Goal: Task Accomplishment & Management: Manage account settings

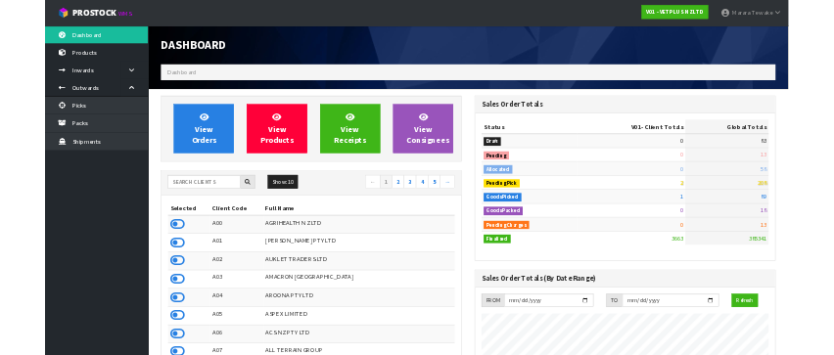
scroll to position [1481, 715]
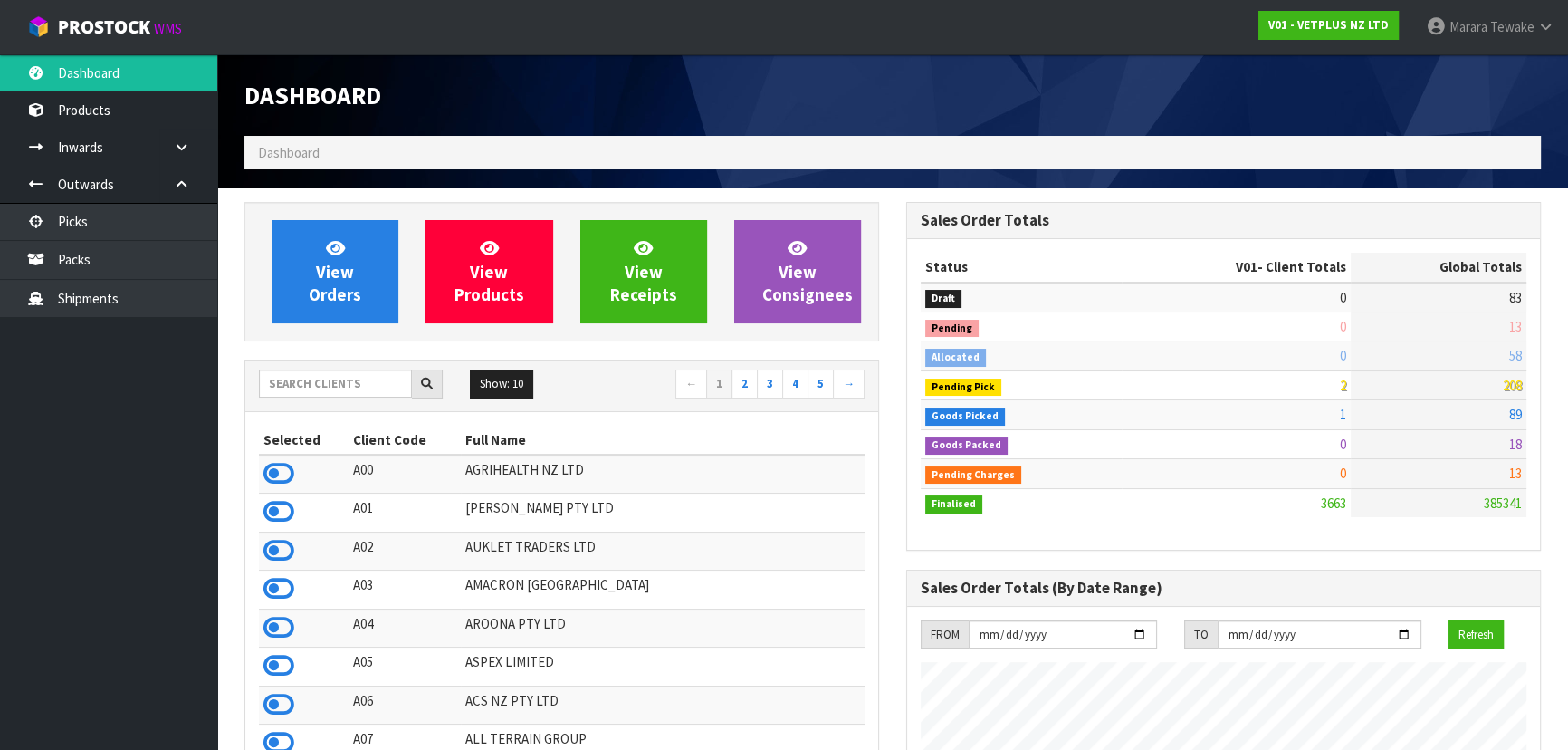
click at [0, 55] on link "Dashboard" at bounding box center [108, 73] width 217 height 37
click at [325, 376] on input "text" at bounding box center [335, 384] width 153 height 28
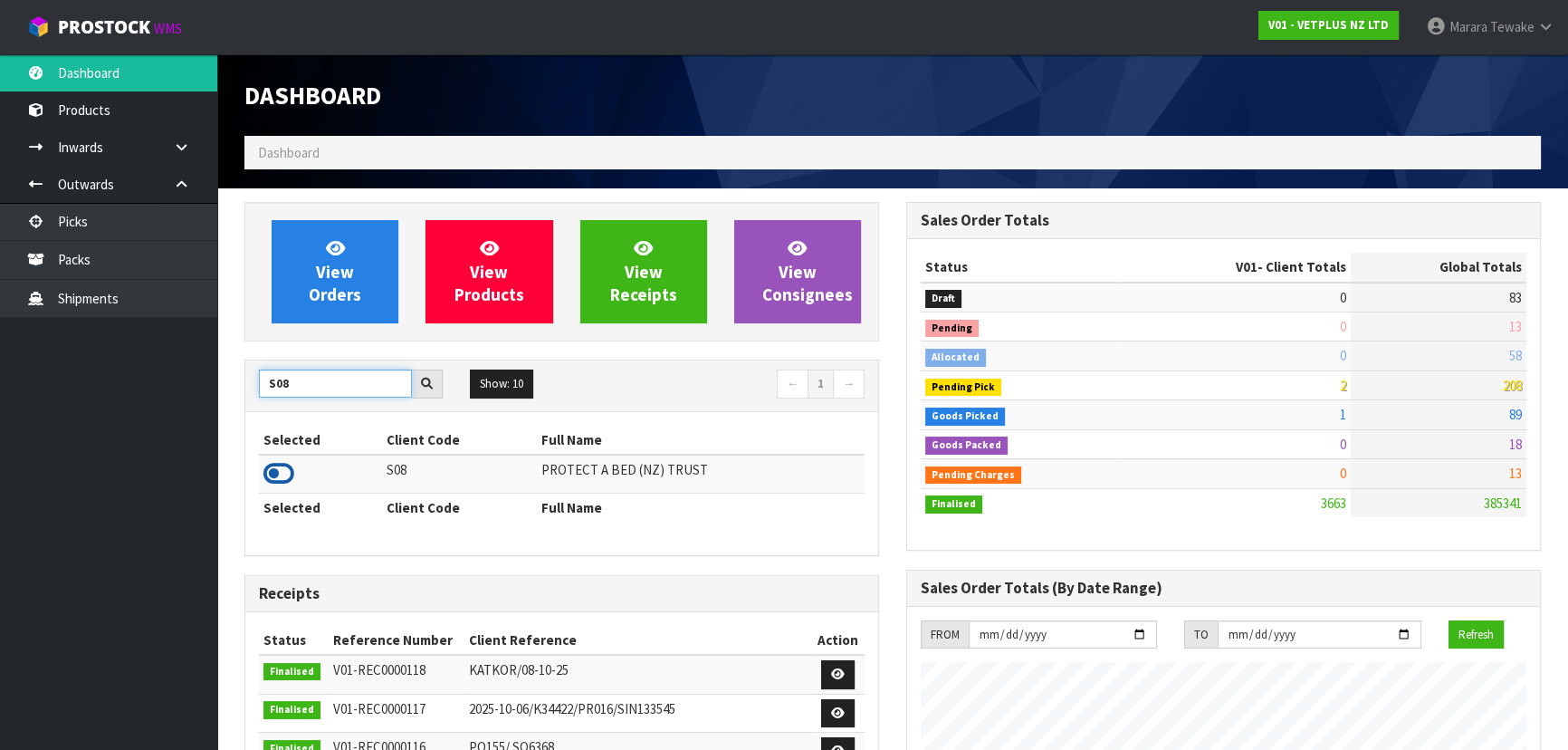
type input "S08"
click at [275, 466] on icon at bounding box center [278, 473] width 31 height 27
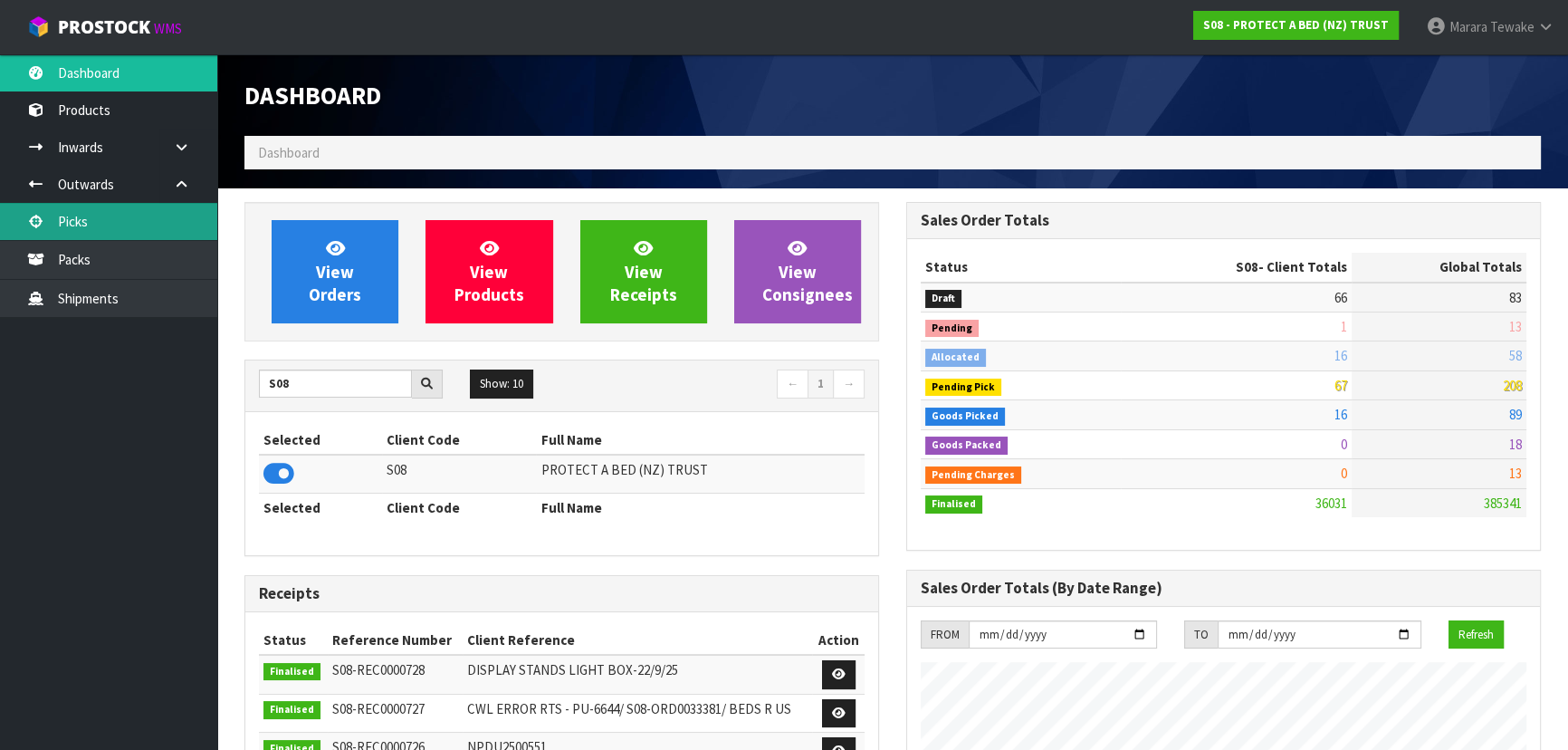
click at [135, 220] on link "Picks" at bounding box center [108, 221] width 217 height 37
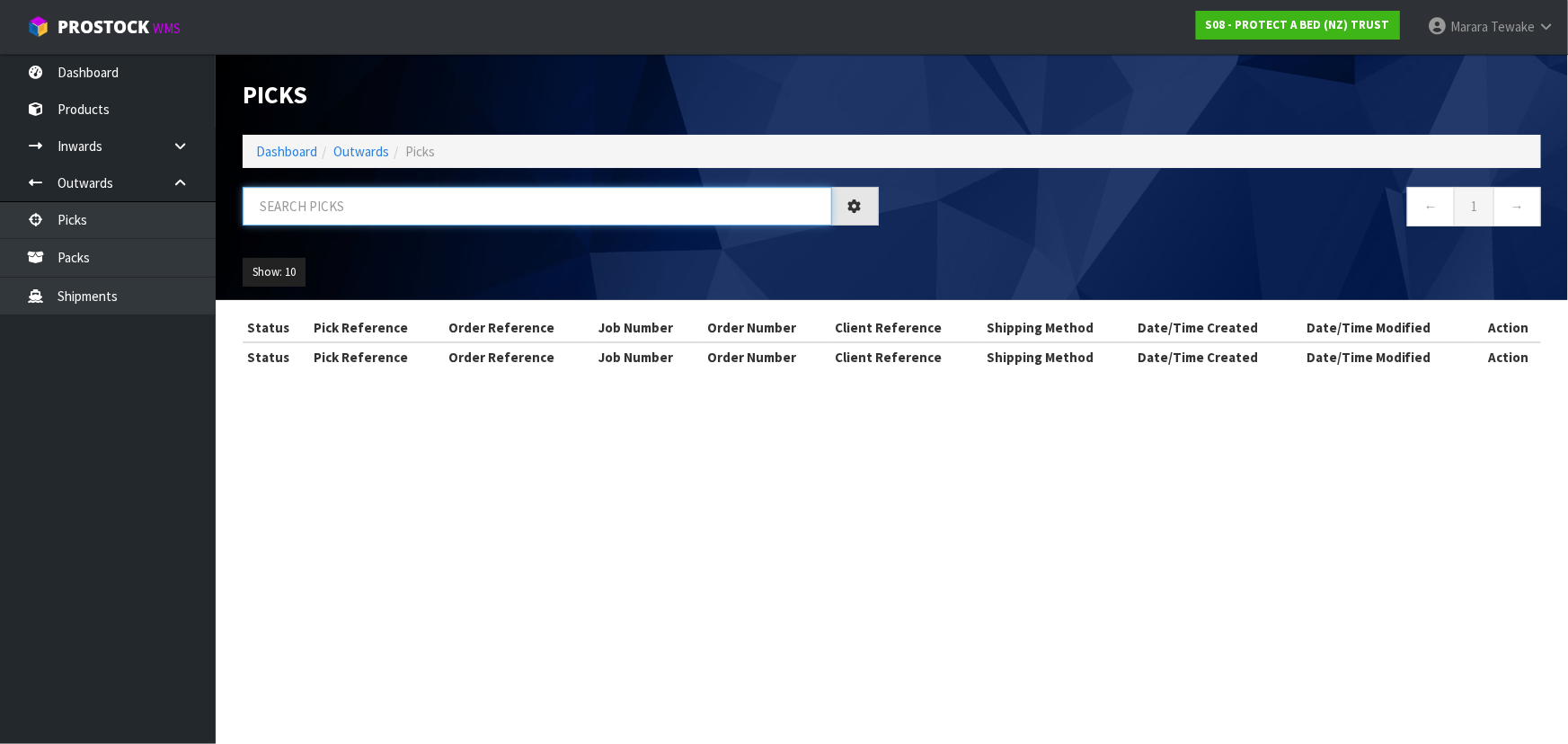
click at [288, 202] on input "text" at bounding box center [537, 206] width 589 height 39
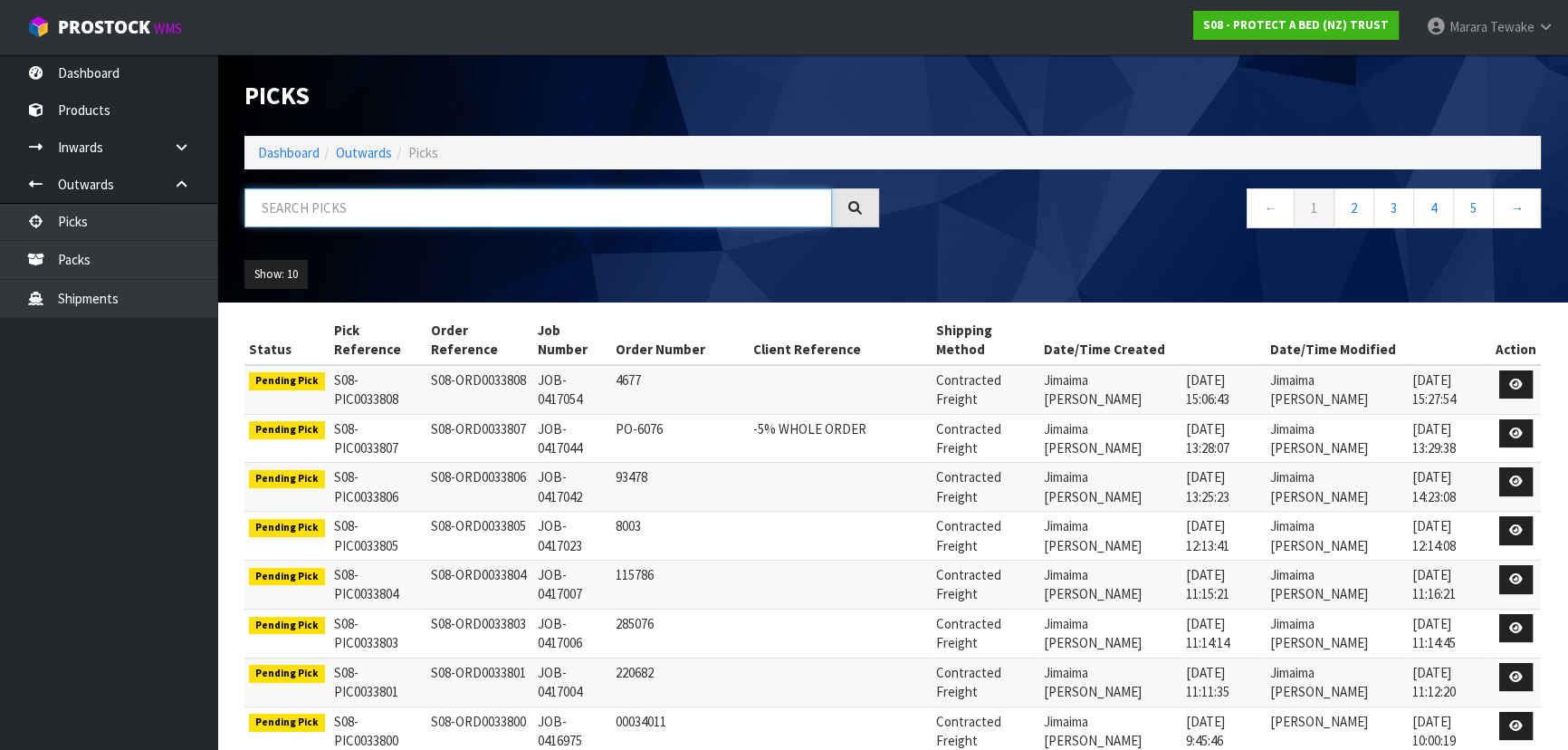
click at [283, 207] on input "text" at bounding box center [538, 208] width 588 height 39
type input "JOB-0416606"
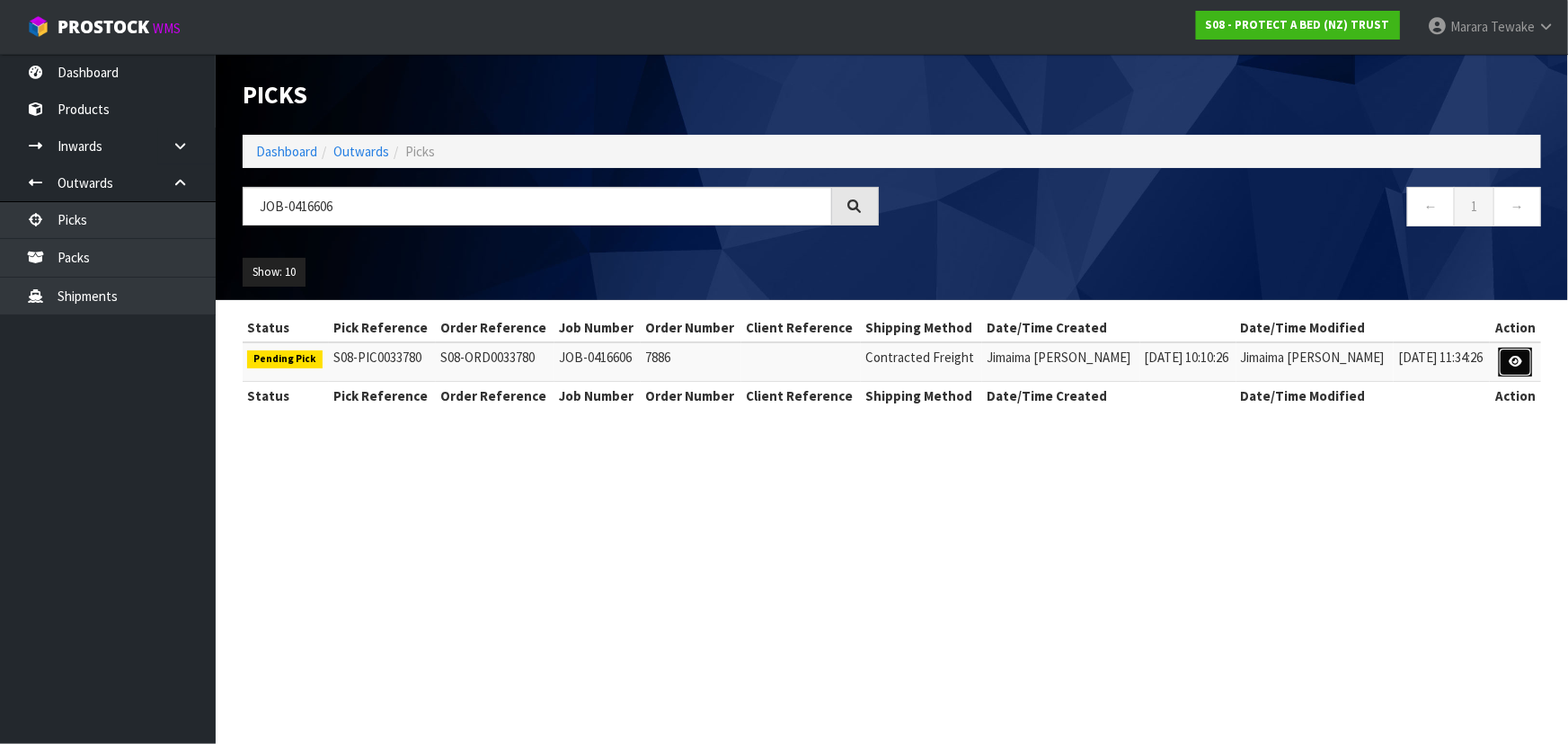
click at [1525, 358] on link at bounding box center [1515, 361] width 33 height 28
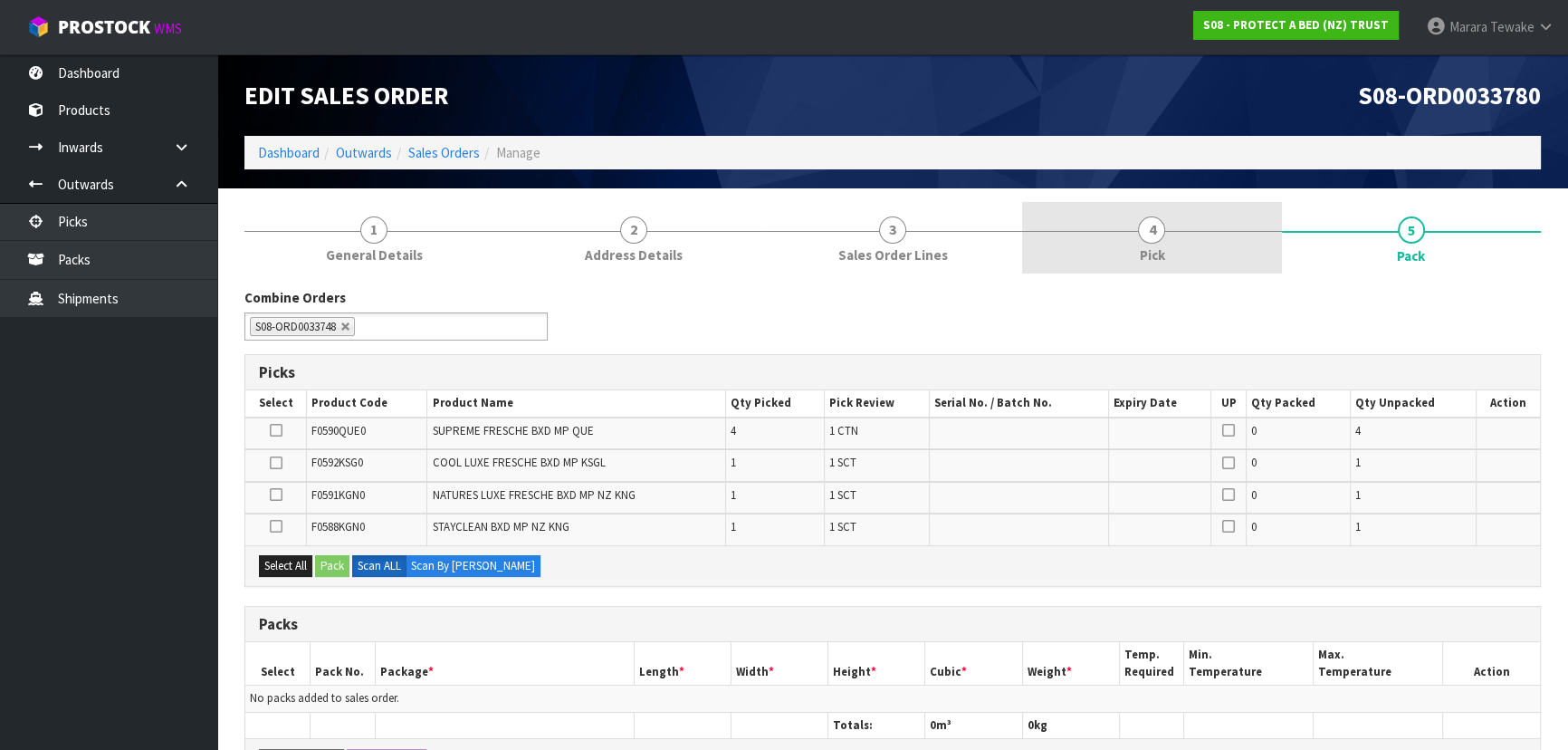
click at [1183, 258] on link "4 Pick" at bounding box center [1152, 237] width 259 height 71
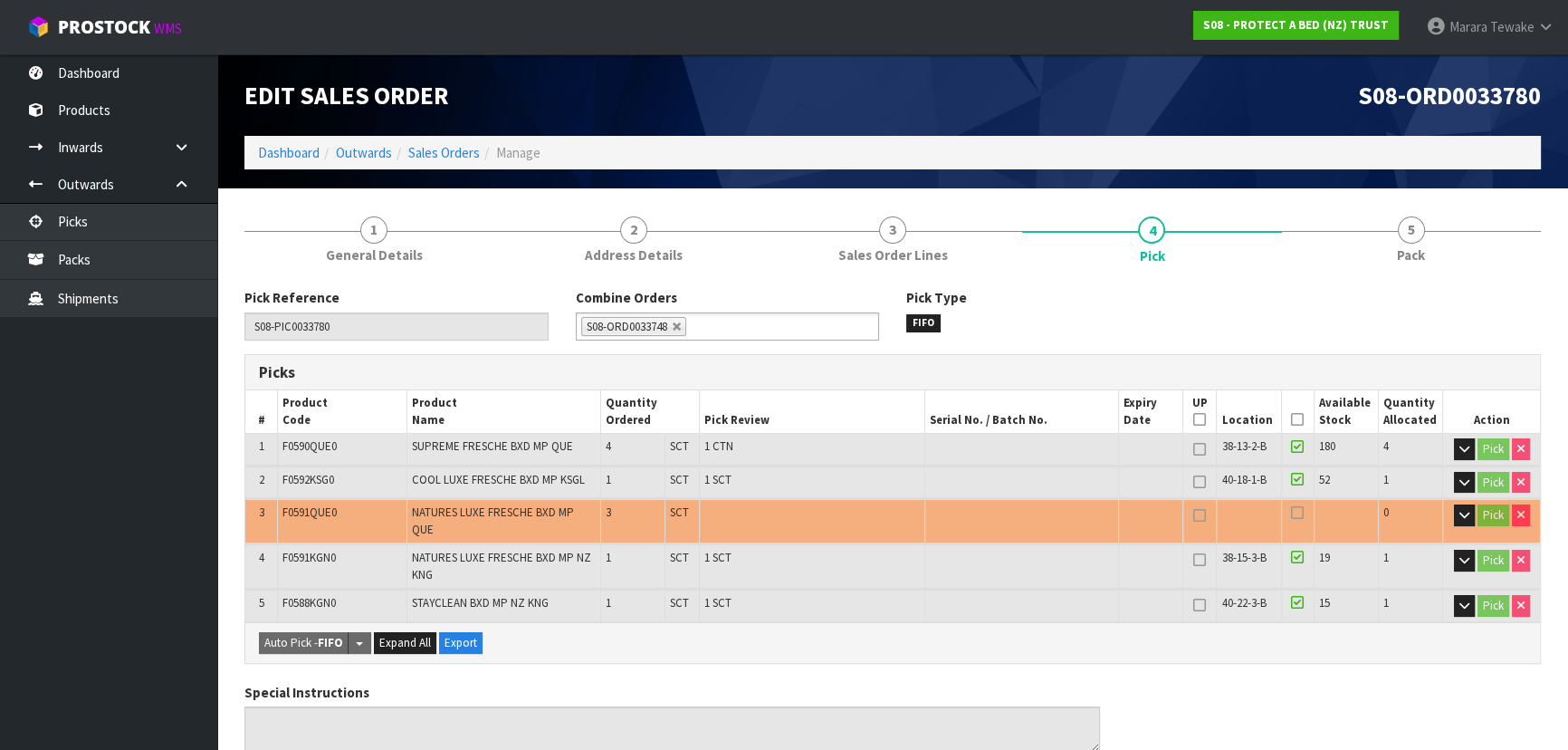
click at [1292, 419] on icon at bounding box center [1297, 419] width 13 height 1
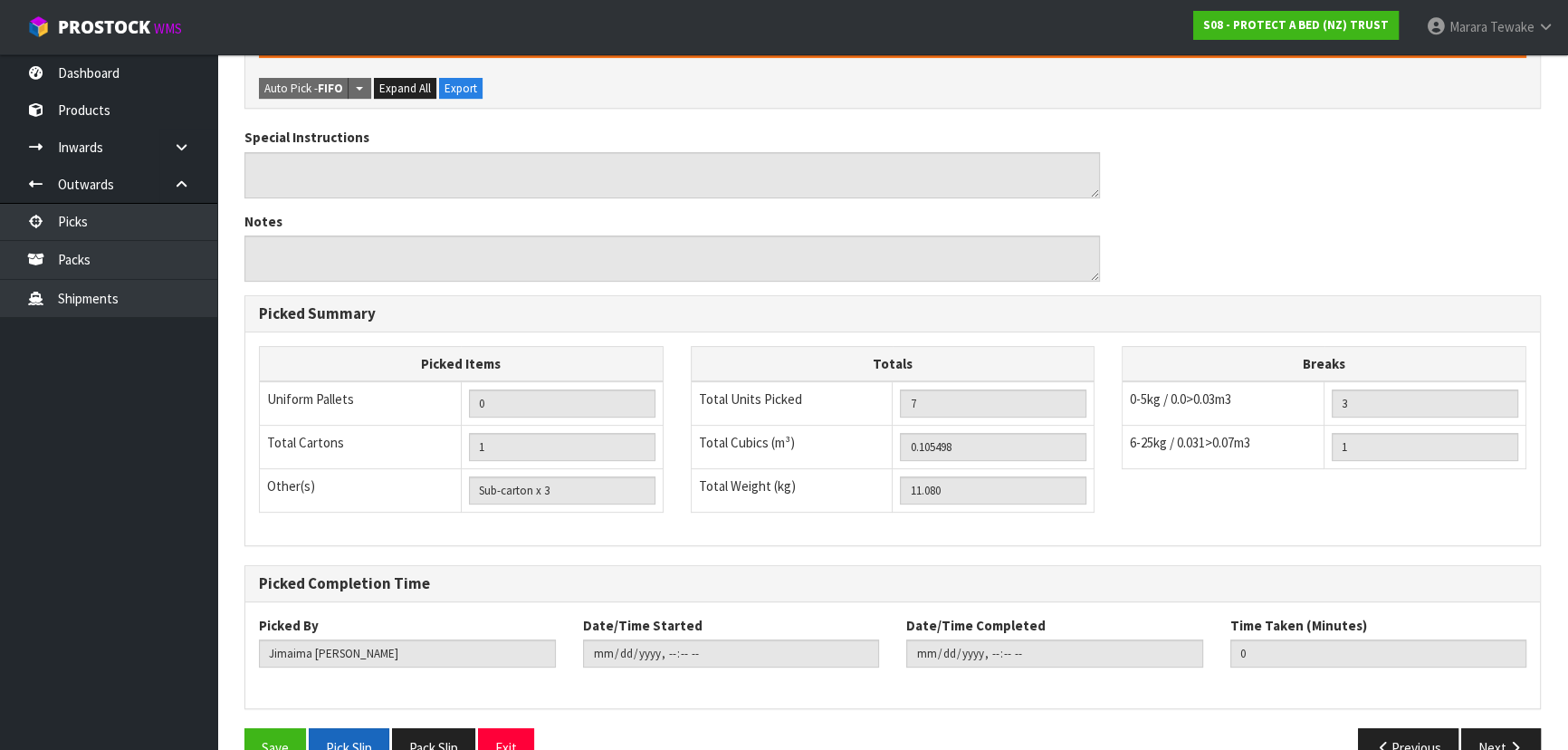
scroll to position [661, 0]
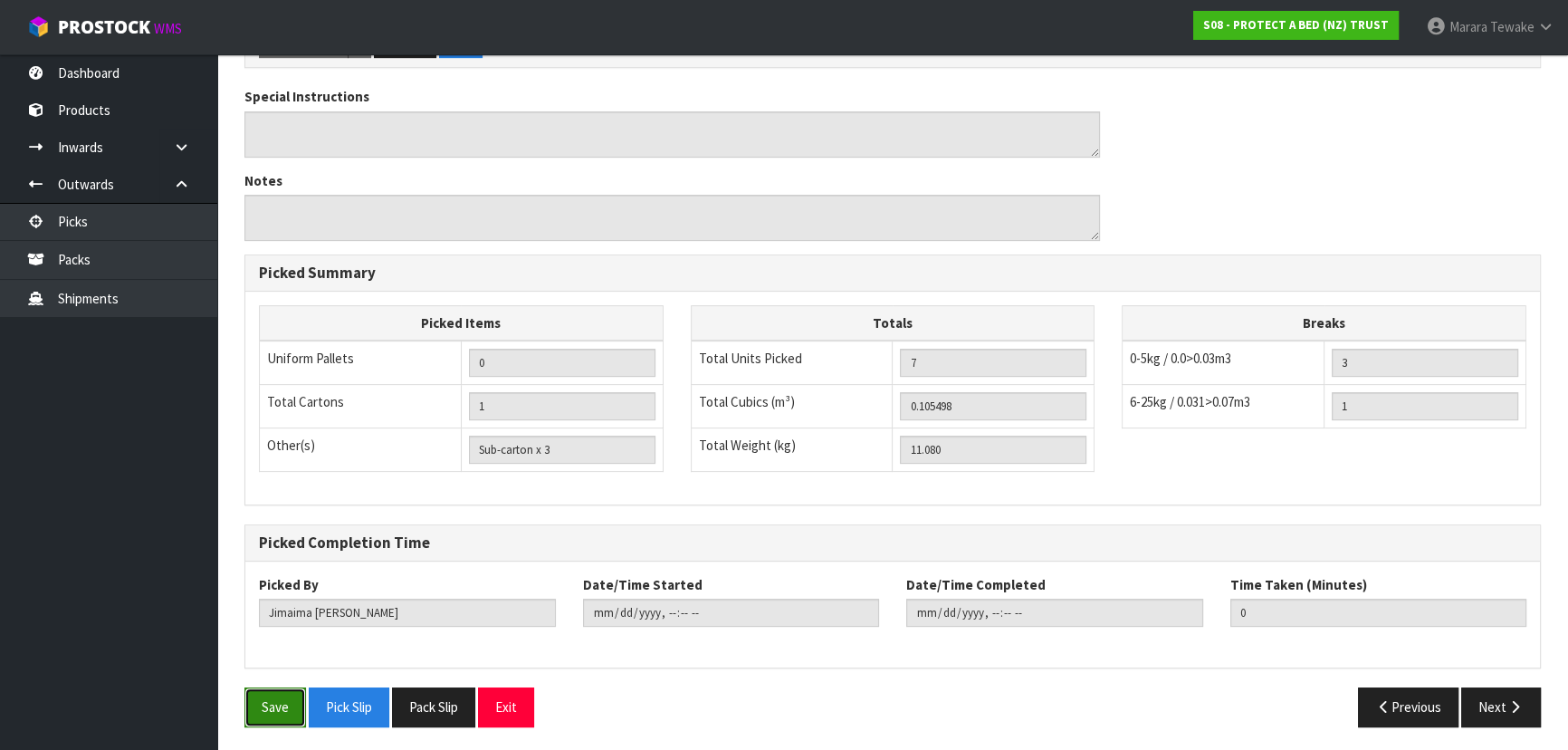
click at [286, 696] on button "Save" at bounding box center [275, 707] width 62 height 39
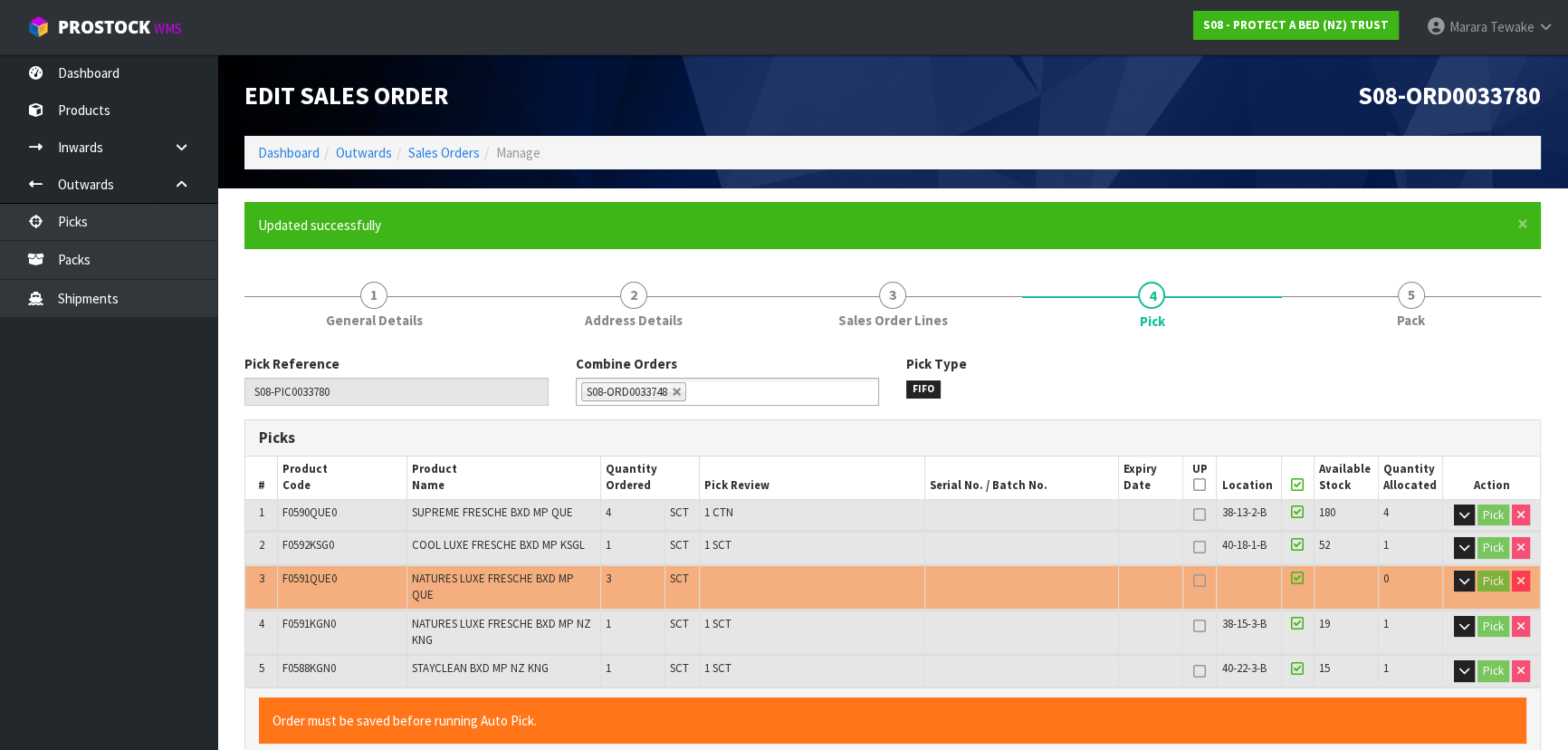
type input "Marara Tewake"
type input "2025-10-13T08:20:55"
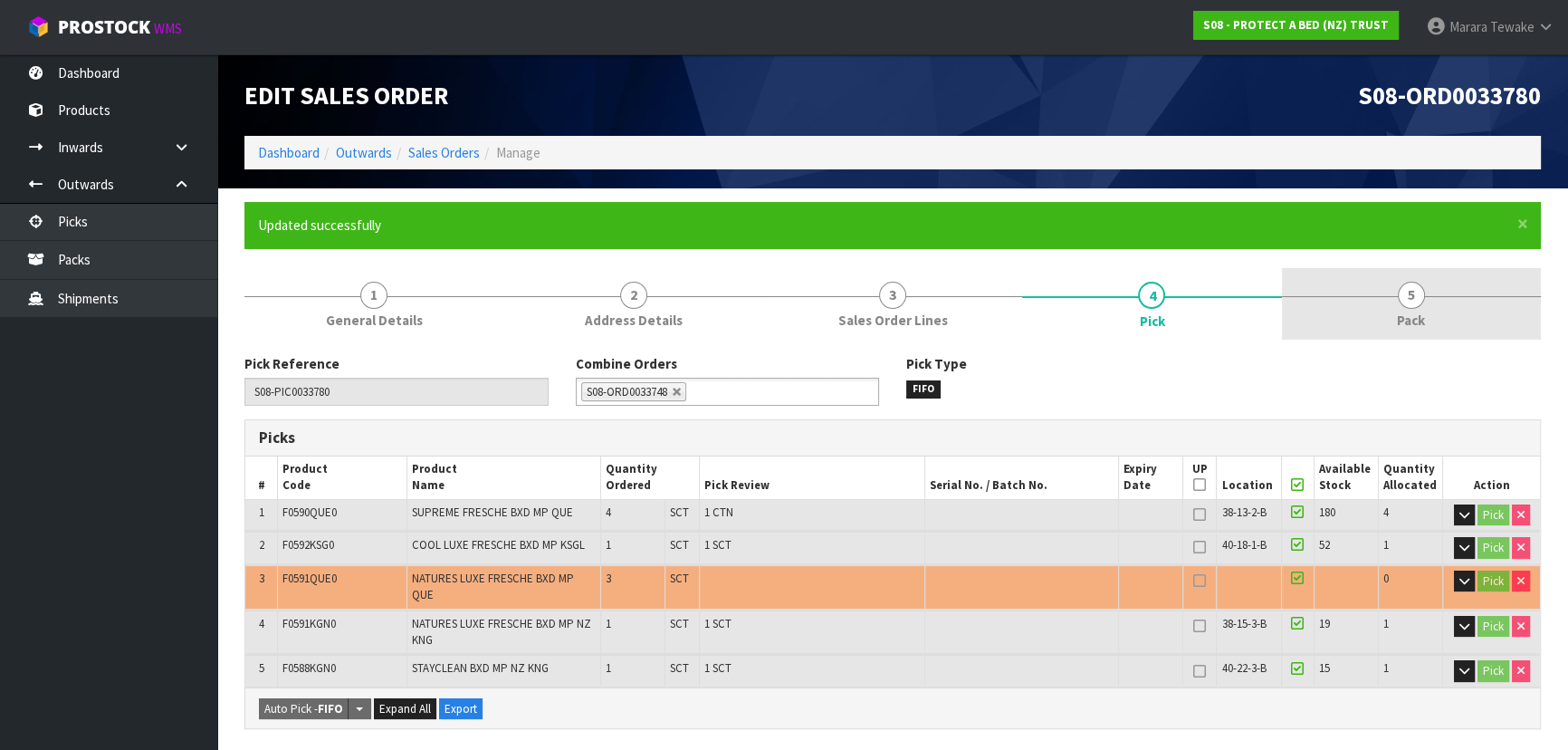
click at [1403, 293] on span "5" at bounding box center [1411, 295] width 27 height 27
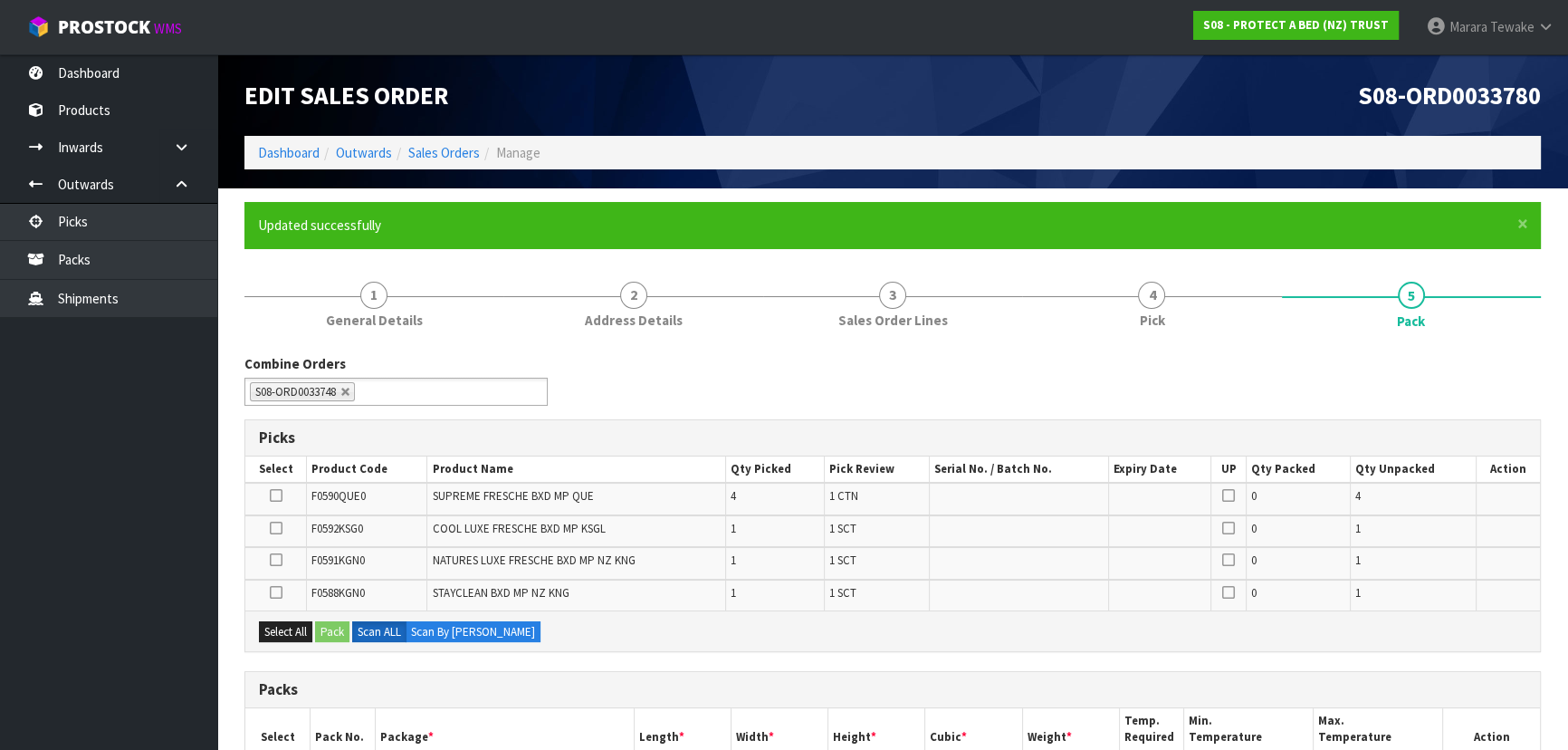
click at [270, 496] on icon at bounding box center [276, 496] width 13 height 1
click at [0, 0] on input "checkbox" at bounding box center [0, 0] width 0 height 0
click at [337, 628] on button "Pack" at bounding box center [332, 633] width 34 height 22
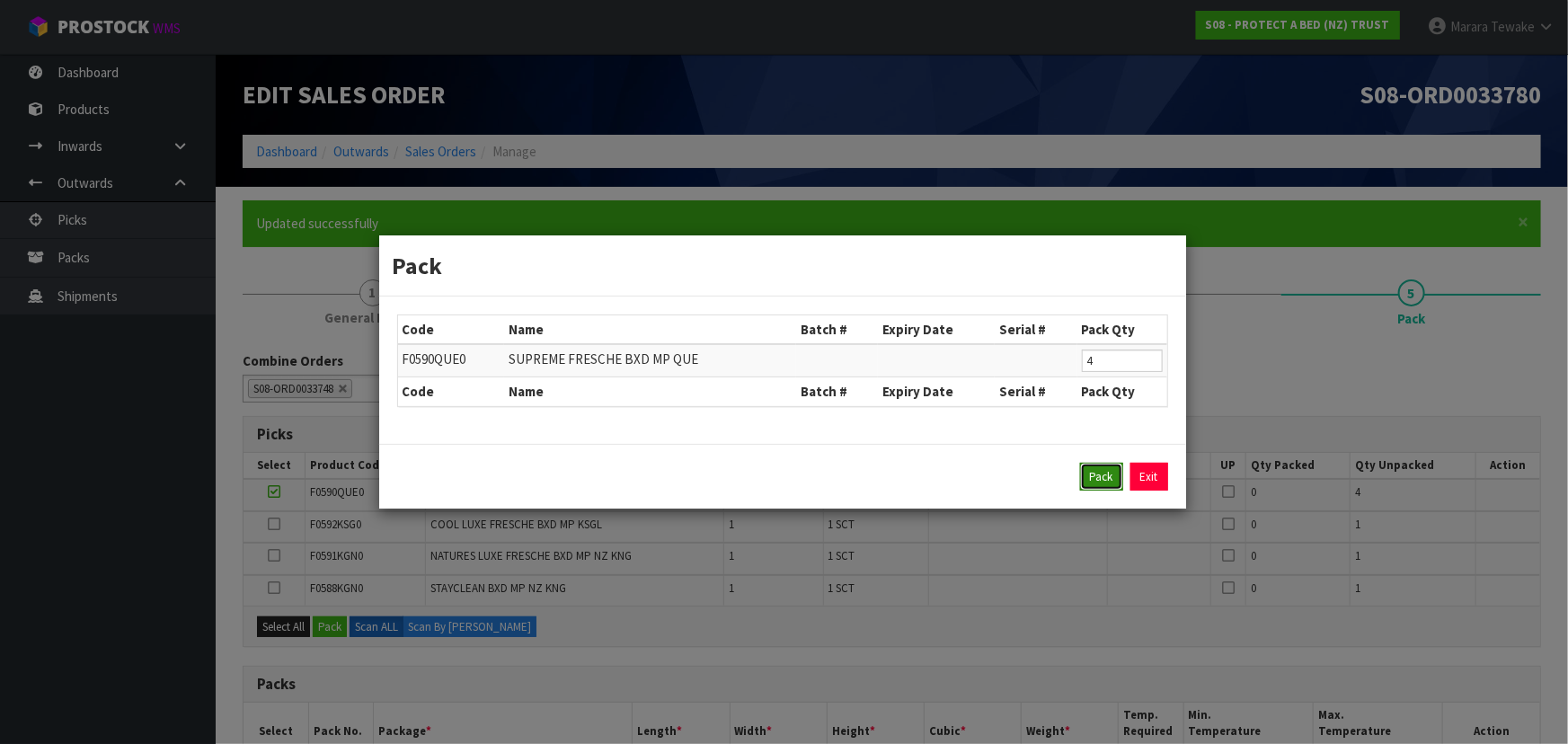
drag, startPoint x: 1103, startPoint y: 477, endPoint x: 959, endPoint y: 509, distance: 147.5
click at [1101, 477] on button "Pack" at bounding box center [1101, 476] width 43 height 28
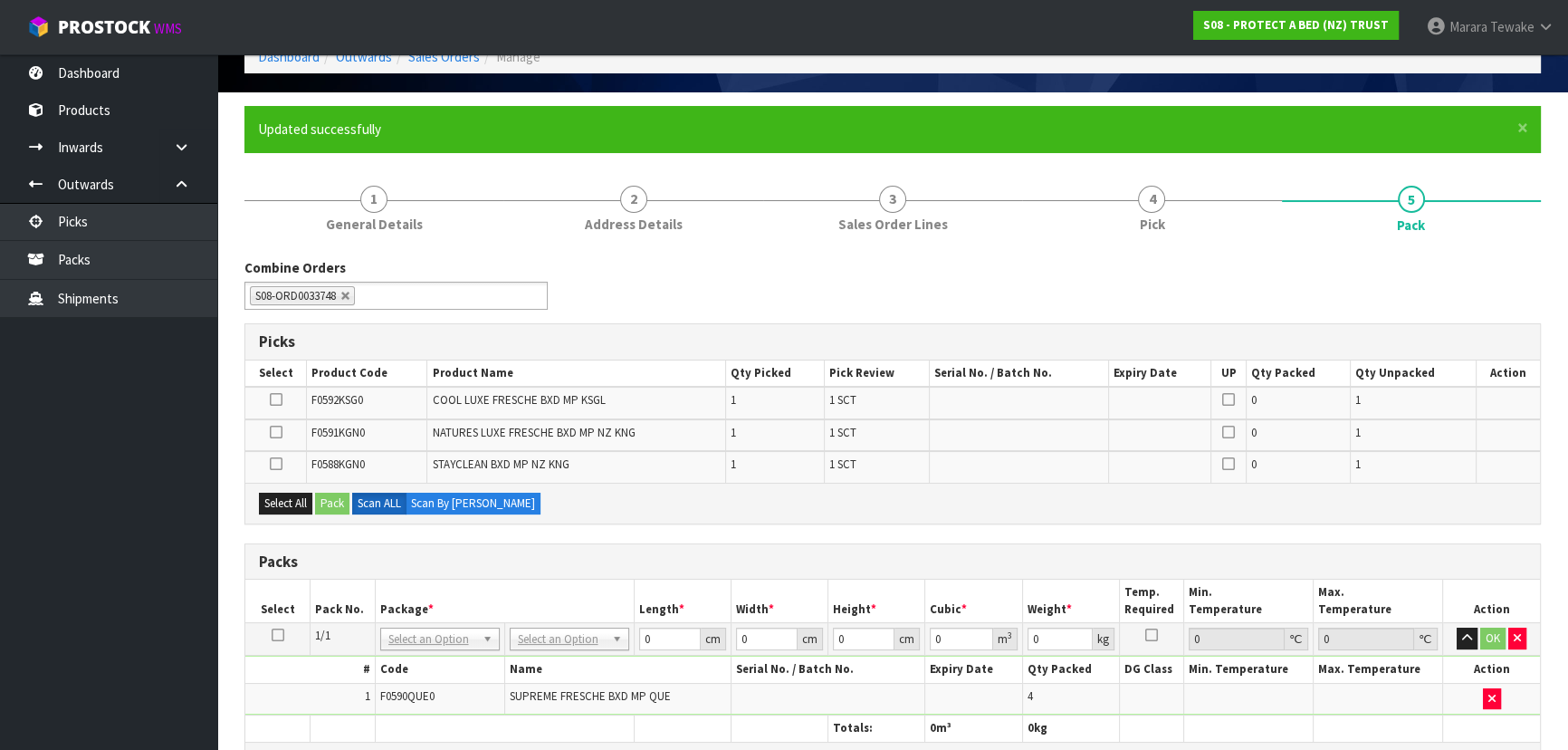
scroll to position [246, 0]
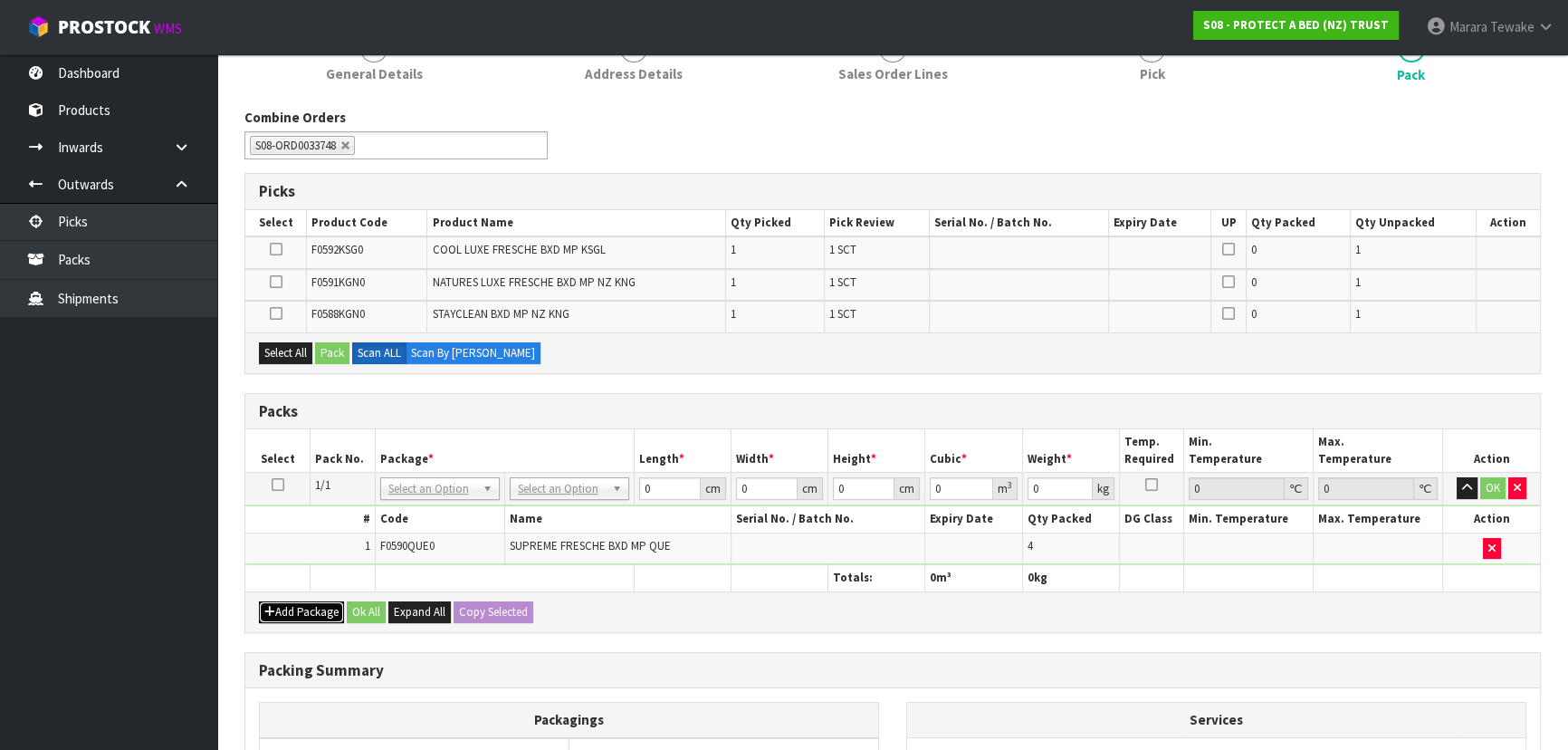
click at [288, 601] on button "Add Package" at bounding box center [301, 612] width 85 height 22
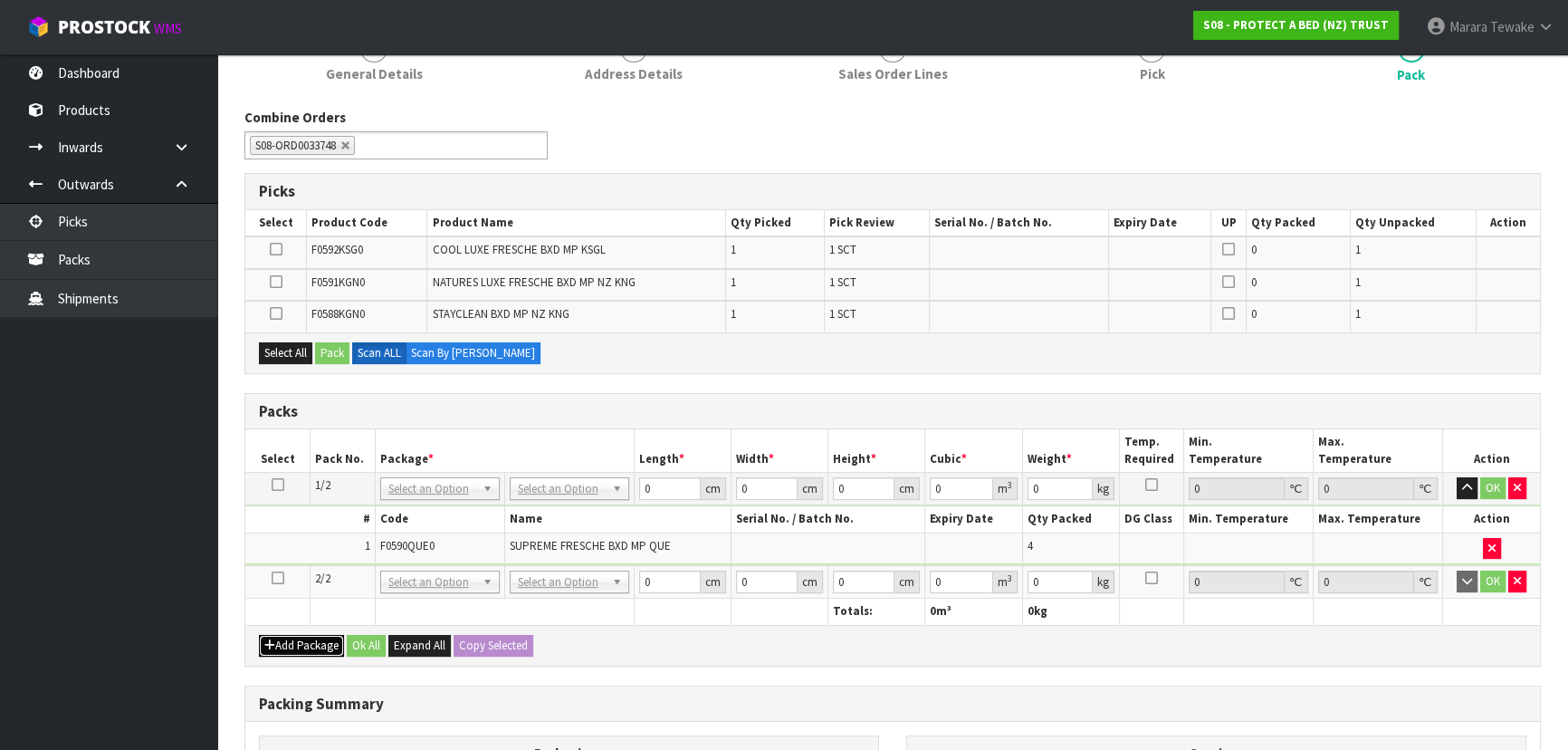
click at [296, 641] on button "Add Package" at bounding box center [301, 645] width 85 height 22
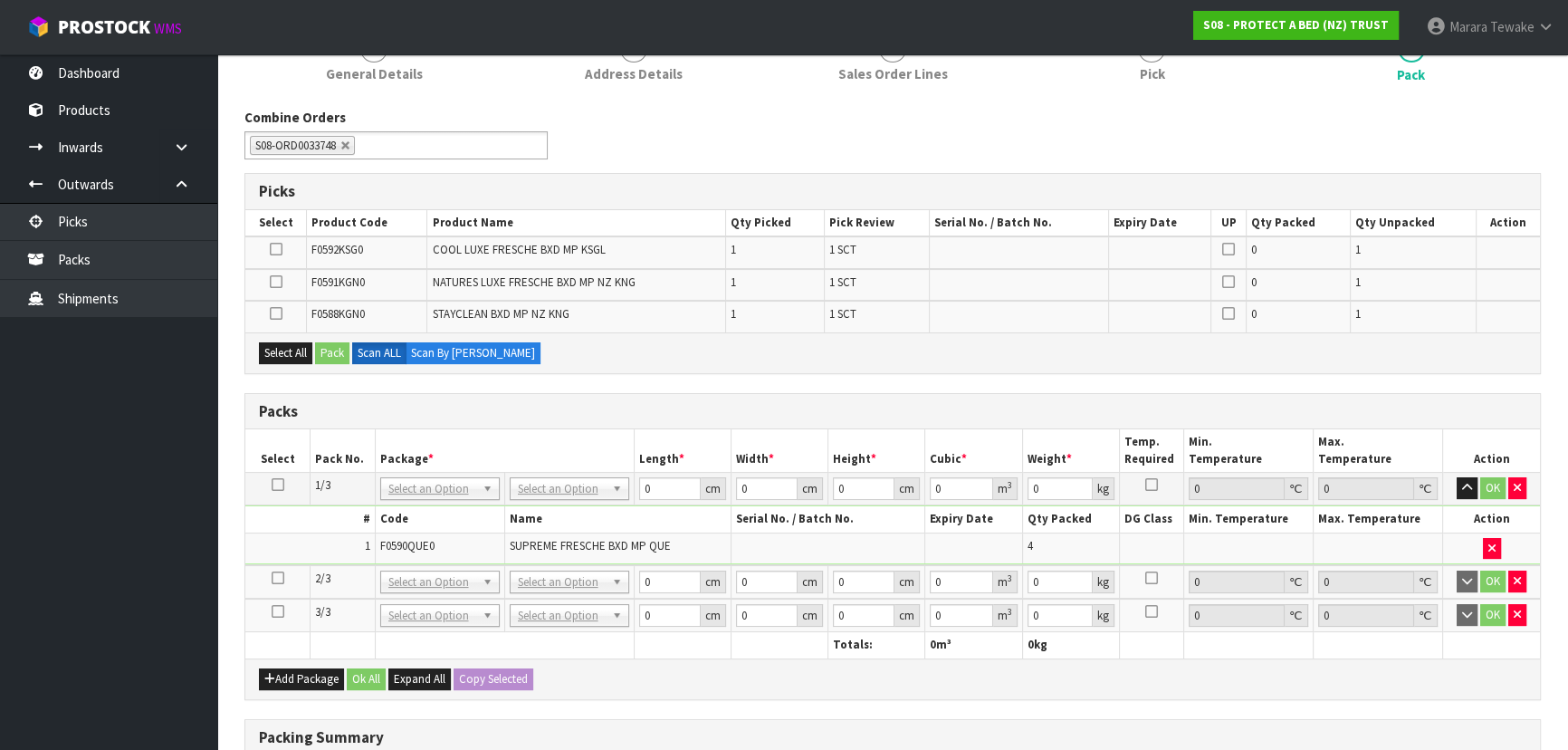
click at [275, 611] on icon at bounding box center [278, 611] width 13 height 1
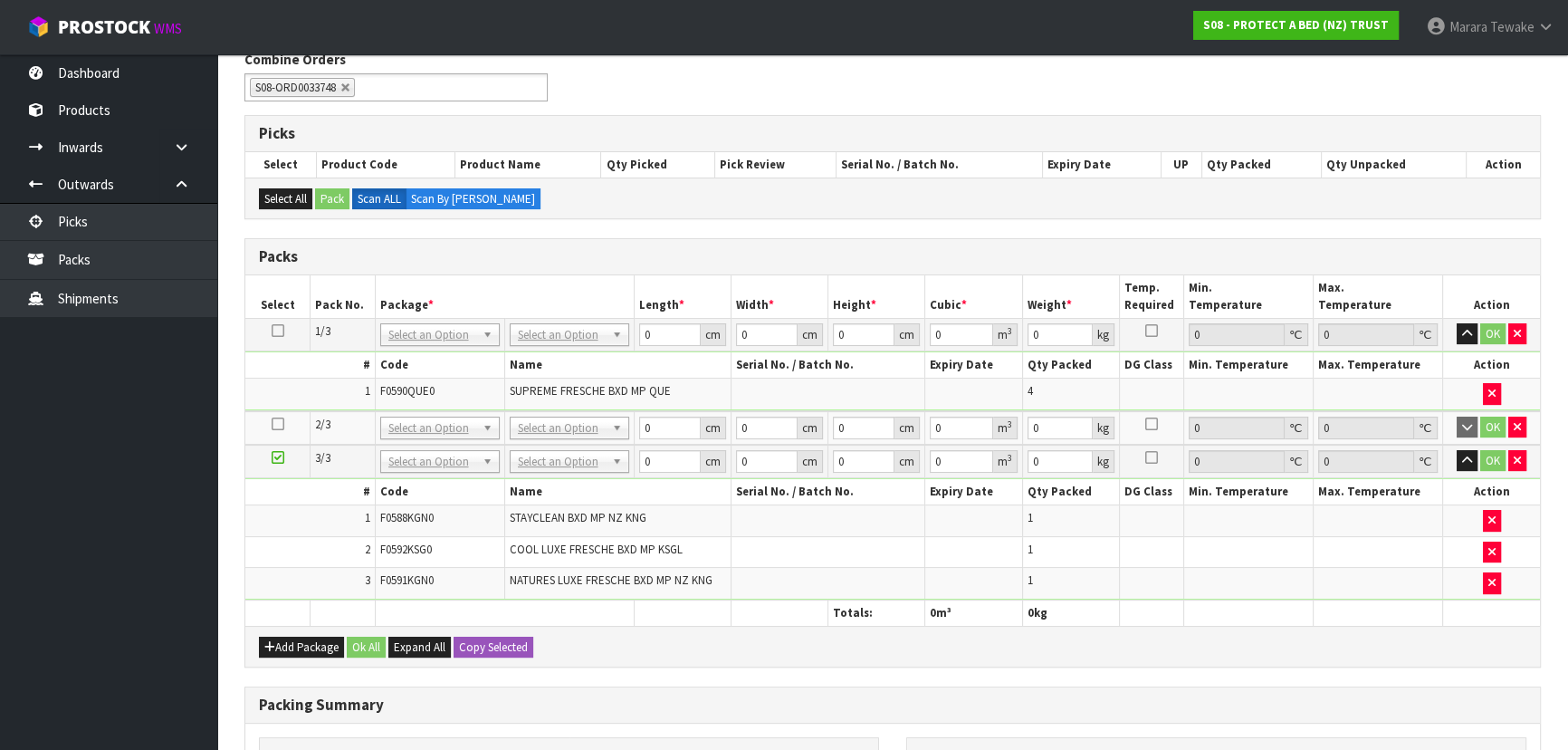
scroll to position [328, 0]
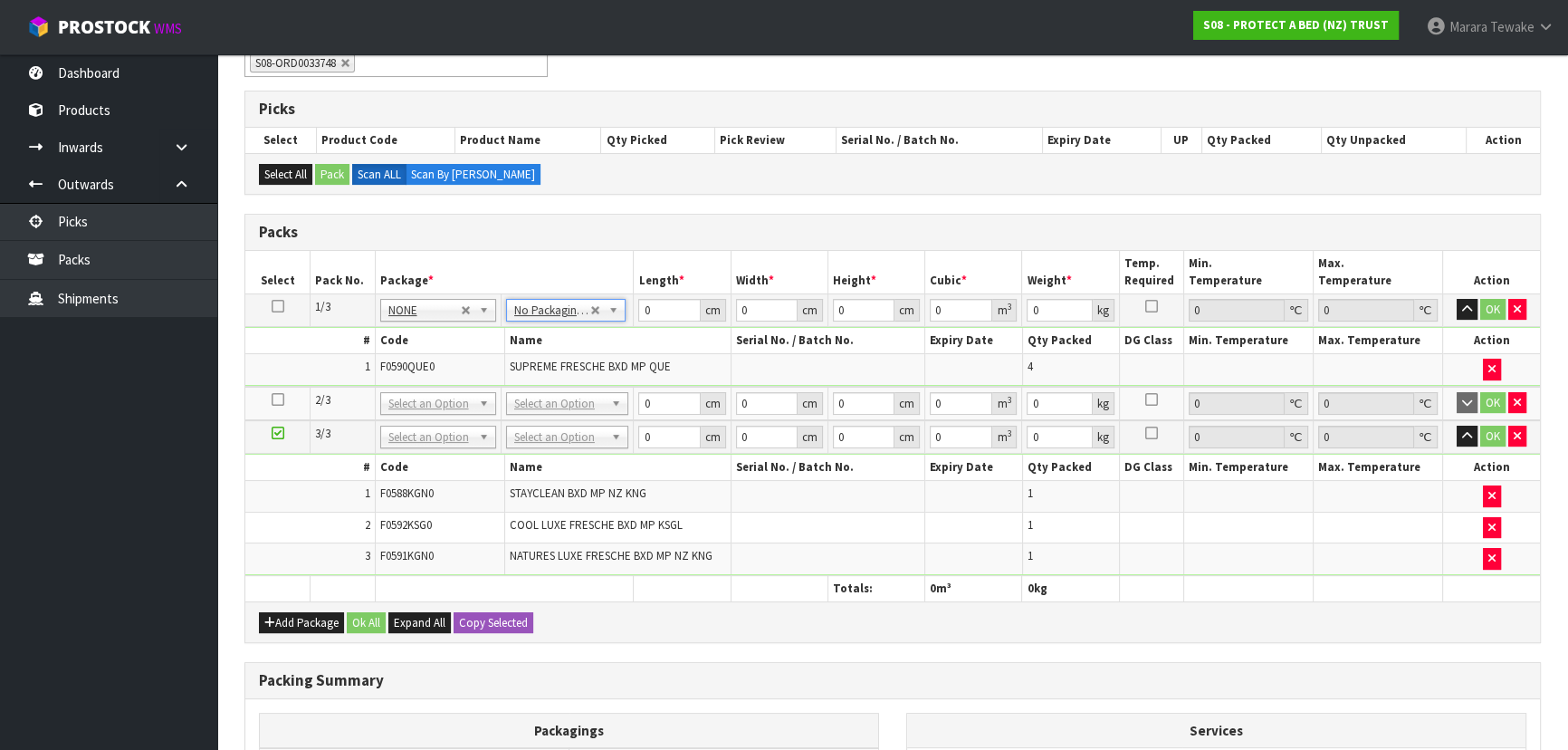
drag, startPoint x: 272, startPoint y: 301, endPoint x: 275, endPoint y: 315, distance: 14.3
click at [273, 306] on icon at bounding box center [278, 306] width 13 height 1
click at [491, 621] on button "Copy Selected" at bounding box center [494, 623] width 80 height 22
type input "3"
click at [621, 280] on table "Select Pack No. Package * Length * Width * Height * Cubic * Weight * Temp. Requ…" at bounding box center [892, 425] width 1294 height 350
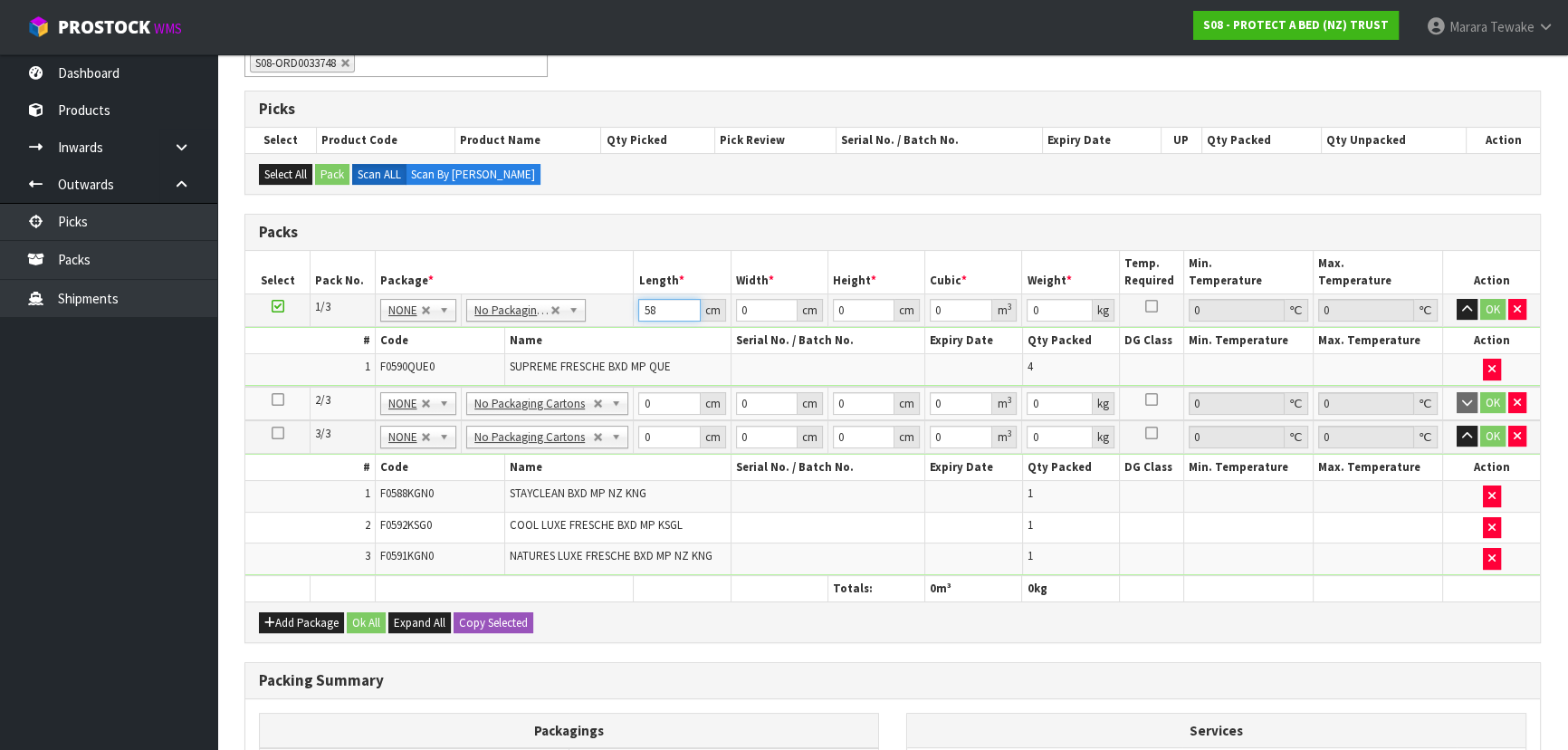
type input "58"
type input "41"
type input "3"
type input "0.007134"
type input "32"
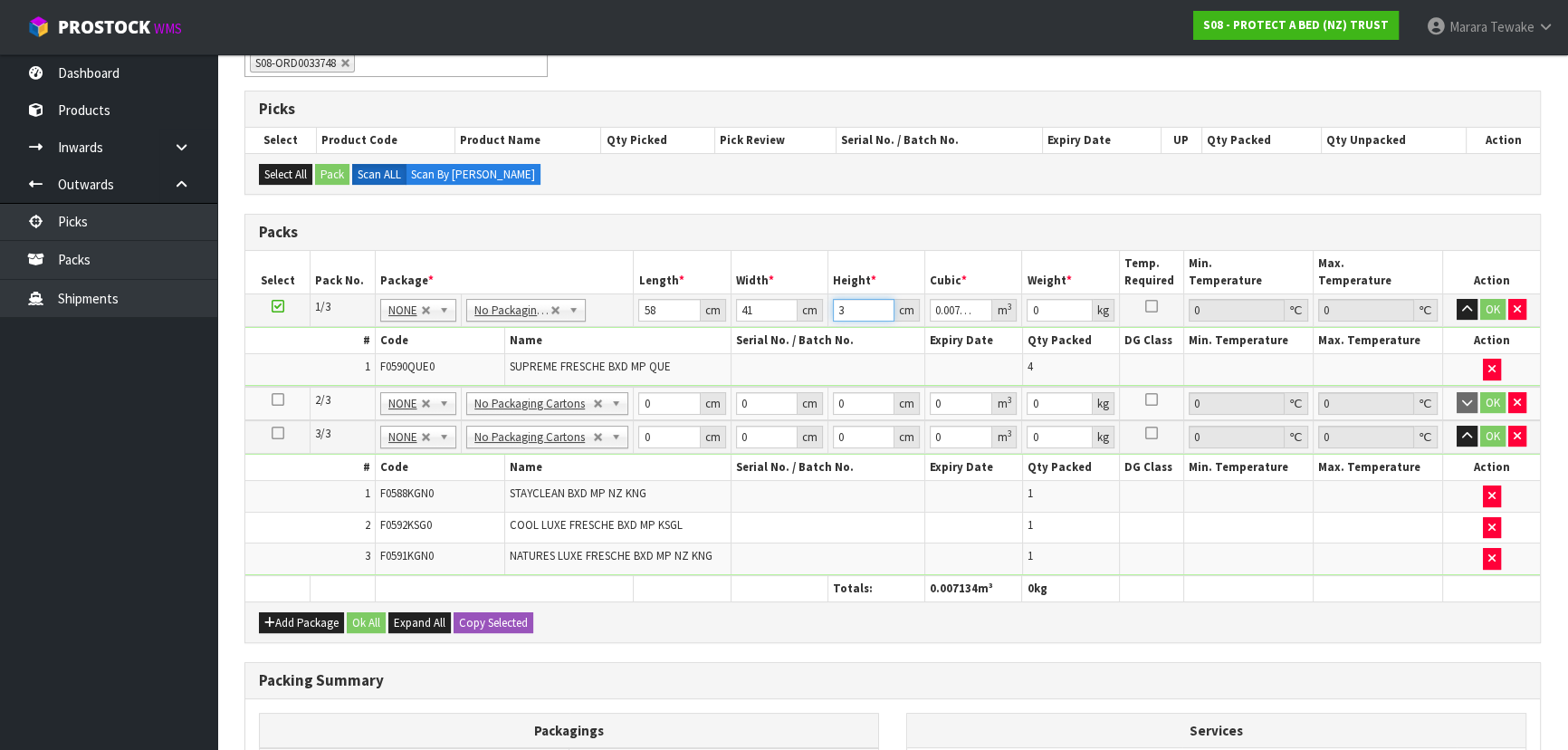
type input "0.076096"
type input "32"
type input "7"
click at [1457, 299] on button "button" at bounding box center [1467, 310] width 21 height 22
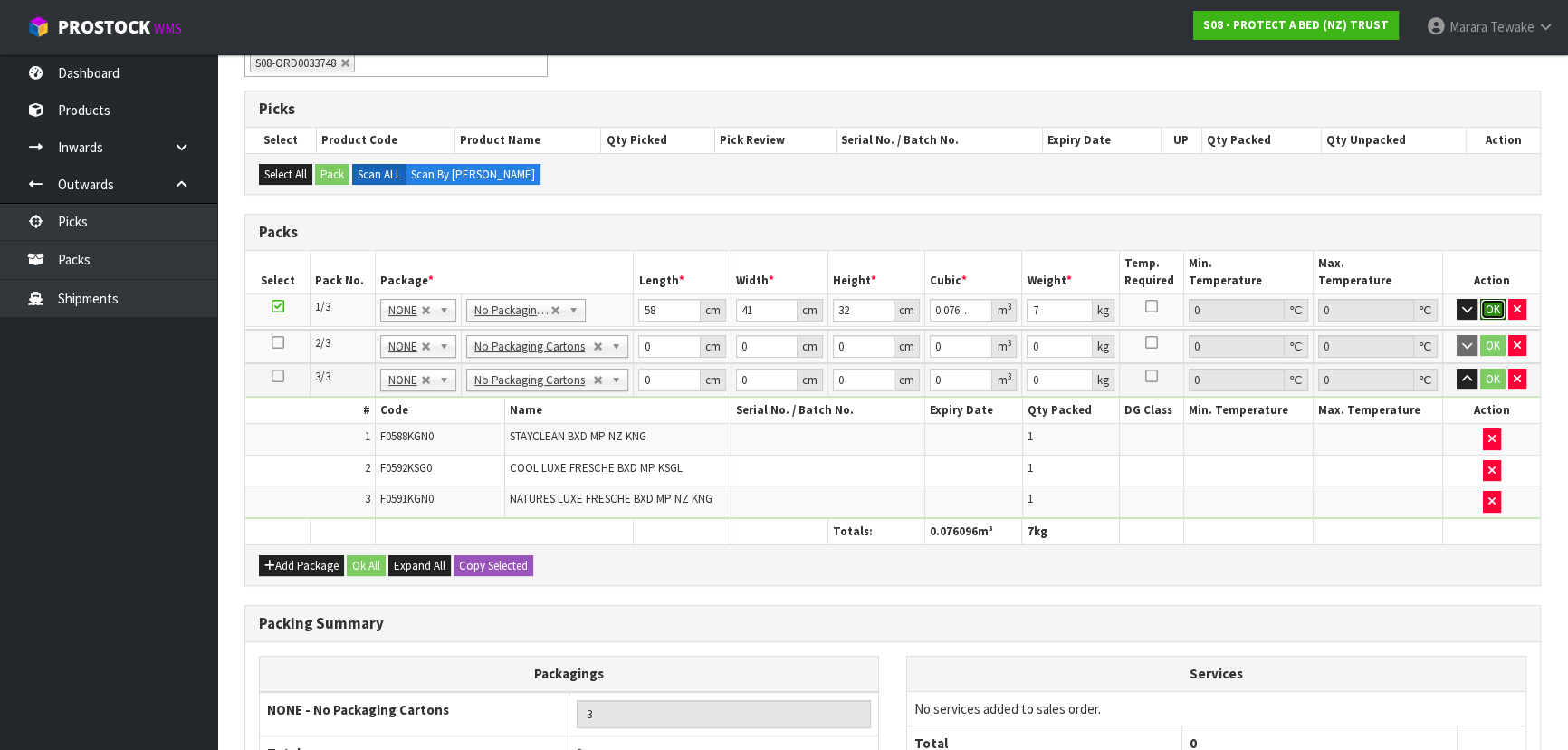
click button "OK" at bounding box center [1492, 310] width 25 height 22
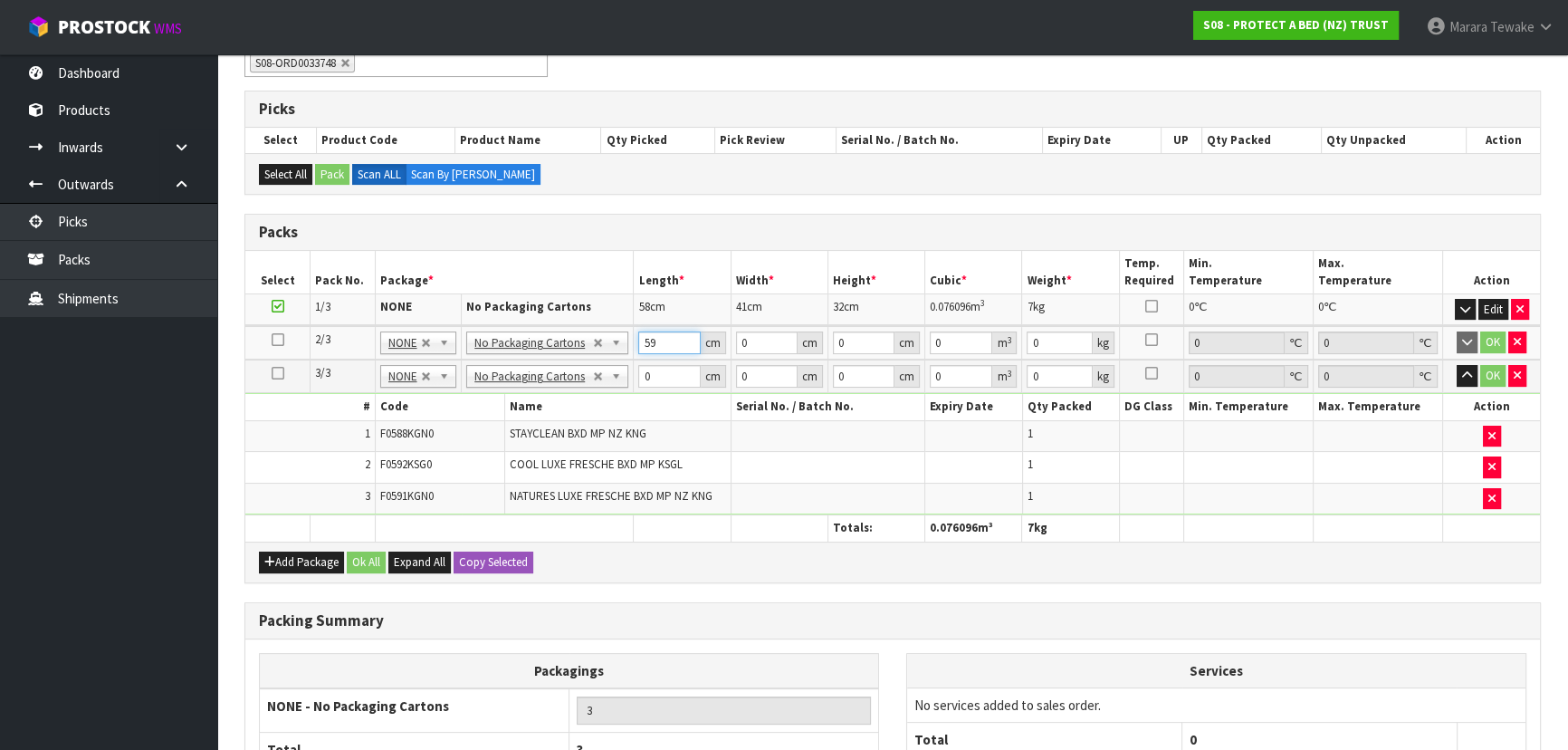
type input "59"
type input "40"
type input "3"
type input "0.00708"
type input "32"
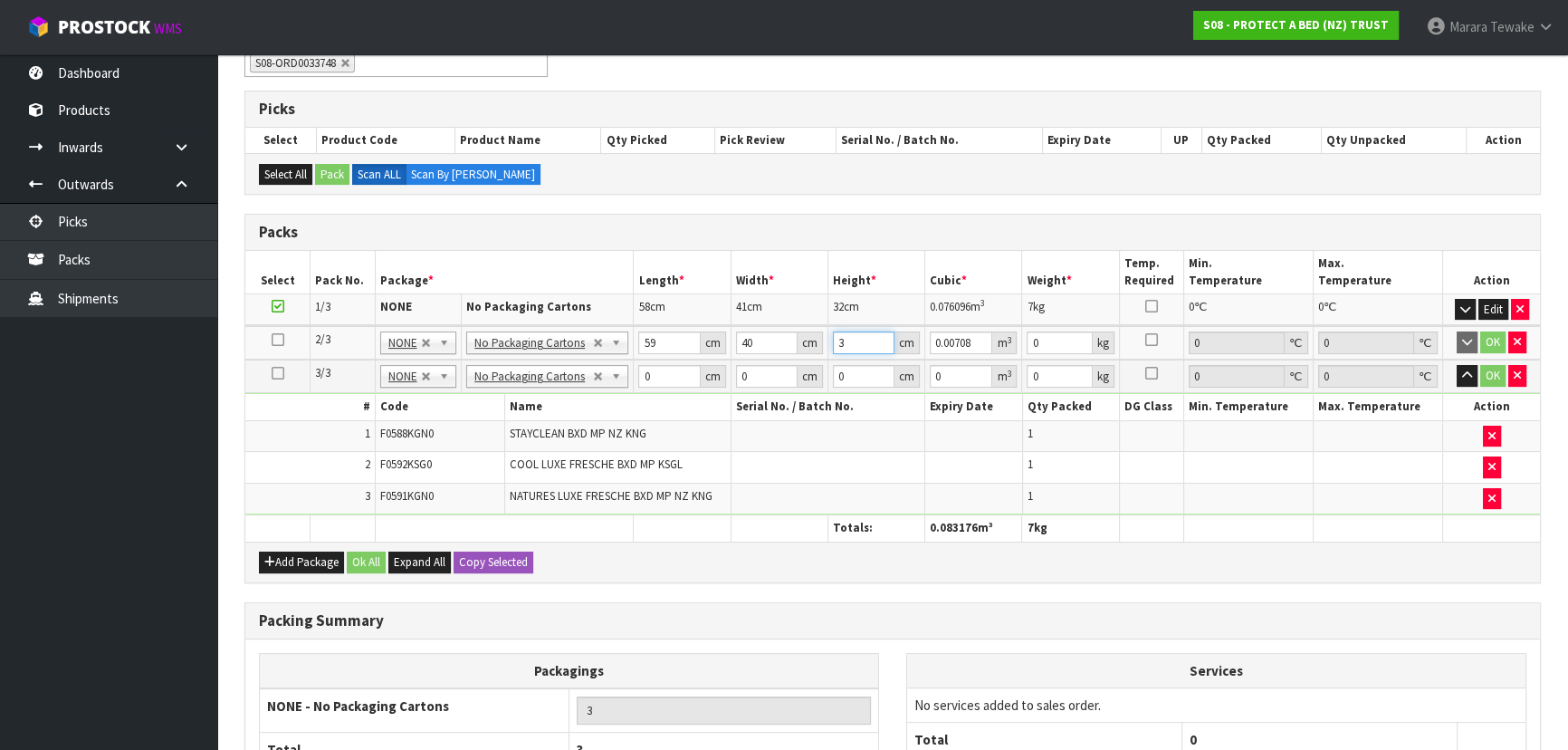
type input "0.07552"
type input "32"
type input "8"
click button "OK" at bounding box center [1492, 342] width 25 height 22
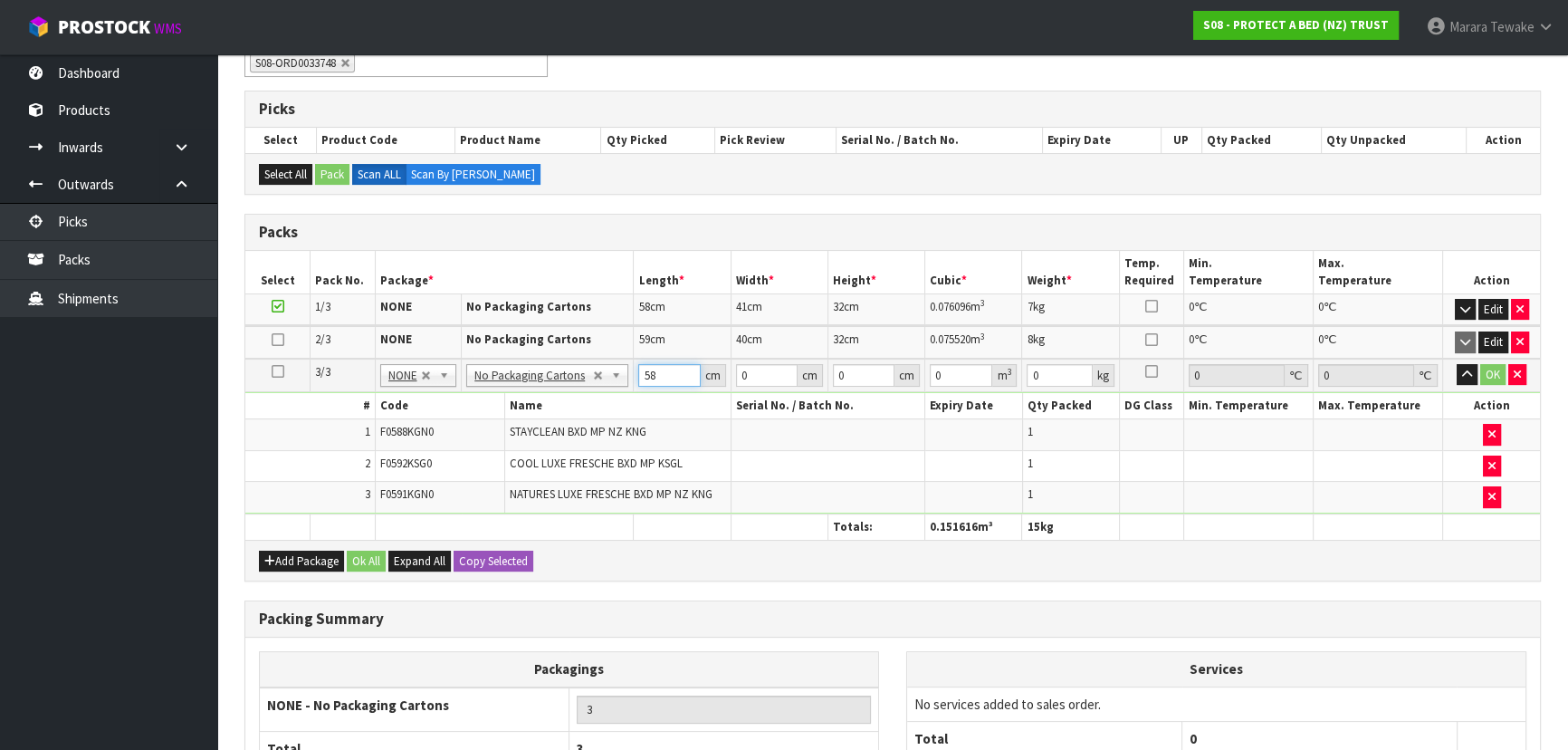
type input "58"
type input "39"
type input "3"
type input "0.006786"
type input "33"
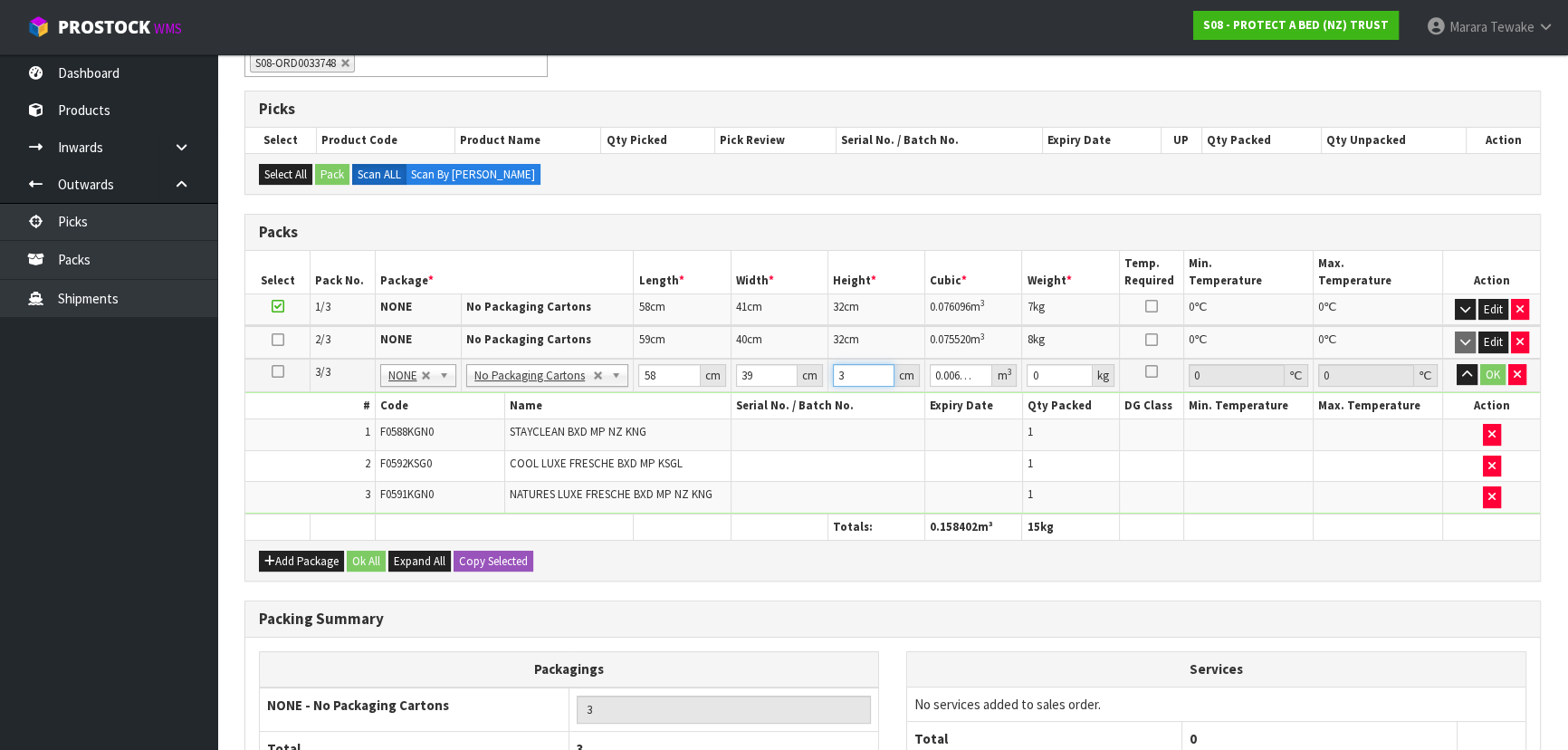
type input "0.074646"
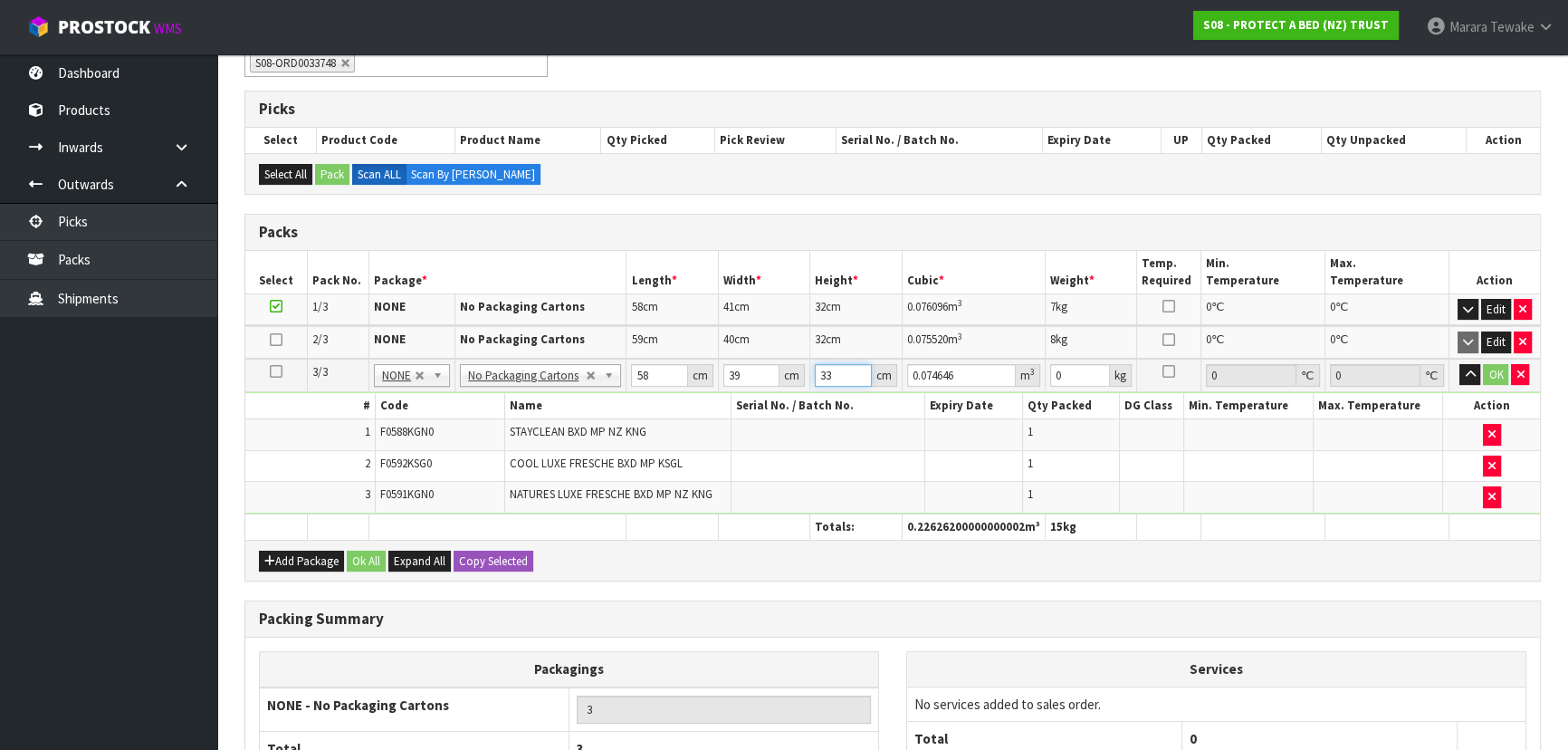
type input "33"
type input "7"
click at [1460, 364] on button "button" at bounding box center [1470, 375] width 21 height 22
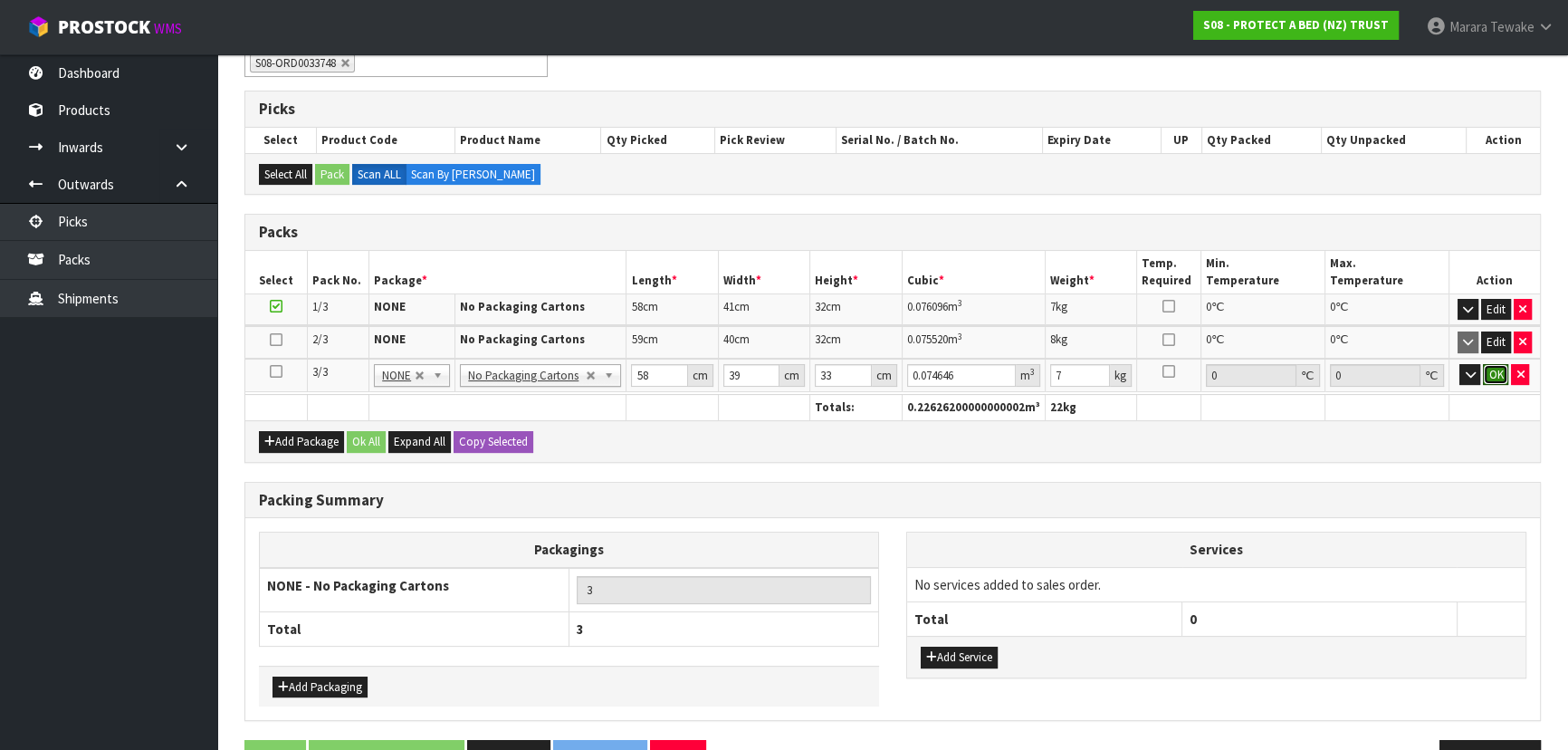
click button "OK" at bounding box center [1495, 375] width 25 height 22
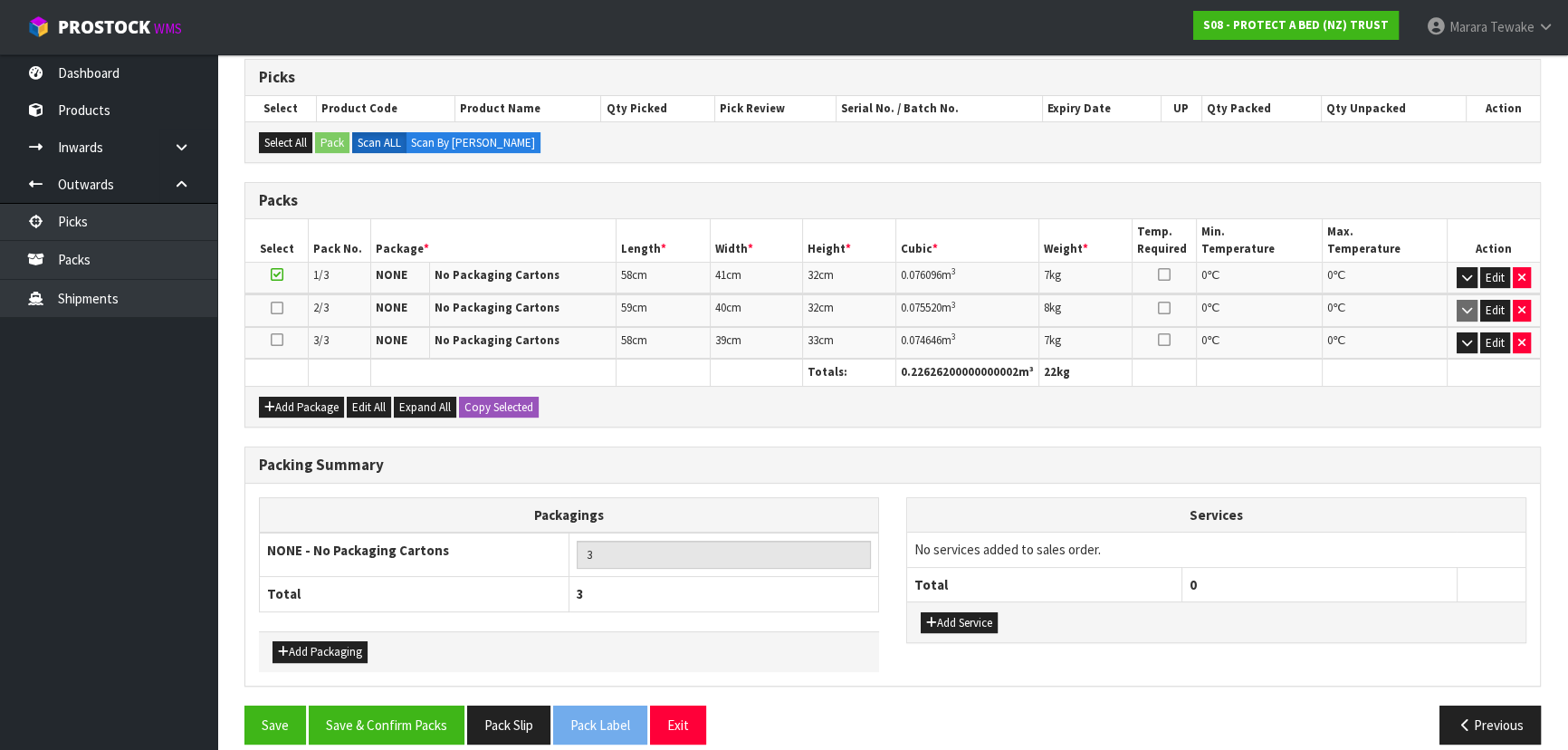
scroll to position [376, 0]
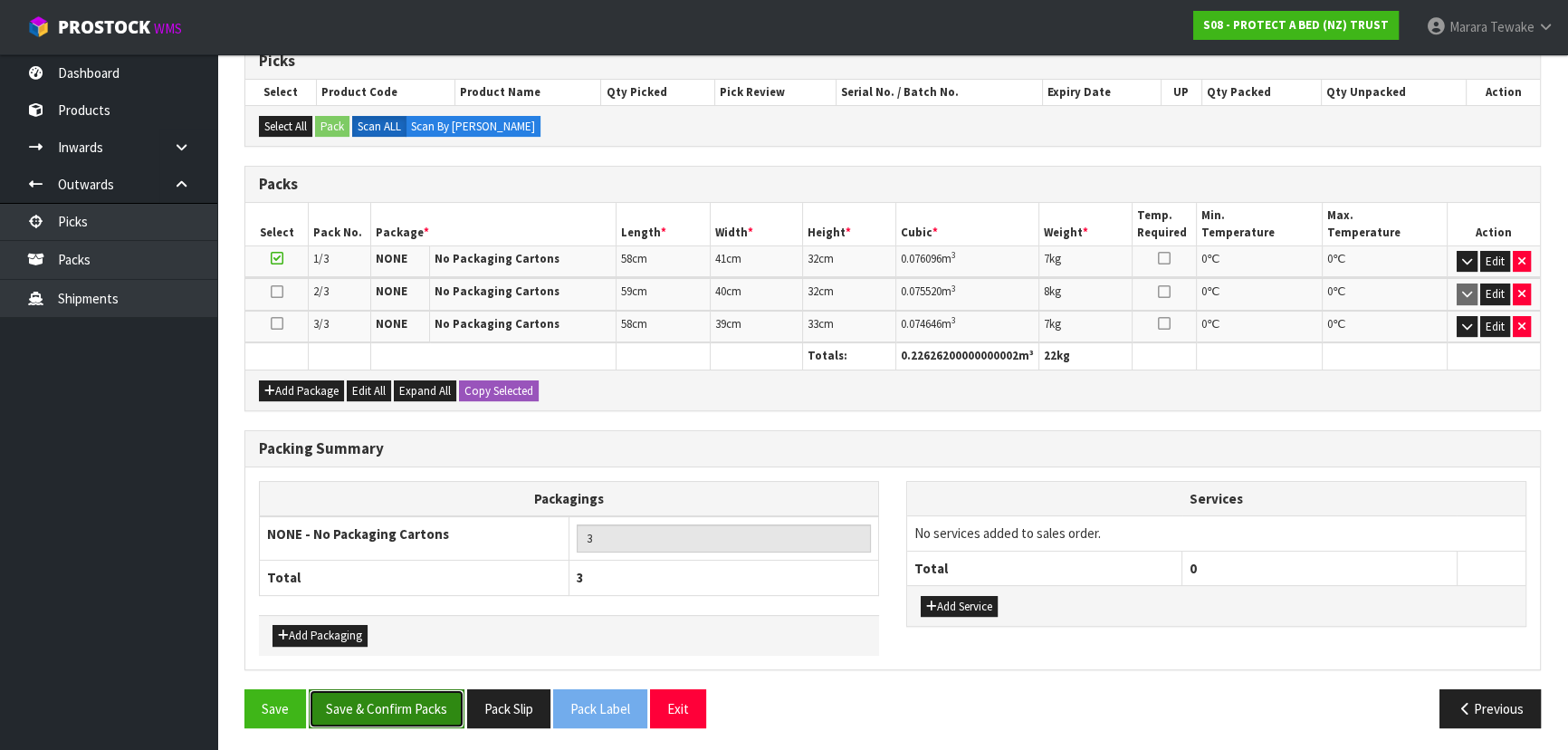
click at [413, 701] on button "Save & Confirm Packs" at bounding box center [386, 708] width 155 height 39
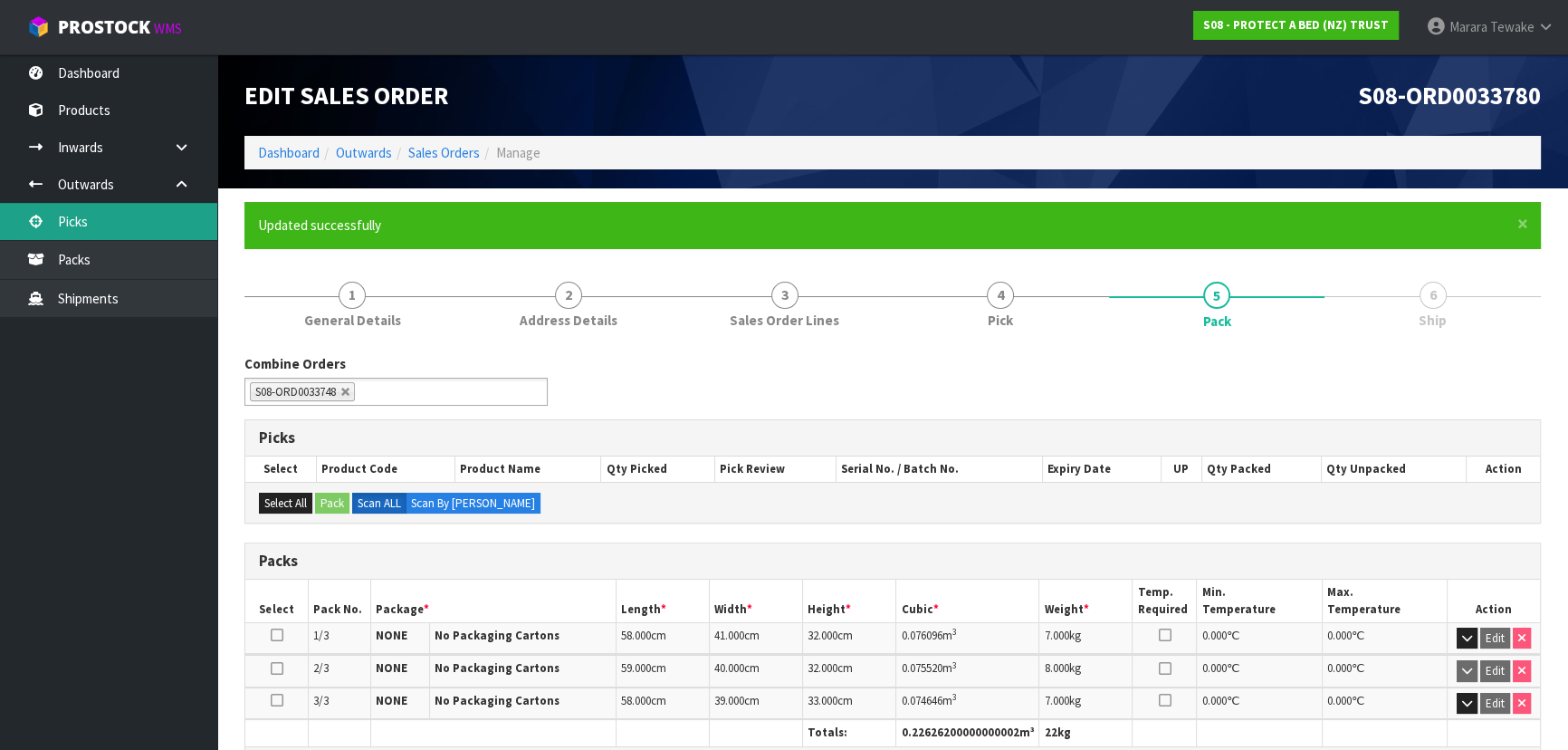
click at [142, 236] on link "Picks" at bounding box center [108, 221] width 217 height 37
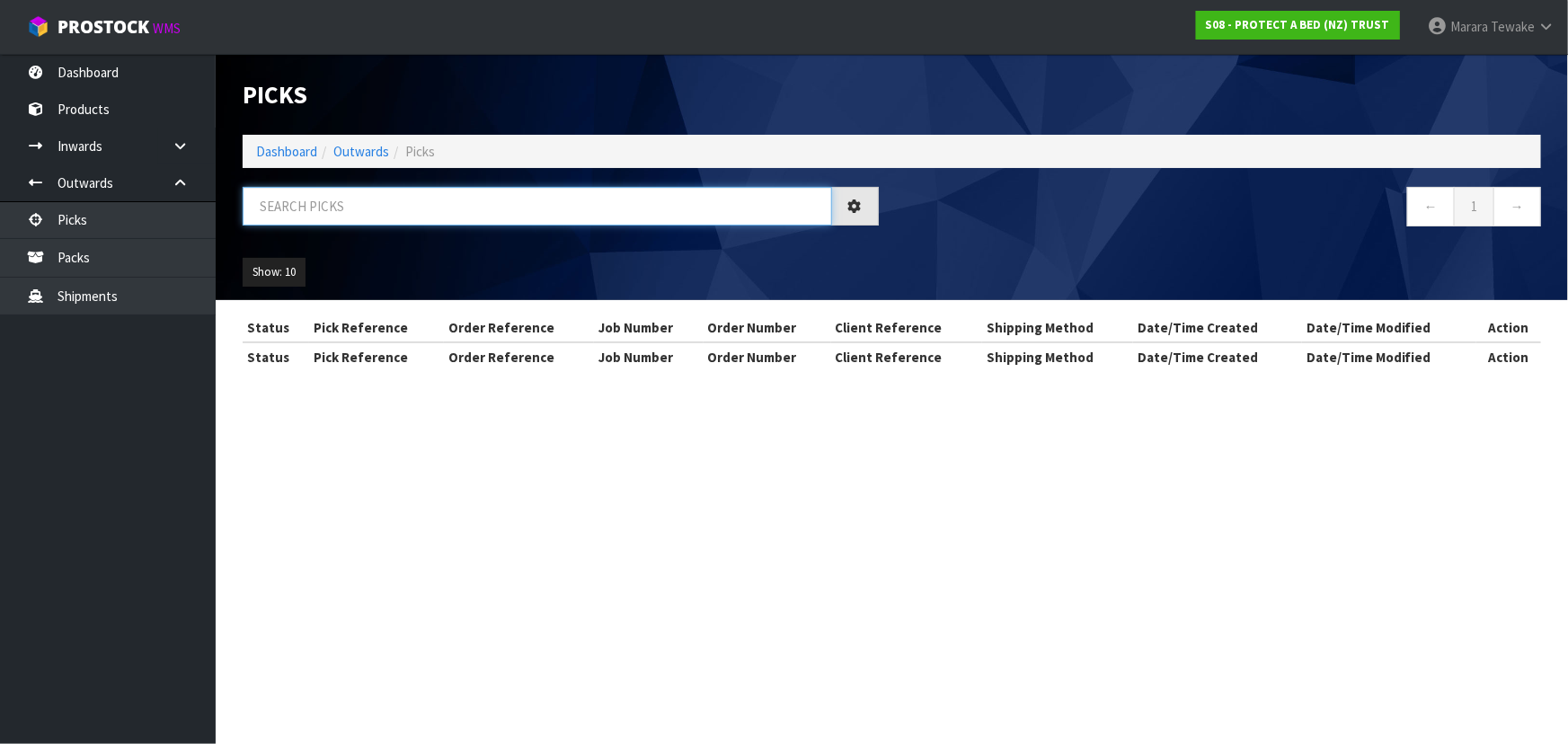
click at [277, 201] on input "text" at bounding box center [537, 206] width 589 height 39
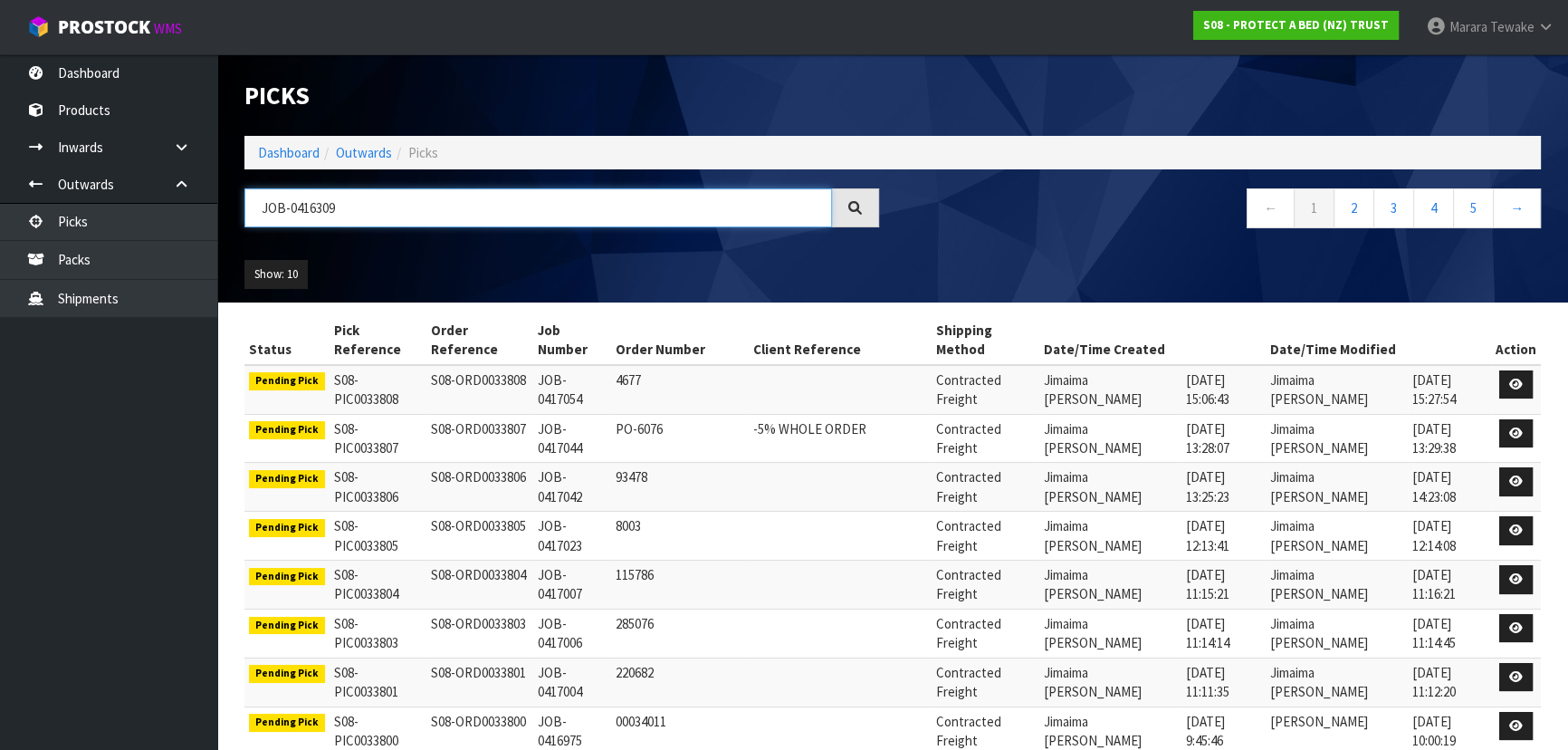
type input "JOB-0416309"
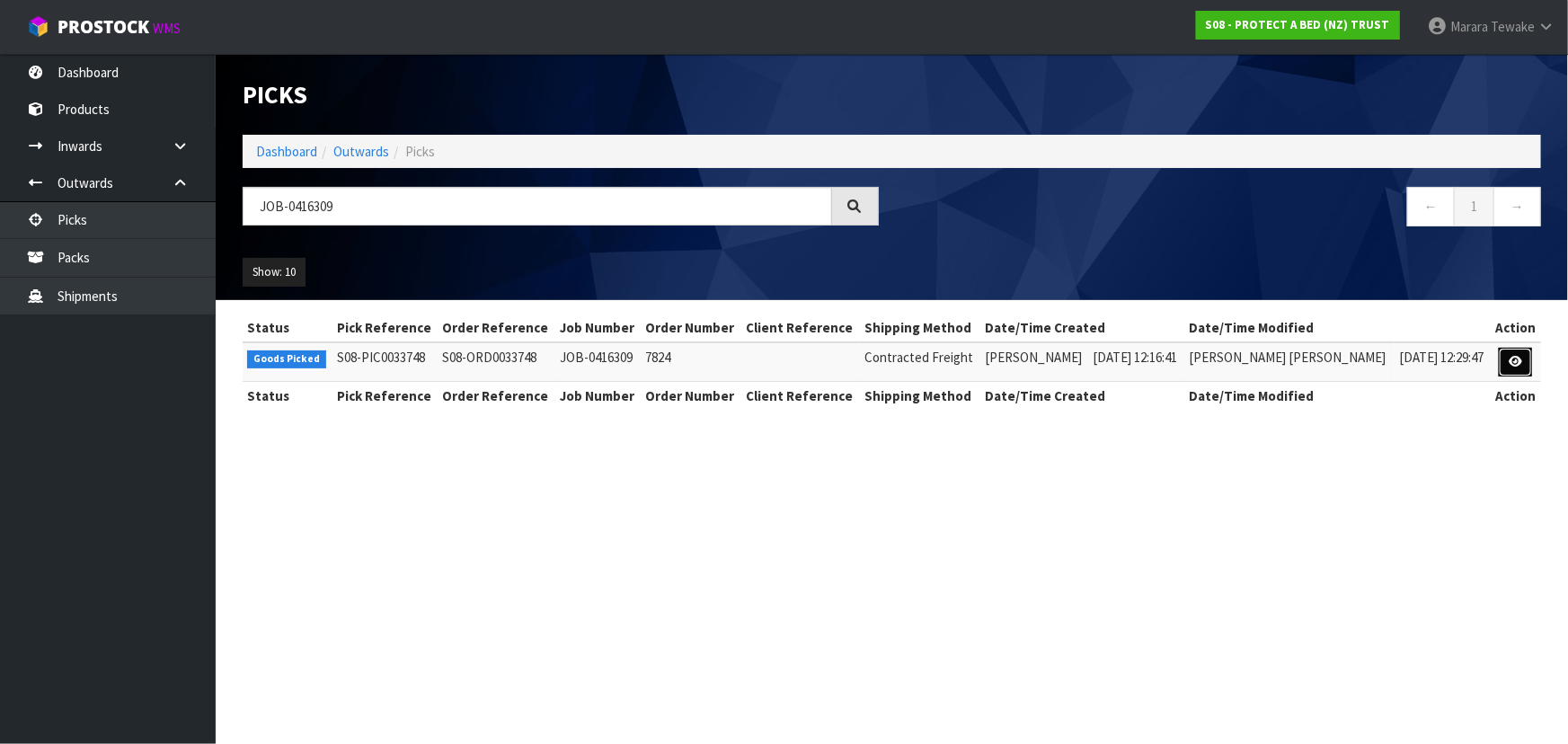
click at [1520, 363] on icon at bounding box center [1515, 361] width 14 height 12
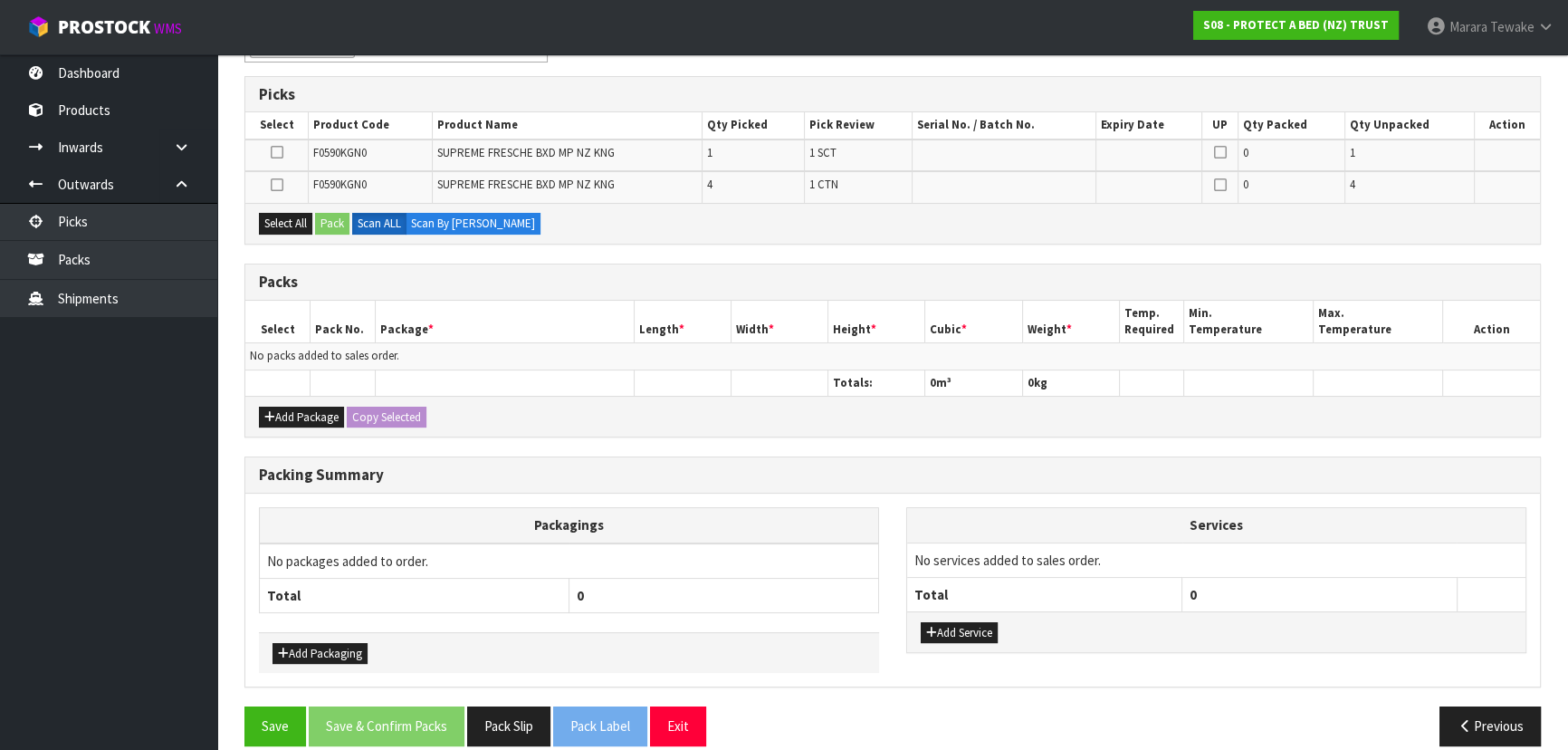
scroll to position [297, 0]
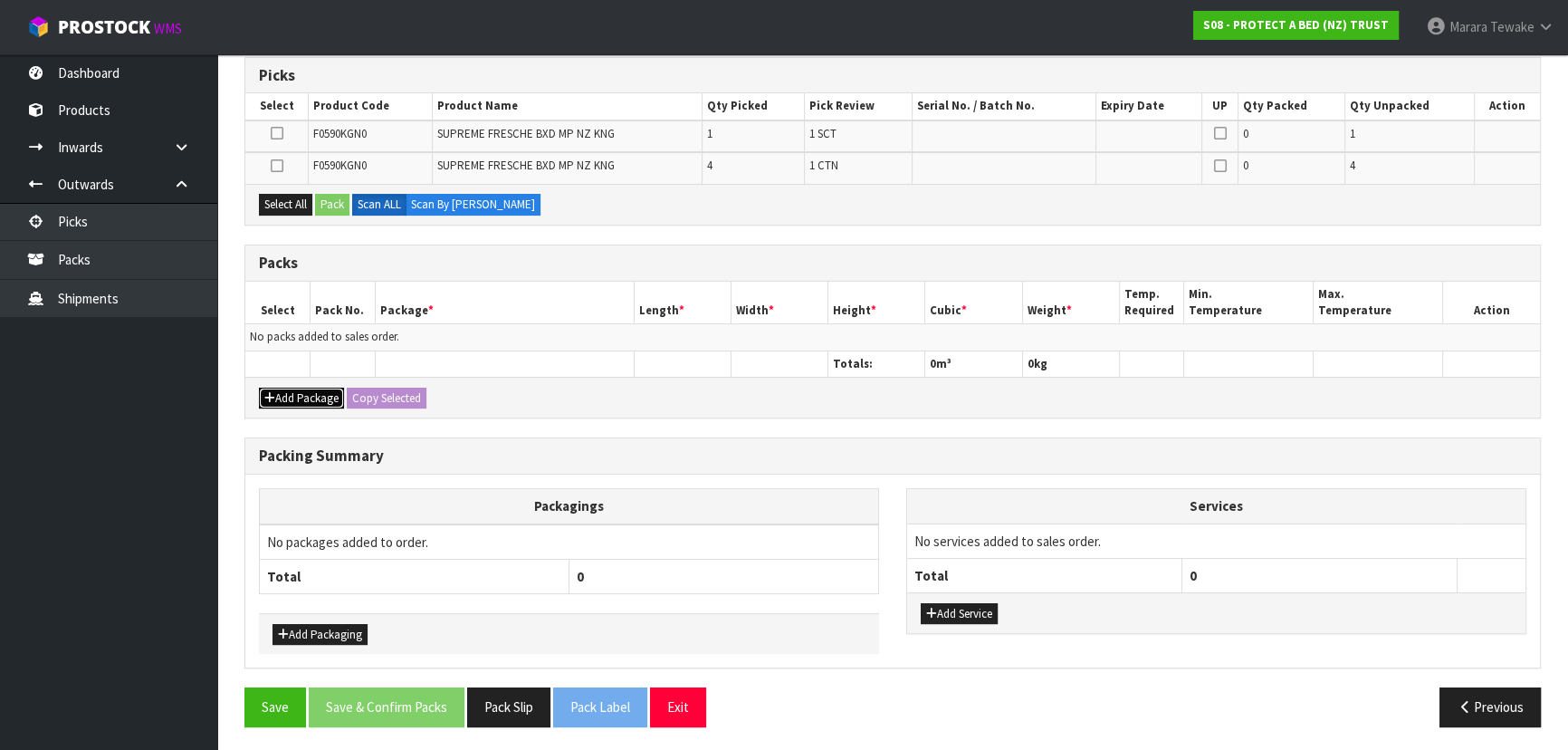
click at [309, 398] on button "Add Package" at bounding box center [301, 399] width 85 height 22
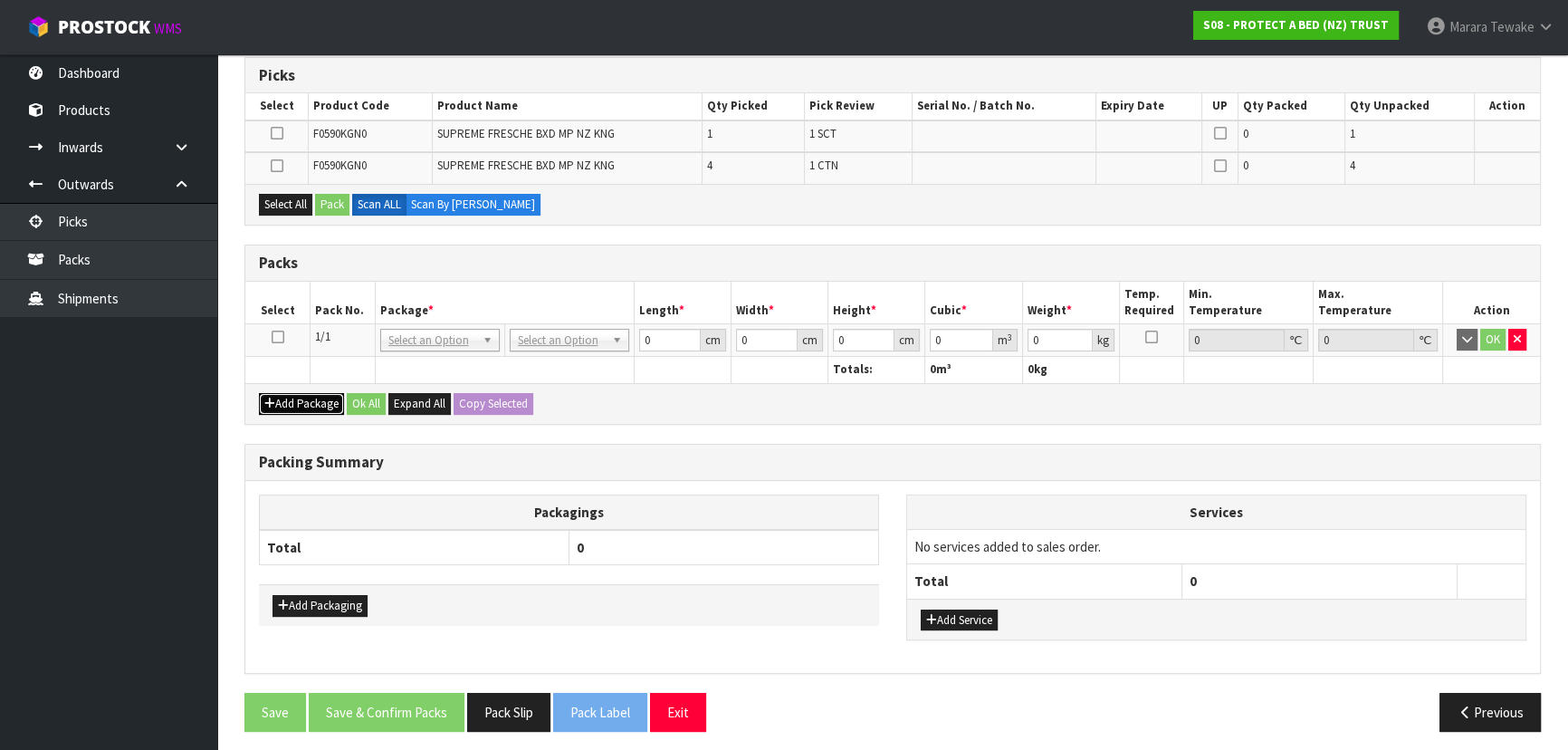
click at [309, 398] on button "Add Package" at bounding box center [301, 404] width 85 height 22
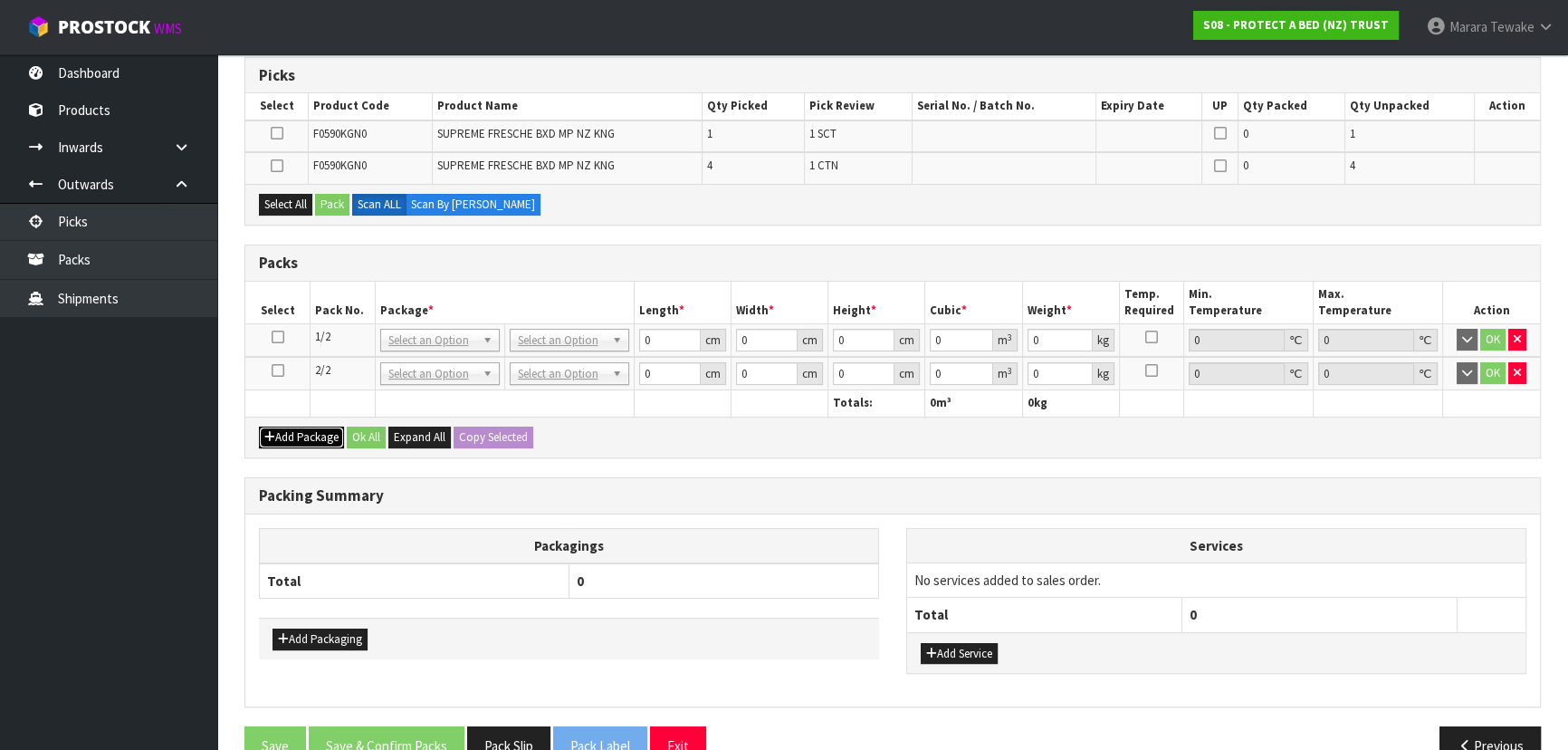
click at [307, 426] on button "Add Package" at bounding box center [301, 437] width 85 height 22
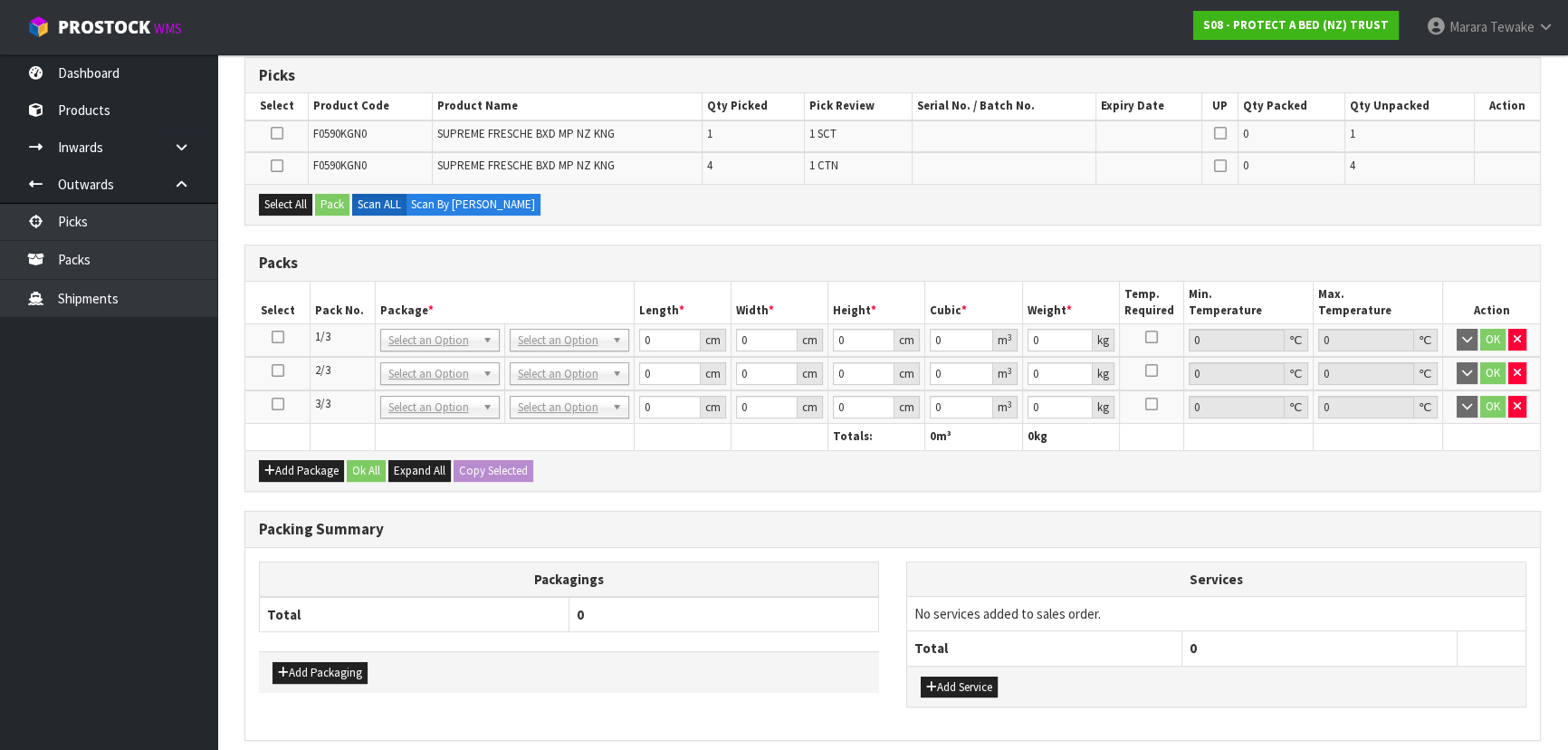
drag, startPoint x: 281, startPoint y: 372, endPoint x: 288, endPoint y: 356, distance: 17.5
click at [280, 372] on icon at bounding box center [278, 371] width 13 height 1
click at [276, 166] on icon at bounding box center [277, 166] width 13 height 1
click at [0, 0] on input "checkbox" at bounding box center [0, 0] width 0 height 0
click at [327, 196] on button "Pack" at bounding box center [332, 205] width 34 height 22
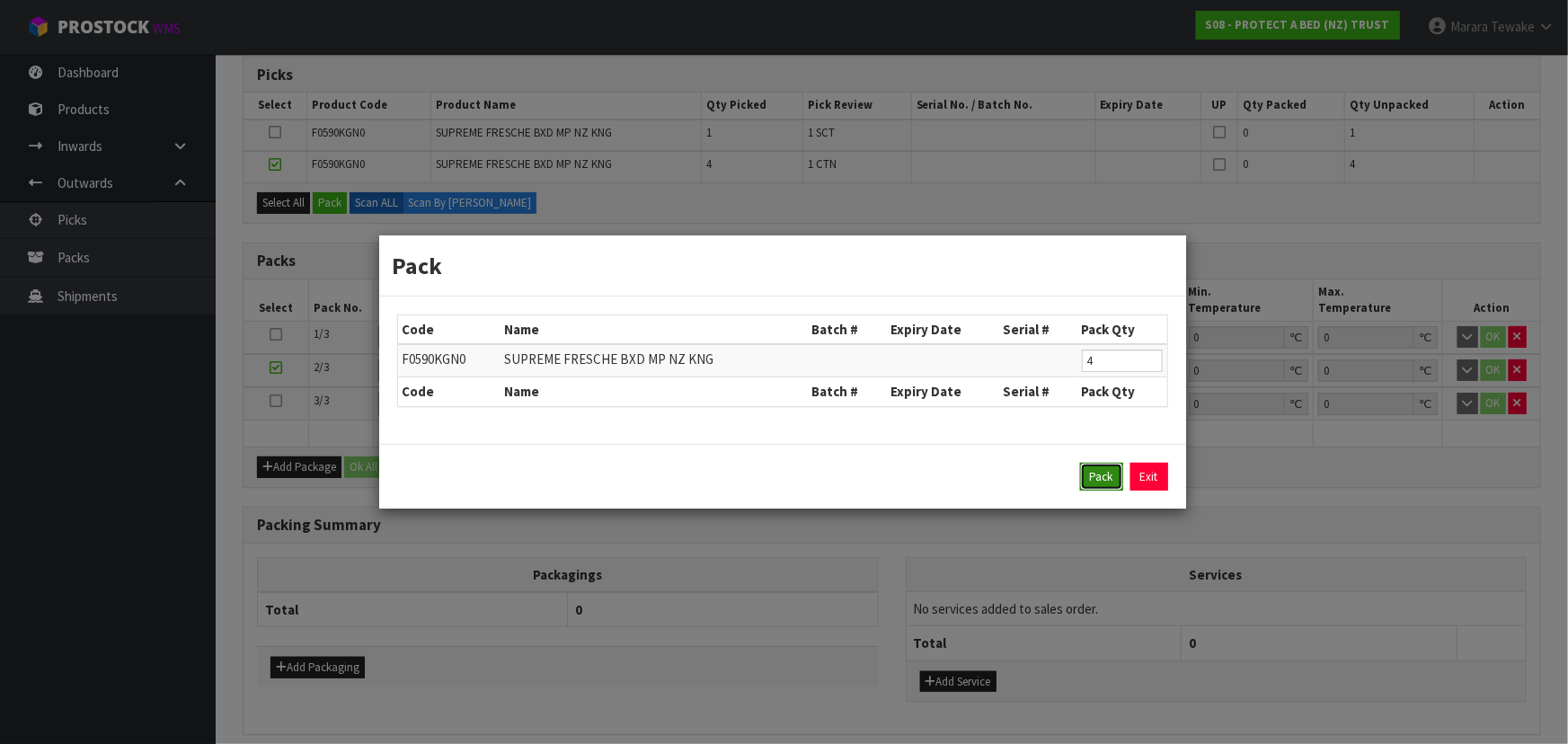
drag, startPoint x: 1107, startPoint y: 472, endPoint x: 791, endPoint y: 487, distance: 316.4
click at [1106, 472] on button "Pack" at bounding box center [1101, 476] width 43 height 28
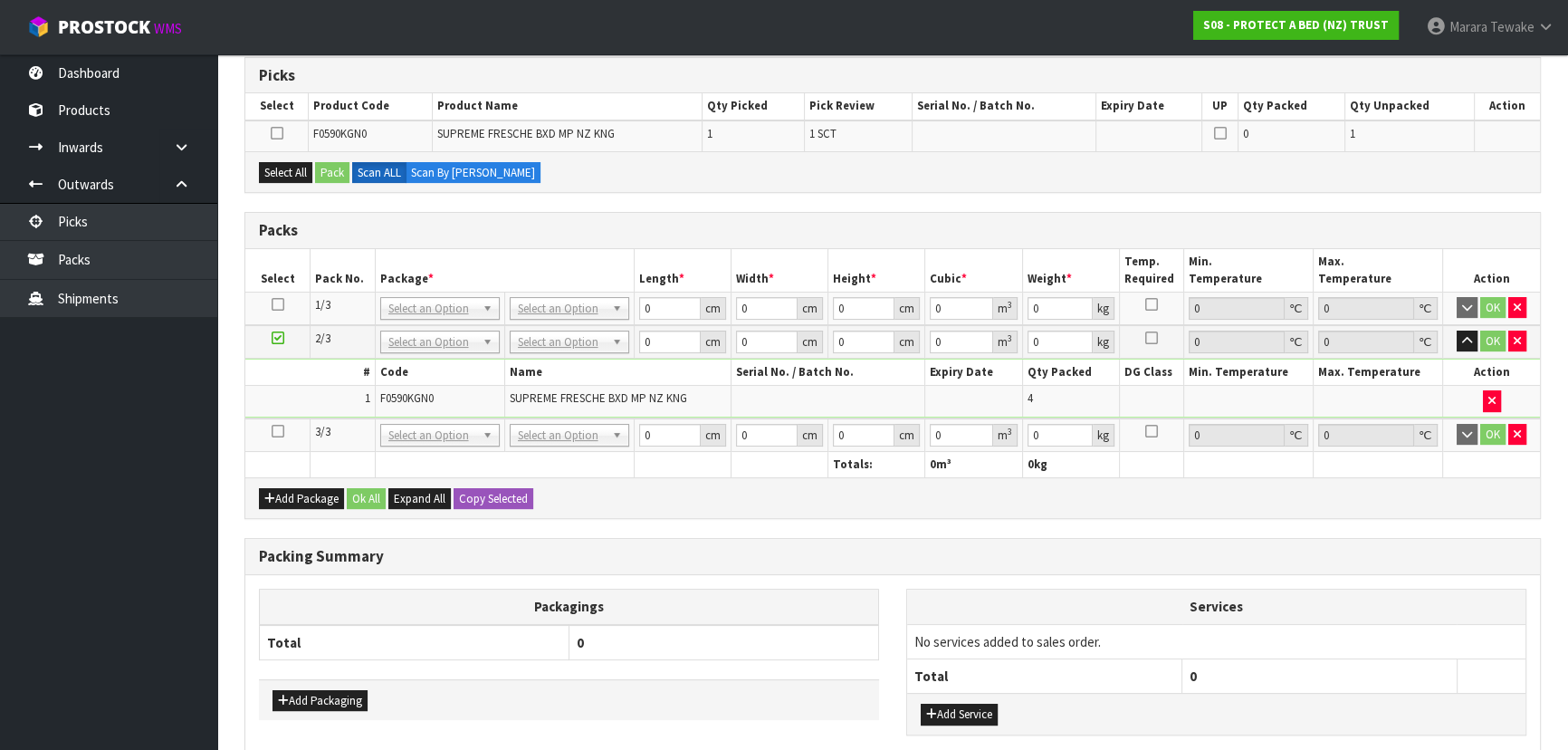
click at [276, 431] on icon at bounding box center [278, 431] width 13 height 1
click at [283, 172] on button "Select All" at bounding box center [286, 173] width 54 height 22
click at [304, 173] on button "Select All" at bounding box center [286, 173] width 54 height 22
click at [331, 172] on button "Pack" at bounding box center [332, 173] width 34 height 22
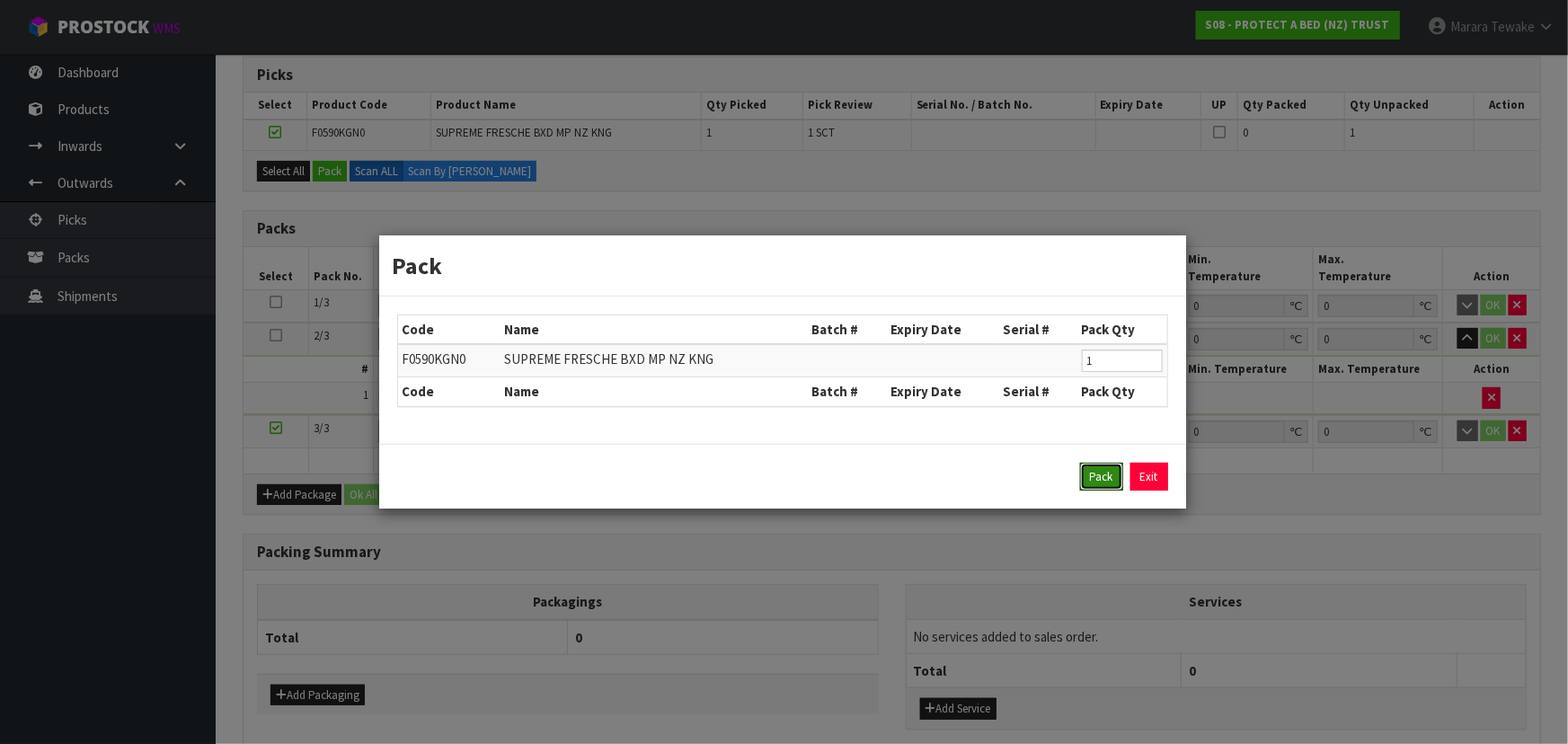
drag, startPoint x: 1092, startPoint y: 479, endPoint x: 1040, endPoint y: 476, distance: 52.1
click at [1084, 476] on button "Pack" at bounding box center [1101, 476] width 43 height 28
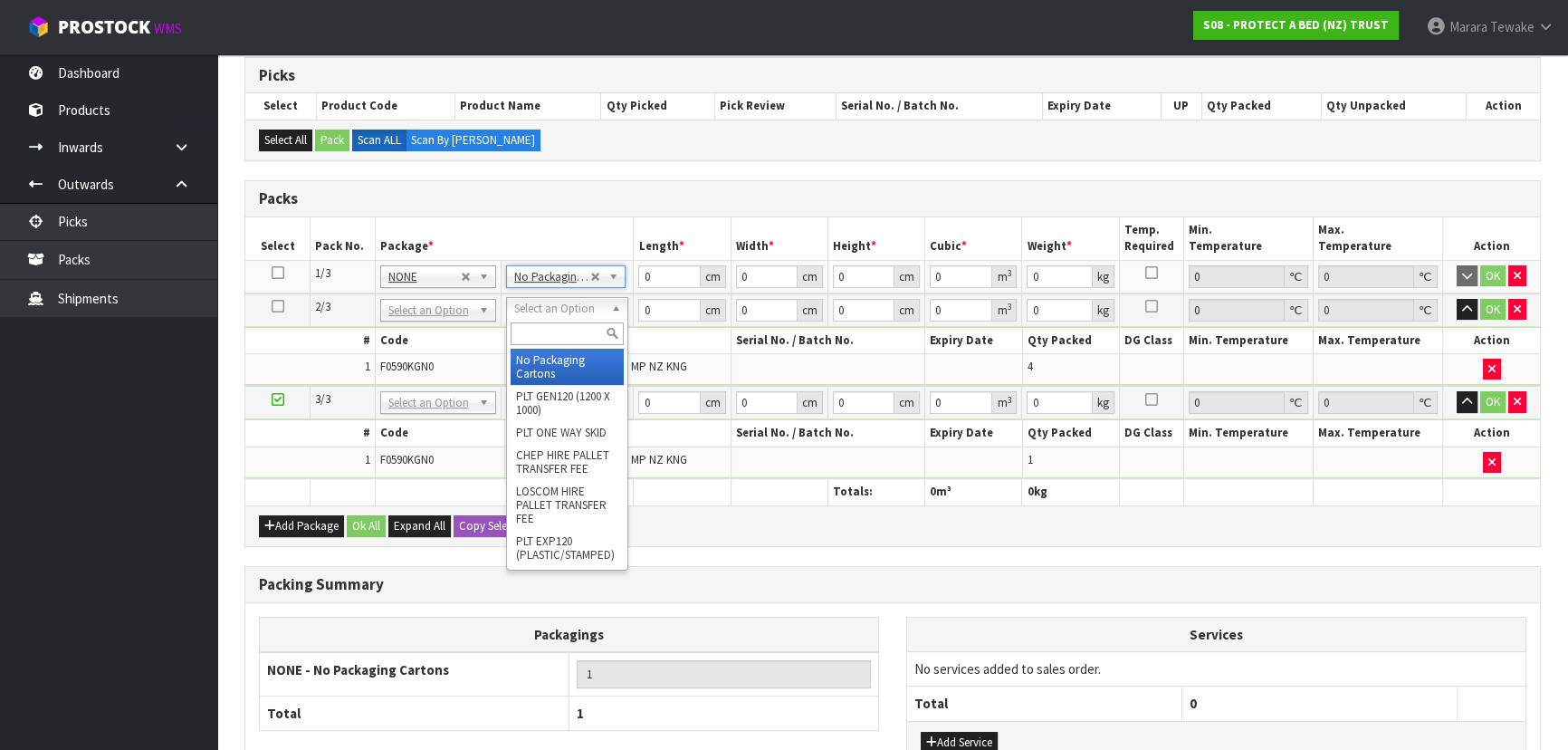
type input "2"
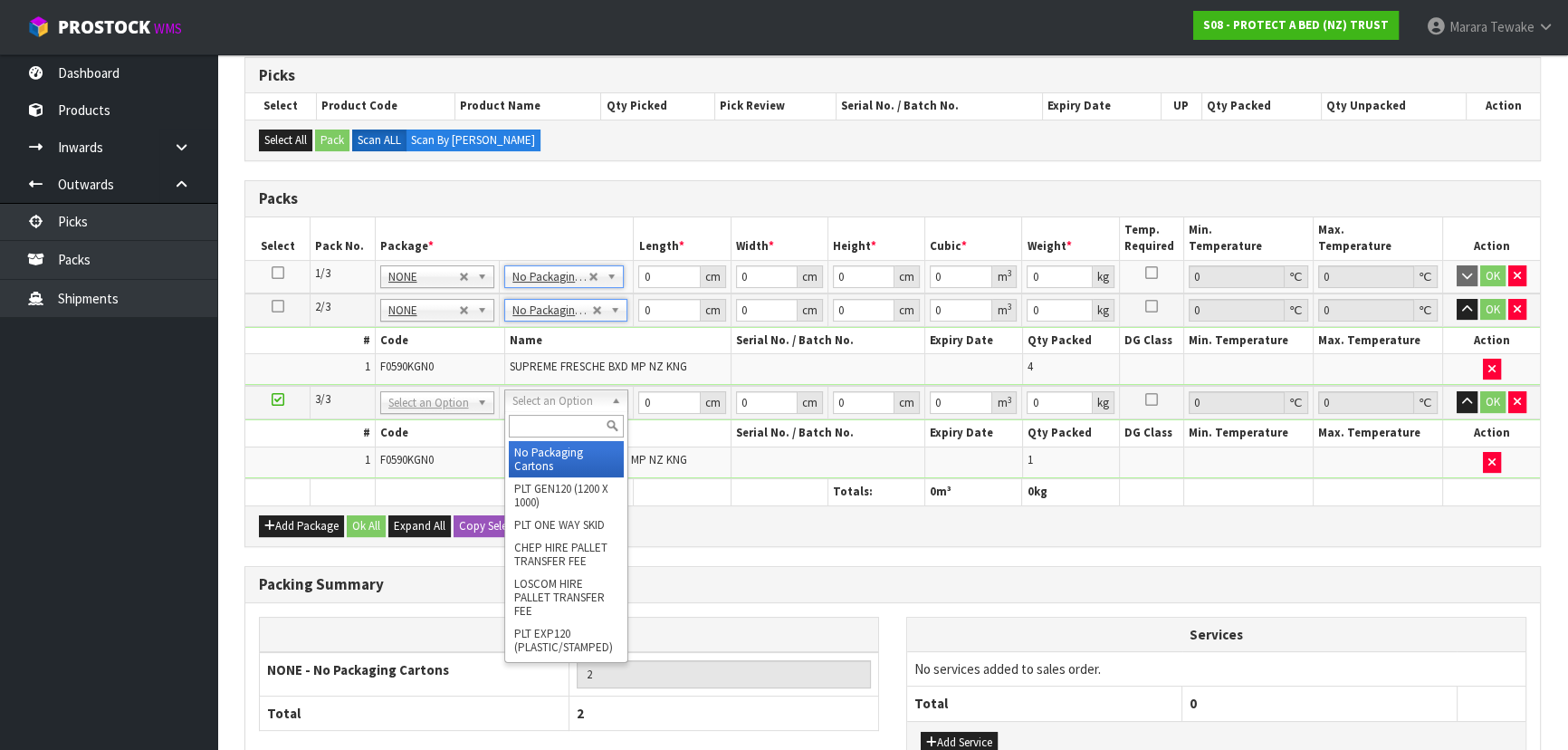
click at [564, 424] on input "text" at bounding box center [566, 426] width 115 height 22
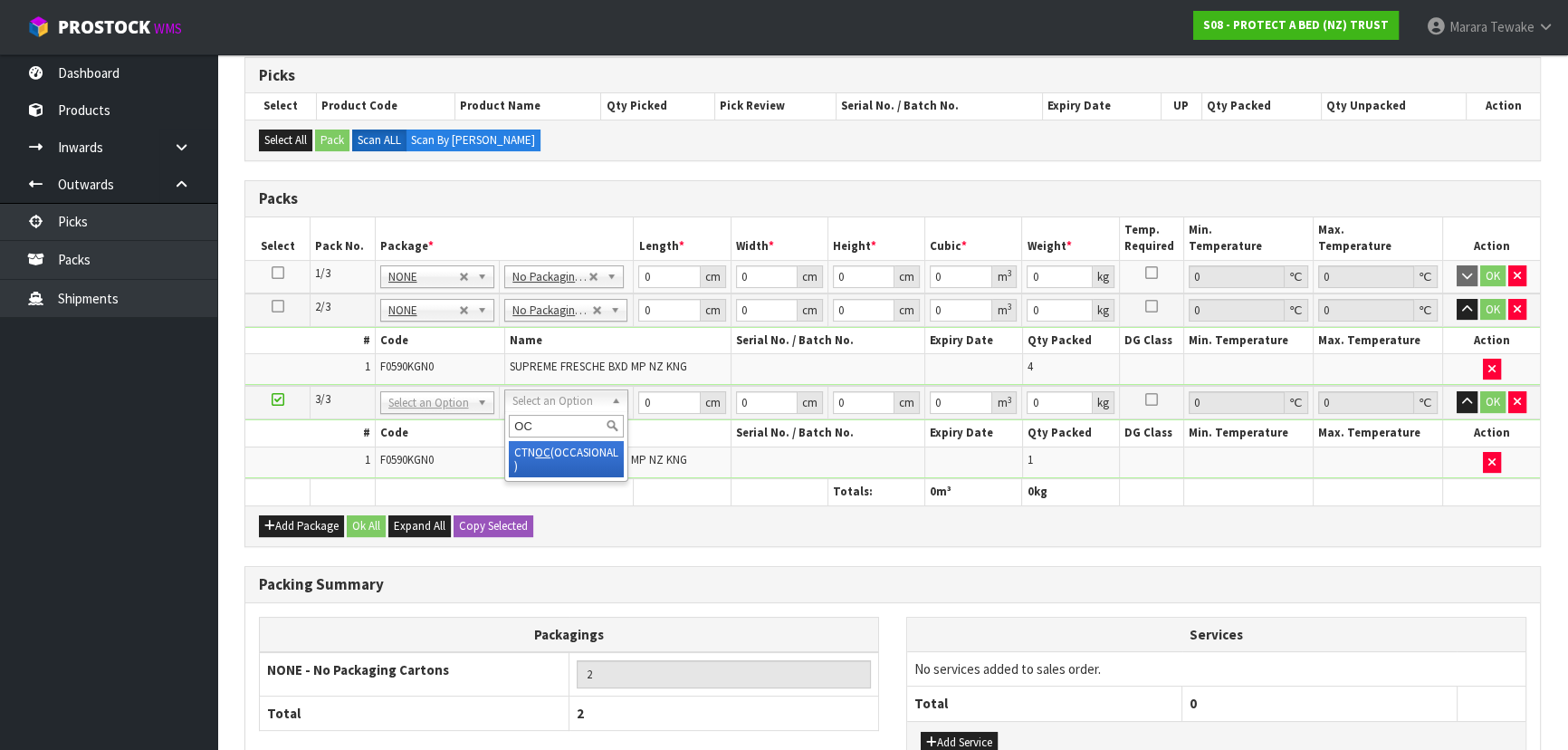
type input "OC"
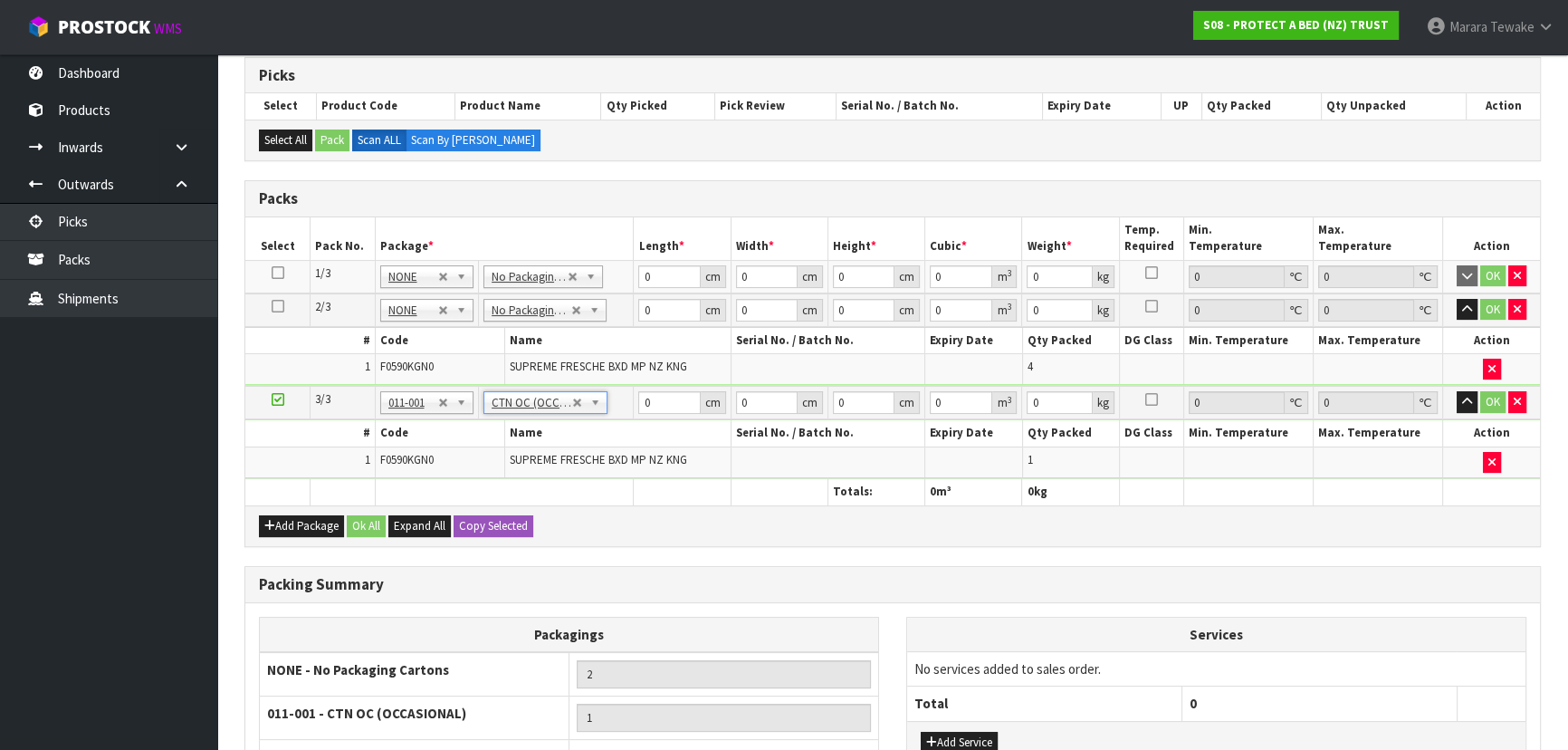
type input "1.6"
drag, startPoint x: 652, startPoint y: 274, endPoint x: 637, endPoint y: 230, distance: 46.5
click at [628, 245] on table "Select Pack No. Package * Length * Width * Height * Cubic * Weight * Temp. Requ…" at bounding box center [892, 361] width 1294 height 288
type input "58"
type input "41"
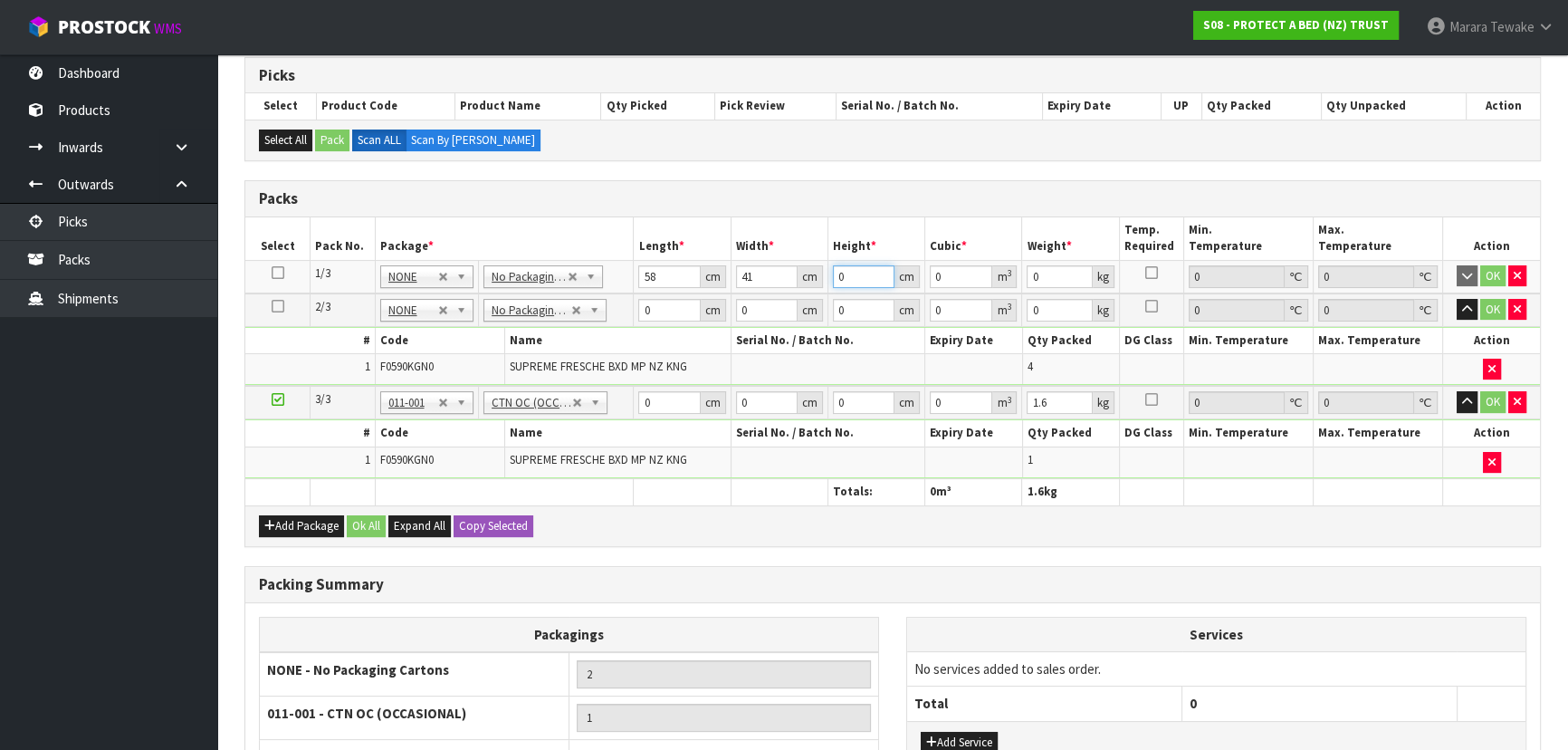
type input "3"
type input "0.007134"
type input "32"
type input "0.076096"
type input "32"
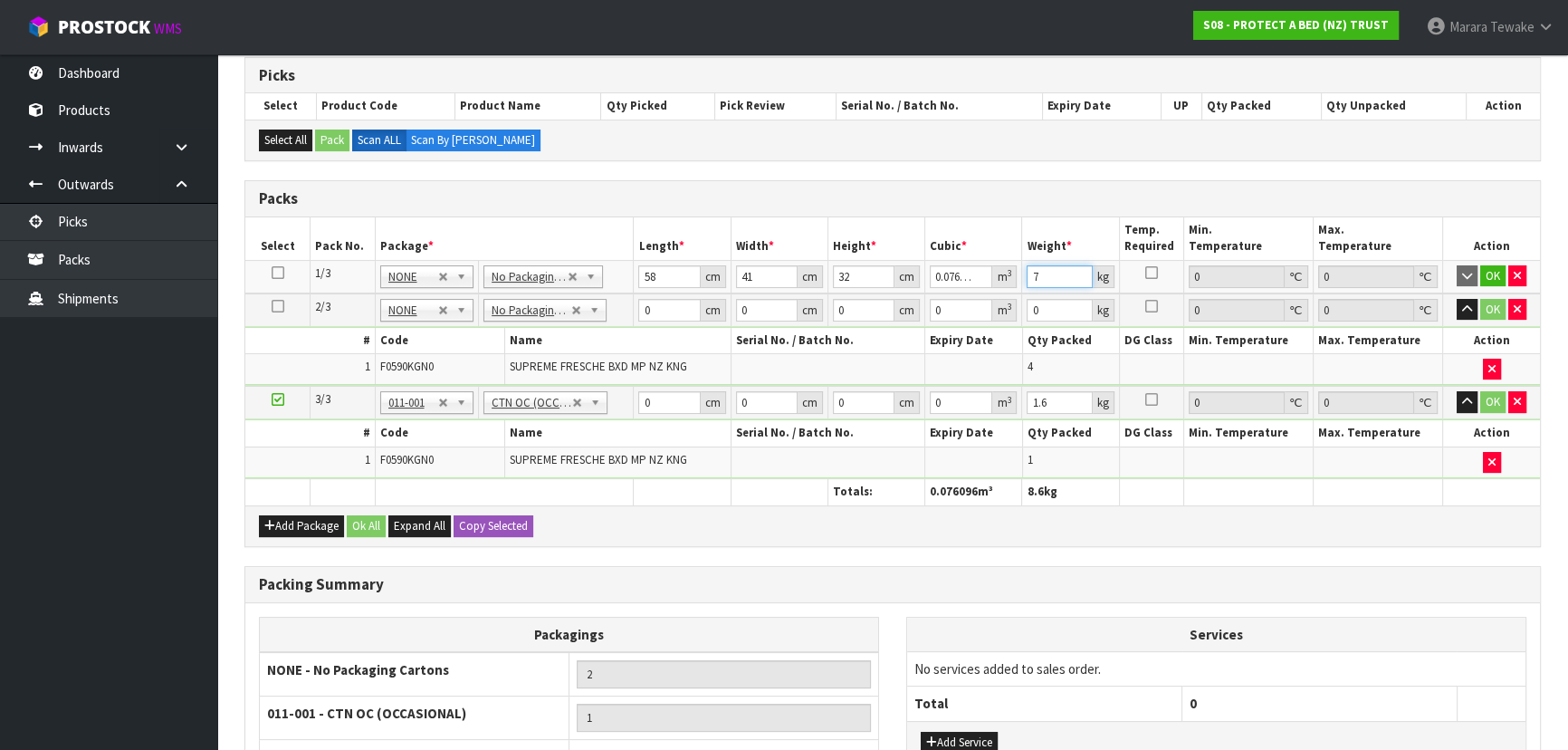
type input "7"
click button "OK" at bounding box center [1492, 277] width 25 height 22
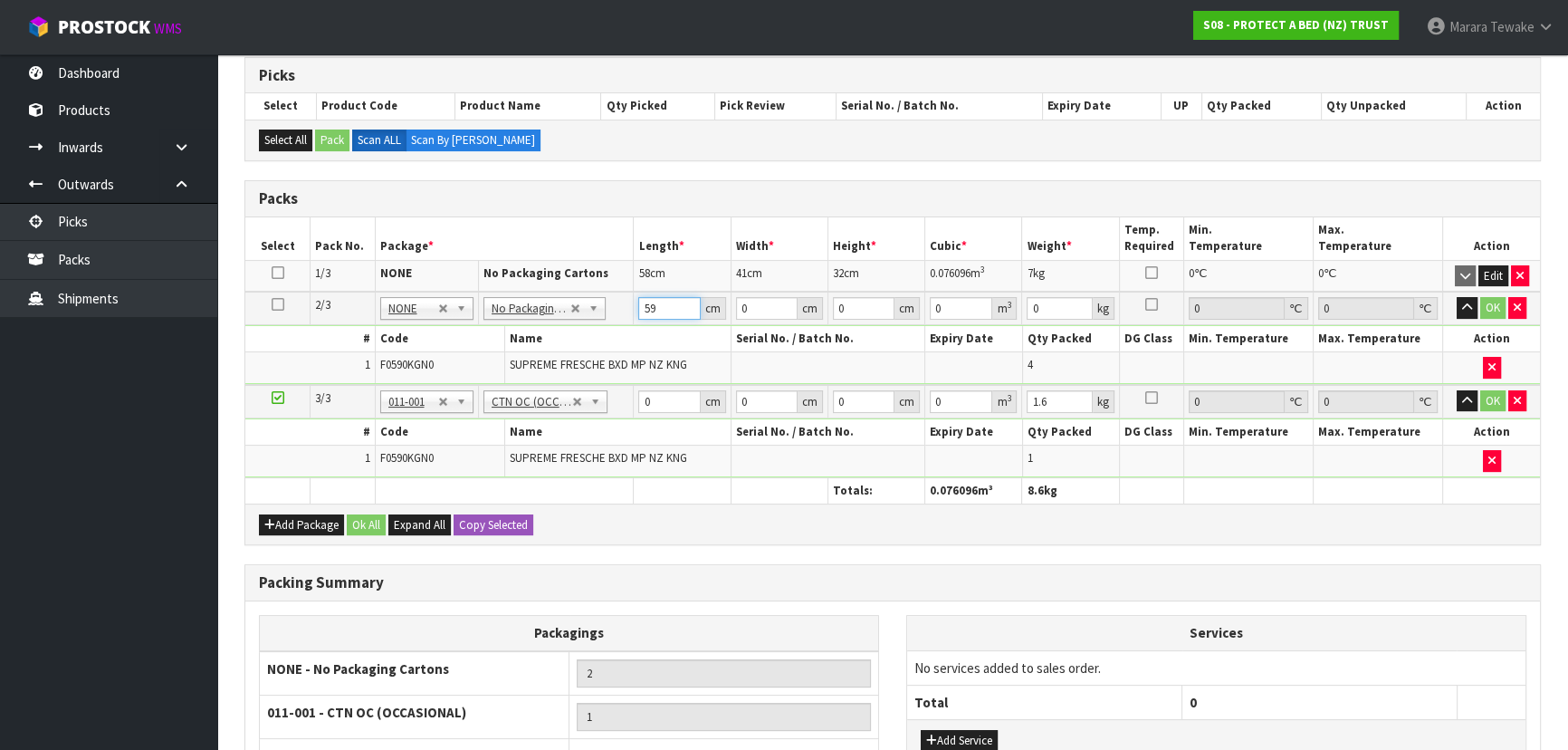
type input "59"
type input "40"
type input "3"
type input "0.00708"
type input "32"
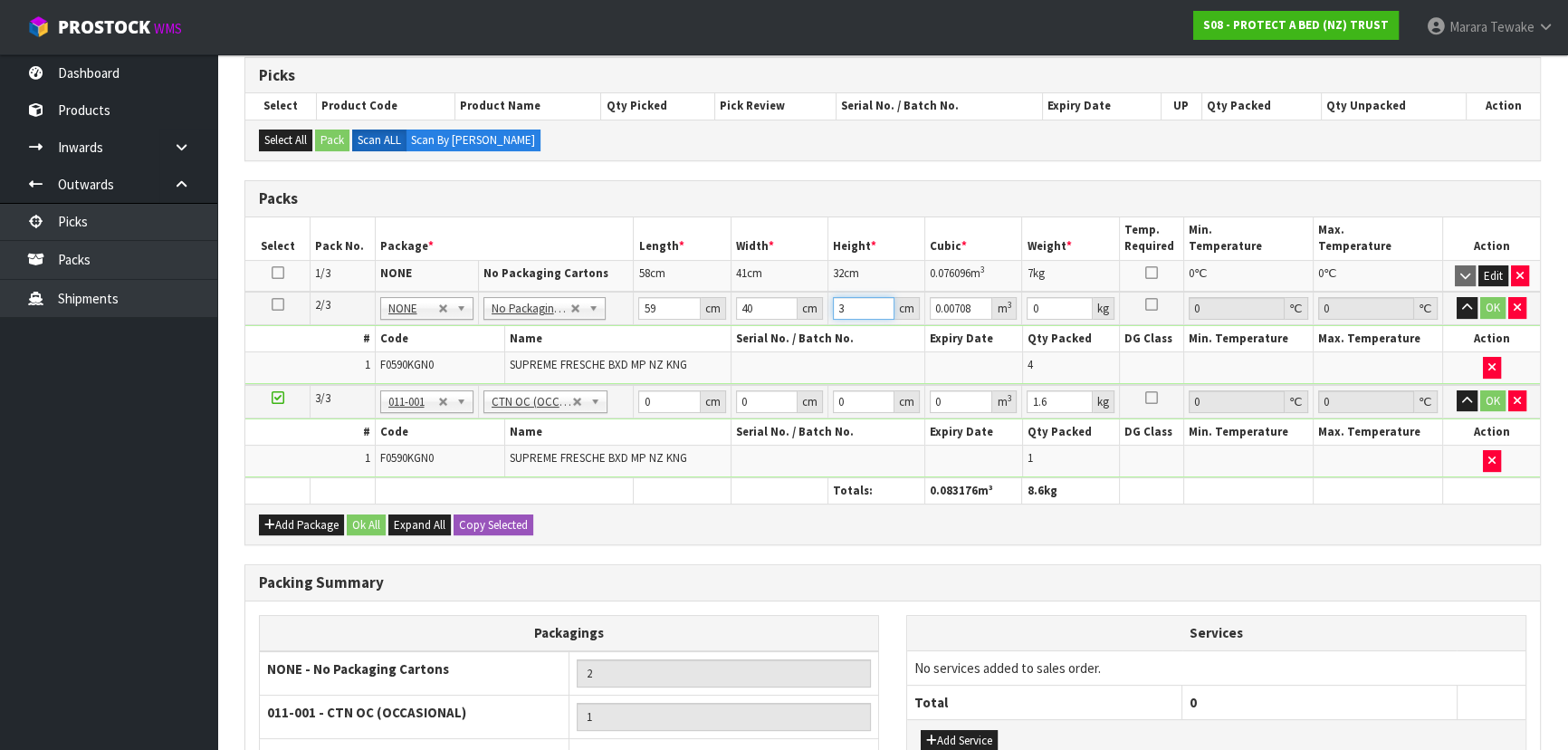
type input "0.07552"
type input "32"
type input "8"
click at [1457, 297] on button "button" at bounding box center [1467, 308] width 21 height 22
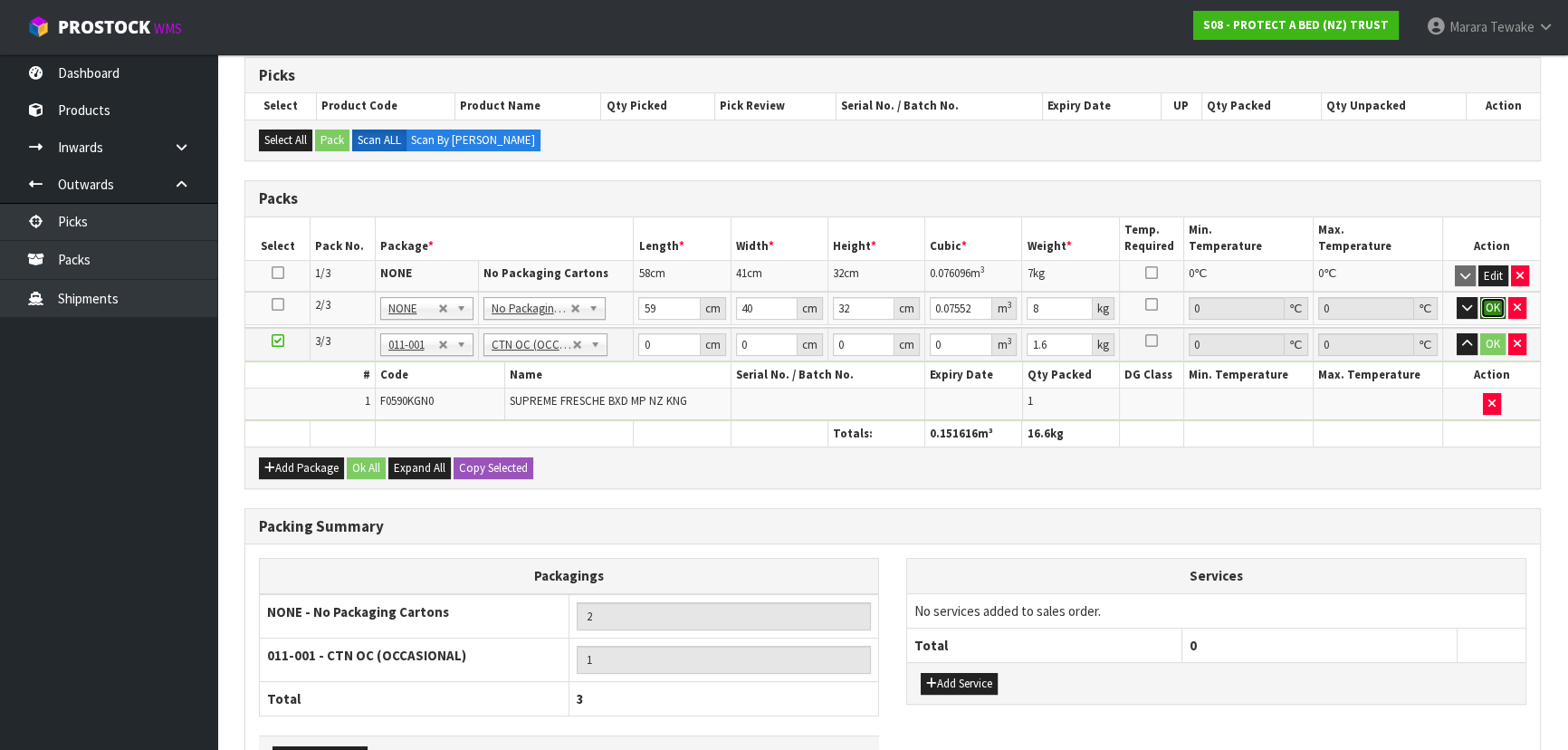
click button "OK" at bounding box center [1492, 308] width 25 height 22
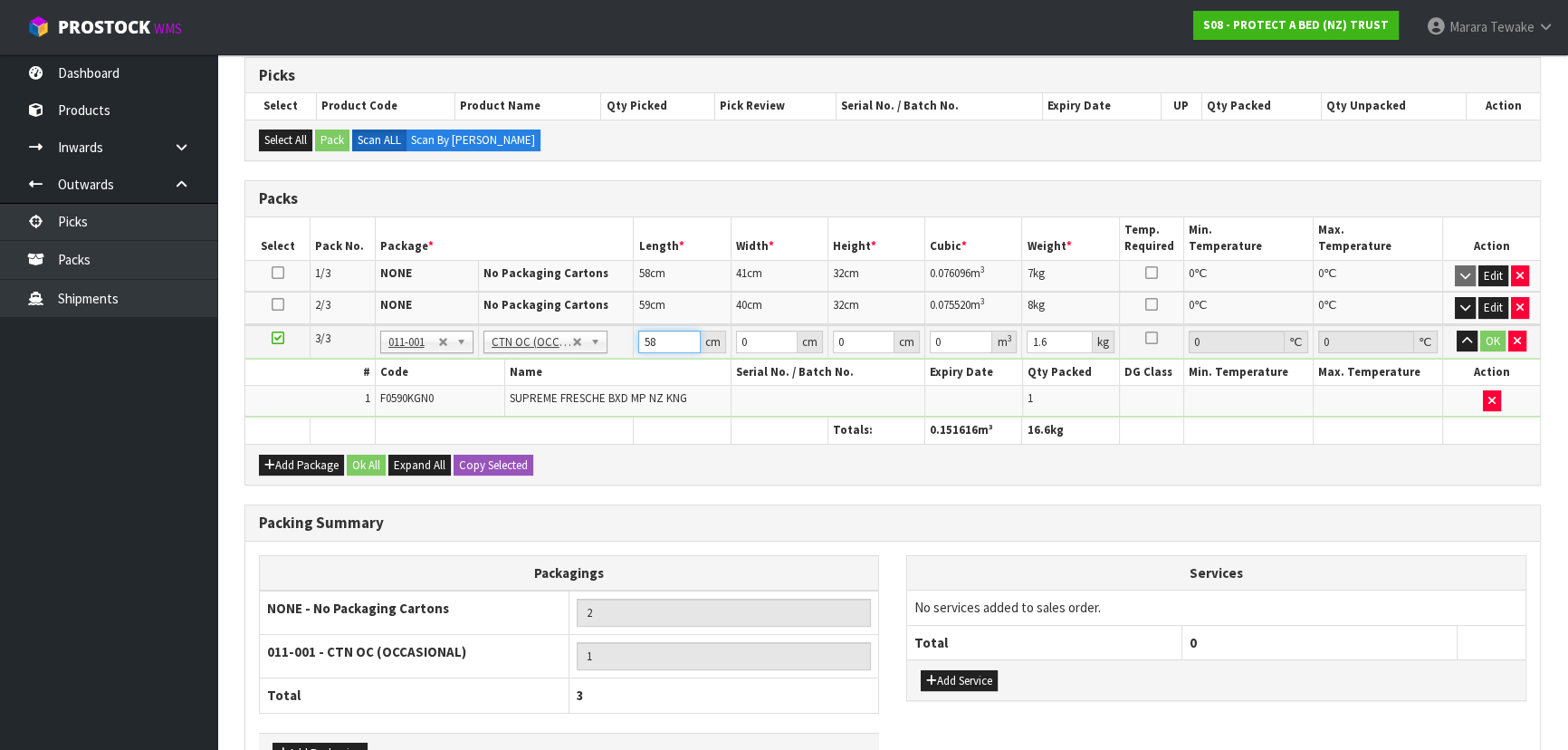
type input "58"
type input "39"
type input "3"
type input "0.006786"
type input "33"
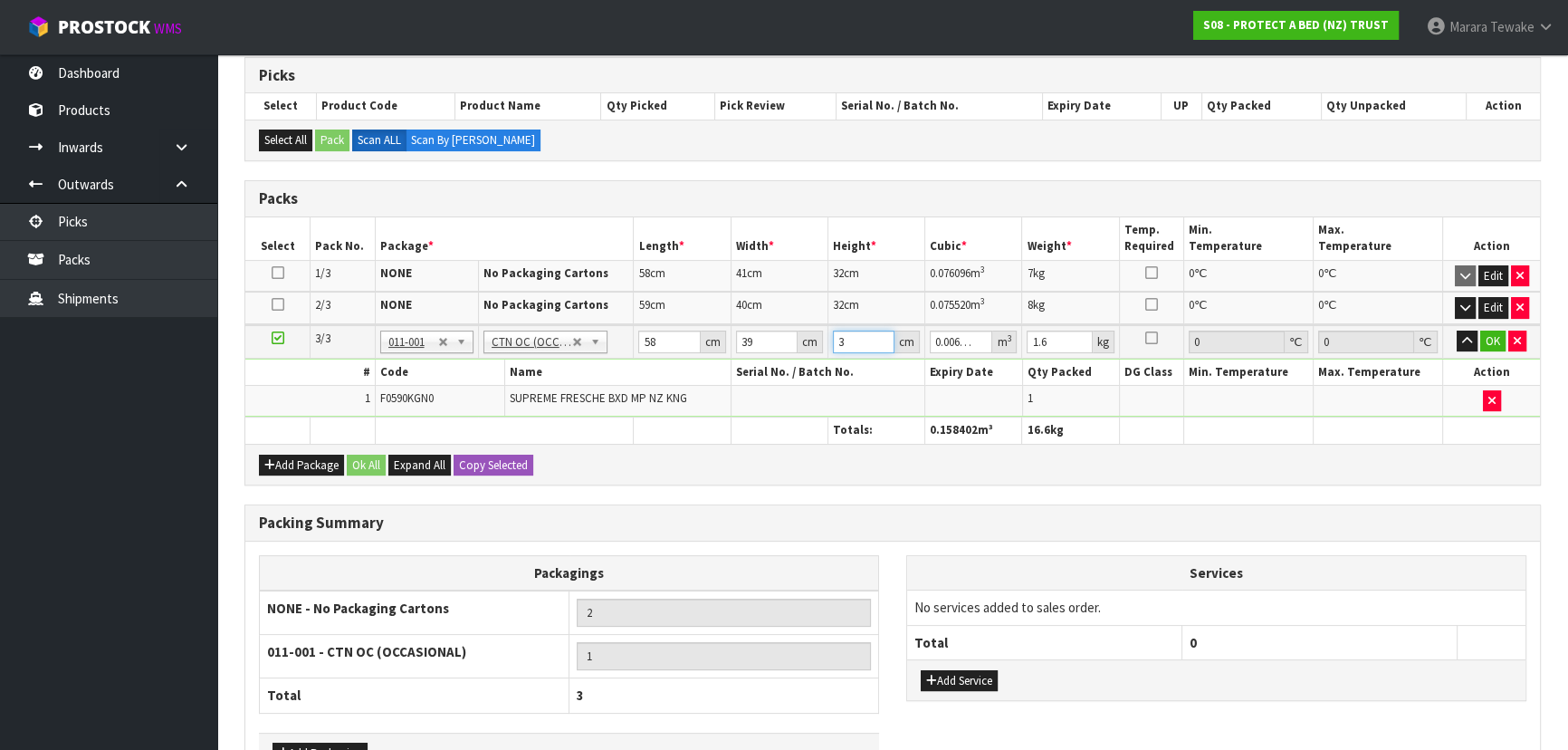
type input "0.074646"
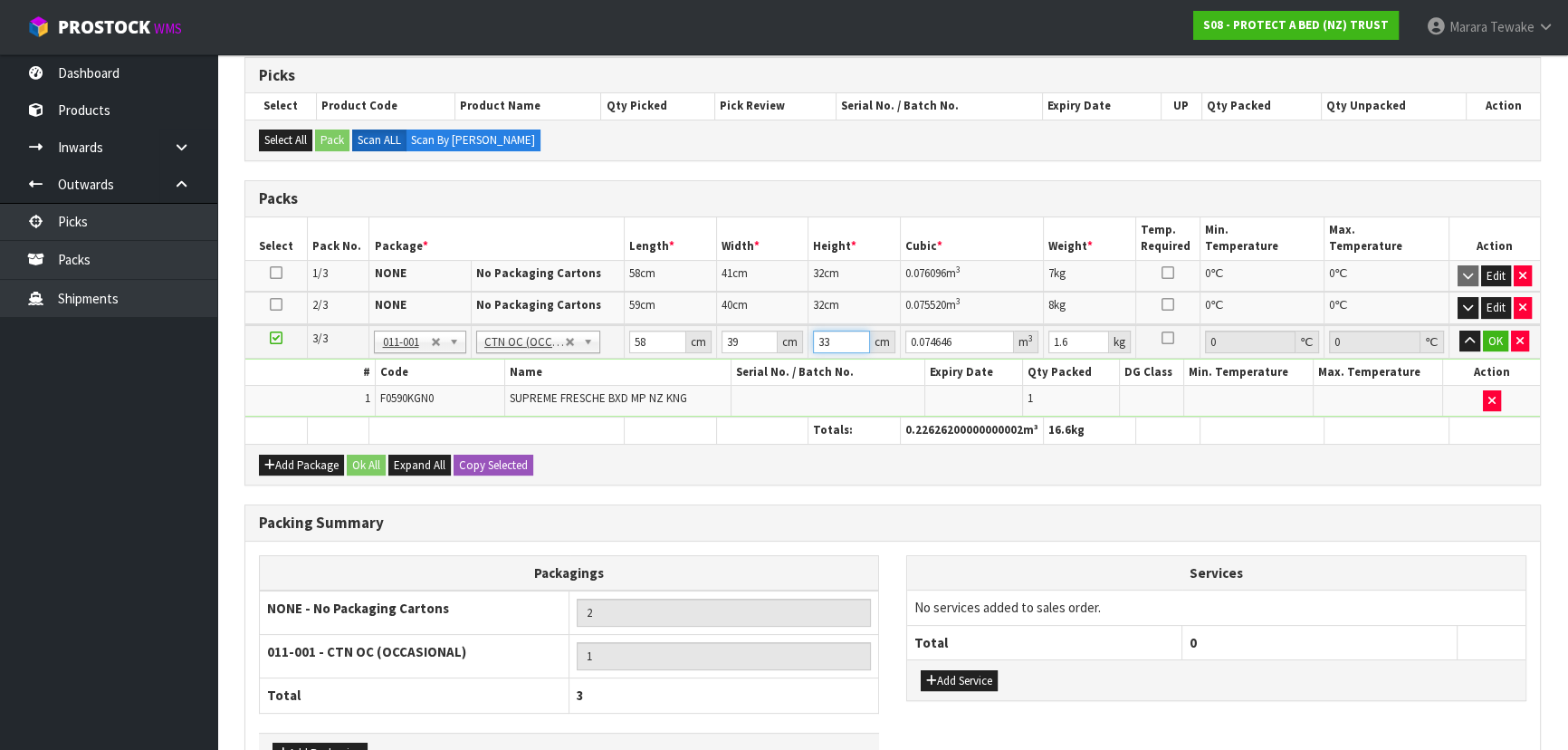
type input "33"
type input "7"
click at [1460, 330] on button "button" at bounding box center [1470, 341] width 21 height 22
click button "OK" at bounding box center [1495, 341] width 25 height 22
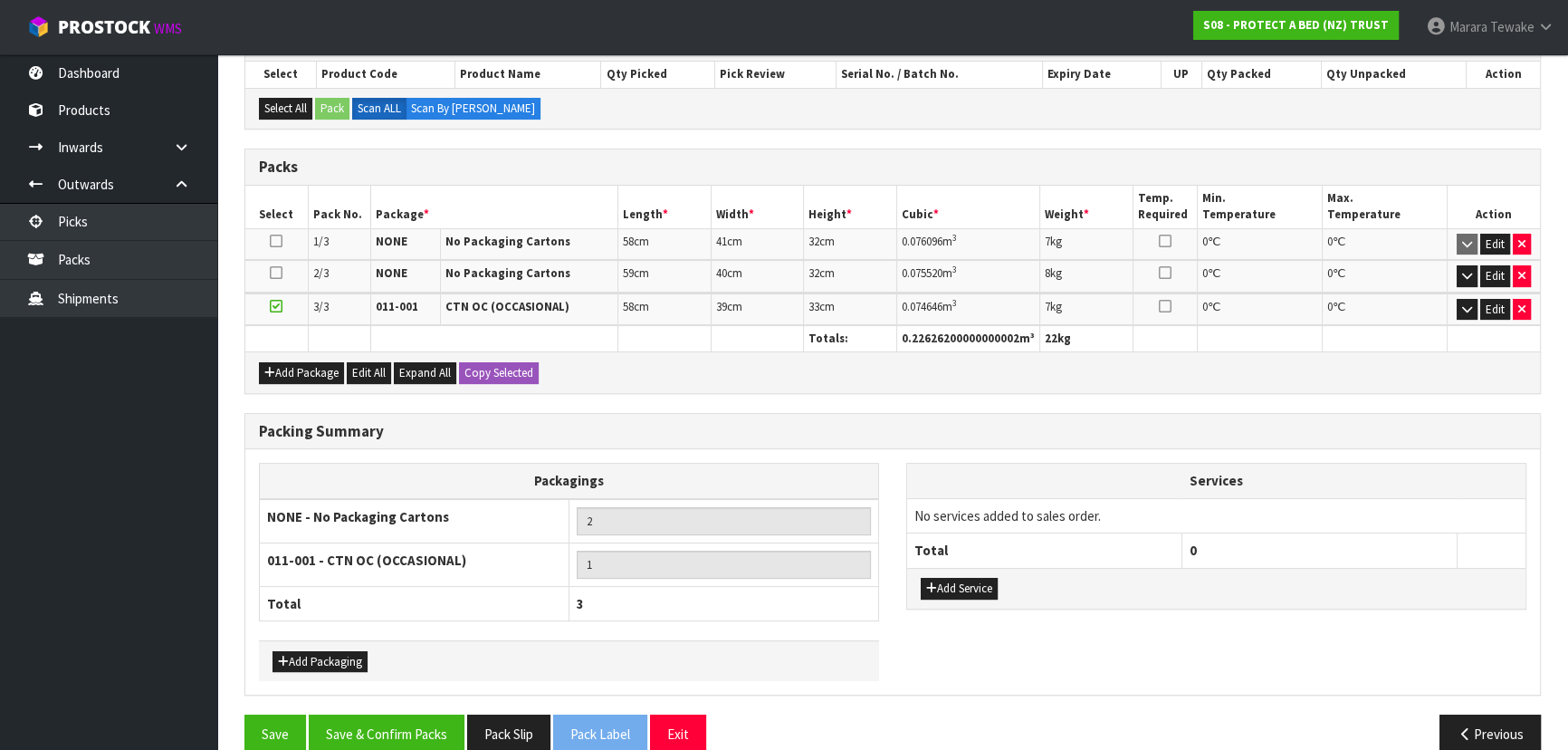
scroll to position [354, 0]
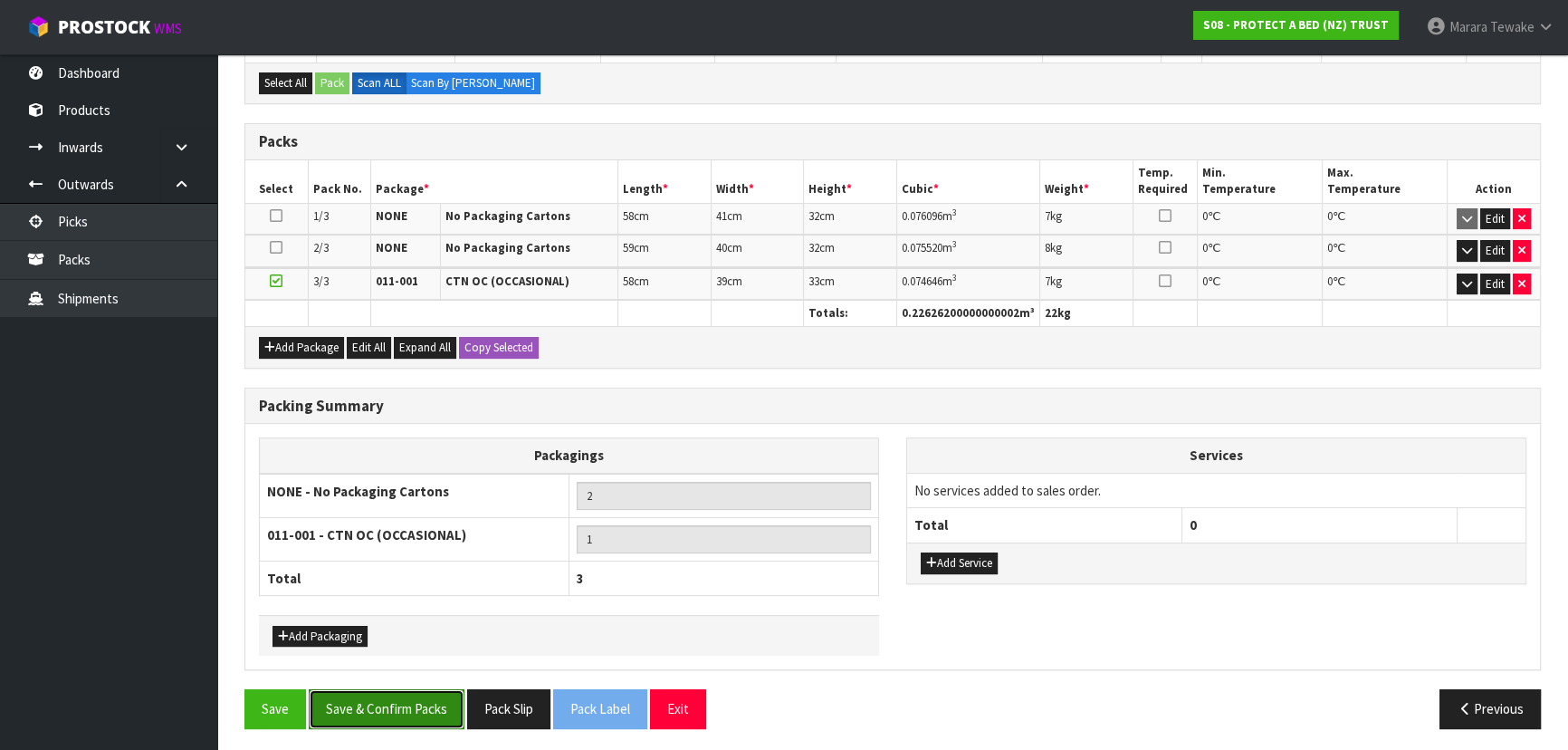
click at [396, 711] on button "Save & Confirm Packs" at bounding box center [386, 708] width 155 height 39
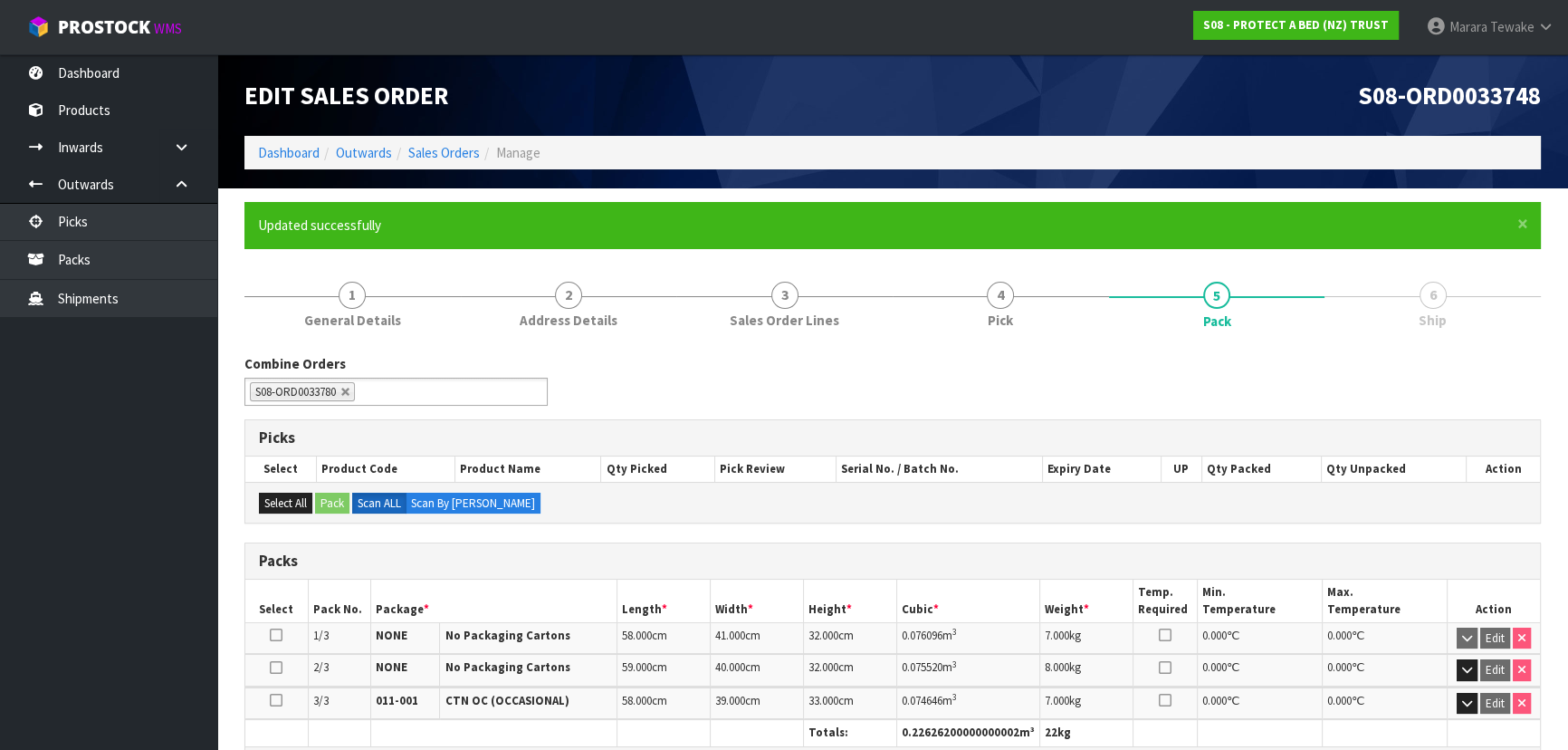
scroll to position [380, 0]
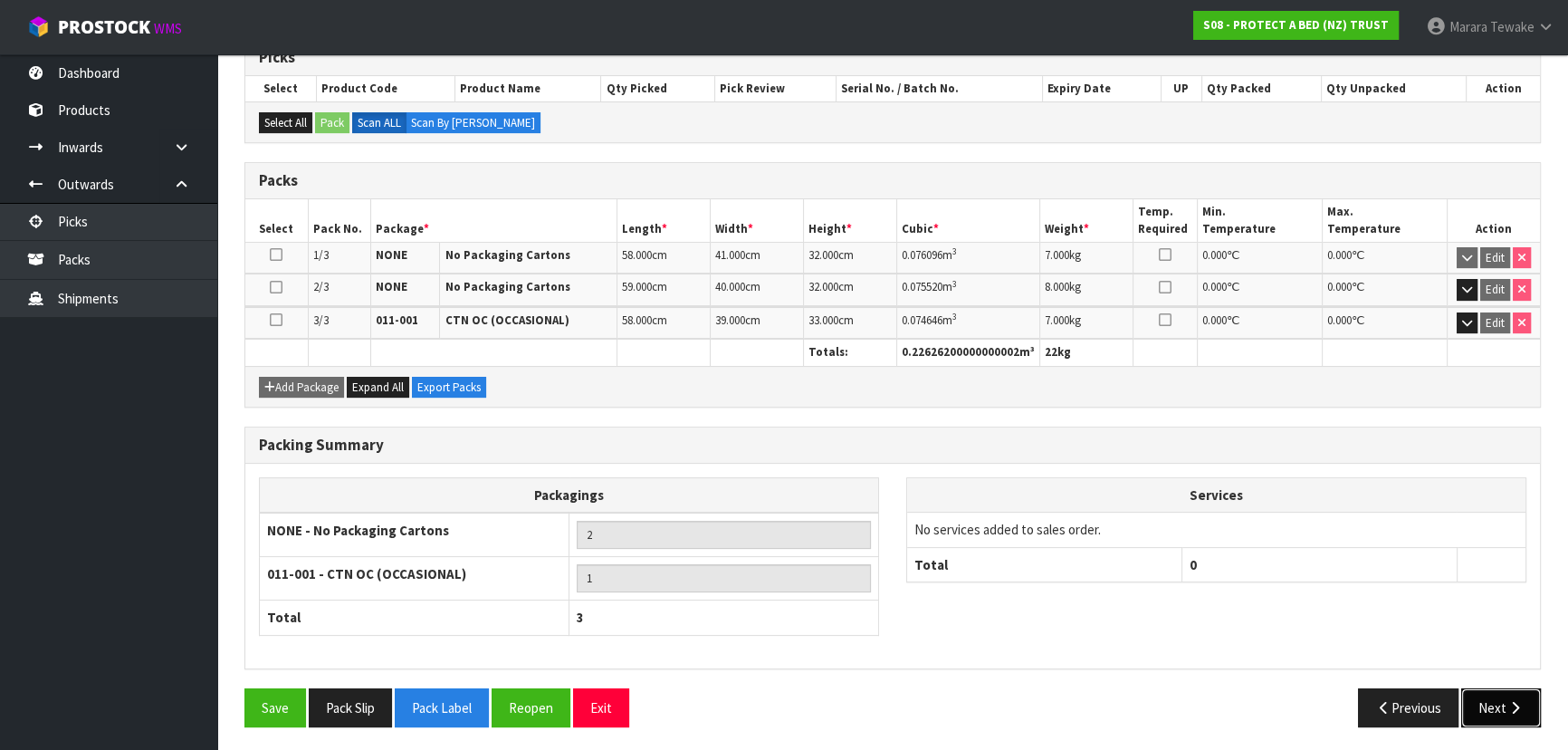
click at [1491, 693] on button "Next" at bounding box center [1501, 707] width 80 height 39
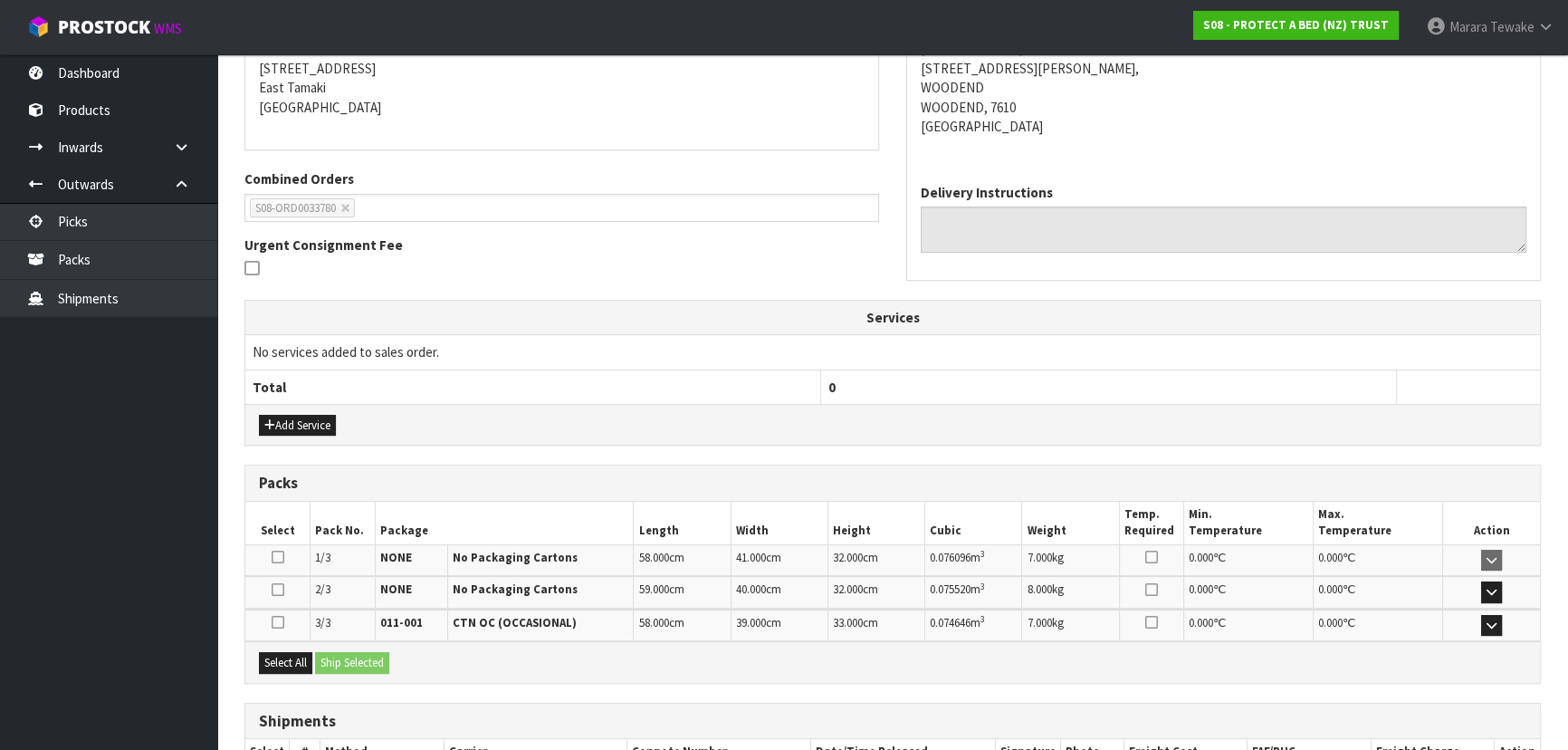
scroll to position [489, 0]
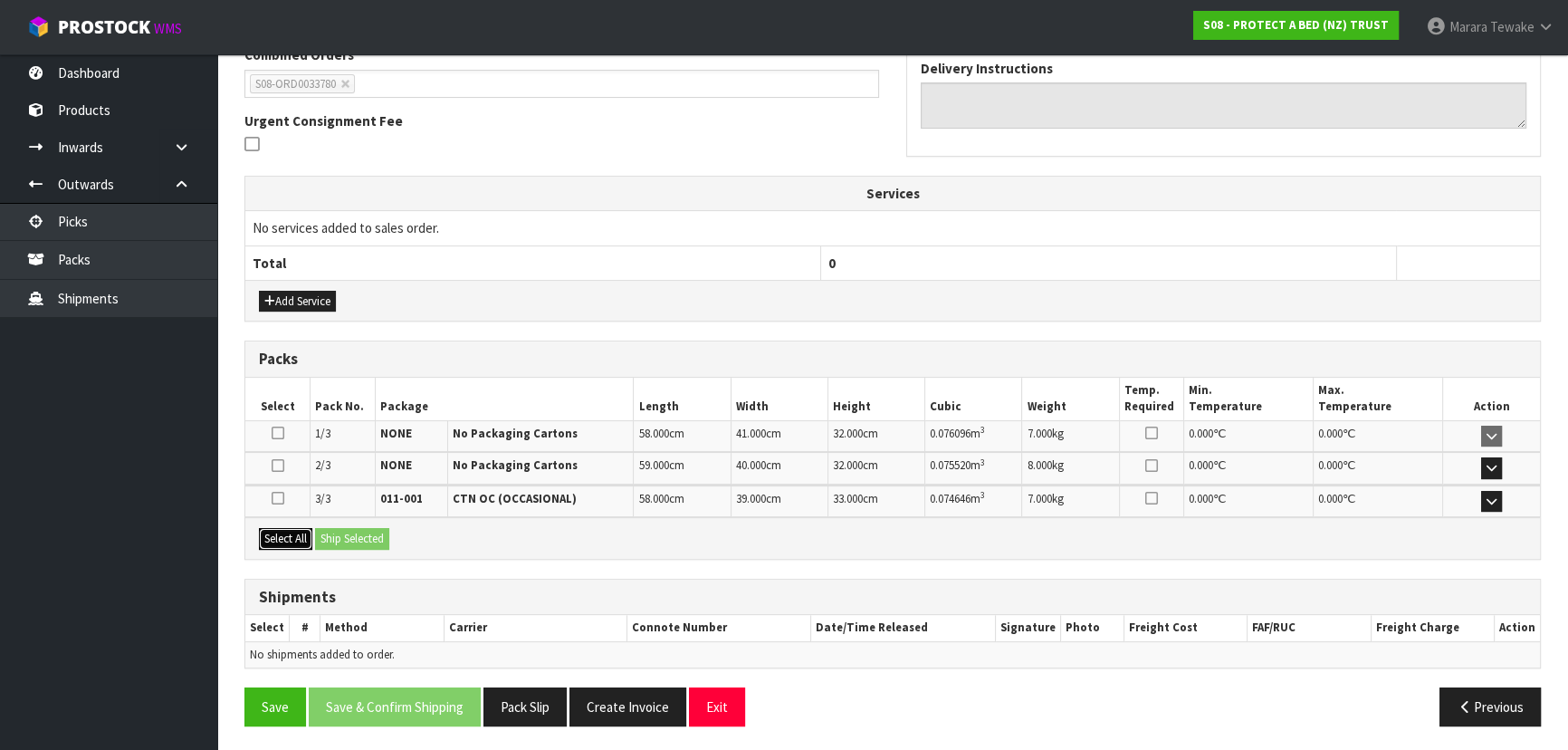
click at [276, 542] on button "Select All" at bounding box center [286, 539] width 54 height 22
click at [367, 535] on button "Ship Selected" at bounding box center [352, 539] width 74 height 22
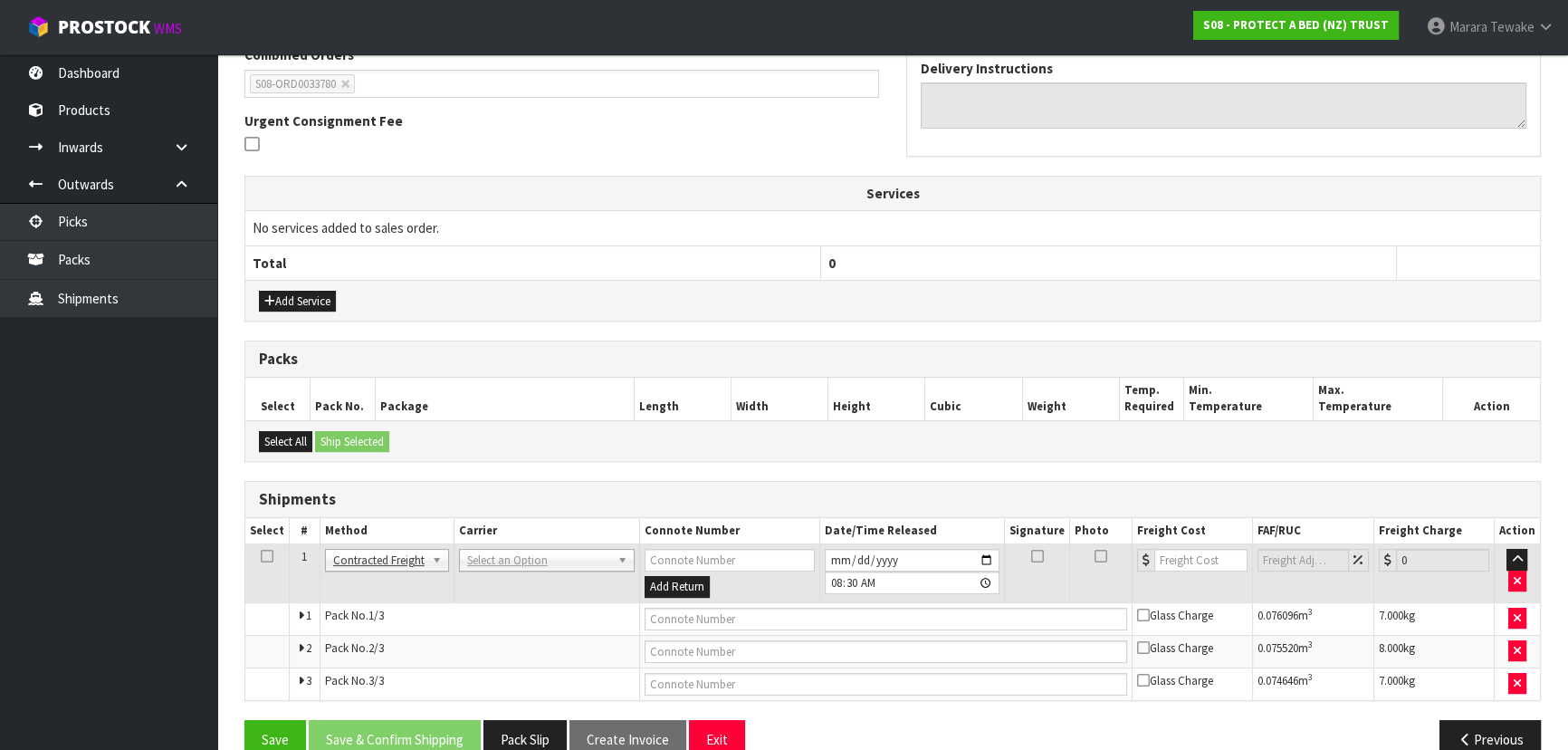
scroll to position [522, 0]
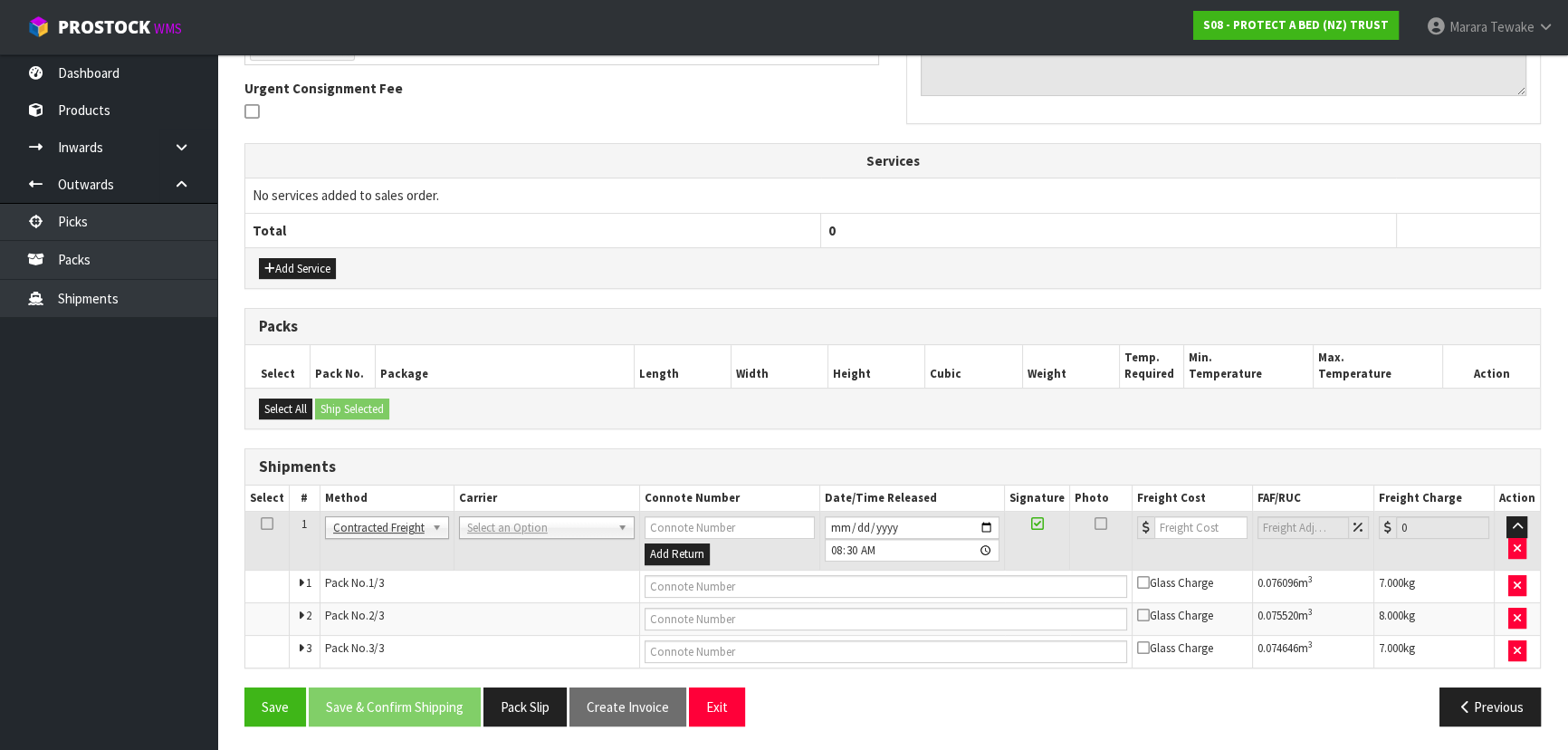
drag, startPoint x: 466, startPoint y: 530, endPoint x: 487, endPoint y: 523, distance: 22.1
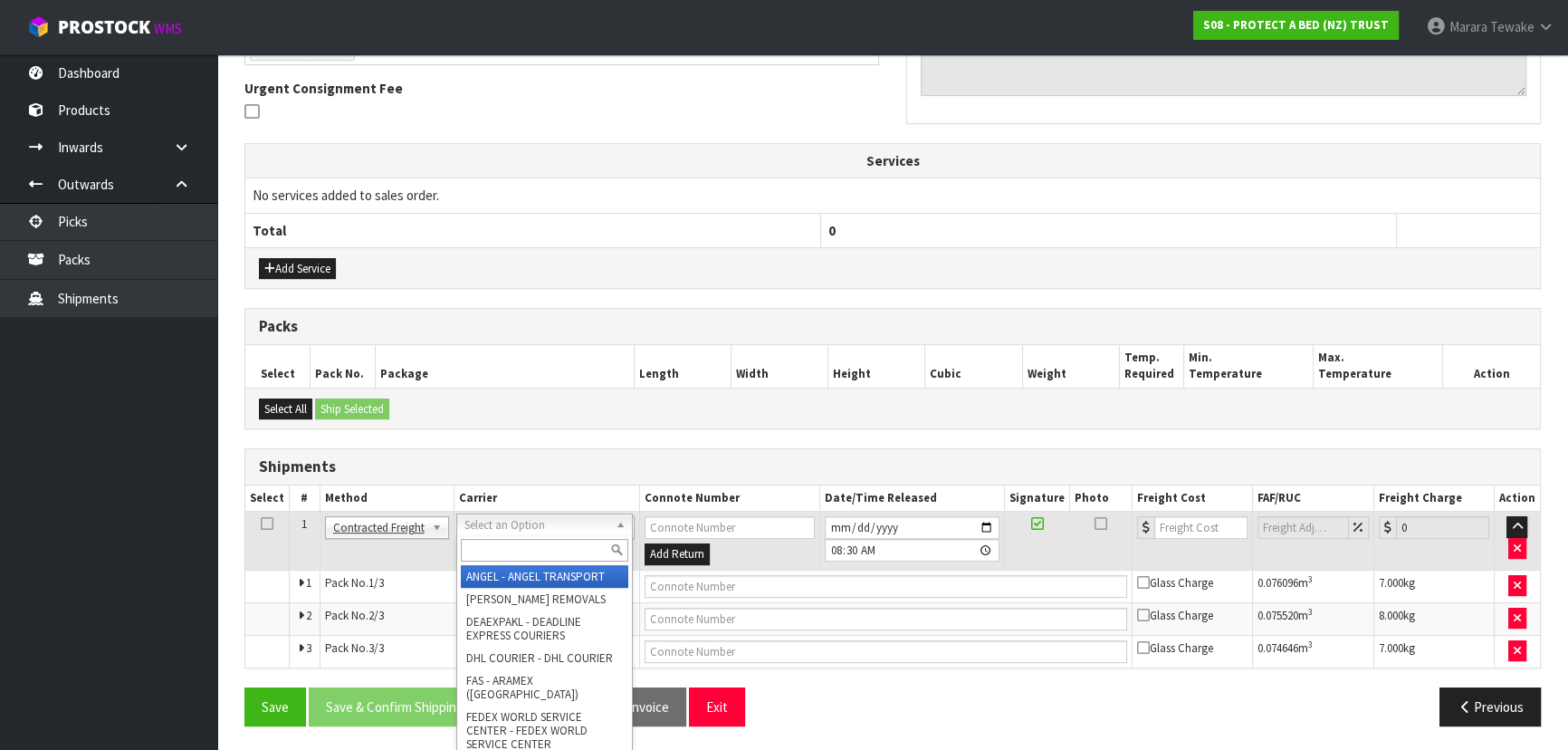
click at [473, 561] on div at bounding box center [545, 550] width 175 height 30
click at [477, 546] on input "text" at bounding box center [544, 550] width 167 height 22
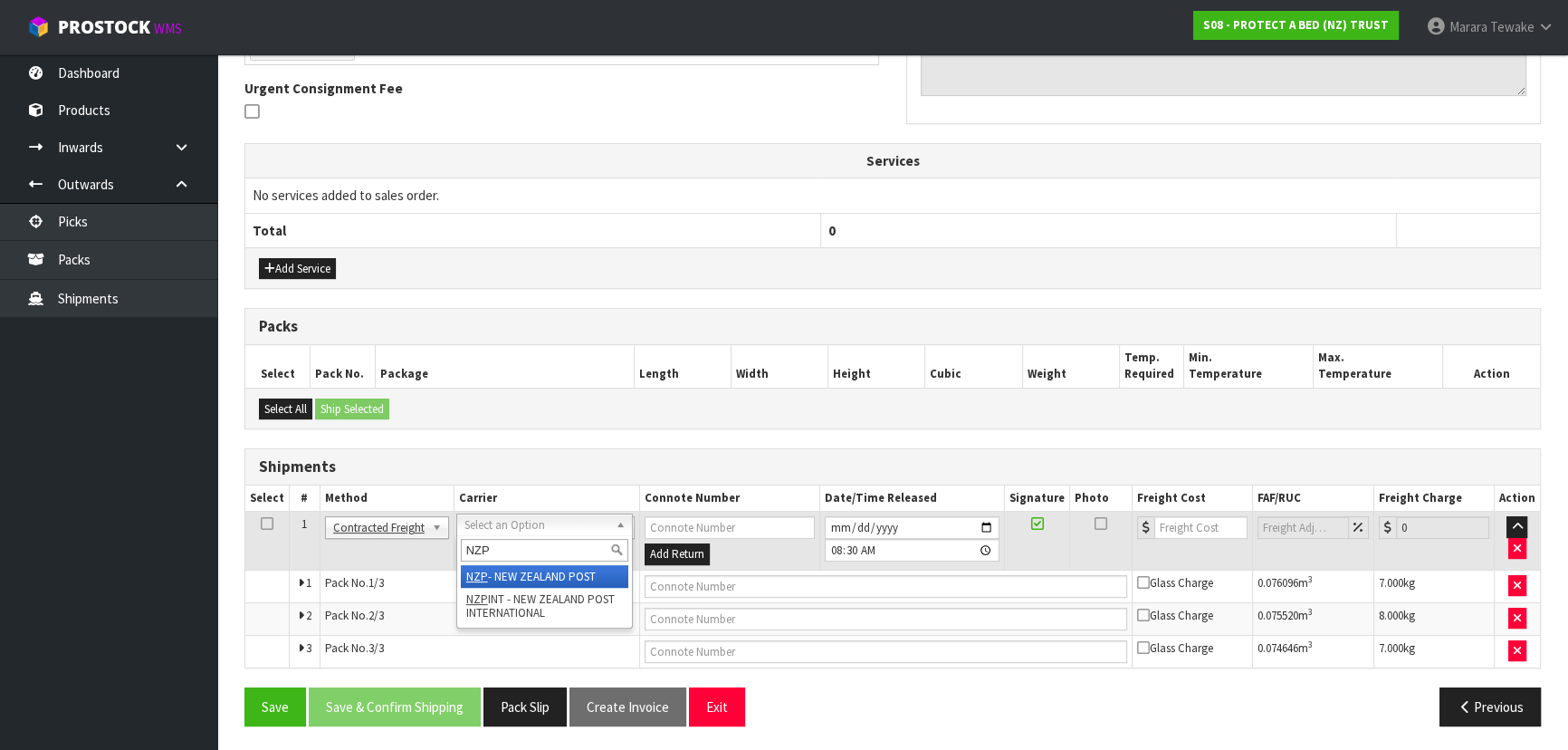
type input "NZP"
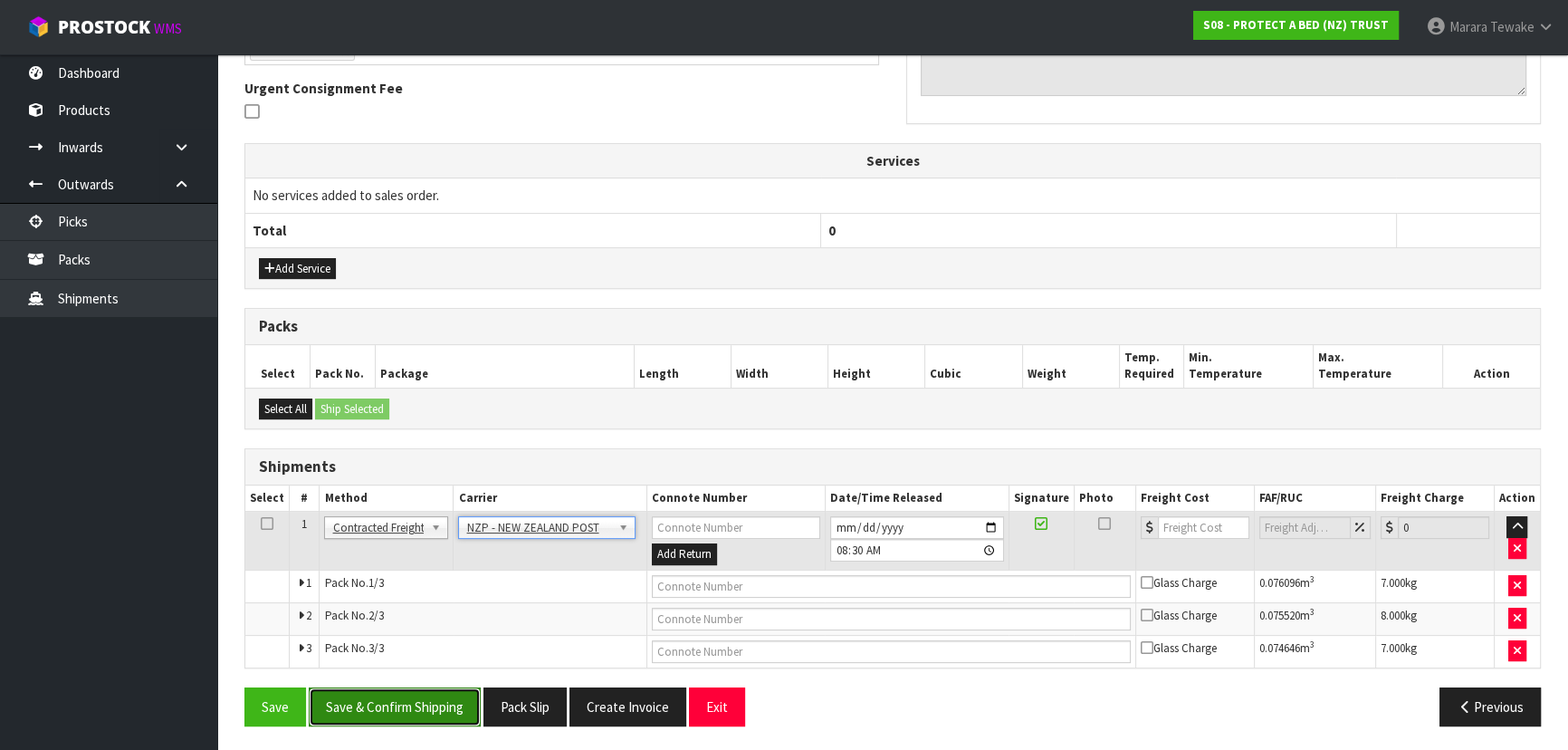
click at [434, 690] on button "Save & Confirm Shipping" at bounding box center [395, 707] width 172 height 39
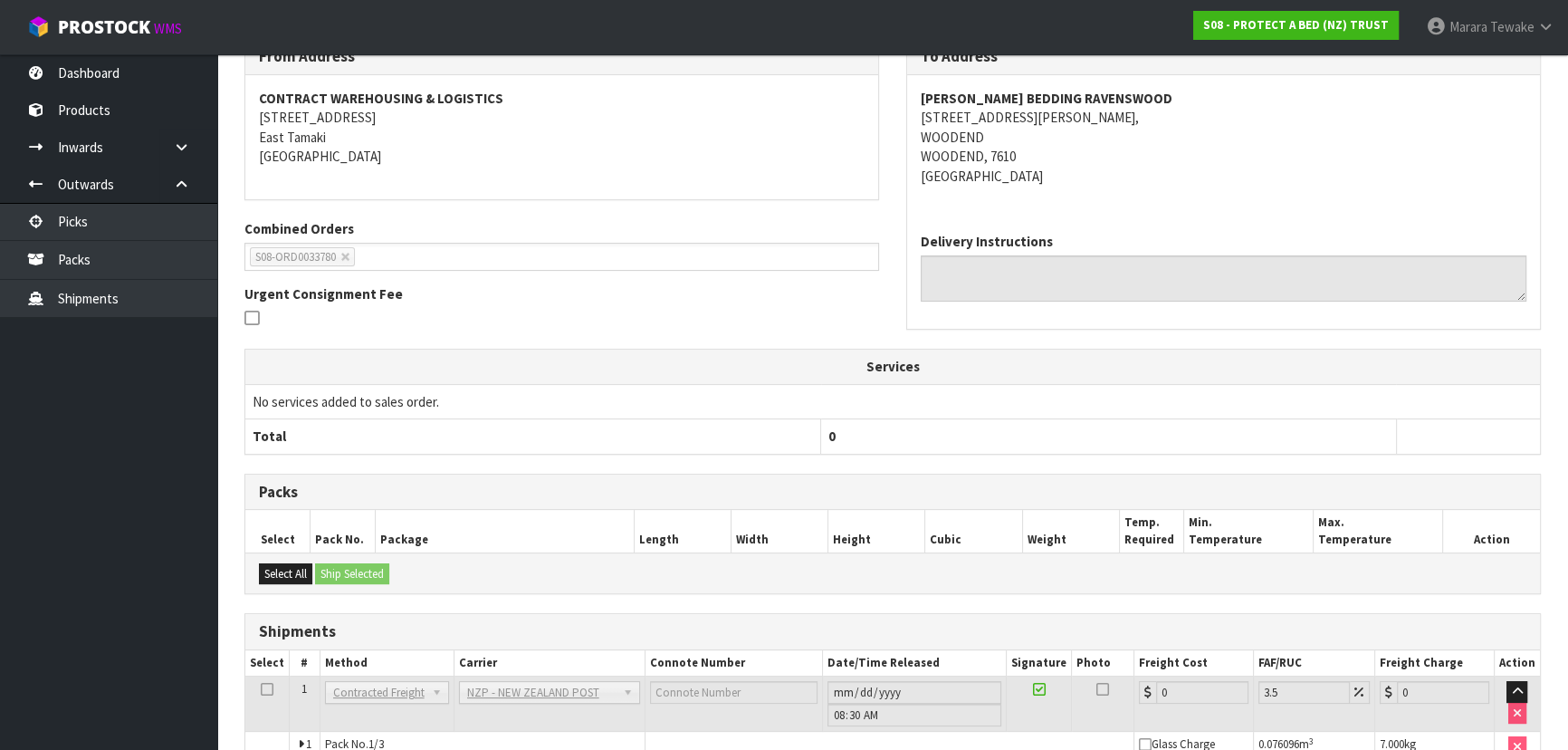
scroll to position [493, 0]
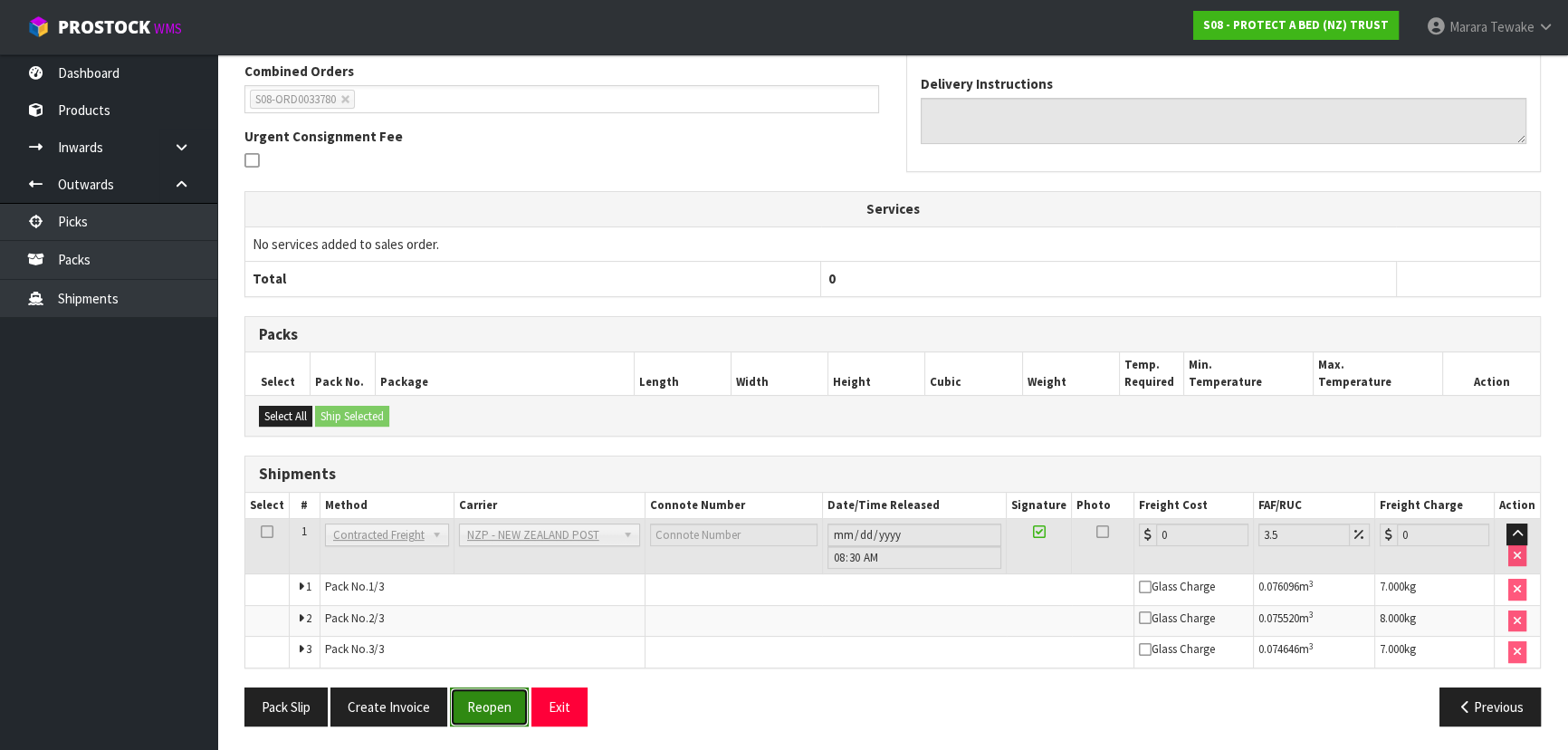
drag, startPoint x: 480, startPoint y: 695, endPoint x: 445, endPoint y: 696, distance: 35.0
click at [477, 695] on button "Reopen" at bounding box center [489, 707] width 79 height 39
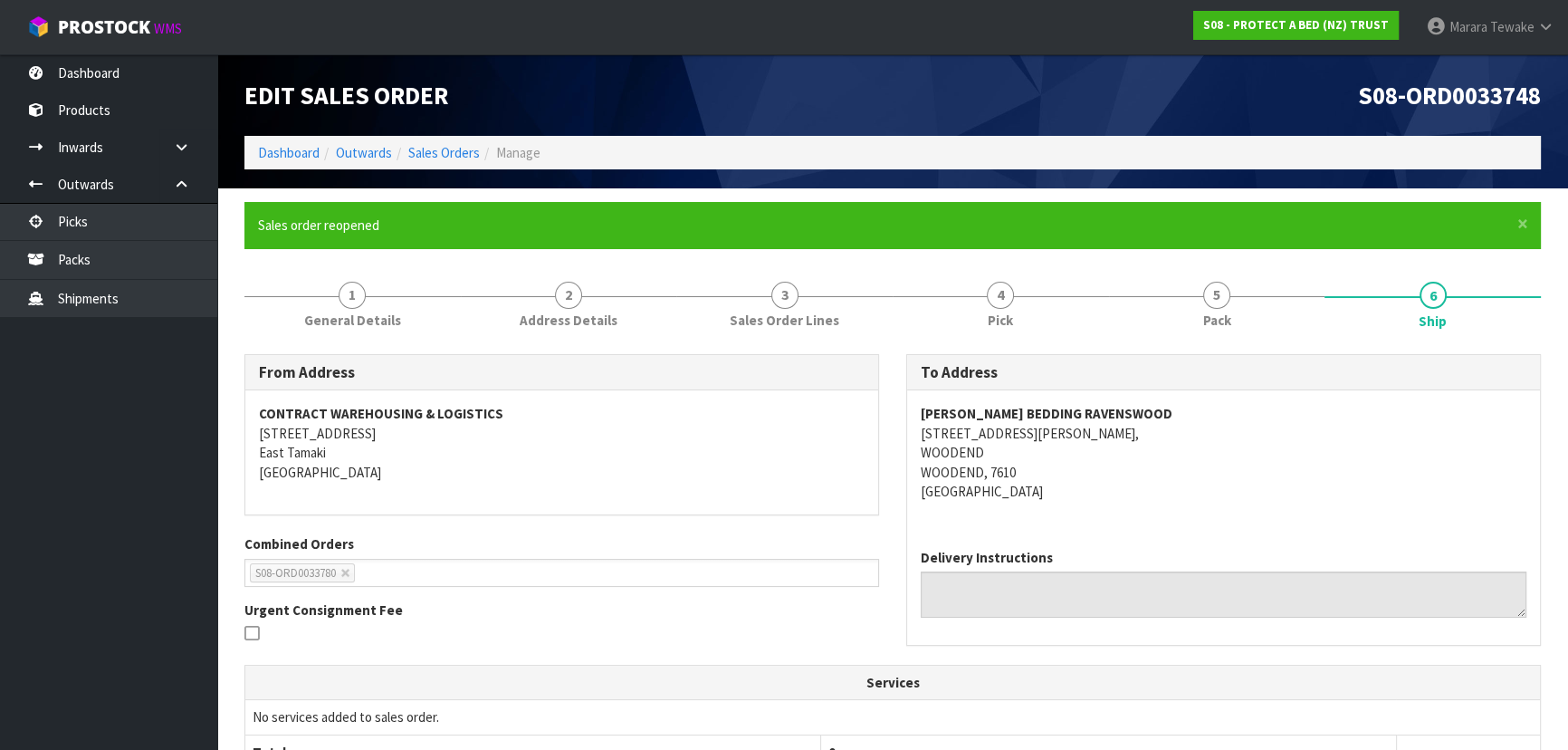
scroll to position [0, 0]
drag, startPoint x: 1175, startPoint y: 411, endPoint x: 920, endPoint y: 415, distance: 255.0
click at [921, 415] on address "HARVEY NORMAN BEDDING RAVENSWOOD 7 GARLICK STREET, WOODEND WOODEND, 7610 New Ze…" at bounding box center [1223, 452] width 606 height 97
copy strong "HARVEY NORMAN BEDDING RAVENSWOOD"
click at [1015, 432] on address "HARVEY NORMAN BEDDING RAVENSWOOD 7 GARLICK STREET, WOODEND WOODEND, 7610 New Ze…" at bounding box center [1223, 452] width 606 height 97
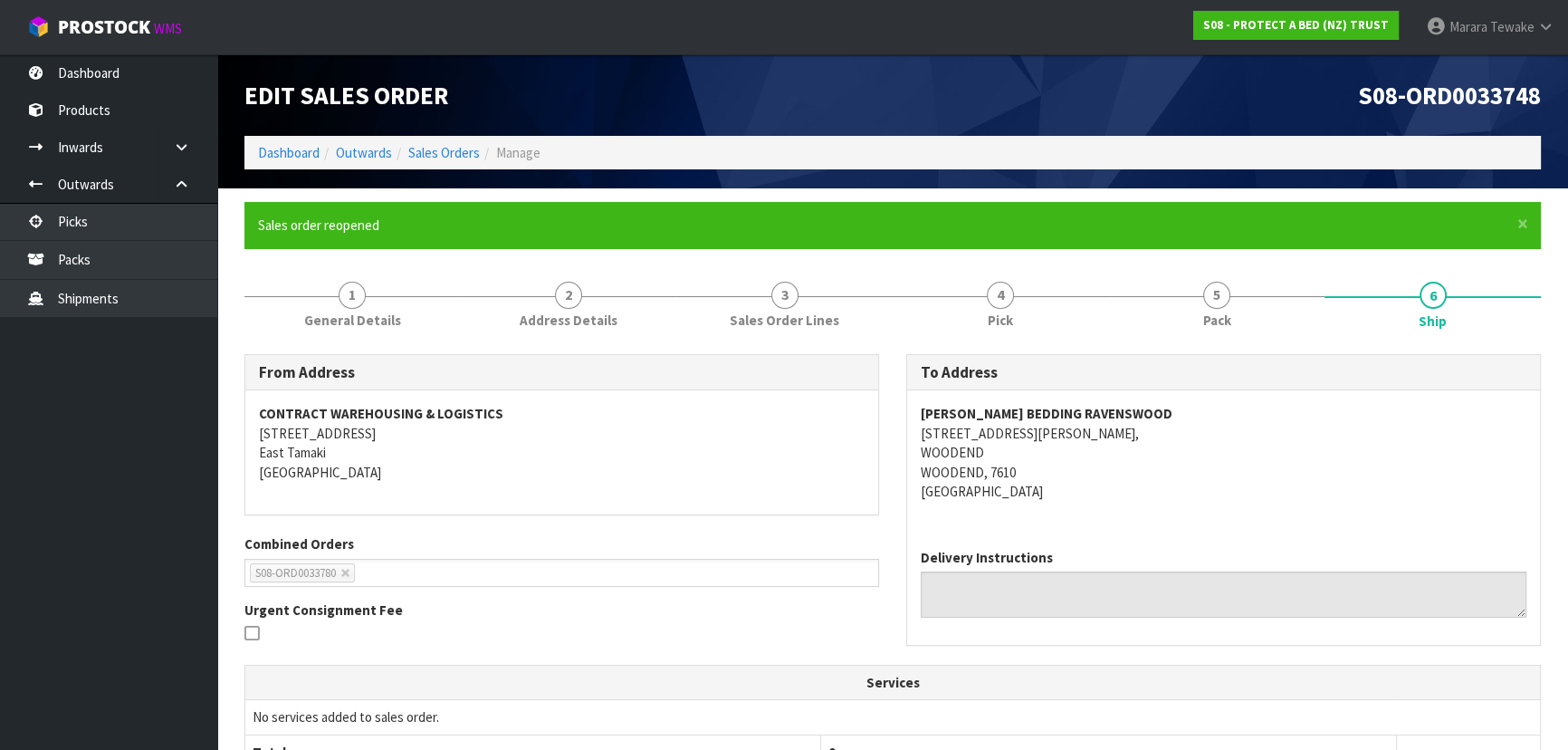
drag, startPoint x: 1035, startPoint y: 433, endPoint x: 986, endPoint y: 434, distance: 49.0
click at [1034, 433] on address "HARVEY NORMAN BEDDING RAVENSWOOD 7 GARLICK STREET, WOODEND WOODEND, 7610 New Ze…" at bounding box center [1223, 452] width 606 height 97
drag, startPoint x: 919, startPoint y: 433, endPoint x: 989, endPoint y: 458, distance: 74.3
click at [989, 458] on div "HARVEY NORMAN BEDDING RAVENSWOOD 7 GARLICK STREET, WOODEND WOODEND, 7610 New Ze…" at bounding box center [1223, 461] width 633 height 143
copy address "7 GARLICK STREET, WOODEND"
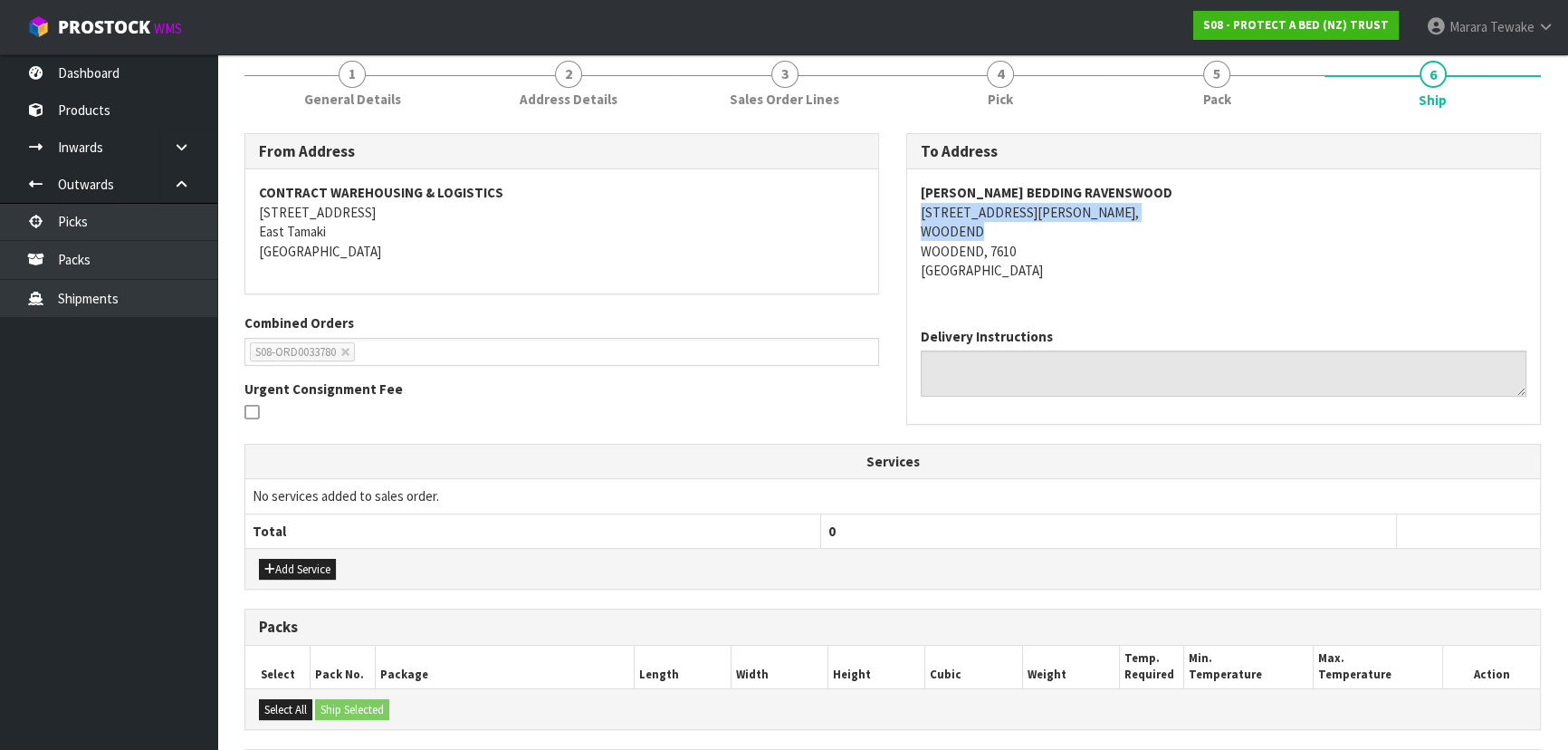
scroll to position [522, 0]
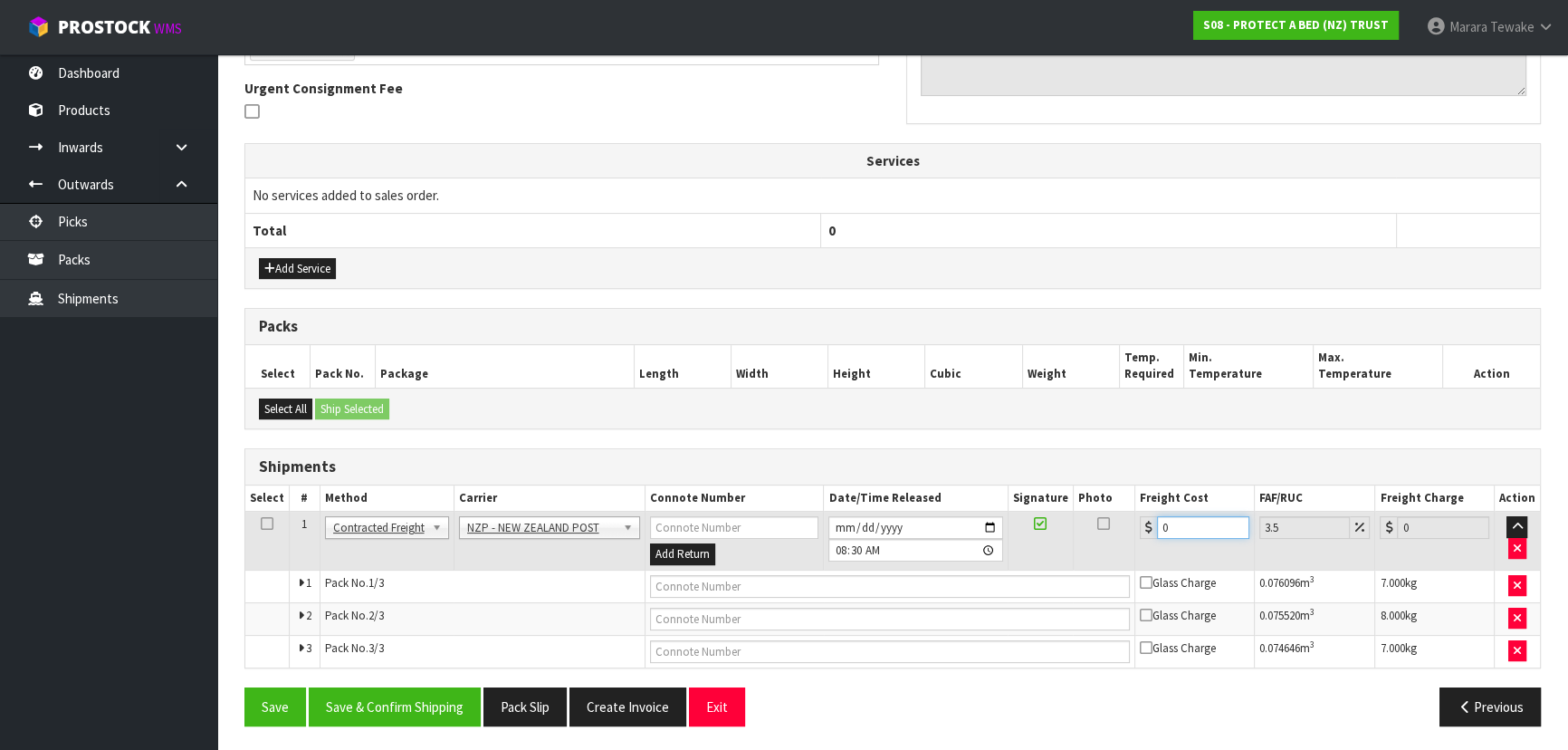
drag, startPoint x: 1207, startPoint y: 516, endPoint x: 1114, endPoint y: 495, distance: 95.3
click at [1119, 503] on table "Select # Method Carrier Connote Number Date/Time Released Signature Photo Freig…" at bounding box center [892, 576] width 1294 height 182
type input "6"
type input "6.21"
type input "63"
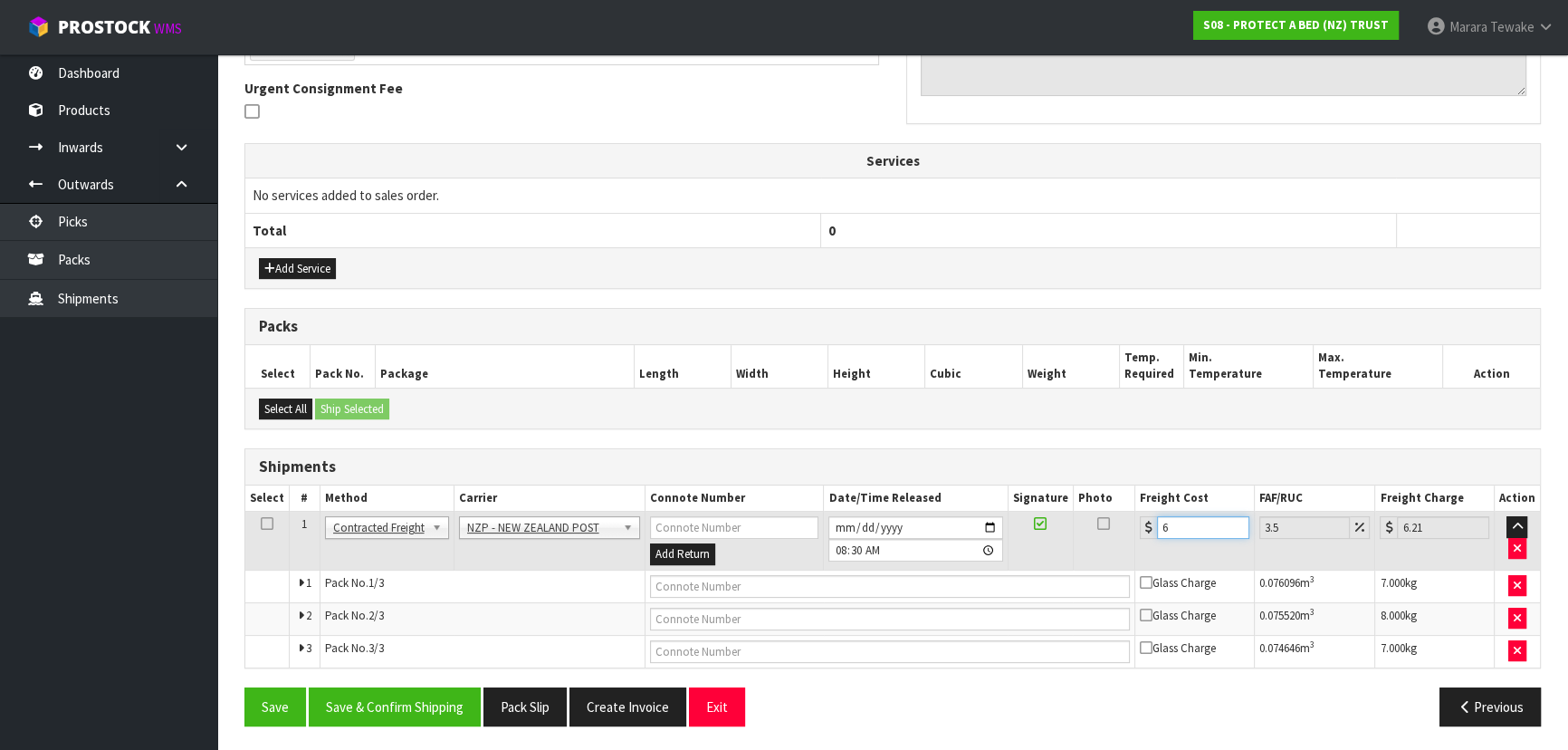
type input "65.2"
type input "63.1"
type input "65.31"
type input "63.16"
type input "65.37"
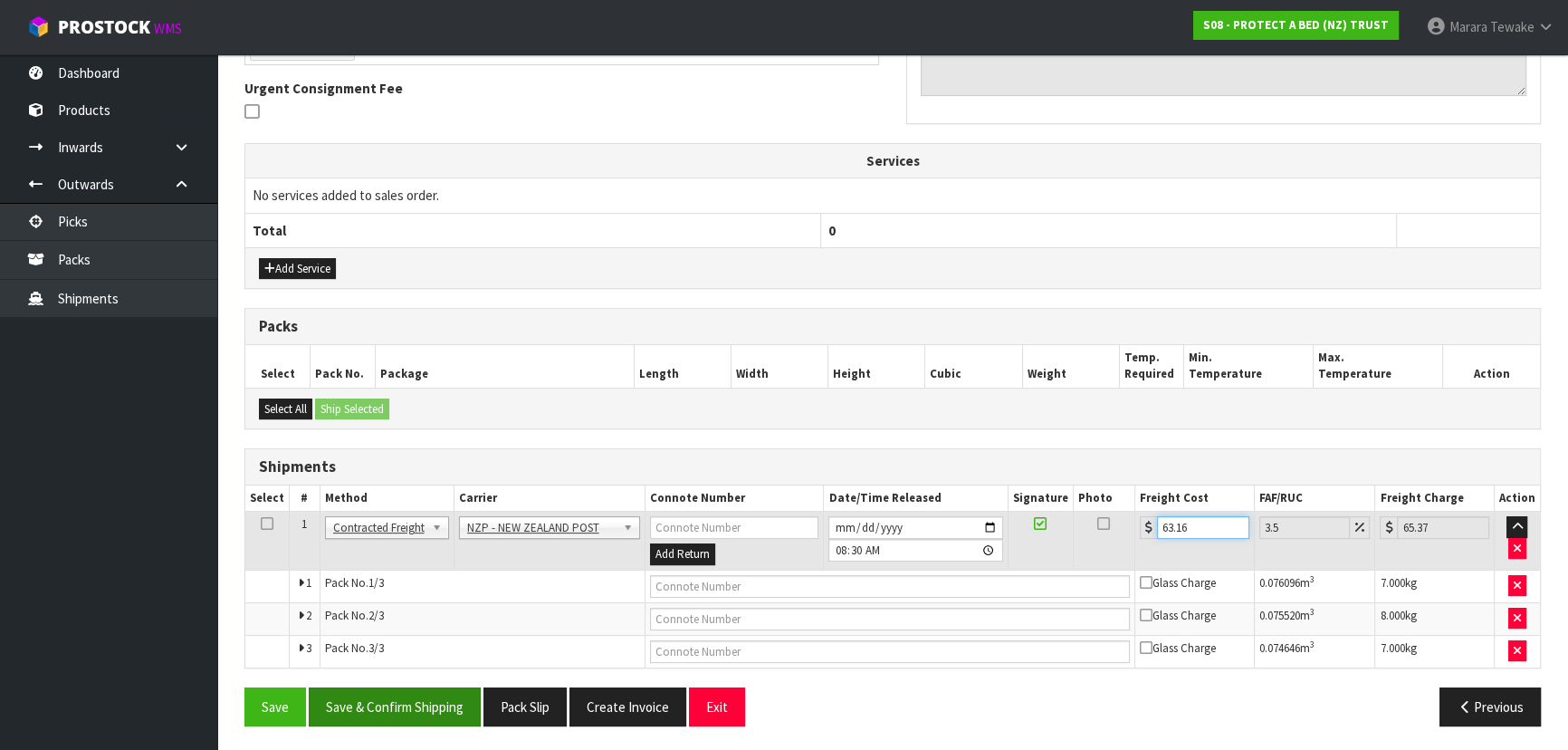
type input "63.16"
drag, startPoint x: 453, startPoint y: 705, endPoint x: 398, endPoint y: 707, distance: 55.0
click at [452, 704] on button "Save & Confirm Shipping" at bounding box center [395, 707] width 172 height 39
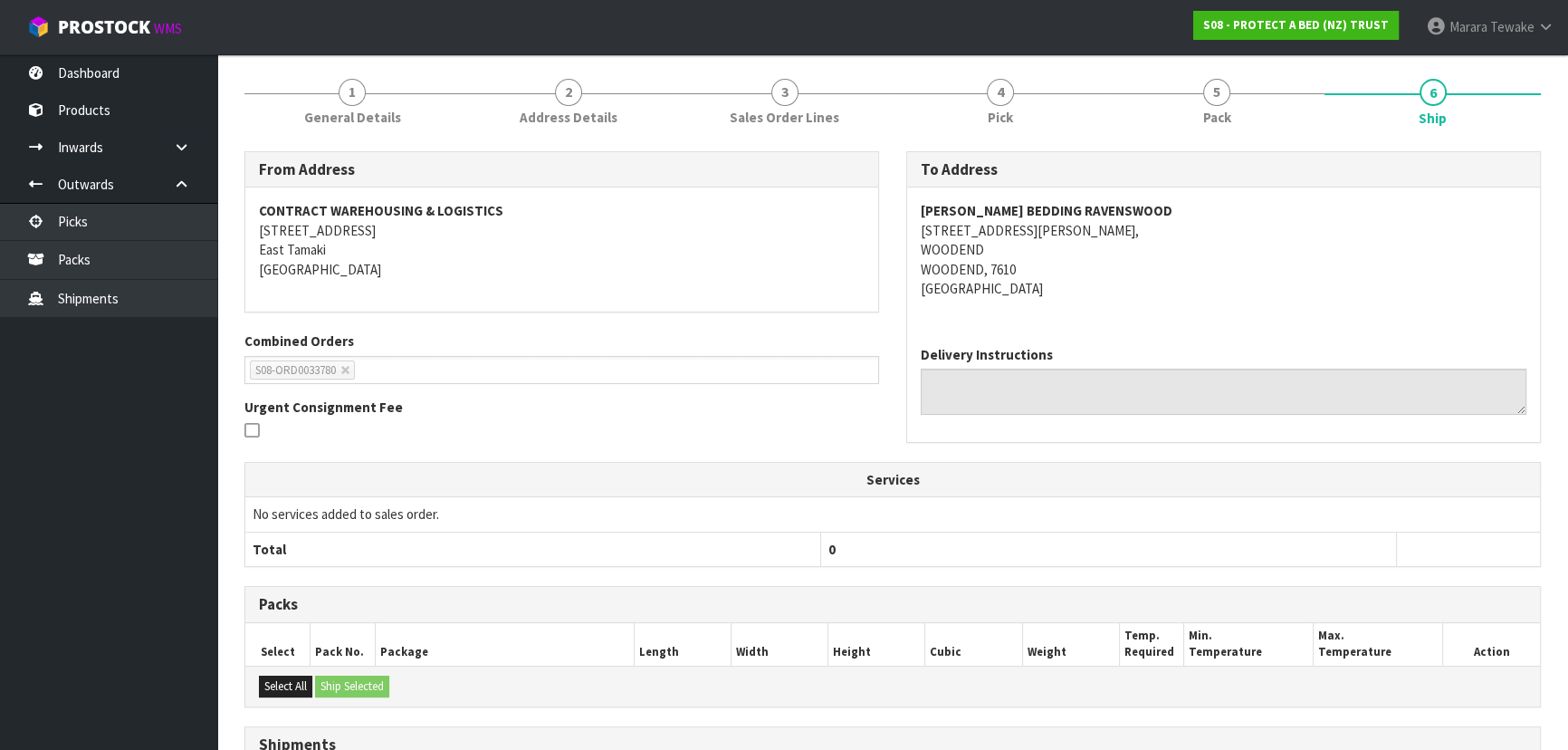
scroll to position [0, 0]
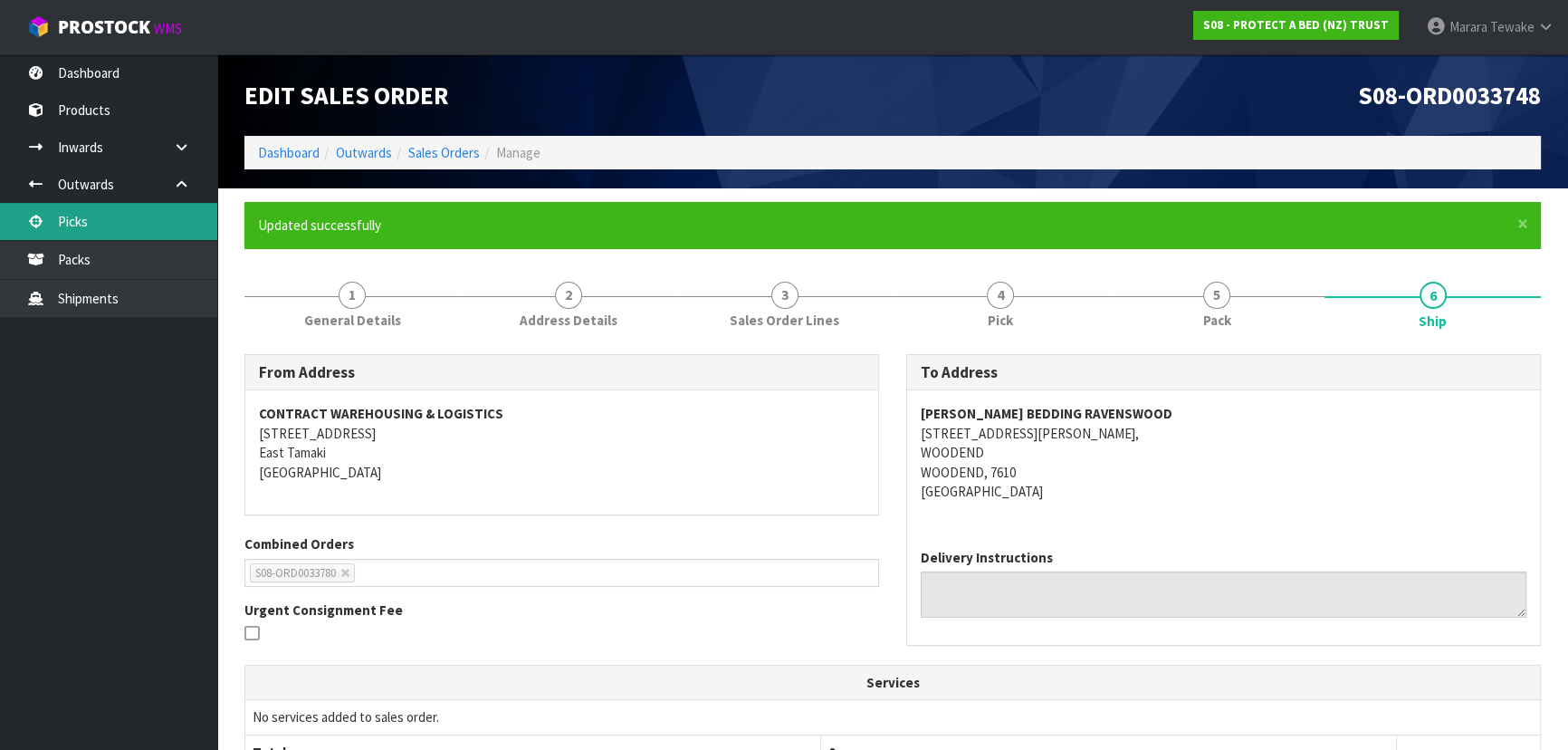
click at [153, 215] on link "Picks" at bounding box center [108, 221] width 217 height 37
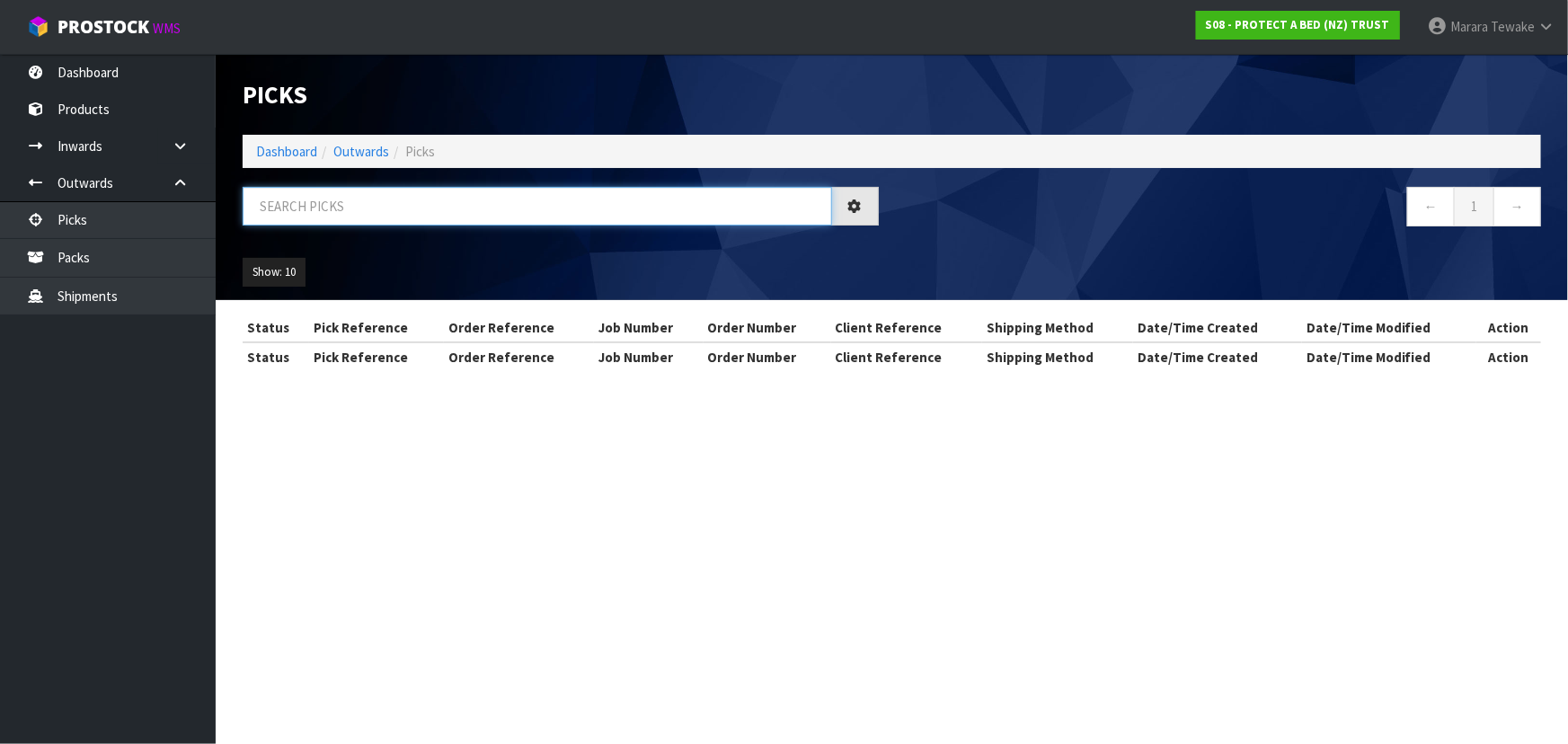
click at [271, 197] on input "text" at bounding box center [537, 206] width 589 height 39
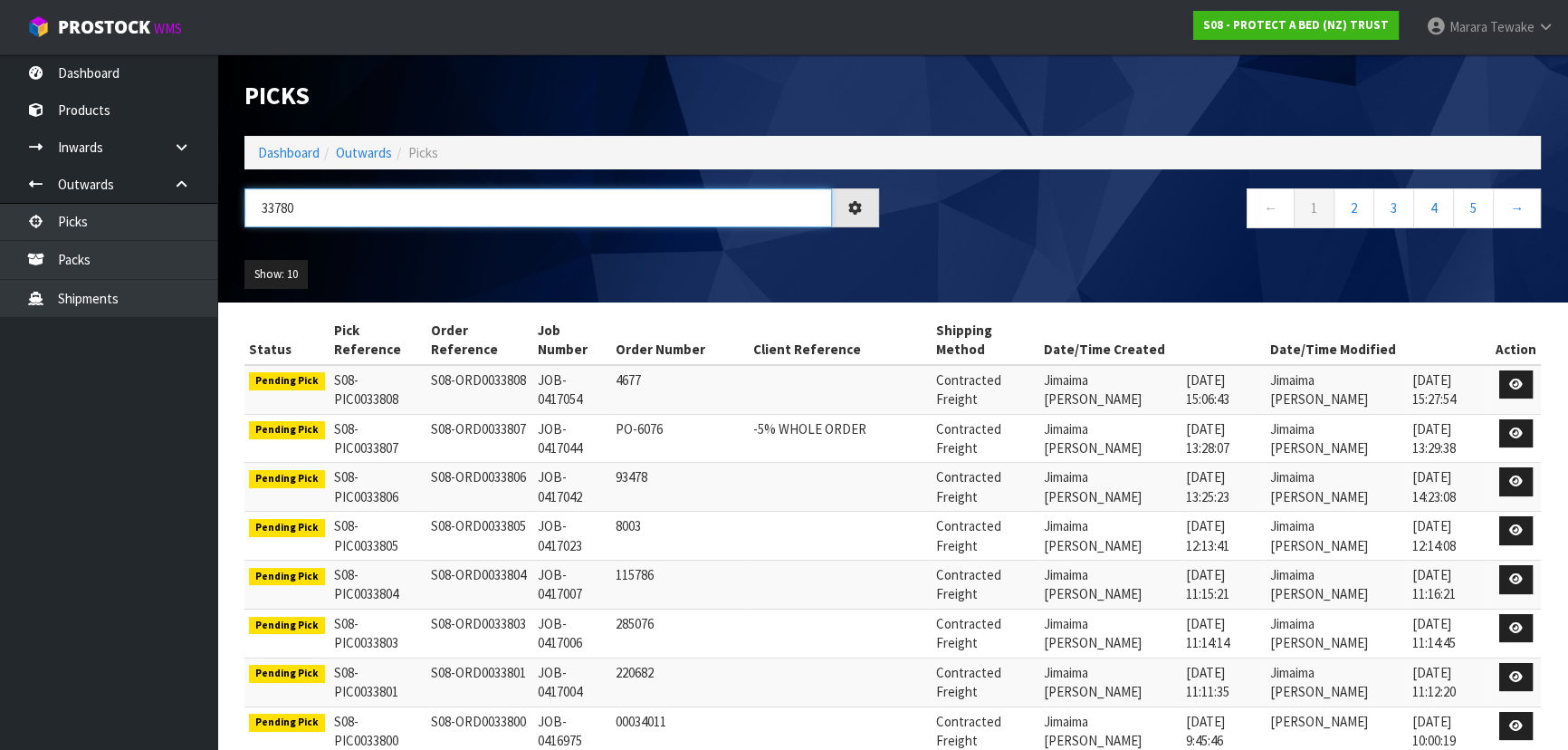
type input "33780"
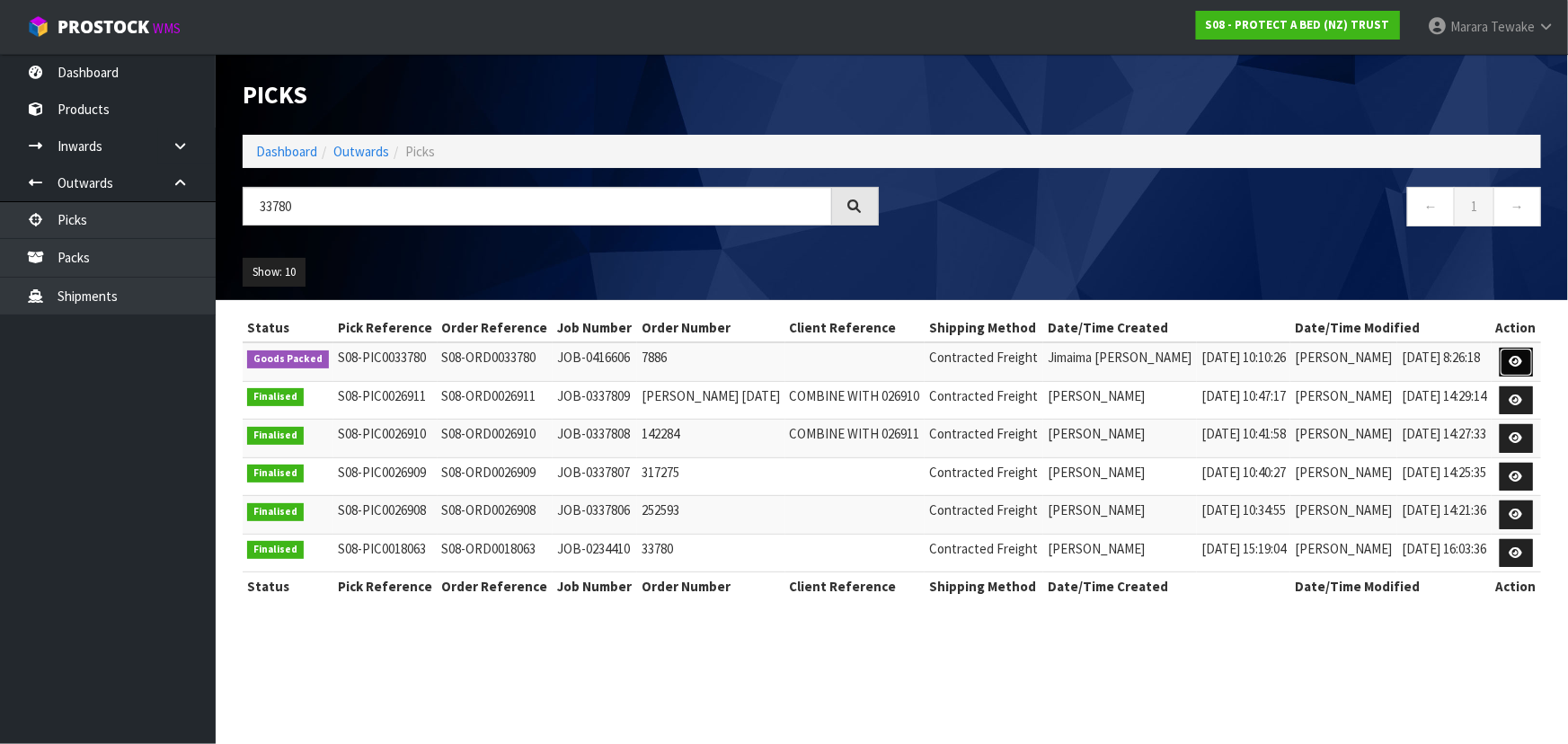
click at [1521, 357] on icon at bounding box center [1516, 361] width 14 height 12
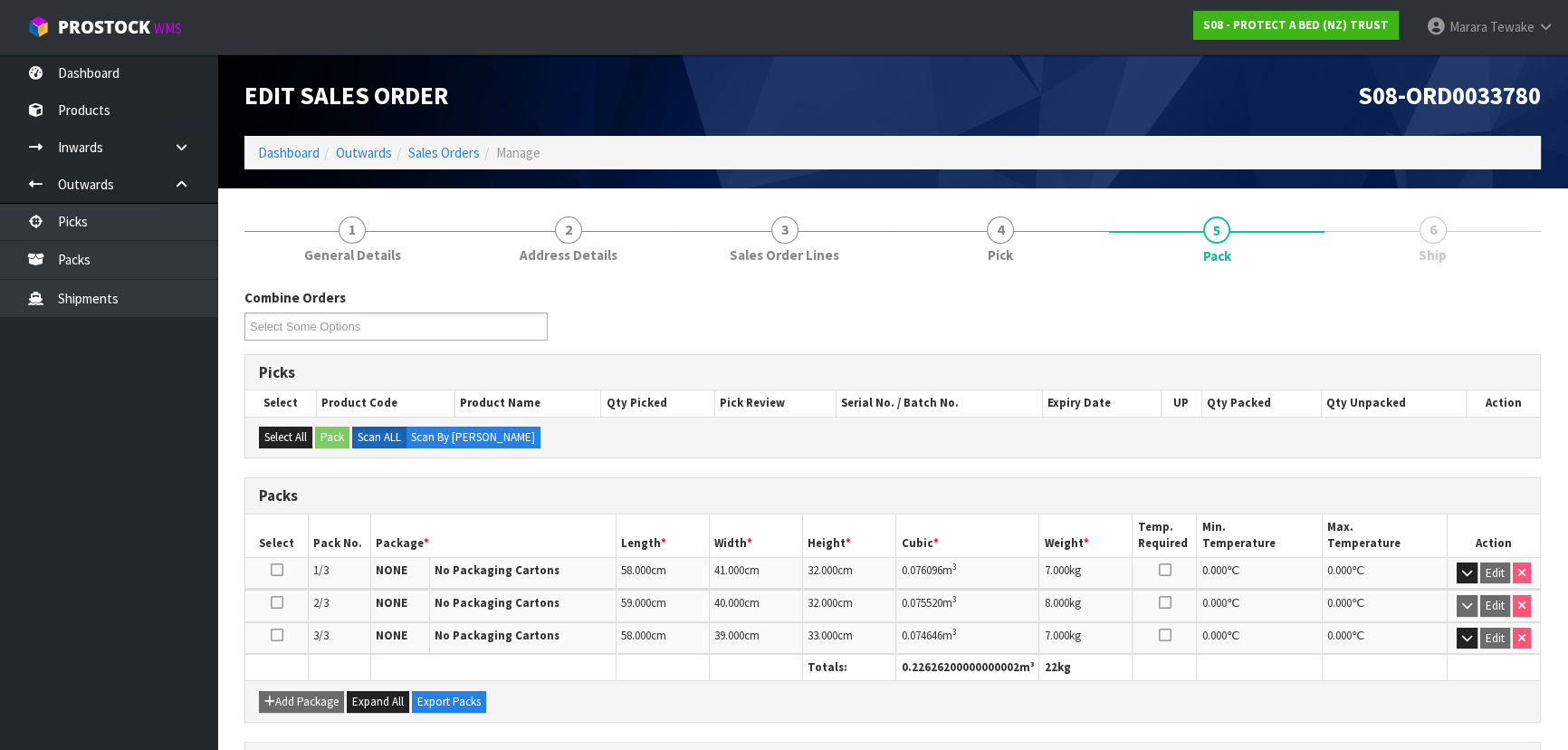
scroll to position [272, 0]
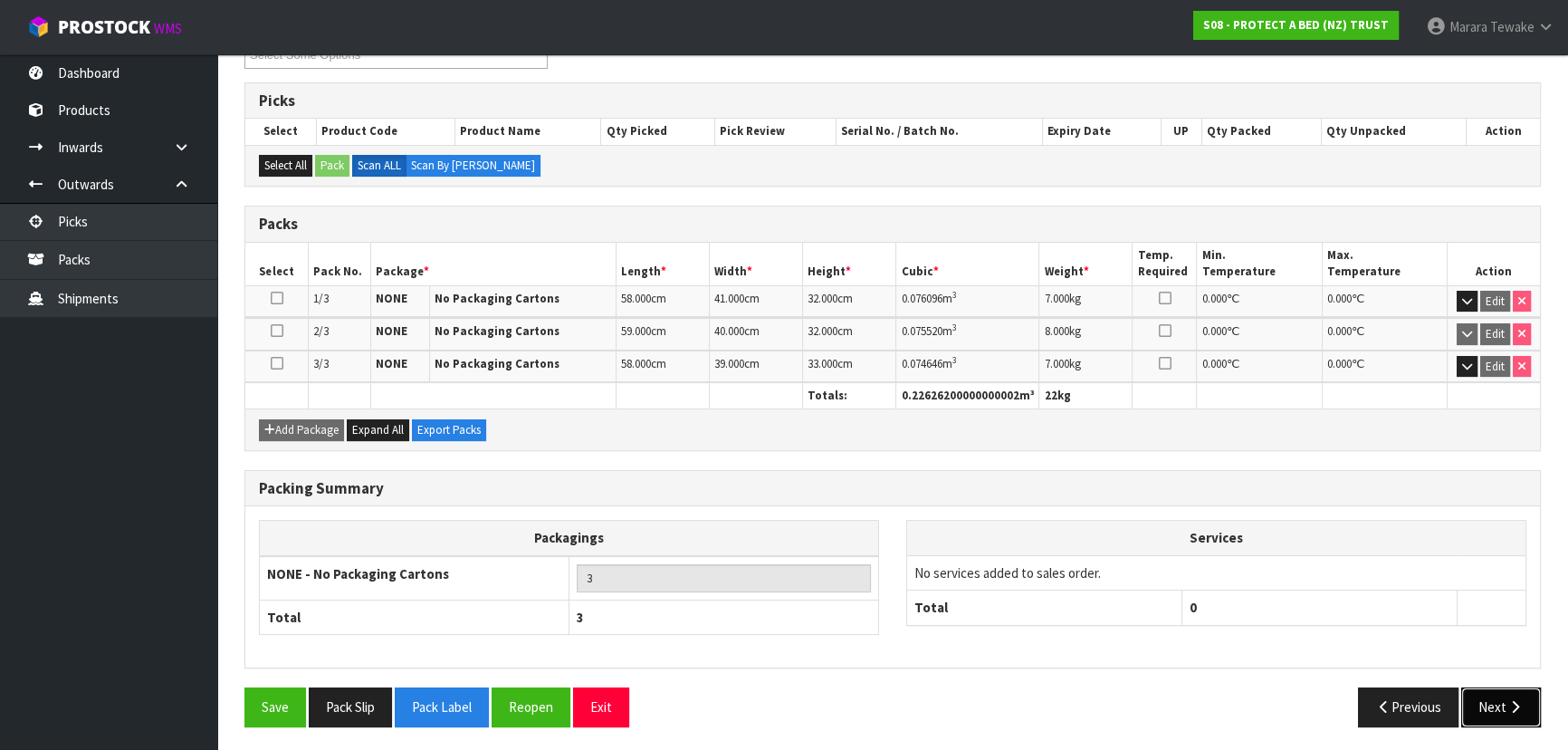
click at [1507, 700] on icon "button" at bounding box center [1515, 707] width 18 height 14
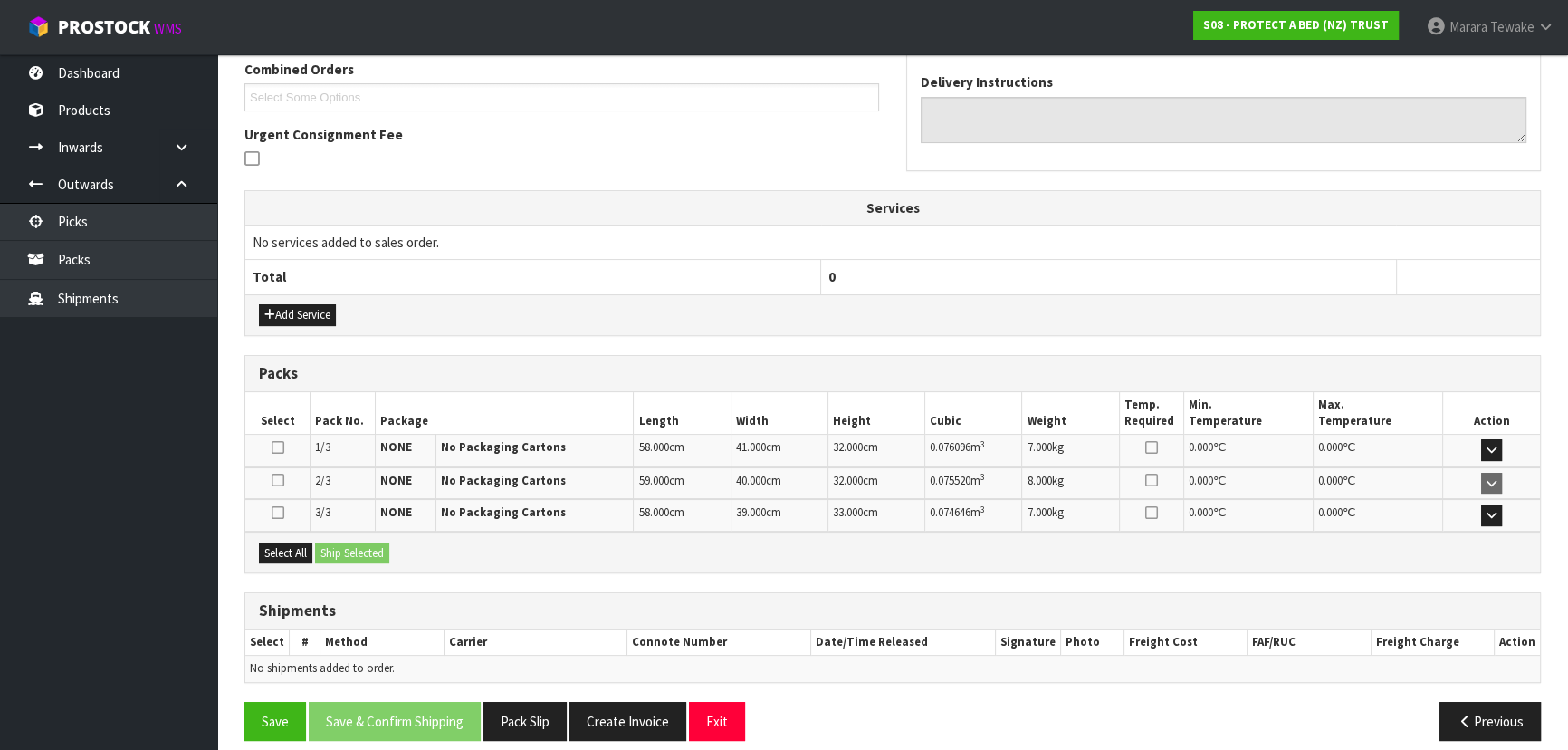
scroll to position [423, 0]
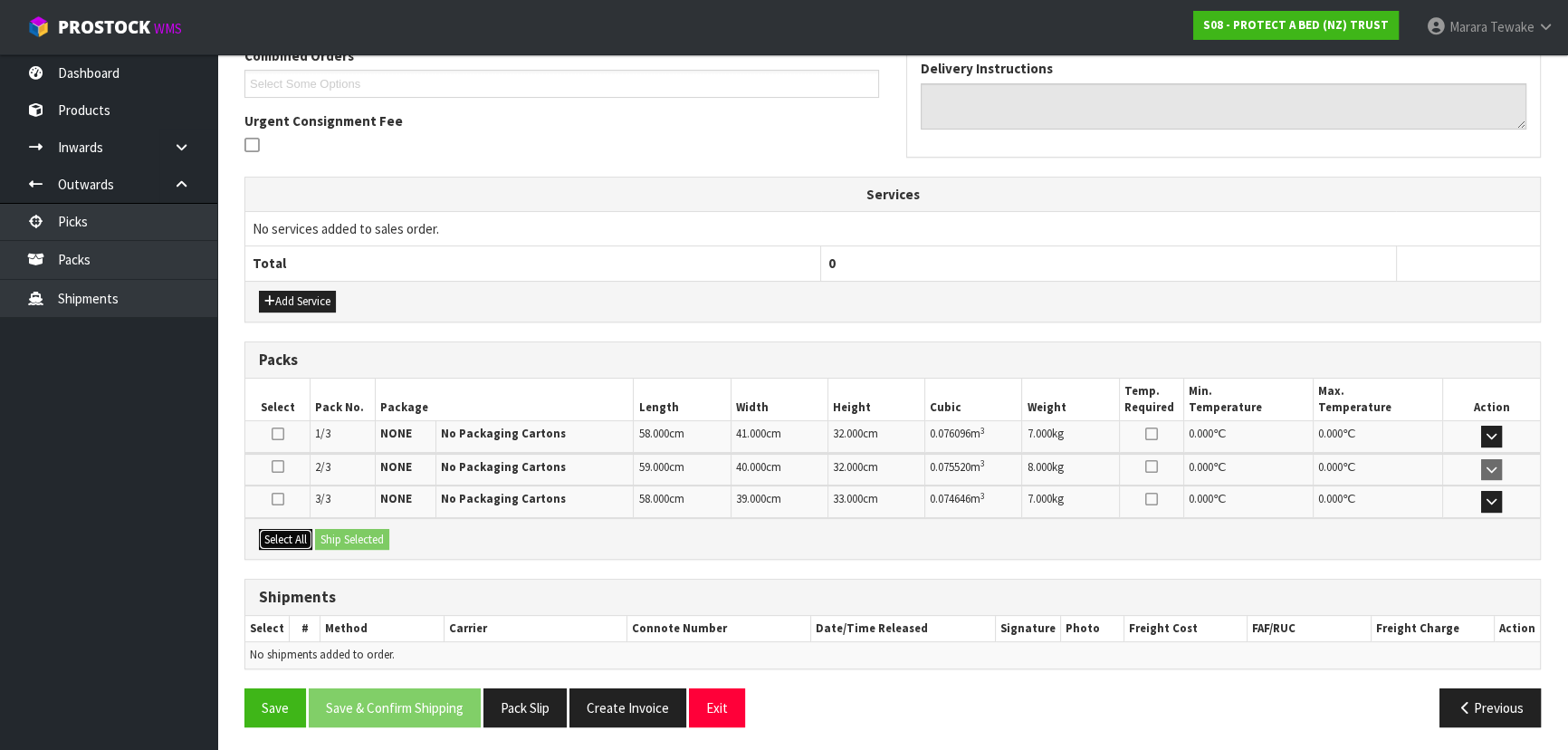
drag, startPoint x: 292, startPoint y: 541, endPoint x: 312, endPoint y: 539, distance: 20.1
click at [292, 540] on button "Select All" at bounding box center [286, 540] width 54 height 22
click at [338, 538] on button "Ship Selected" at bounding box center [352, 540] width 74 height 22
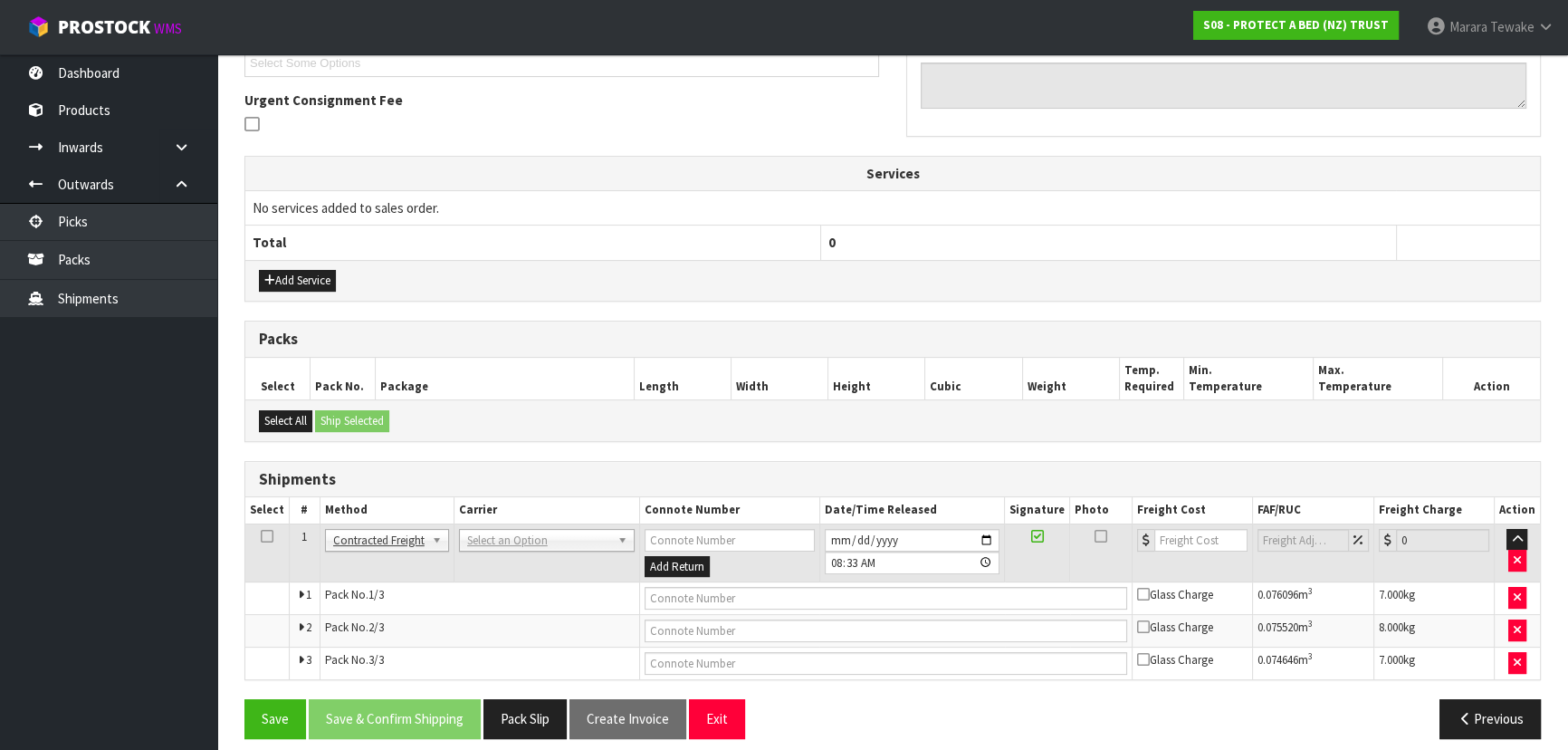
scroll to position [456, 0]
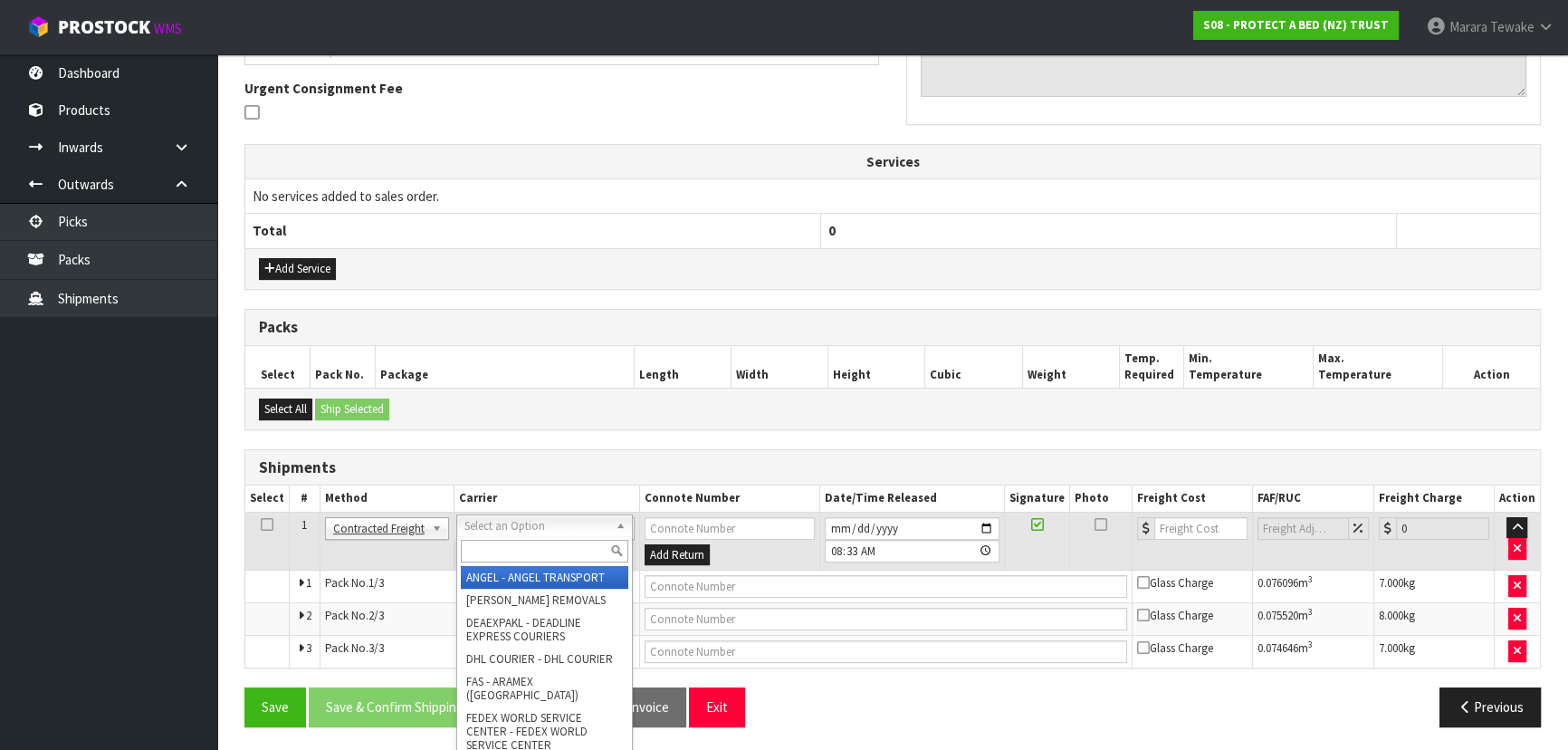
click at [528, 561] on div at bounding box center [545, 551] width 175 height 30
click at [527, 556] on input "text" at bounding box center [544, 551] width 167 height 22
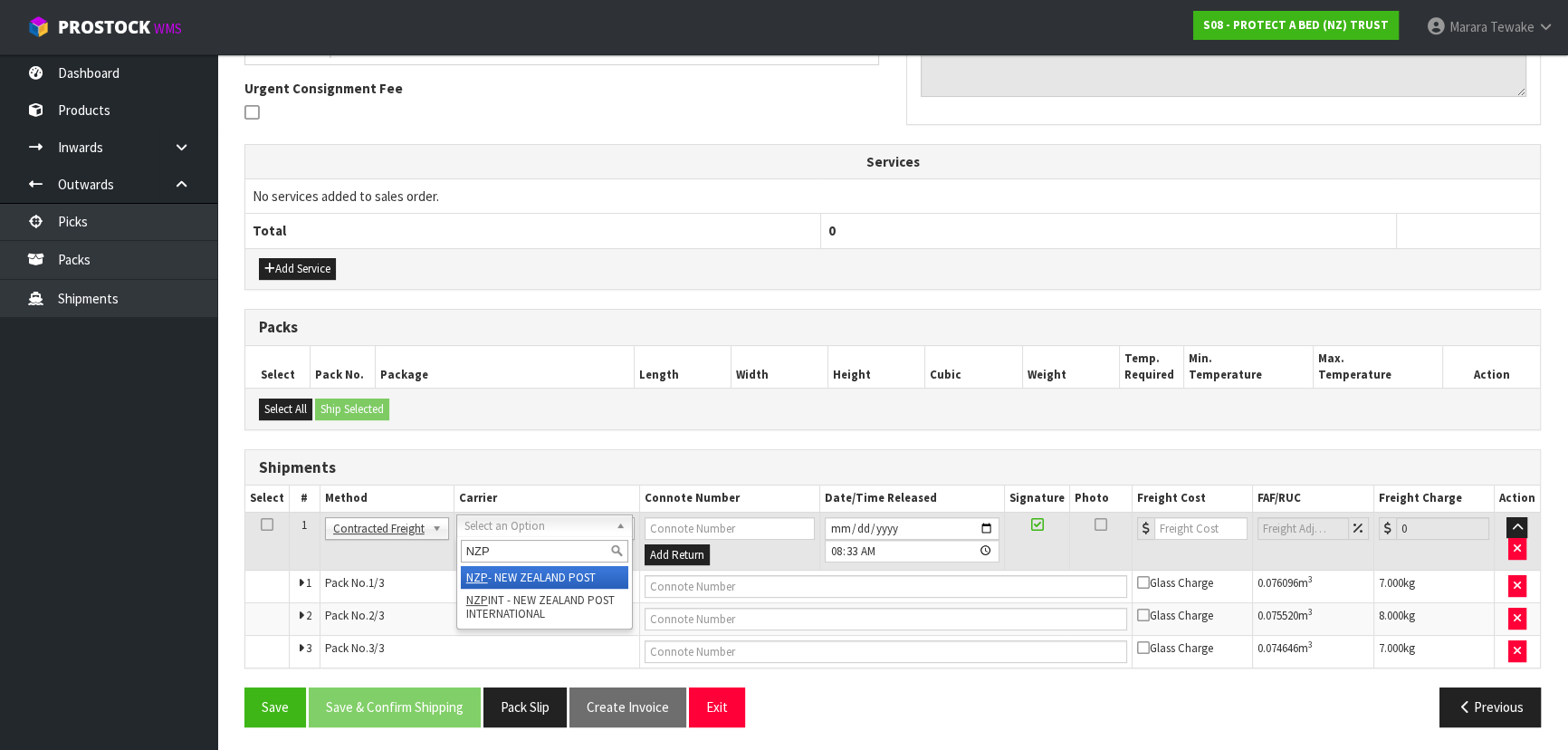
type input "NZP"
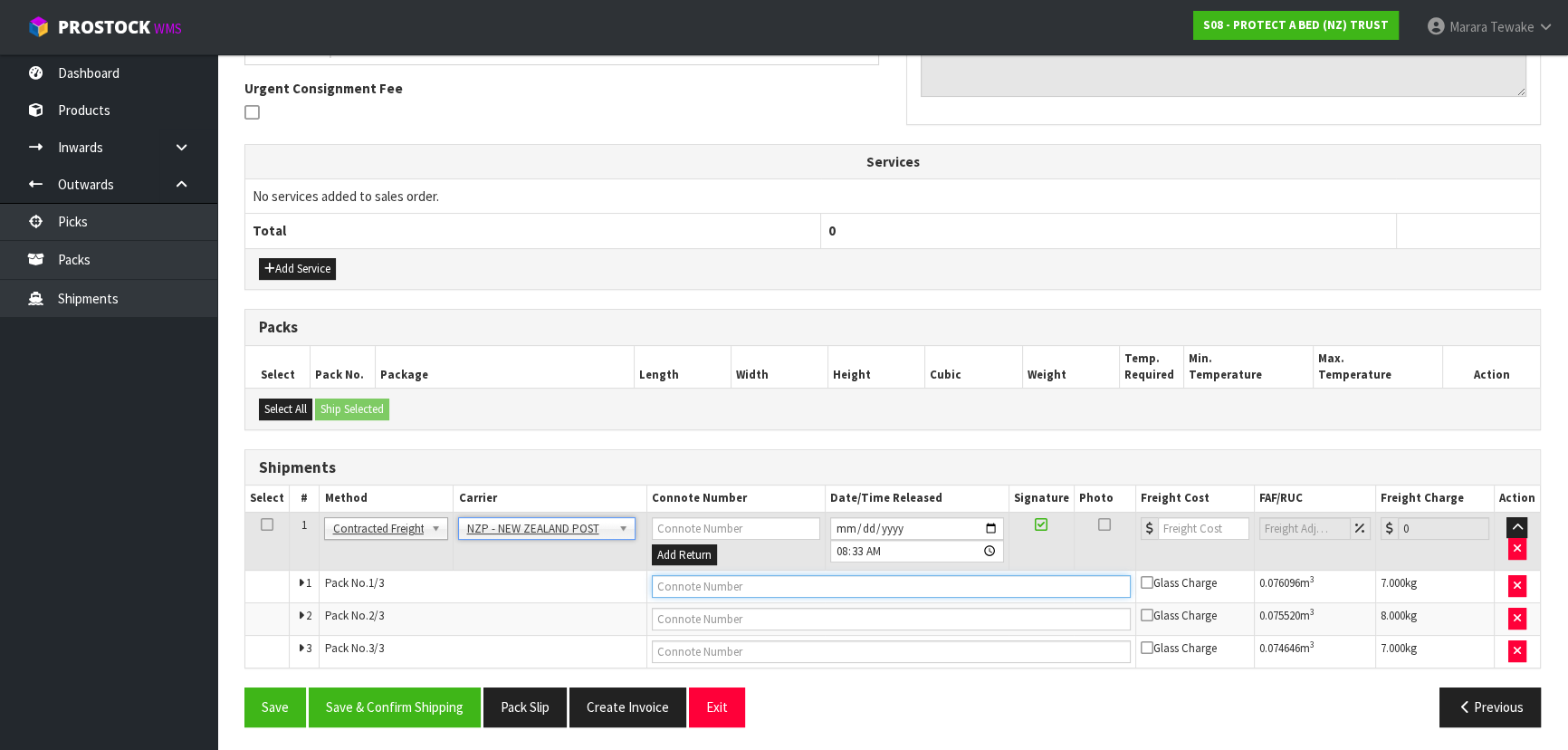
click at [673, 590] on input "text" at bounding box center [891, 586] width 479 height 22
type input "00894210392609277267"
click at [244, 687] on button "Save" at bounding box center [275, 707] width 62 height 39
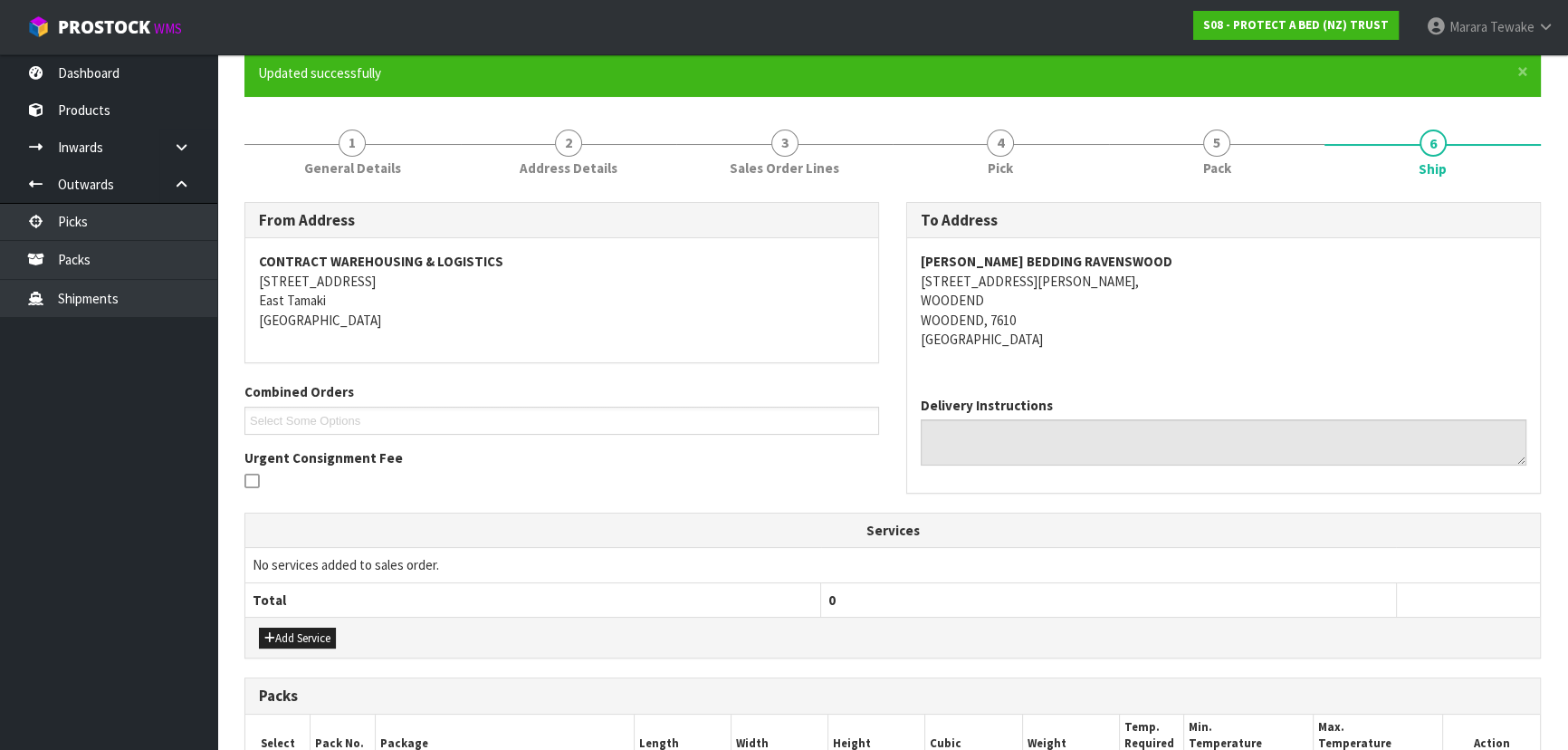
scroll to position [522, 0]
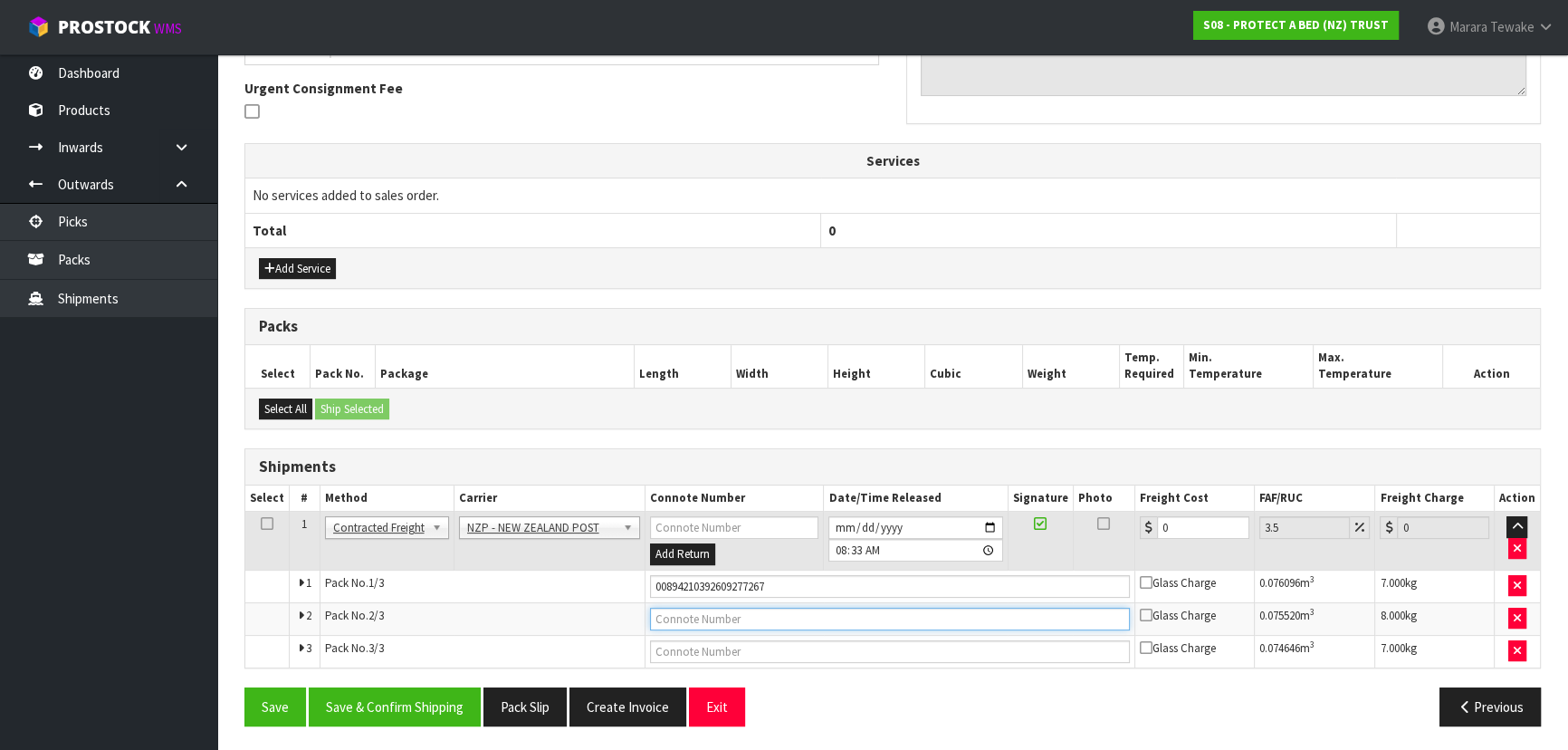
click at [790, 611] on input "text" at bounding box center [889, 619] width 480 height 22
type input "00894210392609277250"
click at [244, 687] on button "Save" at bounding box center [275, 707] width 62 height 39
click at [778, 645] on input "text" at bounding box center [889, 651] width 480 height 22
type input "00894210392609277274"
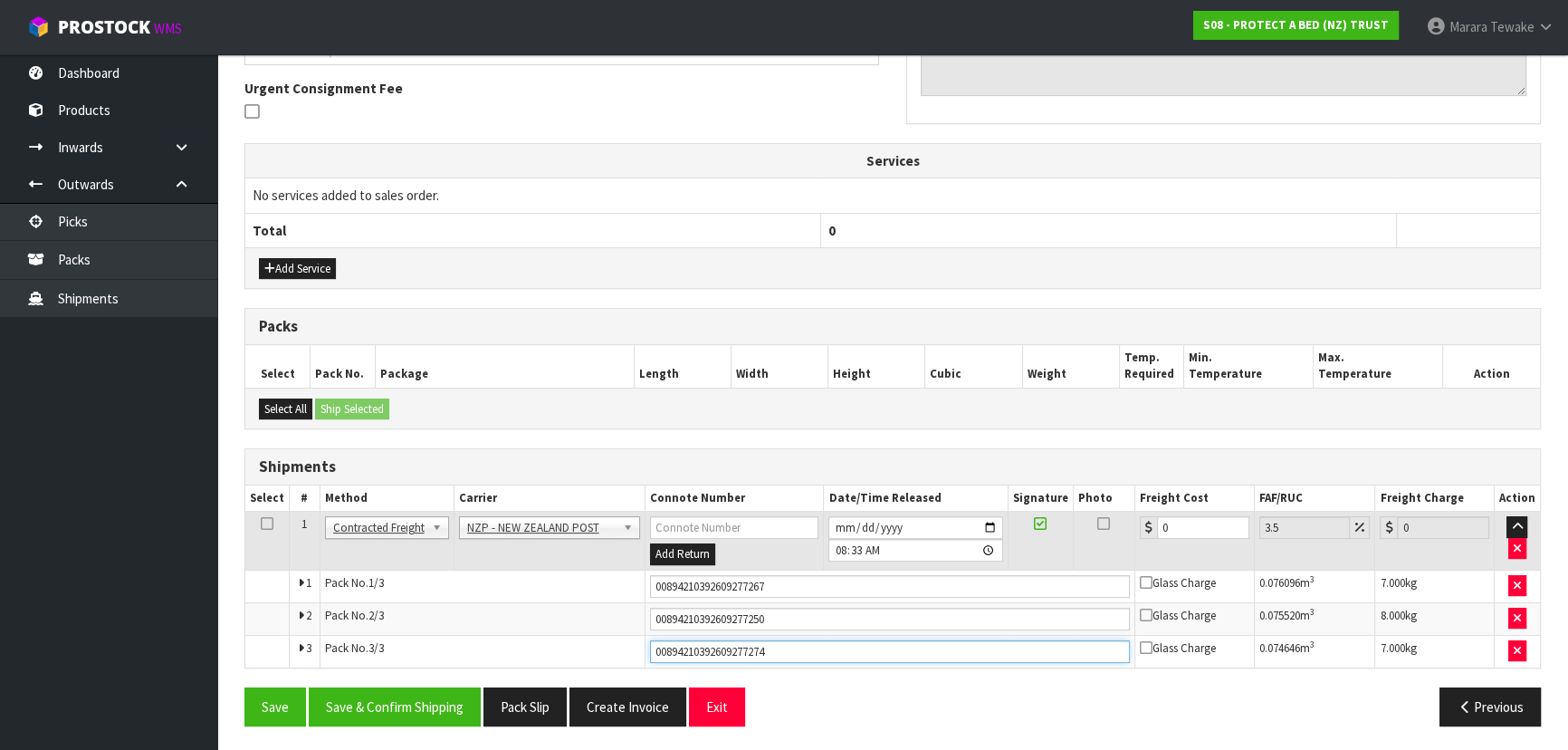
click at [244, 687] on button "Save" at bounding box center [275, 707] width 62 height 39
click at [412, 696] on button "Save & Confirm Shipping" at bounding box center [395, 707] width 172 height 39
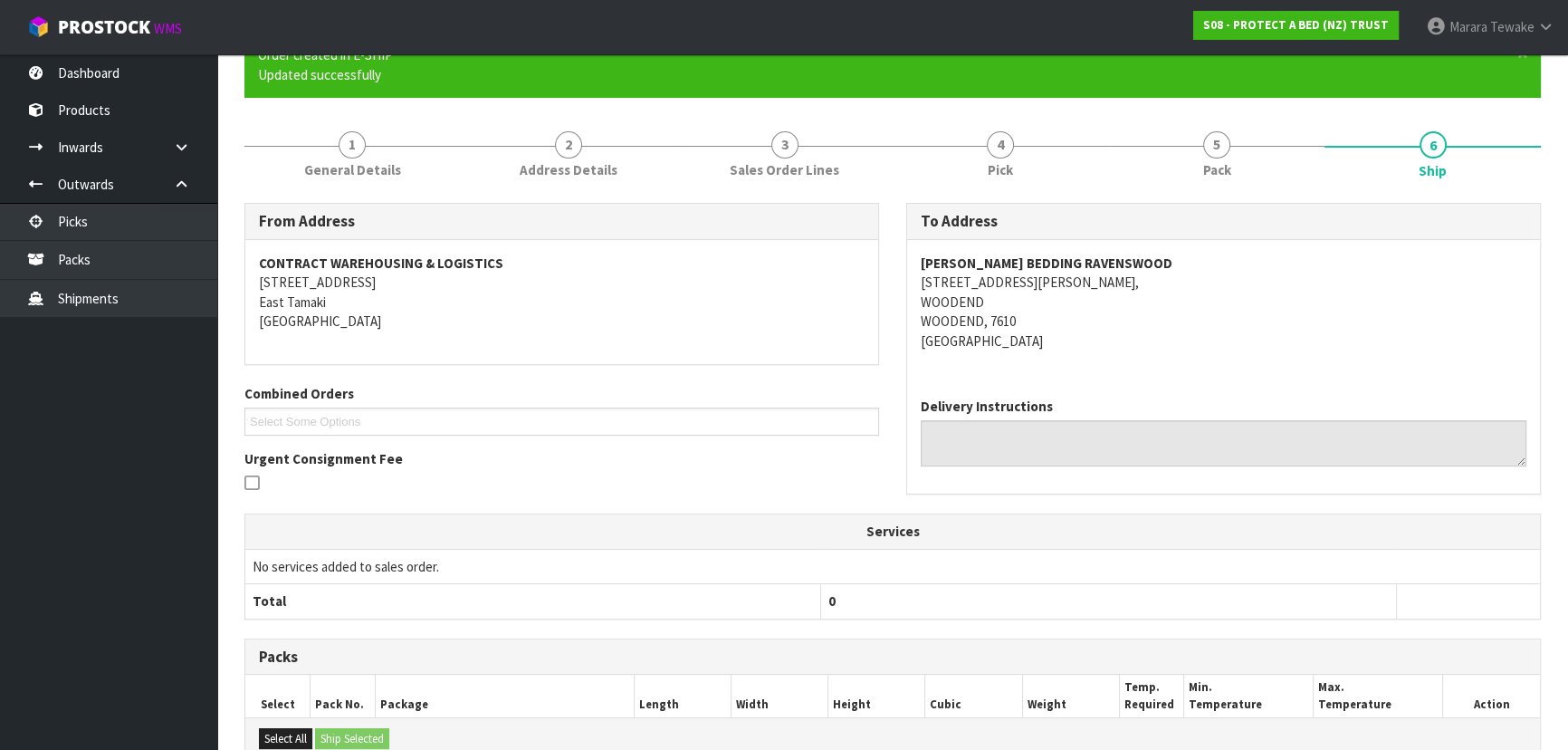
scroll to position [0, 0]
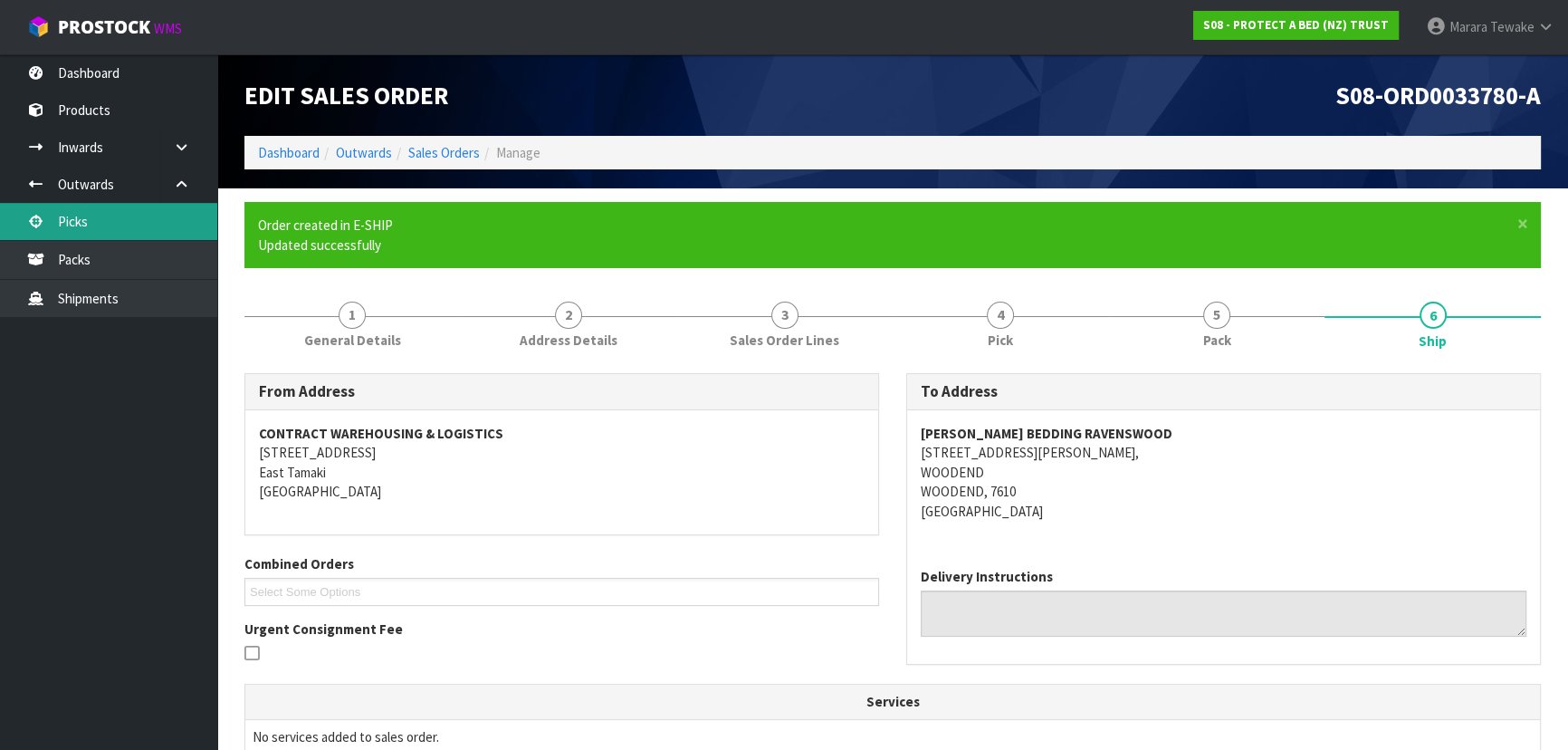
click at [147, 227] on link "Picks" at bounding box center [108, 221] width 217 height 37
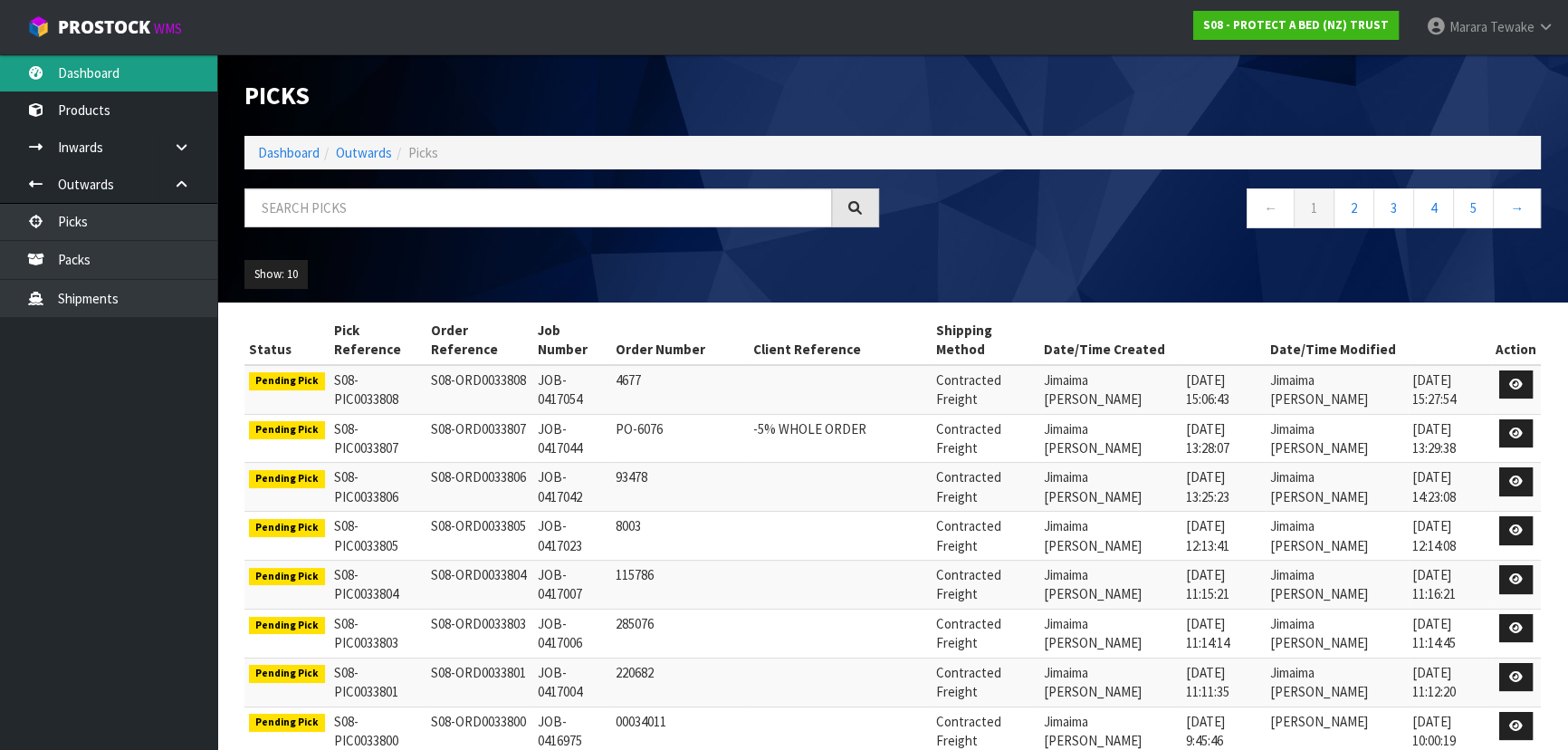
click at [150, 68] on link "Dashboard" at bounding box center [108, 73] width 217 height 37
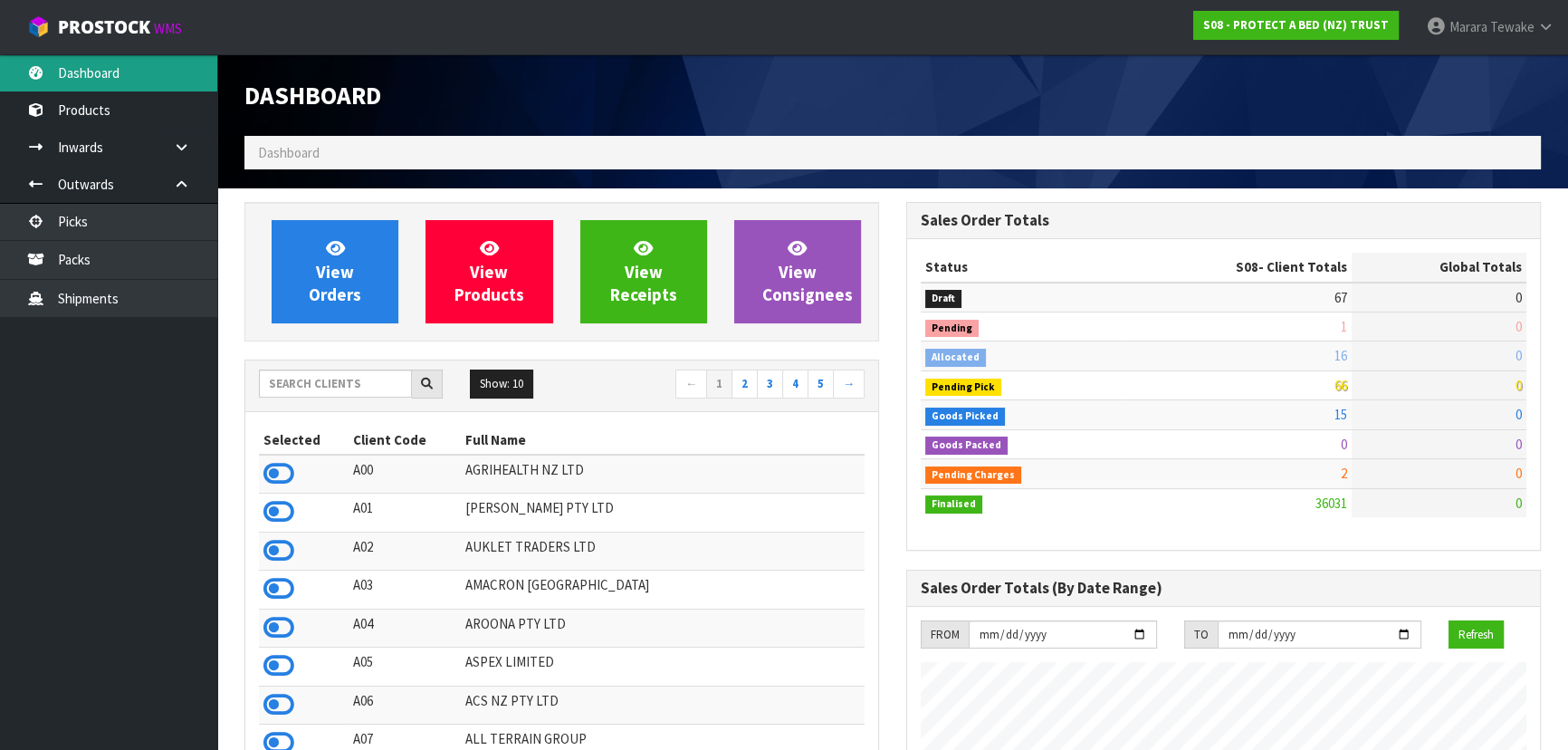
scroll to position [1370, 661]
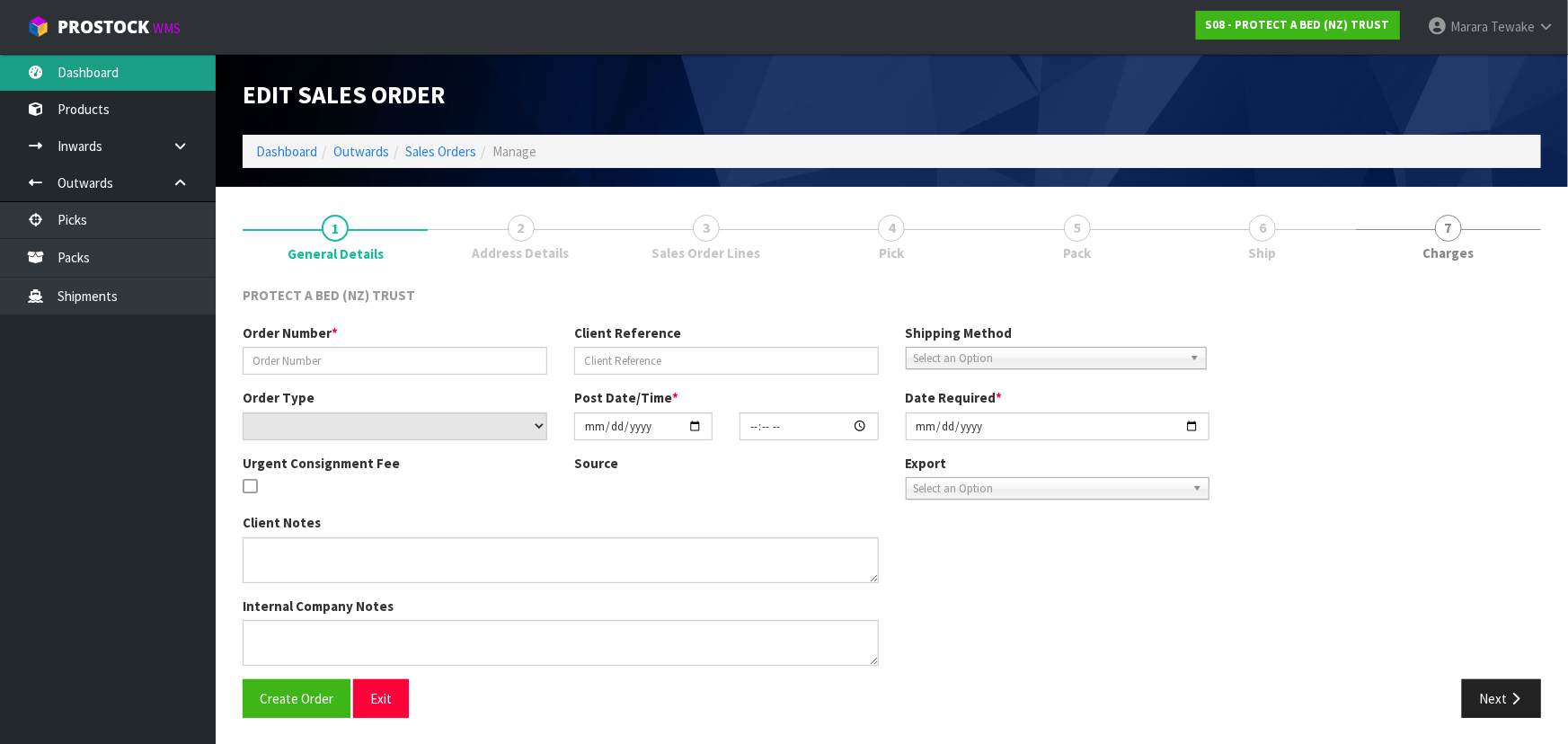
type input "7886"
select select "number:0"
type input "2025-10-08"
type input "10:10:00.000"
type input "2025-10-08"
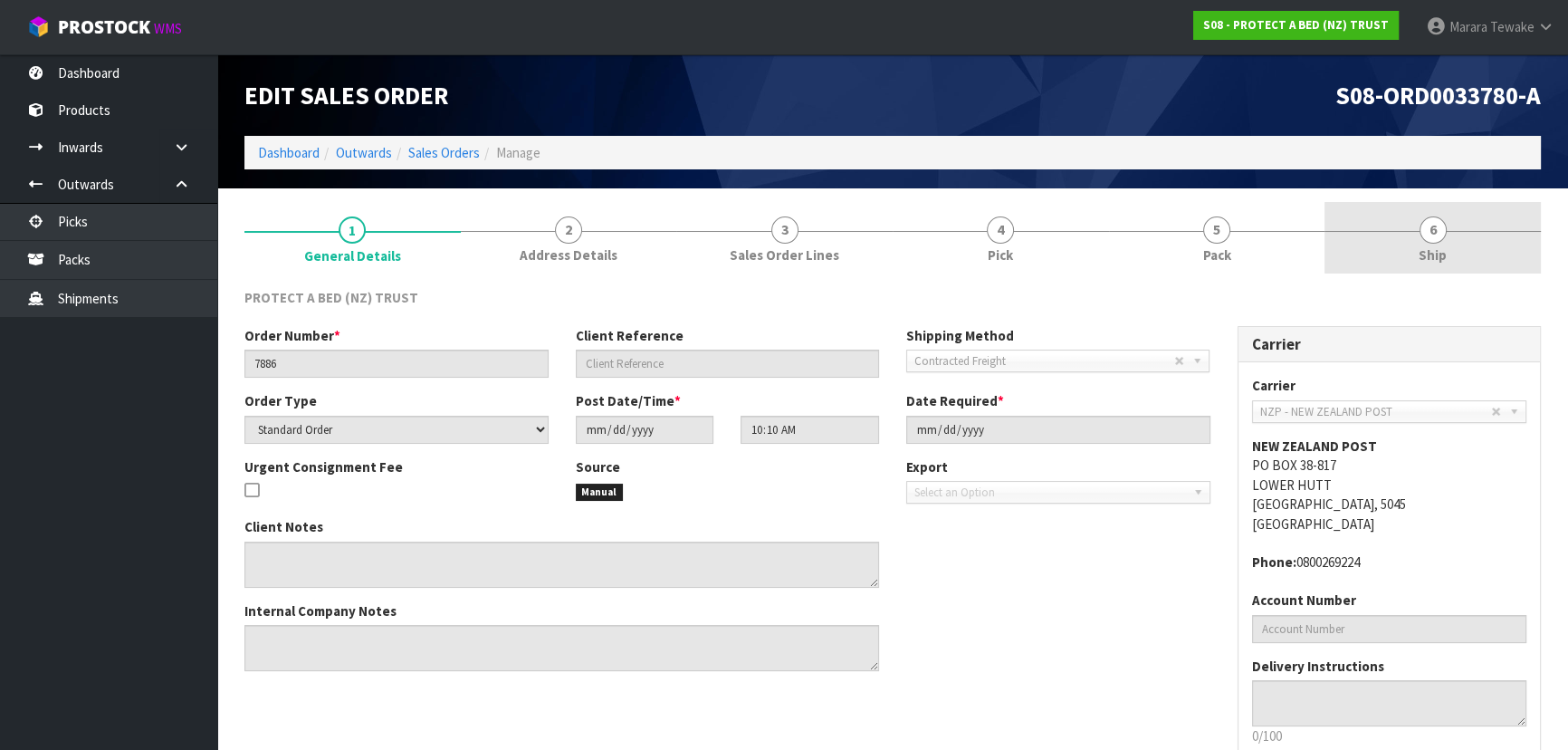
click at [1456, 240] on link "6 Ship" at bounding box center [1433, 237] width 216 height 71
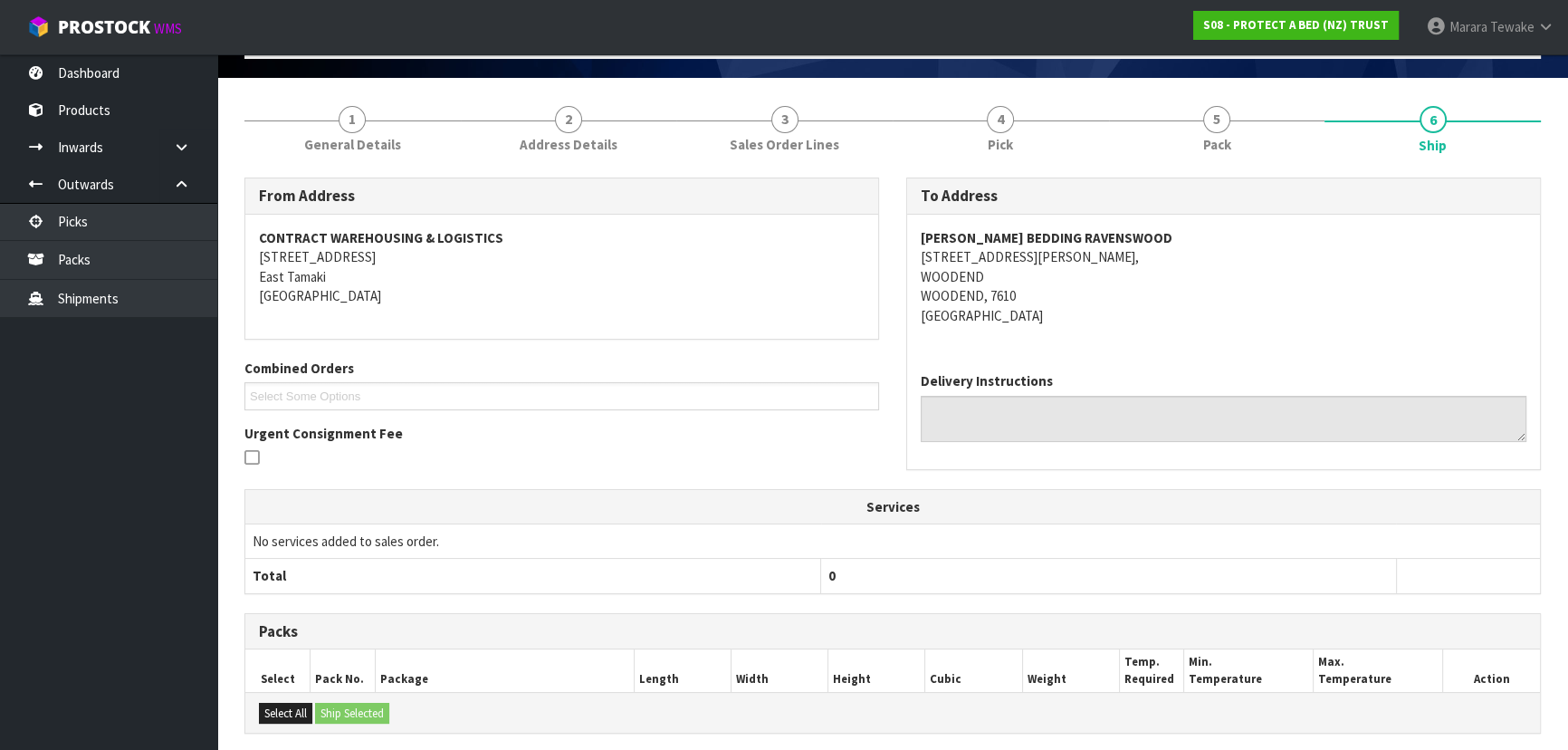
scroll to position [408, 0]
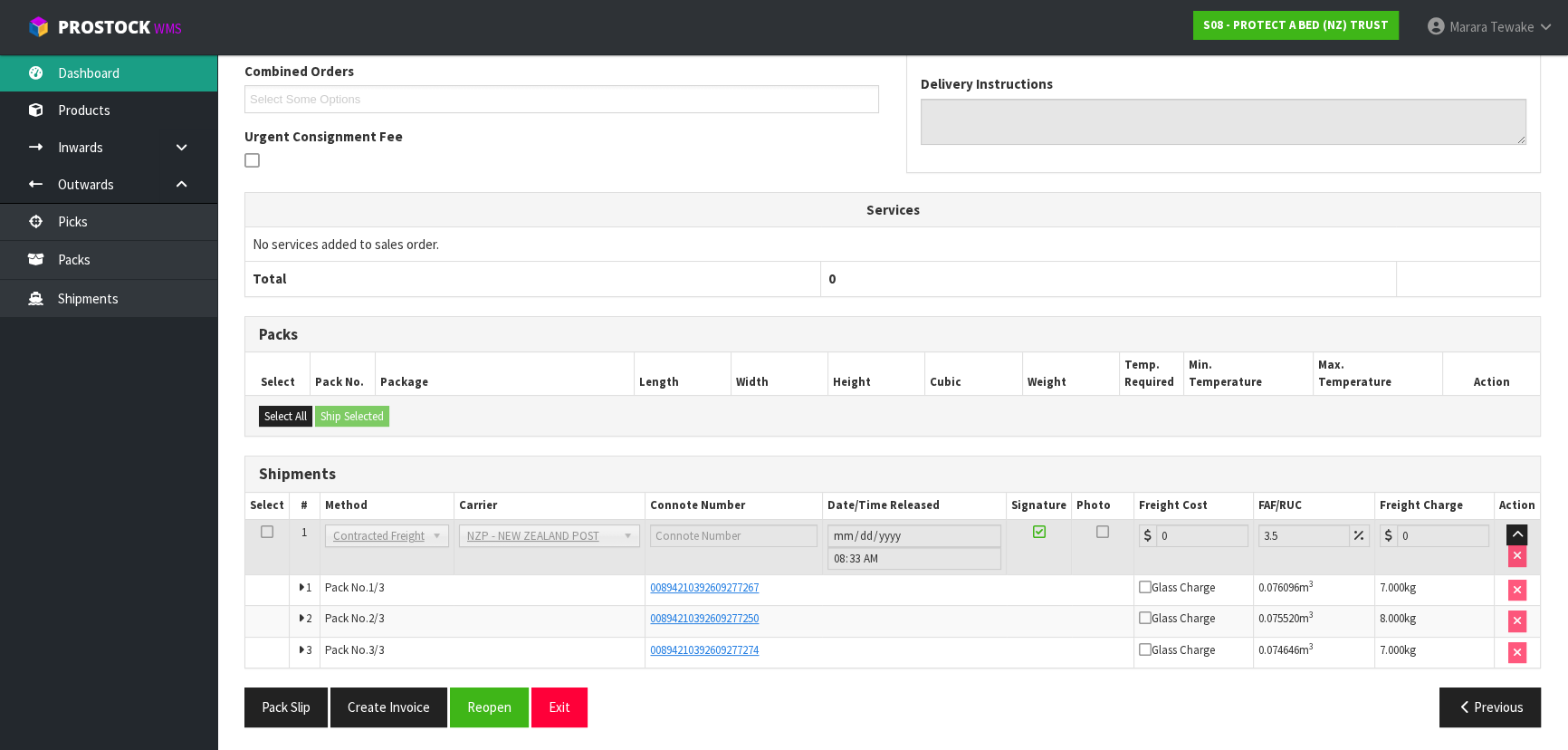
click at [81, 71] on link "Dashboard" at bounding box center [108, 73] width 217 height 37
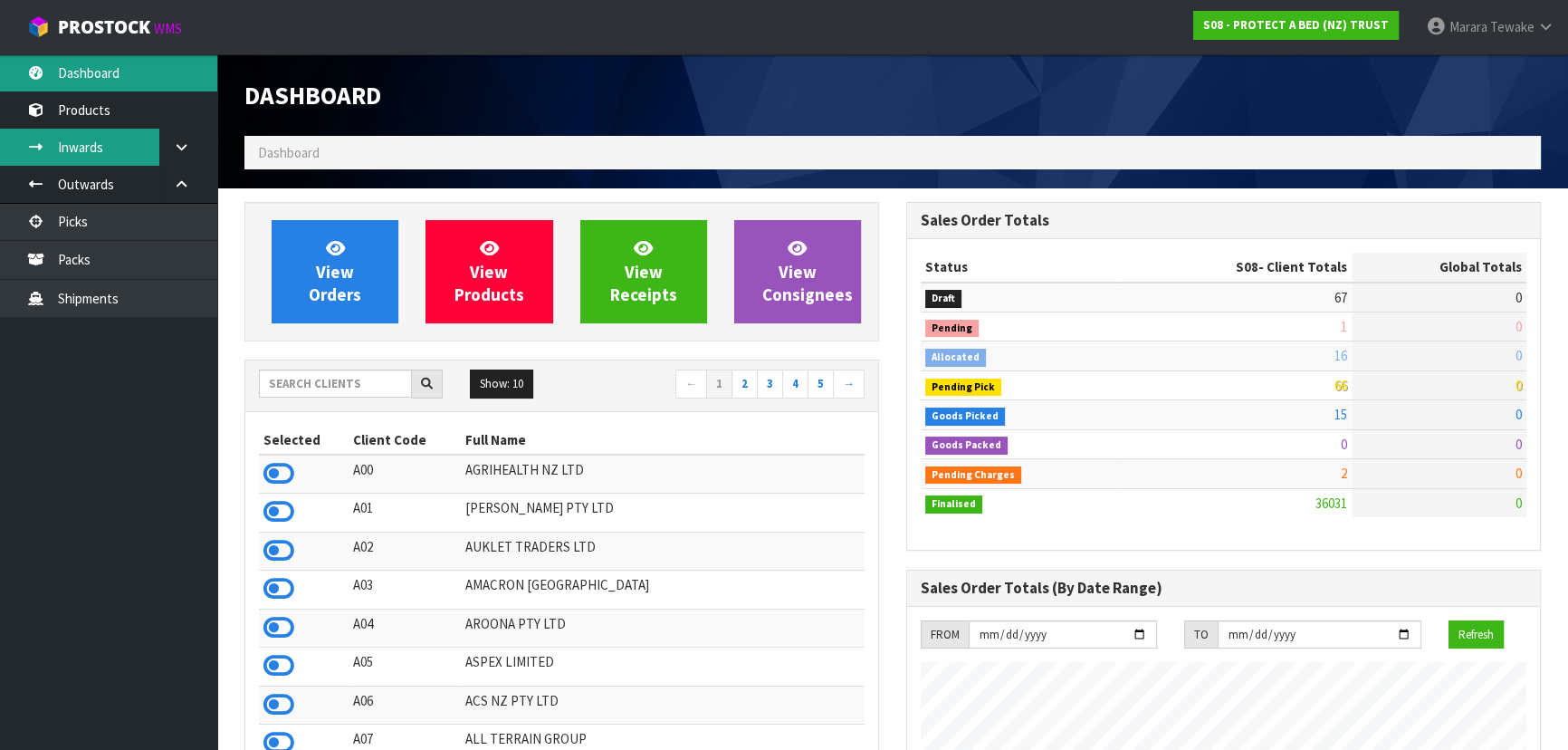
scroll to position [1370, 661]
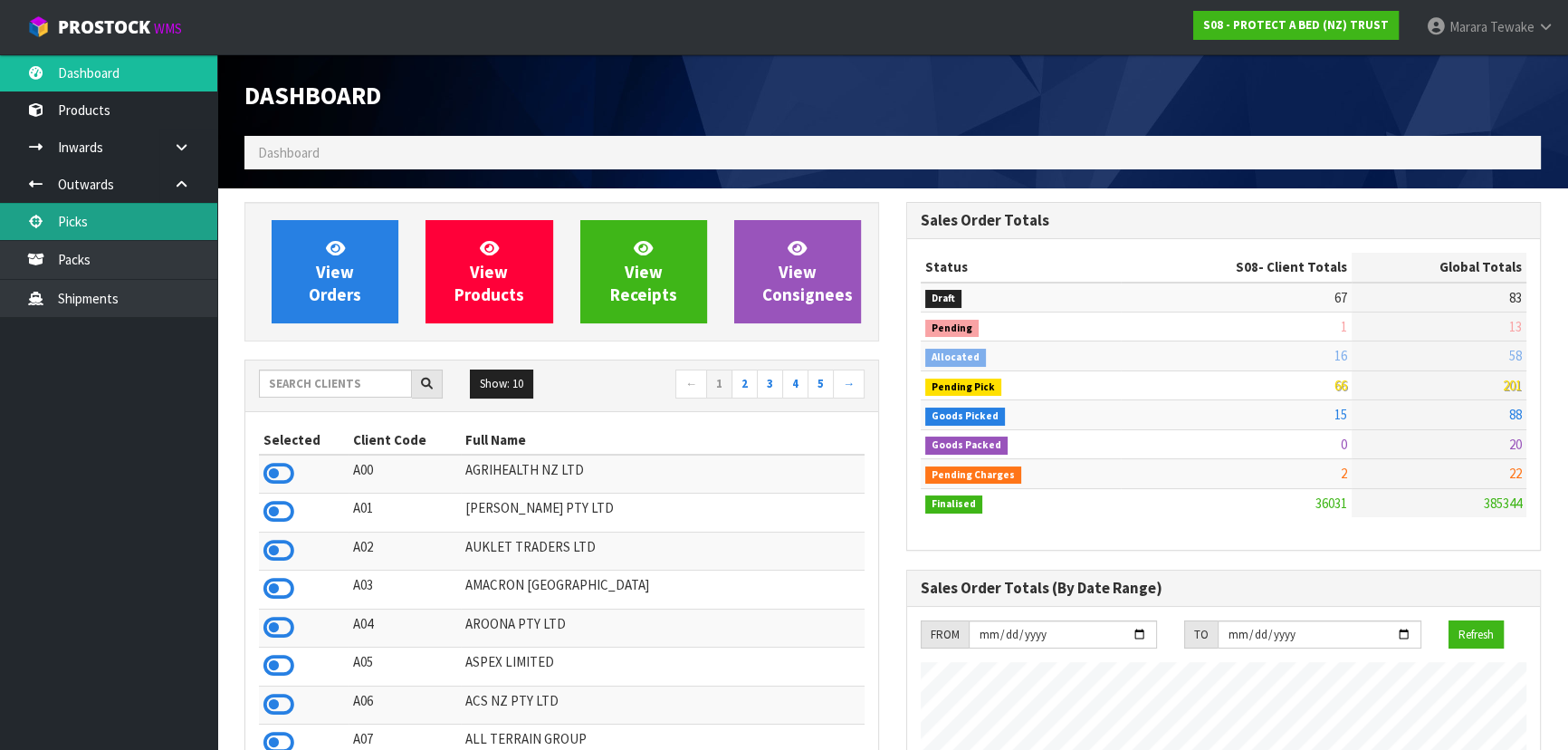
click at [152, 215] on link "Picks" at bounding box center [108, 221] width 217 height 37
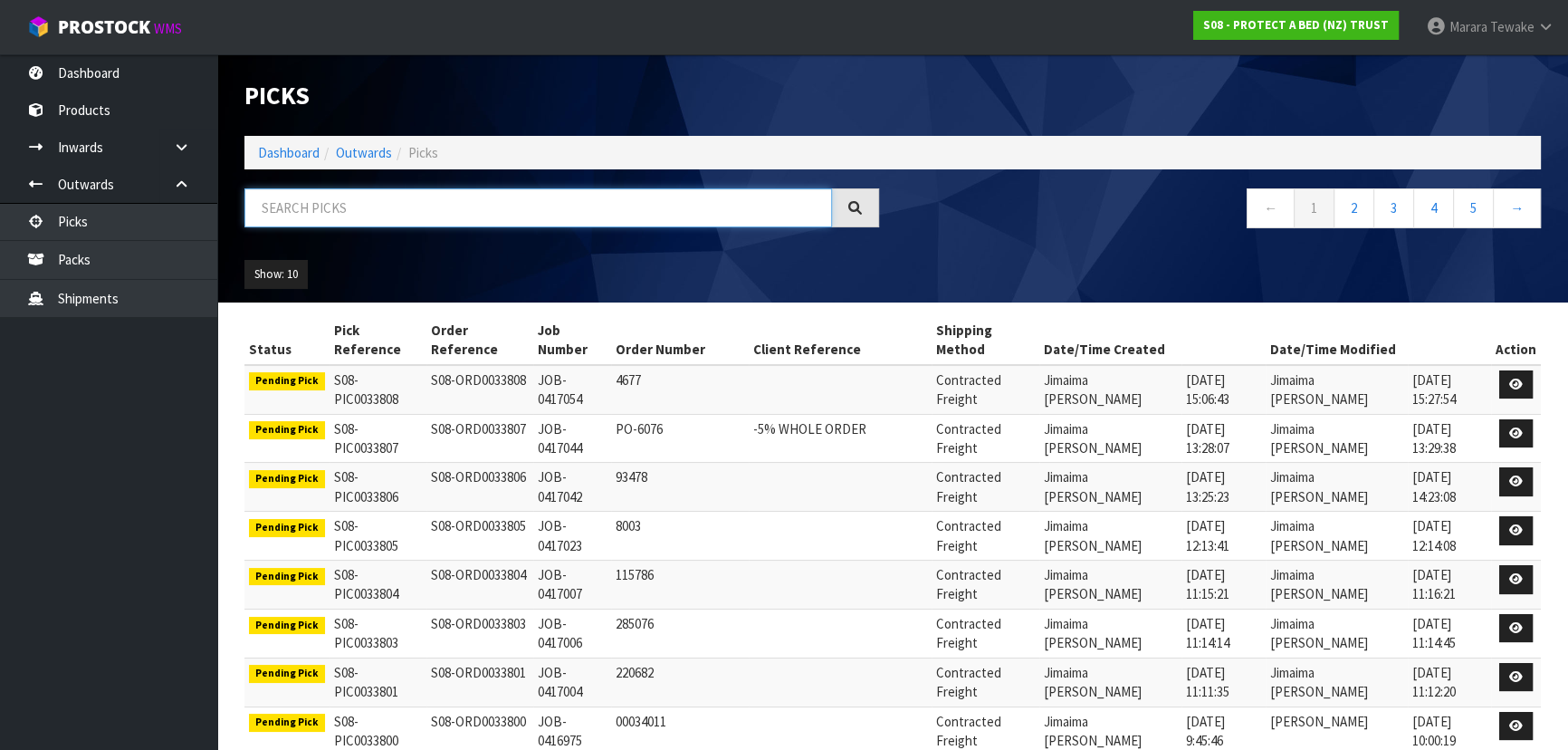
click at [339, 203] on input "text" at bounding box center [538, 208] width 588 height 39
type input "JOB-0416245"
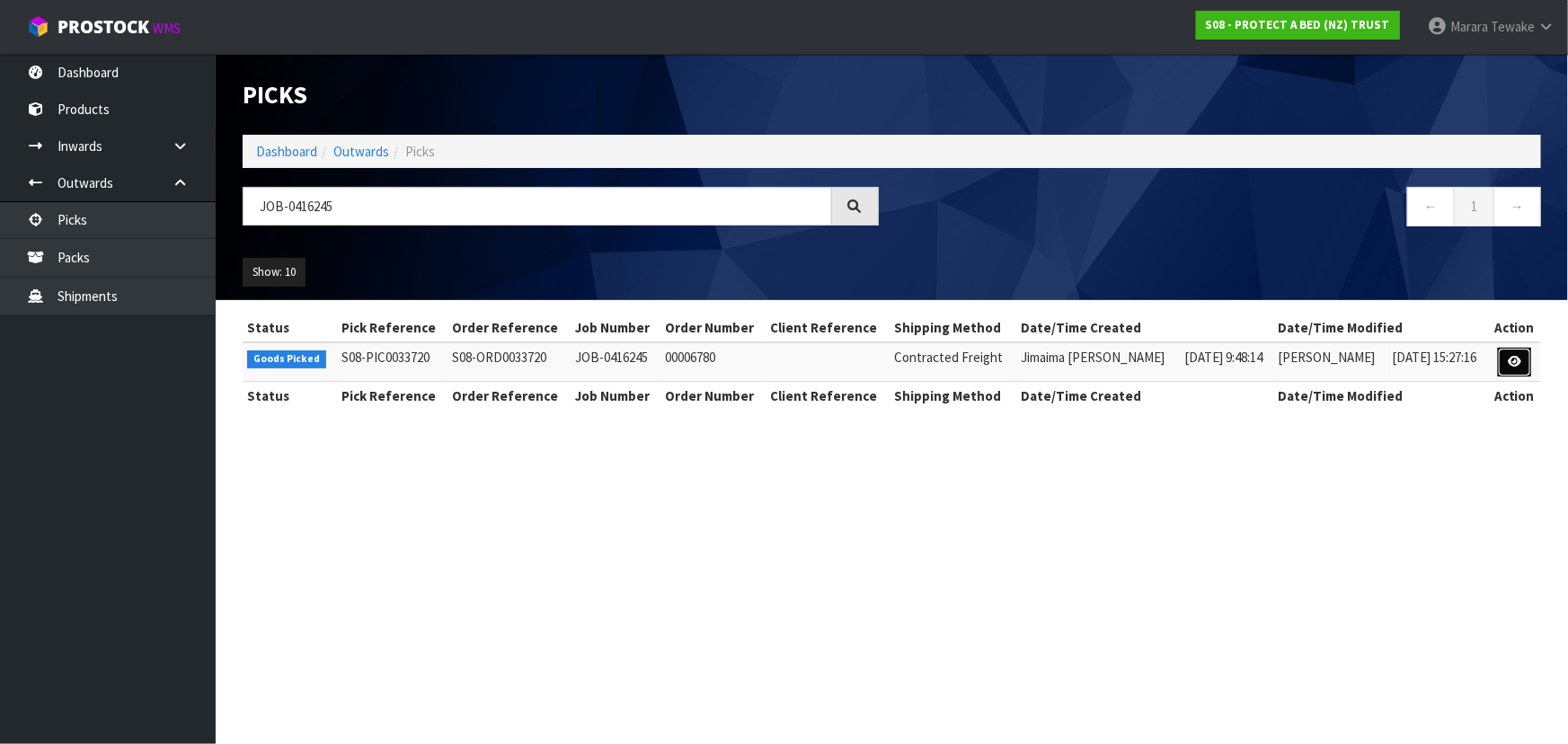
click at [1503, 350] on link at bounding box center [1514, 361] width 33 height 28
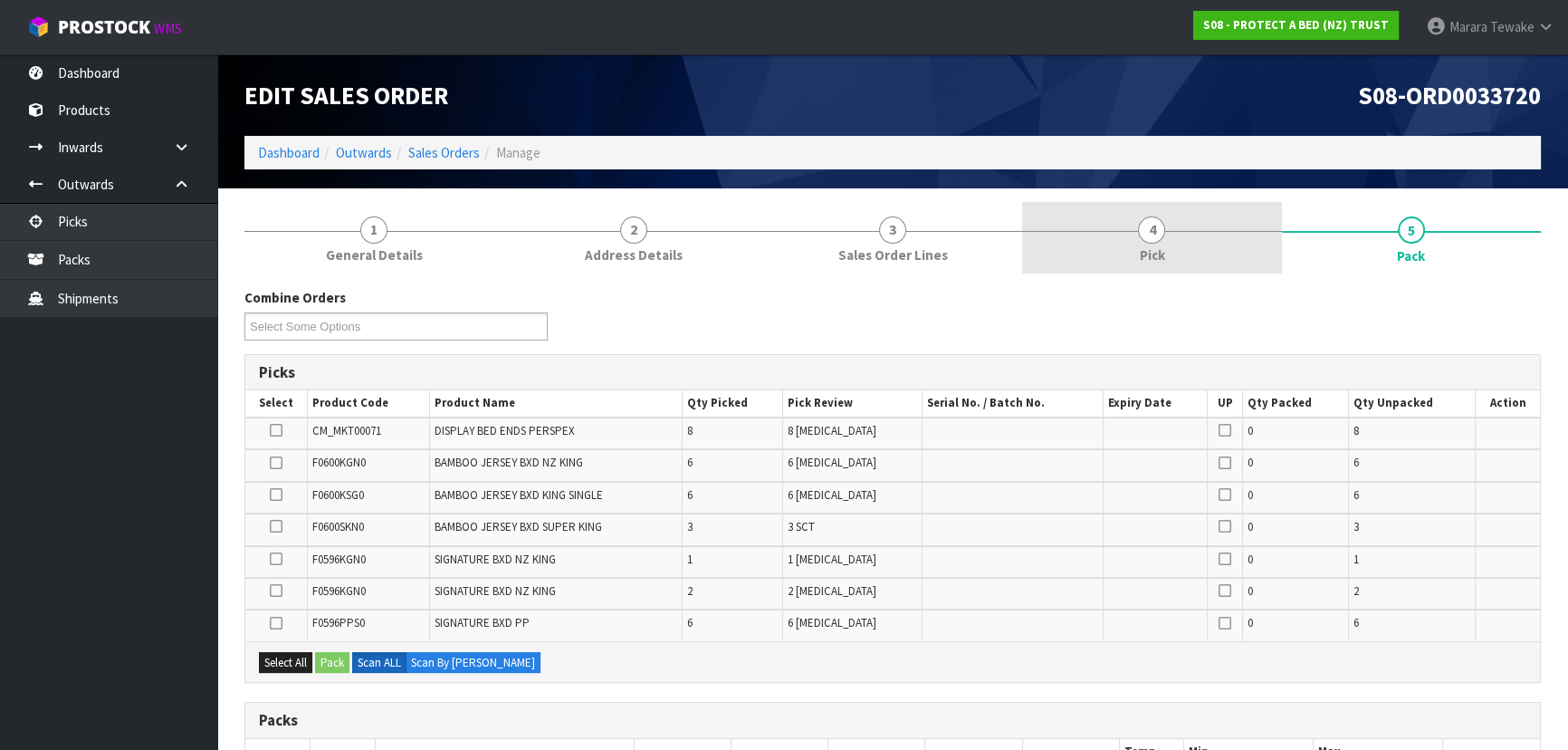
click at [1153, 237] on span "4" at bounding box center [1151, 229] width 27 height 27
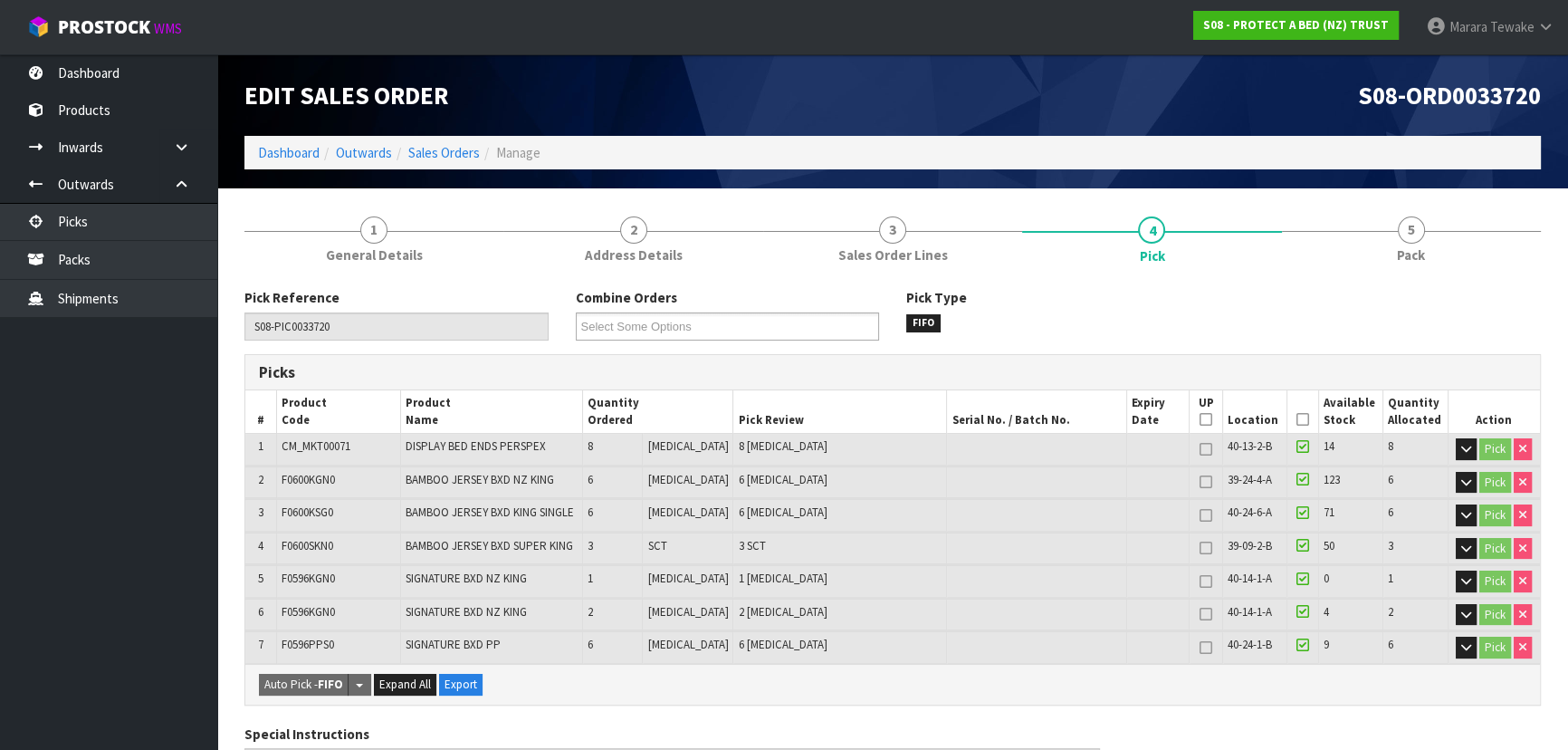
click at [1296, 420] on icon at bounding box center [1303, 419] width 13 height 1
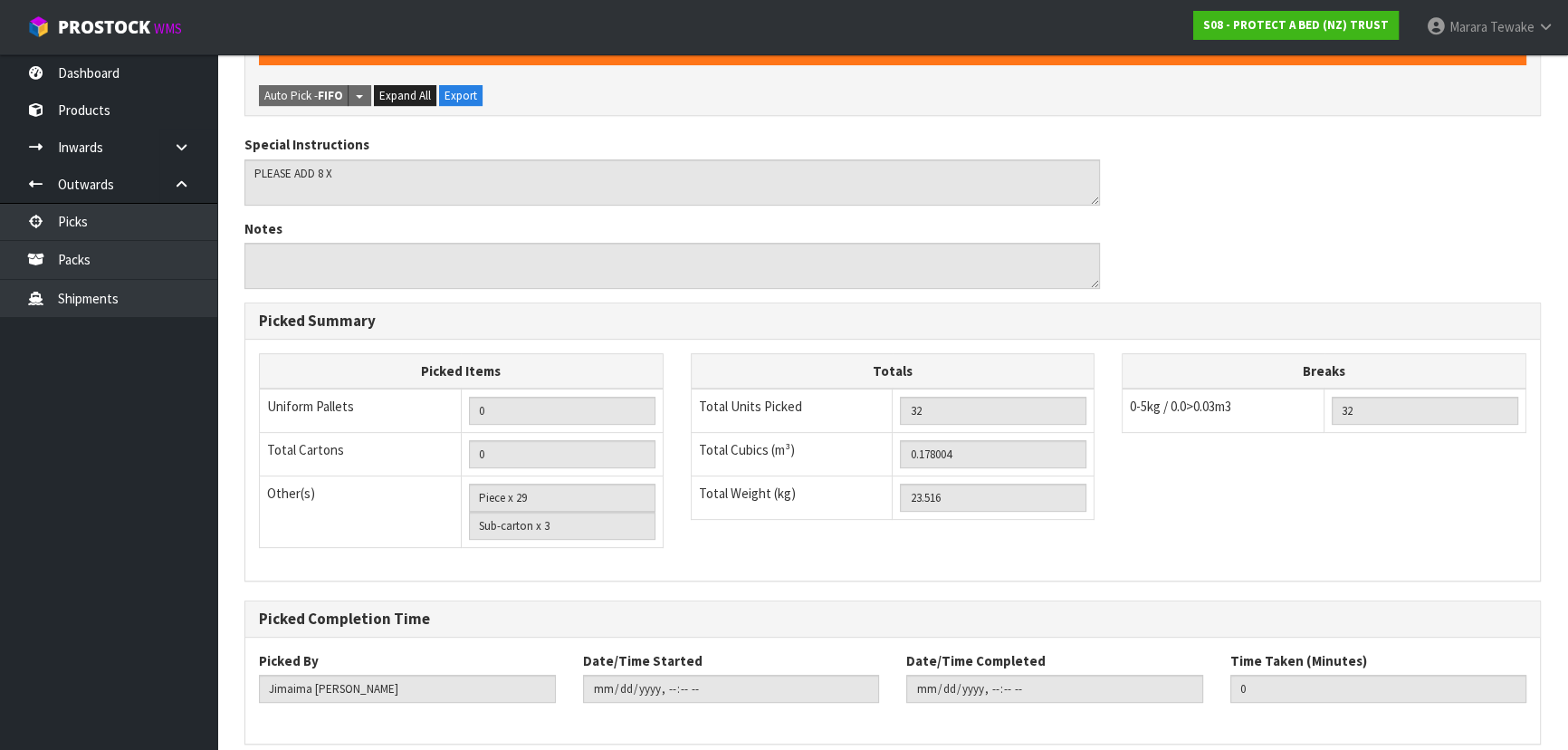
scroll to position [729, 0]
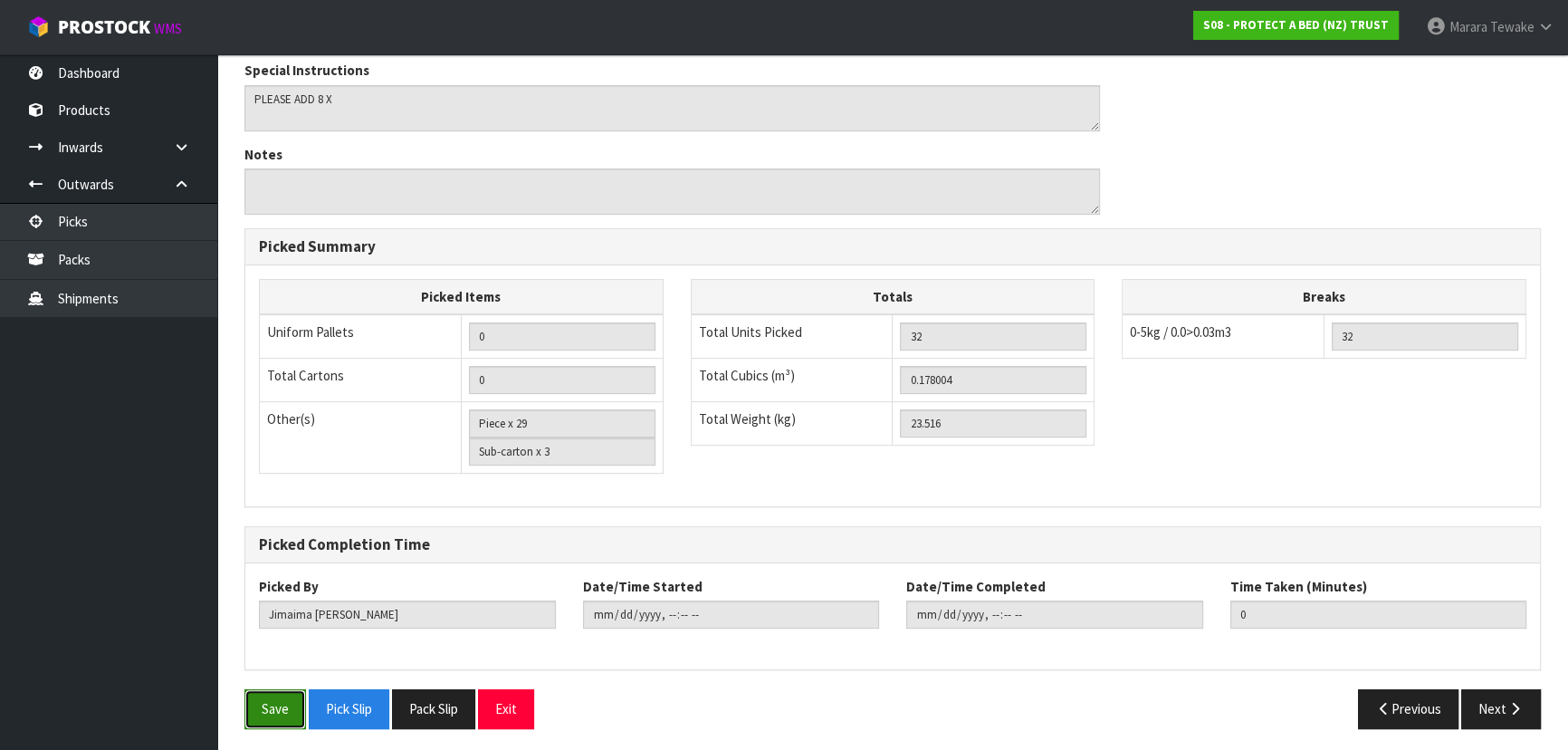
click at [280, 698] on button "Save" at bounding box center [275, 708] width 62 height 39
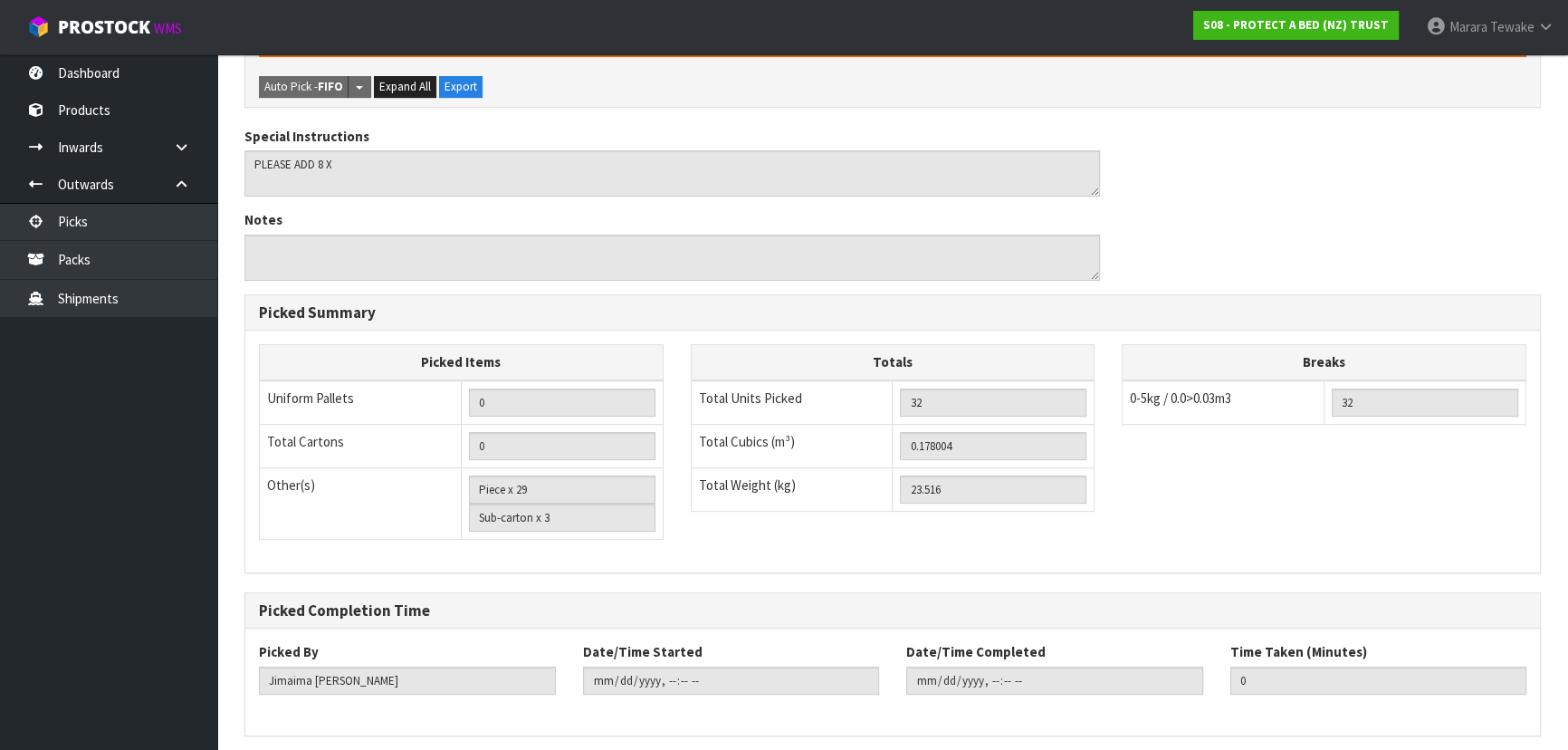
scroll to position [0, 0]
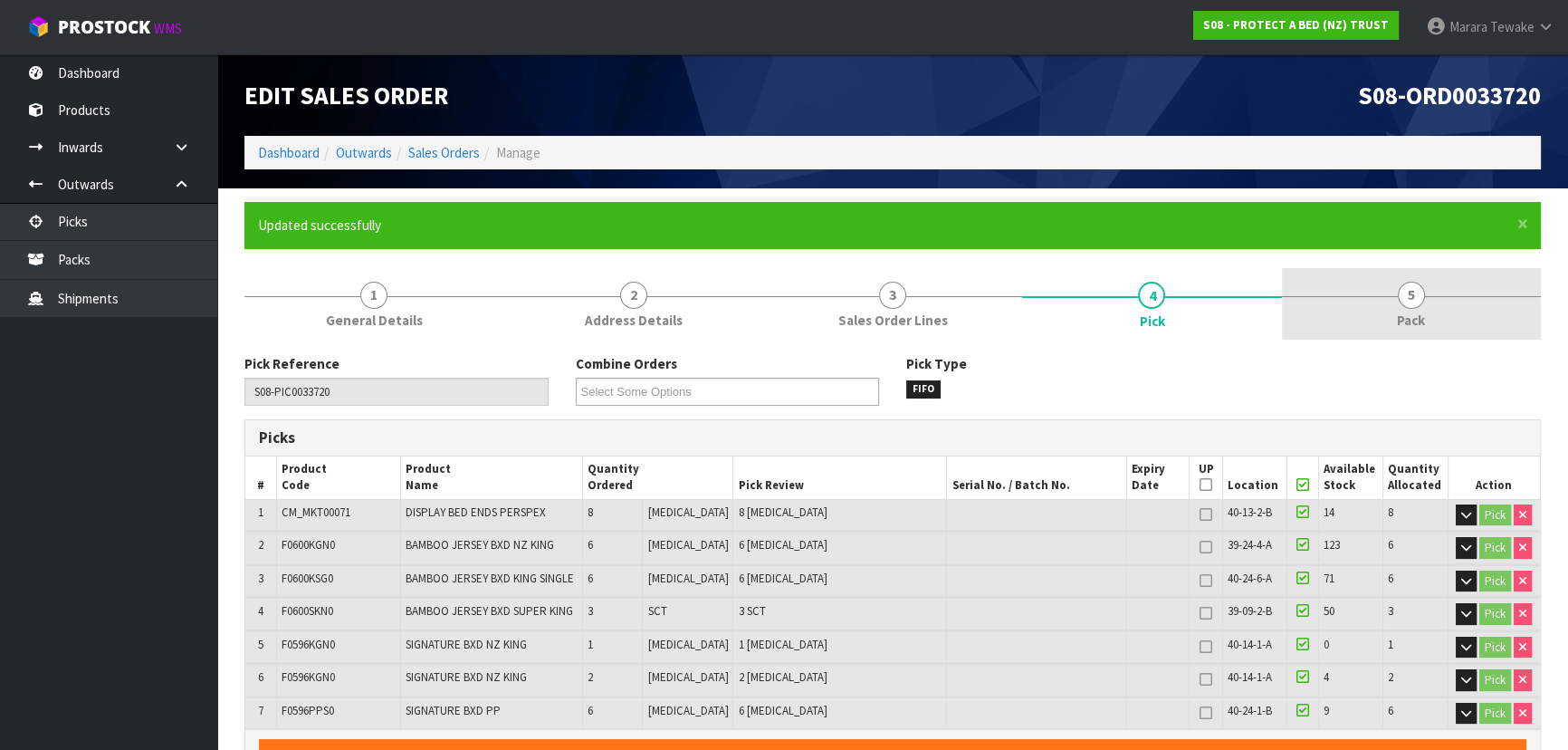
click at [1407, 293] on span "5" at bounding box center [1411, 295] width 27 height 27
type input "Marara Tewake"
type input "2025-10-13T08:36:33"
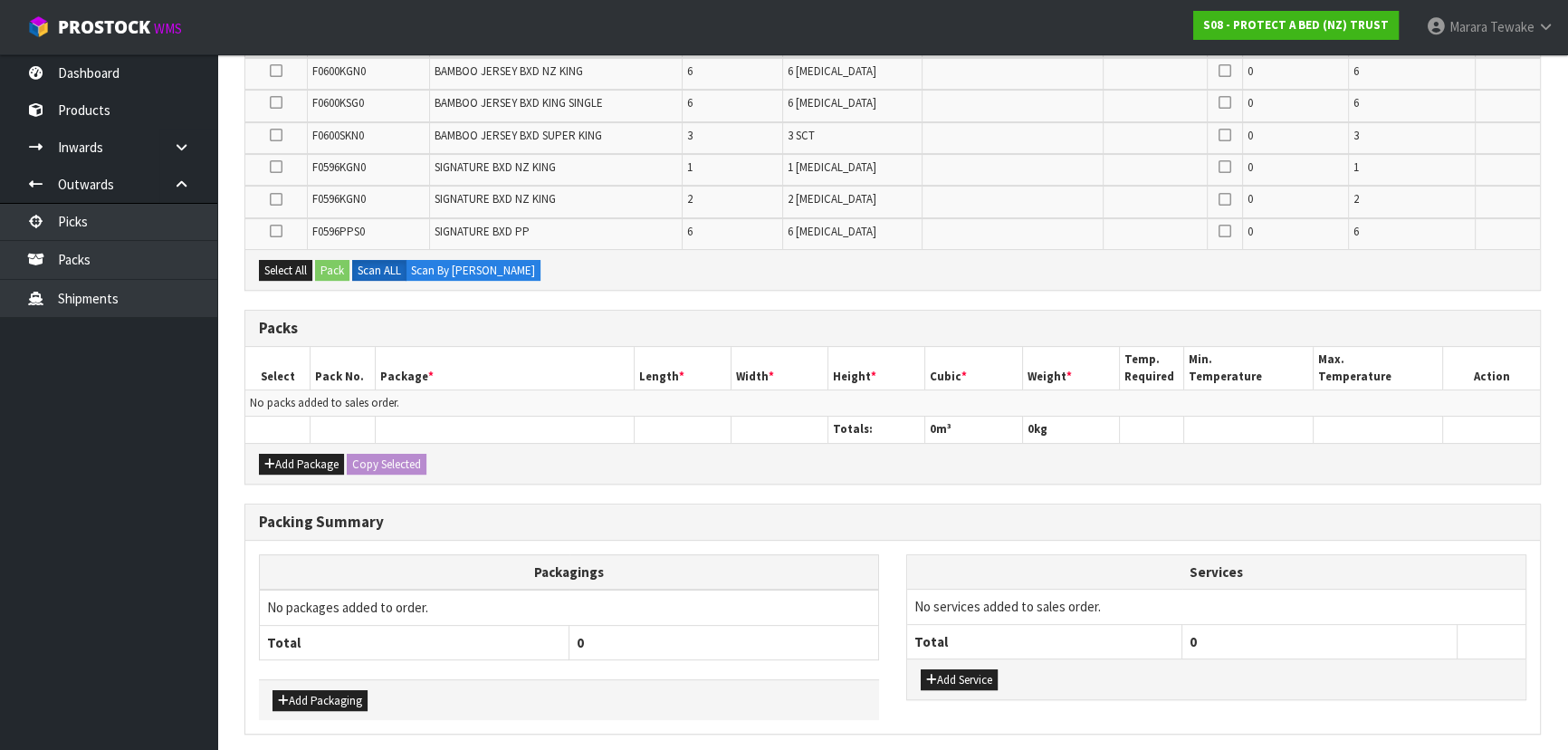
scroll to position [494, 0]
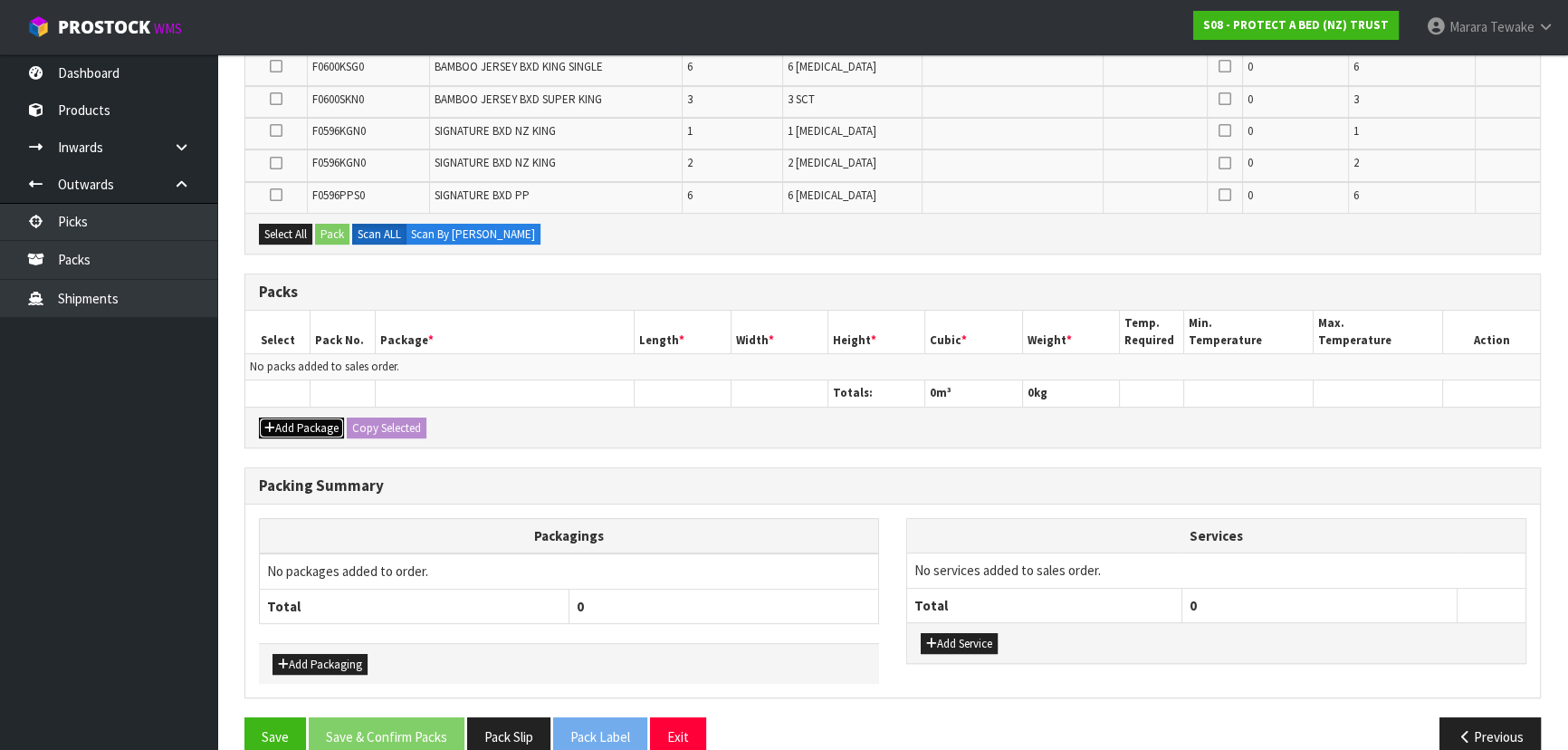
click at [286, 417] on button "Add Package" at bounding box center [301, 428] width 85 height 22
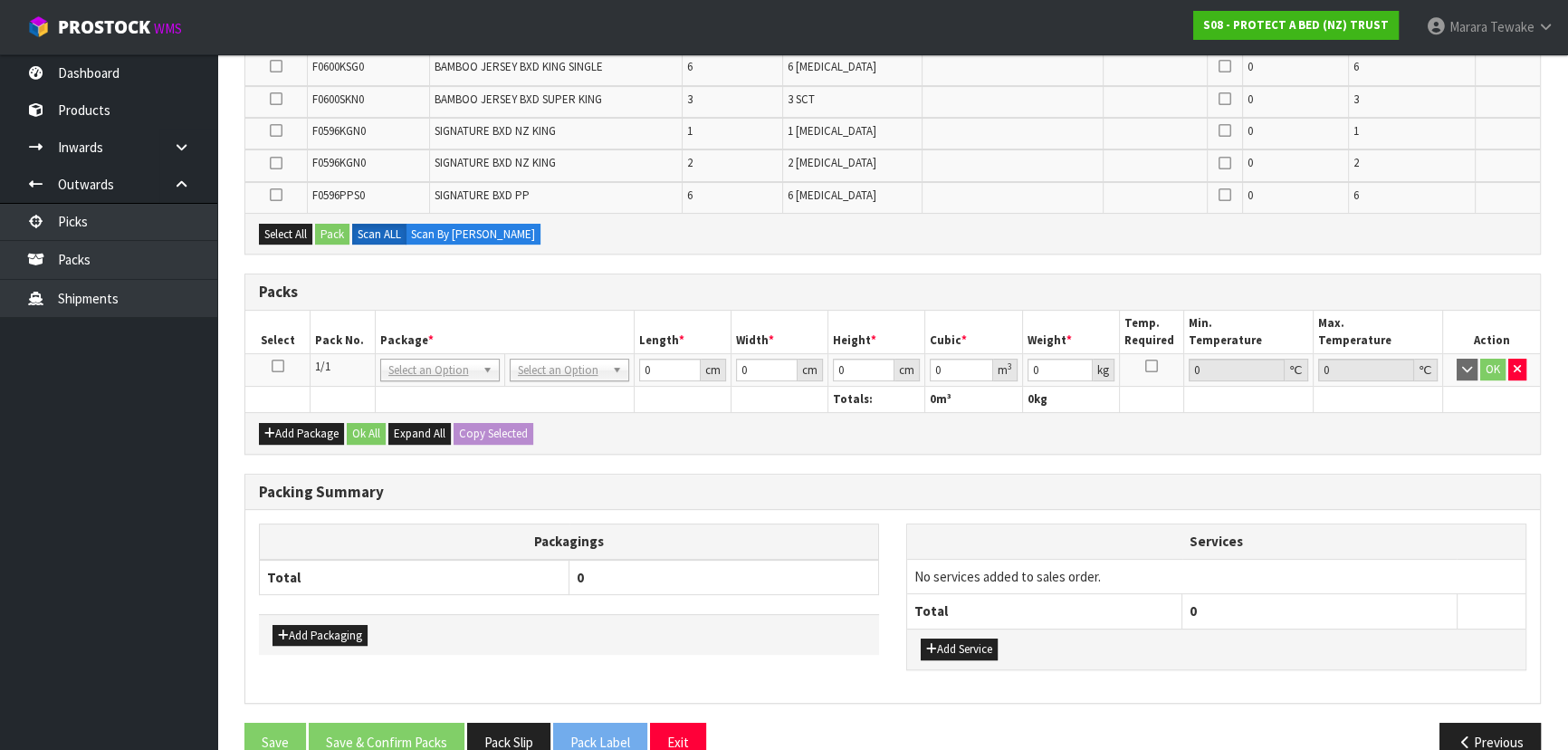
click at [279, 366] on icon at bounding box center [278, 366] width 13 height 1
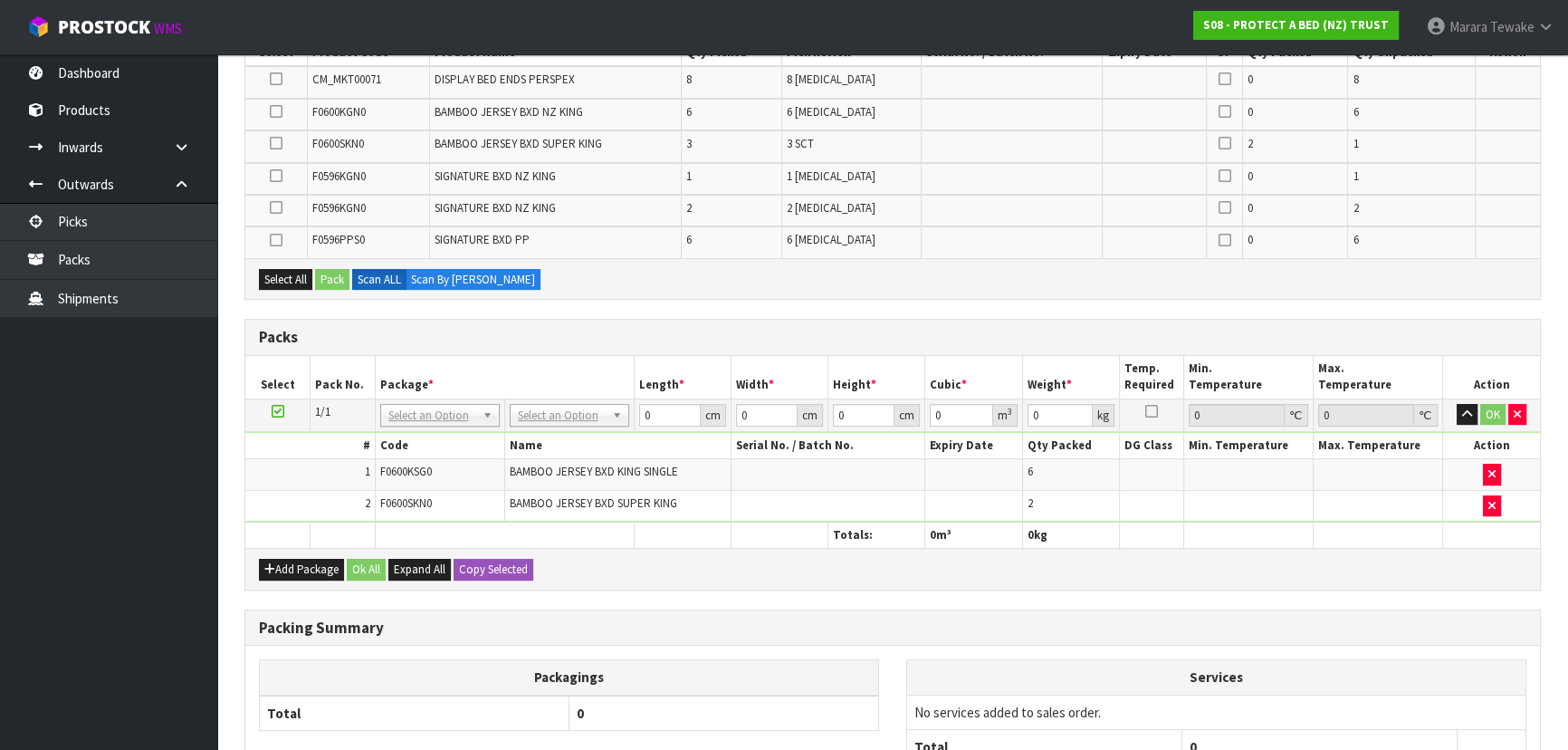
scroll to position [576, 0]
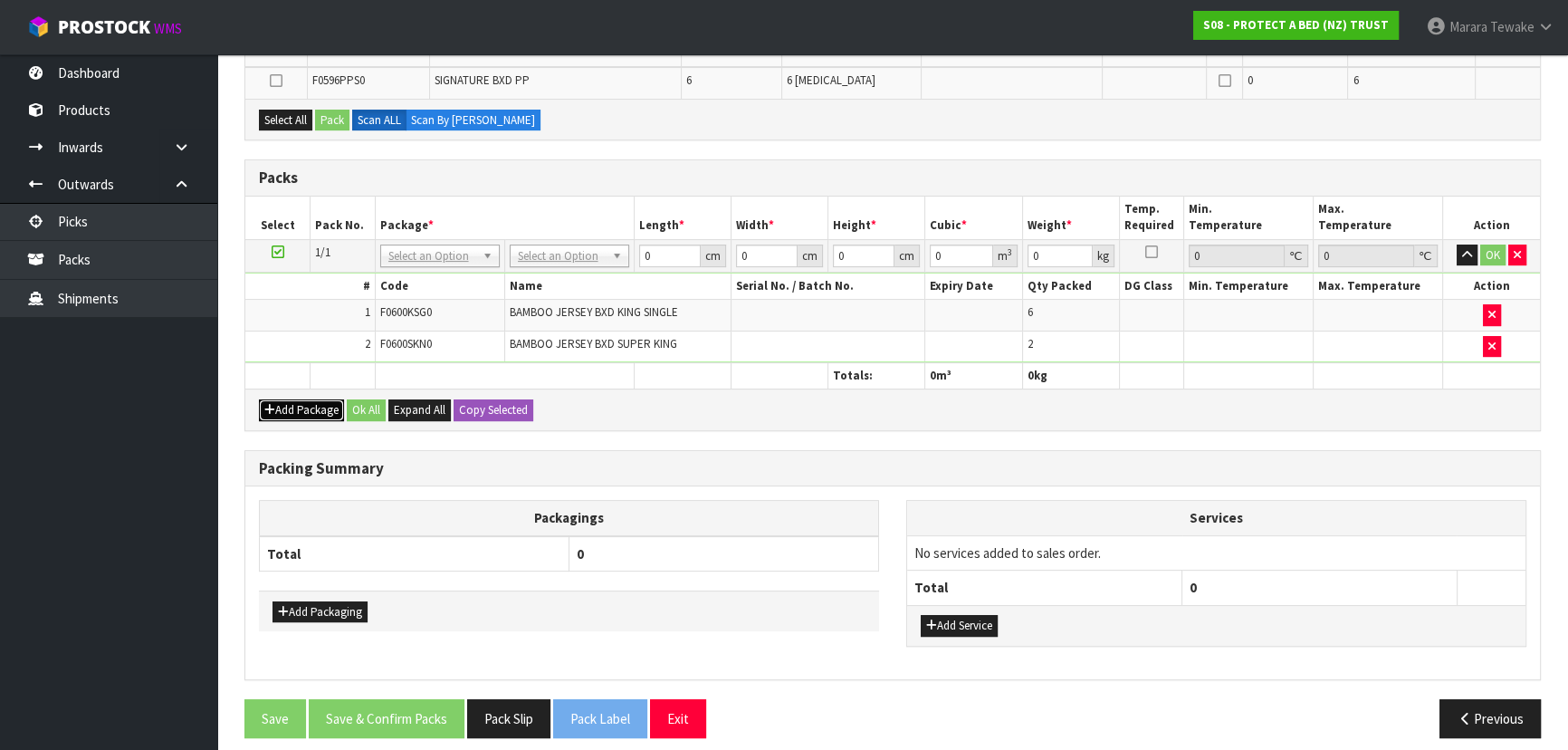
click at [300, 404] on button "Add Package" at bounding box center [301, 411] width 85 height 22
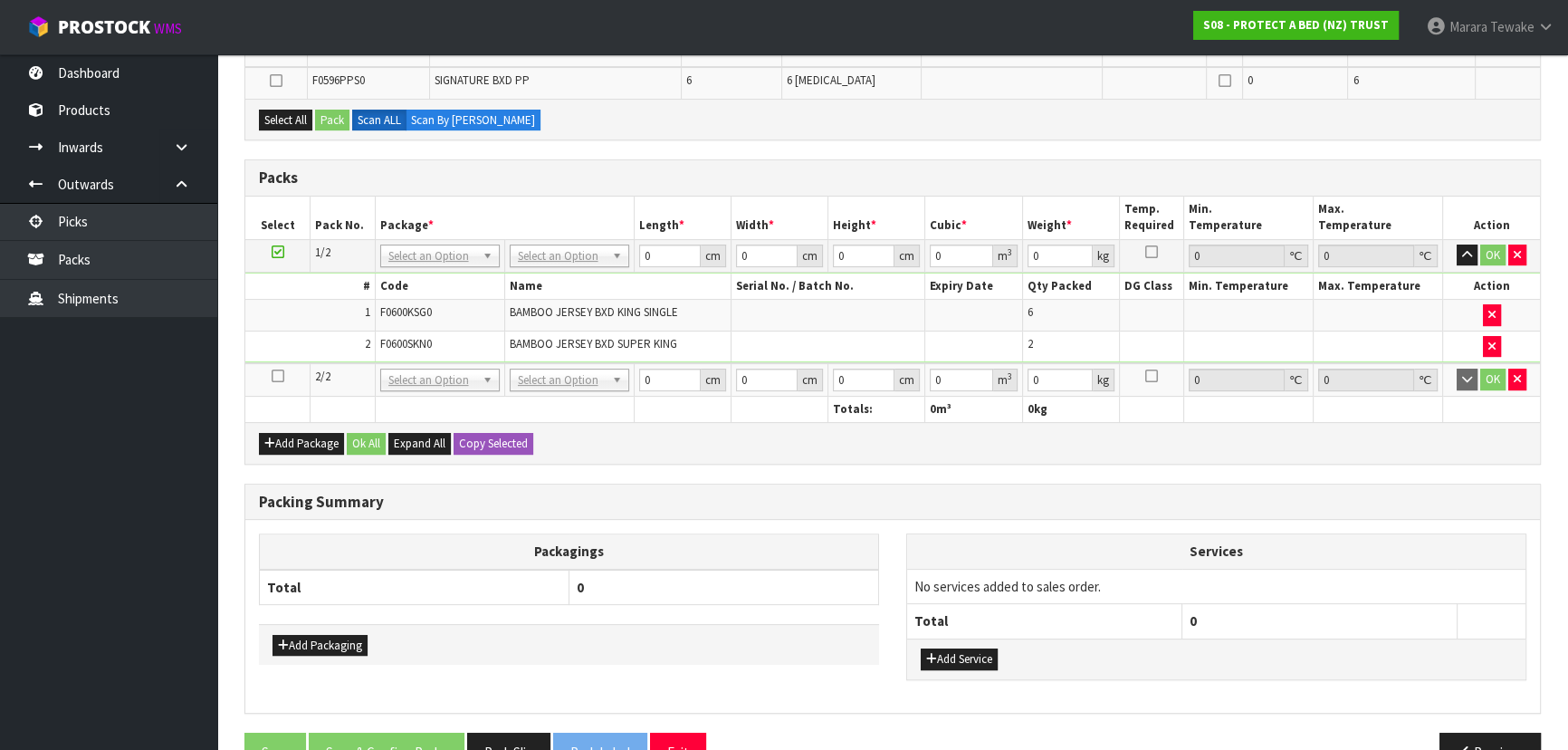
click at [272, 375] on icon at bounding box center [278, 375] width 13 height 1
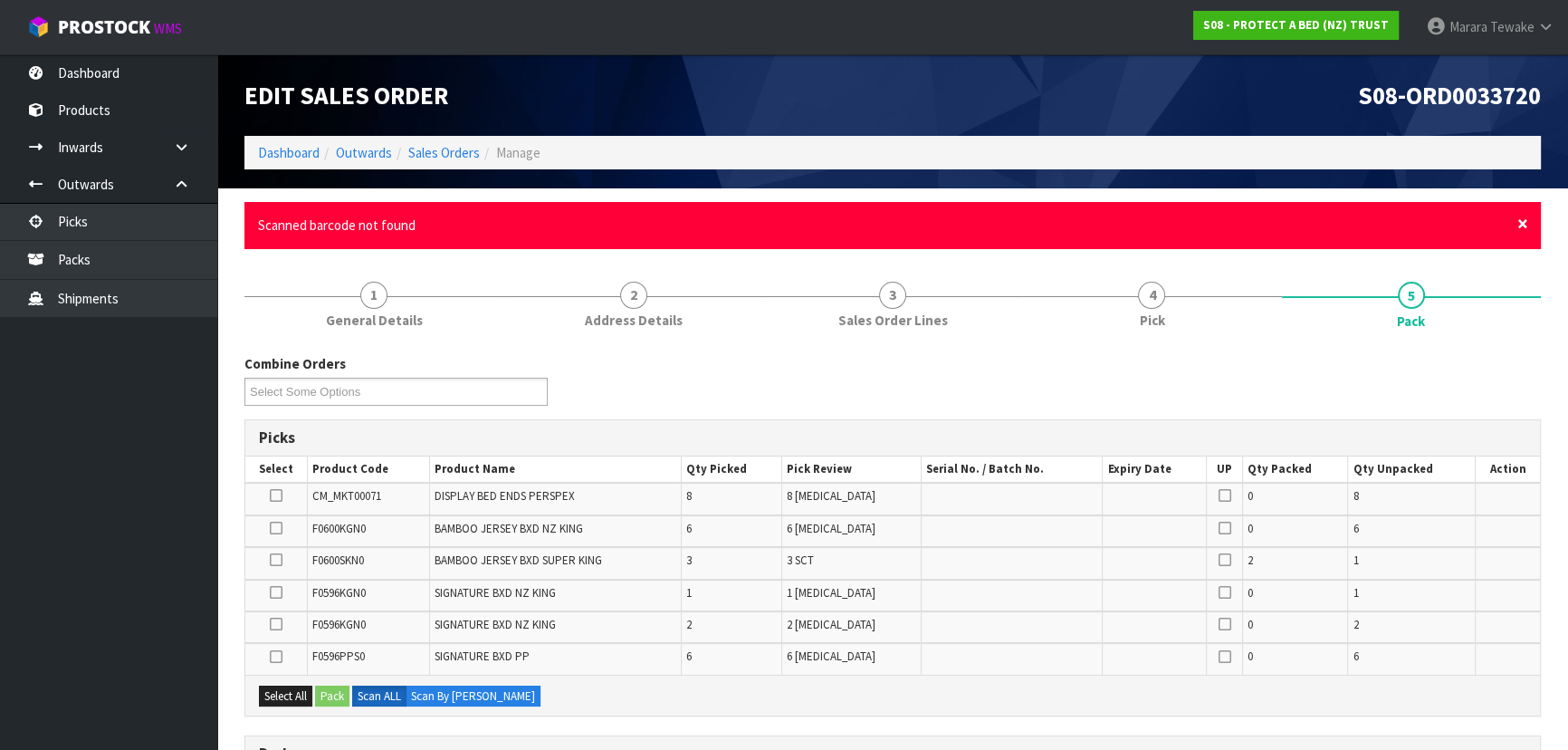
click at [1519, 226] on span "×" at bounding box center [1523, 223] width 11 height 25
click at [1526, 223] on span "×" at bounding box center [1523, 223] width 11 height 25
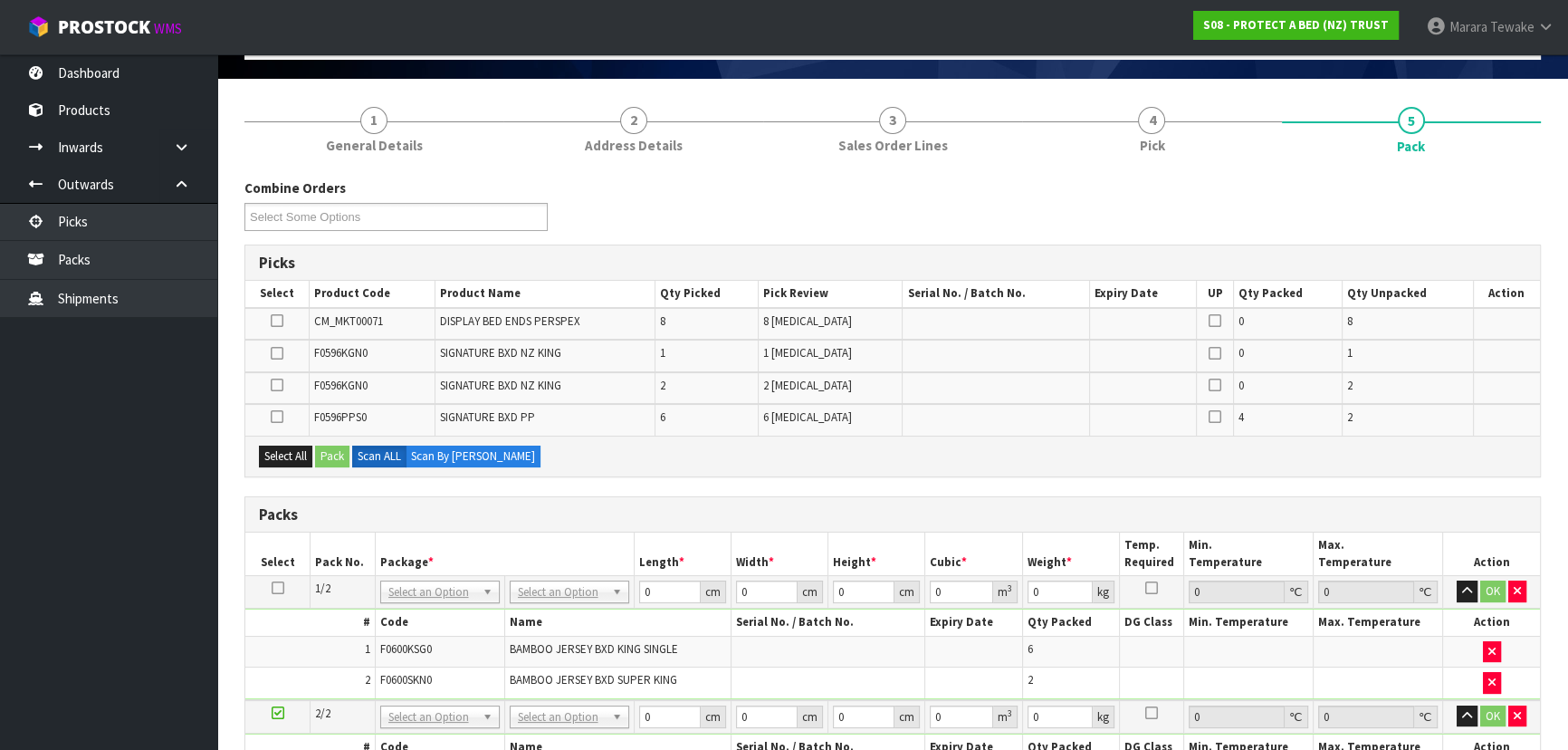
scroll to position [610, 0]
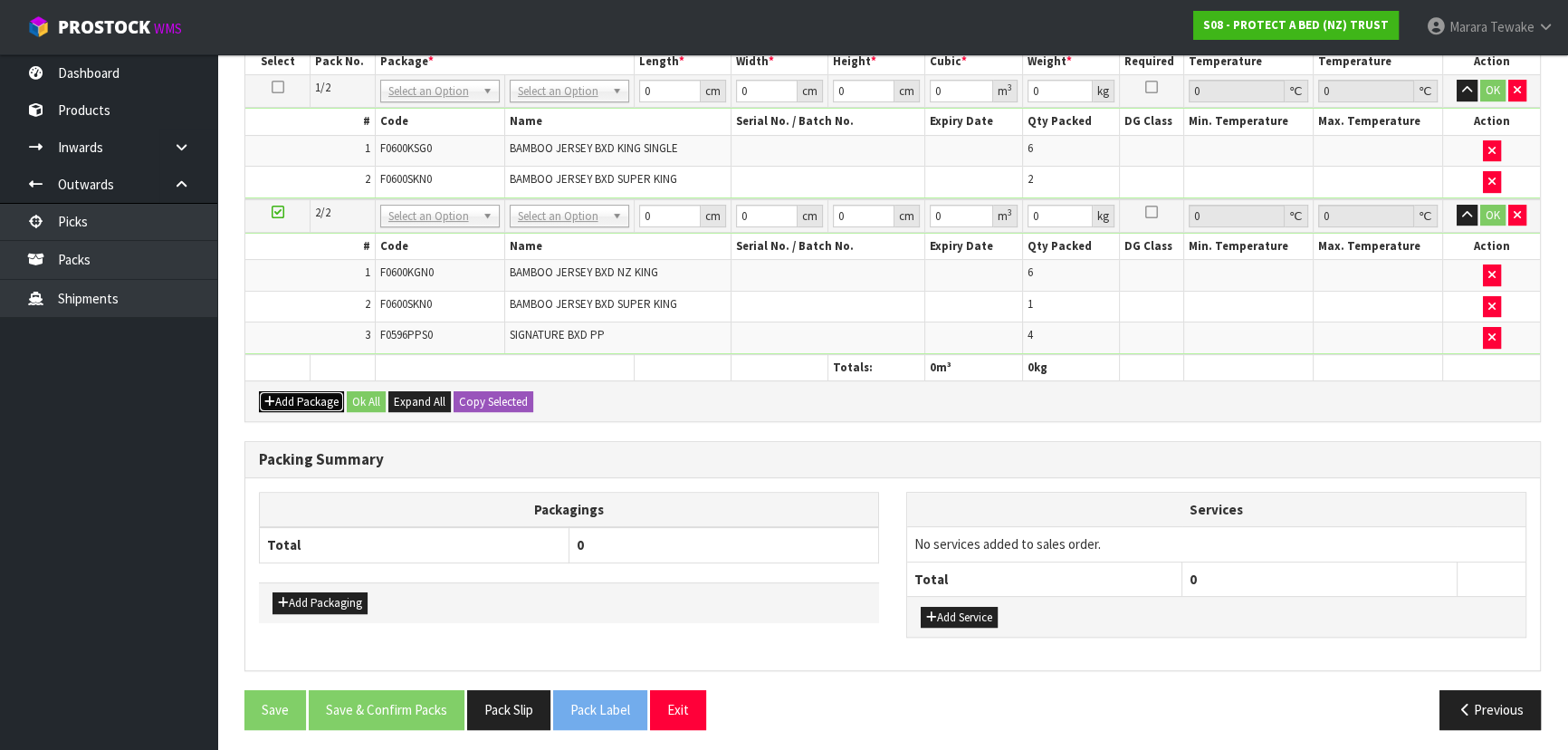
click at [295, 397] on button "Add Package" at bounding box center [301, 402] width 85 height 22
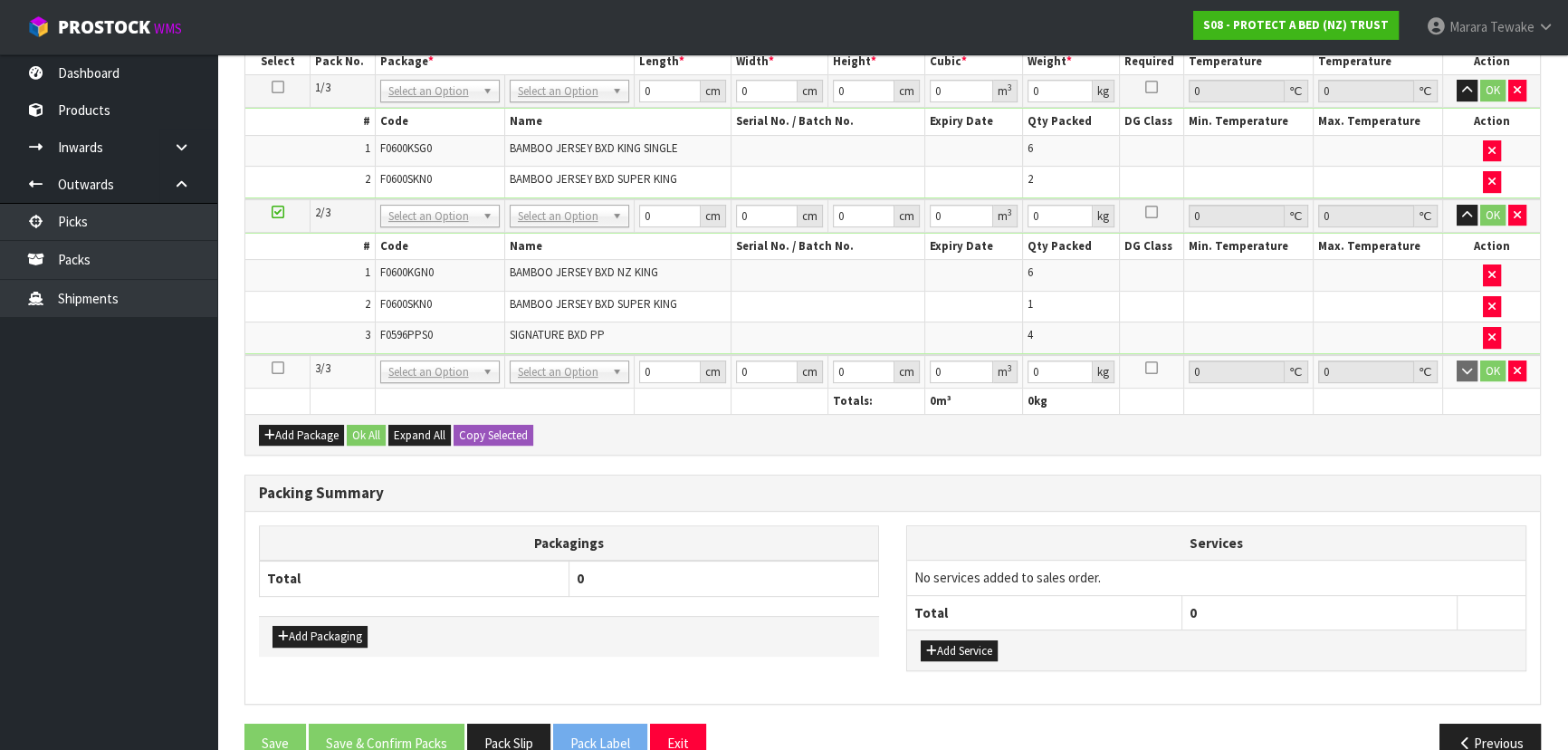
click at [276, 369] on icon at bounding box center [278, 368] width 13 height 1
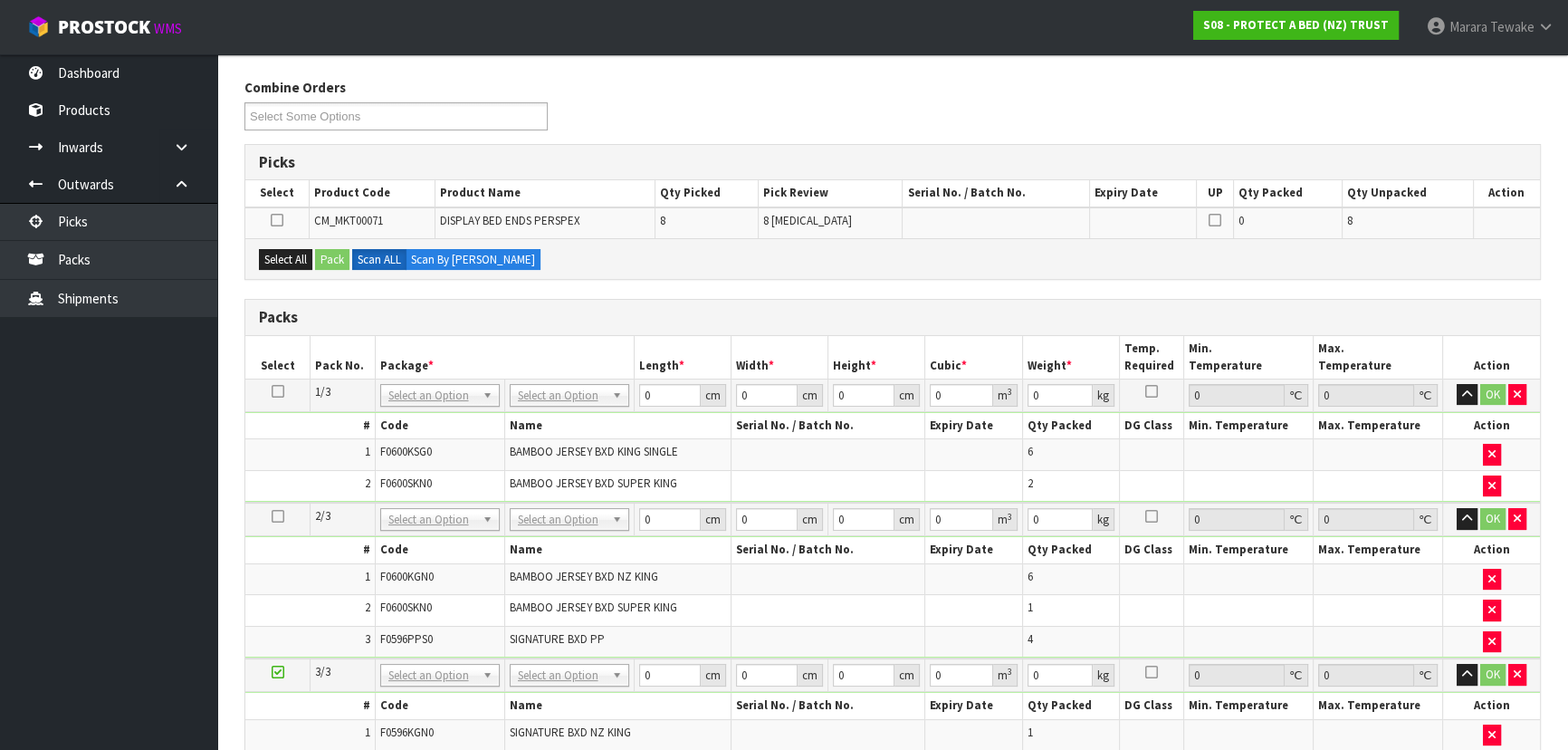
scroll to position [0, 0]
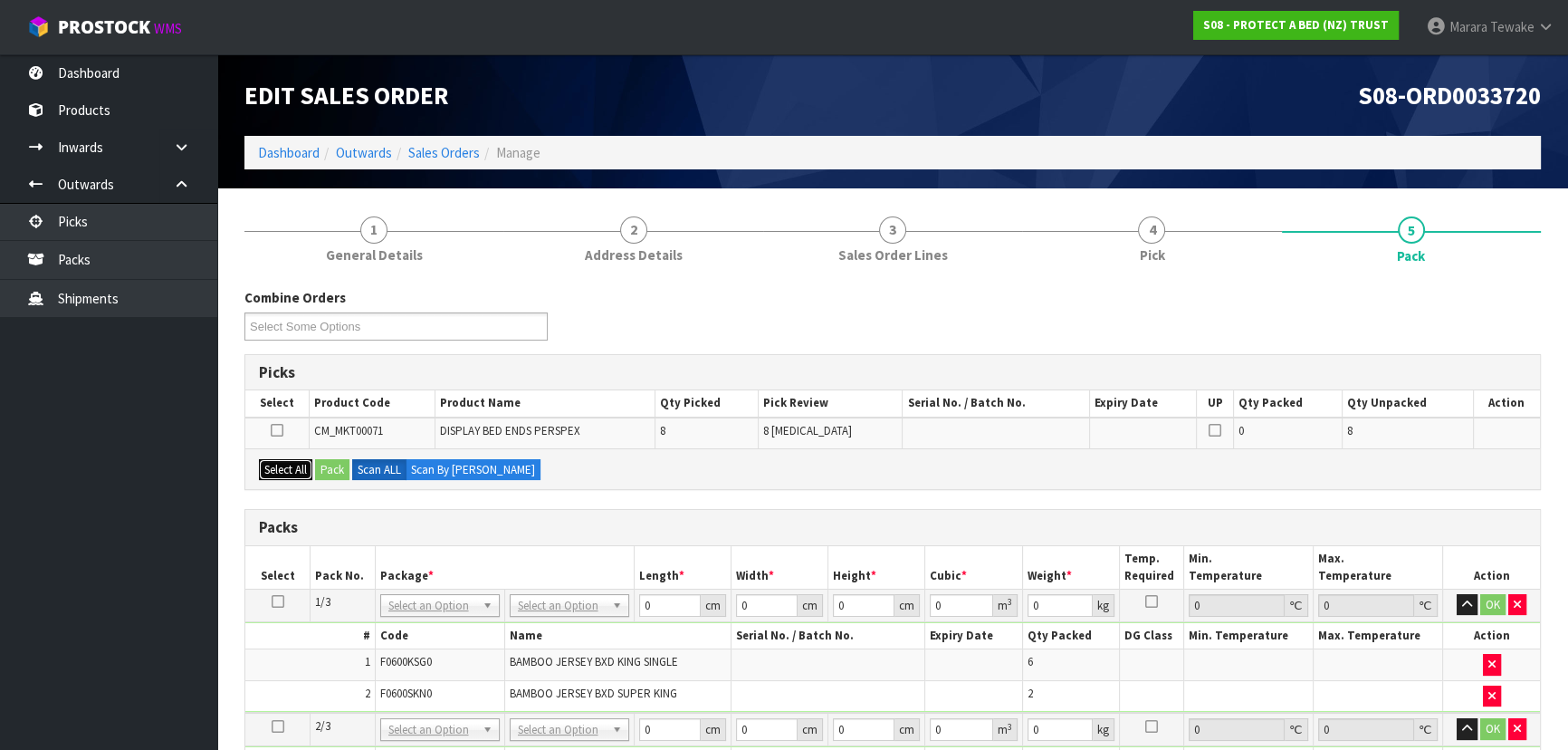
click at [296, 470] on button "Select All" at bounding box center [286, 470] width 54 height 22
click at [324, 465] on button "Pack" at bounding box center [332, 470] width 34 height 22
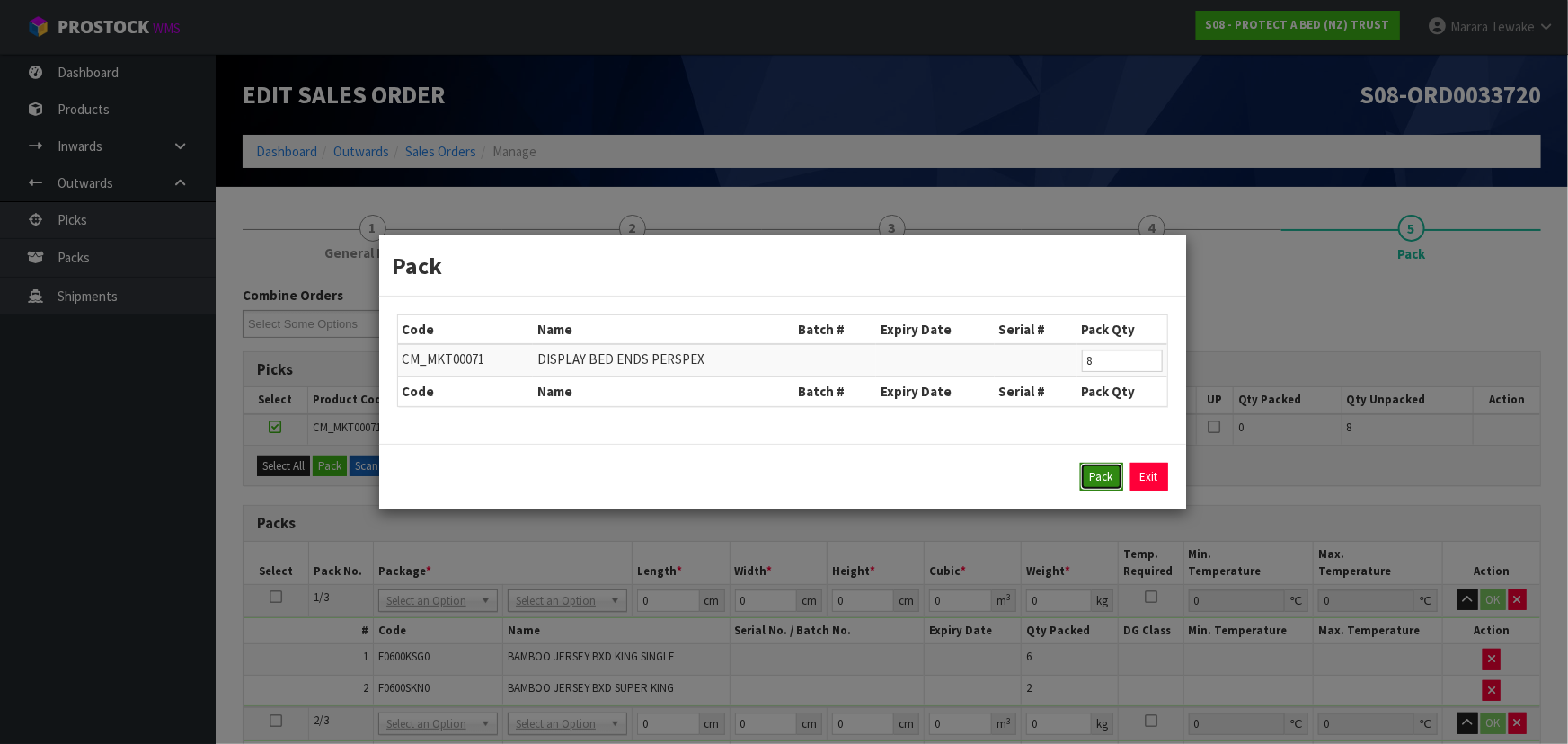
click at [1091, 474] on button "Pack" at bounding box center [1101, 476] width 43 height 28
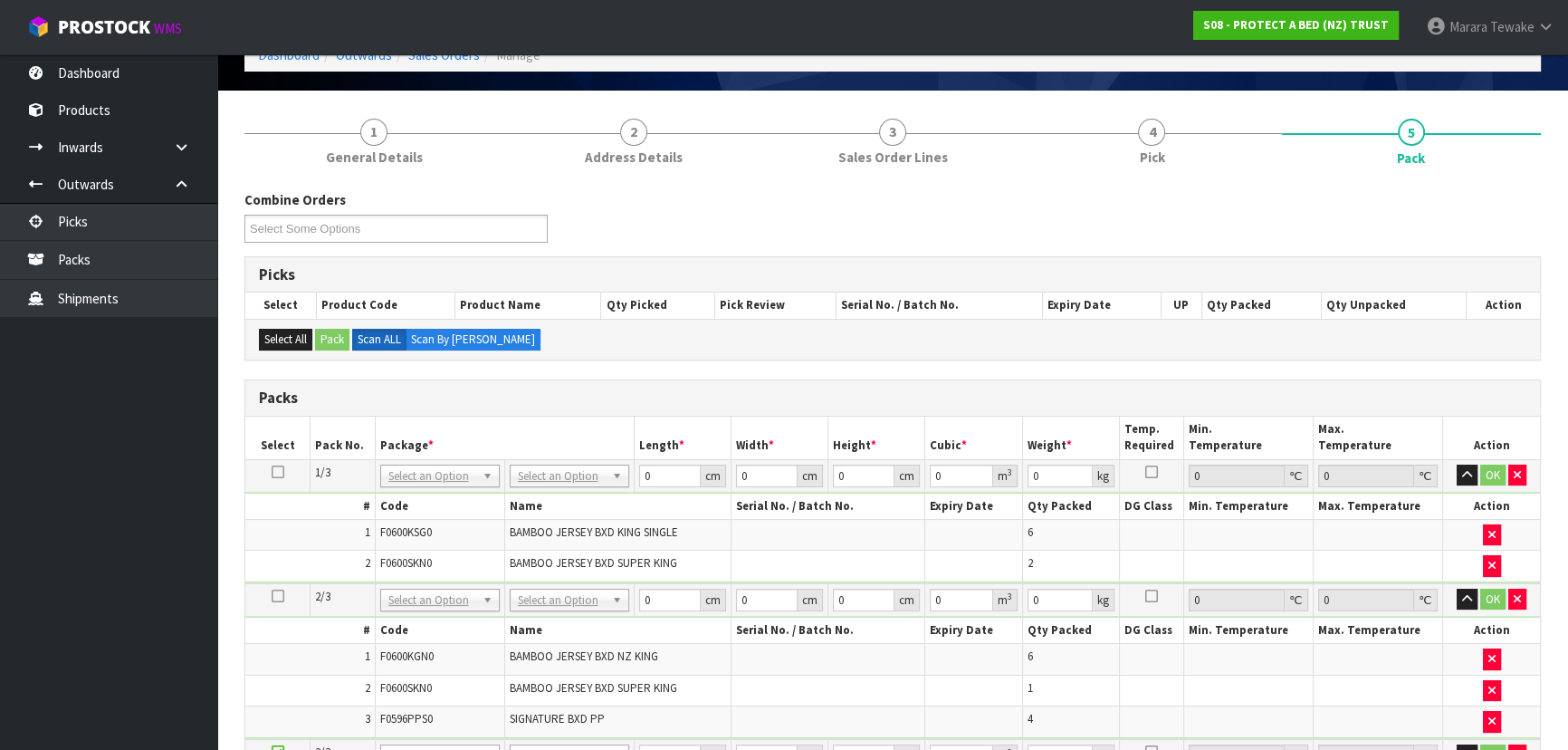
scroll to position [81, 0]
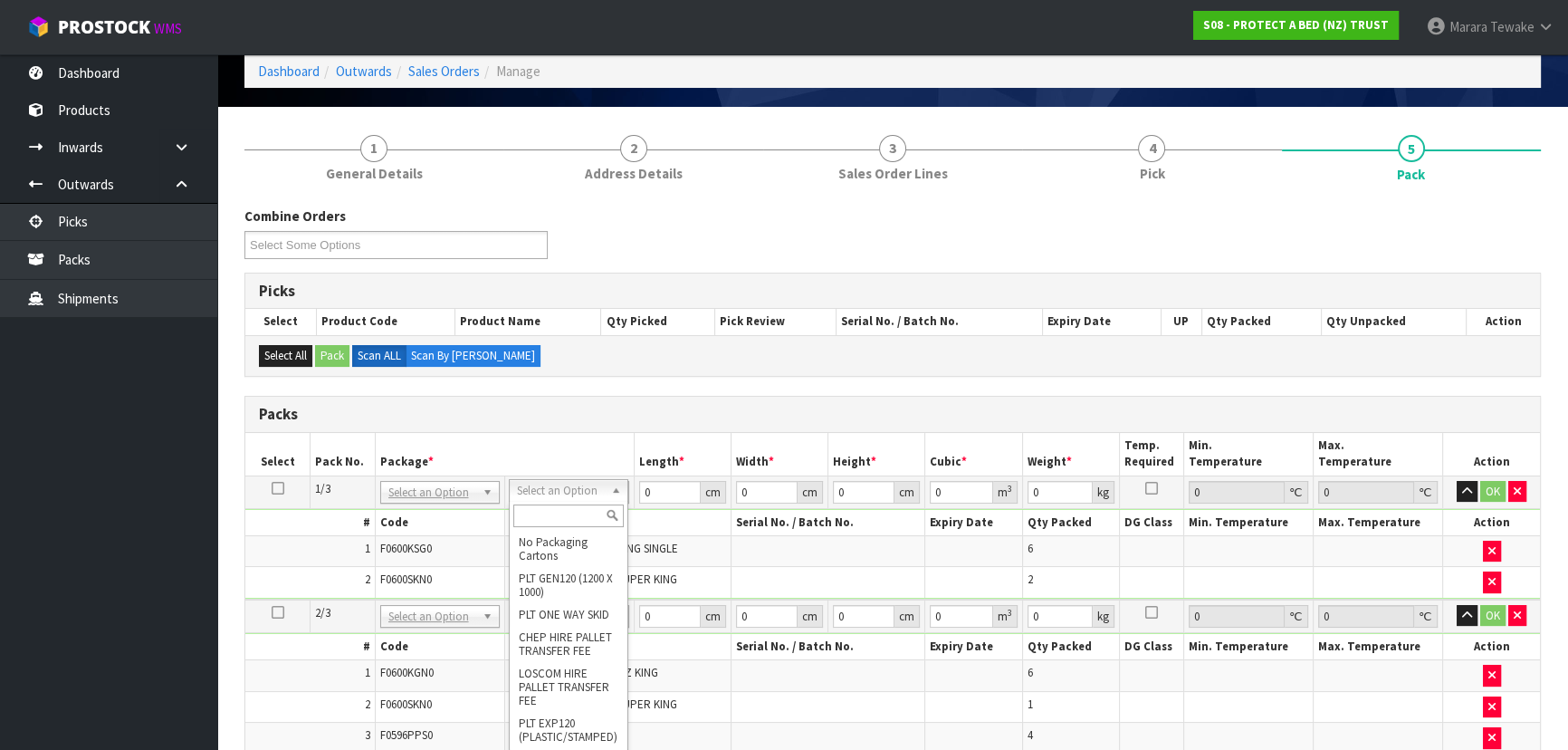
click at [546, 518] on input "text" at bounding box center [568, 515] width 110 height 22
type input "OC"
type input "6.44"
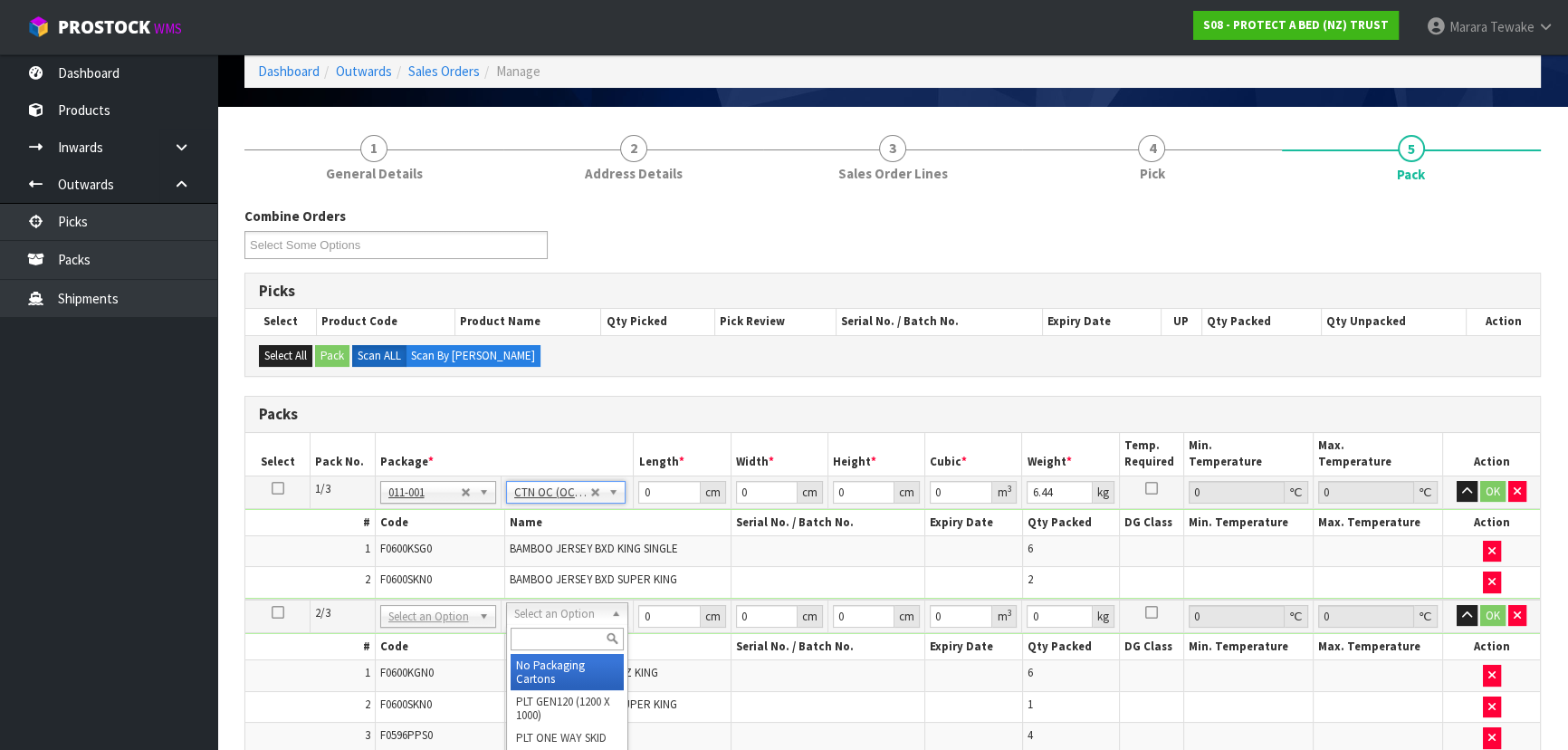
click at [551, 646] on input "text" at bounding box center [567, 639] width 113 height 22
type input "OC"
type input "2"
type input "7.56"
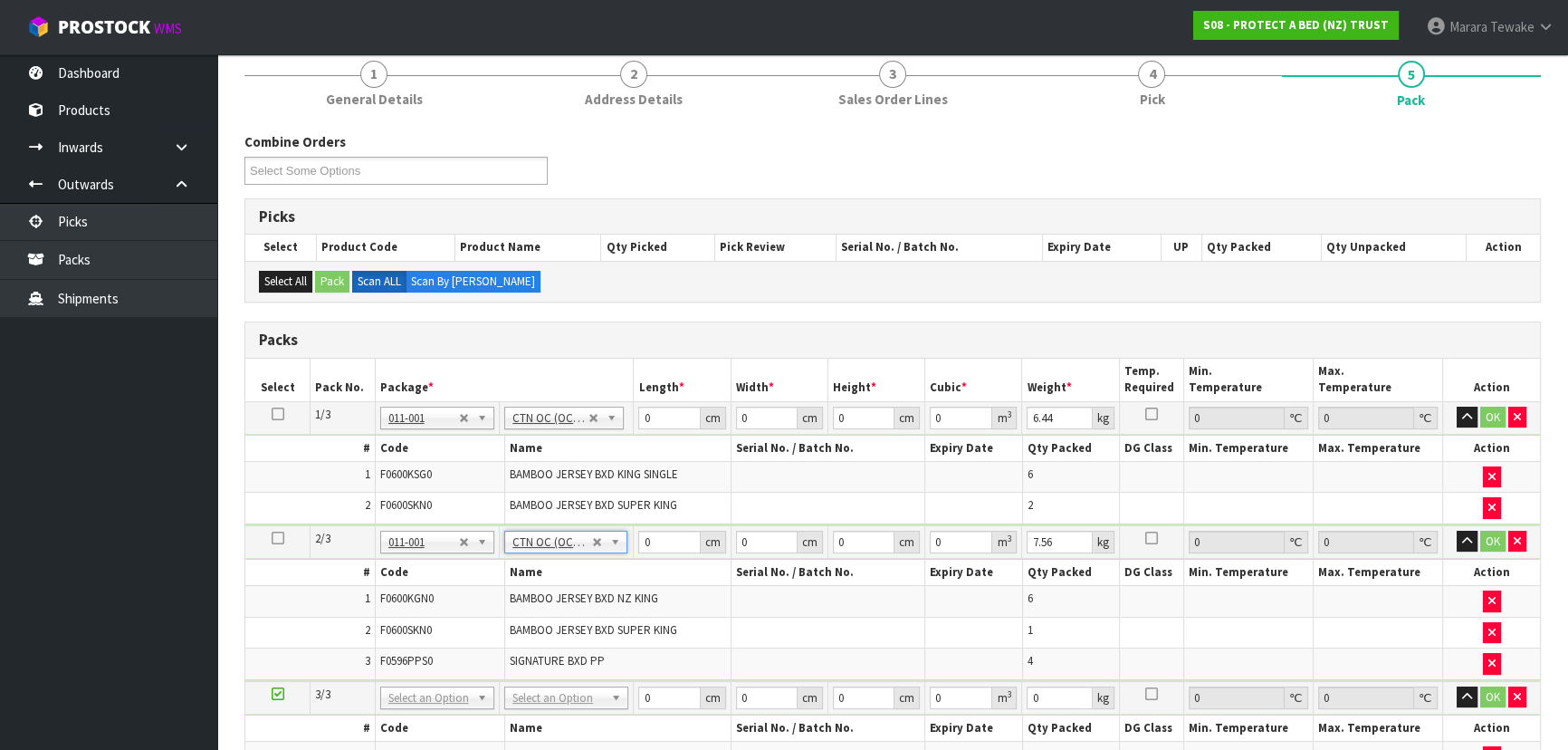
scroll to position [246, 0]
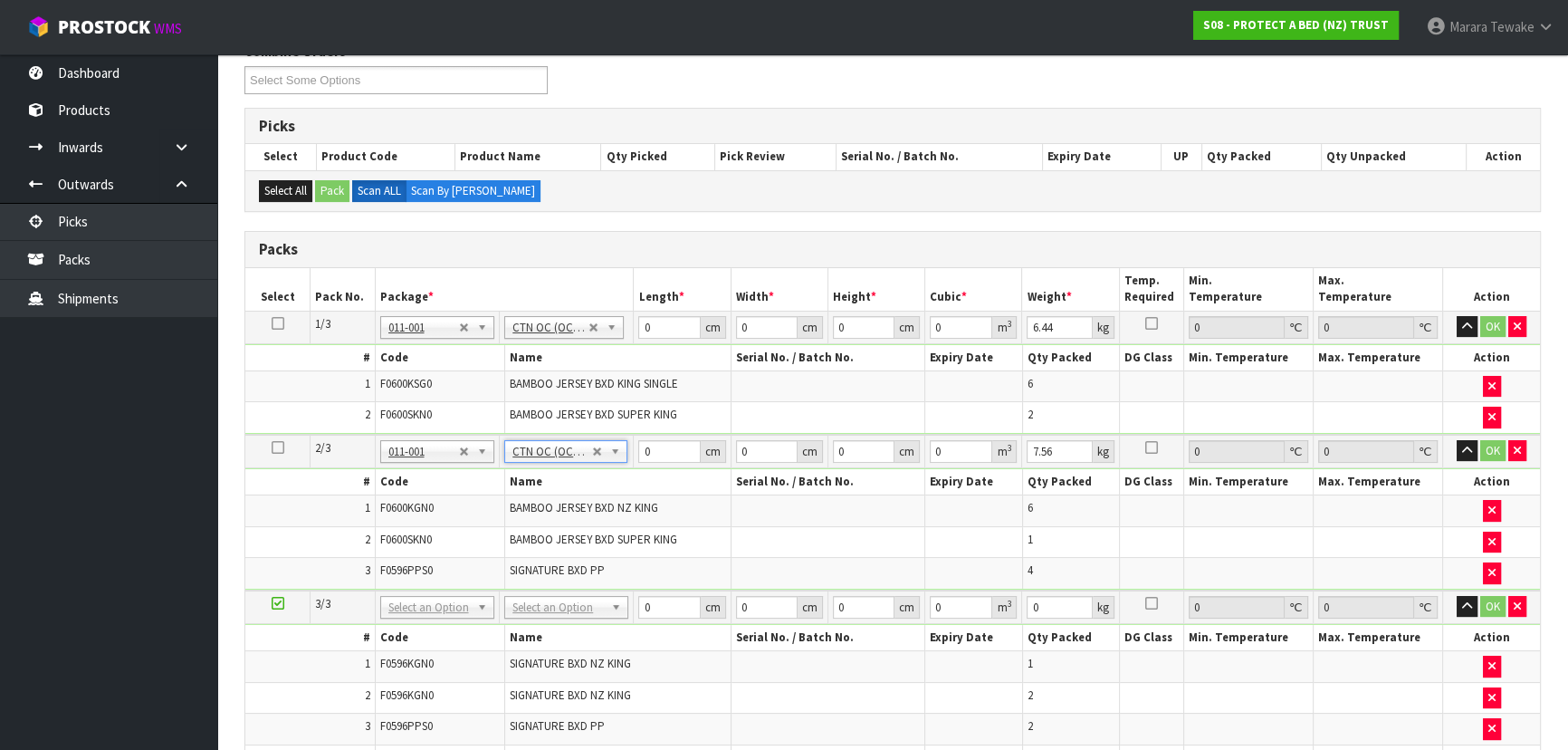
click at [557, 625] on th "Name" at bounding box center [617, 638] width 227 height 26
click at [567, 624] on input "text" at bounding box center [566, 629] width 115 height 22
type input "OC"
type input "3"
type input "9.516"
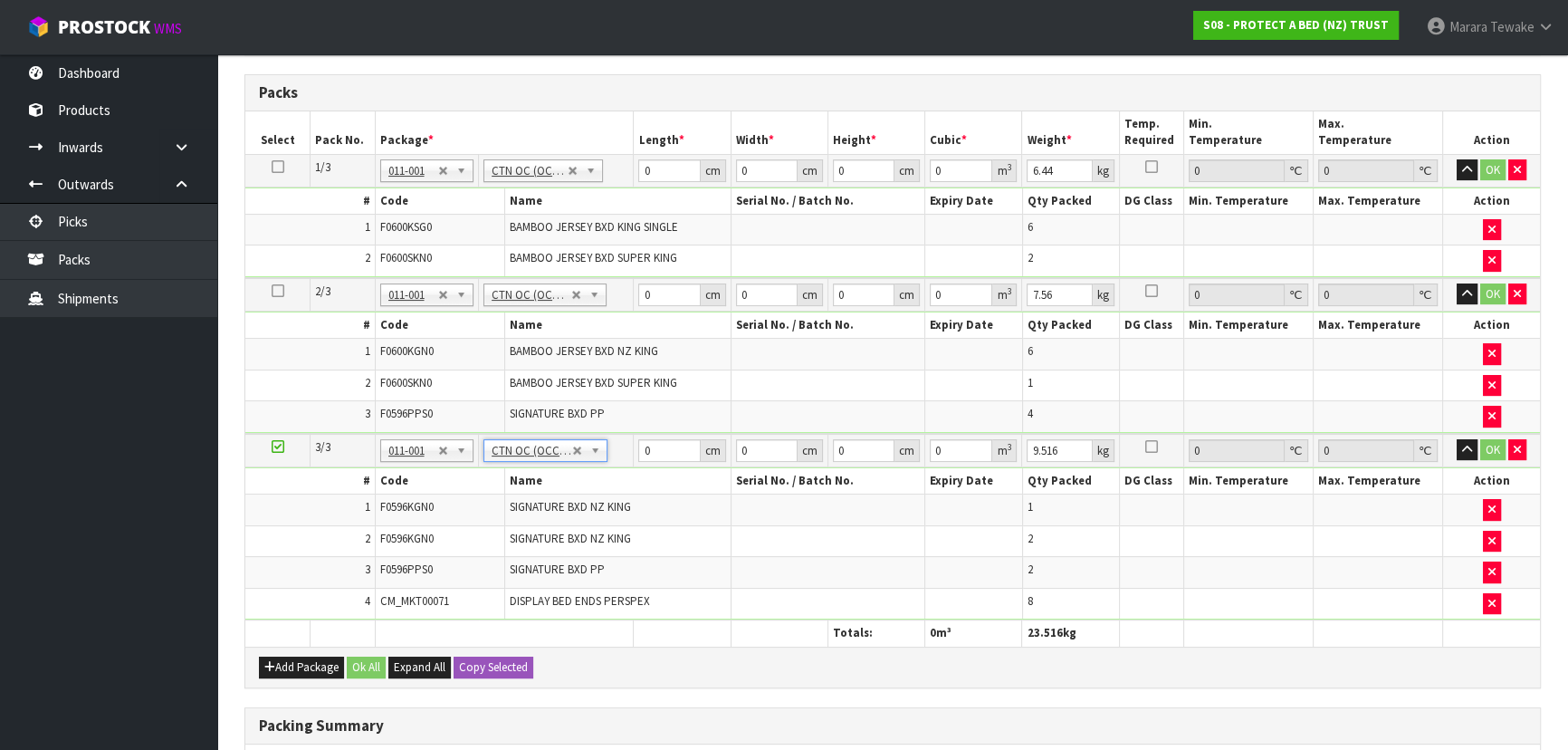
scroll to position [101, 0]
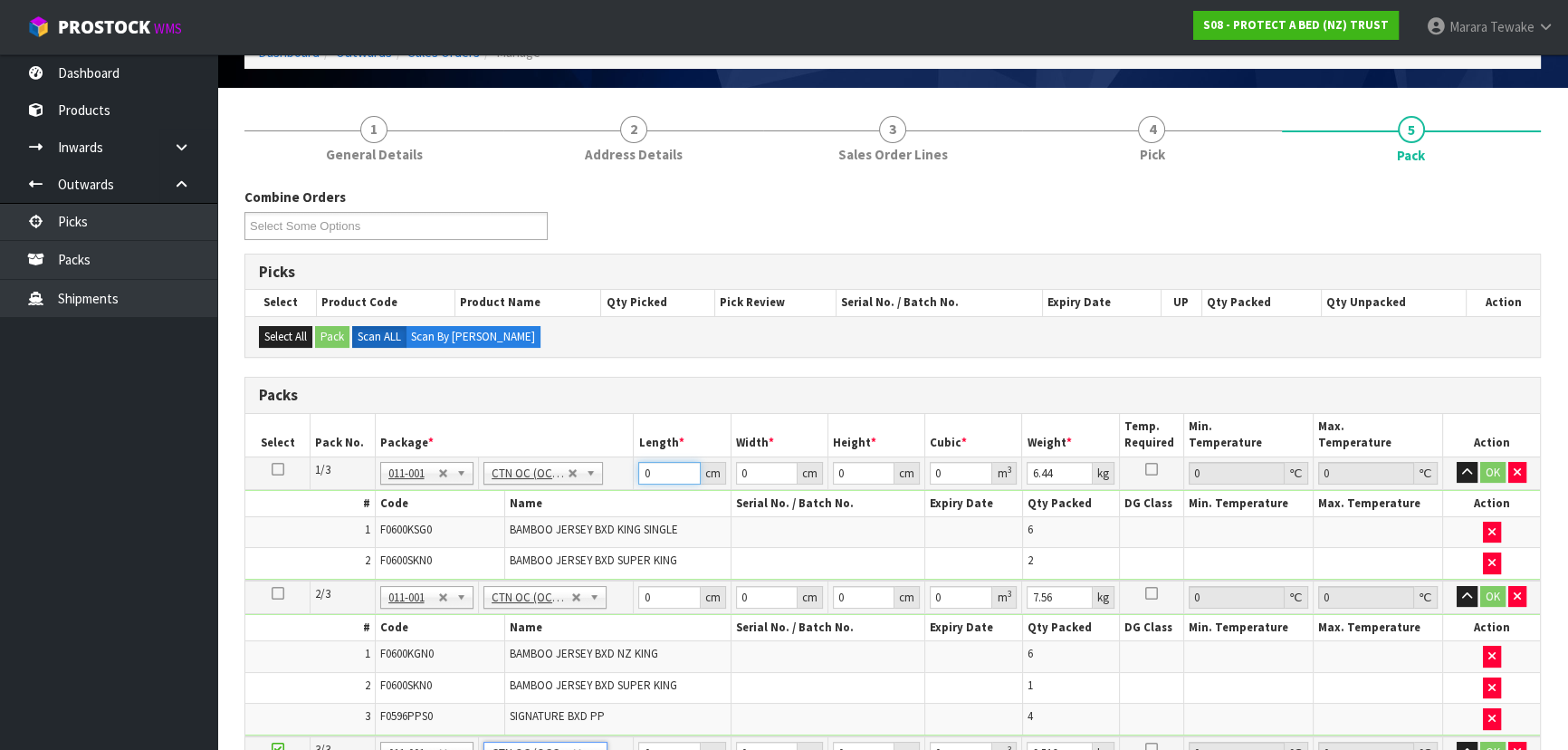
click at [612, 452] on table "Select Pack No. Package * Length * Width * Height * Cubic * Weight * Temp. Requ…" at bounding box center [892, 682] width 1294 height 535
type input "58"
type input "41"
type input "3"
type input "0.007134"
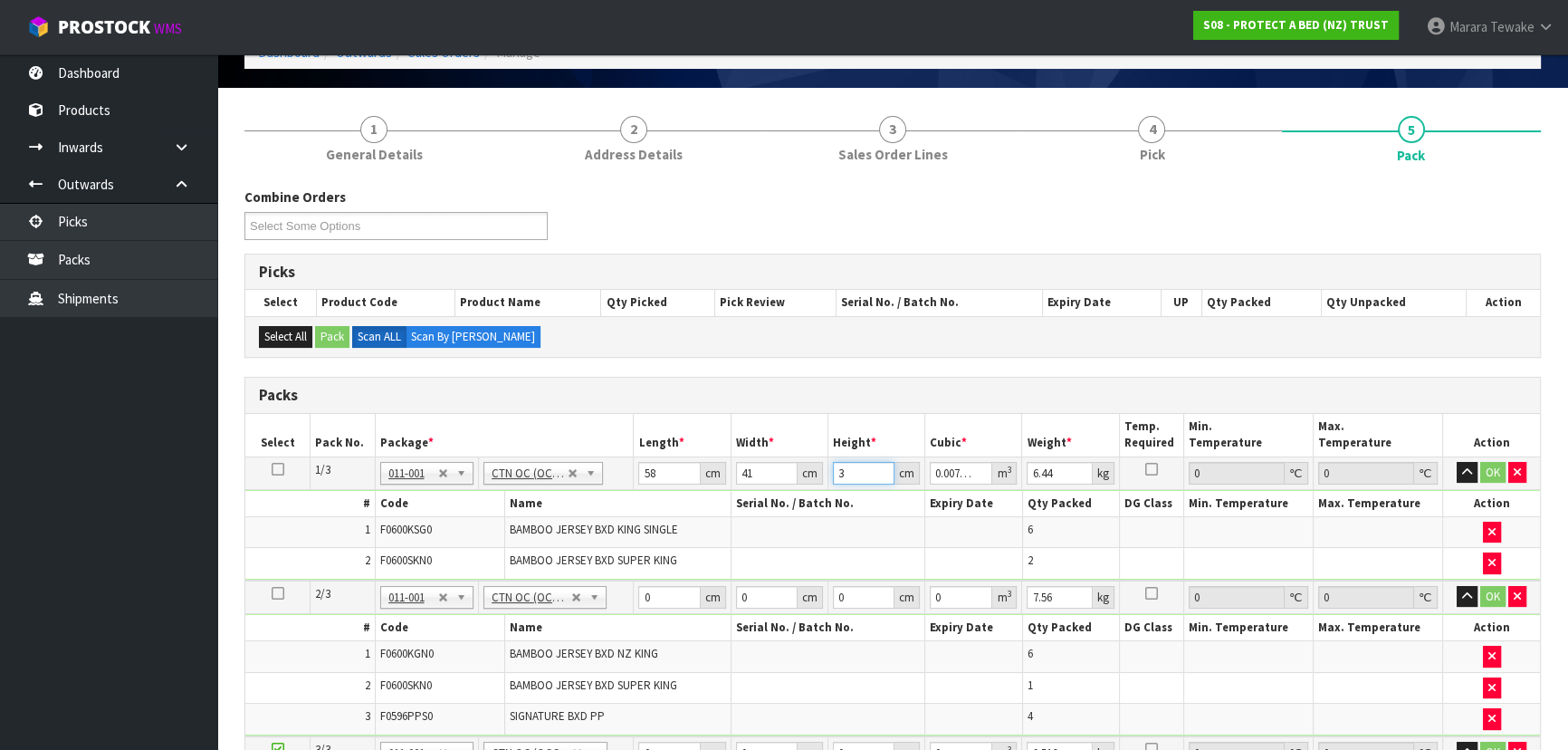
type input "32"
type input "0.076096"
type input "32"
type input "8"
click at [1457, 461] on button "button" at bounding box center [1467, 473] width 21 height 22
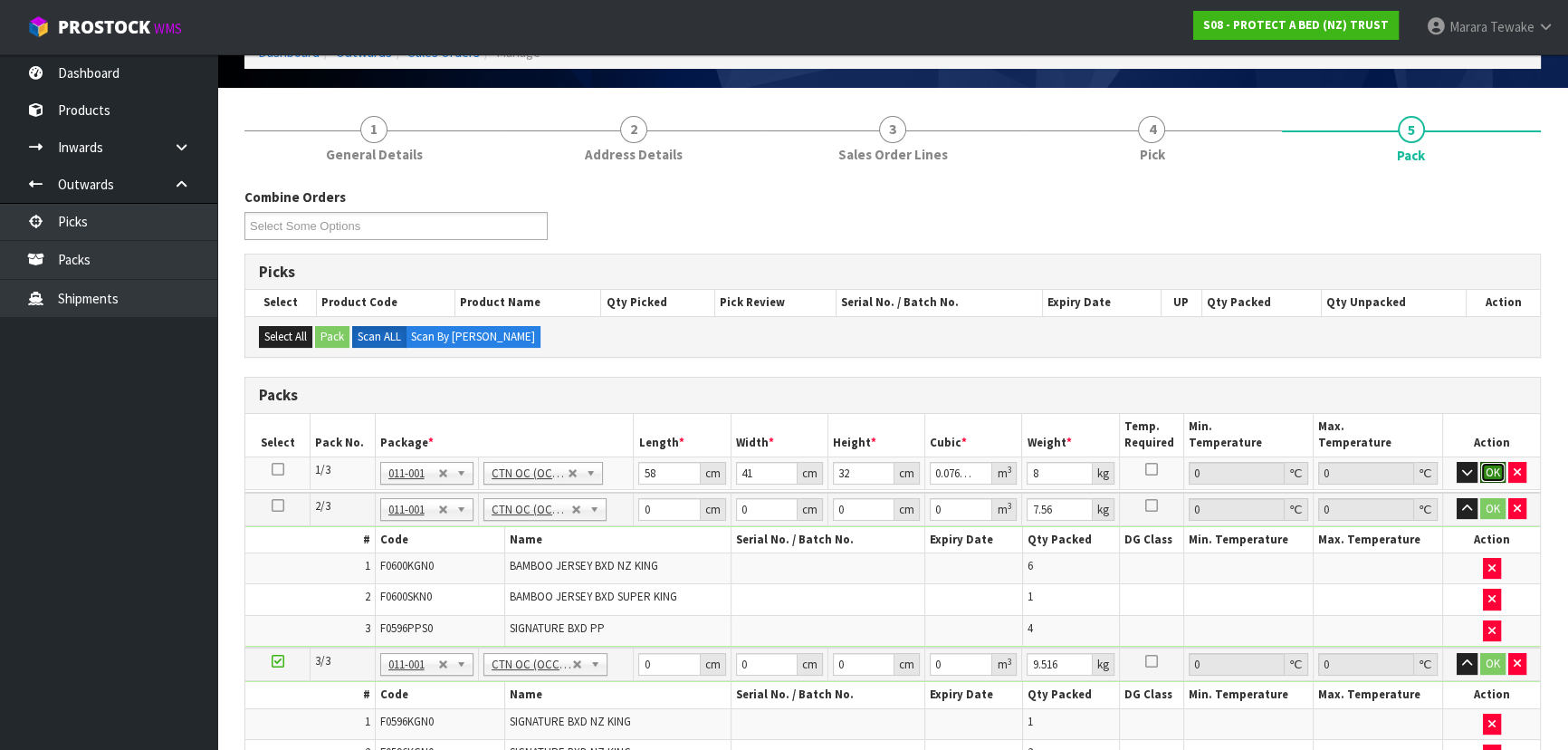
click button "OK" at bounding box center [1492, 473] width 25 height 22
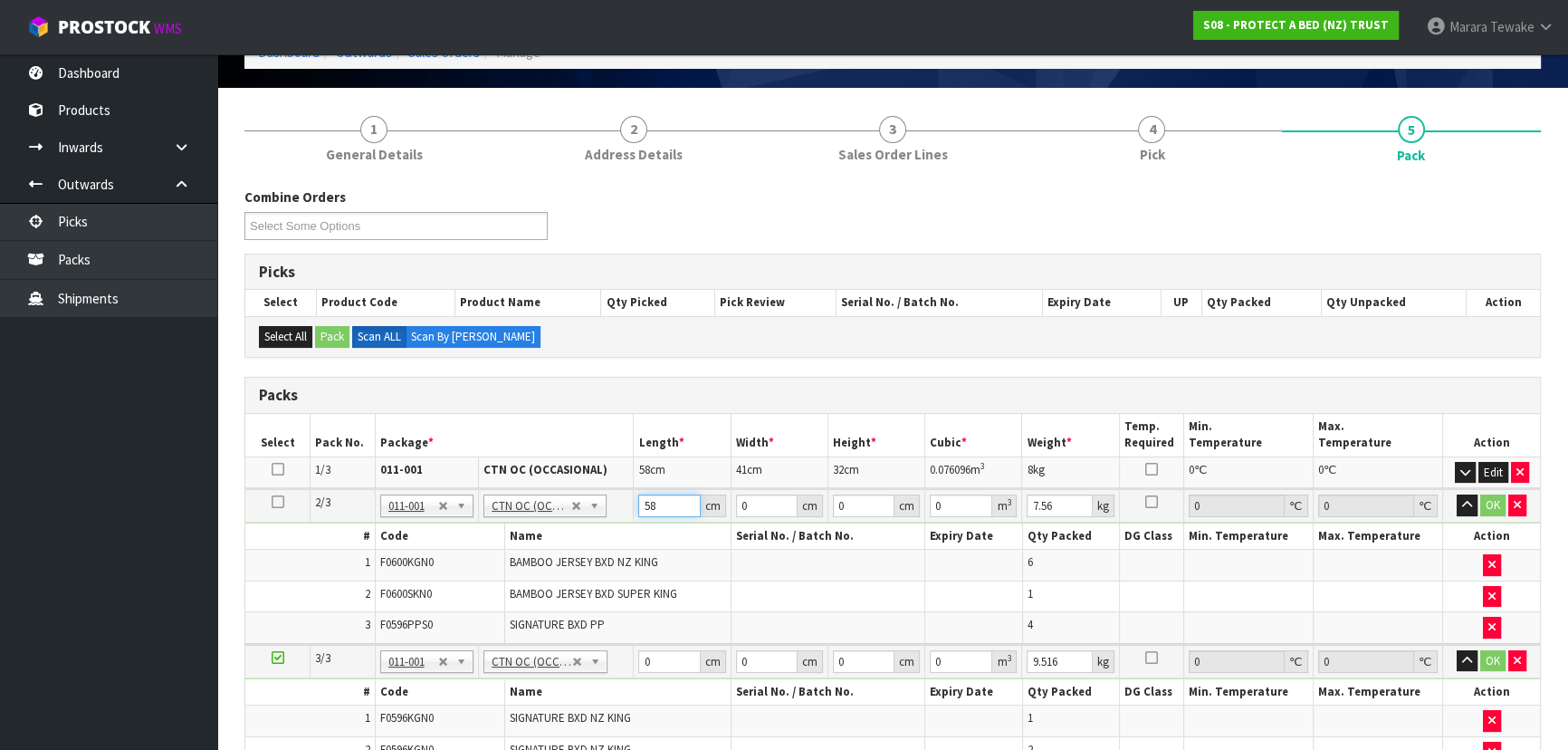
type input "58"
type input "41"
type input "3"
type input "0.007134"
type input "32"
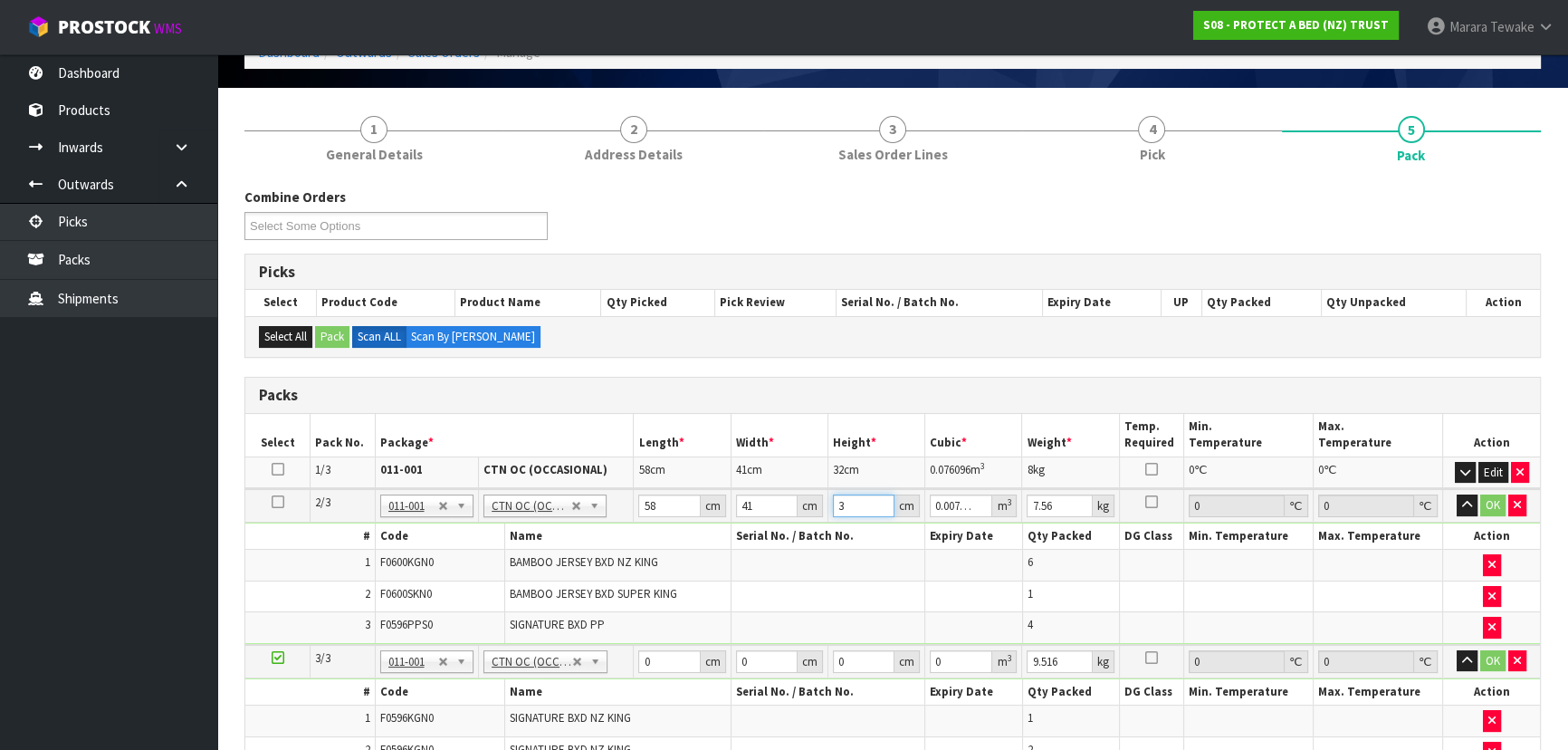
type input "0.076096"
type input "32"
type input "10"
click at [1457, 495] on button "button" at bounding box center [1467, 506] width 21 height 22
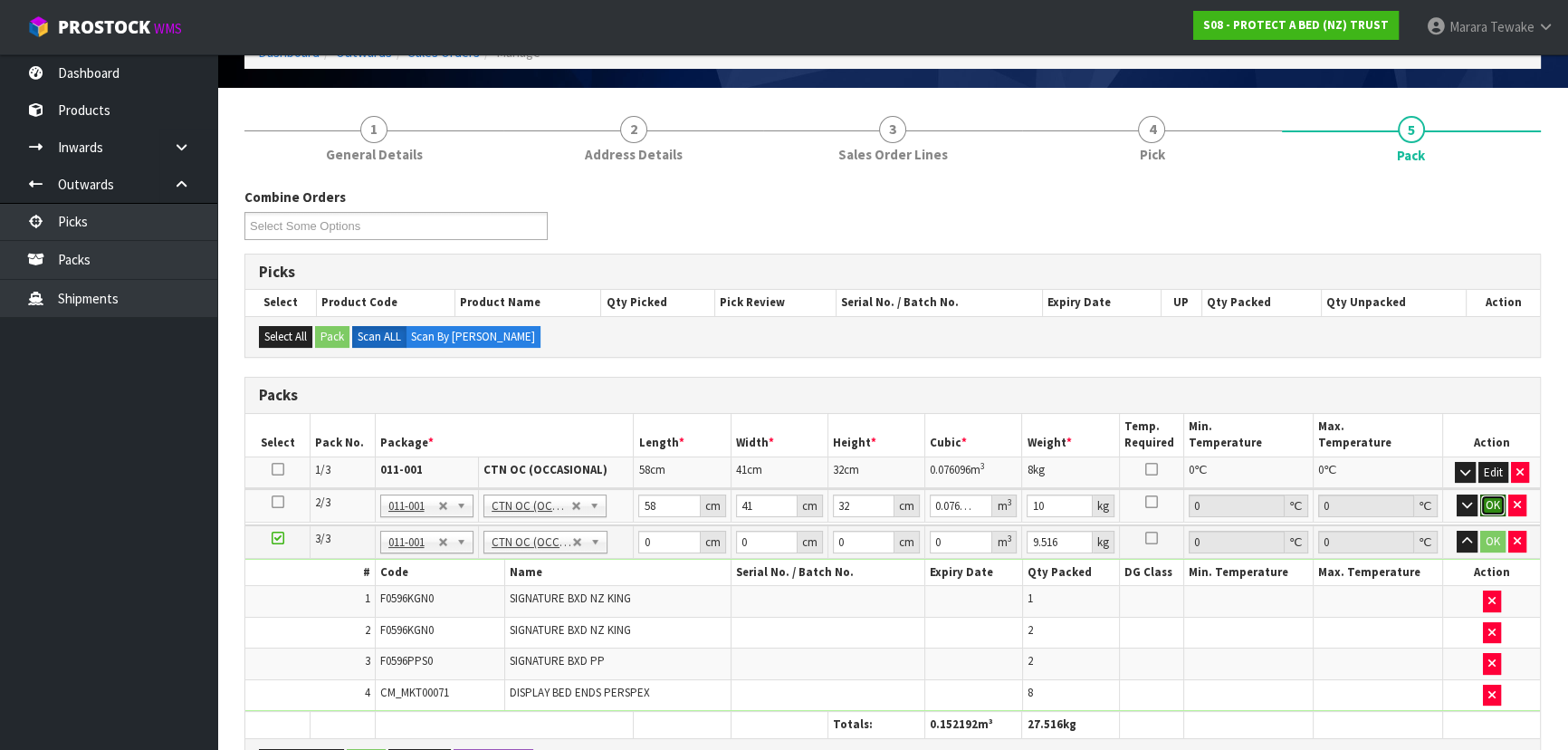
click button "OK" at bounding box center [1492, 506] width 25 height 22
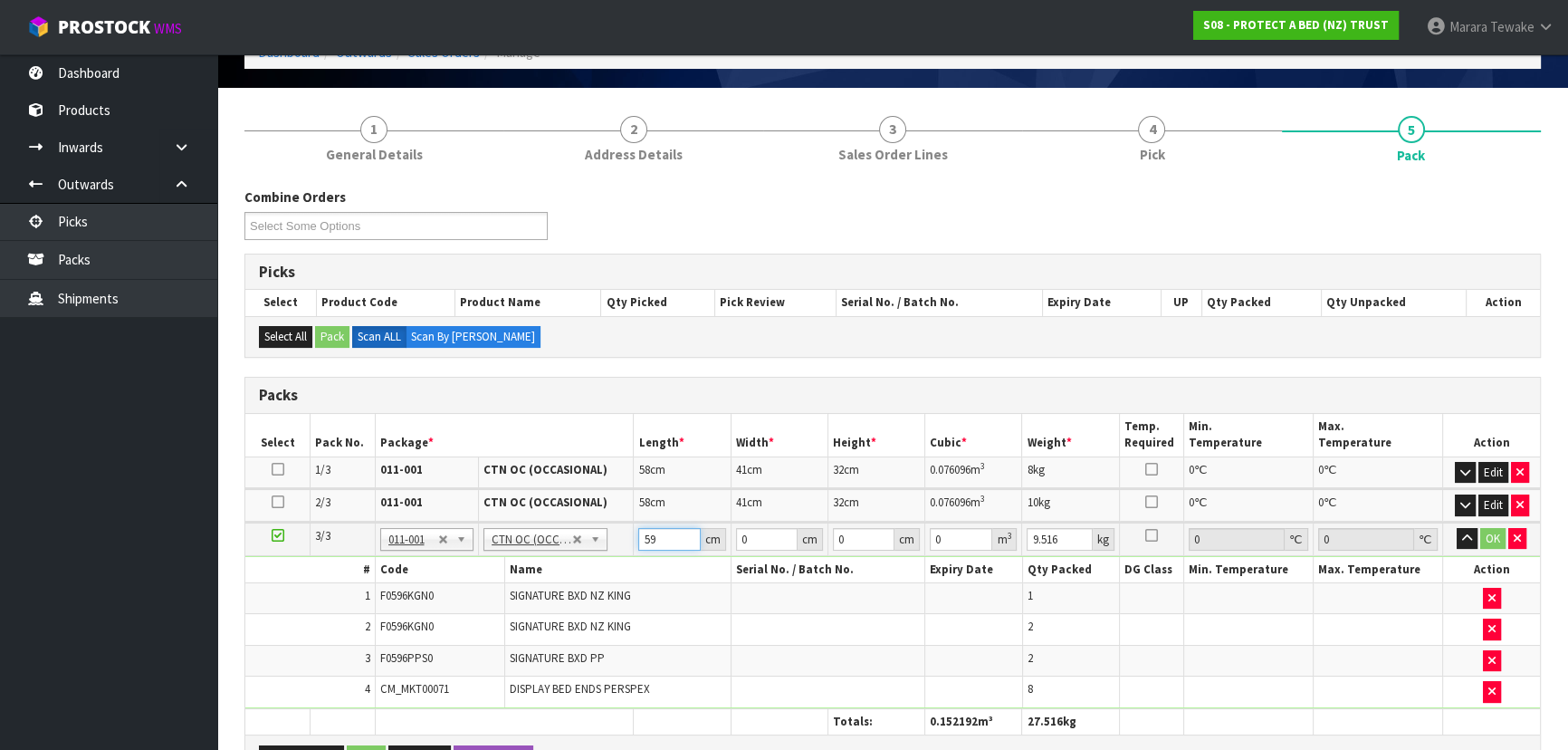
type input "59"
type input "41"
type input "3"
type input "0.007257"
type input "32"
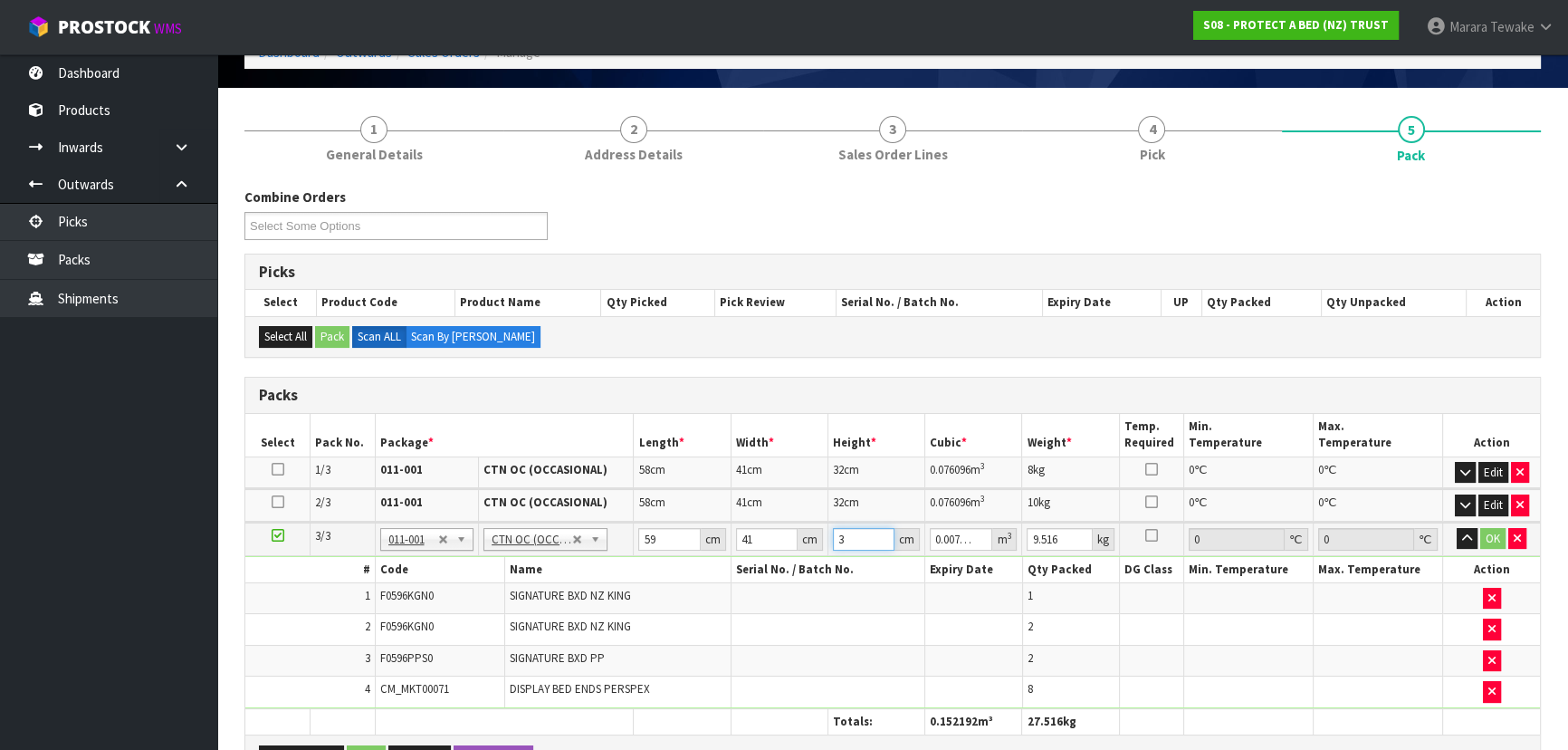
type input "0.077408"
type input "32"
type input "77"
type input "11"
click at [1457, 528] on button "button" at bounding box center [1467, 539] width 21 height 22
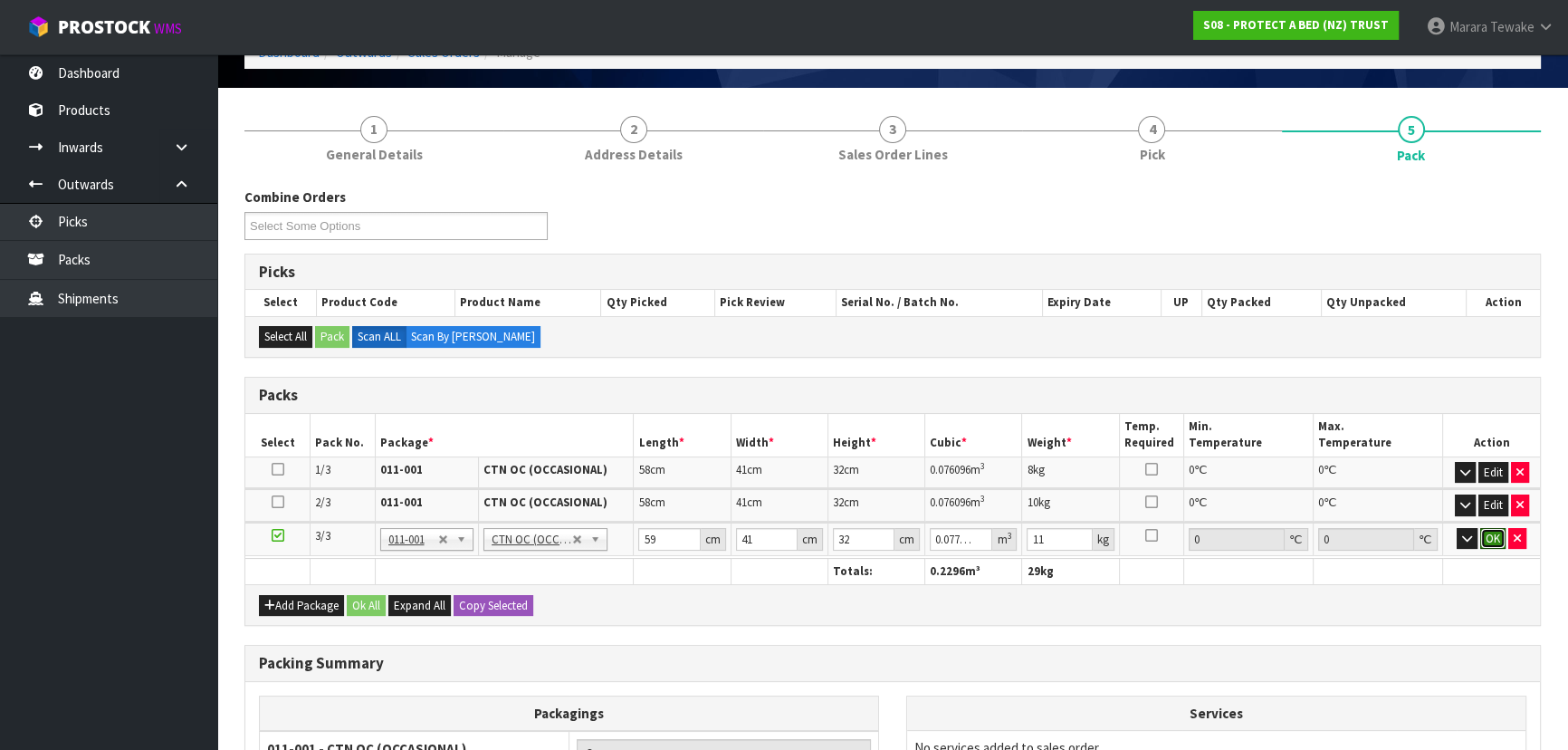
click button "OK" at bounding box center [1492, 539] width 25 height 22
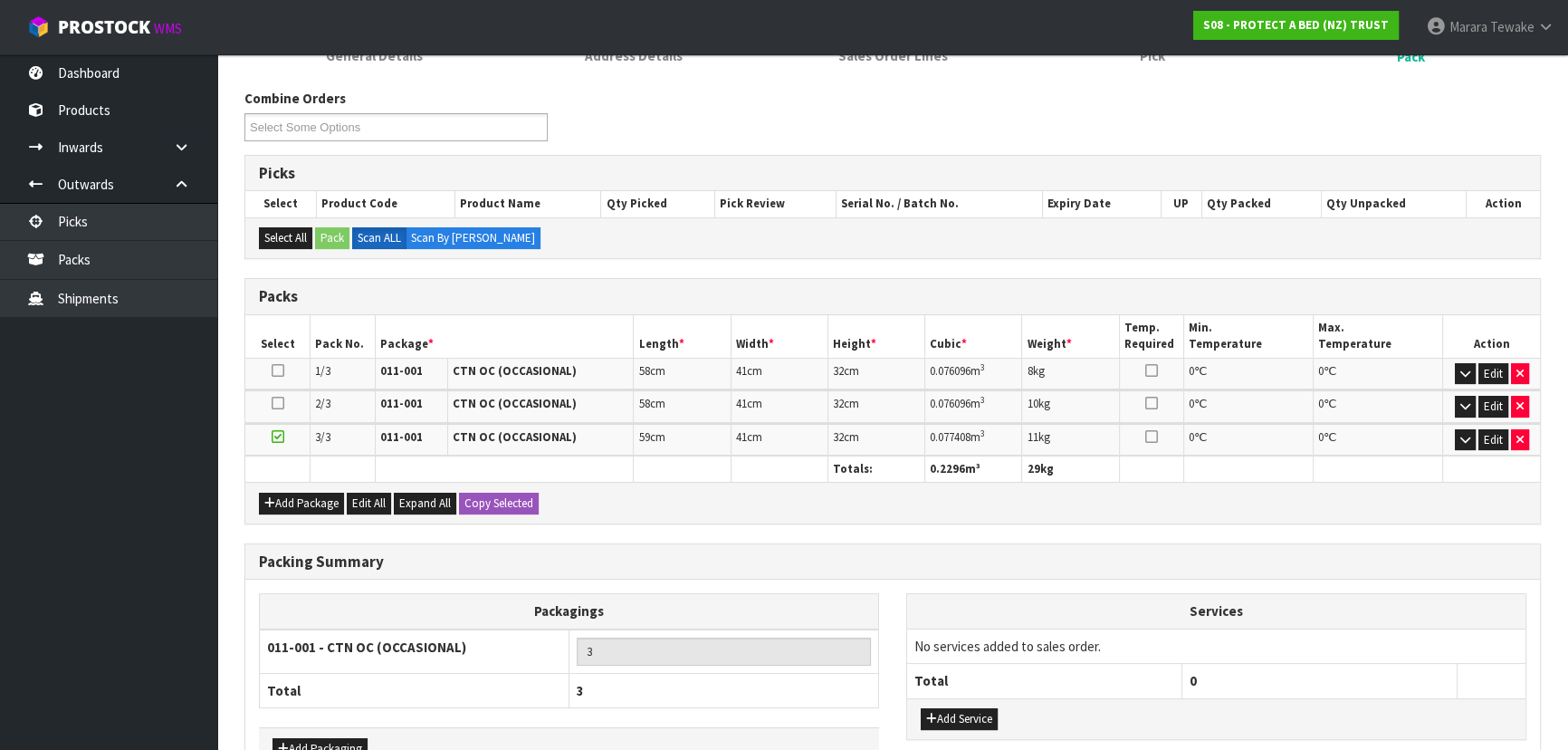
scroll to position [313, 0]
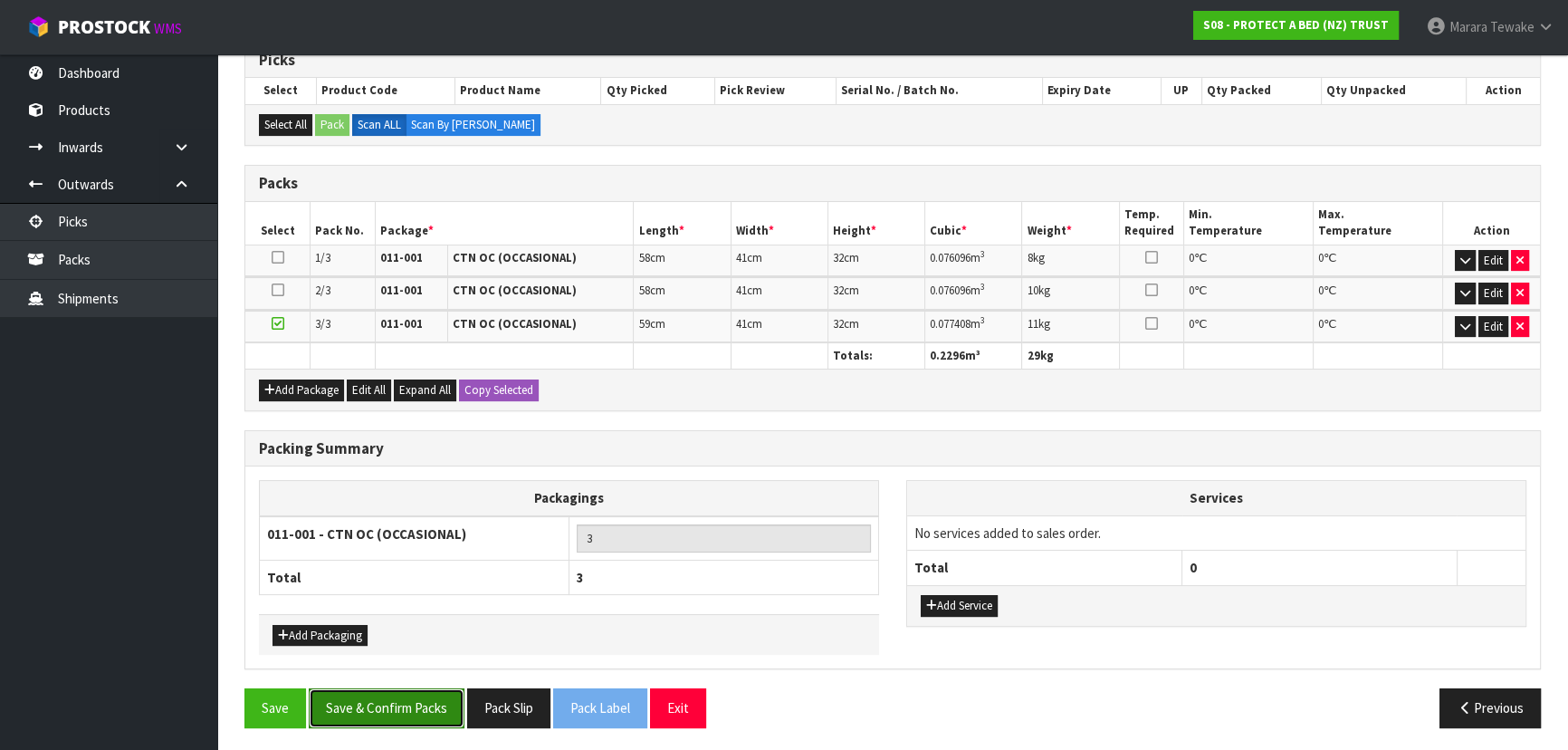
click at [385, 710] on button "Save & Confirm Packs" at bounding box center [386, 707] width 155 height 39
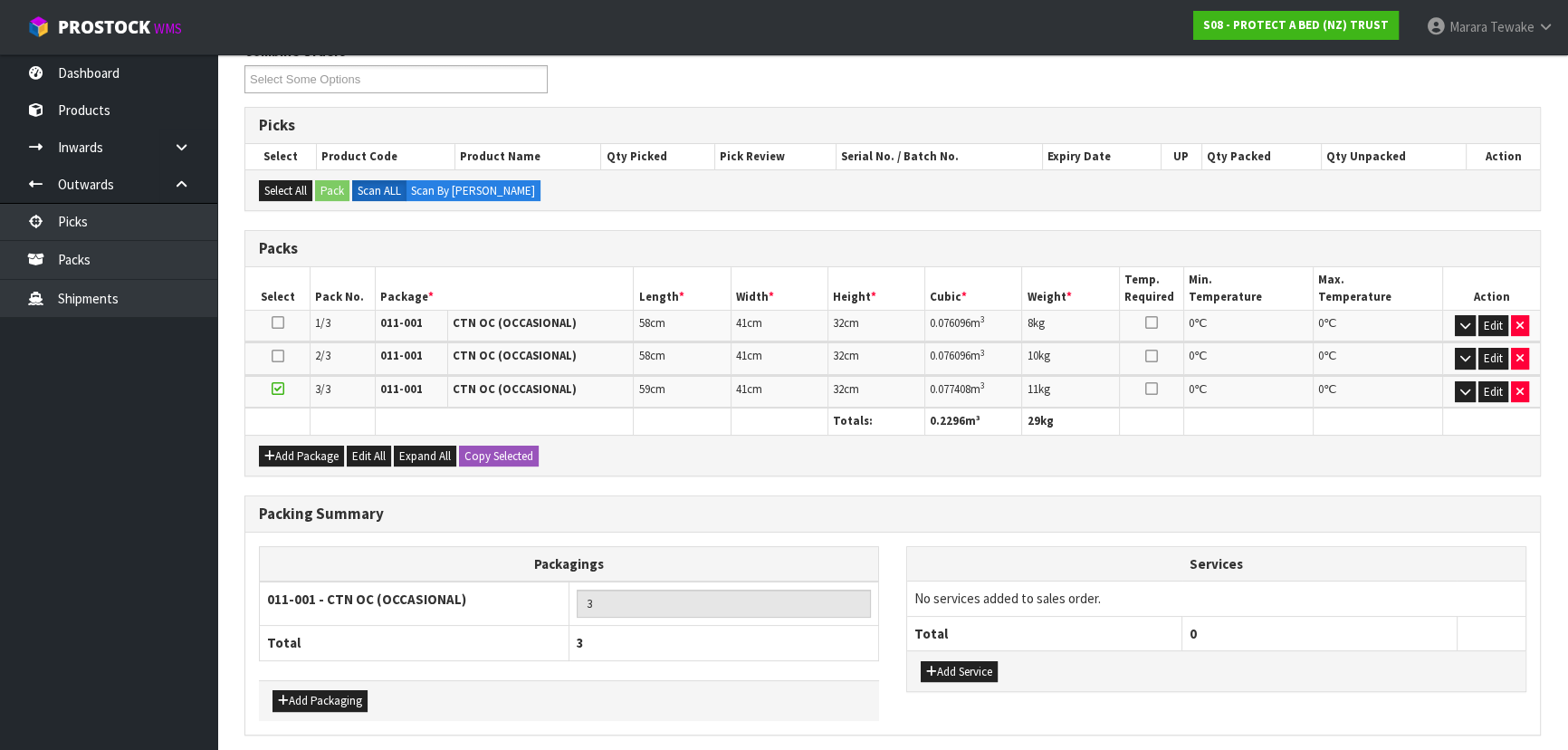
scroll to position [0, 0]
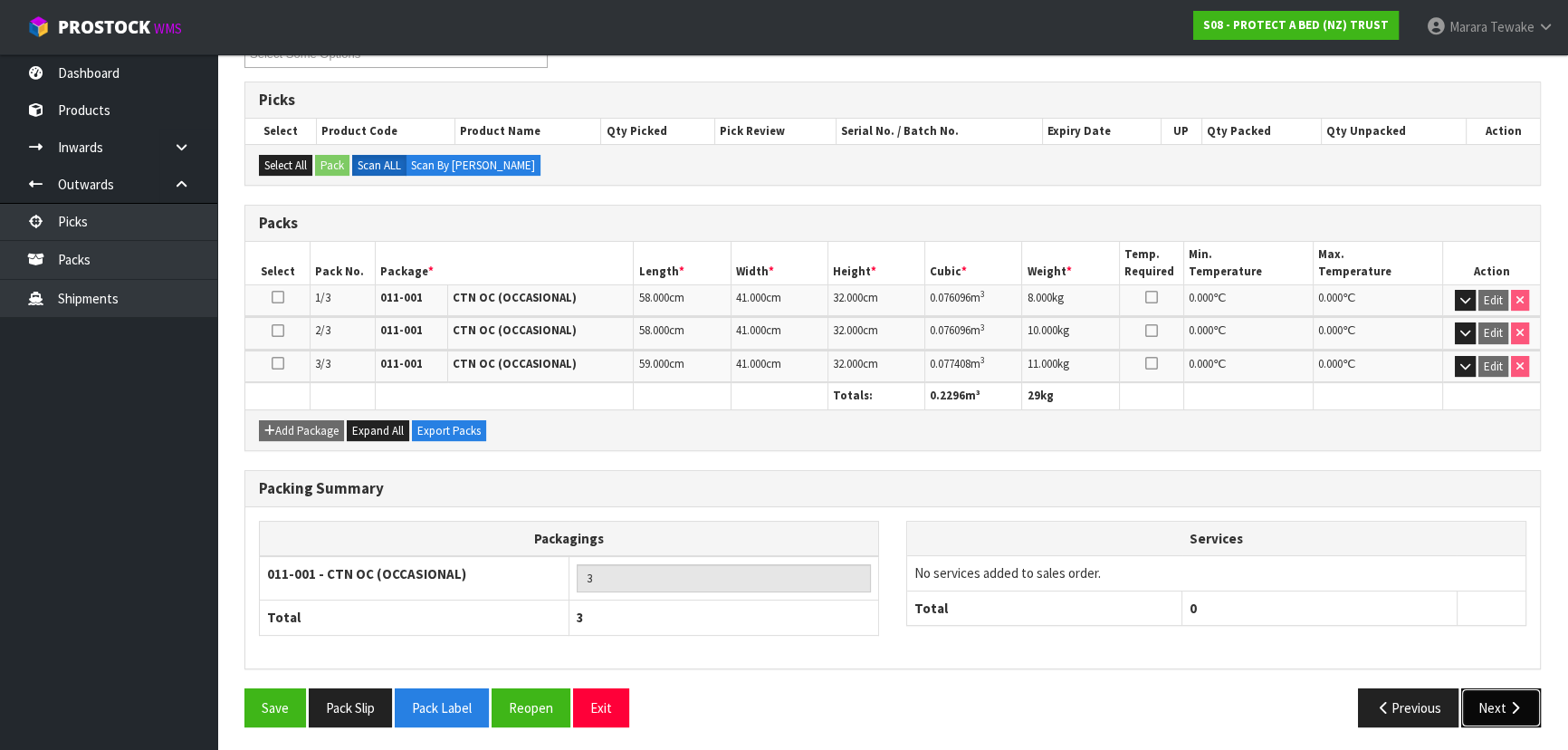
click at [1501, 705] on button "Next" at bounding box center [1501, 707] width 80 height 39
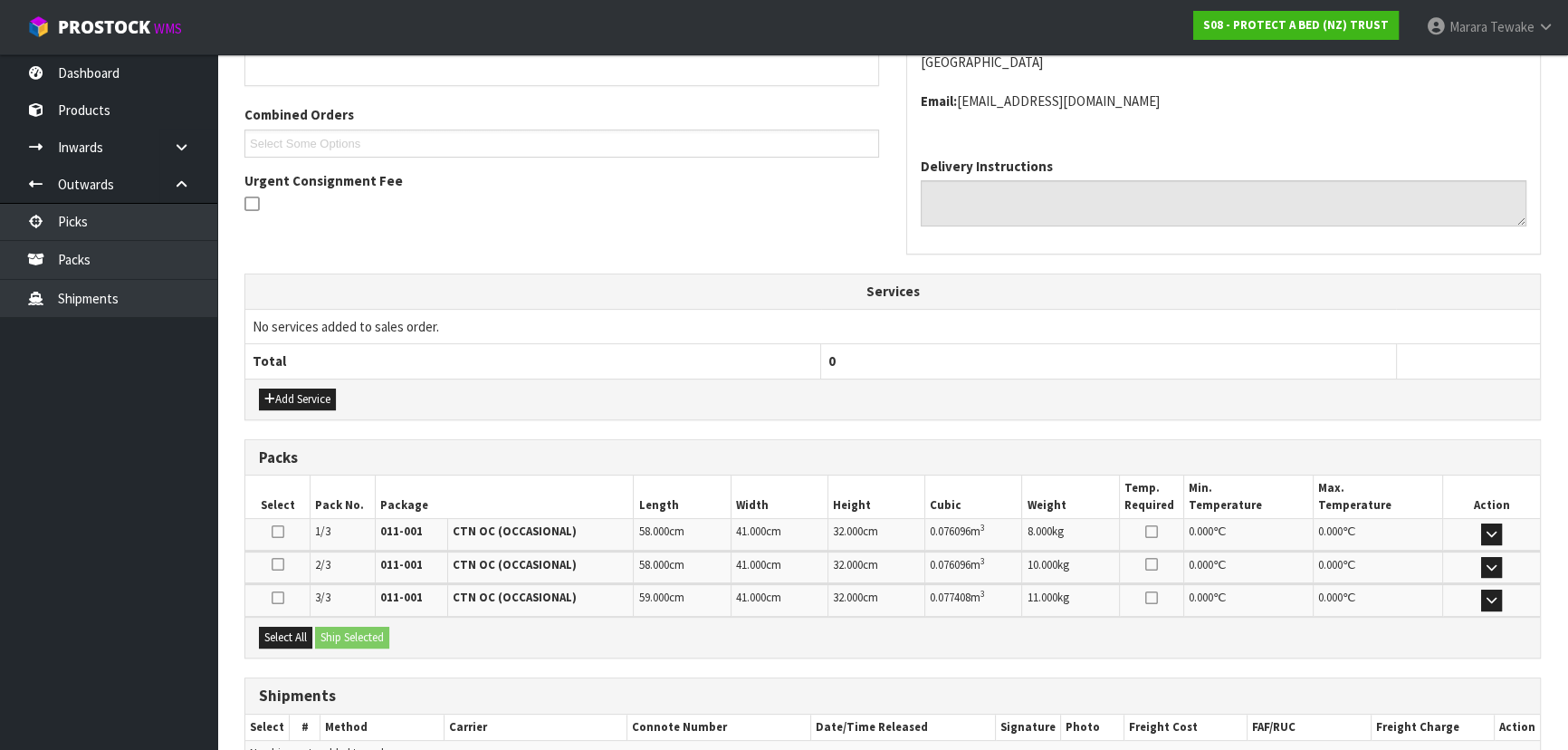
scroll to position [528, 0]
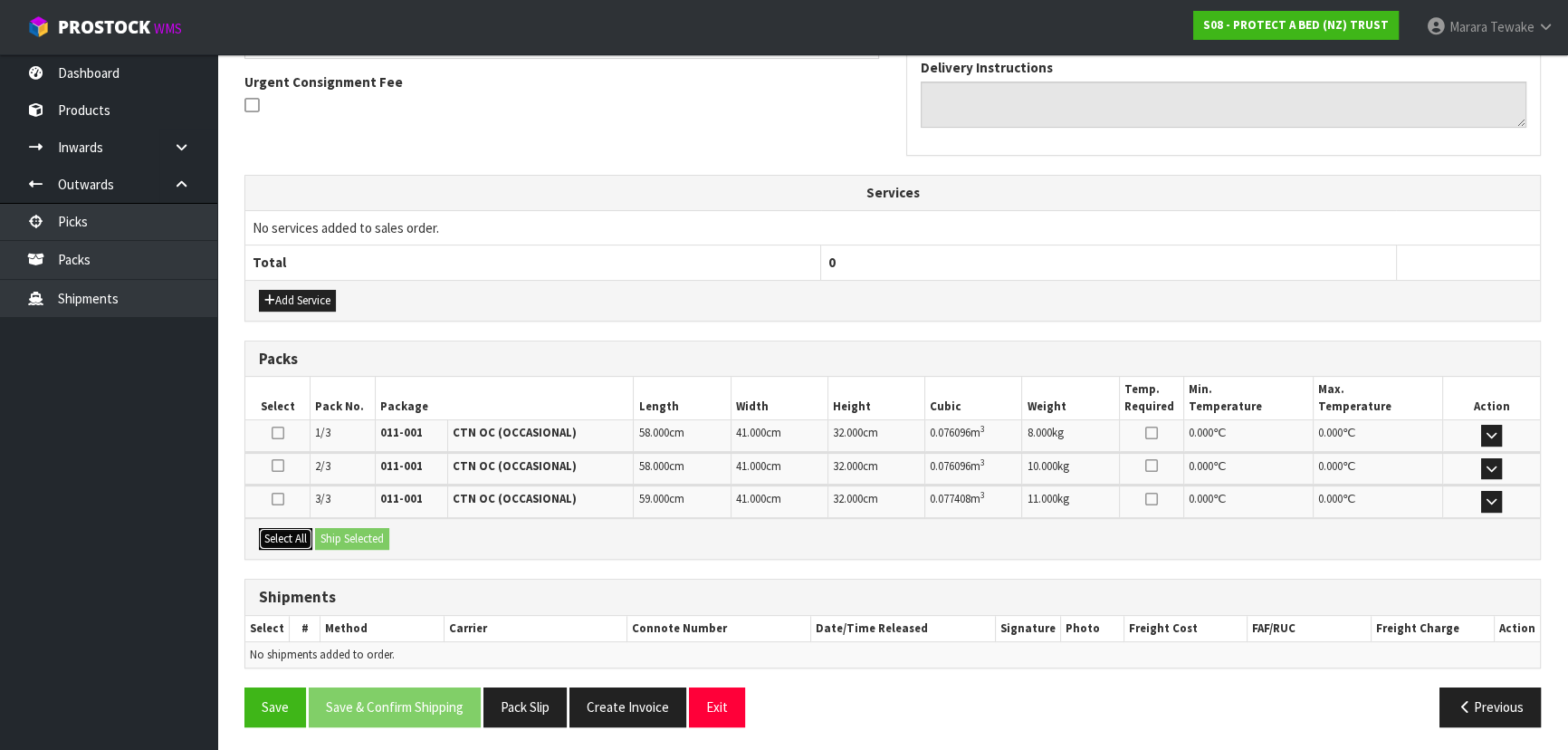
drag, startPoint x: 288, startPoint y: 526, endPoint x: 335, endPoint y: 534, distance: 47.7
click at [289, 528] on button "Select All" at bounding box center [286, 539] width 54 height 22
click at [337, 534] on button "Ship Selected" at bounding box center [352, 539] width 74 height 22
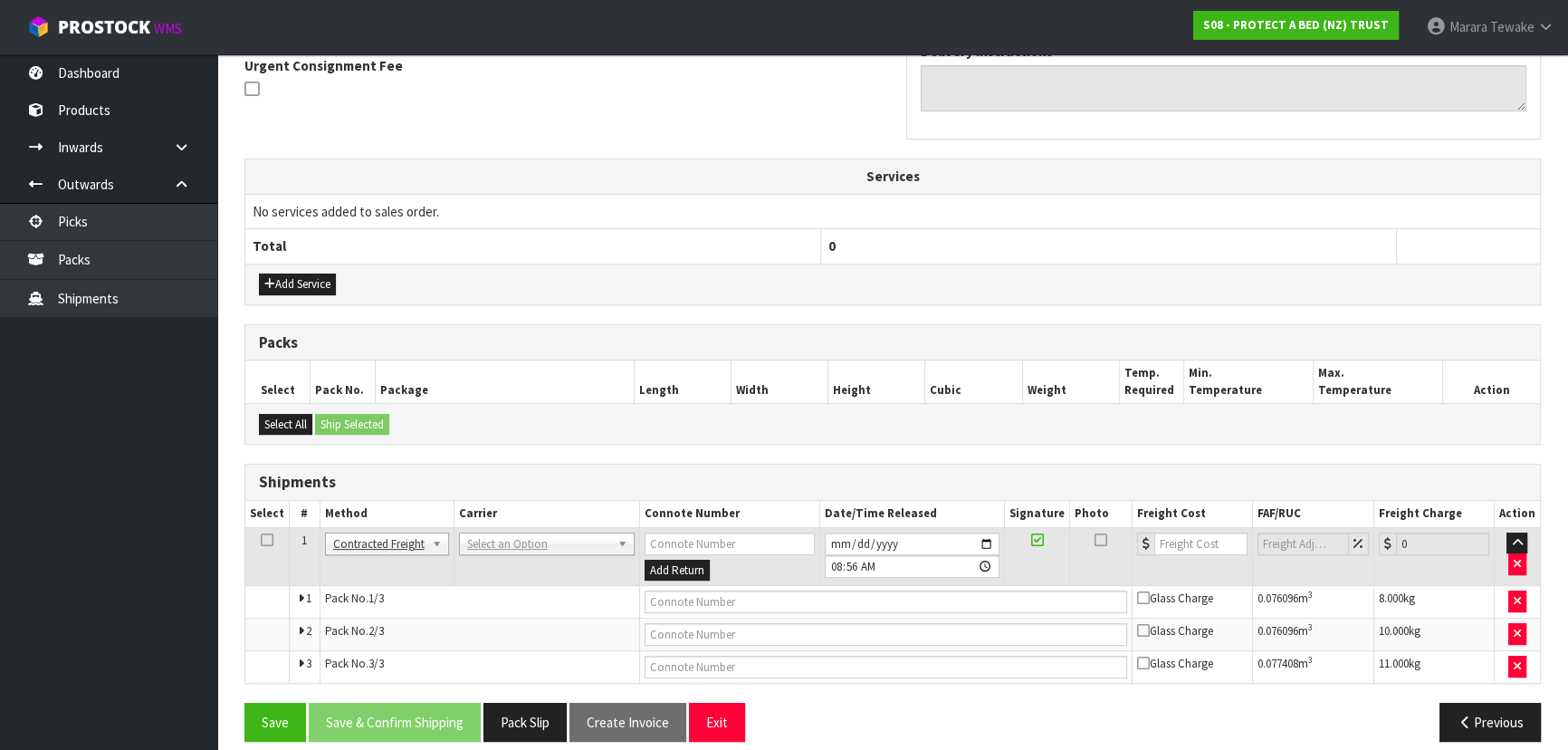
scroll to position [559, 0]
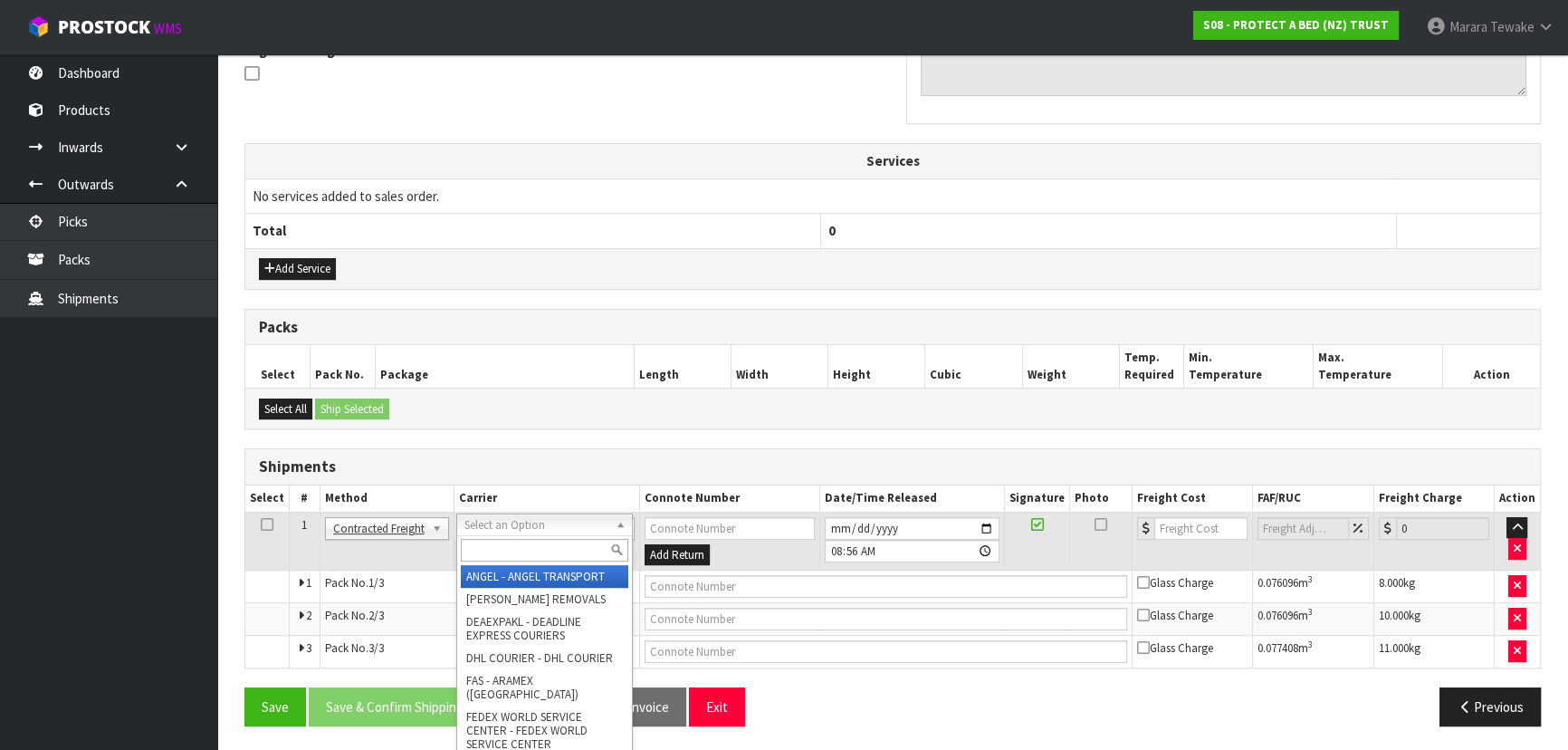
click at [561, 545] on input "text" at bounding box center [544, 550] width 167 height 22
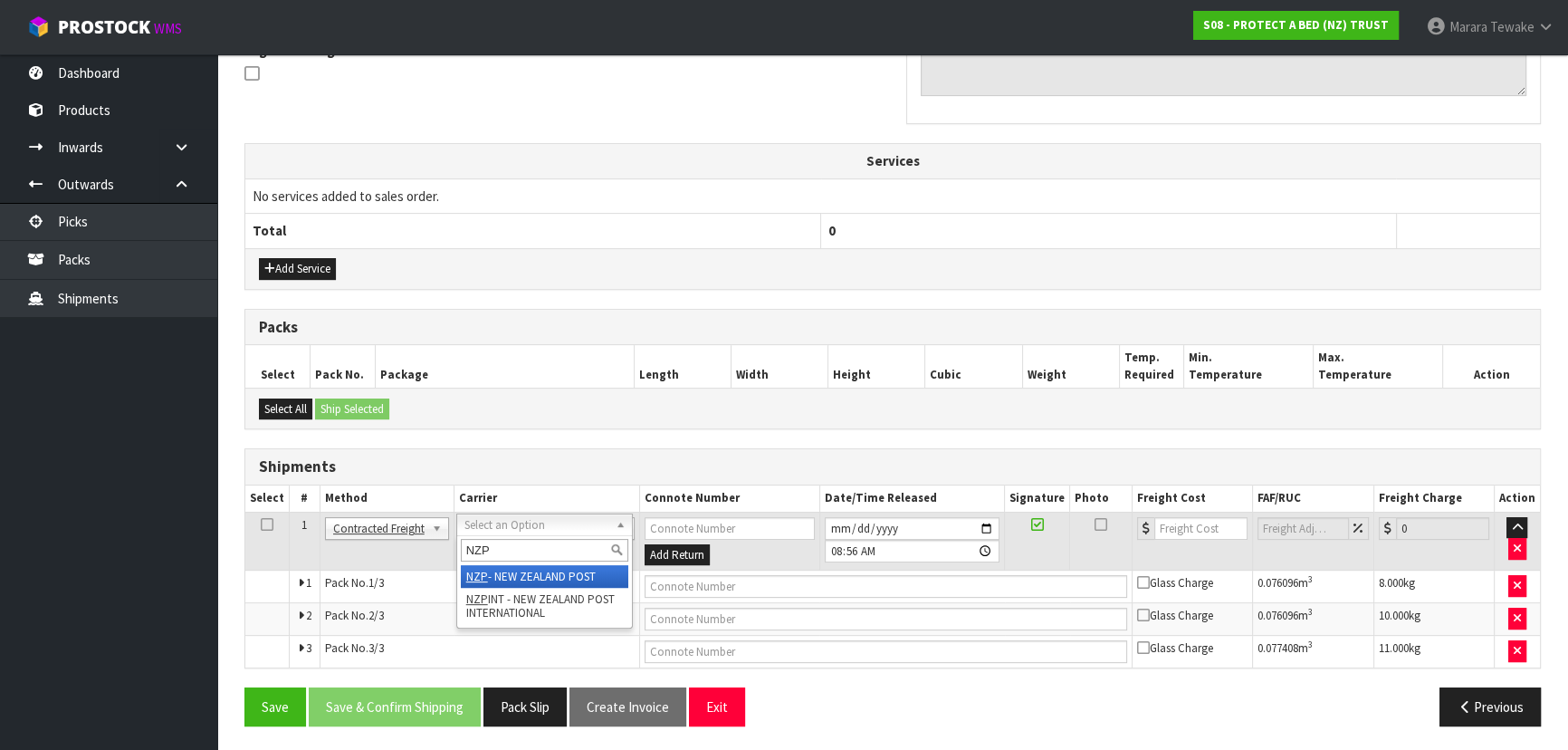
type input "NZP"
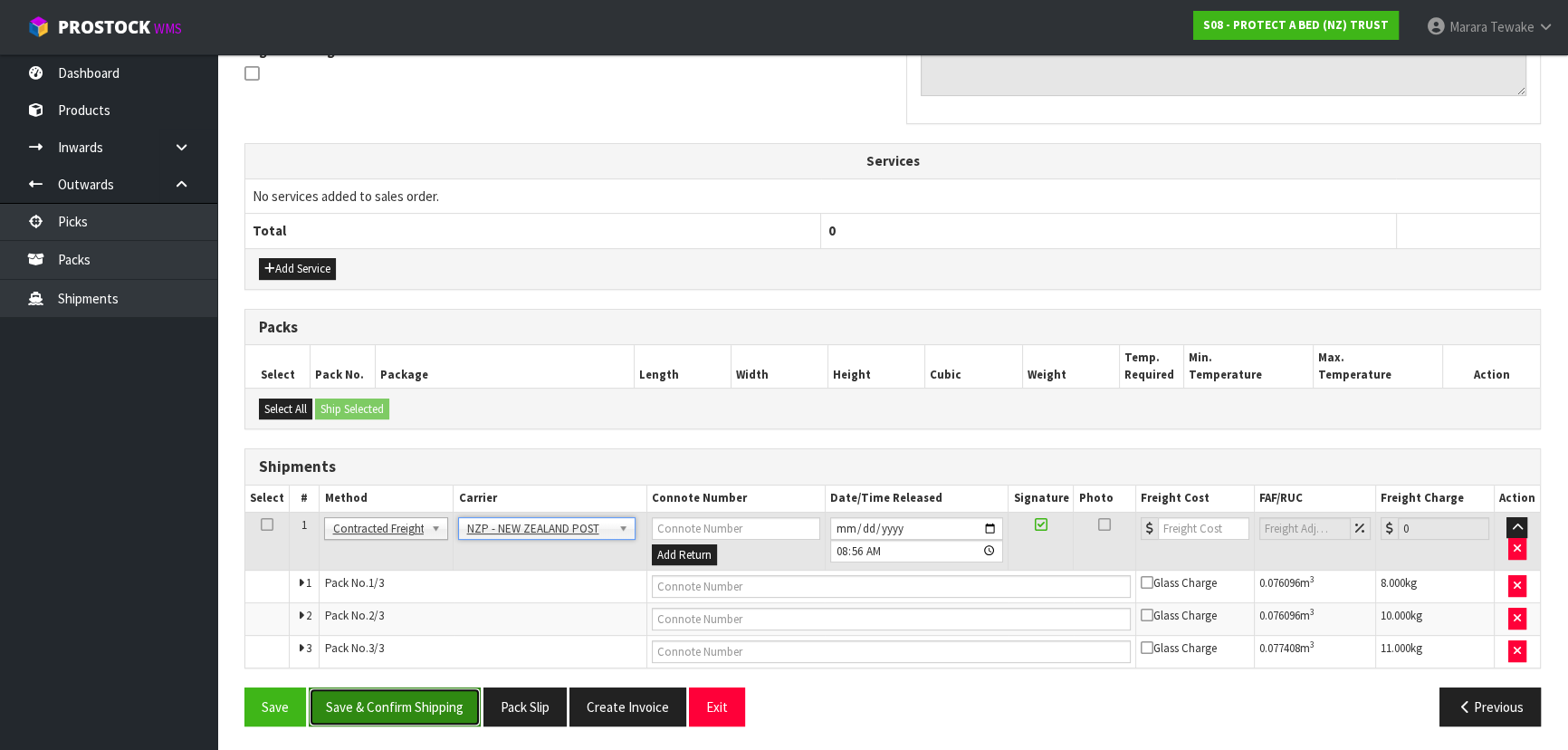
click at [456, 701] on button "Save & Confirm Shipping" at bounding box center [395, 707] width 172 height 39
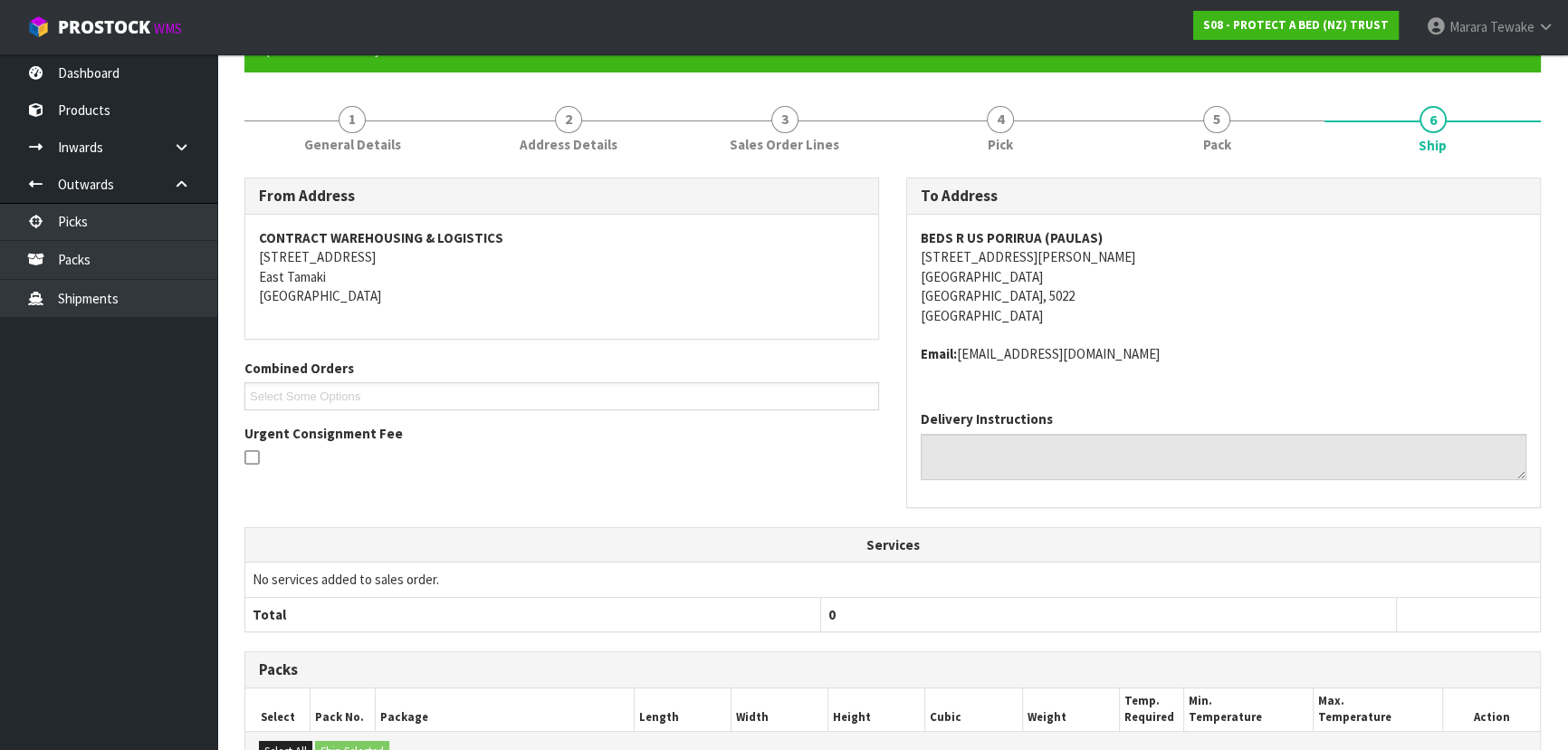
scroll to position [532, 0]
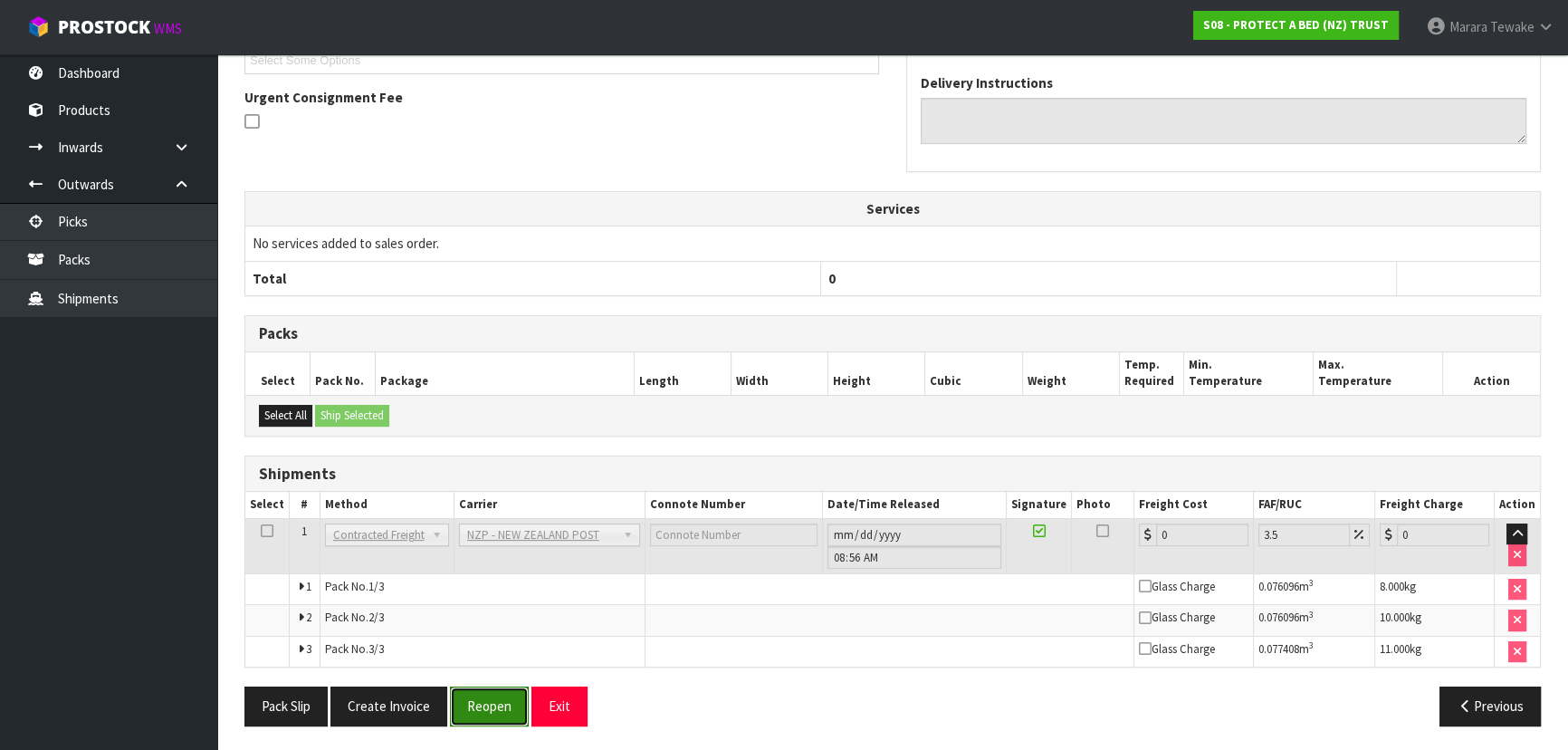
click at [476, 713] on button "Reopen" at bounding box center [489, 706] width 79 height 39
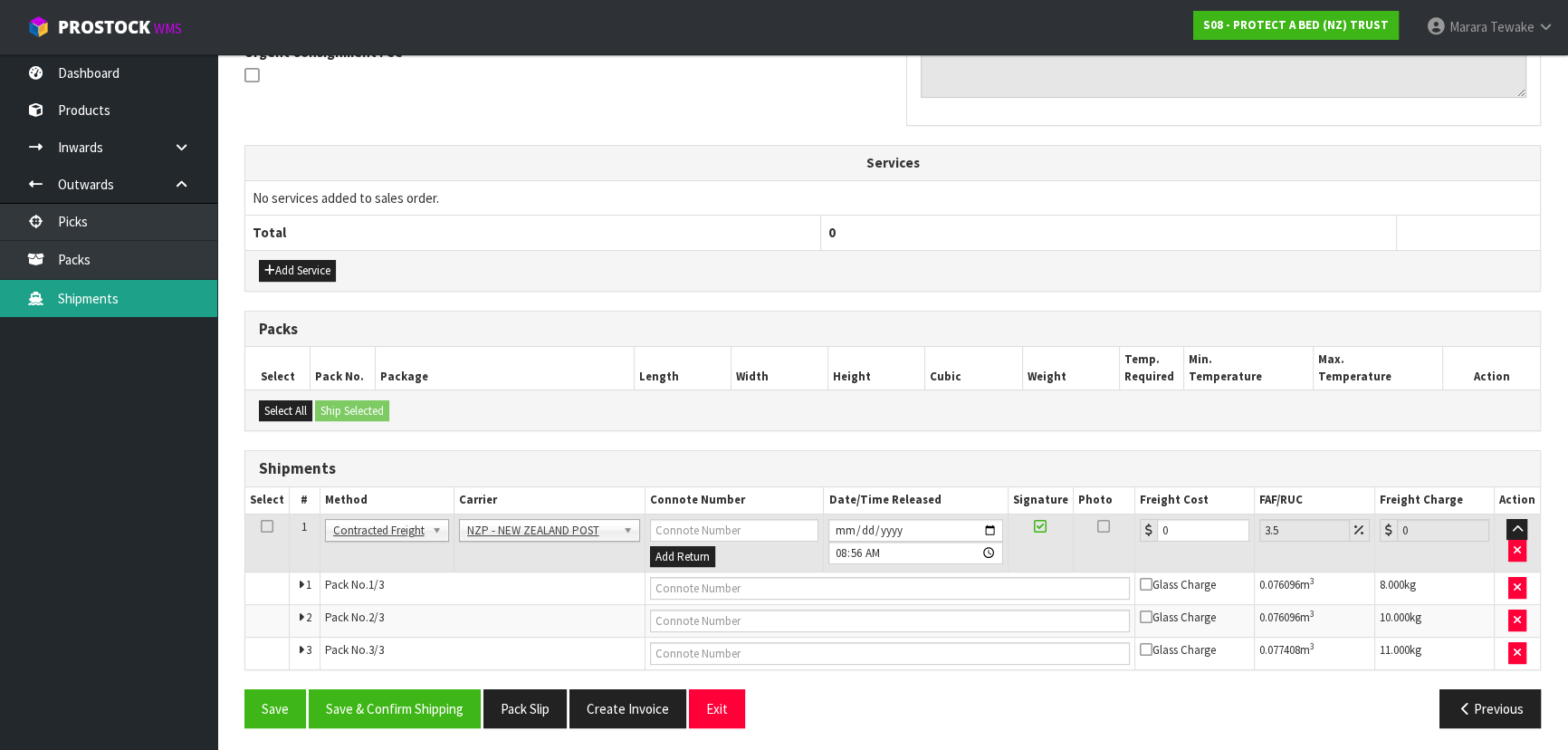
scroll to position [559, 0]
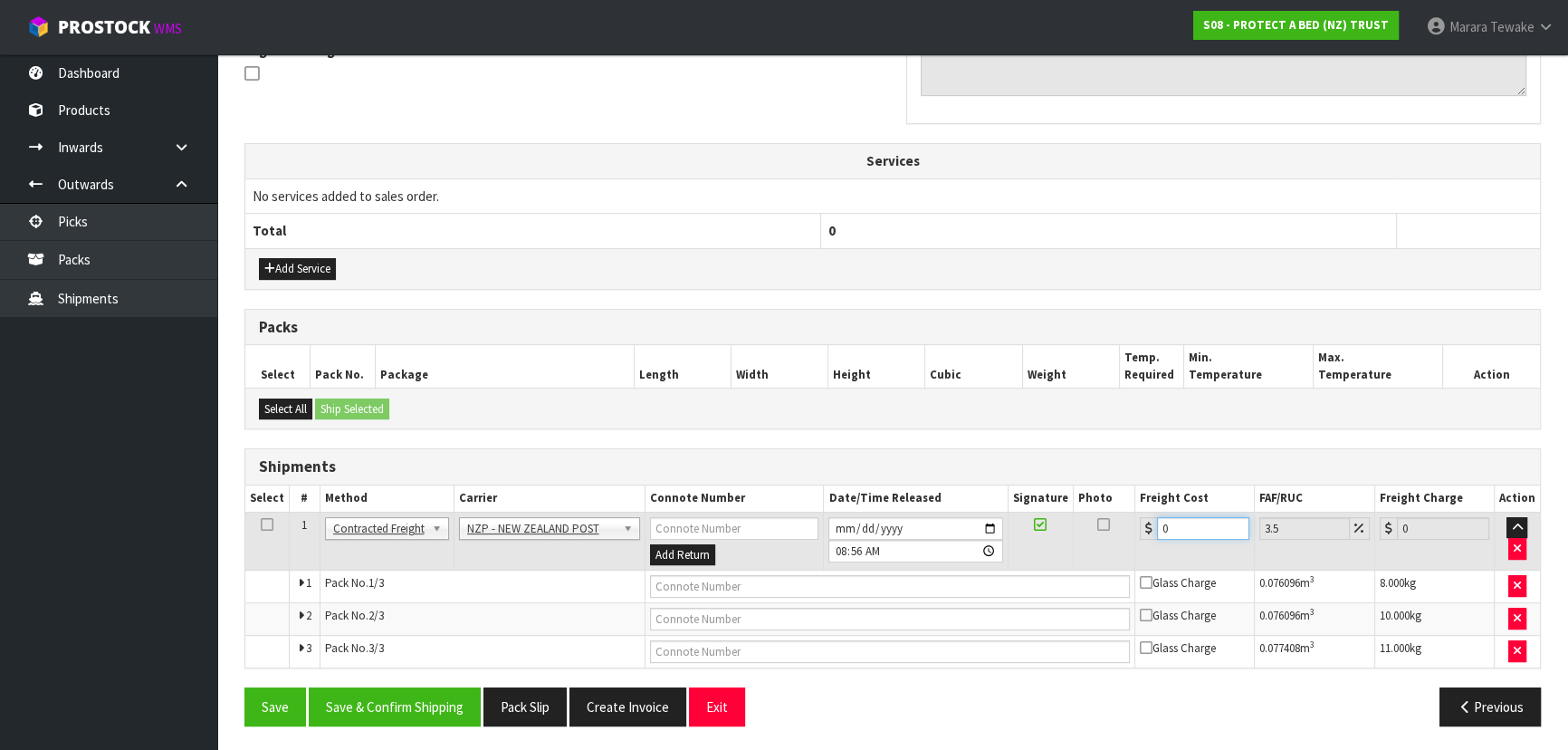
drag, startPoint x: 1185, startPoint y: 532, endPoint x: 1106, endPoint y: 536, distance: 79.1
click at [1106, 536] on tr "1 Client Local Pickup Customer Local Pickup Company Freight Contracted Freight …" at bounding box center [892, 541] width 1294 height 59
type input "3"
type input "3.1"
type input "39"
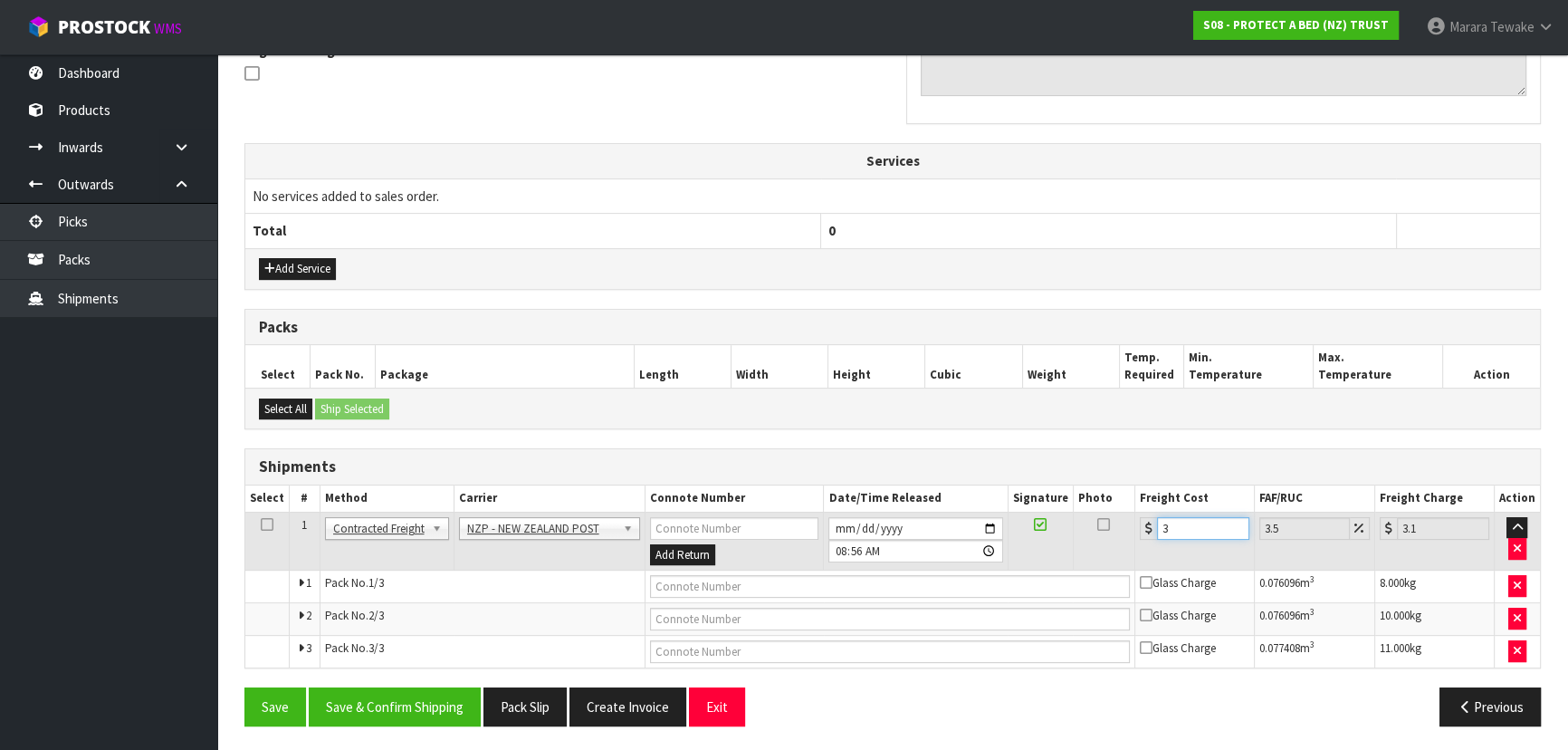
type input "40.36"
type input "39.9"
type input "41.3"
type input "39.99"
type input "41.39"
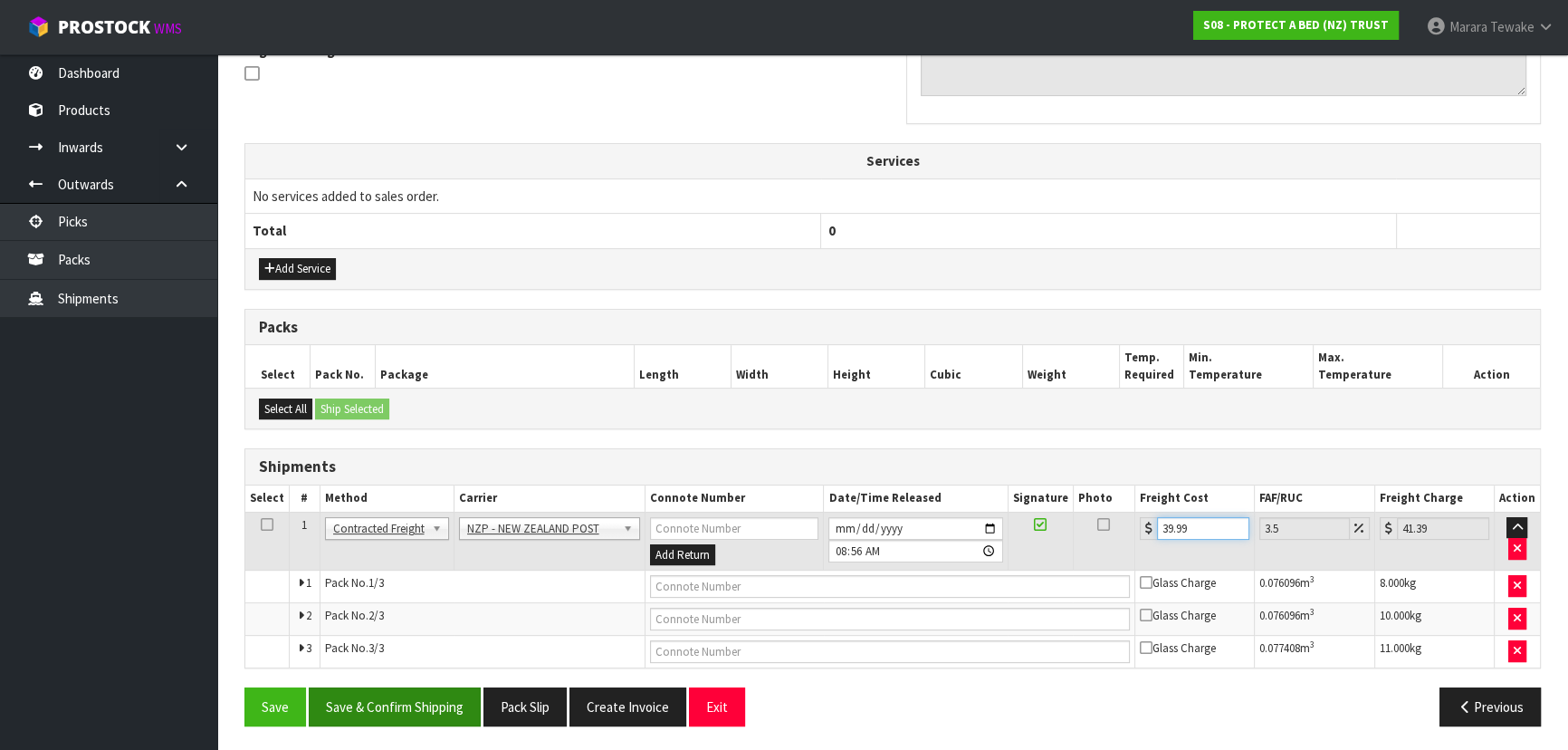
type input "39.99"
click at [443, 708] on button "Save & Confirm Shipping" at bounding box center [395, 707] width 172 height 39
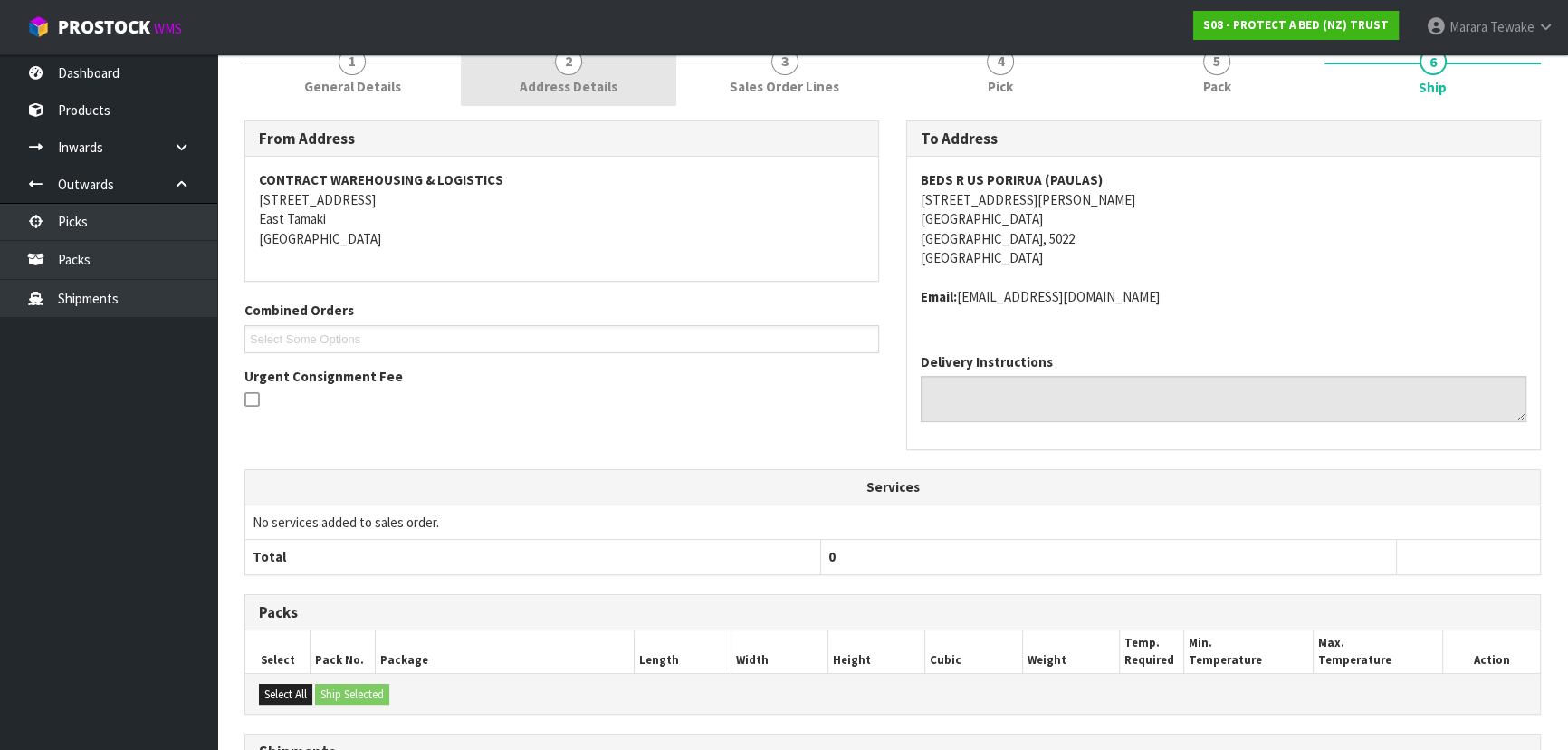
scroll to position [0, 0]
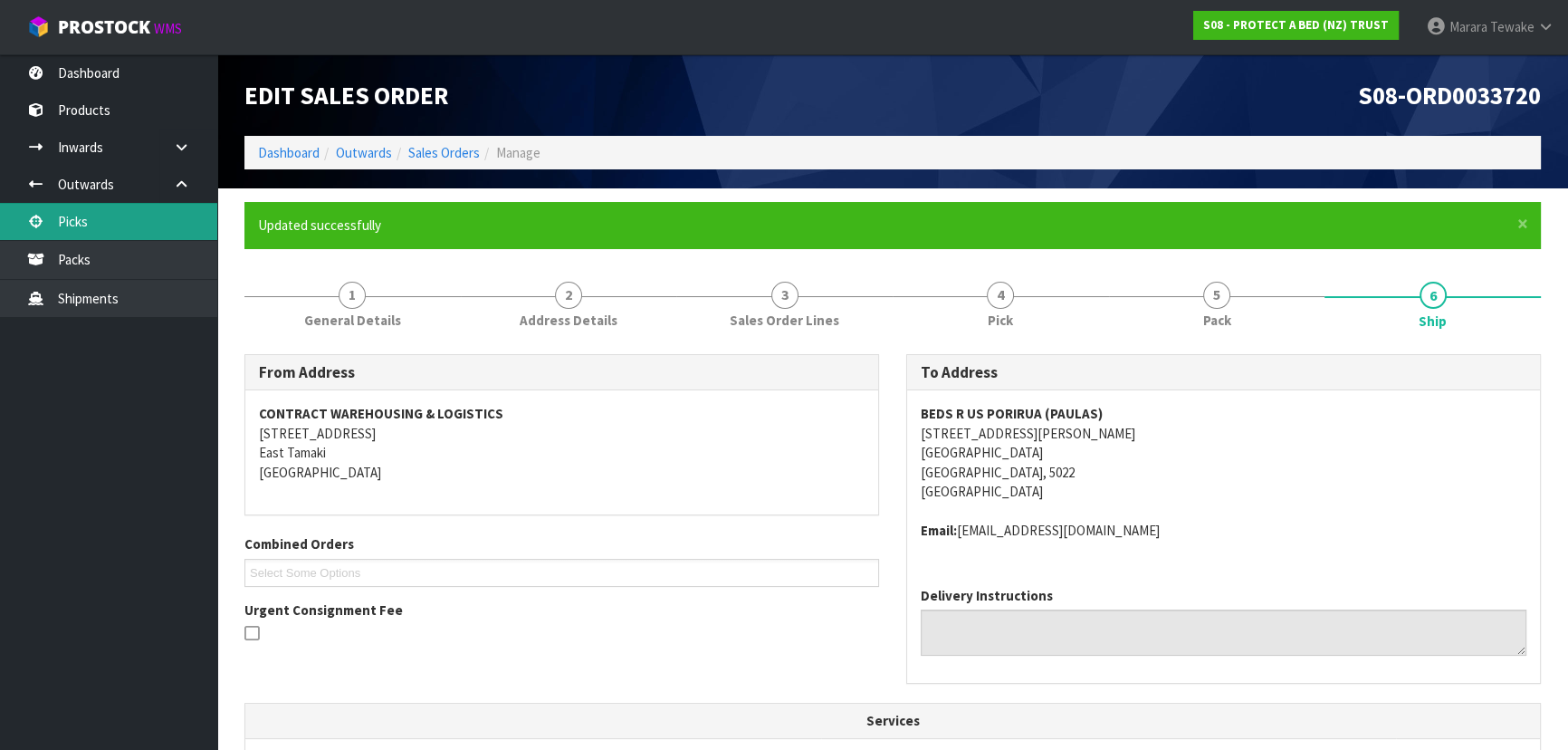
click at [109, 228] on link "Picks" at bounding box center [108, 221] width 217 height 37
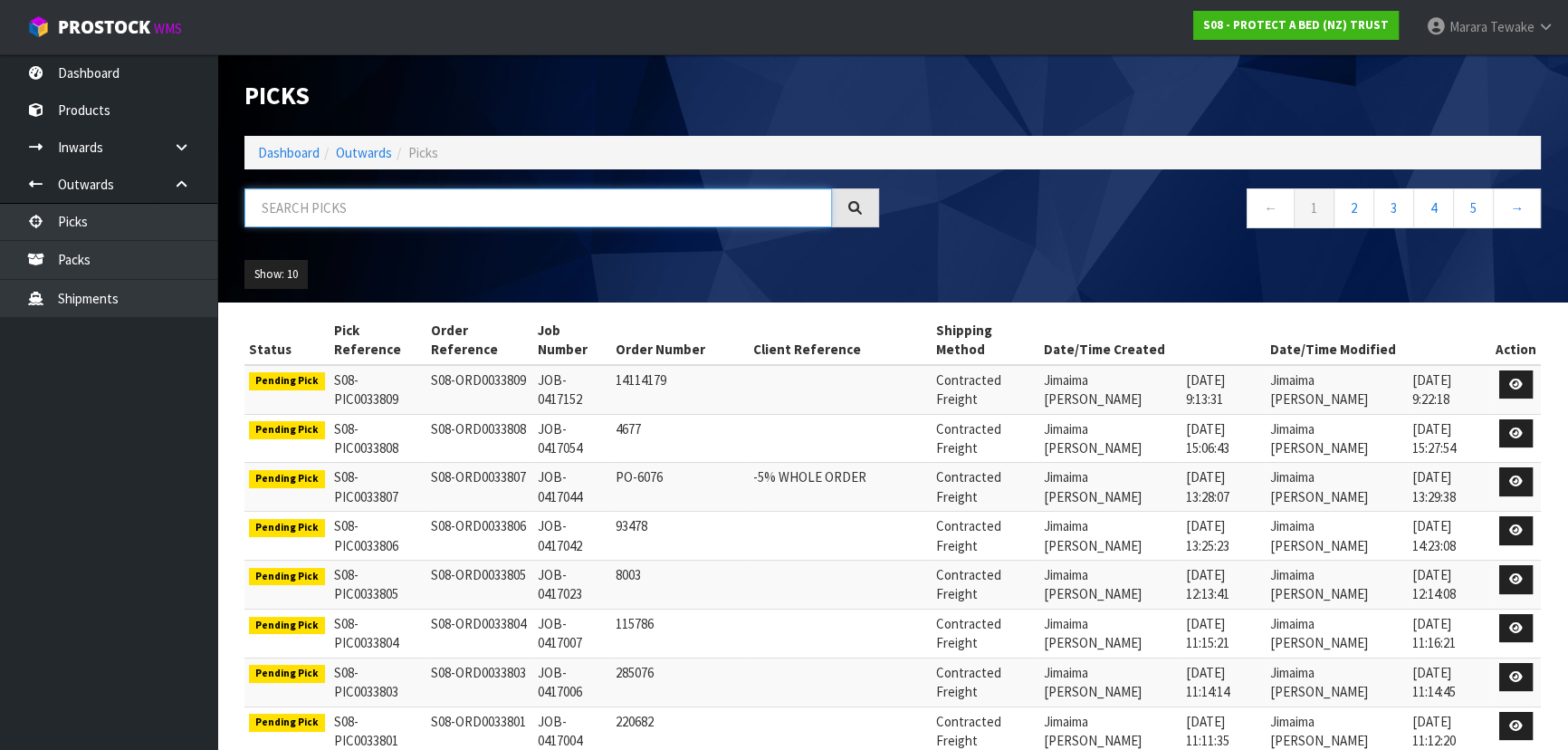
click at [311, 215] on input "text" at bounding box center [538, 208] width 588 height 39
click at [383, 209] on input "text" at bounding box center [538, 208] width 588 height 39
type input "JOB-0416312"
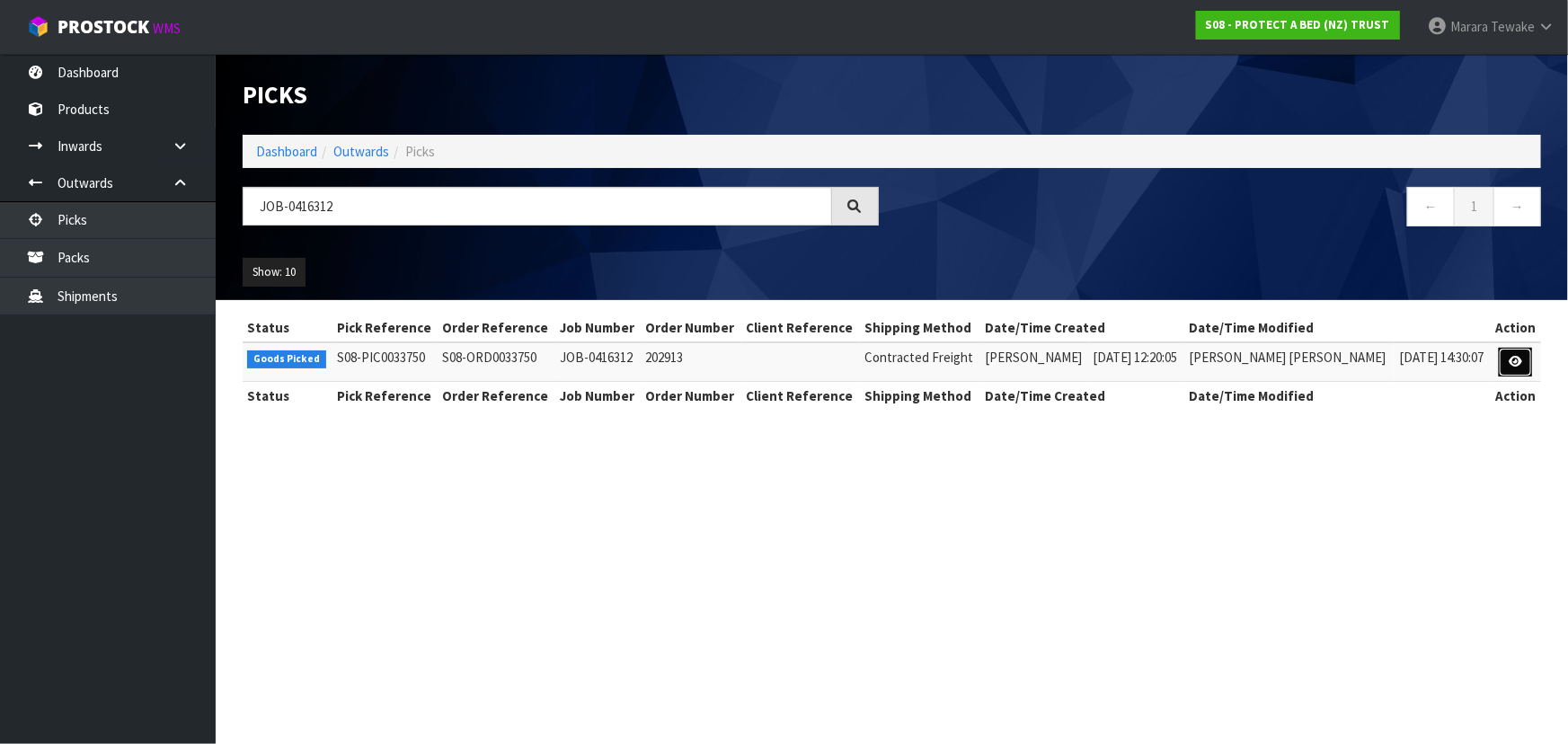
click at [1518, 363] on icon at bounding box center [1515, 361] width 14 height 12
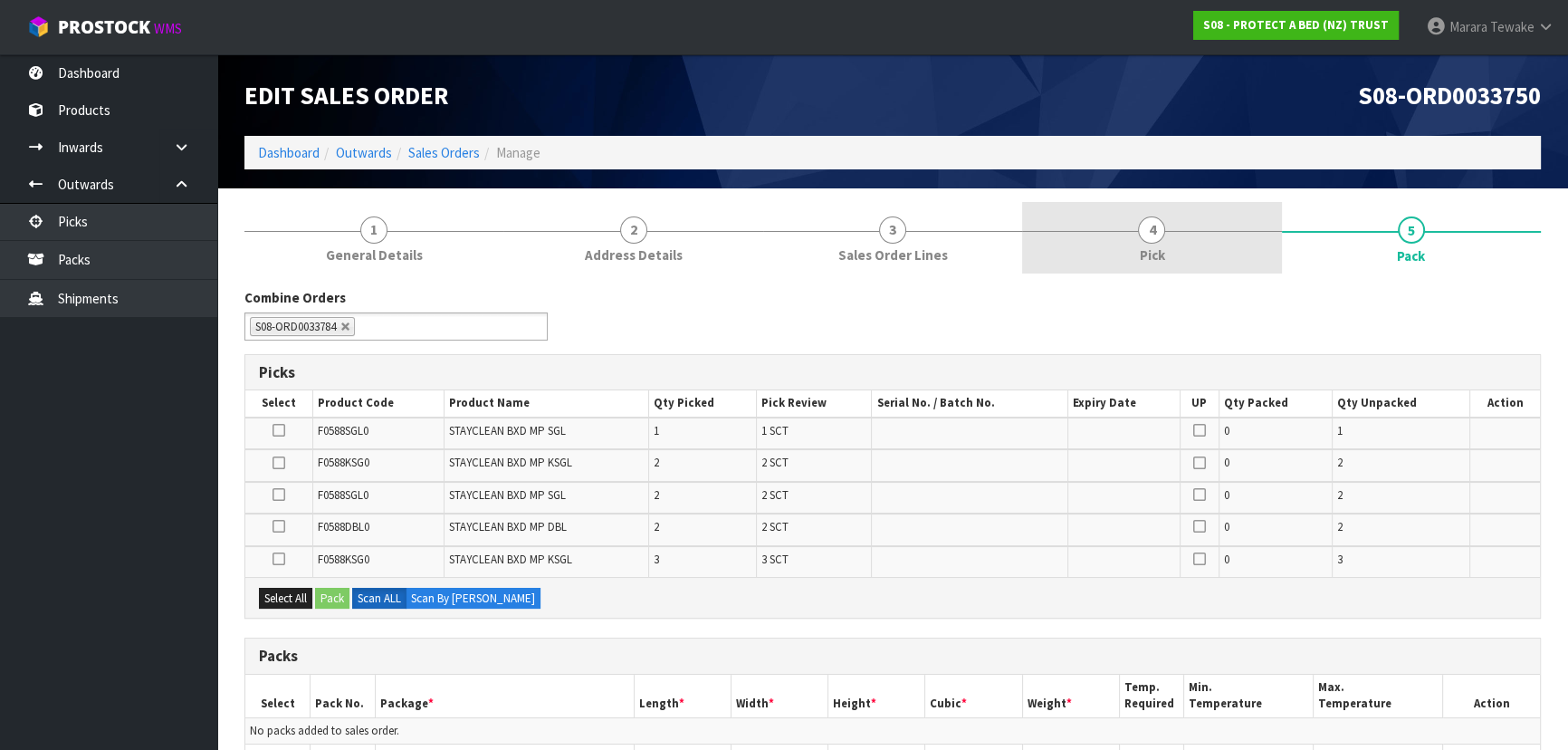
click at [1254, 233] on link "4 Pick" at bounding box center [1152, 237] width 259 height 71
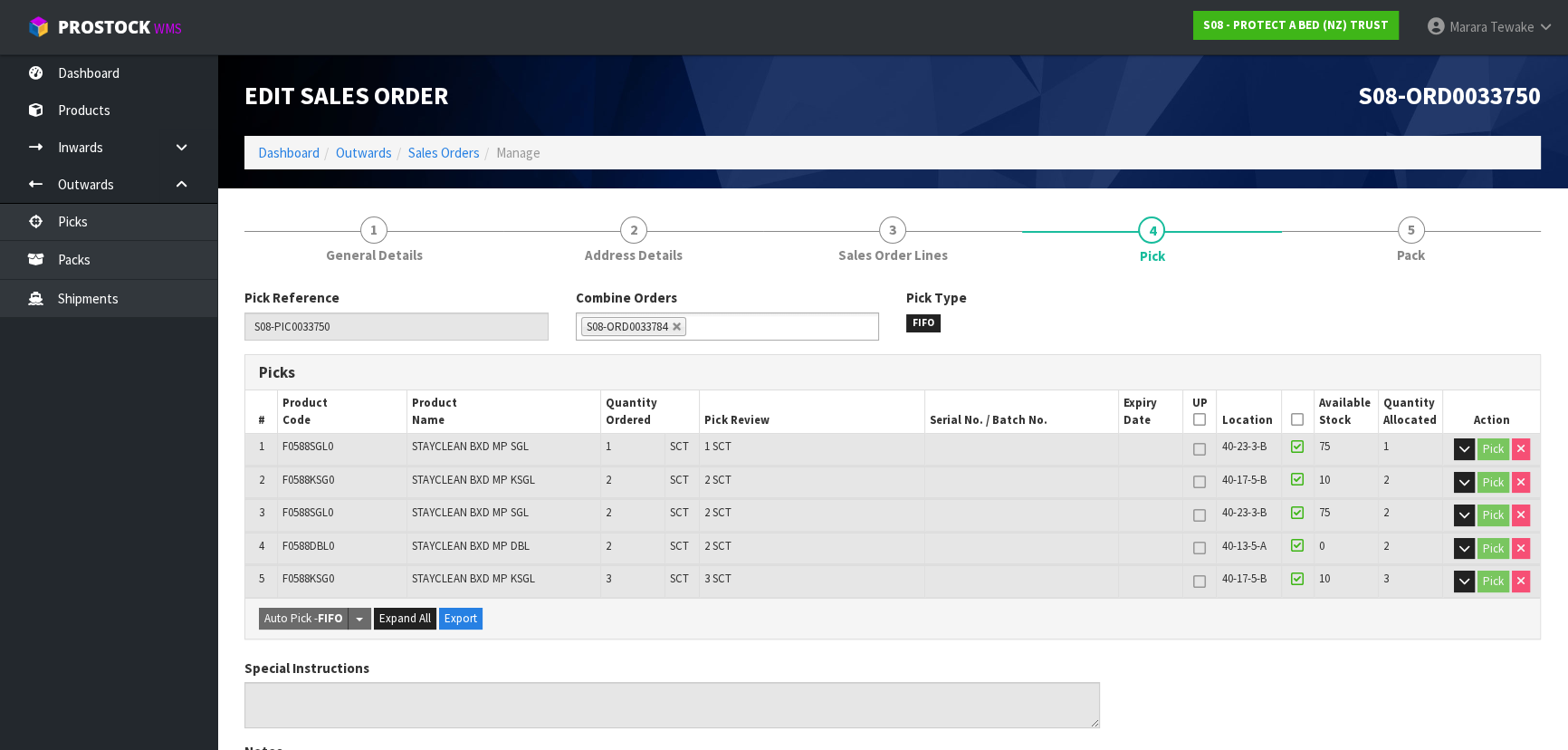
click at [1291, 419] on icon at bounding box center [1297, 419] width 13 height 1
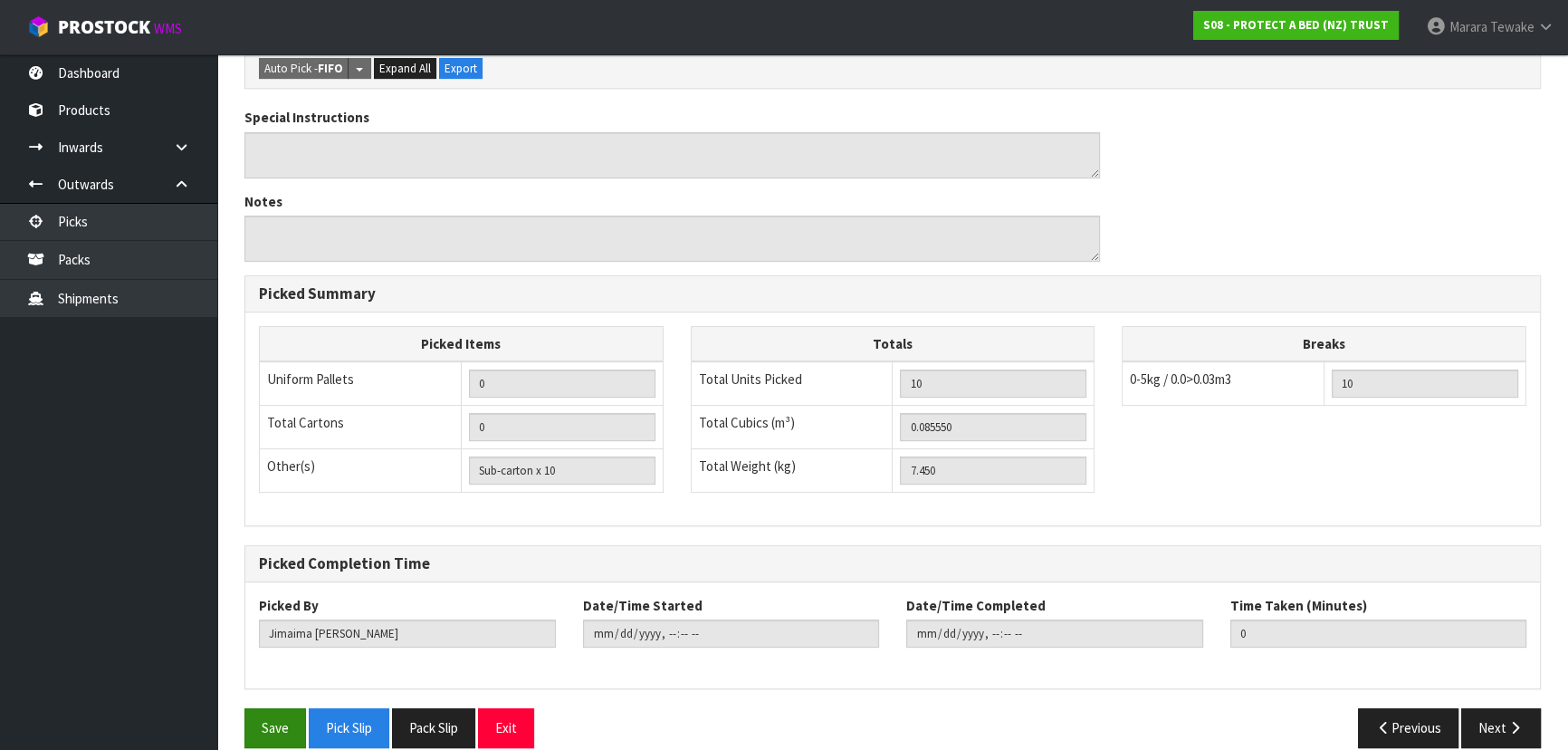
scroll to position [635, 0]
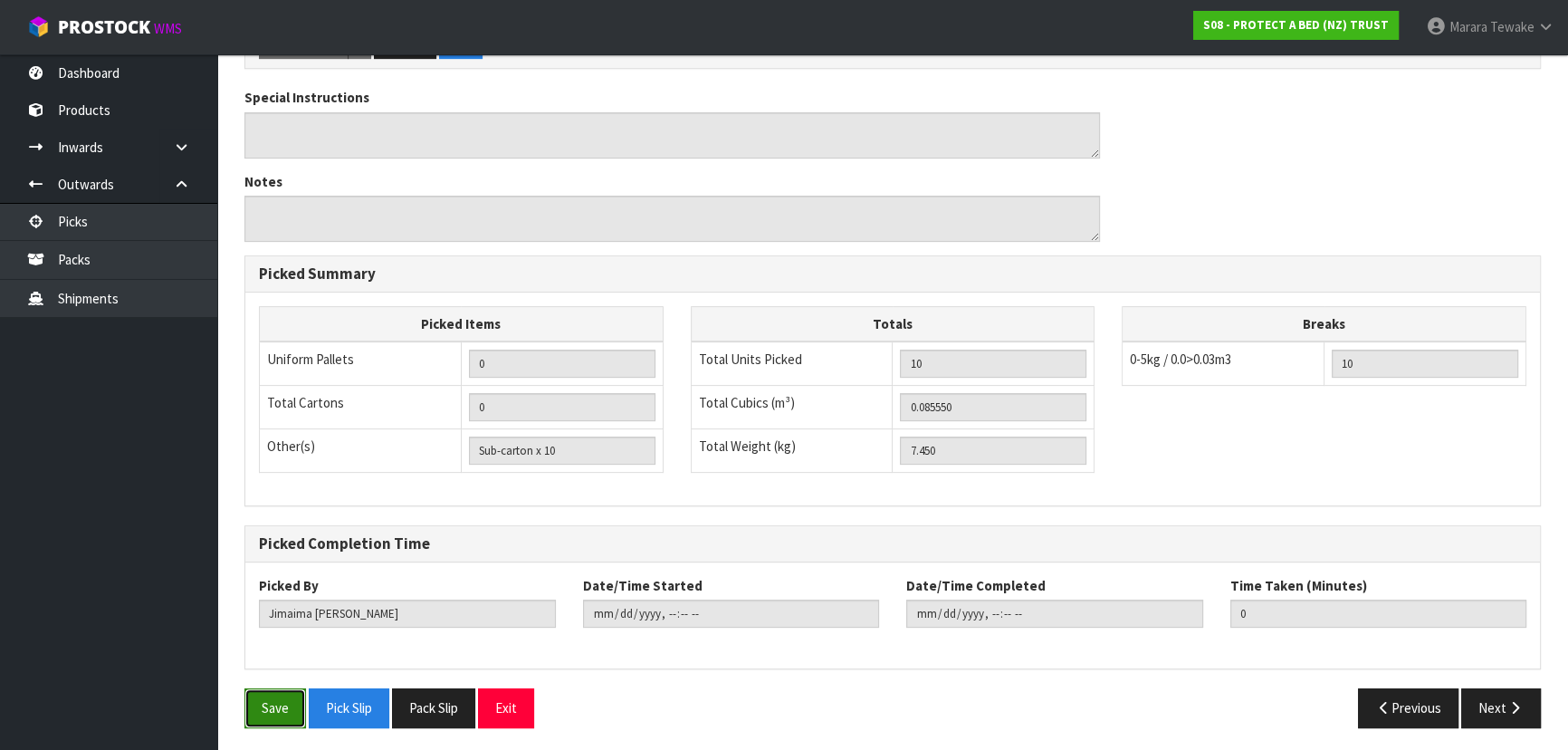
click at [256, 696] on button "Save" at bounding box center [275, 707] width 62 height 39
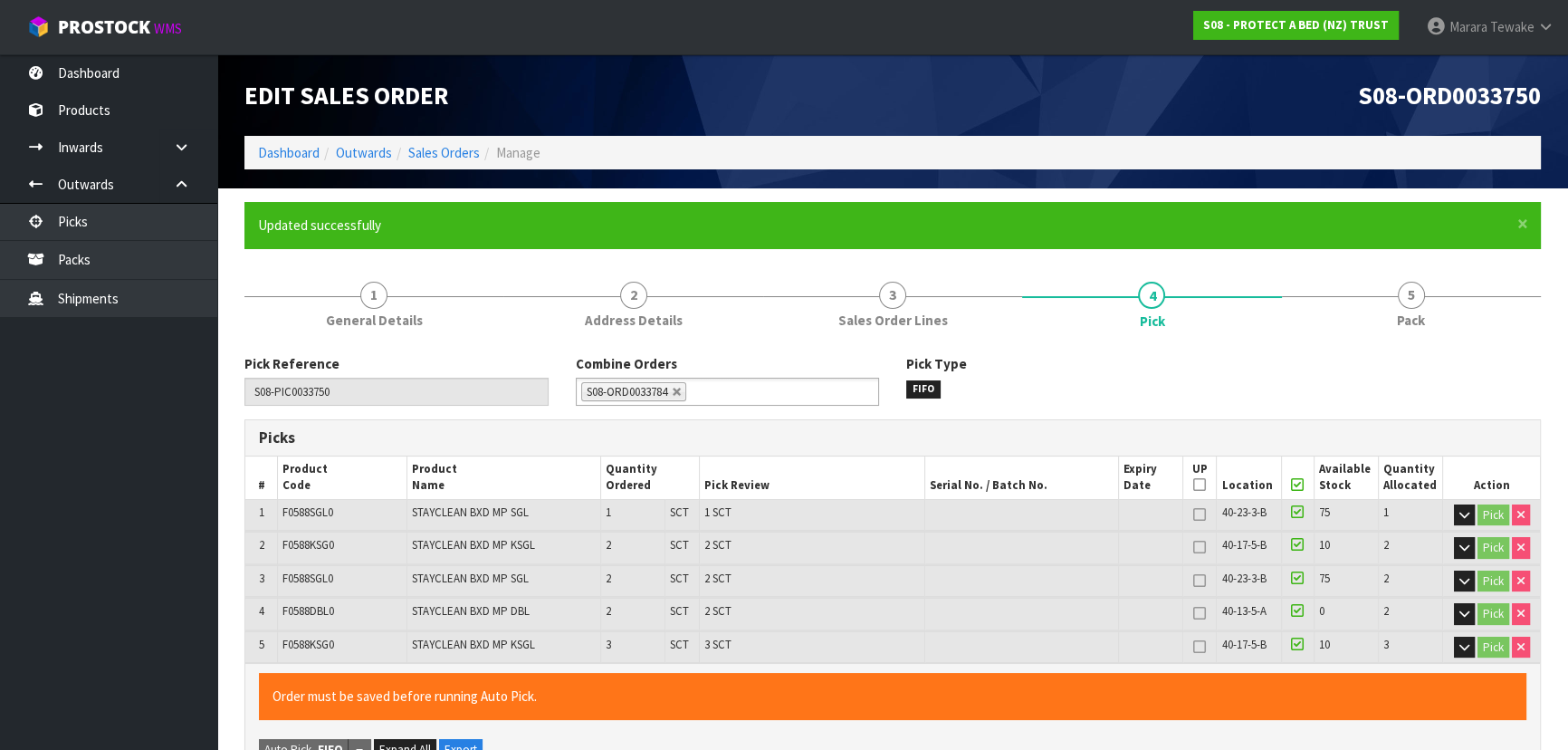
type input "Marara Tewake"
type input "2025-10-13T09:49:47"
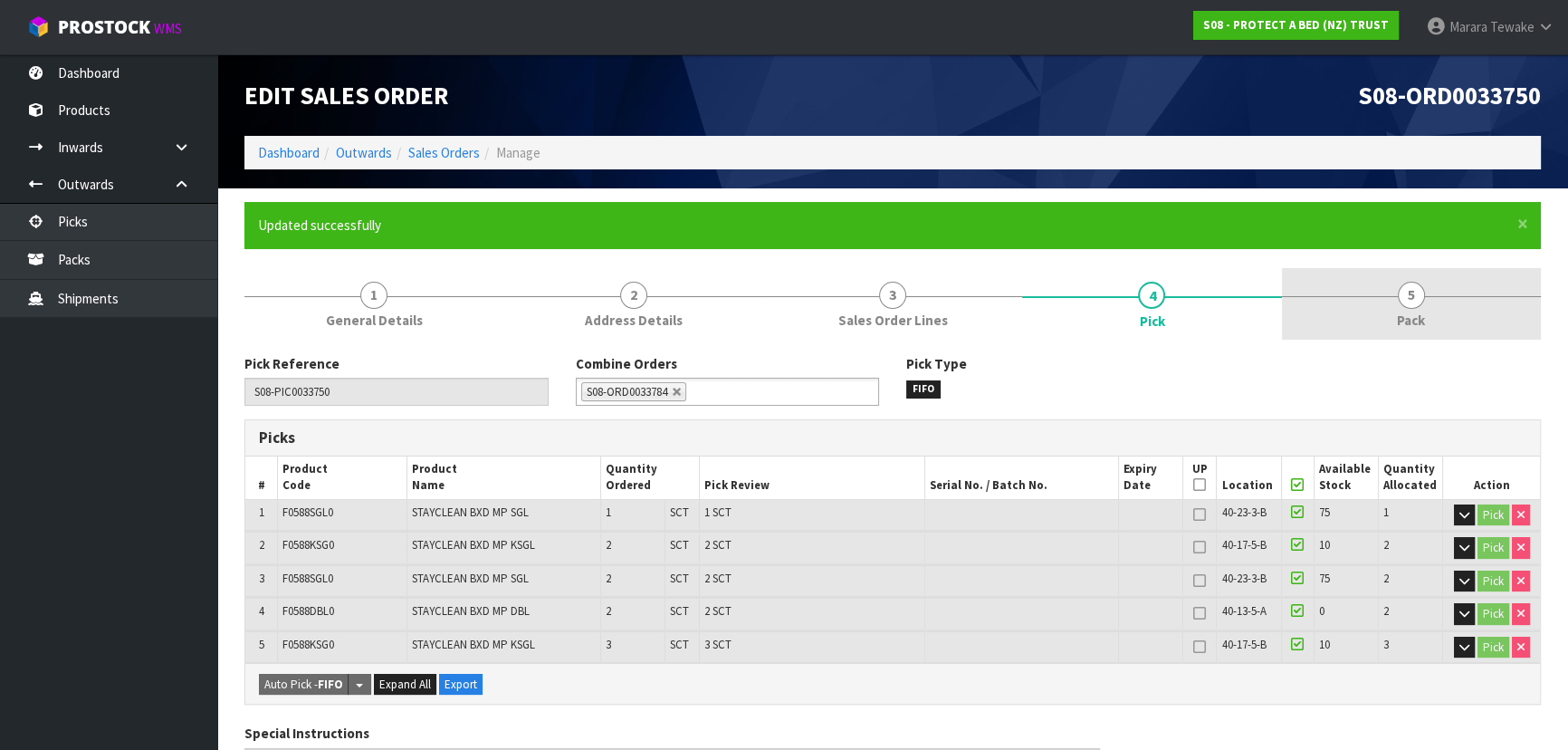
click at [1459, 295] on link "5 Pack" at bounding box center [1412, 303] width 259 height 71
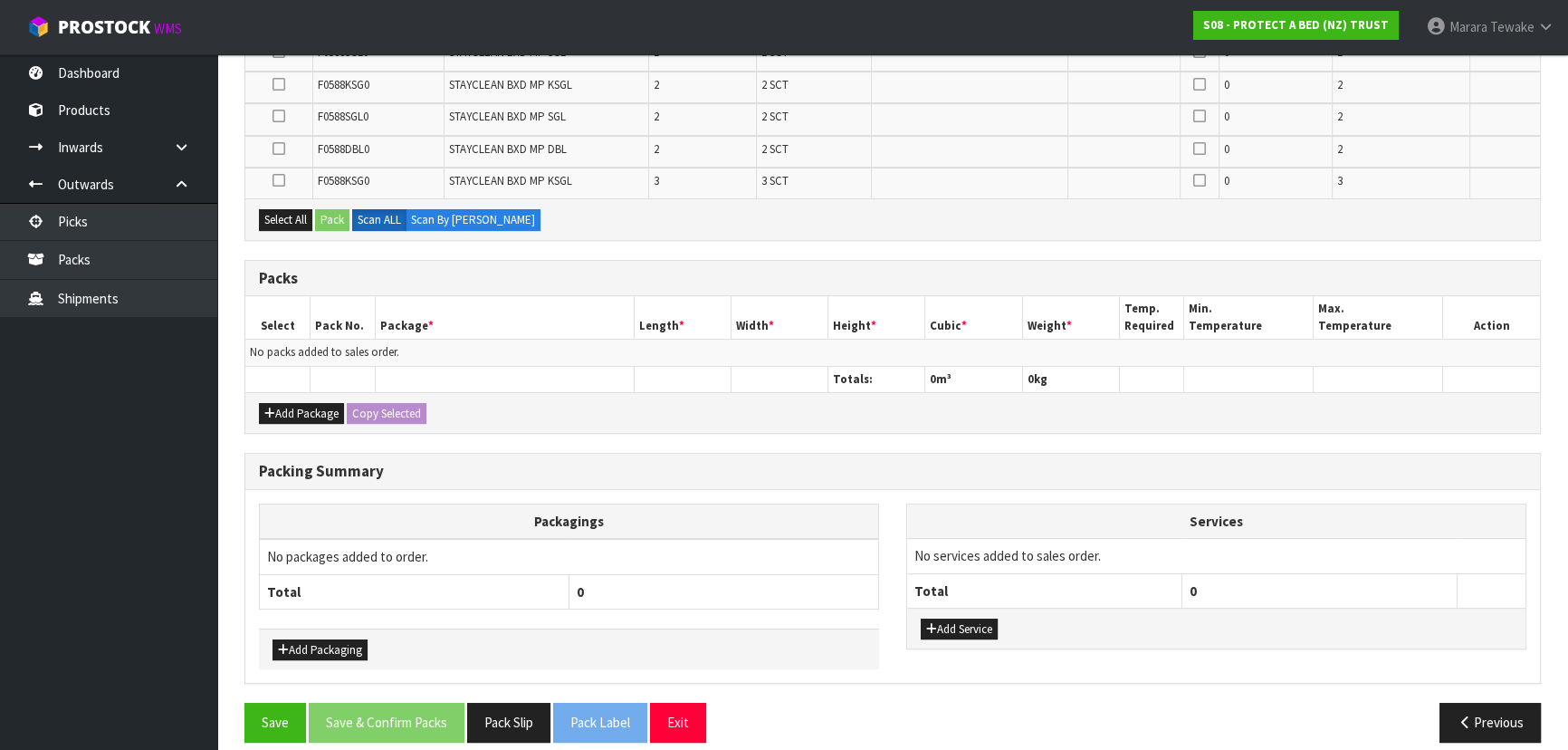
scroll to position [459, 0]
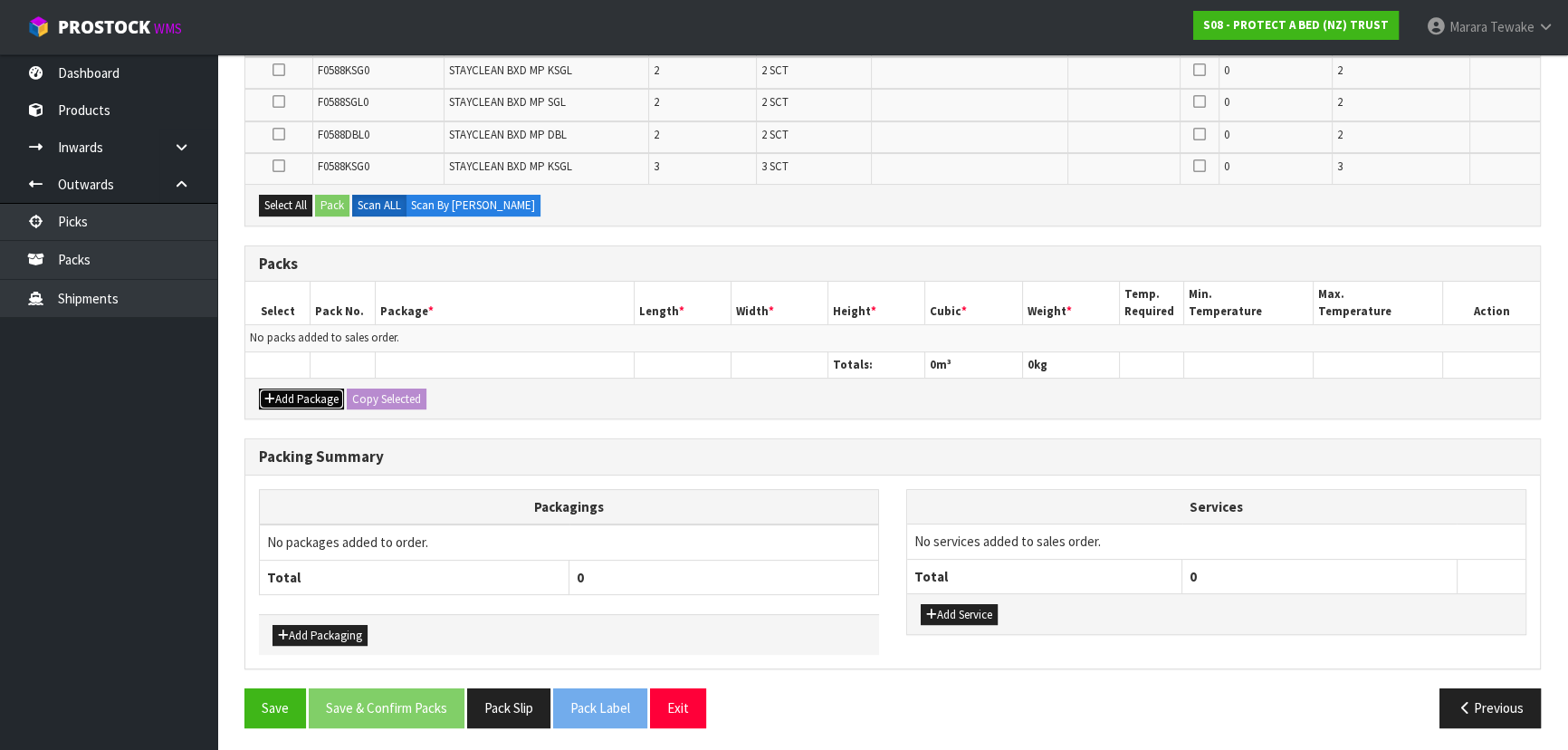
click at [322, 388] on button "Add Package" at bounding box center [301, 400] width 85 height 22
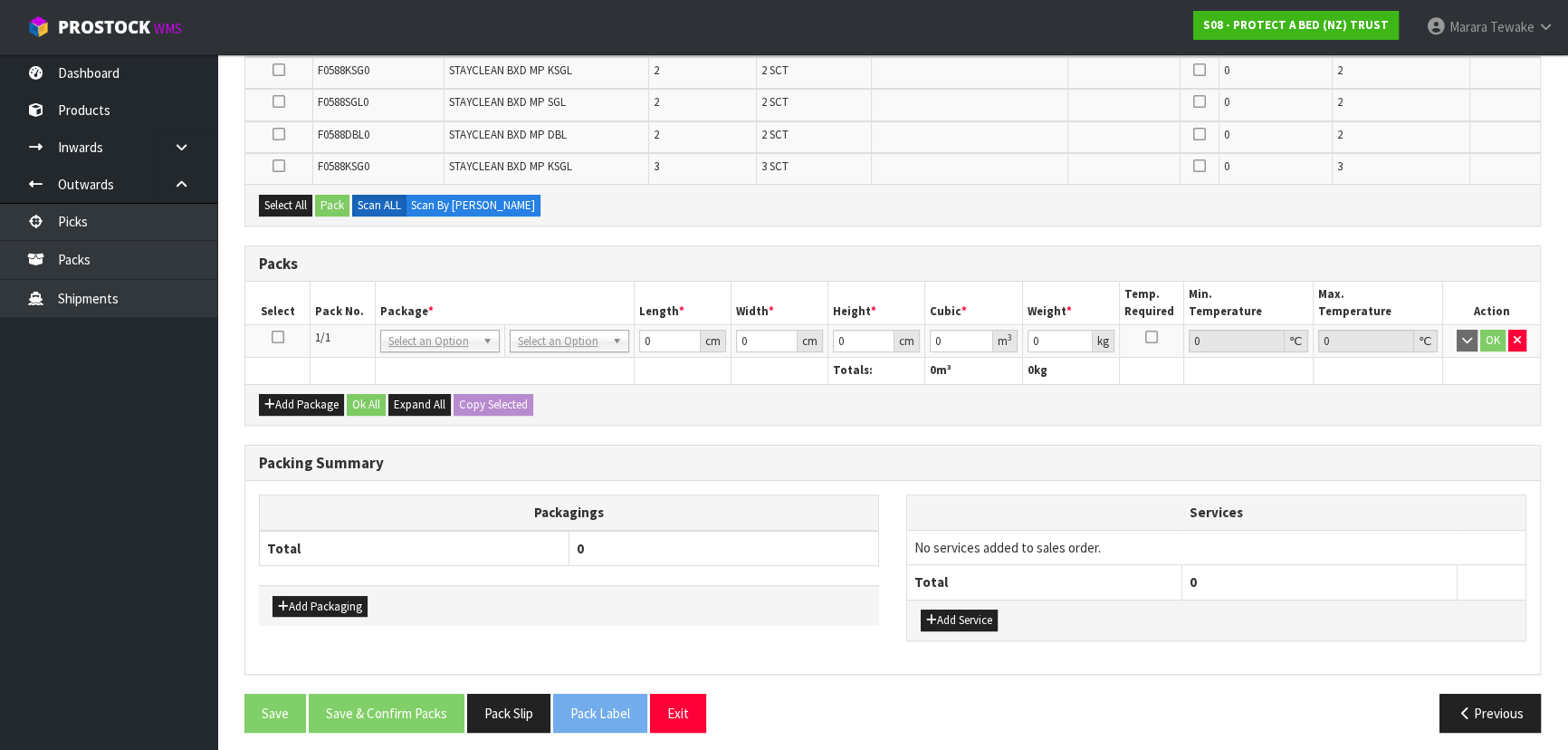
click at [277, 337] on icon at bounding box center [278, 337] width 13 height 1
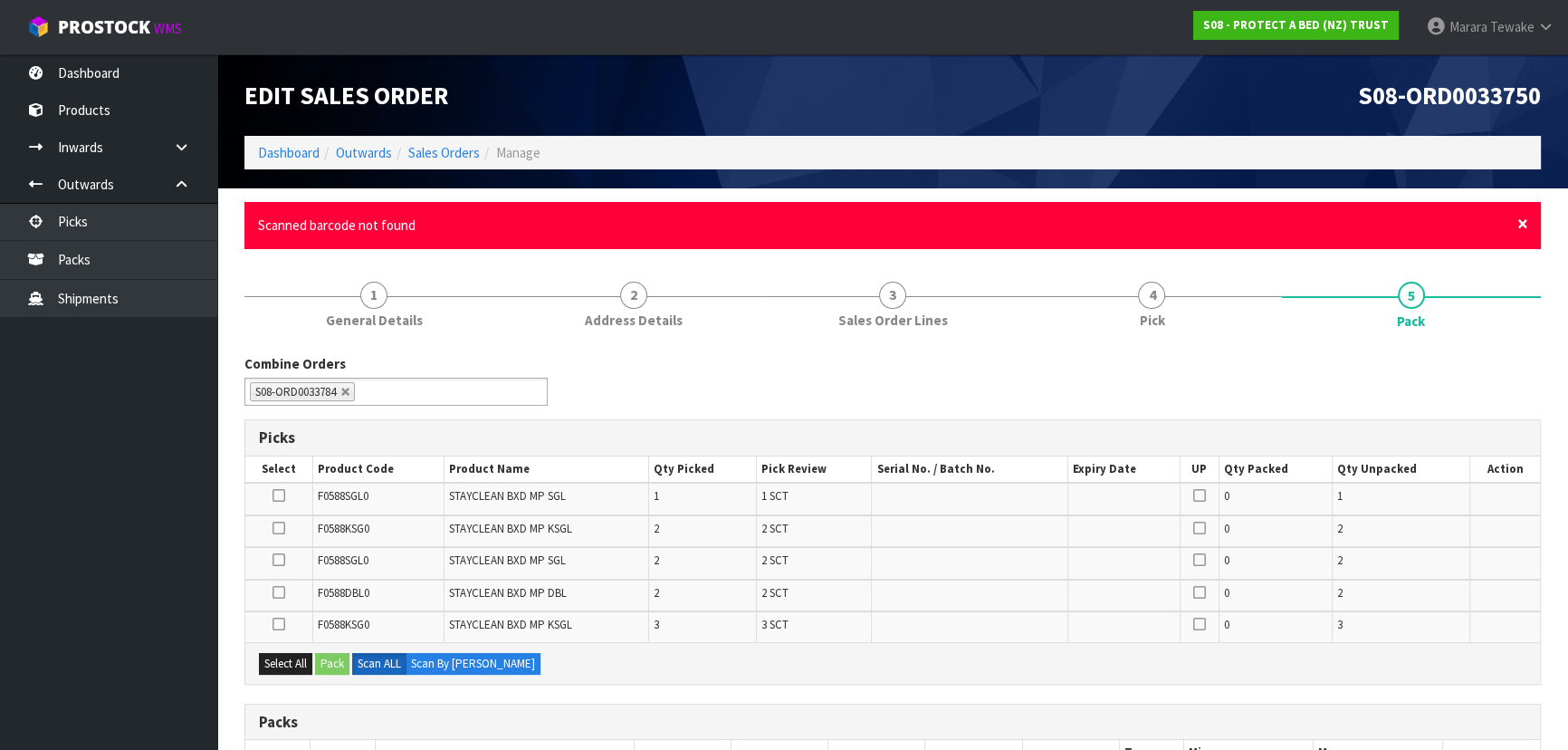
click at [1523, 227] on span "×" at bounding box center [1523, 223] width 11 height 25
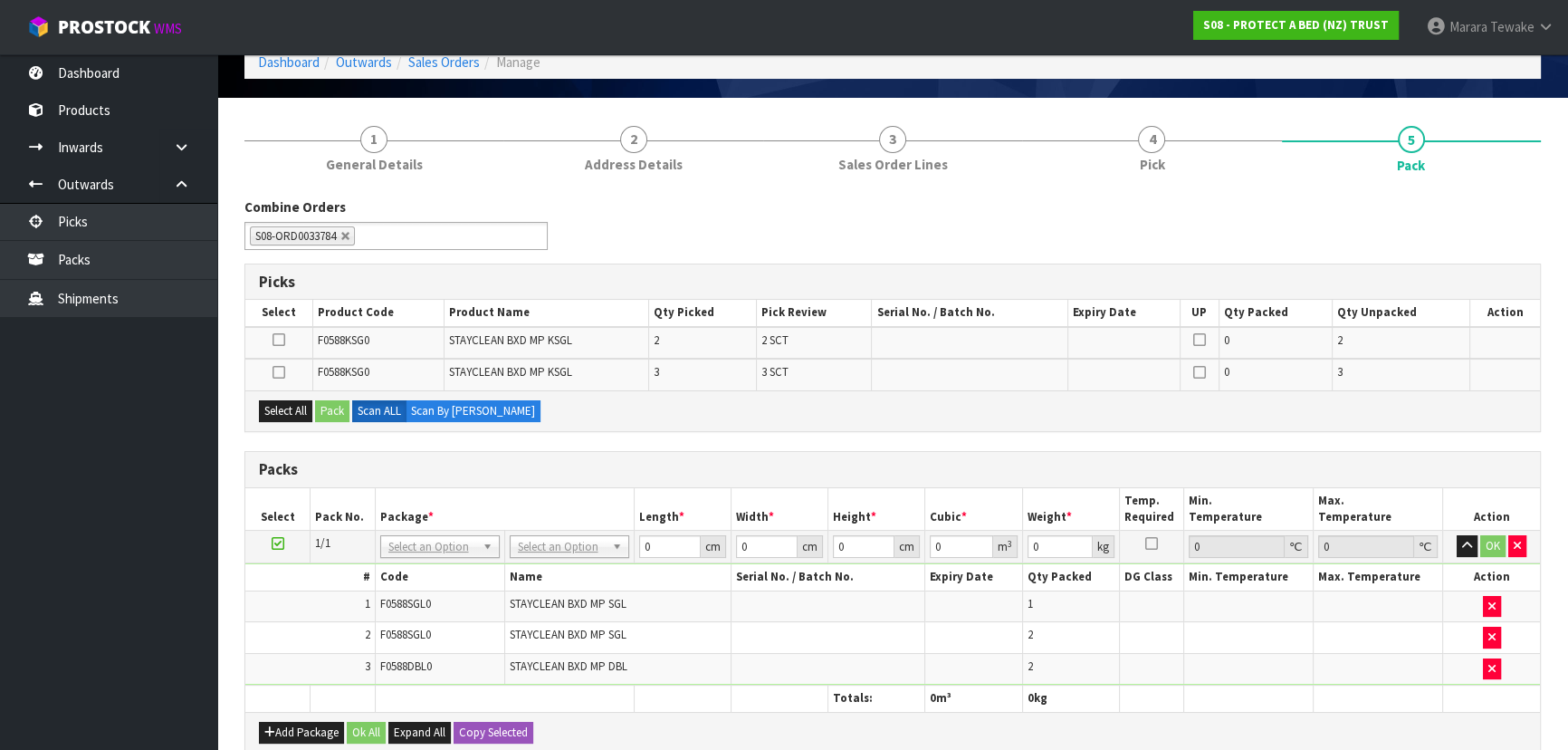
scroll to position [81, 0]
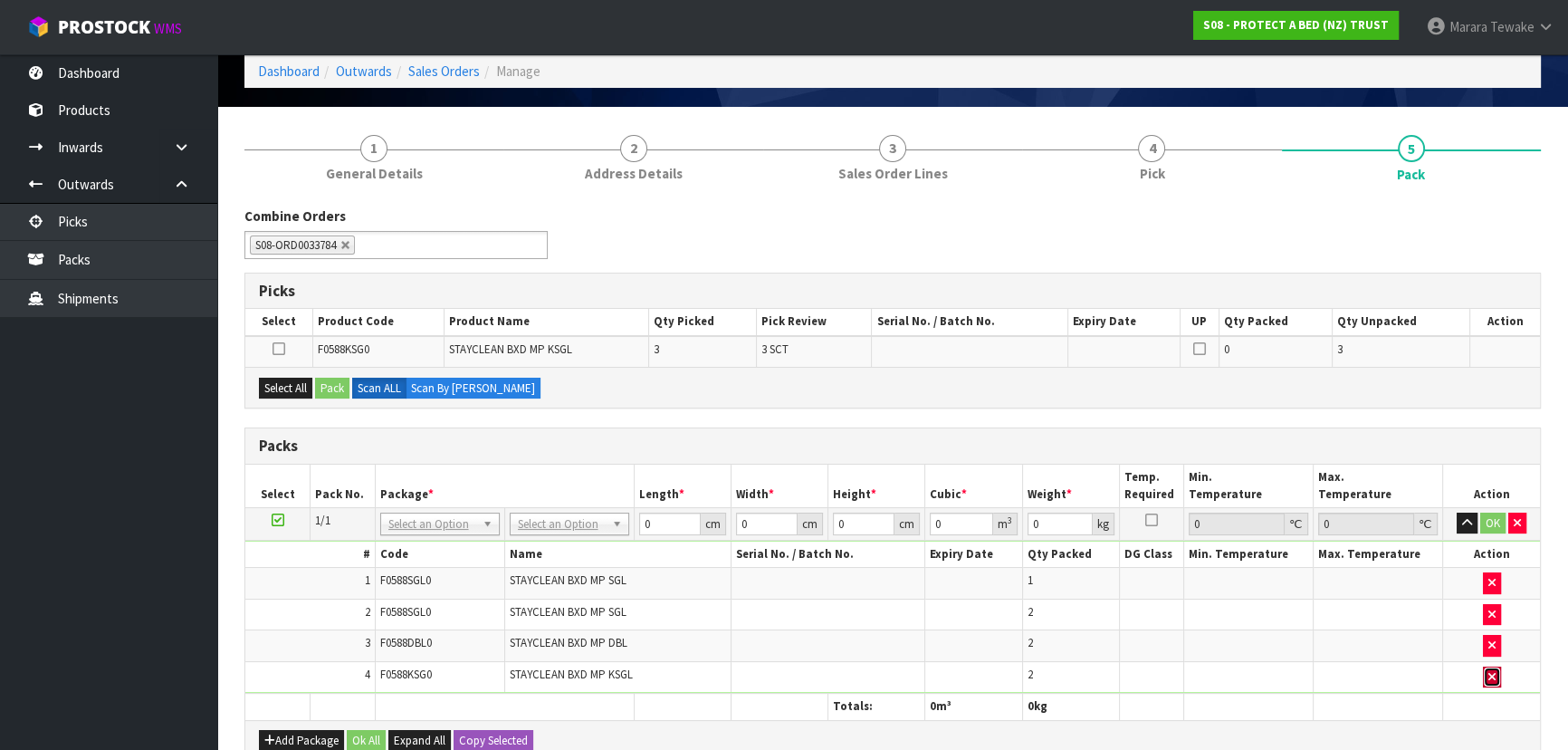
click at [1491, 674] on icon "button" at bounding box center [1492, 677] width 7 height 12
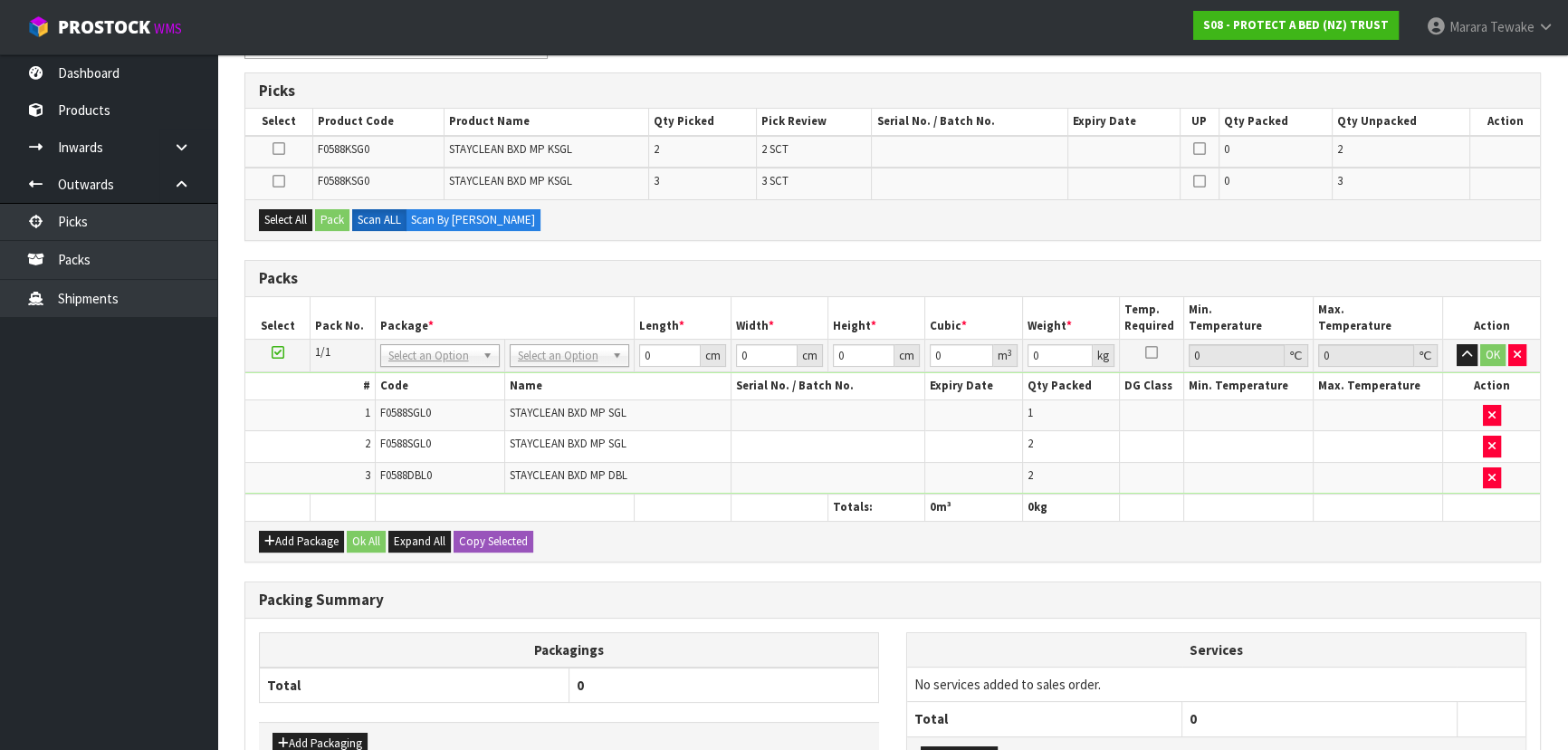
scroll to position [423, 0]
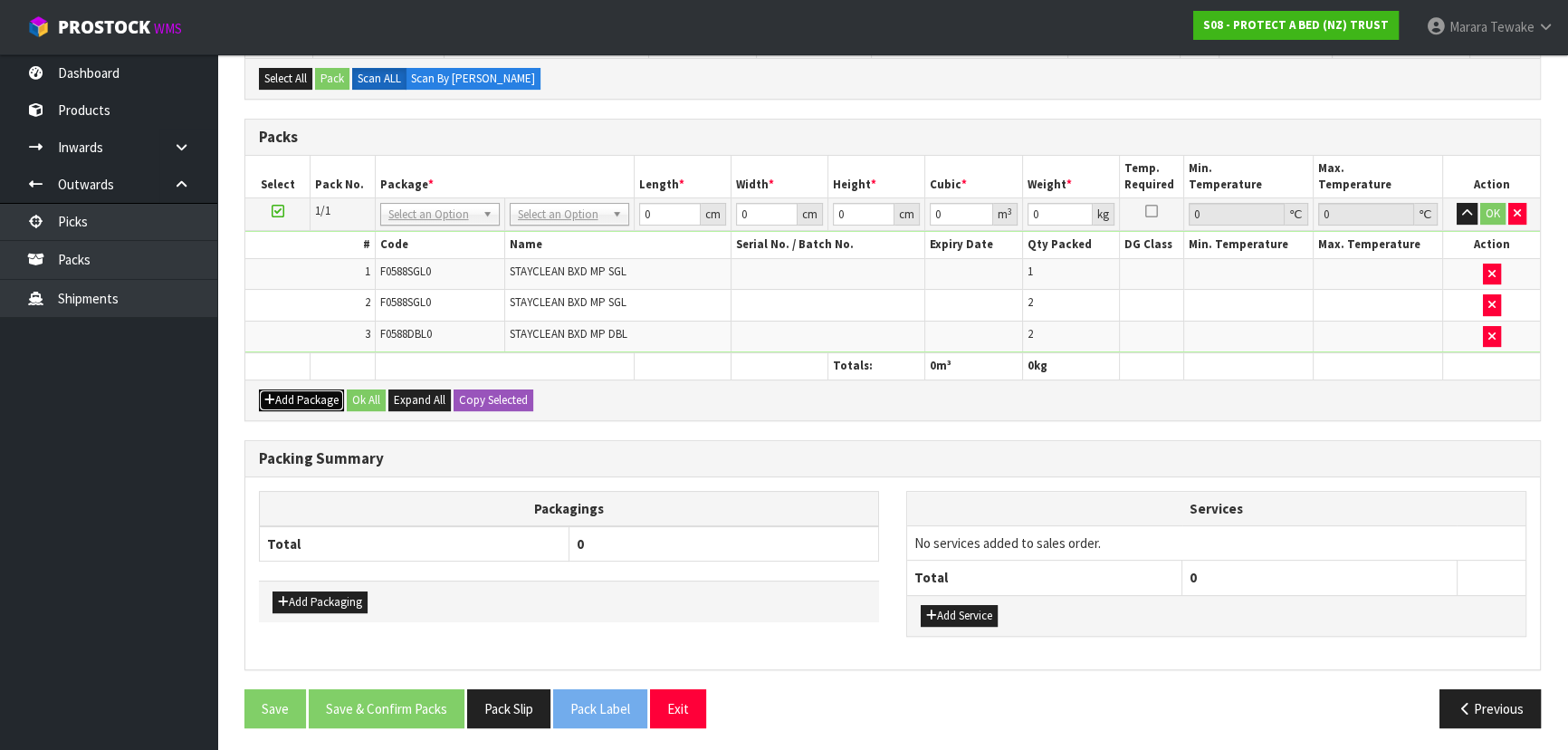
drag, startPoint x: 317, startPoint y: 398, endPoint x: 284, endPoint y: 382, distance: 36.7
click at [316, 395] on button "Add Package" at bounding box center [301, 400] width 85 height 22
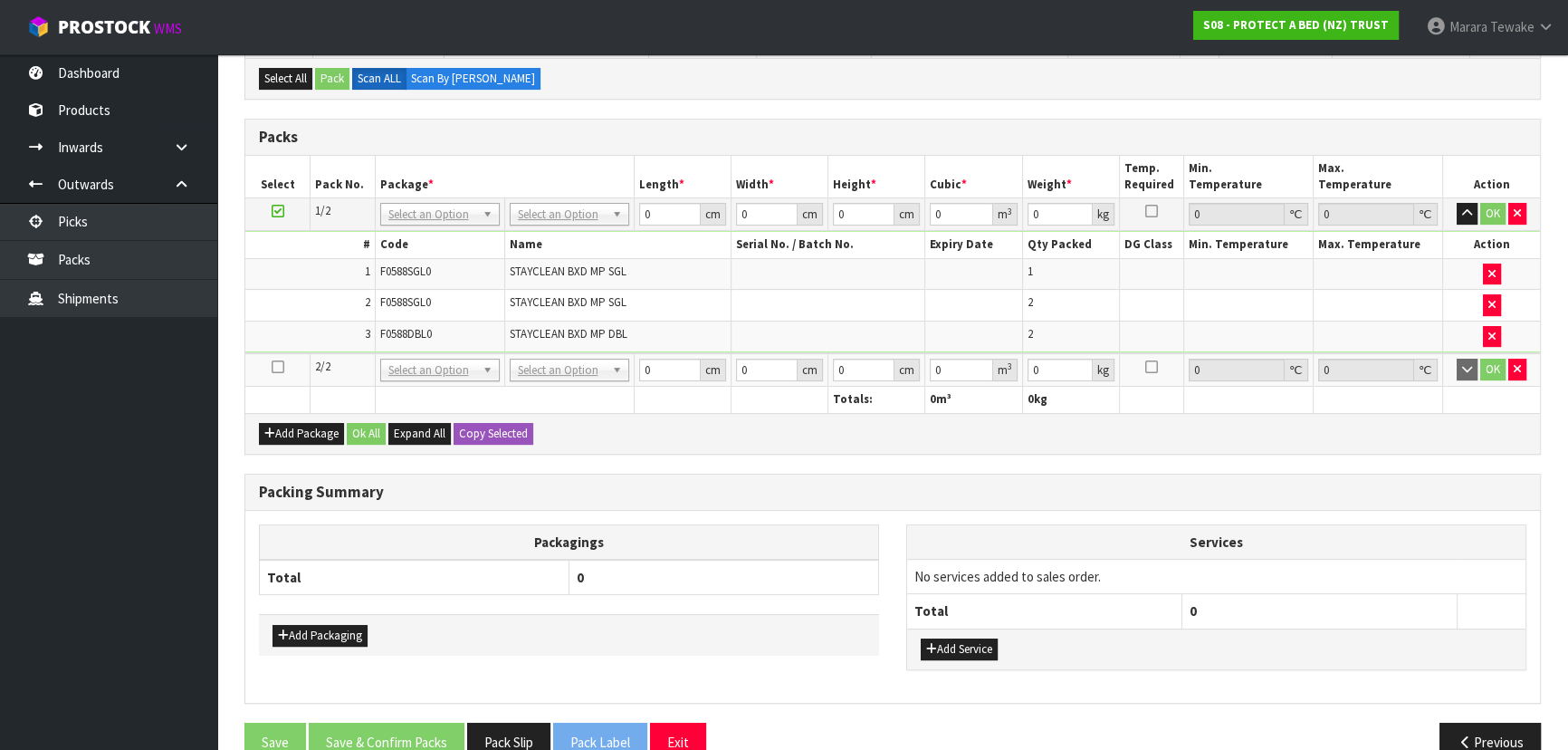
click at [276, 367] on icon at bounding box center [278, 367] width 13 height 1
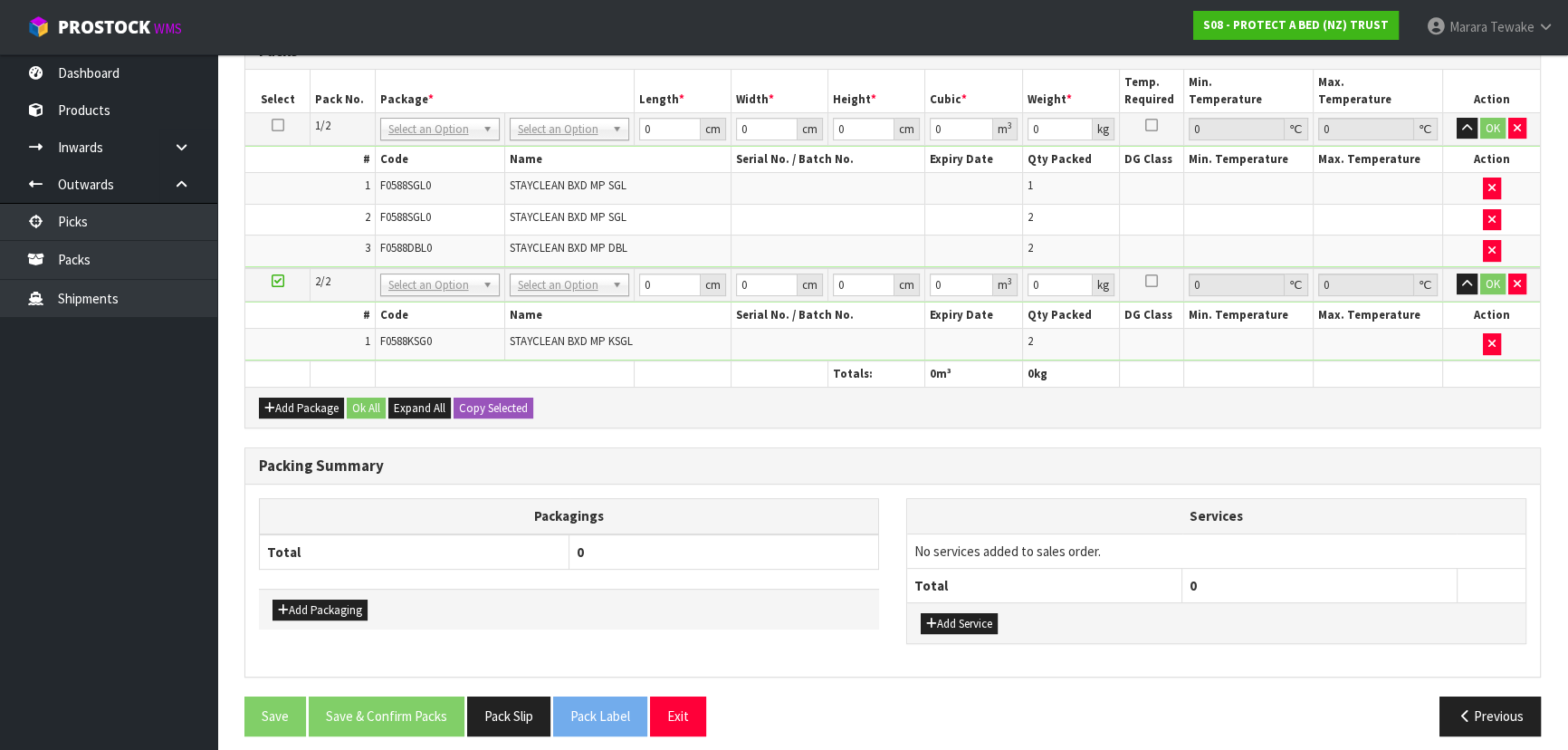
scroll to position [484, 0]
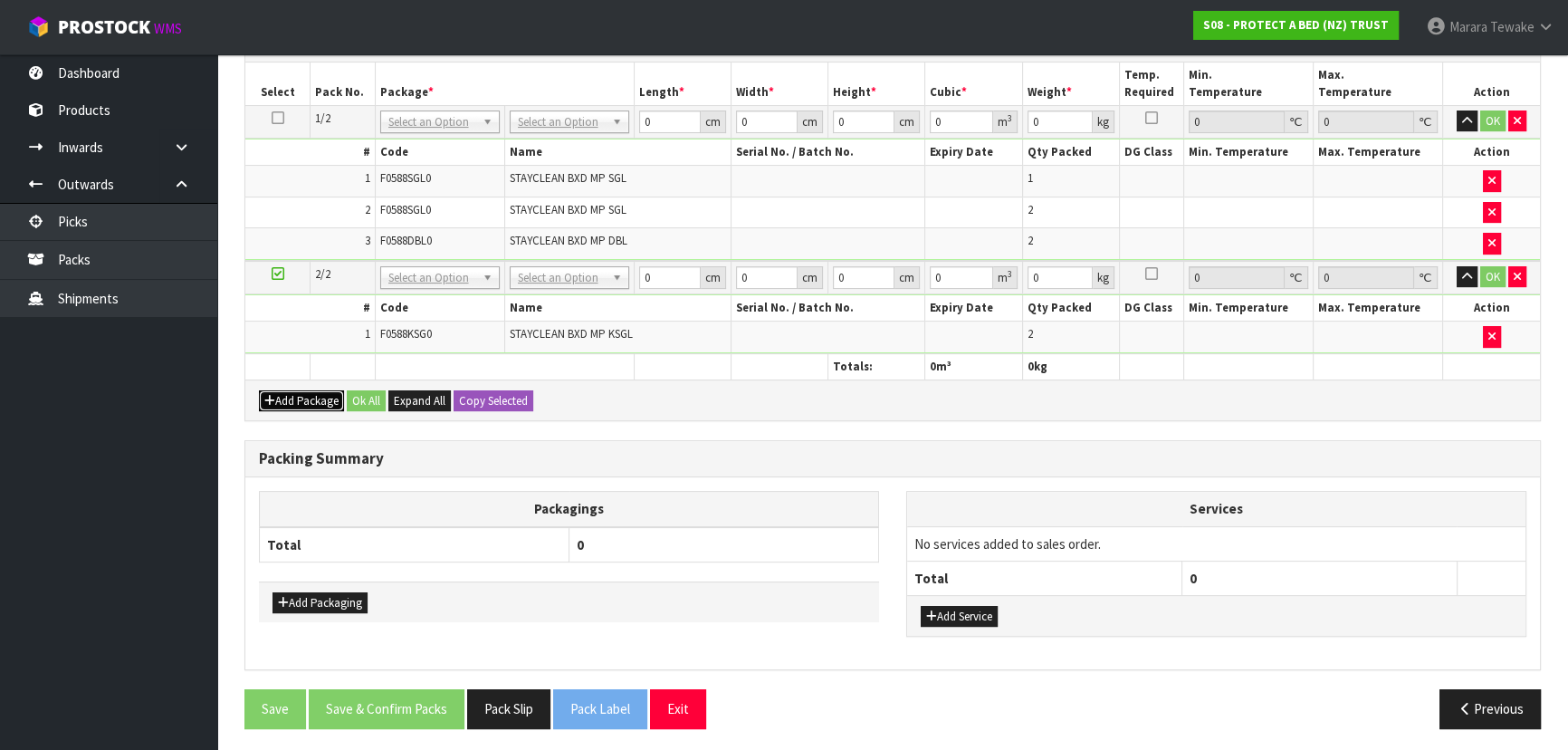
click at [290, 396] on button "Add Package" at bounding box center [301, 401] width 85 height 22
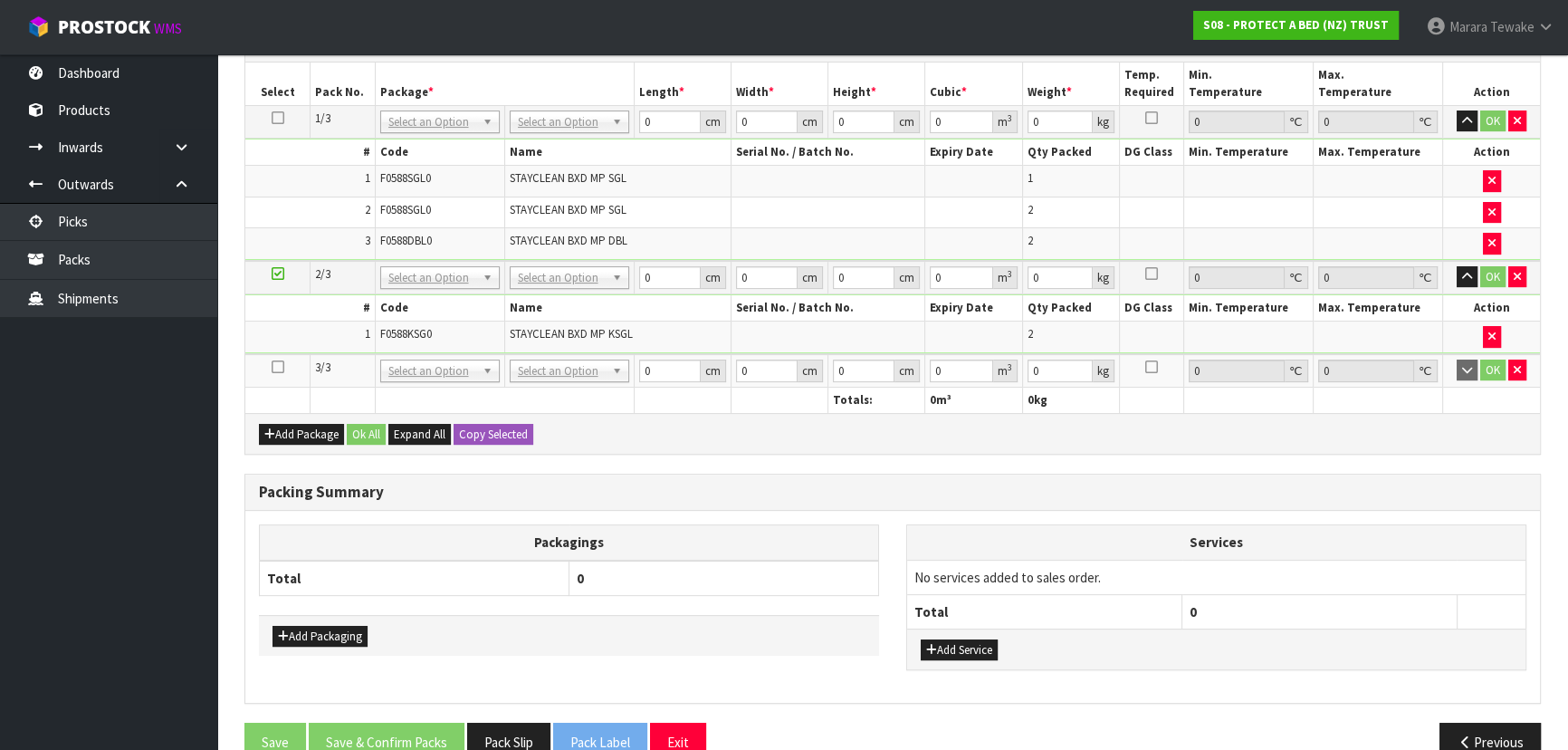
click at [279, 367] on icon at bounding box center [278, 367] width 13 height 1
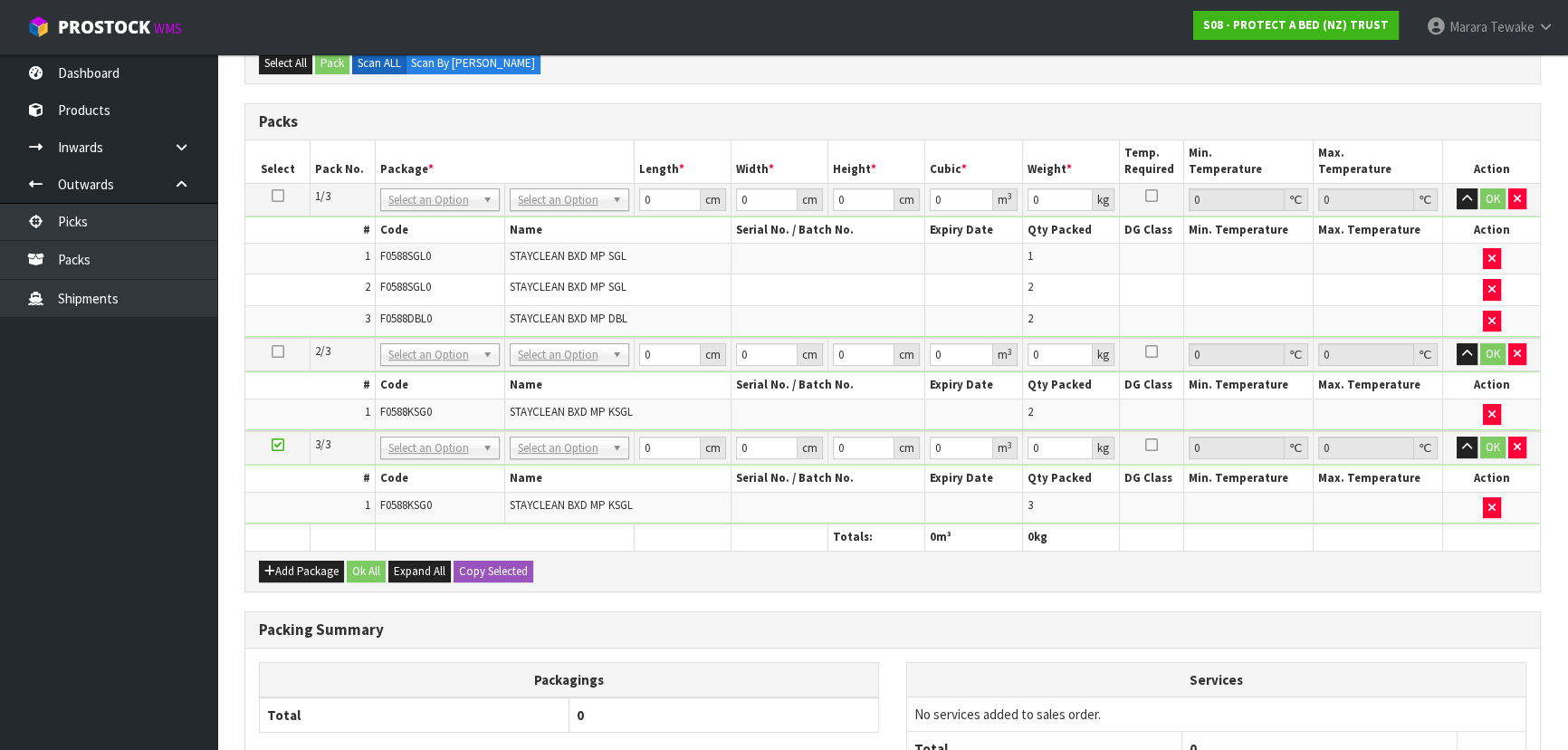
scroll to position [287, 0]
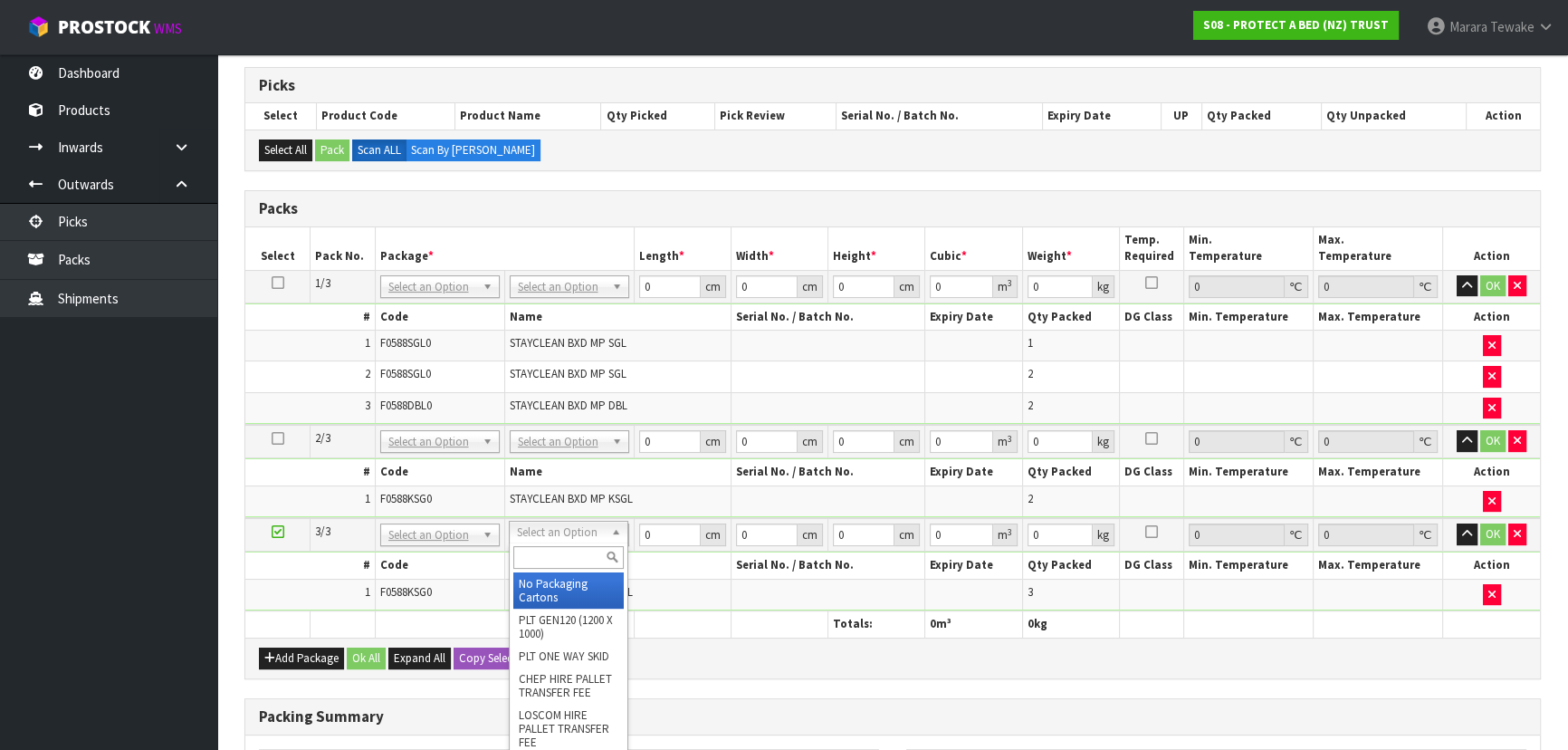
drag, startPoint x: 589, startPoint y: 586, endPoint x: 583, endPoint y: 577, distance: 10.8
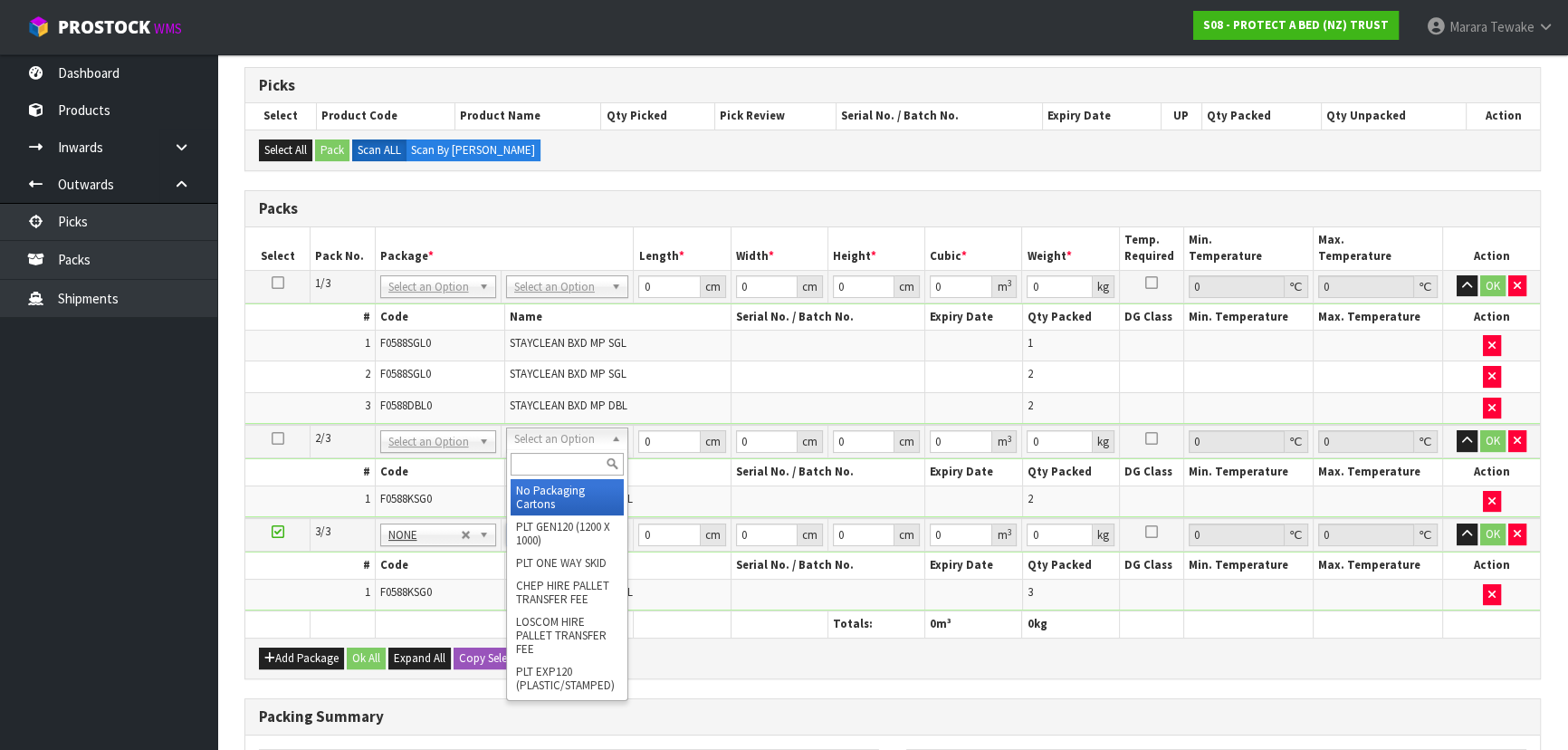
drag, startPoint x: 570, startPoint y: 489, endPoint x: 565, endPoint y: 417, distance: 72.2
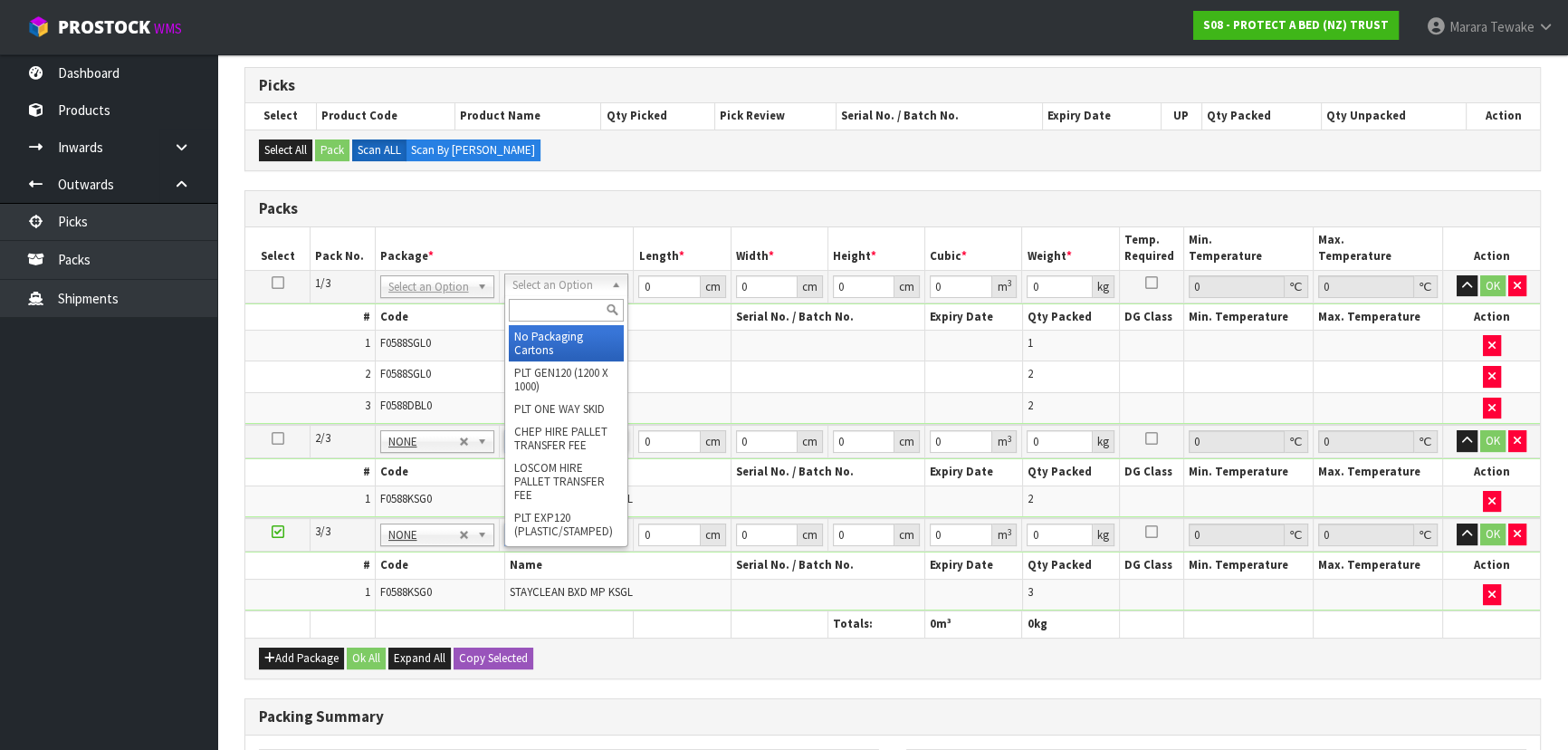
drag, startPoint x: 567, startPoint y: 333, endPoint x: 580, endPoint y: 335, distance: 13.2
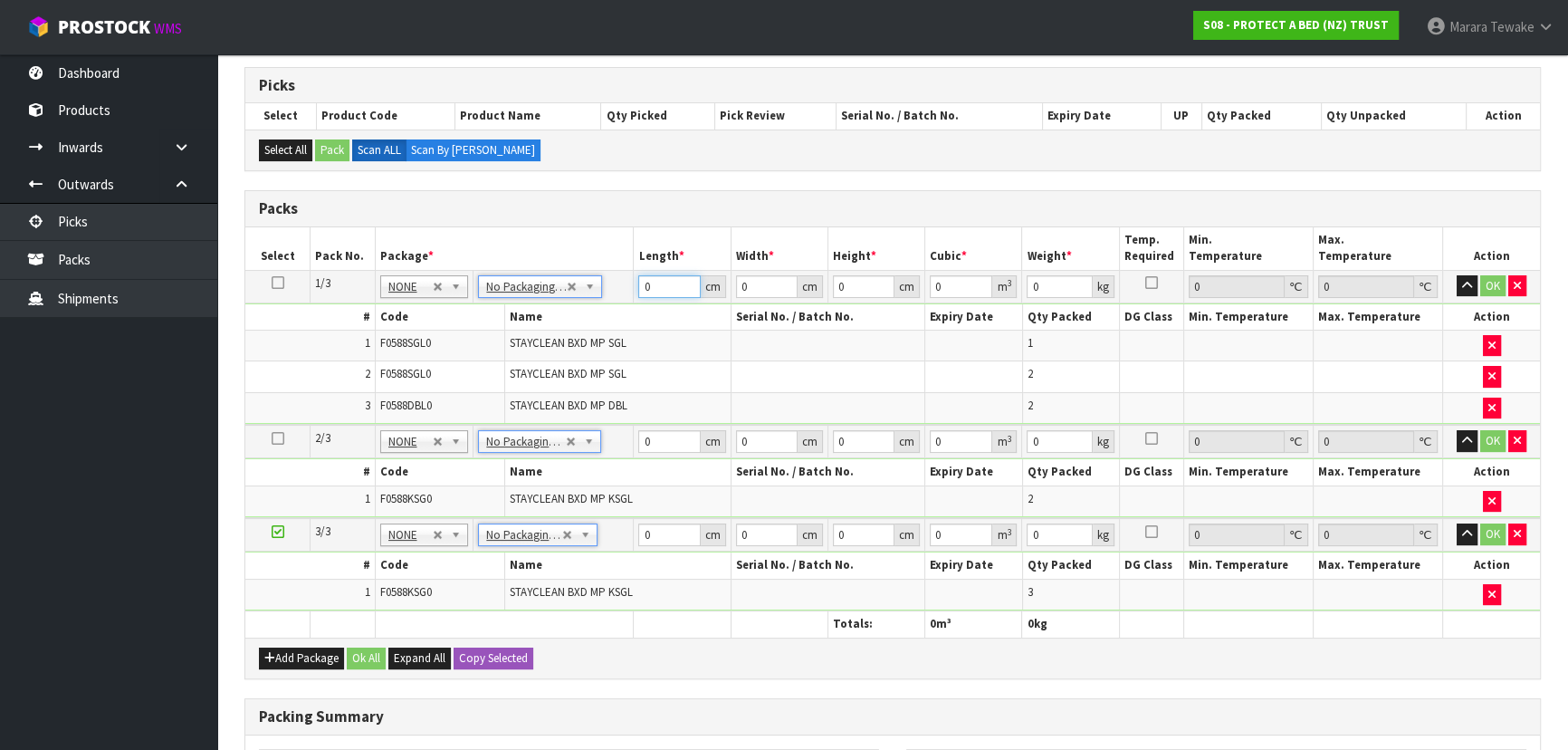
drag, startPoint x: 659, startPoint y: 281, endPoint x: 592, endPoint y: 204, distance: 102.1
click at [590, 239] on table "Select Pack No. Package * Length * Width * Height * Cubic * Weight * Temp. Requ…" at bounding box center [892, 433] width 1294 height 411
type input "59"
type input "41"
type input "3"
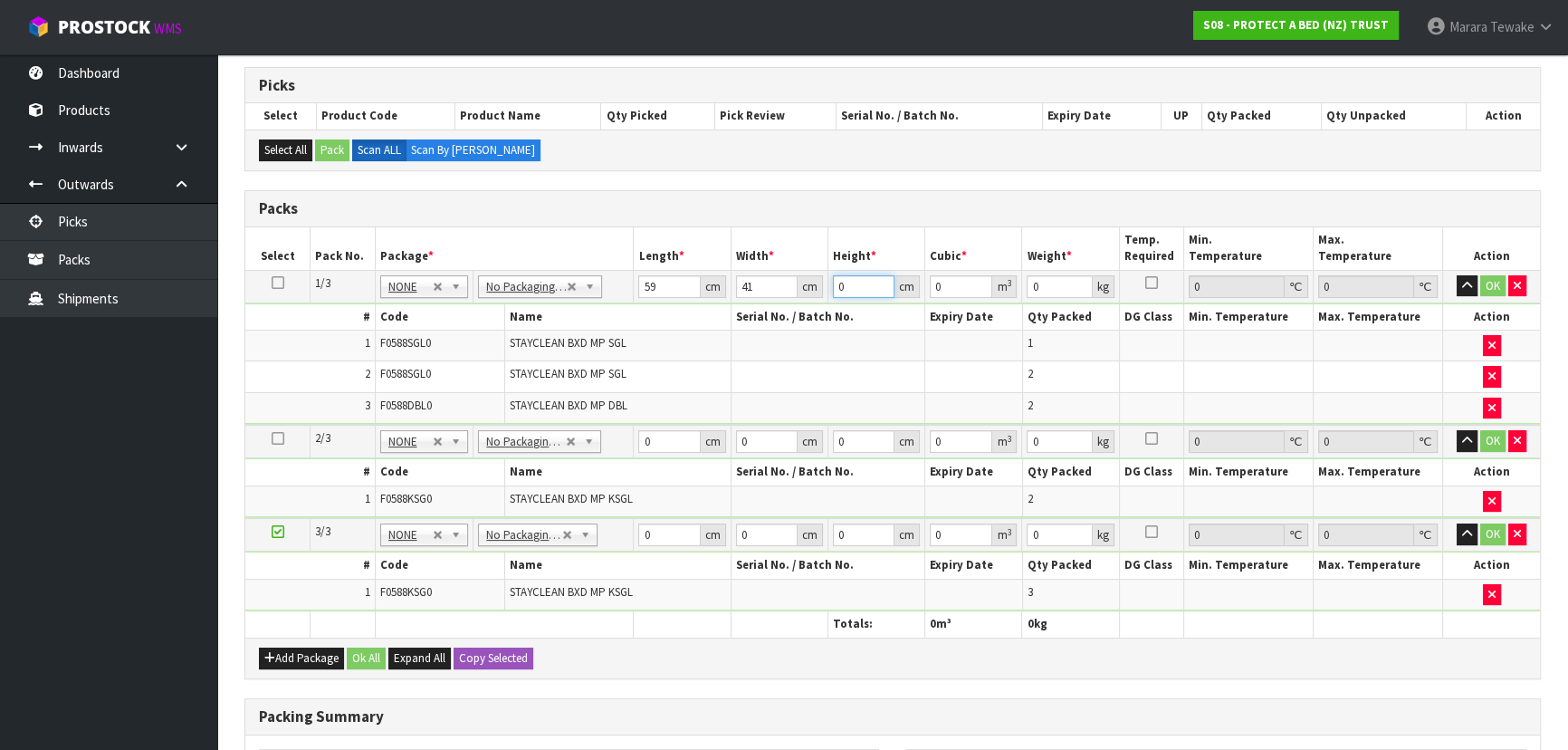
type input "0.007257"
type input "32"
type input "0.077408"
type input "32"
type input "8"
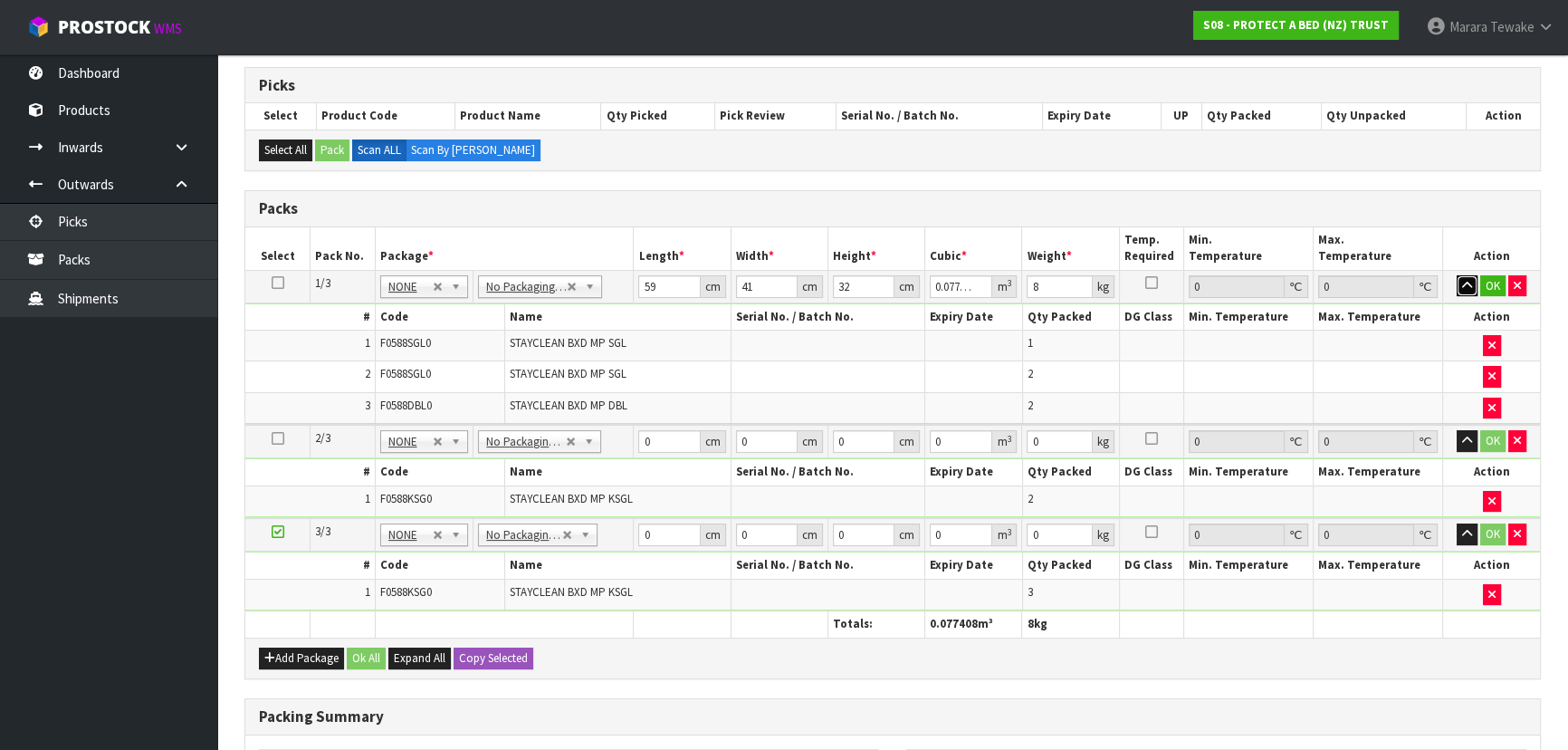
click at [1457, 276] on button "button" at bounding box center [1467, 287] width 21 height 22
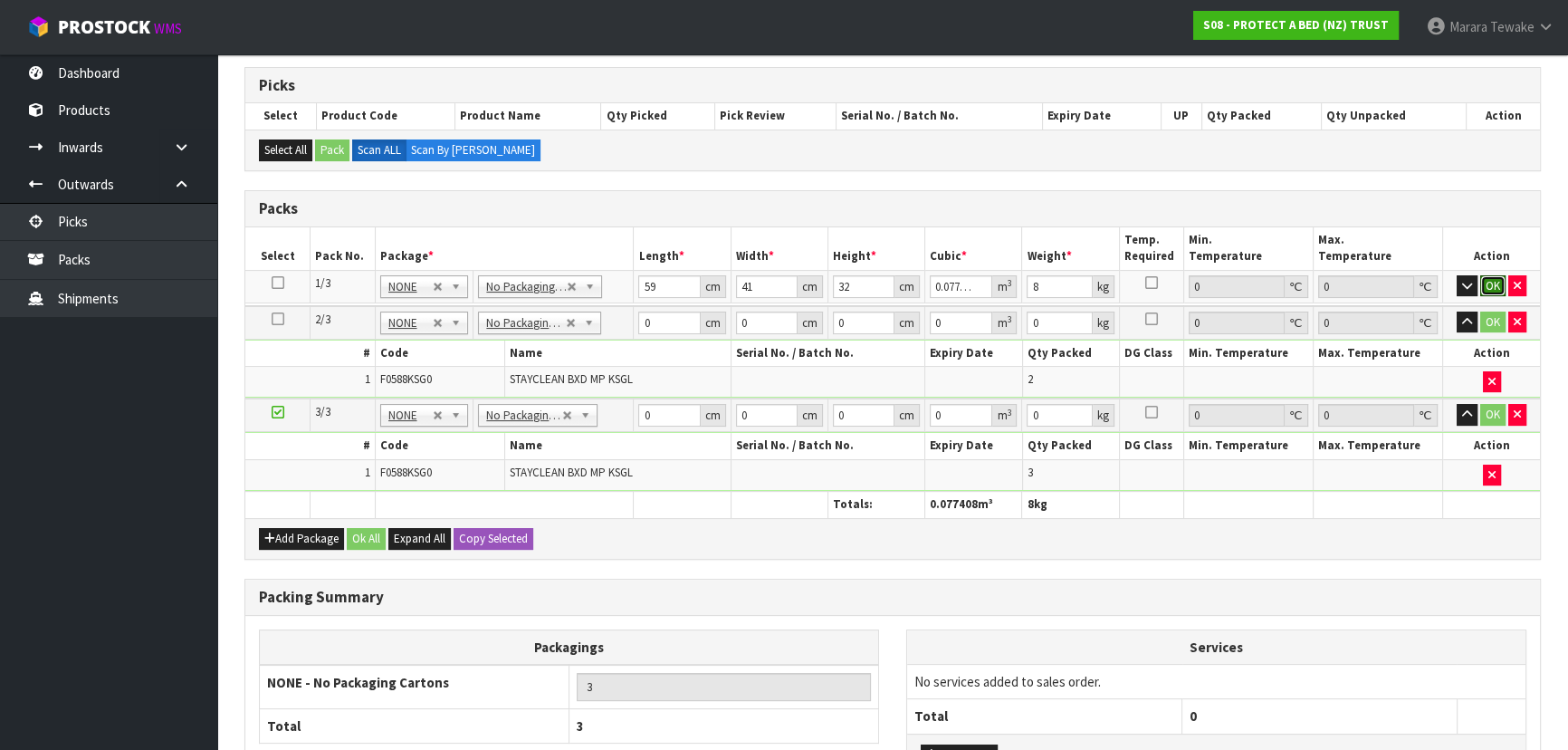
click button "OK" at bounding box center [1492, 287] width 25 height 22
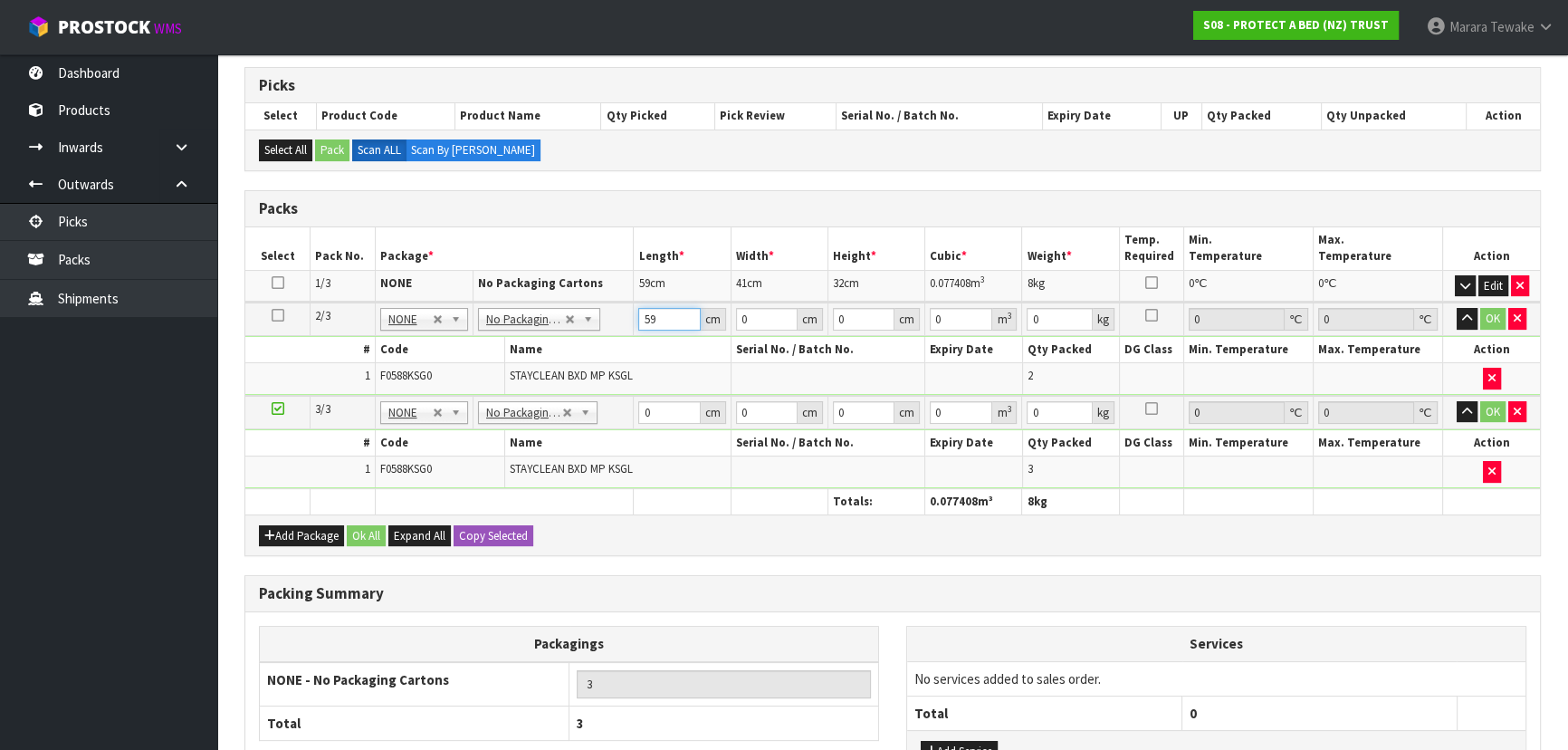
type input "59"
type input "34"
type input "3"
type input "0.006018"
type input "32"
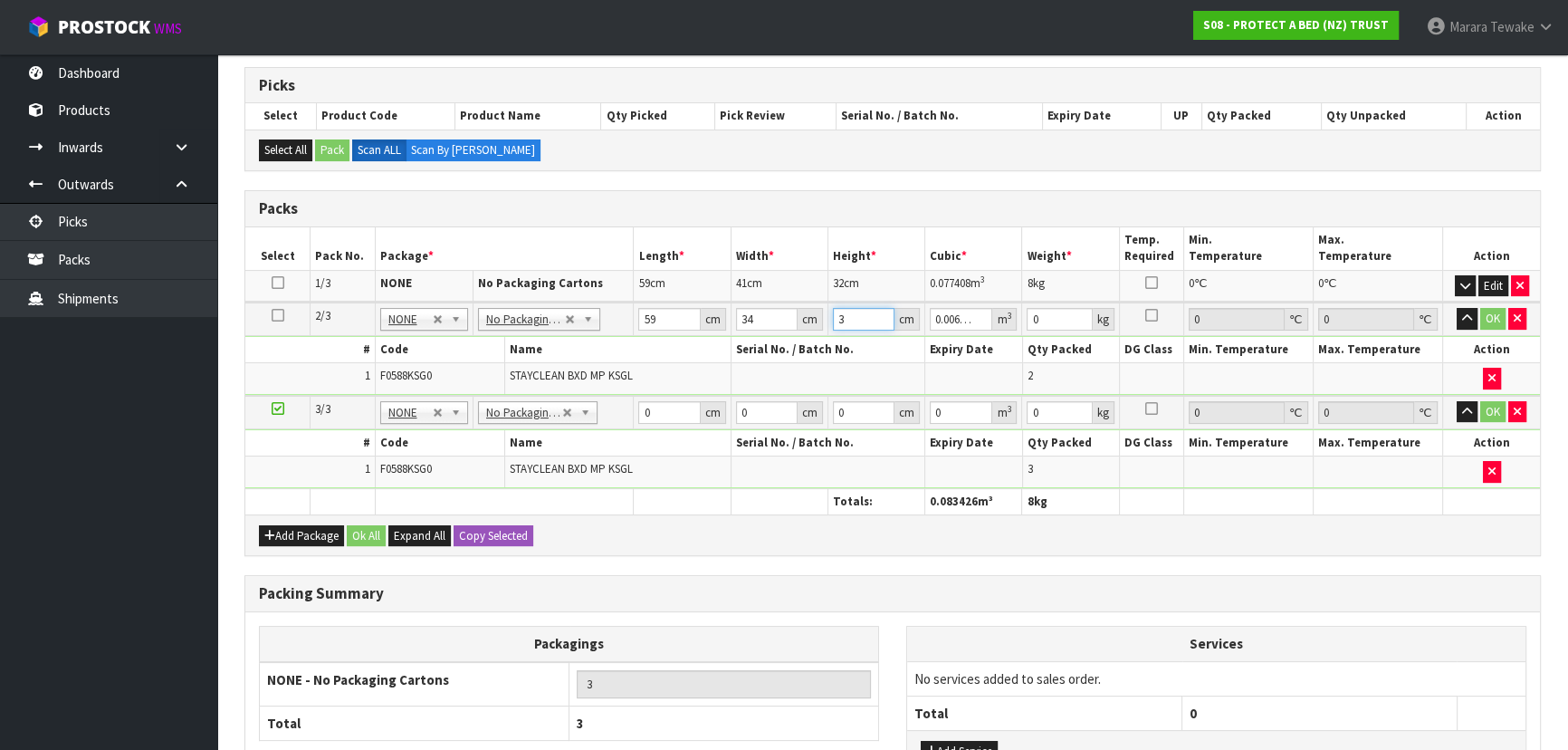
type input "0.064192"
type input "32"
type input "6"
click at [1457, 308] on button "button" at bounding box center [1467, 319] width 21 height 22
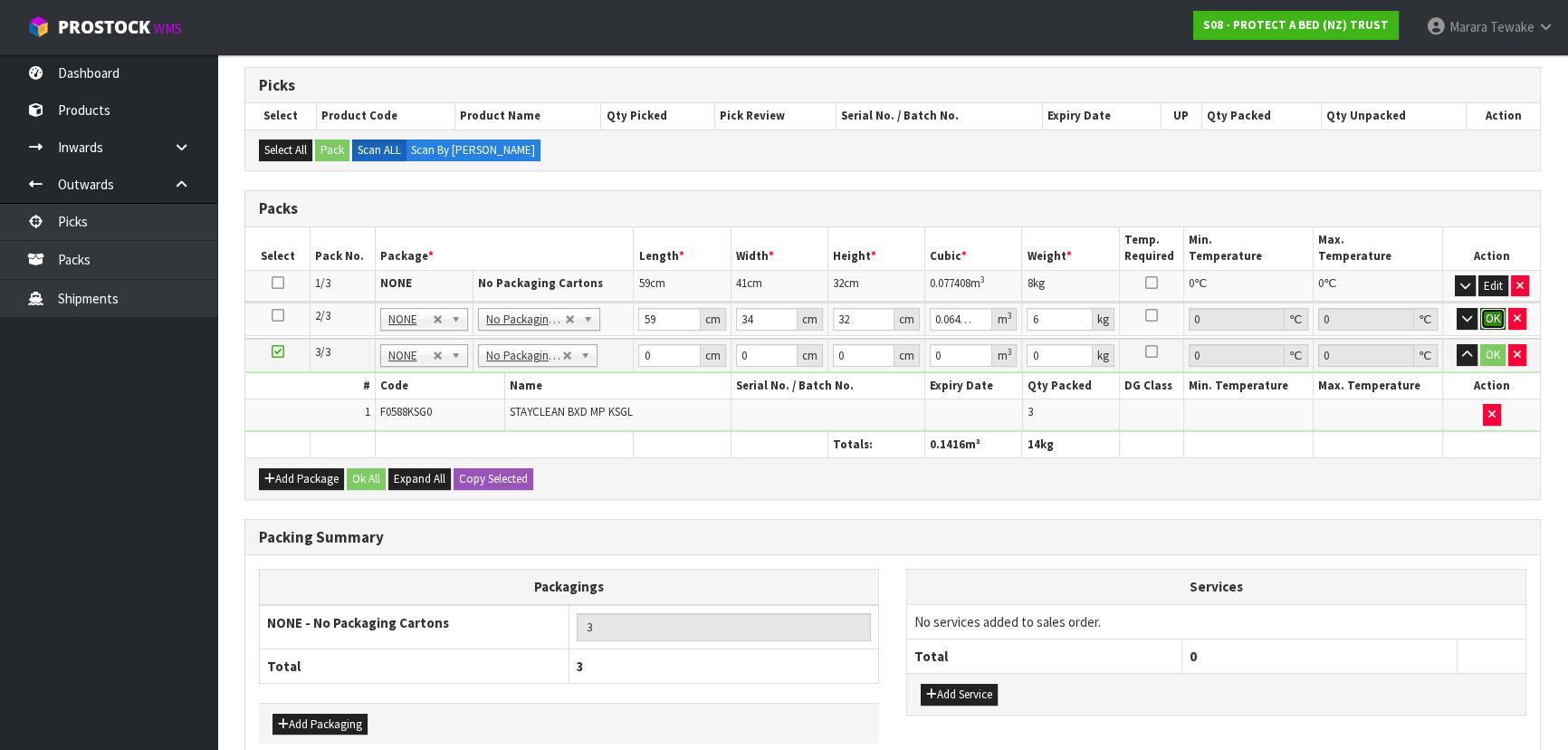
click button "OK" at bounding box center [1492, 319] width 25 height 22
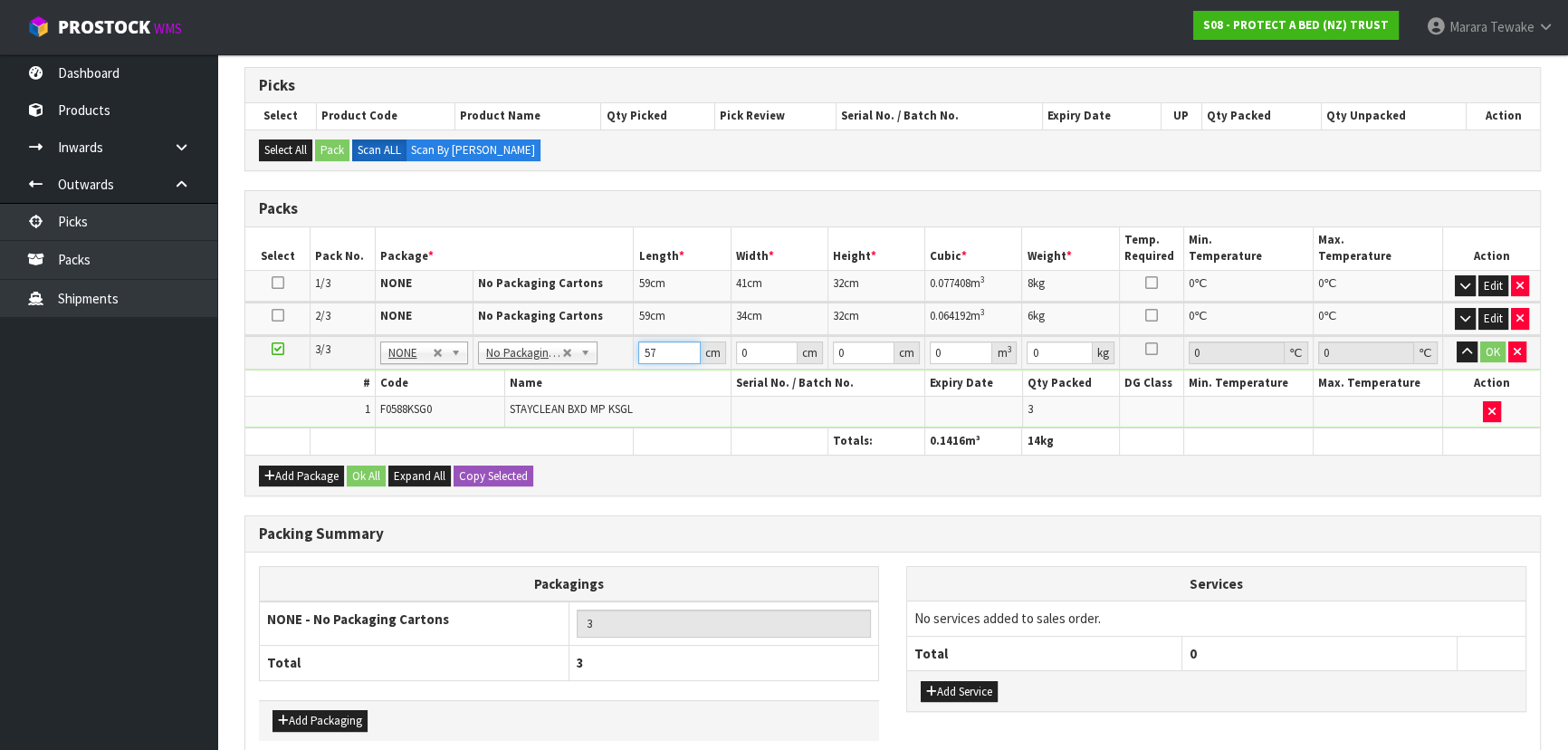
type input "57"
type input "39"
type input "3"
type input "0.006669"
type input "31"
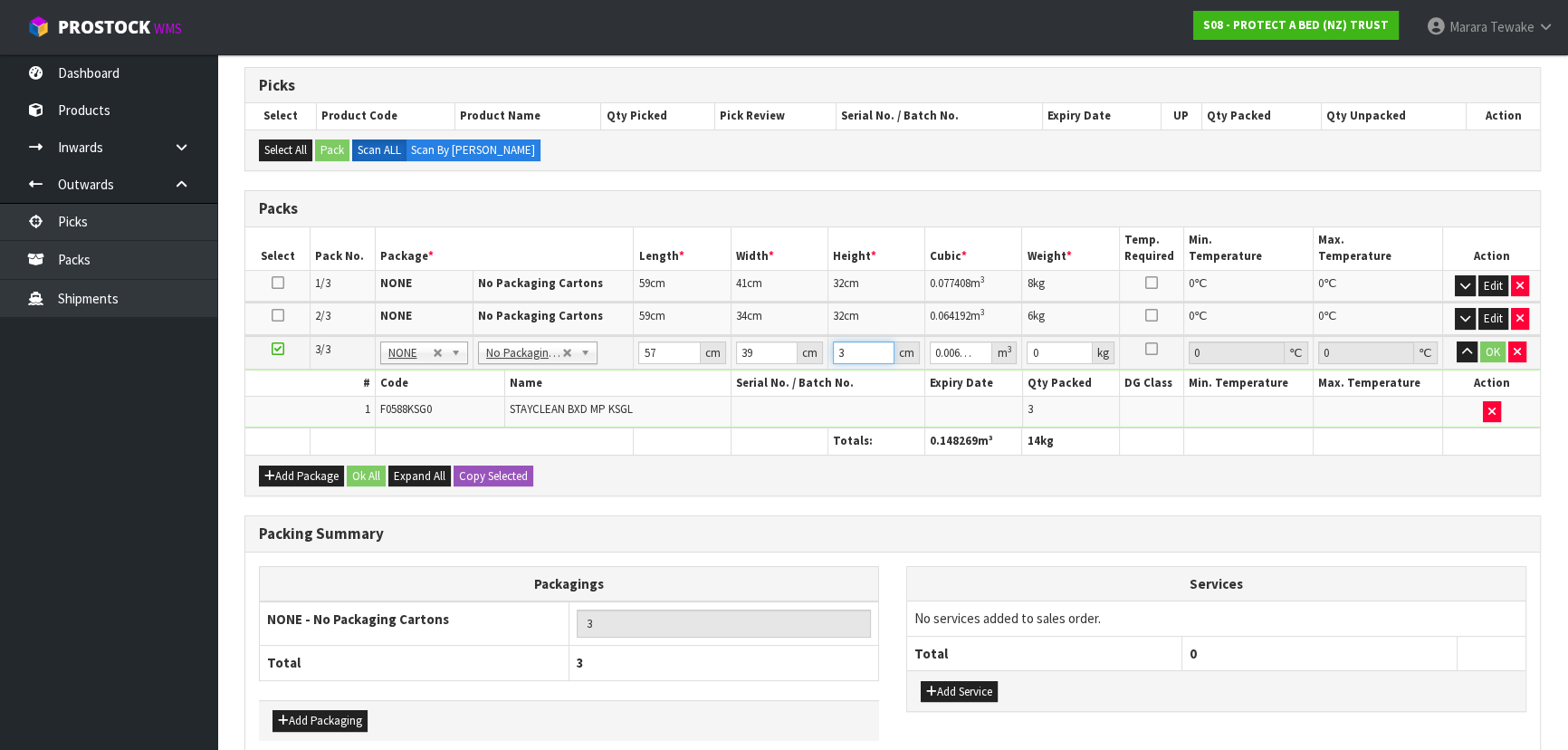
type input "0.068913"
type input "31"
type input "5"
click at [1457, 341] on button "button" at bounding box center [1467, 352] width 21 height 22
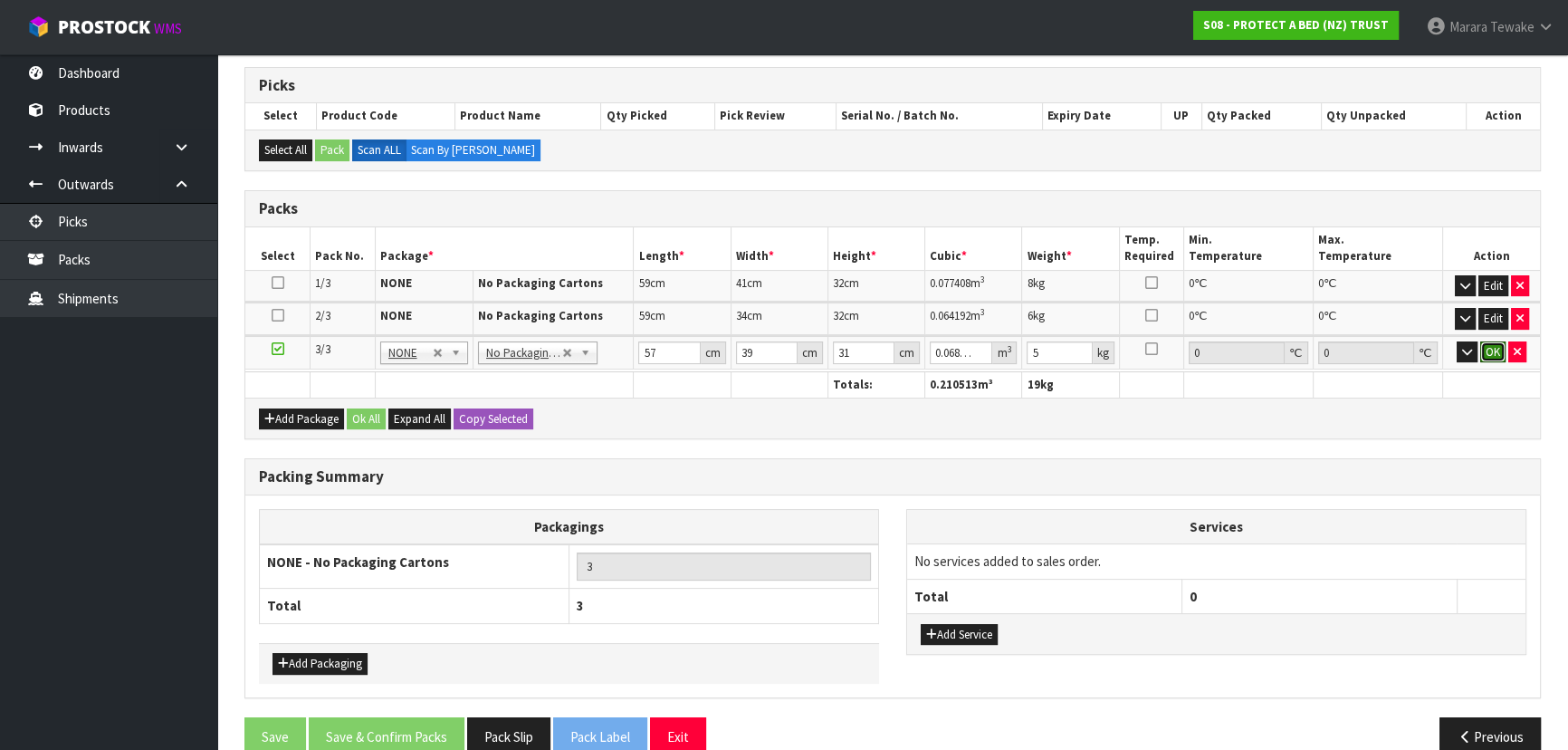
click button "OK" at bounding box center [1492, 352] width 25 height 22
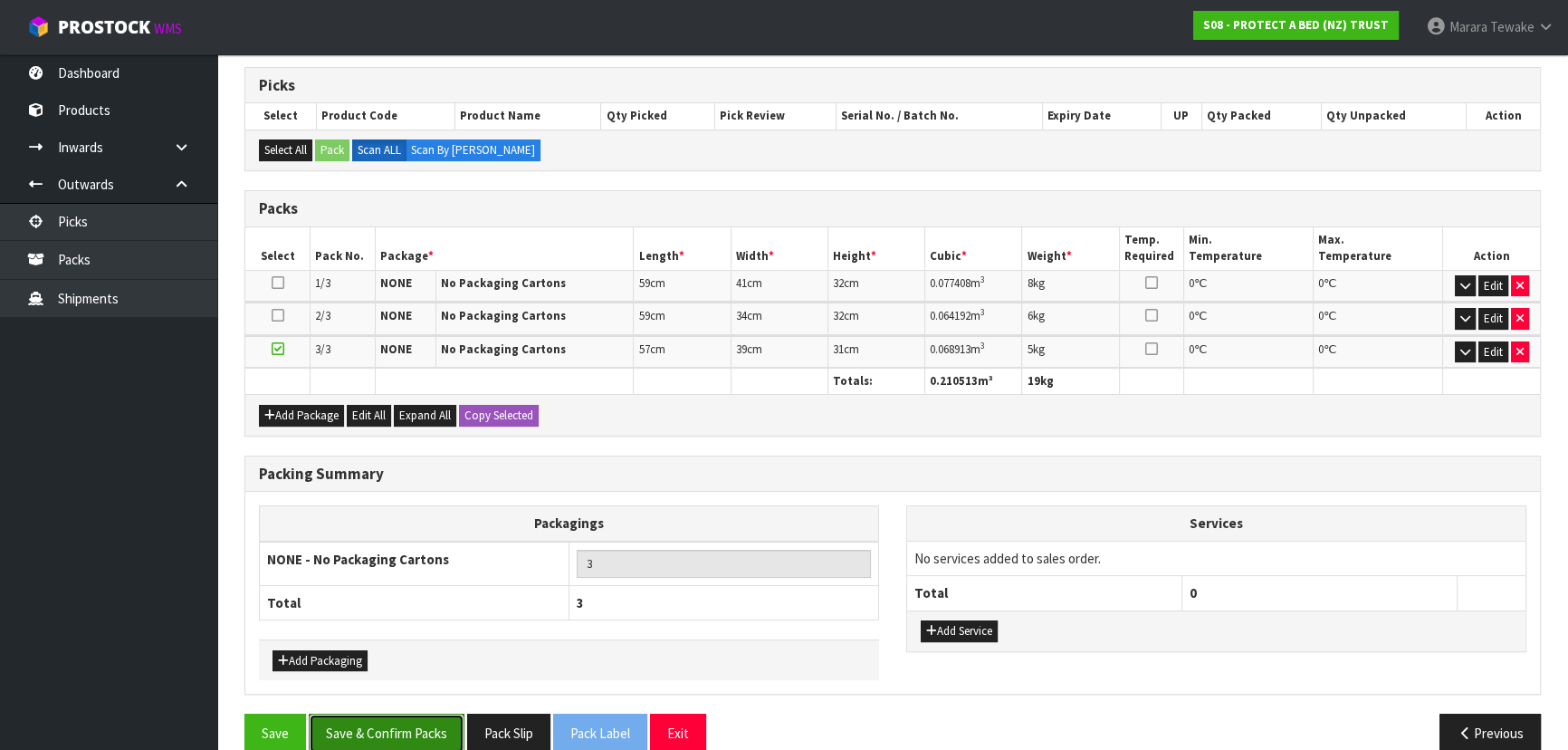
click at [388, 721] on button "Save & Confirm Packs" at bounding box center [386, 733] width 155 height 39
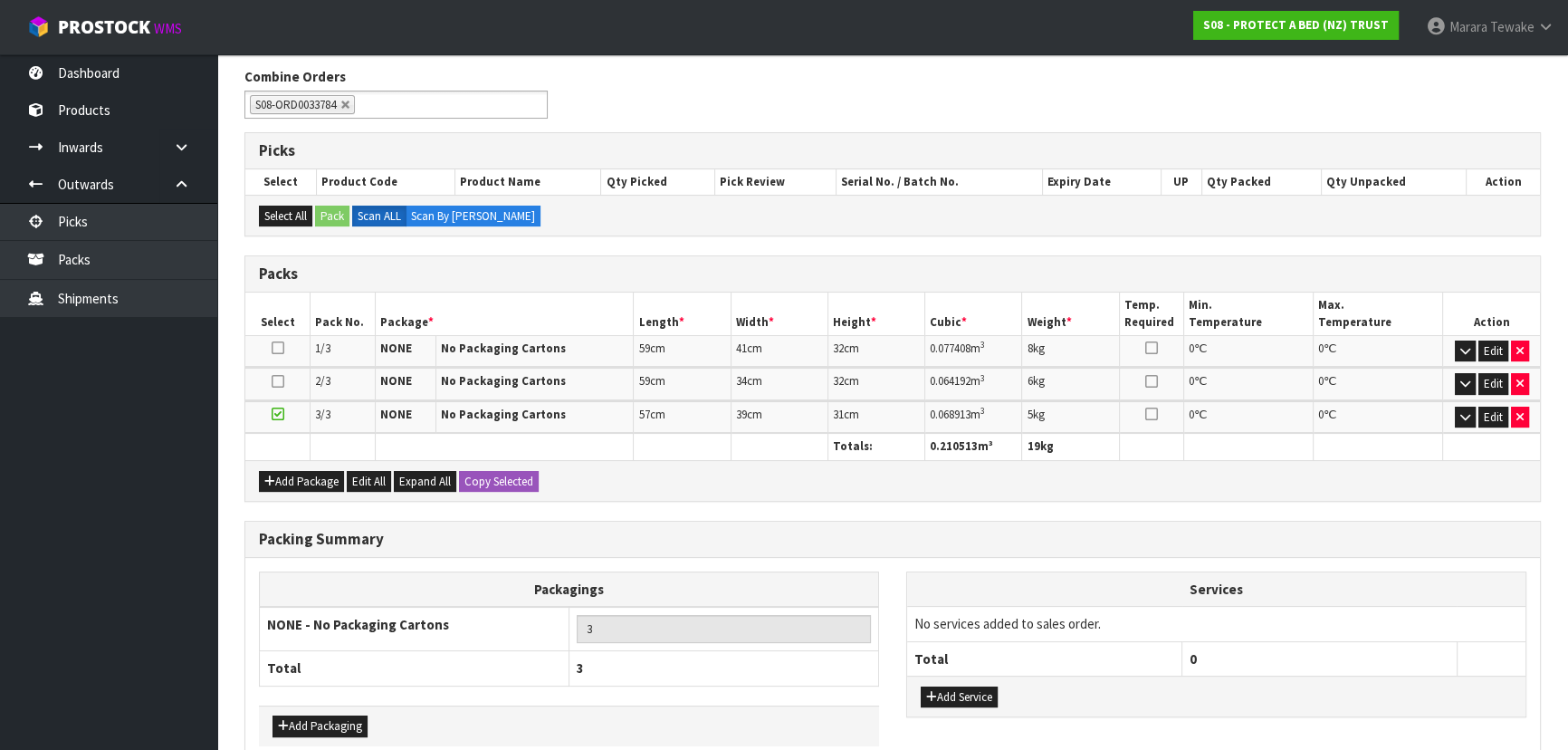
scroll to position [0, 0]
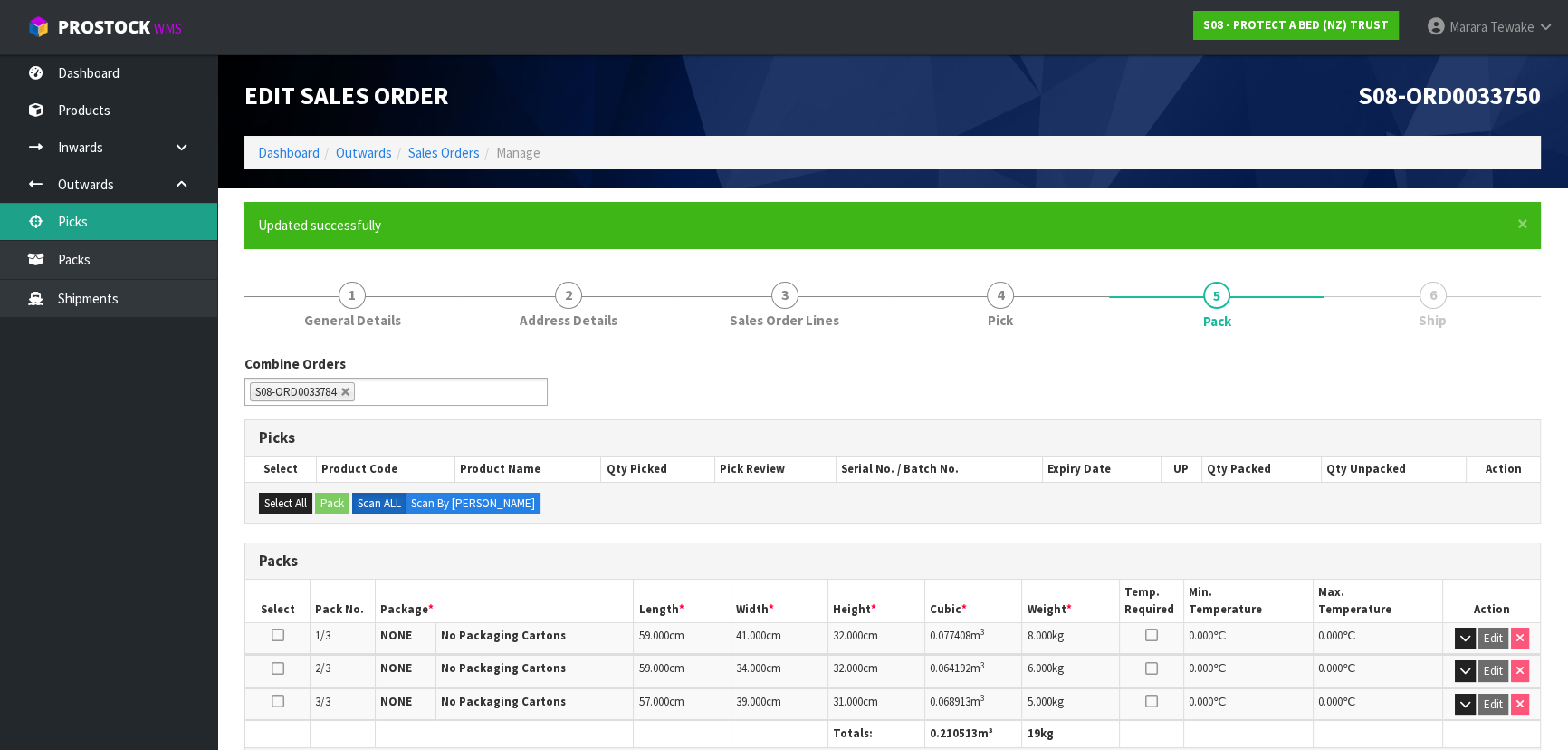
drag, startPoint x: 144, startPoint y: 219, endPoint x: 164, endPoint y: 227, distance: 21.5
click at [144, 219] on link "Picks" at bounding box center [108, 221] width 217 height 37
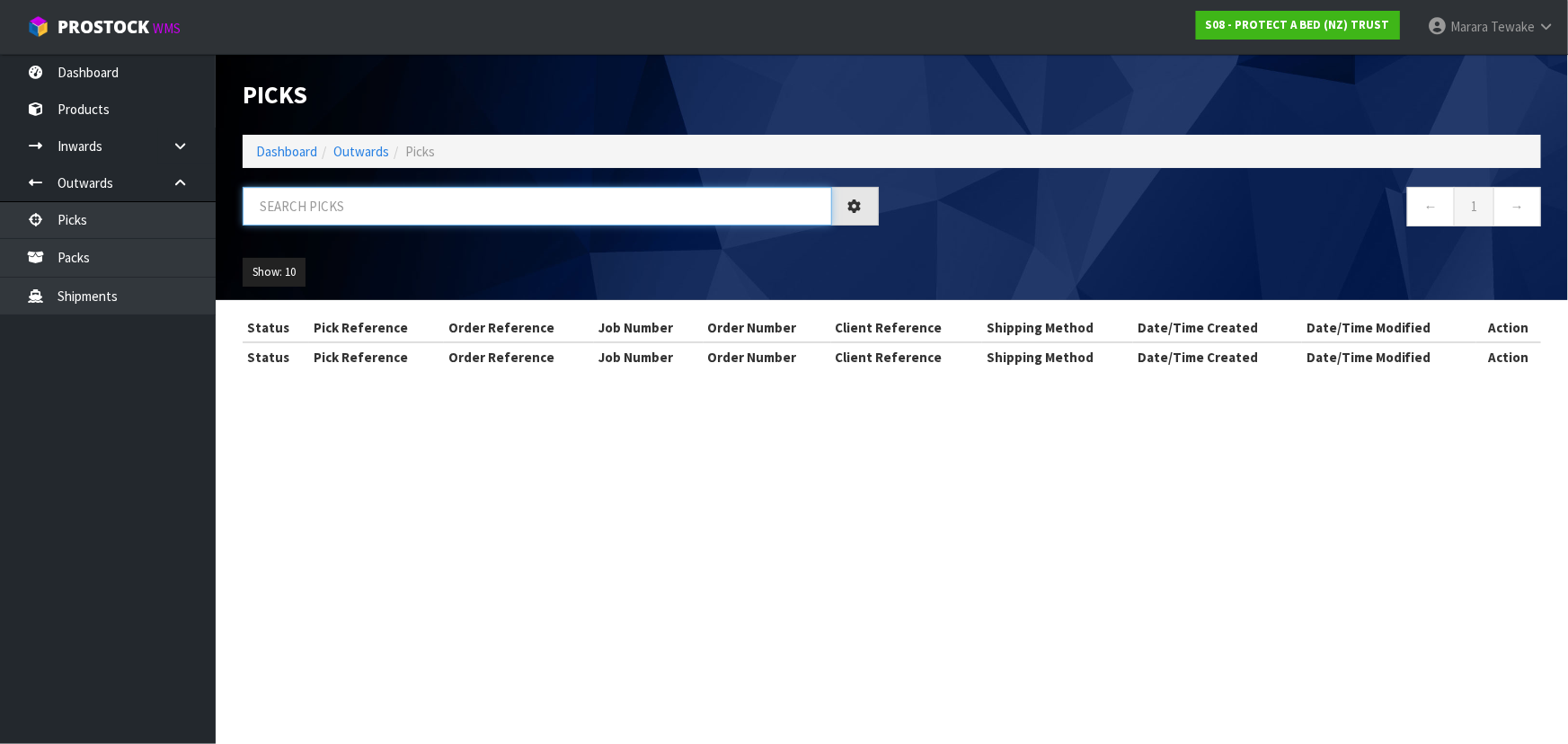
click at [284, 211] on input "text" at bounding box center [537, 206] width 589 height 39
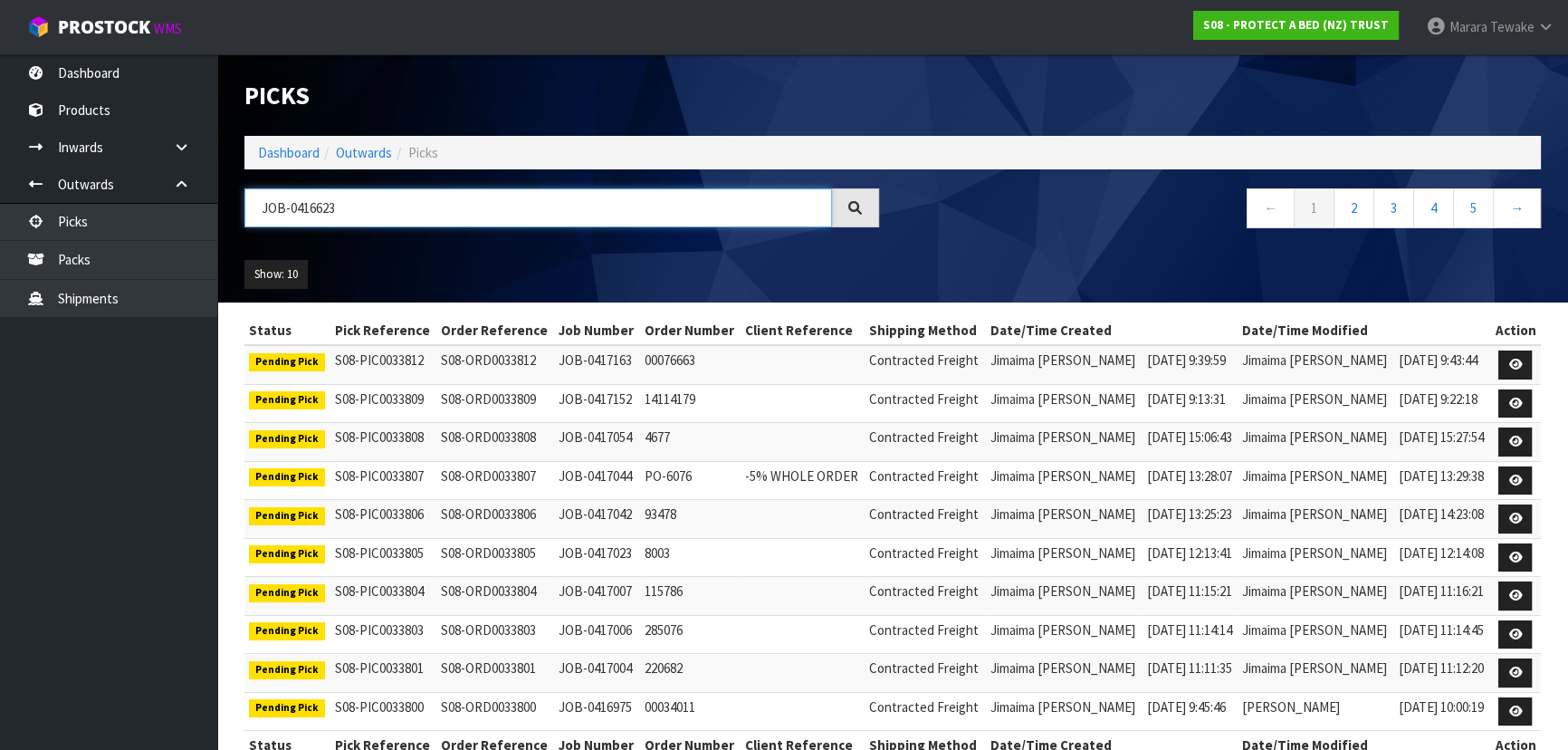
type input "JOB-0416623"
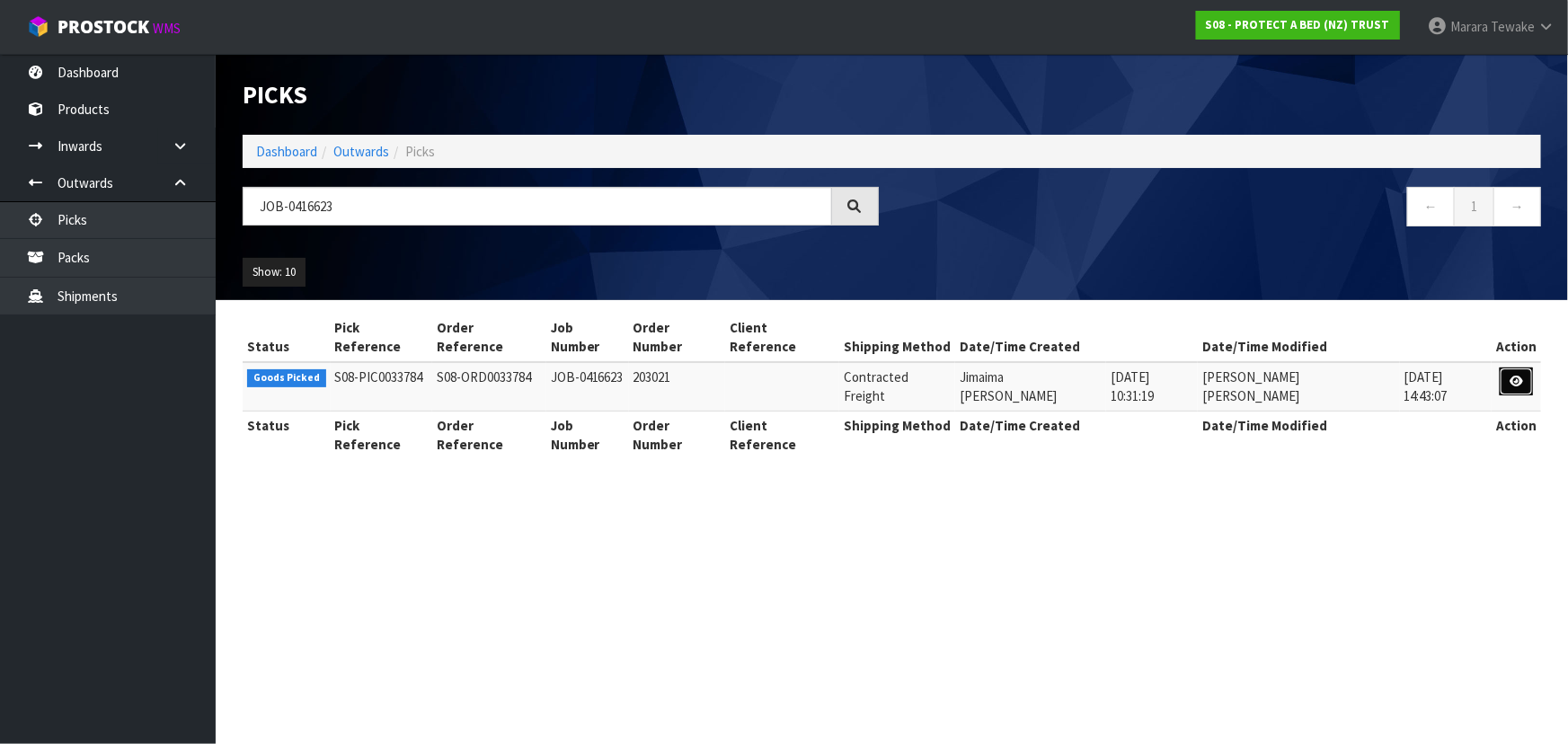
click at [1524, 368] on link at bounding box center [1516, 382] width 33 height 28
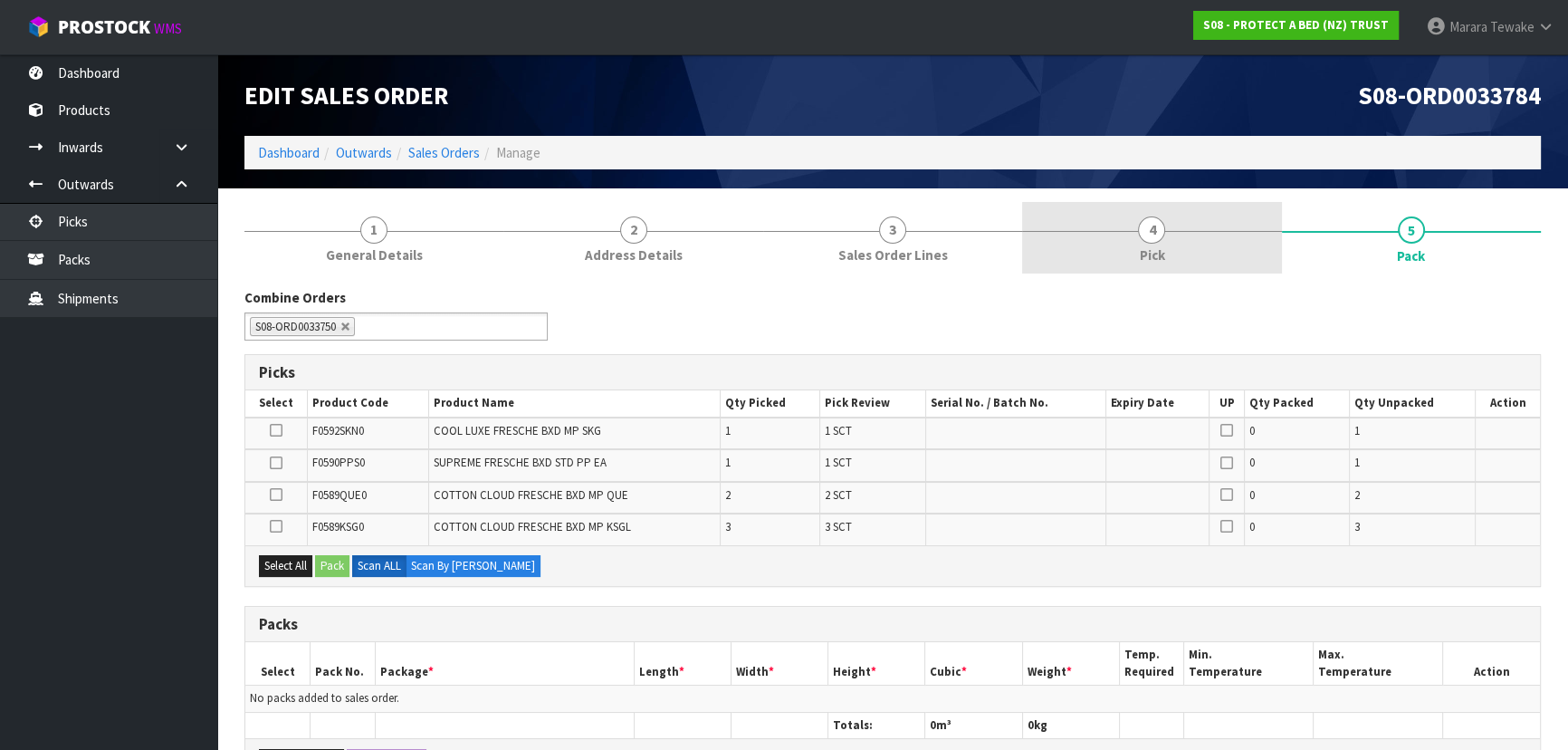
click at [1190, 232] on link "4 Pick" at bounding box center [1152, 237] width 259 height 71
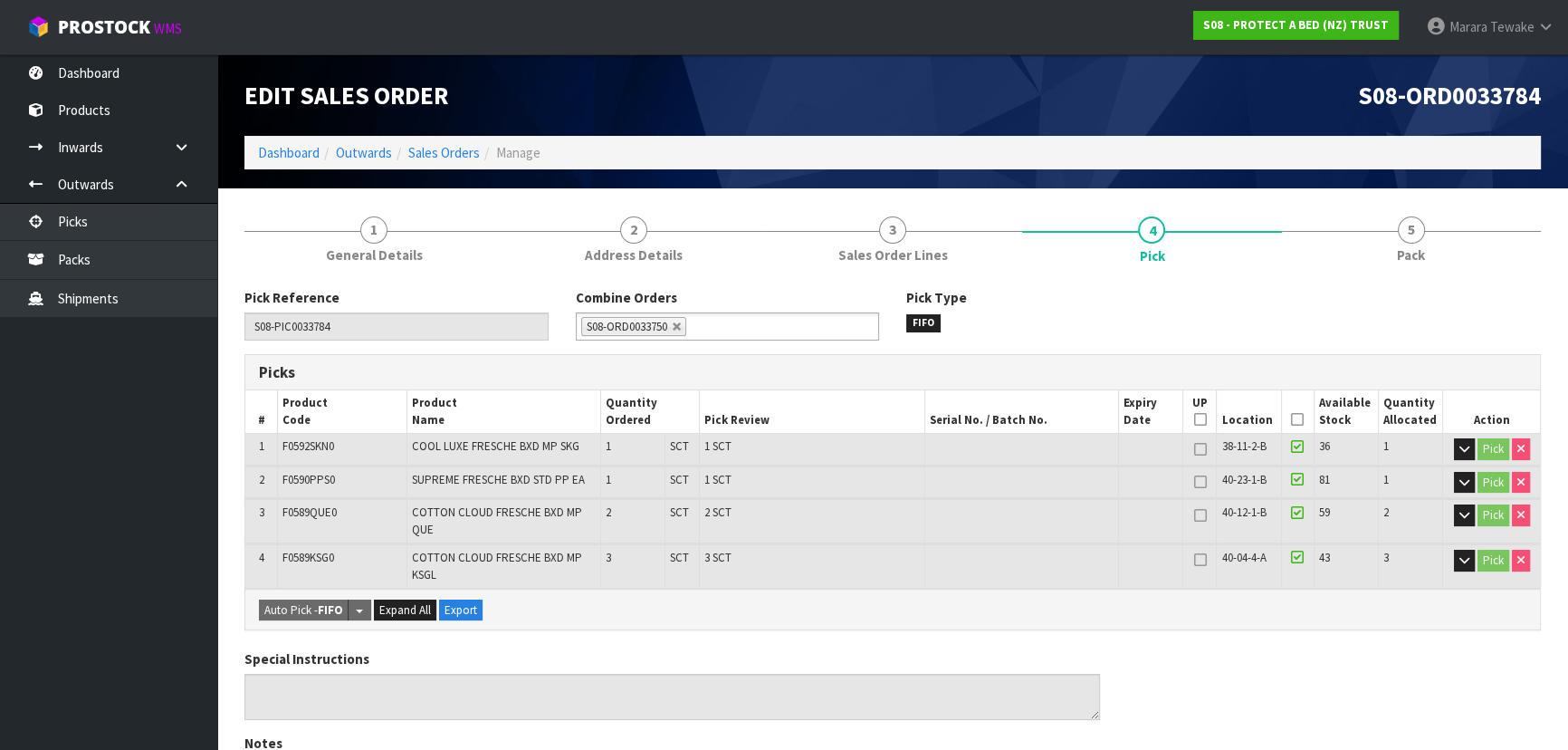
drag, startPoint x: 1300, startPoint y: 421, endPoint x: 1002, endPoint y: 536, distance: 319.4
click at [1297, 419] on icon at bounding box center [1297, 419] width 13 height 1
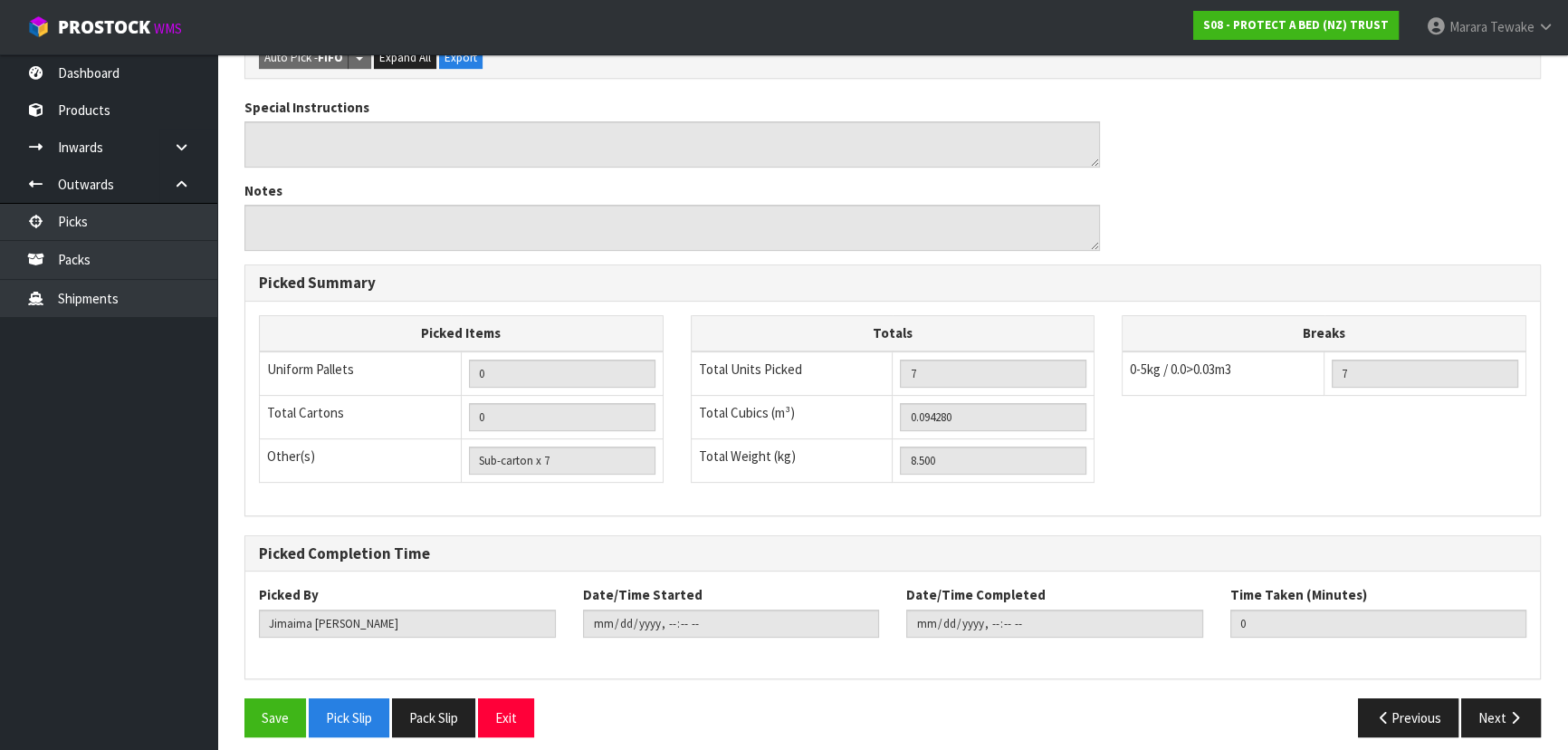
scroll to position [628, 0]
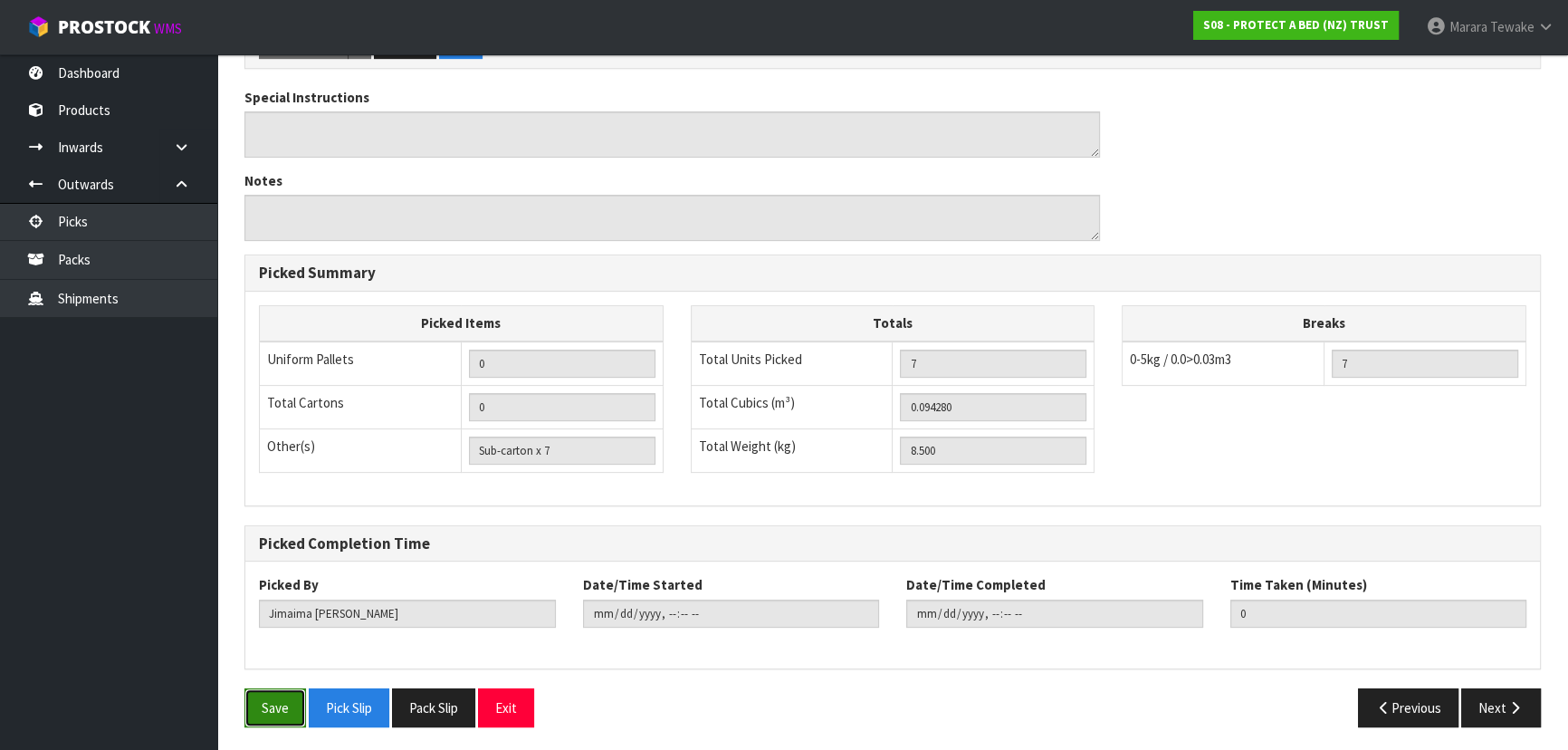
click at [269, 706] on button "Save" at bounding box center [275, 707] width 62 height 39
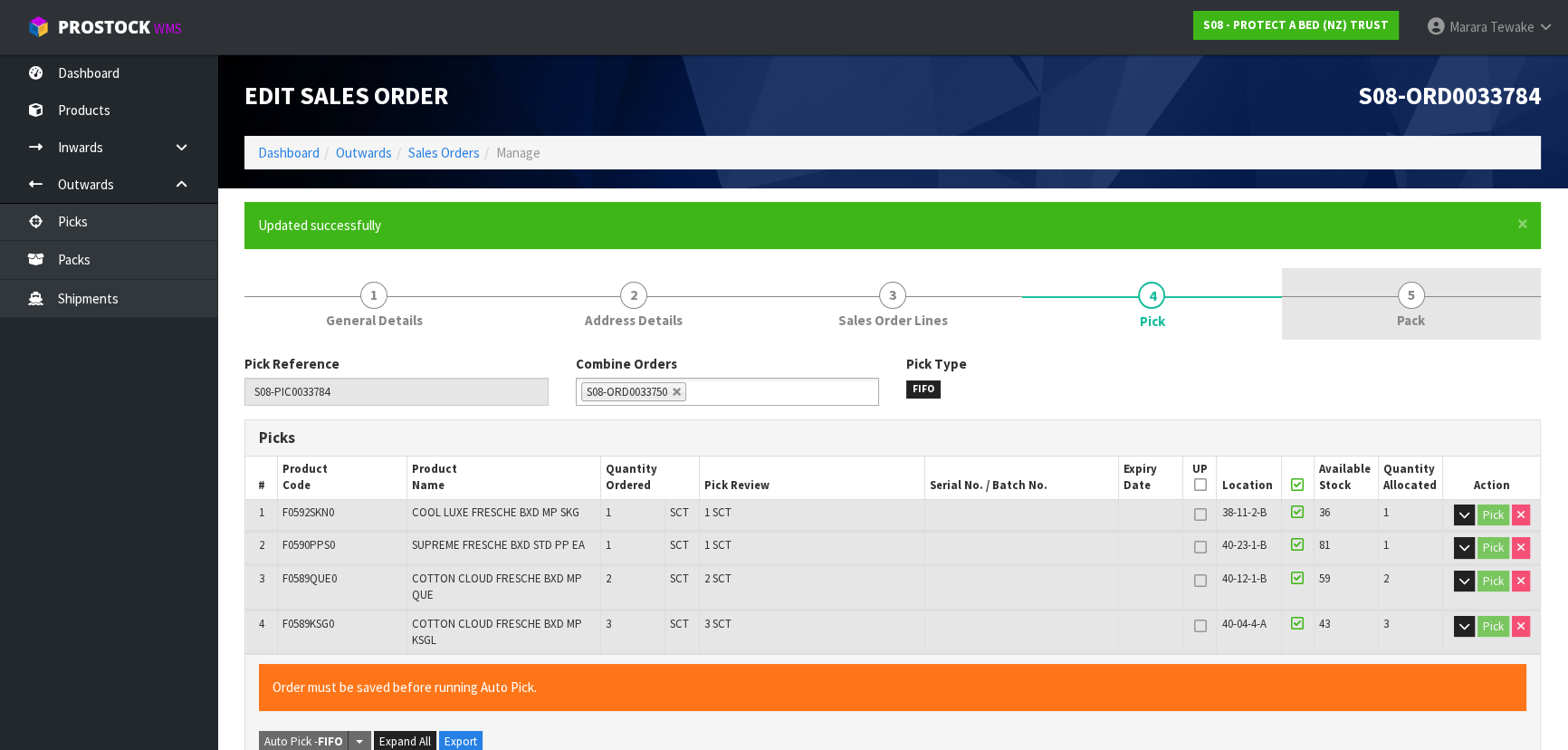
drag, startPoint x: 1431, startPoint y: 299, endPoint x: 1328, endPoint y: 307, distance: 103.3
click at [1430, 296] on link "5 Pack" at bounding box center [1412, 303] width 259 height 71
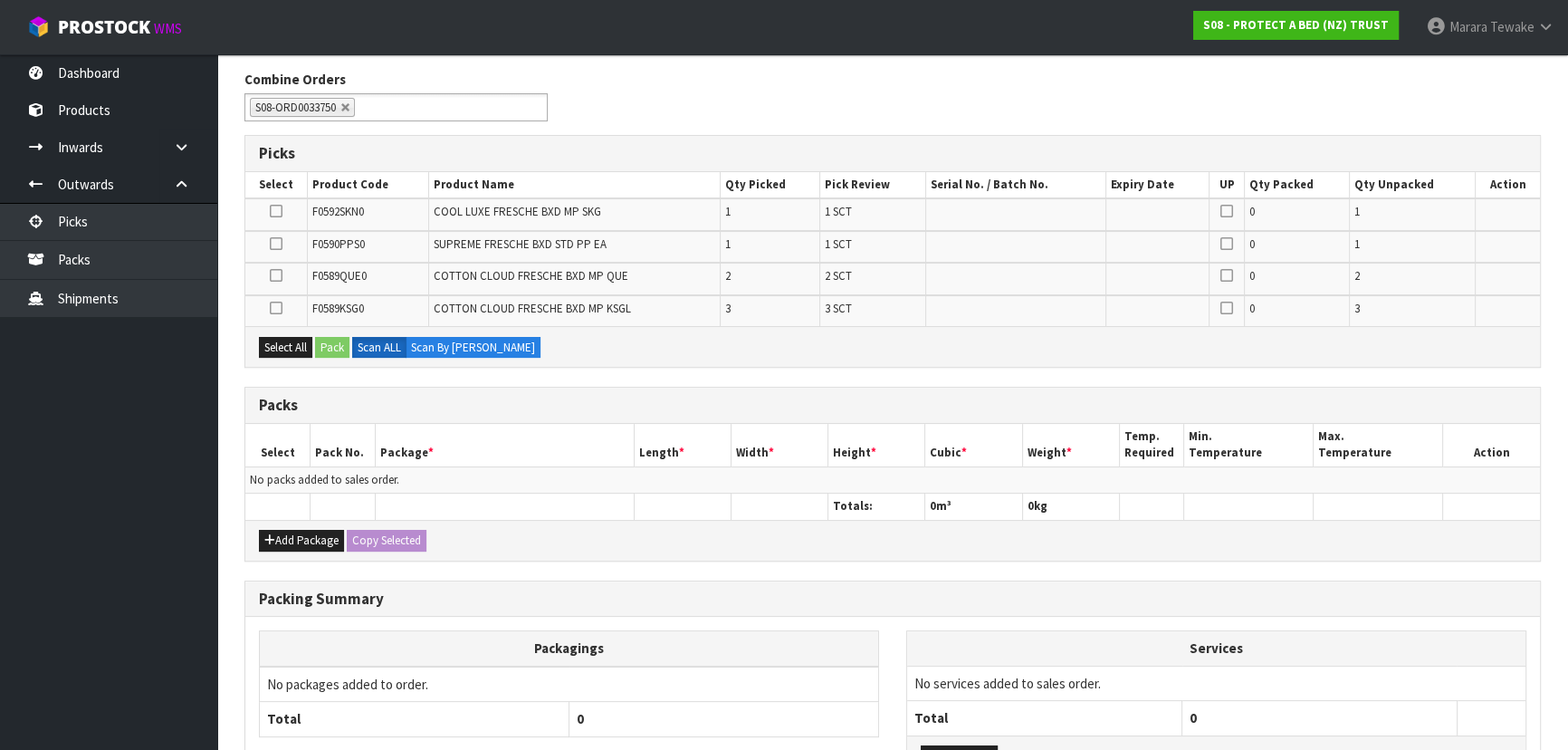
scroll to position [425, 0]
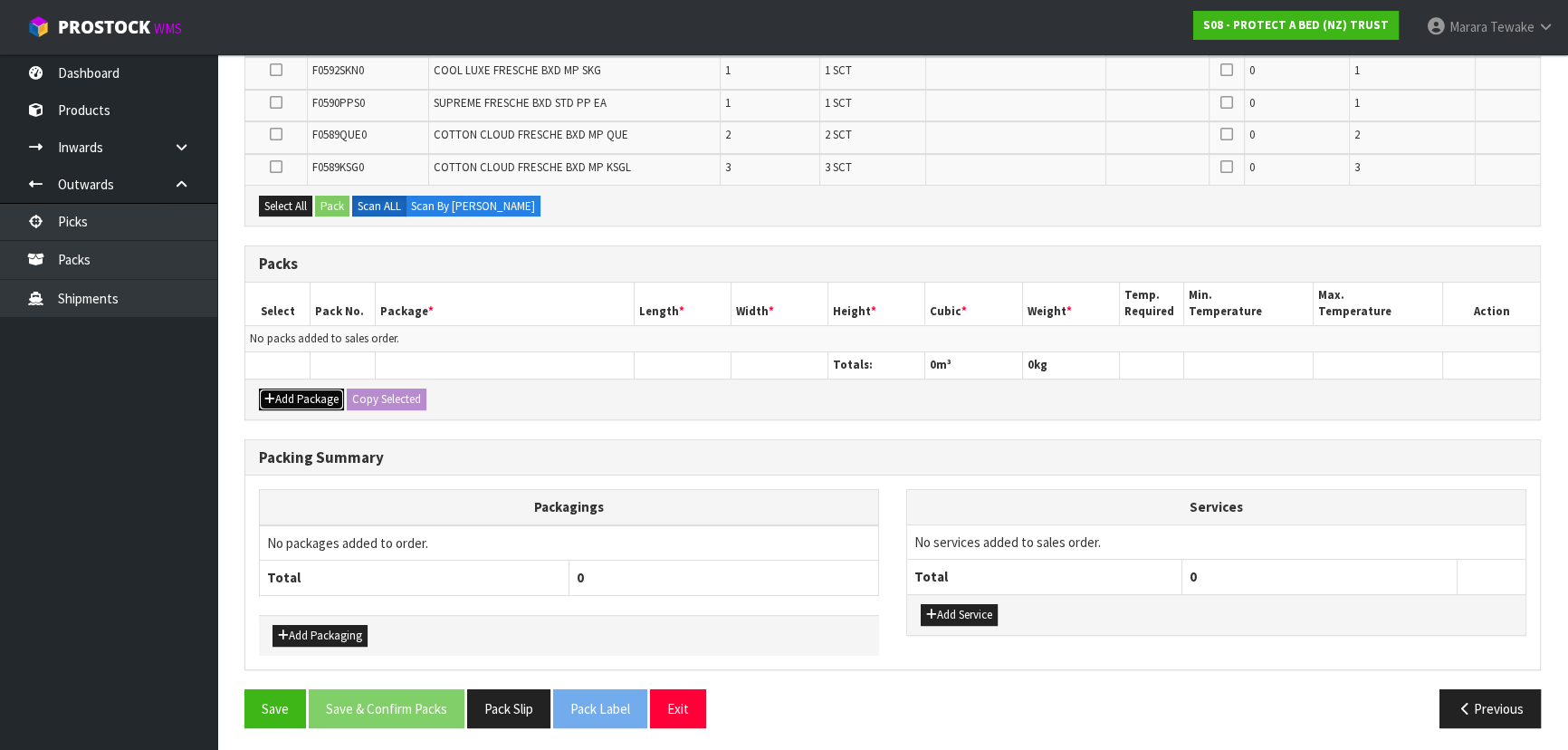
click at [303, 392] on button "Add Package" at bounding box center [301, 400] width 85 height 22
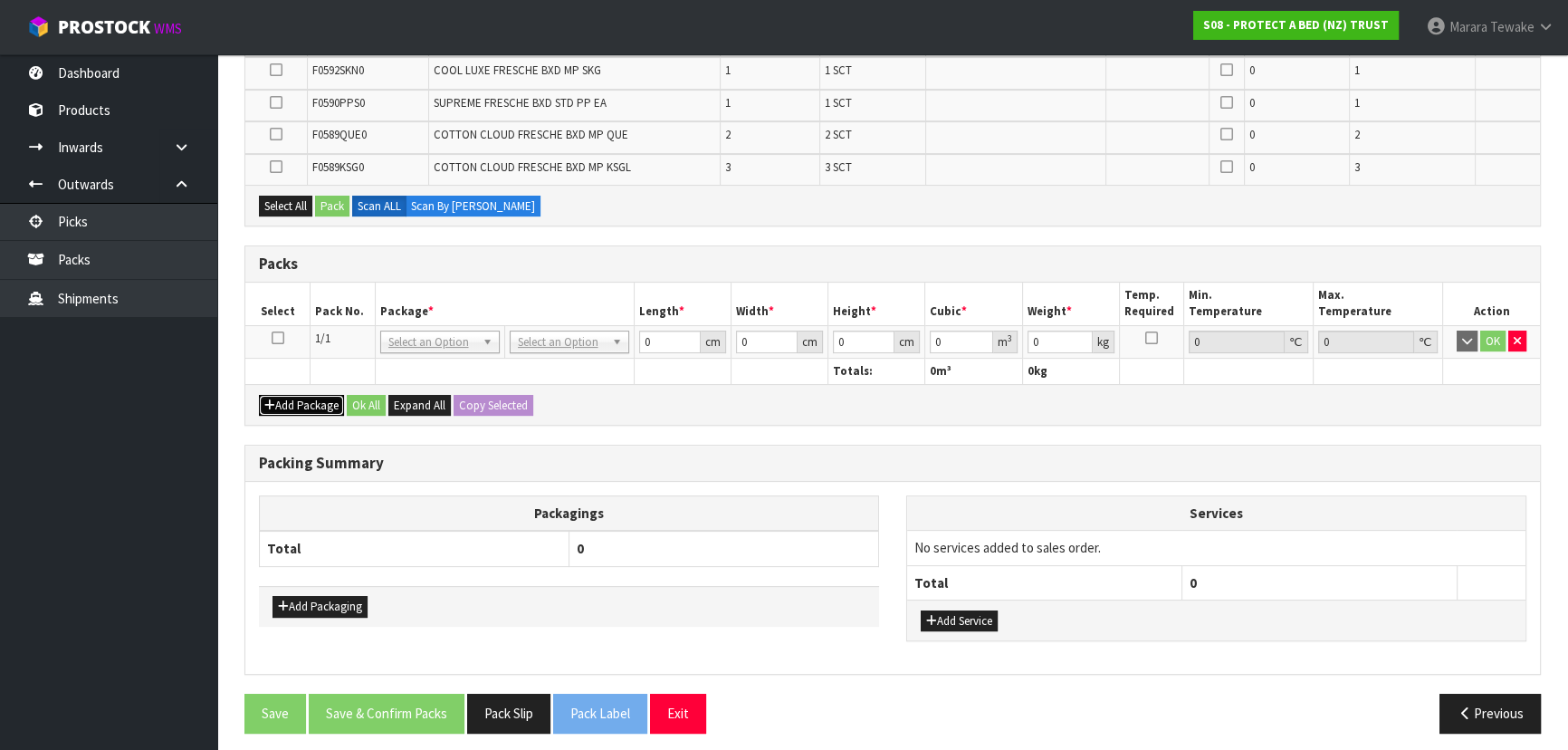
click at [304, 400] on button "Add Package" at bounding box center [301, 406] width 85 height 22
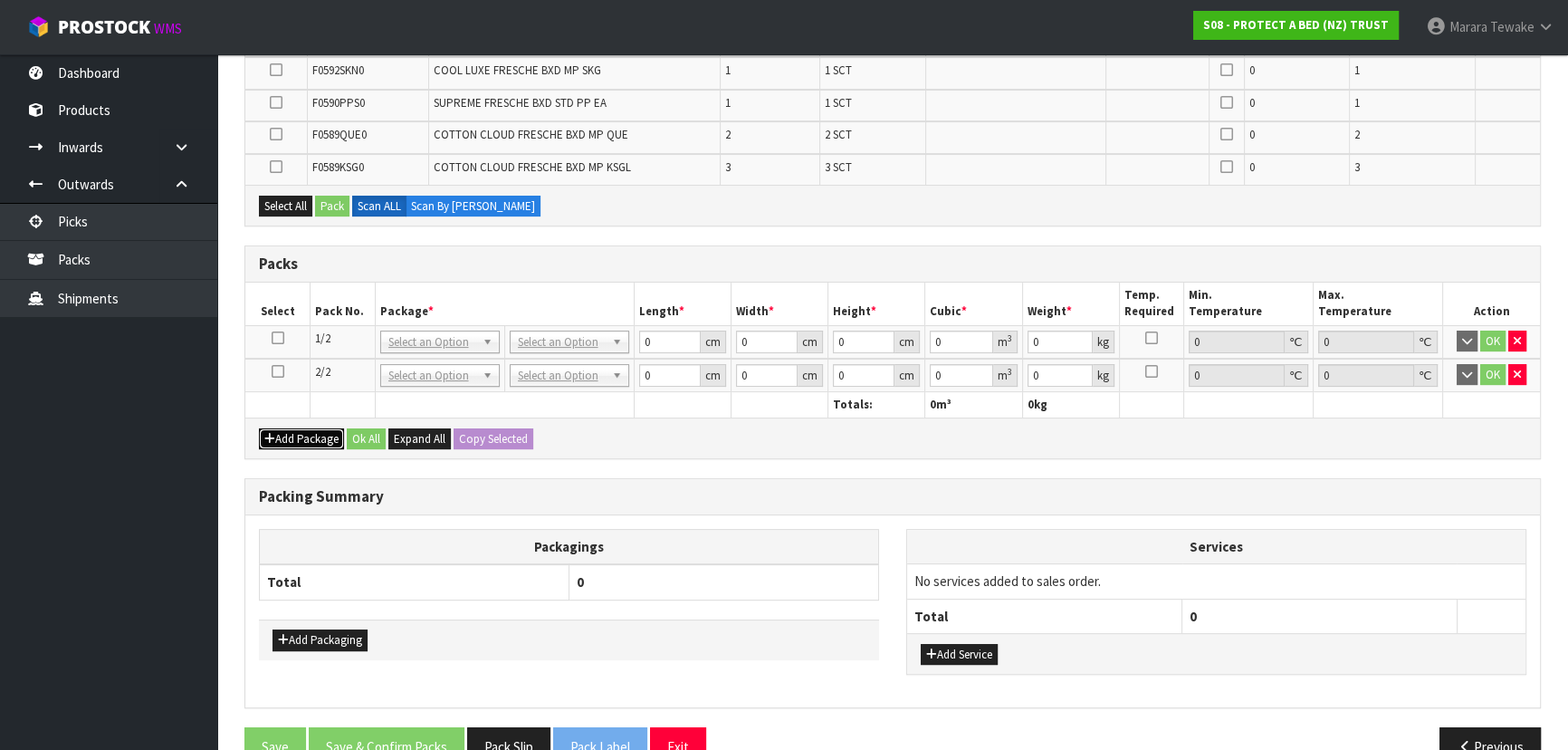
click at [307, 433] on button "Add Package" at bounding box center [301, 439] width 85 height 22
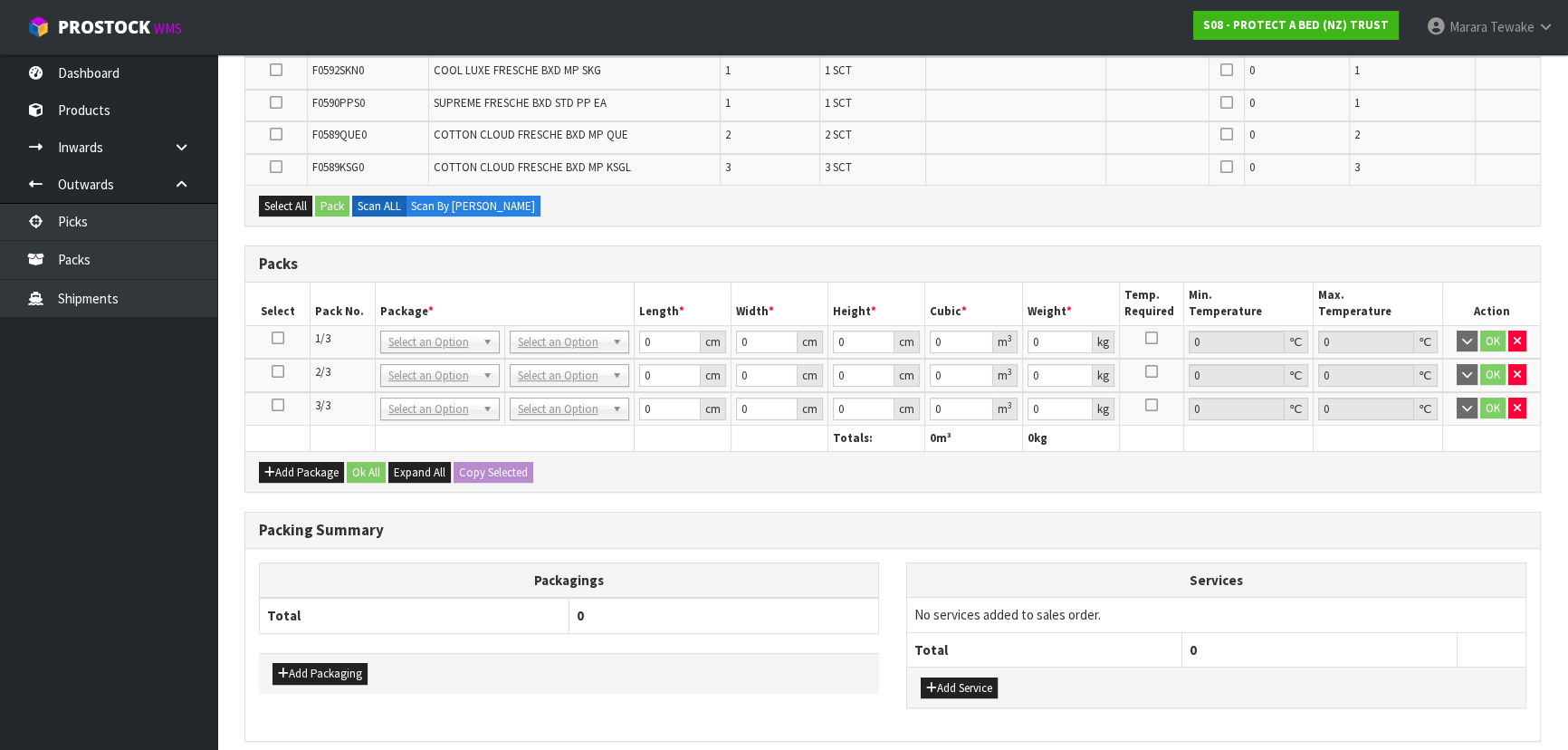
click at [276, 338] on icon at bounding box center [278, 338] width 13 height 1
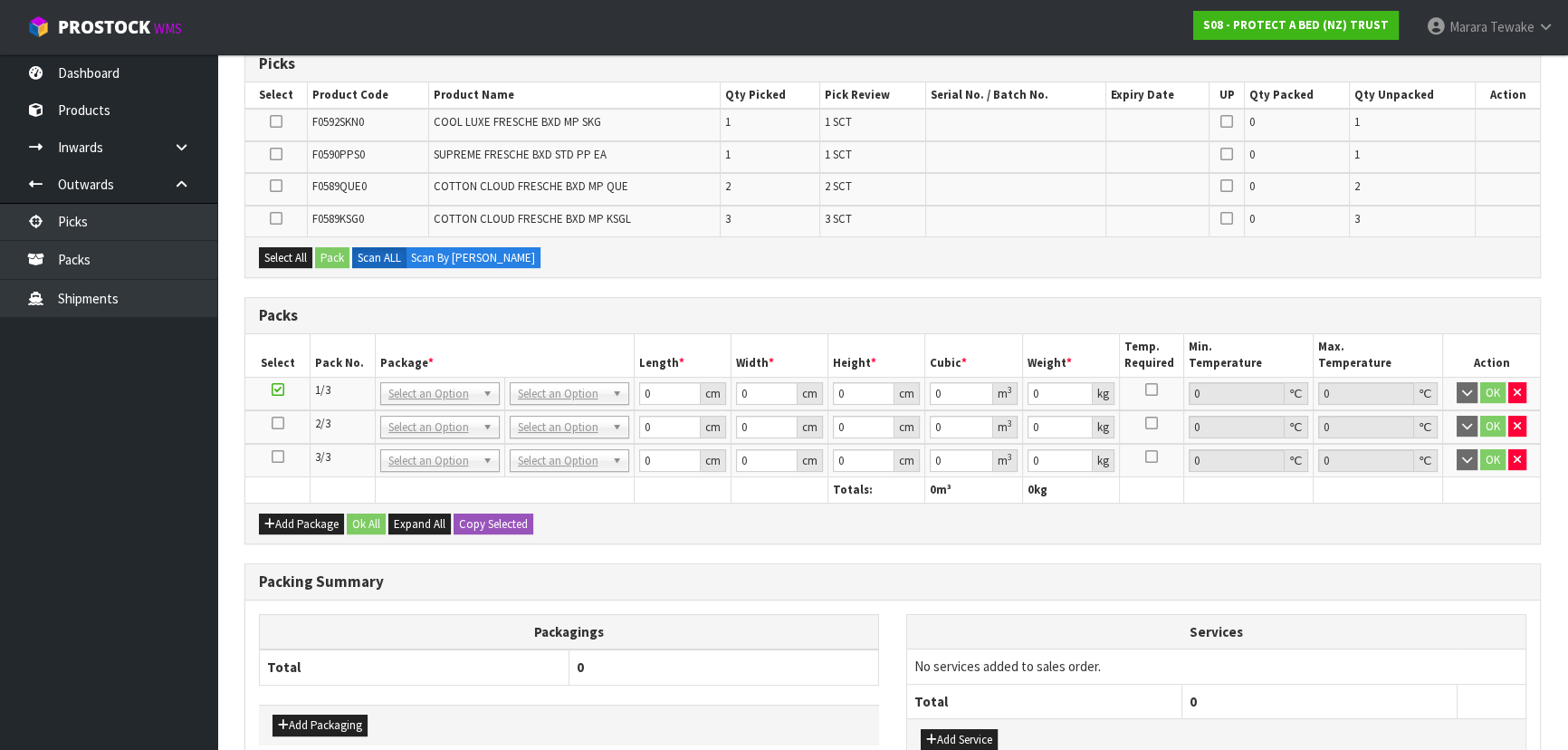
scroll to position [262, 0]
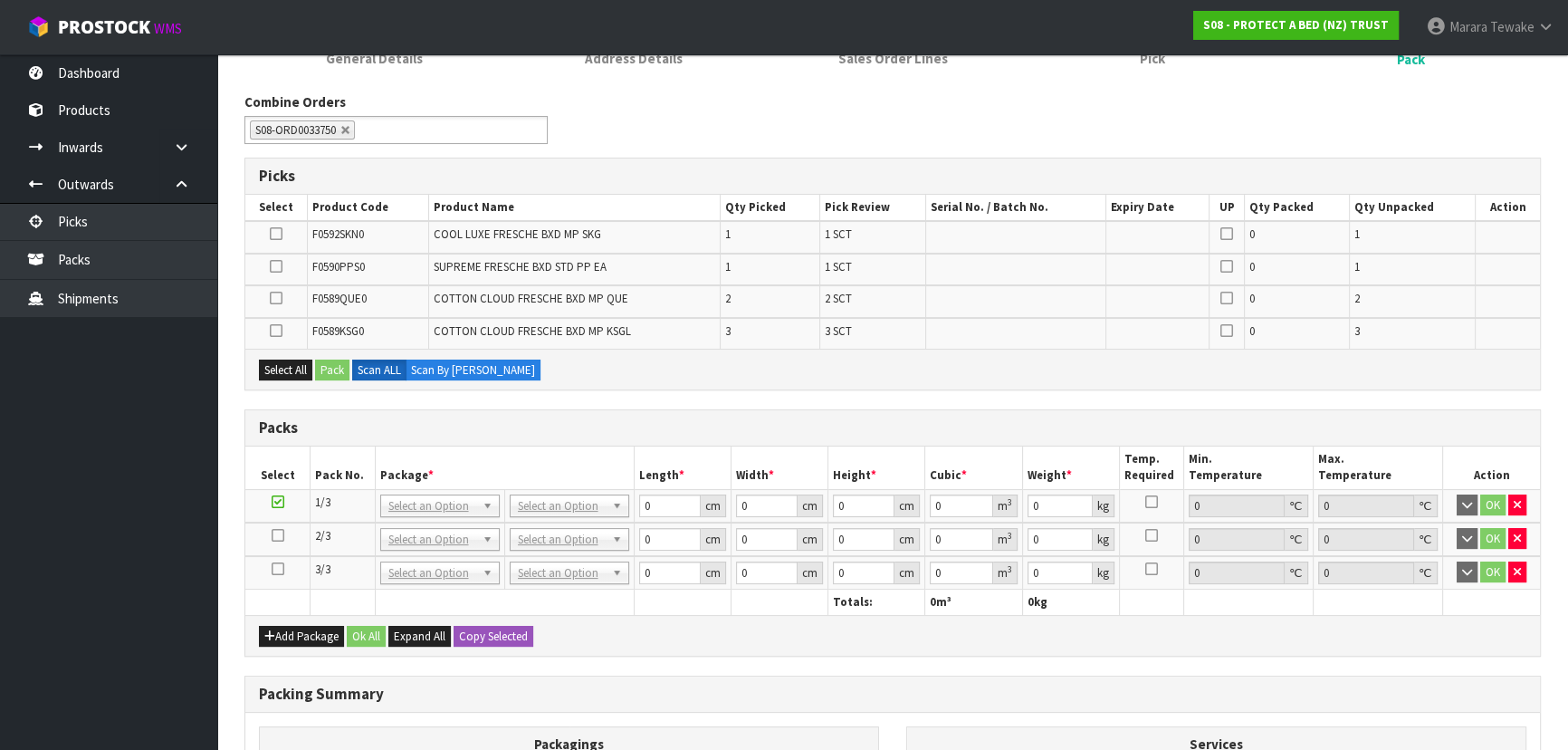
click at [273, 330] on icon at bounding box center [276, 330] width 13 height 1
click at [0, 0] on input "checkbox" at bounding box center [0, 0] width 0 height 0
click at [331, 370] on button "Pack" at bounding box center [332, 371] width 34 height 22
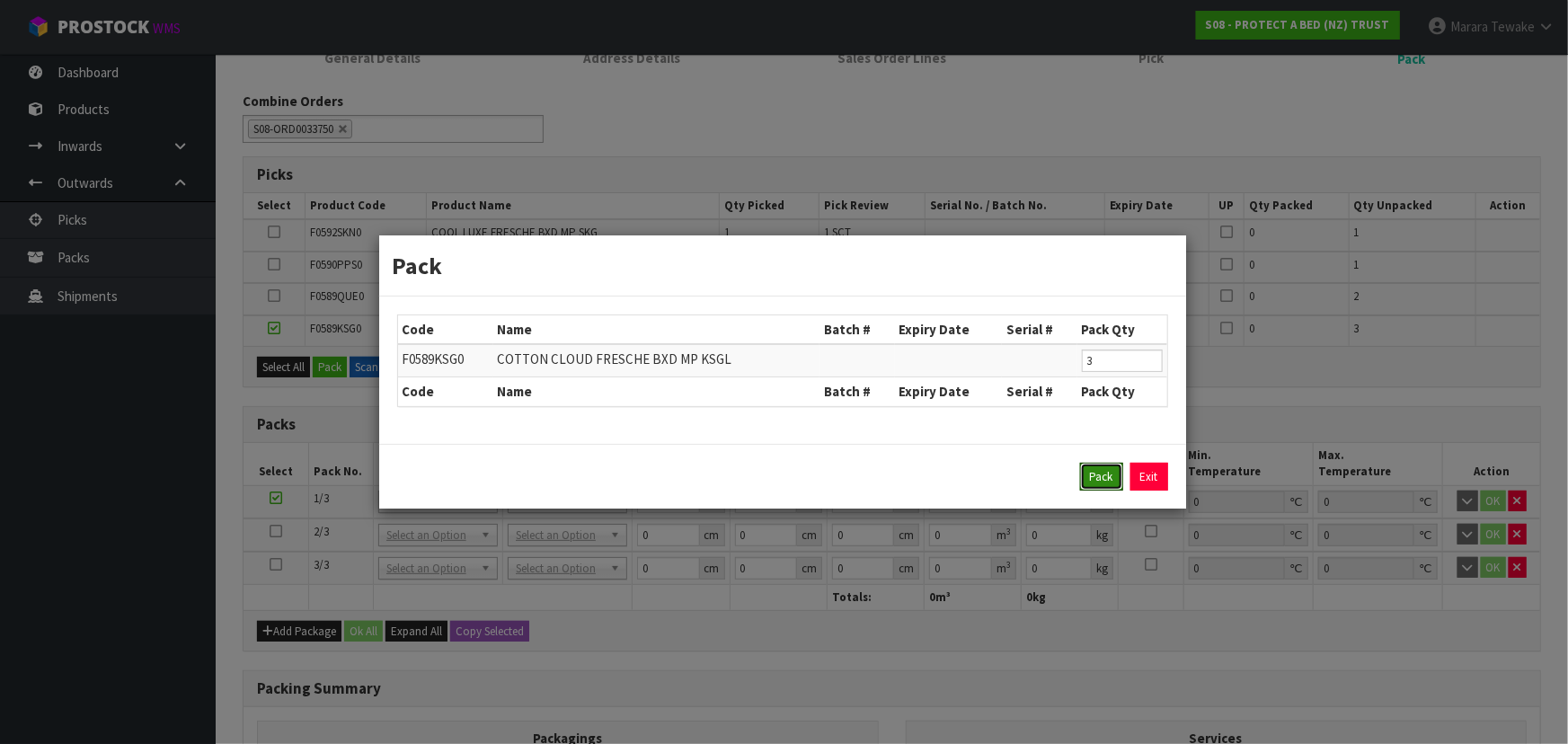
drag, startPoint x: 1106, startPoint y: 481, endPoint x: 1096, endPoint y: 478, distance: 10.4
click at [1106, 479] on button "Pack" at bounding box center [1101, 476] width 43 height 28
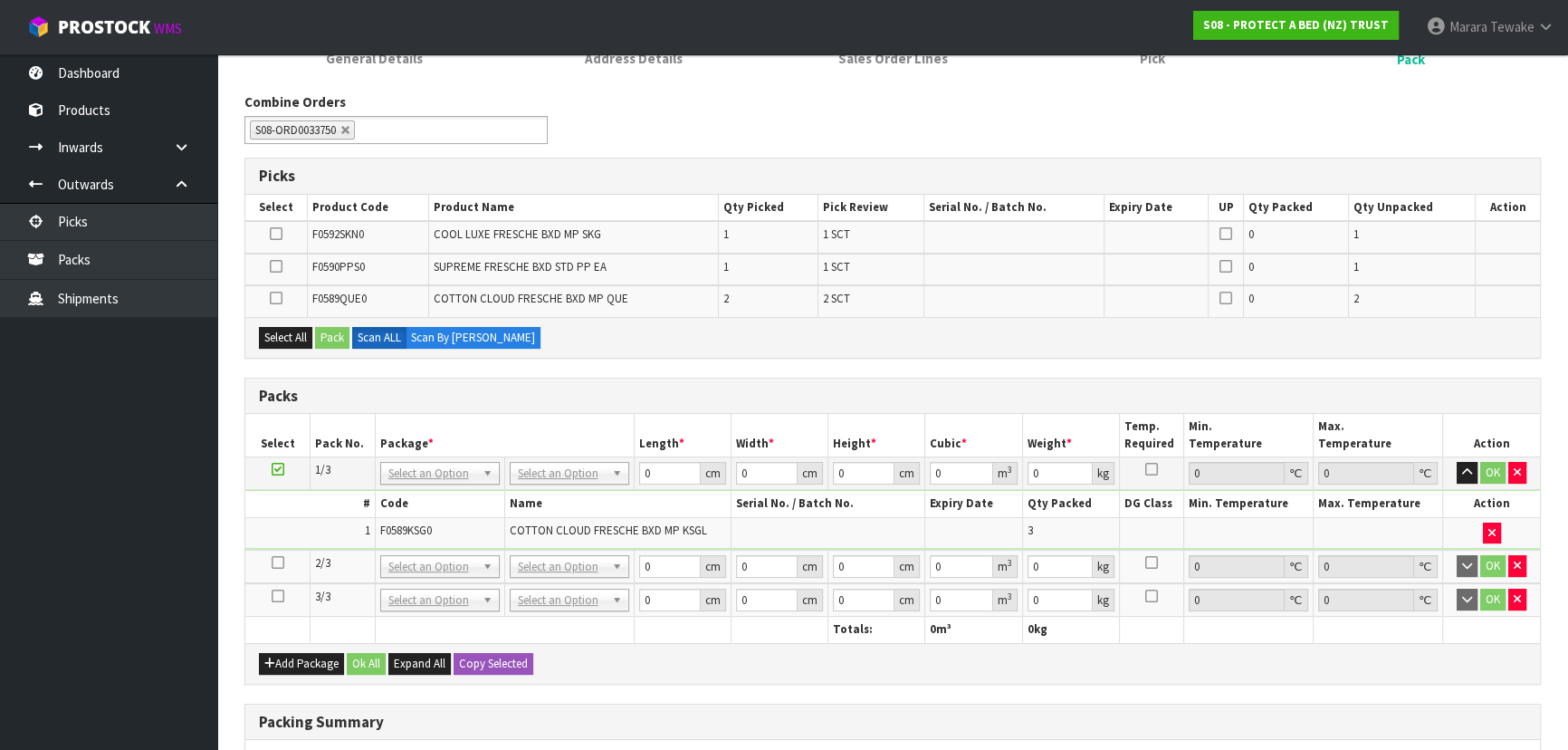
click at [279, 234] on icon at bounding box center [276, 234] width 13 height 1
click at [0, 0] on input "checkbox" at bounding box center [0, 0] width 0 height 0
click at [276, 562] on icon at bounding box center [278, 562] width 13 height 1
click at [326, 337] on button "Pack" at bounding box center [332, 338] width 34 height 22
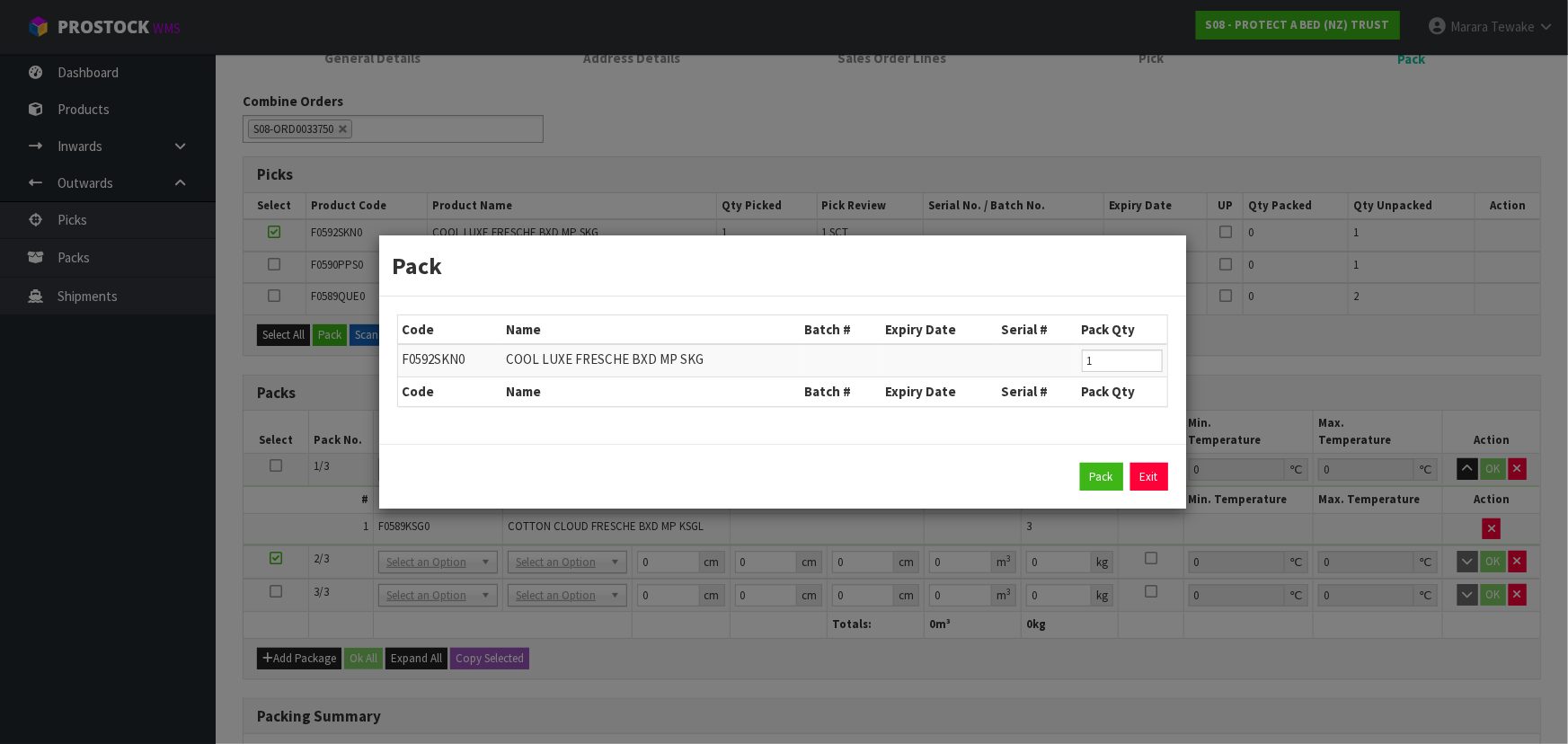
click at [1090, 459] on div "Pack Exit" at bounding box center [782, 476] width 806 height 65
click at [1095, 467] on button "Pack" at bounding box center [1101, 476] width 43 height 28
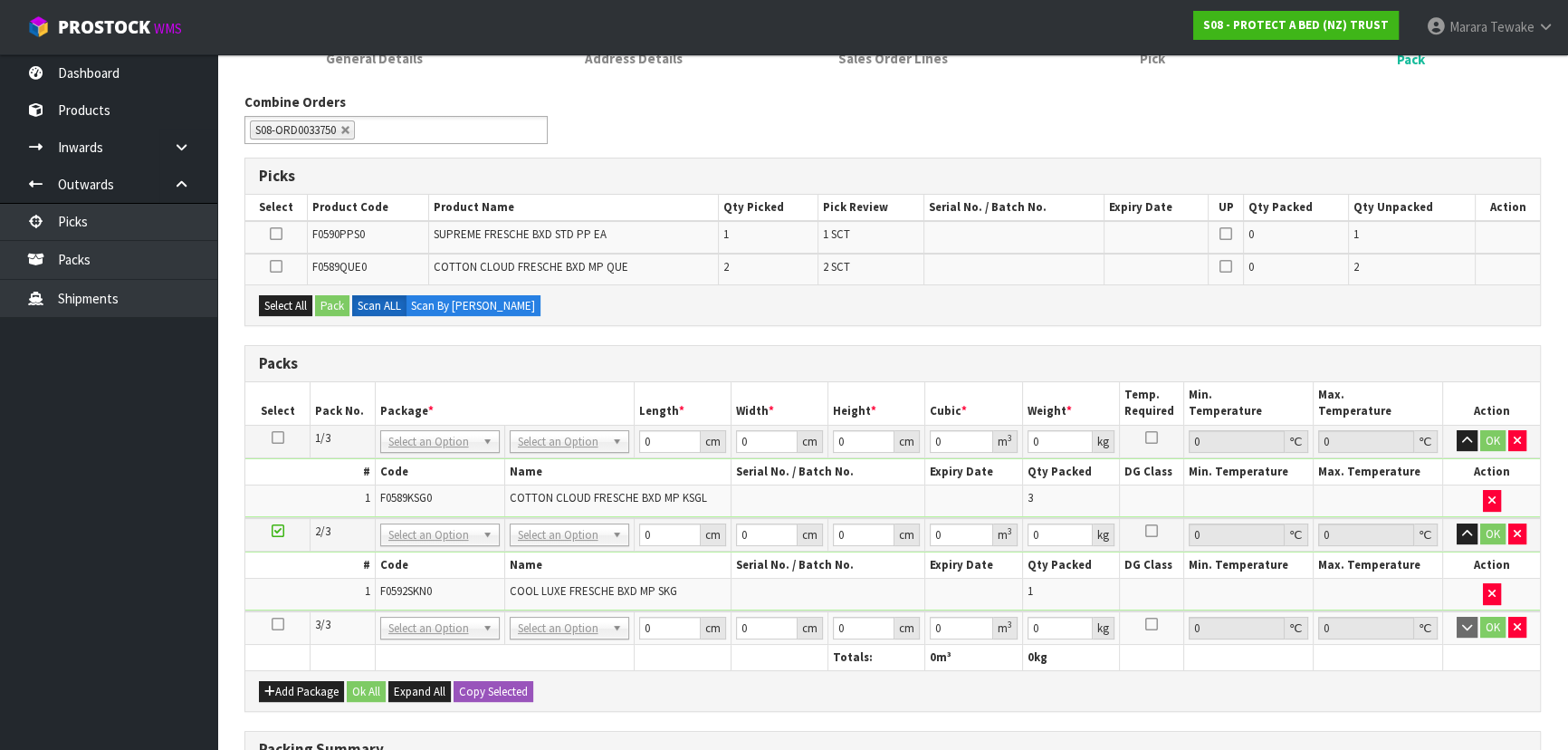
click at [280, 264] on label at bounding box center [276, 267] width 13 height 17
click at [0, 0] on input "checkbox" at bounding box center [0, 0] width 0 height 0
click at [332, 297] on button "Pack" at bounding box center [332, 306] width 34 height 22
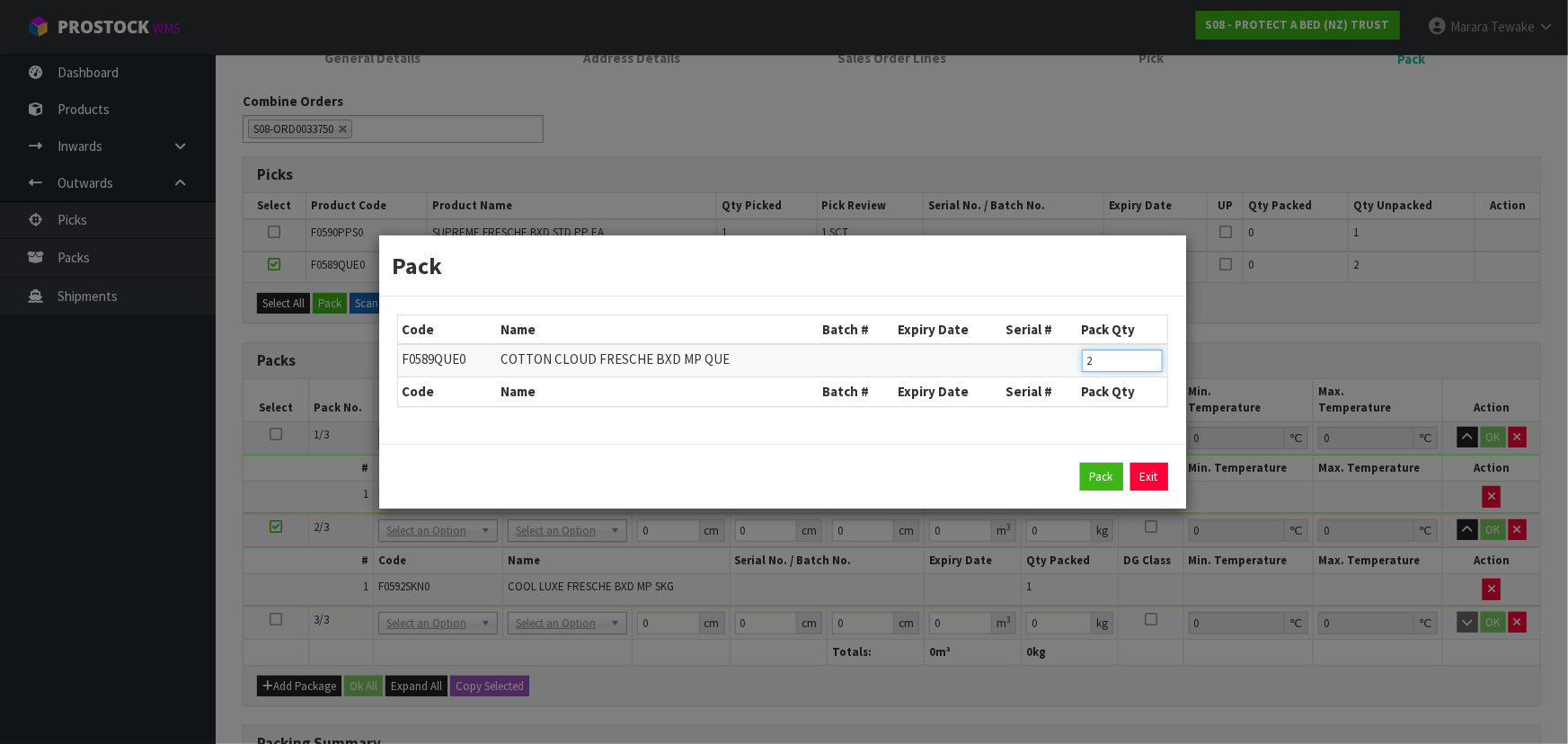
drag, startPoint x: 1113, startPoint y: 364, endPoint x: 996, endPoint y: 325, distance: 123.3
click at [1006, 332] on table "Code Name Batch # Expiry Date Serial # Pack Qty F0589QUE0 COTTON CLOUD FRESCHE …" at bounding box center [783, 361] width 769 height 91
type input "1"
click button "Pack" at bounding box center [1101, 476] width 43 height 28
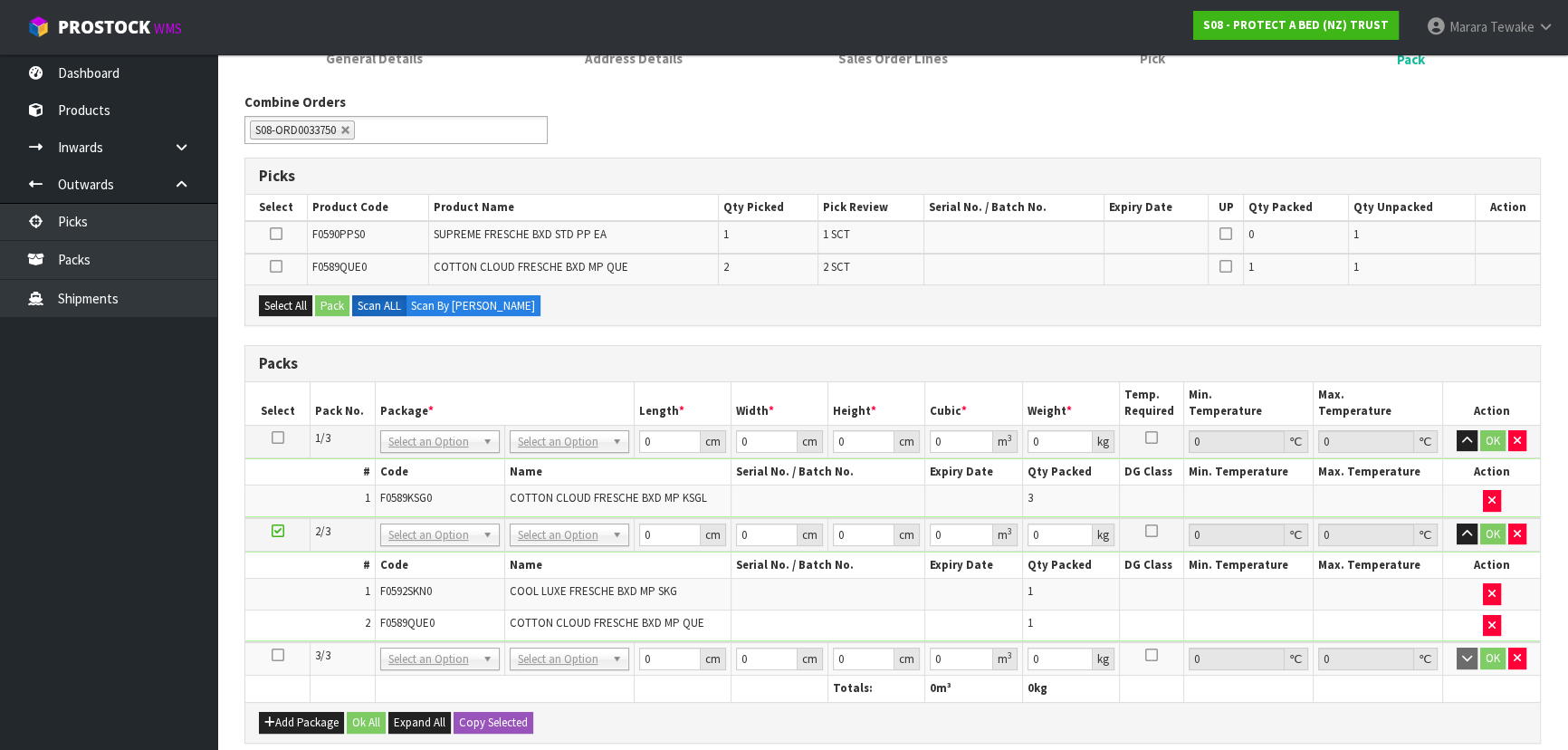
click at [274, 656] on icon at bounding box center [278, 655] width 13 height 1
click at [279, 531] on icon at bounding box center [278, 531] width 13 height 1
click at [276, 235] on icon at bounding box center [276, 234] width 13 height 1
click at [0, 0] on input "checkbox" at bounding box center [0, 0] width 0 height 0
click at [331, 305] on button "Pack" at bounding box center [332, 306] width 34 height 22
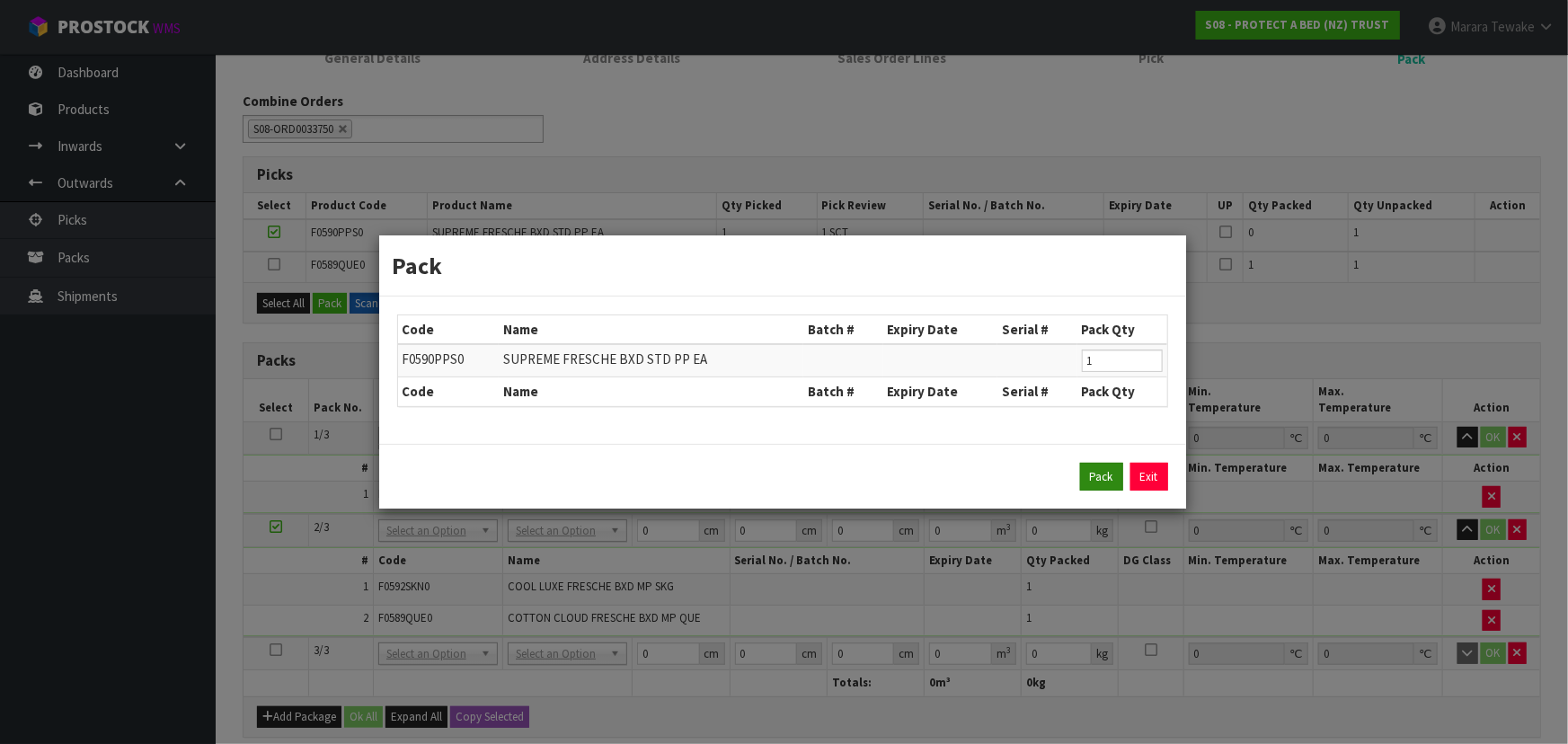
drag, startPoint x: 1095, startPoint y: 491, endPoint x: 1090, endPoint y: 477, distance: 14.9
click at [1091, 483] on div "Pack Exit" at bounding box center [782, 476] width 806 height 65
click at [1090, 477] on button "Pack" at bounding box center [1101, 476] width 43 height 28
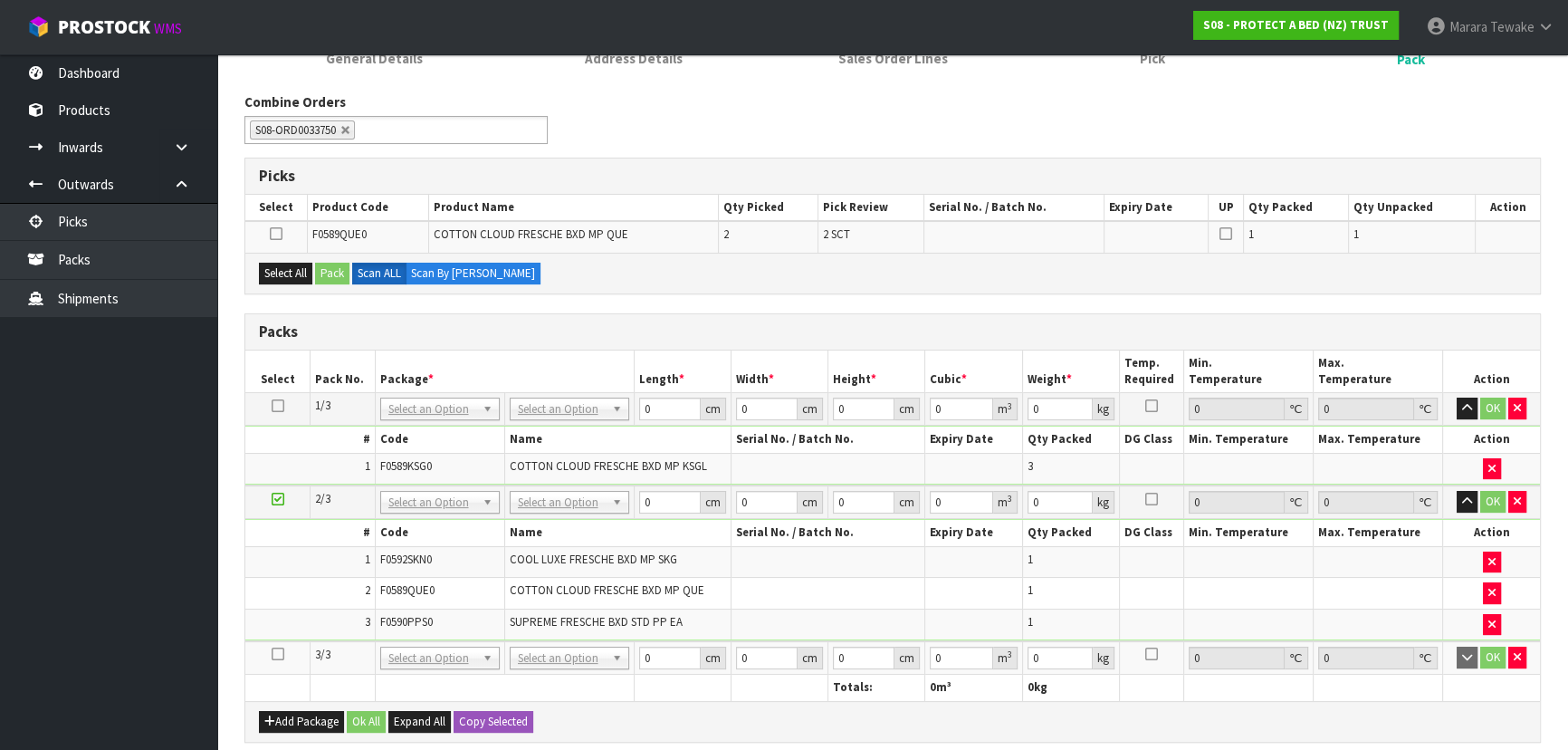
click at [276, 654] on icon at bounding box center [278, 654] width 13 height 1
click at [280, 654] on icon at bounding box center [278, 654] width 13 height 1
drag, startPoint x: 281, startPoint y: 649, endPoint x: 255, endPoint y: 492, distance: 159.1
click at [281, 654] on icon at bounding box center [278, 654] width 13 height 1
click at [291, 278] on button "Select All" at bounding box center [286, 274] width 54 height 22
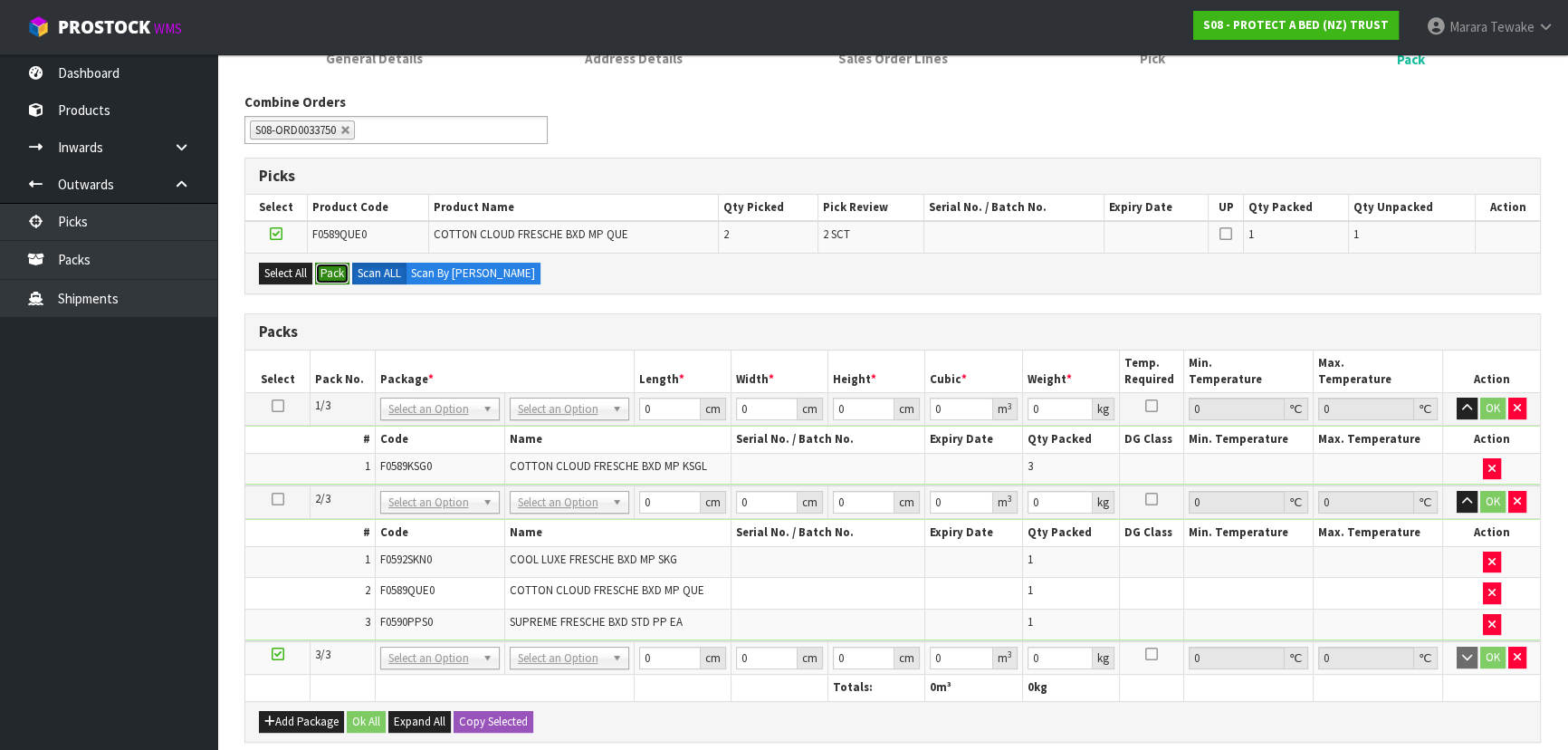
click at [326, 269] on button "Pack" at bounding box center [332, 274] width 34 height 22
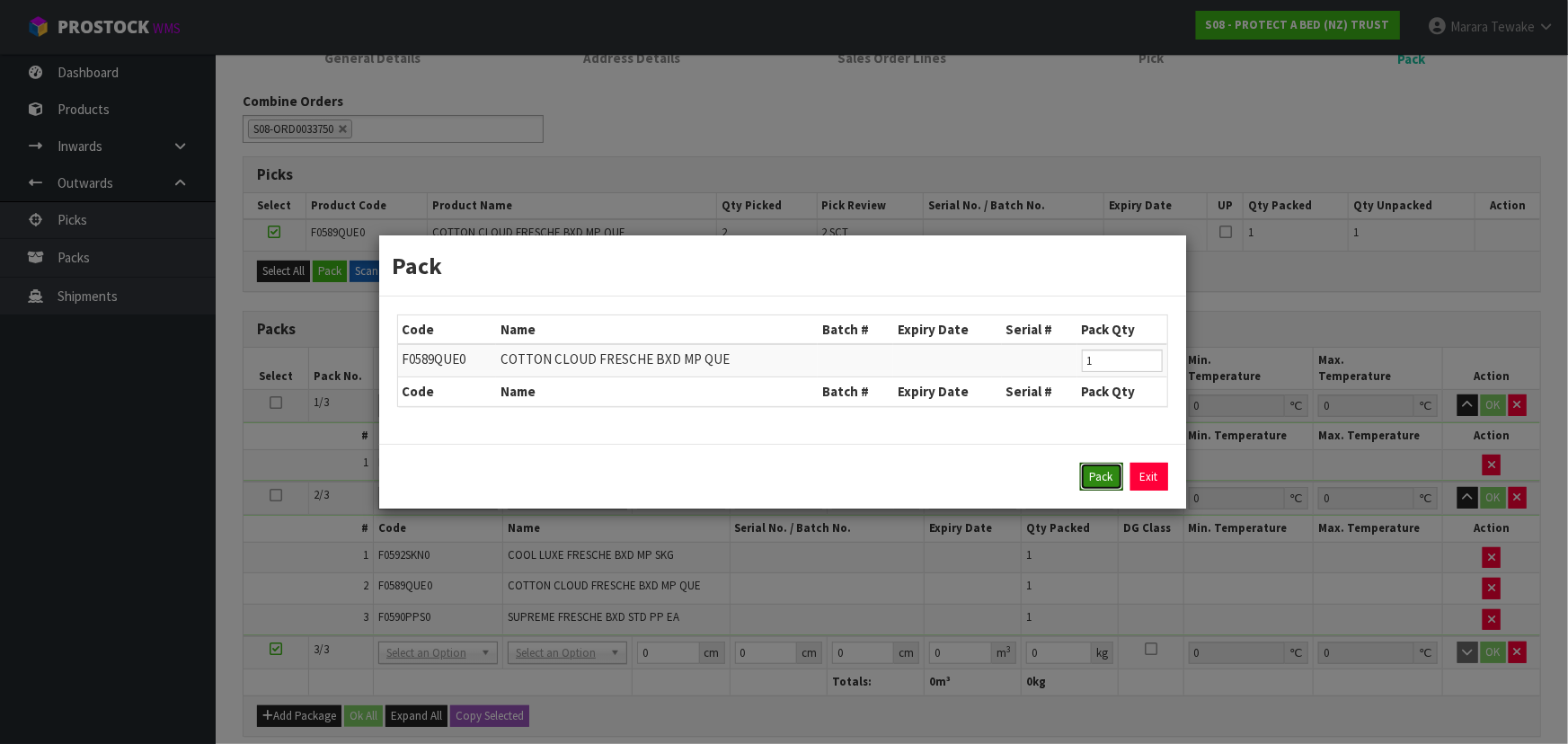
click at [1106, 476] on button "Pack" at bounding box center [1101, 476] width 43 height 28
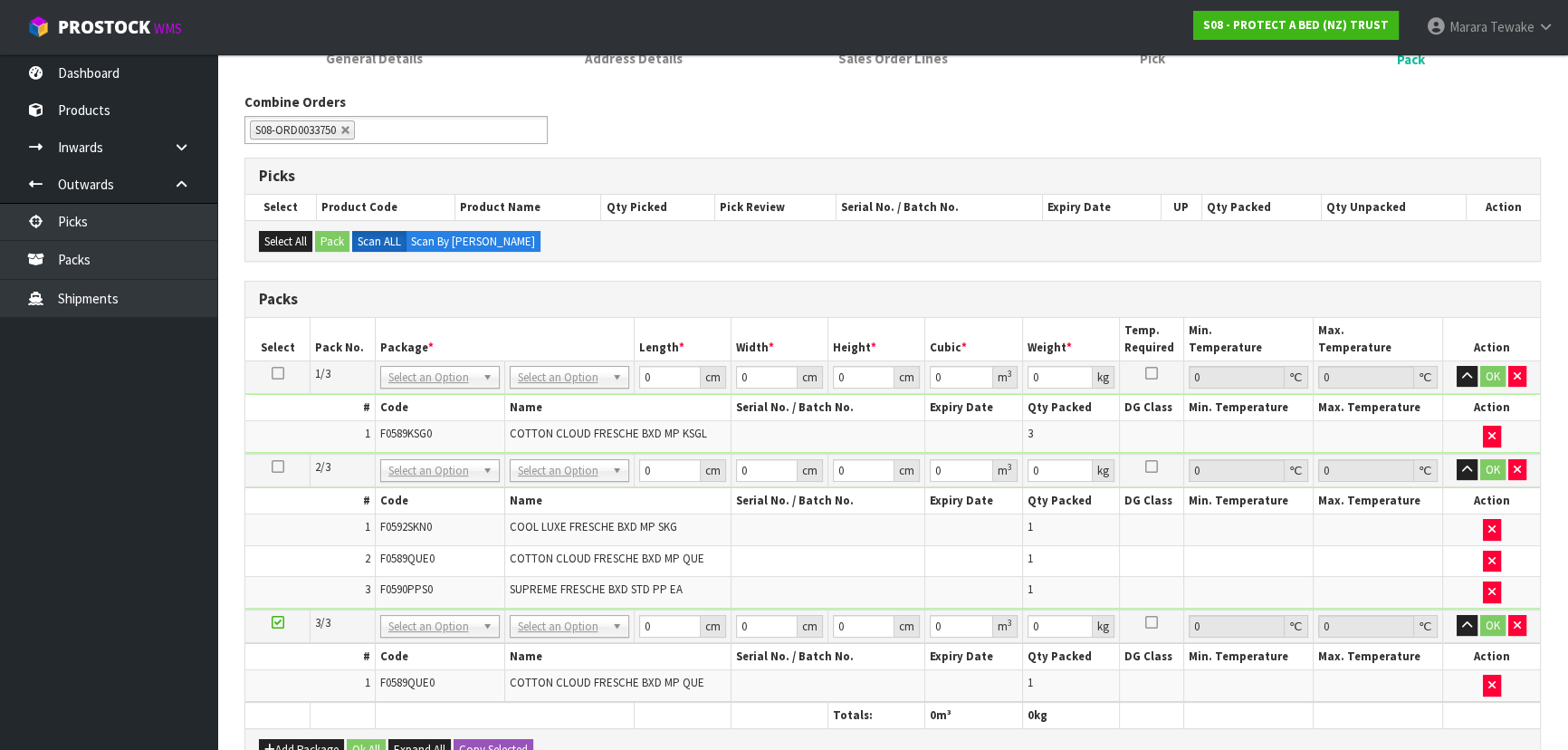
drag, startPoint x: 570, startPoint y: 368, endPoint x: 577, endPoint y: 375, distance: 9.9
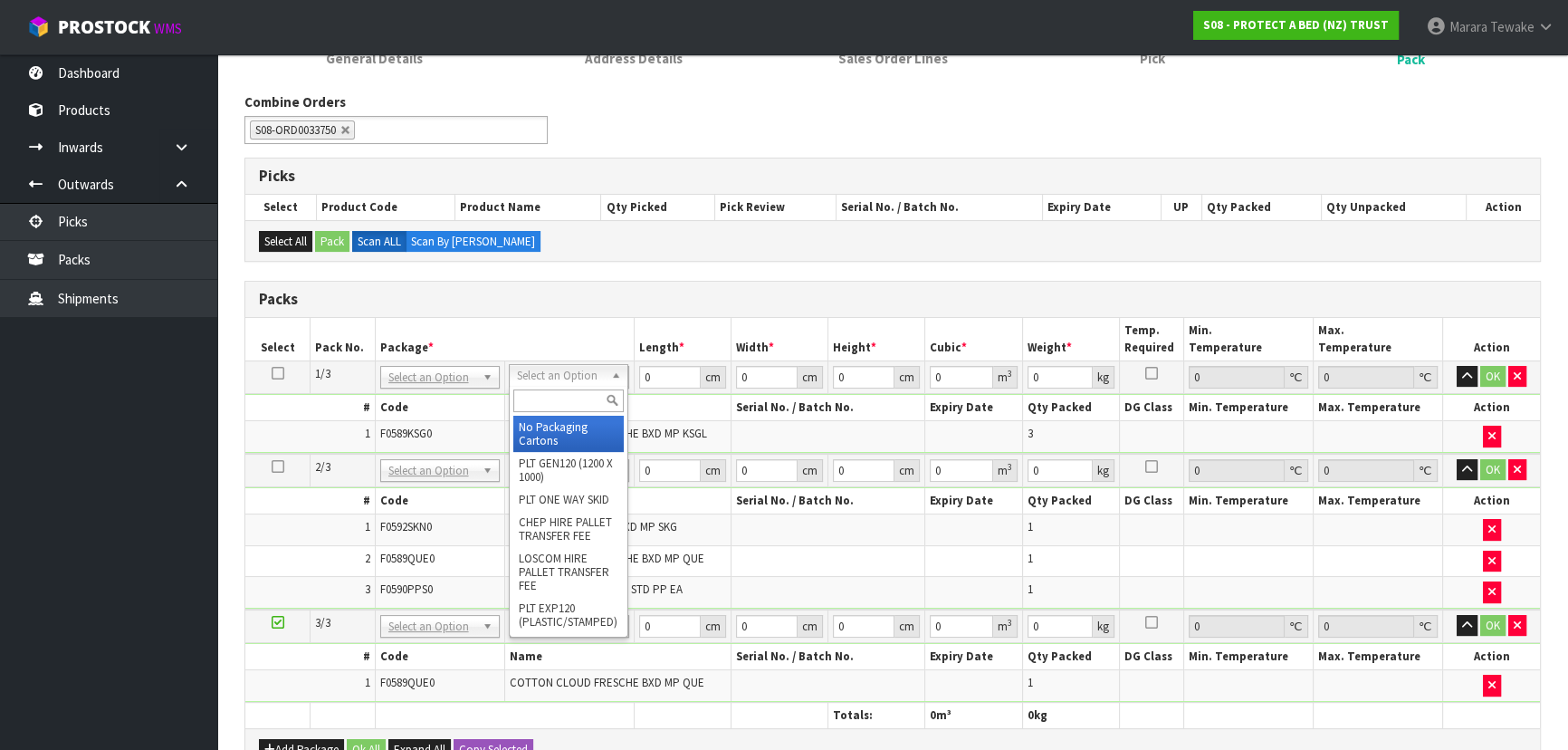
click at [580, 398] on input "text" at bounding box center [568, 400] width 110 height 22
type input "OC"
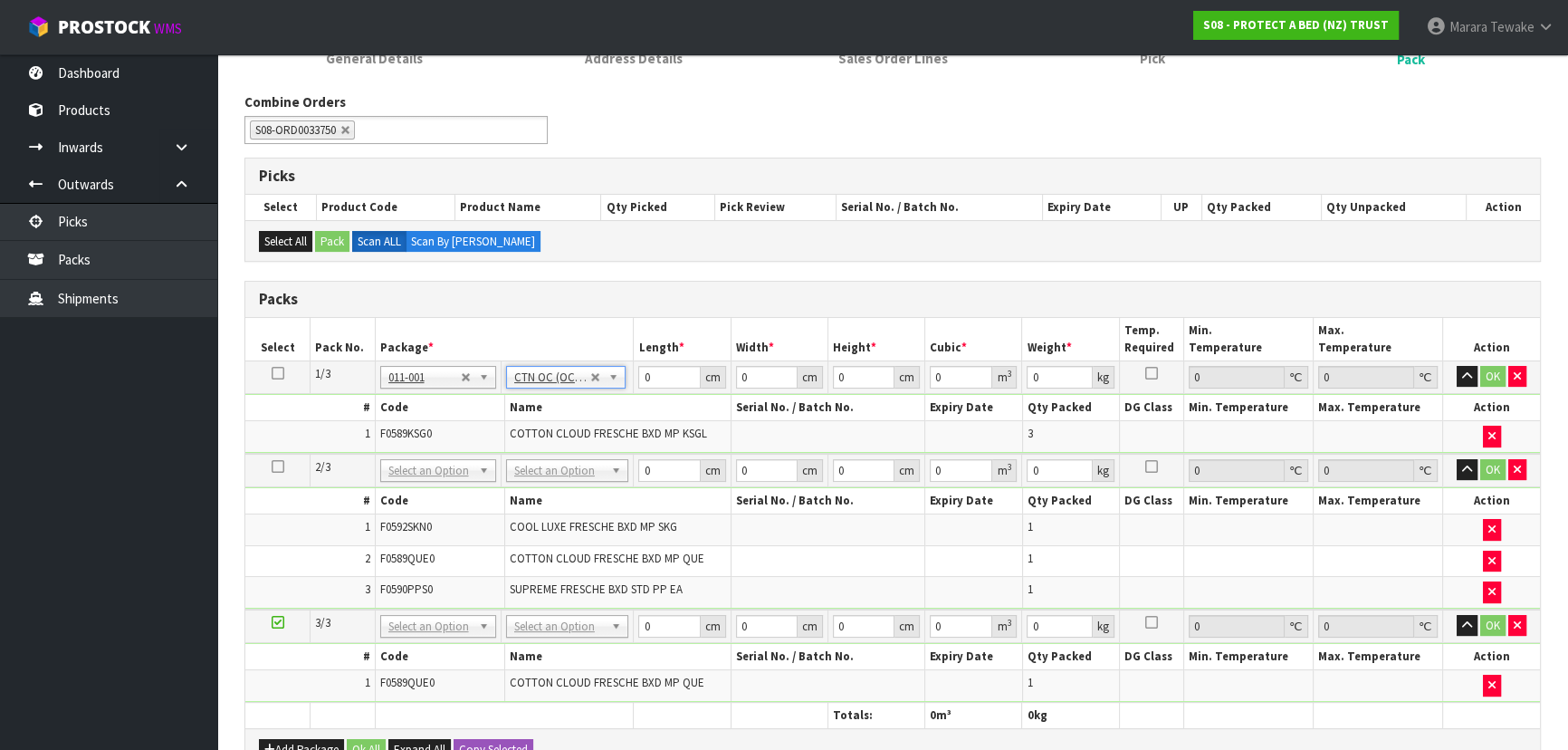
type input "3.3"
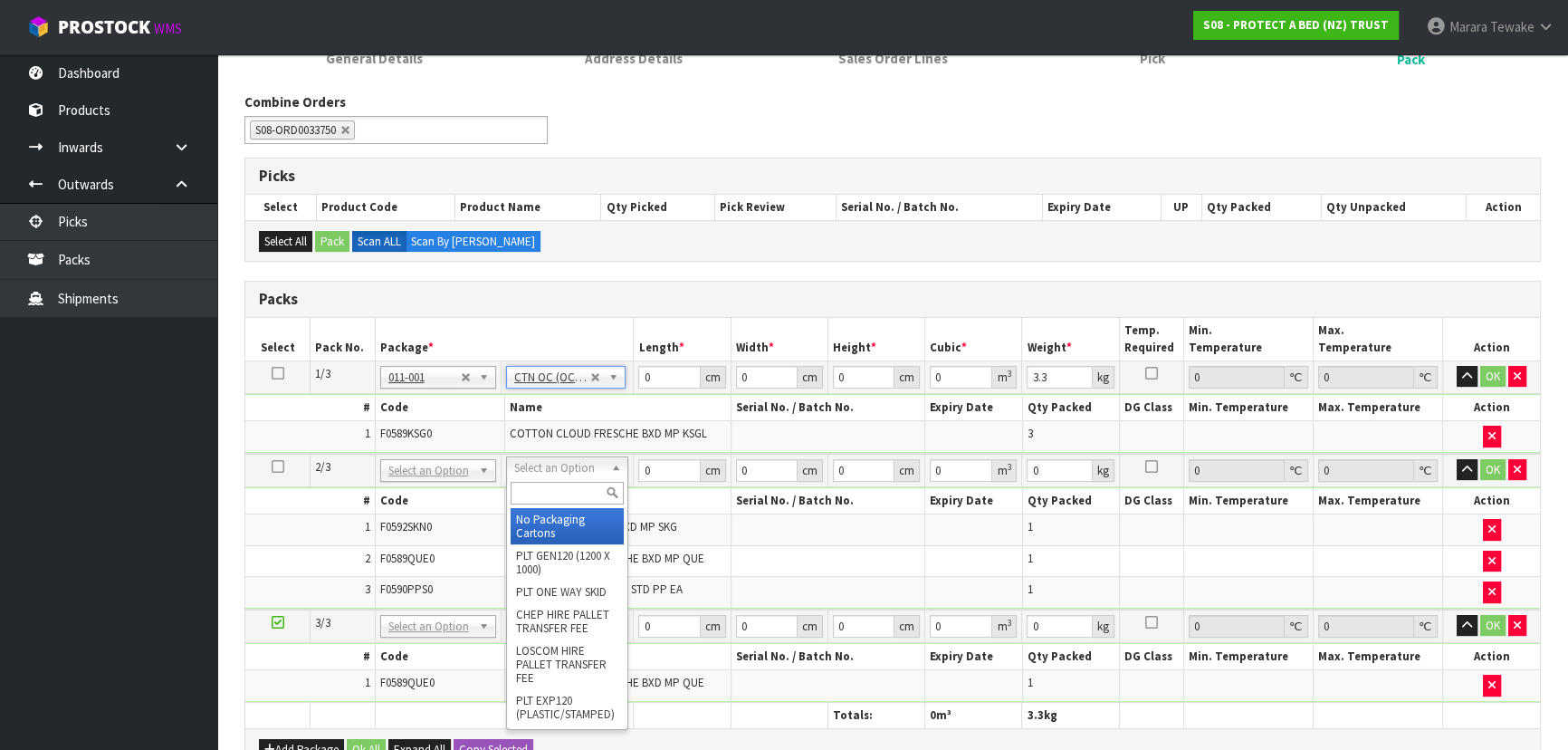
drag, startPoint x: 579, startPoint y: 459, endPoint x: 580, endPoint y: 489, distance: 30.0
click at [580, 490] on input "text" at bounding box center [567, 493] width 113 height 22
type input "OC"
type input "2"
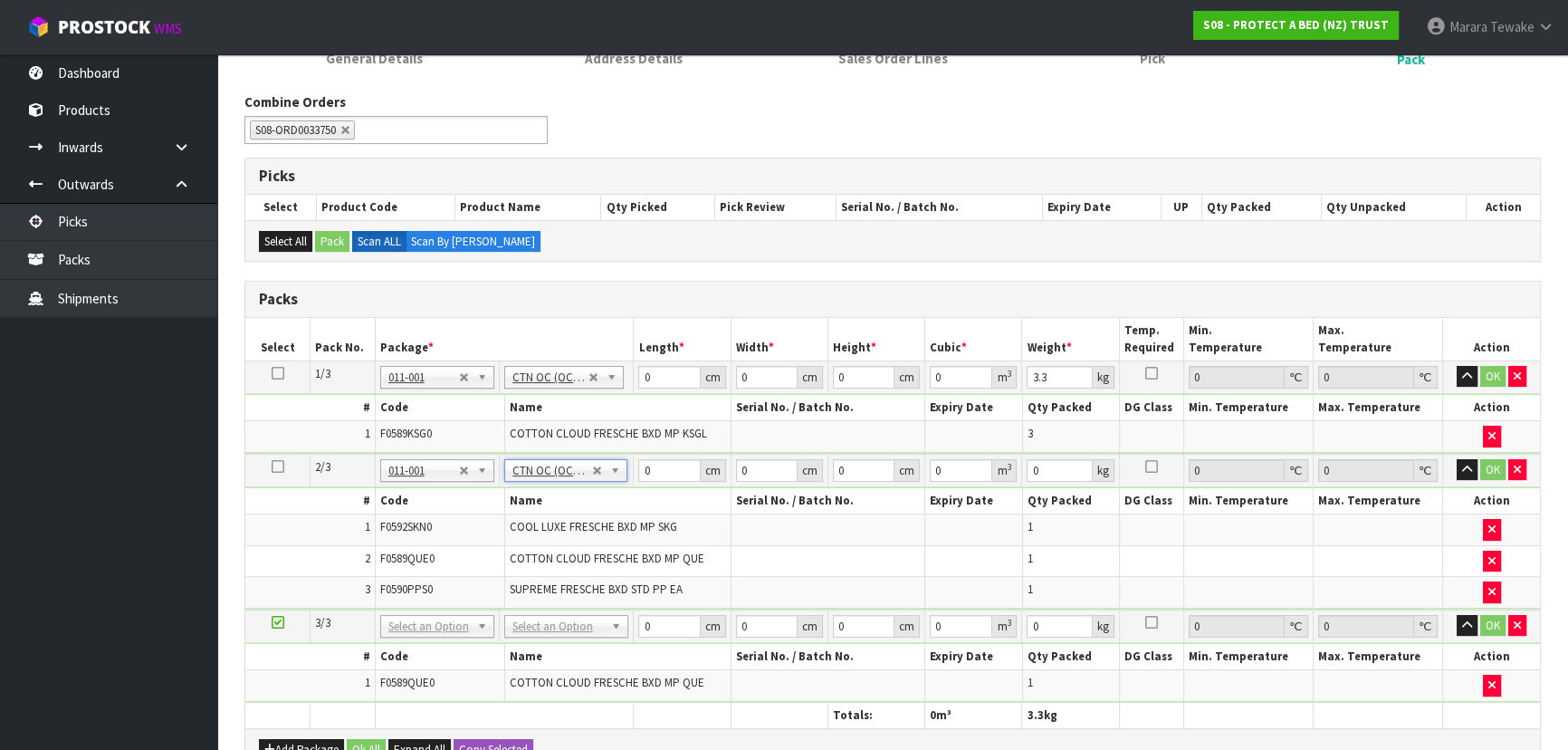
type input "3.65"
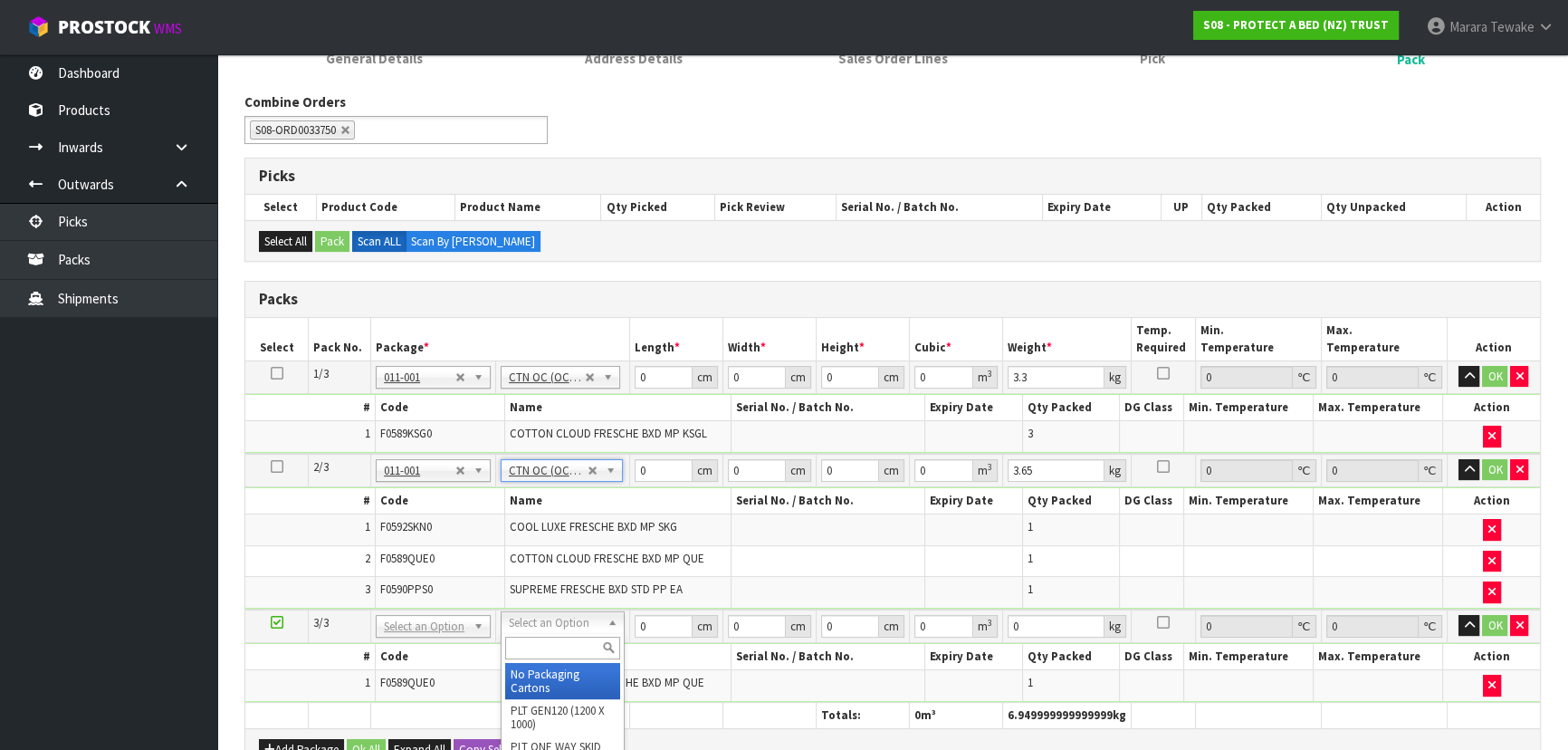
click at [562, 651] on input "text" at bounding box center [562, 647] width 115 height 22
type input "OC"
click at [562, 660] on div "OC" at bounding box center [563, 648] width 122 height 30
drag, startPoint x: 571, startPoint y: 670, endPoint x: 574, endPoint y: 630, distance: 40.1
type input "3"
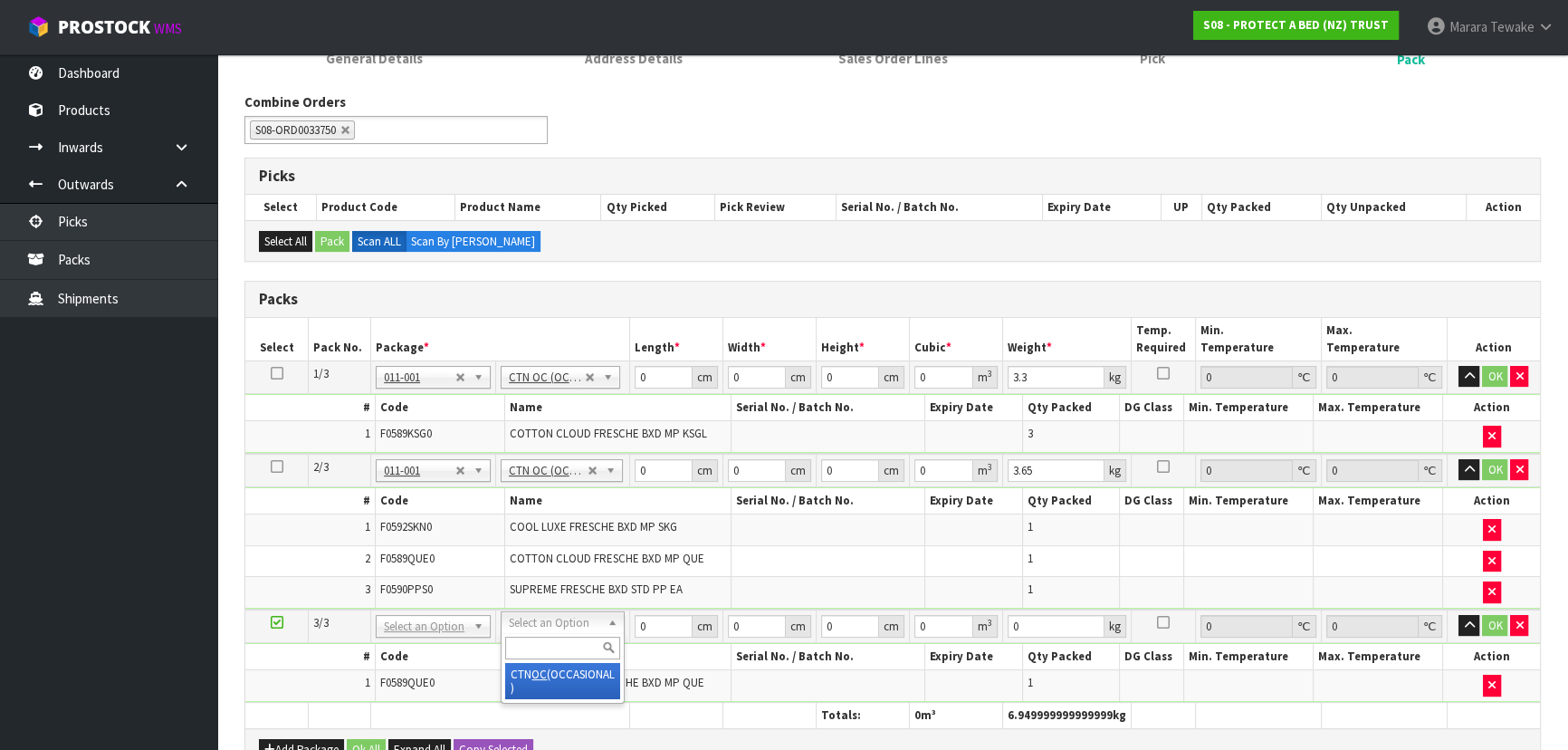
type input "1.55"
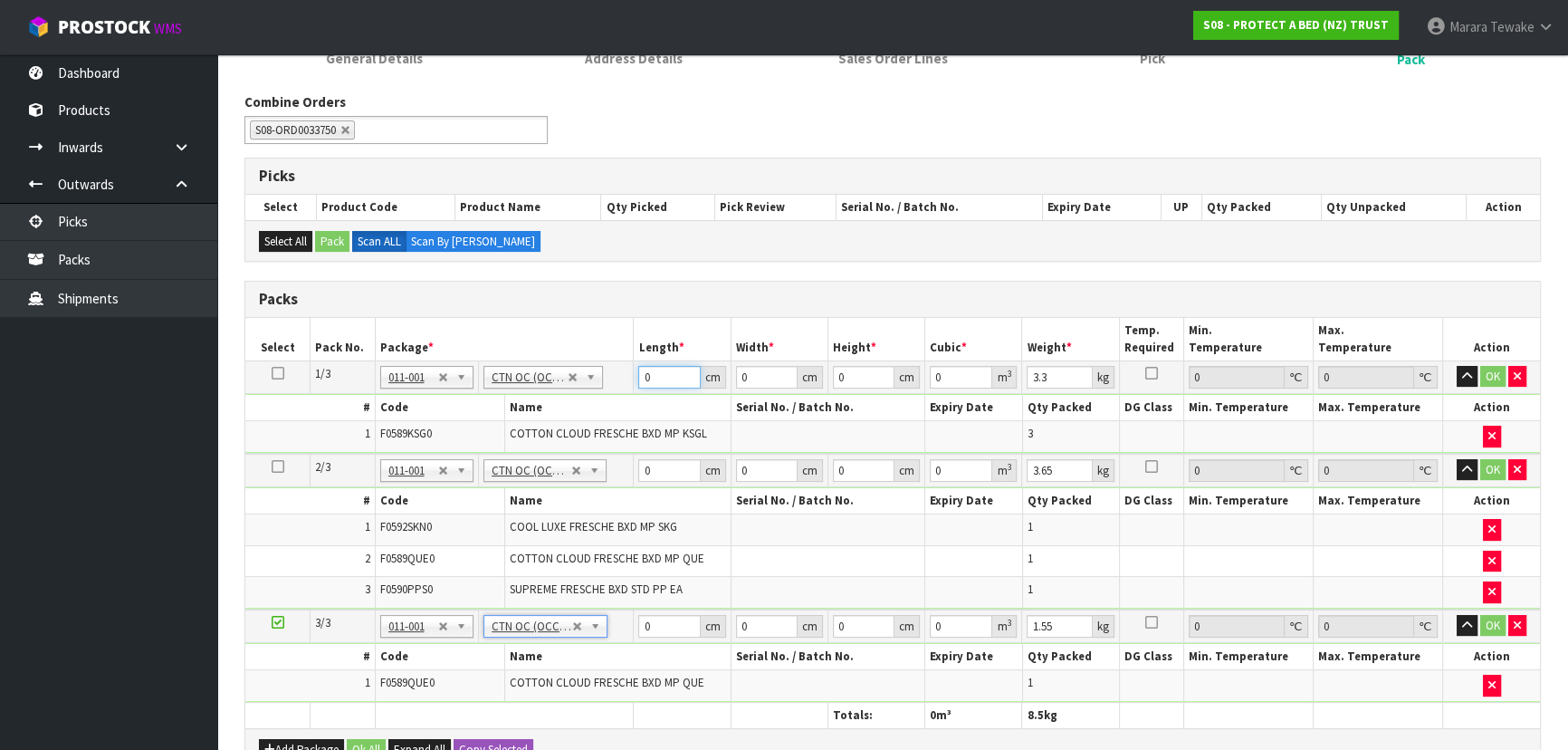
drag, startPoint x: 651, startPoint y: 379, endPoint x: 626, endPoint y: 363, distance: 29.7
click at [629, 371] on tr "1/3 NONE 007-001 007-002 007-004 007-009 007-013 007-014 007-015 007-017 007-01…" at bounding box center [892, 376] width 1294 height 32
type input "59"
type input "41"
type input "3"
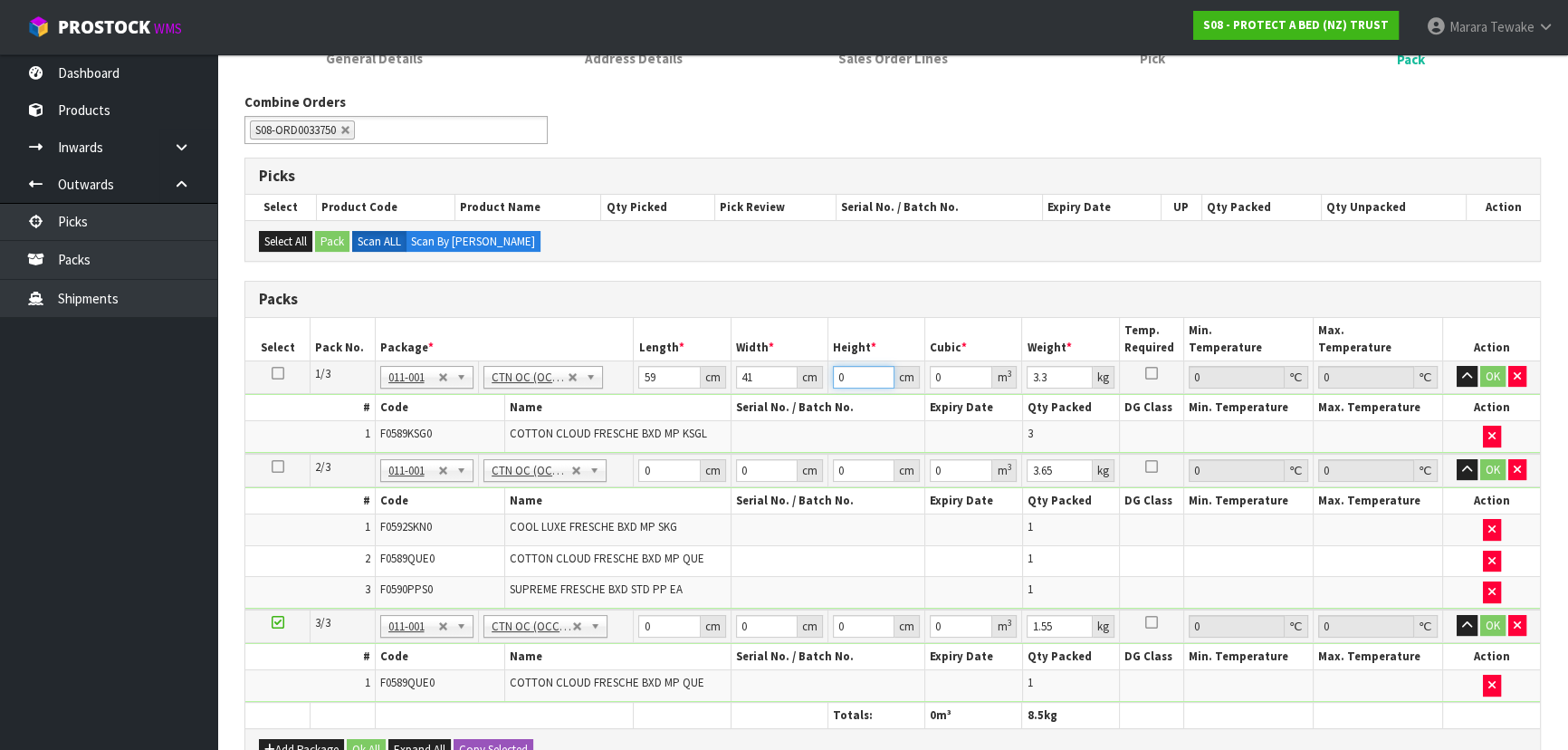
type input "0.007257"
type input "32"
type input "0.077408"
type input "32"
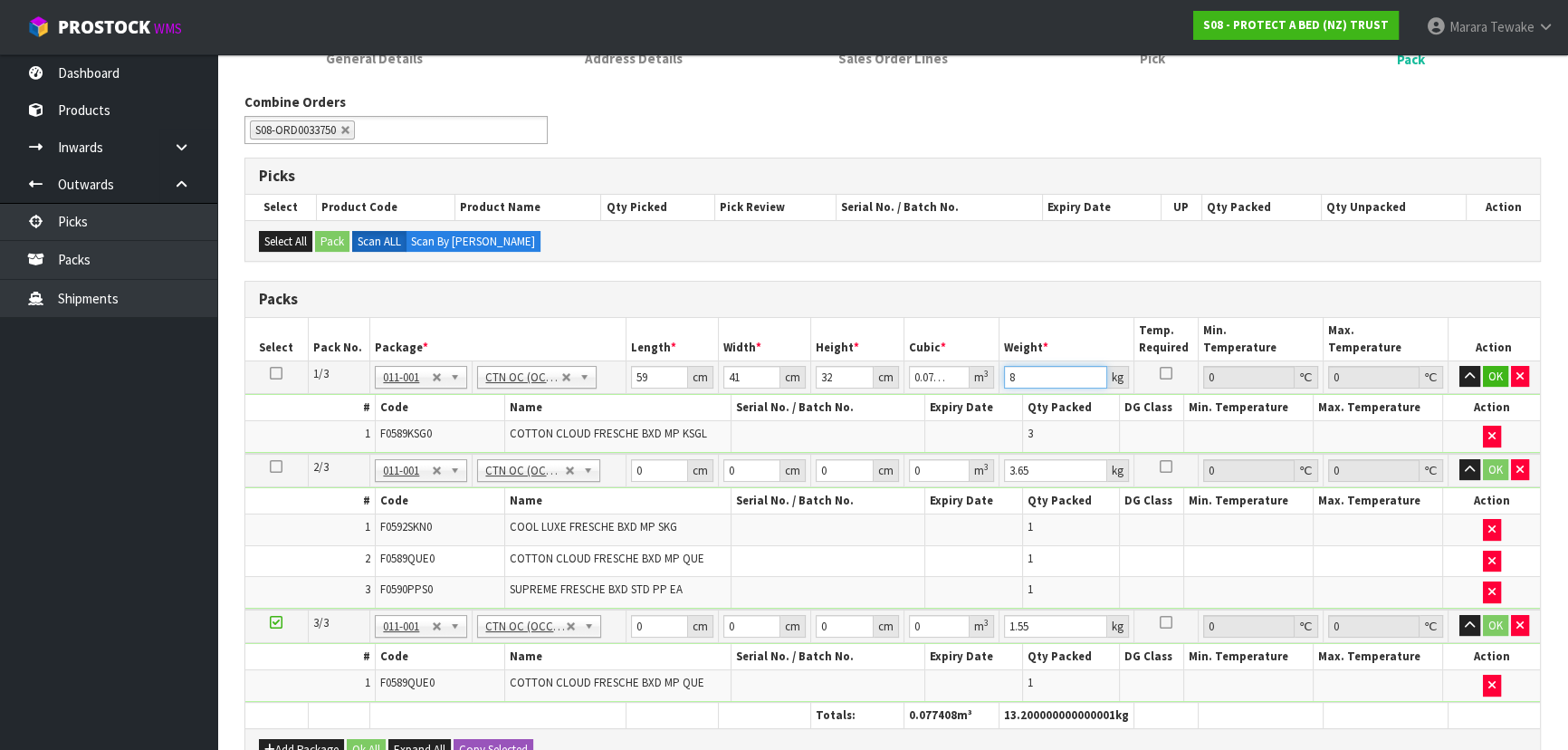
type input "8"
click at [1460, 366] on button "button" at bounding box center [1470, 377] width 21 height 22
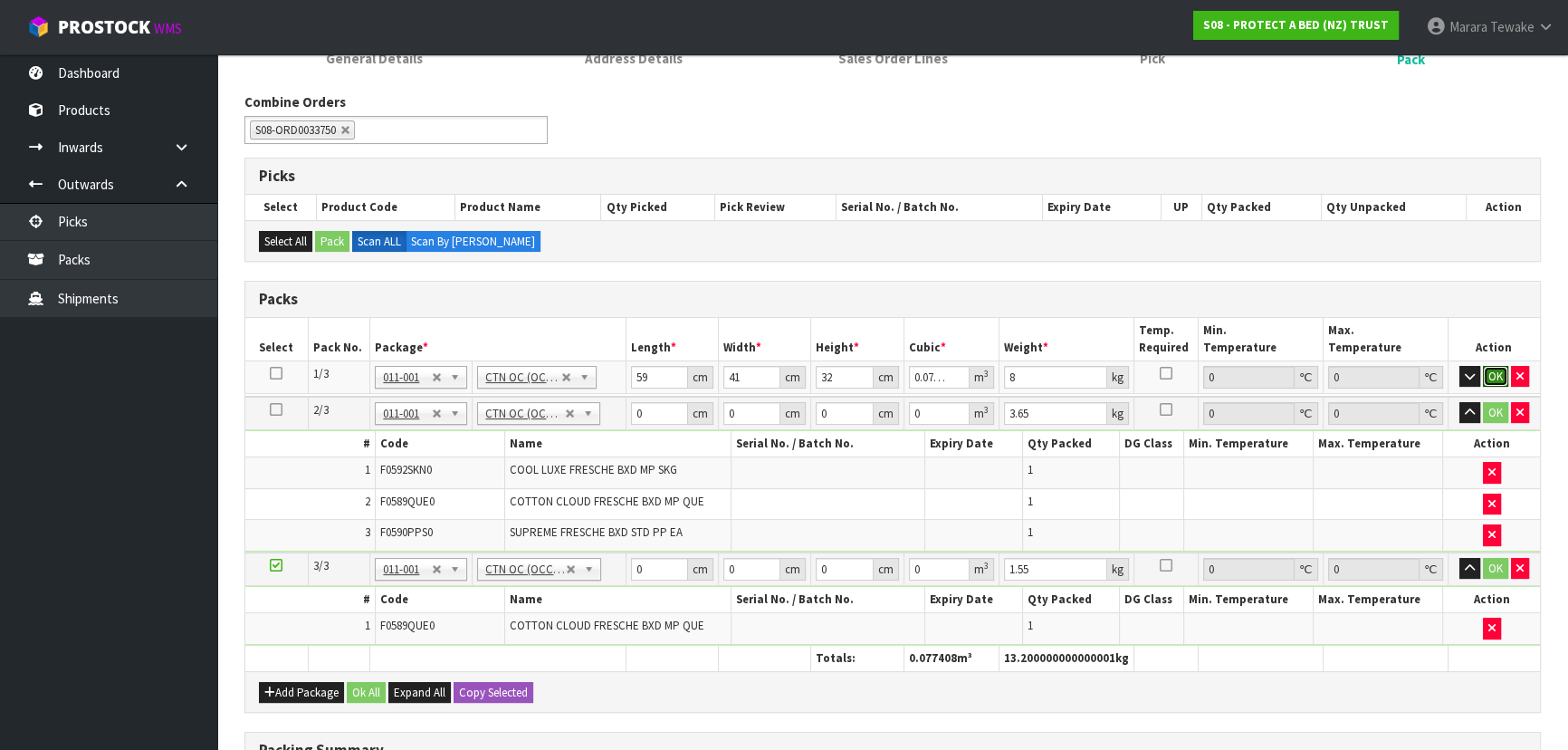
click button "OK" at bounding box center [1495, 377] width 25 height 22
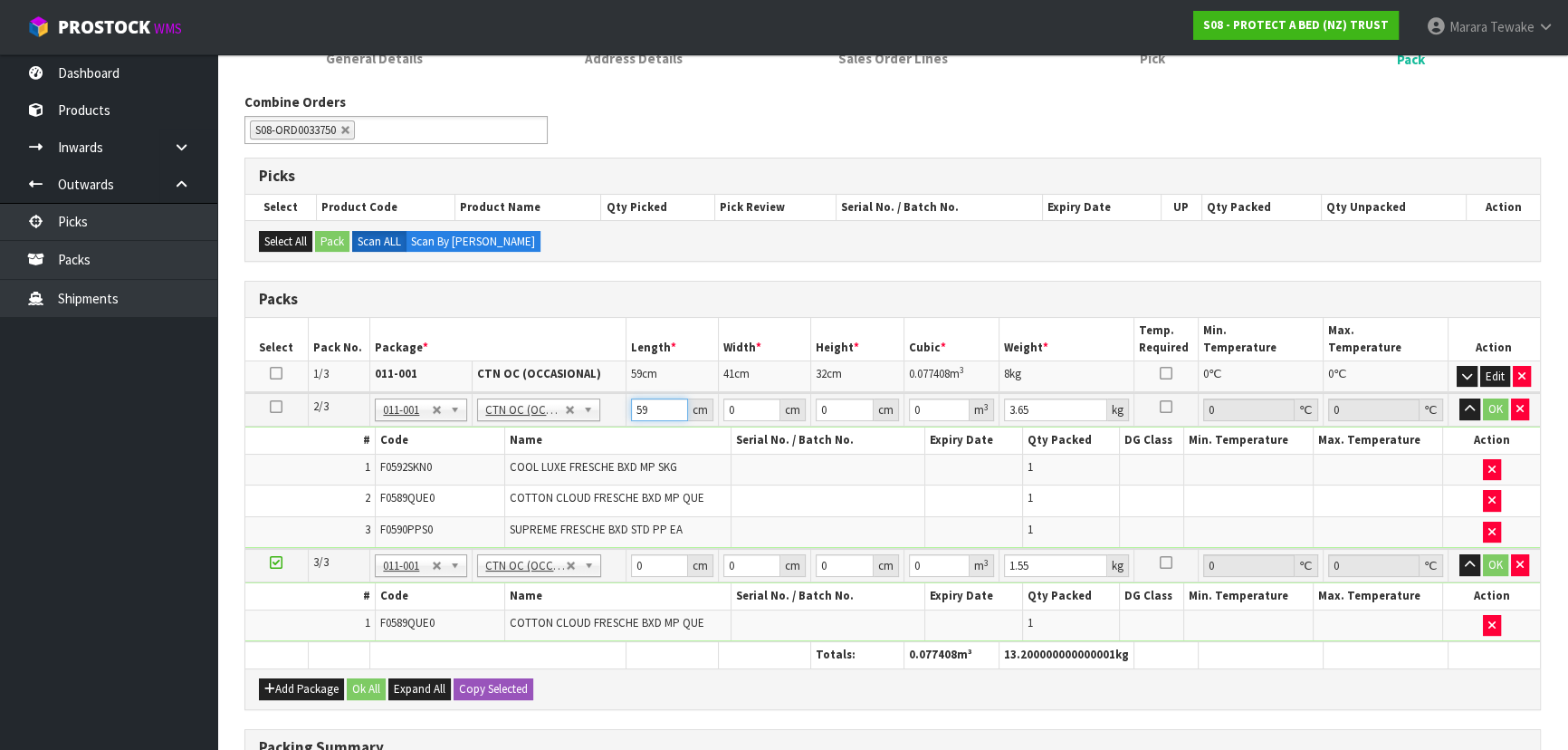
type input "59"
type input "34"
type input "3"
type input "0.006018"
type input "32"
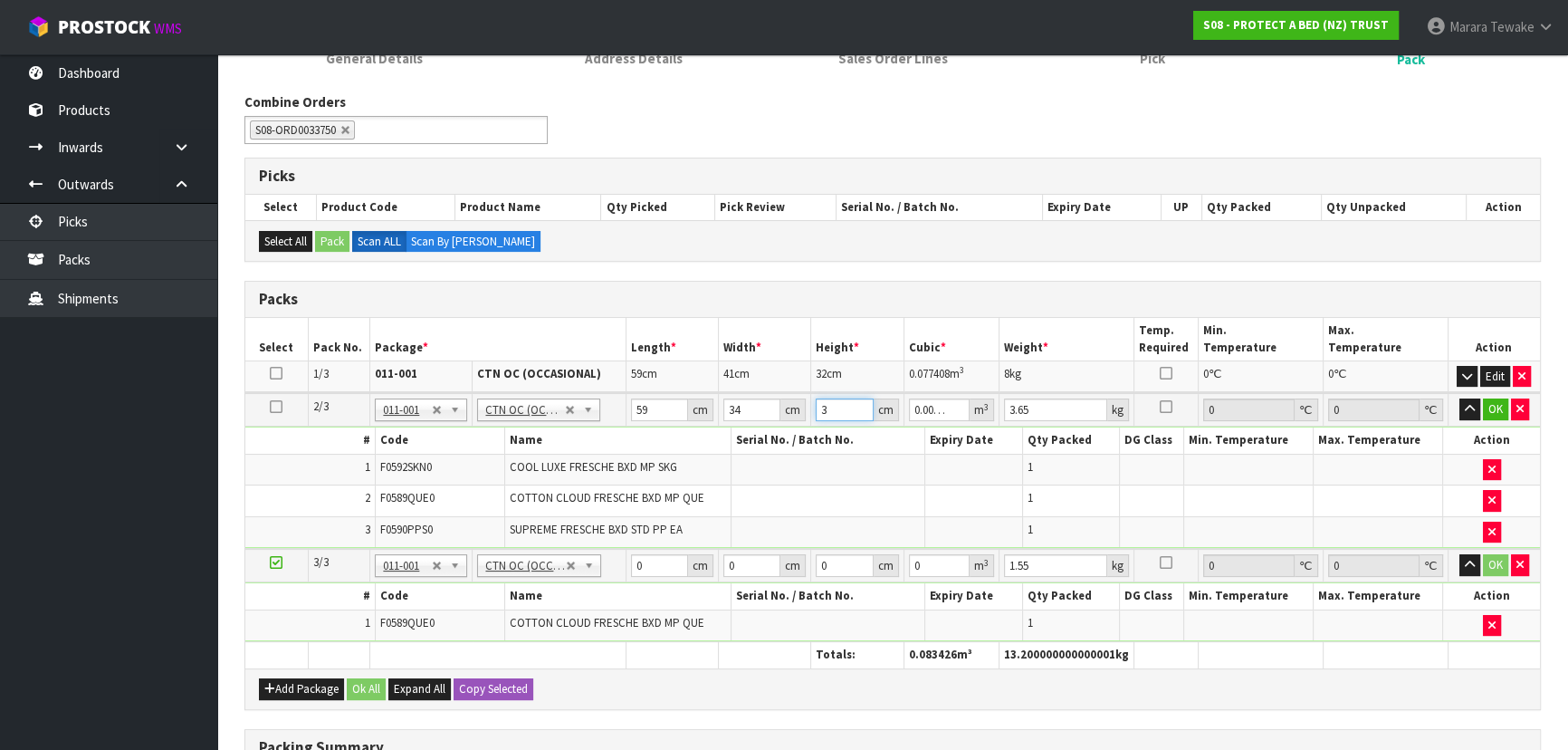
type input "0.064192"
type input "32"
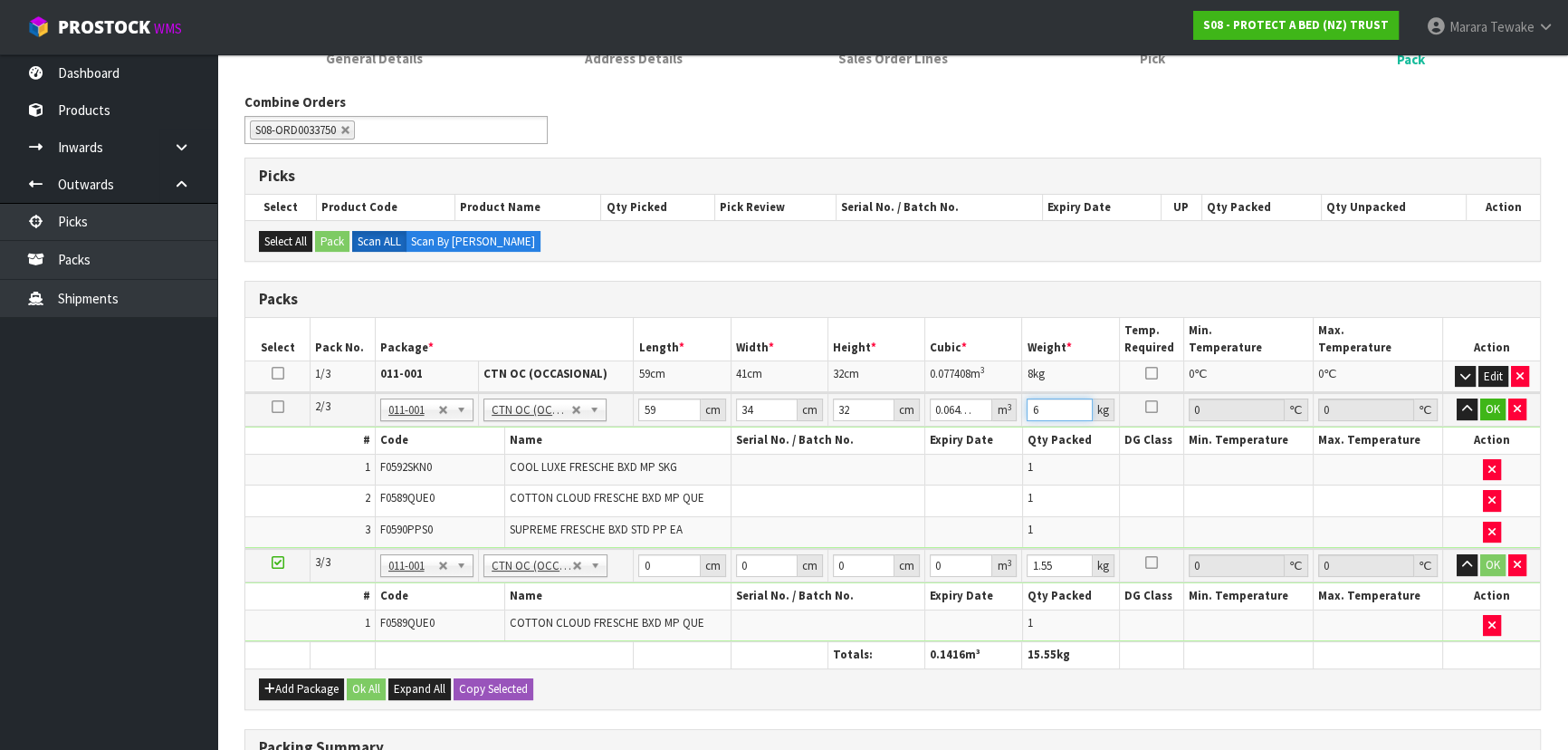
type input "6"
click at [1457, 399] on button "button" at bounding box center [1467, 410] width 21 height 22
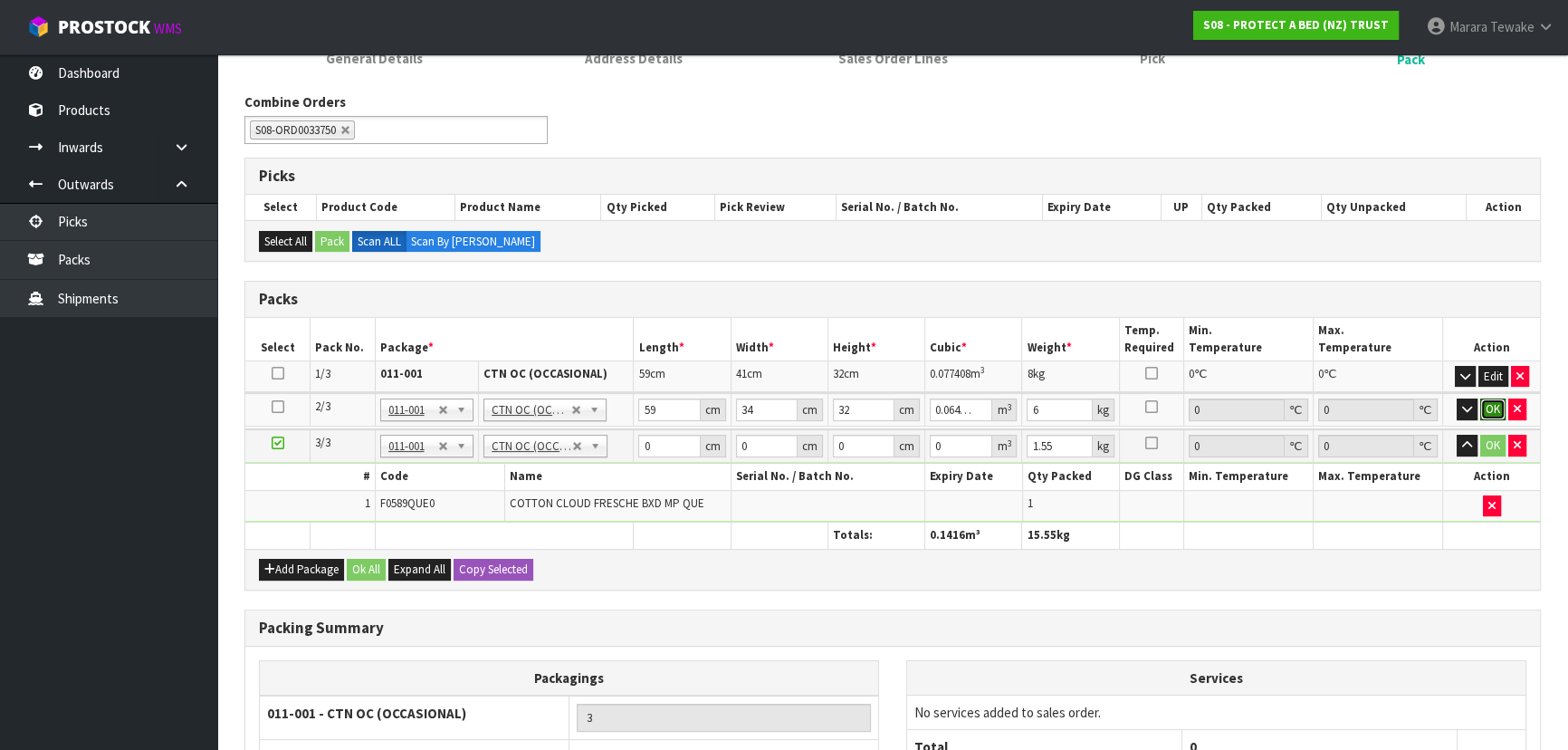
click button "OK" at bounding box center [1492, 410] width 25 height 22
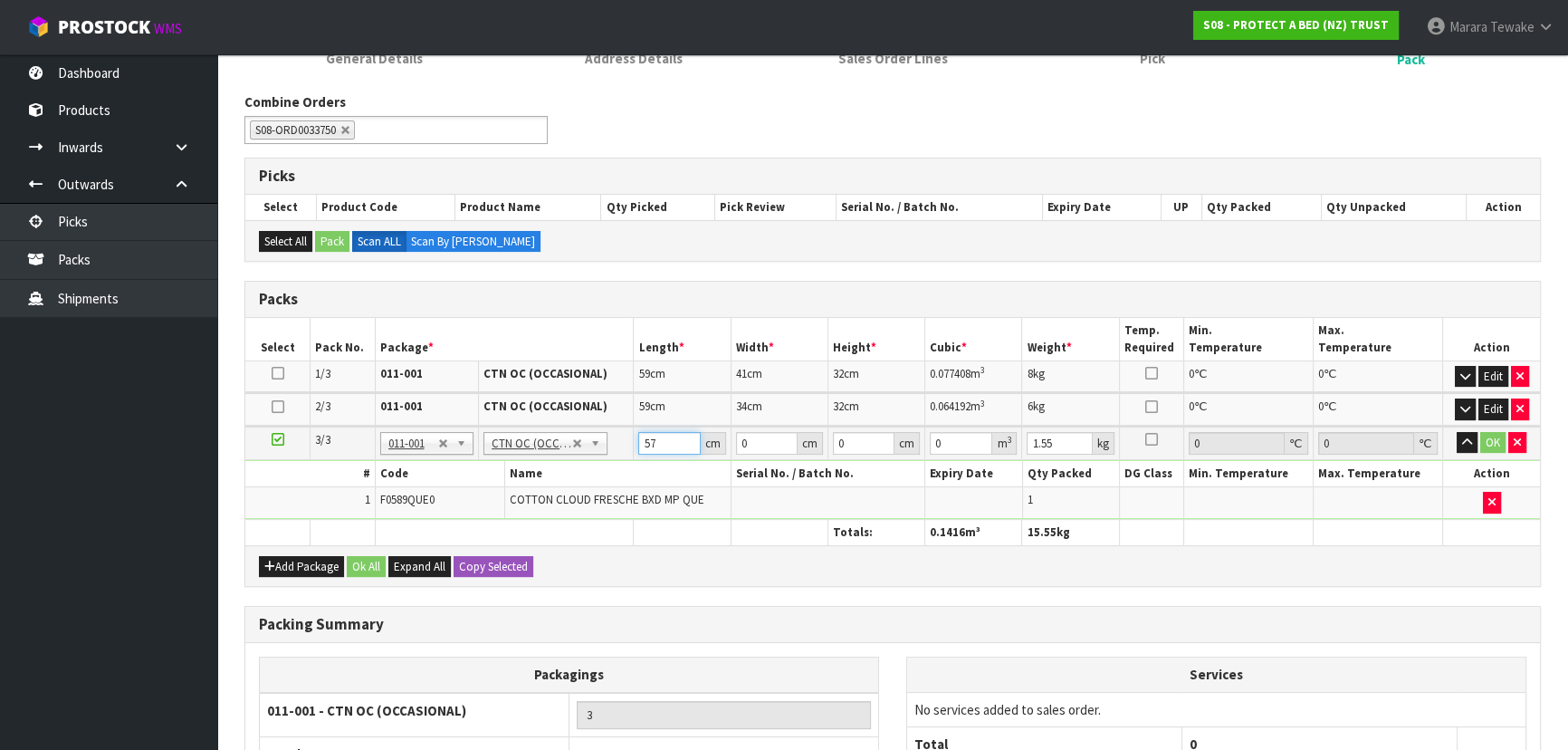
type input "57"
click at [1457, 432] on button "button" at bounding box center [1467, 443] width 21 height 22
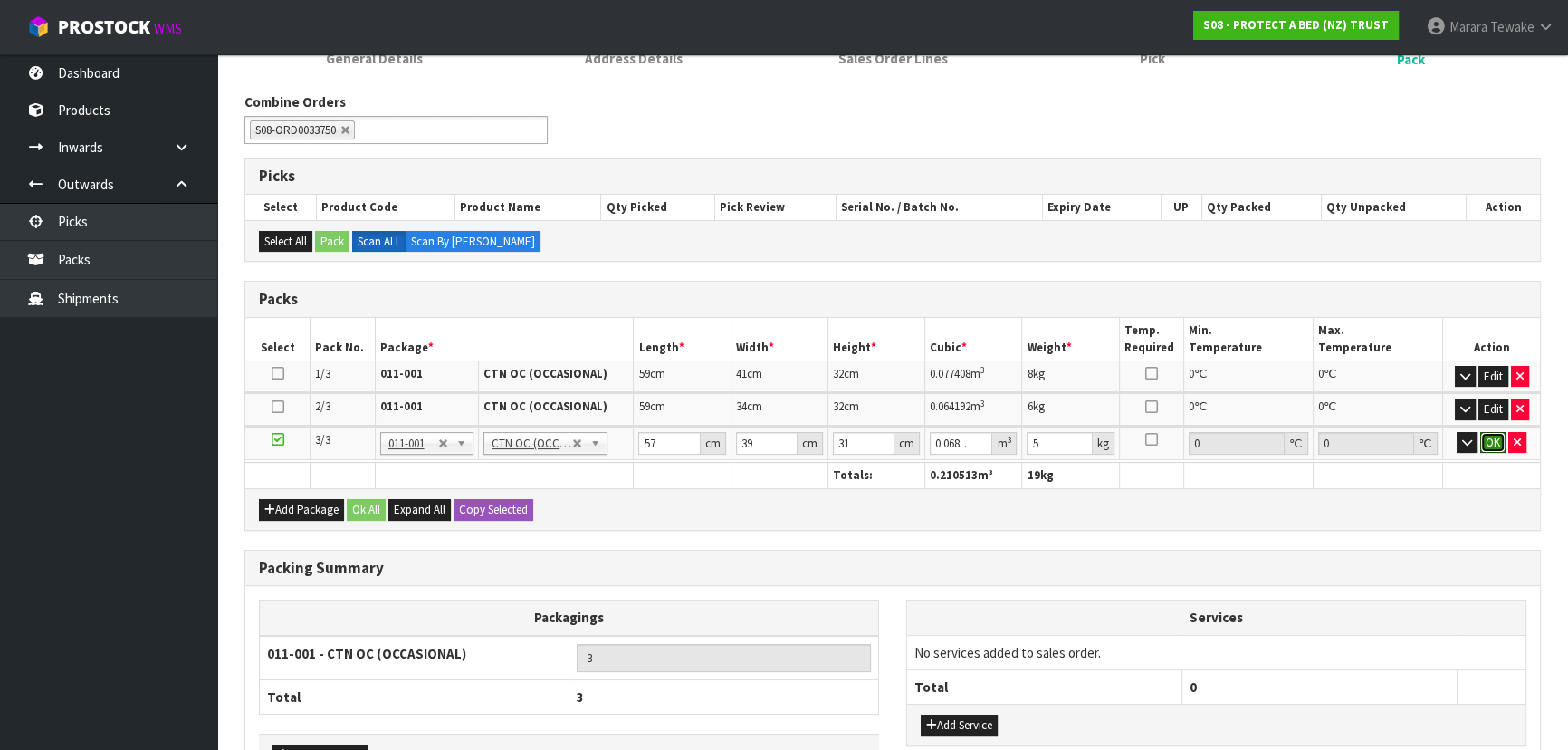
click button "OK" at bounding box center [1492, 443] width 25 height 22
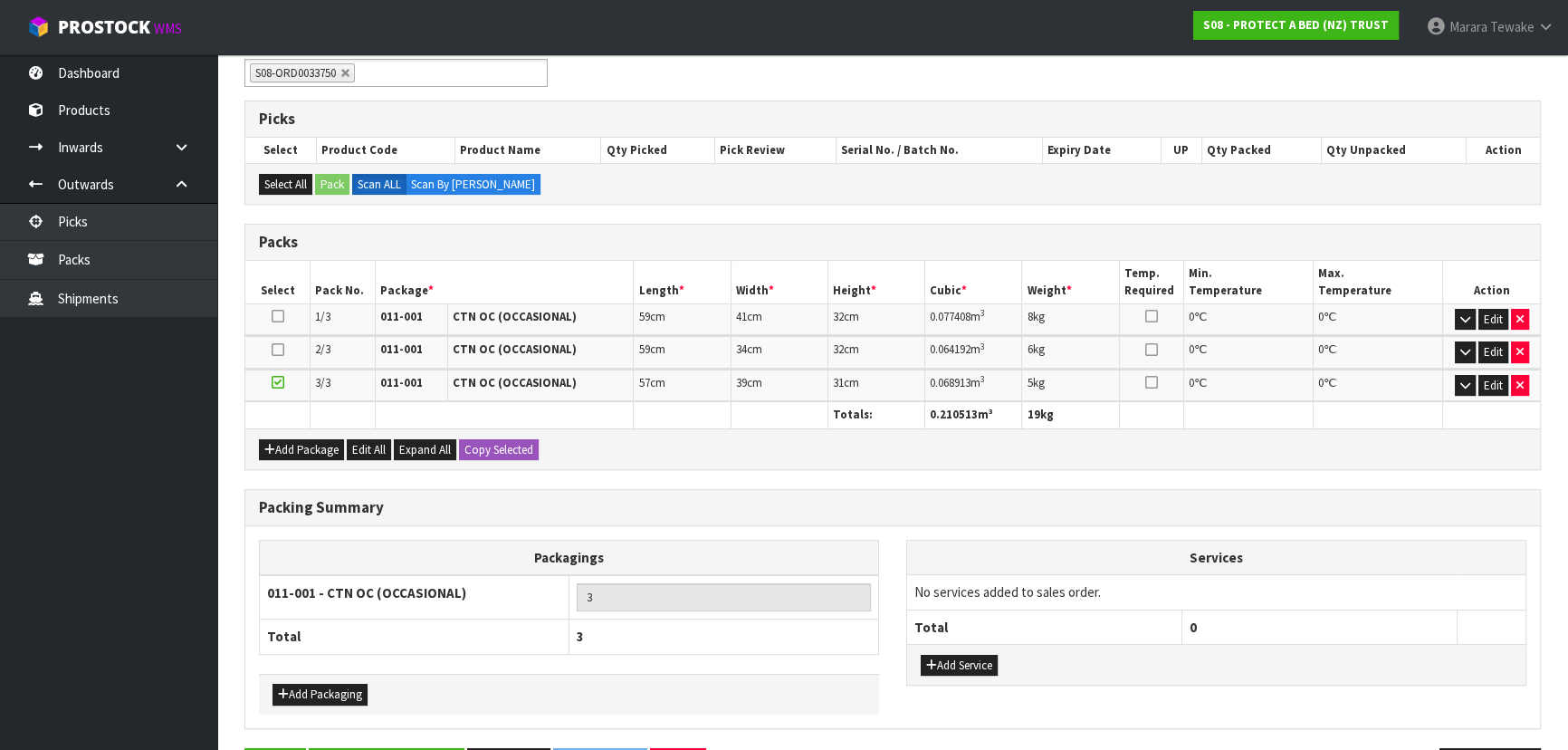
scroll to position [377, 0]
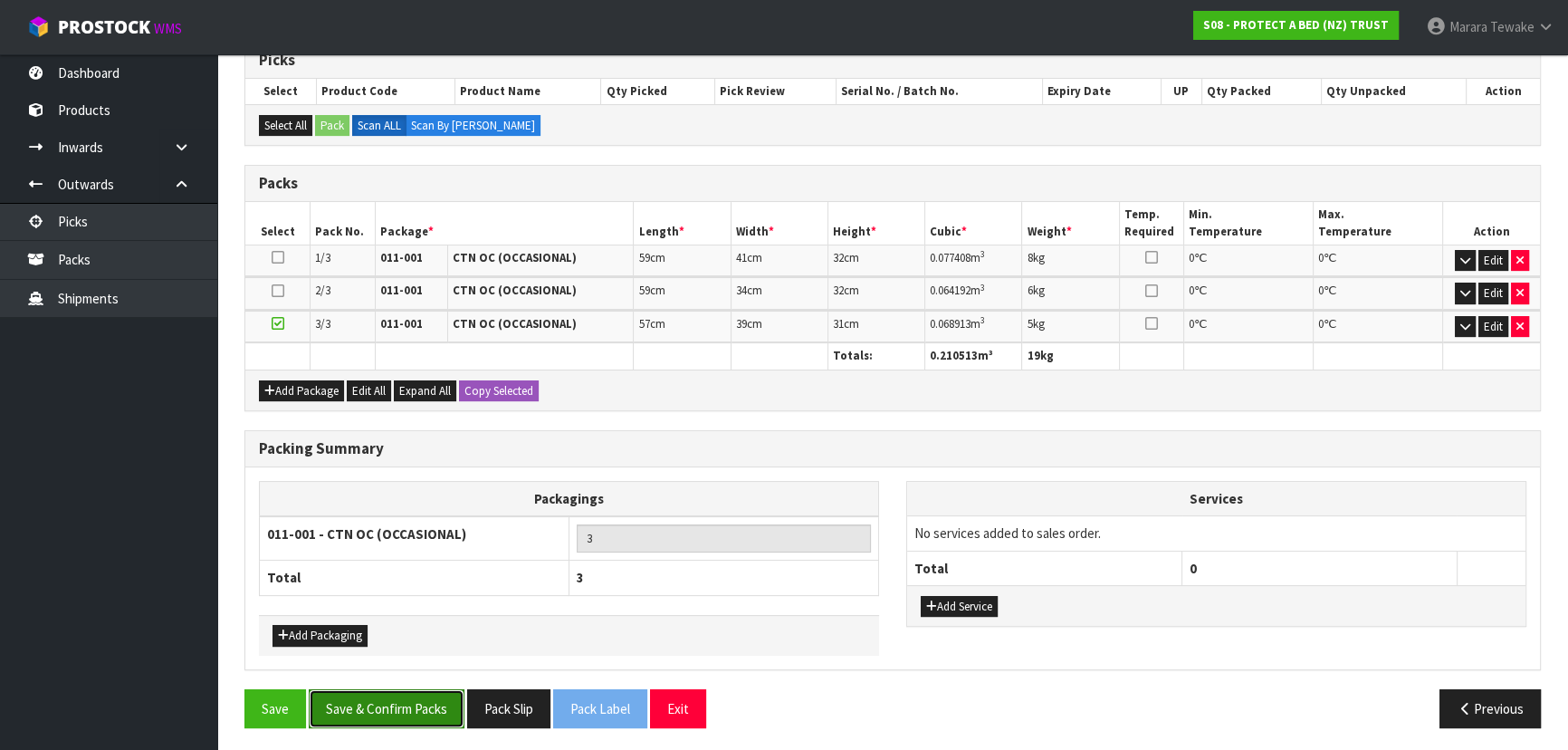
click at [414, 689] on button "Save & Confirm Packs" at bounding box center [386, 708] width 155 height 39
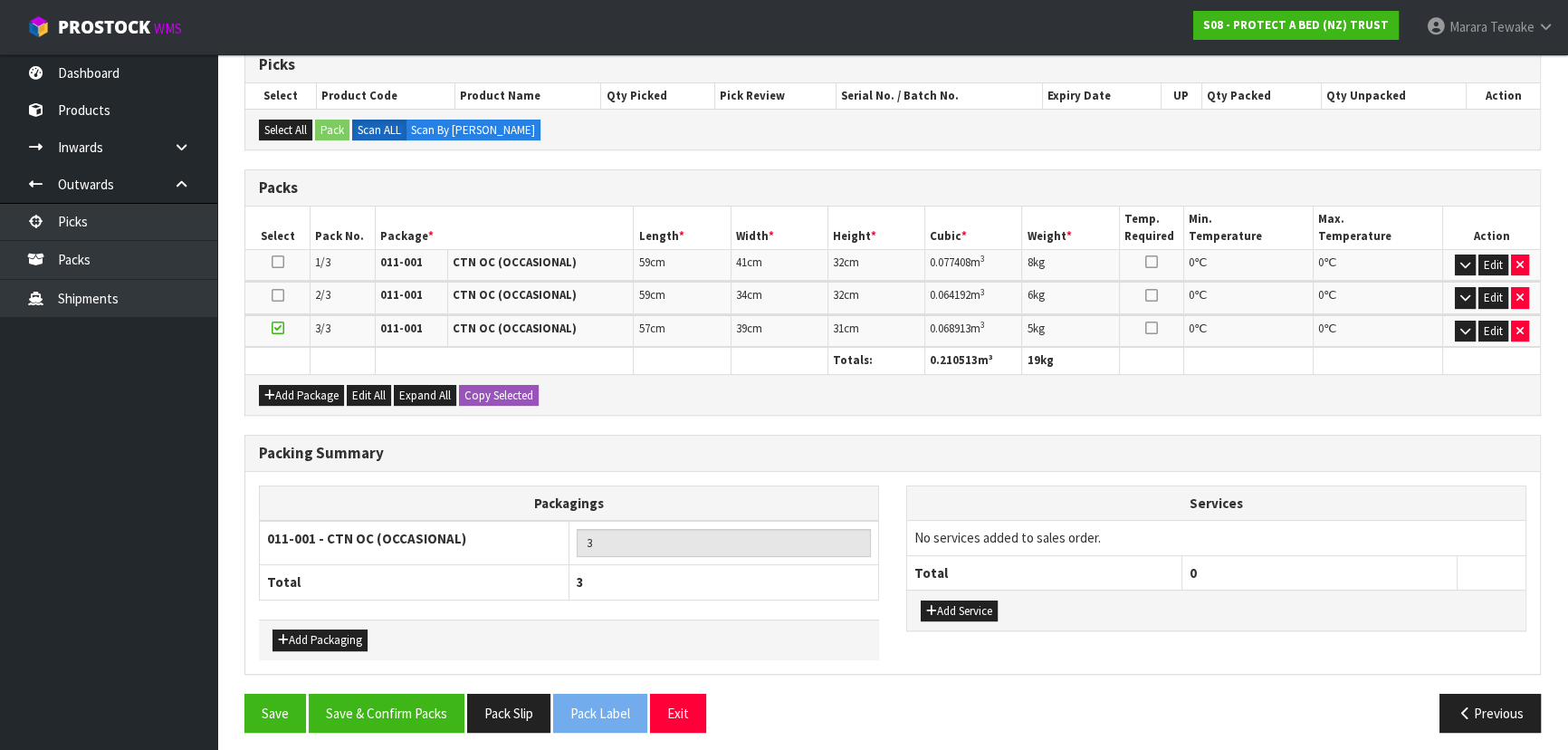
scroll to position [338, 0]
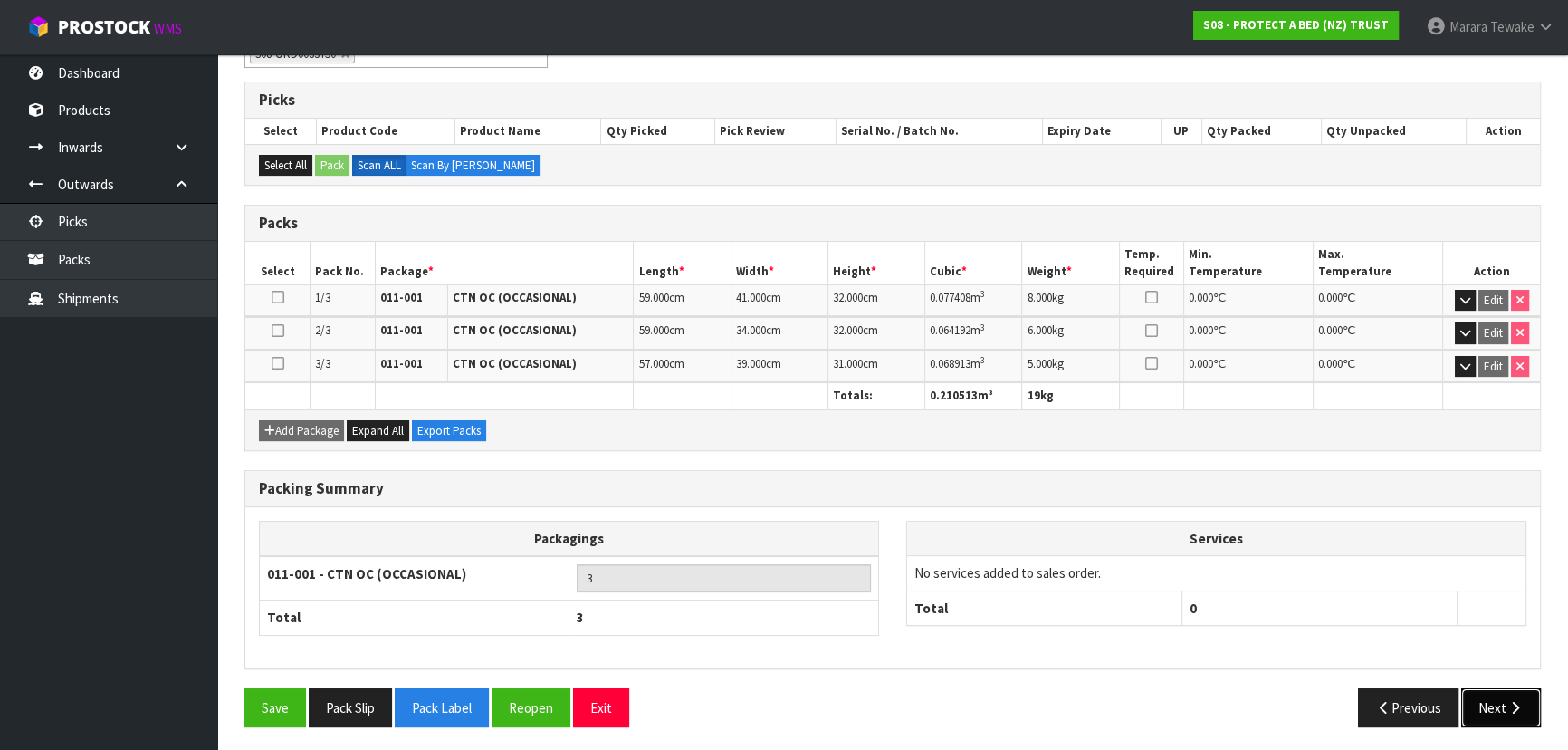
click at [1538, 703] on button "Next" at bounding box center [1501, 707] width 80 height 39
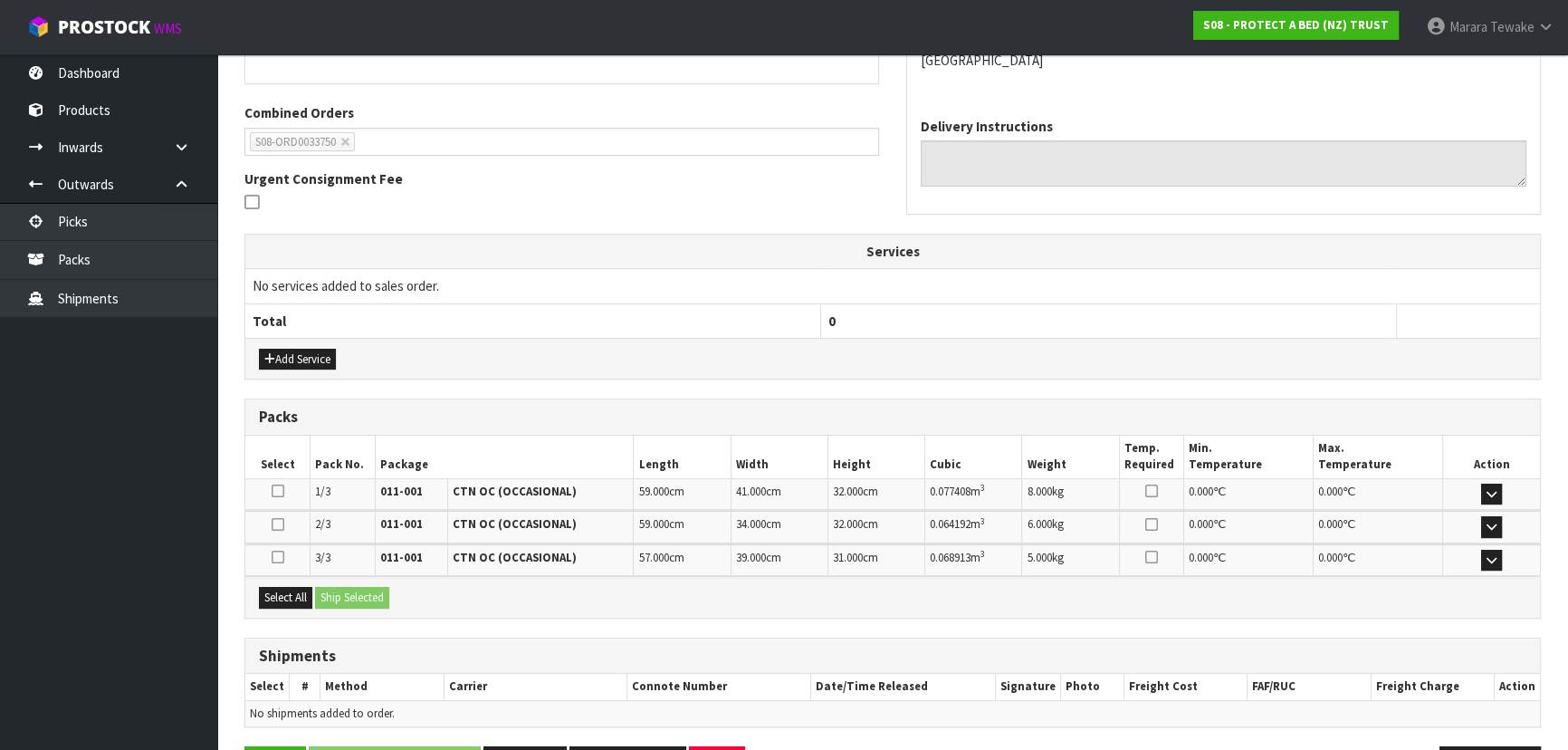
scroll to position [489, 0]
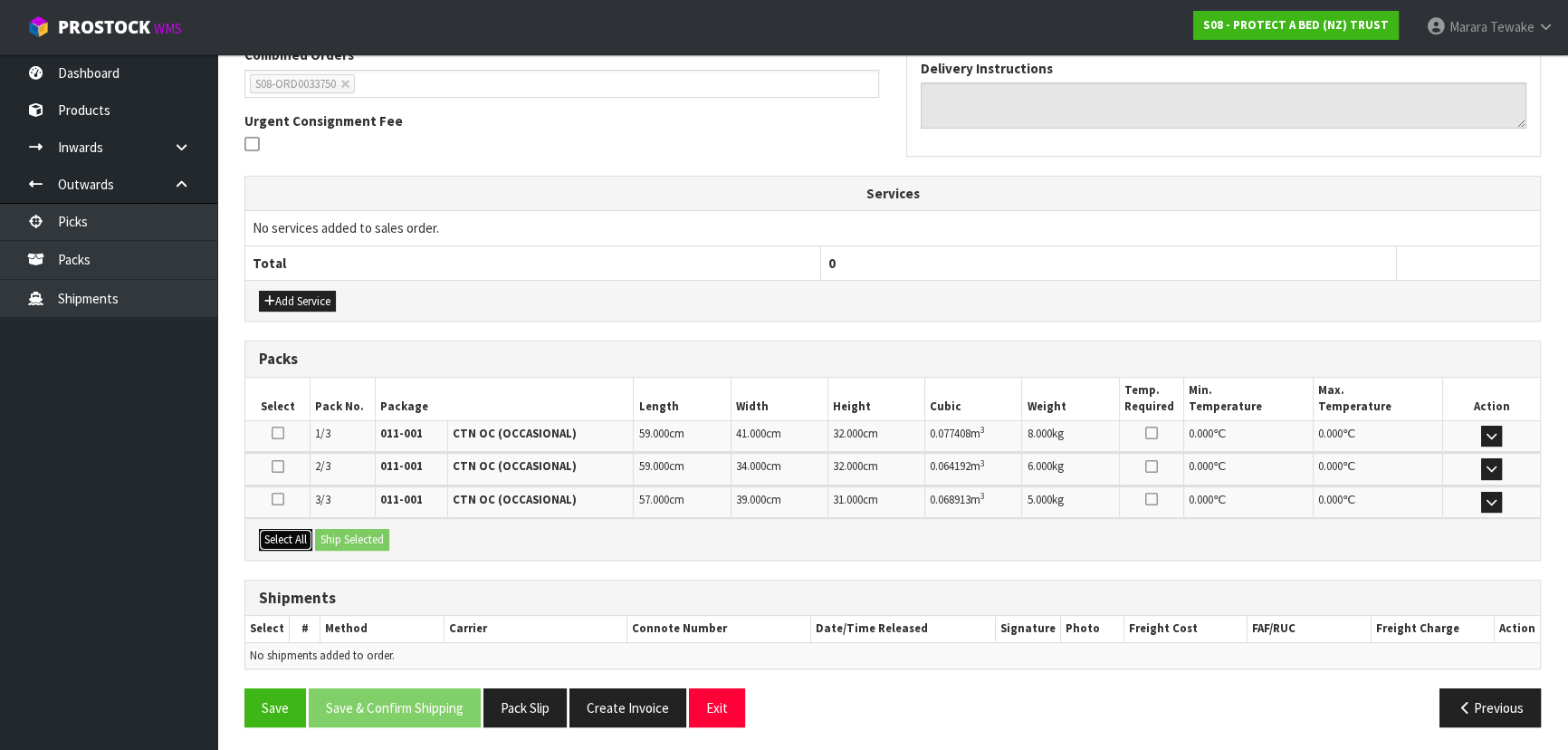
click at [281, 537] on button "Select All" at bounding box center [286, 540] width 54 height 22
click at [326, 538] on button "Ship Selected" at bounding box center [352, 540] width 74 height 22
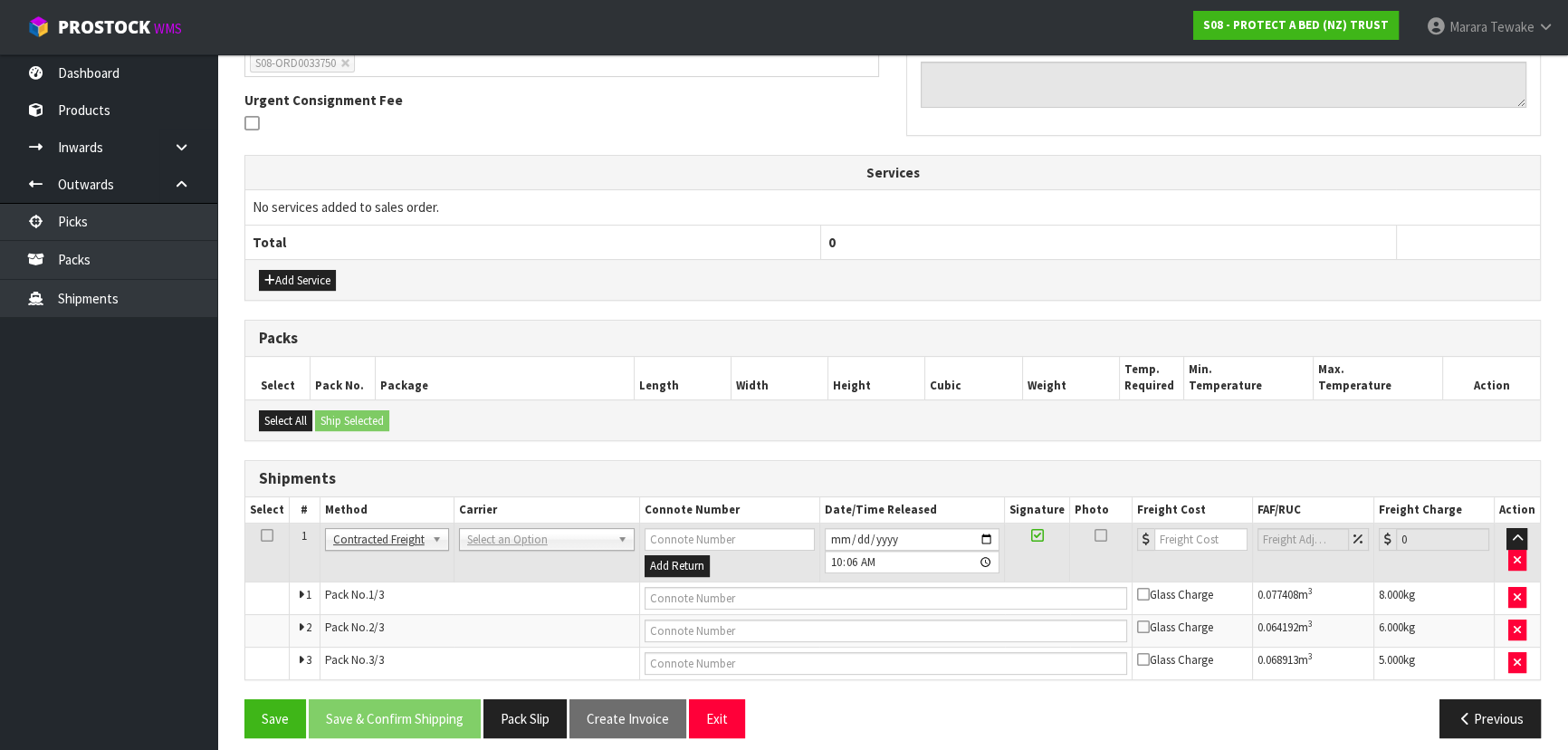
scroll to position [522, 0]
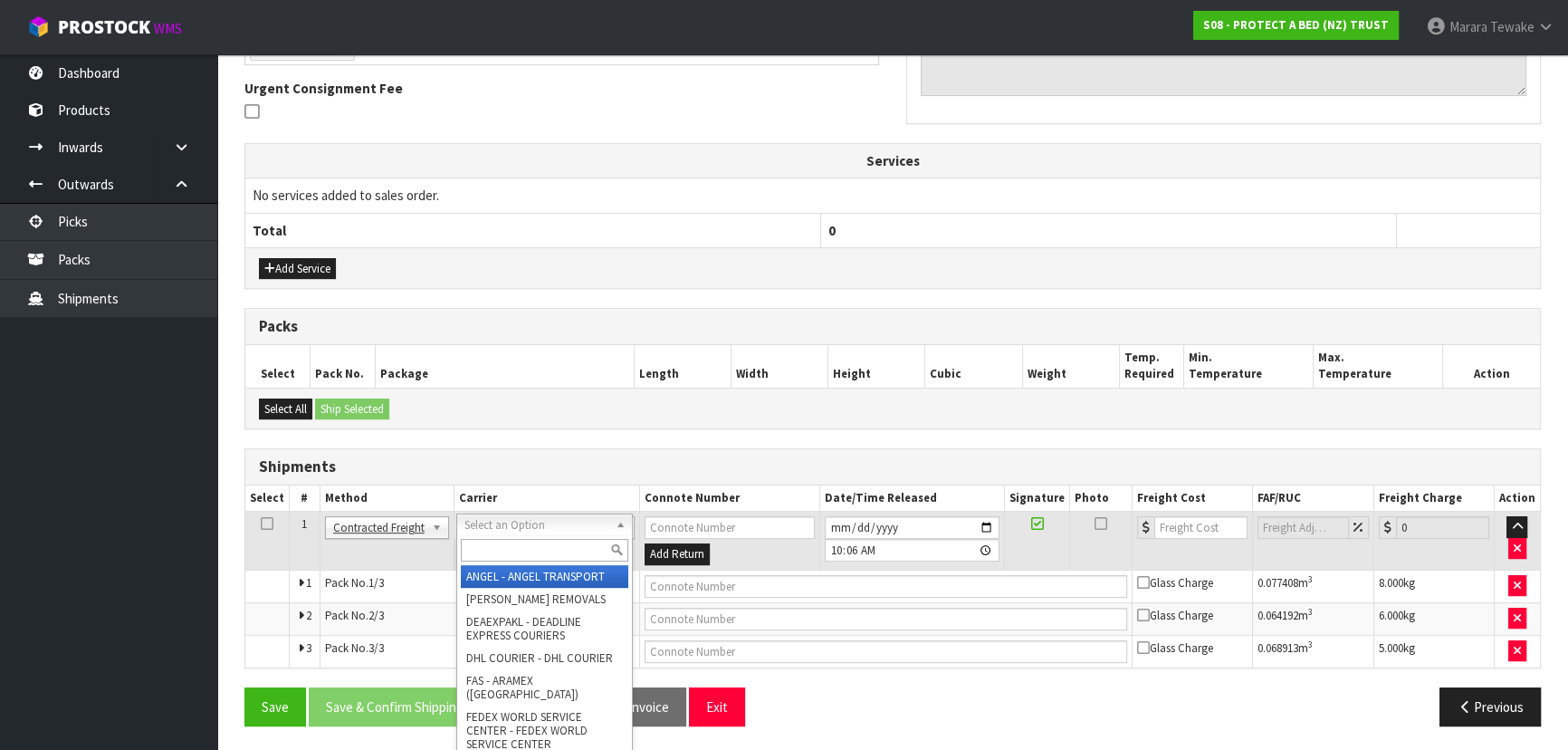
click at [493, 552] on input "text" at bounding box center [544, 550] width 167 height 22
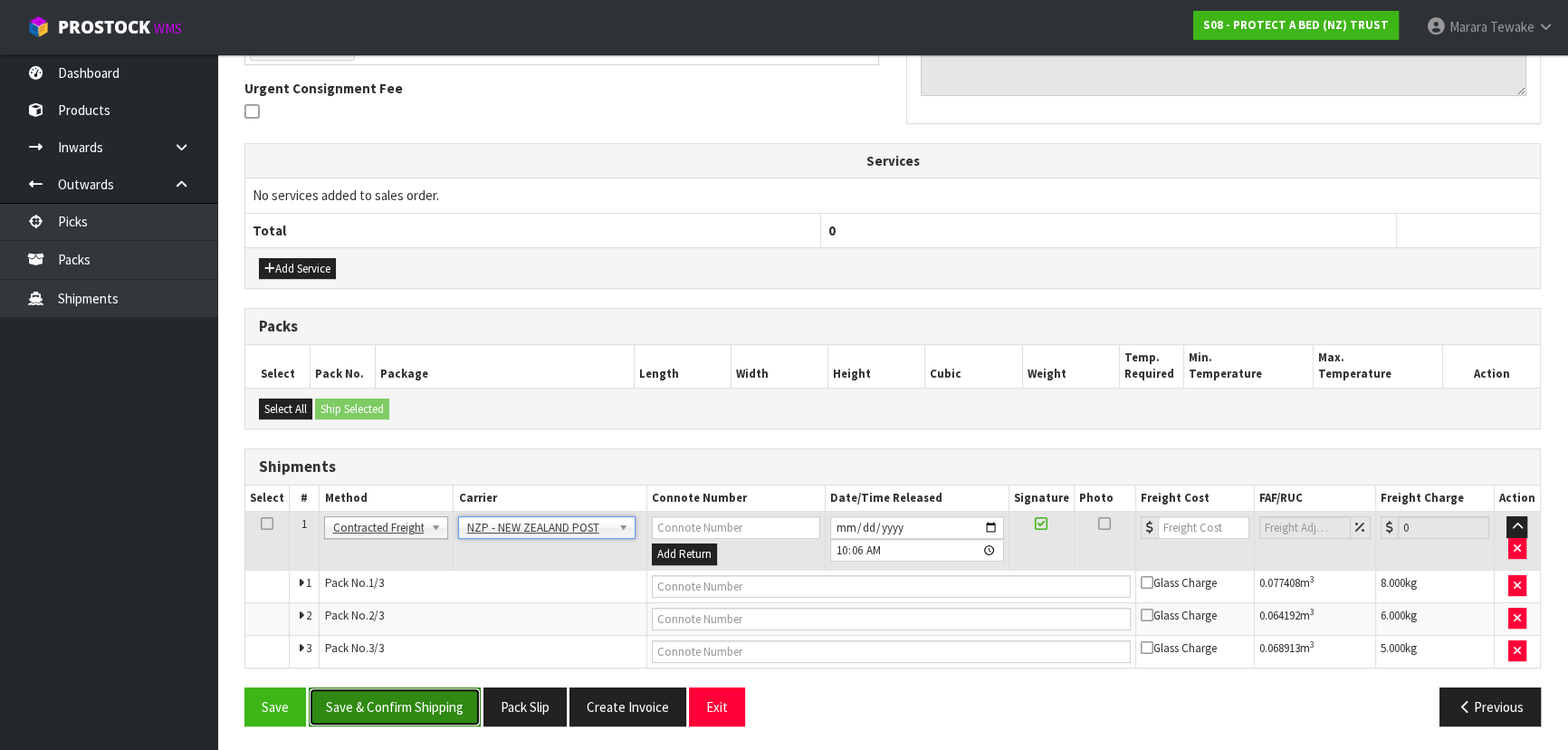
click at [430, 696] on button "Save & Confirm Shipping" at bounding box center [395, 707] width 172 height 39
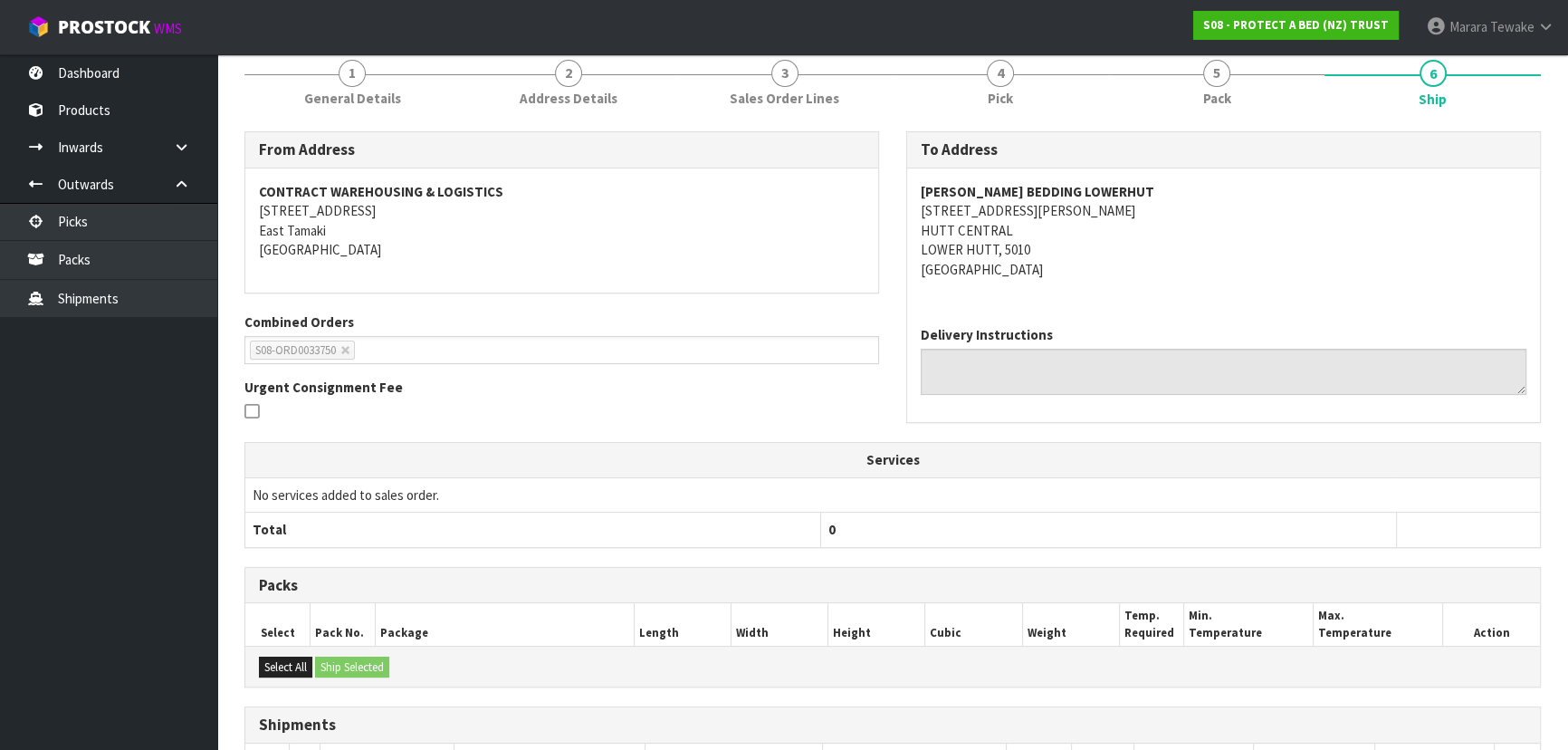
scroll to position [493, 0]
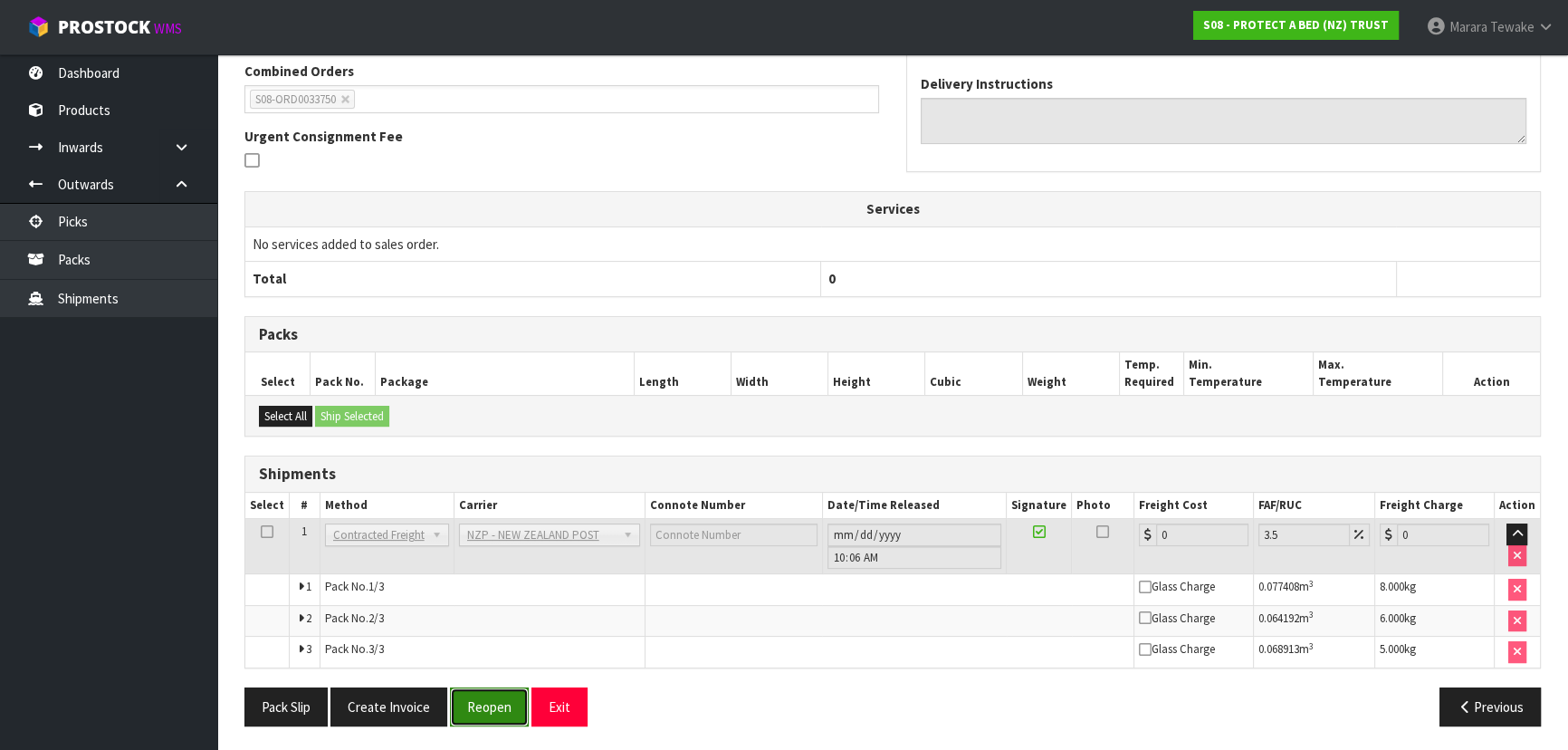
click at [489, 689] on button "Reopen" at bounding box center [489, 707] width 79 height 39
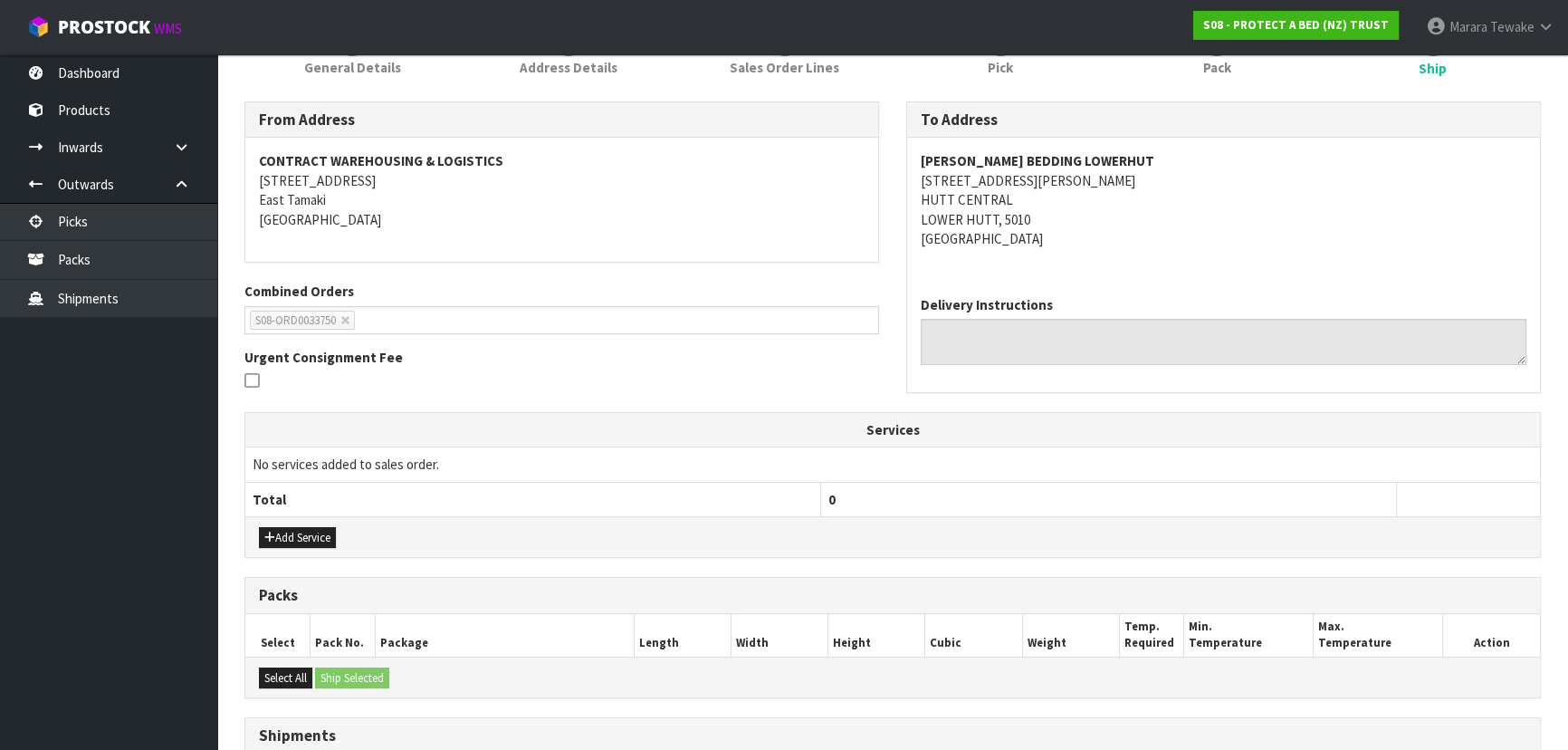
scroll to position [522, 0]
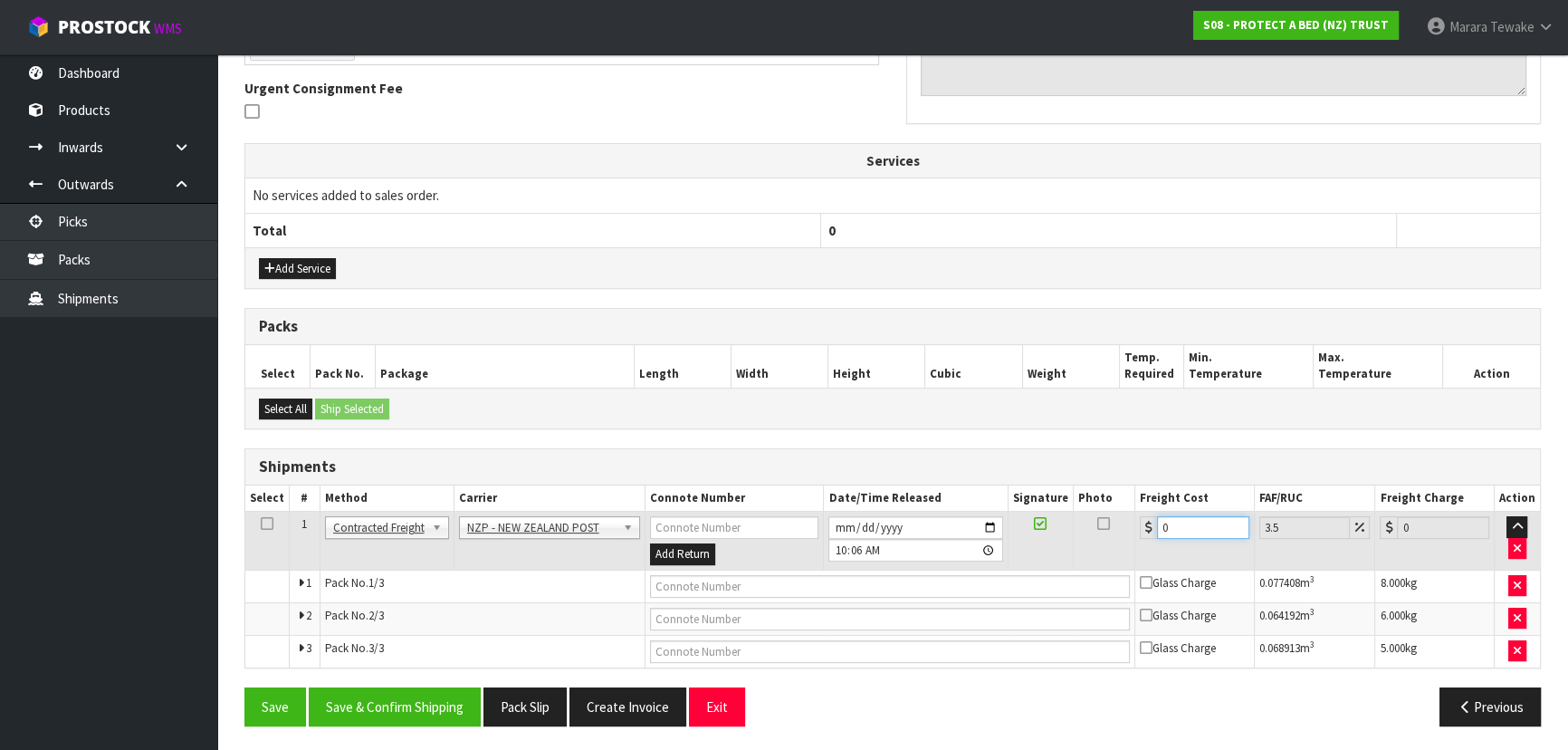
drag, startPoint x: 1175, startPoint y: 533, endPoint x: 1095, endPoint y: 480, distance: 96.0
click at [1106, 505] on table "Select # Method Carrier Connote Number Date/Time Released Signature Photo Freig…" at bounding box center [892, 576] width 1294 height 182
click at [431, 697] on button "Save & Confirm Shipping" at bounding box center [395, 707] width 172 height 39
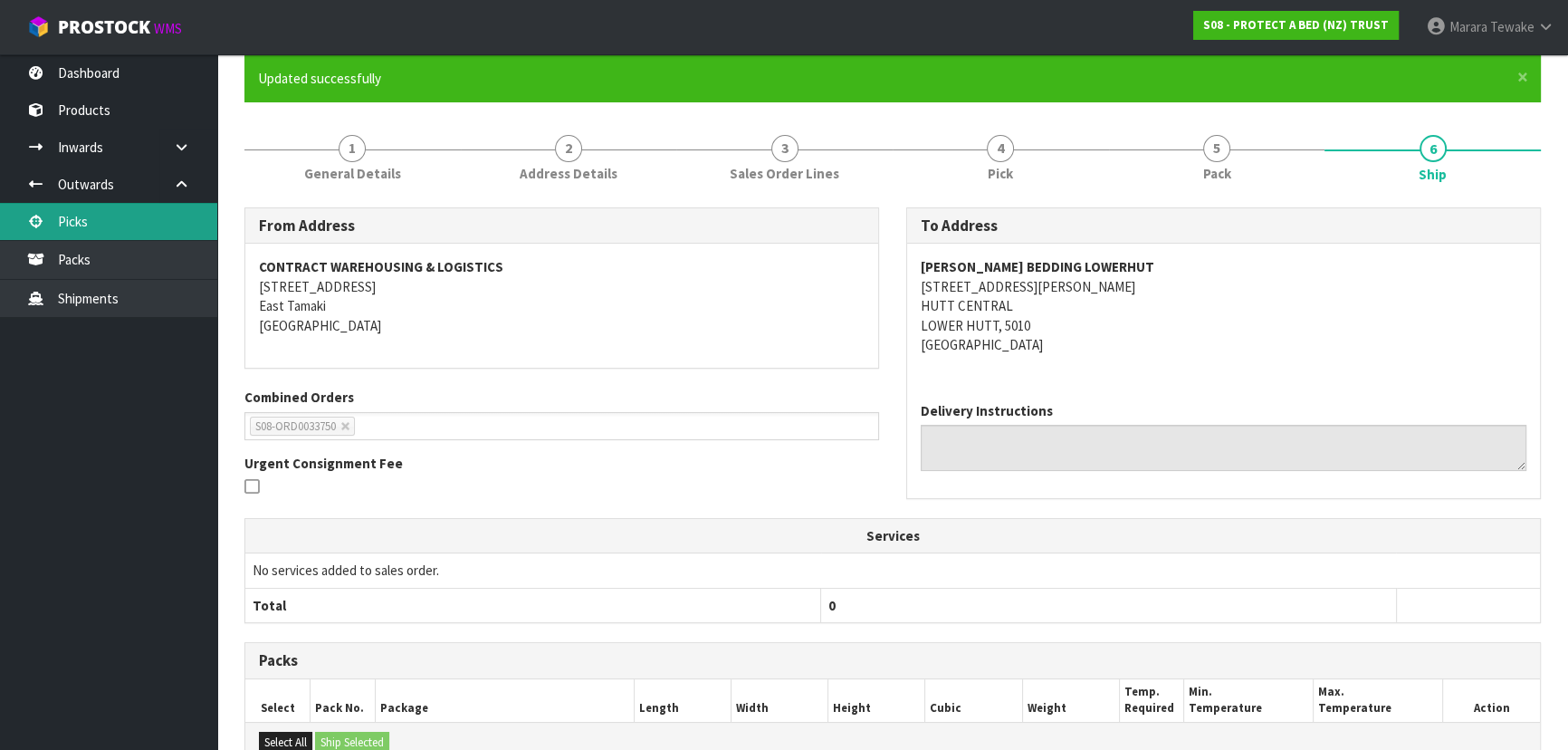
scroll to position [0, 0]
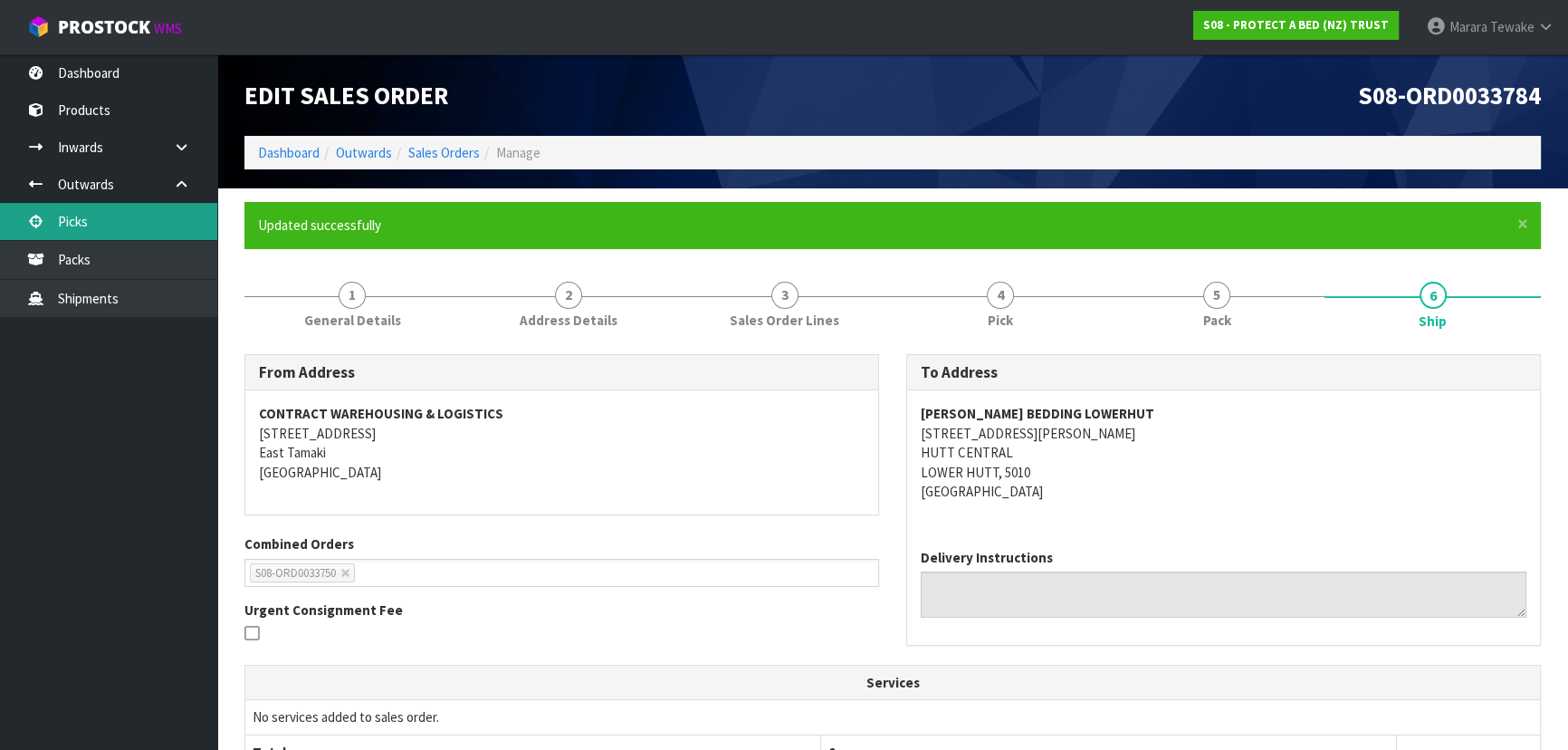
click at [169, 209] on link "Picks" at bounding box center [108, 221] width 217 height 37
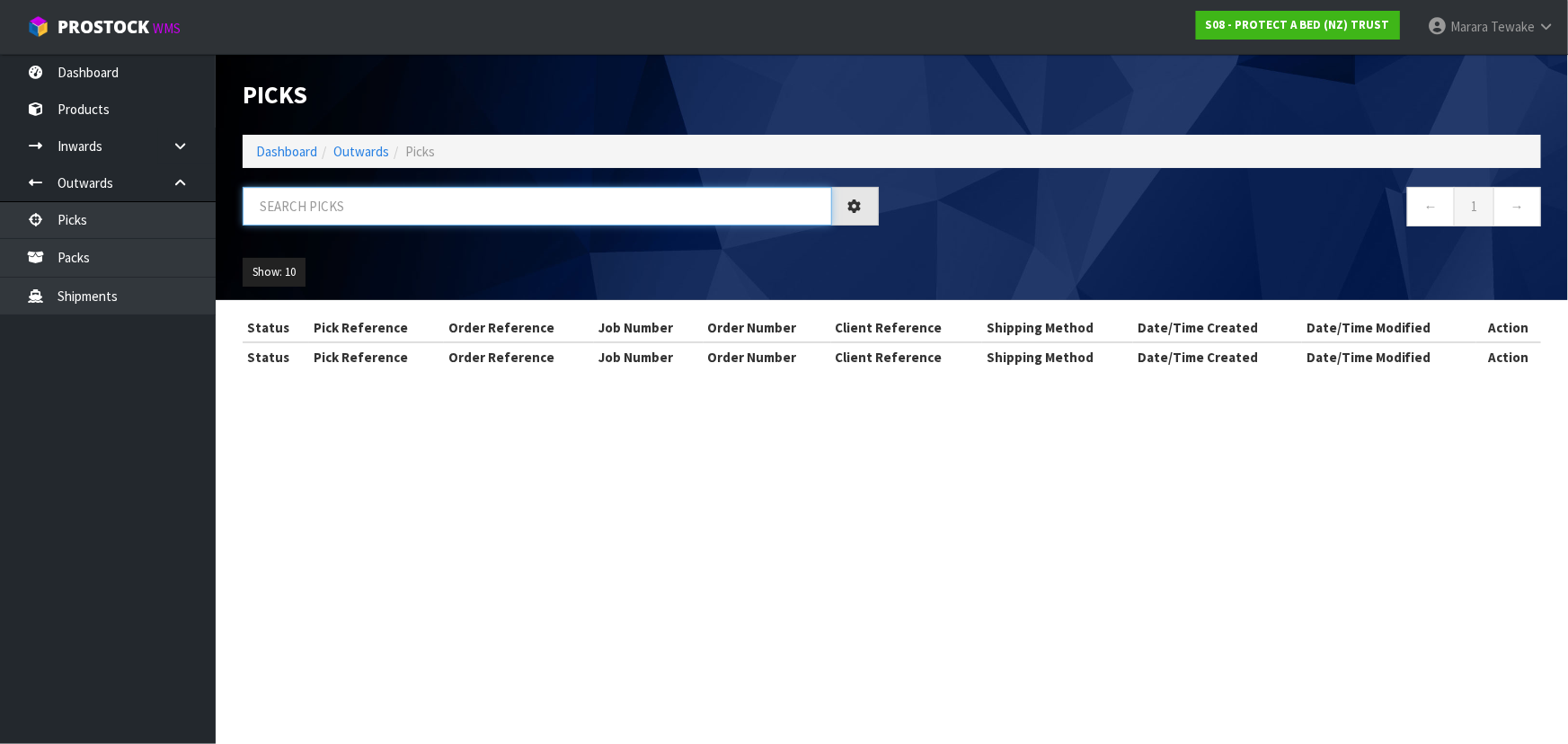
click at [350, 213] on input "text" at bounding box center [537, 206] width 589 height 39
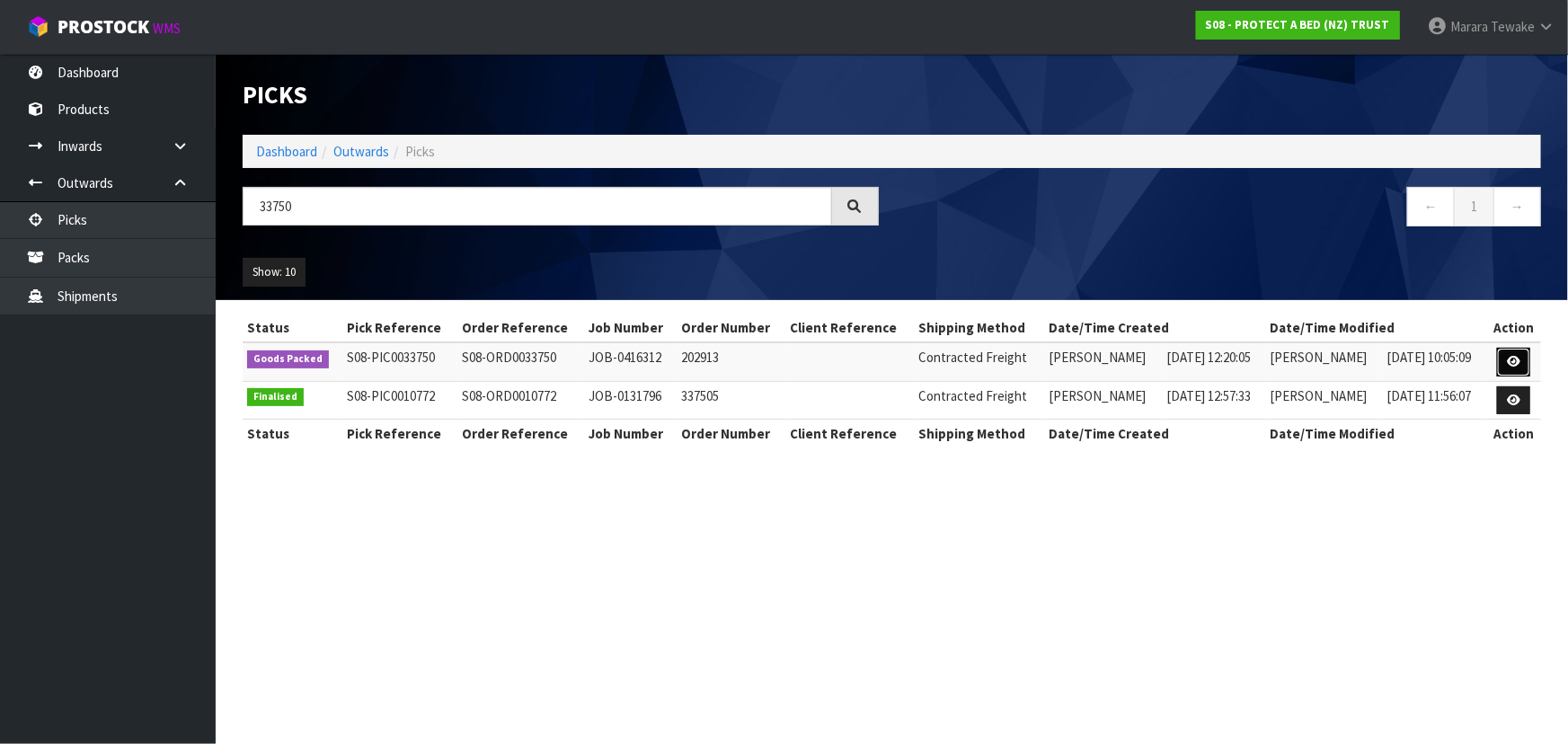
click at [1517, 359] on icon at bounding box center [1513, 361] width 14 height 12
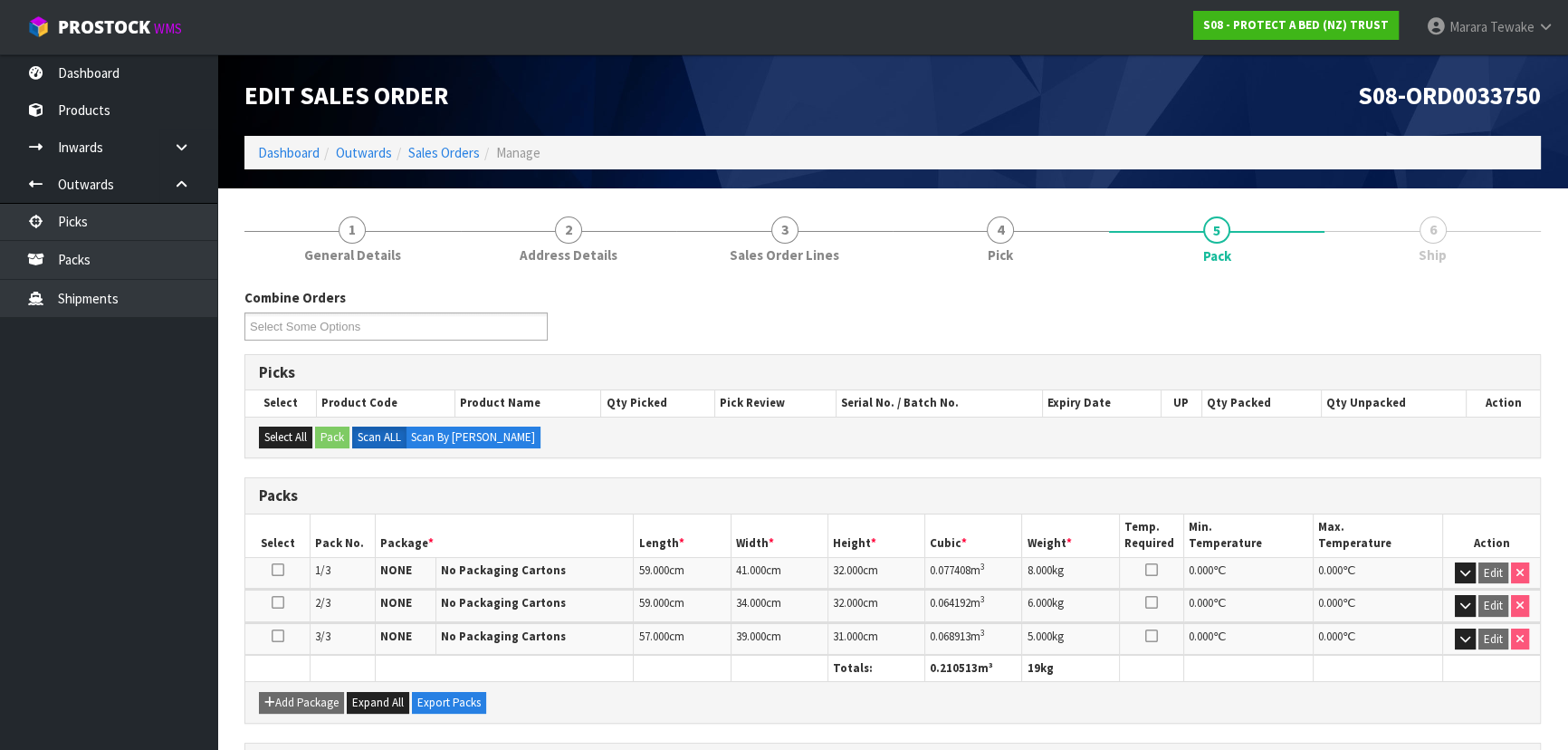
scroll to position [272, 0]
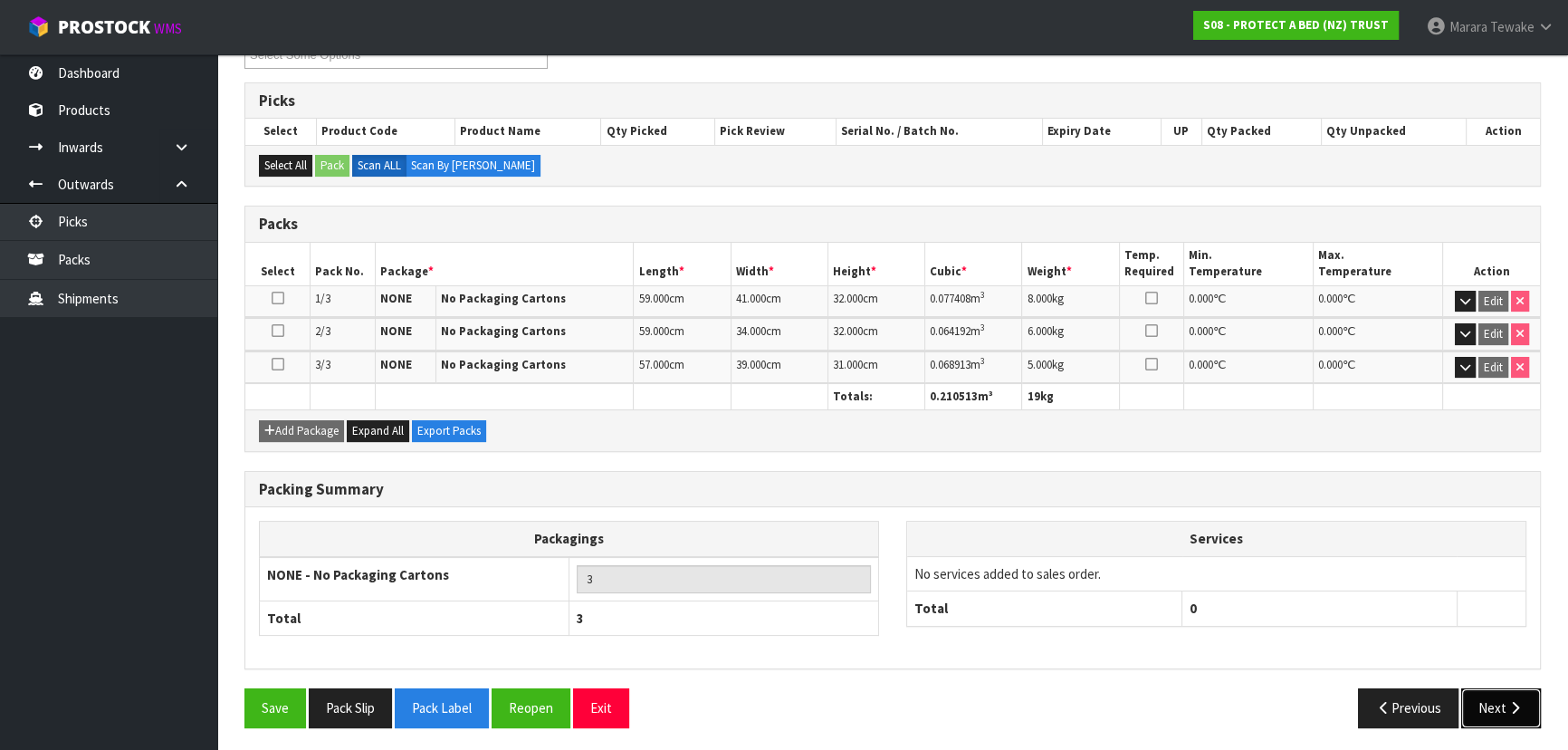
click at [1507, 703] on icon "button" at bounding box center [1515, 707] width 18 height 14
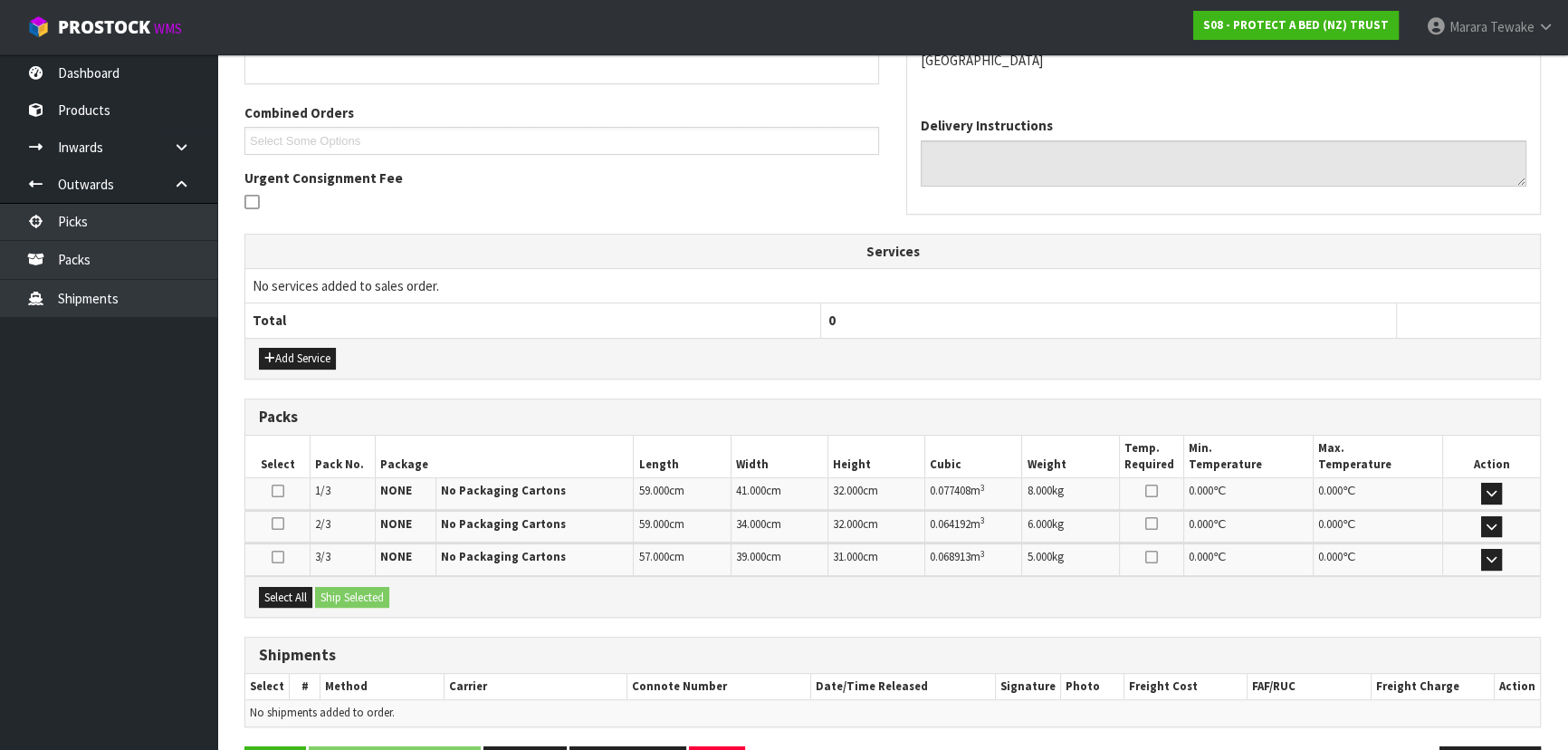
scroll to position [424, 0]
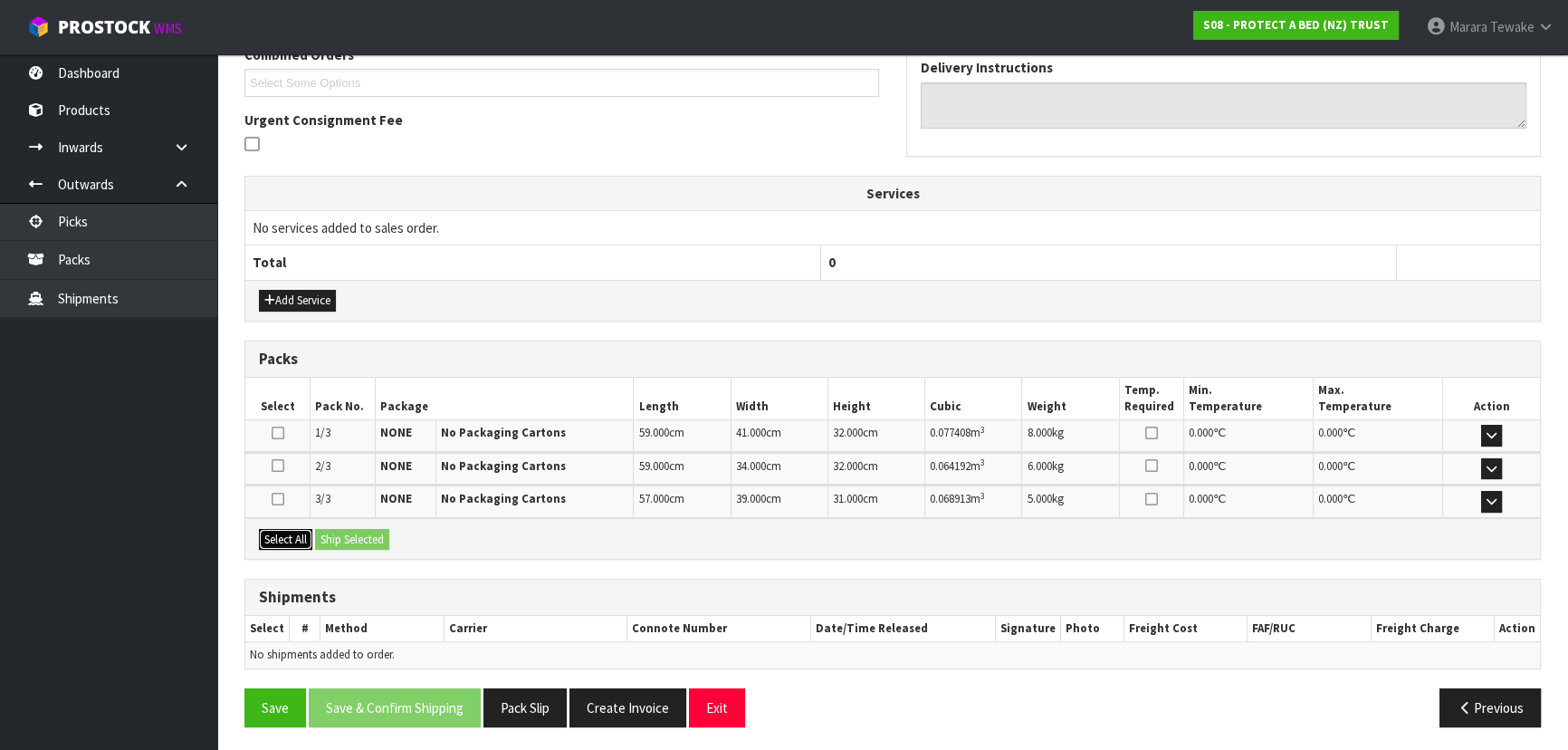
click at [281, 531] on button "Select All" at bounding box center [286, 540] width 54 height 22
click at [326, 529] on button "Ship Selected" at bounding box center [352, 540] width 74 height 22
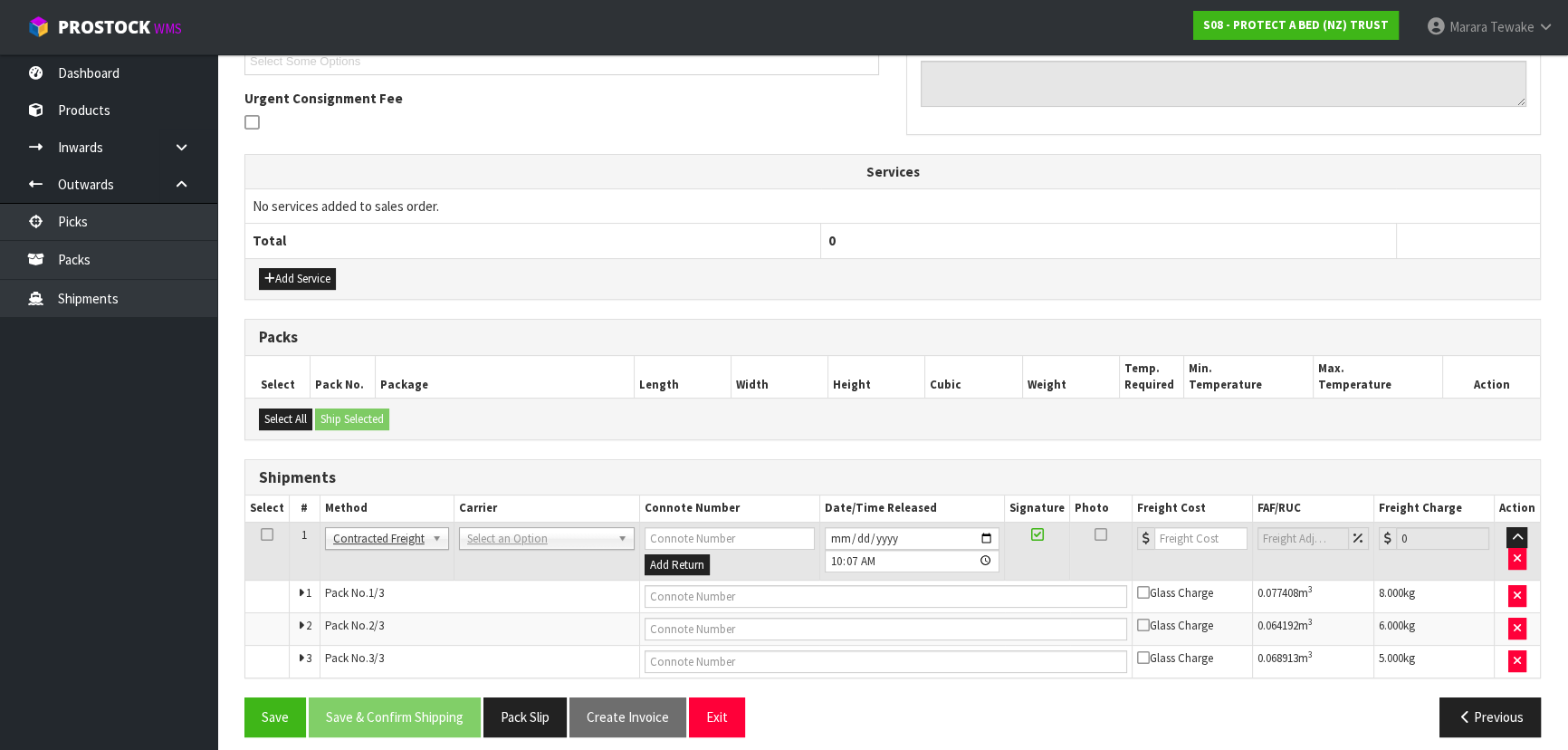
scroll to position [456, 0]
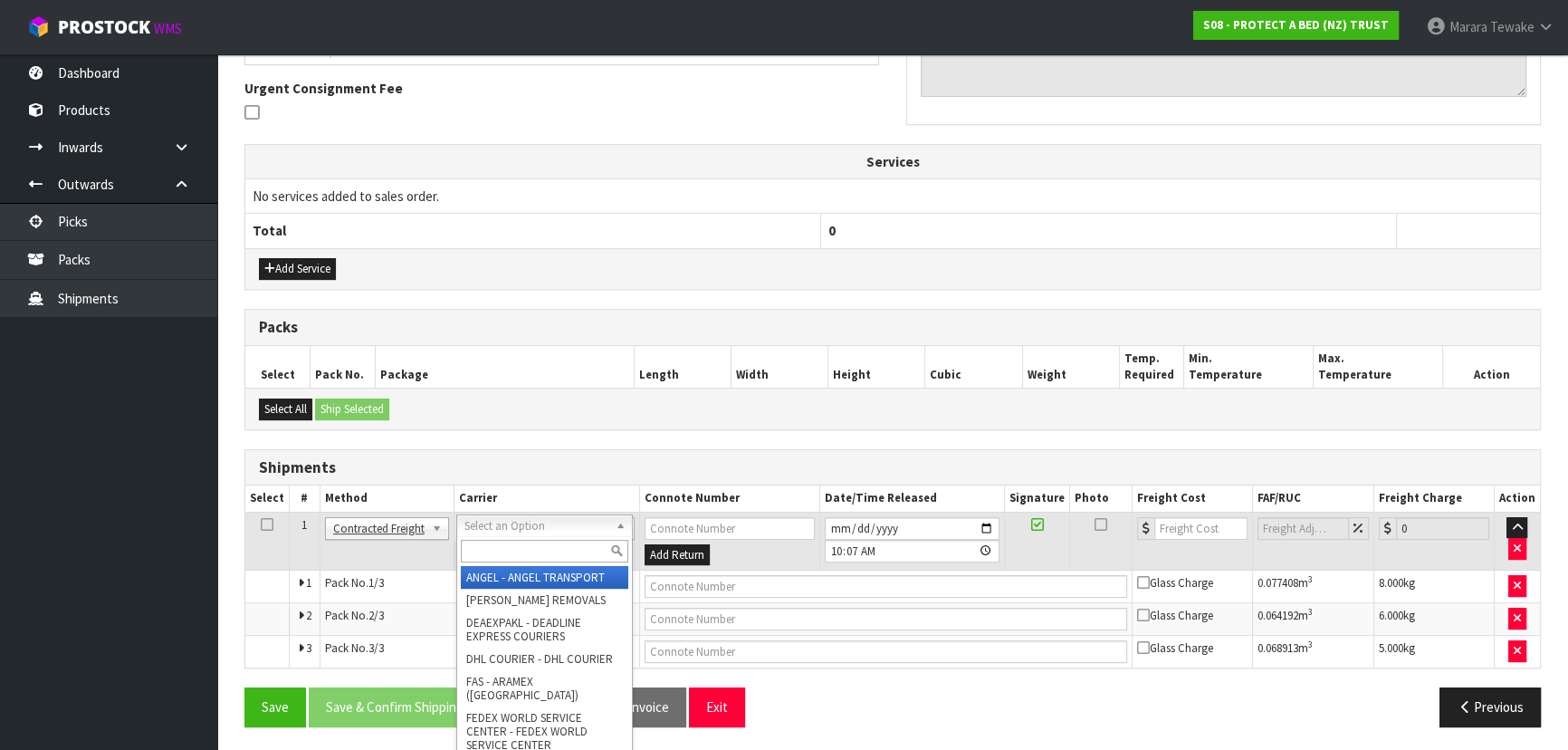
click at [557, 560] on input "text" at bounding box center [544, 551] width 167 height 22
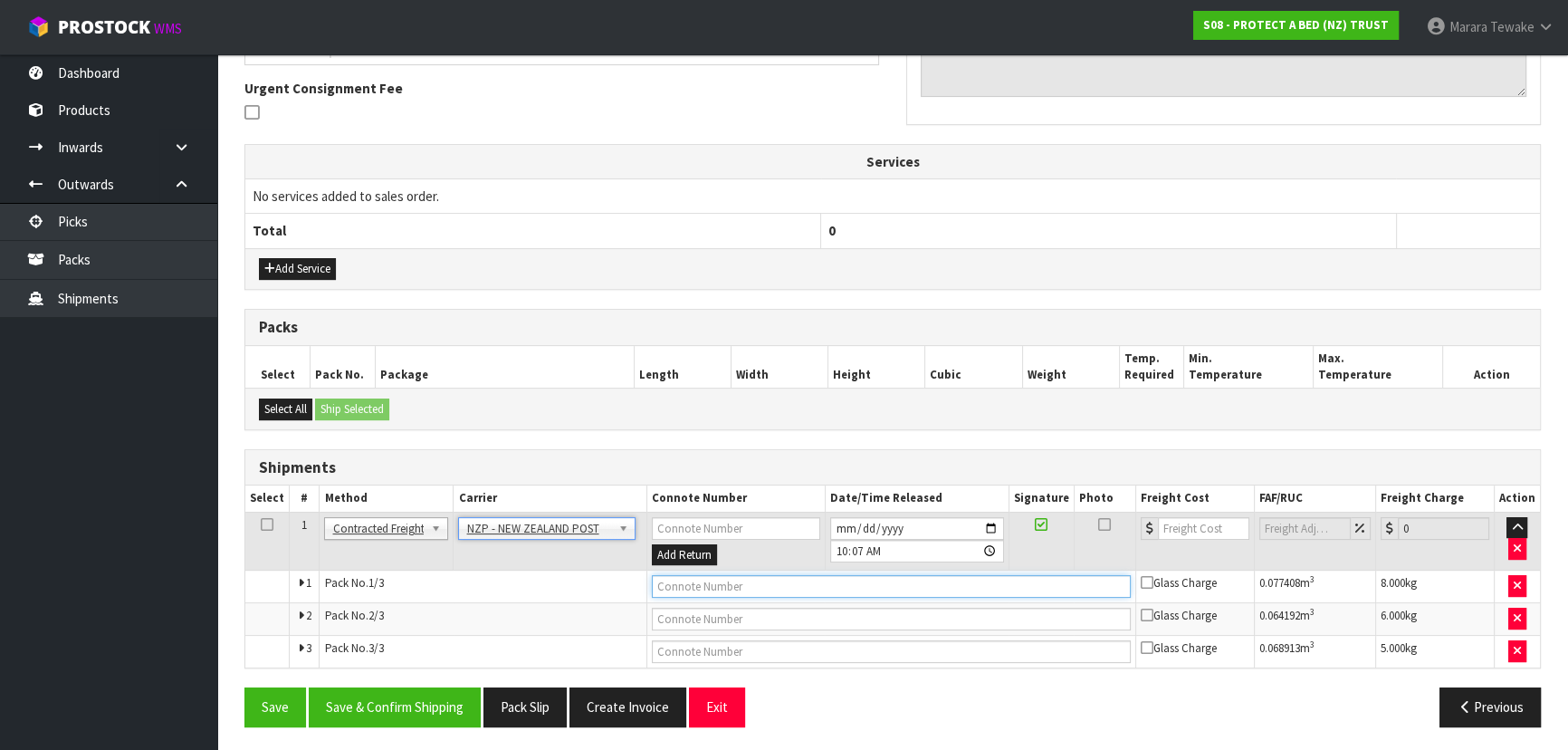
click at [786, 586] on input "text" at bounding box center [891, 586] width 479 height 22
click at [244, 687] on button "Save" at bounding box center [275, 707] width 62 height 39
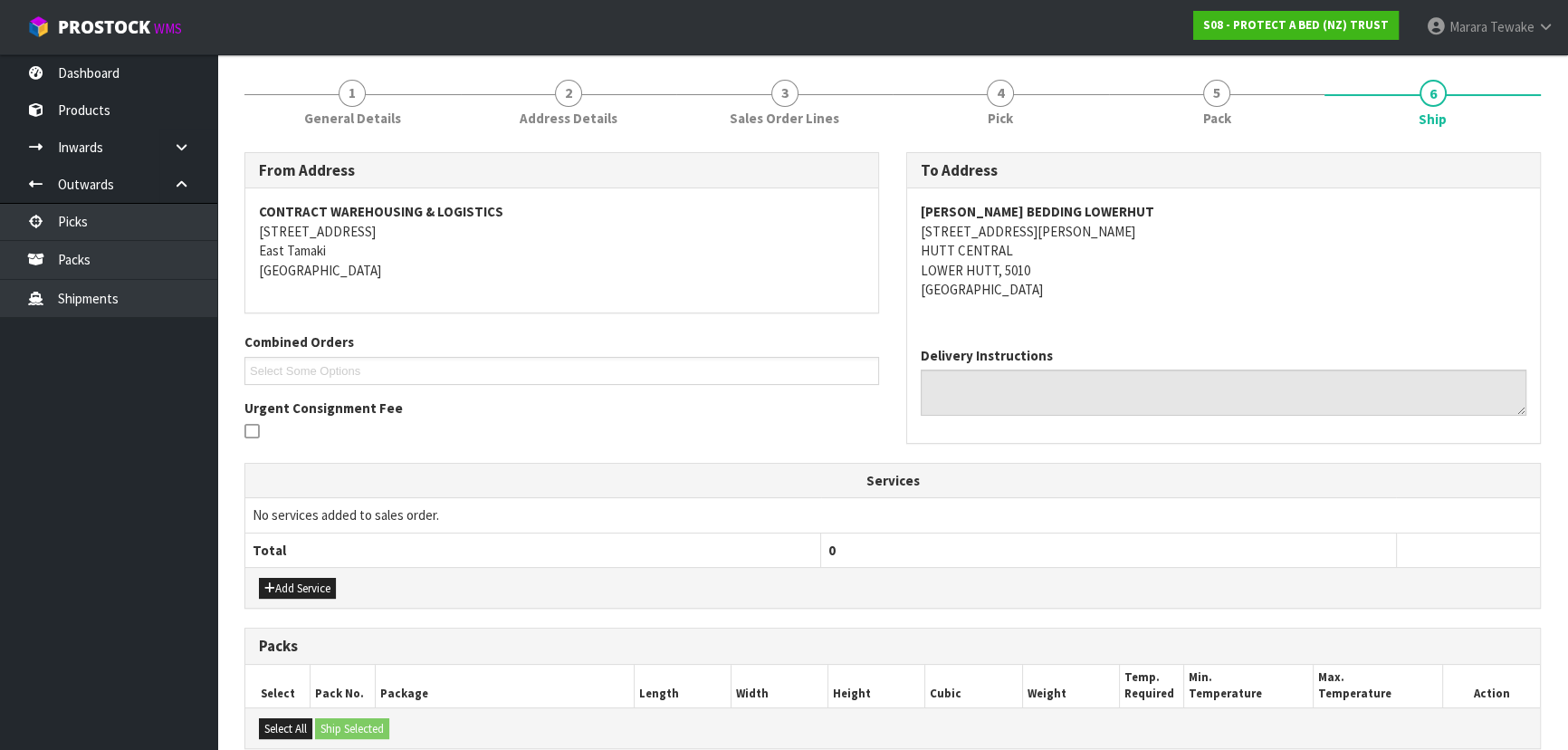
scroll to position [522, 0]
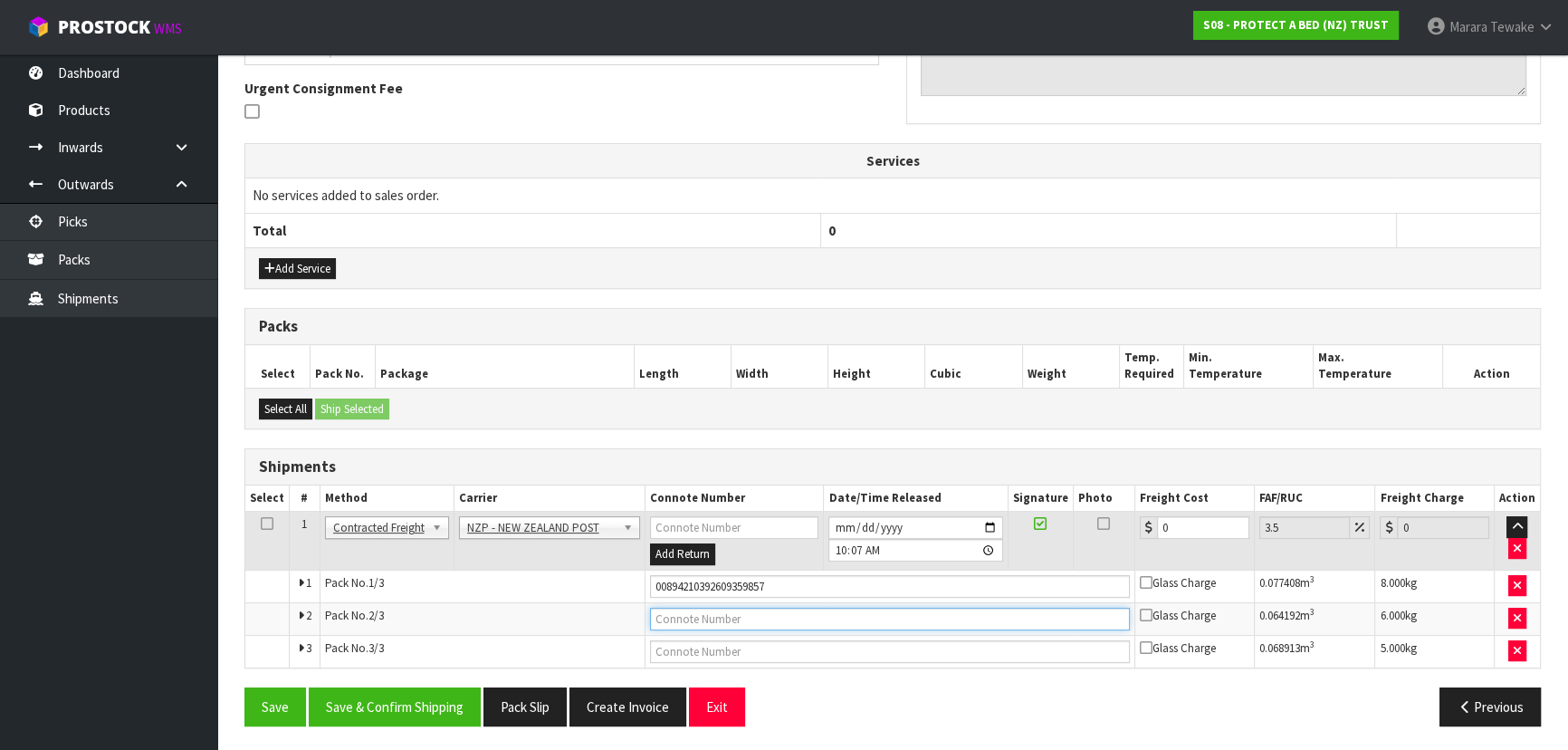
click at [822, 623] on input "text" at bounding box center [889, 619] width 480 height 22
click at [244, 687] on button "Save" at bounding box center [275, 707] width 62 height 39
click at [850, 646] on input "text" at bounding box center [889, 651] width 480 height 22
click at [244, 687] on button "Save" at bounding box center [275, 707] width 62 height 39
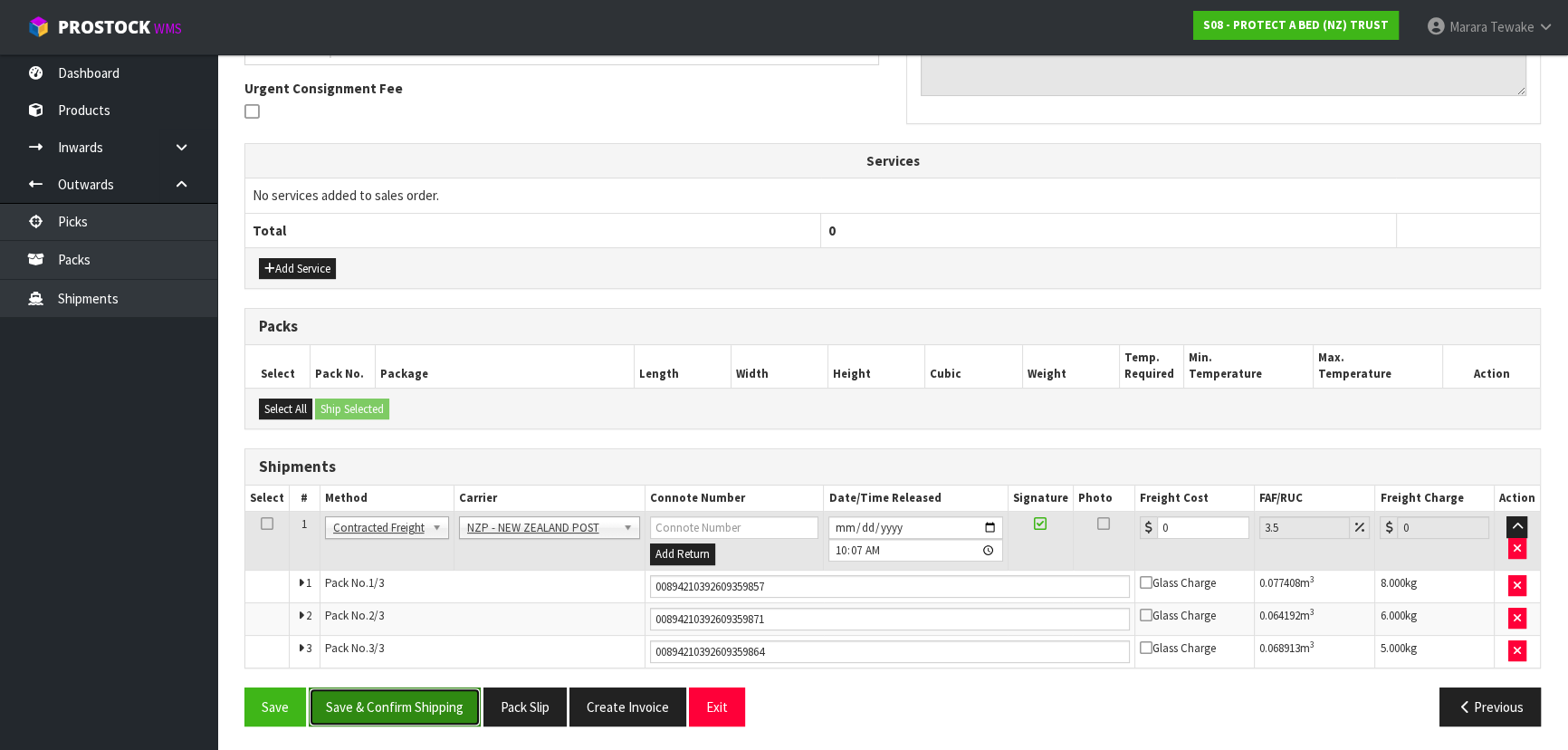
click at [446, 695] on button "Save & Confirm Shipping" at bounding box center [395, 707] width 172 height 39
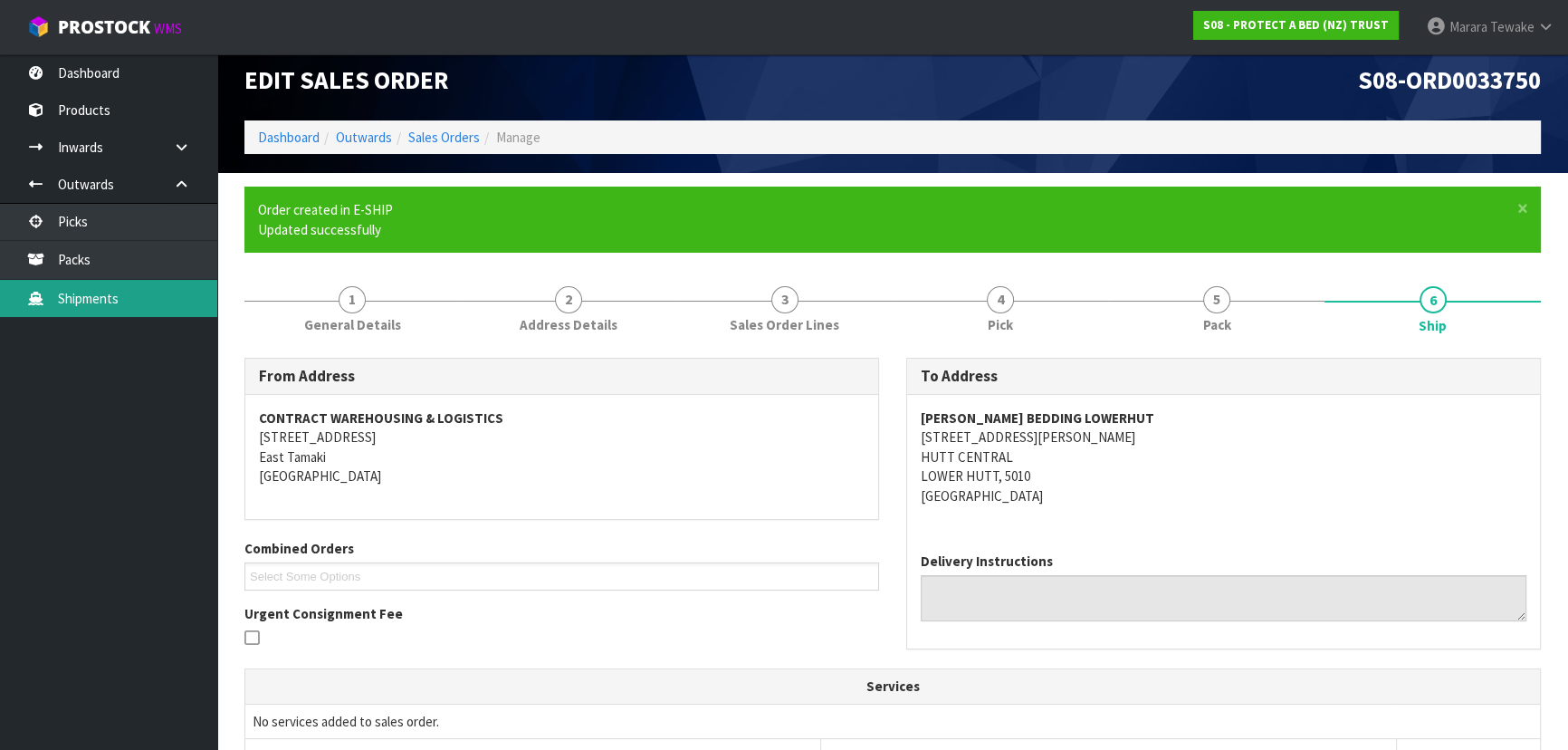
scroll to position [0, 0]
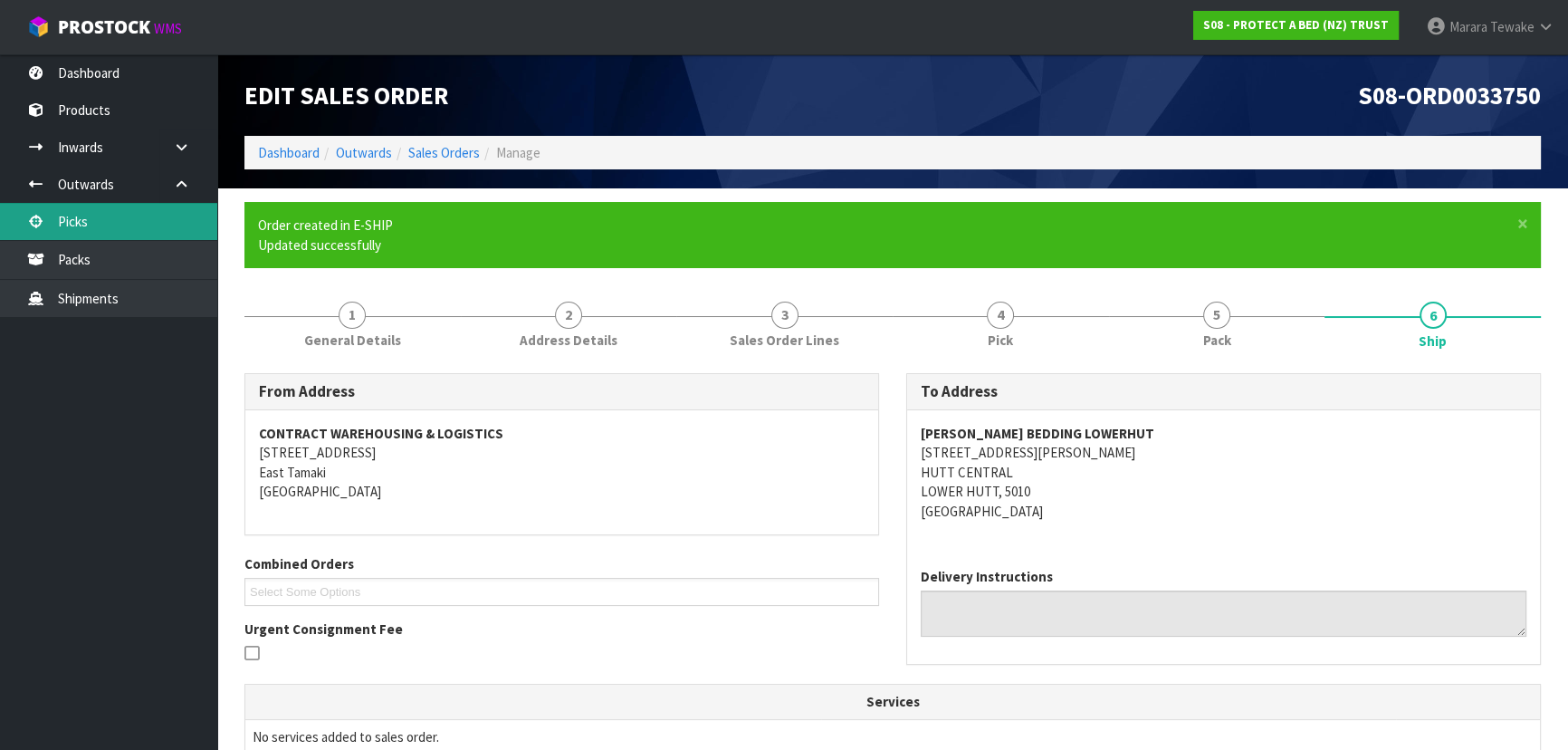
click at [121, 207] on link "Picks" at bounding box center [108, 221] width 217 height 37
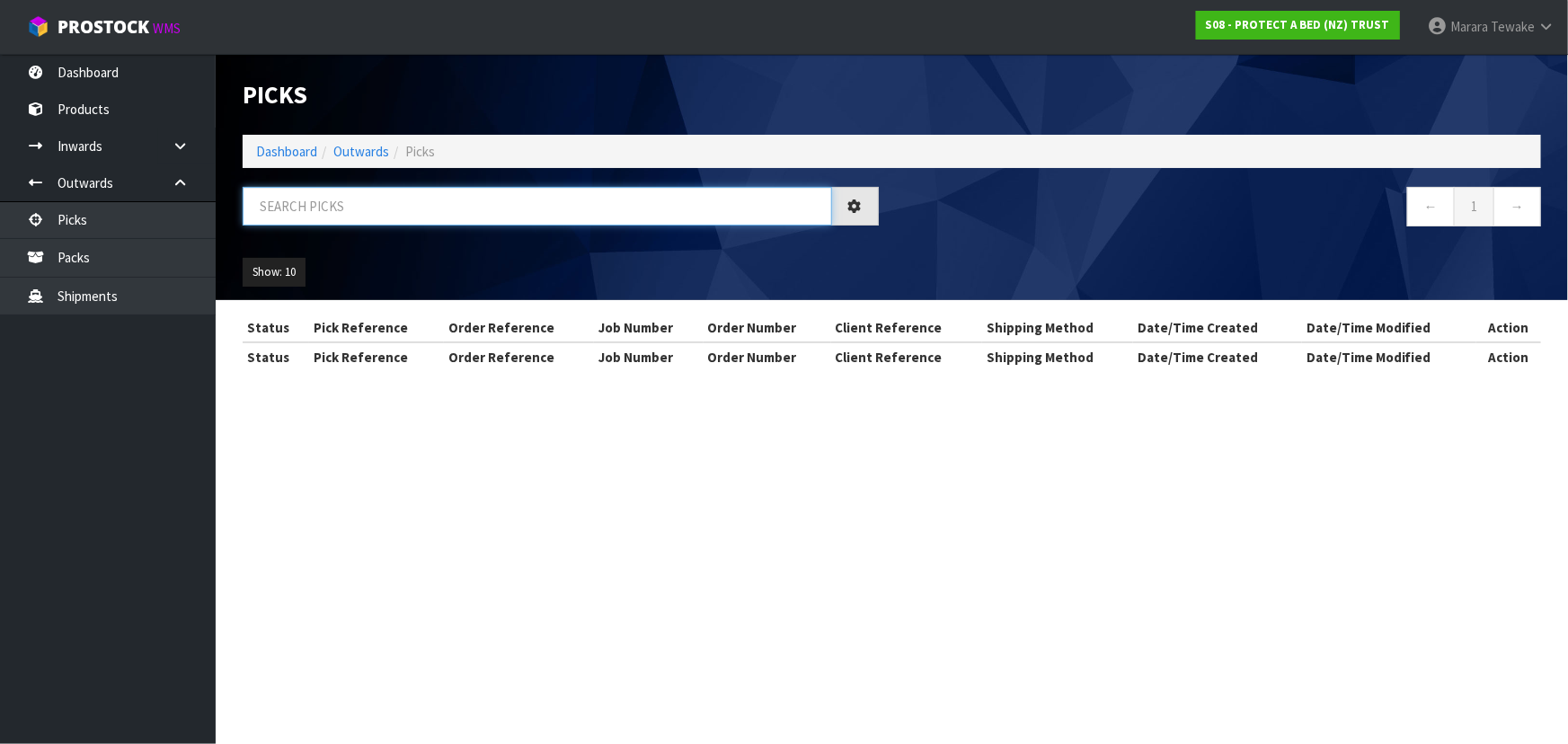
click at [302, 194] on input "text" at bounding box center [537, 206] width 589 height 39
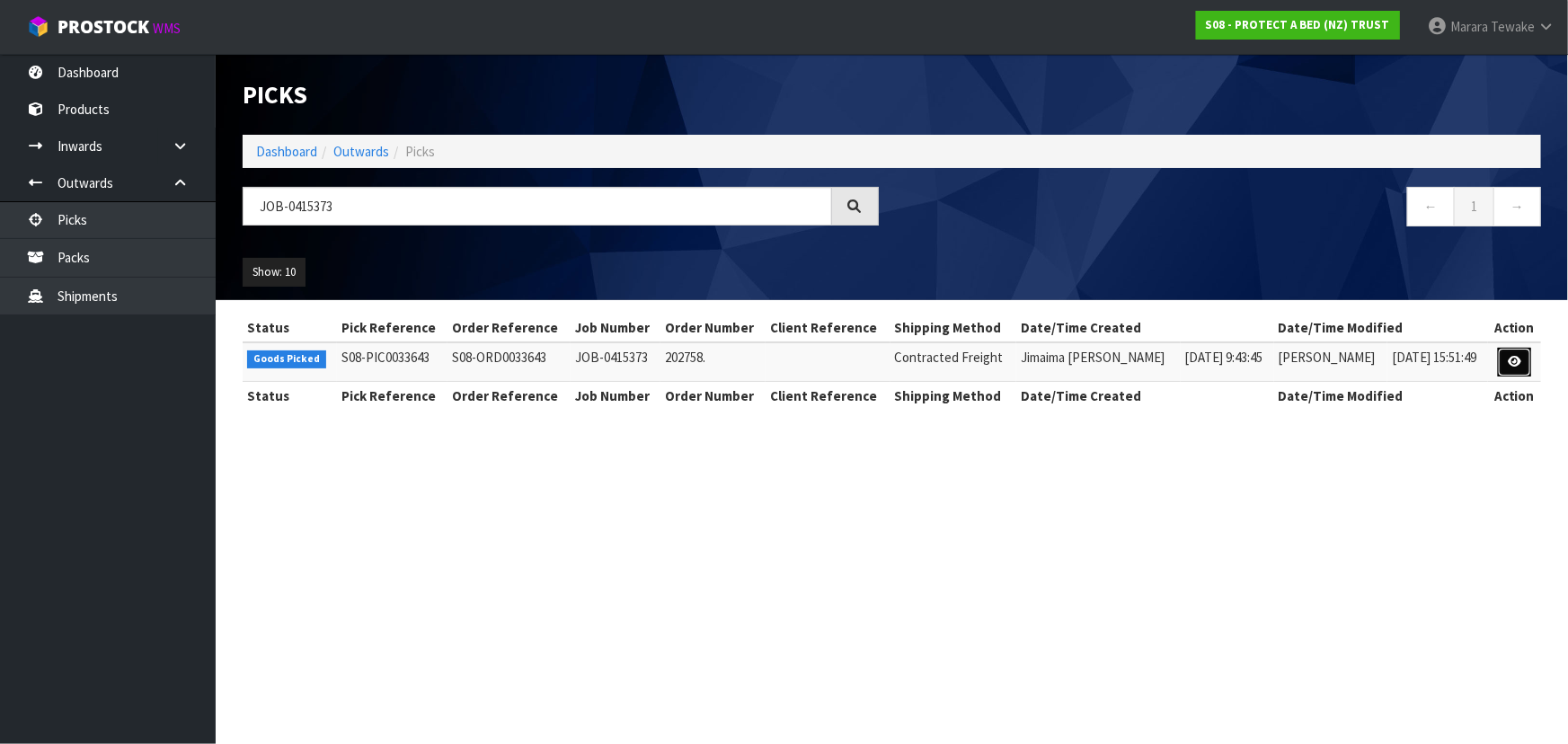
click at [1514, 365] on icon at bounding box center [1514, 361] width 14 height 12
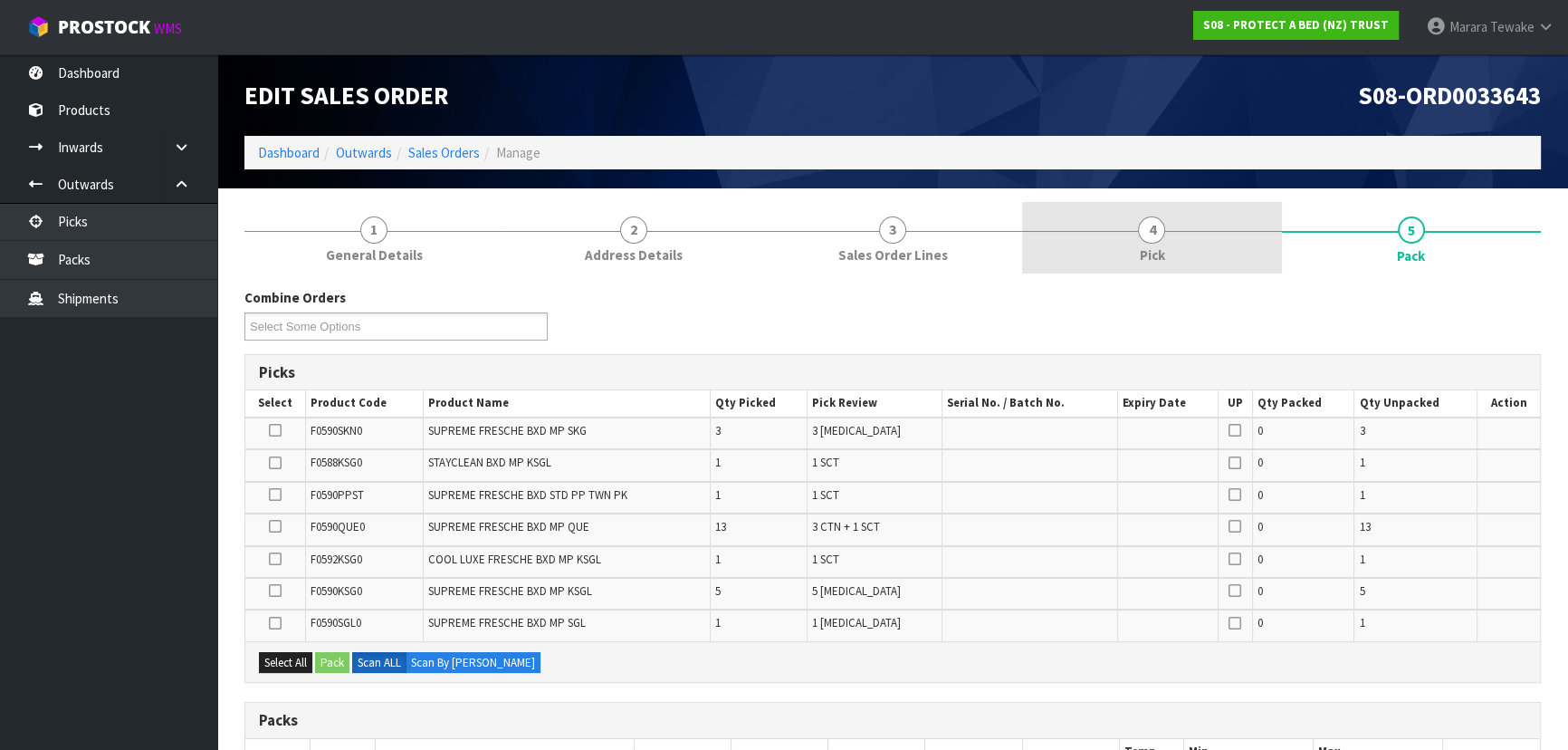
click at [1125, 229] on link "4 Pick" at bounding box center [1152, 237] width 259 height 71
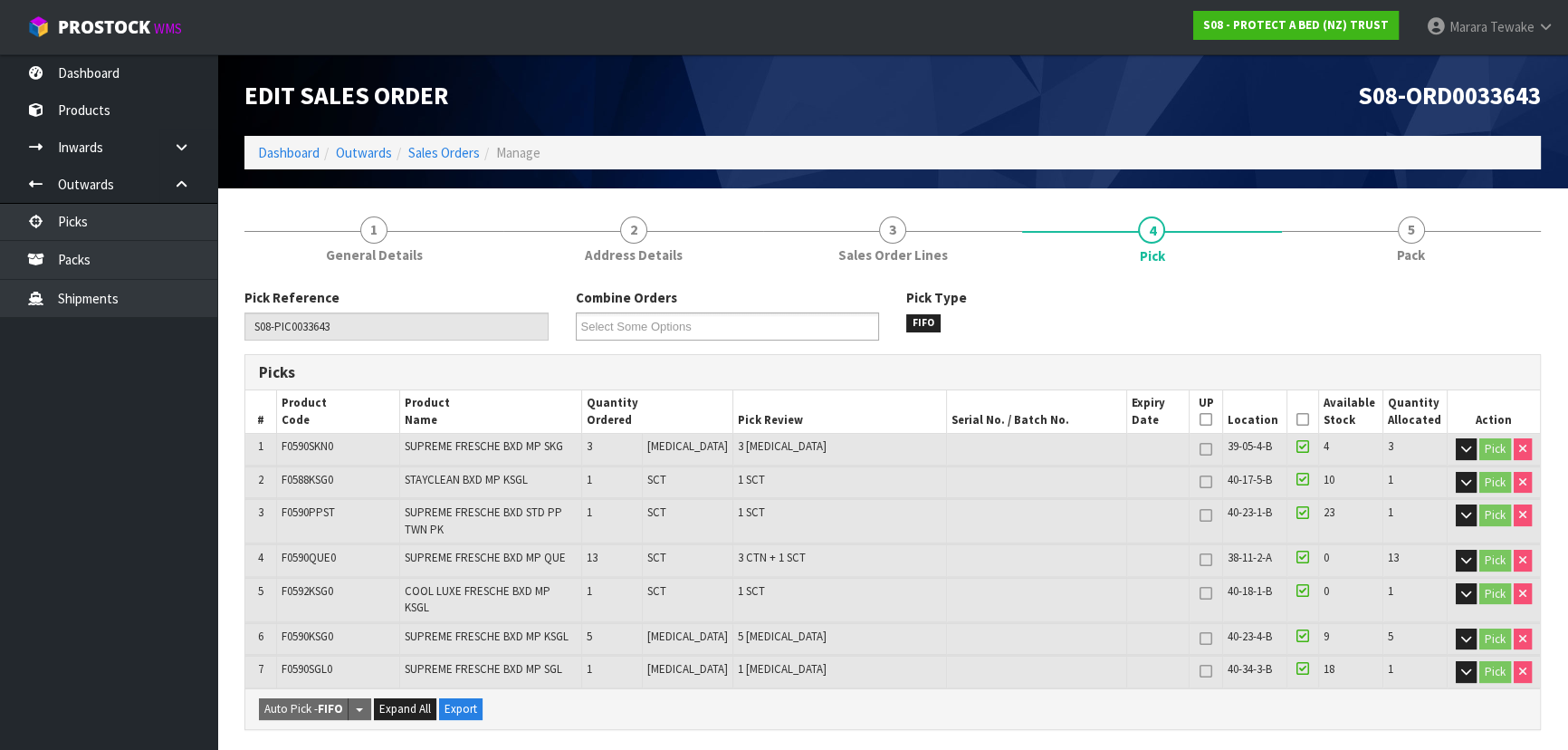
click at [1296, 419] on icon at bounding box center [1303, 419] width 13 height 1
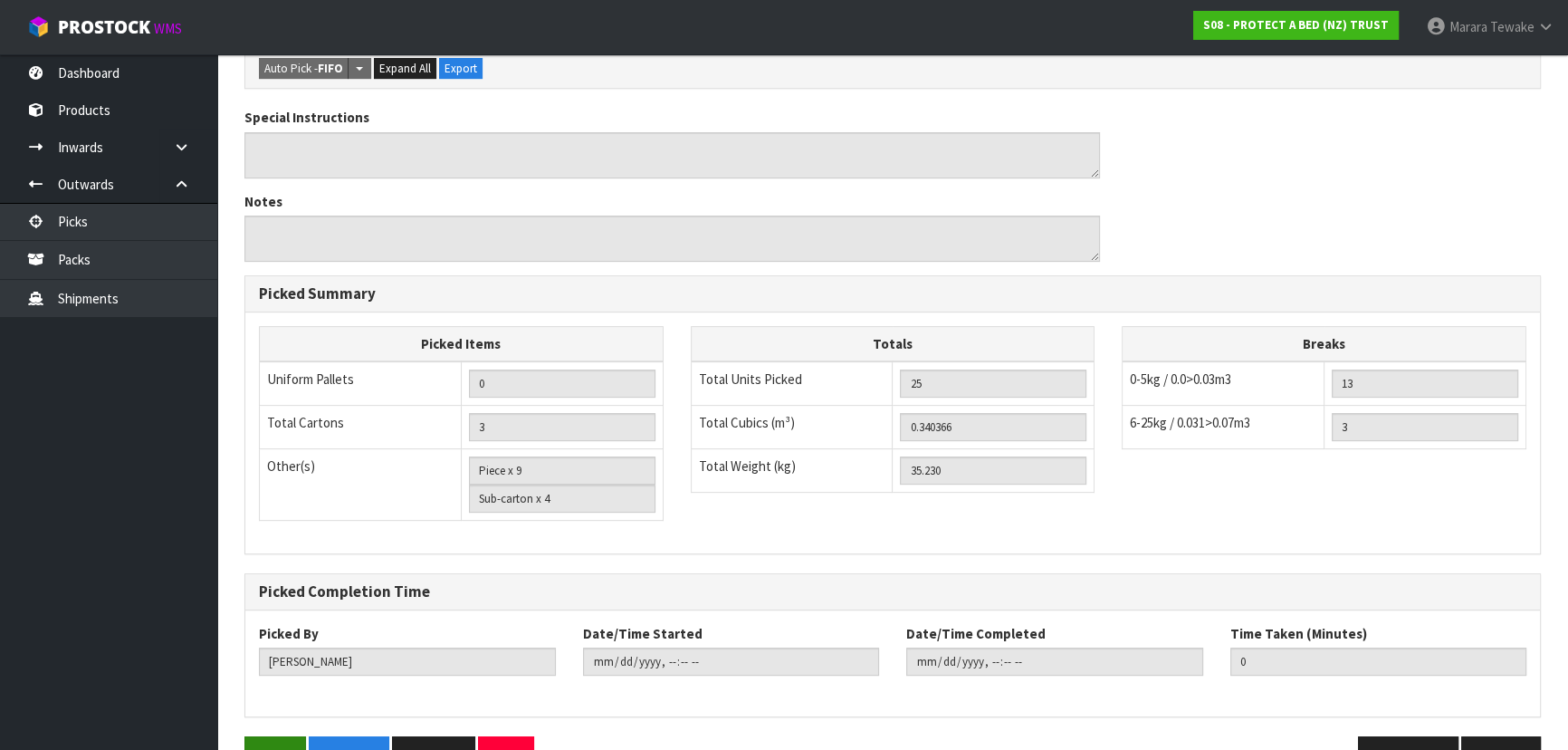
scroll to position [742, 0]
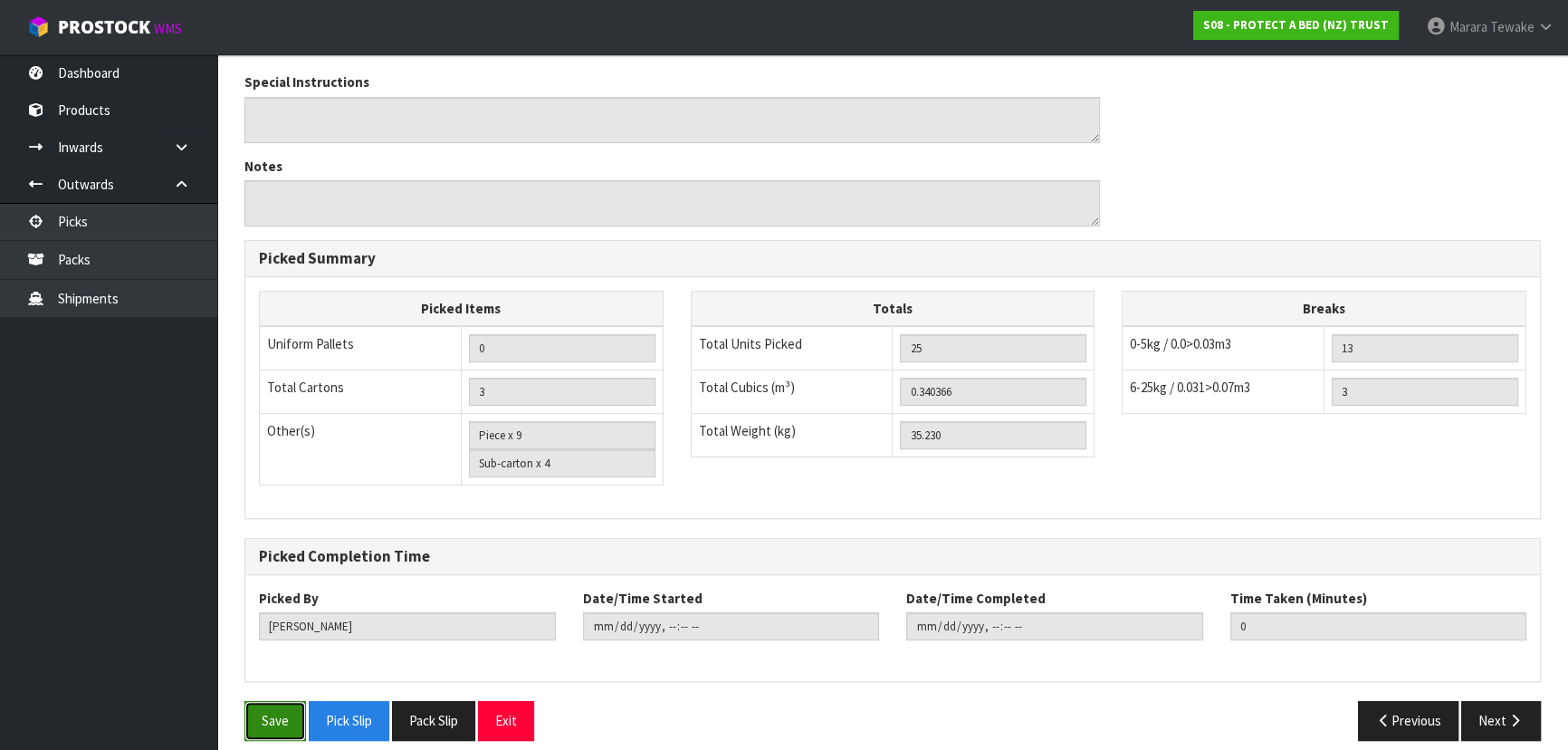
click at [270, 701] on button "Save" at bounding box center [275, 720] width 62 height 39
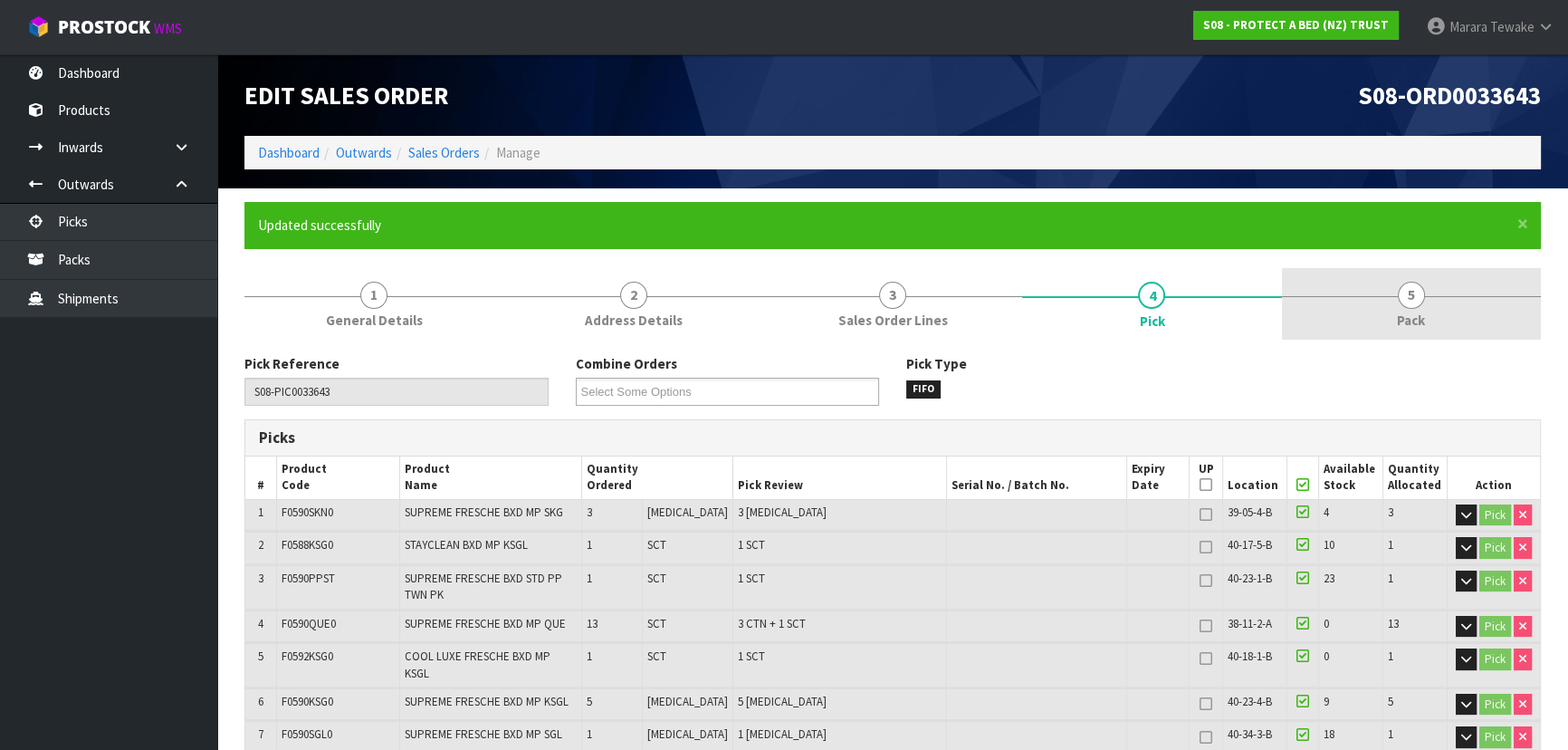
drag, startPoint x: 1397, startPoint y: 314, endPoint x: 1376, endPoint y: 308, distance: 21.8
click at [1397, 311] on span "Pack" at bounding box center [1411, 320] width 28 height 19
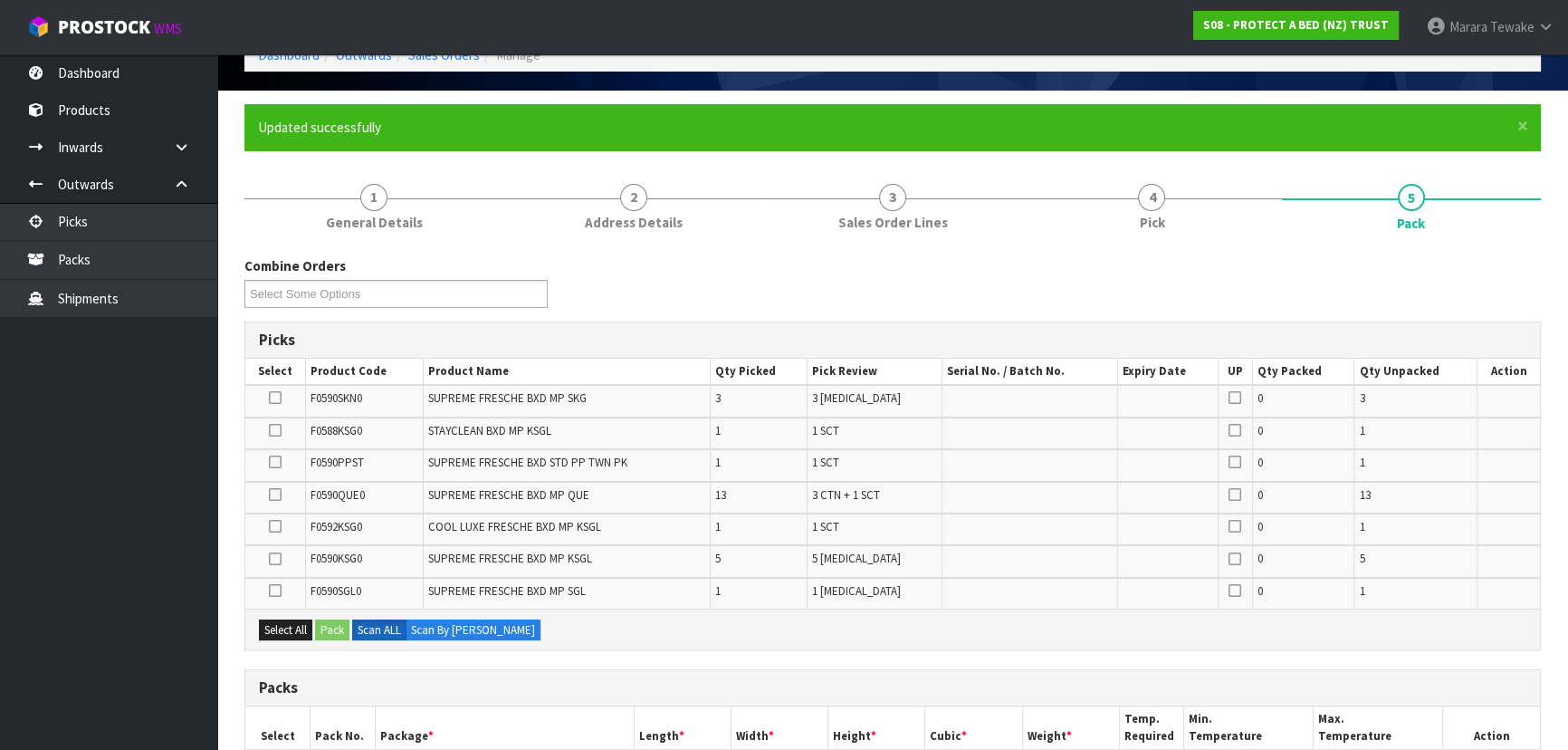
scroll to position [522, 0]
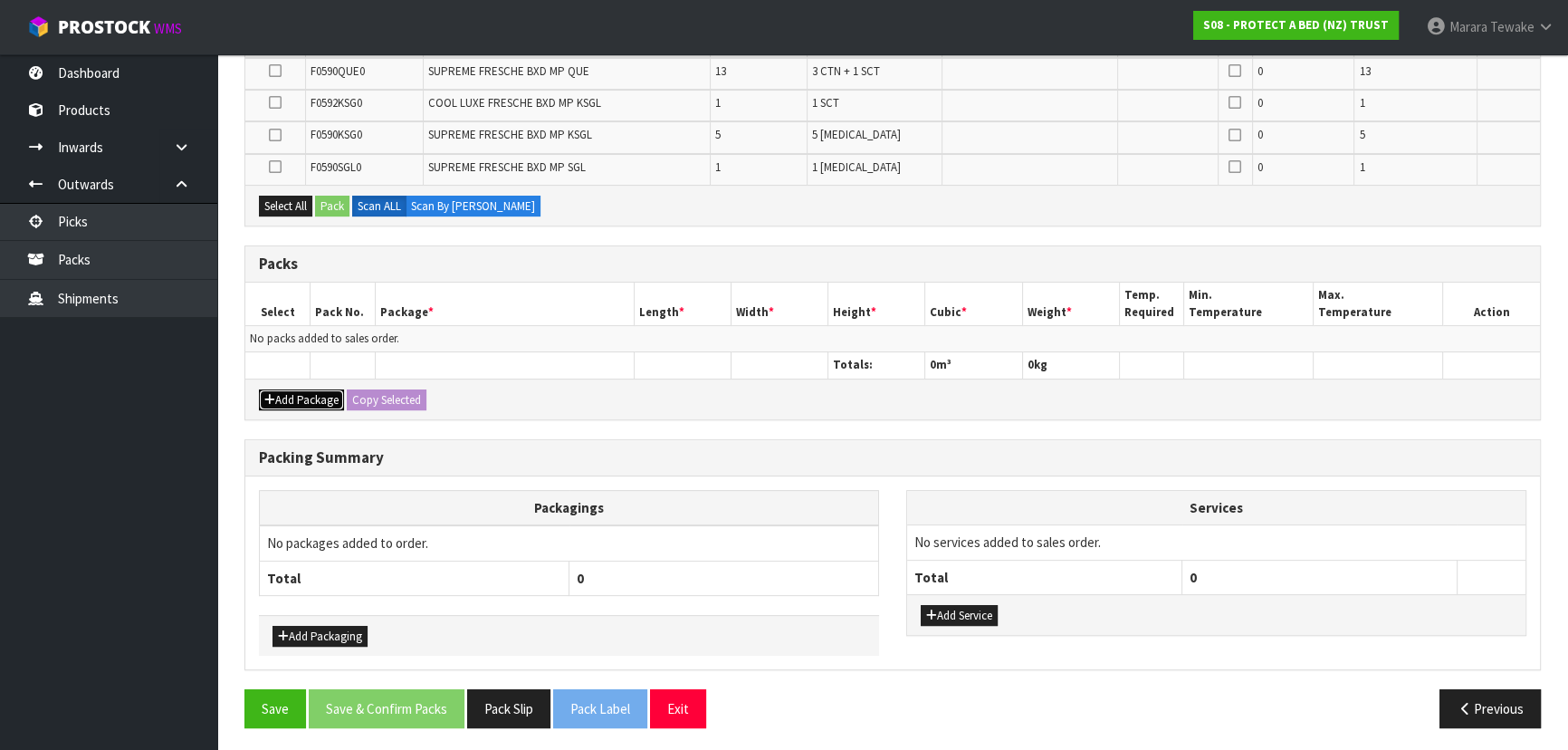
click at [292, 392] on button "Add Package" at bounding box center [301, 400] width 85 height 22
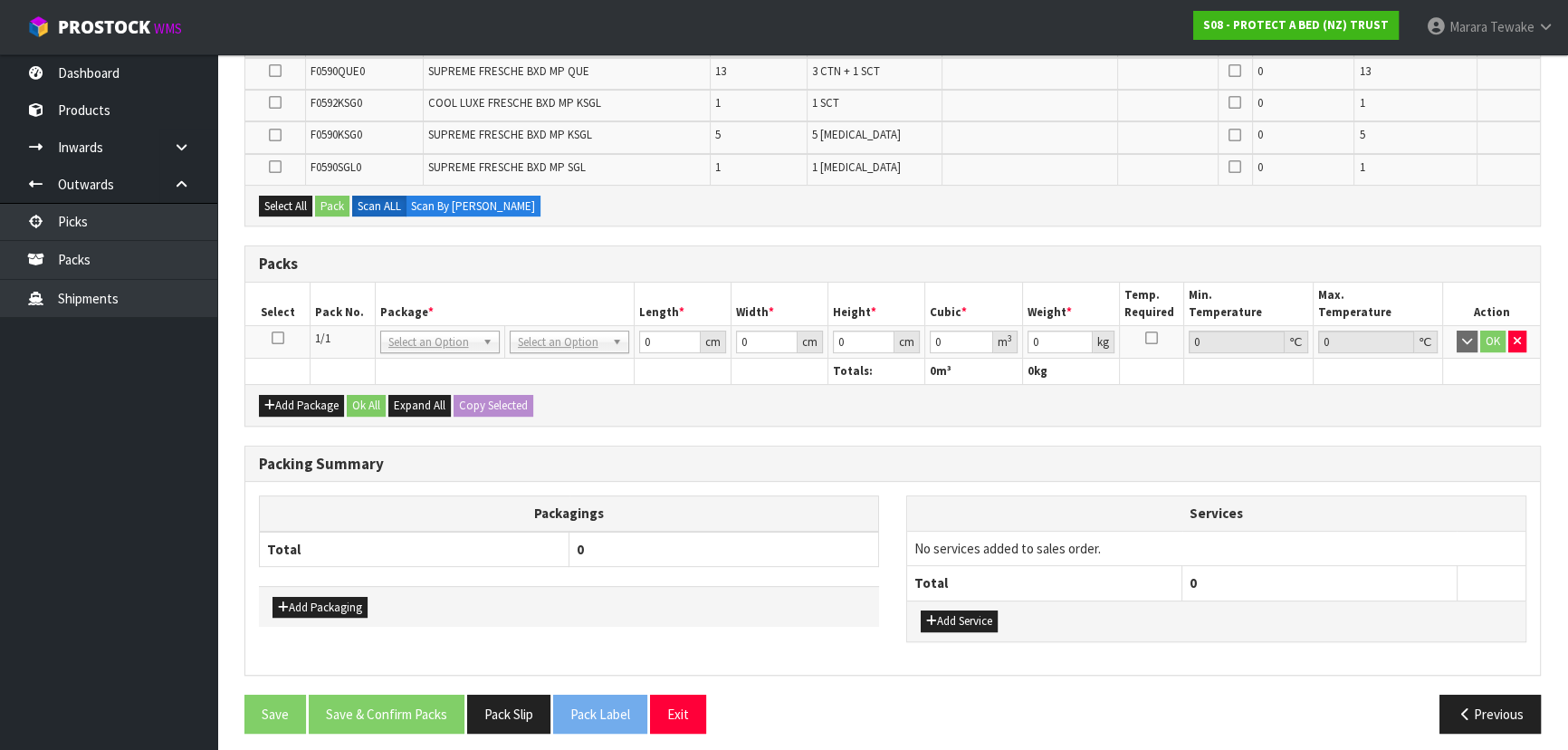
click at [278, 338] on icon at bounding box center [278, 338] width 13 height 1
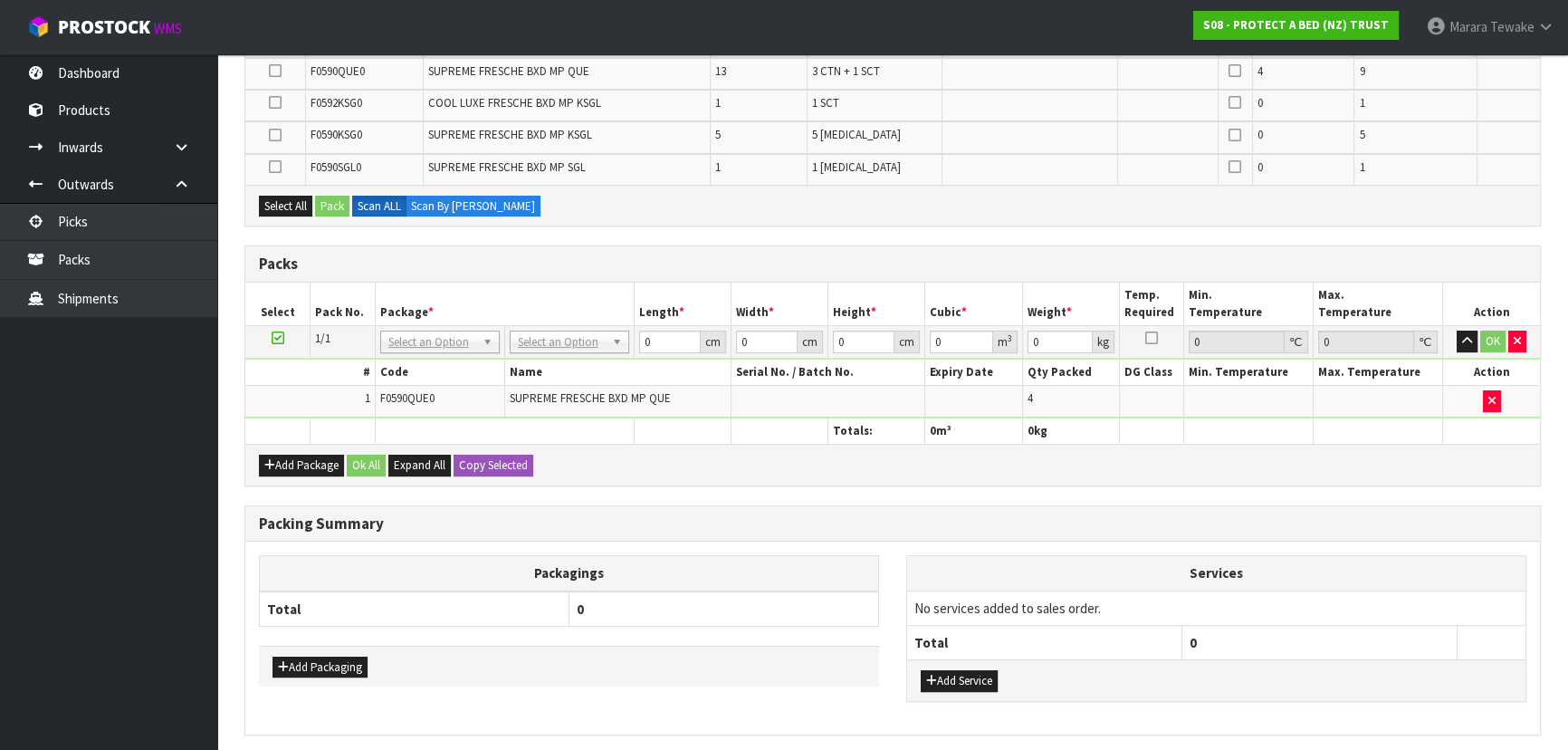
click at [305, 434] on th at bounding box center [277, 430] width 66 height 26
click at [296, 471] on div "Add Package Ok All Expand All Copy Selected" at bounding box center [892, 464] width 1294 height 41
click at [297, 457] on button "Add Package" at bounding box center [301, 466] width 85 height 22
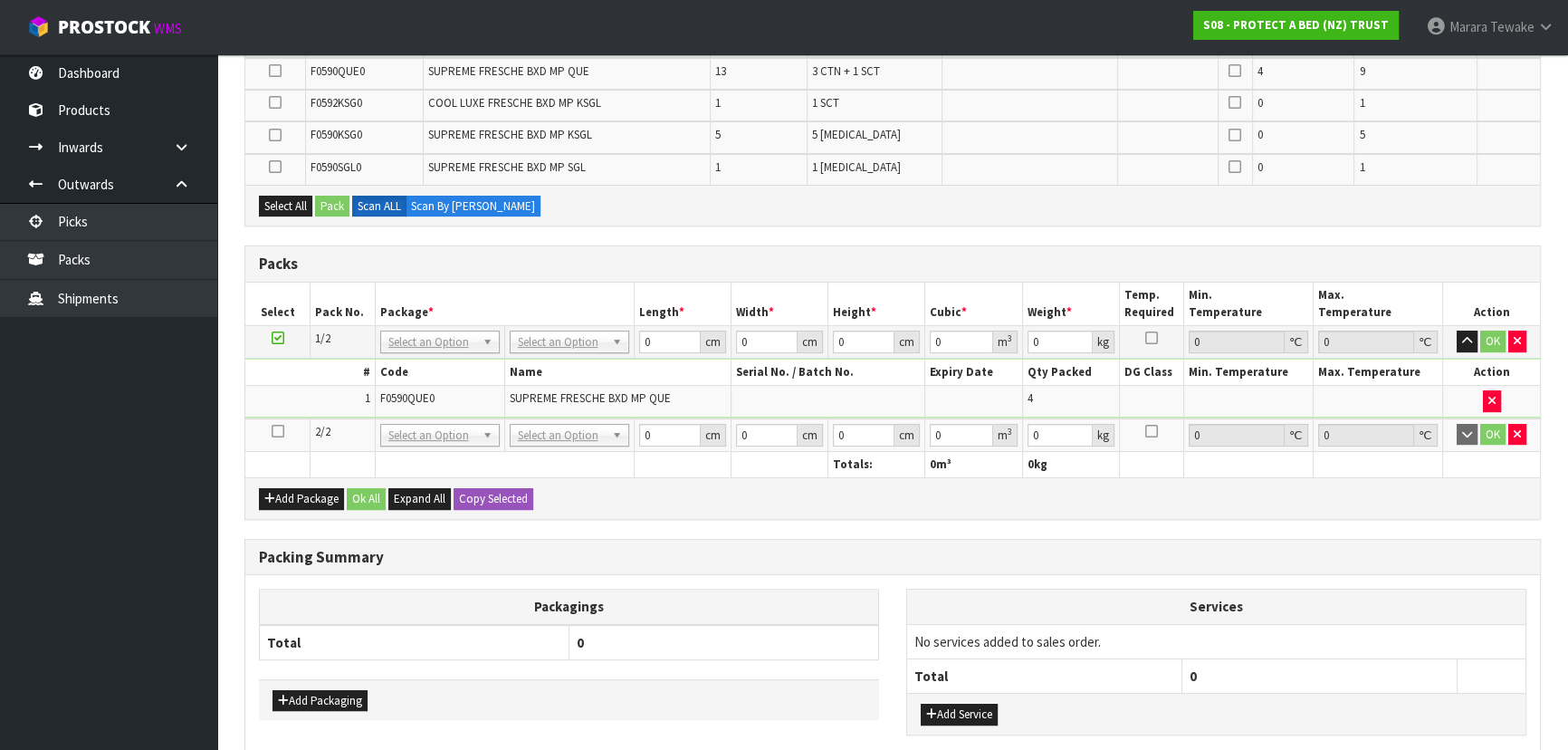
click at [276, 431] on icon at bounding box center [278, 431] width 13 height 1
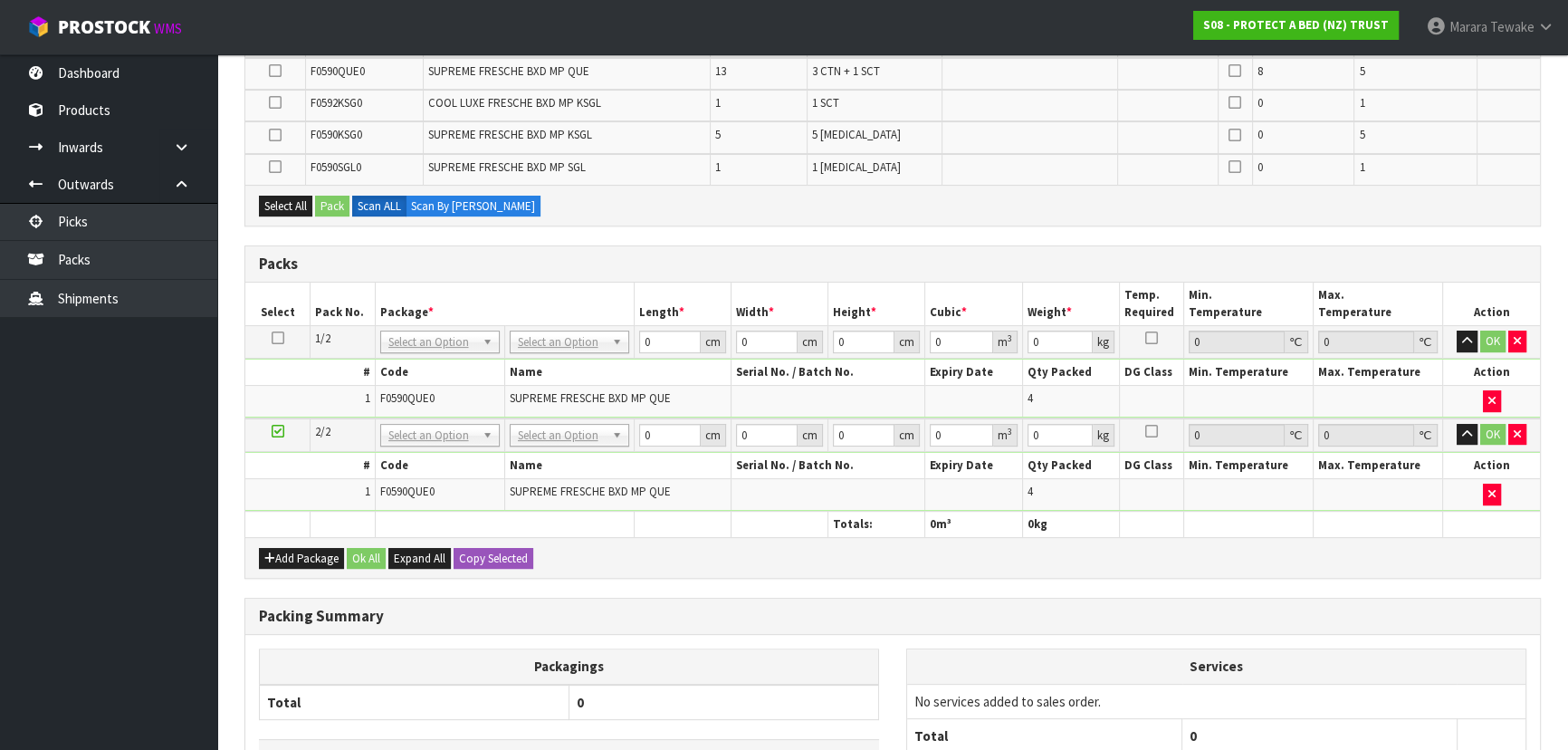
click at [299, 532] on th at bounding box center [277, 523] width 66 height 26
drag, startPoint x: 294, startPoint y: 547, endPoint x: 284, endPoint y: 540, distance: 12.2
click at [293, 547] on button "Add Package" at bounding box center [301, 559] width 85 height 22
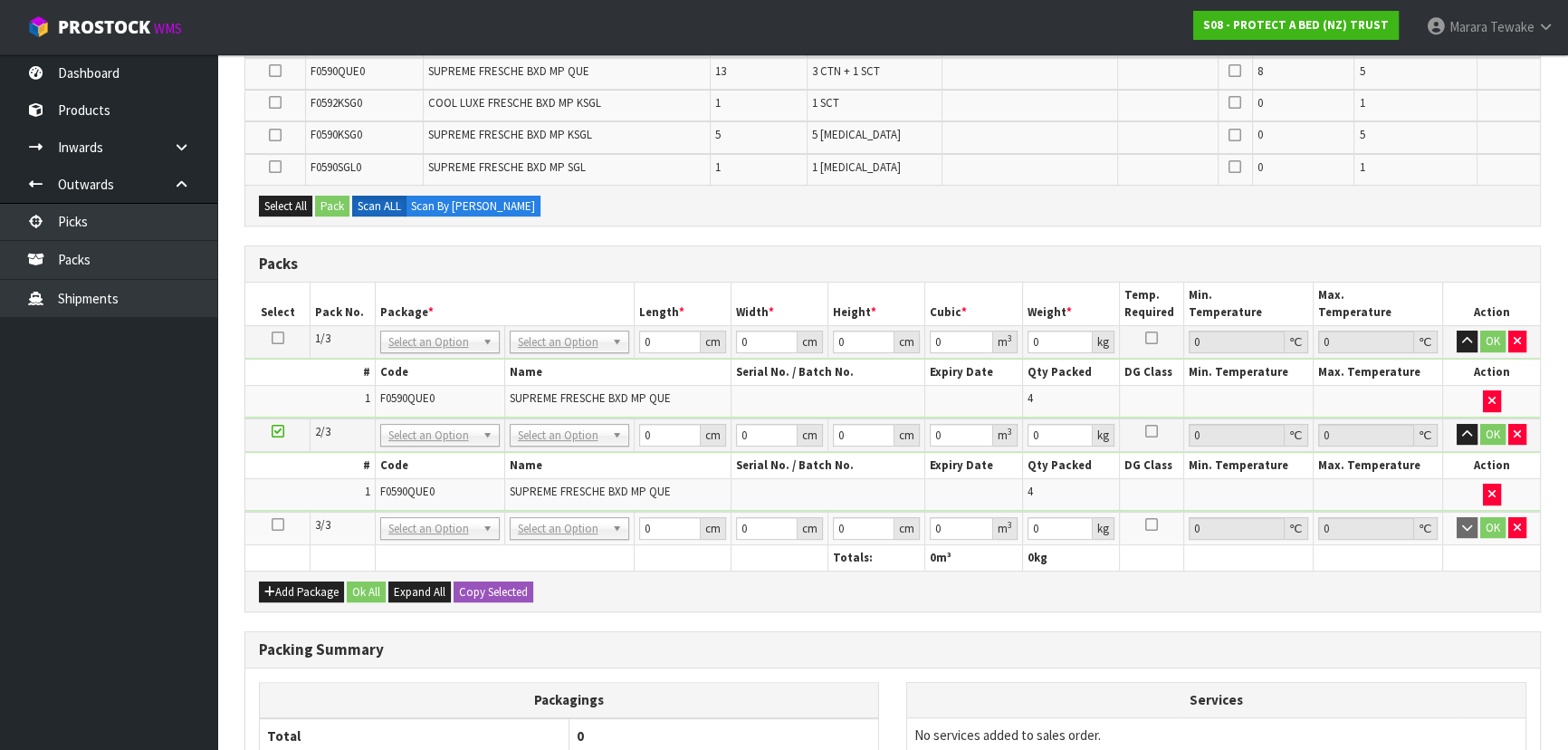
click at [280, 524] on icon at bounding box center [278, 524] width 13 height 1
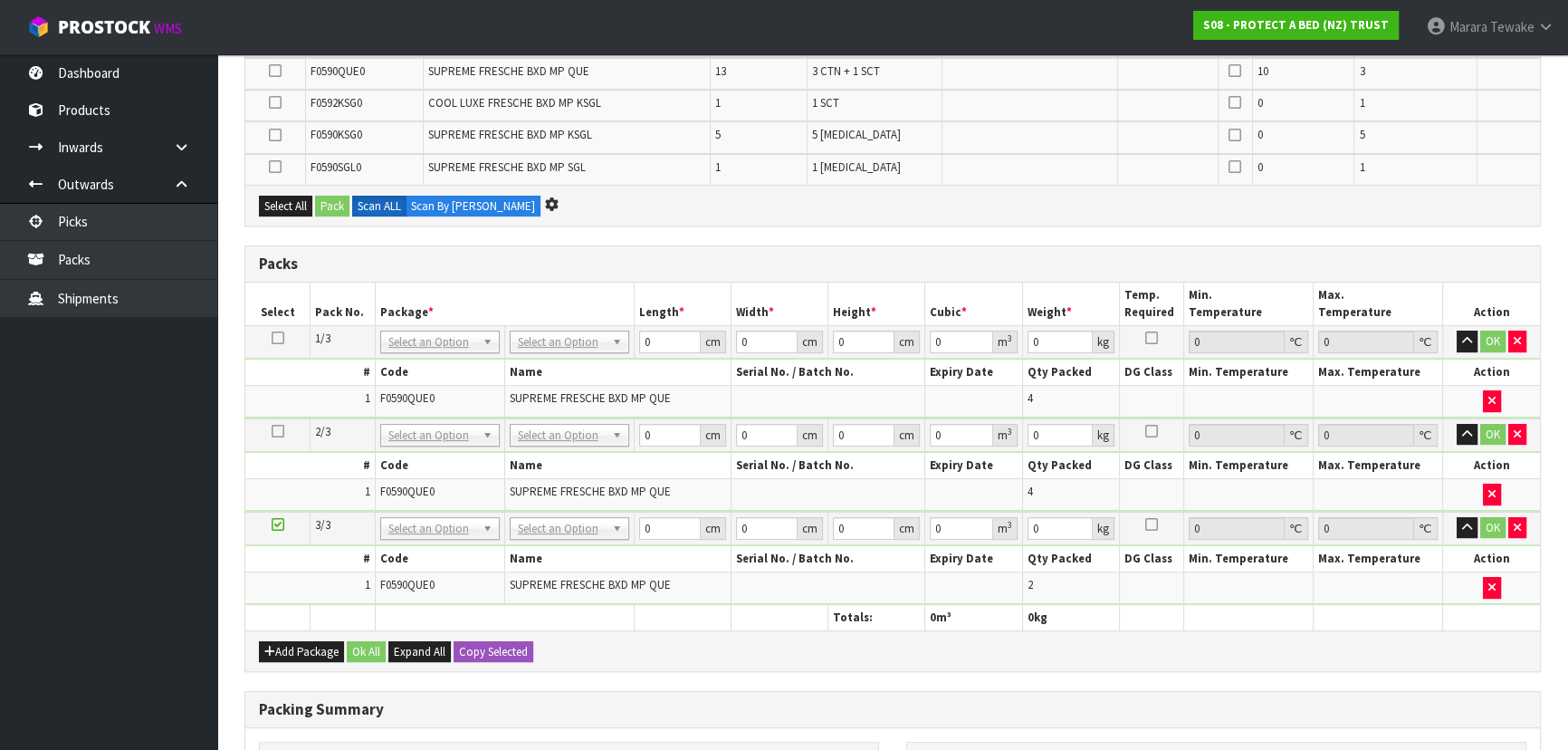
scroll to position [0, 0]
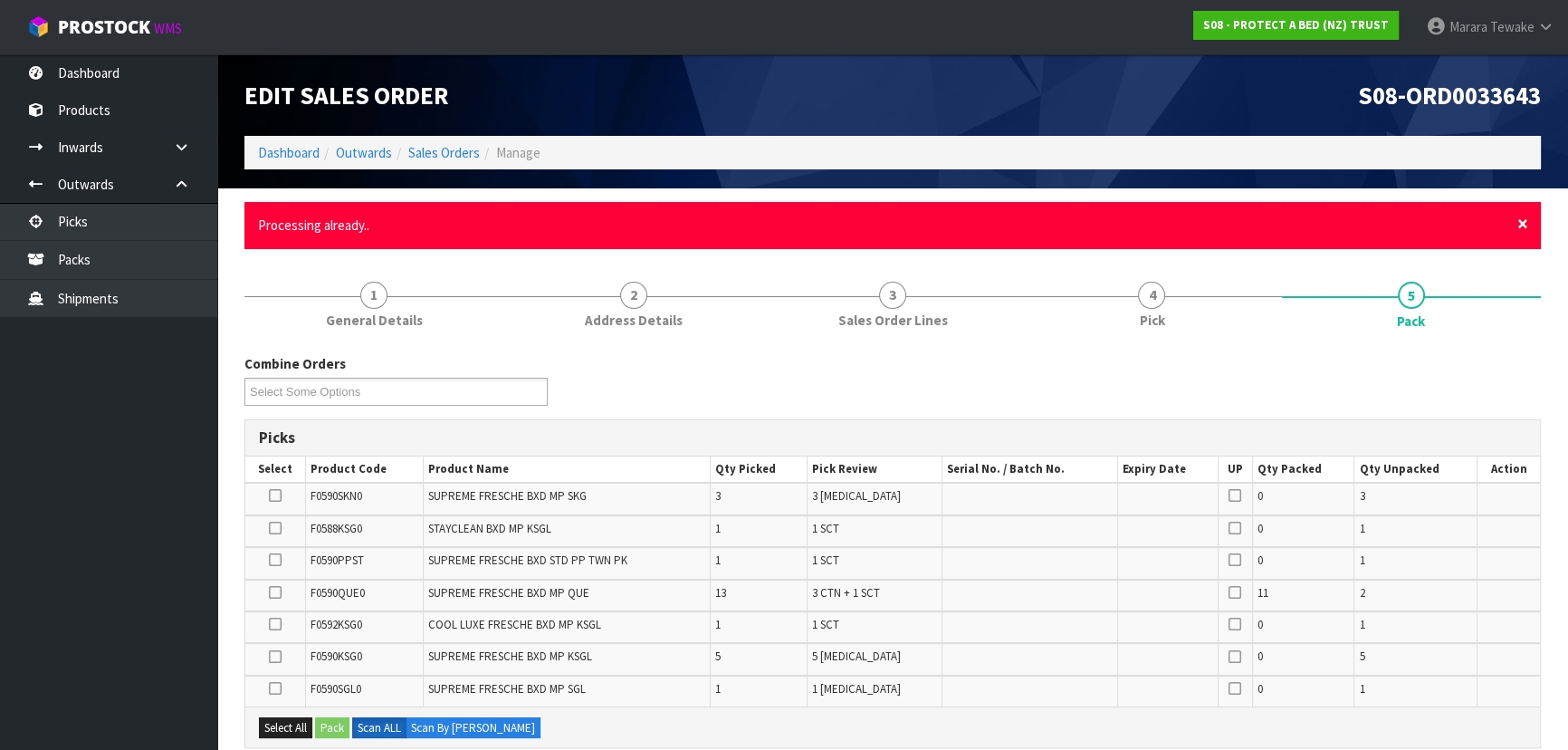
click at [1517, 225] on span "×" at bounding box center [1523, 223] width 11 height 25
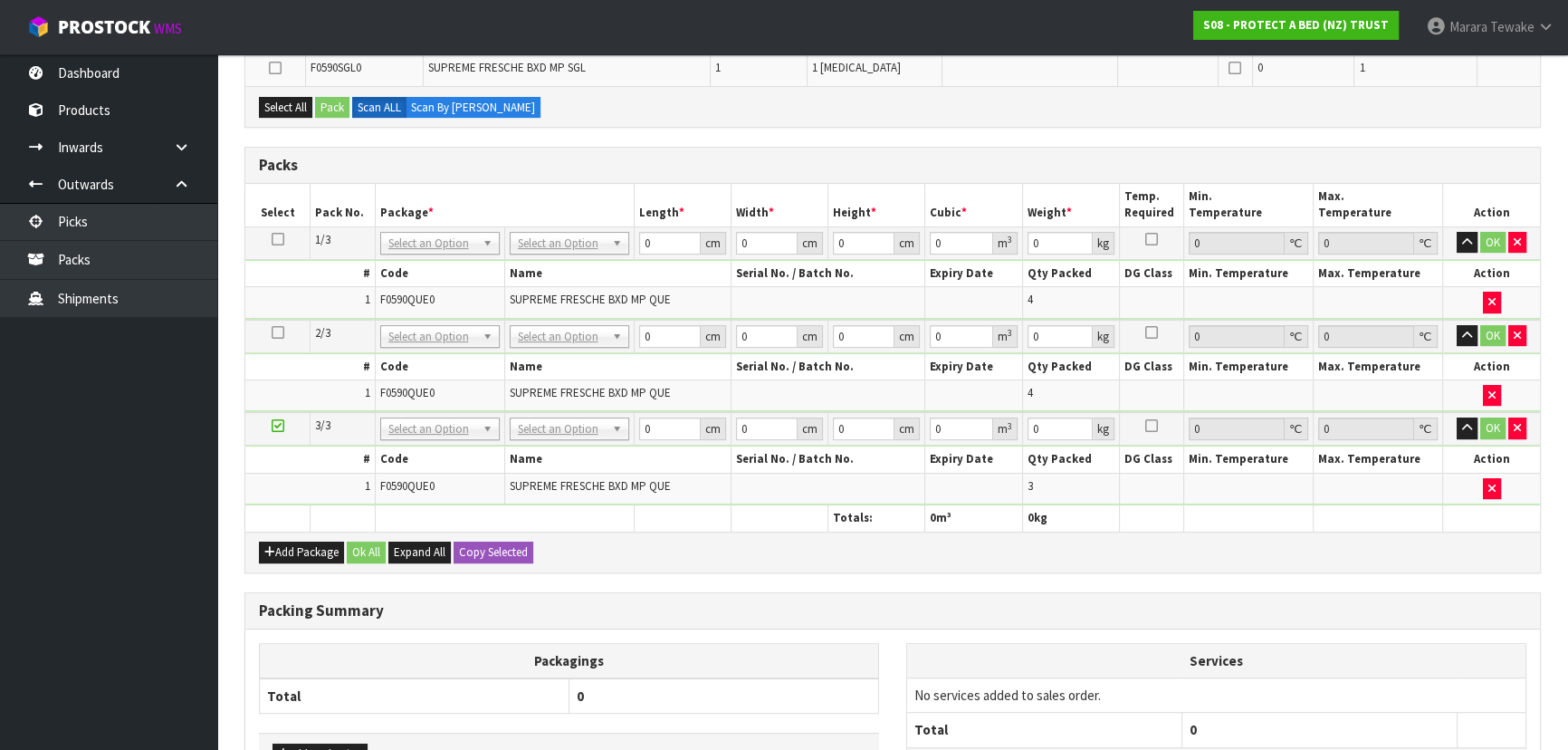
scroll to position [658, 0]
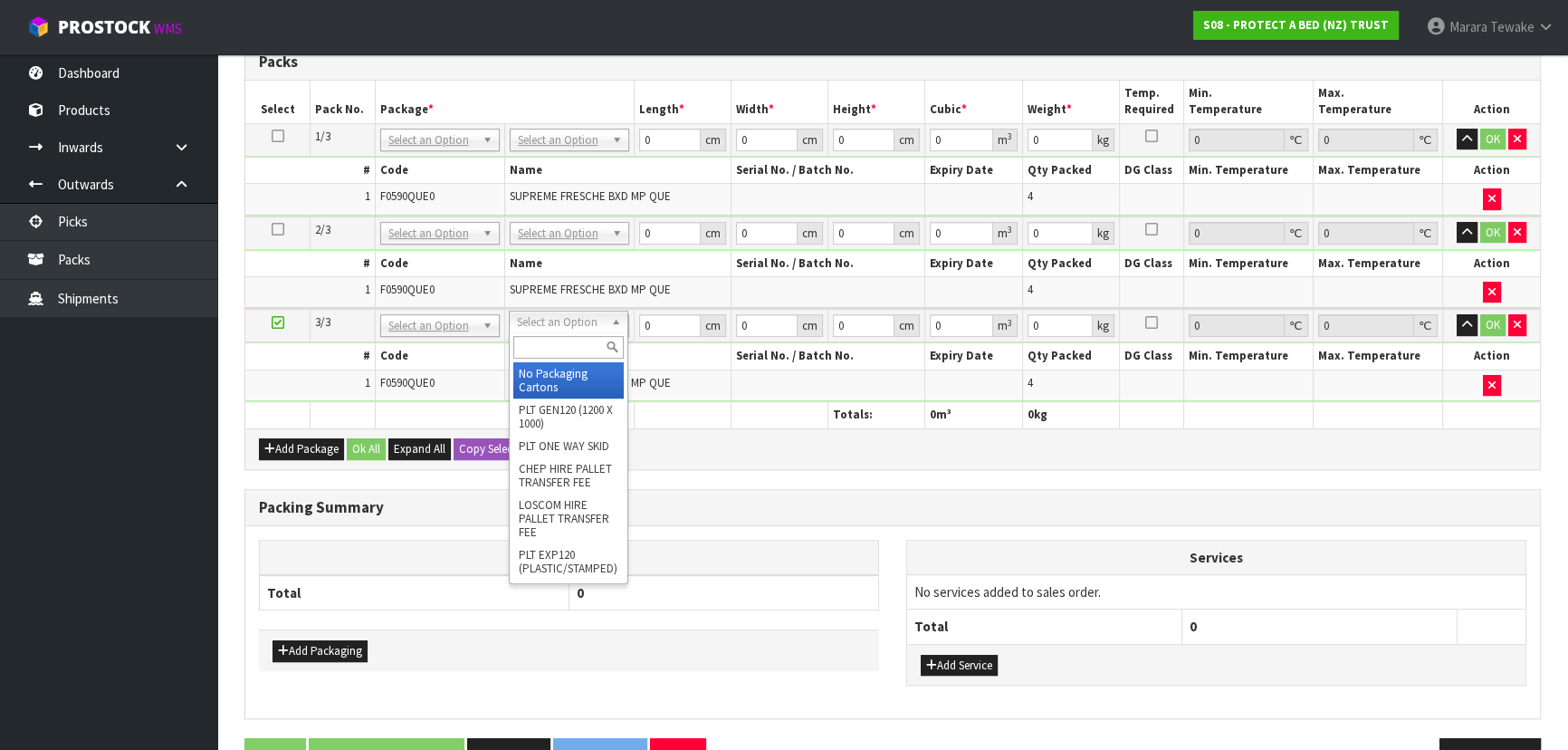
drag, startPoint x: 561, startPoint y: 374, endPoint x: 555, endPoint y: 283, distance: 91.2
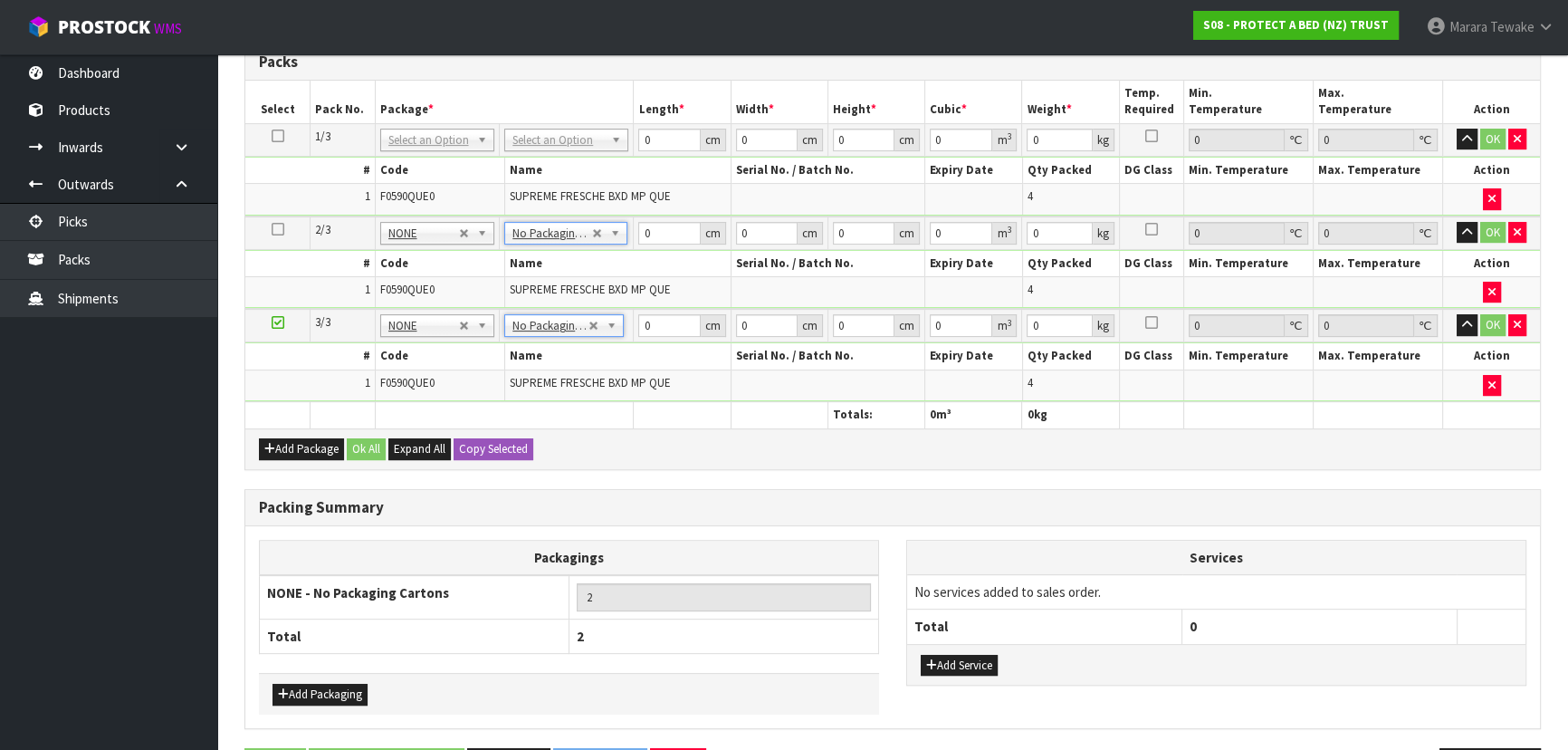
drag, startPoint x: 554, startPoint y: 138, endPoint x: 553, endPoint y: 164, distance: 26.0
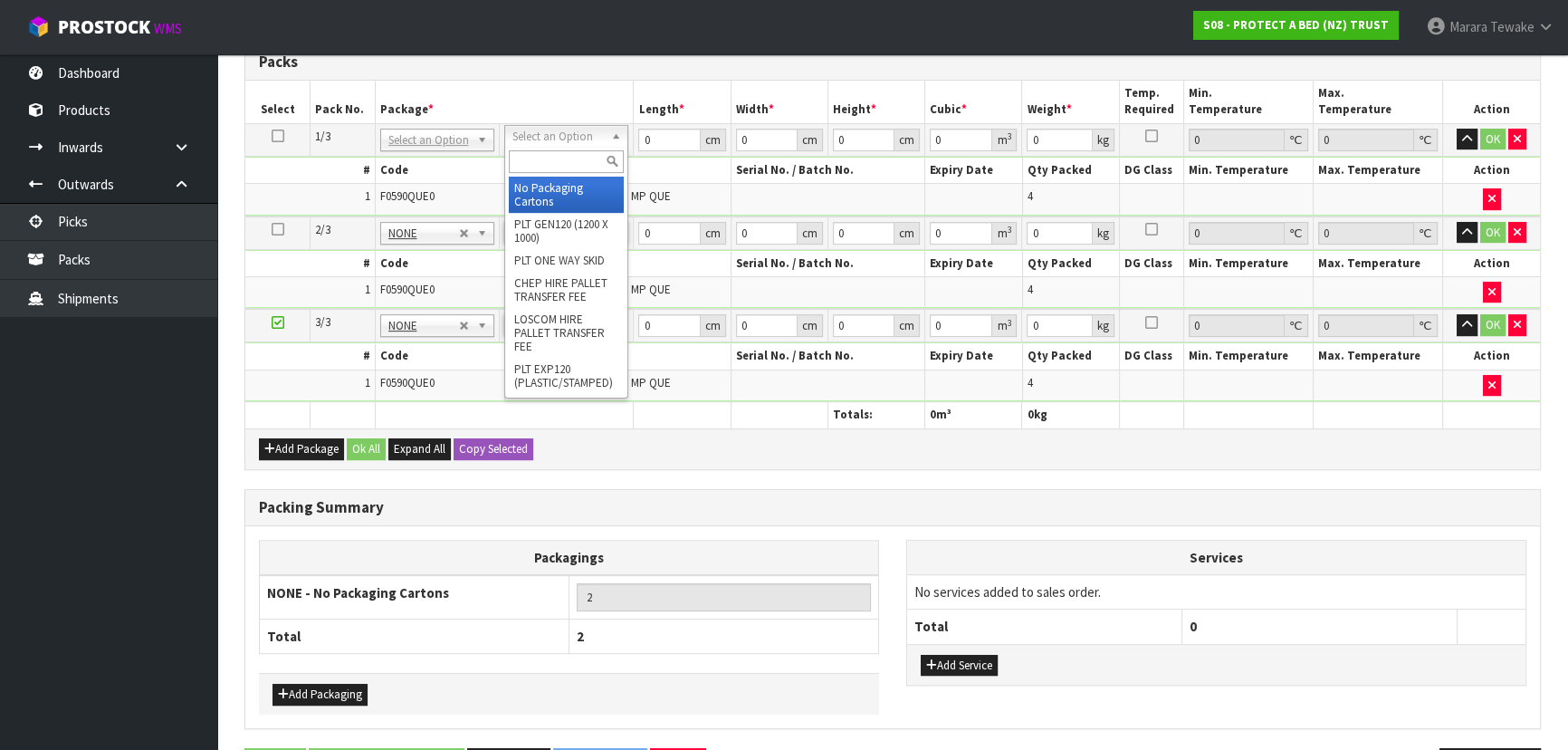
drag, startPoint x: 556, startPoint y: 193, endPoint x: 501, endPoint y: 231, distance: 66.9
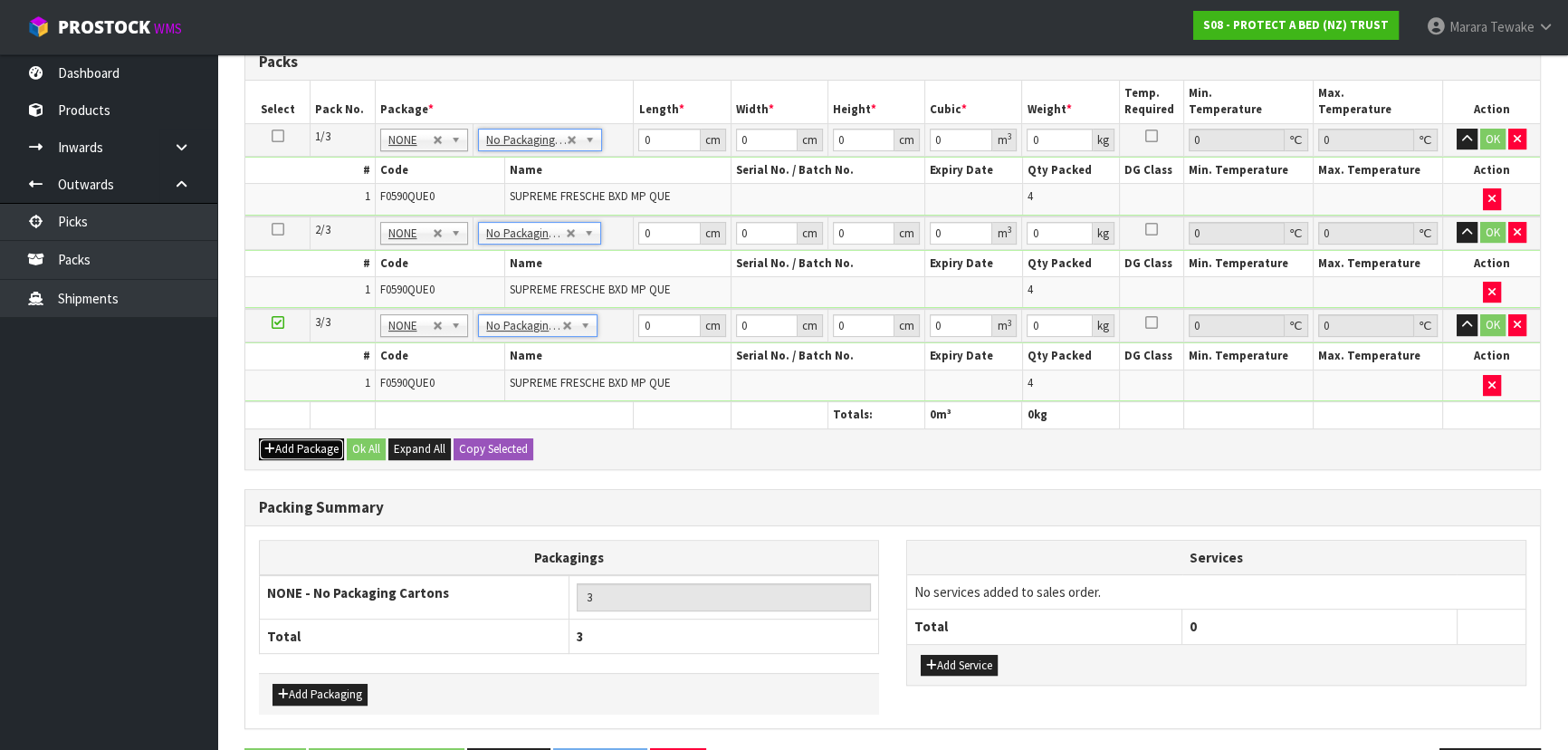
click at [288, 438] on button "Add Package" at bounding box center [301, 449] width 85 height 22
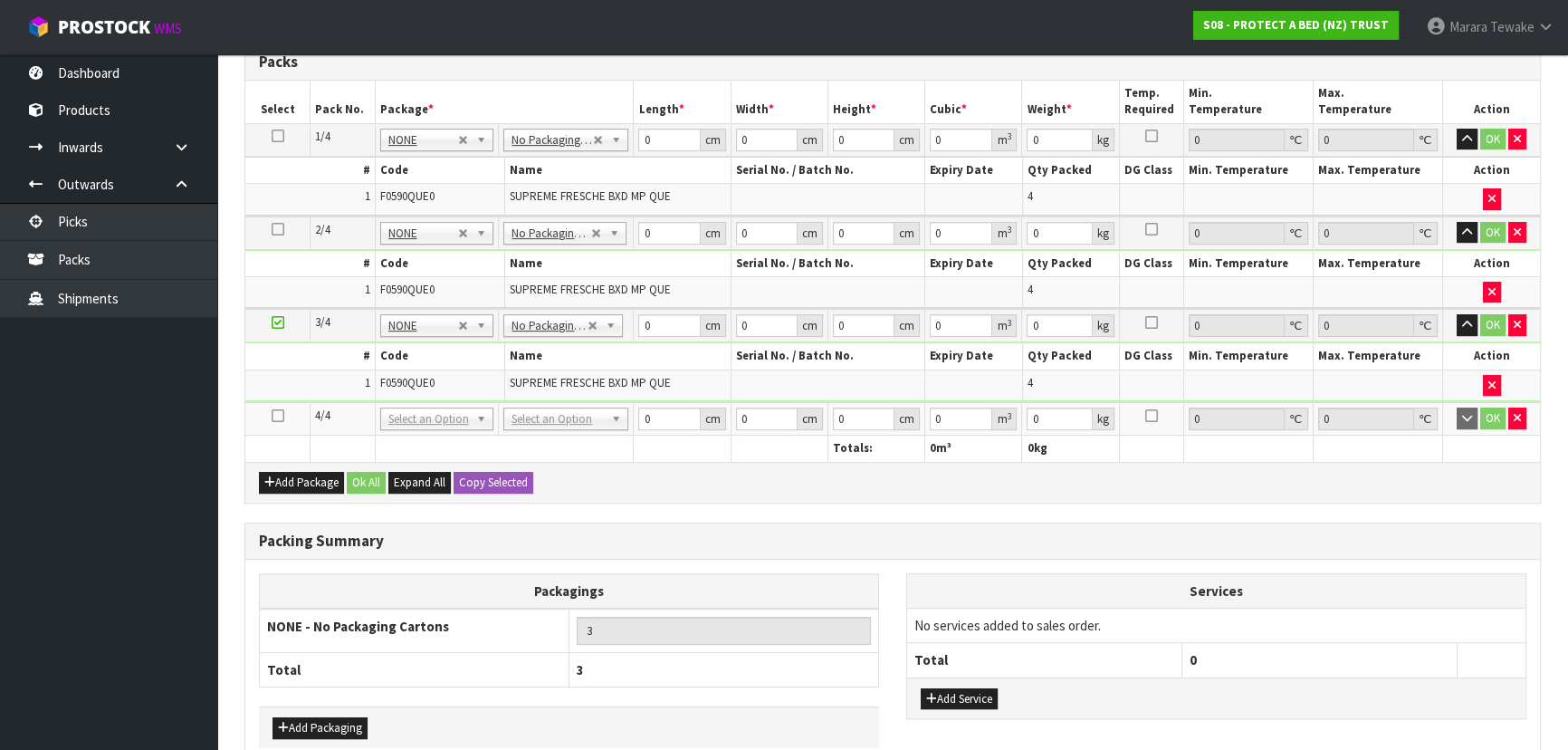
drag, startPoint x: 277, startPoint y: 413, endPoint x: 298, endPoint y: 386, distance: 34.2
click at [277, 415] on icon at bounding box center [278, 415] width 13 height 1
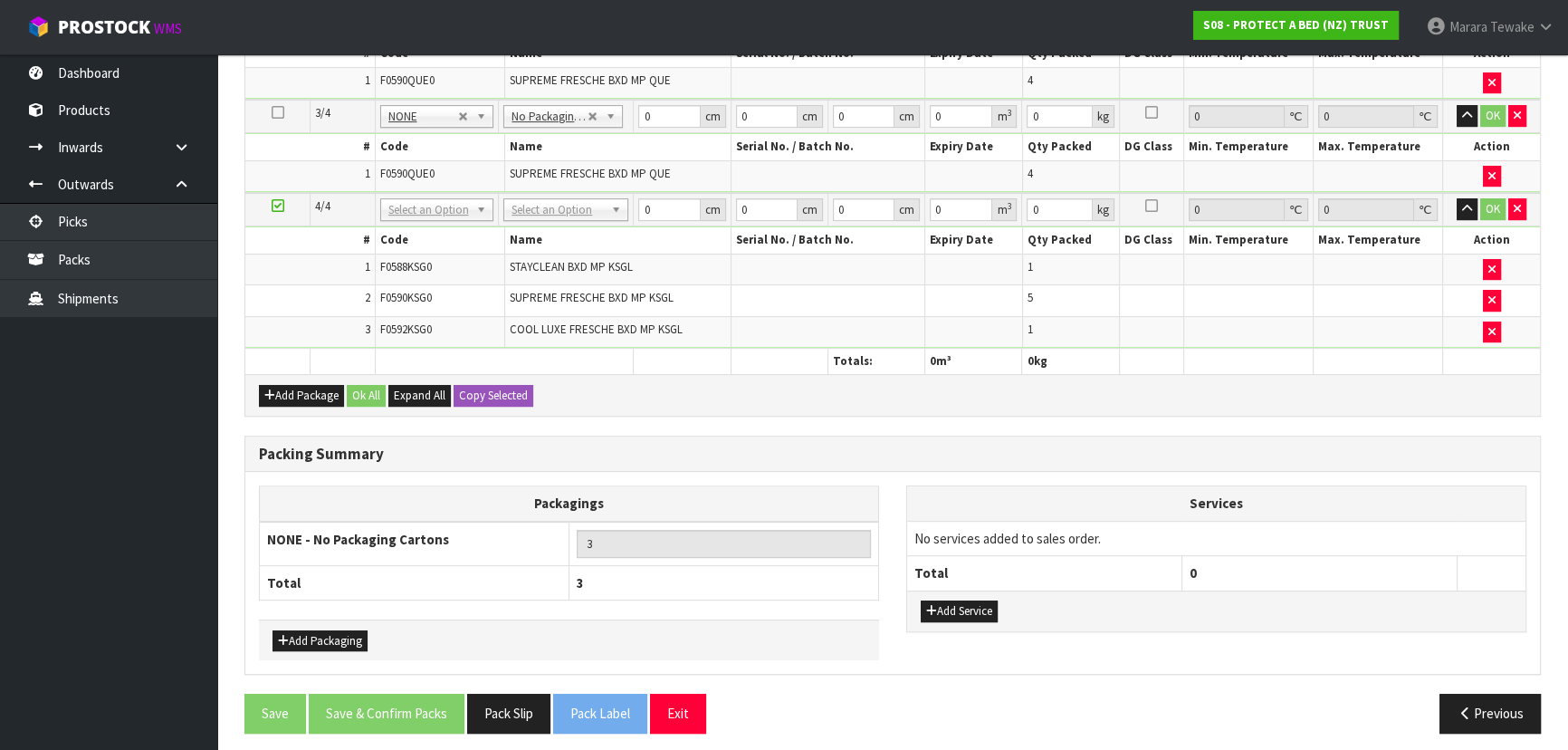
scroll to position [773, 0]
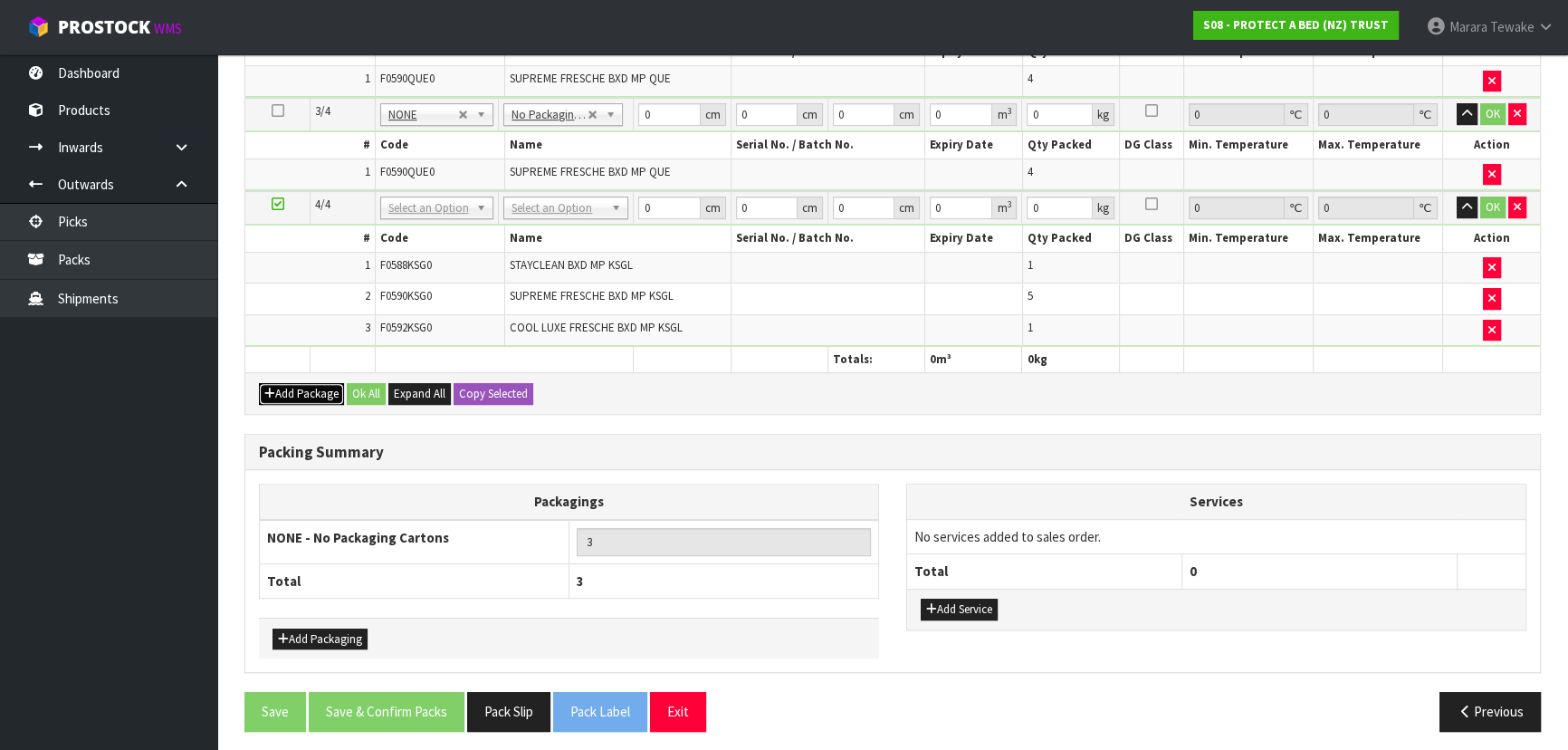
click at [308, 383] on button "Add Package" at bounding box center [301, 394] width 85 height 22
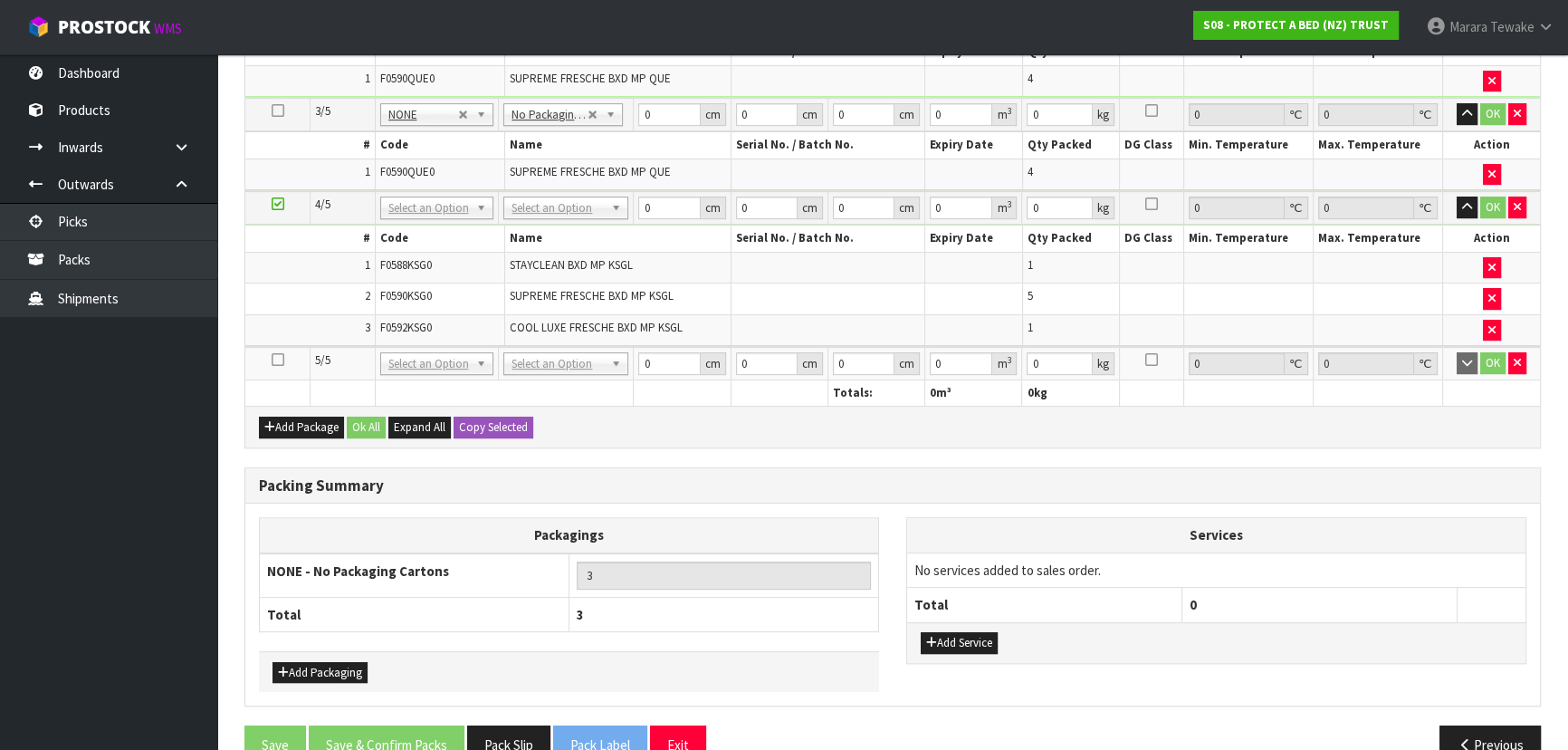
click at [276, 360] on icon at bounding box center [278, 360] width 13 height 1
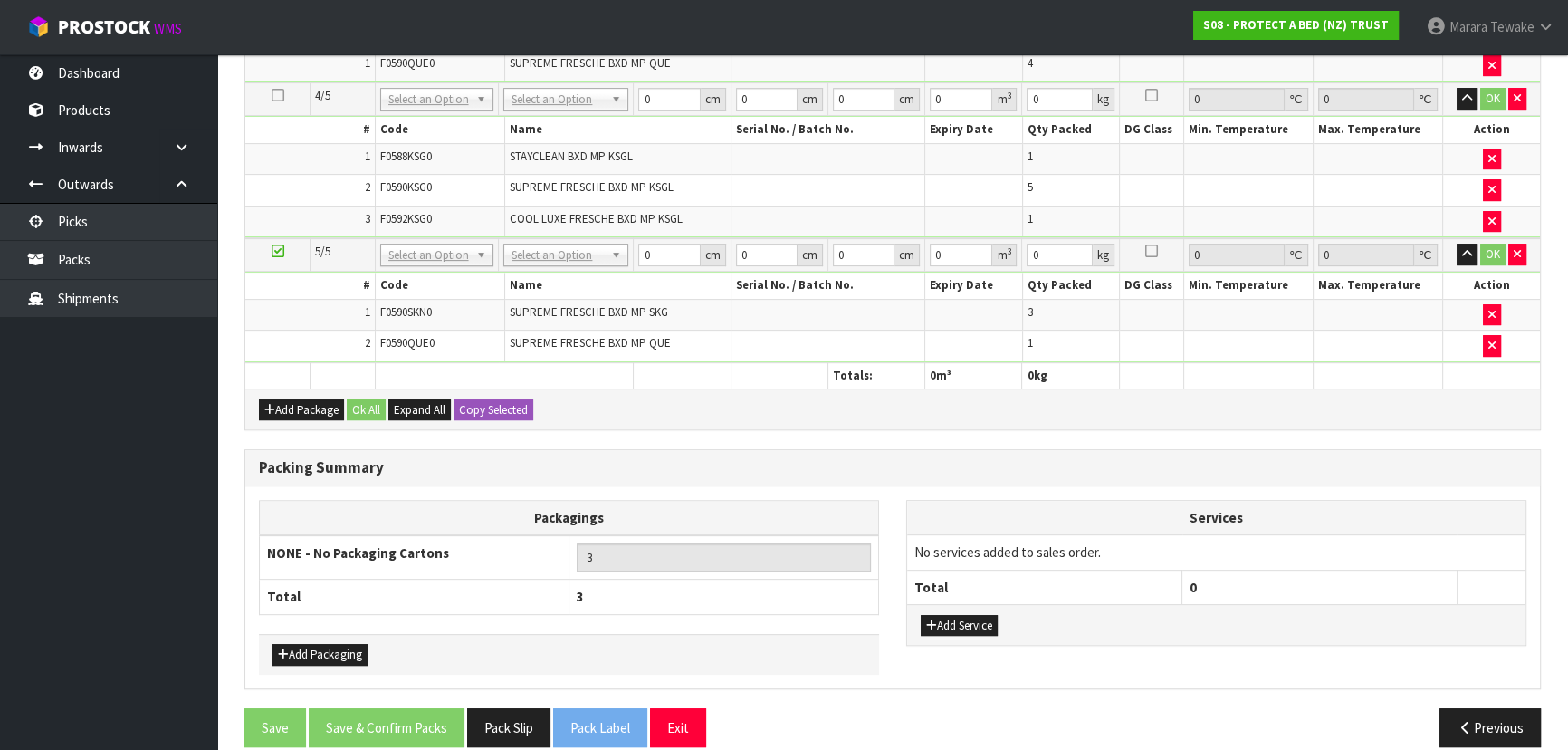
scroll to position [833, 0]
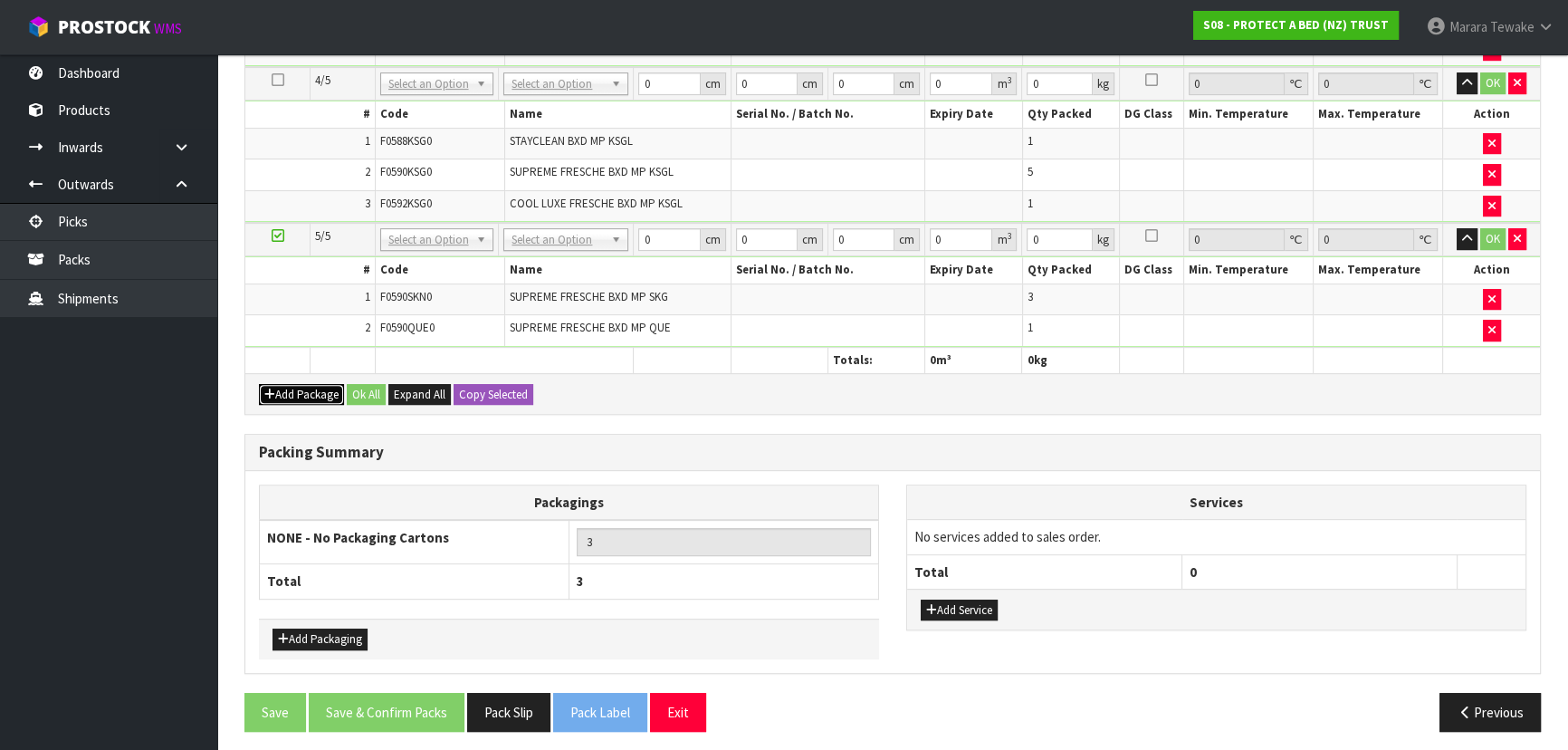
click at [273, 388] on icon "button" at bounding box center [270, 394] width 11 height 12
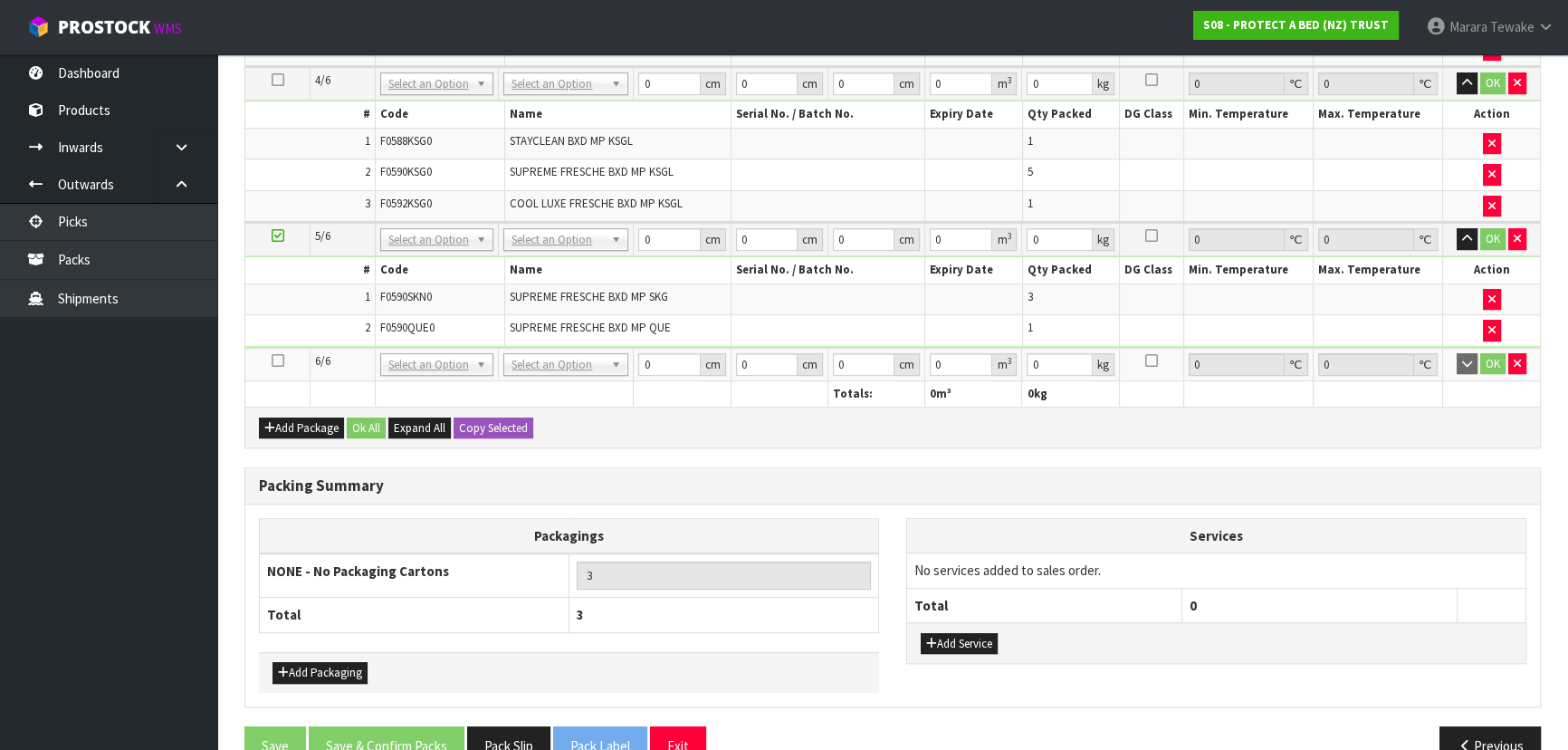
click at [270, 354] on td at bounding box center [277, 364] width 66 height 33
click at [280, 361] on icon at bounding box center [278, 361] width 13 height 1
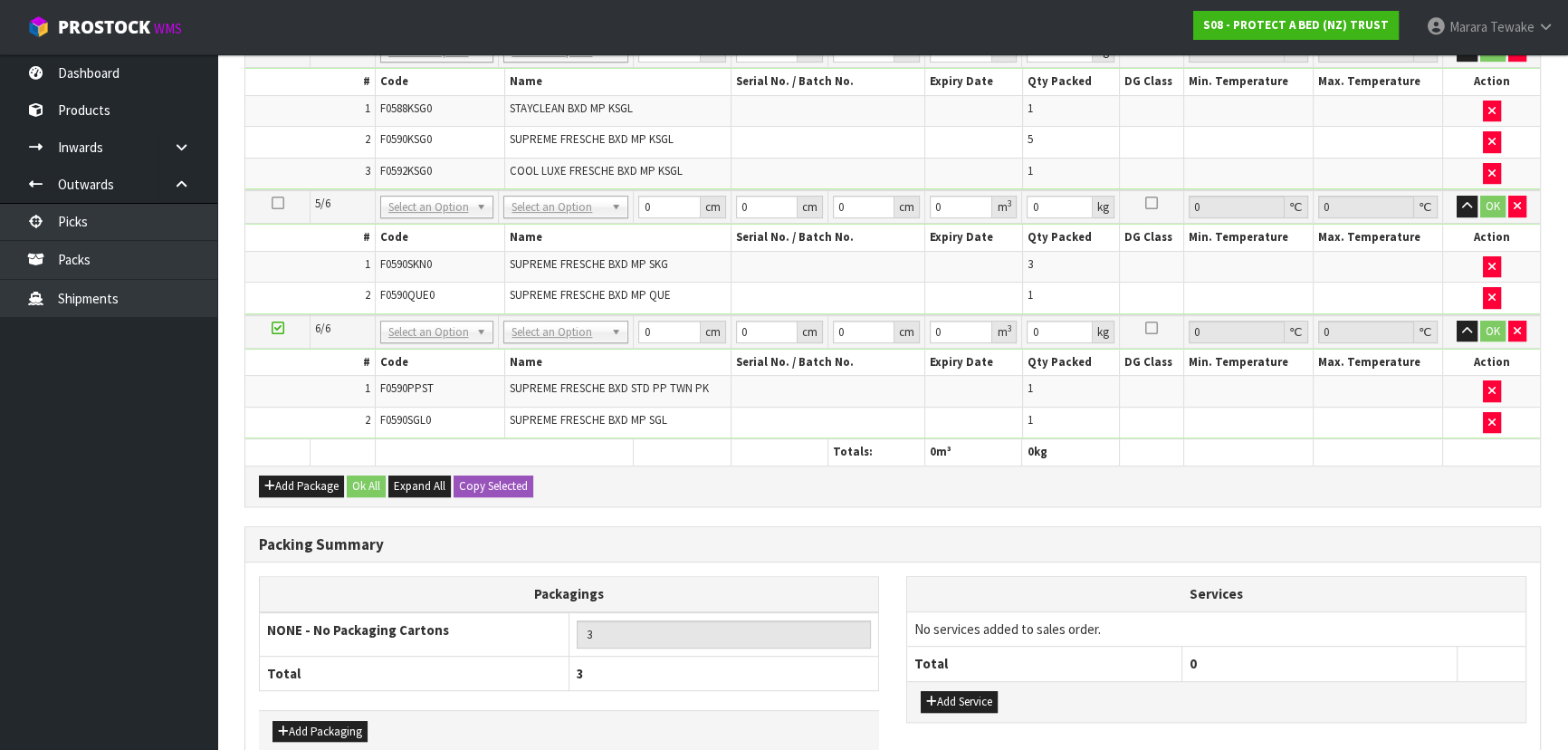
scroll to position [769, 0]
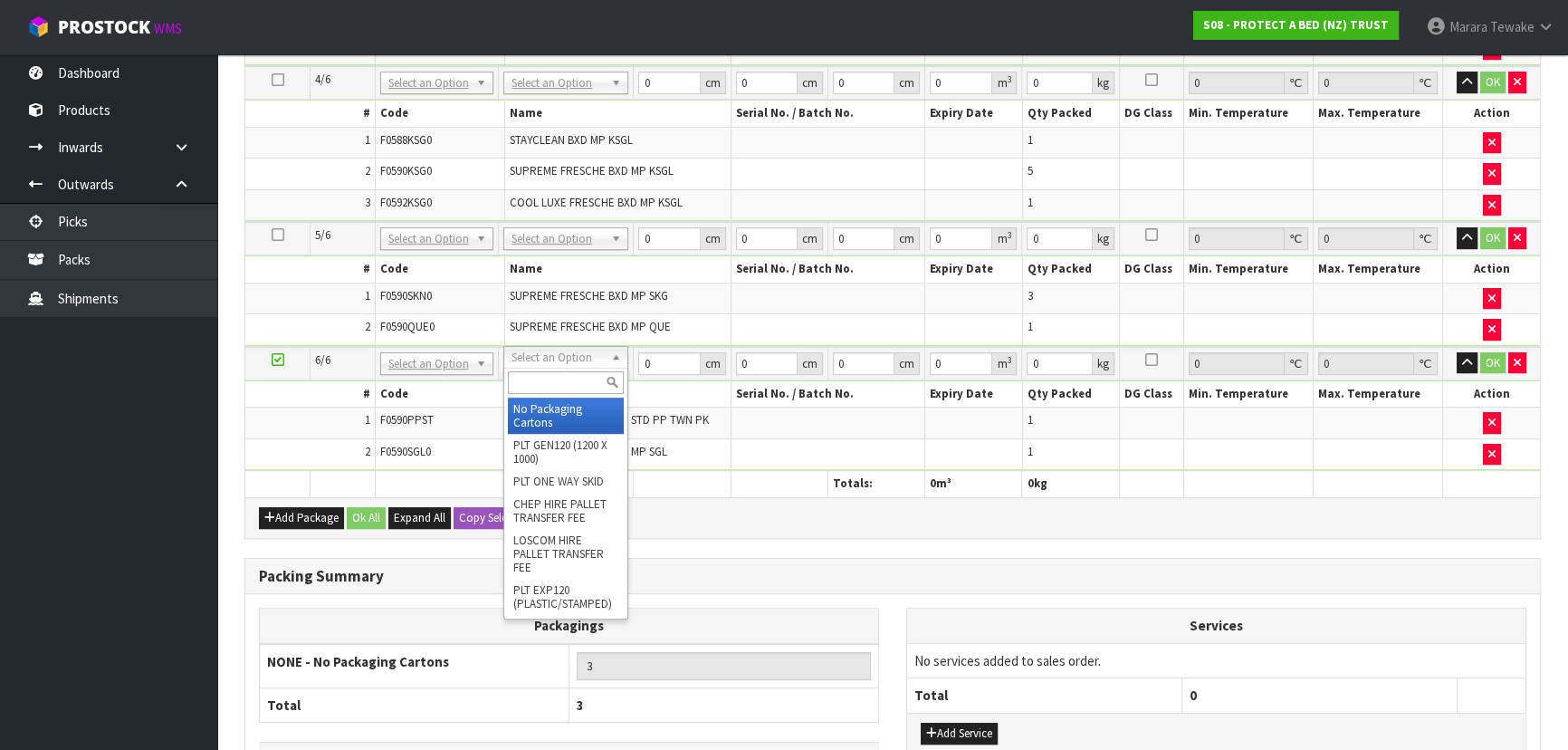
click at [568, 380] on input "text" at bounding box center [565, 383] width 116 height 22
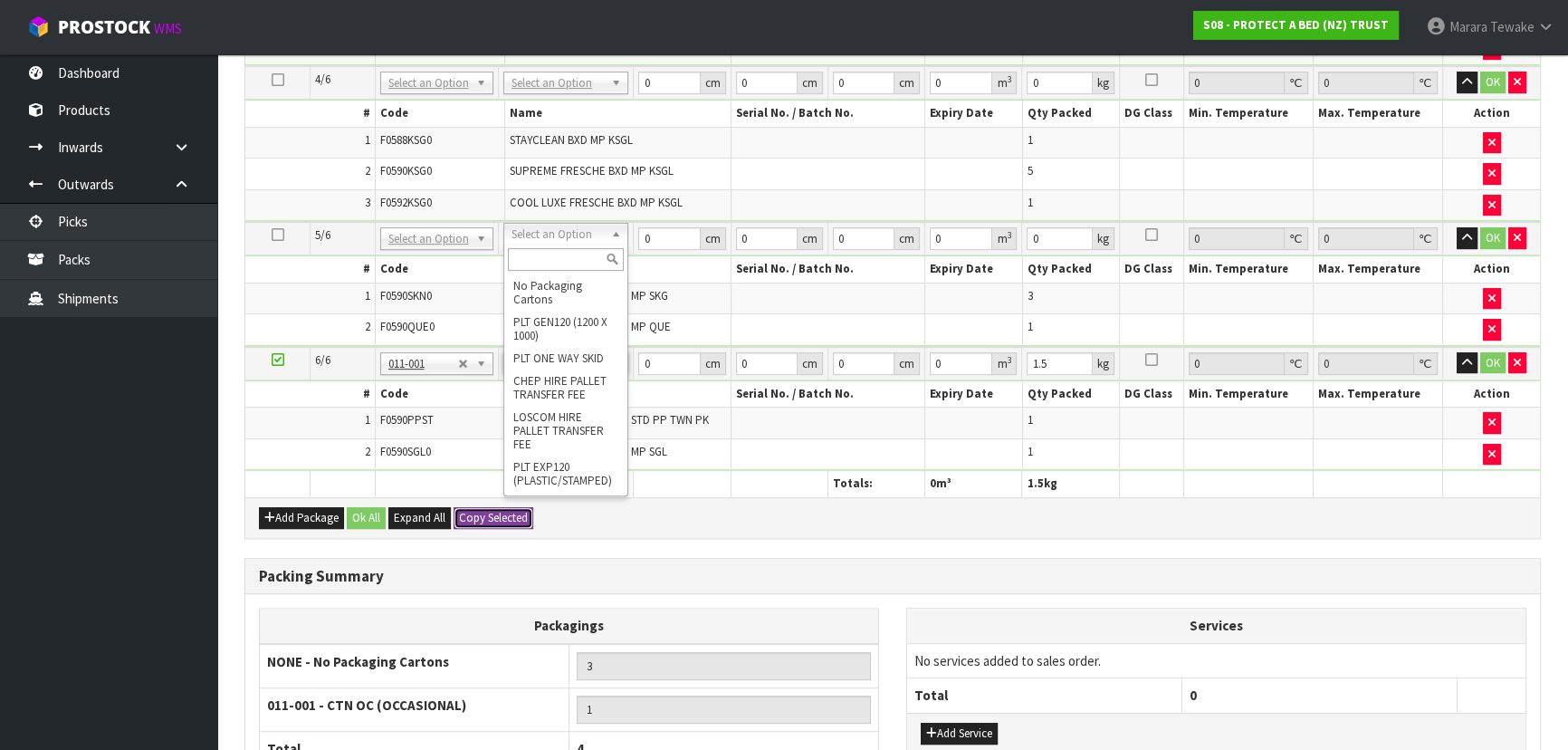
click at [494, 507] on button "Copy Selected" at bounding box center [494, 518] width 80 height 22
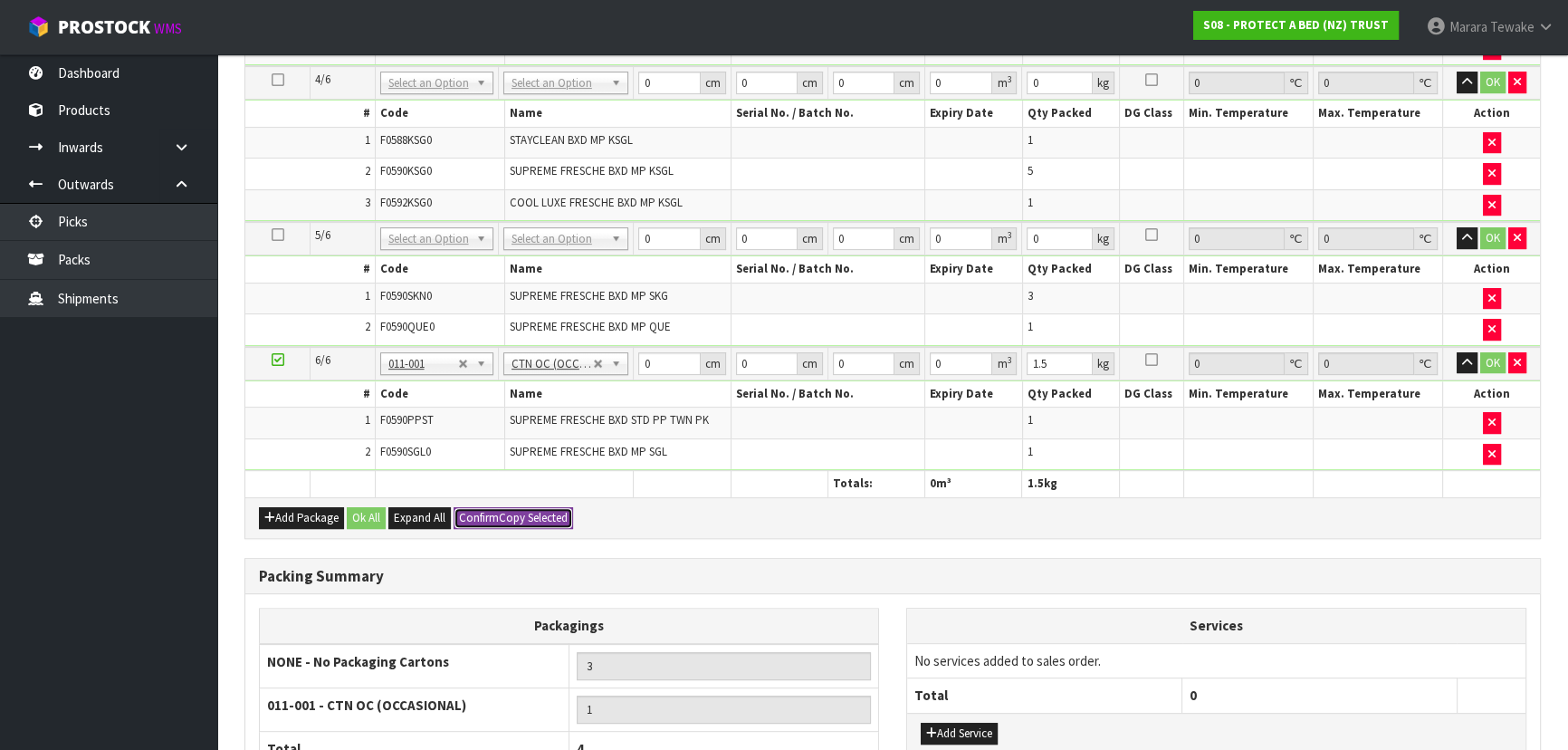
click at [495, 510] on span "Confirm" at bounding box center [478, 517] width 40 height 16
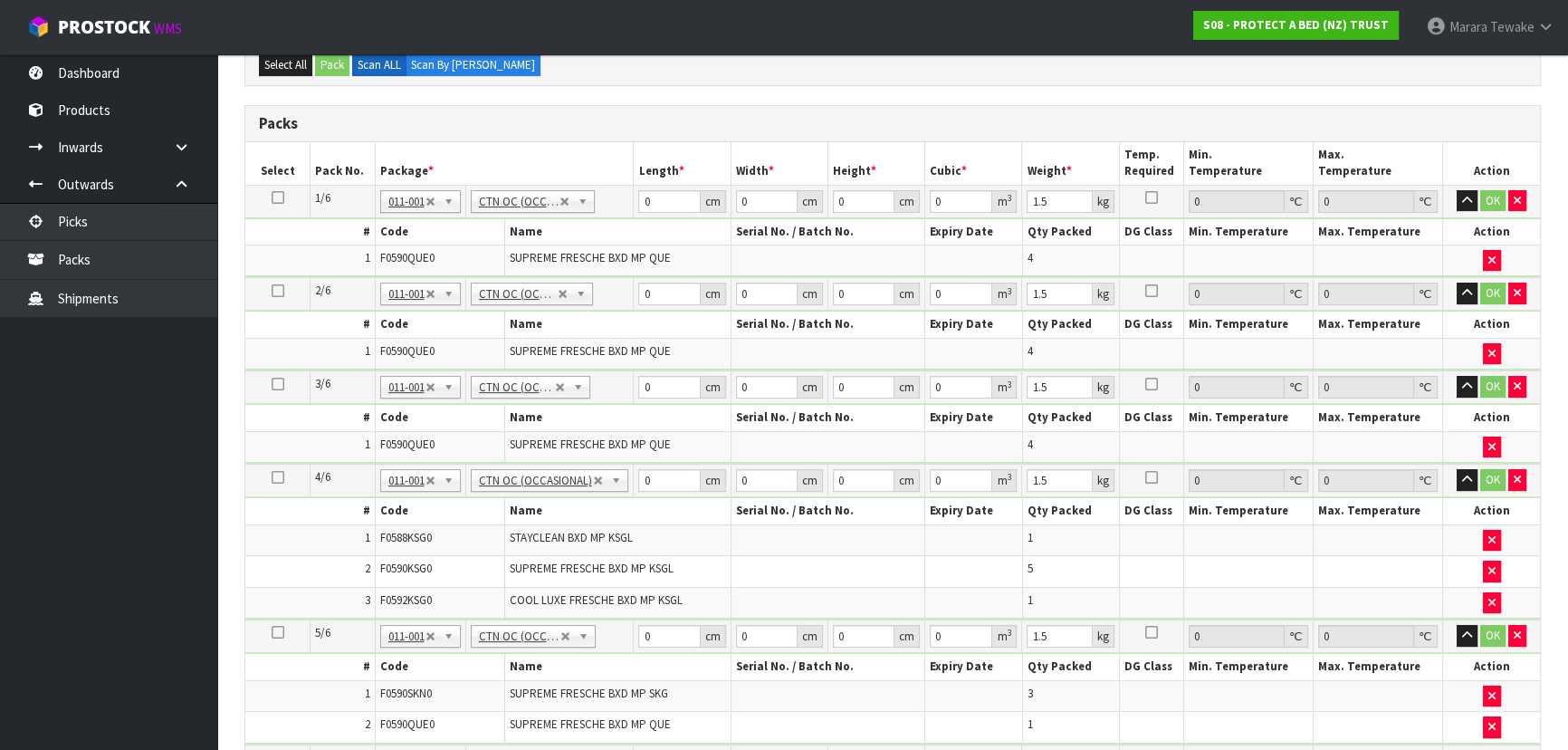
scroll to position [358, 0]
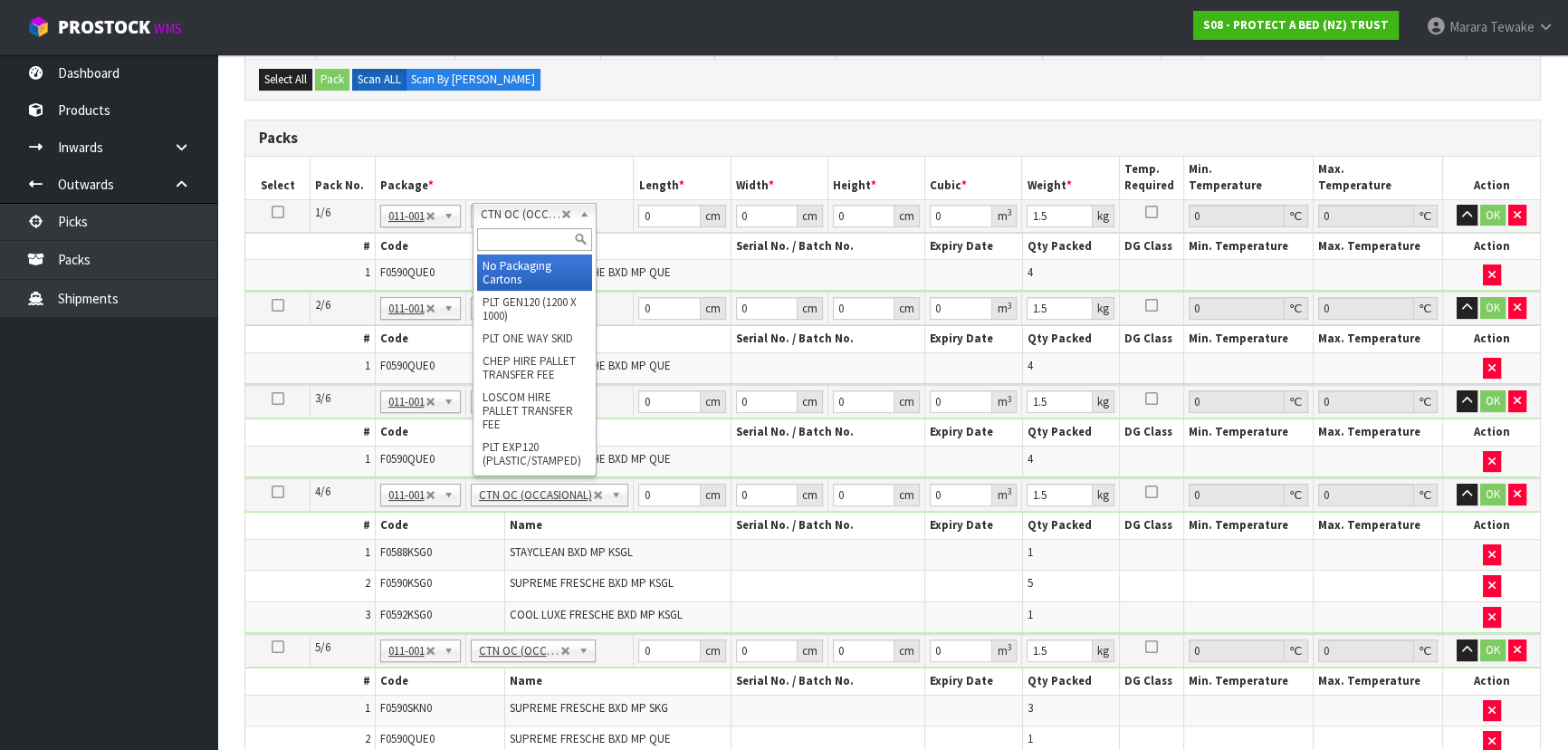
drag, startPoint x: 524, startPoint y: 264, endPoint x: 535, endPoint y: 297, distance: 34.8
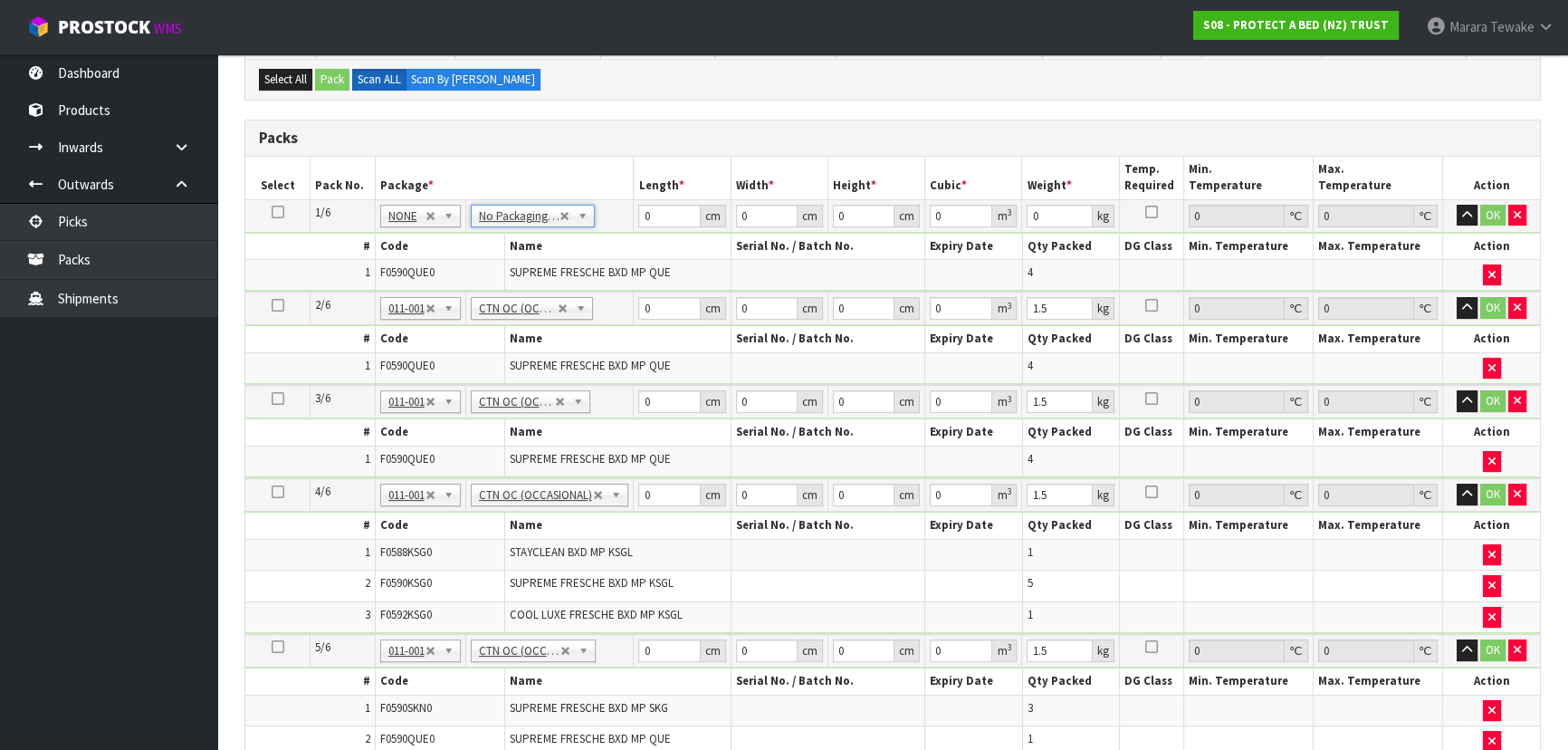
drag, startPoint x: 539, startPoint y: 304, endPoint x: 540, endPoint y: 314, distance: 10.0
drag, startPoint x: 657, startPoint y: 219, endPoint x: 633, endPoint y: 215, distance: 24.3
click at [634, 215] on td "0 cm" at bounding box center [681, 215] width 97 height 32
click at [1457, 204] on button "button" at bounding box center [1467, 215] width 21 height 22
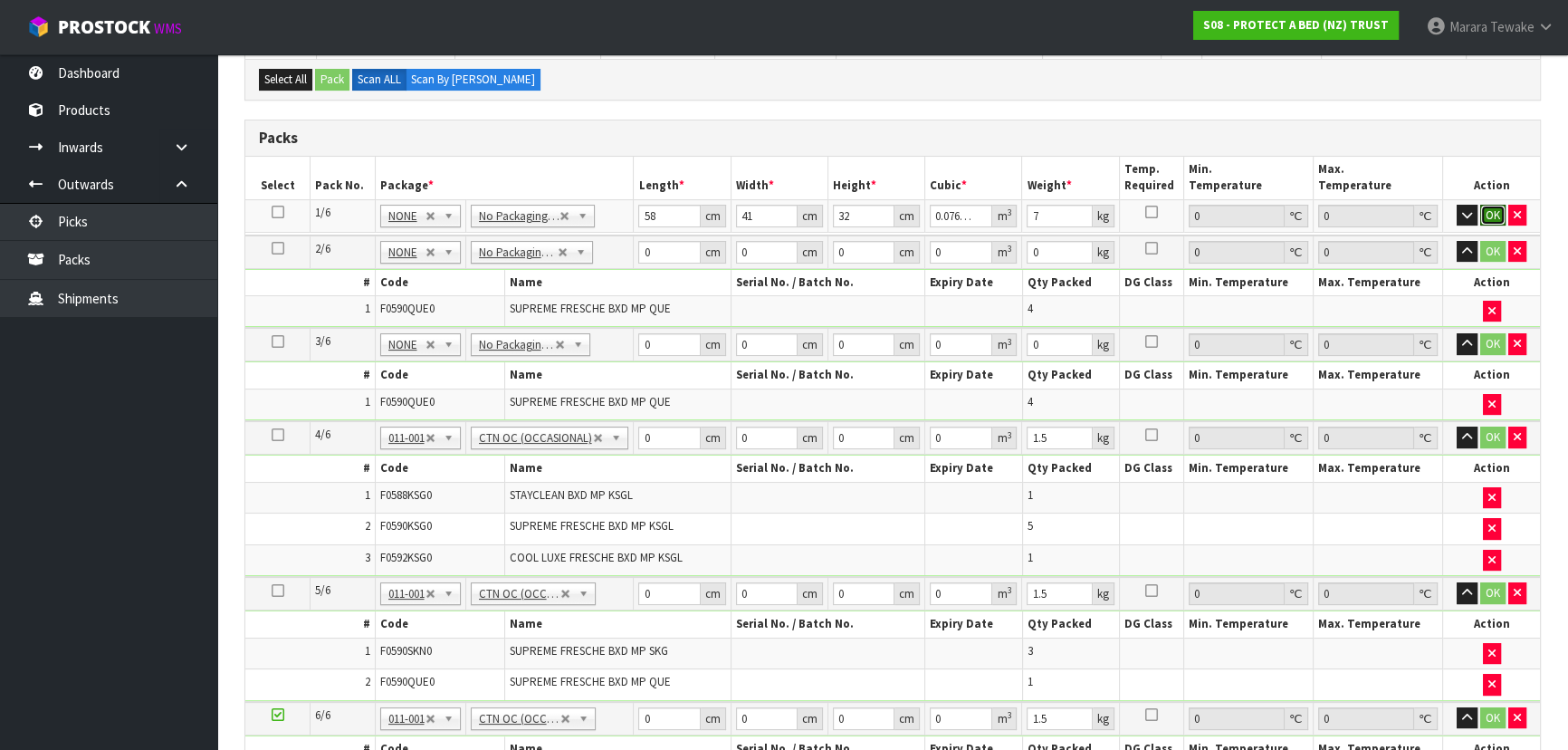
click button "OK" at bounding box center [1492, 215] width 25 height 22
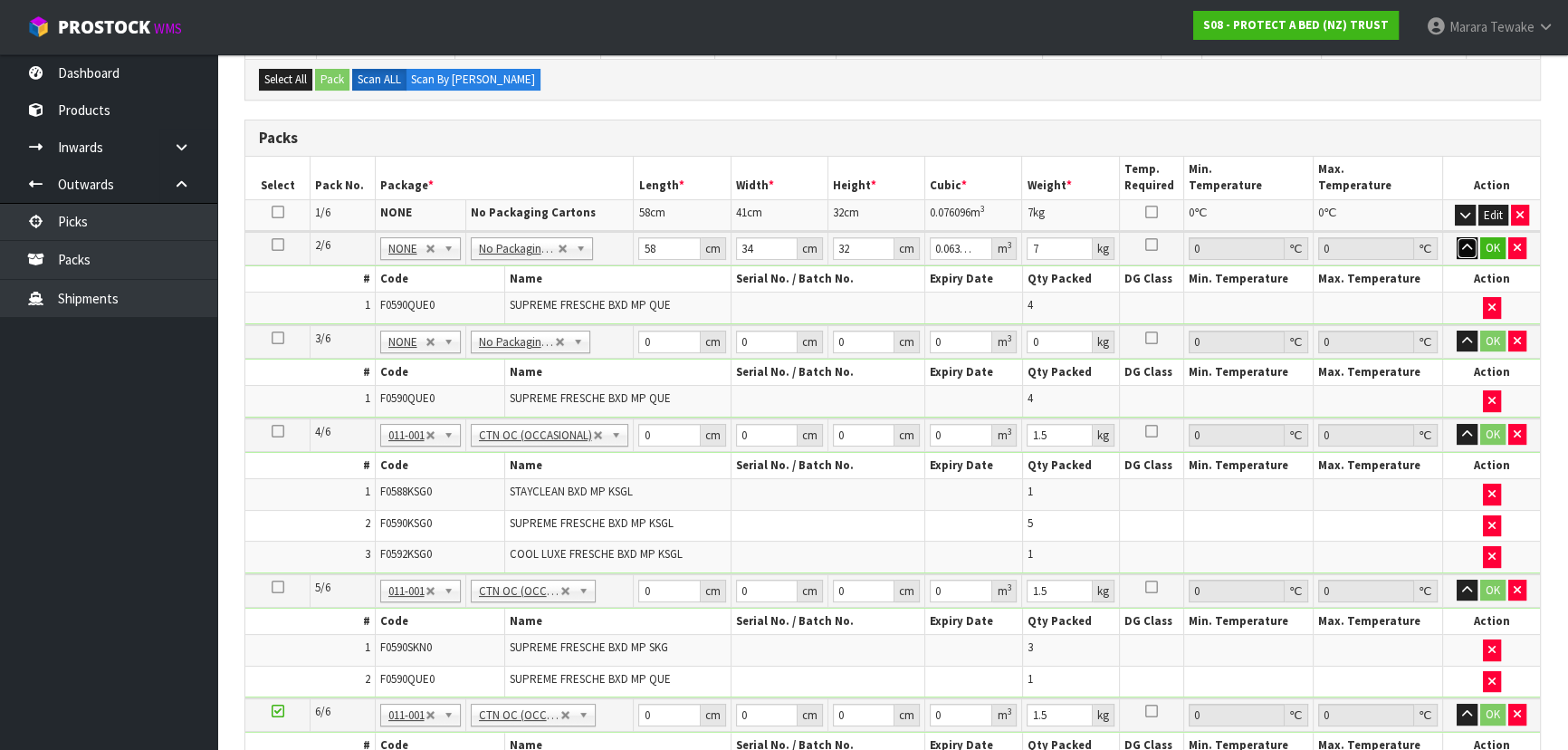
click at [1457, 238] on button "button" at bounding box center [1467, 249] width 21 height 22
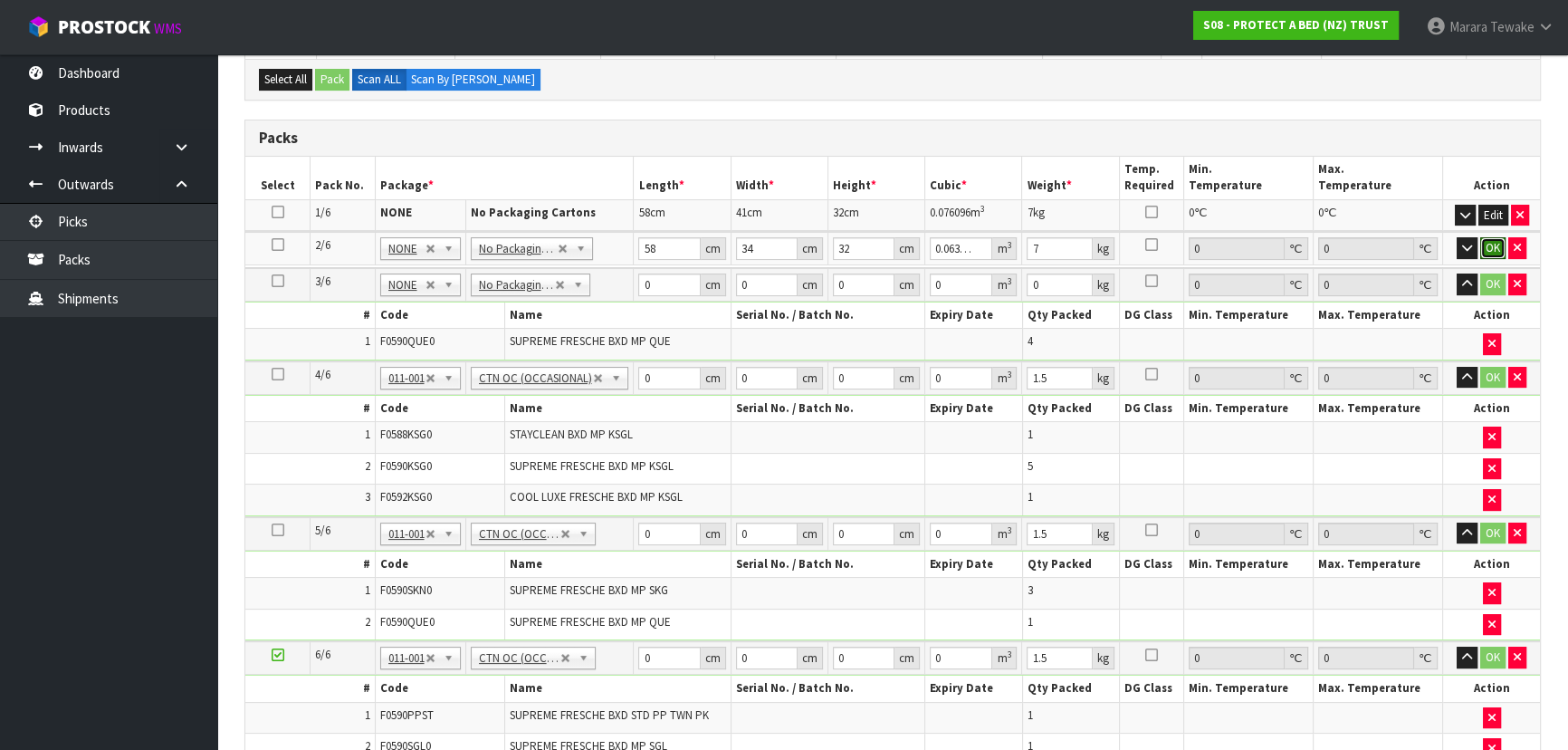
click button "OK" at bounding box center [1492, 249] width 25 height 22
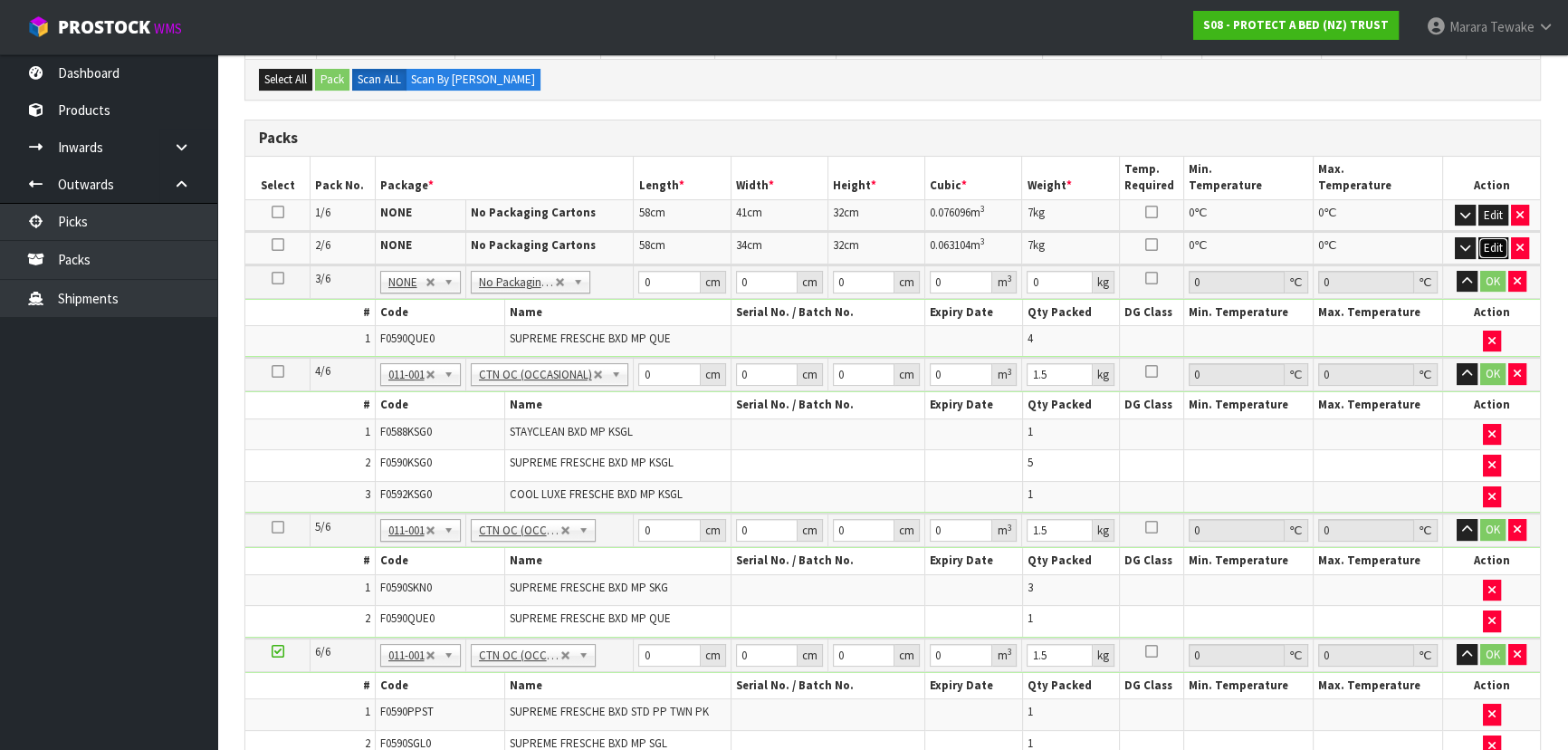
click at [1489, 240] on button "Edit" at bounding box center [1493, 249] width 30 height 22
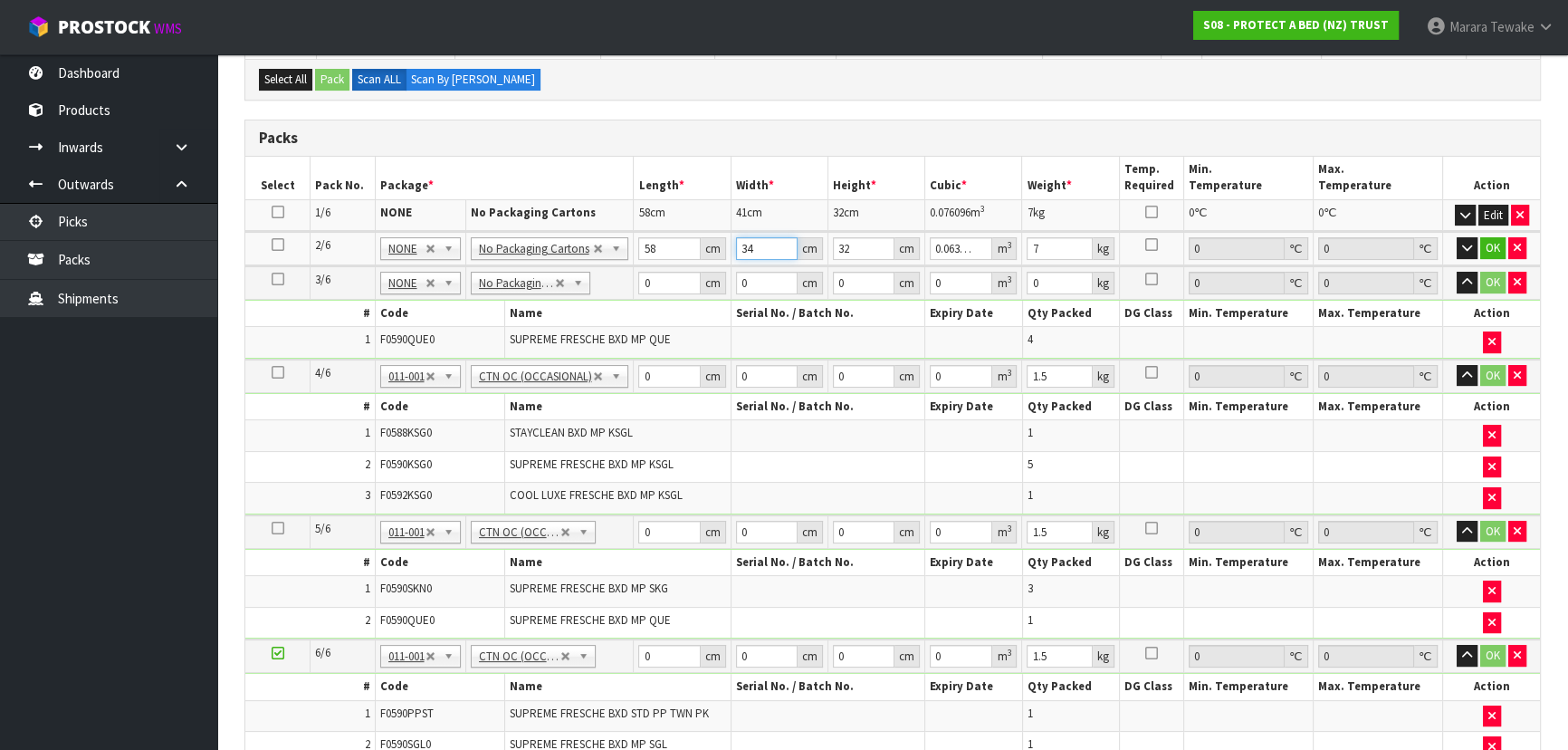
drag, startPoint x: 748, startPoint y: 248, endPoint x: 787, endPoint y: 230, distance: 43.0
click at [736, 238] on input "34" at bounding box center [766, 249] width 62 height 22
click button "OK" at bounding box center [1492, 249] width 25 height 22
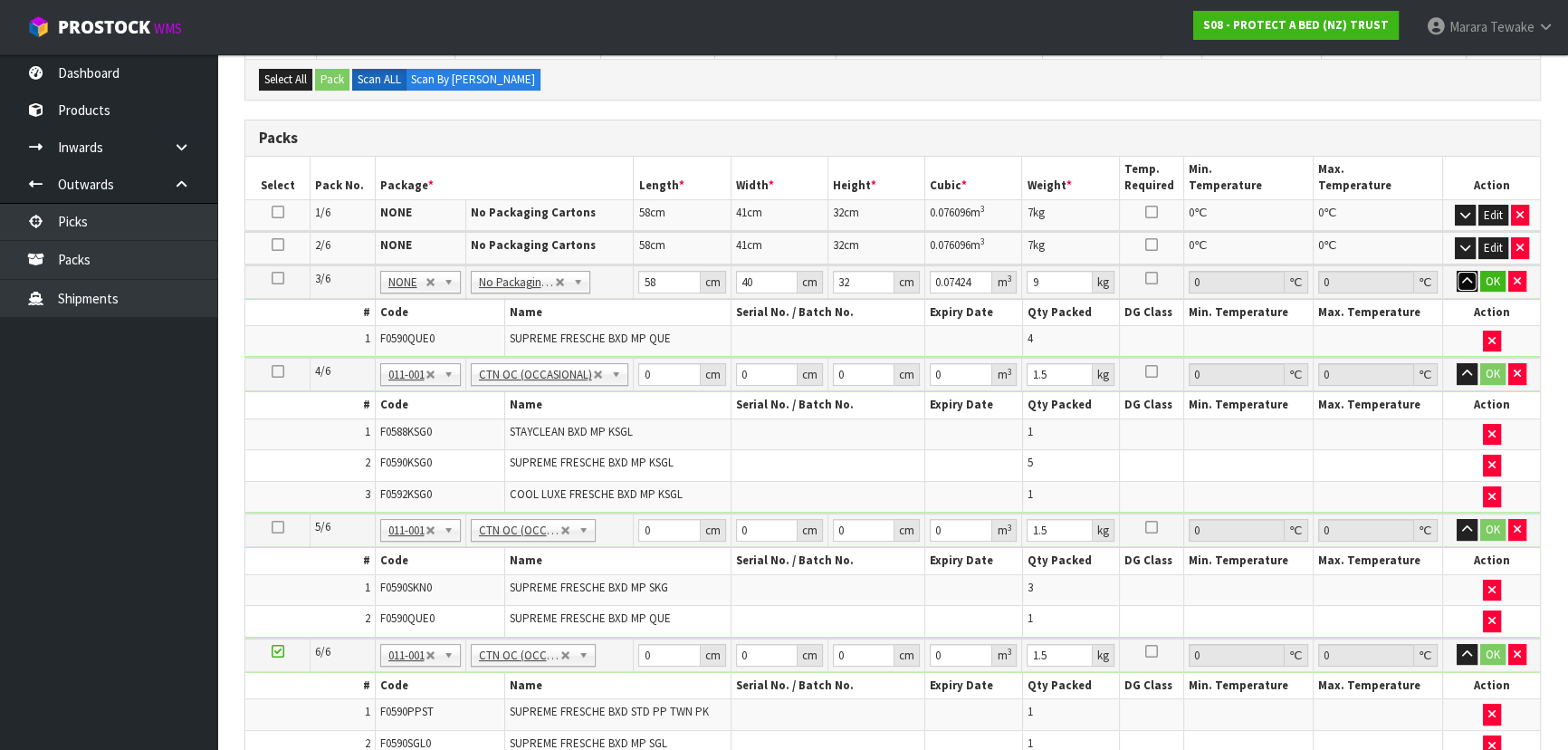
click at [1457, 271] on button "button" at bounding box center [1467, 282] width 21 height 22
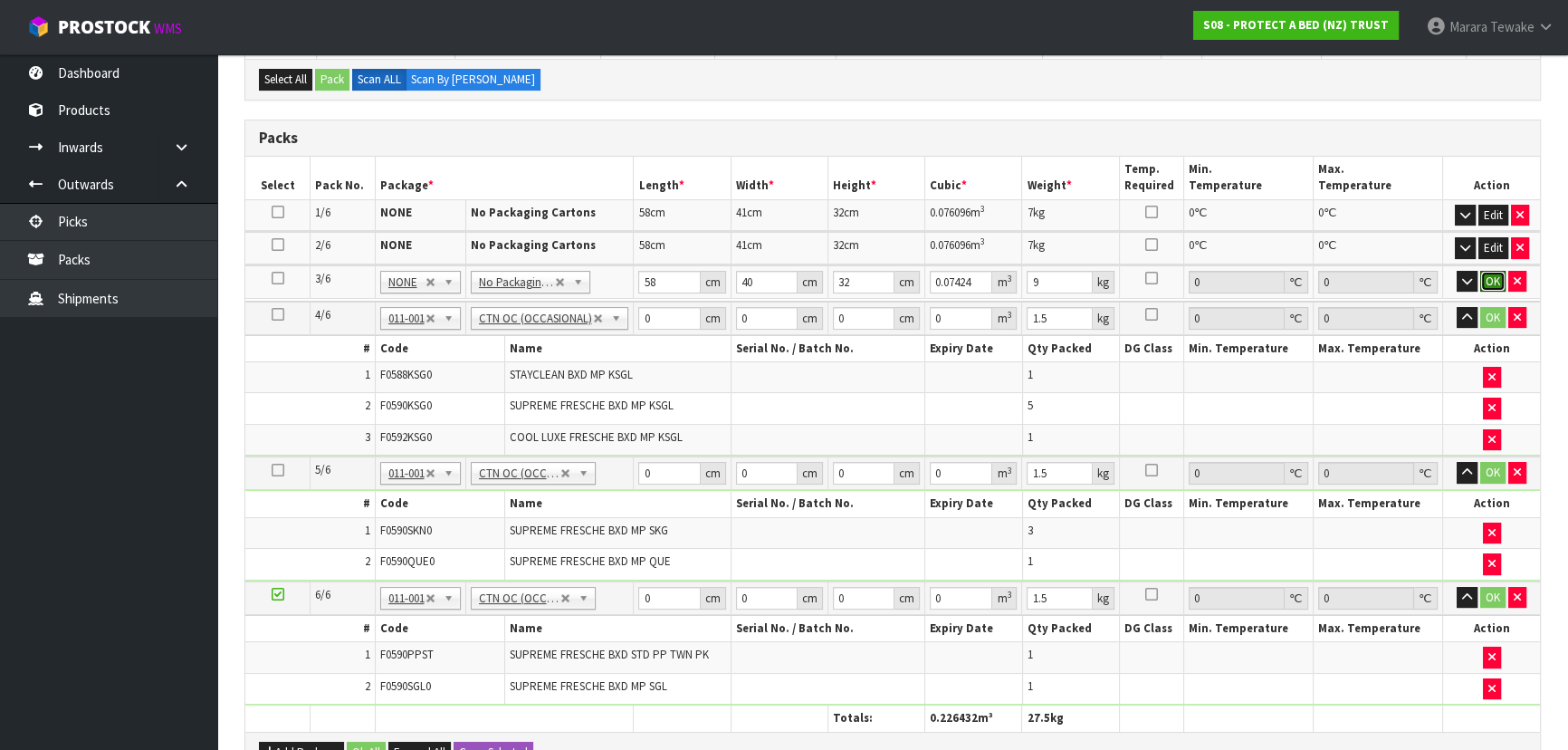
click button "OK" at bounding box center [1492, 282] width 25 height 22
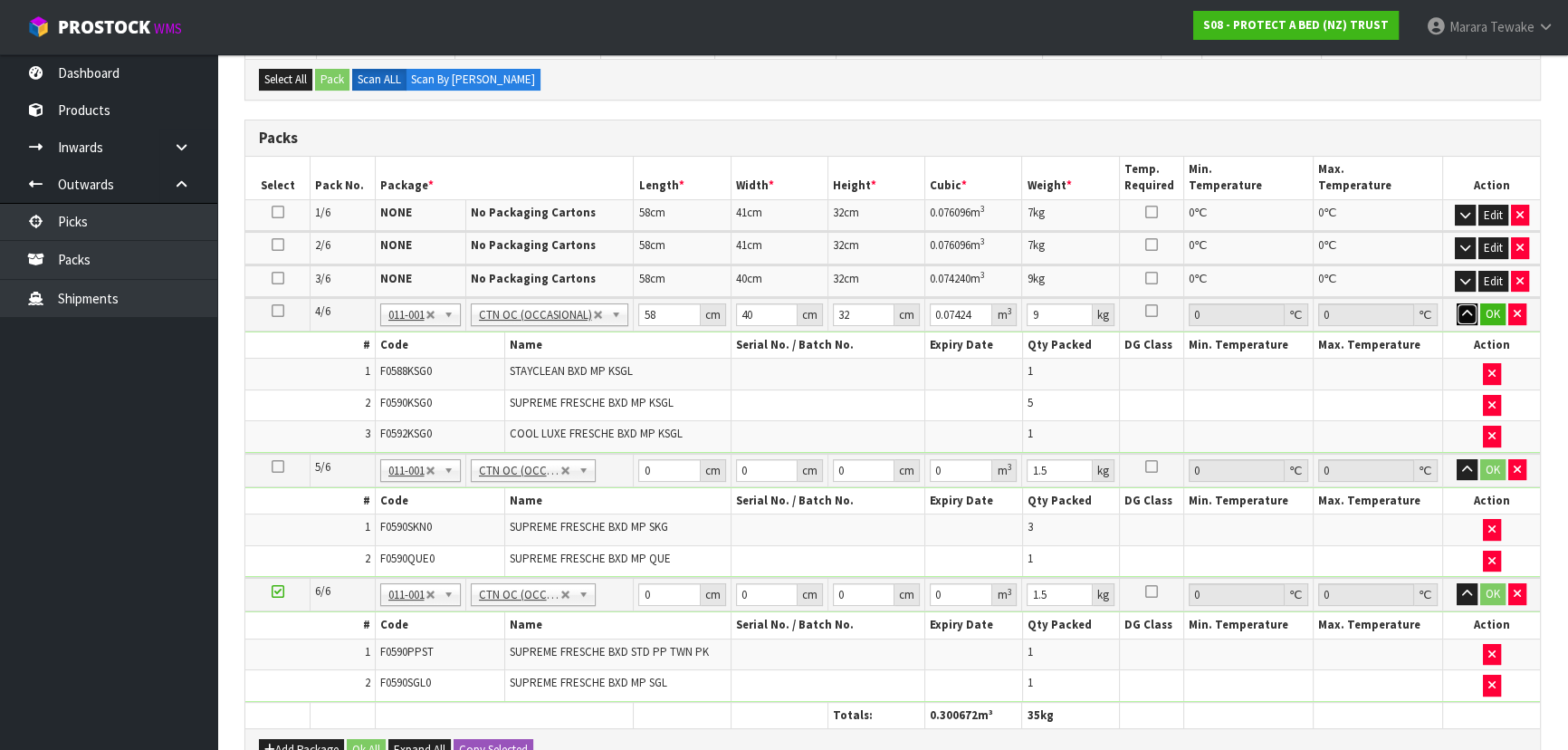
click at [1457, 303] on button "button" at bounding box center [1467, 314] width 21 height 22
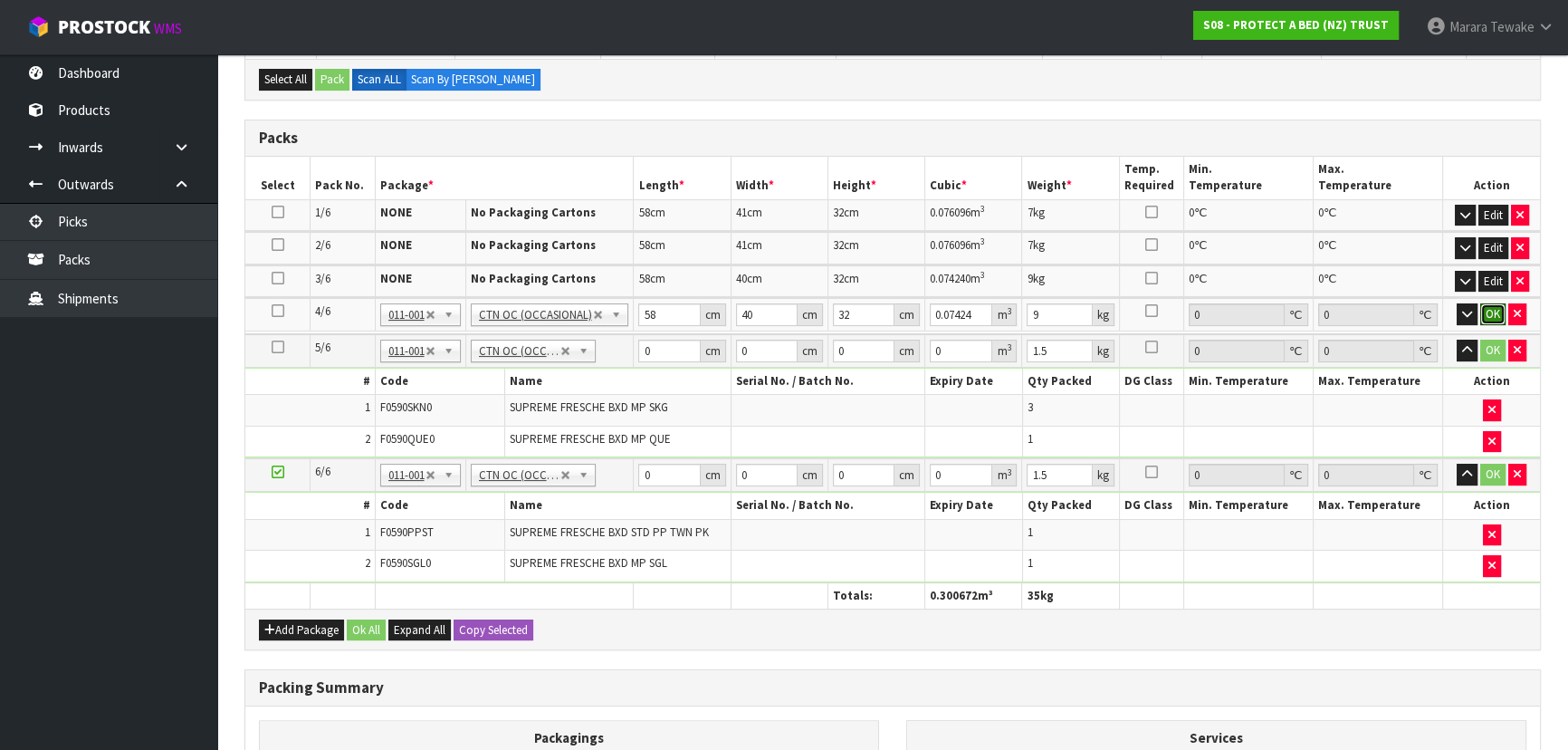
click button "OK" at bounding box center [1492, 314] width 25 height 22
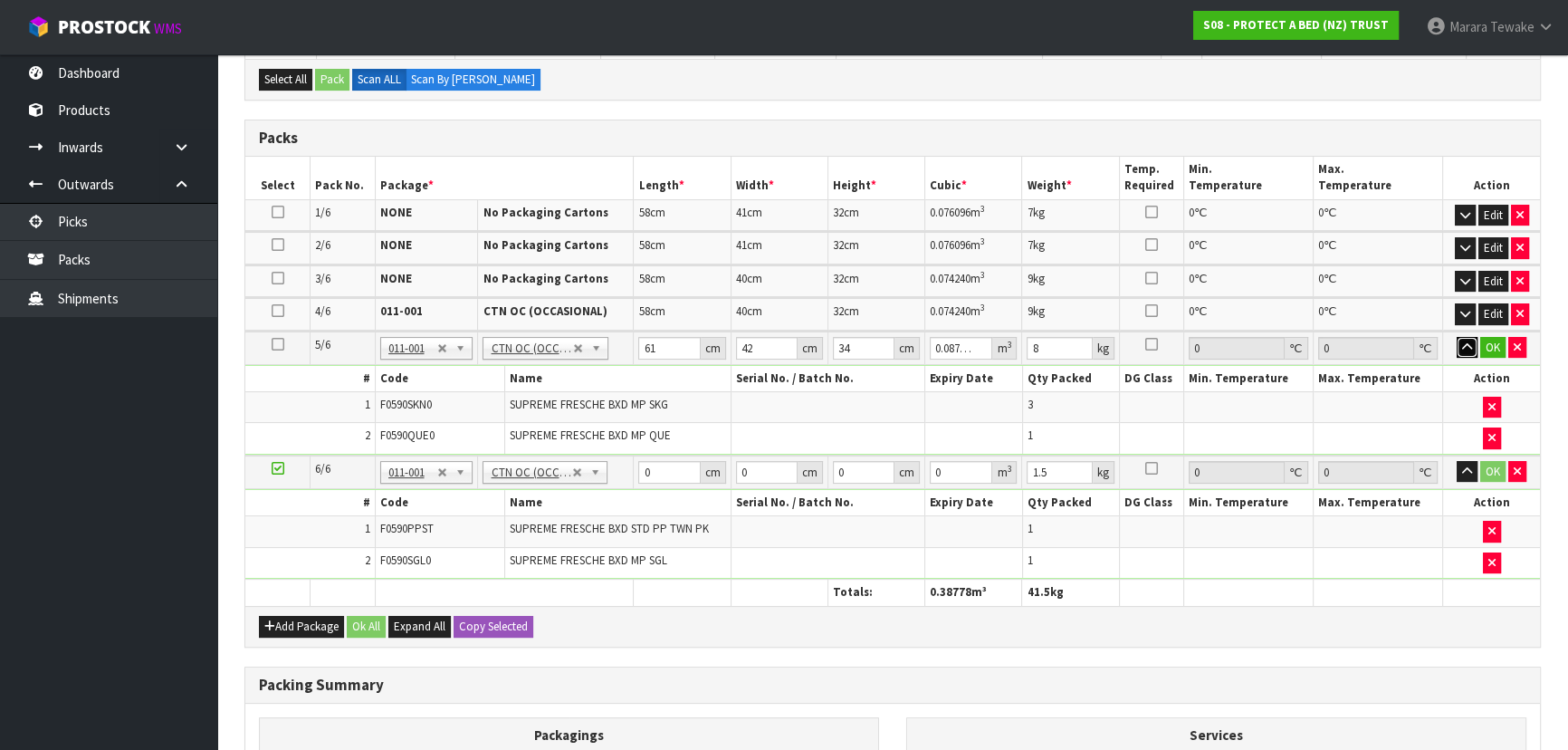
click at [1457, 337] on button "button" at bounding box center [1467, 348] width 21 height 22
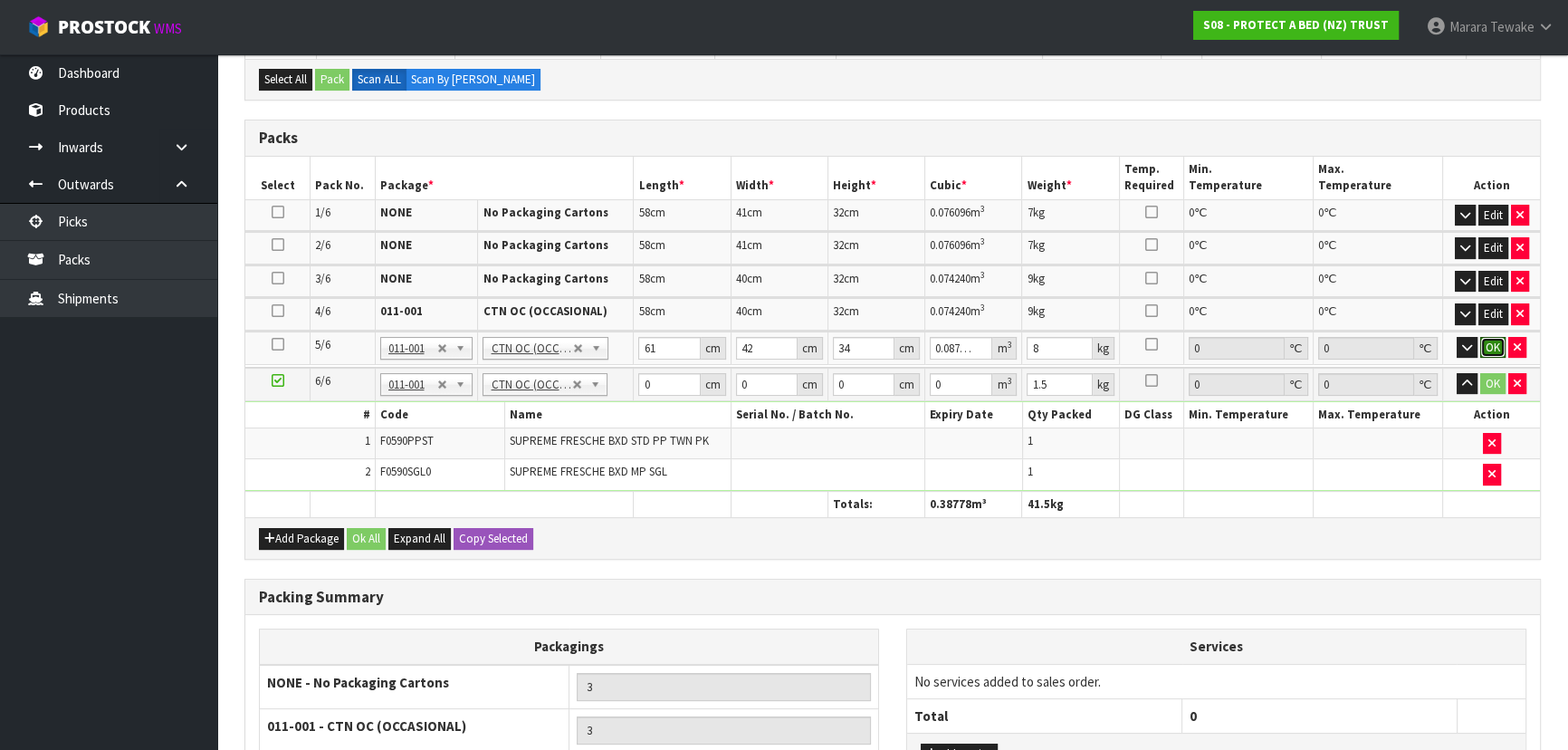
click button "OK" at bounding box center [1492, 348] width 25 height 22
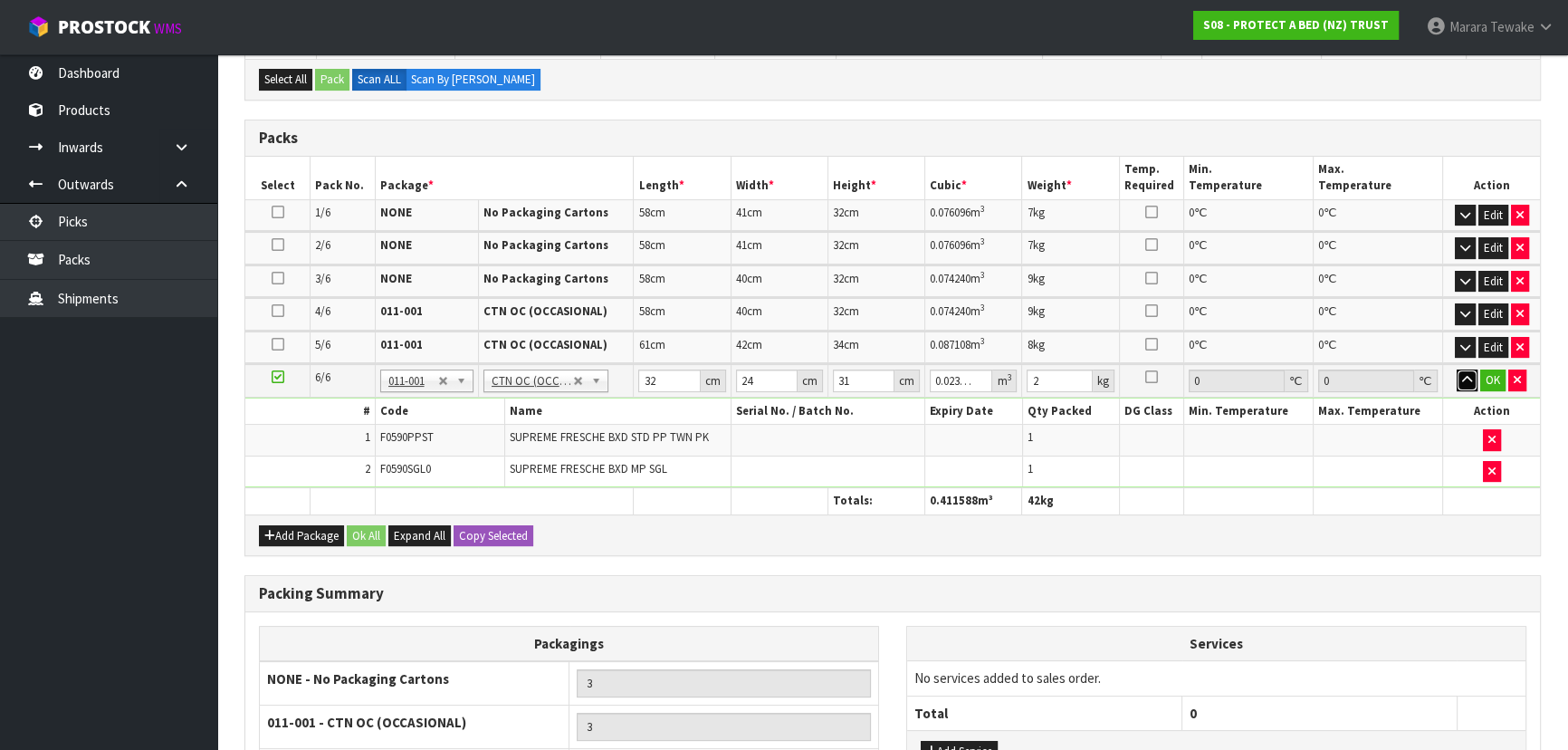
click at [1457, 370] on button "button" at bounding box center [1467, 381] width 21 height 22
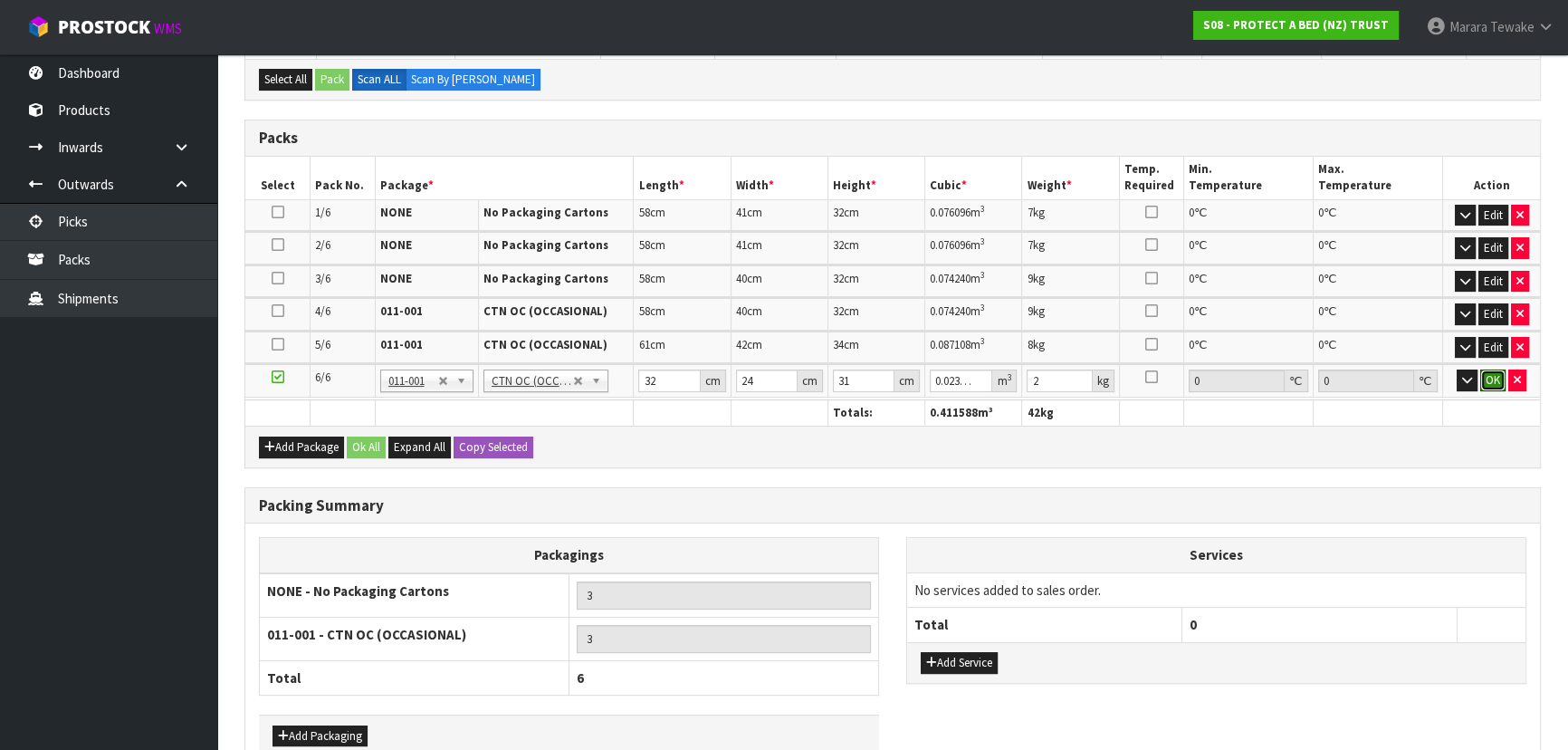
click button "OK" at bounding box center [1492, 381] width 25 height 22
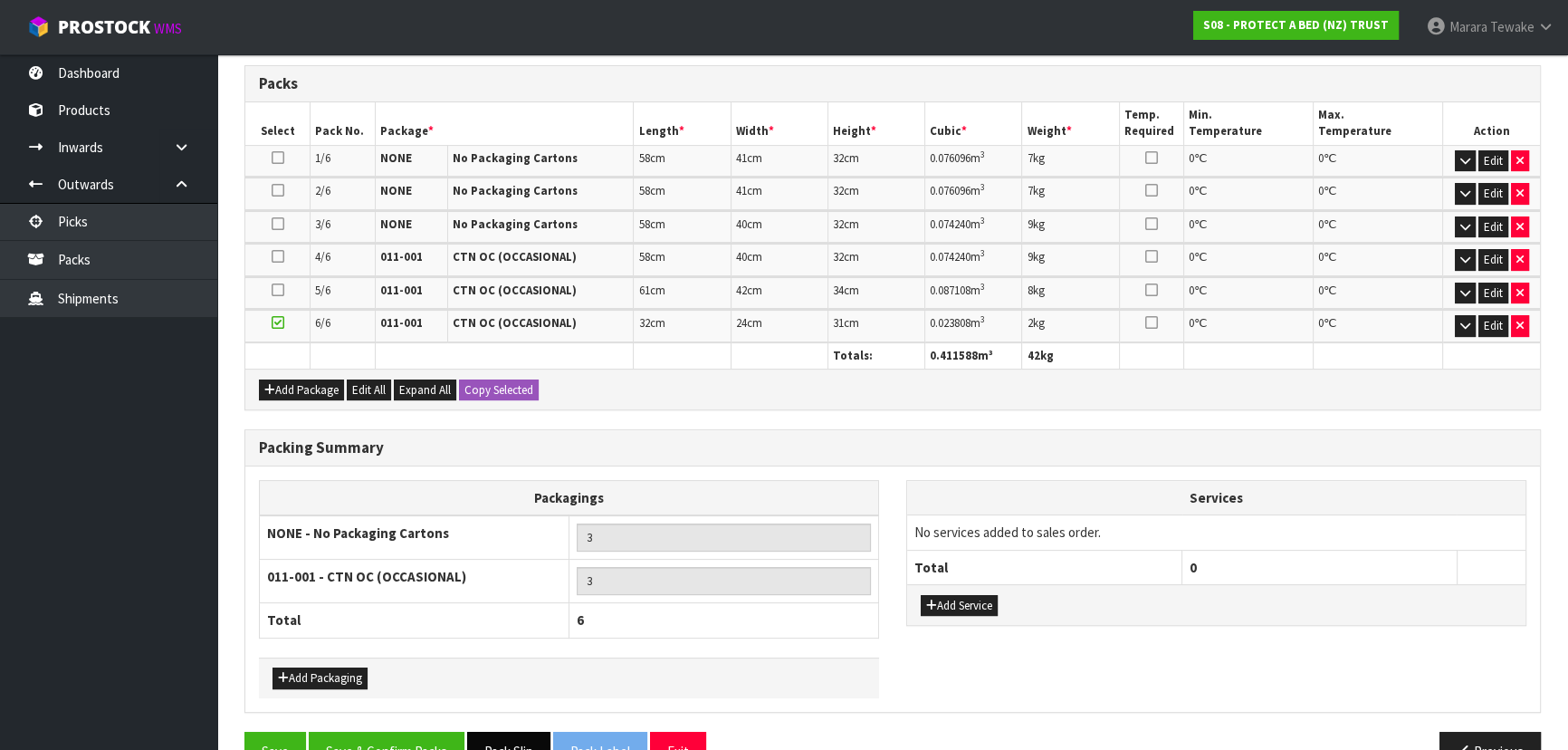
scroll to position [454, 0]
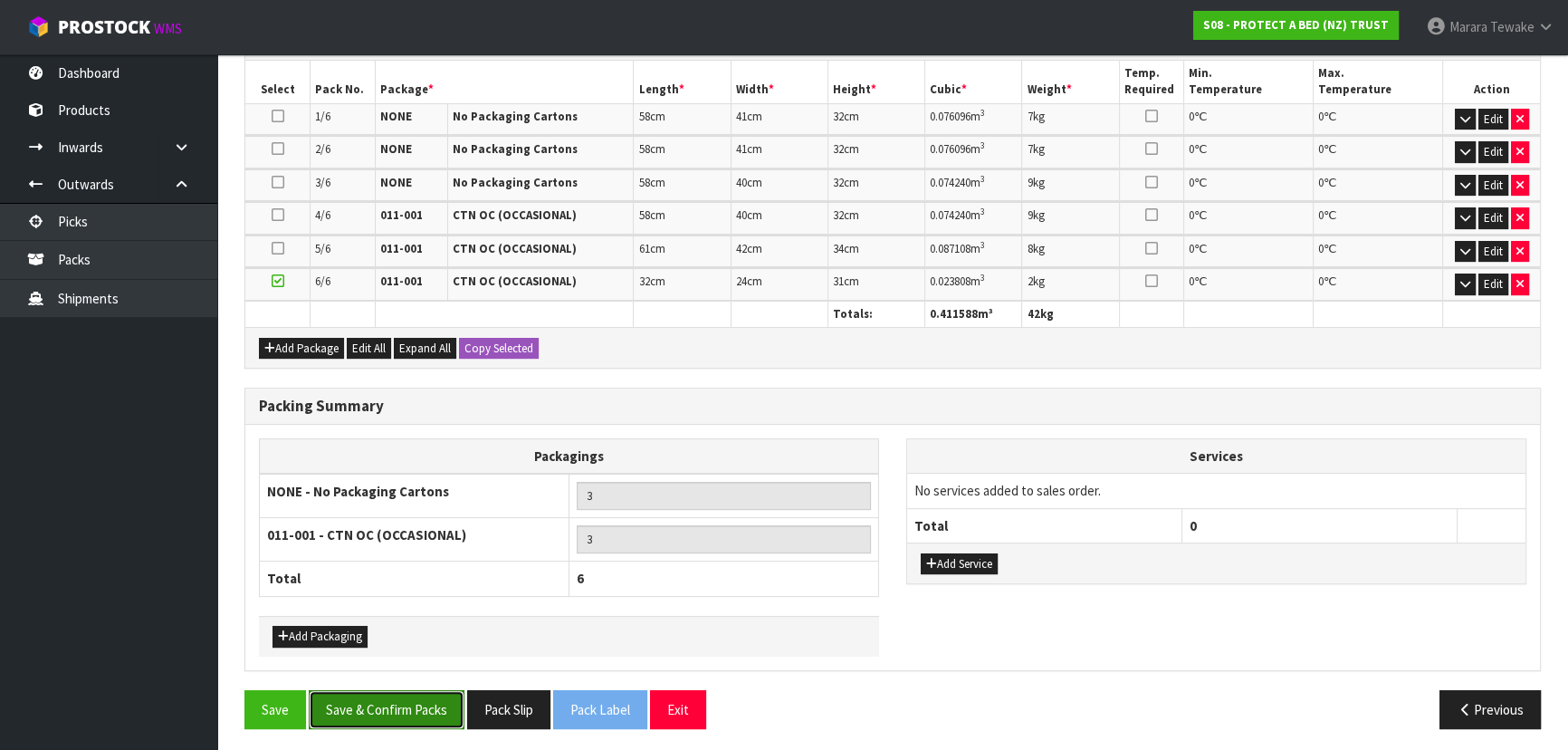
drag, startPoint x: 405, startPoint y: 707, endPoint x: 382, endPoint y: 718, distance: 25.5
click at [395, 710] on button "Save & Confirm Packs" at bounding box center [386, 709] width 155 height 39
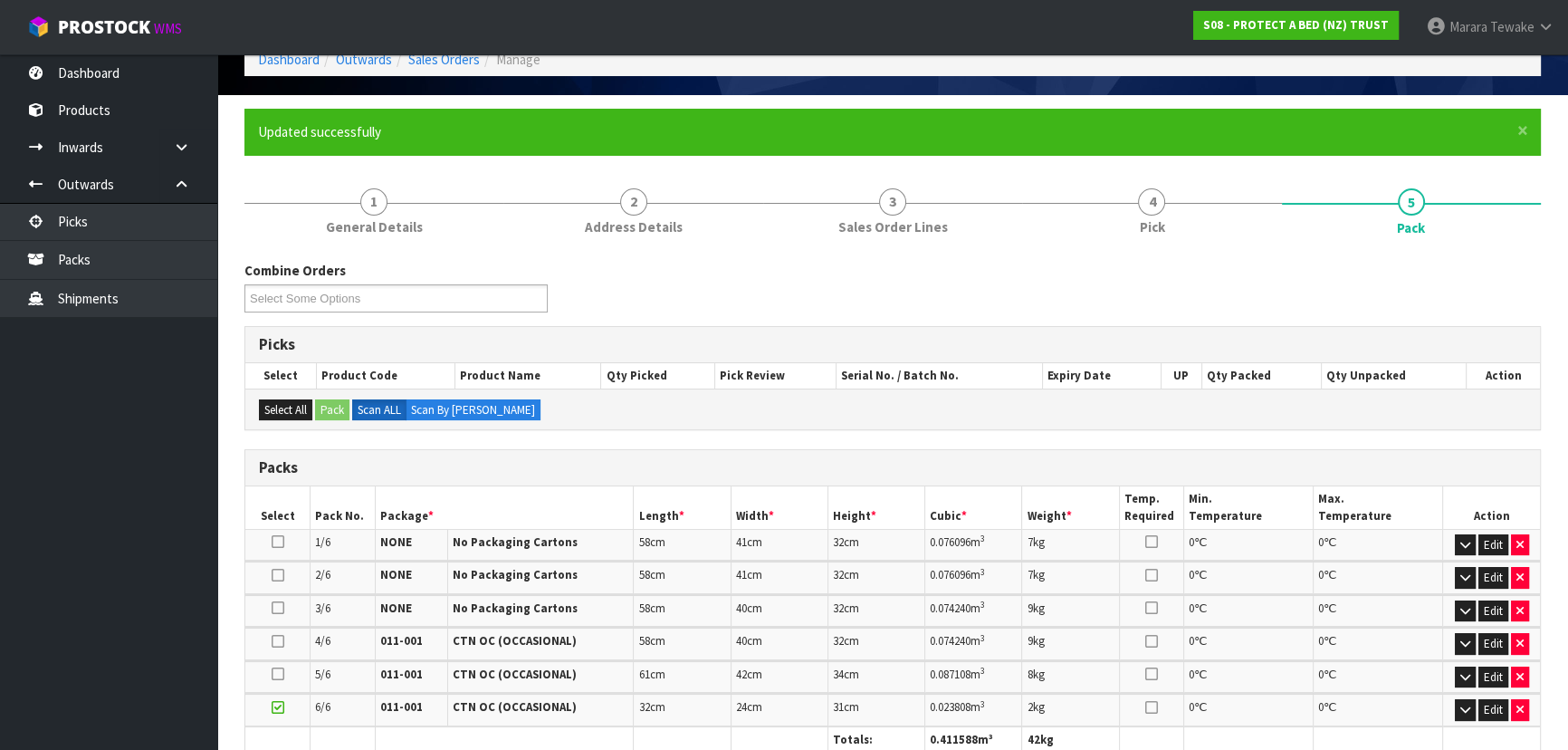
scroll to position [480, 0]
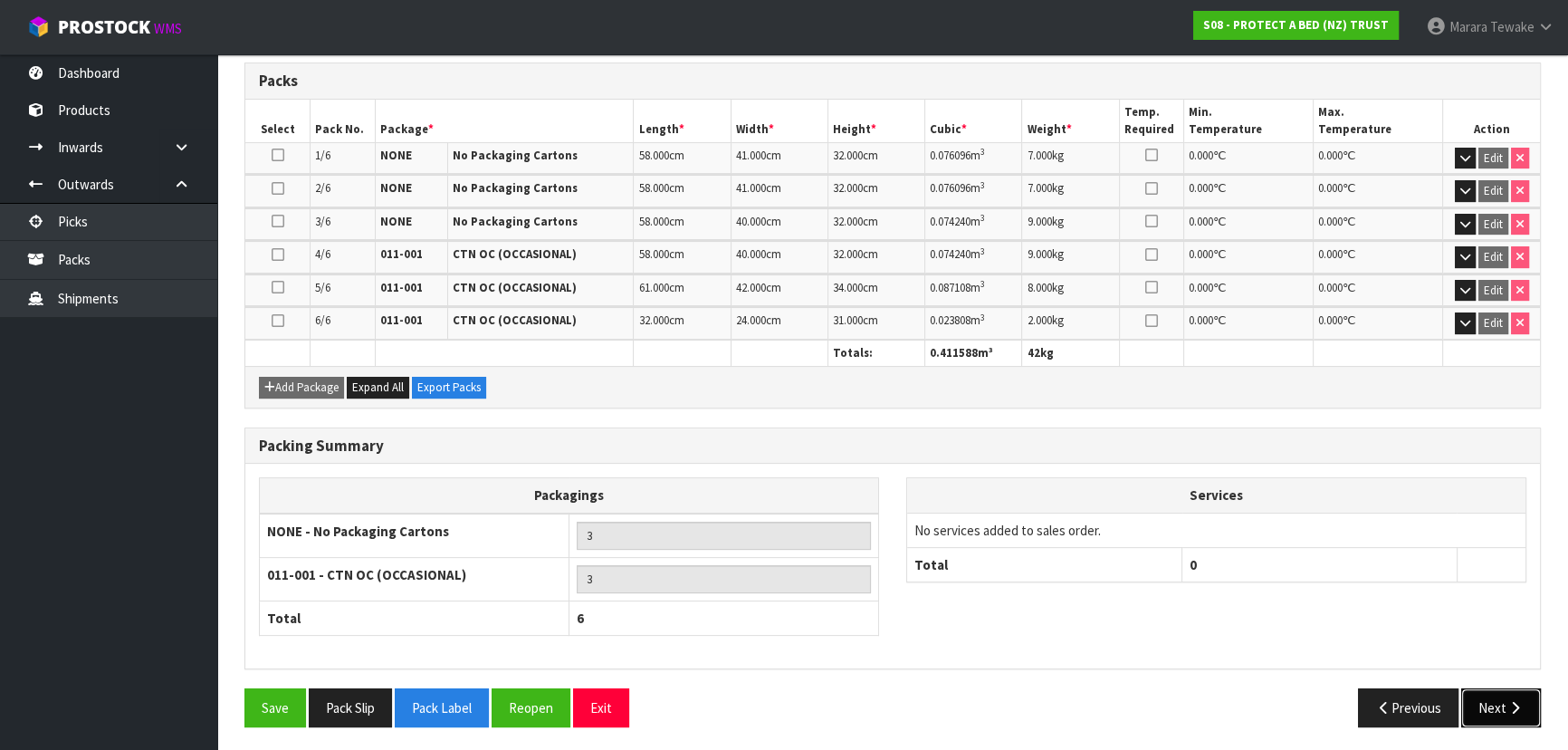
click at [1493, 694] on button "Next" at bounding box center [1501, 707] width 80 height 39
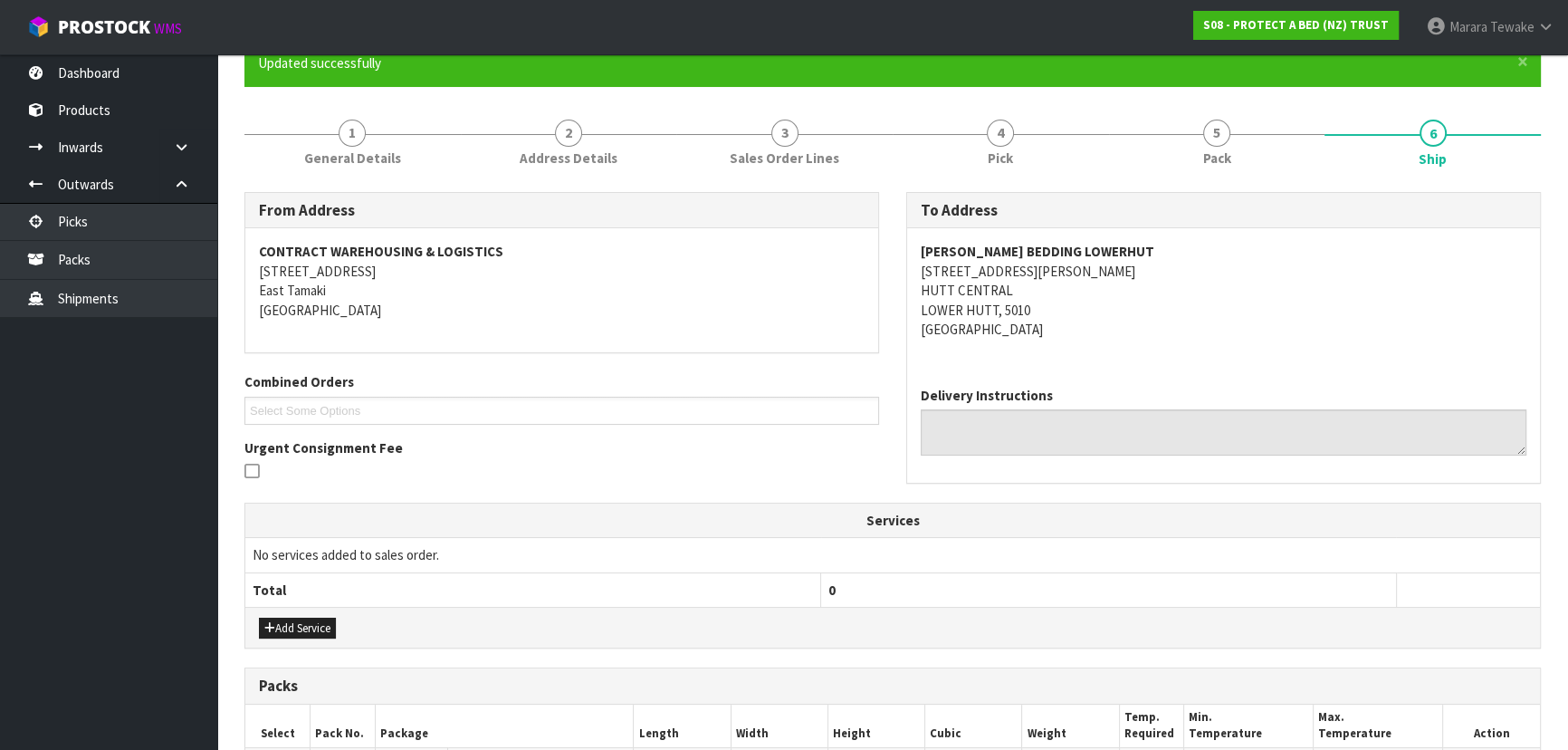
scroll to position [576, 0]
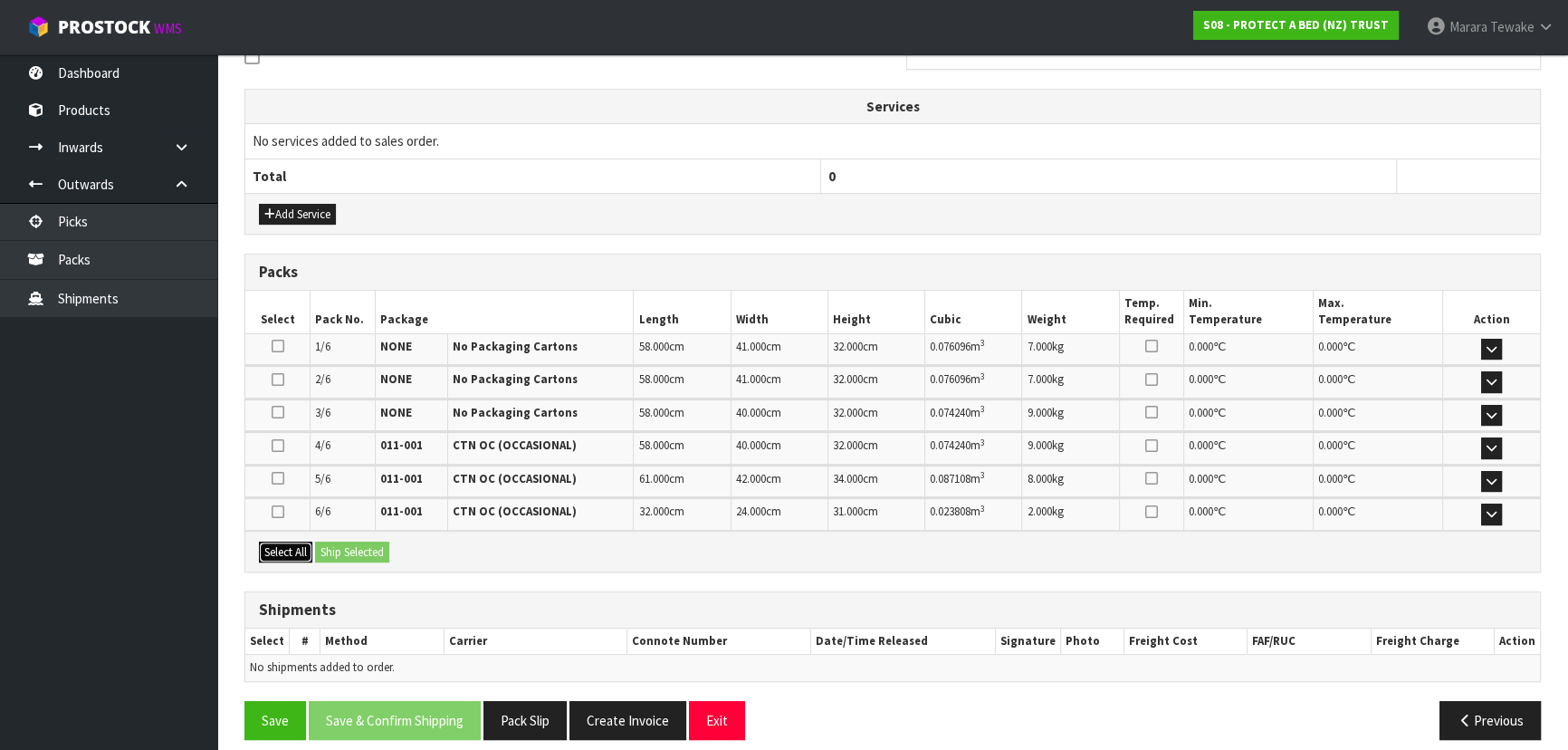
click at [292, 542] on button "Select All" at bounding box center [286, 553] width 54 height 22
click at [358, 547] on button "Ship Selected" at bounding box center [352, 553] width 74 height 22
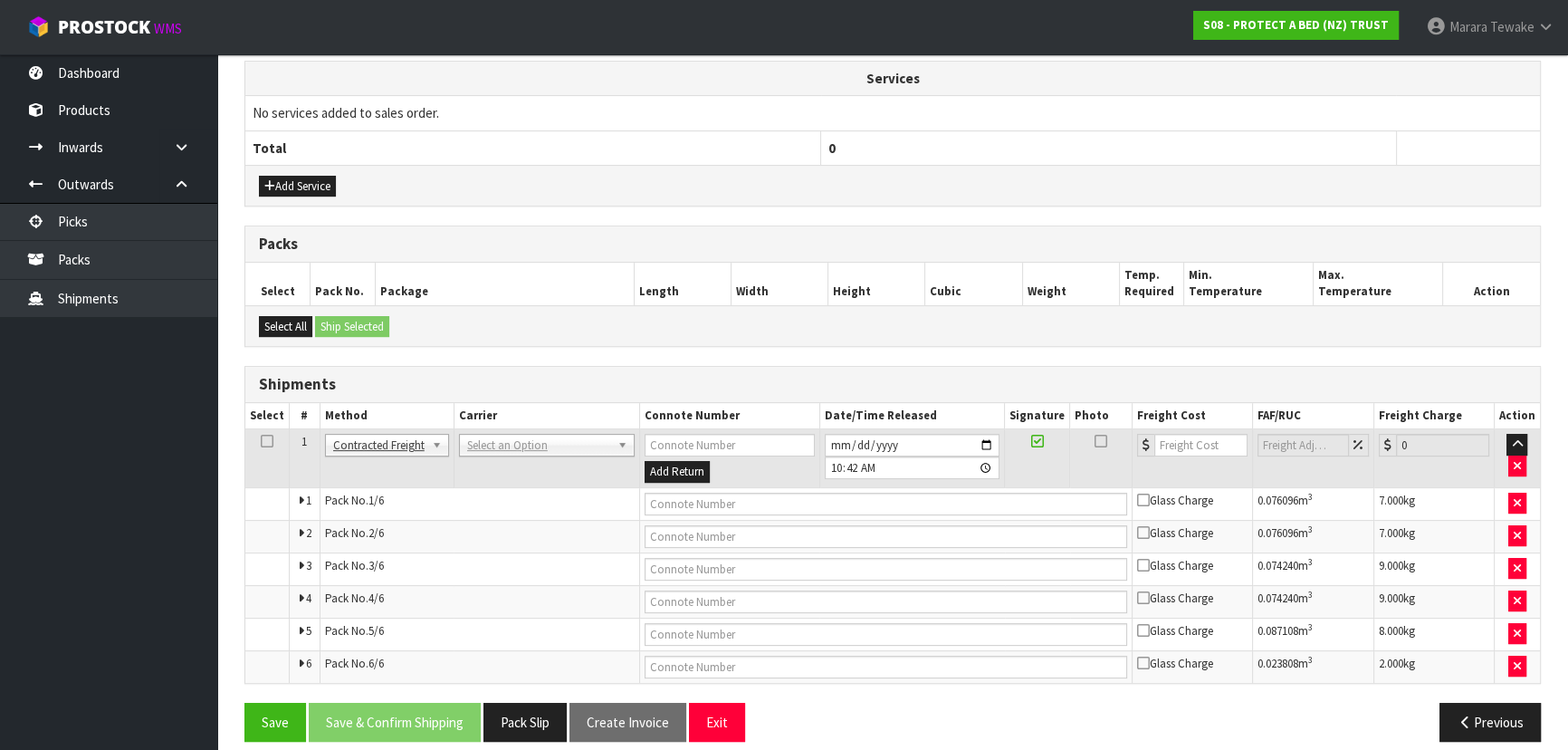
scroll to position [619, 0]
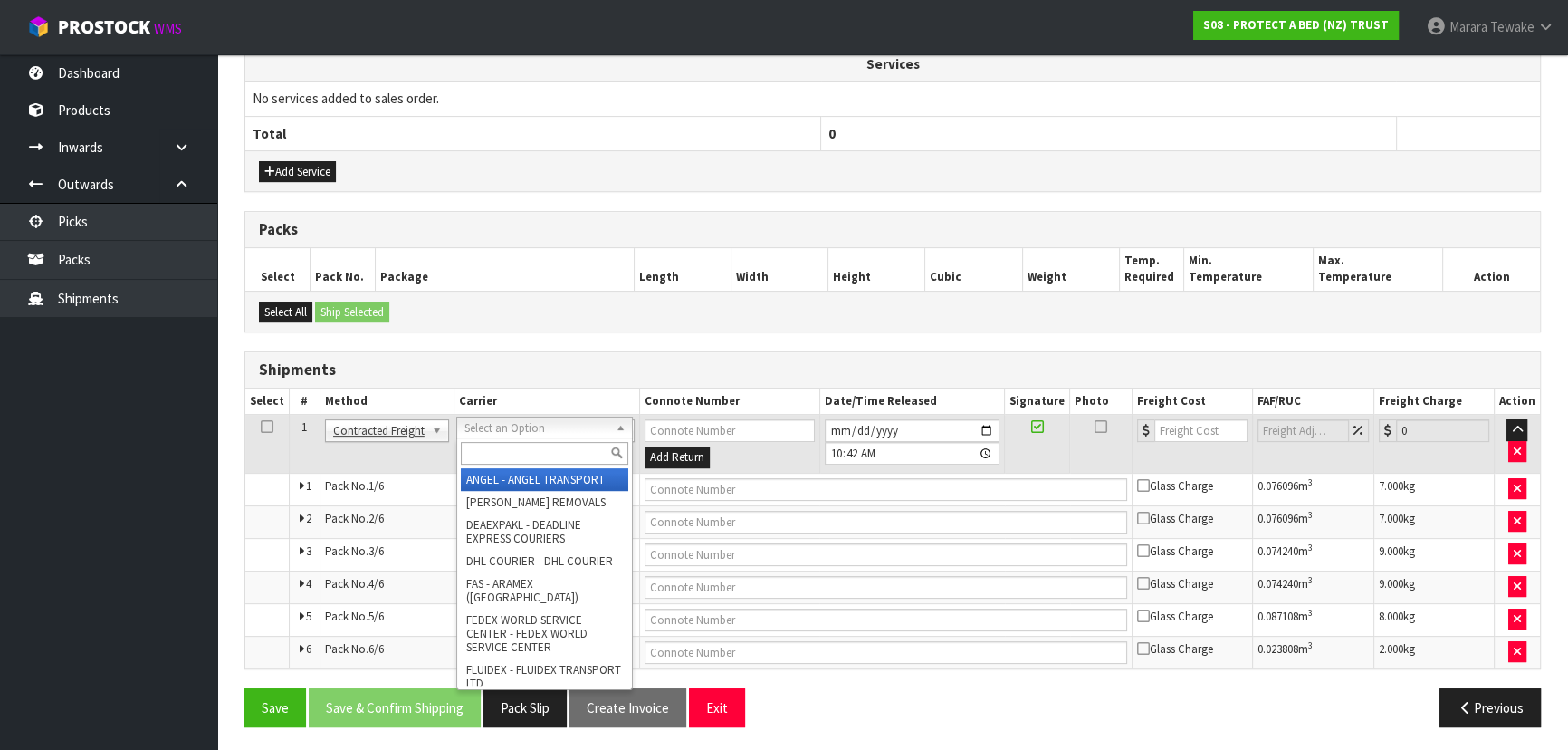
click at [516, 446] on input "text" at bounding box center [544, 453] width 167 height 22
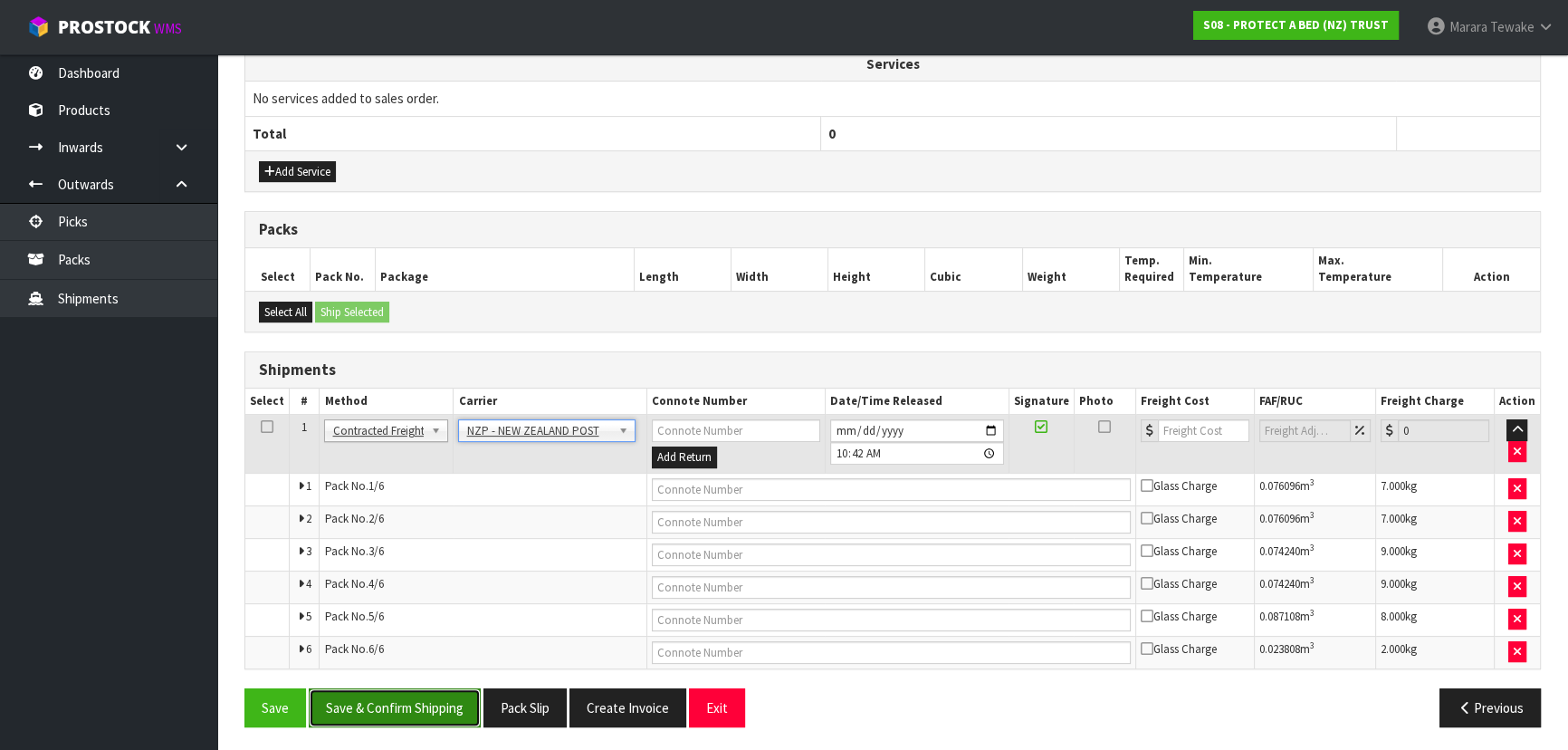
drag, startPoint x: 435, startPoint y: 690, endPoint x: 106, endPoint y: 645, distance: 332.1
click at [435, 690] on button "Save & Confirm Shipping" at bounding box center [395, 707] width 172 height 39
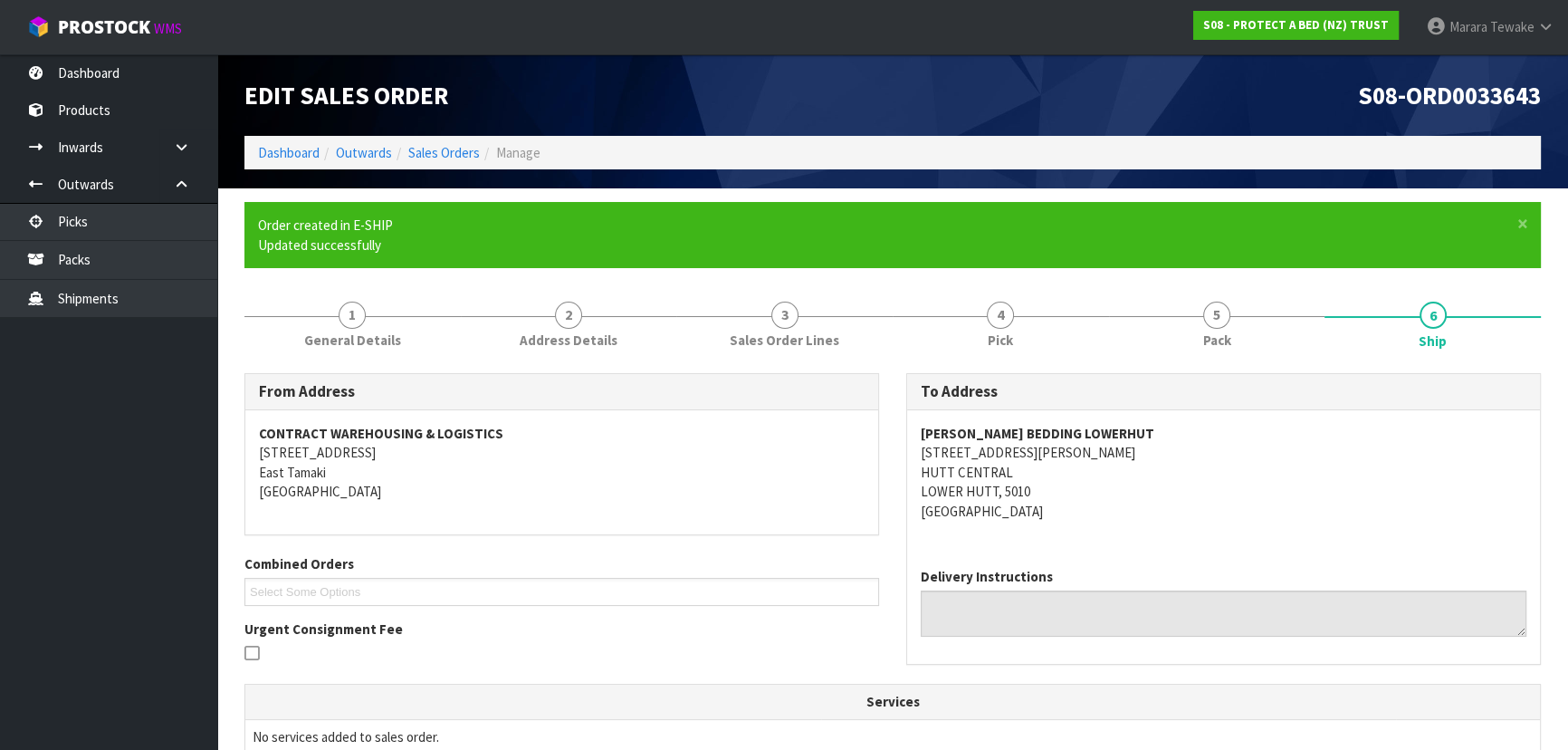
scroll to position [586, 0]
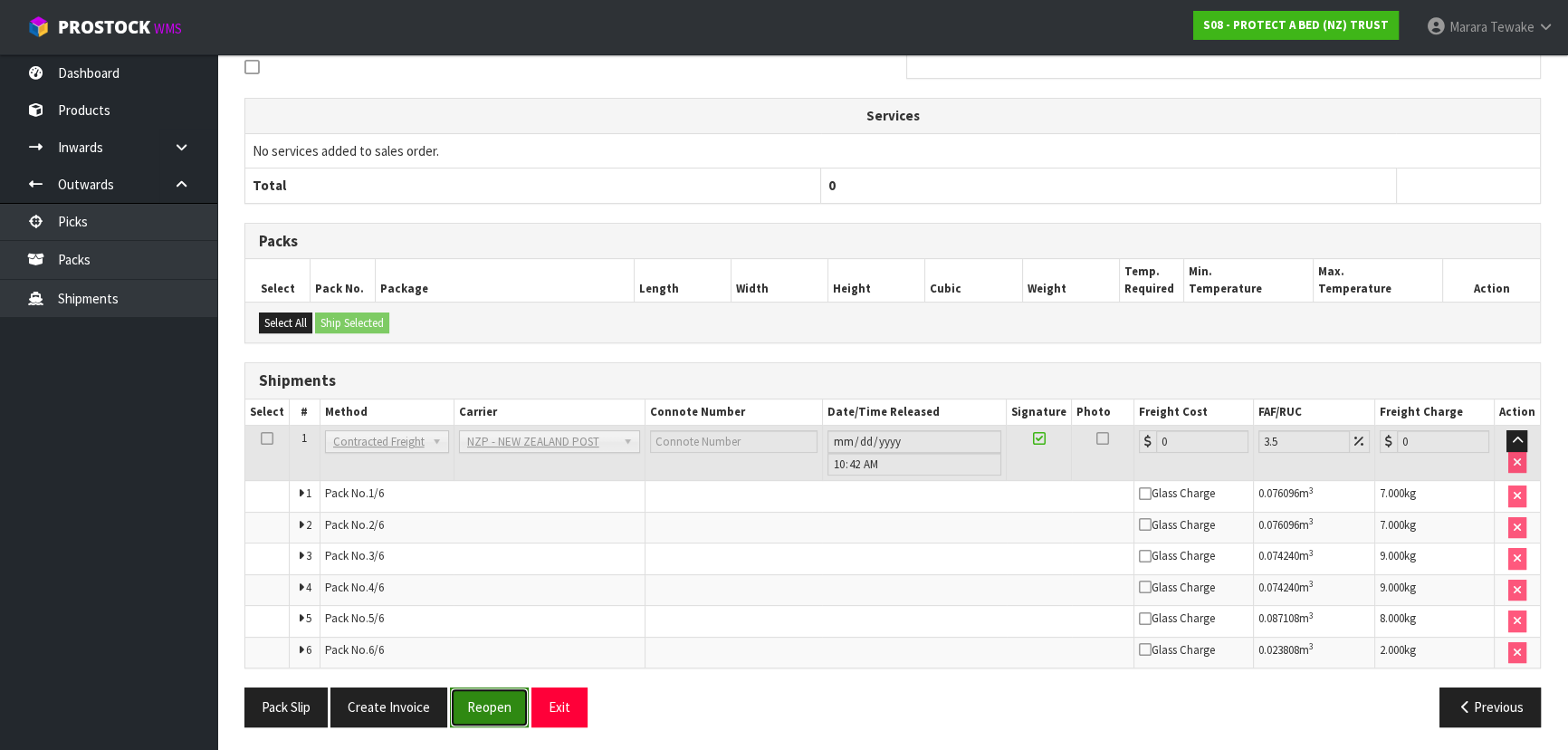
click at [487, 708] on button "Reopen" at bounding box center [489, 707] width 79 height 39
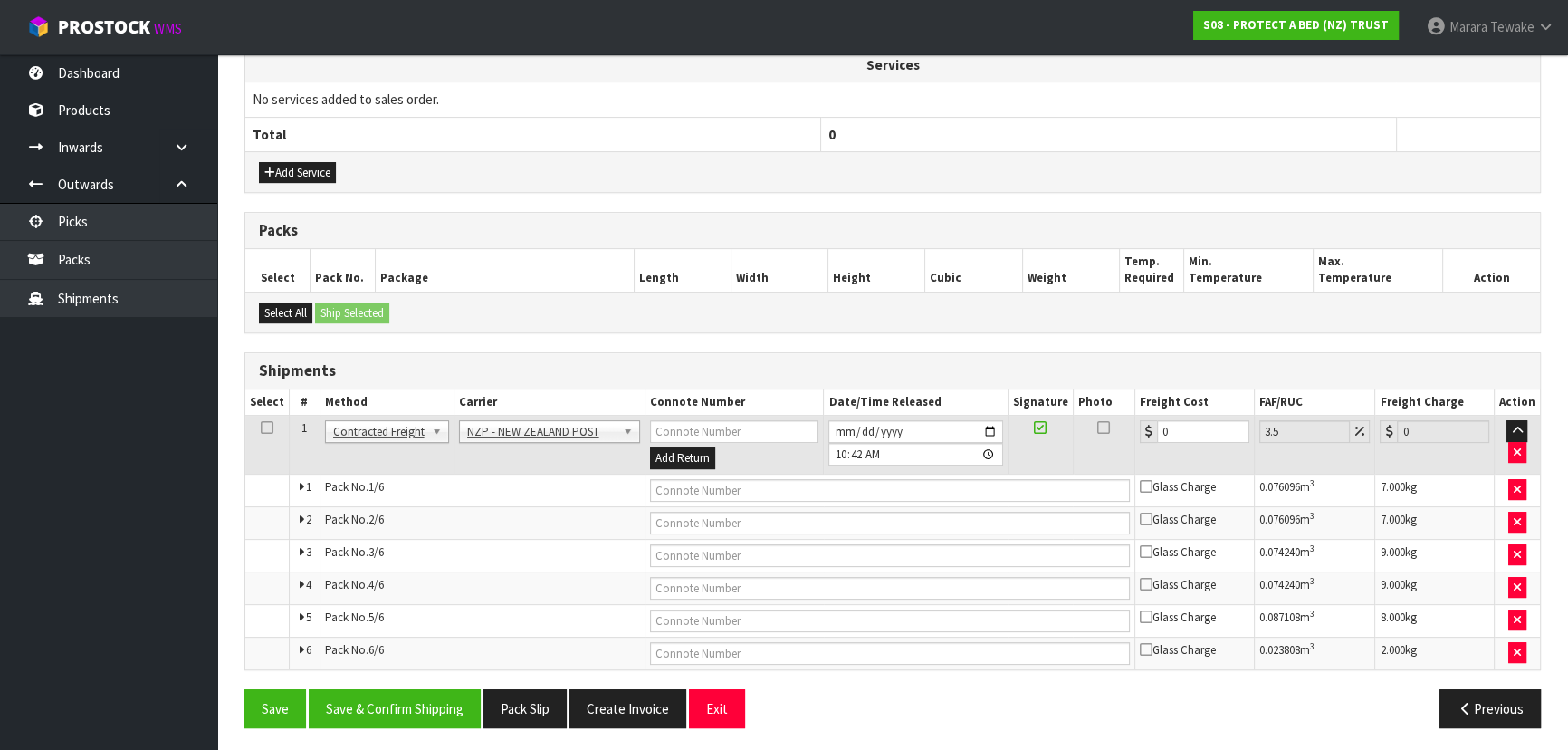
scroll to position [619, 0]
drag, startPoint x: 1181, startPoint y: 419, endPoint x: 1141, endPoint y: 405, distance: 42.4
click at [1152, 410] on table "Select # Method Carrier Connote Number Date/Time Released Signature Photo Freig…" at bounding box center [892, 528] width 1294 height 280
drag, startPoint x: 421, startPoint y: 701, endPoint x: 388, endPoint y: 697, distance: 33.2
click at [416, 700] on button "Save & Confirm Shipping" at bounding box center [395, 707] width 172 height 39
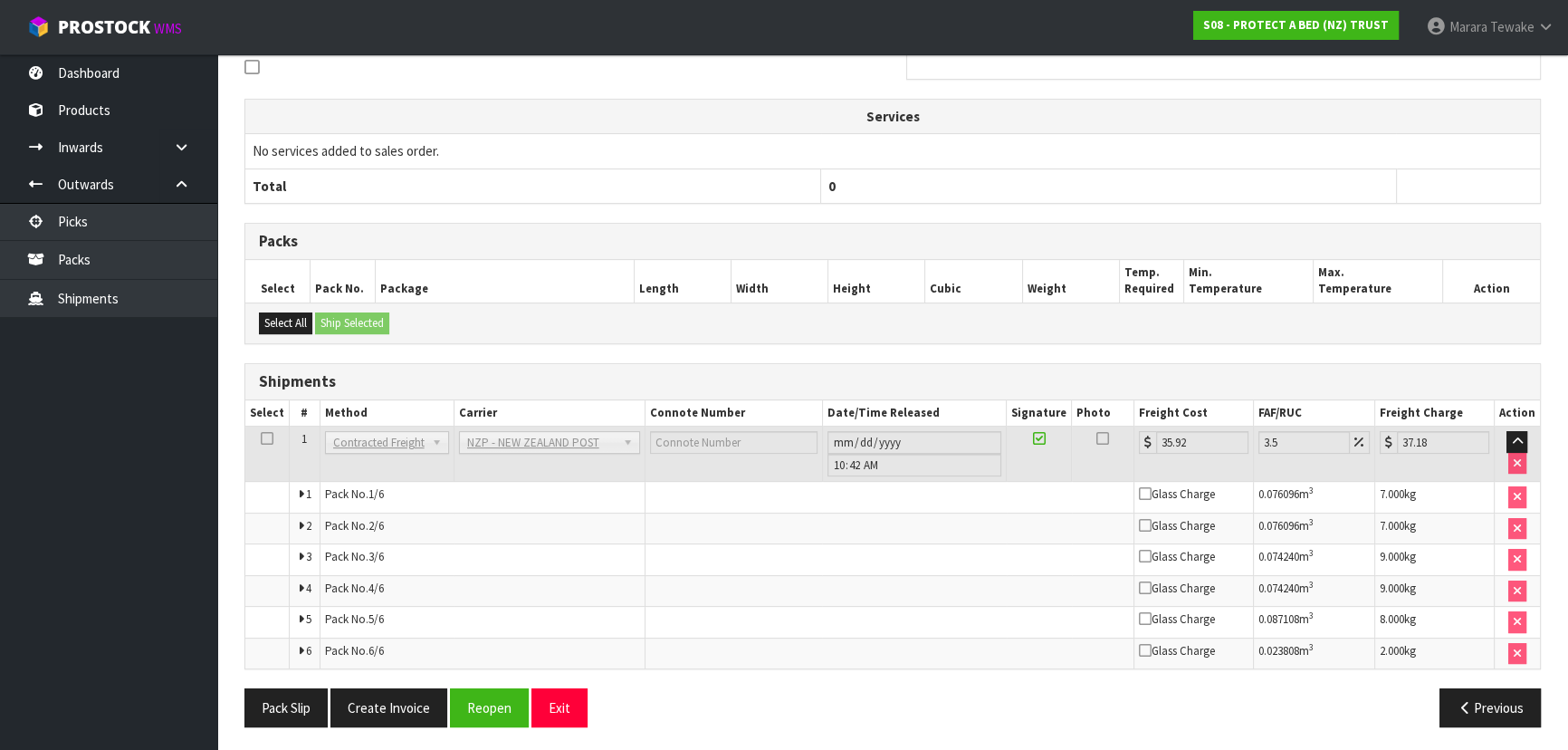
scroll to position [0, 0]
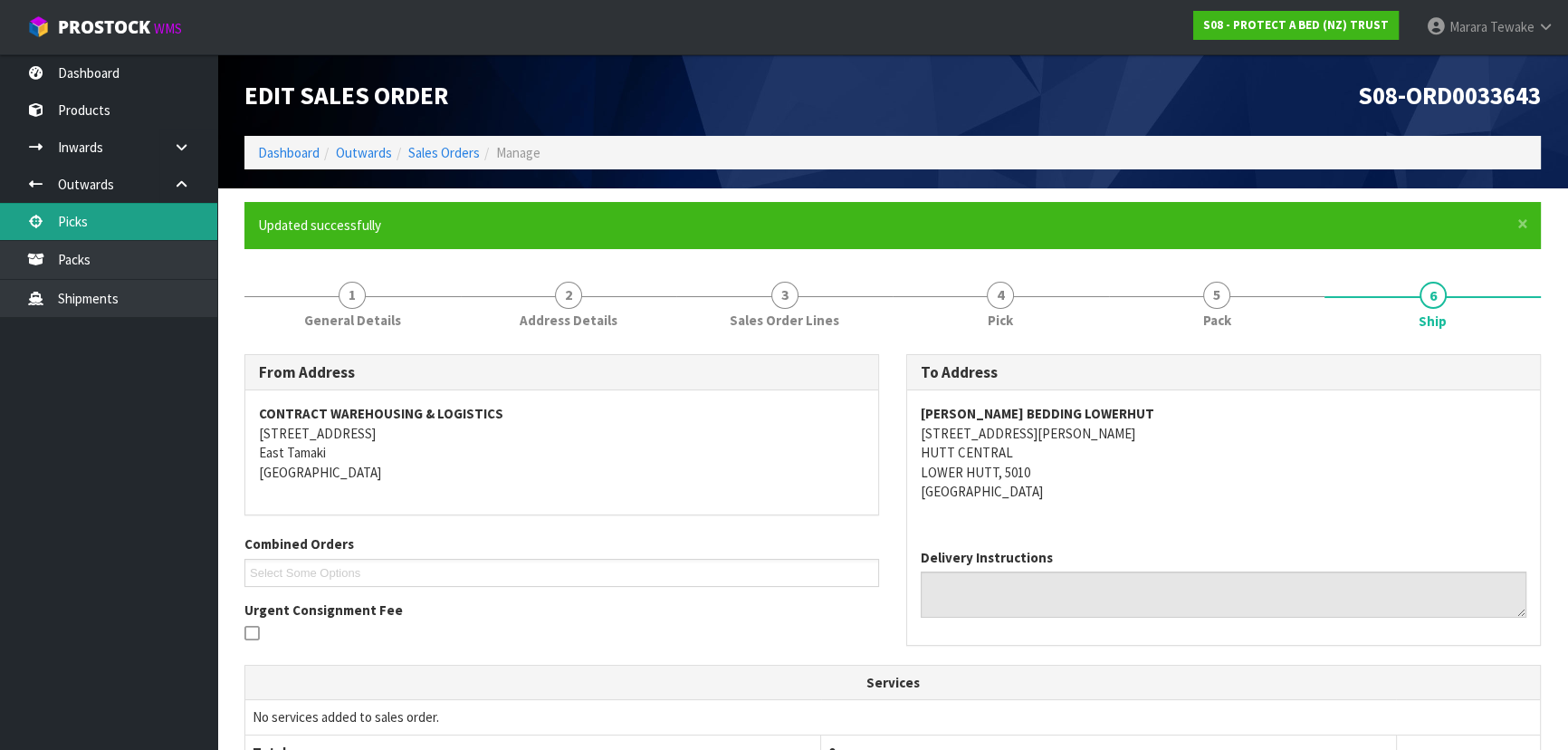
click at [145, 215] on link "Picks" at bounding box center [108, 221] width 217 height 37
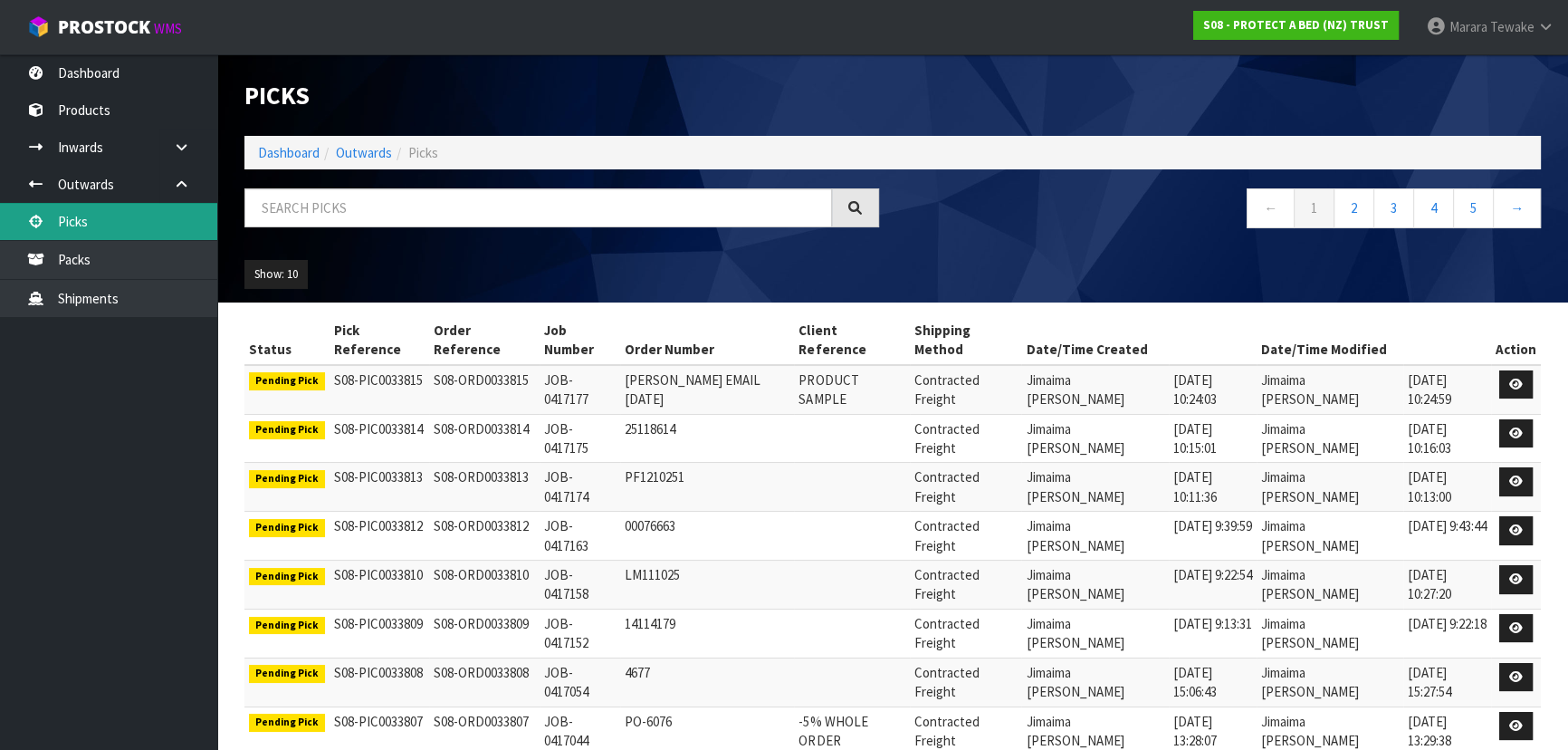
click at [145, 215] on link "Picks" at bounding box center [108, 221] width 217 height 37
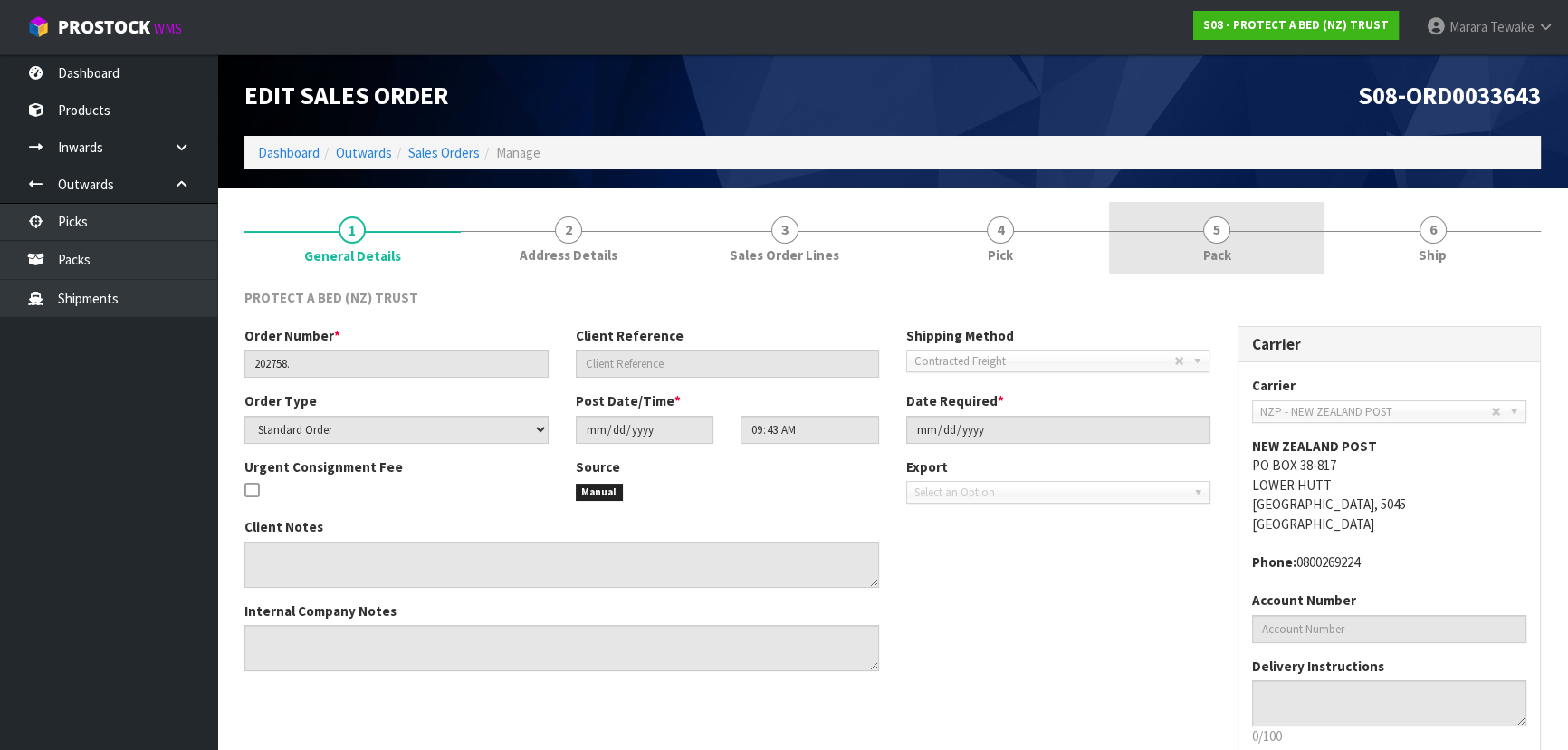
click at [1263, 233] on link "5 Pack" at bounding box center [1218, 237] width 216 height 71
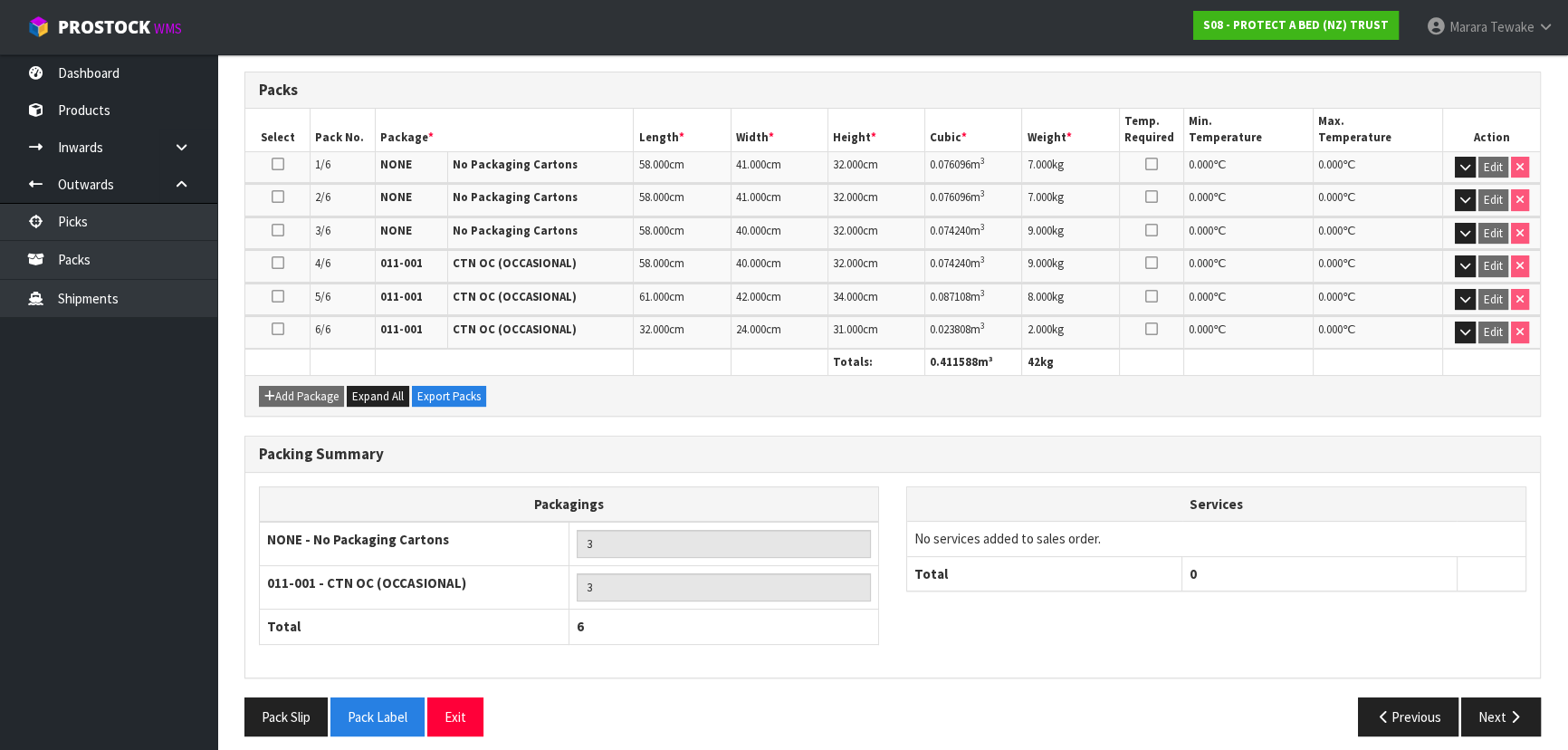
scroll to position [414, 0]
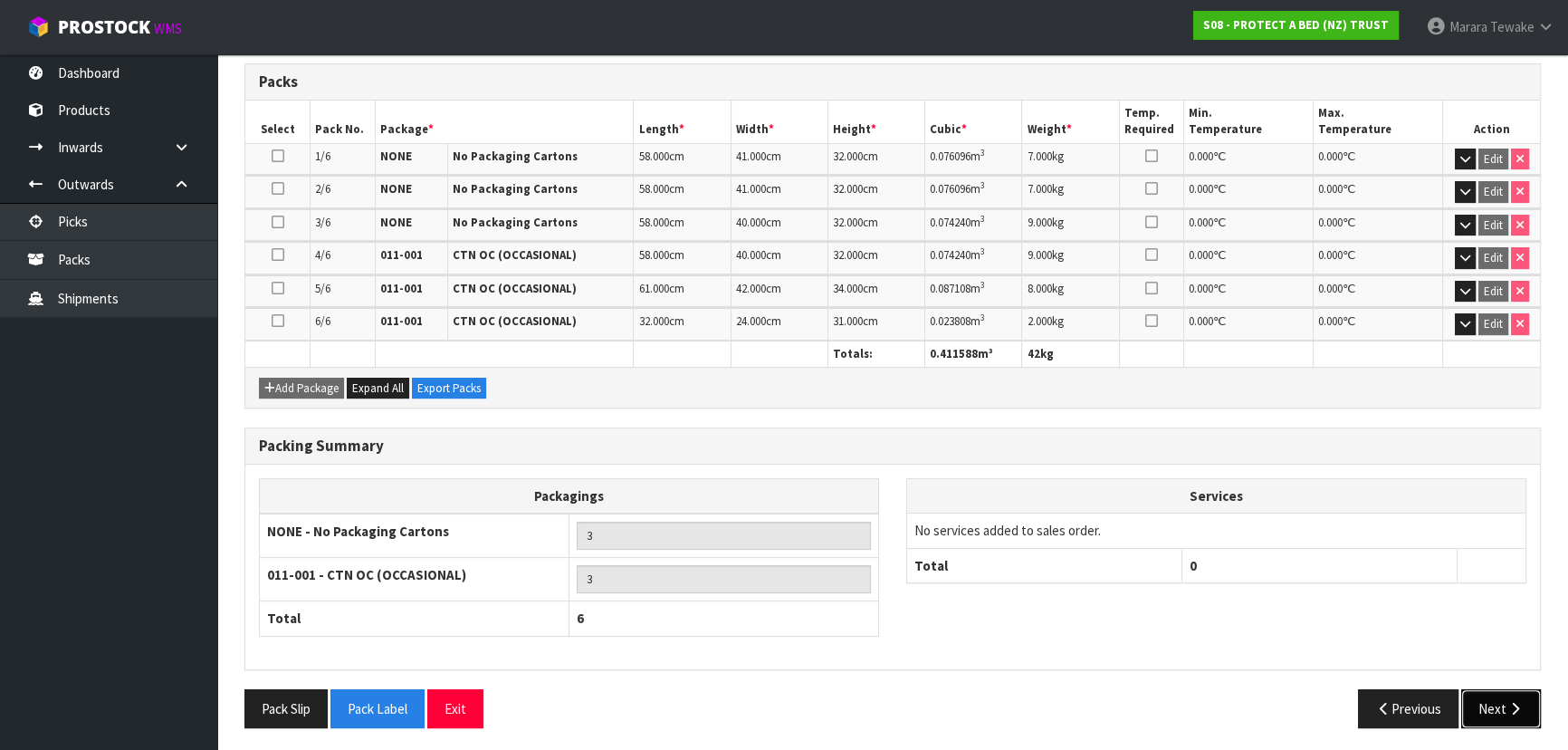
click at [1490, 693] on button "Next" at bounding box center [1501, 708] width 80 height 39
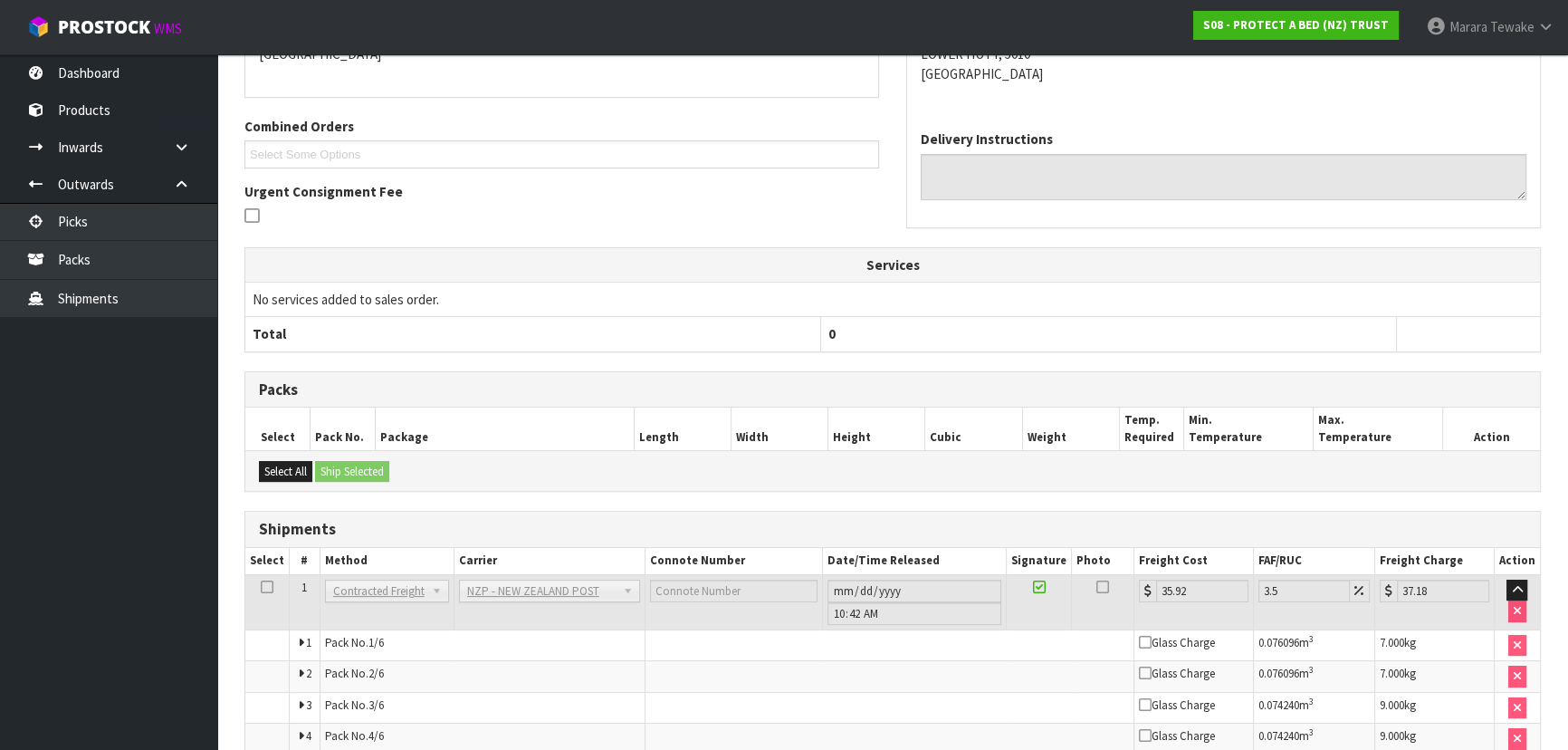
scroll to position [501, 0]
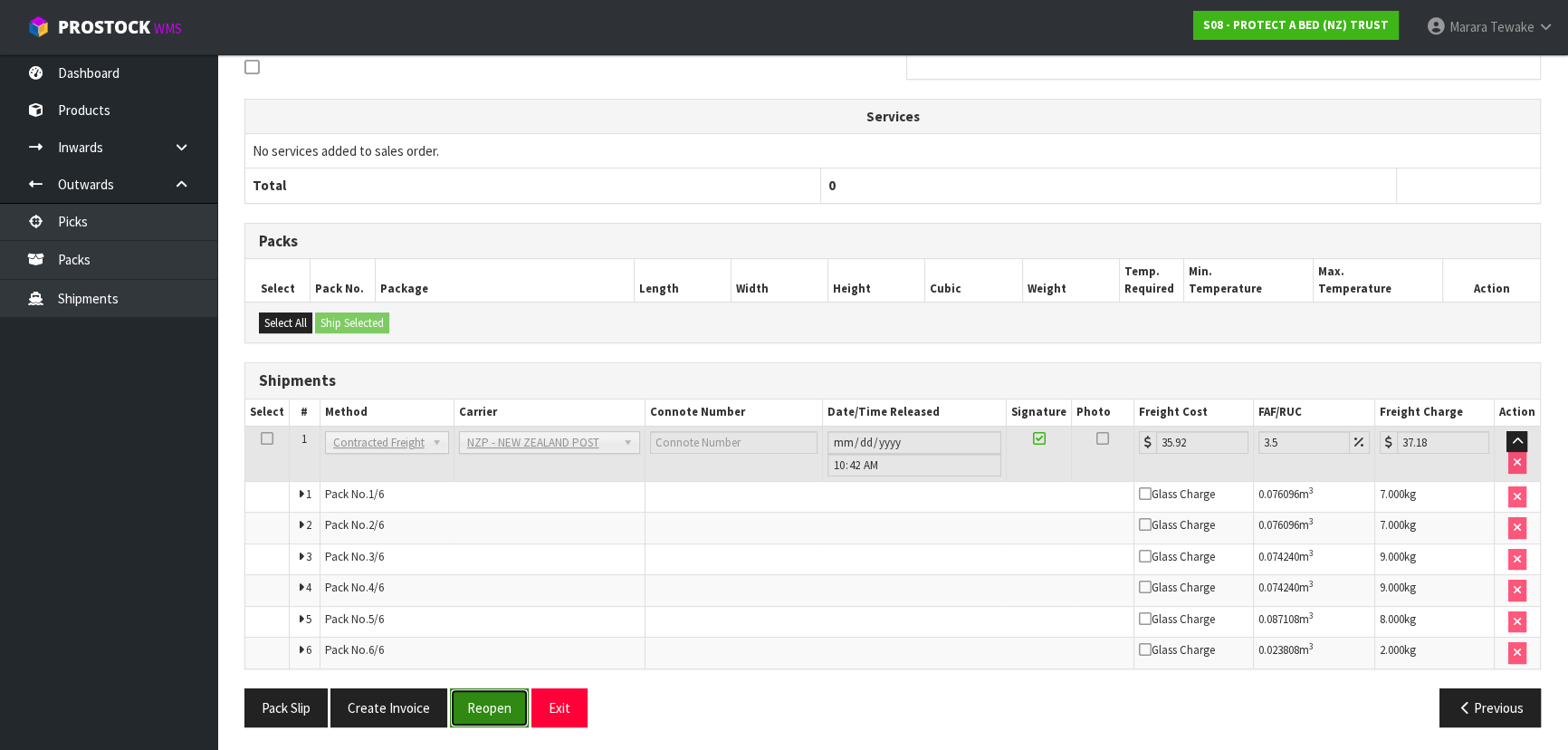
click at [494, 711] on button "Reopen" at bounding box center [489, 707] width 79 height 39
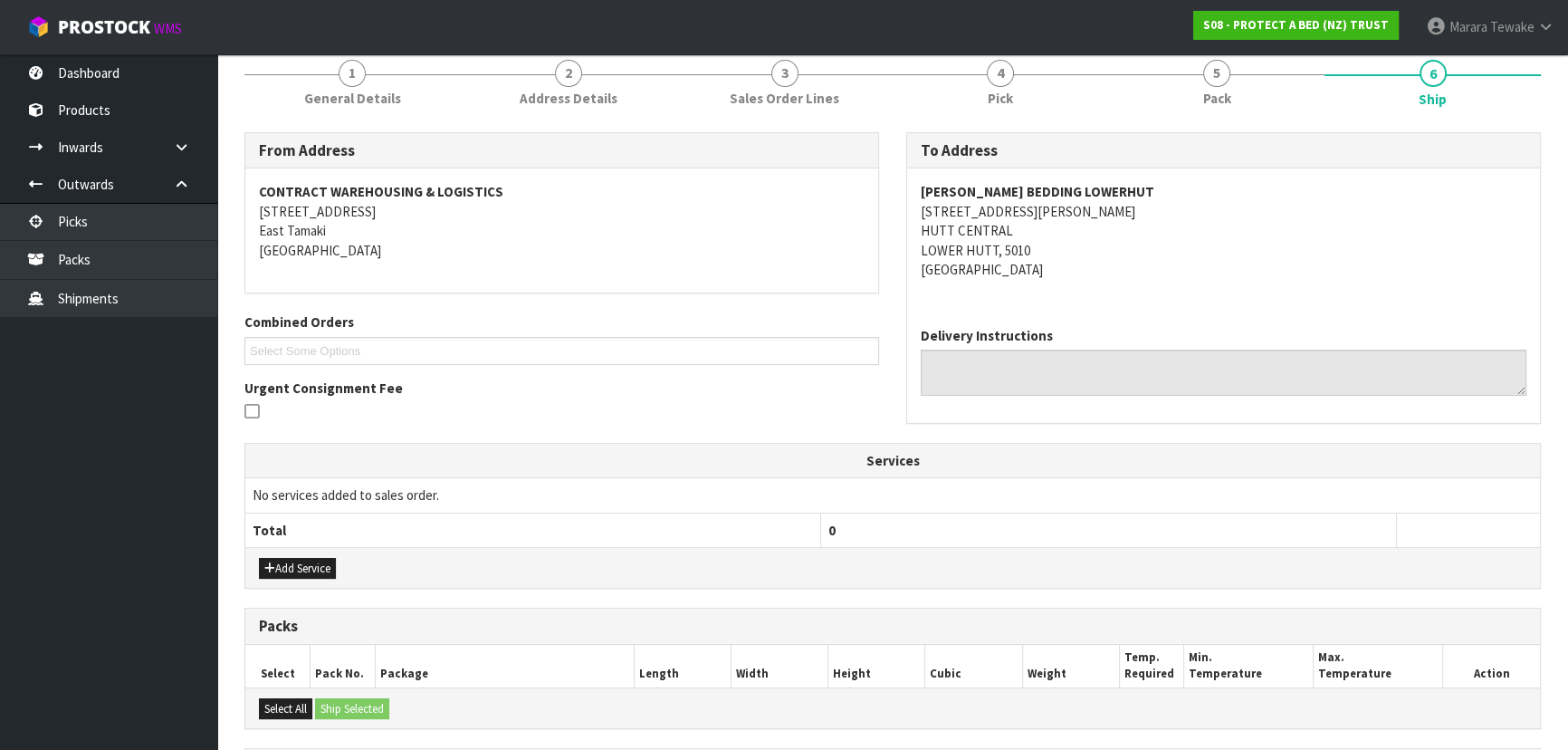
scroll to position [619, 0]
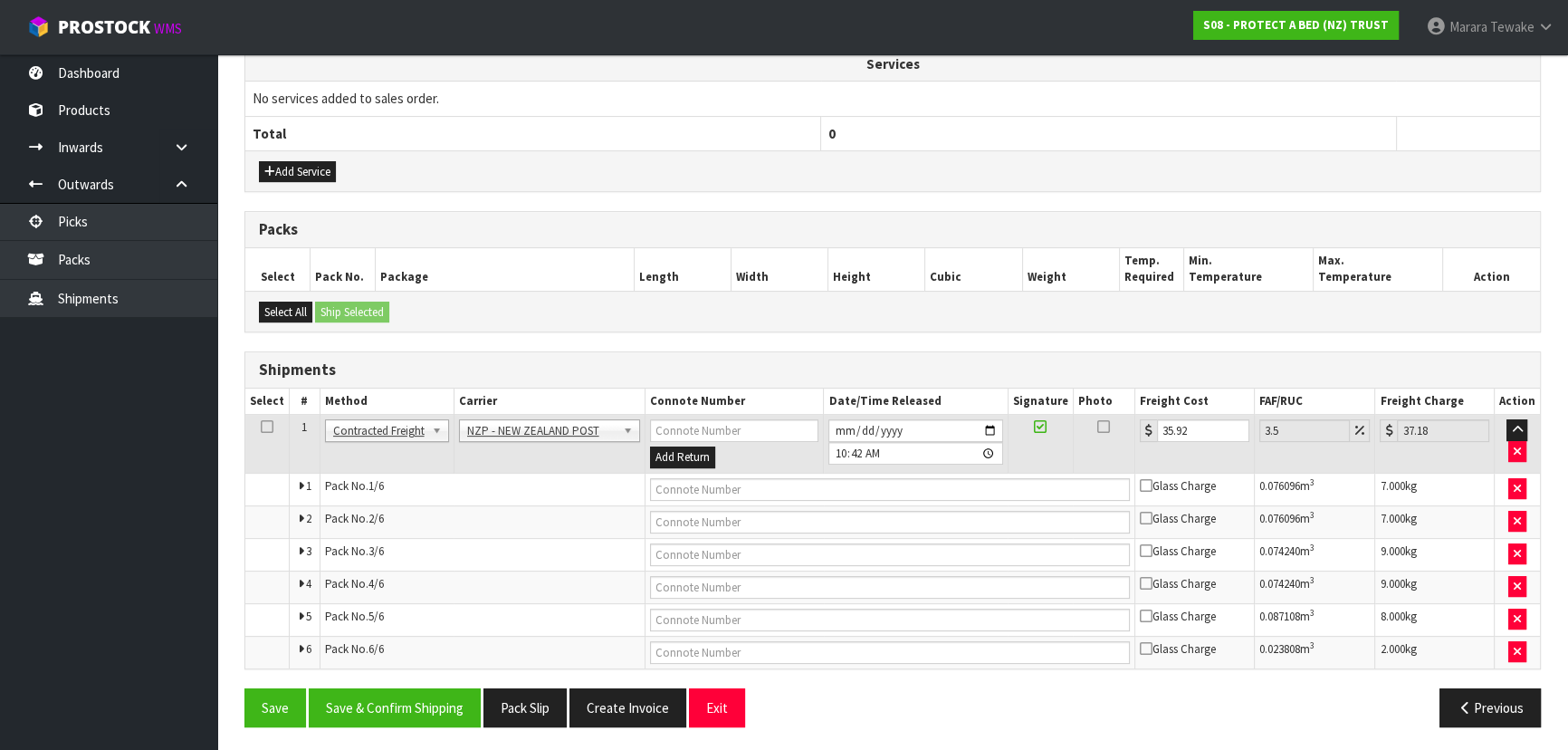
click at [1507, 445] on td at bounding box center [1517, 445] width 46 height 59
click at [1514, 446] on icon "button" at bounding box center [1517, 451] width 7 height 12
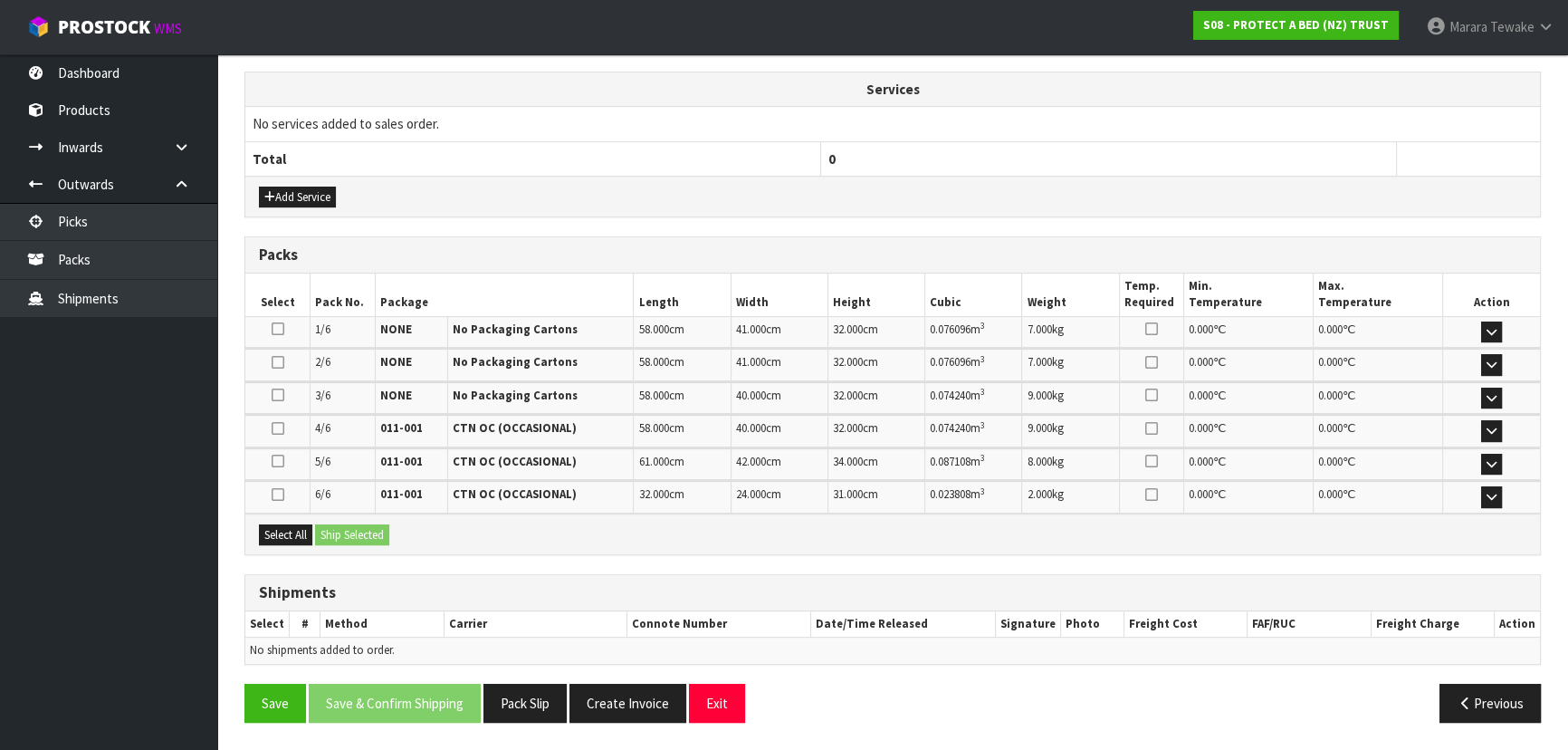
scroll to position [588, 0]
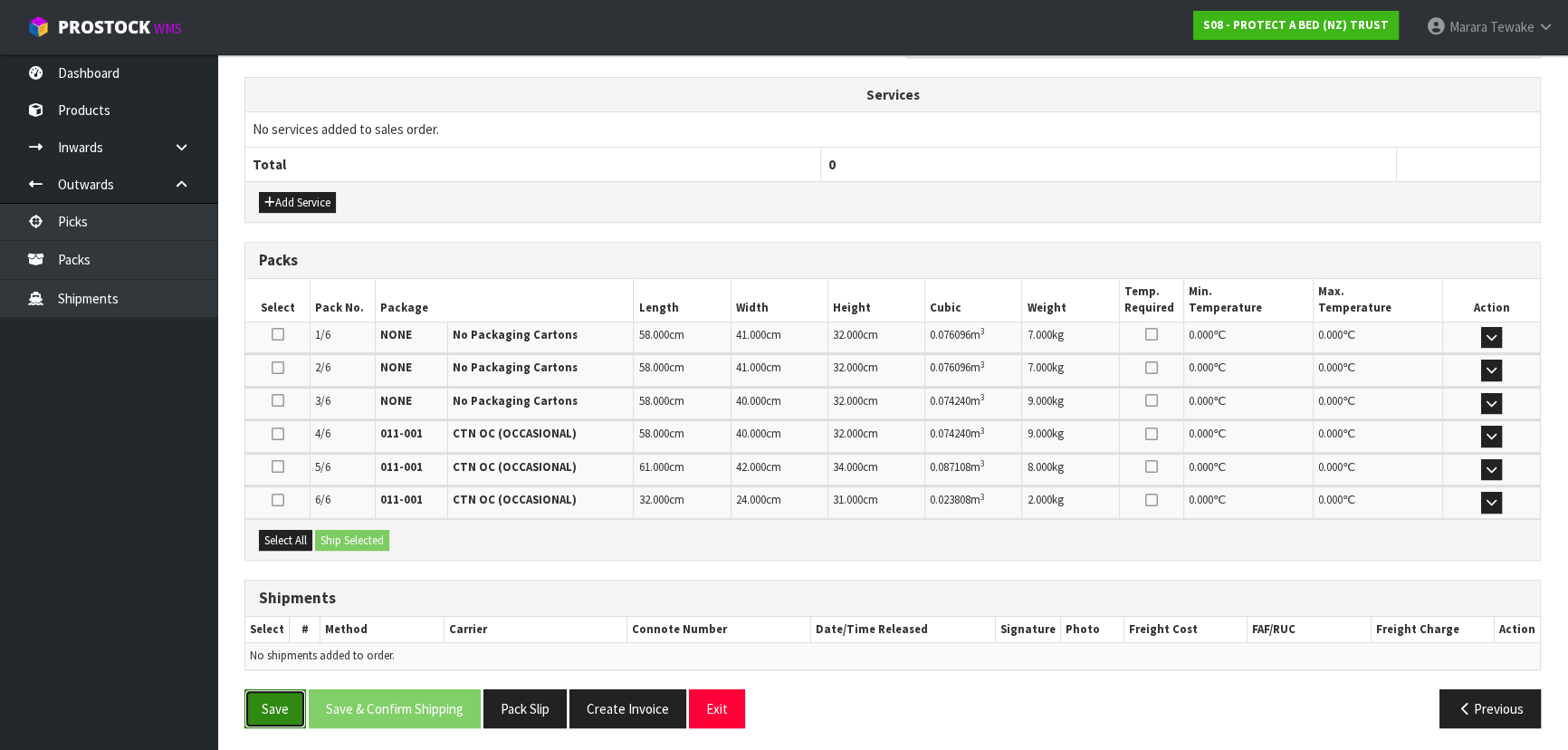
click at [299, 699] on button "Save" at bounding box center [275, 708] width 62 height 39
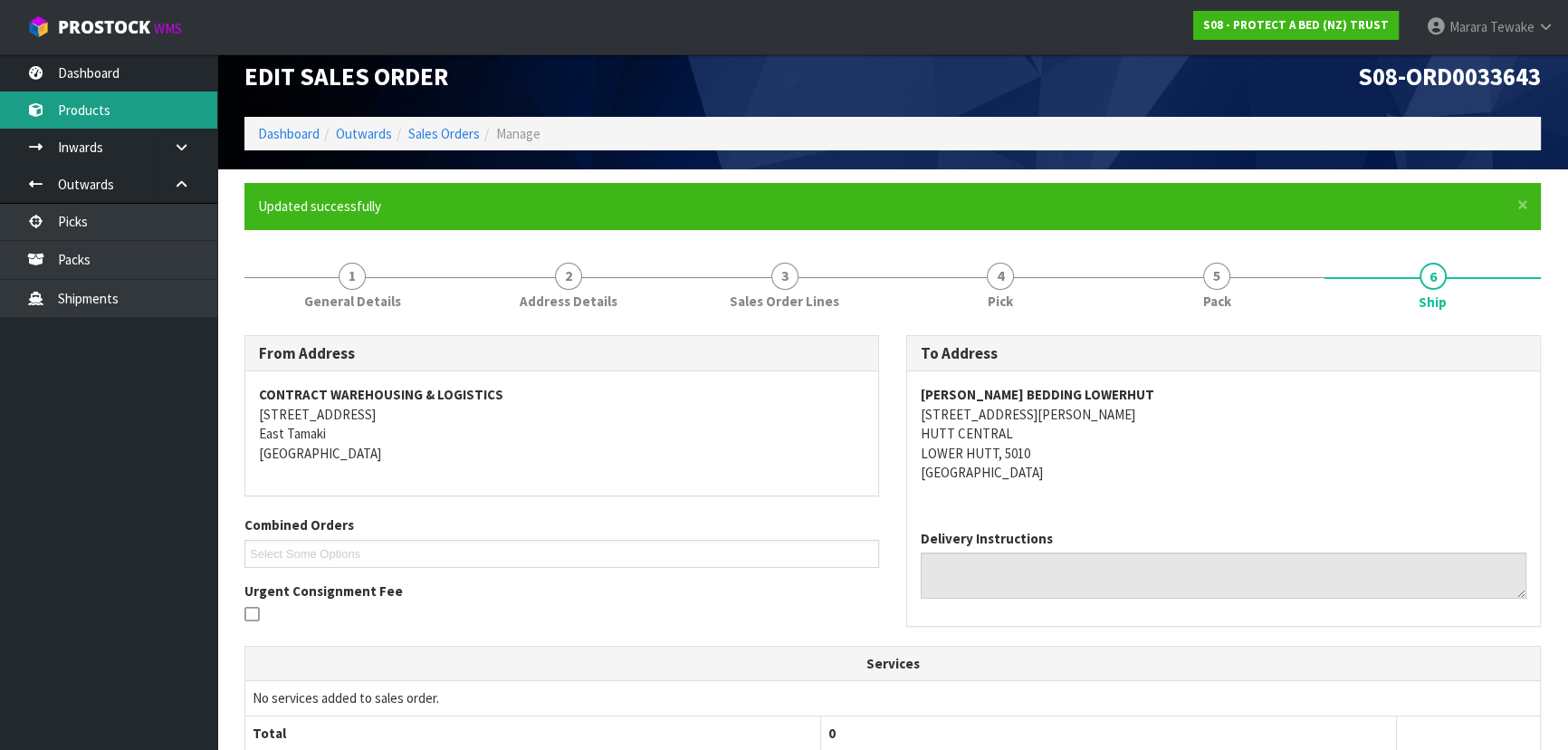
scroll to position [11, 0]
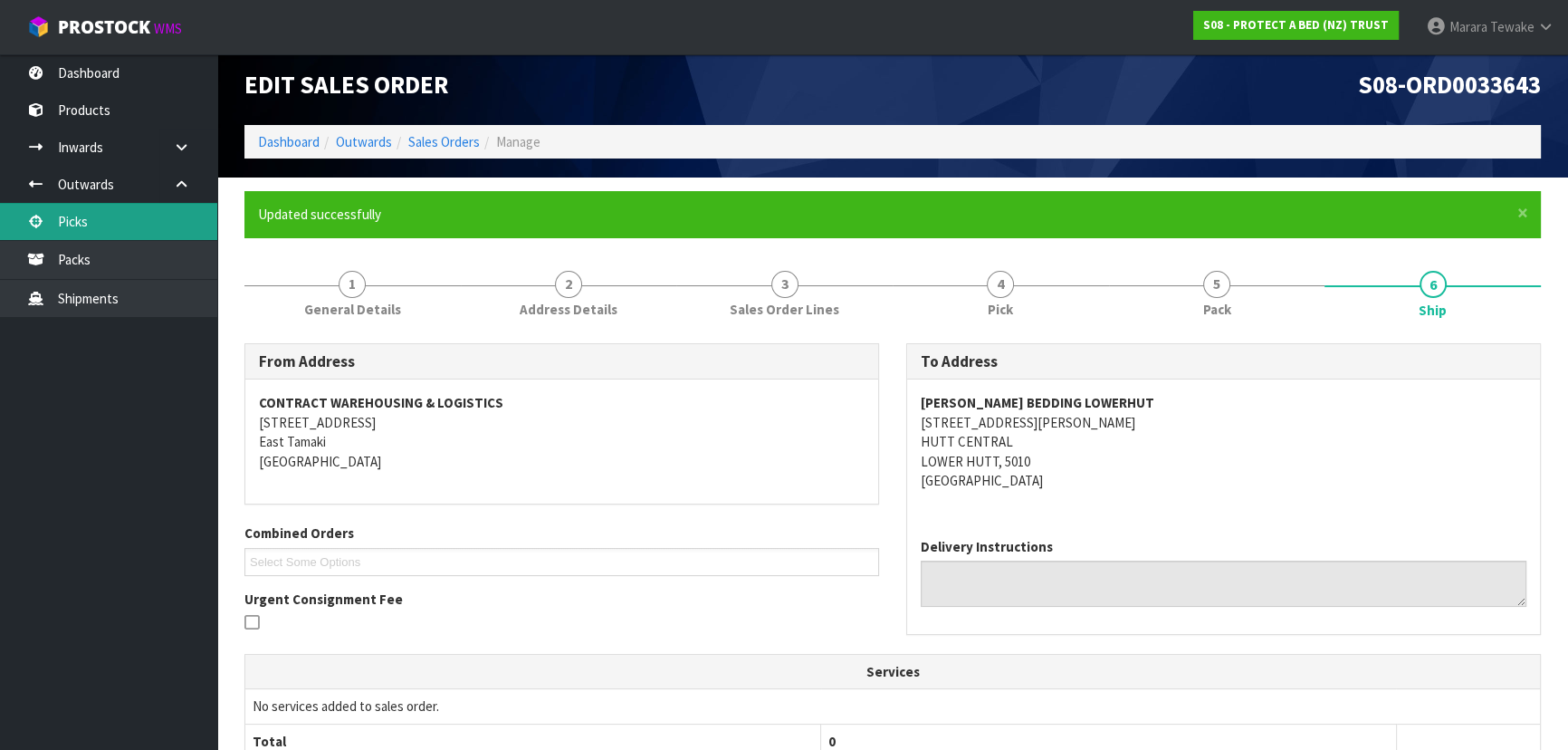
click at [186, 205] on link "Picks" at bounding box center [108, 221] width 217 height 37
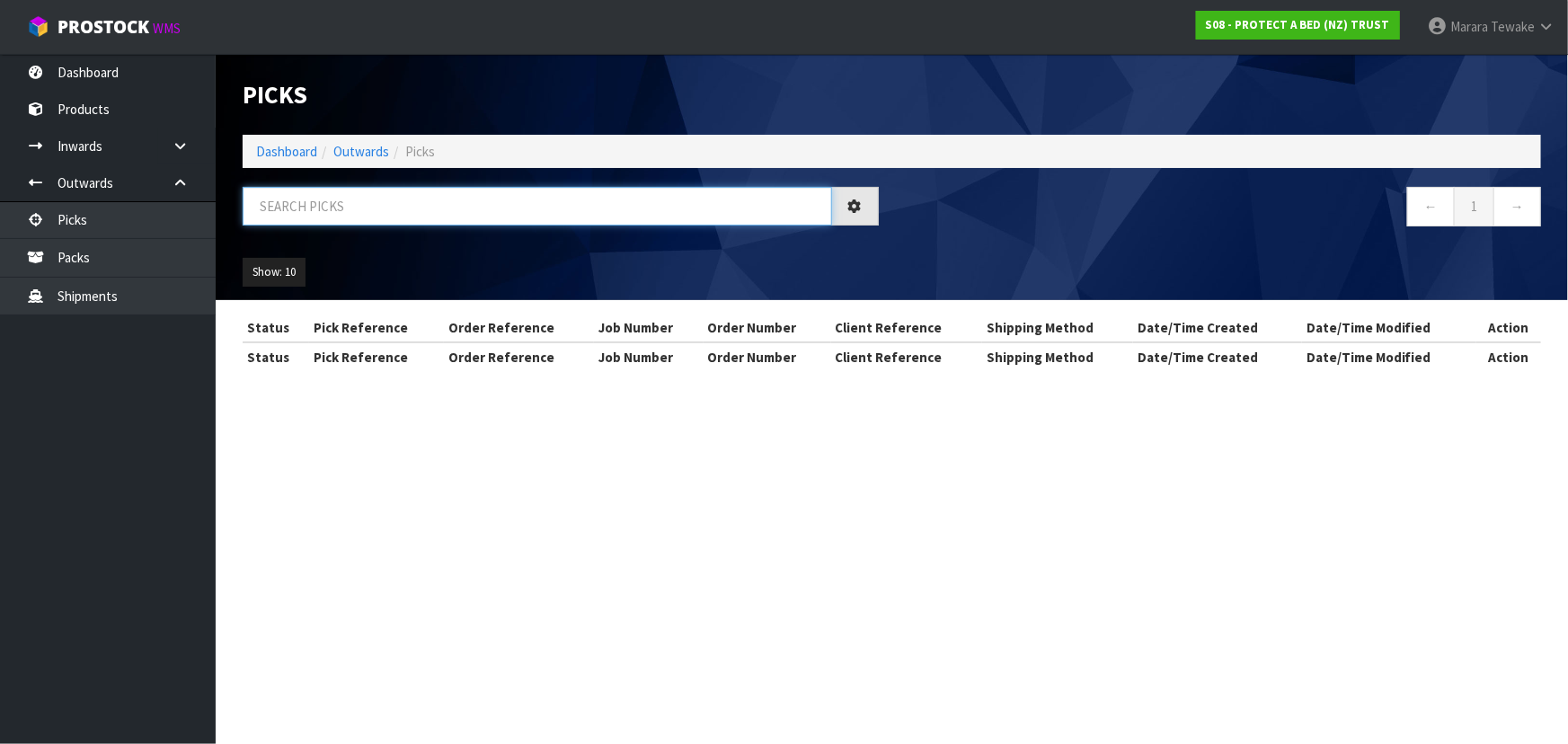
click at [361, 204] on input "text" at bounding box center [537, 206] width 589 height 39
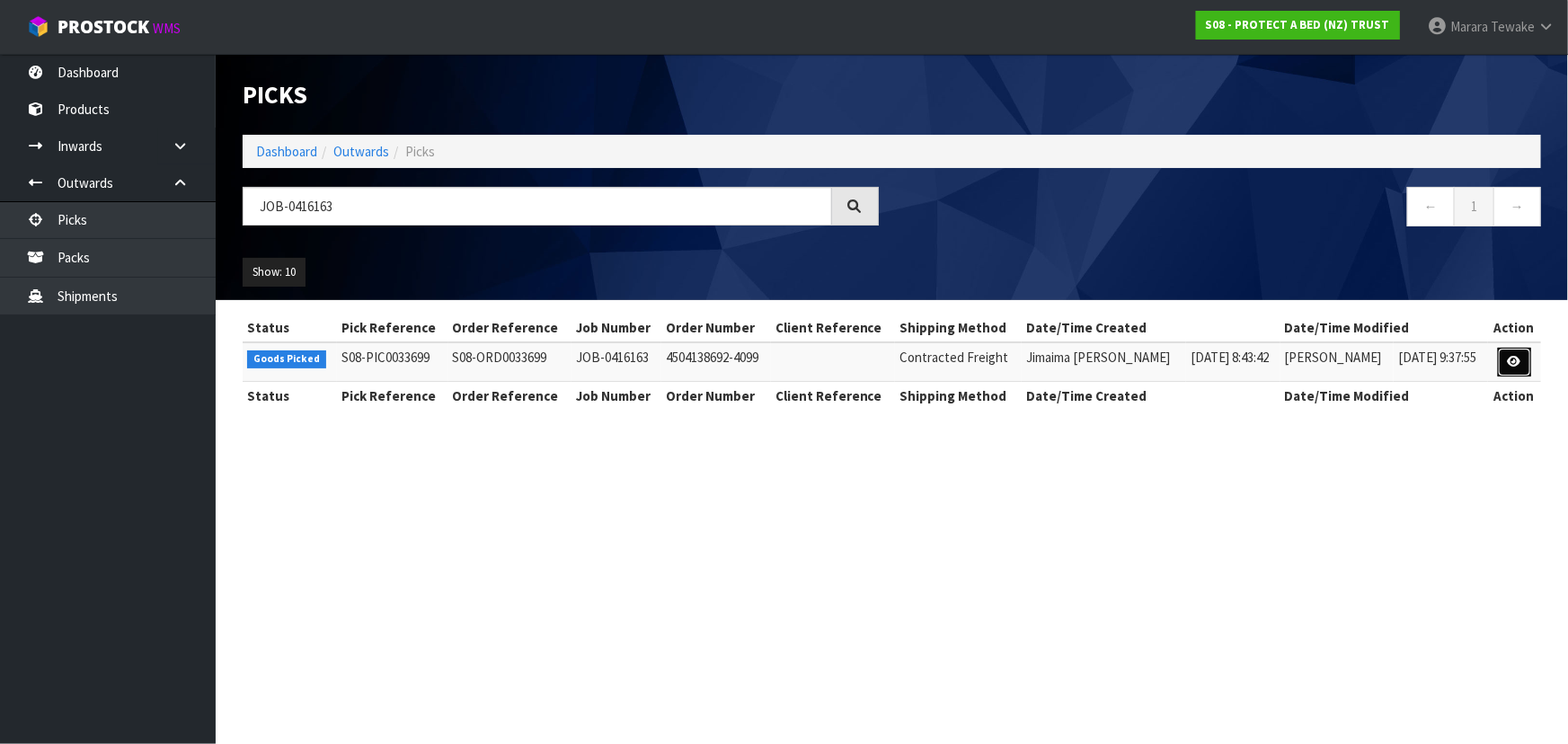
click at [1511, 363] on icon at bounding box center [1514, 361] width 14 height 12
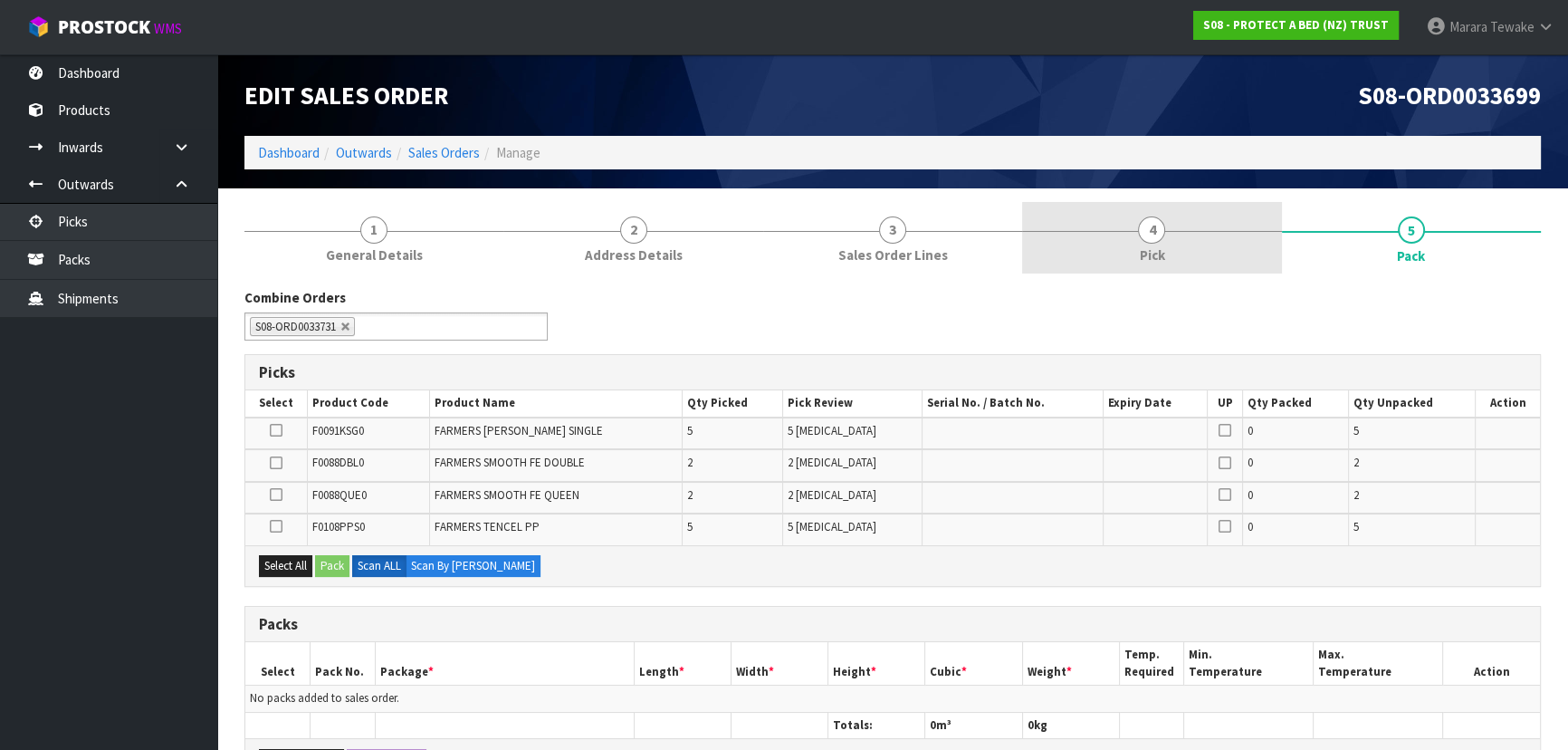
click at [1174, 244] on link "4 Pick" at bounding box center [1152, 237] width 259 height 71
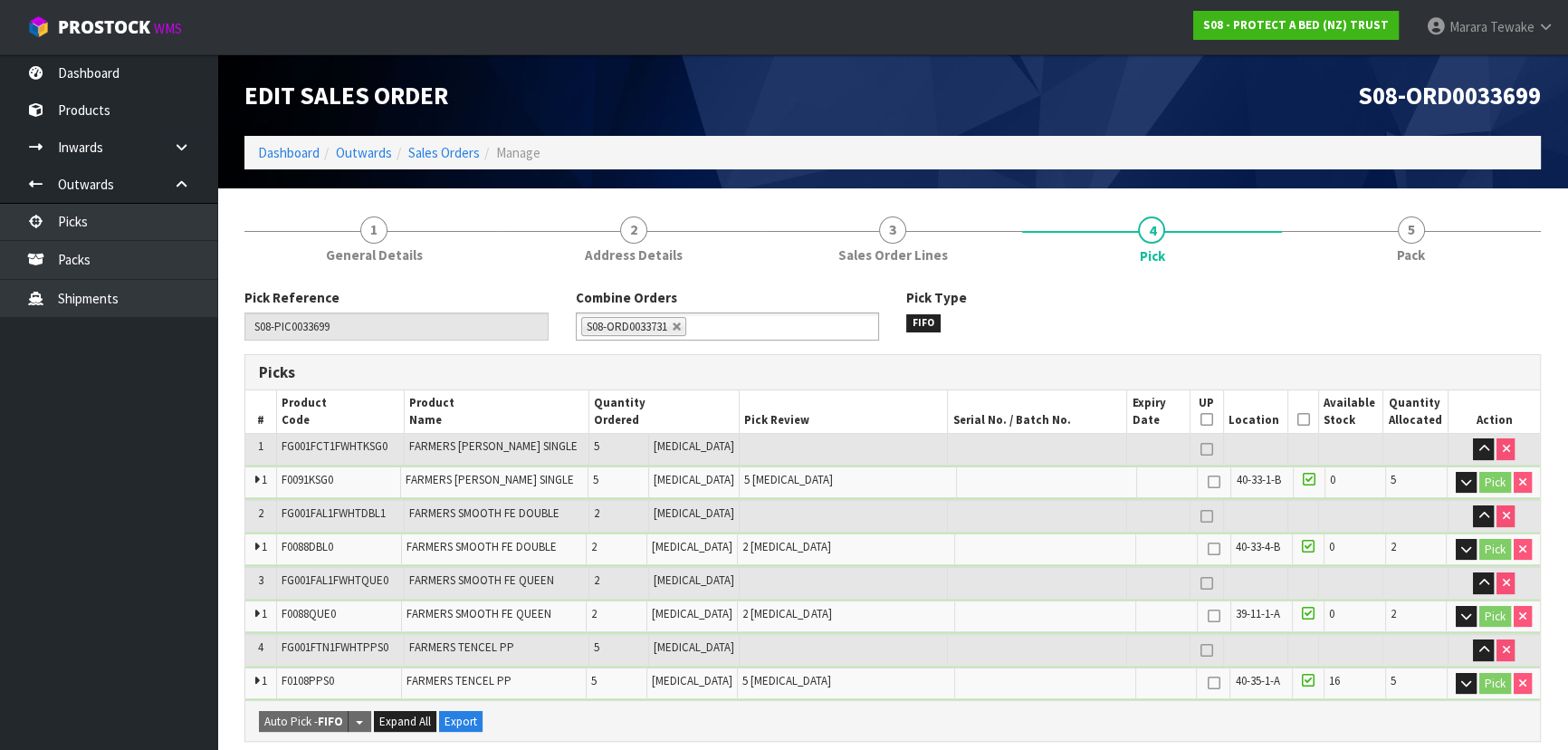
click at [1296, 420] on icon at bounding box center [1303, 419] width 13 height 1
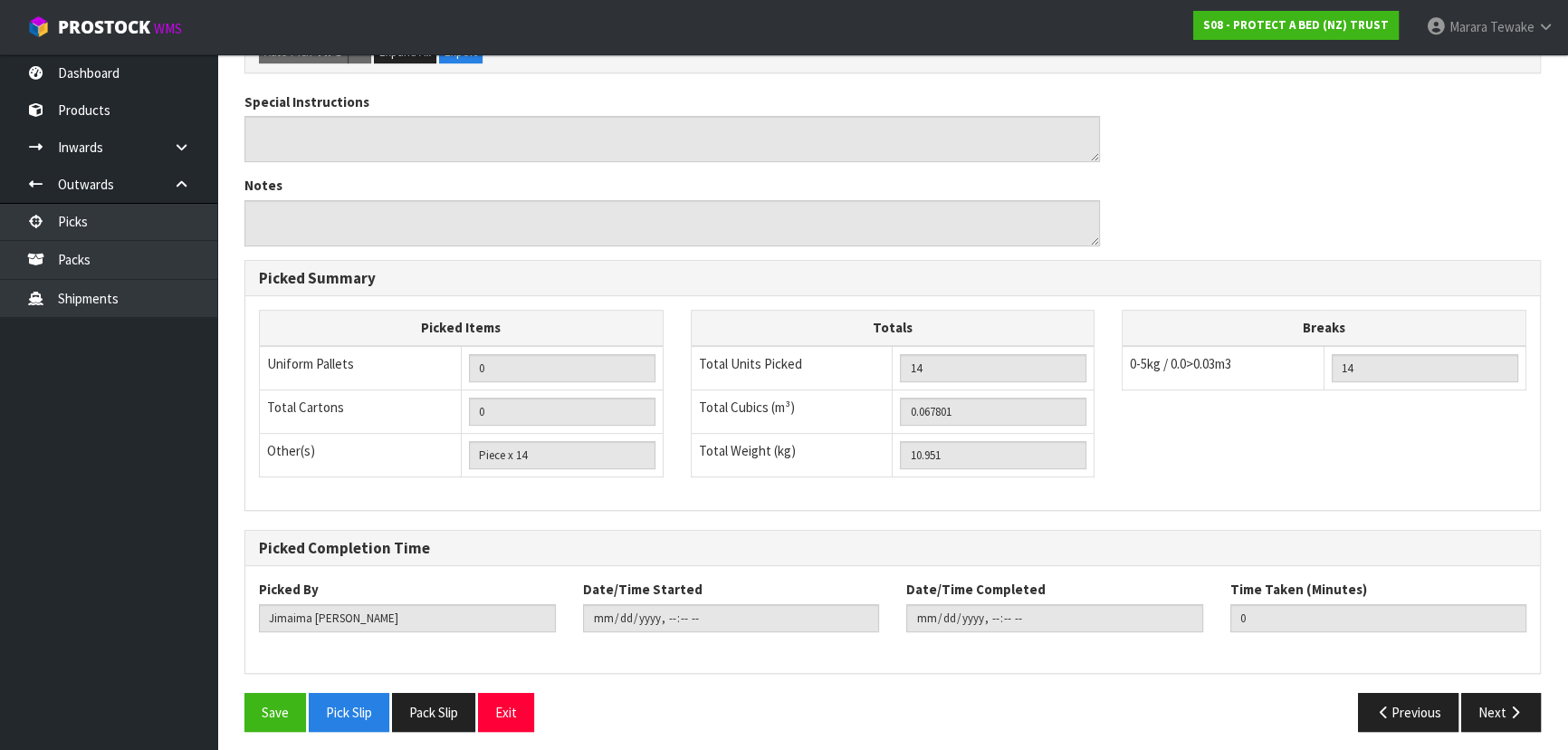
scroll to position [737, 0]
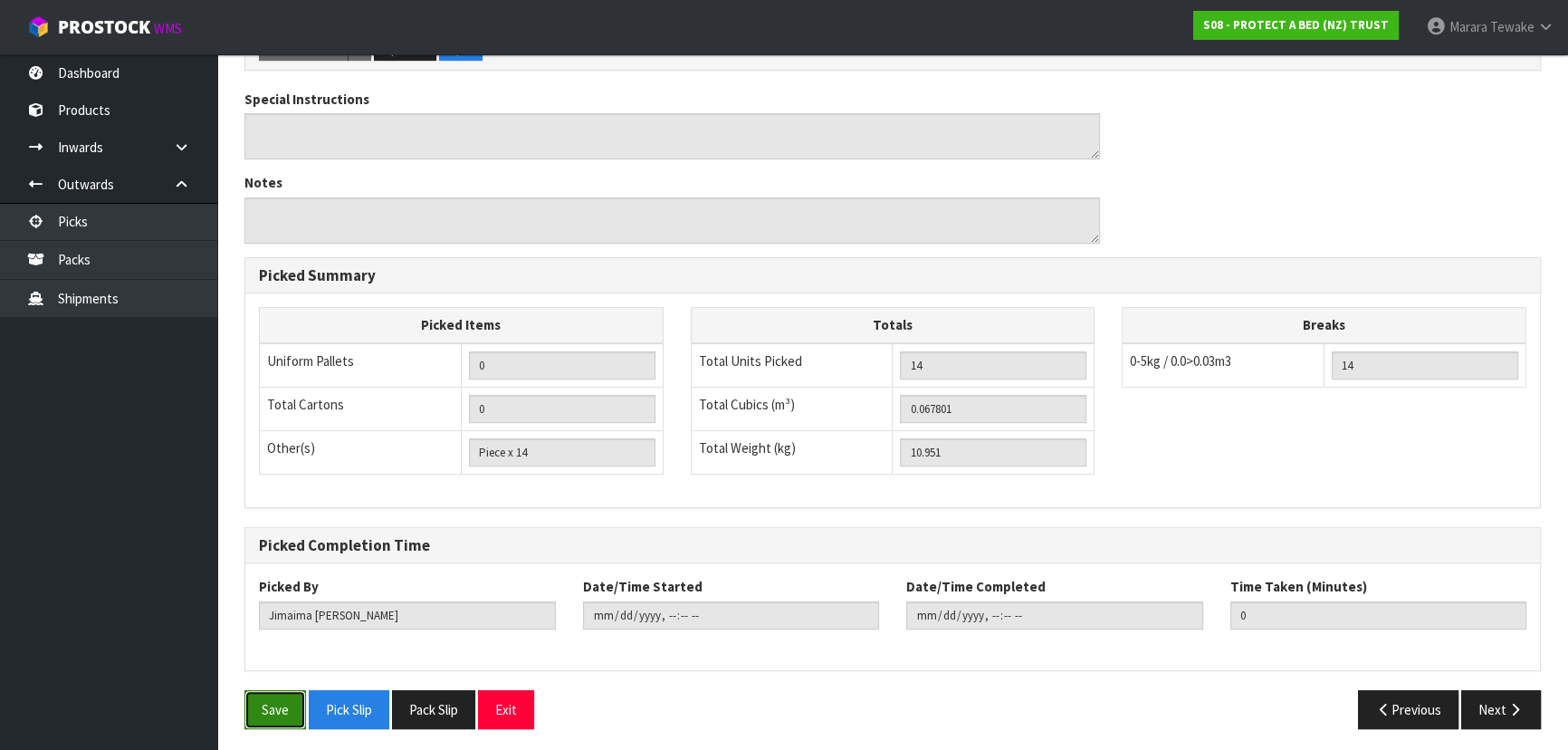
click at [292, 704] on button "Save" at bounding box center [275, 709] width 62 height 39
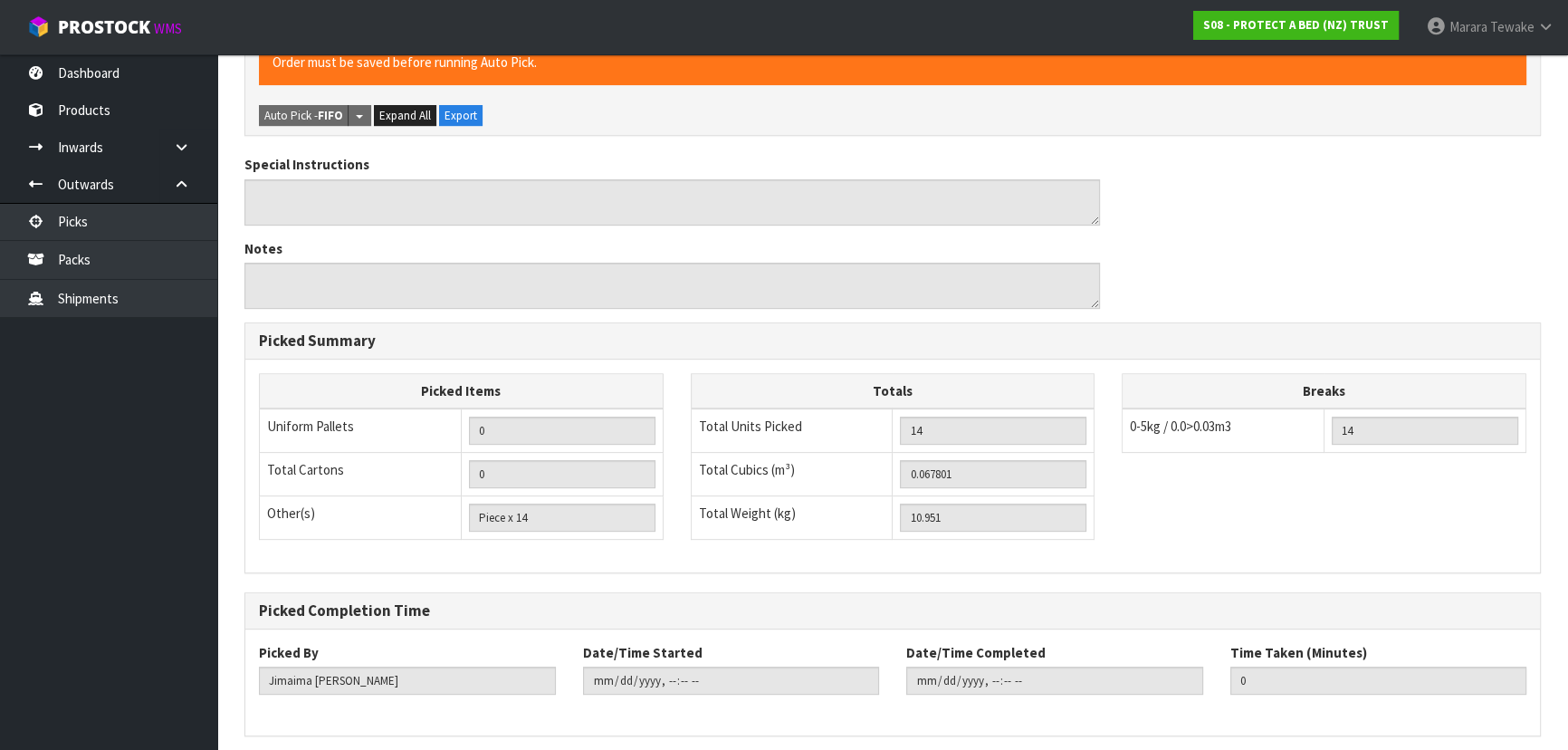
scroll to position [0, 0]
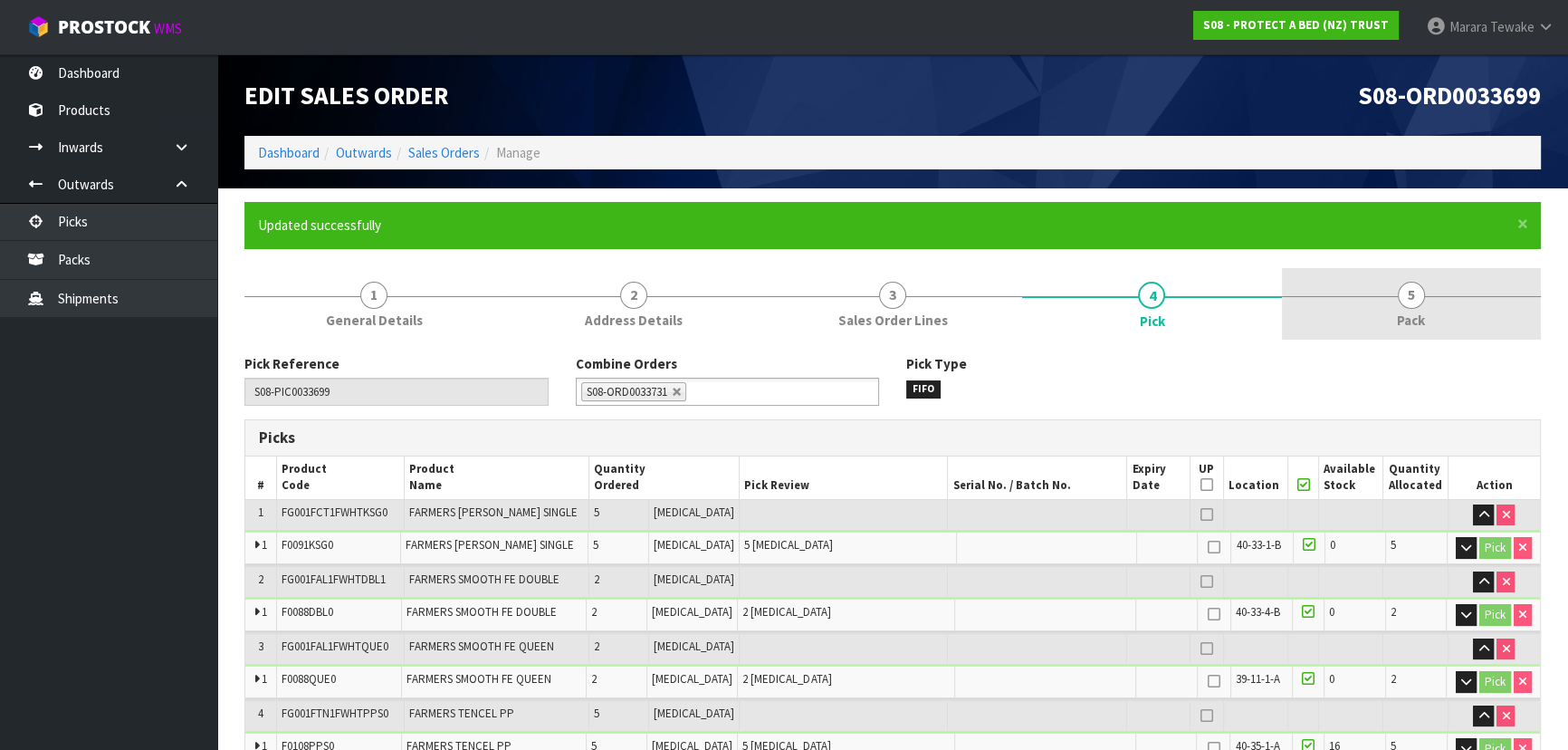
click at [1414, 294] on span "5" at bounding box center [1411, 295] width 27 height 27
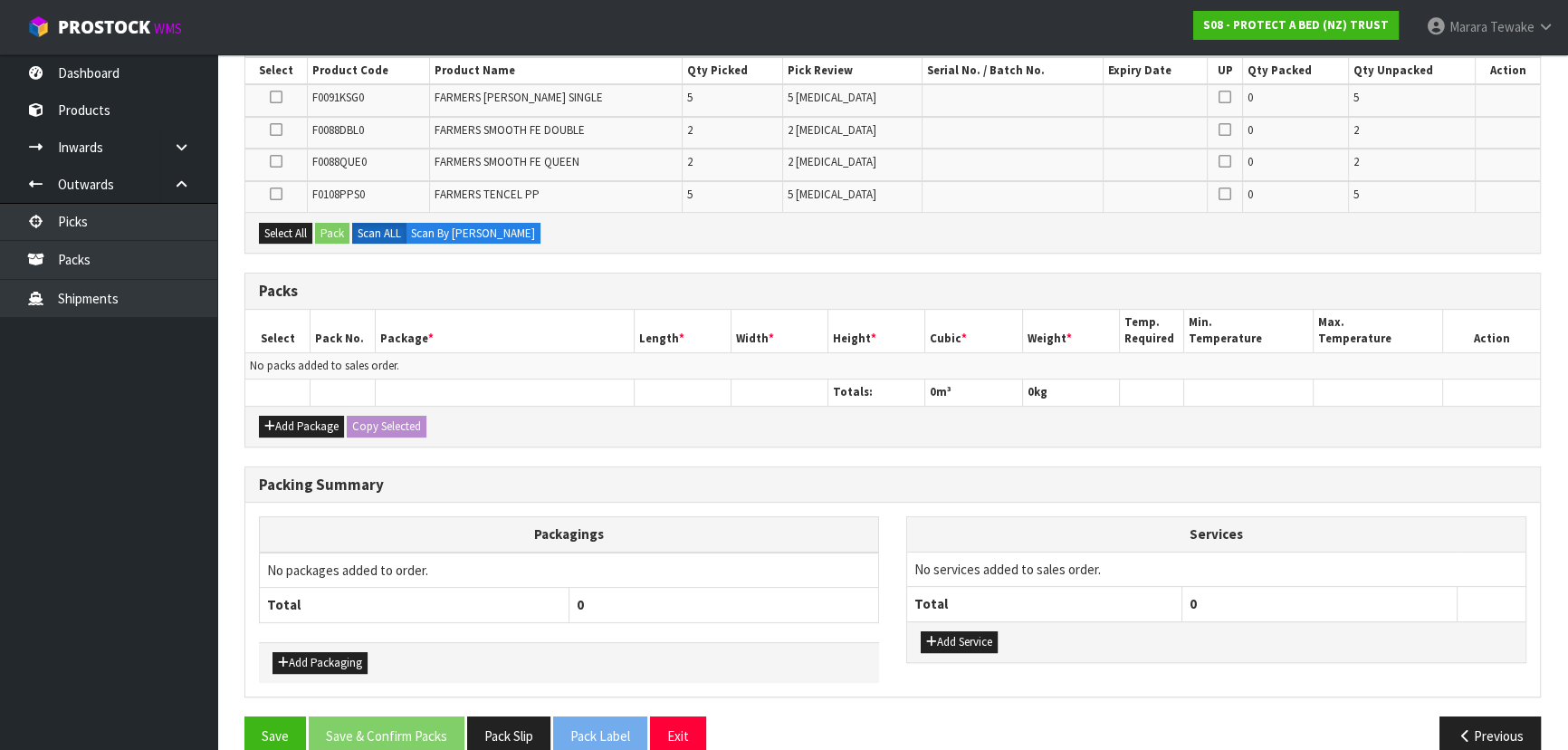
scroll to position [425, 0]
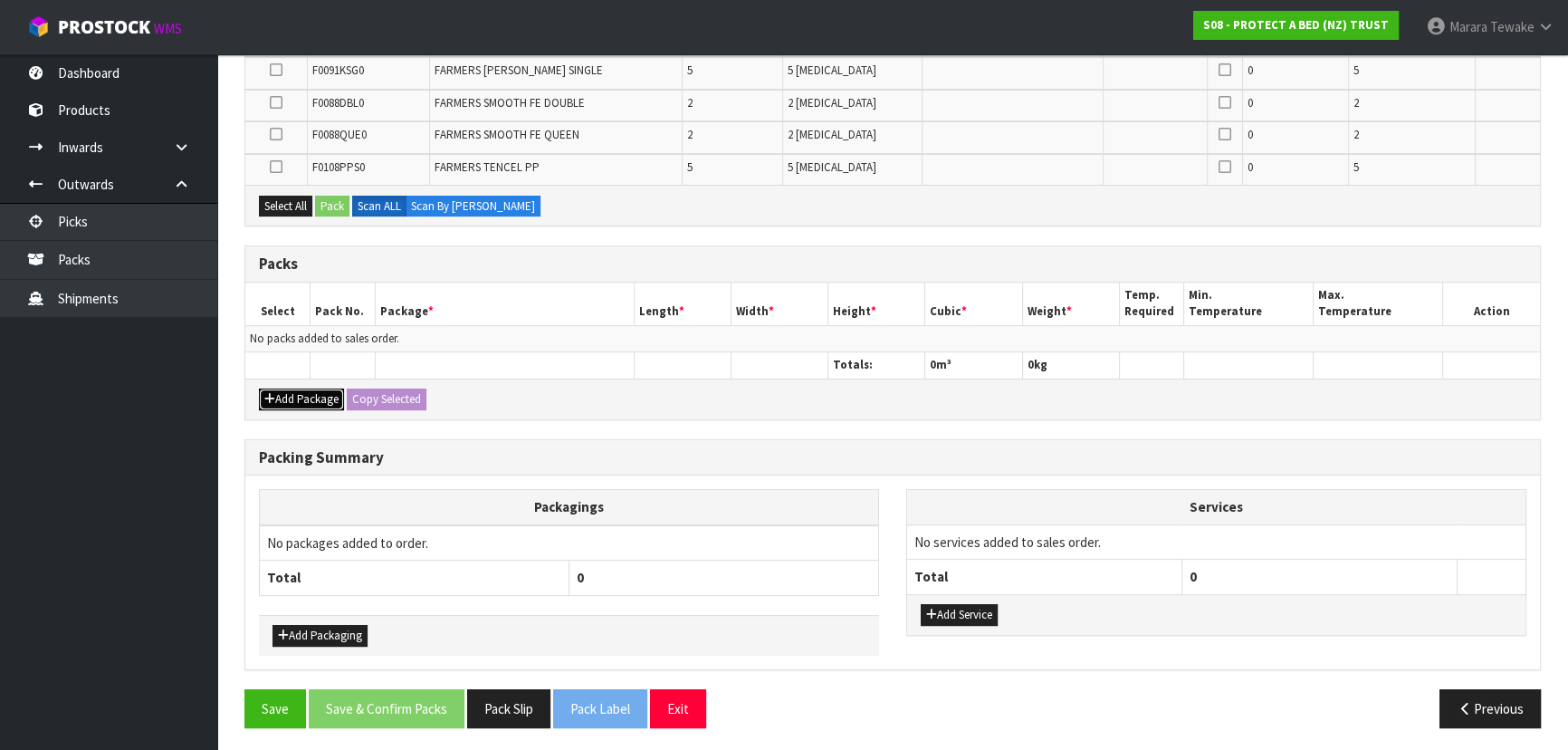
click at [316, 388] on button "Add Package" at bounding box center [301, 400] width 85 height 22
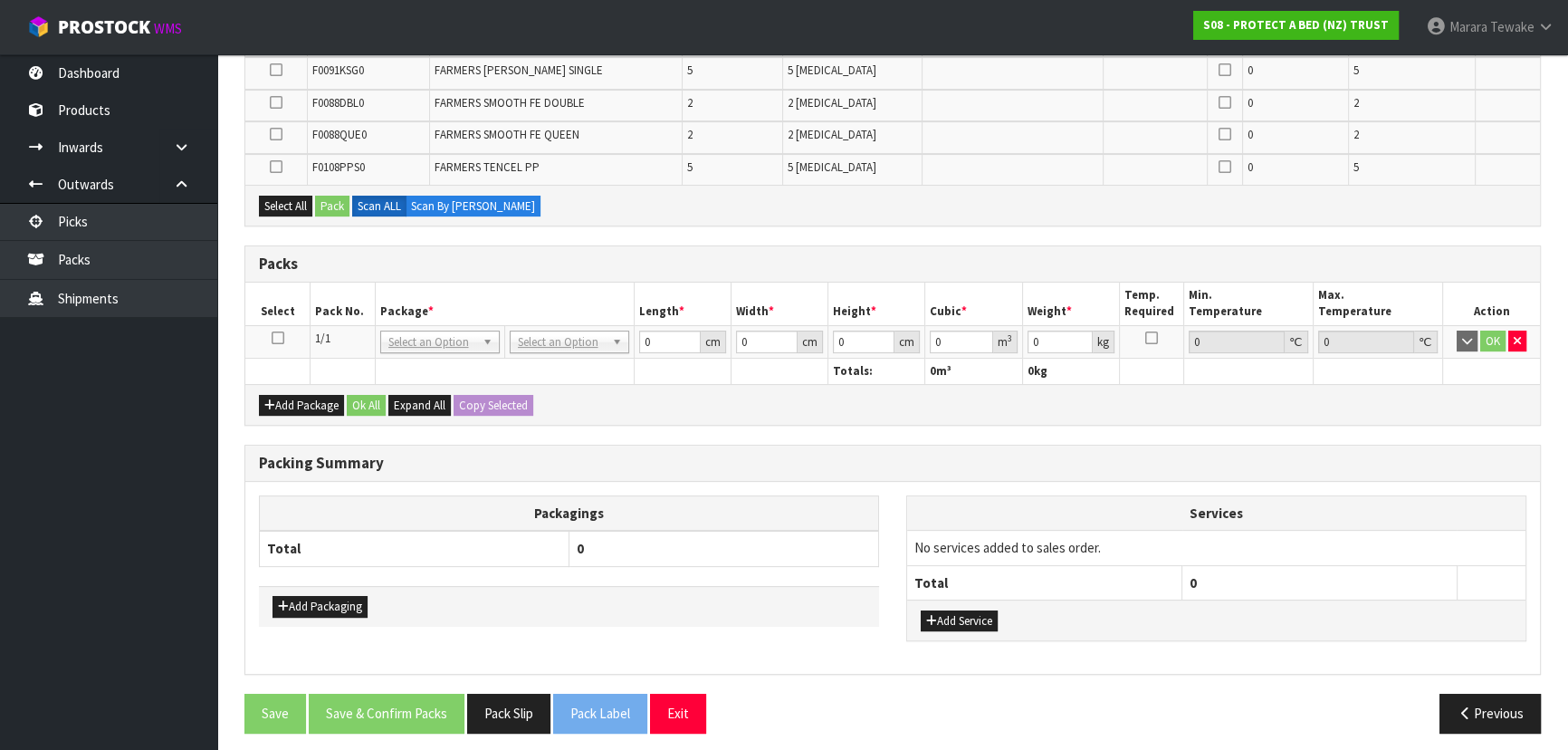
click at [272, 338] on icon at bounding box center [278, 338] width 13 height 1
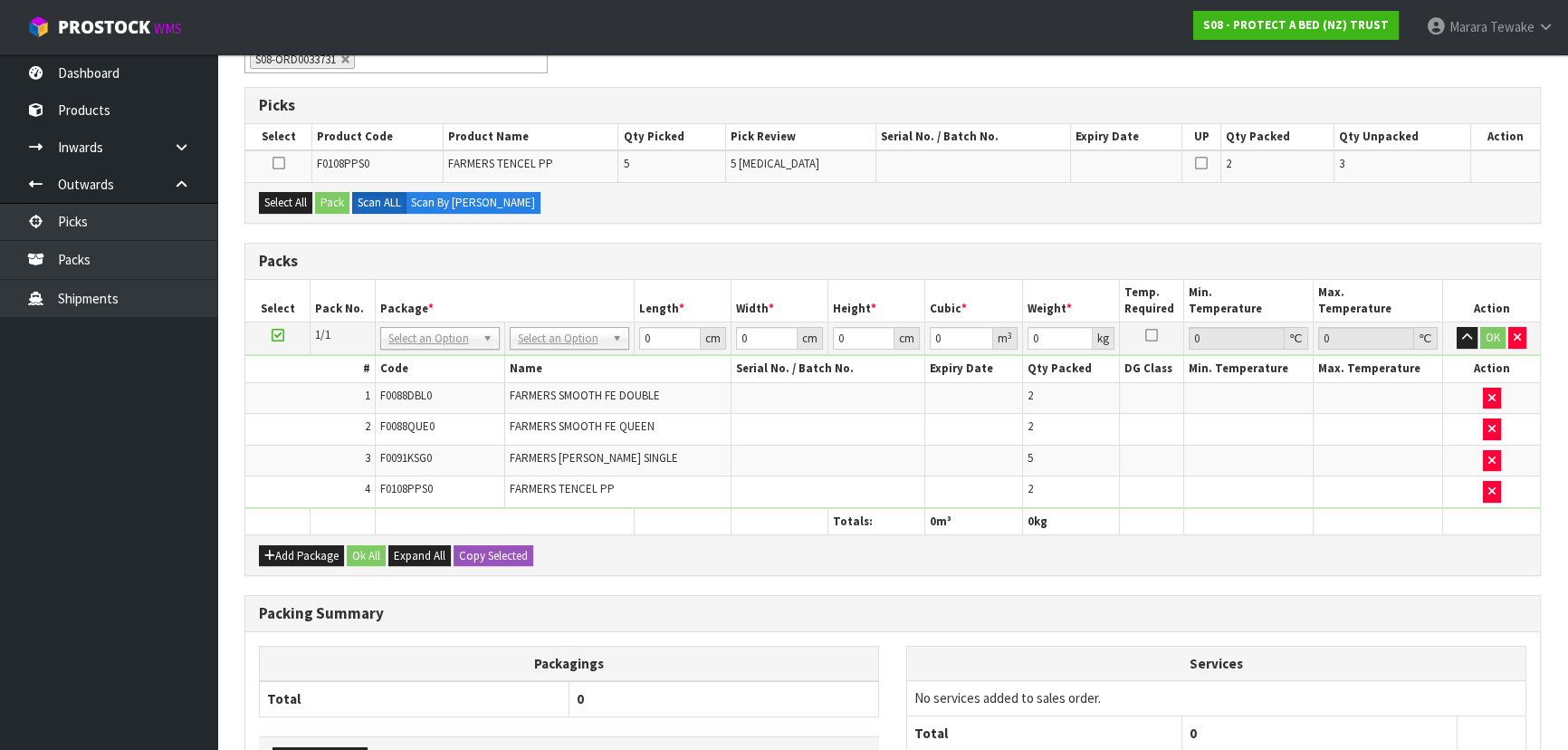
scroll to position [488, 0]
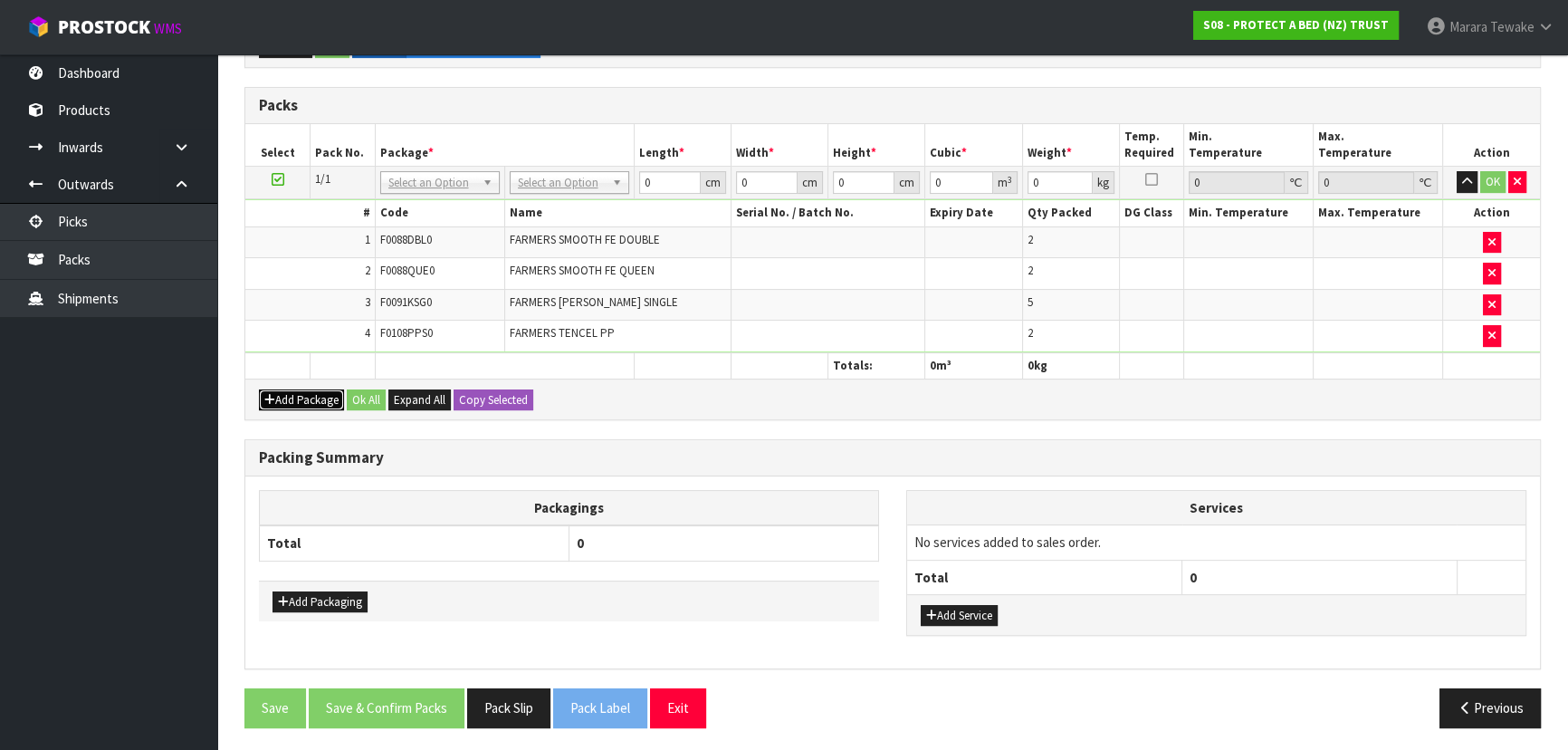
drag, startPoint x: 307, startPoint y: 395, endPoint x: 297, endPoint y: 393, distance: 10.2
click at [306, 395] on button "Add Package" at bounding box center [301, 400] width 85 height 22
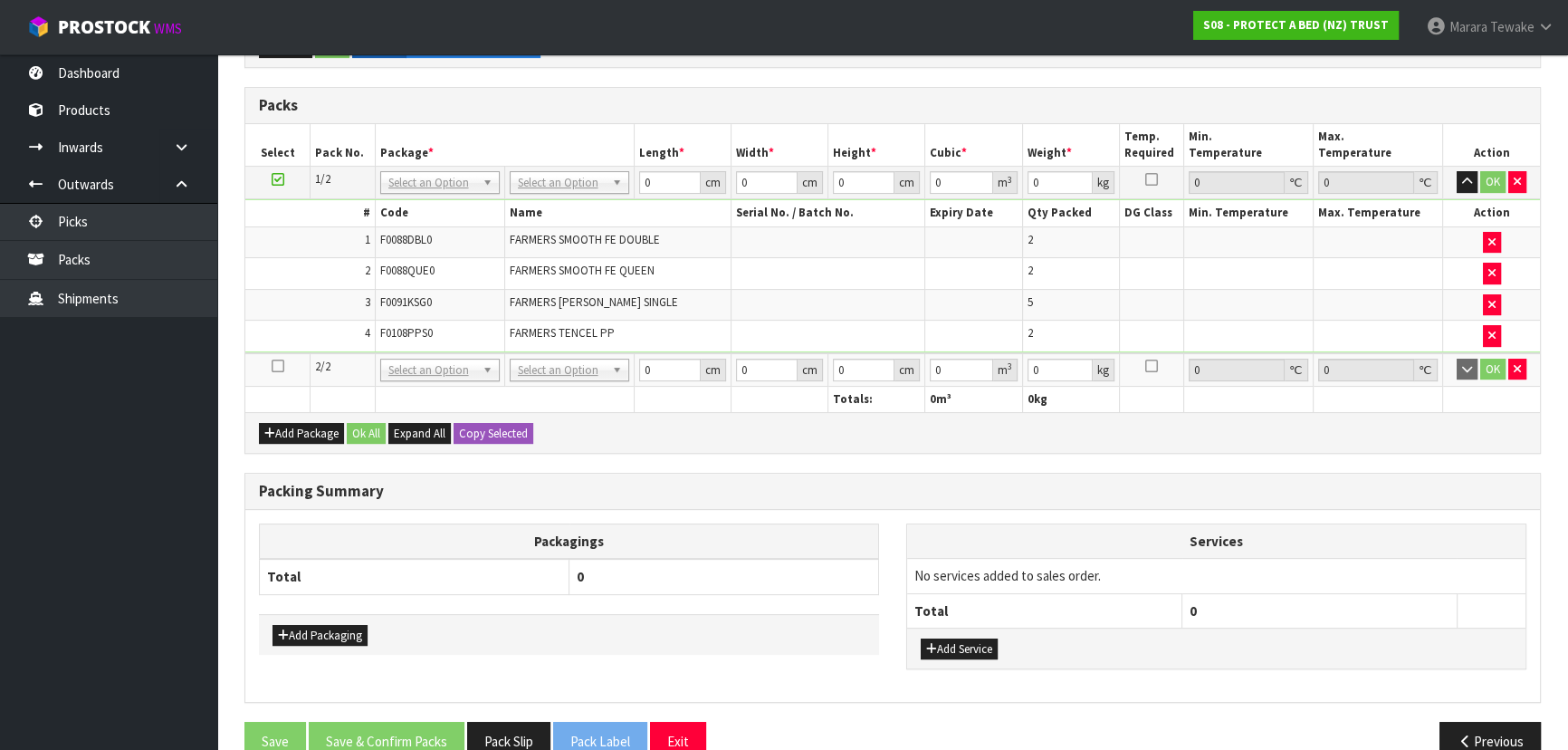
click at [278, 366] on icon at bounding box center [278, 366] width 13 height 1
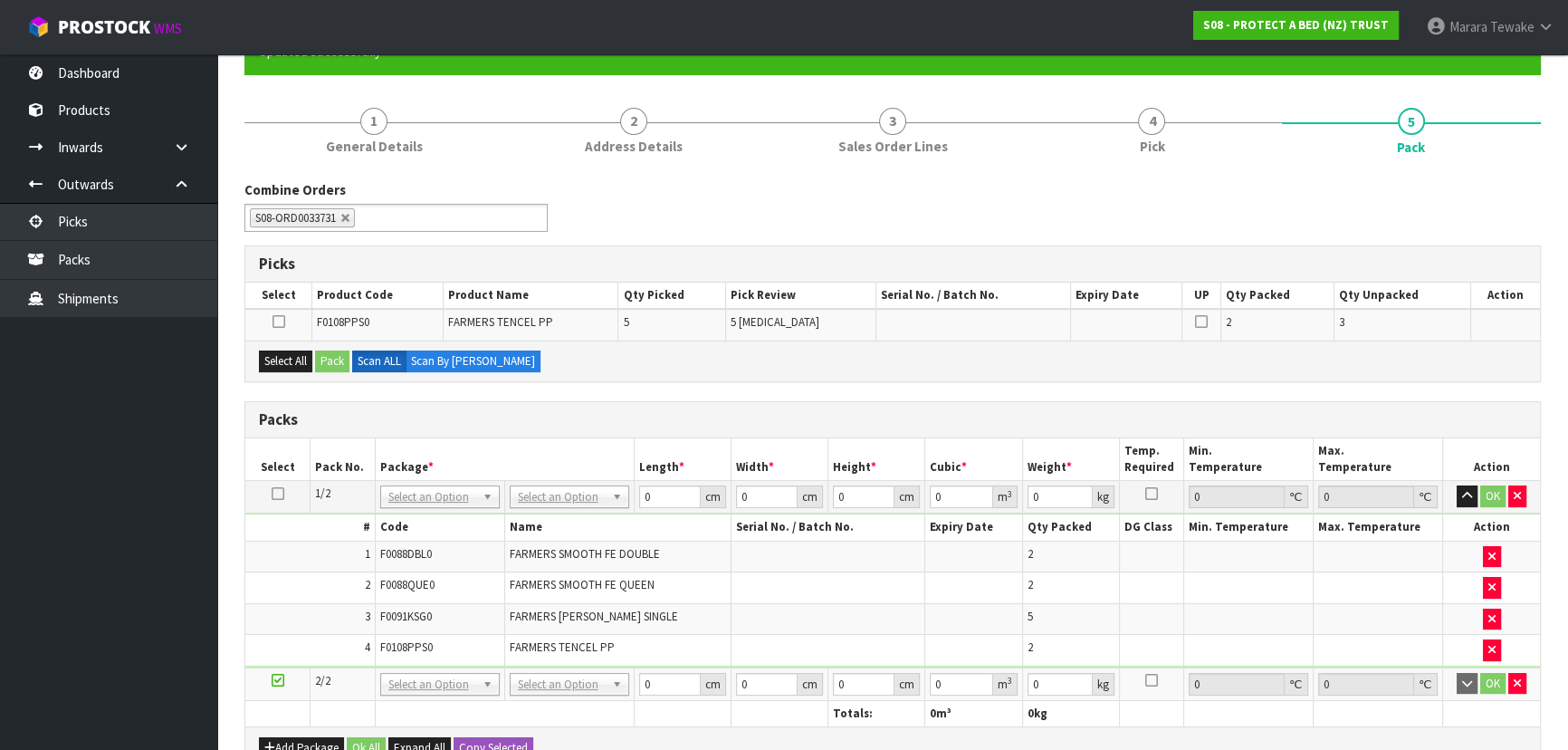
scroll to position [109, 0]
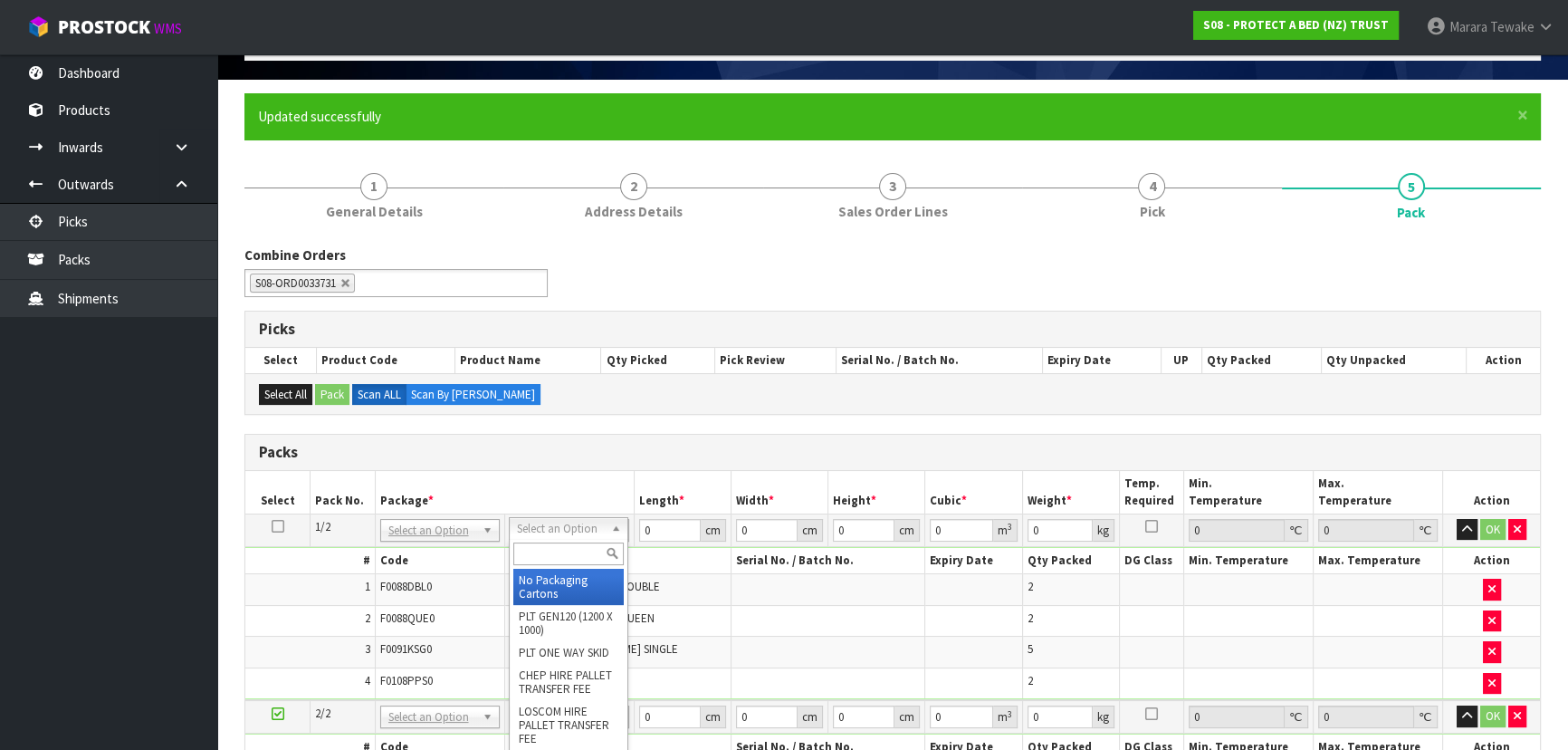
click at [549, 561] on div at bounding box center [568, 554] width 117 height 30
click at [551, 557] on input "text" at bounding box center [568, 554] width 110 height 22
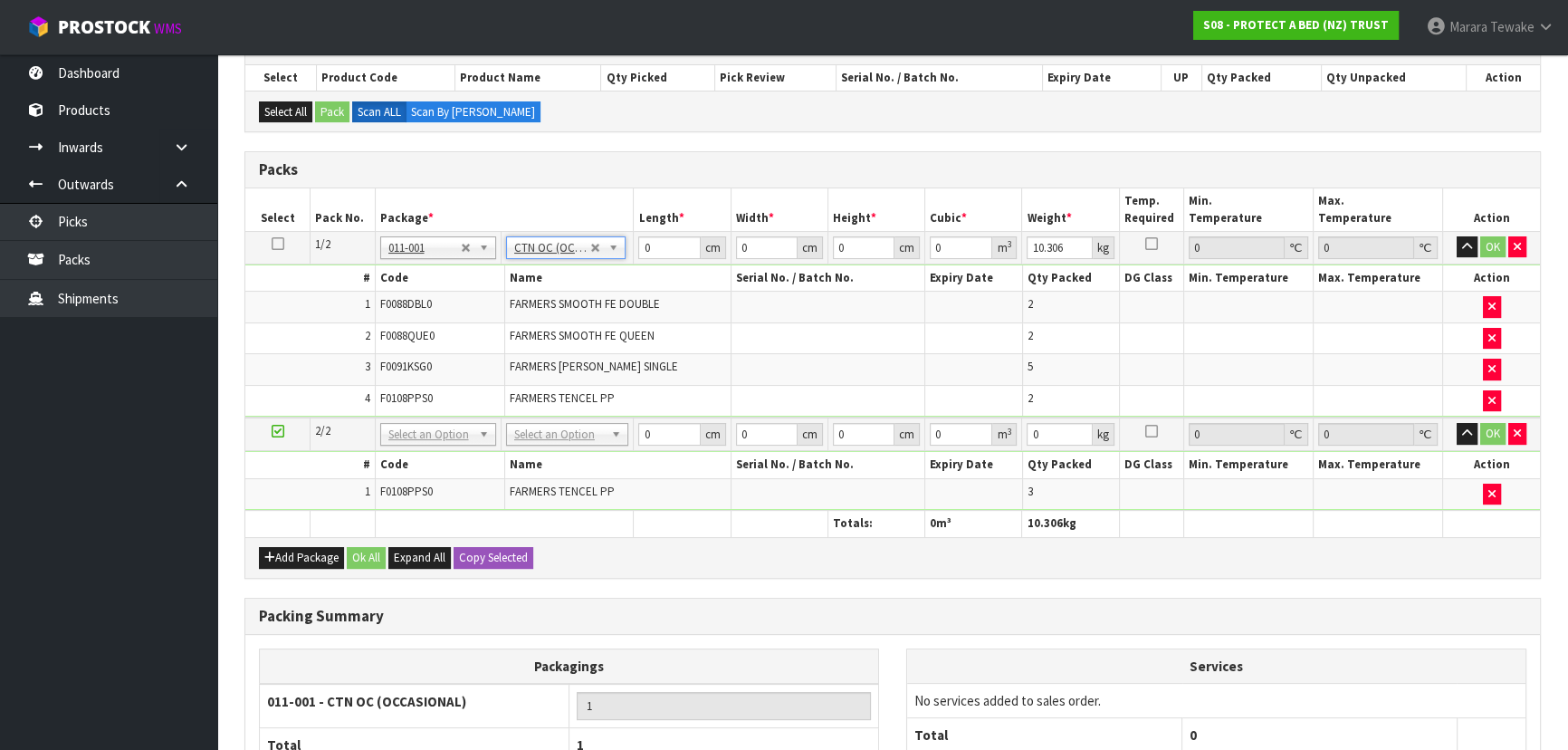
scroll to position [438, 0]
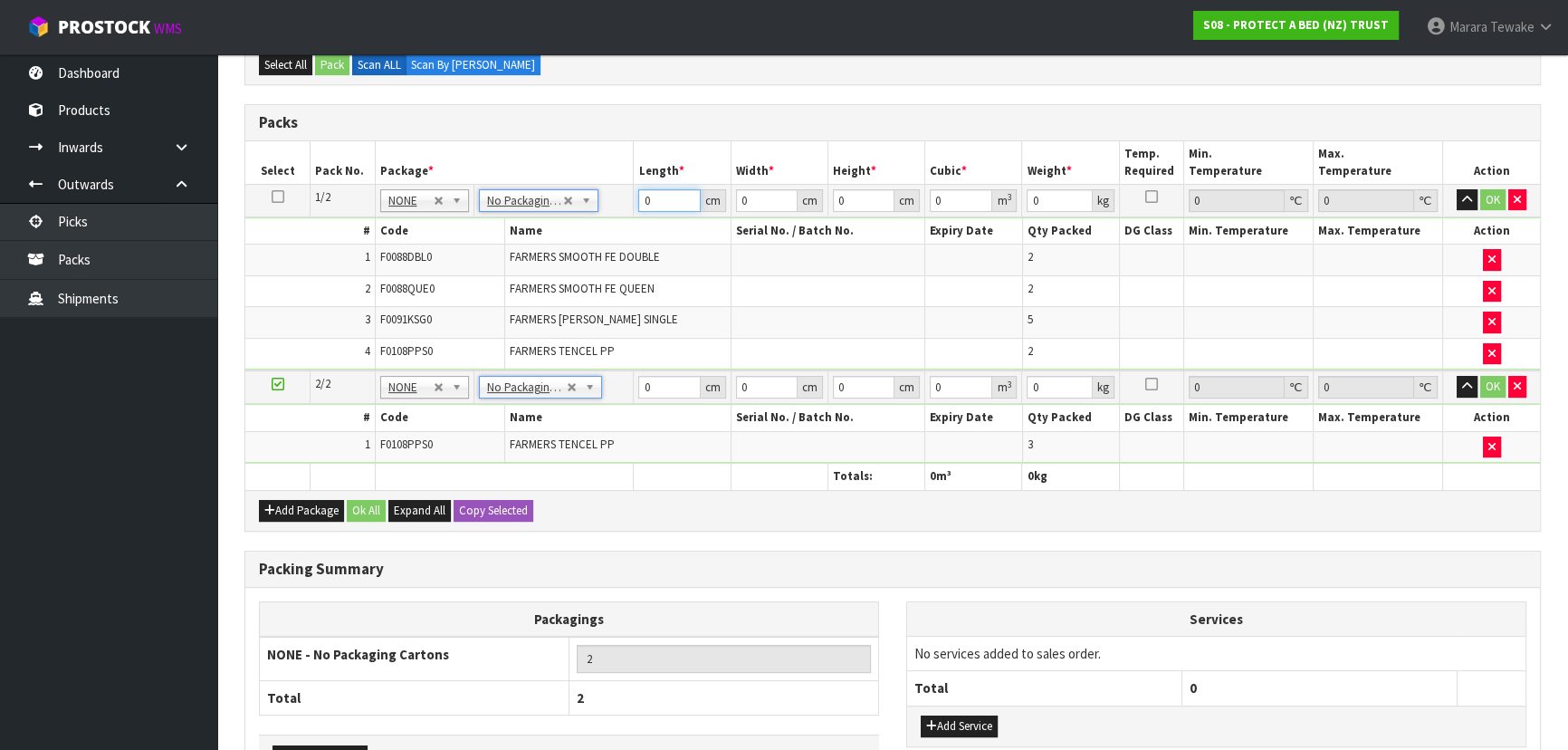
click at [643, 194] on input "0" at bounding box center [668, 201] width 62 height 22
click at [1457, 190] on button "button" at bounding box center [1467, 201] width 21 height 22
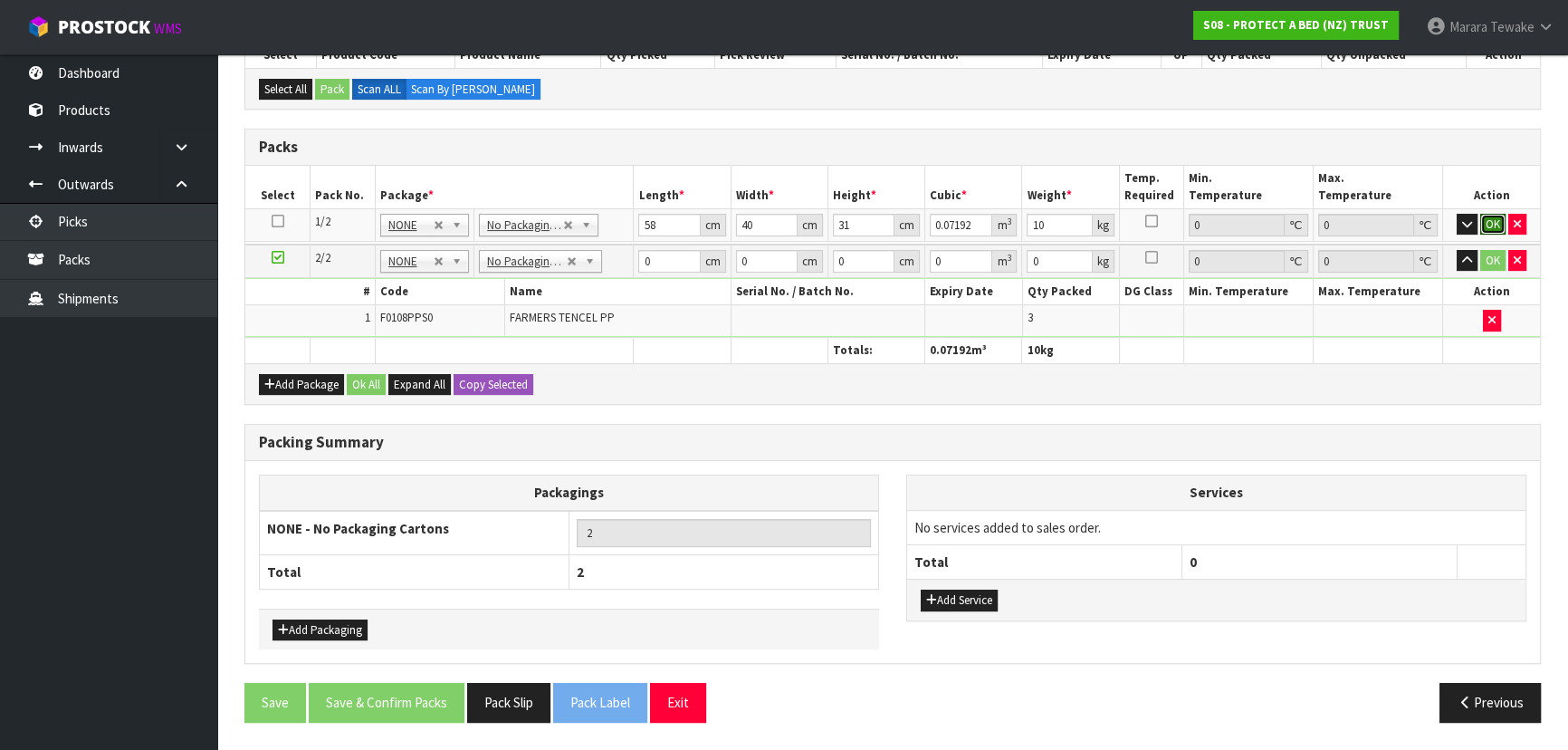
click button "OK" at bounding box center [1492, 225] width 25 height 22
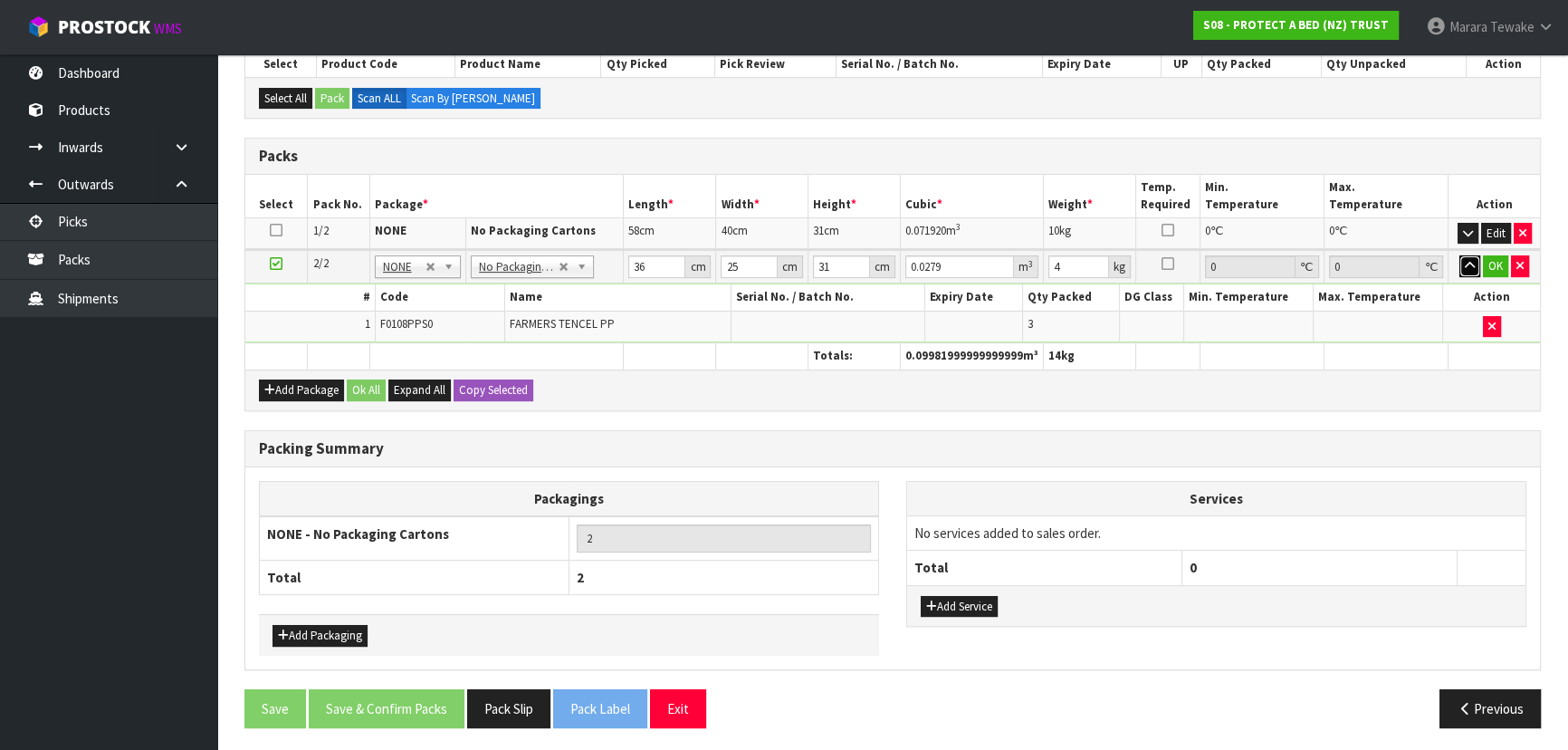
click at [1460, 255] on button "button" at bounding box center [1470, 266] width 21 height 22
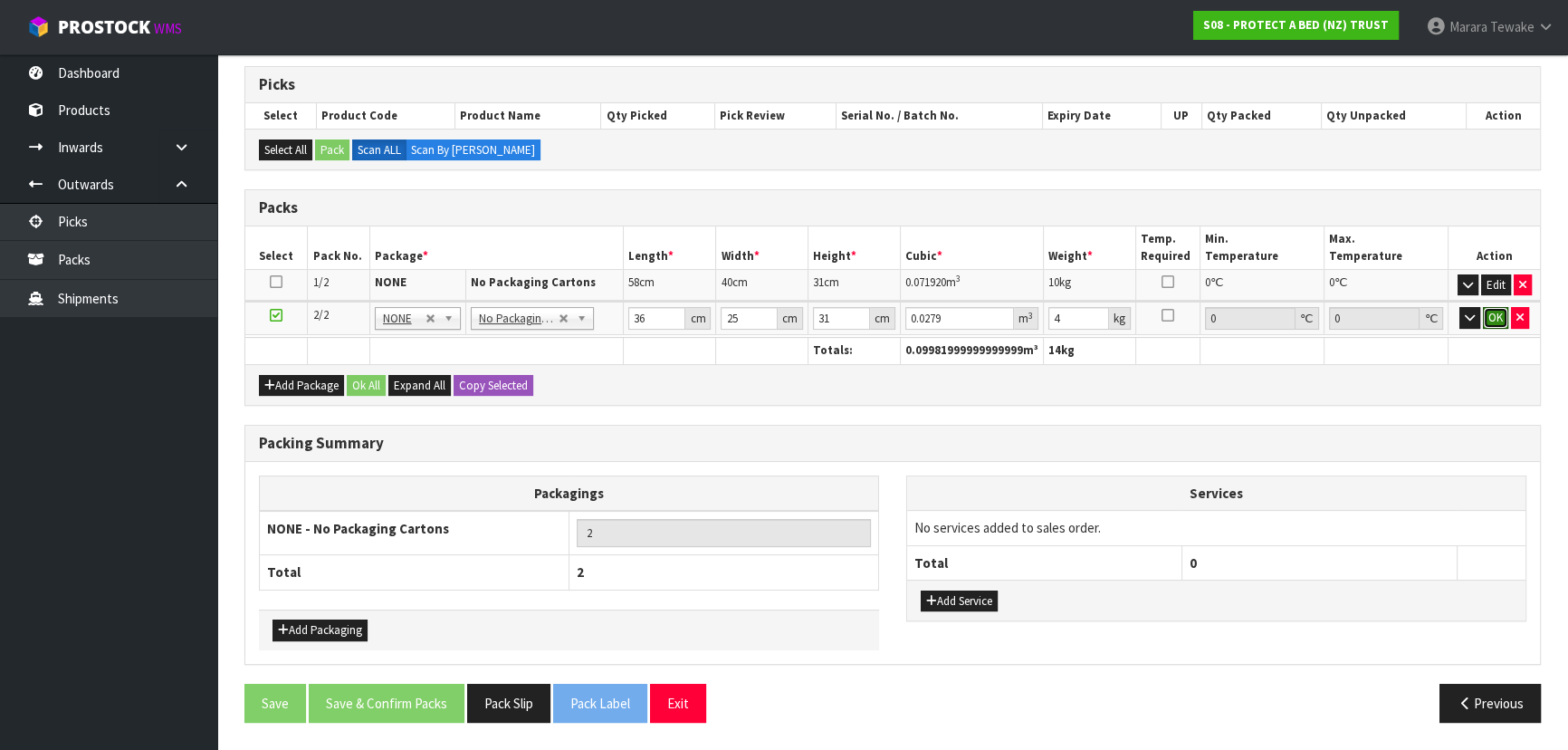
click button "OK" at bounding box center [1495, 318] width 25 height 22
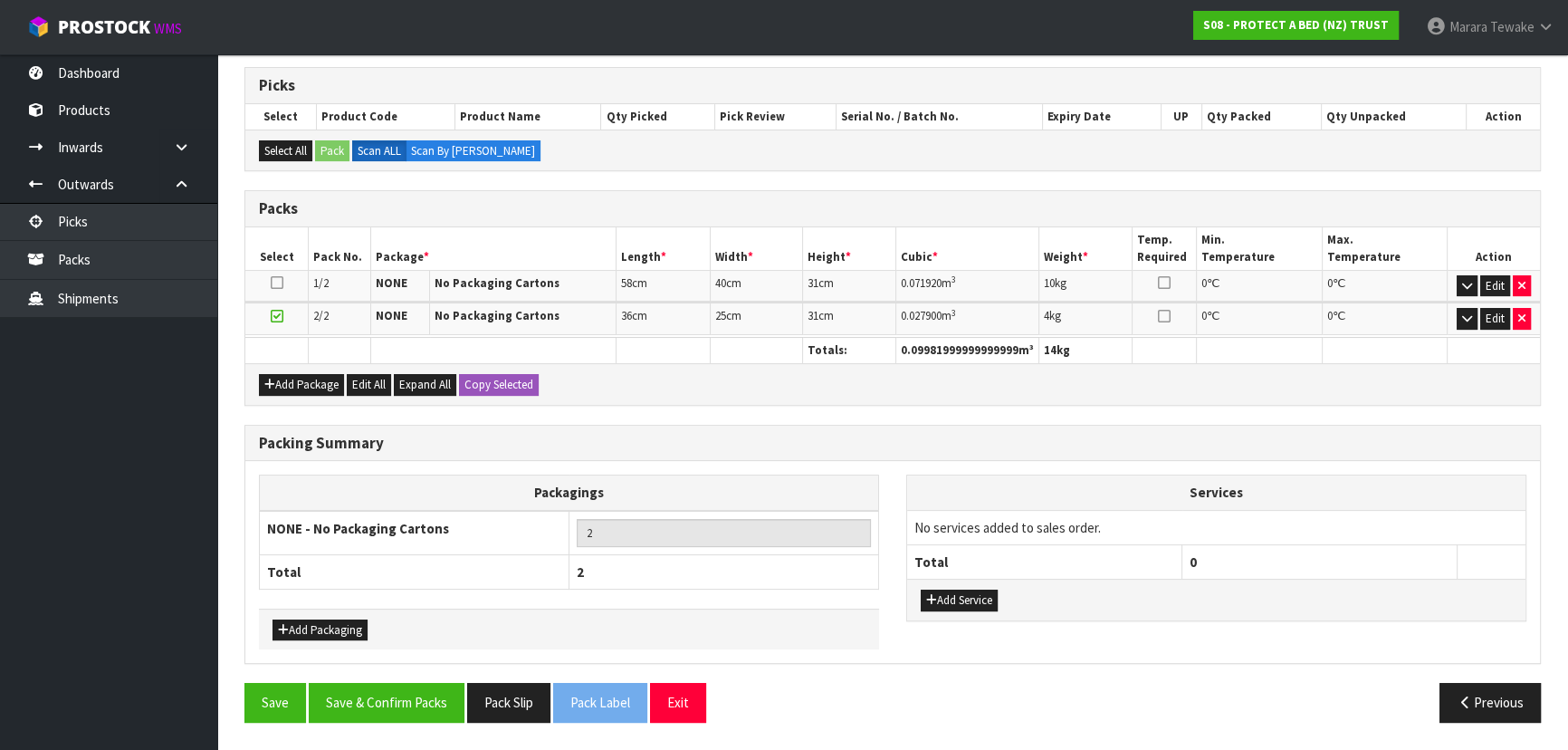
scroll to position [345, 0]
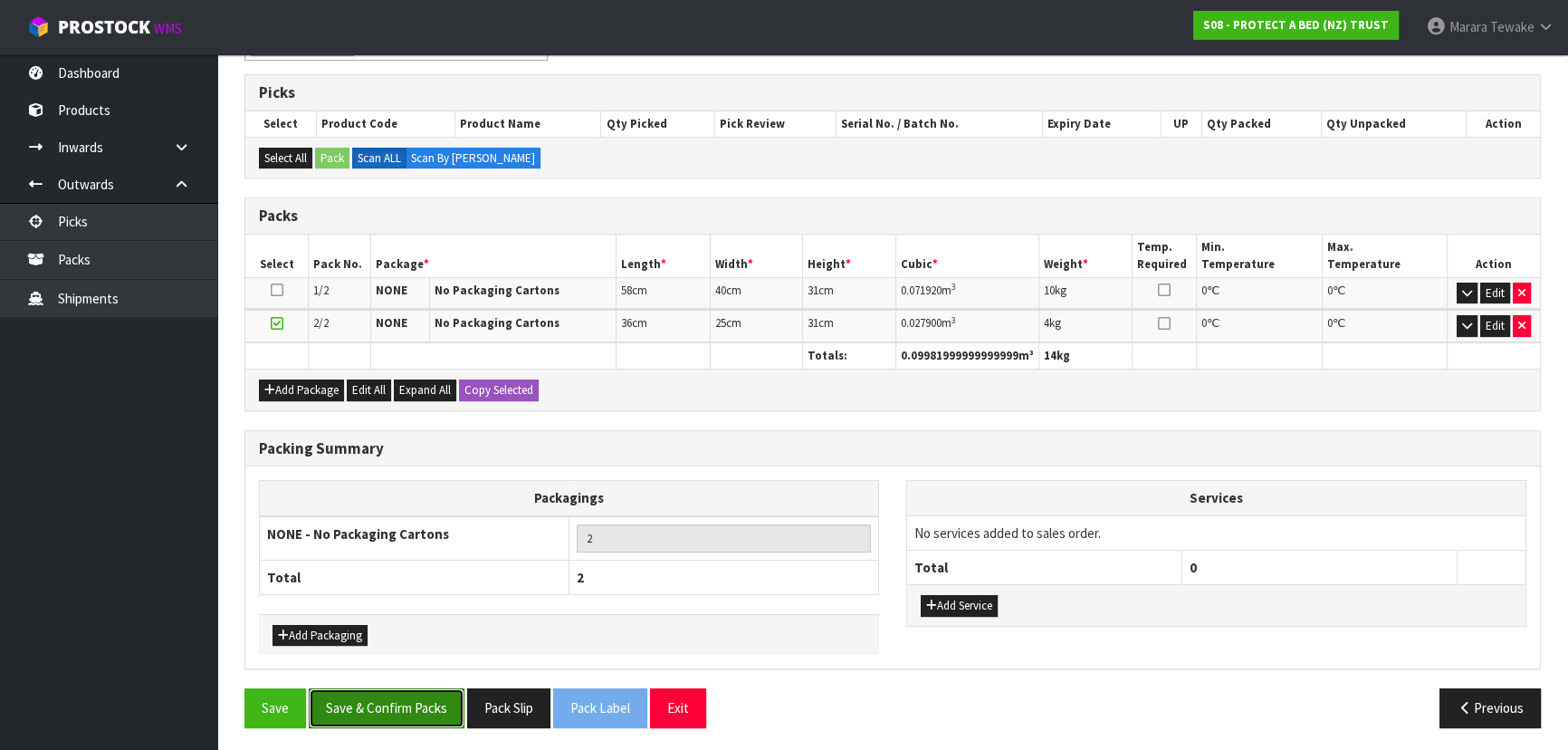
drag, startPoint x: 342, startPoint y: 694, endPoint x: 360, endPoint y: 635, distance: 61.7
click at [342, 693] on button "Save & Confirm Packs" at bounding box center [386, 707] width 155 height 39
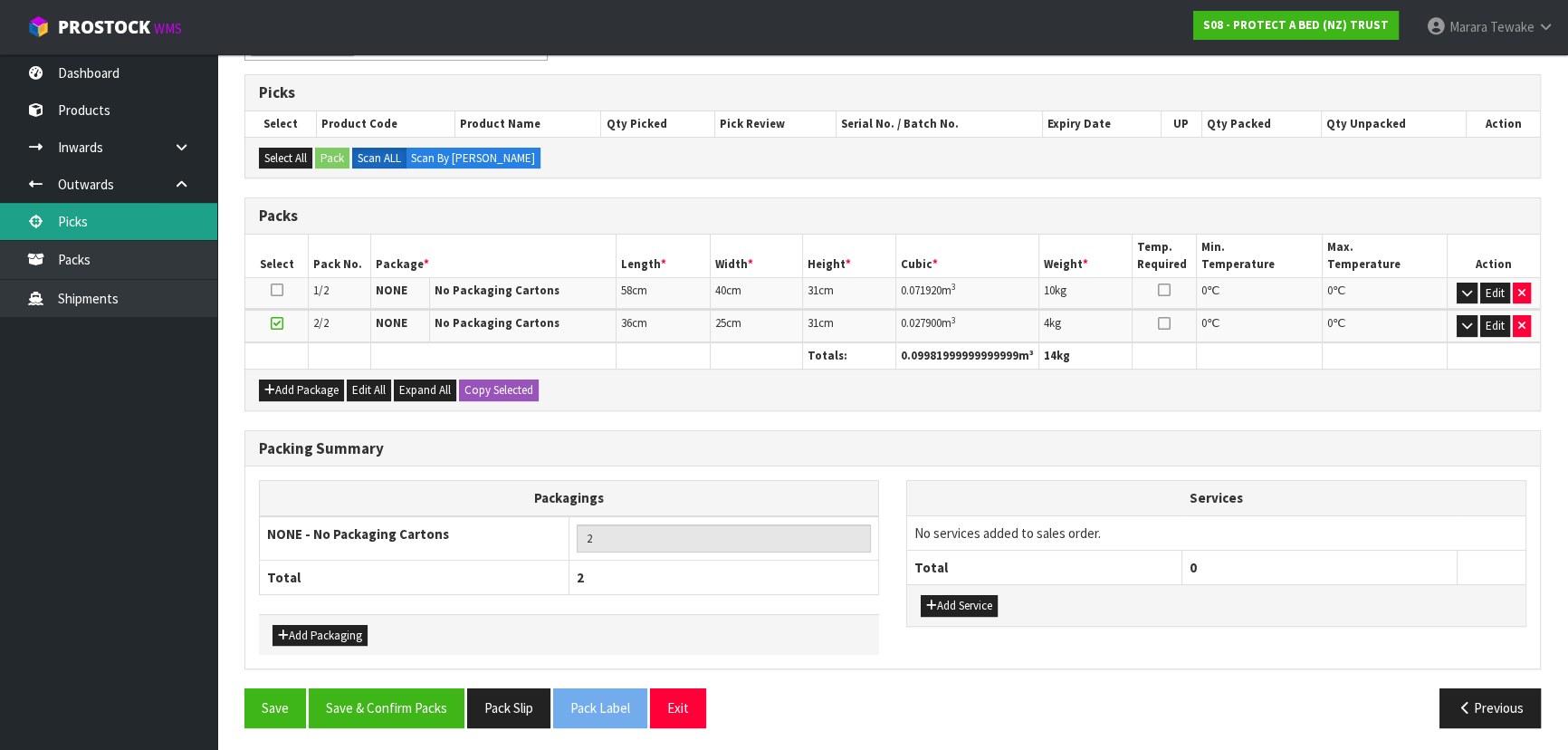
scroll to position [0, 0]
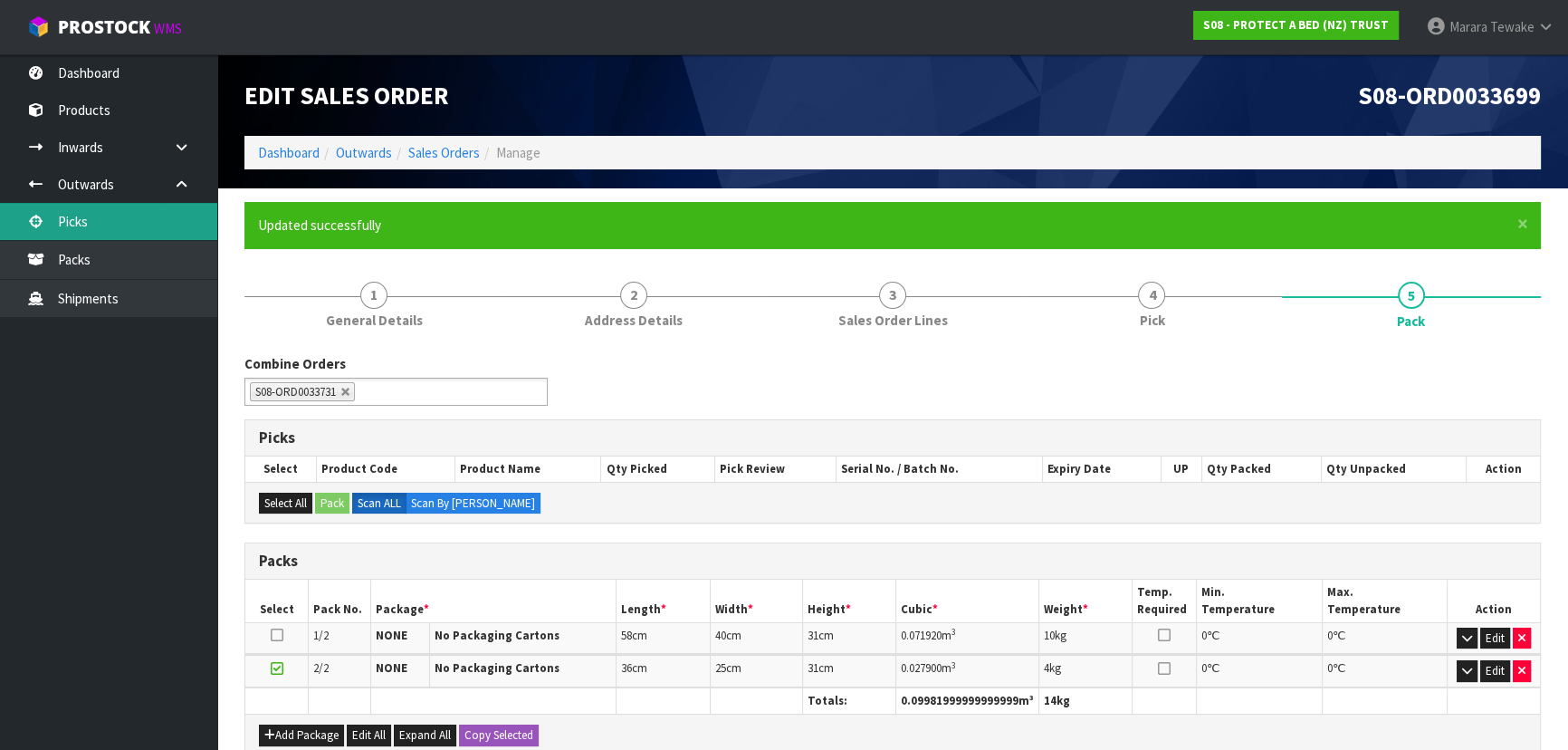
click at [181, 227] on link "Picks" at bounding box center [108, 221] width 217 height 37
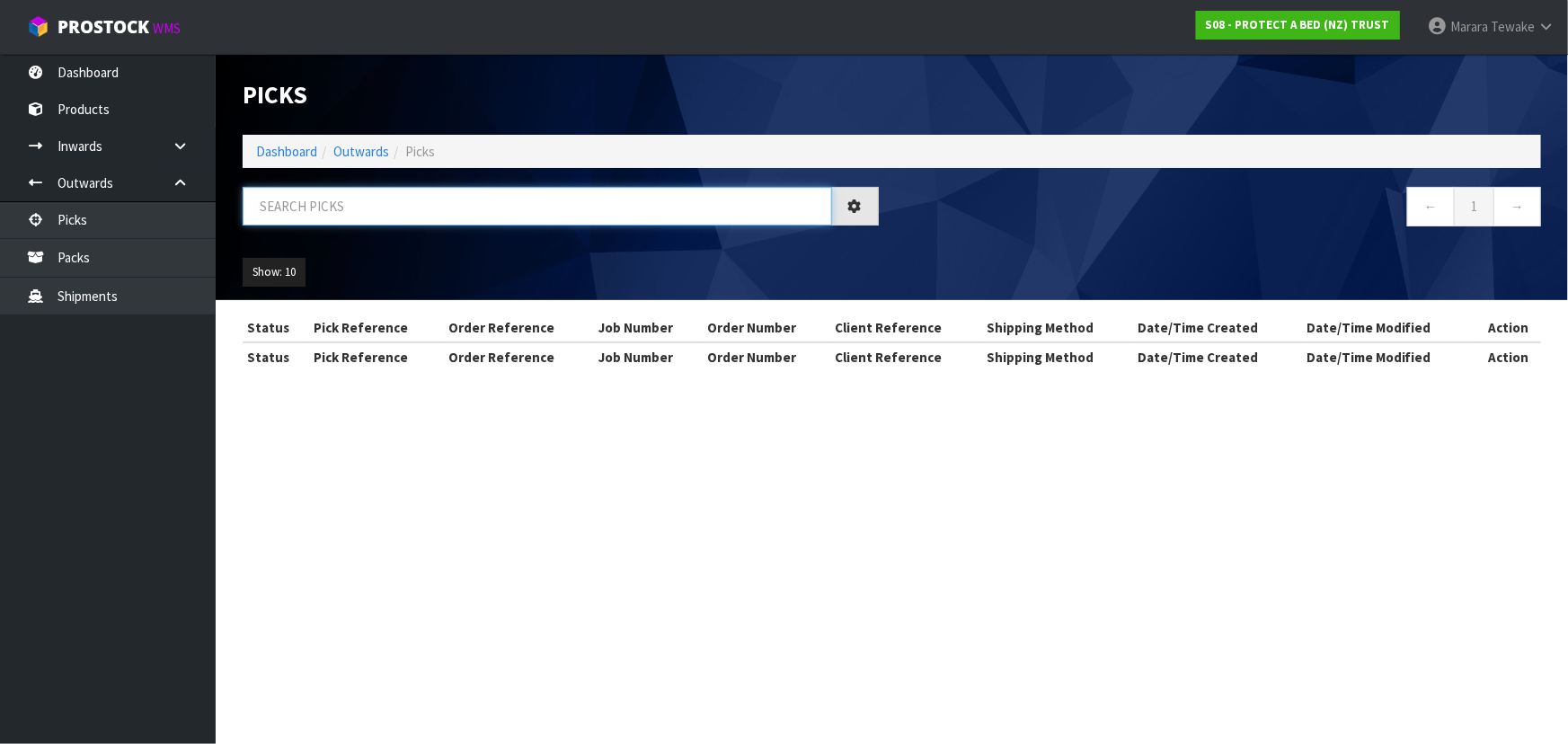
click at [455, 201] on input "text" at bounding box center [537, 206] width 589 height 39
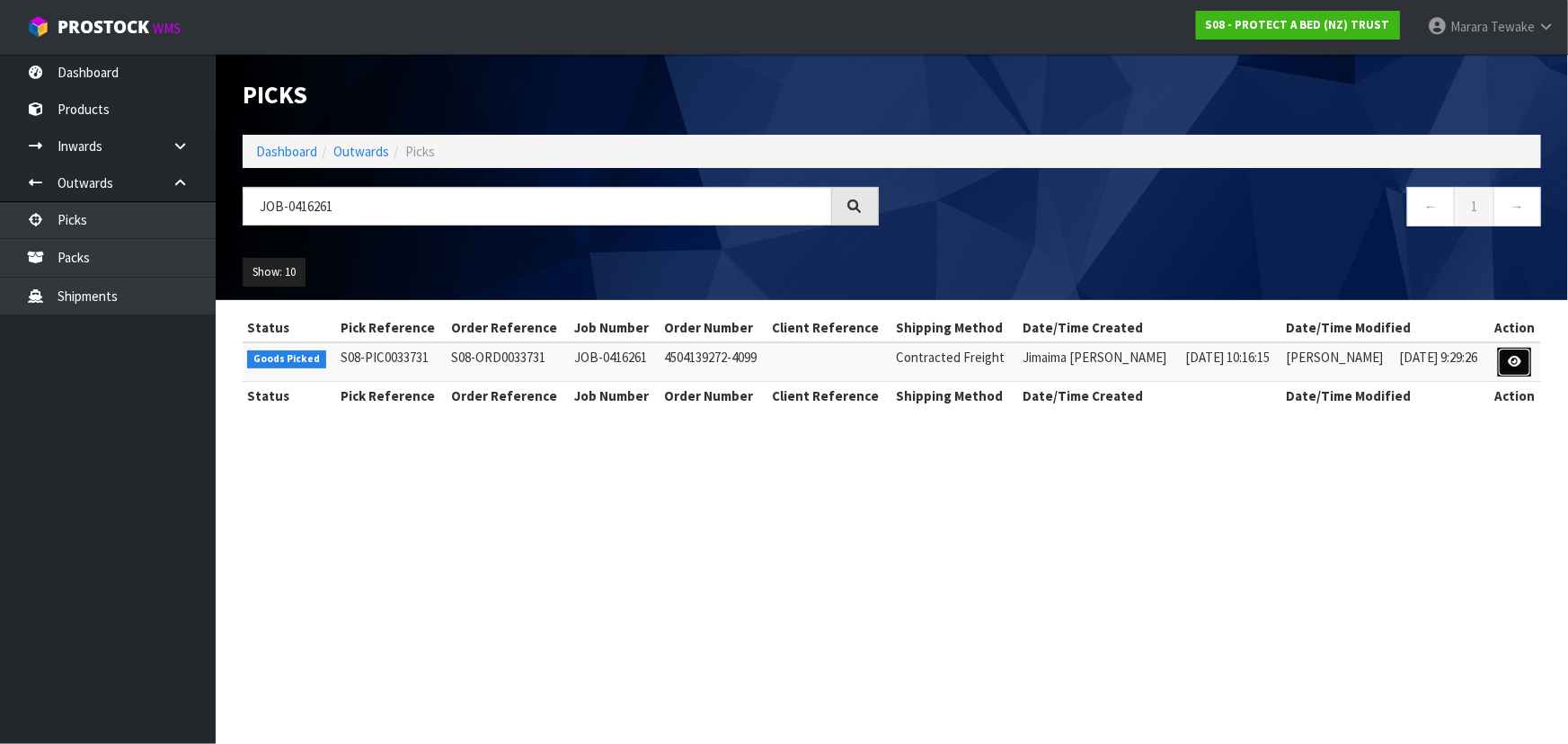
click at [1503, 353] on link at bounding box center [1514, 361] width 33 height 28
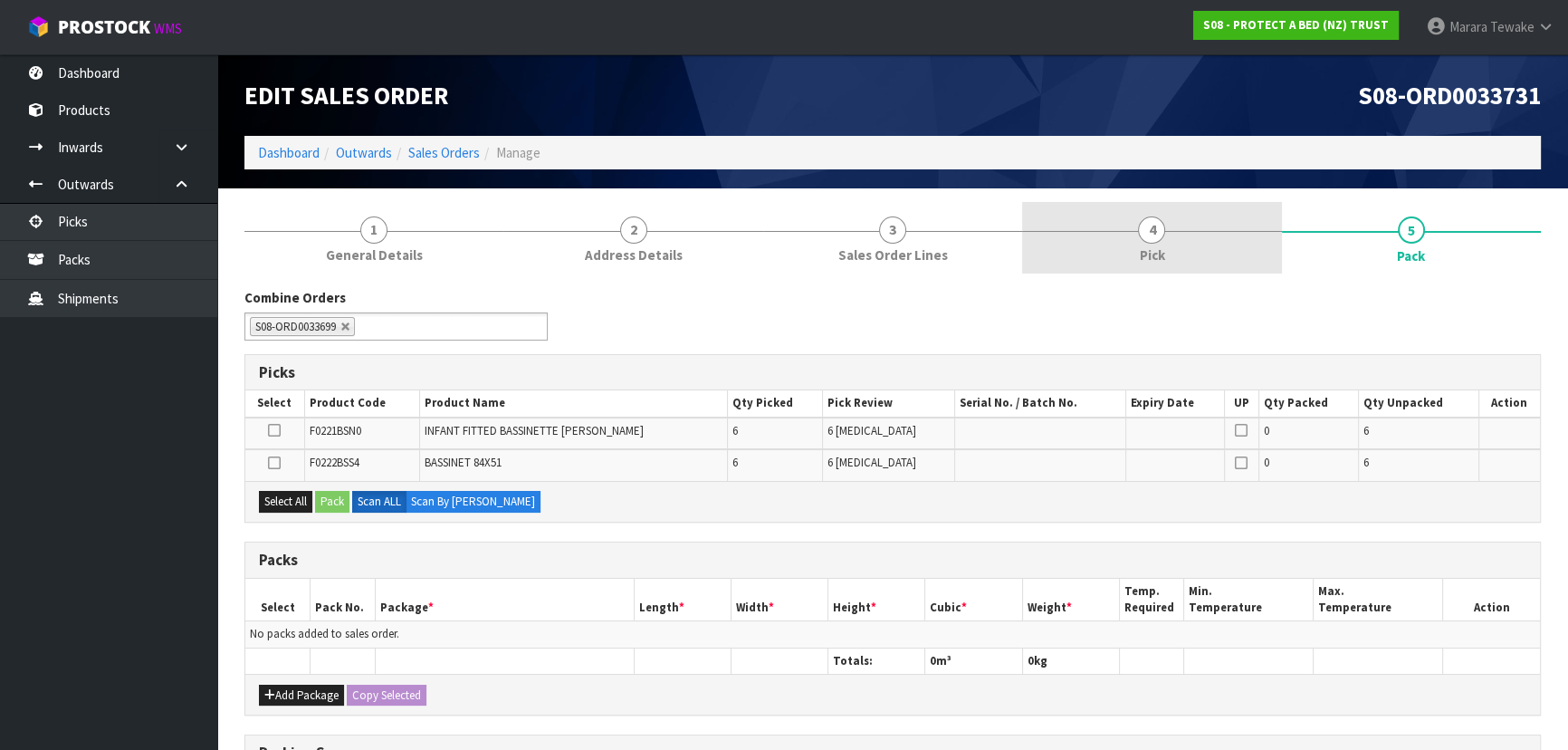
click at [1231, 260] on link "4 Pick" at bounding box center [1152, 237] width 259 height 71
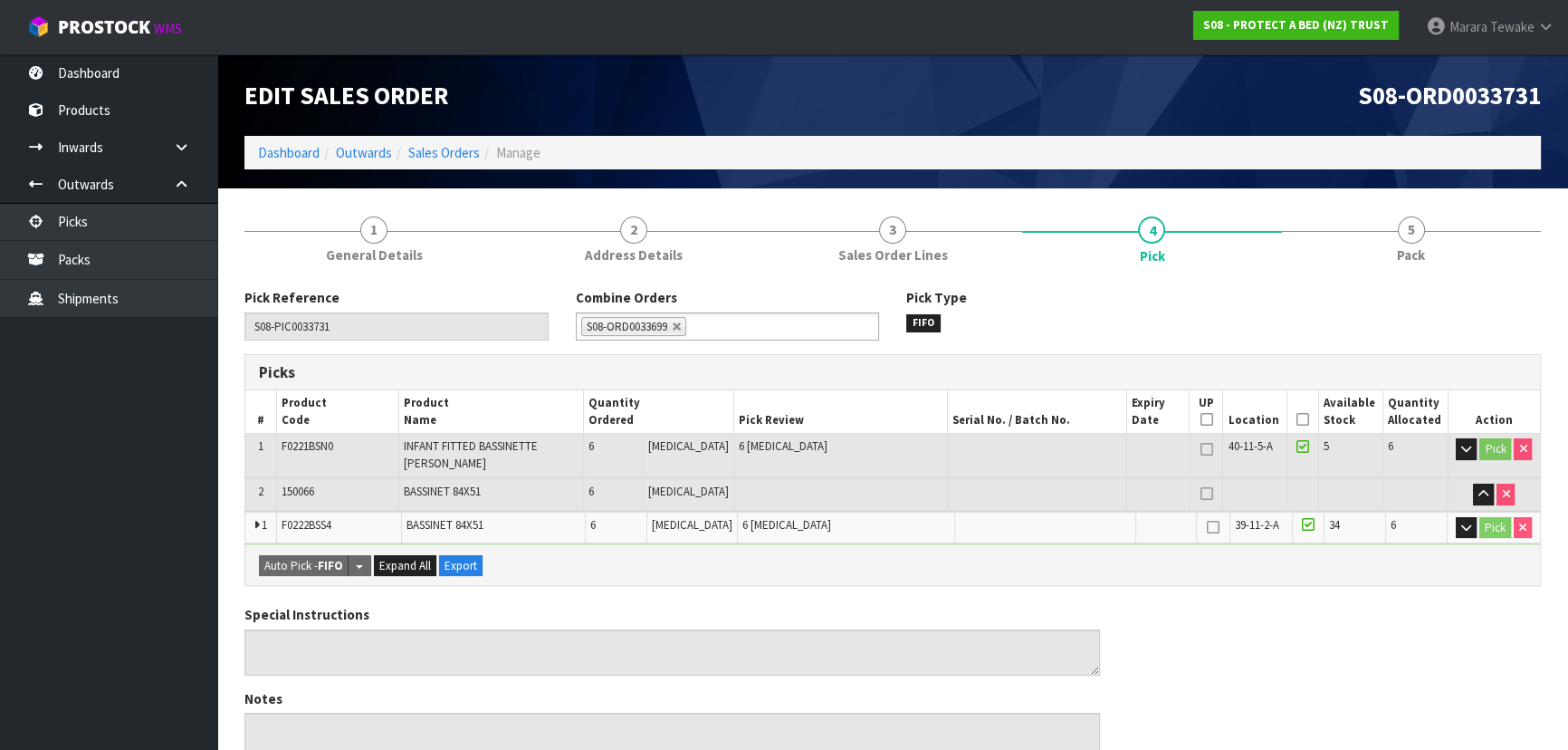
click at [1298, 420] on icon at bounding box center [1303, 419] width 13 height 1
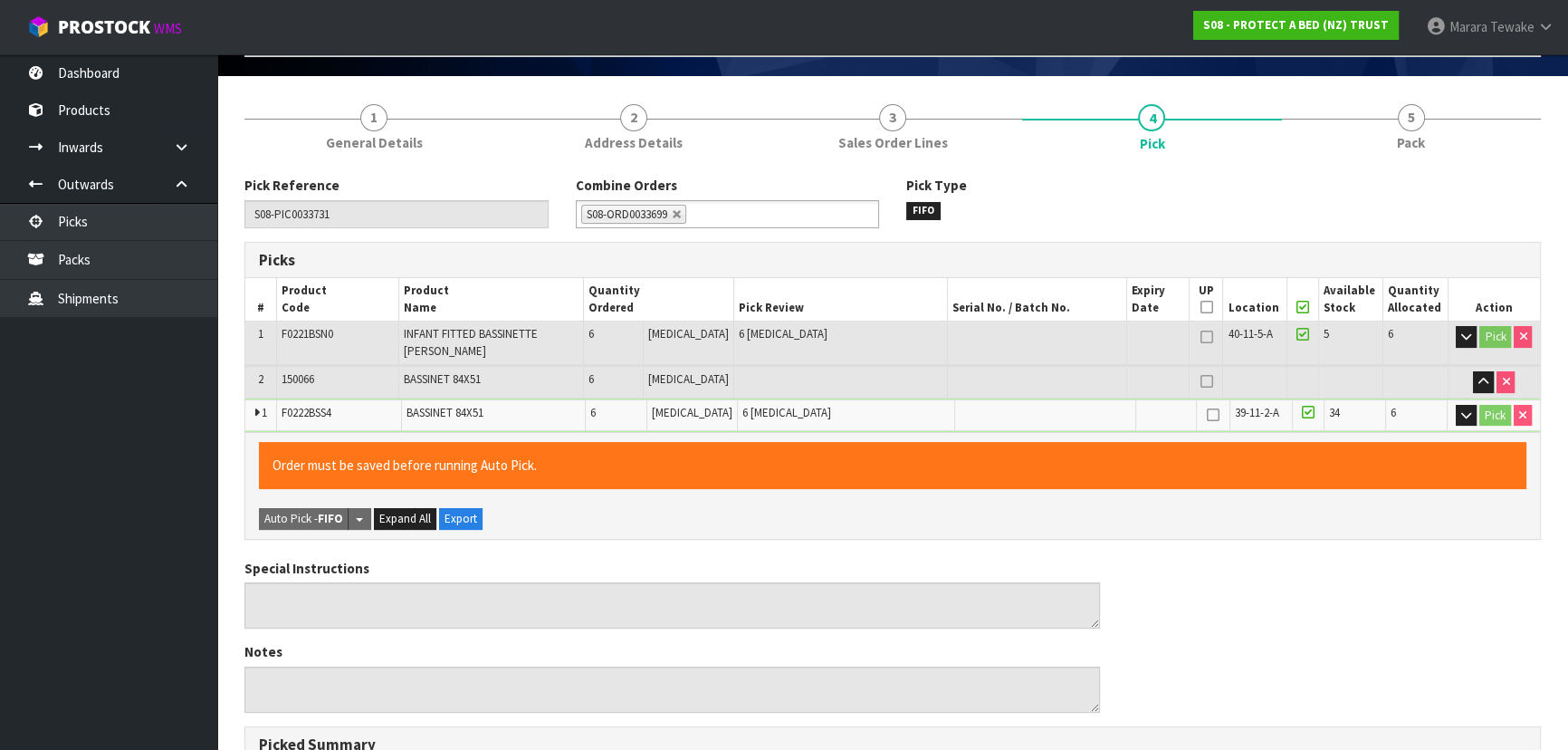
scroll to position [576, 0]
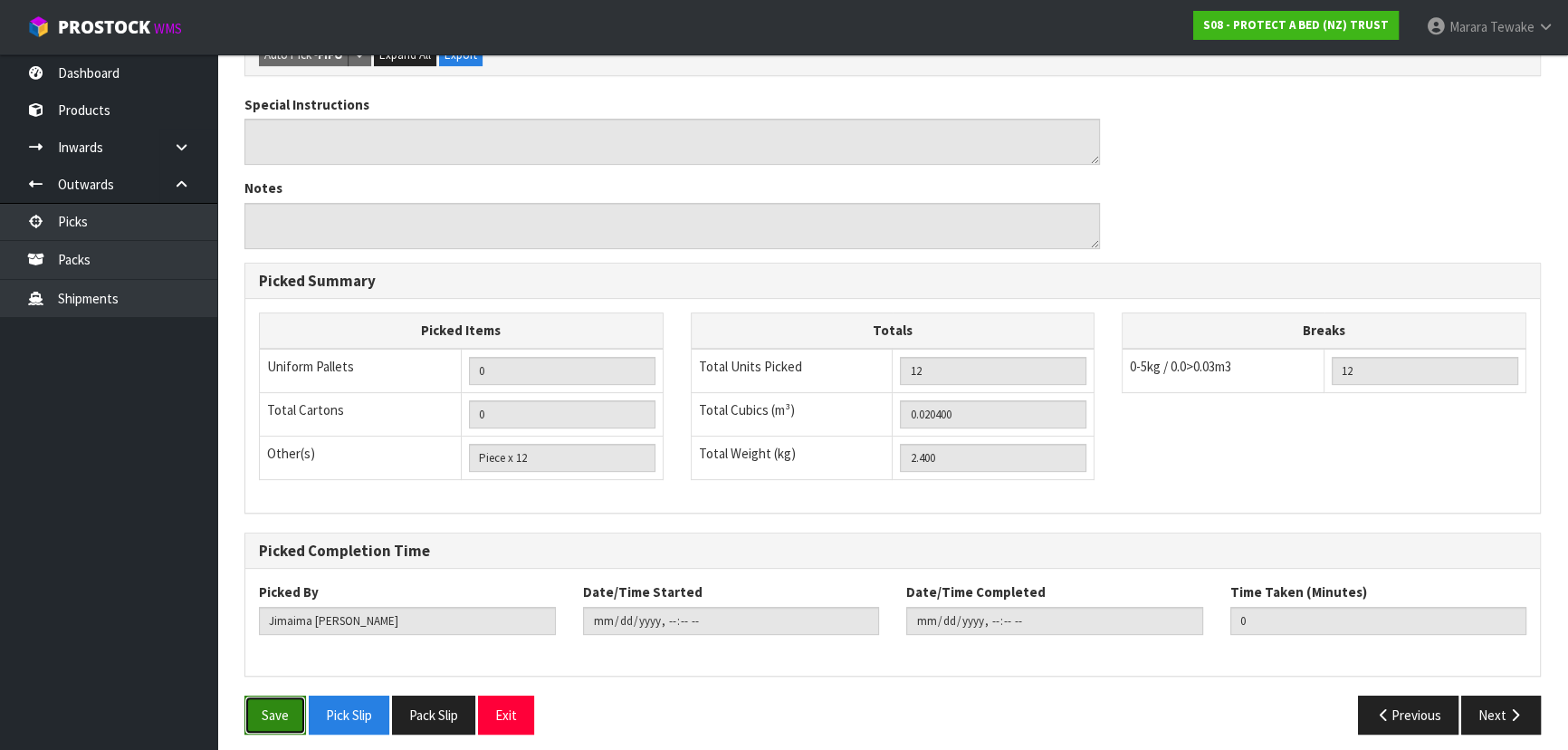
click at [251, 701] on button "Save" at bounding box center [275, 715] width 62 height 39
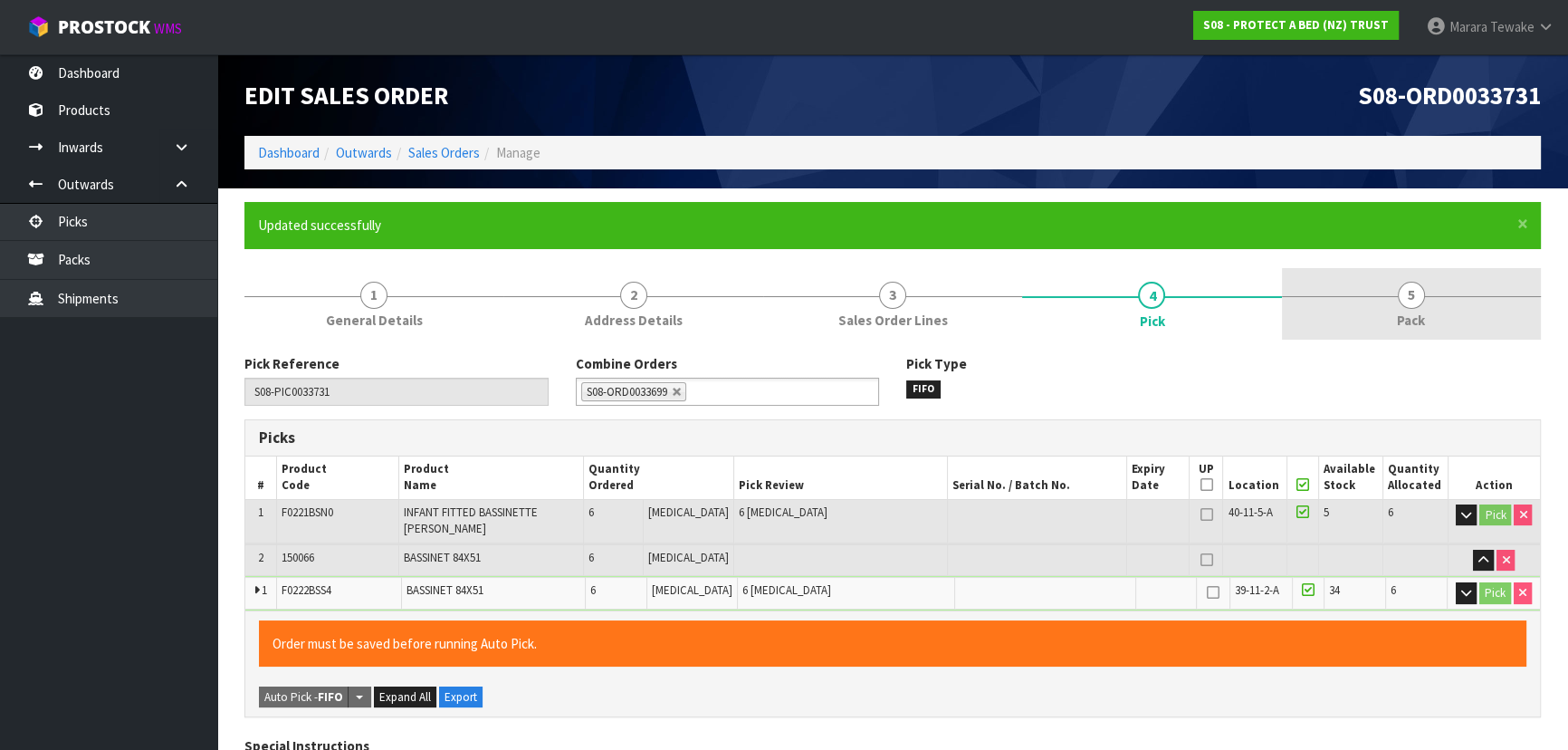
click at [1371, 294] on link "5 Pack" at bounding box center [1412, 303] width 259 height 71
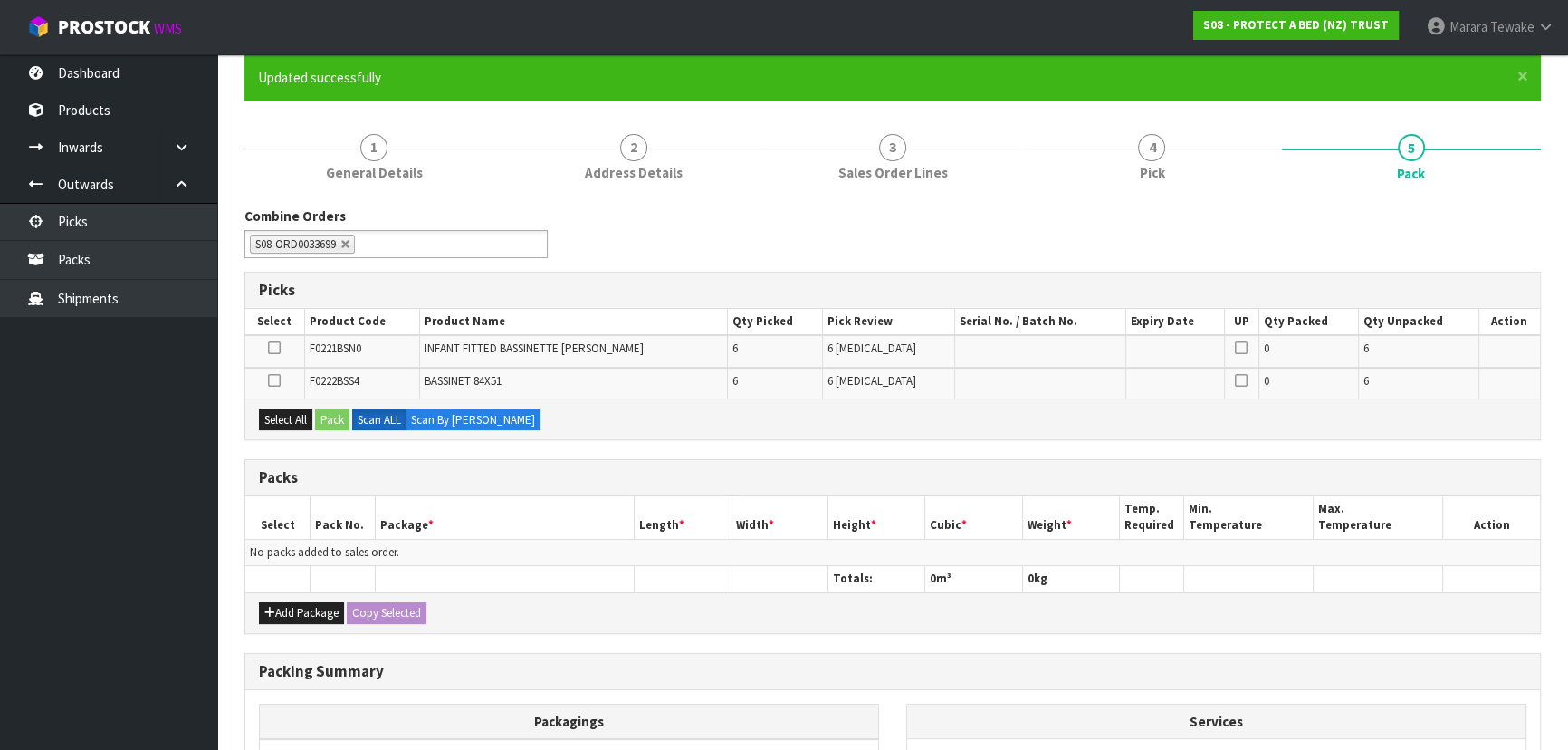
scroll to position [328, 0]
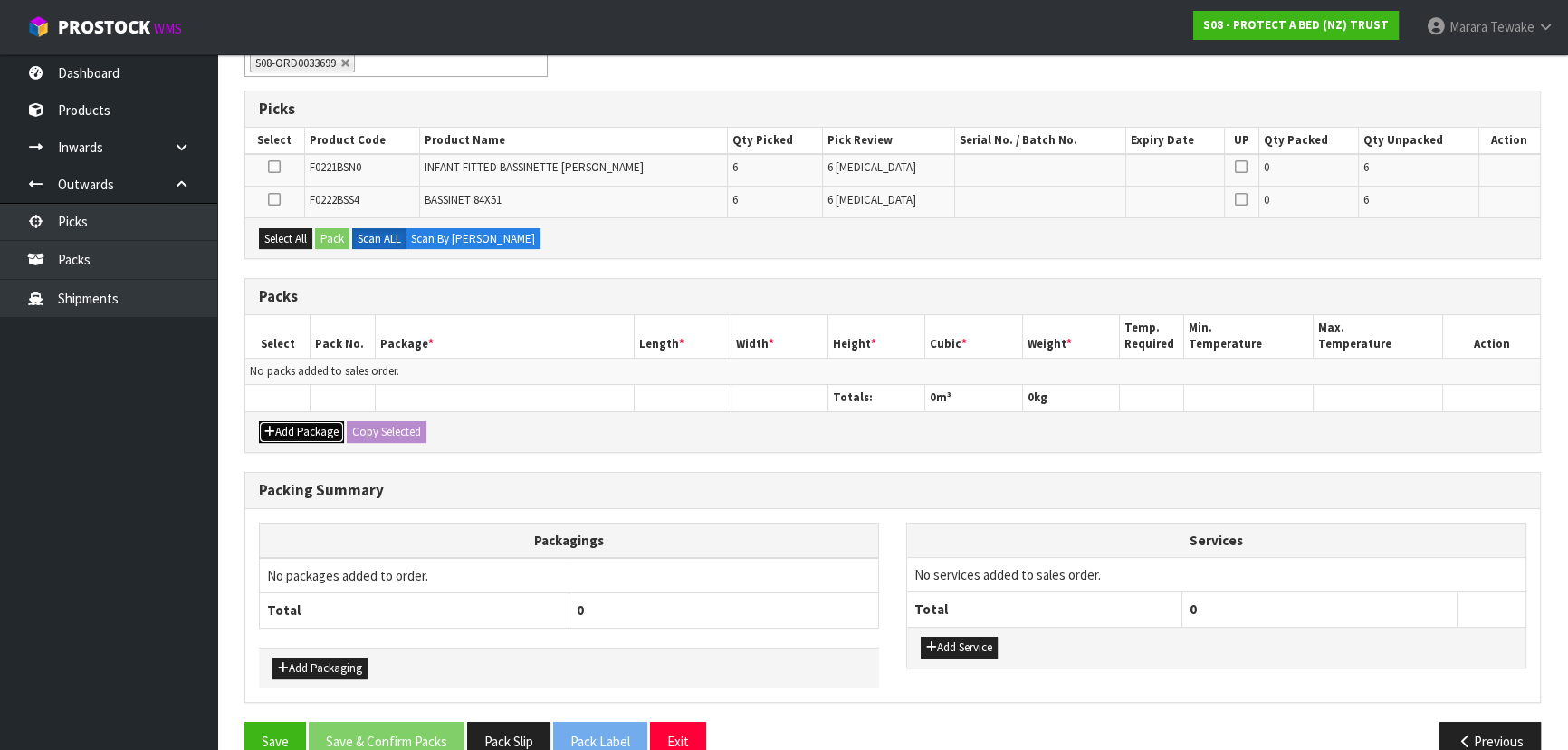
click at [317, 429] on button "Add Package" at bounding box center [301, 432] width 85 height 22
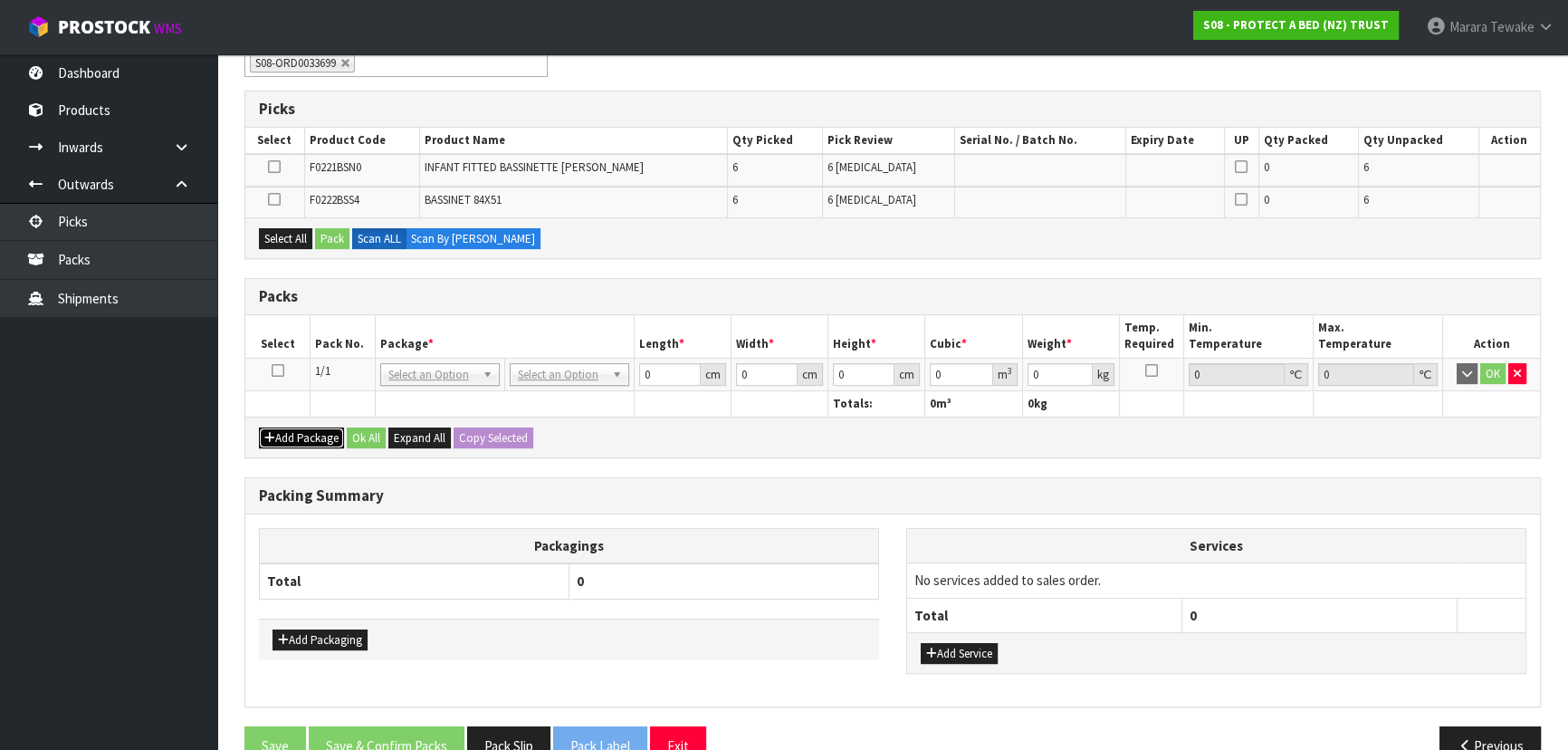
drag, startPoint x: 316, startPoint y: 434, endPoint x: 288, endPoint y: 429, distance: 28.4
click at [314, 434] on button "Add Package" at bounding box center [301, 438] width 85 height 22
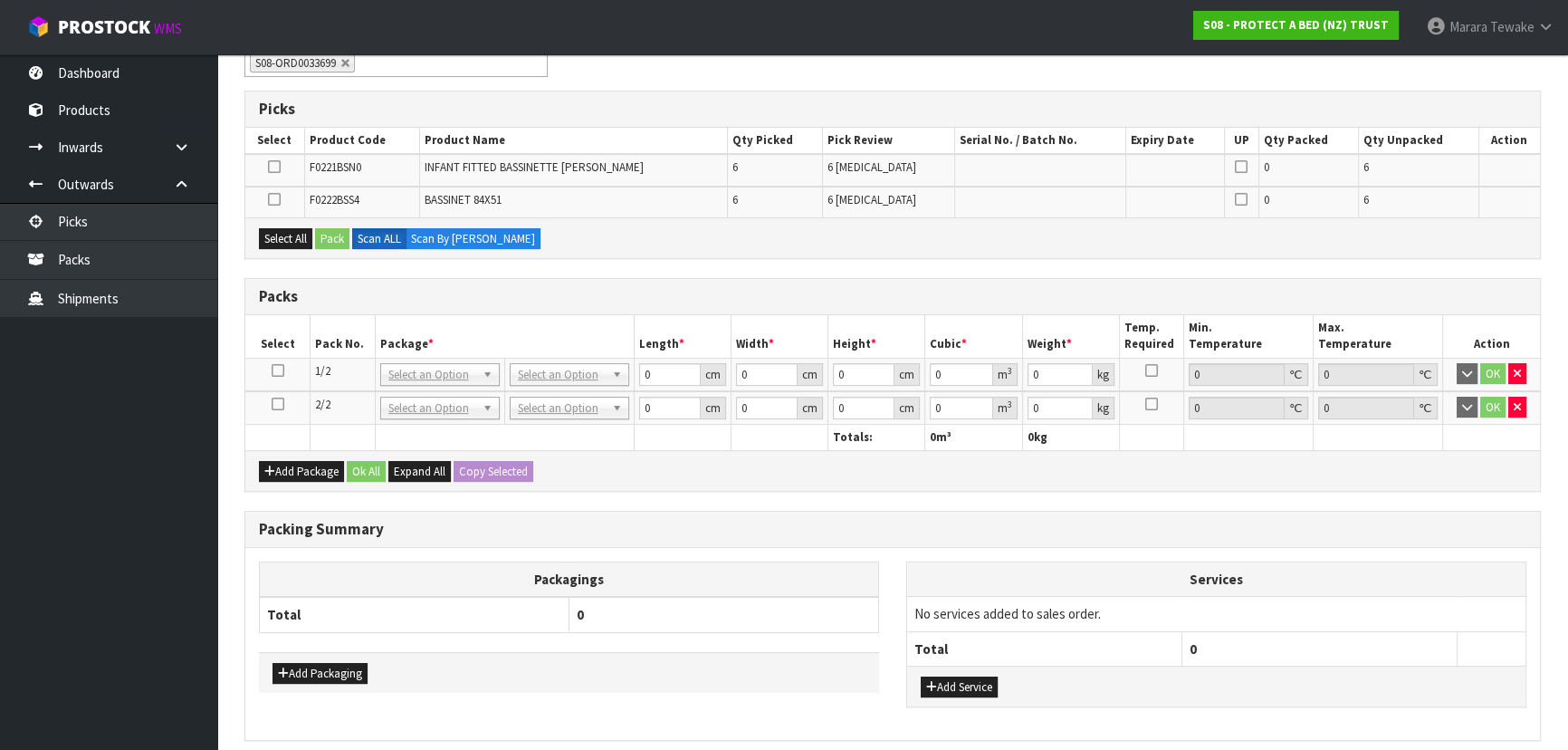
click at [275, 404] on icon at bounding box center [278, 404] width 13 height 1
drag, startPoint x: 289, startPoint y: 232, endPoint x: 301, endPoint y: 232, distance: 12.0
click at [293, 232] on button "Select All" at bounding box center [286, 240] width 54 height 22
click at [324, 232] on button "Pack" at bounding box center [332, 240] width 34 height 22
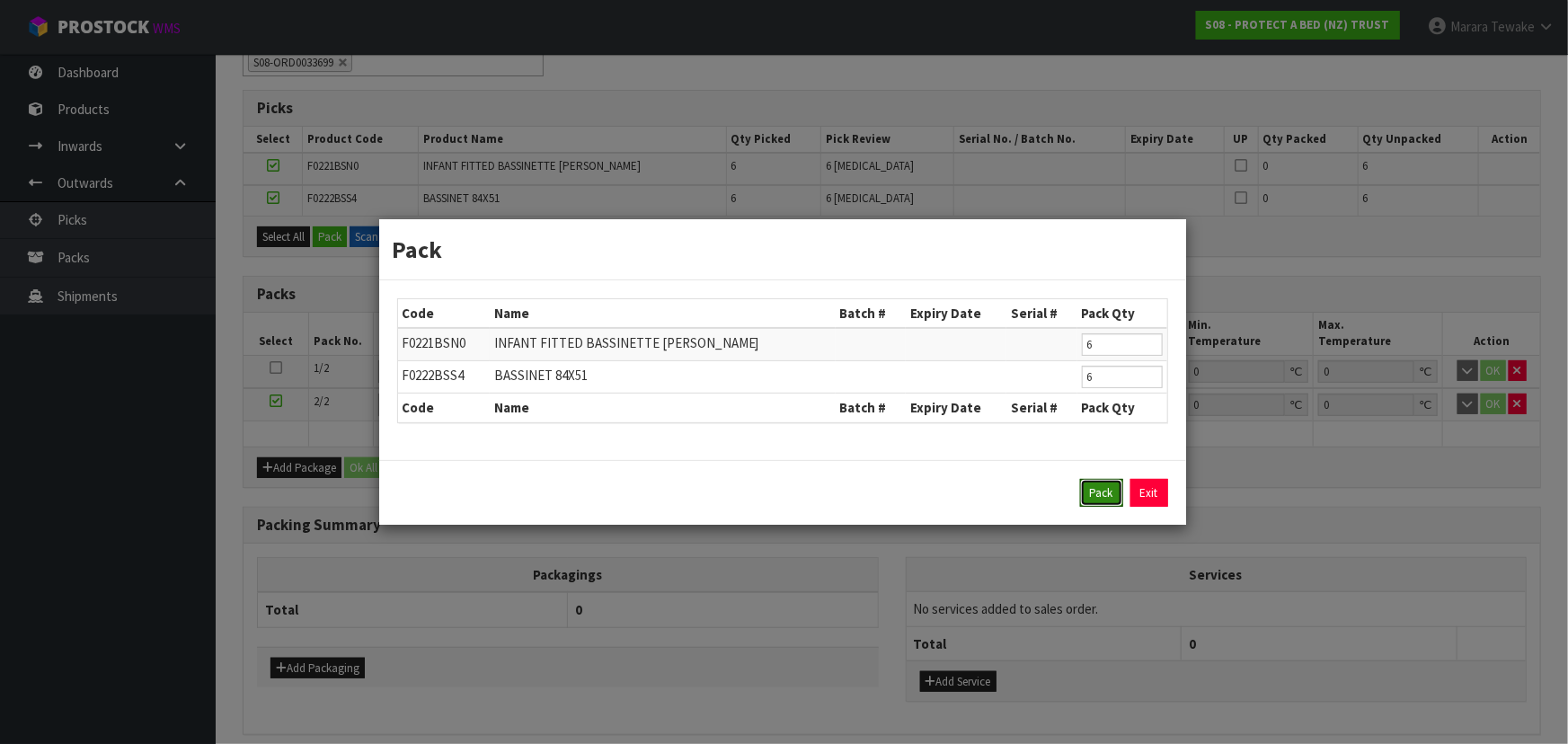
click at [1086, 483] on button "Pack" at bounding box center [1101, 493] width 43 height 28
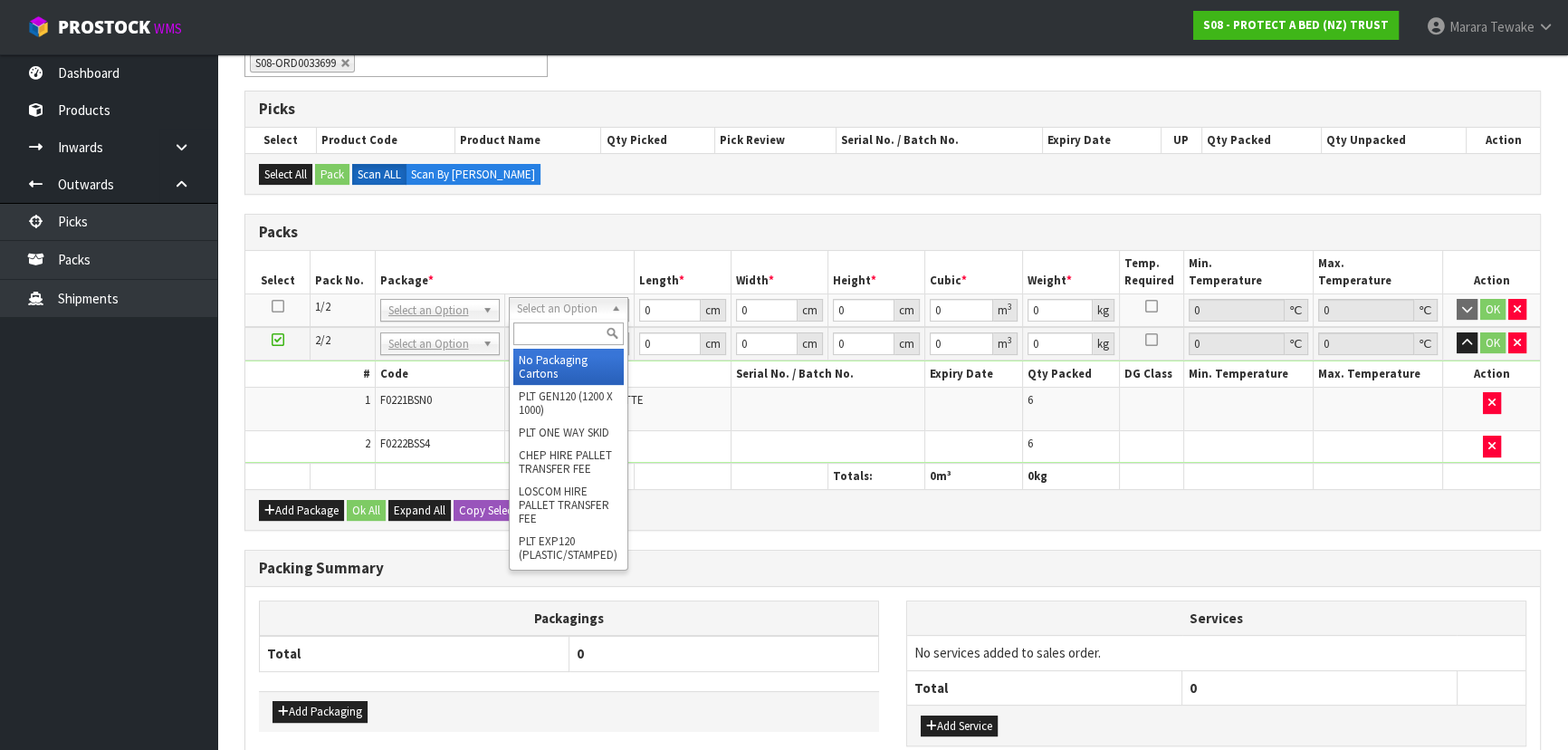
drag, startPoint x: 579, startPoint y: 303, endPoint x: 579, endPoint y: 319, distance: 16.0
click at [579, 319] on div at bounding box center [568, 334] width 117 height 30
click at [580, 335] on input "text" at bounding box center [568, 334] width 110 height 22
drag, startPoint x: 596, startPoint y: 356, endPoint x: 590, endPoint y: 350, distance: 8.5
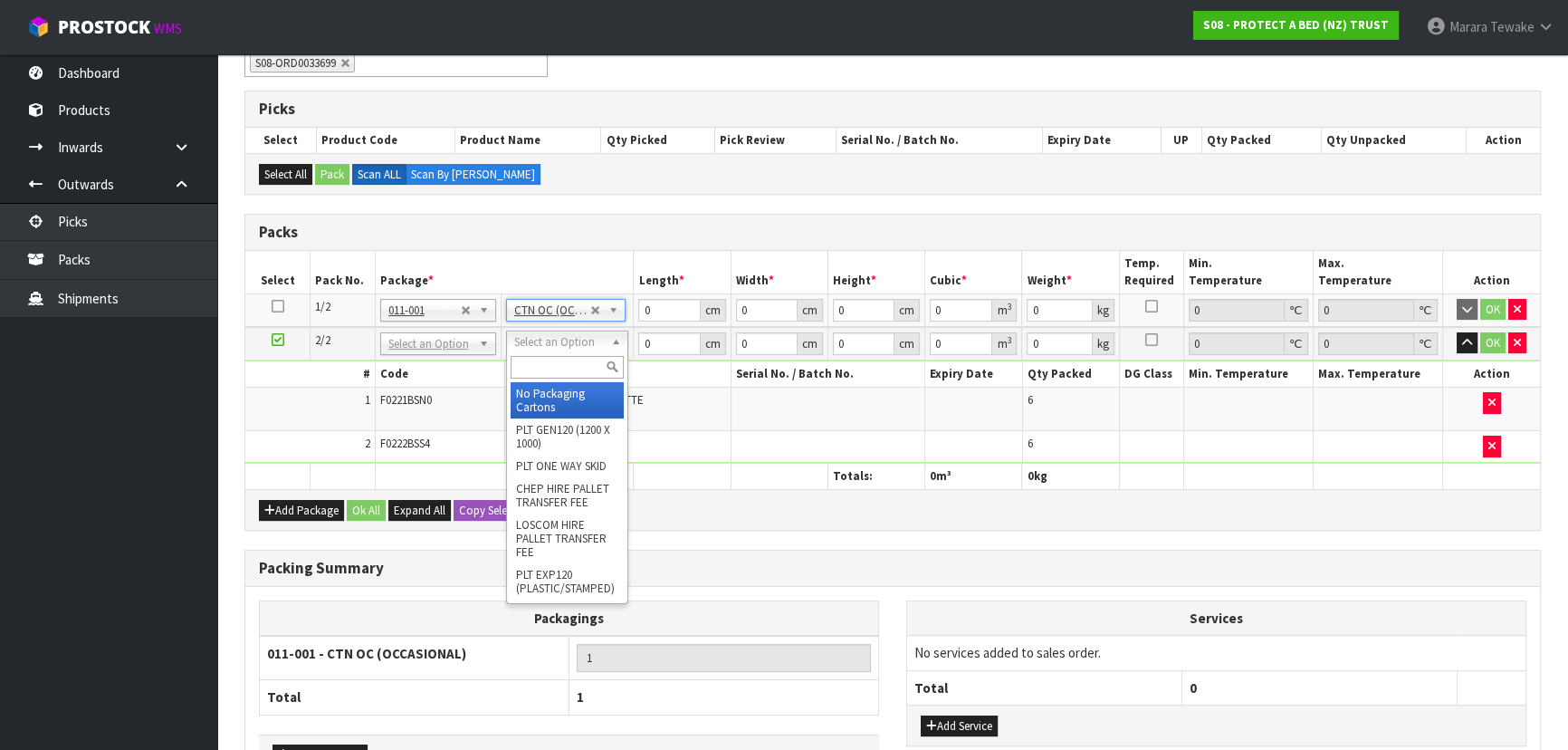
click at [583, 359] on input "text" at bounding box center [567, 367] width 113 height 22
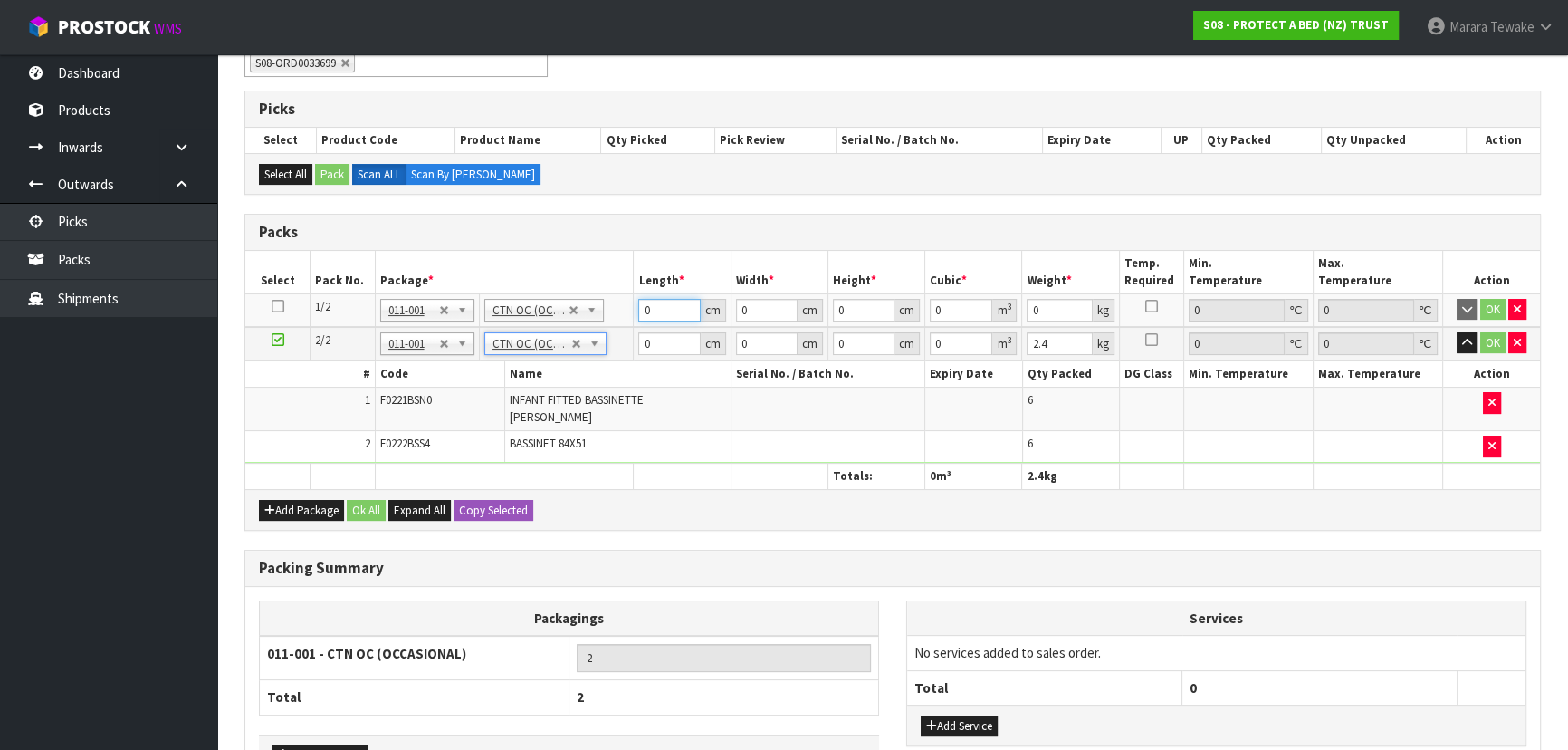
drag, startPoint x: 655, startPoint y: 307, endPoint x: 616, endPoint y: 224, distance: 91.7
click at [616, 279] on table "Select Pack No. Package * Length * Width * Height * Cubic * Weight * Temp. Requ…" at bounding box center [892, 370] width 1294 height 239
click button "OK" at bounding box center [1492, 310] width 25 height 22
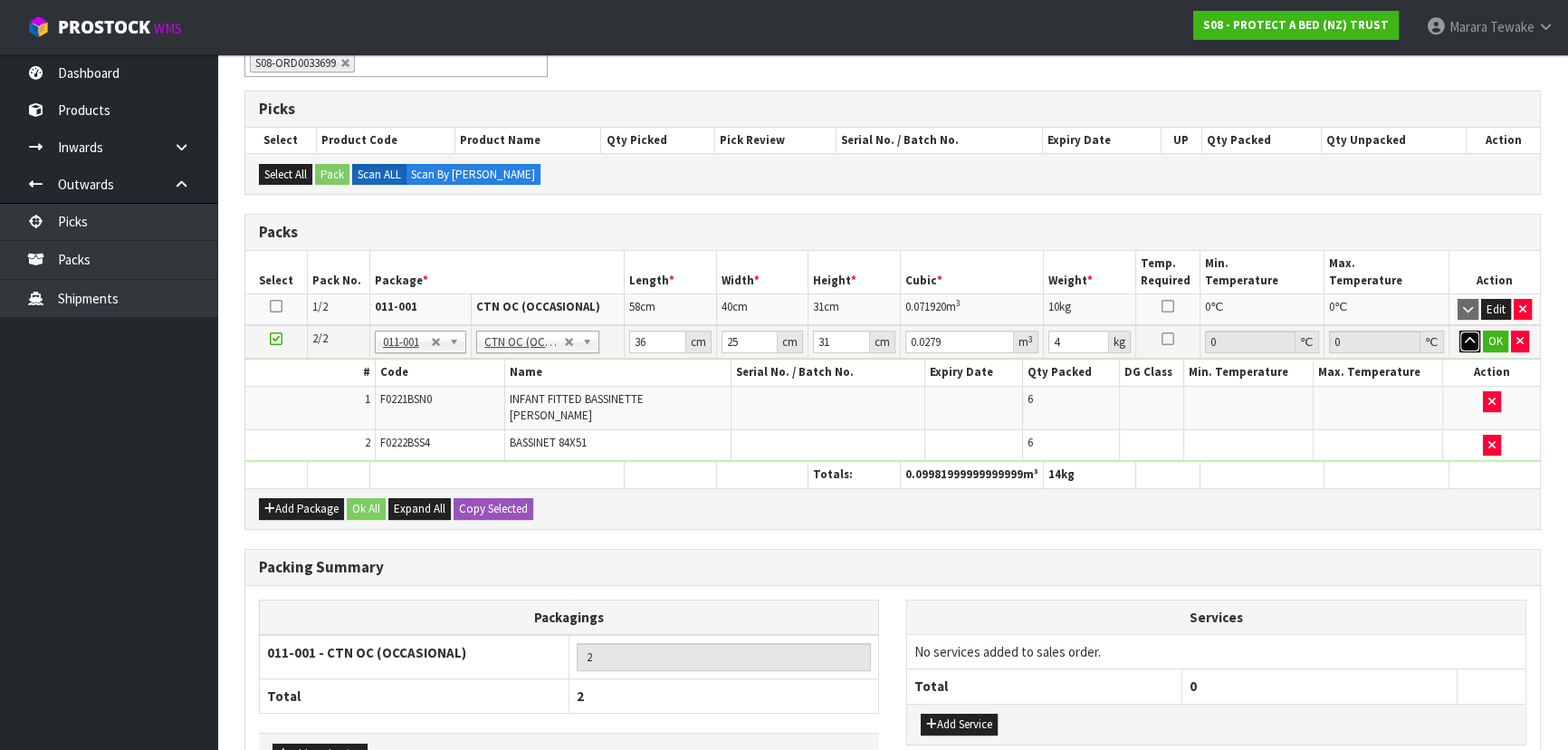
click at [1460, 330] on button "button" at bounding box center [1470, 341] width 21 height 22
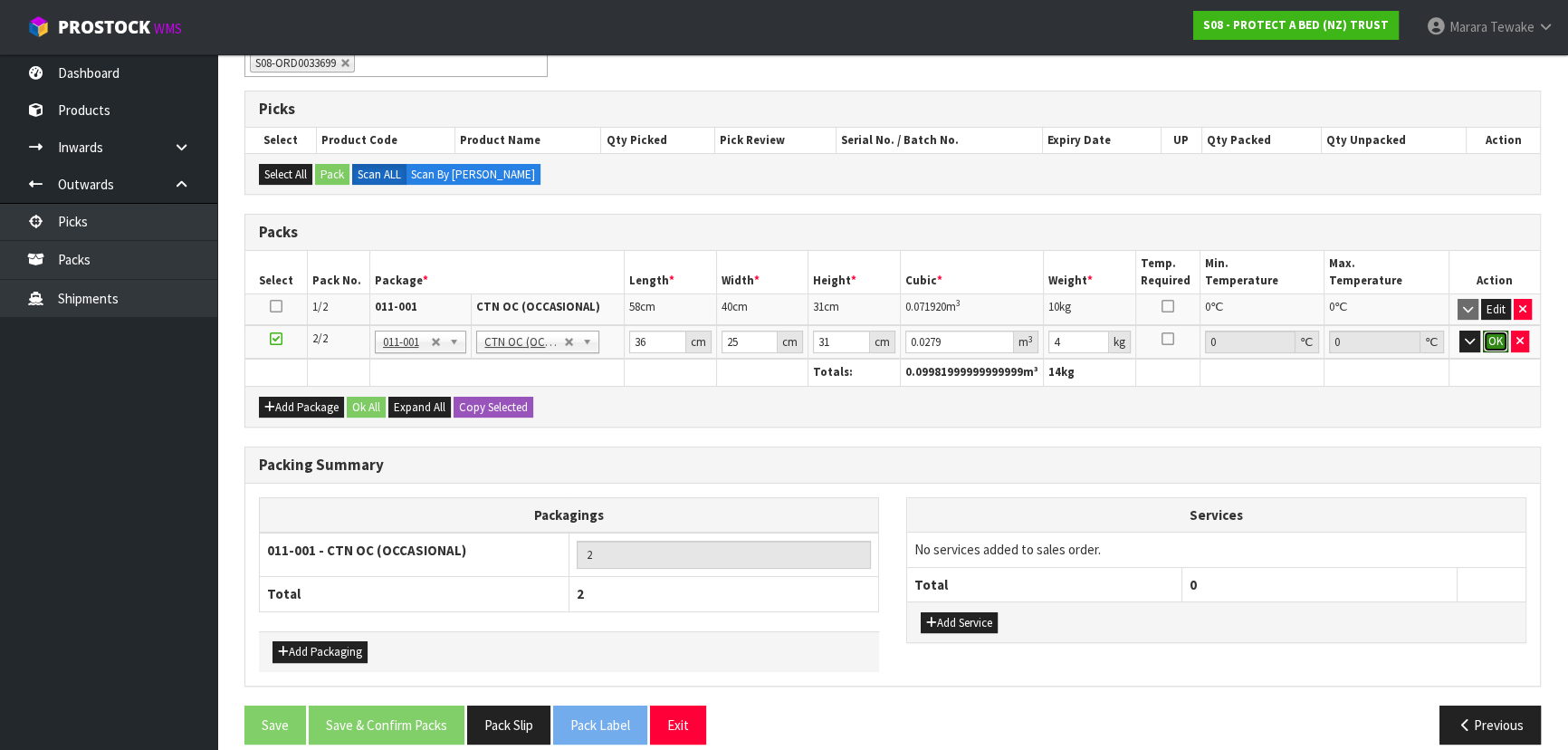
click button "OK" at bounding box center [1495, 341] width 25 height 22
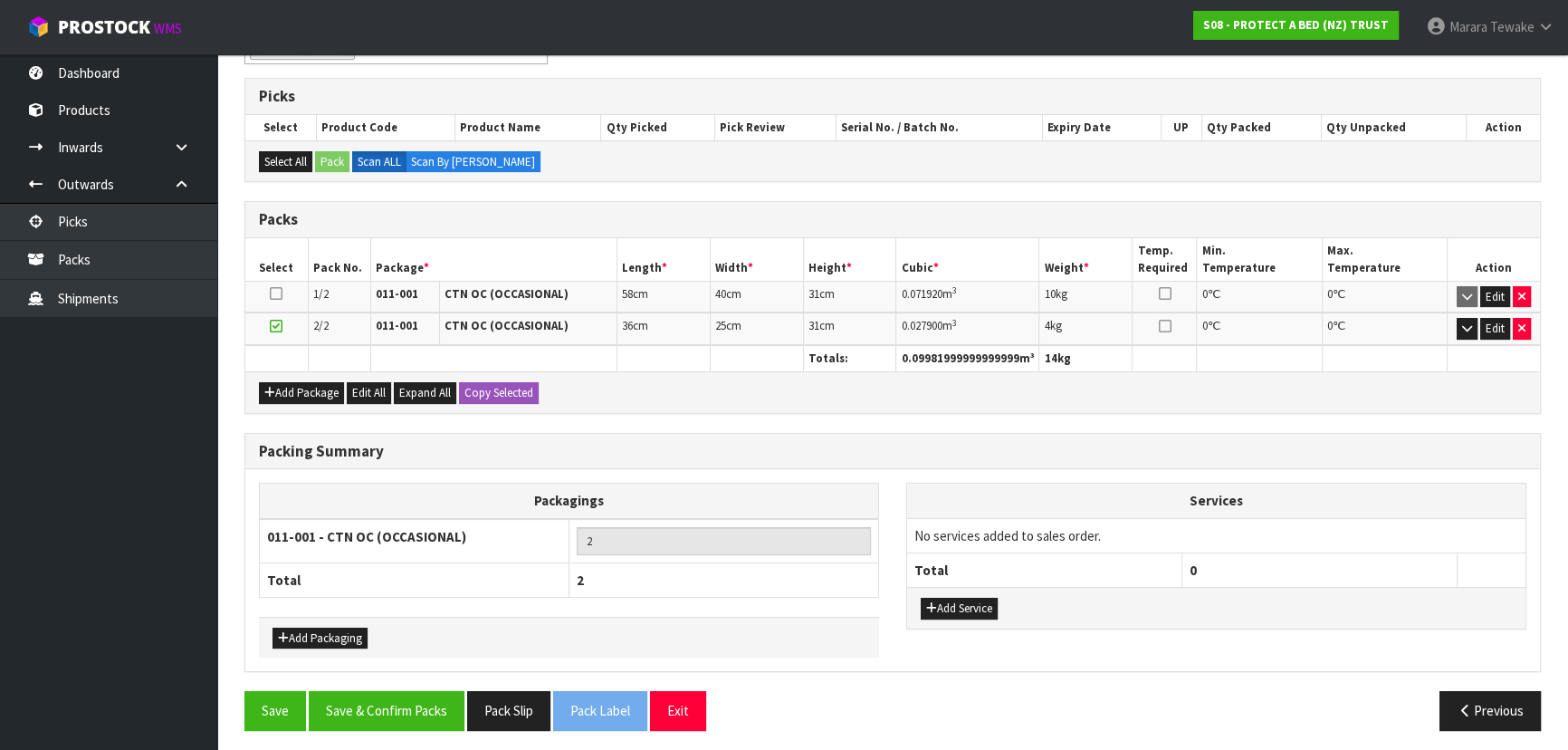
scroll to position [344, 0]
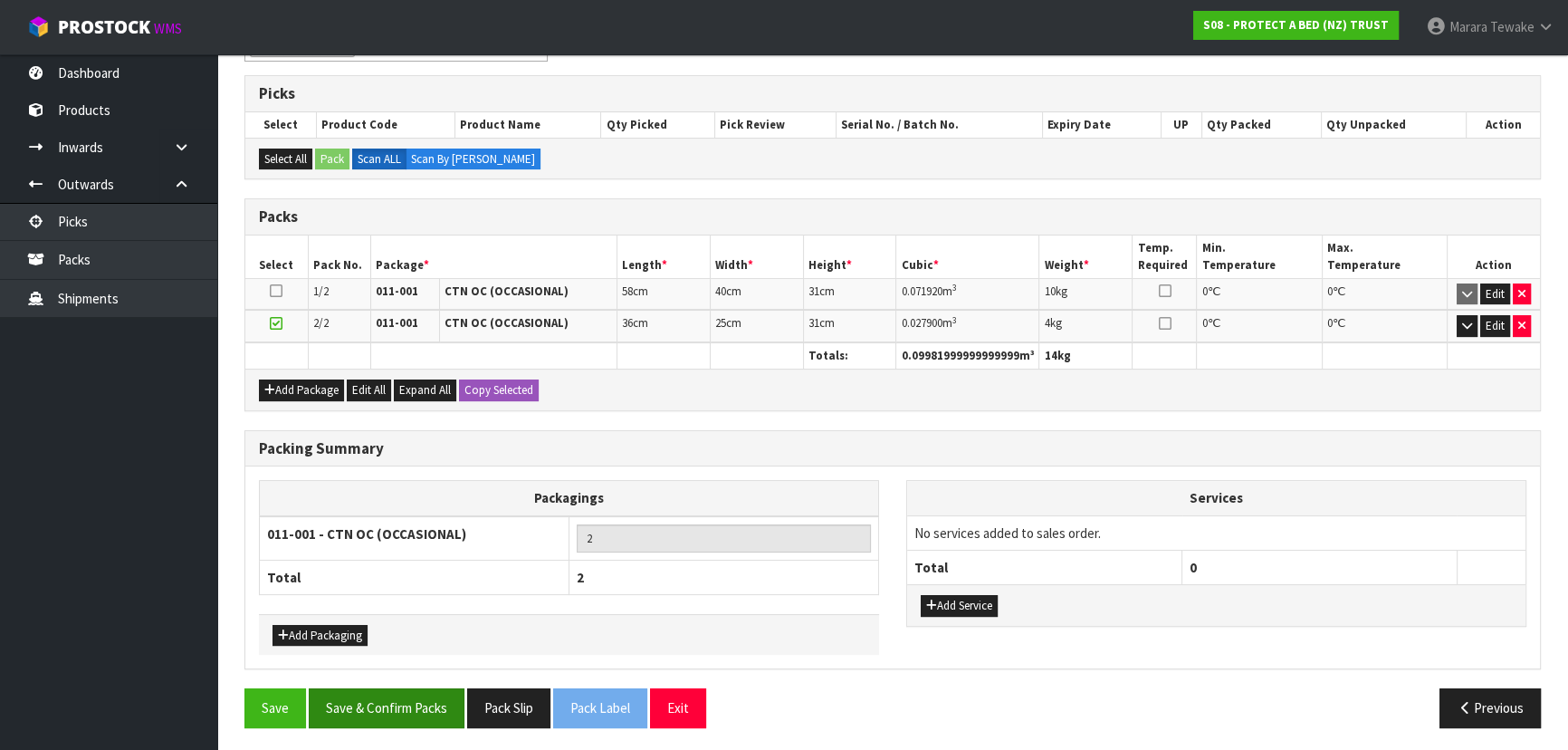
click at [376, 719] on div "Save Save & Confirm Packs Pack Slip Pack Label Exit Previous" at bounding box center [893, 714] width 1324 height 53
click at [418, 701] on button "Save & Confirm Packs" at bounding box center [386, 707] width 155 height 39
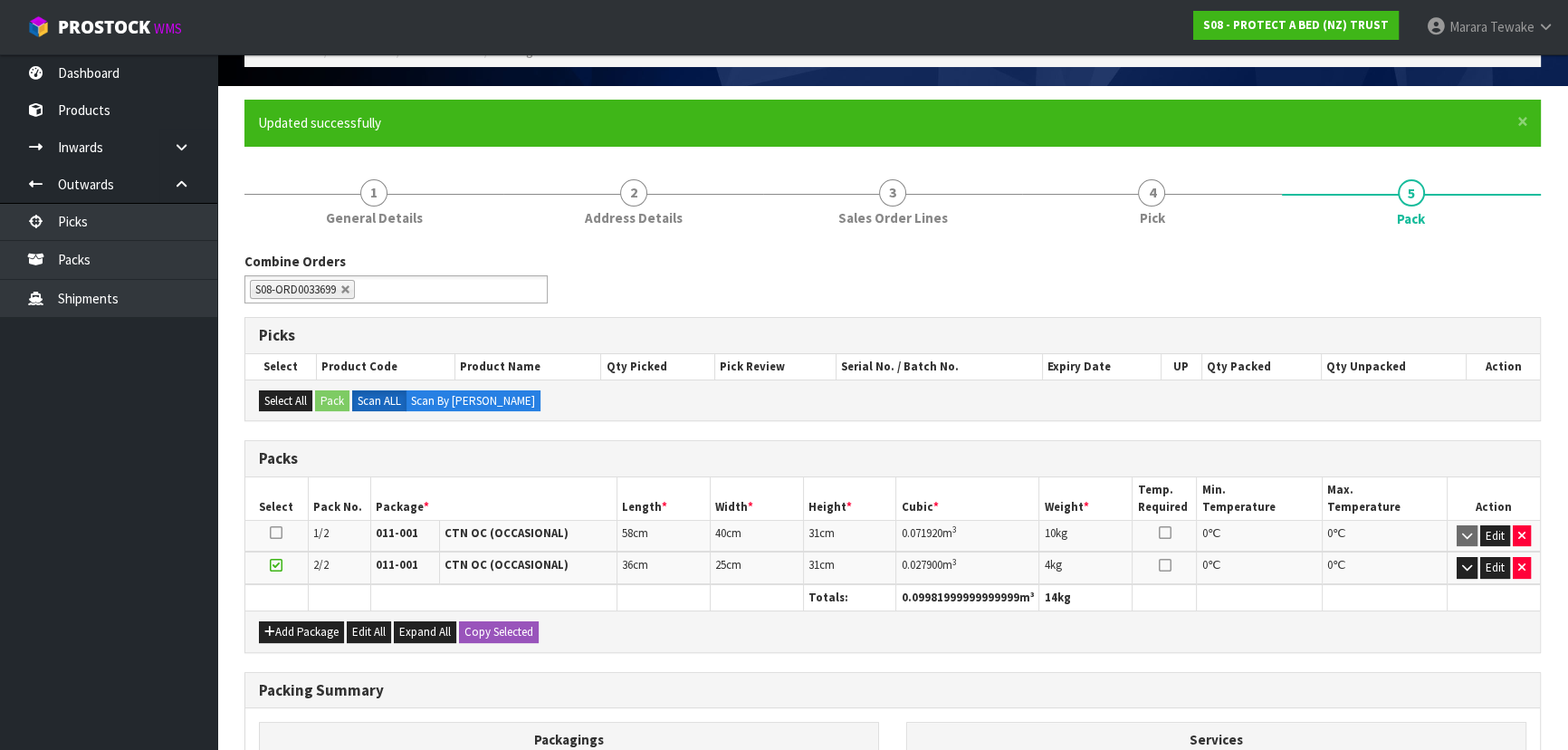
scroll to position [304, 0]
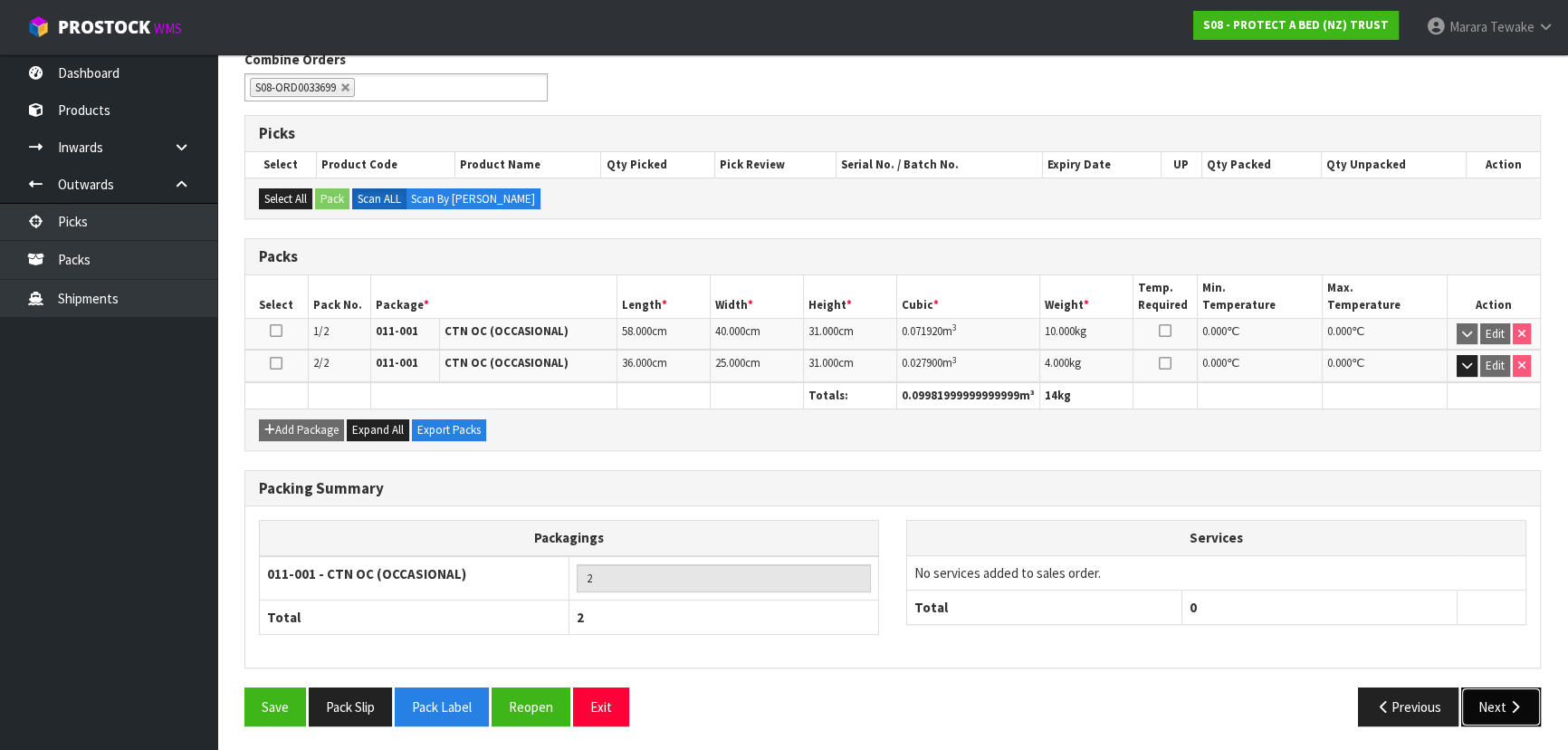
click at [1494, 697] on button "Next" at bounding box center [1501, 707] width 80 height 39
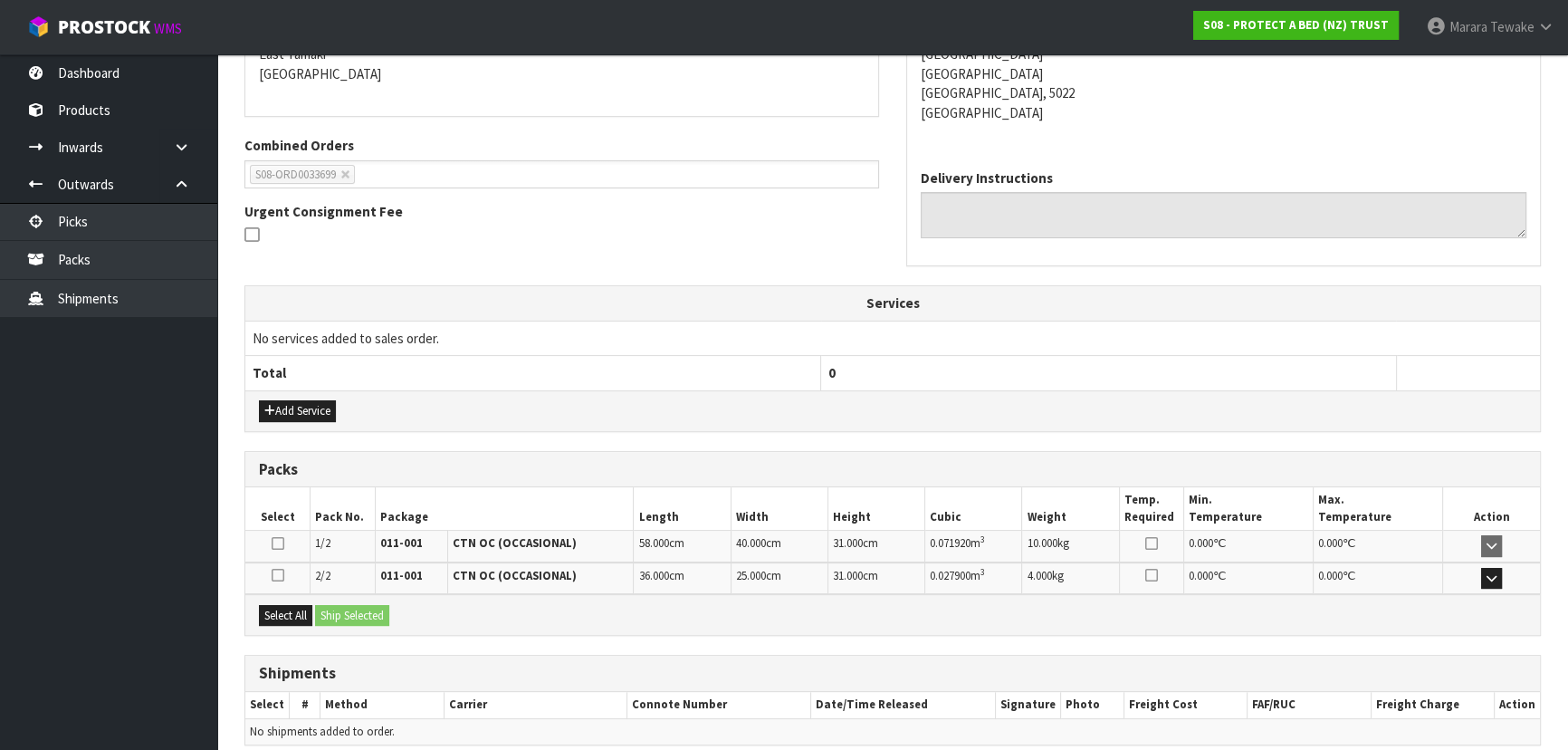
scroll to position [475, 0]
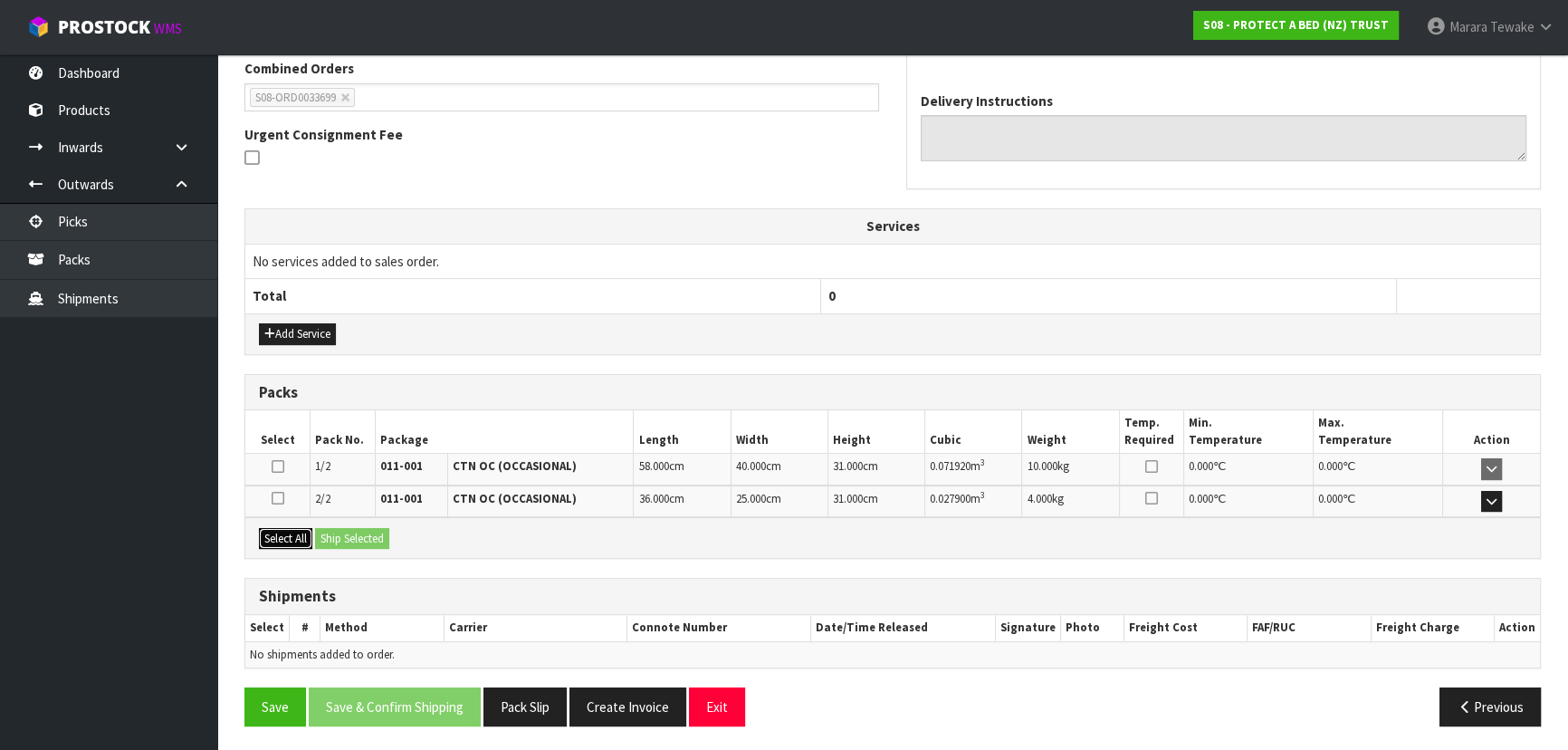
click at [299, 528] on button "Select All" at bounding box center [286, 539] width 54 height 22
click at [340, 529] on button "Ship Selected" at bounding box center [352, 539] width 74 height 22
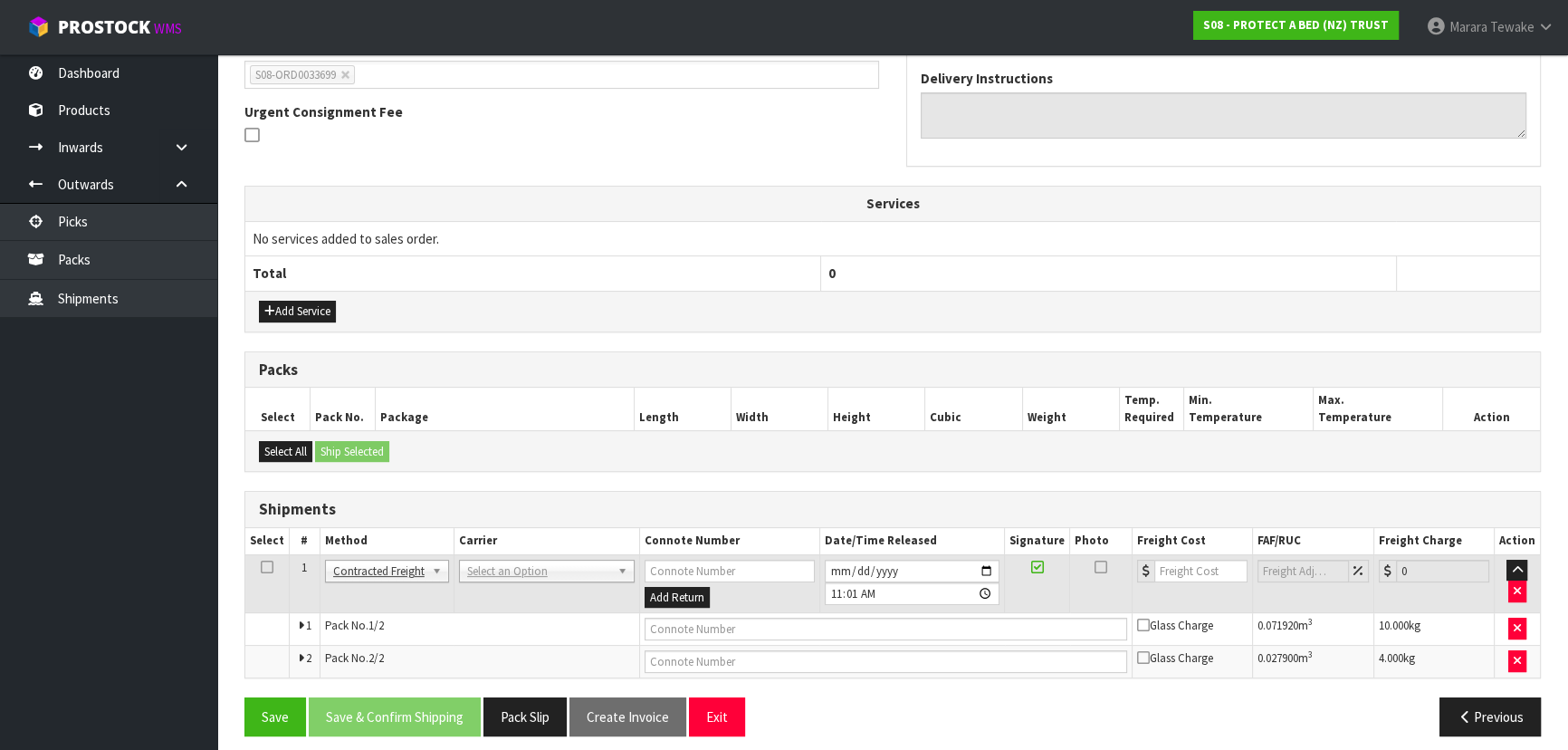
scroll to position [508, 0]
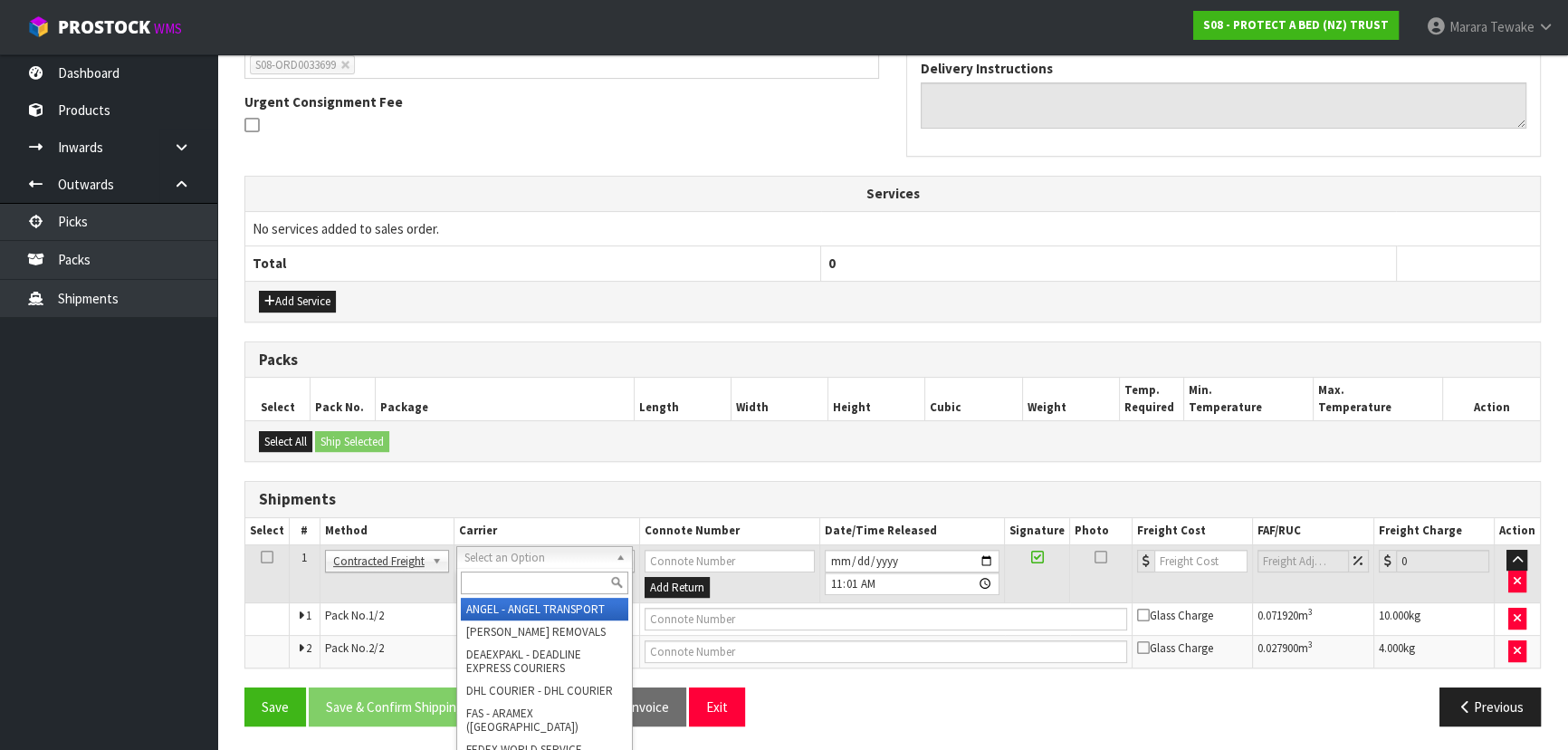
click at [477, 584] on input "text" at bounding box center [544, 583] width 167 height 22
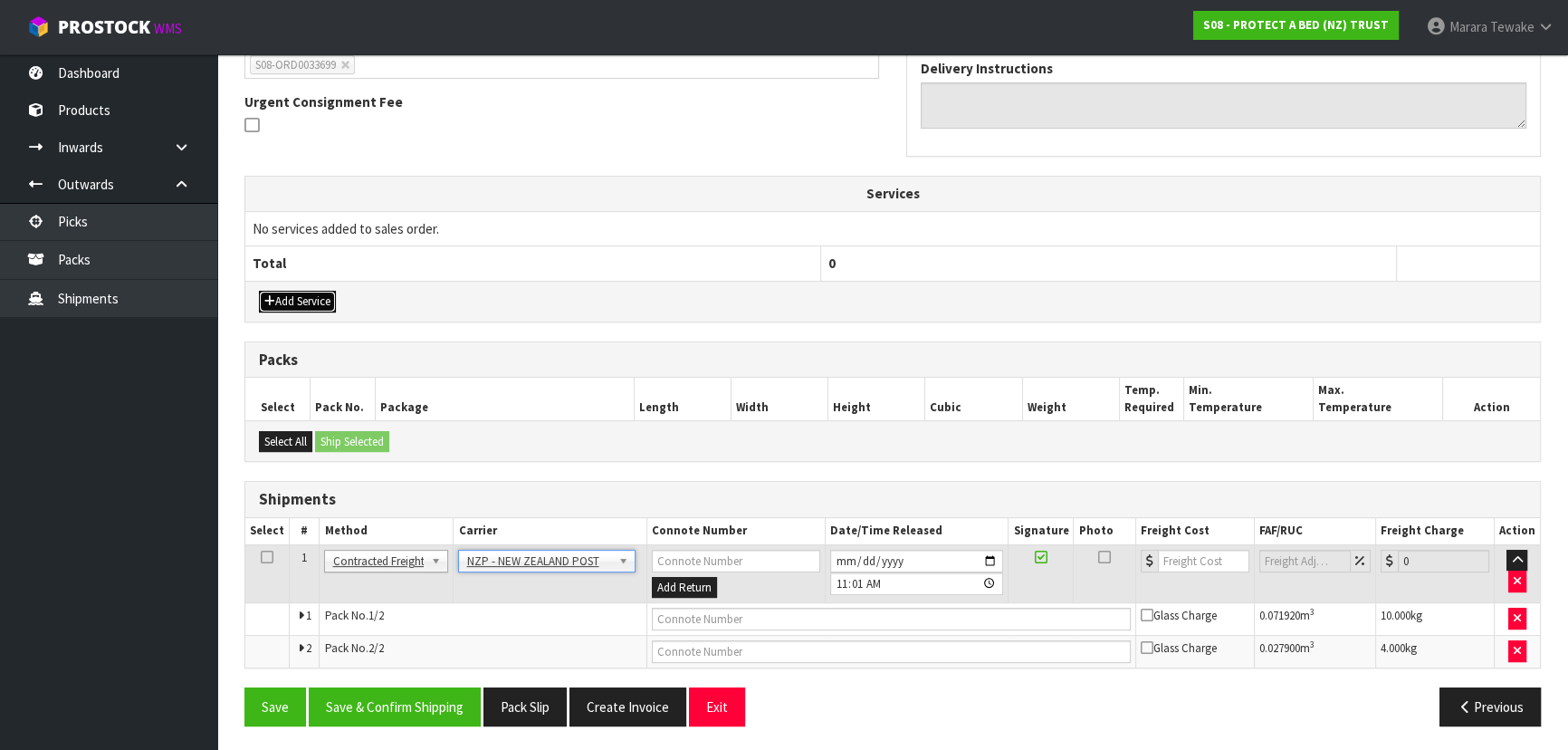
click at [293, 294] on button "Add Service" at bounding box center [297, 301] width 77 height 22
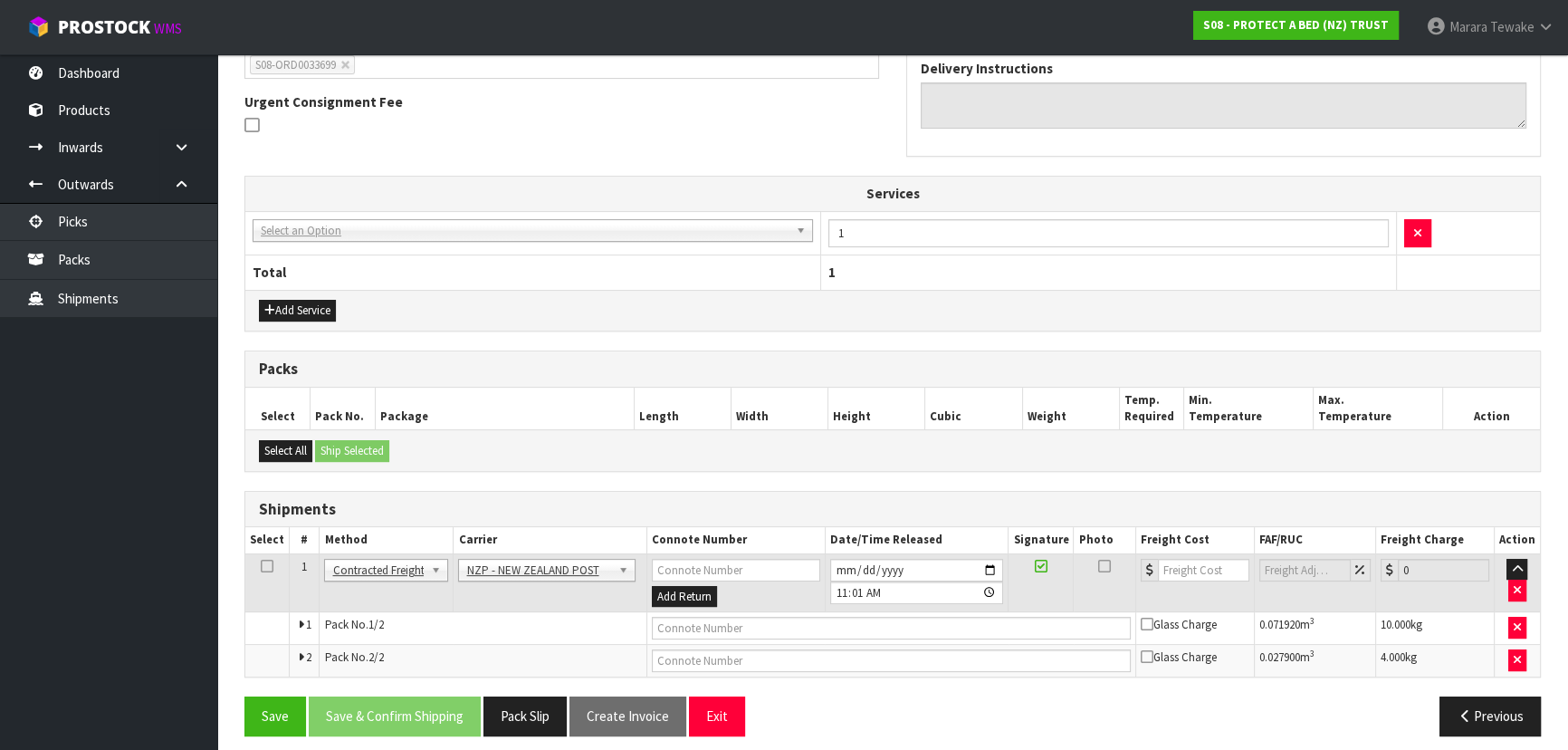
click at [319, 246] on td "003-036 - EXTERNAL PLANT HIRE 008-035 - OUTWARD HDLG+/HOIST LIFT ON/OFF 008-036…" at bounding box center [533, 233] width 576 height 44
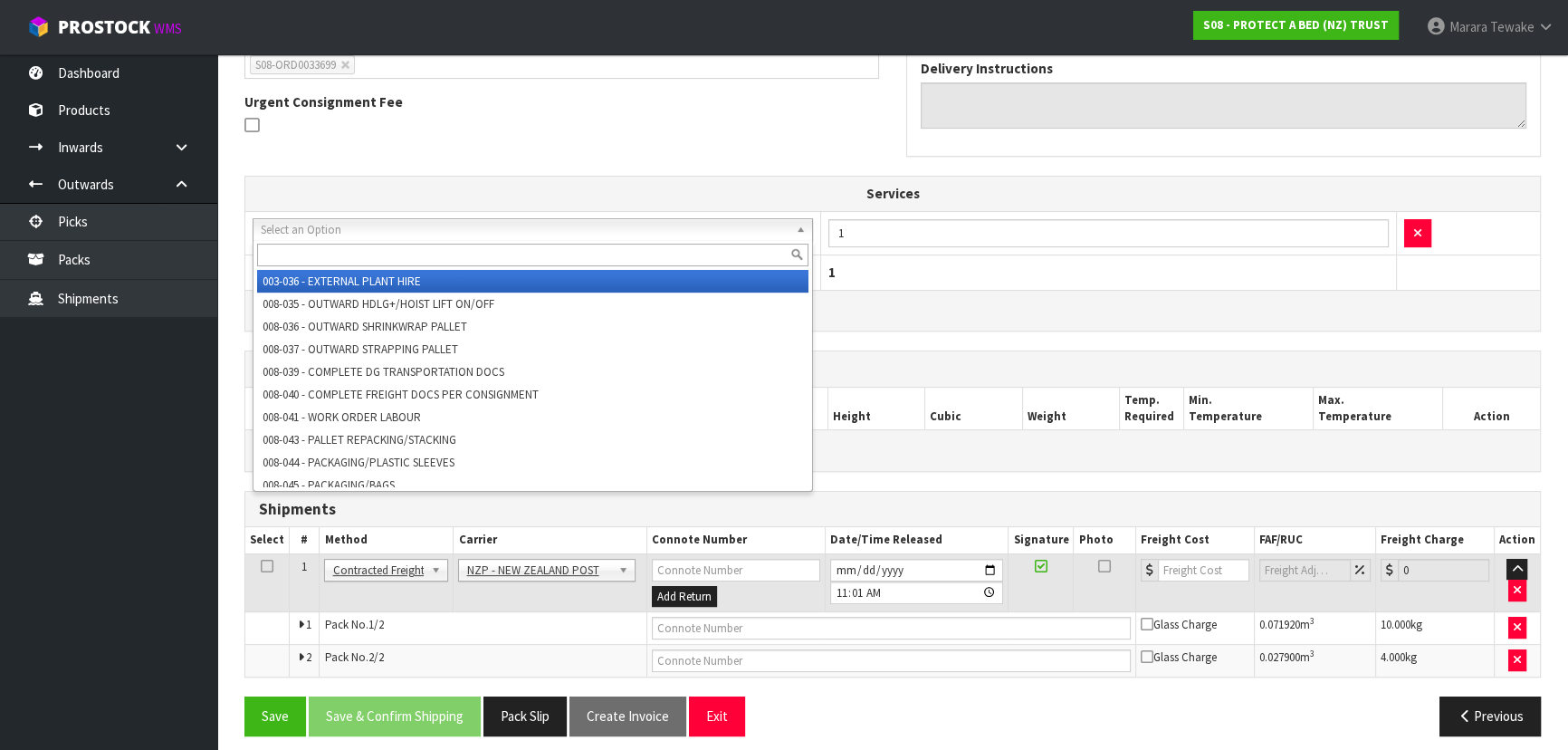
click at [327, 256] on input "text" at bounding box center [533, 254] width 551 height 22
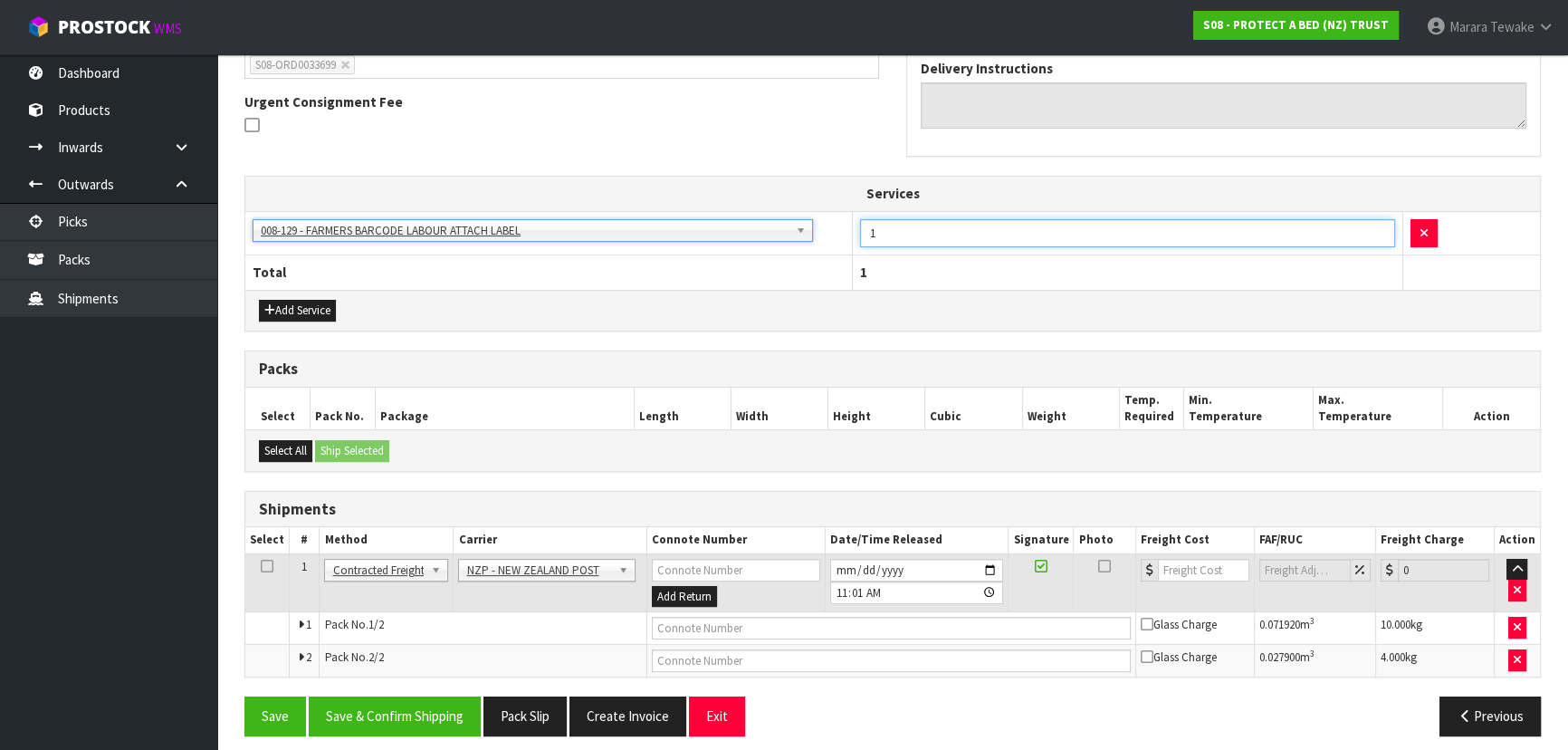
drag, startPoint x: 884, startPoint y: 227, endPoint x: 840, endPoint y: 215, distance: 45.6
click at [846, 217] on tr "003-036 - EXTERNAL PLANT HIRE 008-035 - OUTWARD HDLG+/HOIST LIFT ON/OFF 008-036…" at bounding box center [892, 233] width 1294 height 44
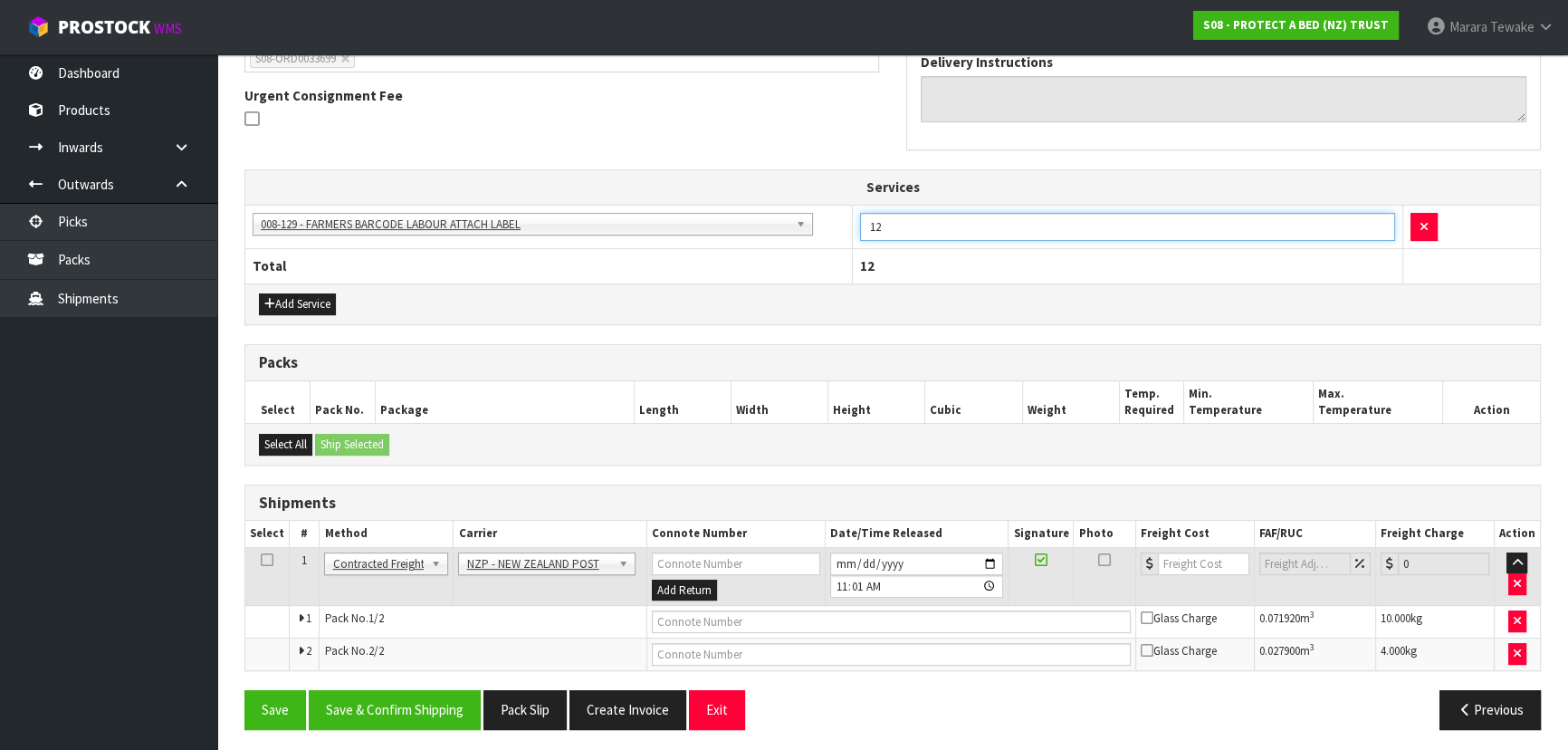
scroll to position [516, 0]
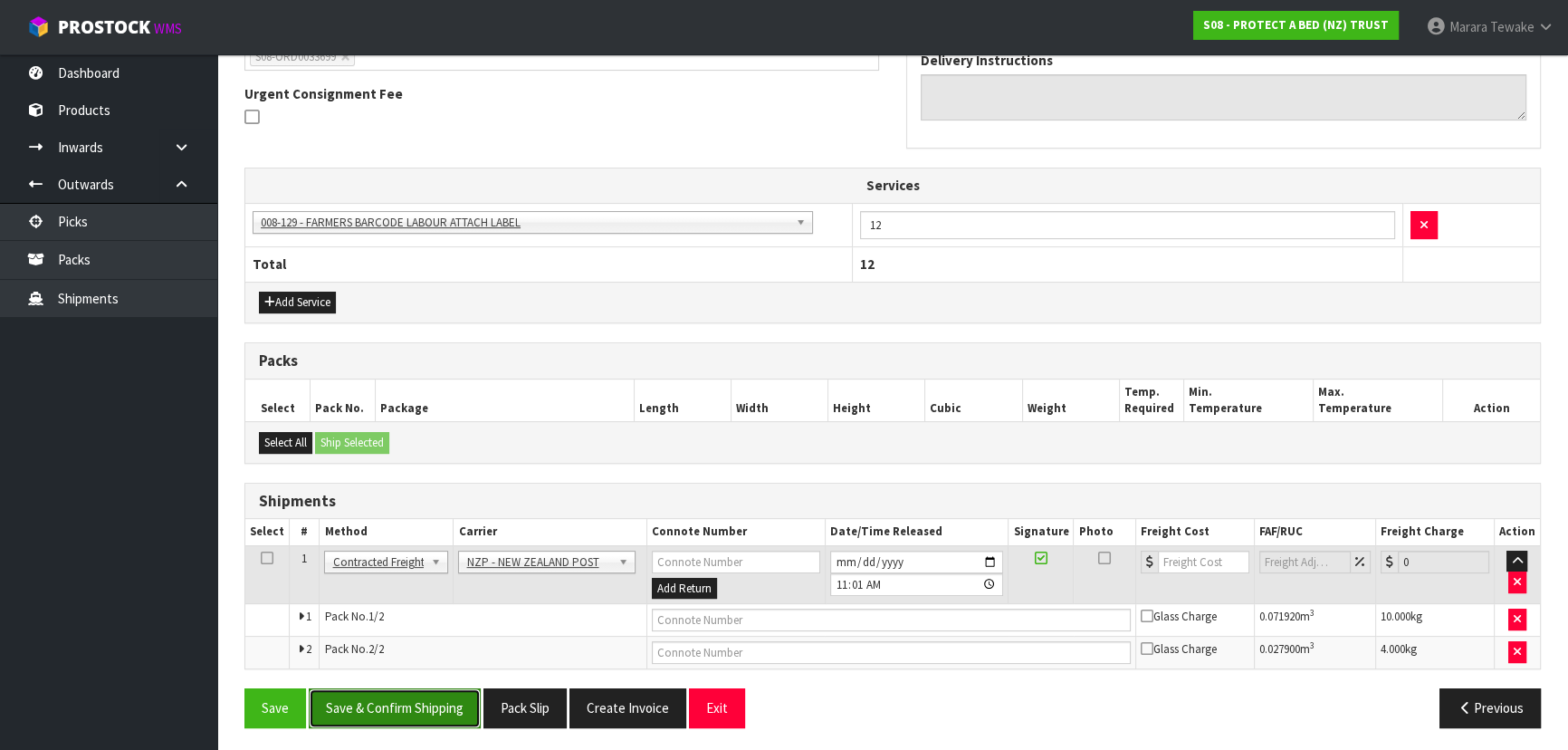
drag, startPoint x: 391, startPoint y: 709, endPoint x: 166, endPoint y: 679, distance: 227.0
click at [391, 708] on button "Save & Confirm Shipping" at bounding box center [395, 707] width 172 height 39
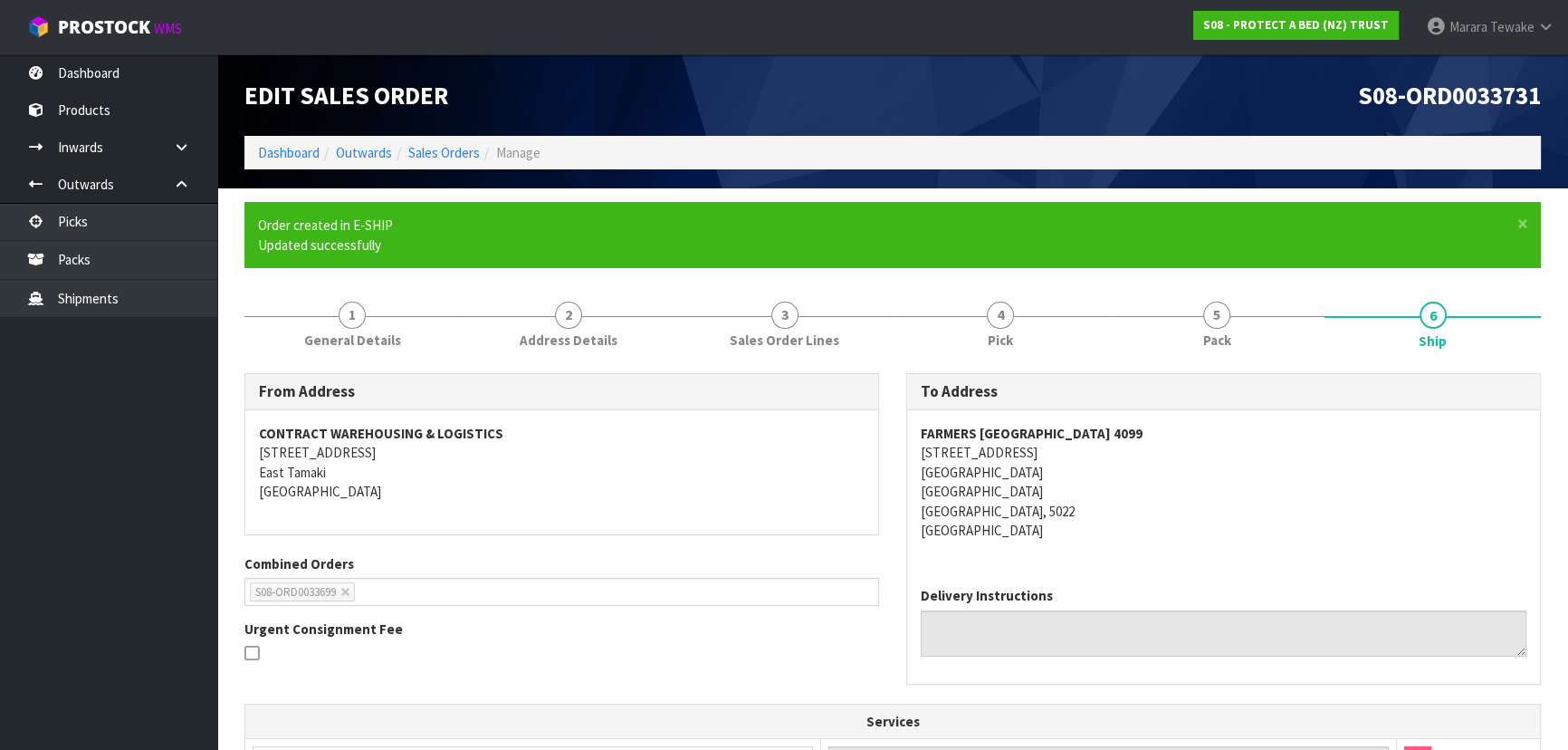
scroll to position [490, 0]
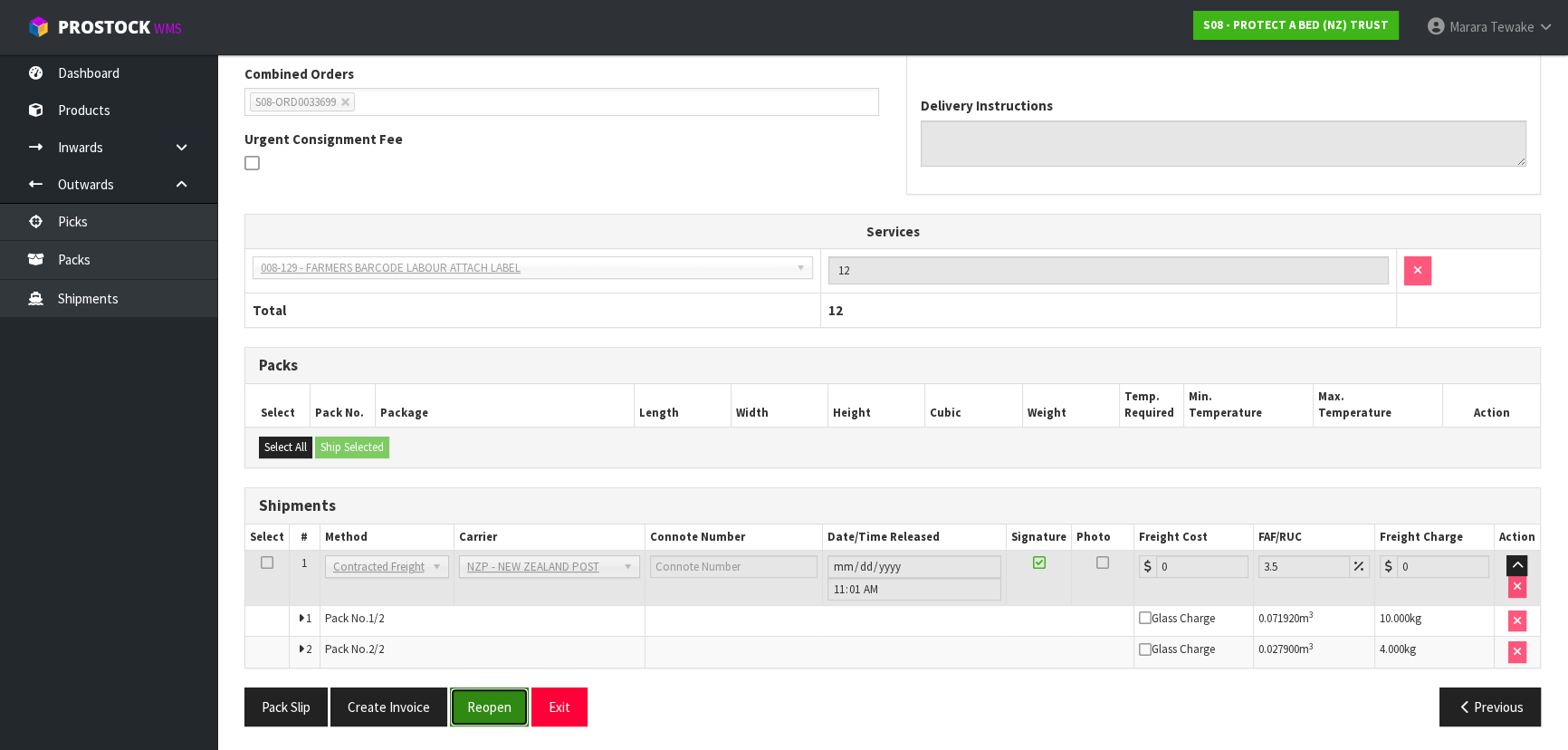
click at [492, 702] on button "Reopen" at bounding box center [489, 707] width 79 height 39
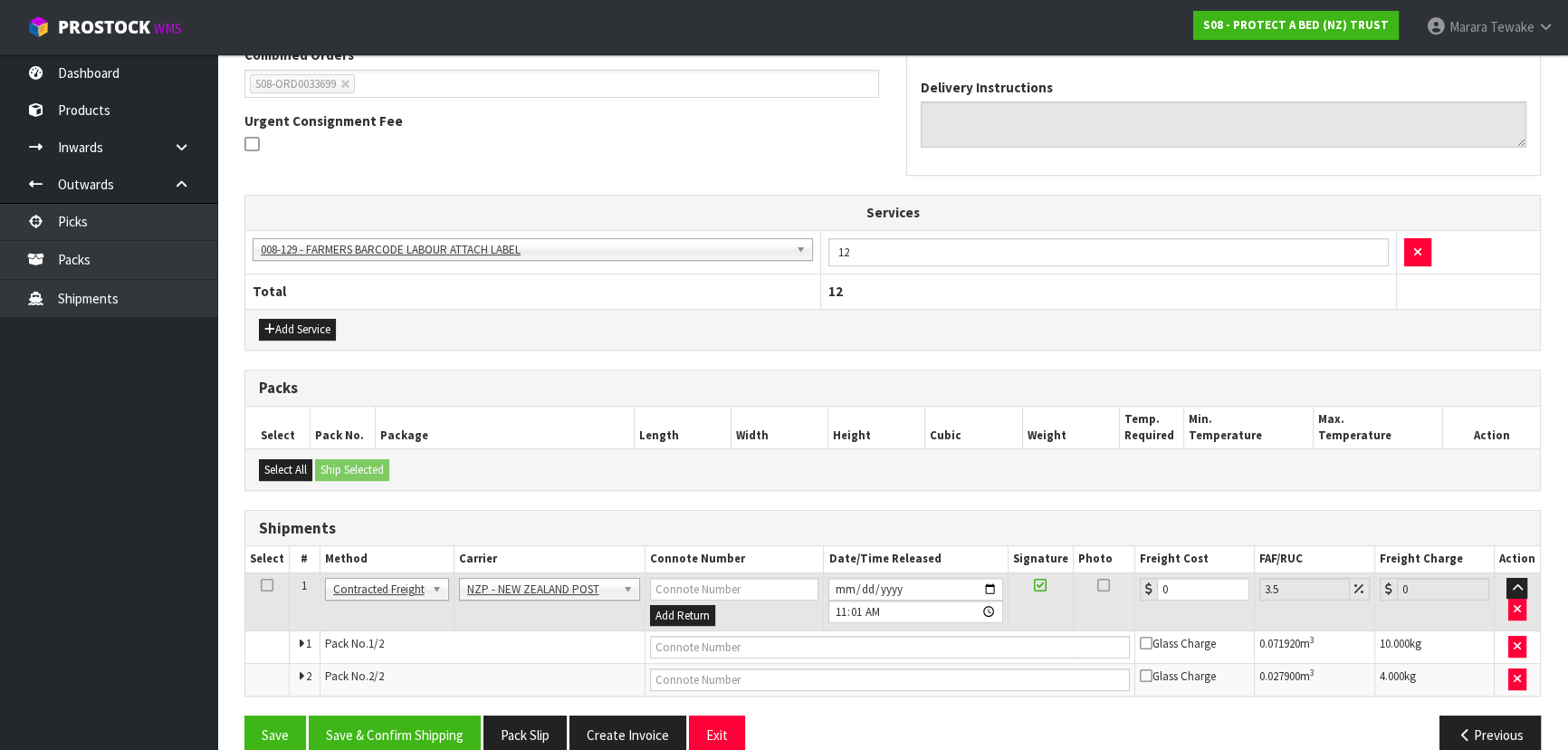
scroll to position [516, 0]
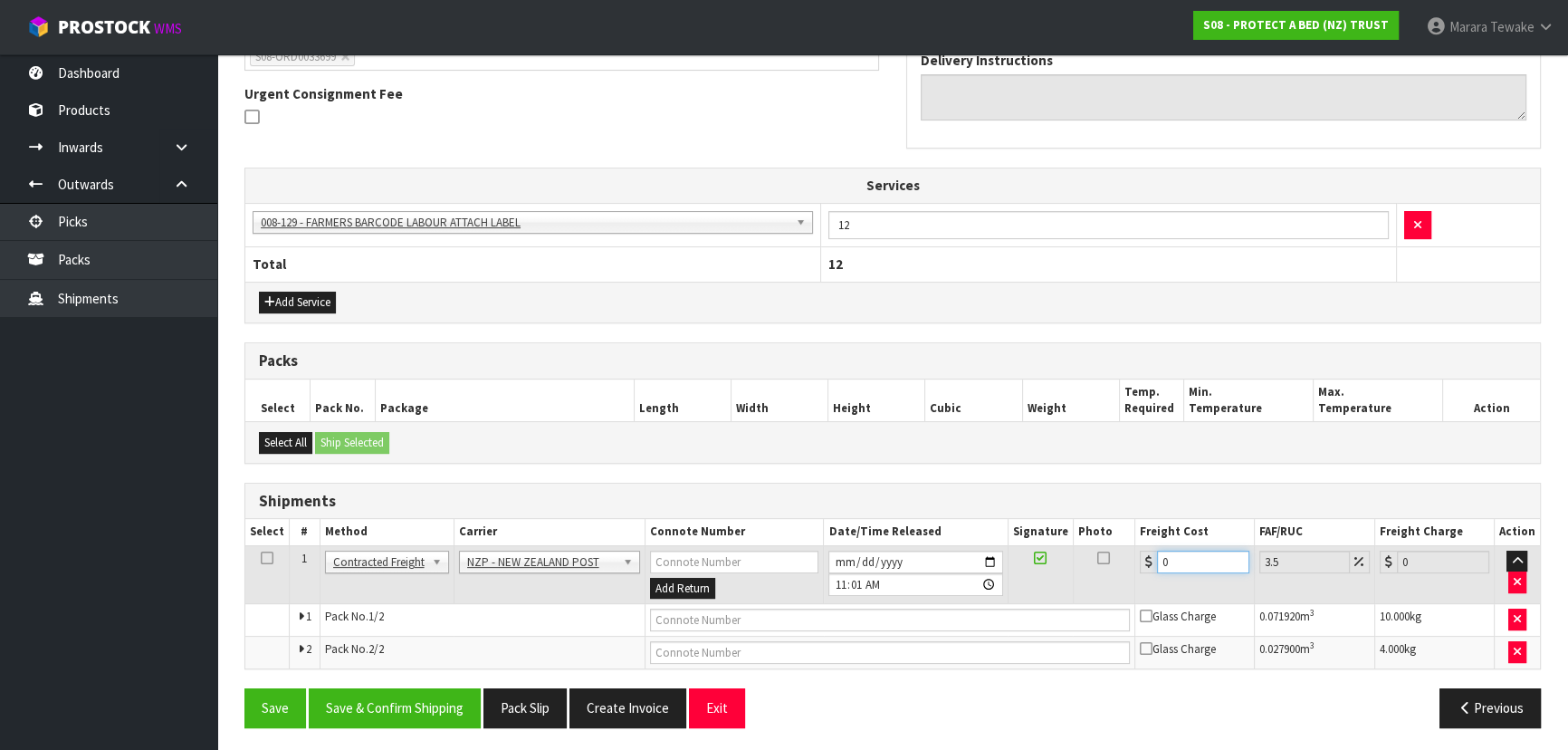
drag, startPoint x: 1181, startPoint y: 549, endPoint x: 1110, endPoint y: 510, distance: 81.0
click at [1112, 513] on div "Shipments Select # Method Carrier Connote Number Date/Time Released Signature P…" at bounding box center [892, 576] width 1296 height 188
click at [364, 707] on button "Save & Confirm Shipping" at bounding box center [395, 707] width 172 height 39
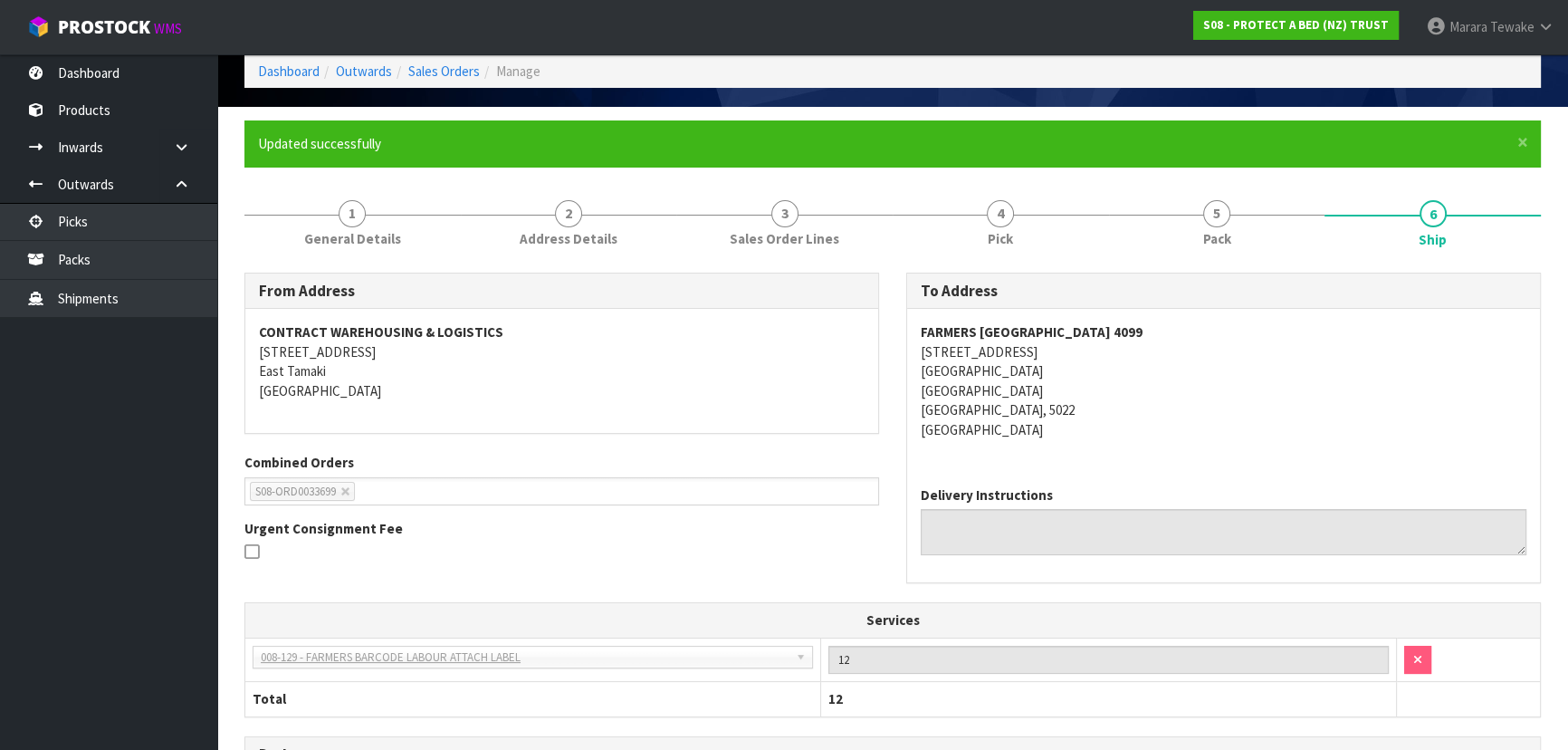
scroll to position [0, 0]
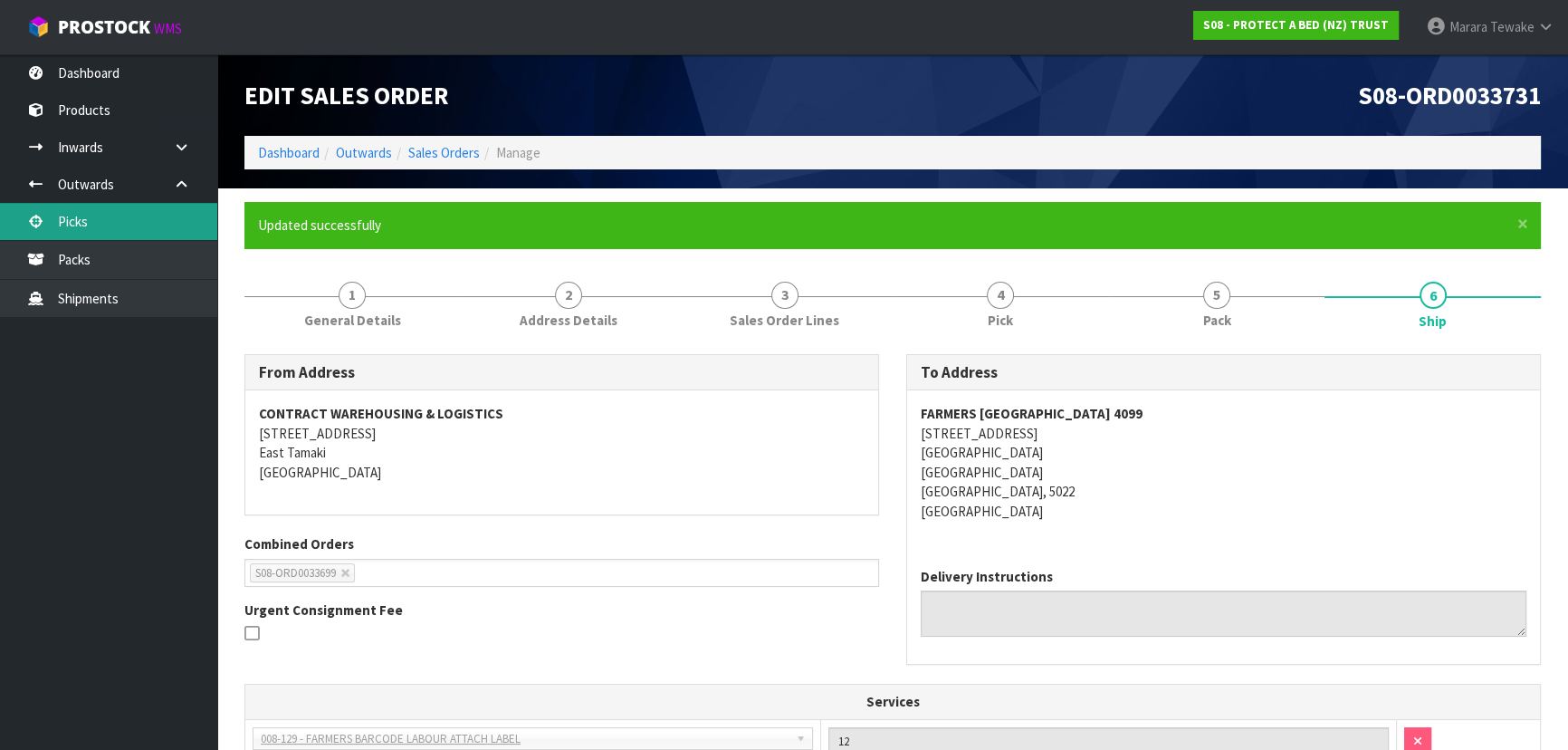
click at [127, 220] on link "Picks" at bounding box center [108, 221] width 217 height 37
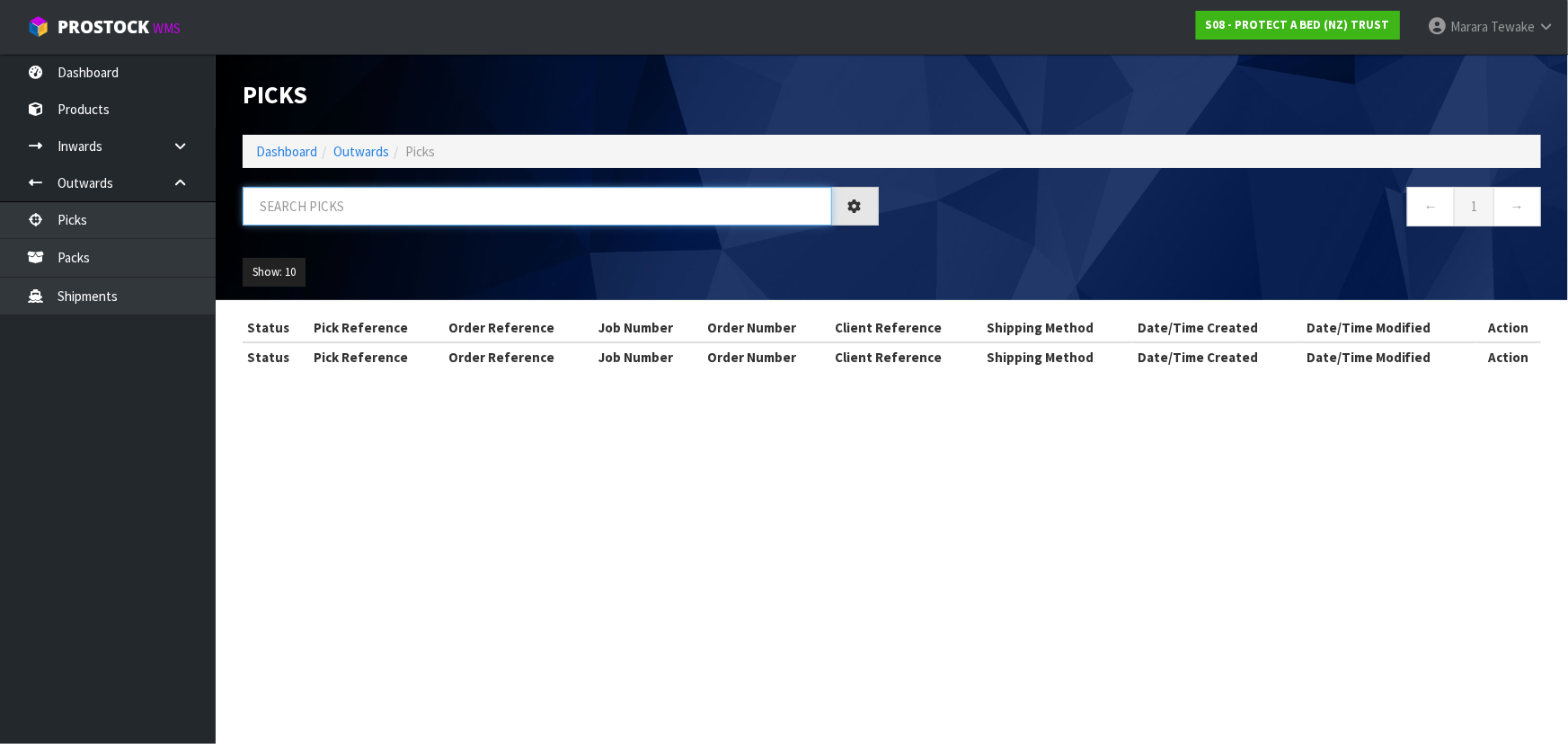
click at [304, 195] on input "text" at bounding box center [537, 206] width 589 height 39
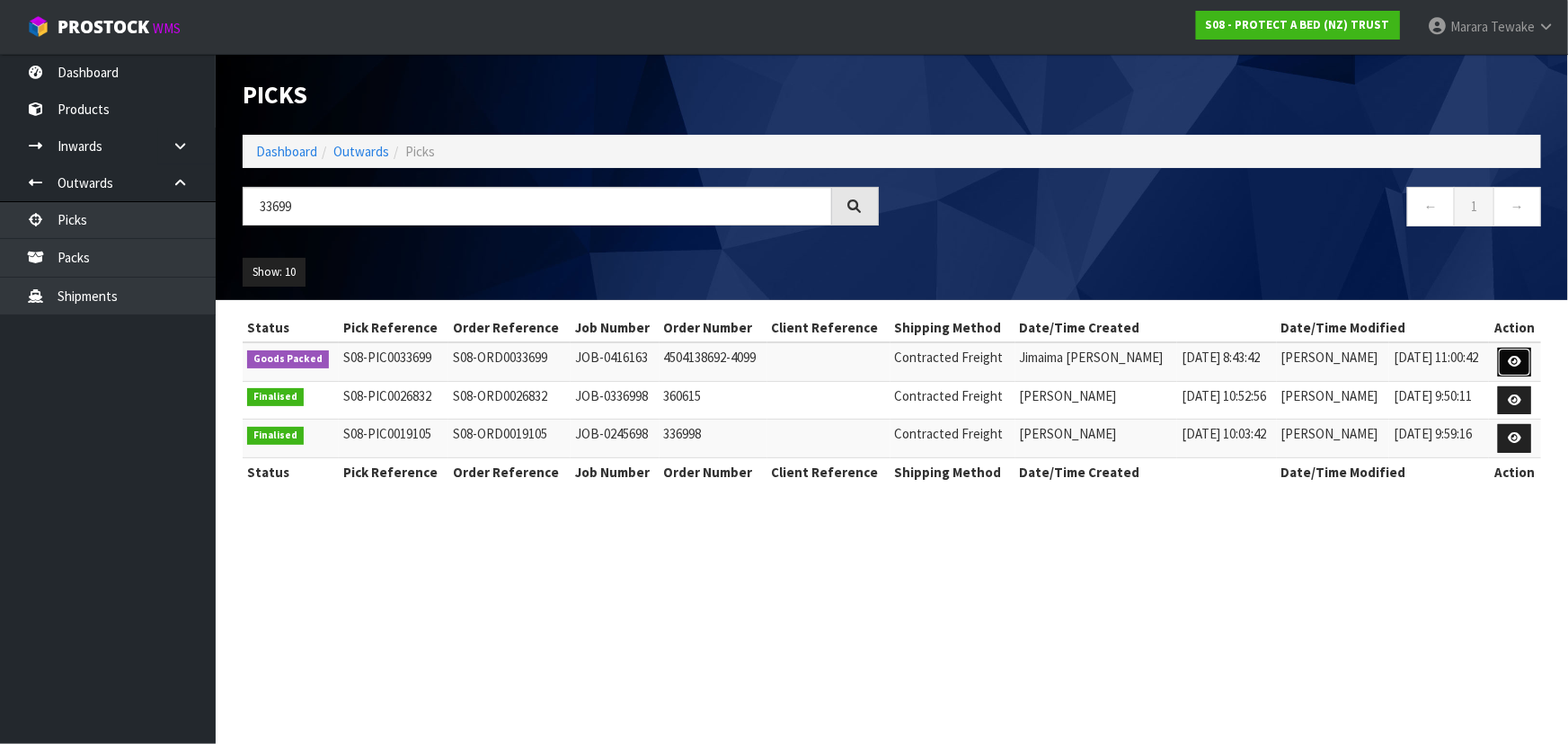
click at [1518, 356] on icon at bounding box center [1514, 361] width 14 height 12
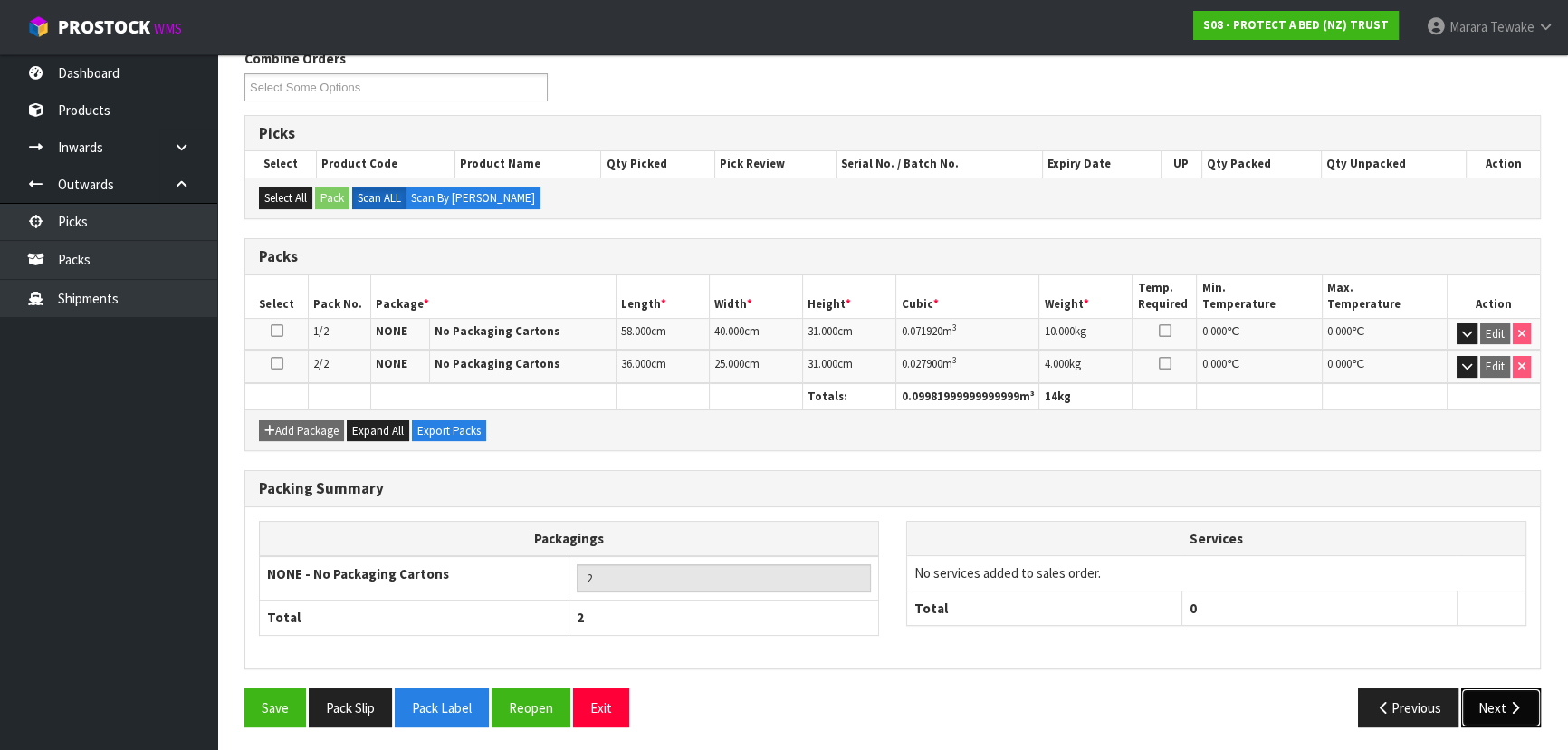
click at [1492, 698] on button "Next" at bounding box center [1501, 707] width 80 height 39
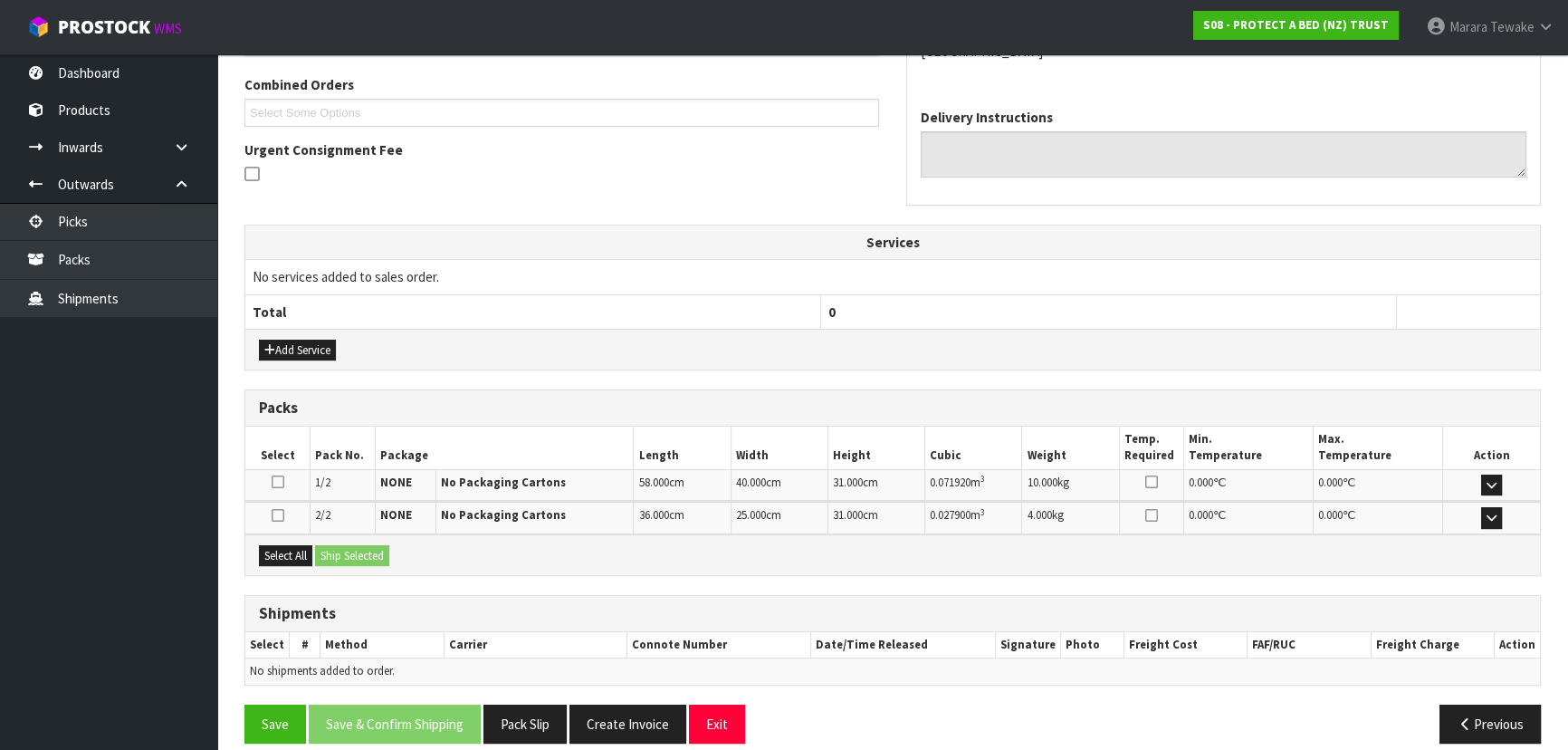
scroll to position [411, 0]
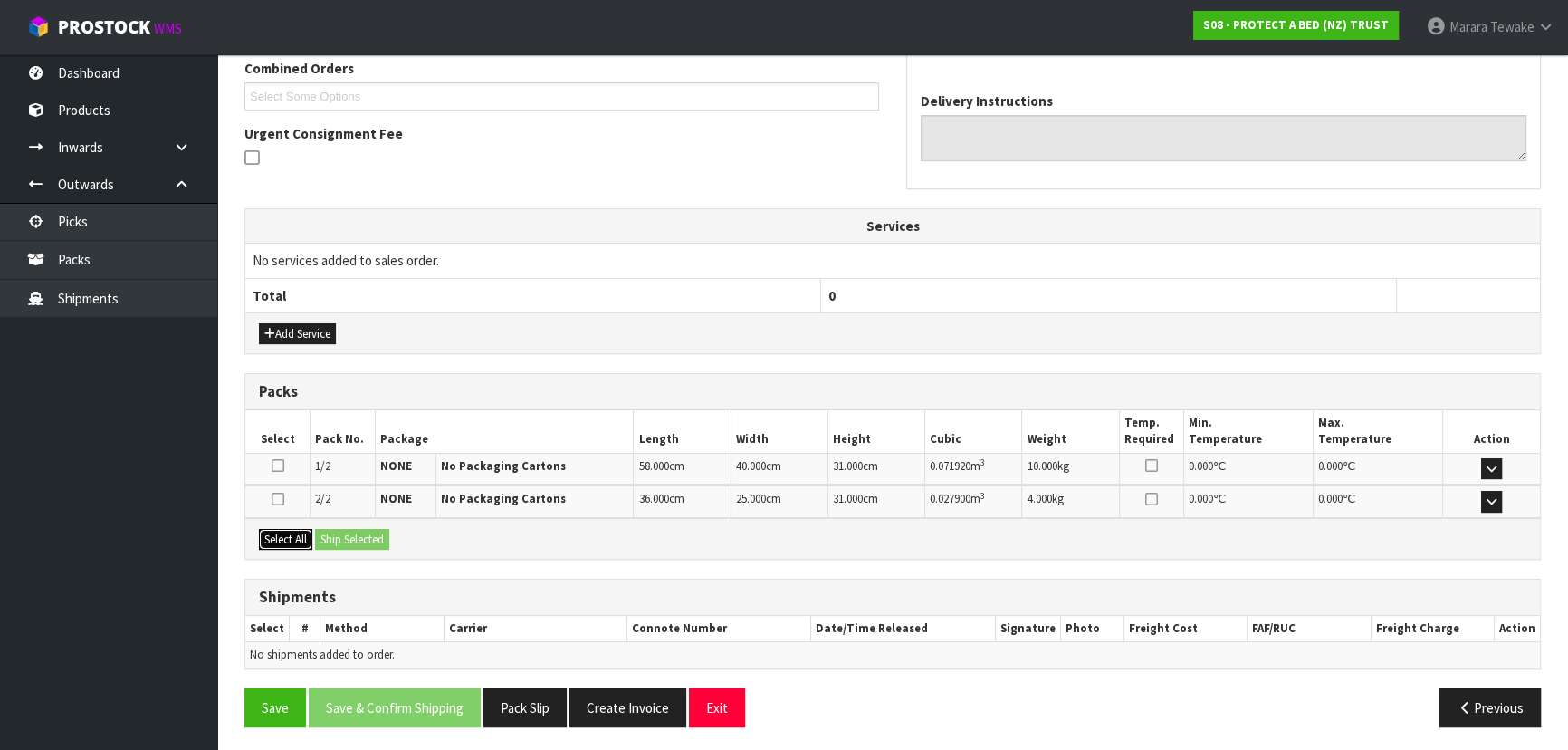
drag, startPoint x: 301, startPoint y: 537, endPoint x: 354, endPoint y: 534, distance: 53.1
click at [310, 535] on button "Select All" at bounding box center [286, 540] width 54 height 22
drag, startPoint x: 355, startPoint y: 534, endPoint x: 428, endPoint y: 545, distance: 73.8
click at [358, 534] on button "Ship Selected" at bounding box center [352, 540] width 74 height 22
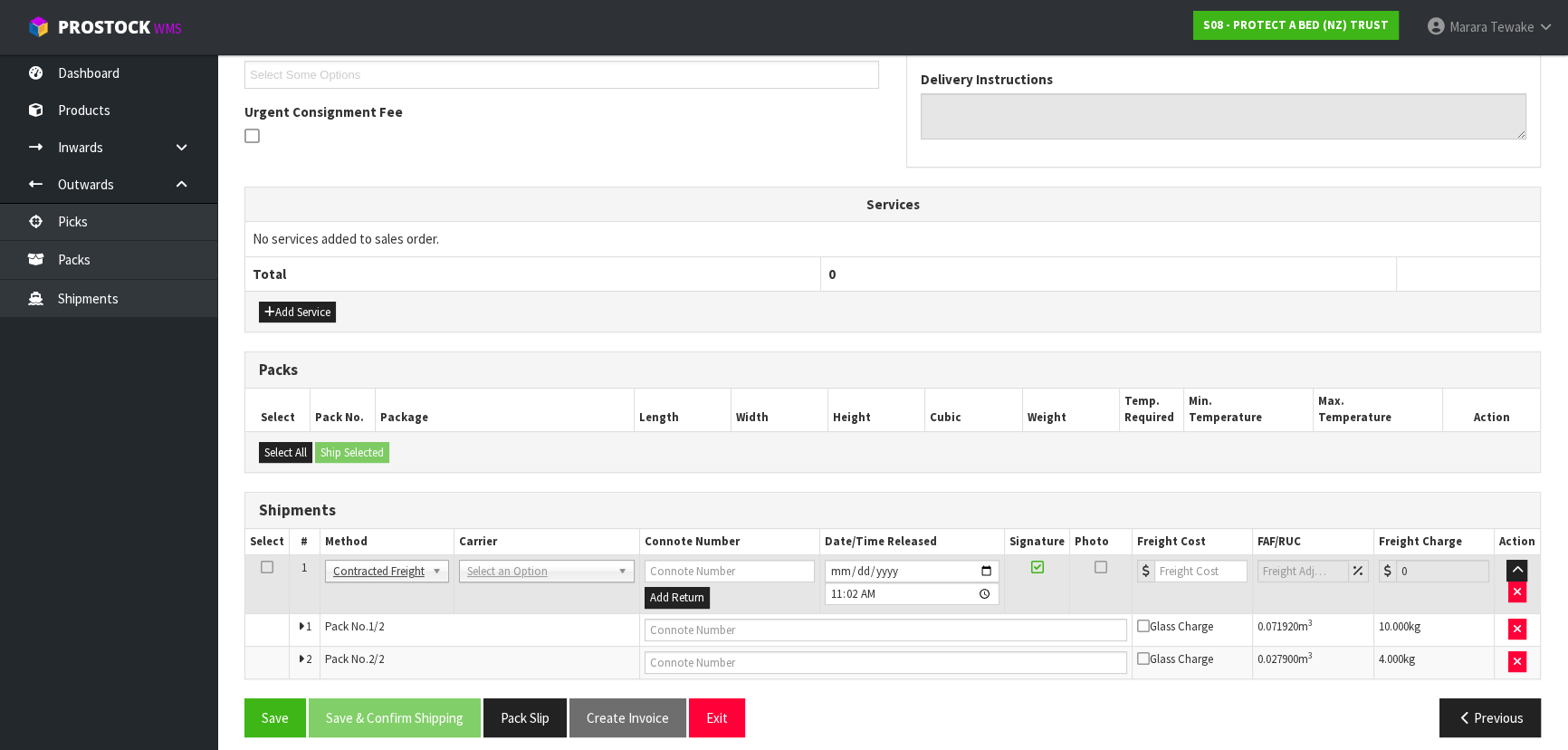
scroll to position [443, 0]
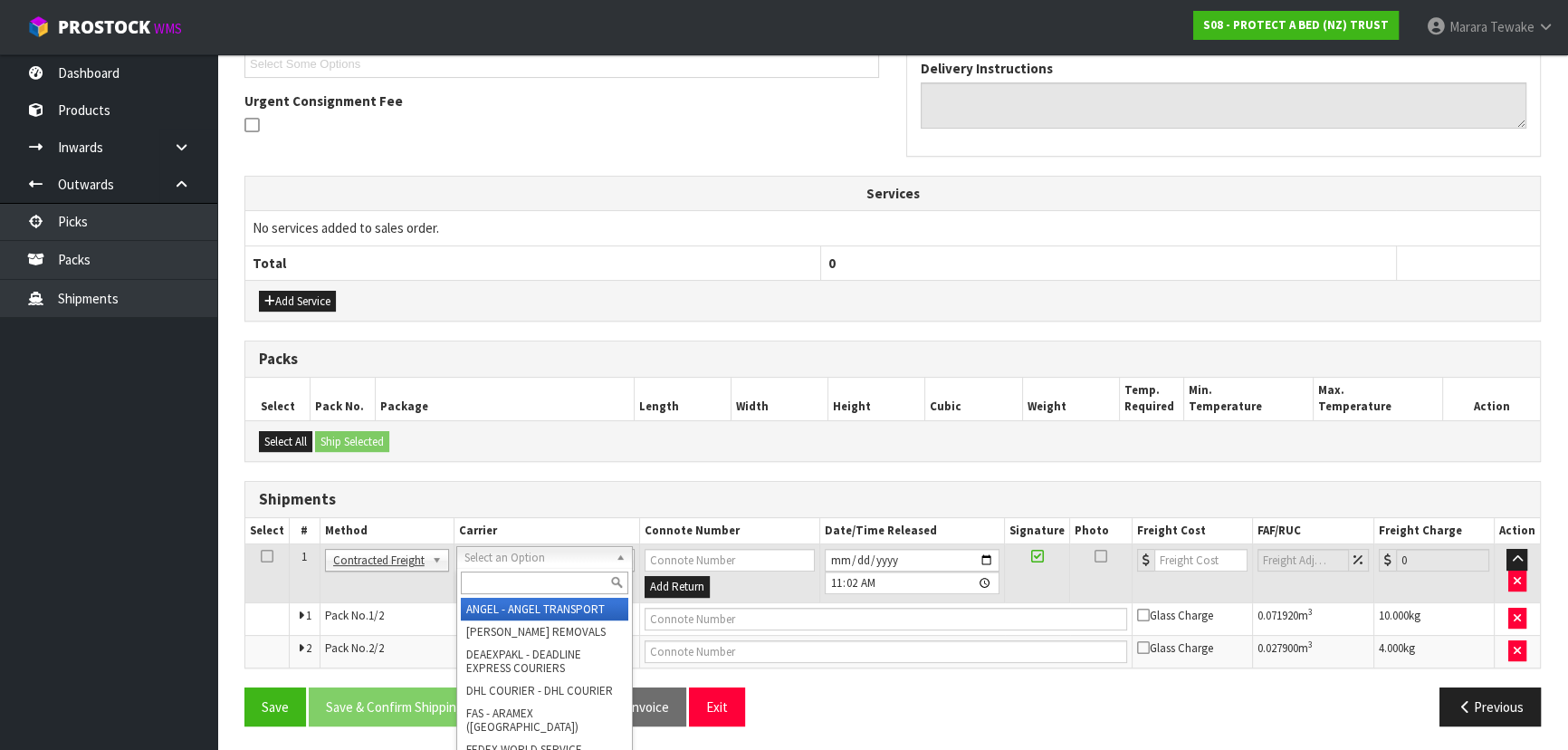
click at [496, 579] on input "text" at bounding box center [544, 583] width 167 height 22
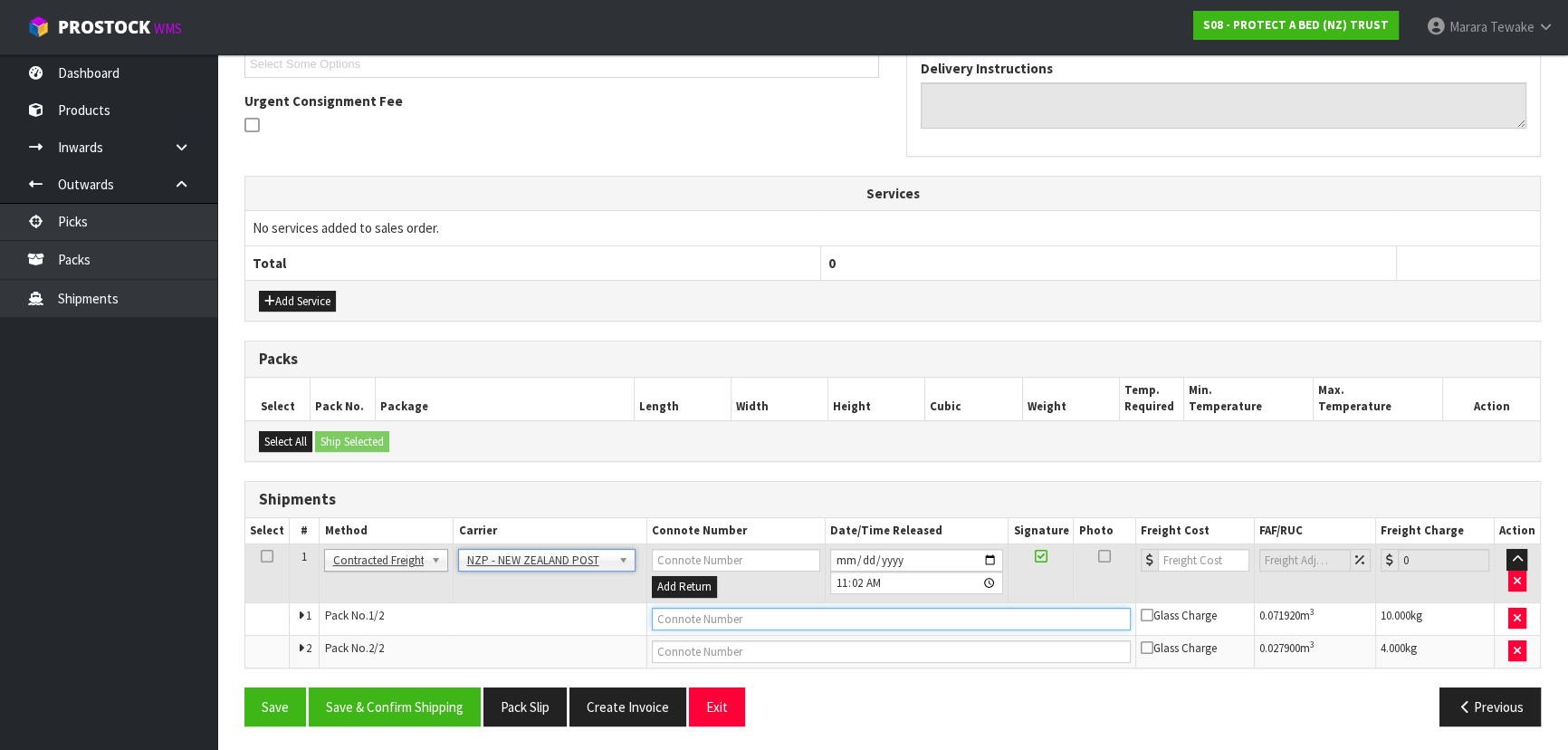
click at [686, 616] on input "text" at bounding box center [891, 619] width 479 height 22
click at [244, 687] on button "Save" at bounding box center [275, 707] width 62 height 39
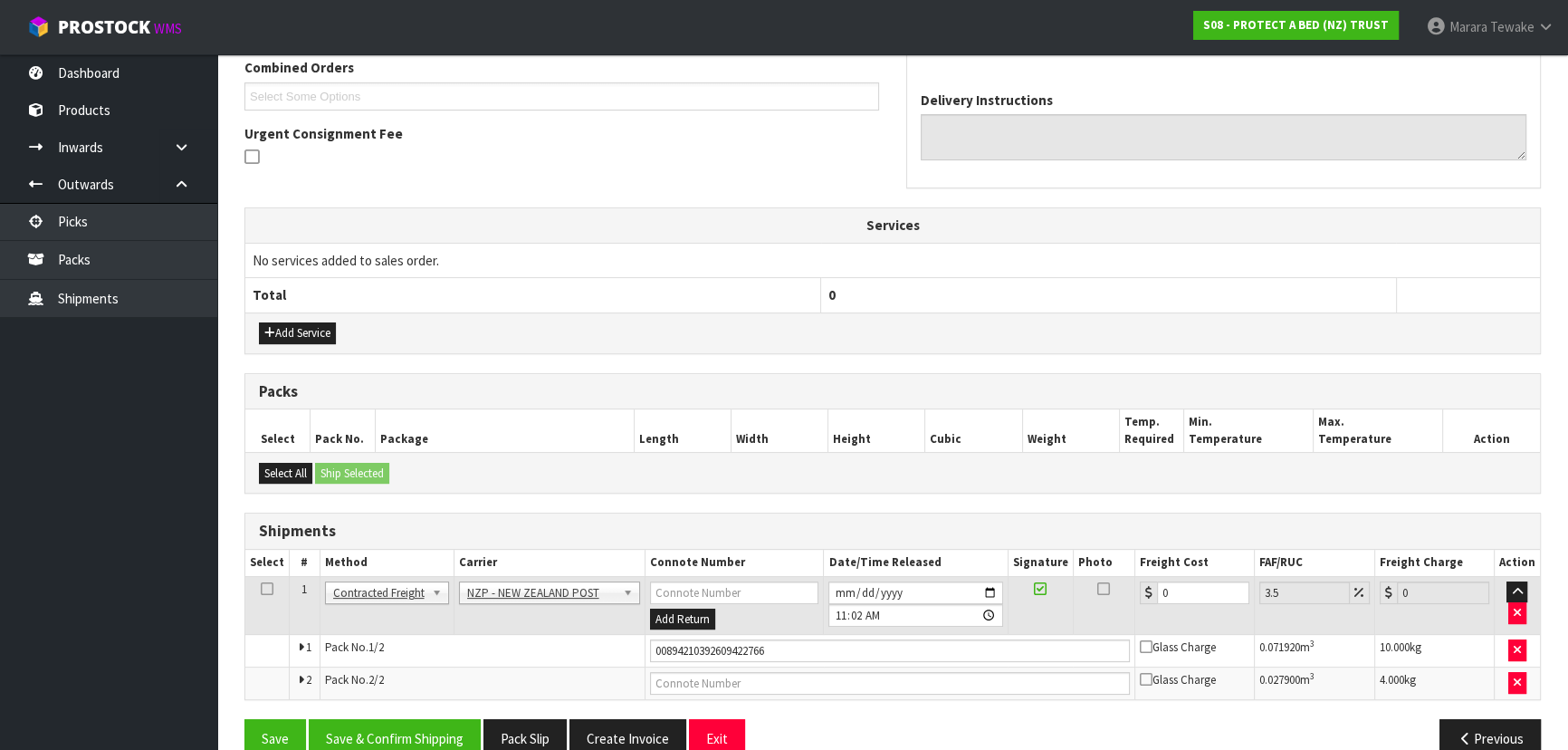
scroll to position [508, 0]
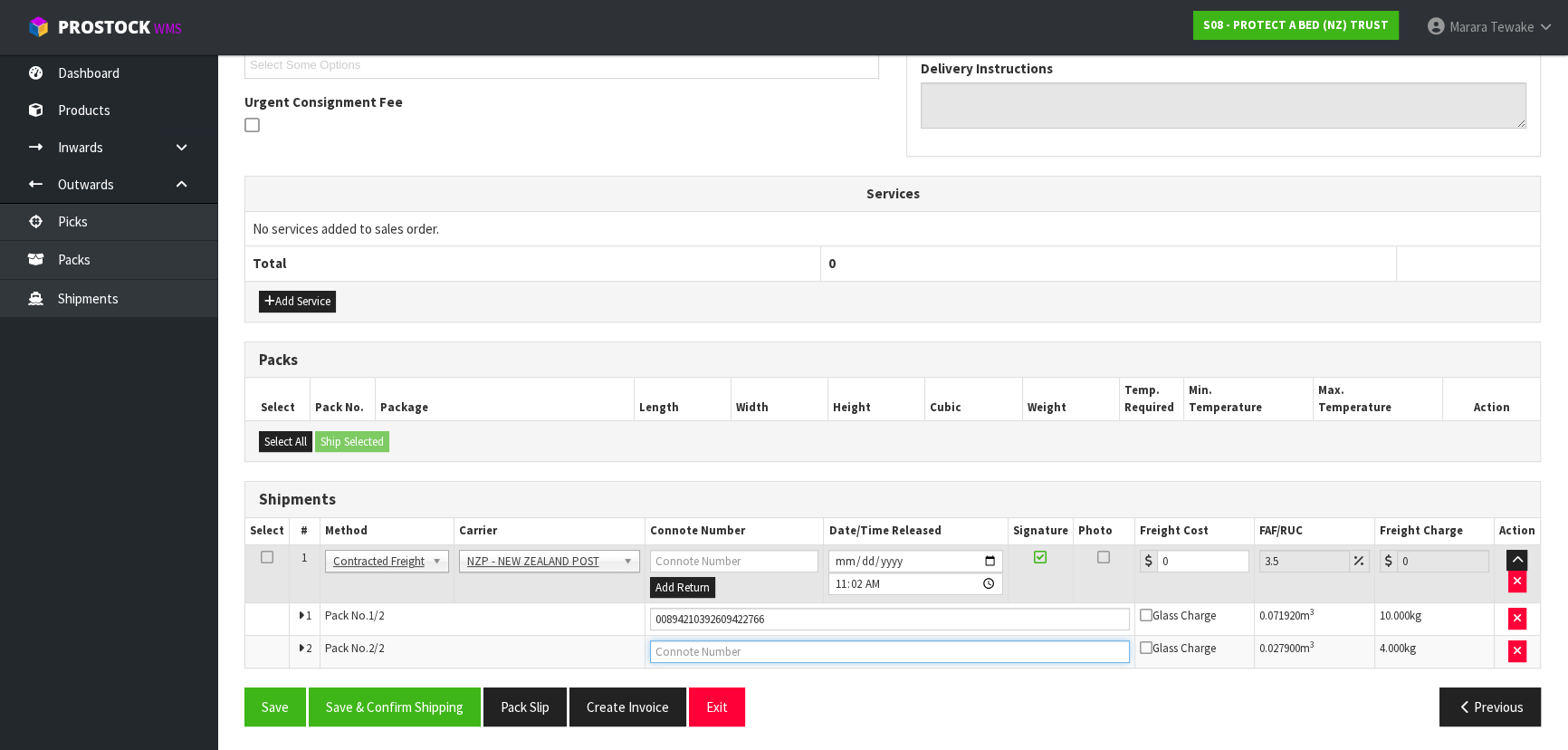
click at [759, 640] on input "text" at bounding box center [889, 651] width 480 height 22
click at [244, 687] on button "Save" at bounding box center [275, 707] width 62 height 39
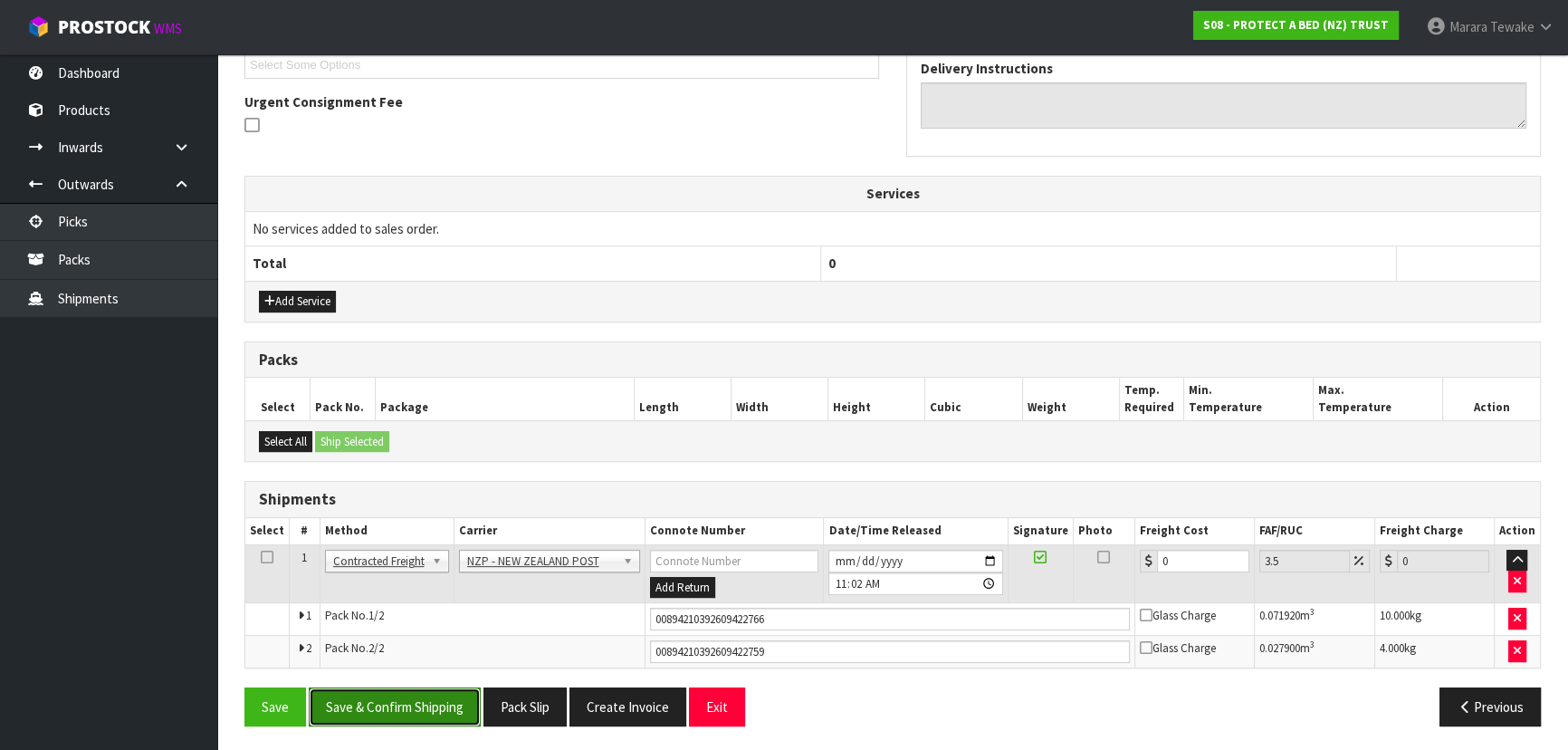
click at [447, 697] on button "Save & Confirm Shipping" at bounding box center [395, 707] width 172 height 39
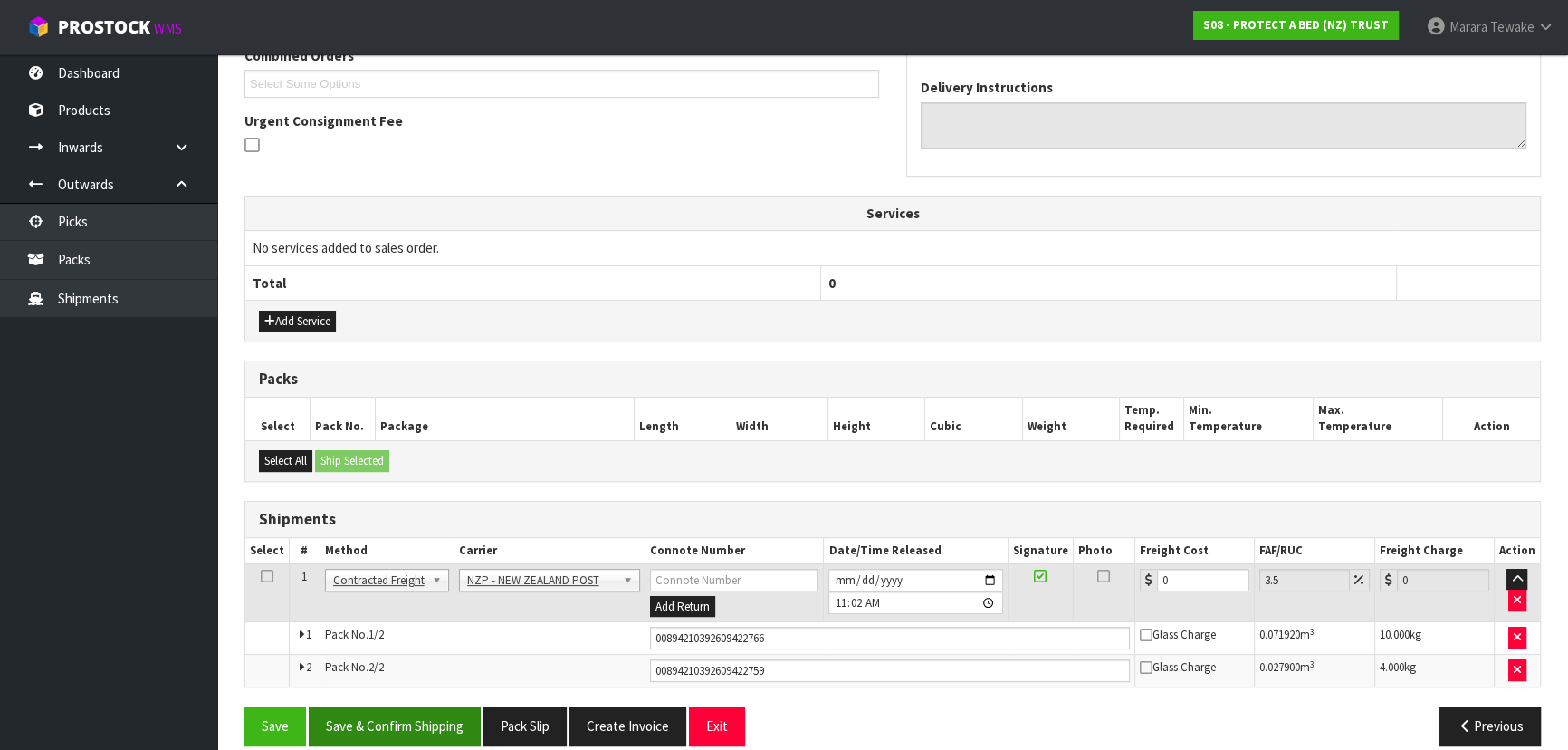
scroll to position [0, 0]
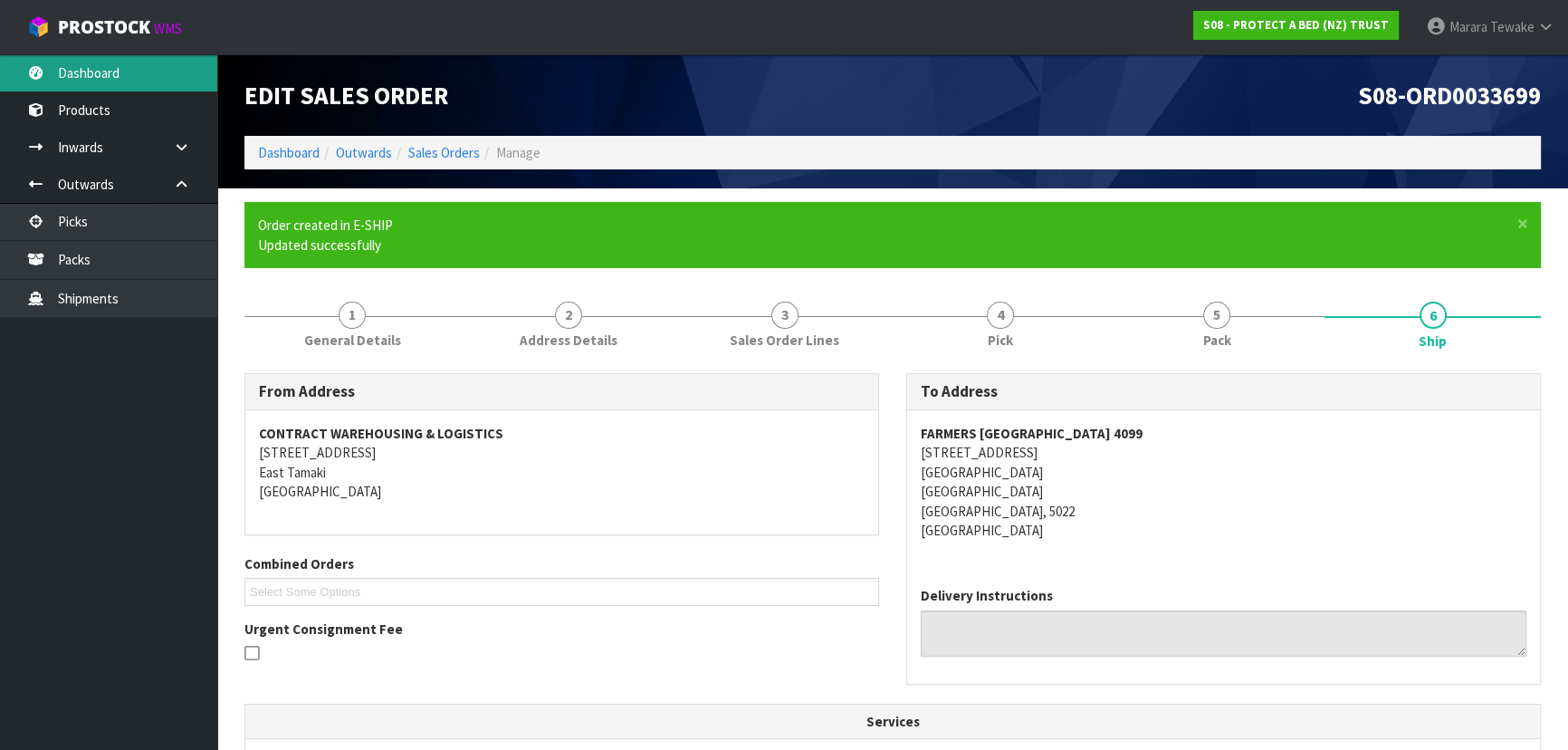
drag, startPoint x: 148, startPoint y: 64, endPoint x: 153, endPoint y: 81, distance: 17.7
click at [148, 64] on link "Dashboard" at bounding box center [108, 73] width 217 height 37
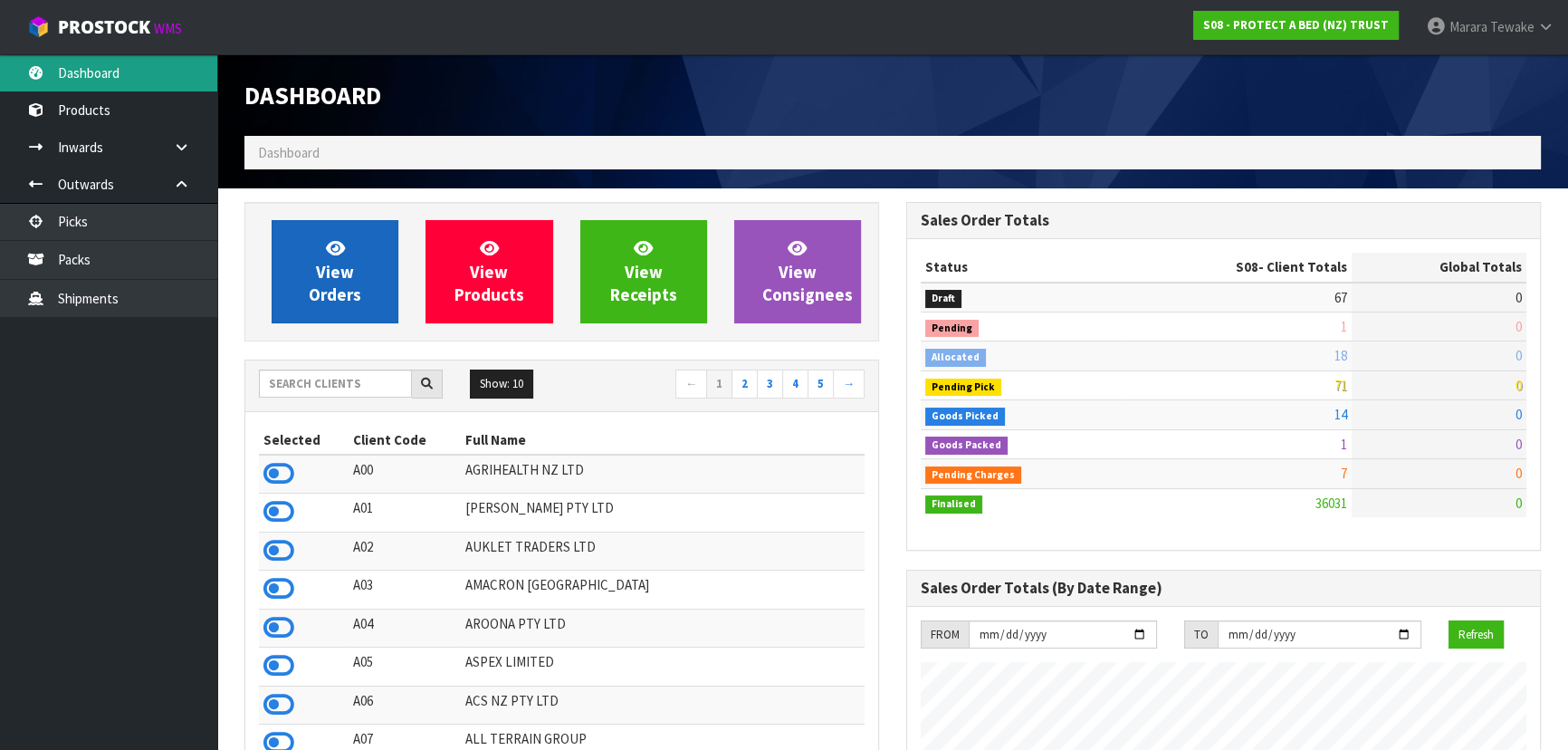
scroll to position [1370, 661]
click at [332, 266] on span "View Orders" at bounding box center [335, 271] width 53 height 68
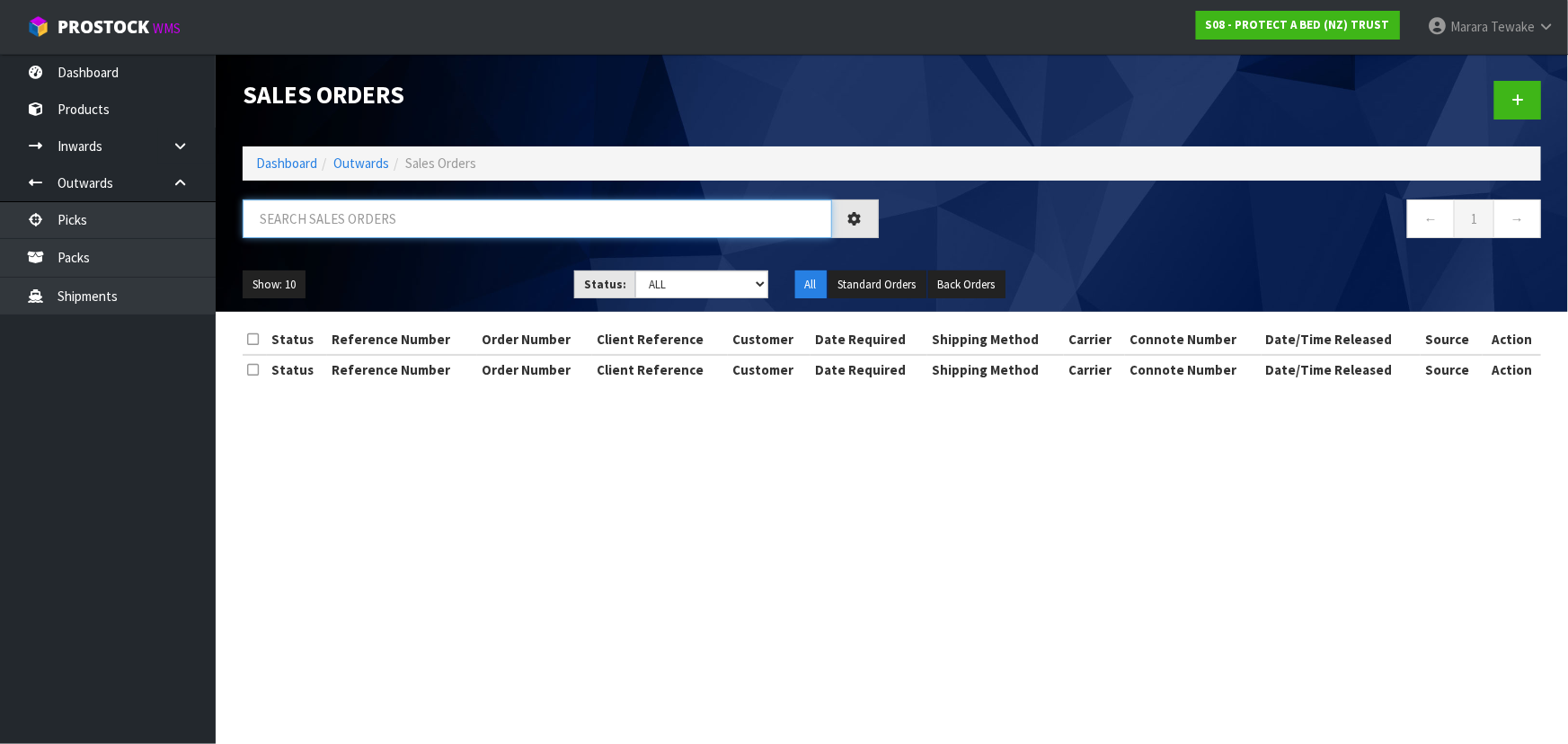
click at [316, 222] on input "text" at bounding box center [537, 218] width 589 height 39
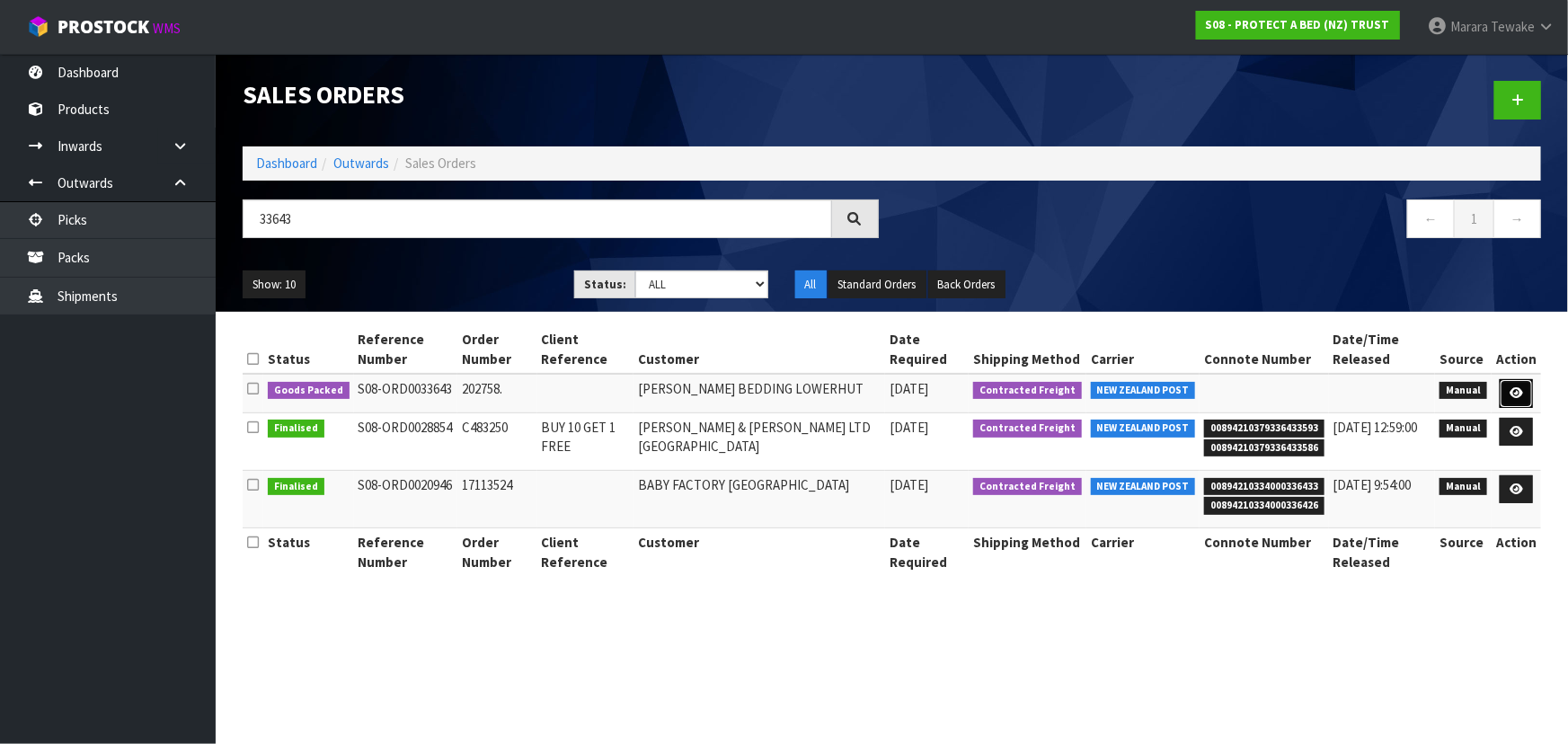
click at [1529, 390] on link at bounding box center [1516, 393] width 33 height 28
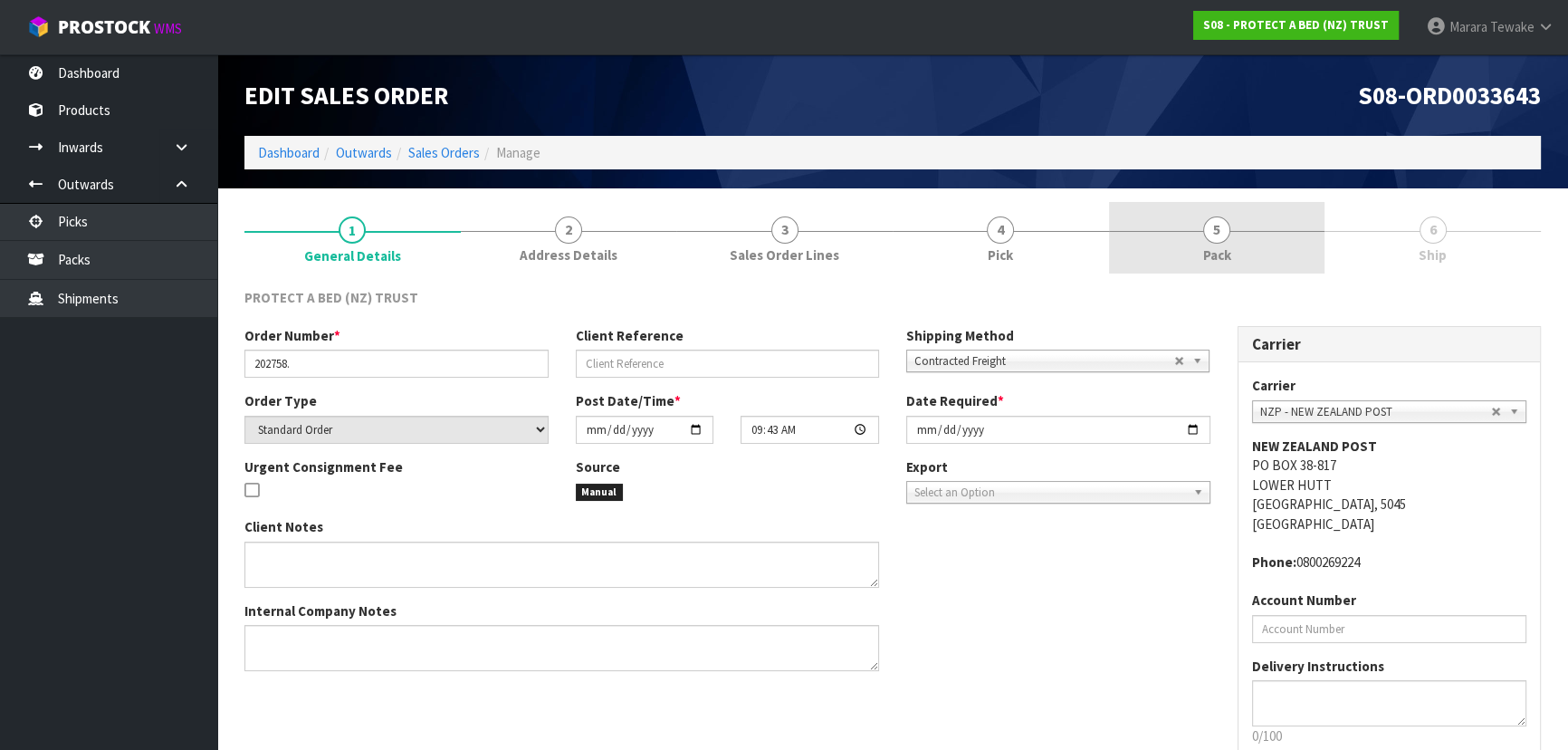
click at [1229, 233] on span "5" at bounding box center [1216, 229] width 27 height 27
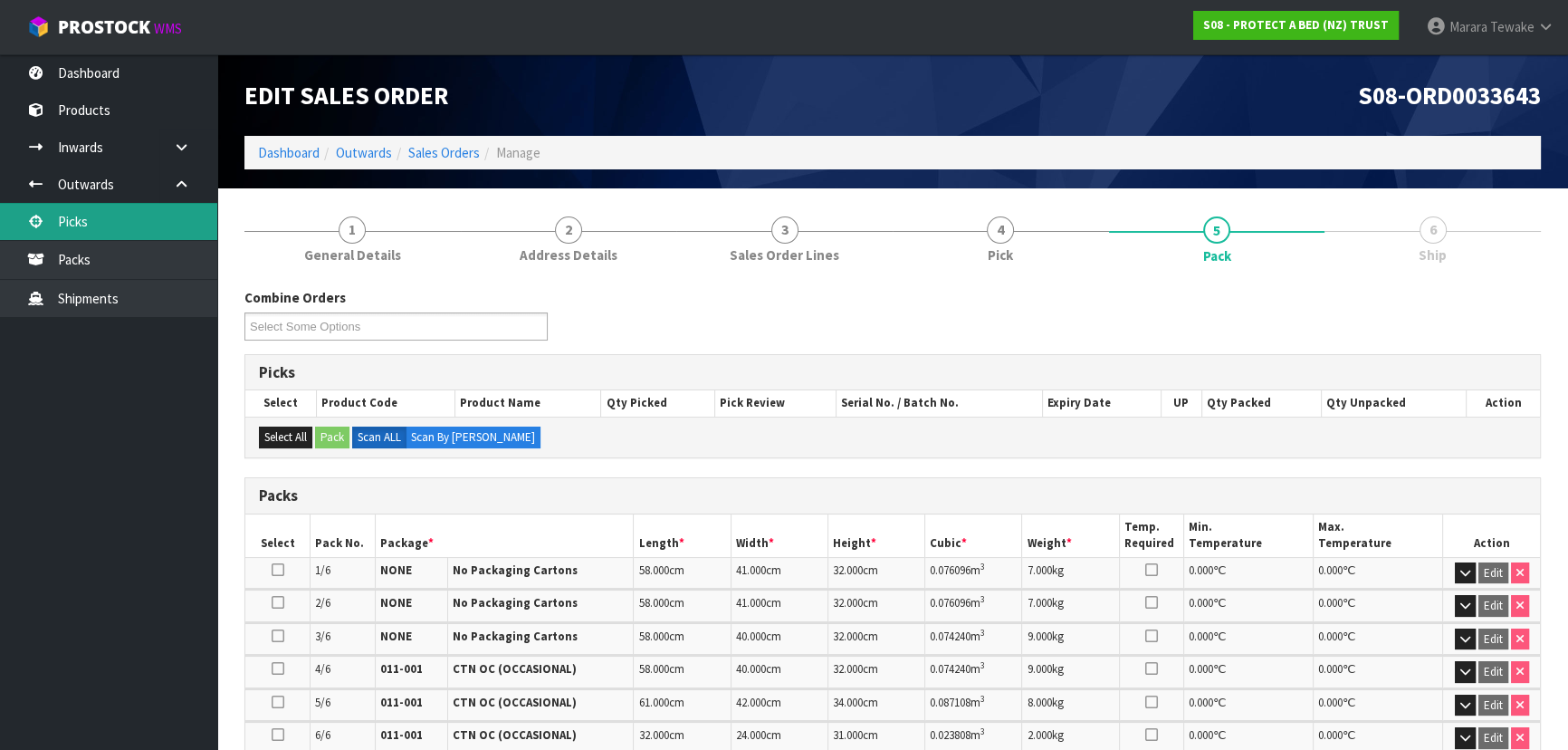
click at [142, 215] on link "Picks" at bounding box center [108, 221] width 217 height 37
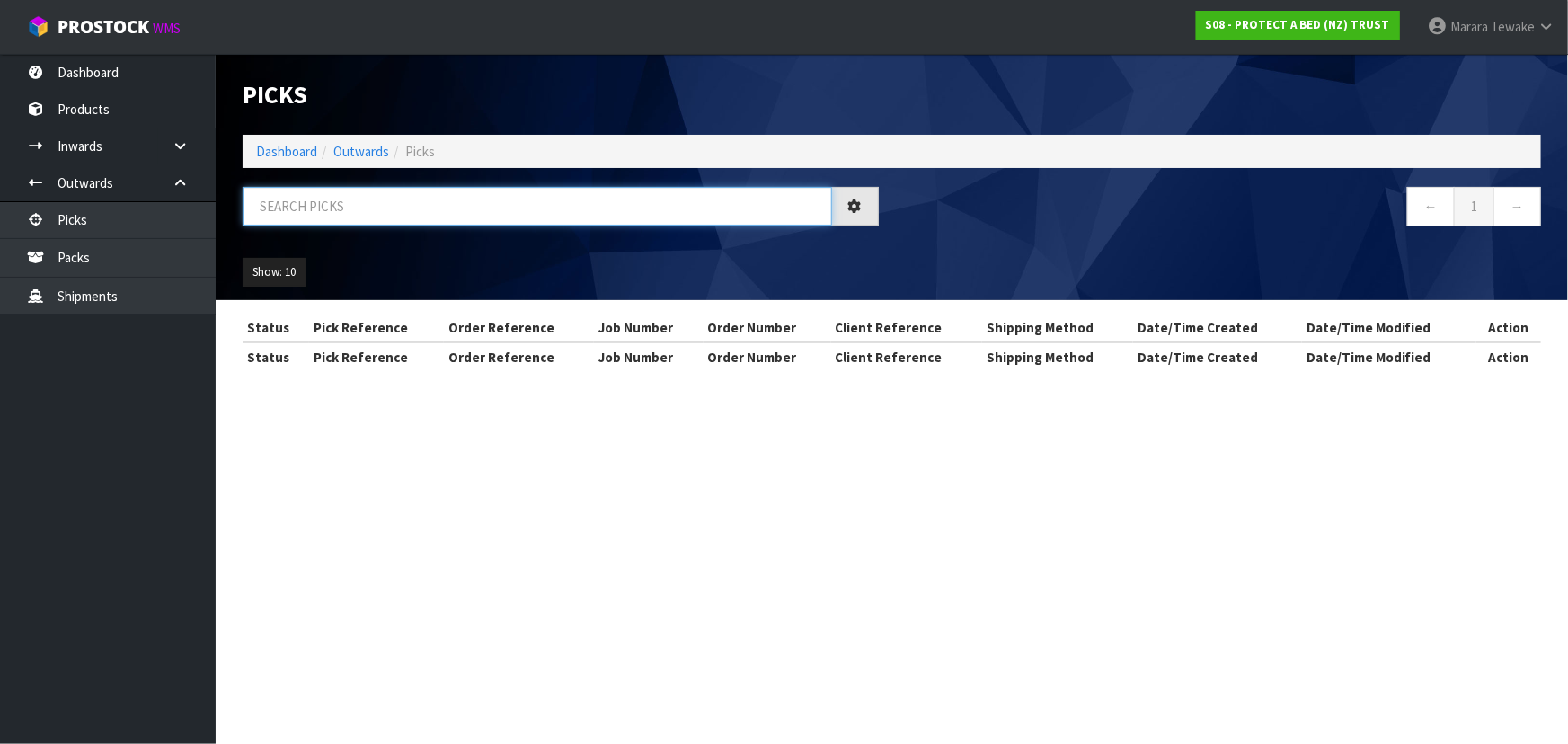
click at [277, 203] on input "text" at bounding box center [537, 206] width 589 height 39
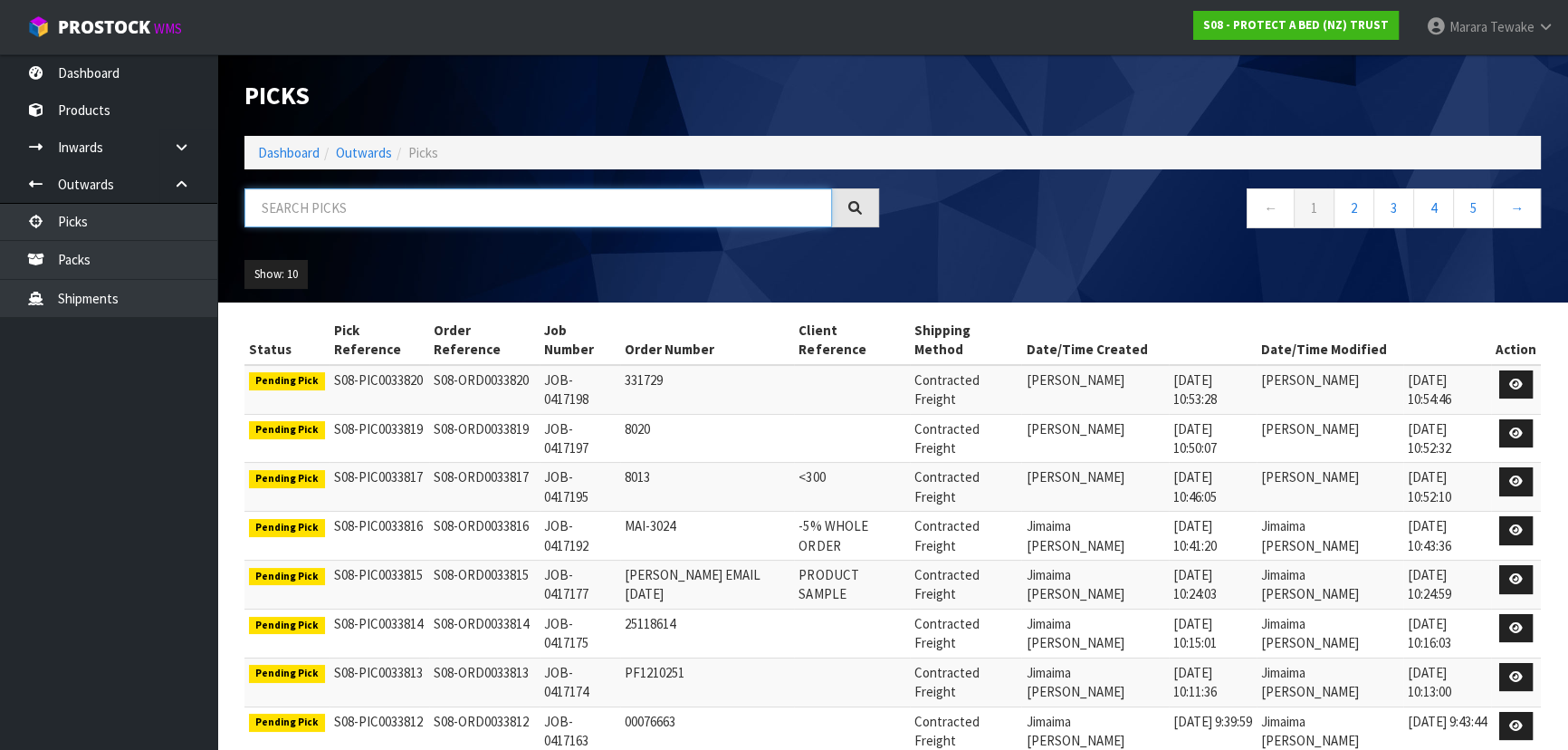
click at [353, 207] on input "text" at bounding box center [538, 208] width 588 height 39
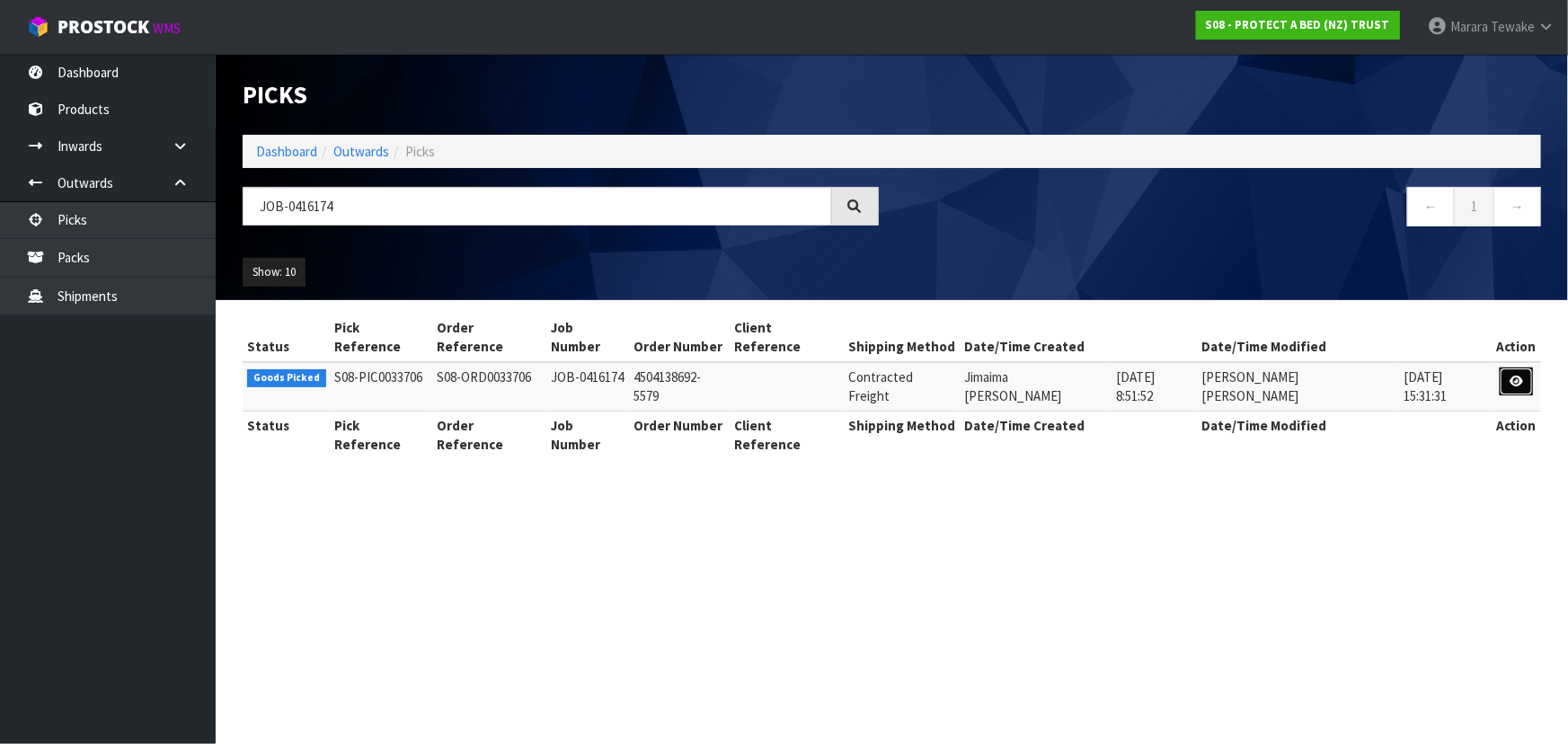
click at [1504, 368] on link at bounding box center [1516, 382] width 33 height 28
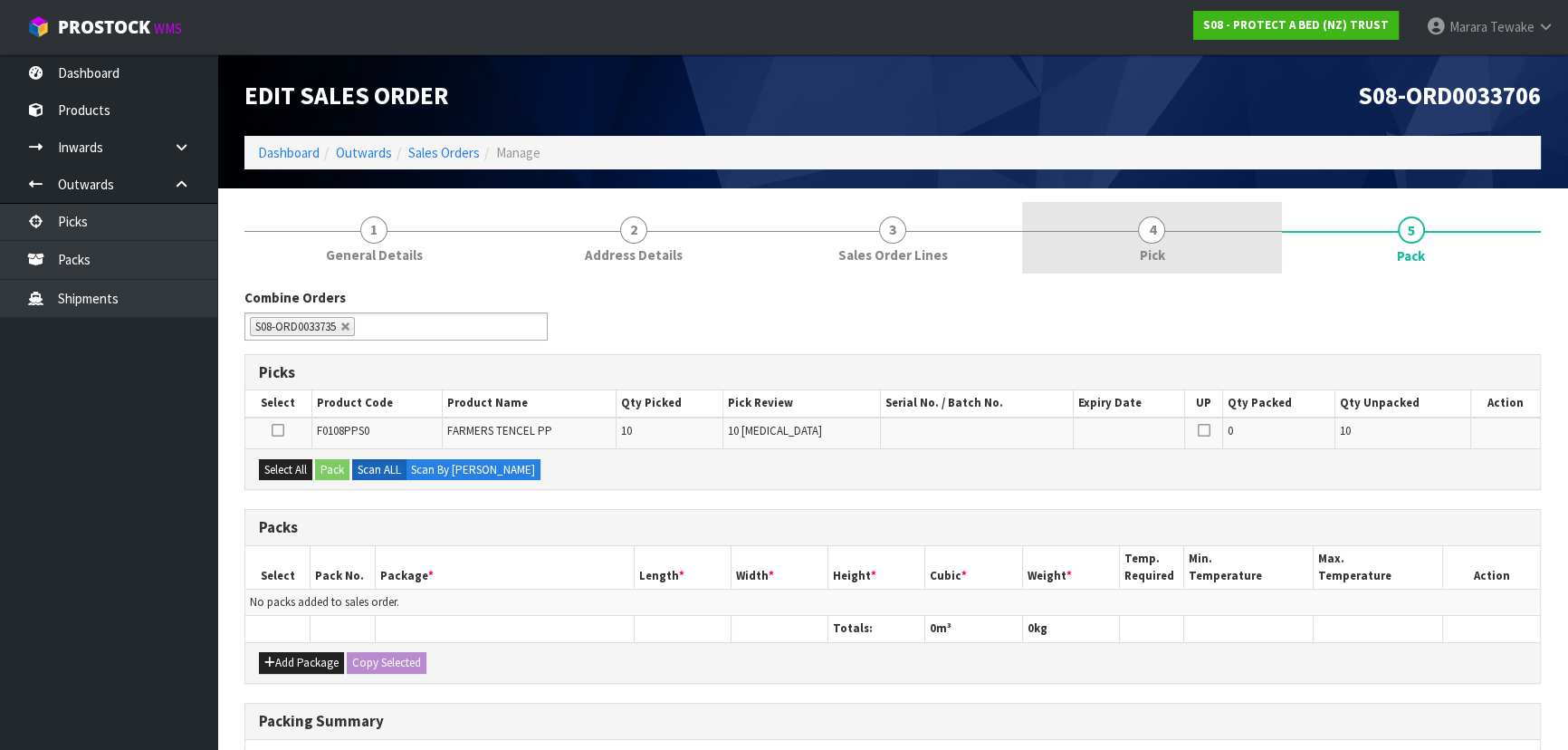
click at [1193, 264] on link "4 Pick" at bounding box center [1152, 237] width 259 height 71
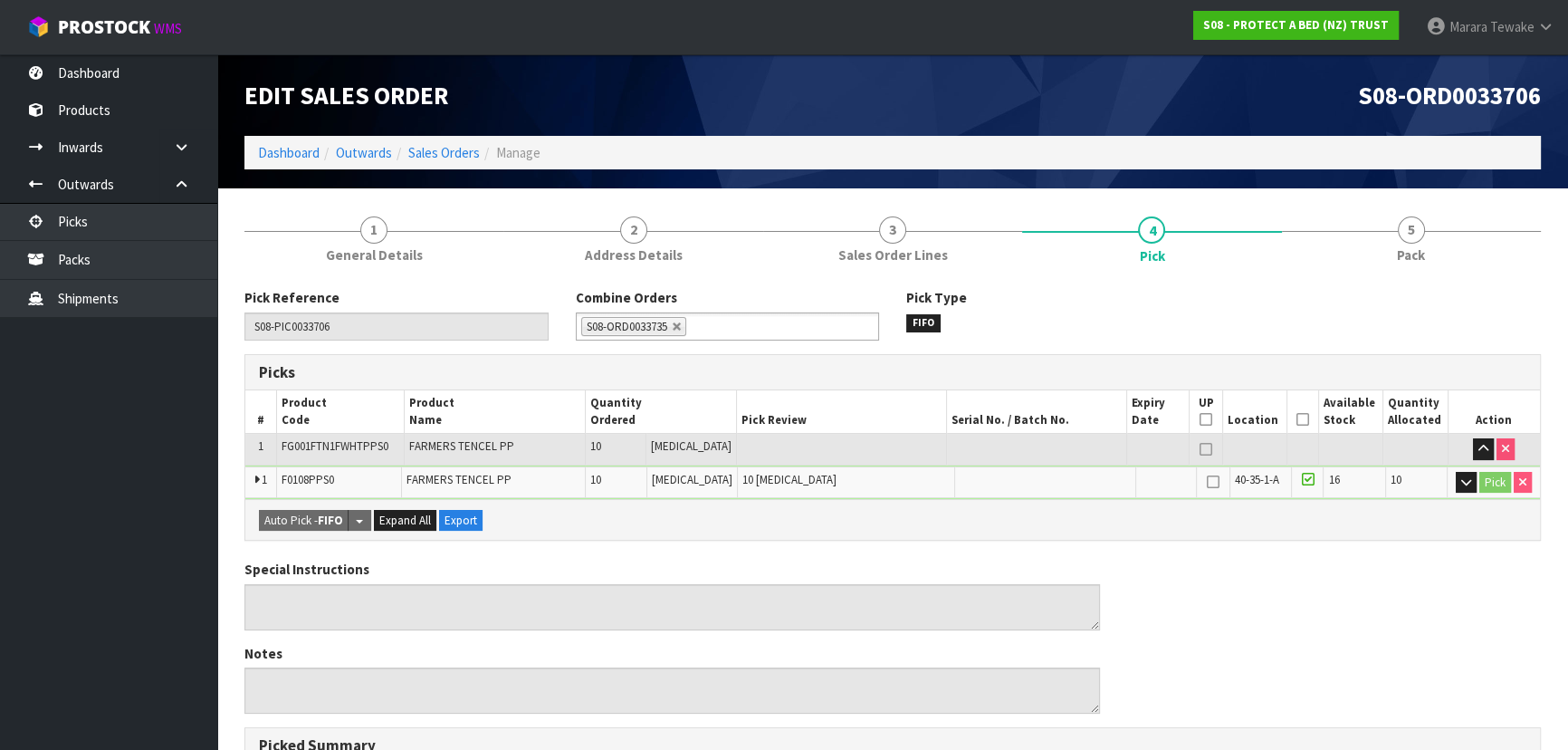
click at [1288, 420] on th "Picked" at bounding box center [1304, 412] width 31 height 43
click at [1307, 414] on th "Picked" at bounding box center [1304, 412] width 31 height 43
click at [1297, 419] on icon at bounding box center [1303, 419] width 13 height 1
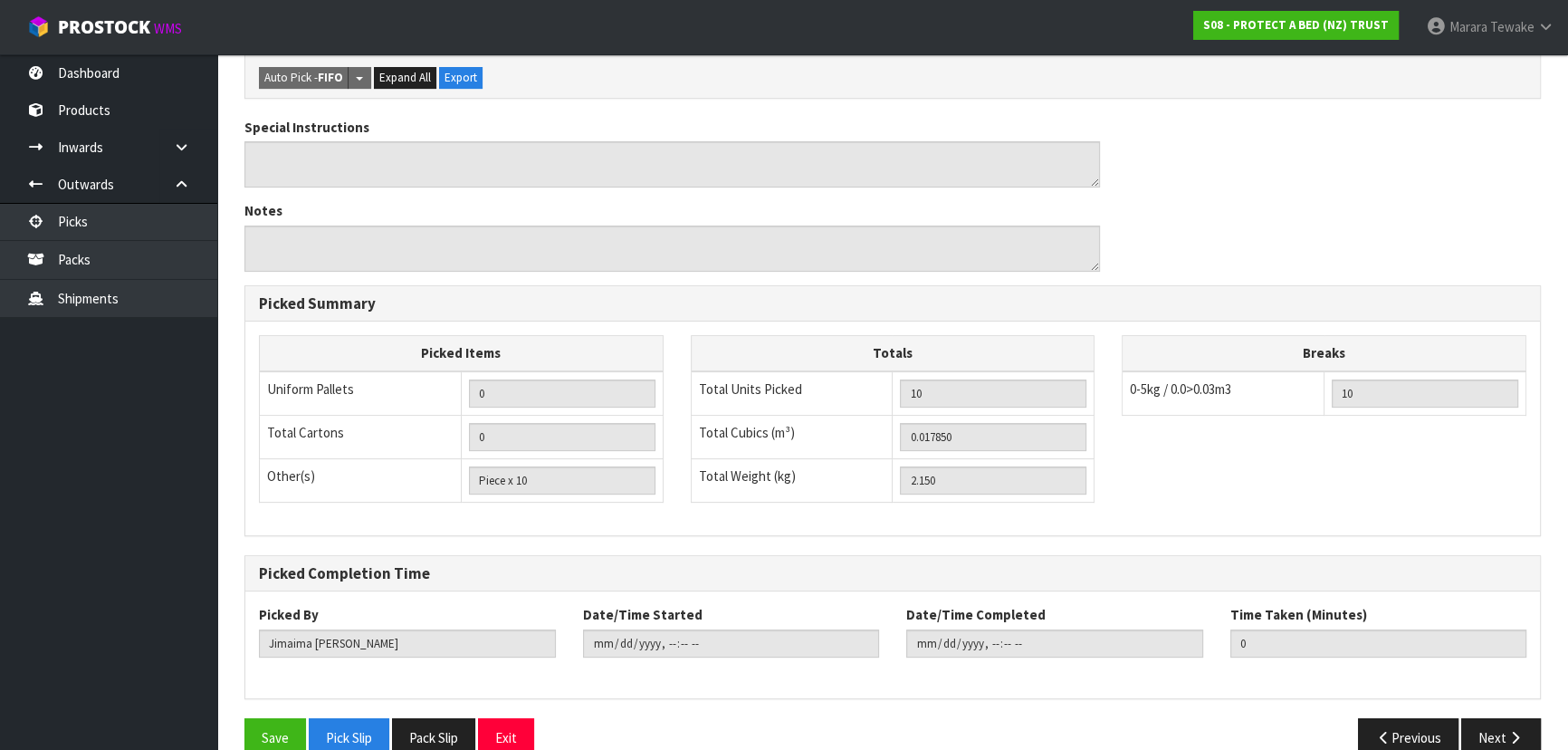
scroll to position [539, 0]
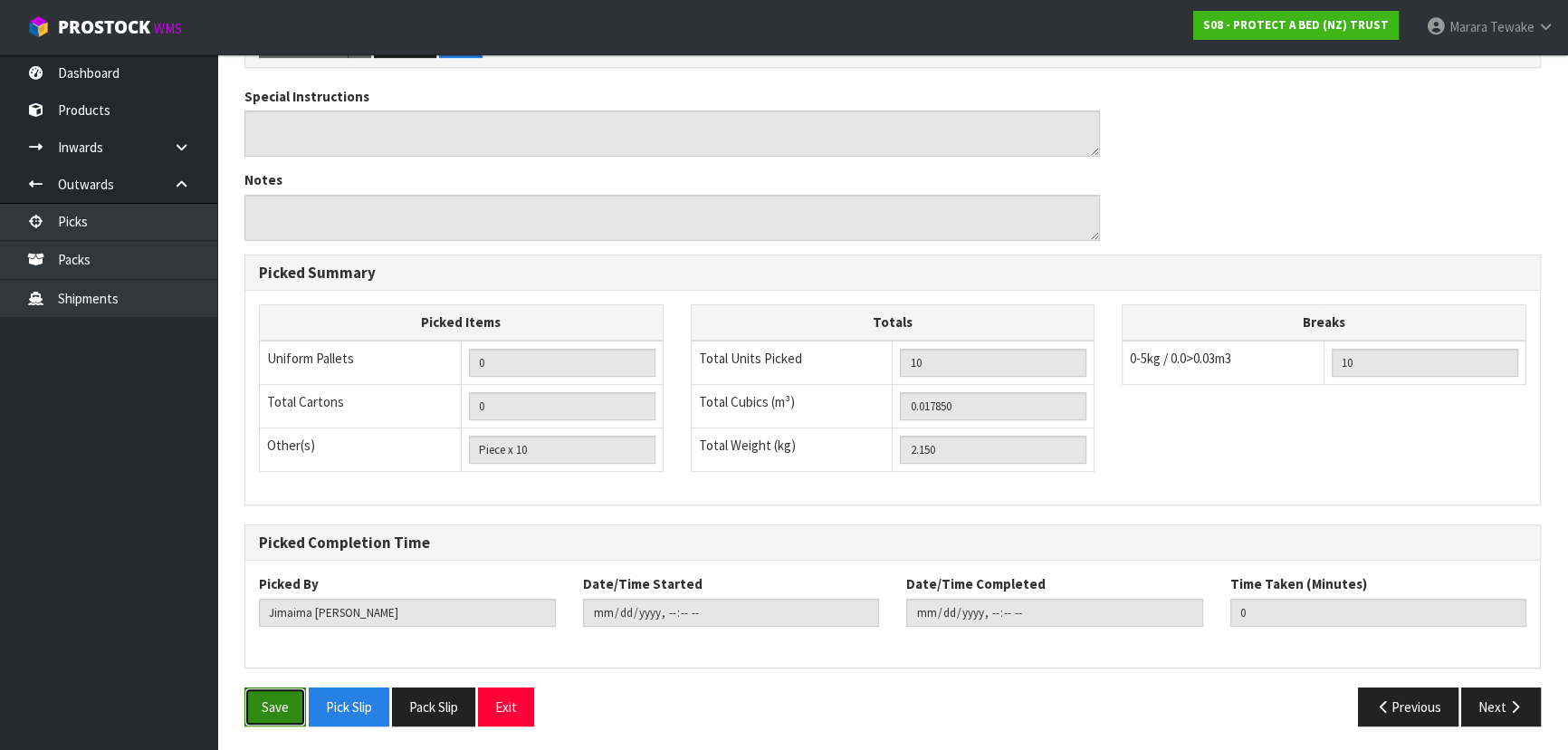
click at [271, 694] on button "Save" at bounding box center [275, 707] width 62 height 39
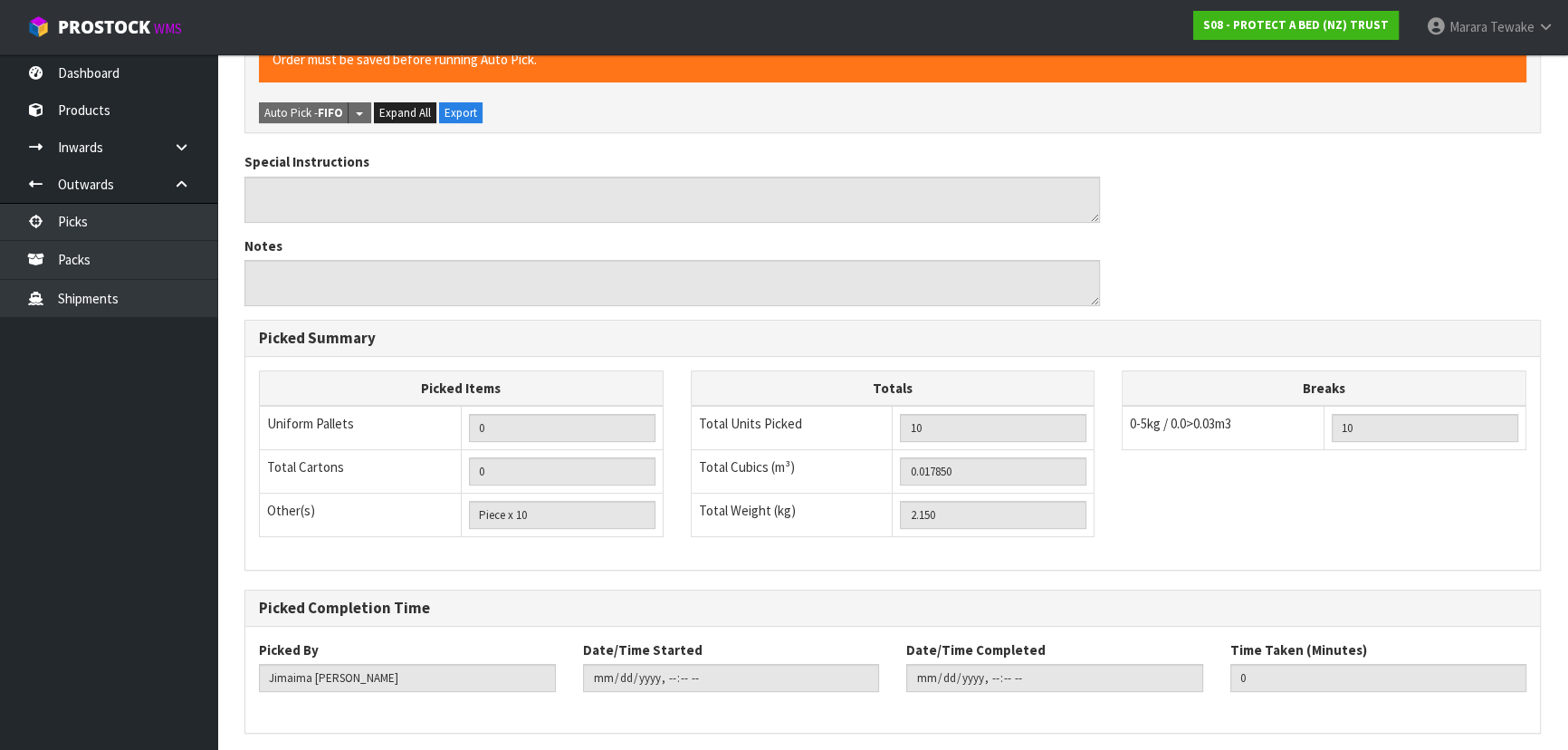
scroll to position [0, 0]
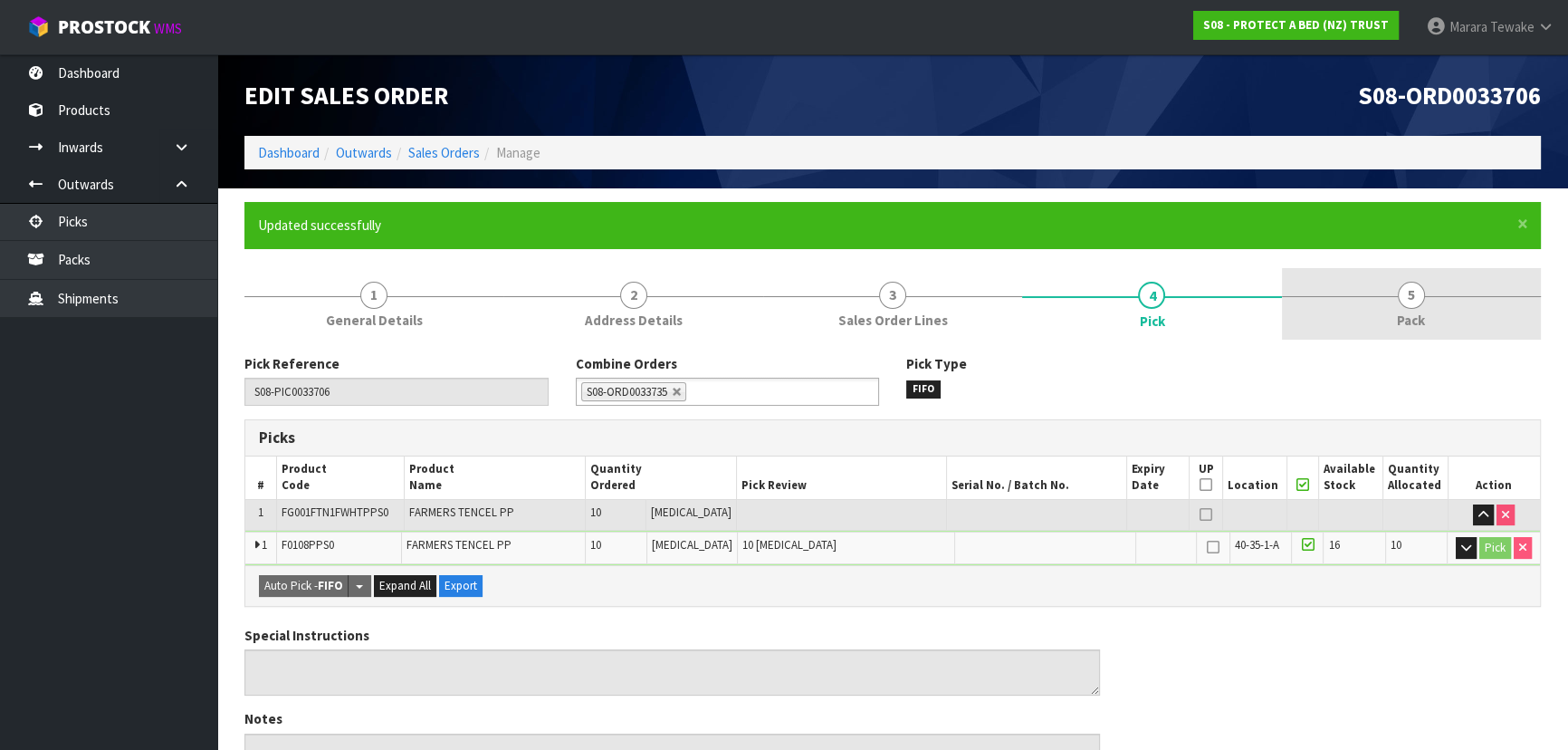
click at [1413, 301] on span "5" at bounding box center [1411, 295] width 27 height 27
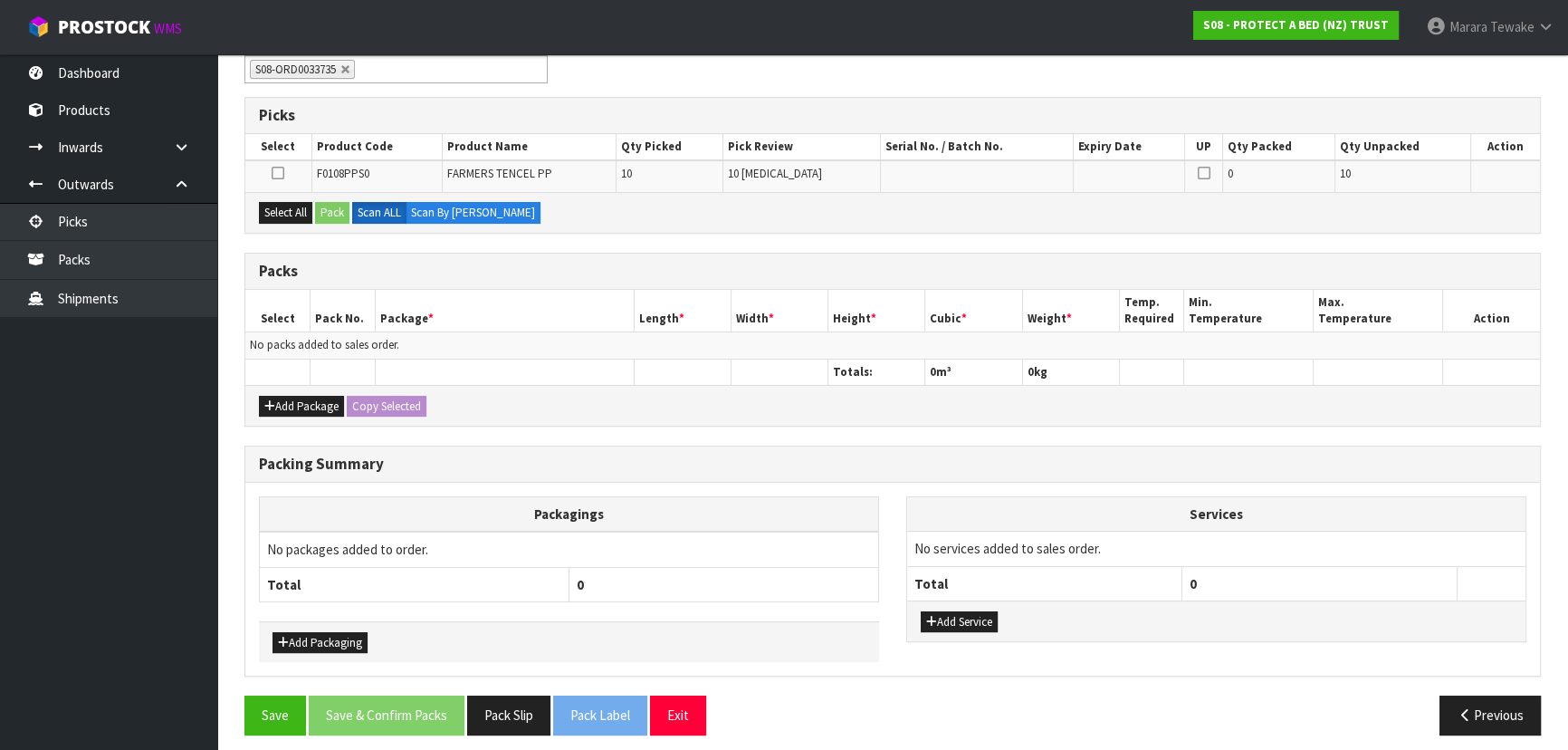
scroll to position [330, 0]
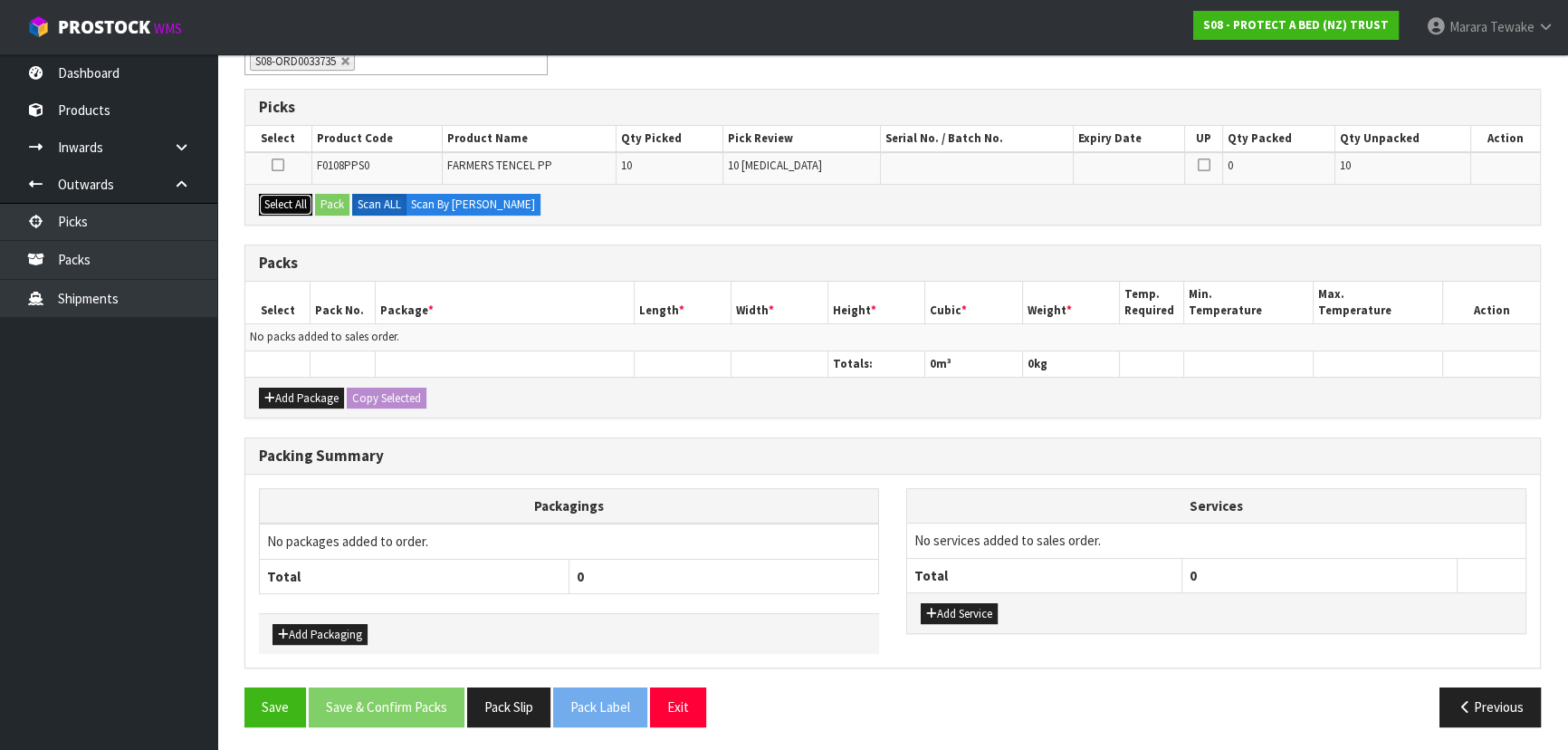
drag, startPoint x: 300, startPoint y: 201, endPoint x: 334, endPoint y: 197, distance: 34.2
click at [301, 201] on button "Select All" at bounding box center [286, 205] width 54 height 22
click at [337, 196] on button "Pack" at bounding box center [332, 205] width 34 height 22
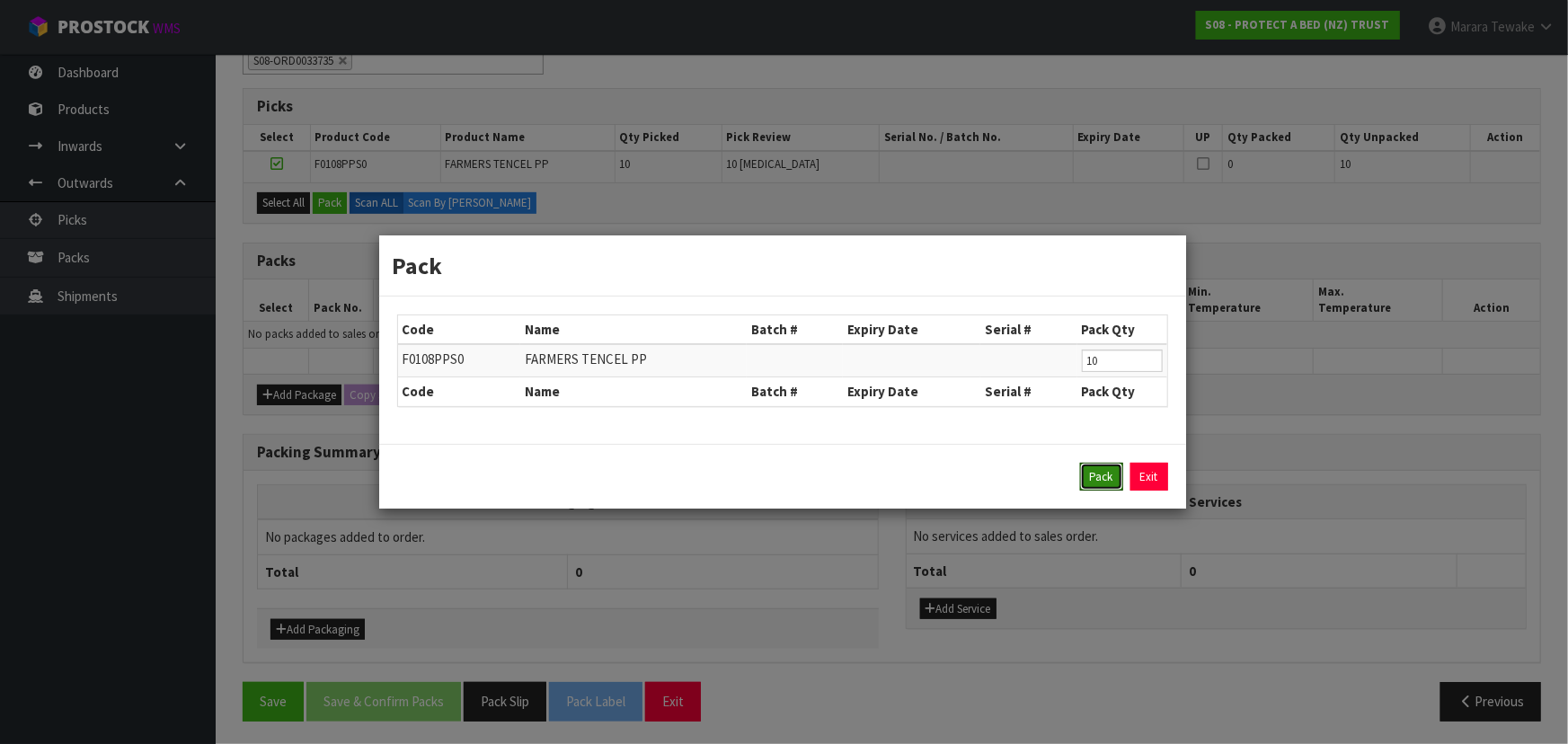
click at [1101, 467] on button "Pack" at bounding box center [1101, 476] width 43 height 28
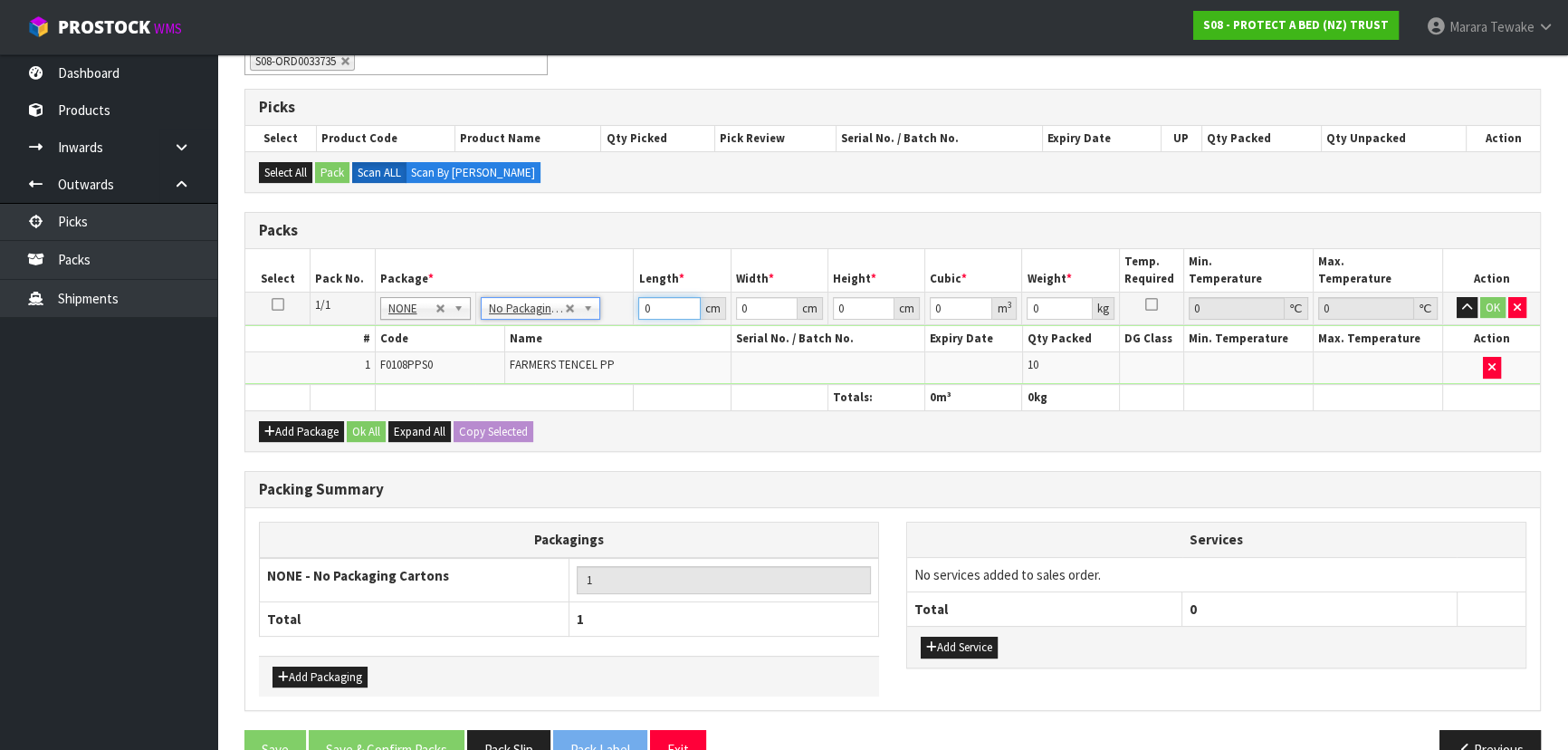
drag, startPoint x: 659, startPoint y: 308, endPoint x: 628, endPoint y: 240, distance: 74.7
click at [640, 284] on table "Select Pack No. Package * Length * Width * Height * Cubic * Weight * Temp. Requ…" at bounding box center [892, 329] width 1294 height 161
click at [1457, 297] on button "button" at bounding box center [1467, 308] width 21 height 22
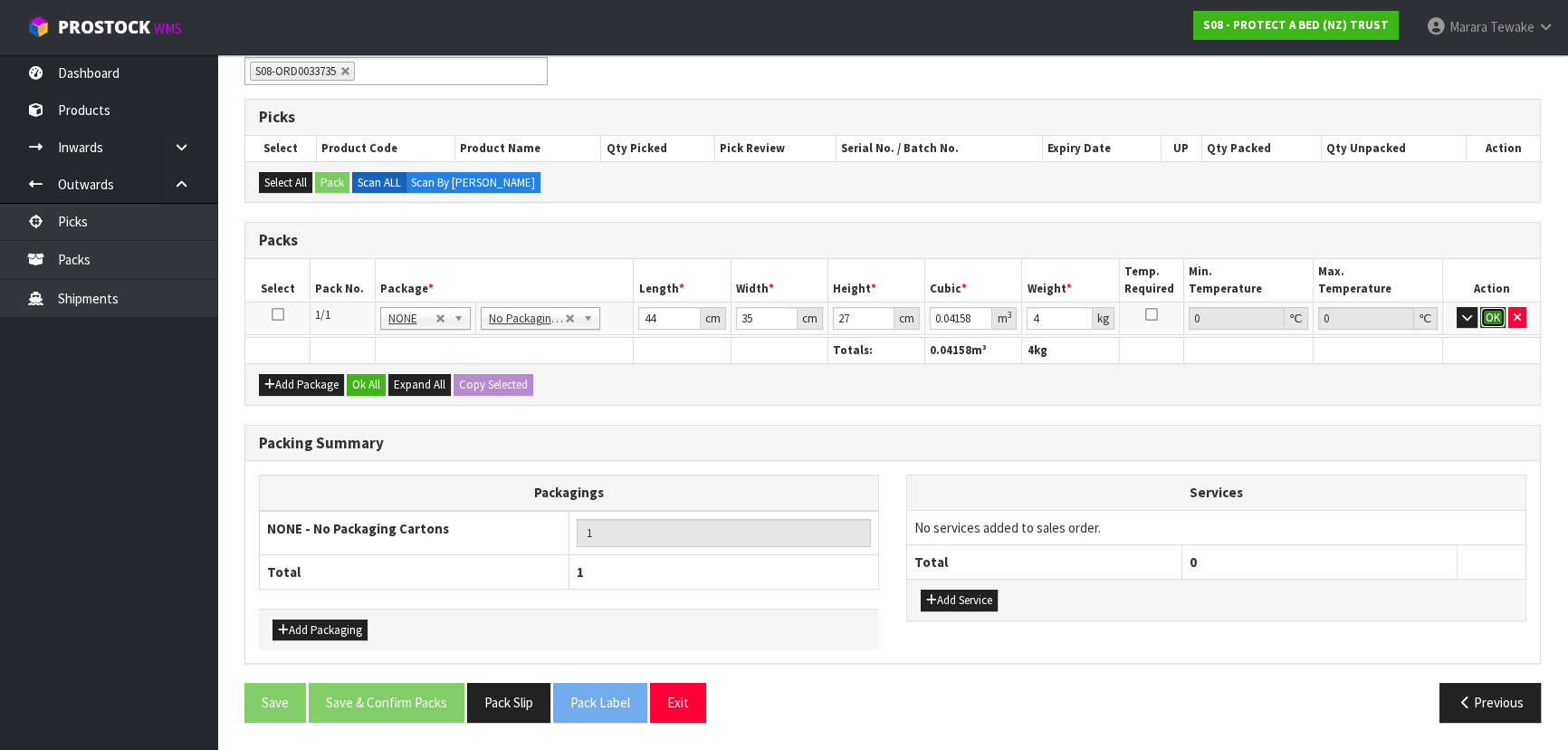
click button "OK" at bounding box center [1492, 318] width 25 height 22
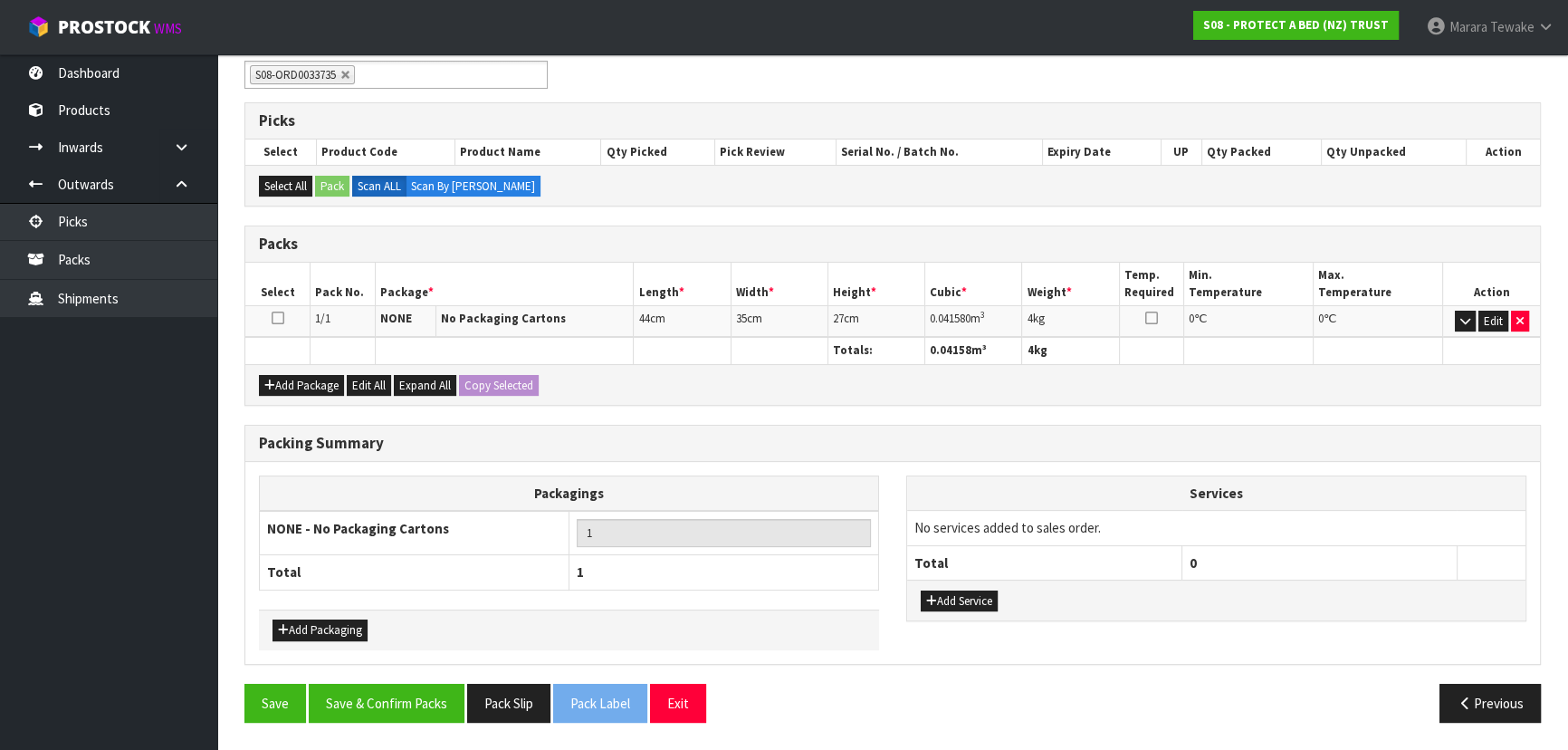
scroll to position [313, 0]
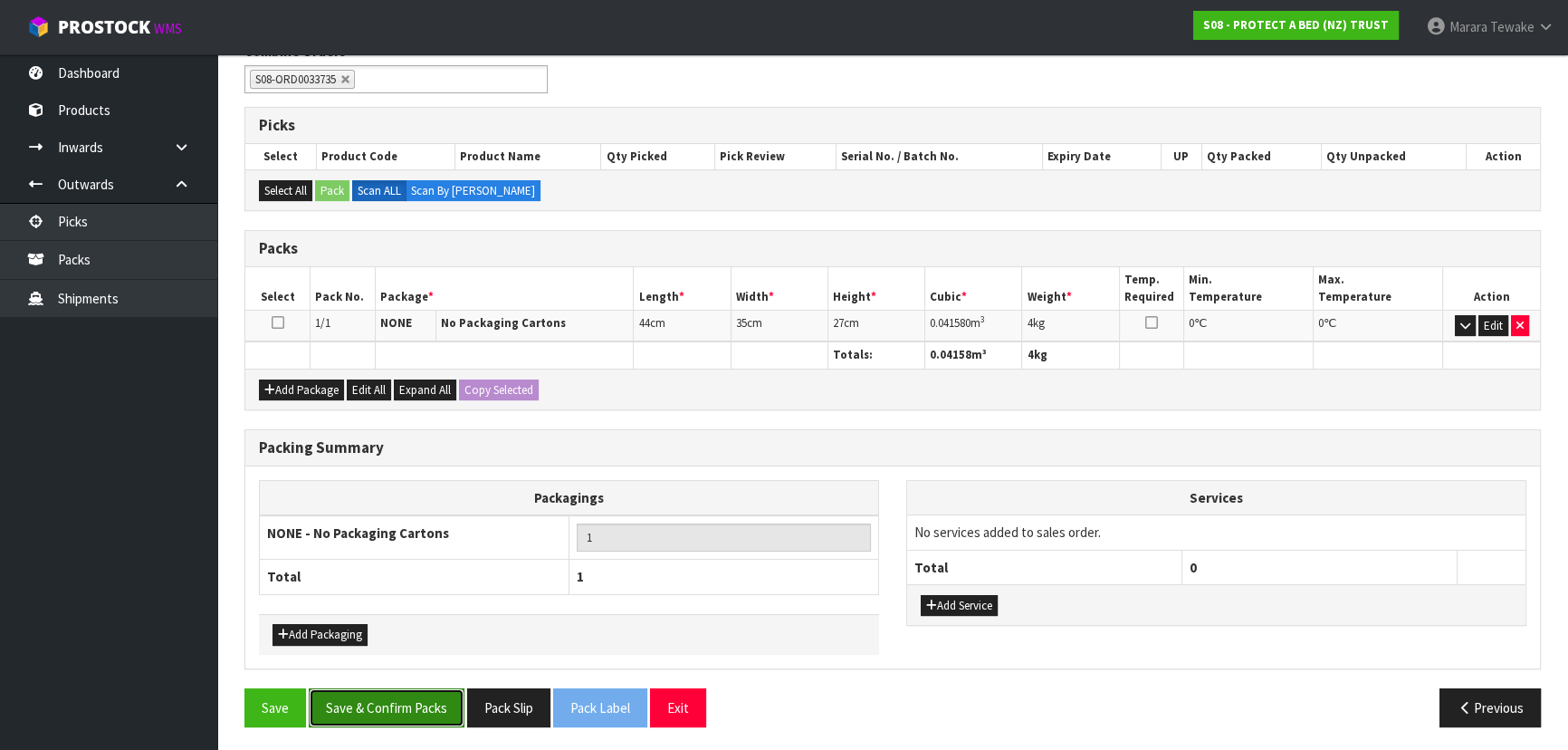
click at [381, 698] on button "Save & Confirm Packs" at bounding box center [386, 707] width 155 height 39
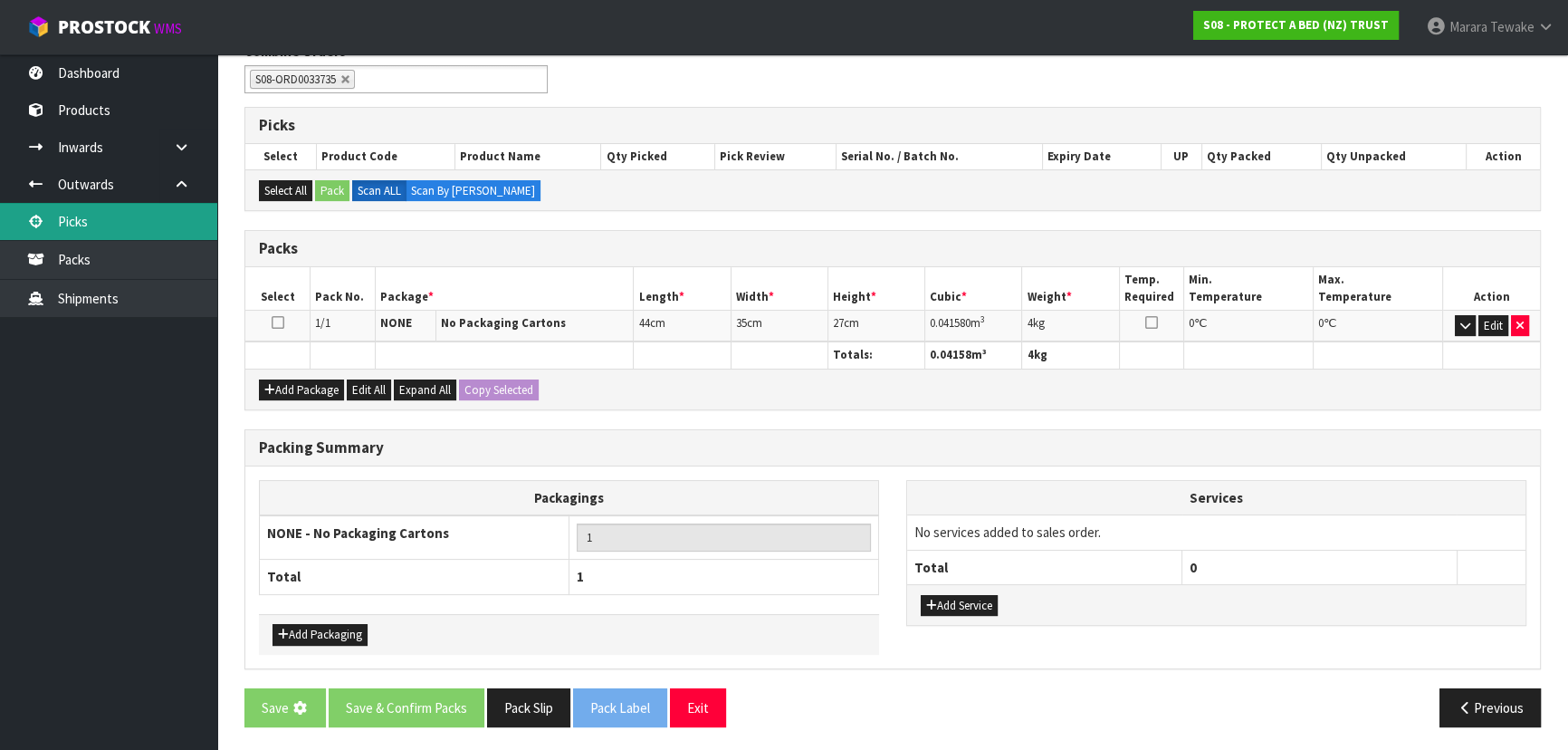
scroll to position [0, 0]
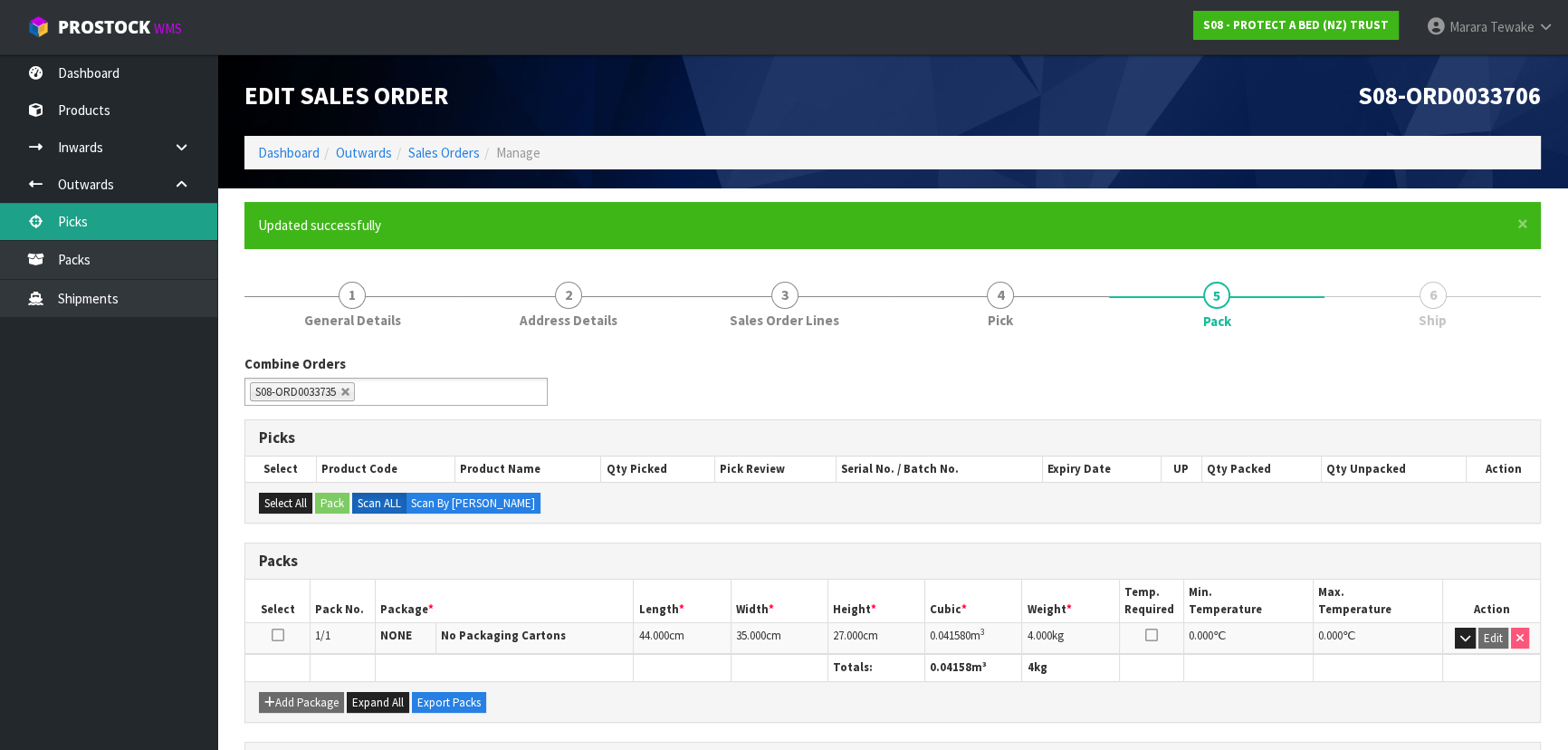
click at [163, 222] on link "Picks" at bounding box center [108, 221] width 217 height 37
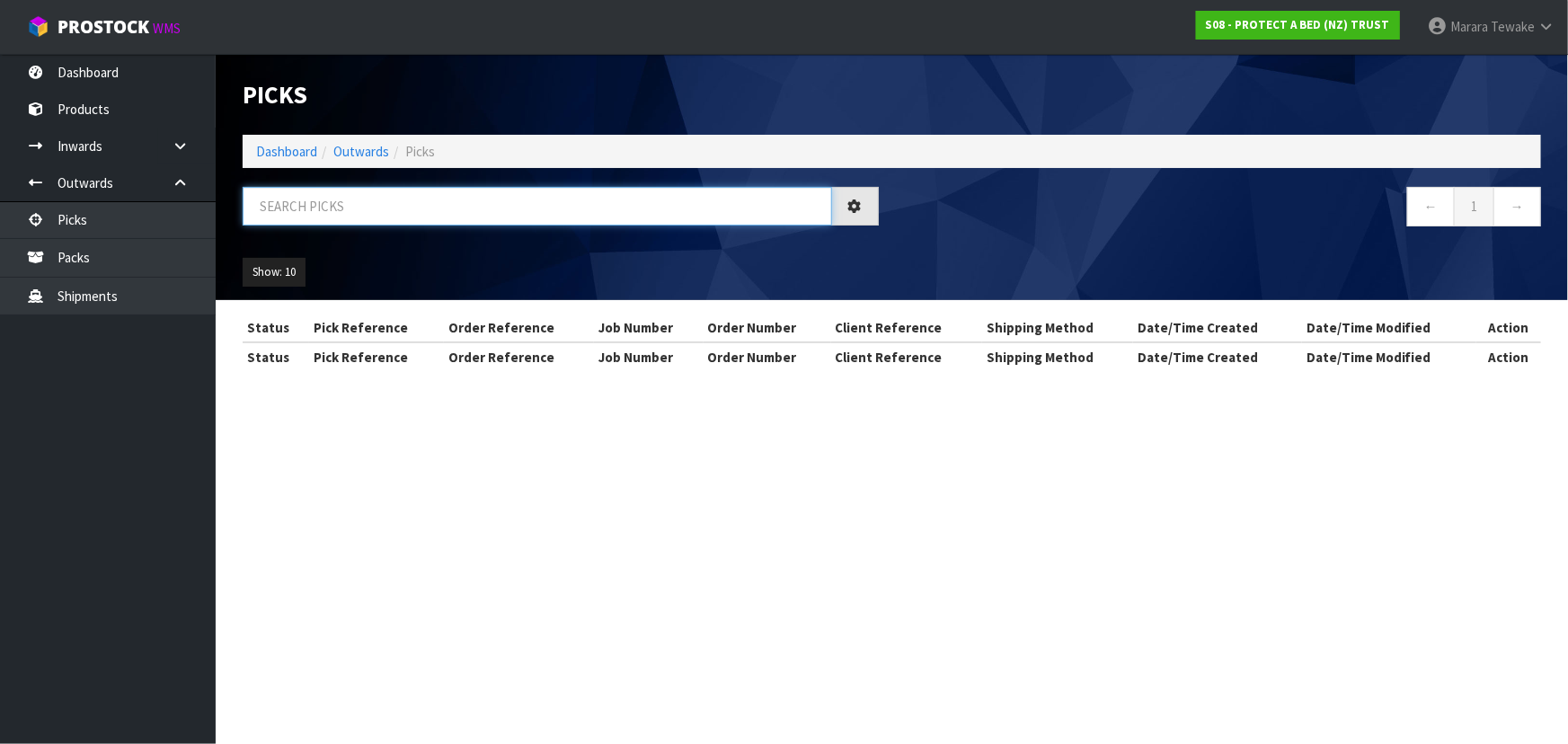
click at [671, 215] on input "text" at bounding box center [537, 206] width 589 height 39
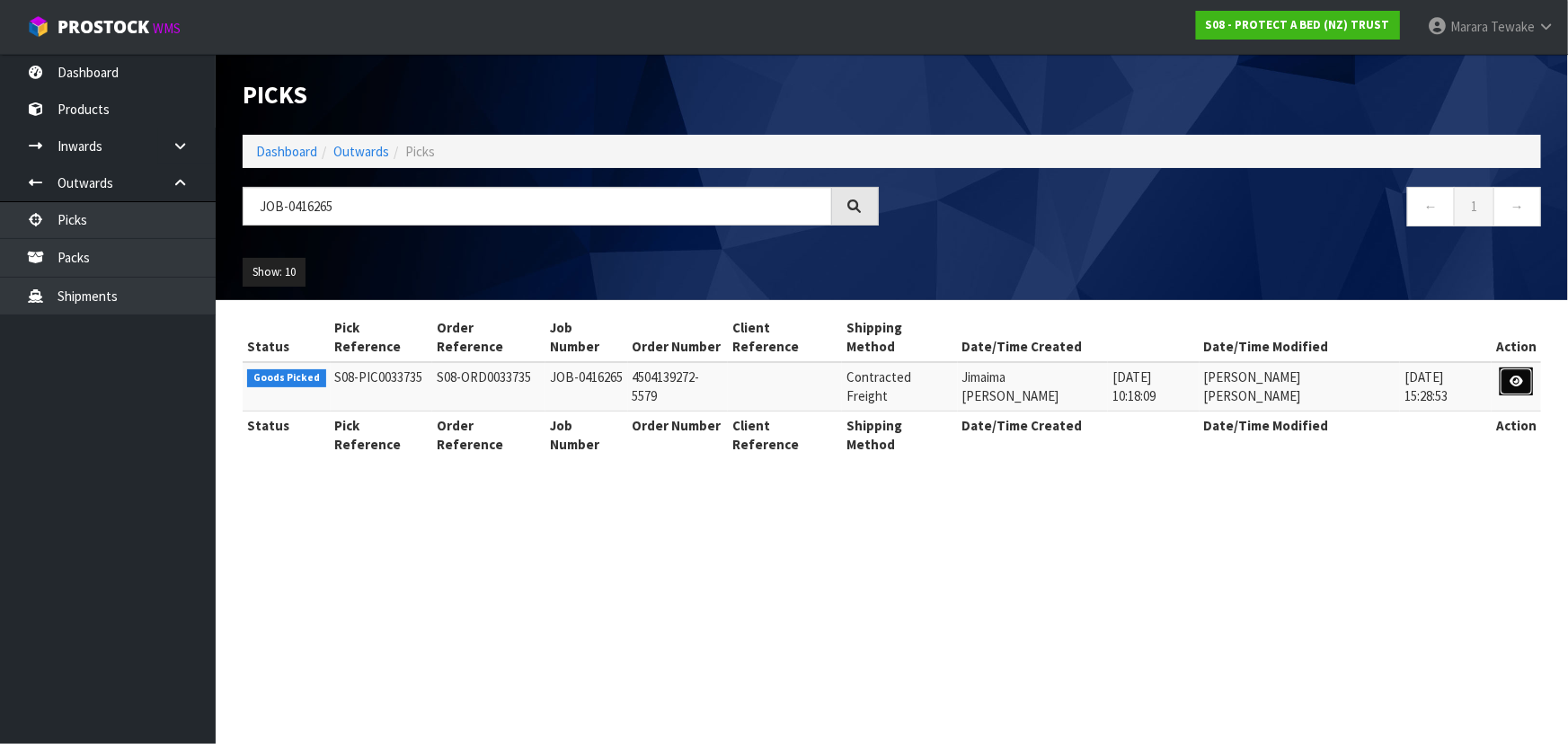
click at [1518, 375] on icon at bounding box center [1516, 381] width 14 height 12
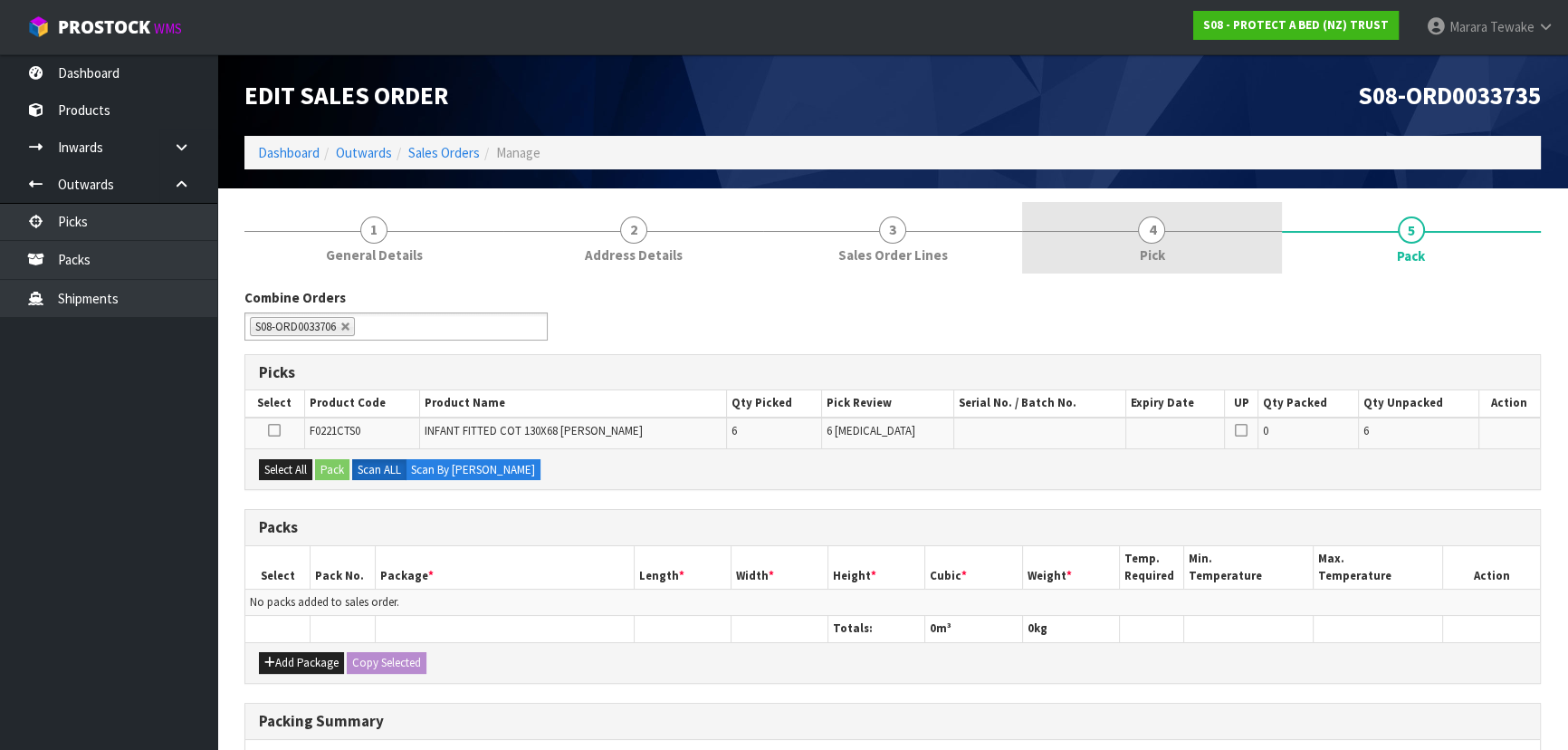
click at [1207, 240] on link "4 Pick" at bounding box center [1152, 237] width 259 height 71
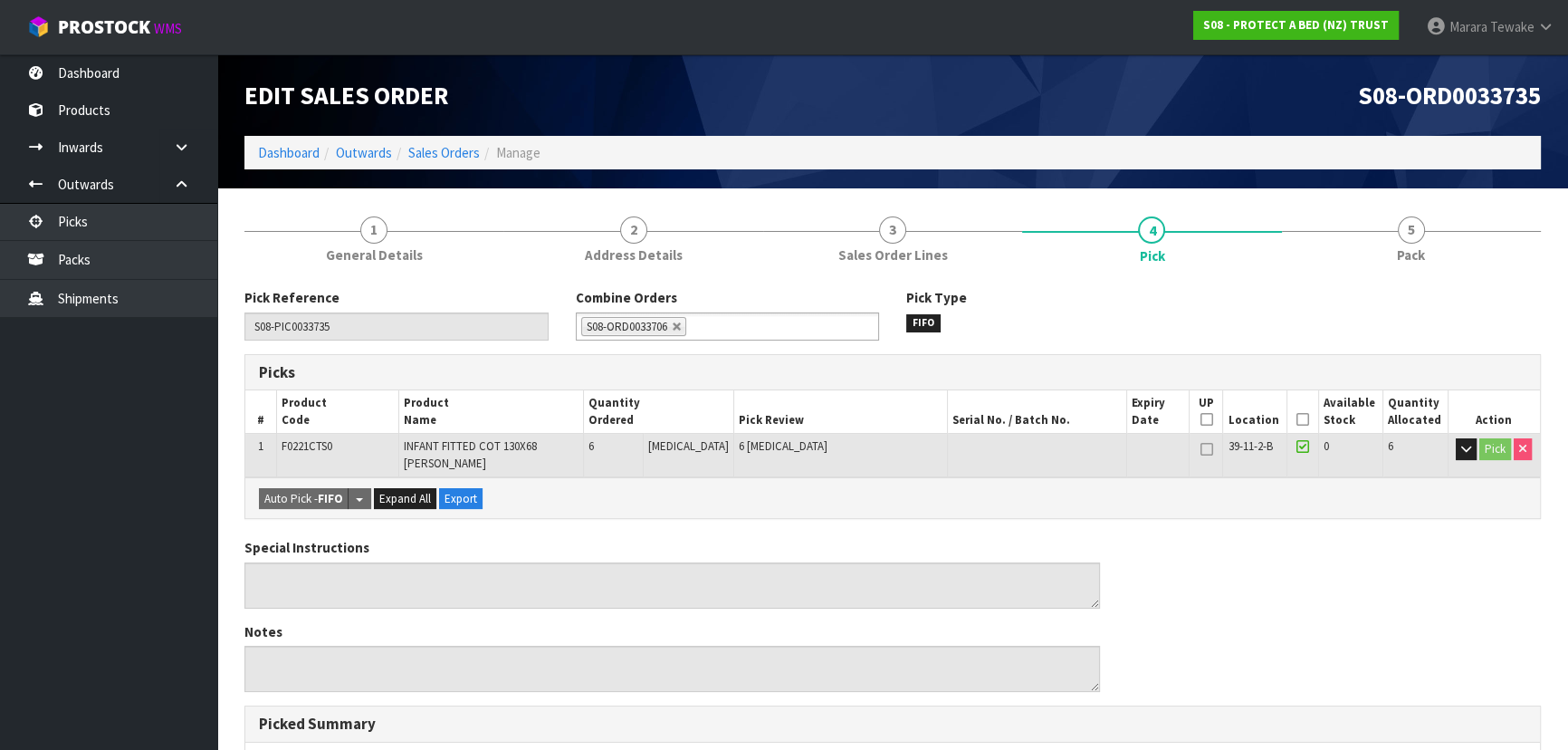
click at [1300, 419] on icon at bounding box center [1303, 419] width 13 height 1
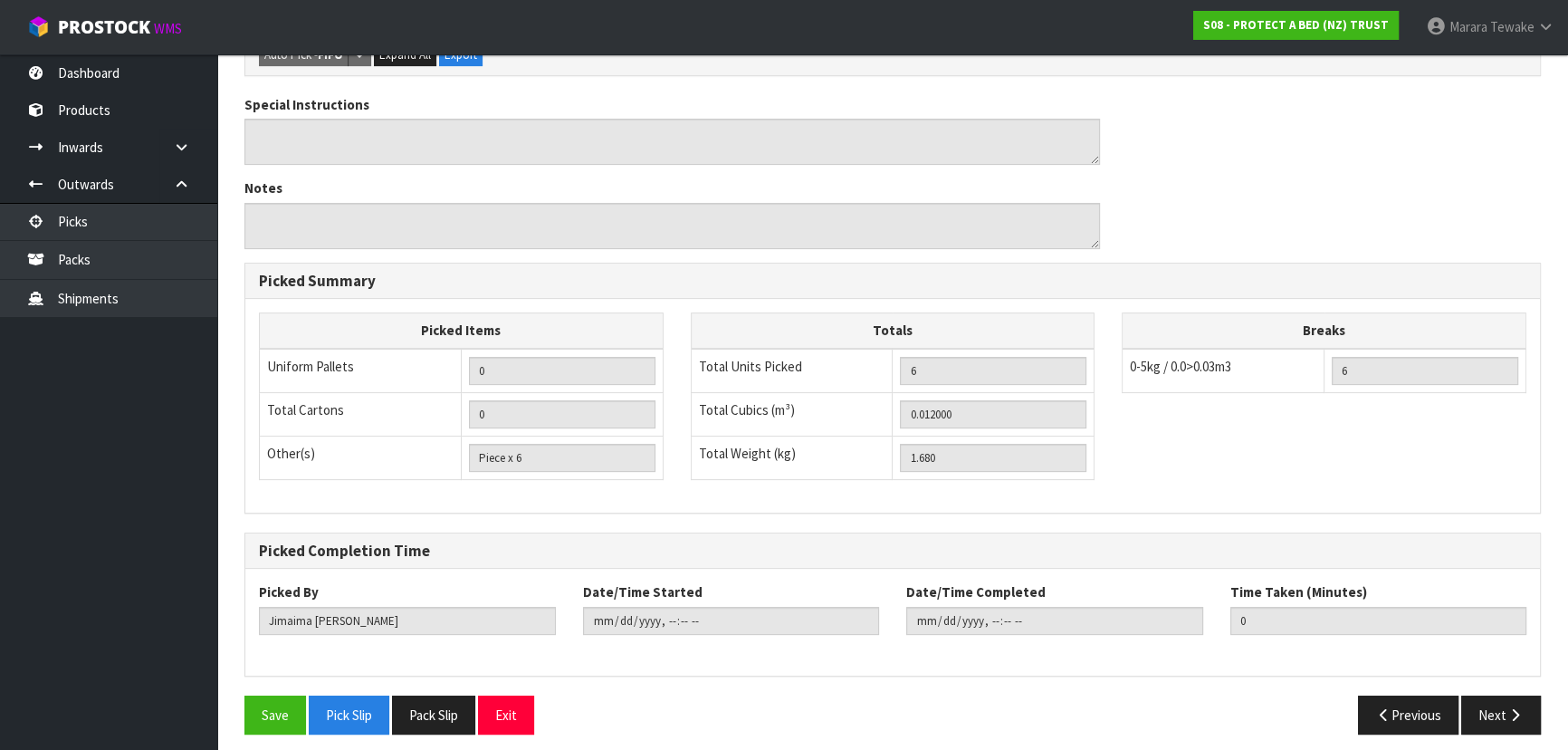
scroll to position [517, 0]
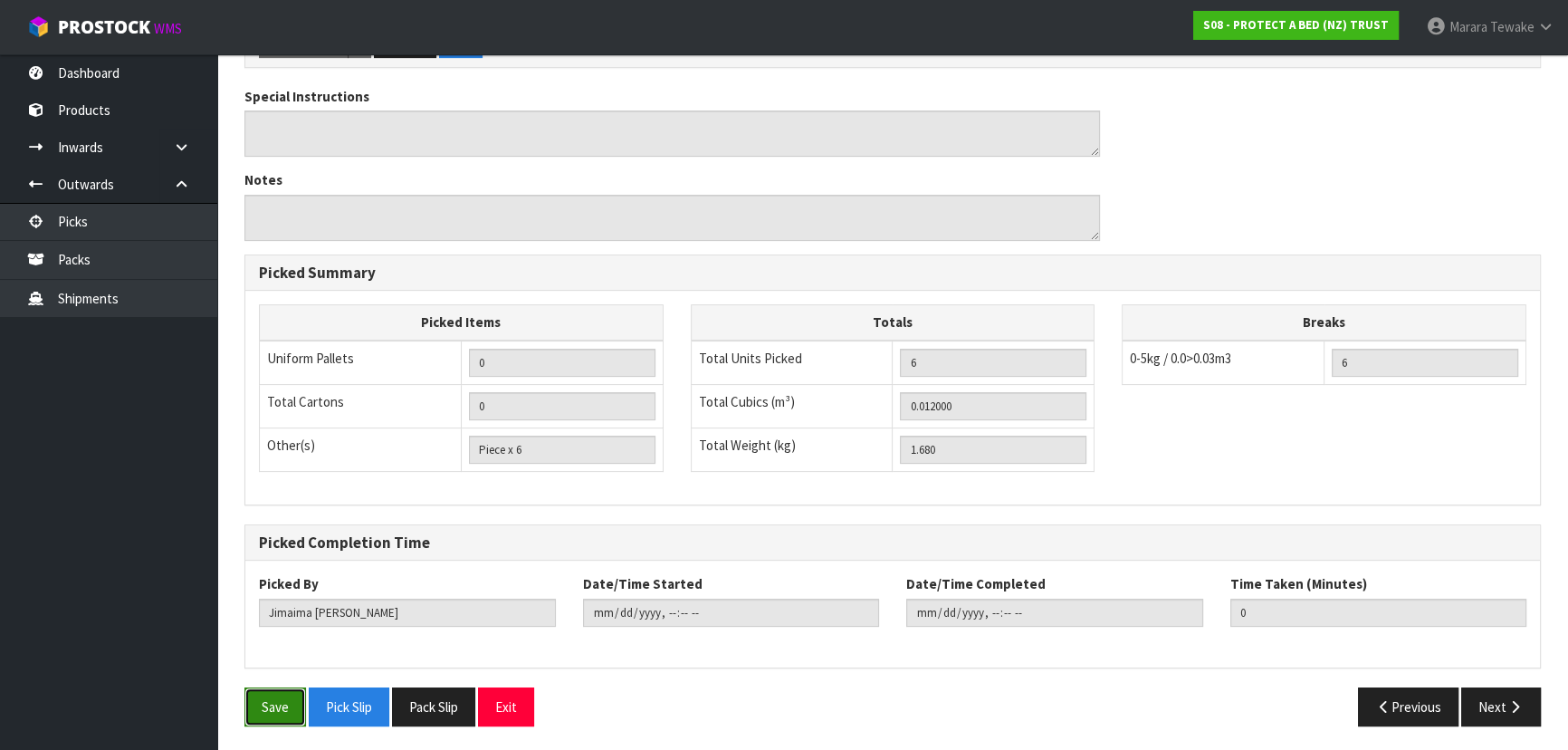
click at [251, 704] on button "Save" at bounding box center [275, 707] width 62 height 39
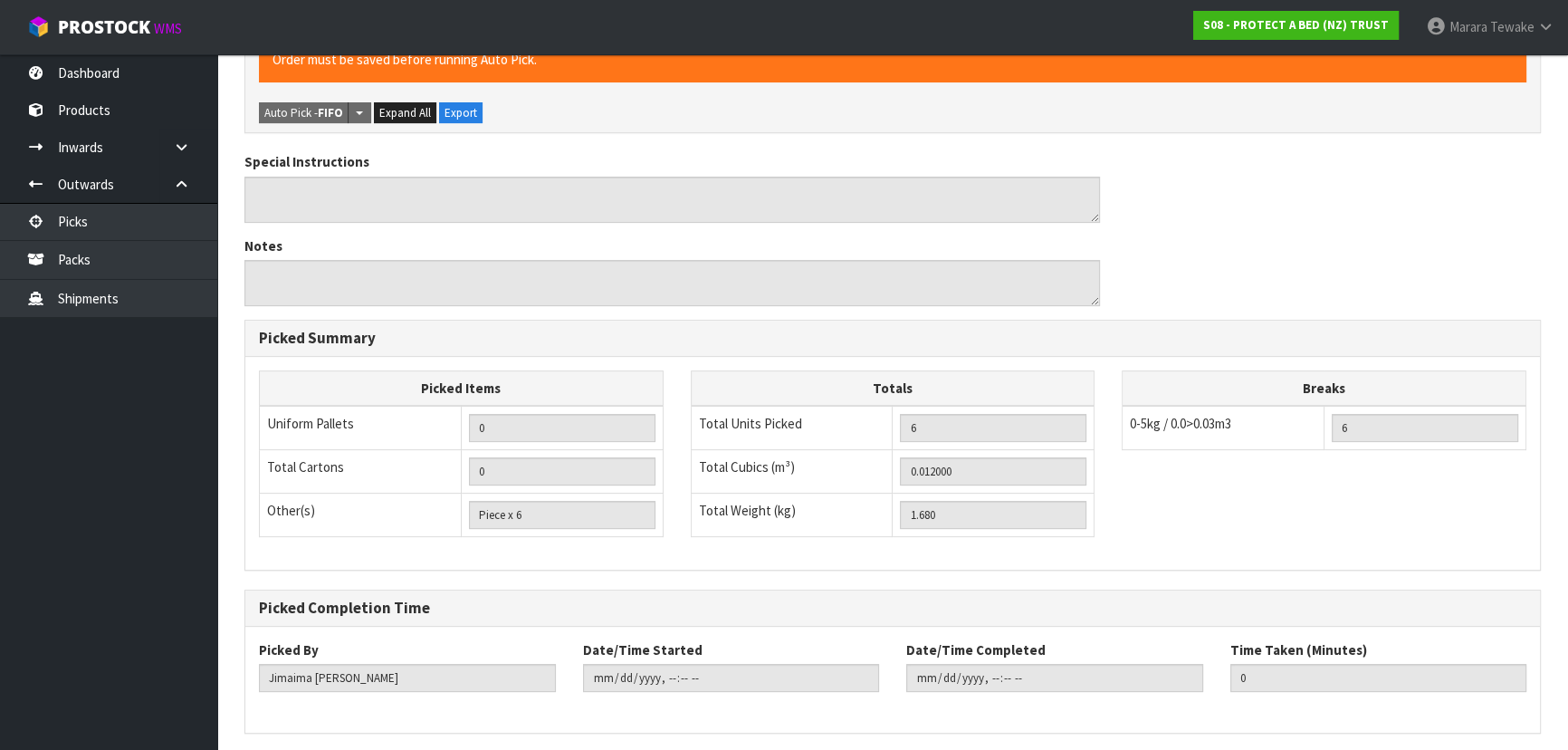
scroll to position [0, 0]
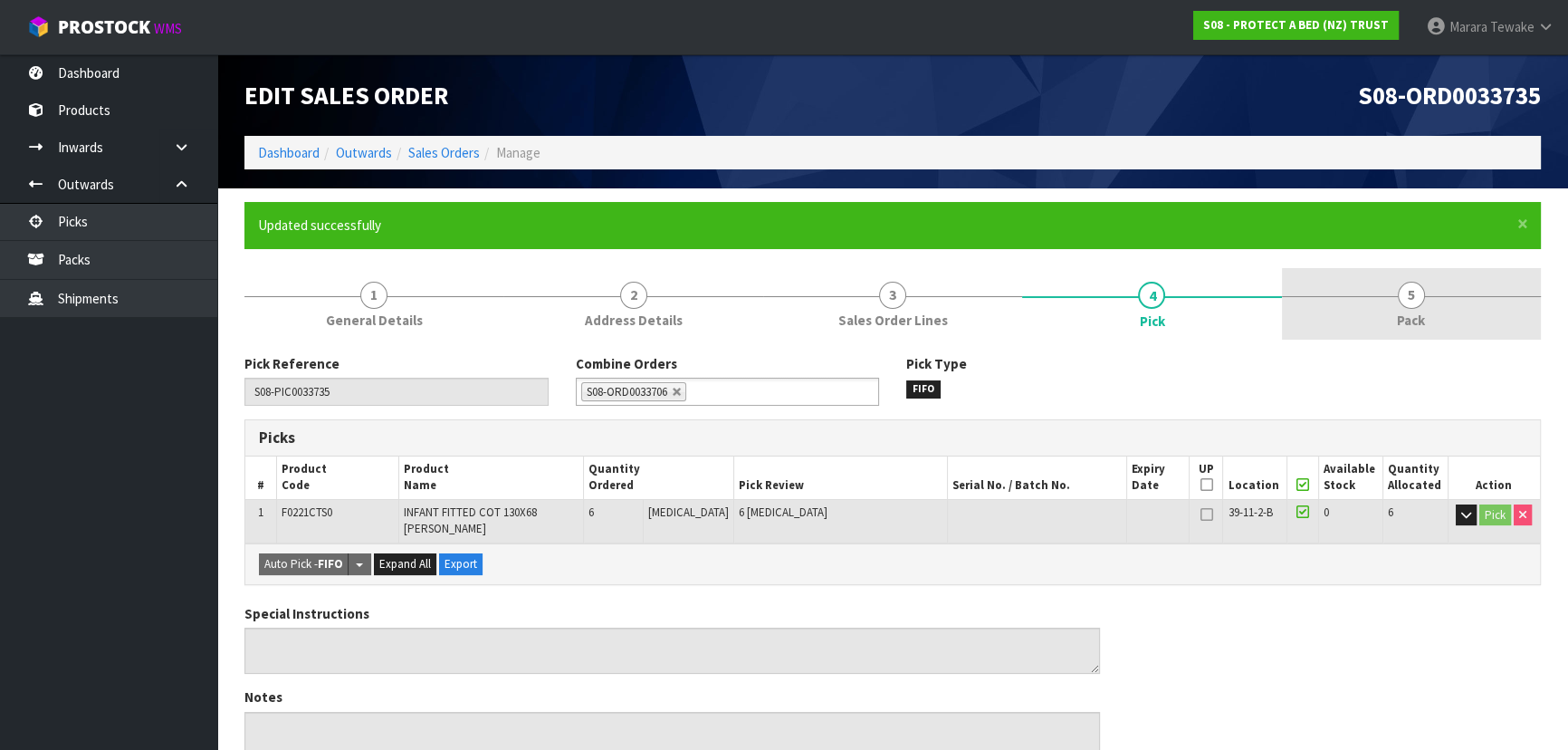
click at [1438, 284] on link "5 Pack" at bounding box center [1412, 303] width 259 height 71
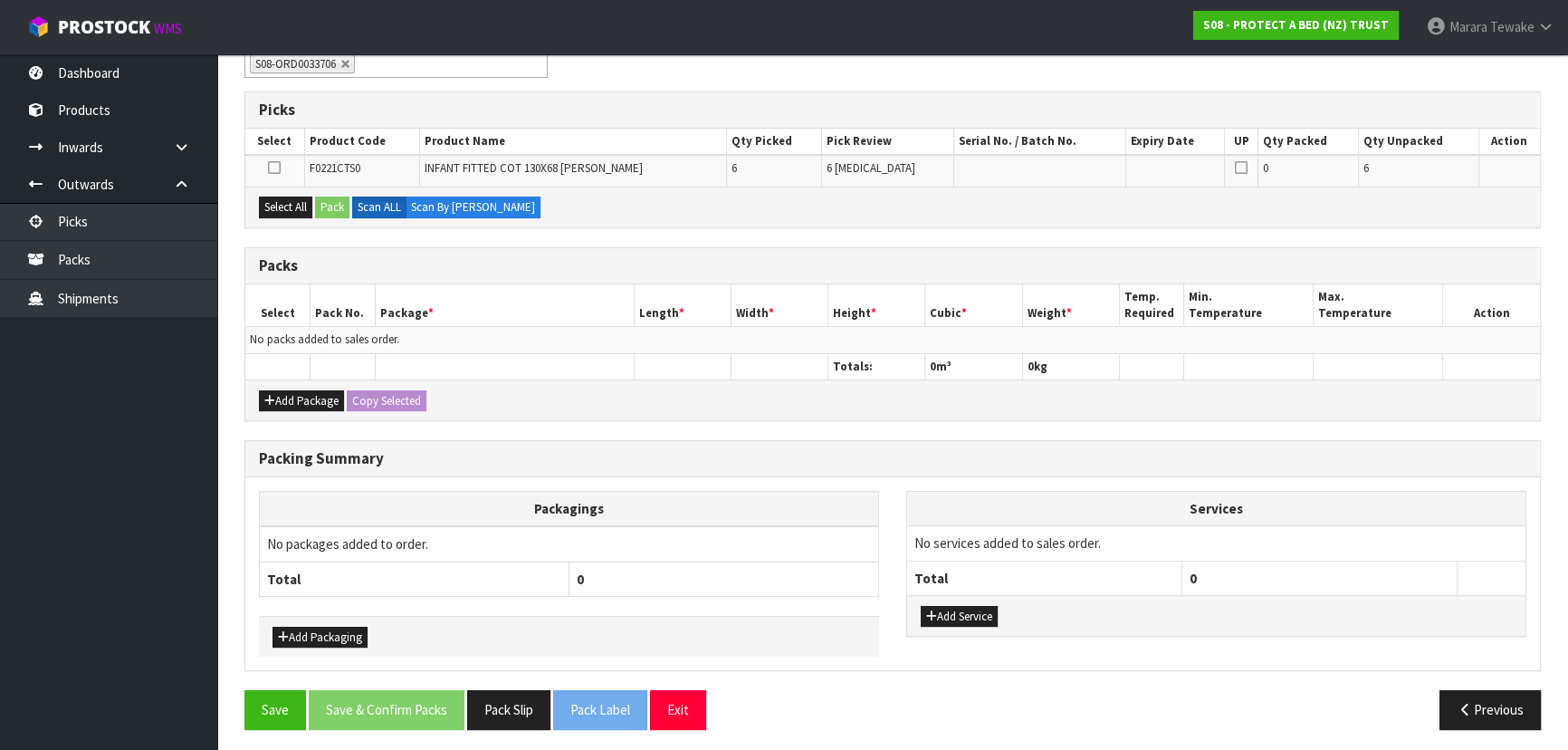
scroll to position [328, 0]
click at [302, 205] on button "Select All" at bounding box center [286, 207] width 54 height 22
click at [322, 207] on button "Pack" at bounding box center [332, 207] width 34 height 22
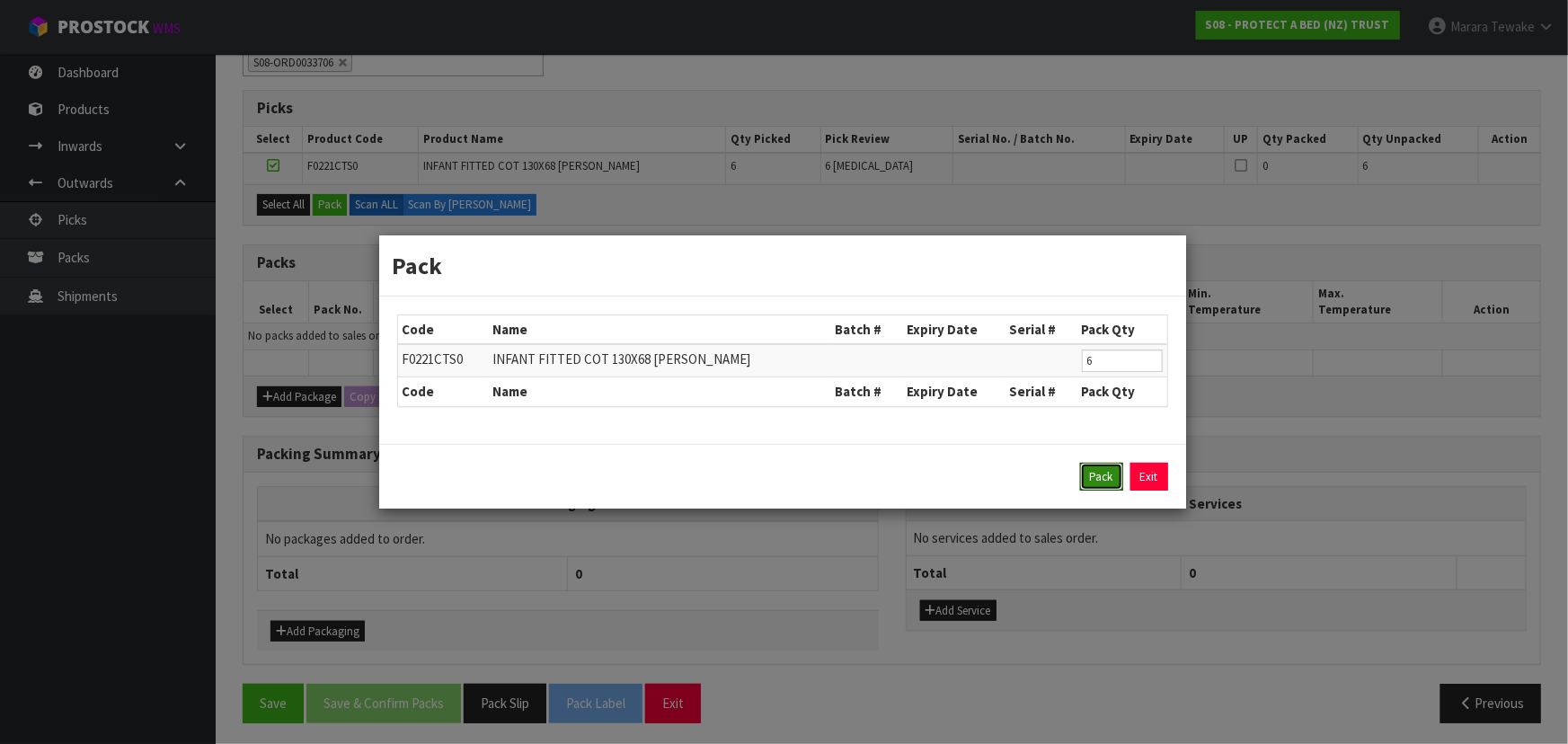
drag, startPoint x: 1105, startPoint y: 478, endPoint x: 1061, endPoint y: 483, distance: 44.3
click at [1103, 479] on button "Pack" at bounding box center [1101, 476] width 43 height 28
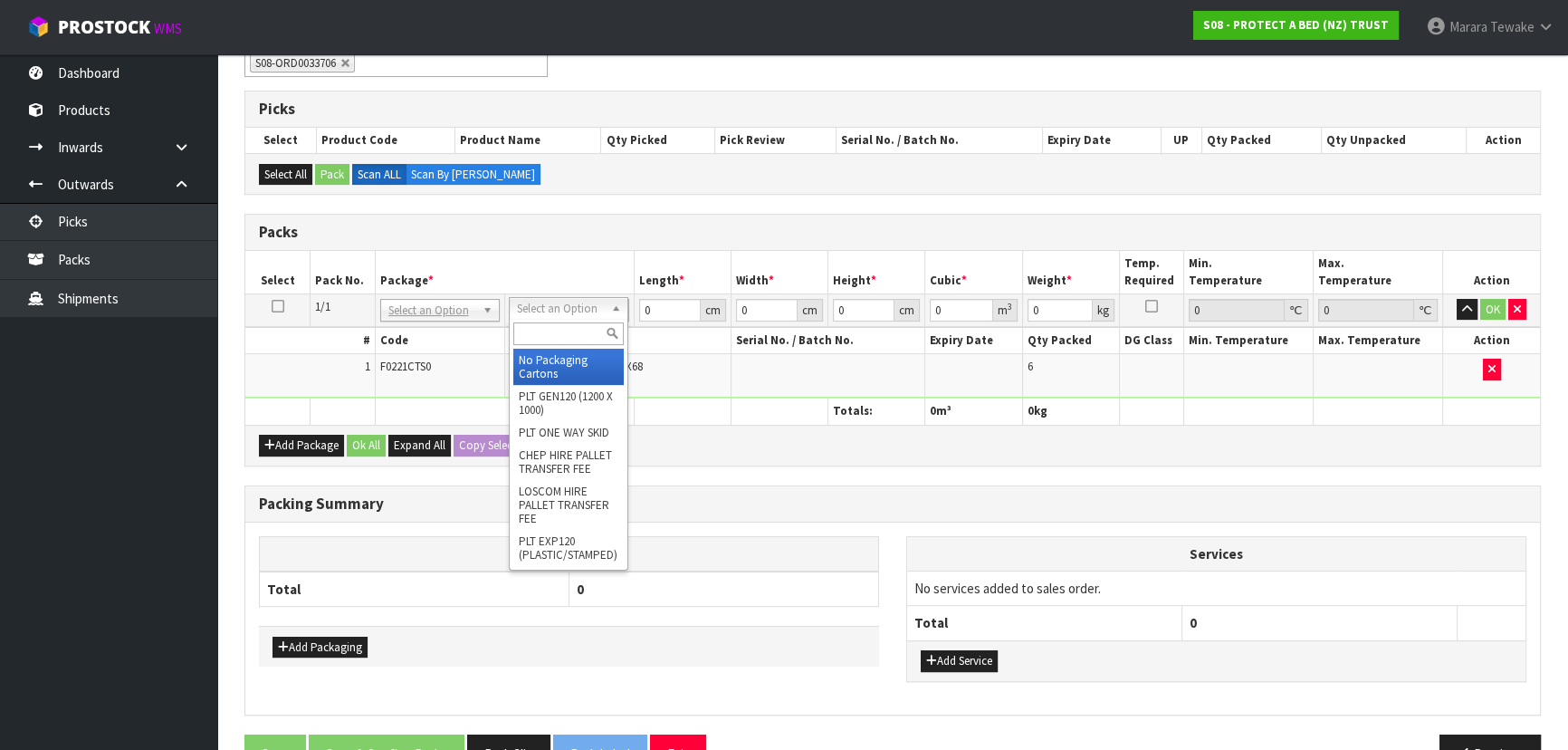
click at [582, 335] on input "text" at bounding box center [568, 334] width 110 height 22
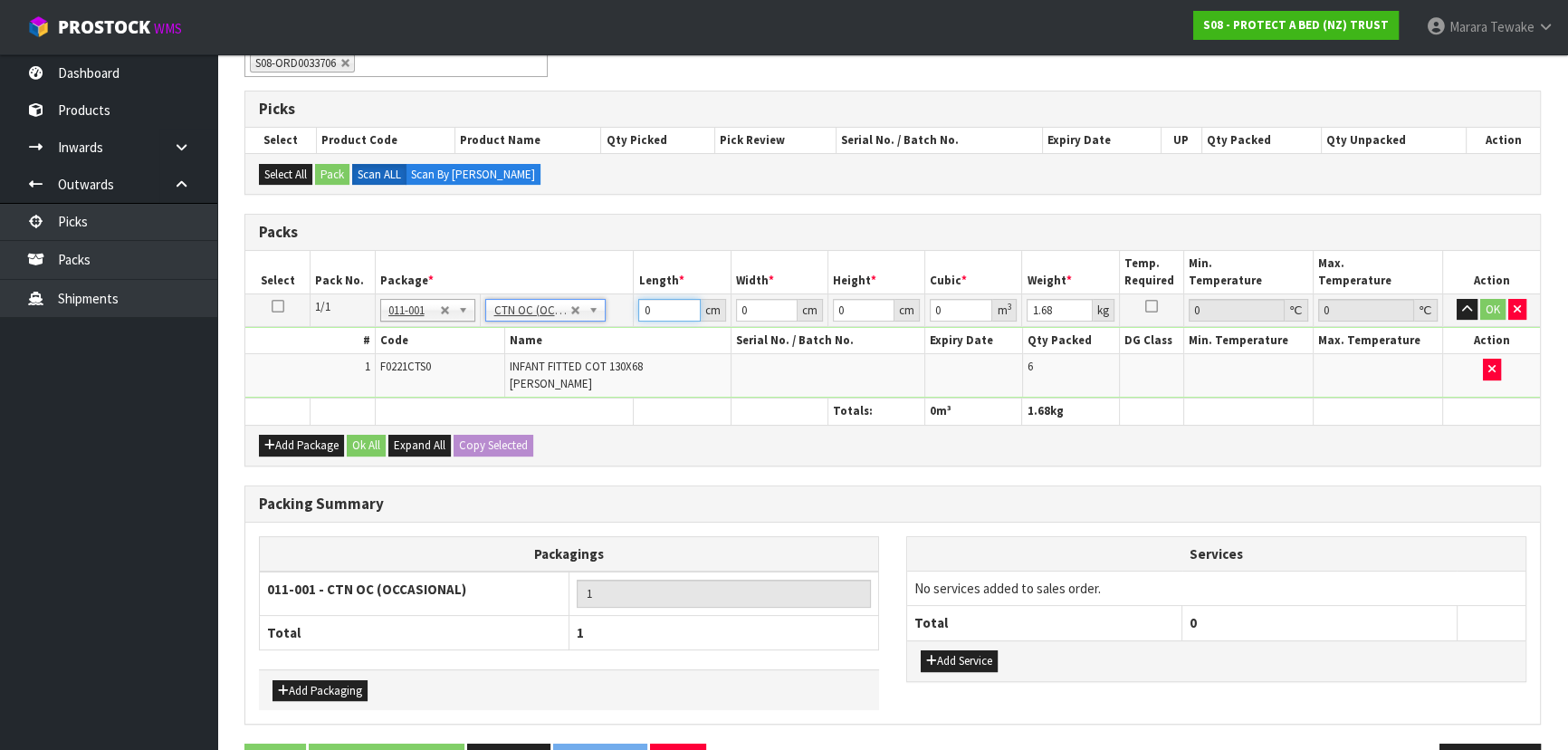
drag, startPoint x: 648, startPoint y: 308, endPoint x: 628, endPoint y: 233, distance: 77.6
click at [635, 281] on table "Select Pack No. Package * Length * Width * Height * Cubic * Weight * Temp. Requ…" at bounding box center [892, 338] width 1294 height 174
click at [1457, 299] on button "button" at bounding box center [1467, 310] width 21 height 22
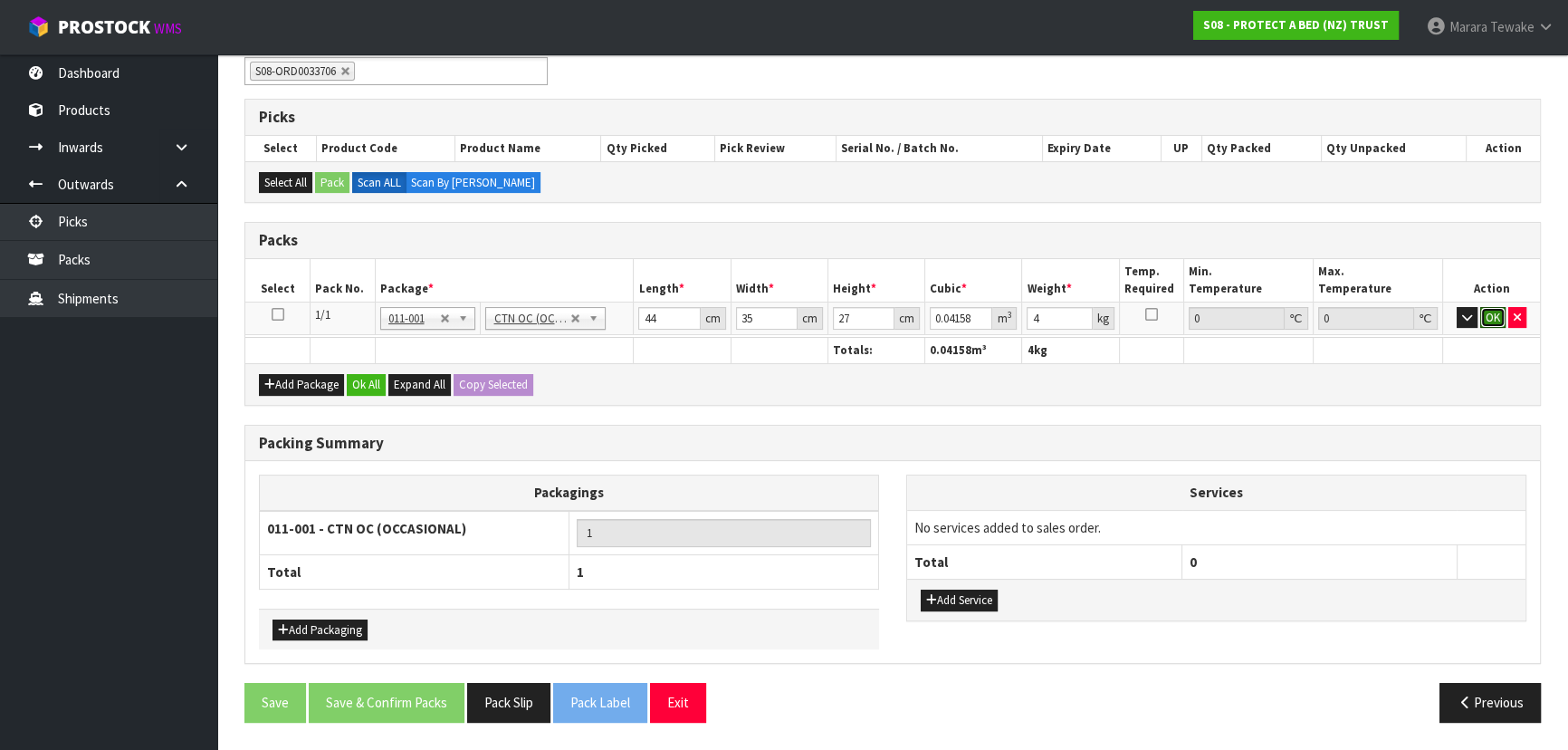
click button "OK" at bounding box center [1492, 318] width 25 height 22
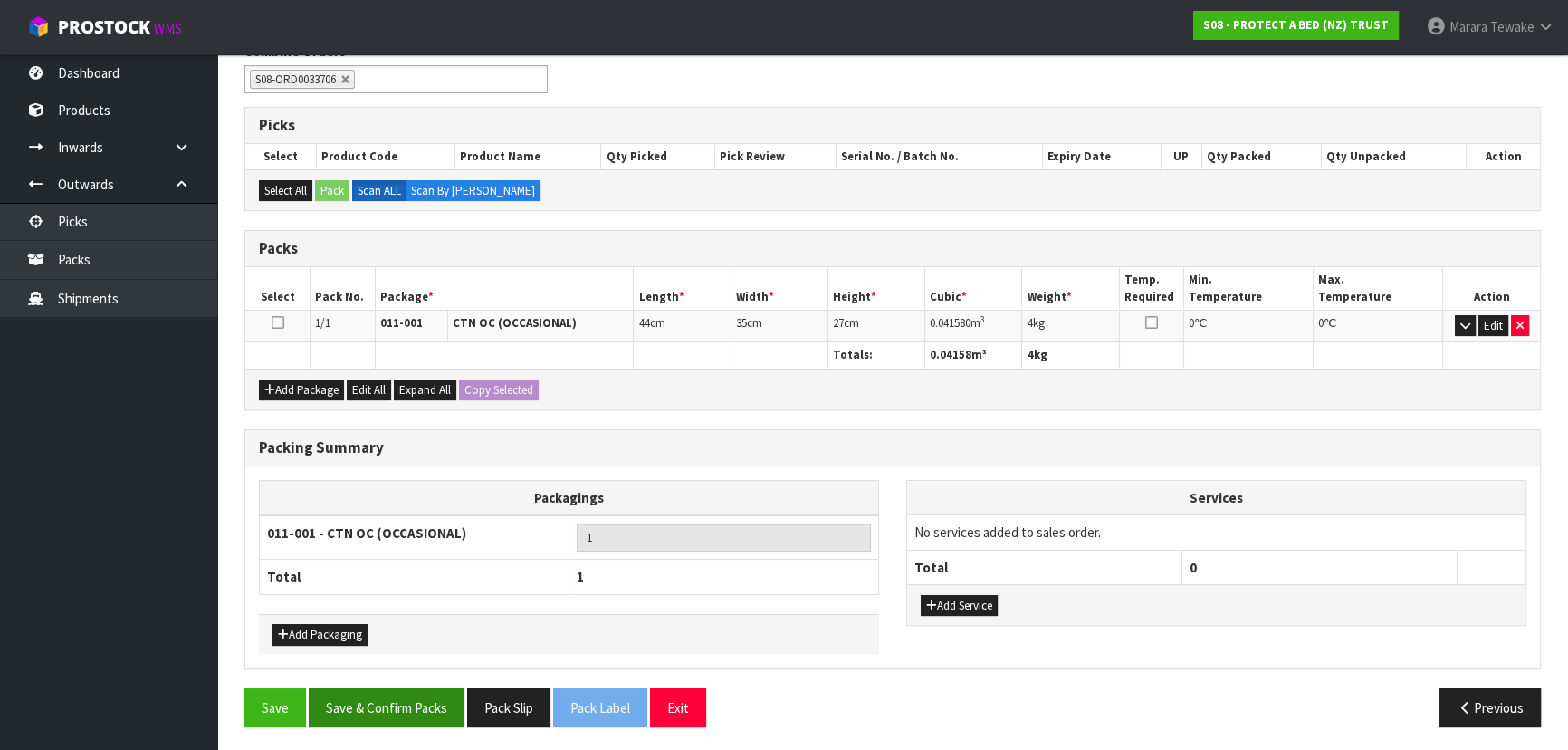
drag, startPoint x: 418, startPoint y: 675, endPoint x: 422, endPoint y: 687, distance: 12.6
click at [418, 678] on div "Packing Summary Packagings 011-001 - CTN OC (OCCASIONAL) 1 Total 1 Add Packagin…" at bounding box center [893, 559] width 1324 height 259
click at [423, 697] on button "Save & Confirm Packs" at bounding box center [386, 707] width 155 height 39
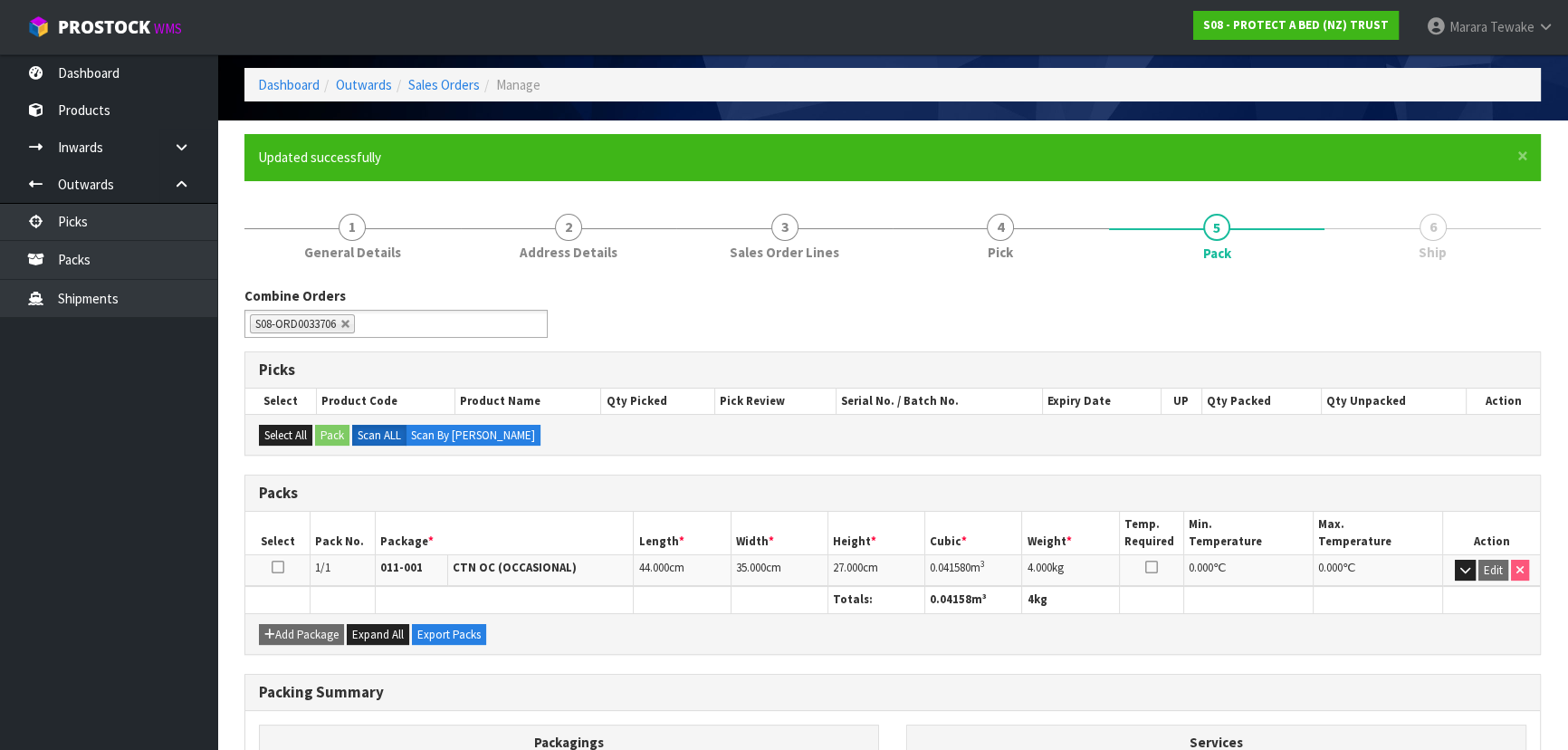
scroll to position [272, 0]
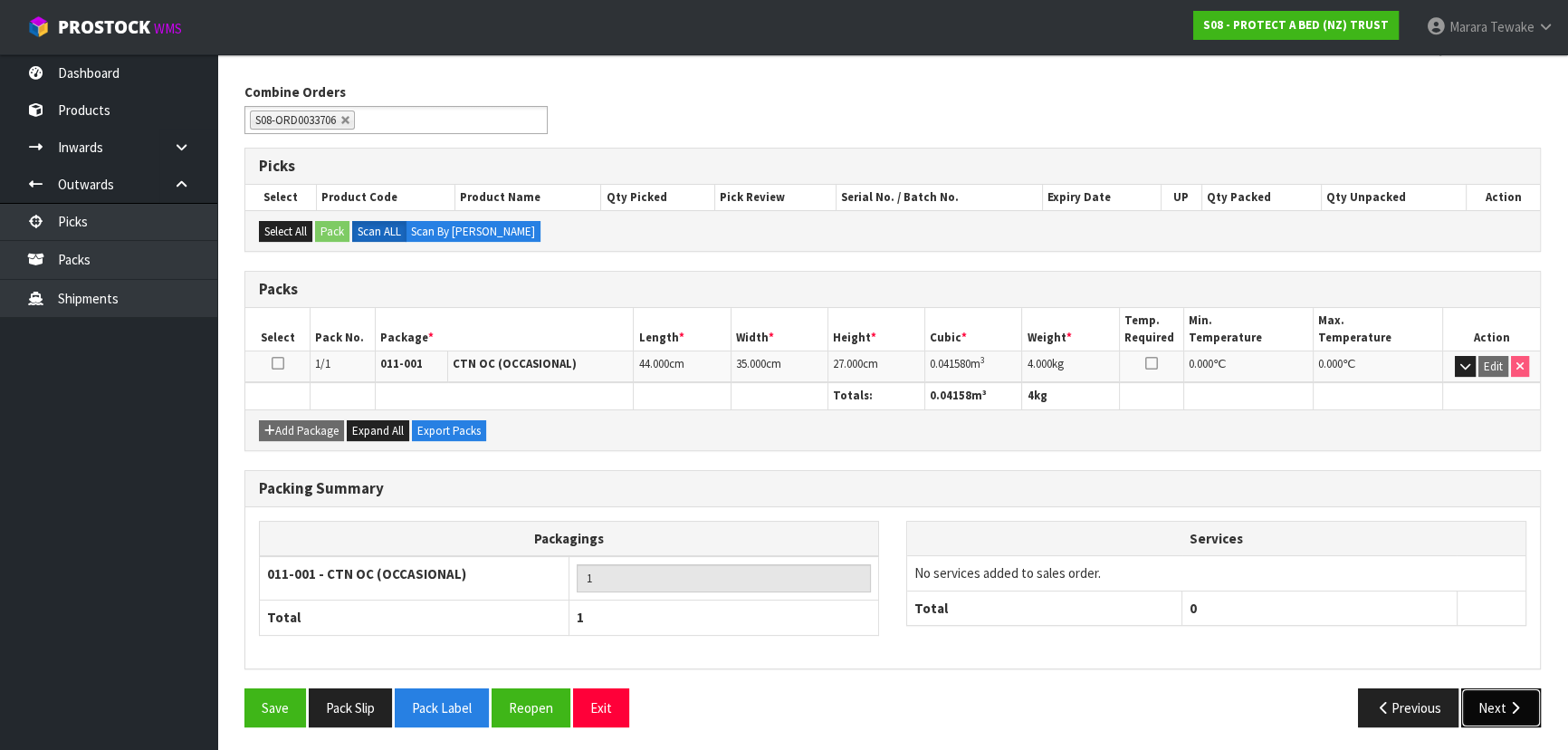
click at [1482, 707] on button "Next" at bounding box center [1501, 707] width 80 height 39
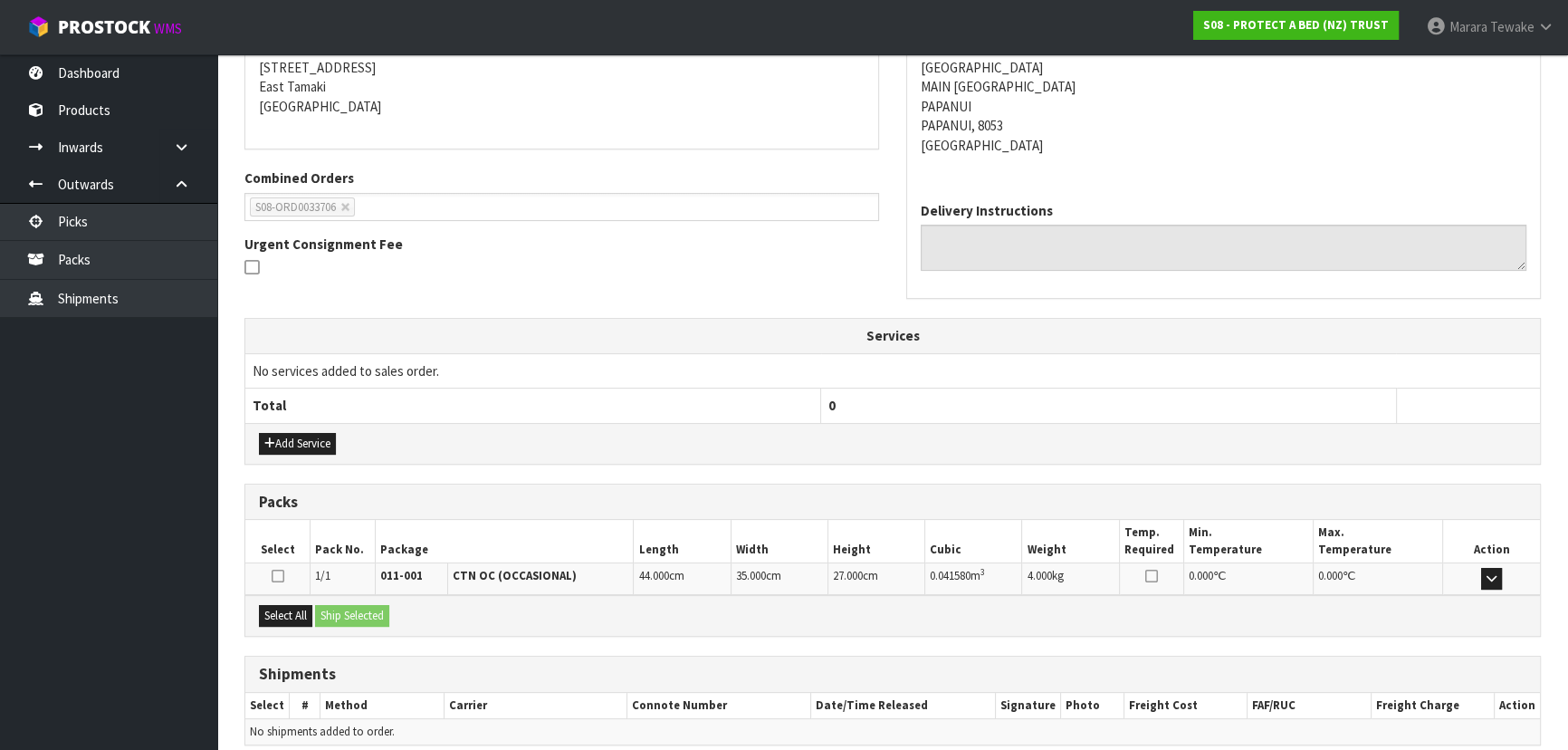
scroll to position [444, 0]
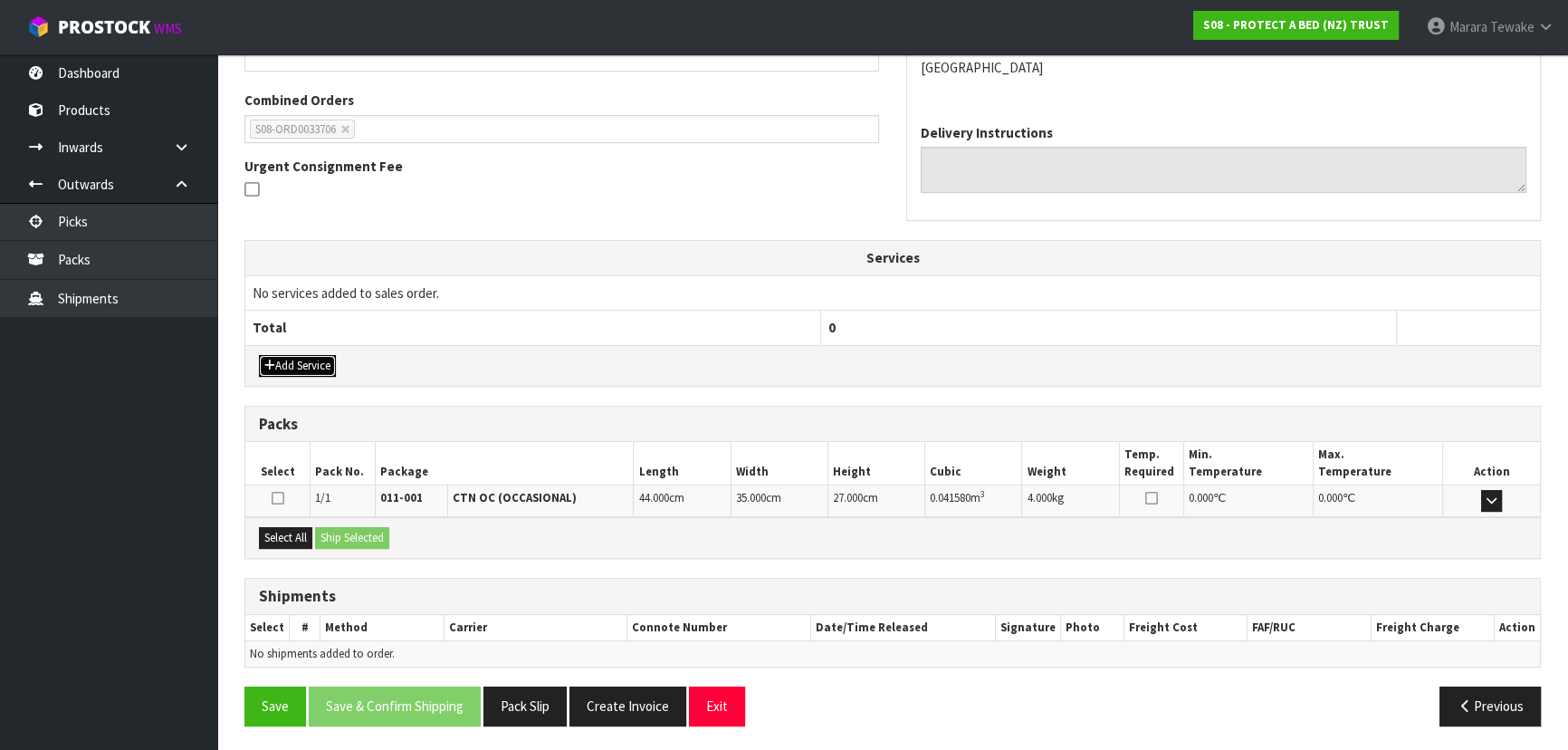
drag, startPoint x: 303, startPoint y: 359, endPoint x: 317, endPoint y: 344, distance: 20.5
click at [303, 360] on button "Add Service" at bounding box center [297, 366] width 77 height 22
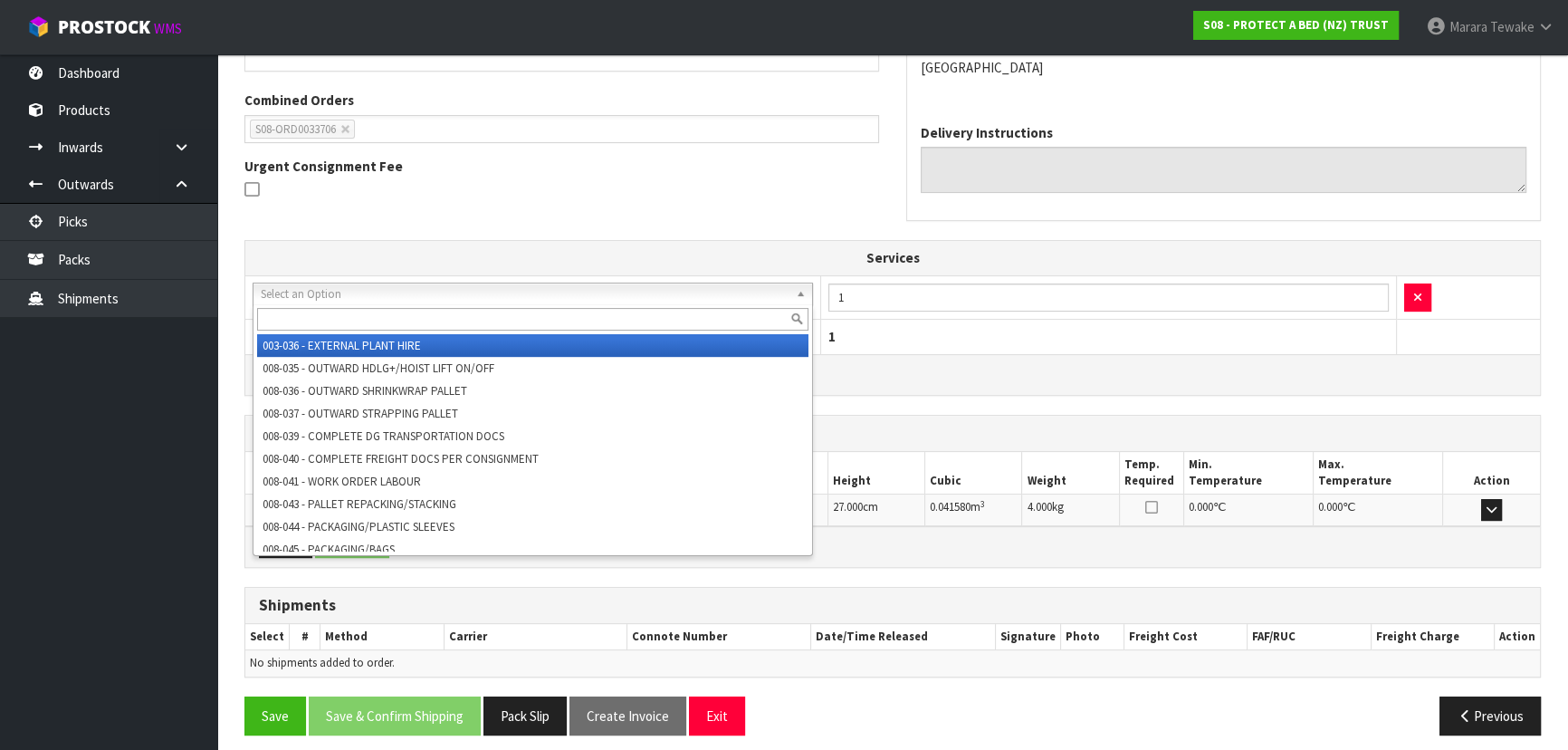
drag, startPoint x: 334, startPoint y: 299, endPoint x: 343, endPoint y: 314, distance: 17.5
click at [344, 315] on input "text" at bounding box center [533, 319] width 551 height 22
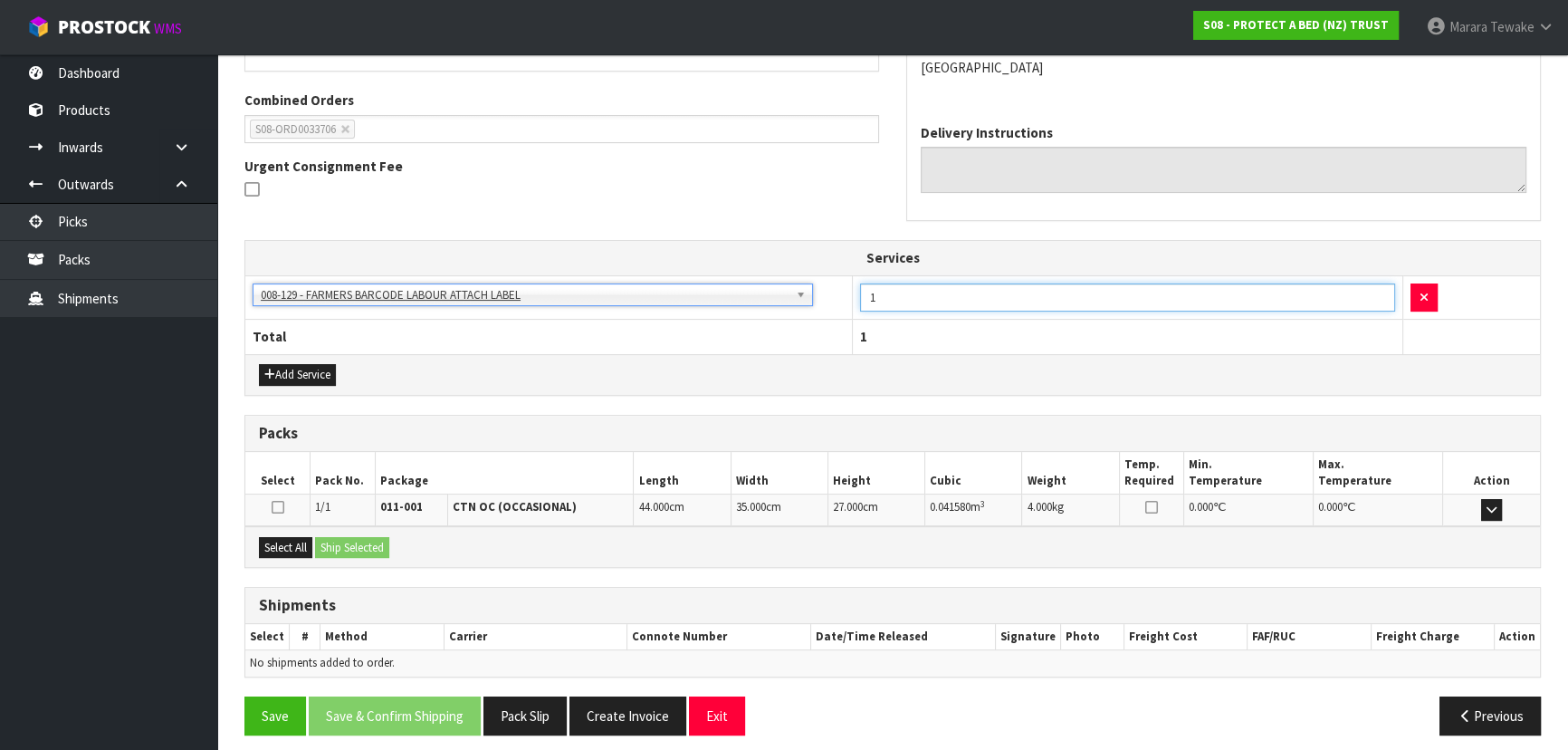
drag, startPoint x: 899, startPoint y: 297, endPoint x: 802, endPoint y: 254, distance: 106.1
click at [805, 255] on table "Services 003-036 - EXTERNAL PLANT HIRE 008-035 - OUTWARD HDLG+/HOIST LIFT ON/OF…" at bounding box center [892, 296] width 1294 height 112
click at [283, 537] on button "Select All" at bounding box center [286, 548] width 54 height 22
click at [335, 540] on button "Ship Selected" at bounding box center [352, 548] width 74 height 22
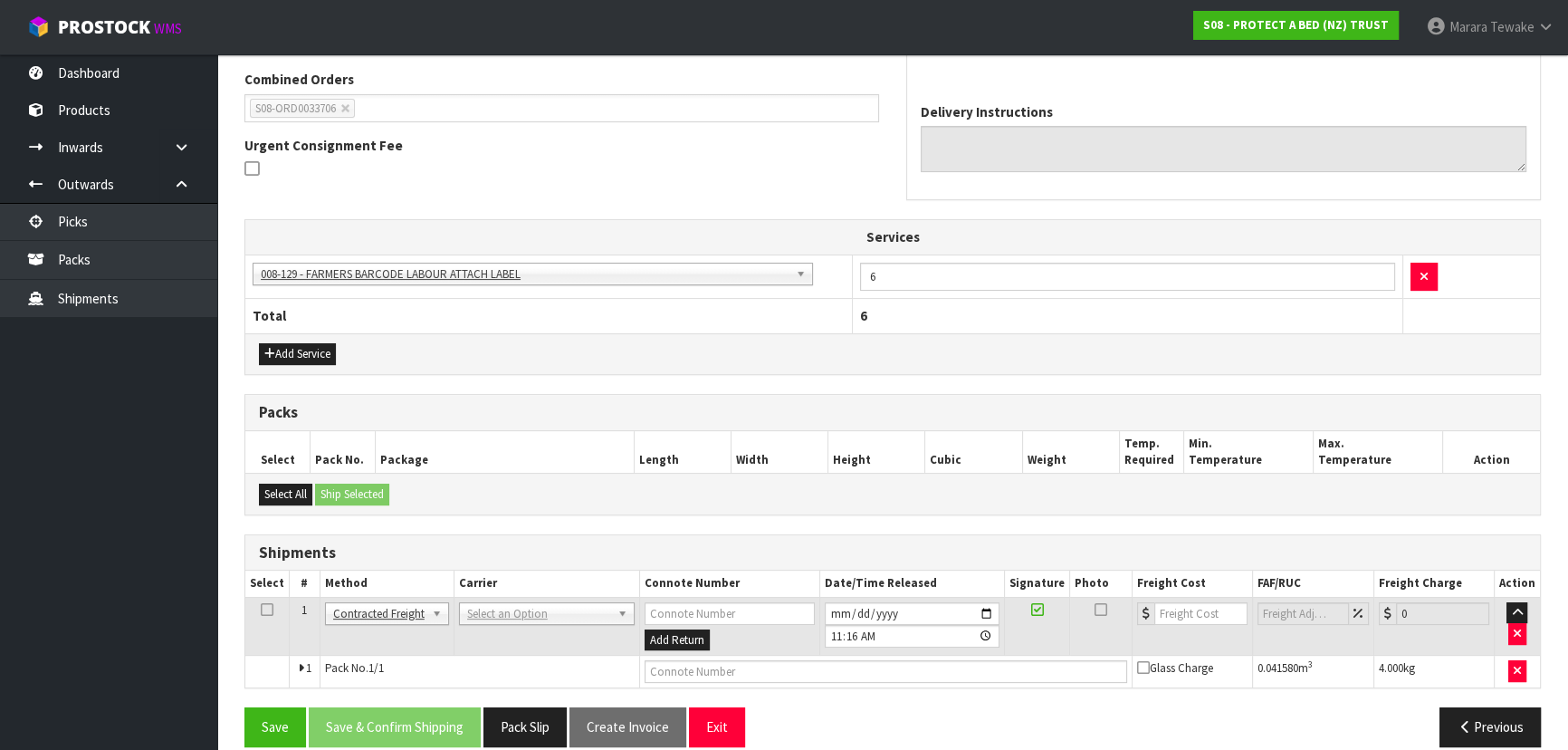
scroll to position [485, 0]
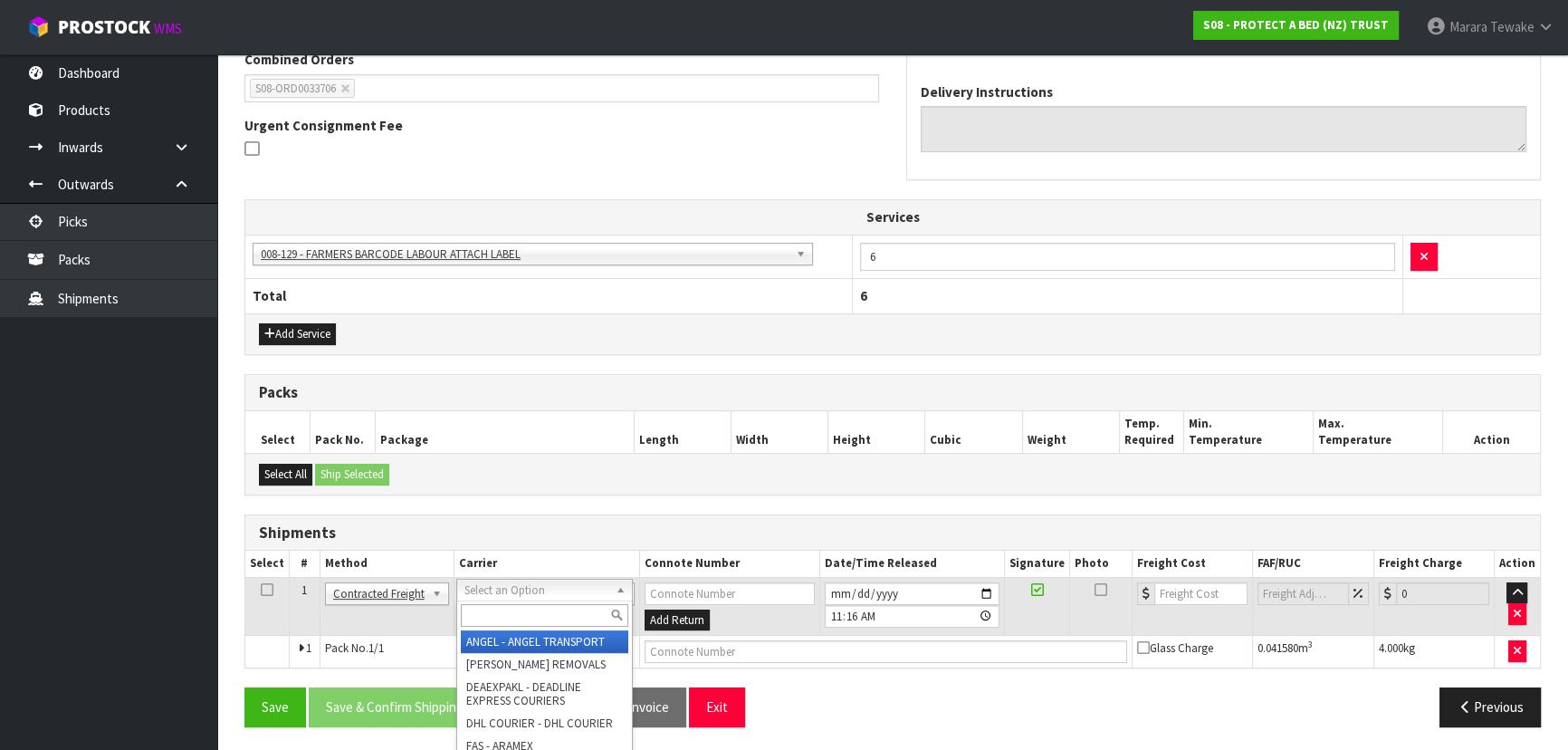
click at [515, 616] on input "text" at bounding box center [544, 615] width 167 height 22
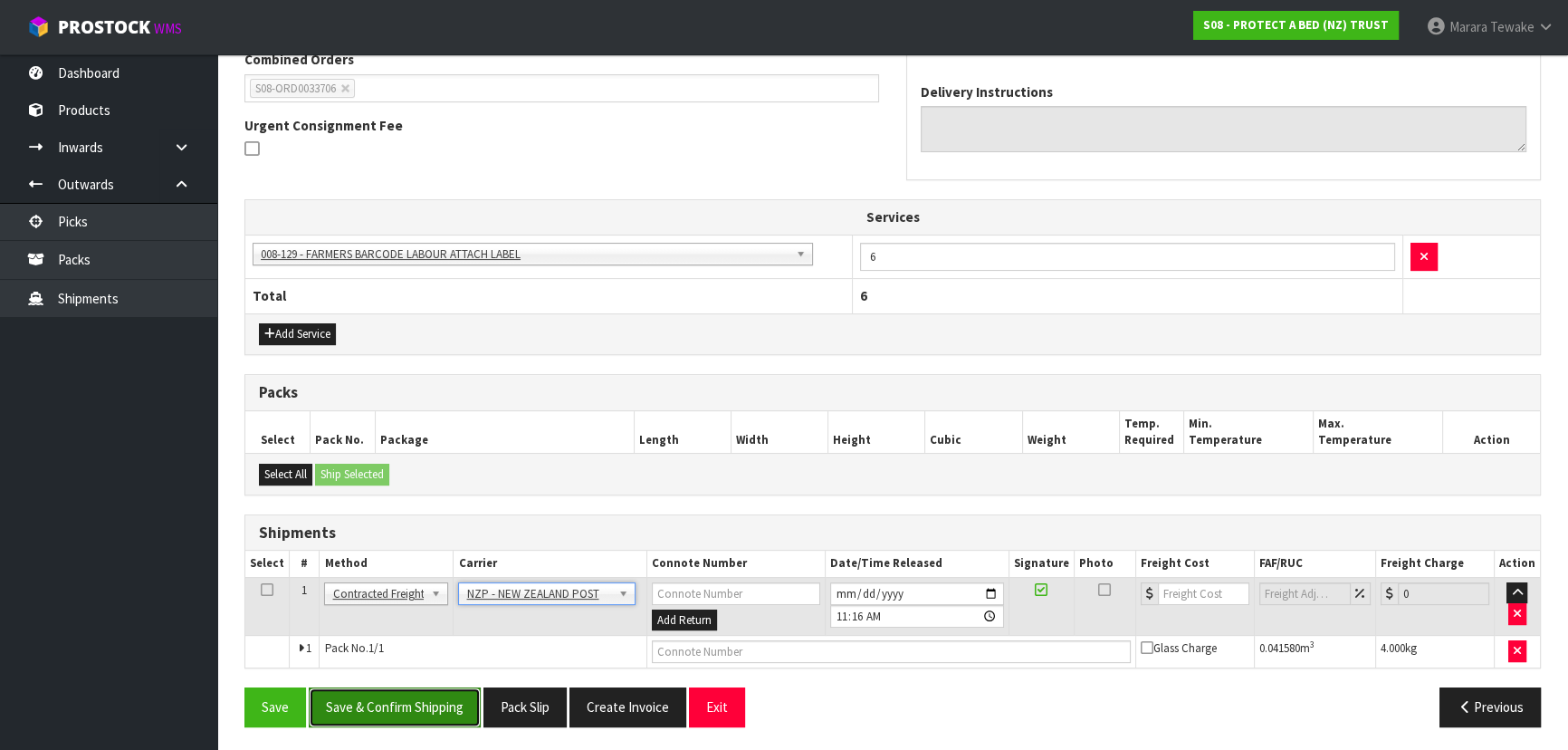
click at [435, 704] on button "Save & Confirm Shipping" at bounding box center [395, 707] width 172 height 39
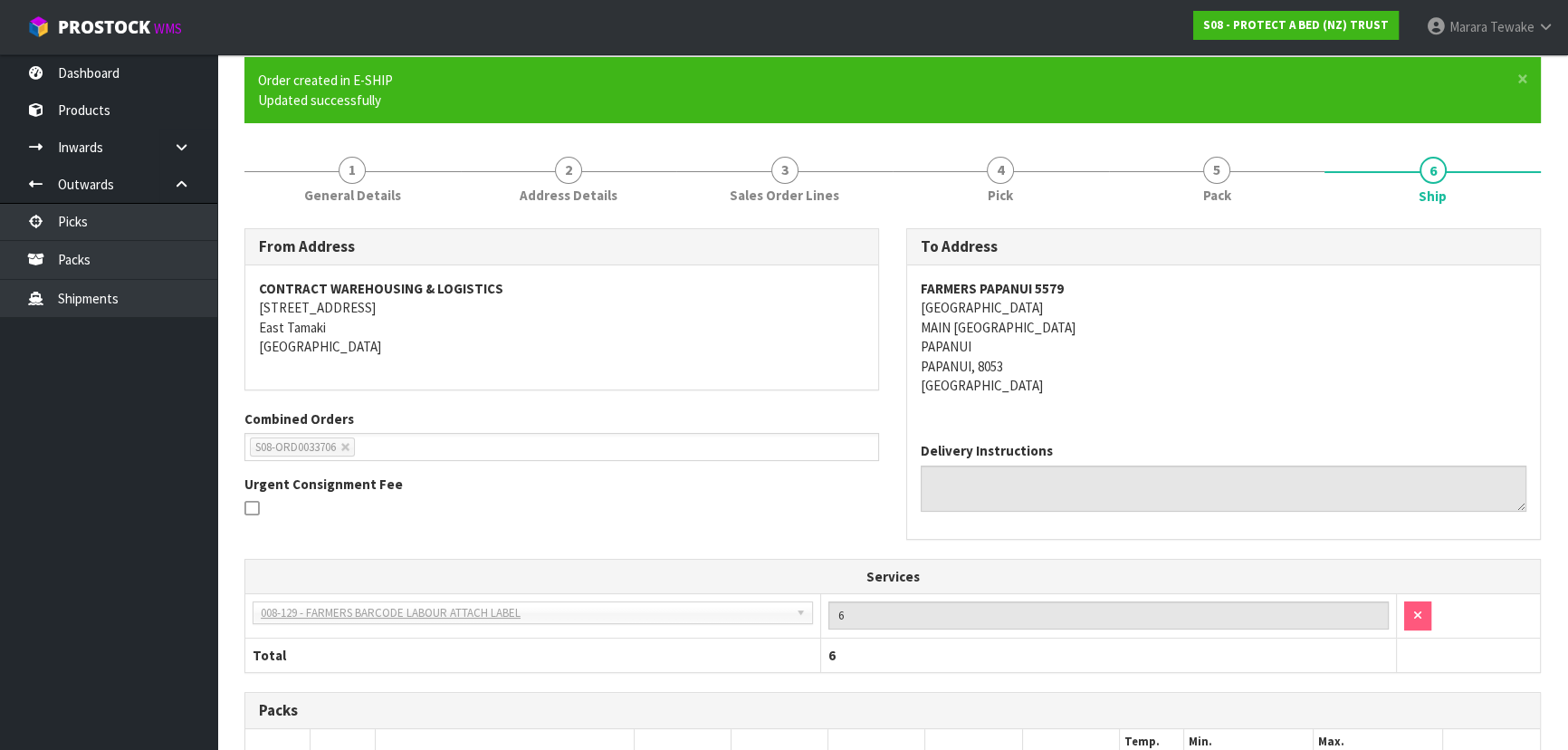
scroll to position [459, 0]
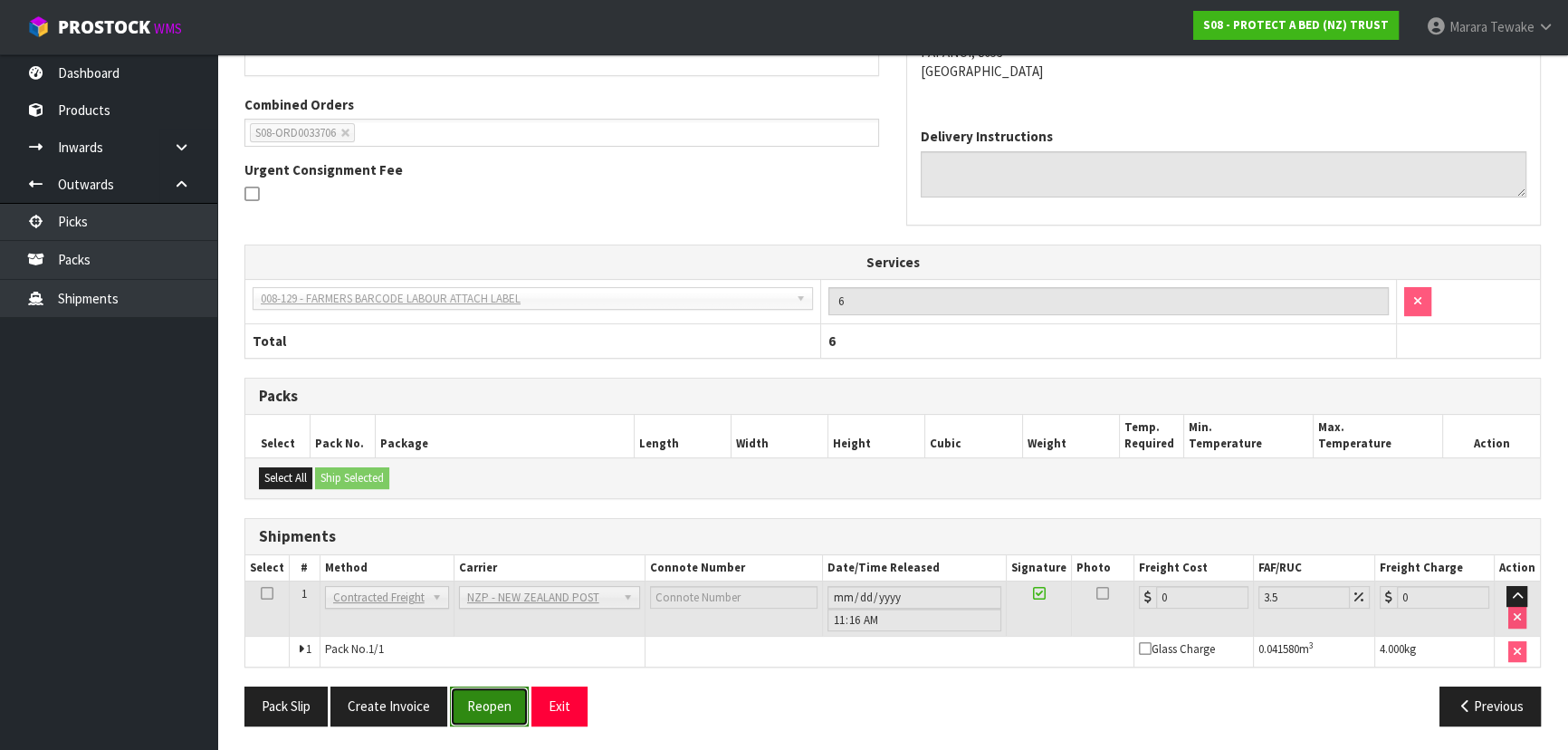
click at [496, 706] on button "Reopen" at bounding box center [489, 706] width 79 height 39
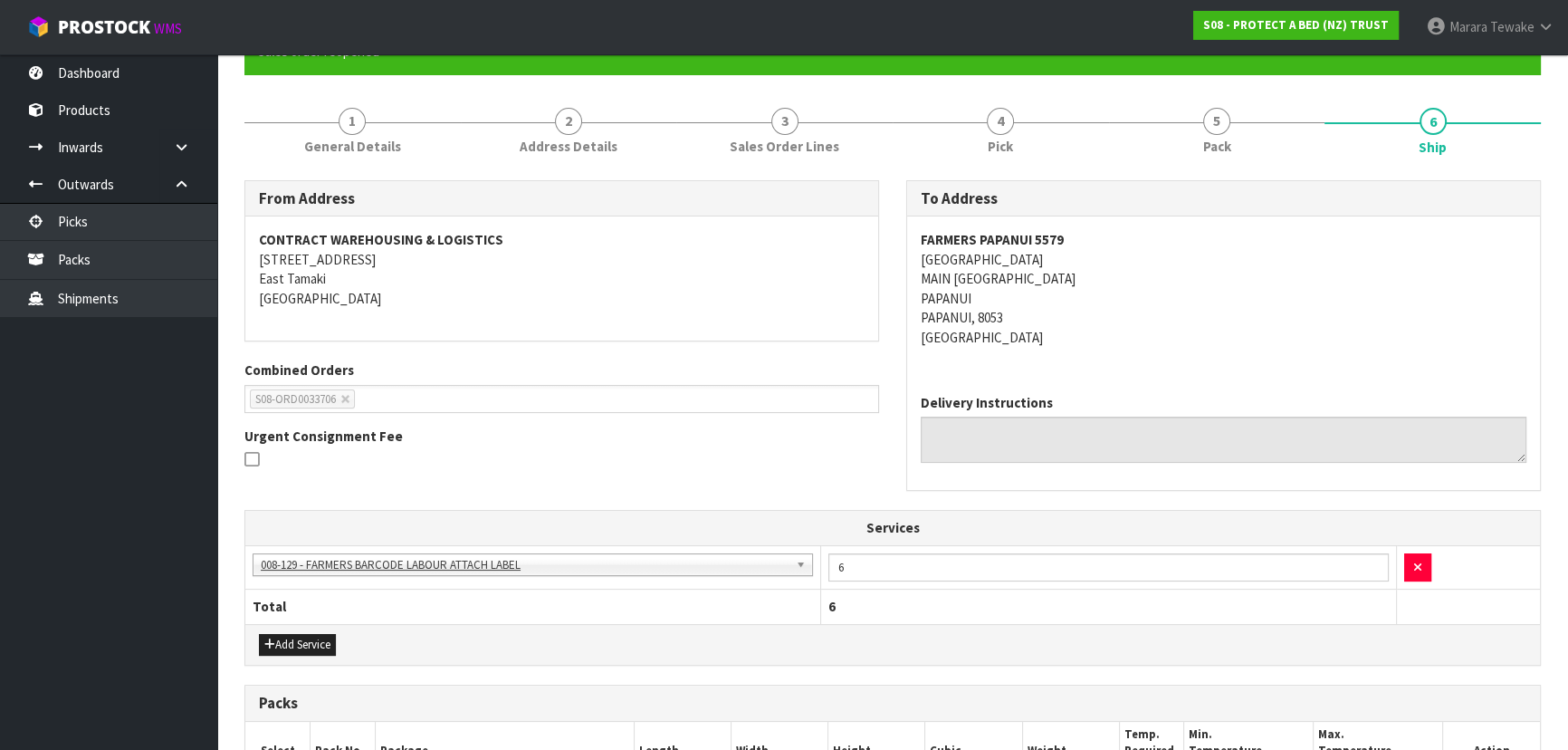
scroll to position [485, 0]
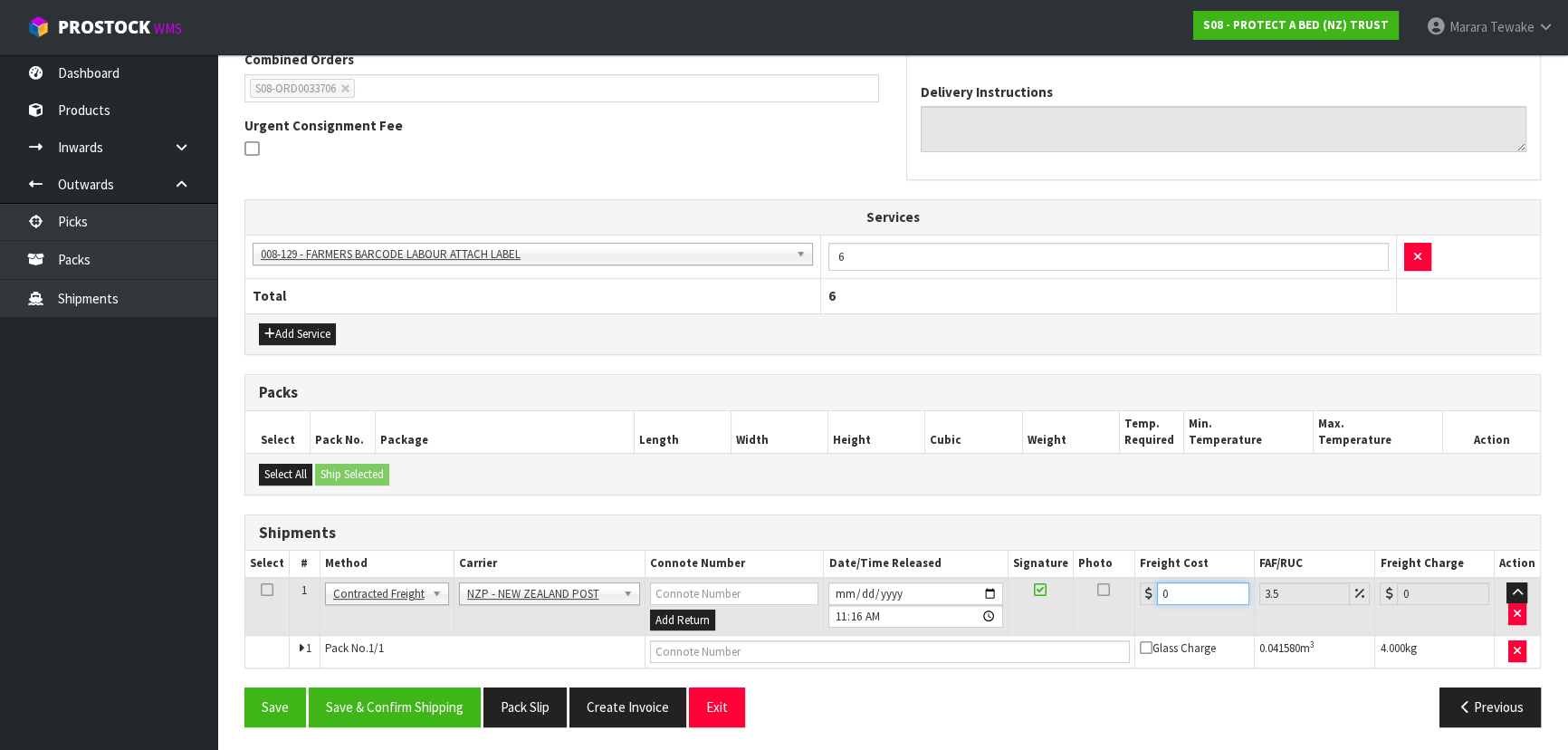
drag, startPoint x: 1163, startPoint y: 590, endPoint x: 1062, endPoint y: 544, distance: 111.0
click at [1062, 550] on table "Select # Method Carrier Connote Number Date/Time Released Signature Photo Freig…" at bounding box center [892, 609] width 1294 height 117
click at [1204, 589] on input "11.16" at bounding box center [1204, 594] width 92 height 22
drag, startPoint x: 419, startPoint y: 713, endPoint x: 400, endPoint y: 700, distance: 23.0
click at [418, 712] on button "Save & Confirm Shipping" at bounding box center [395, 707] width 172 height 39
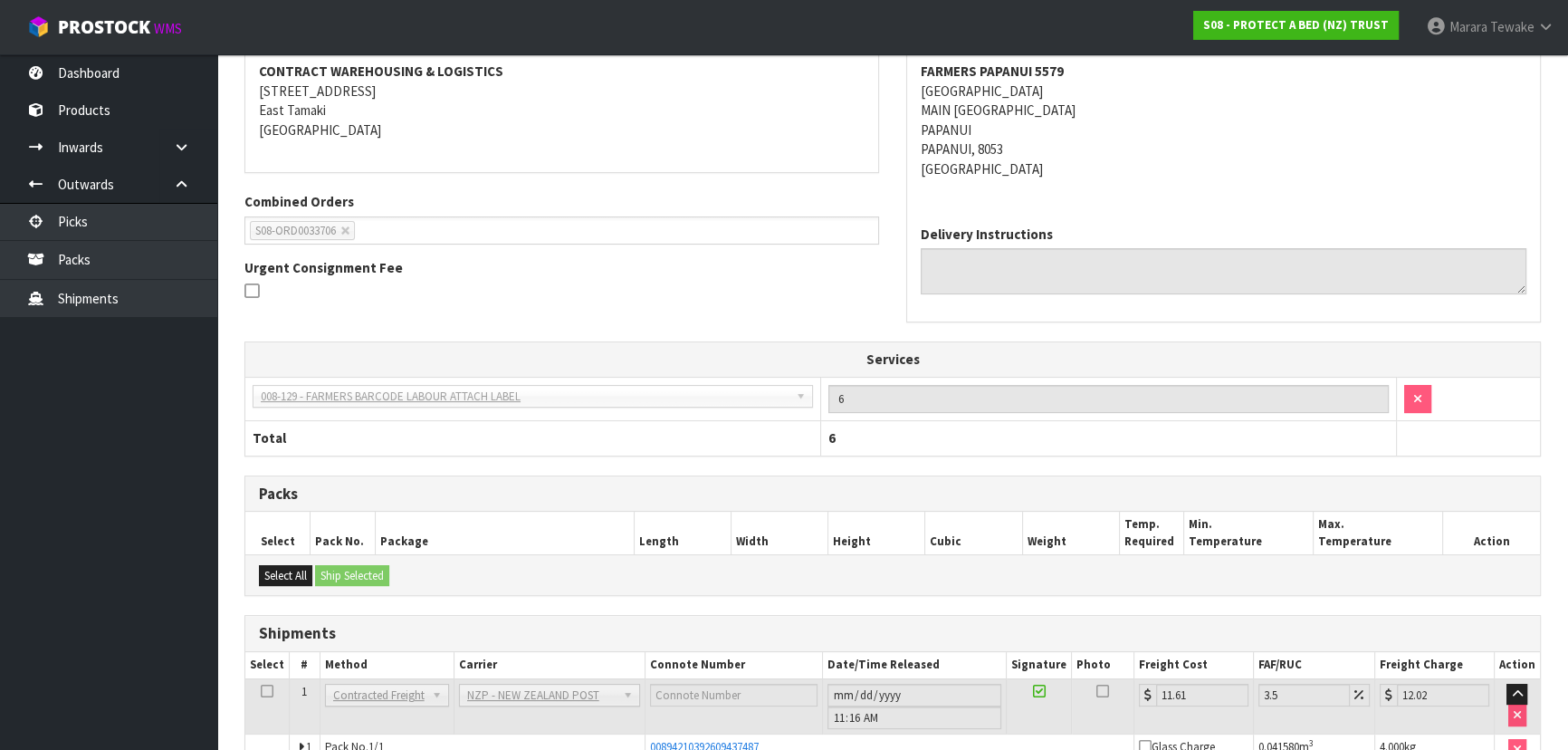
scroll to position [0, 0]
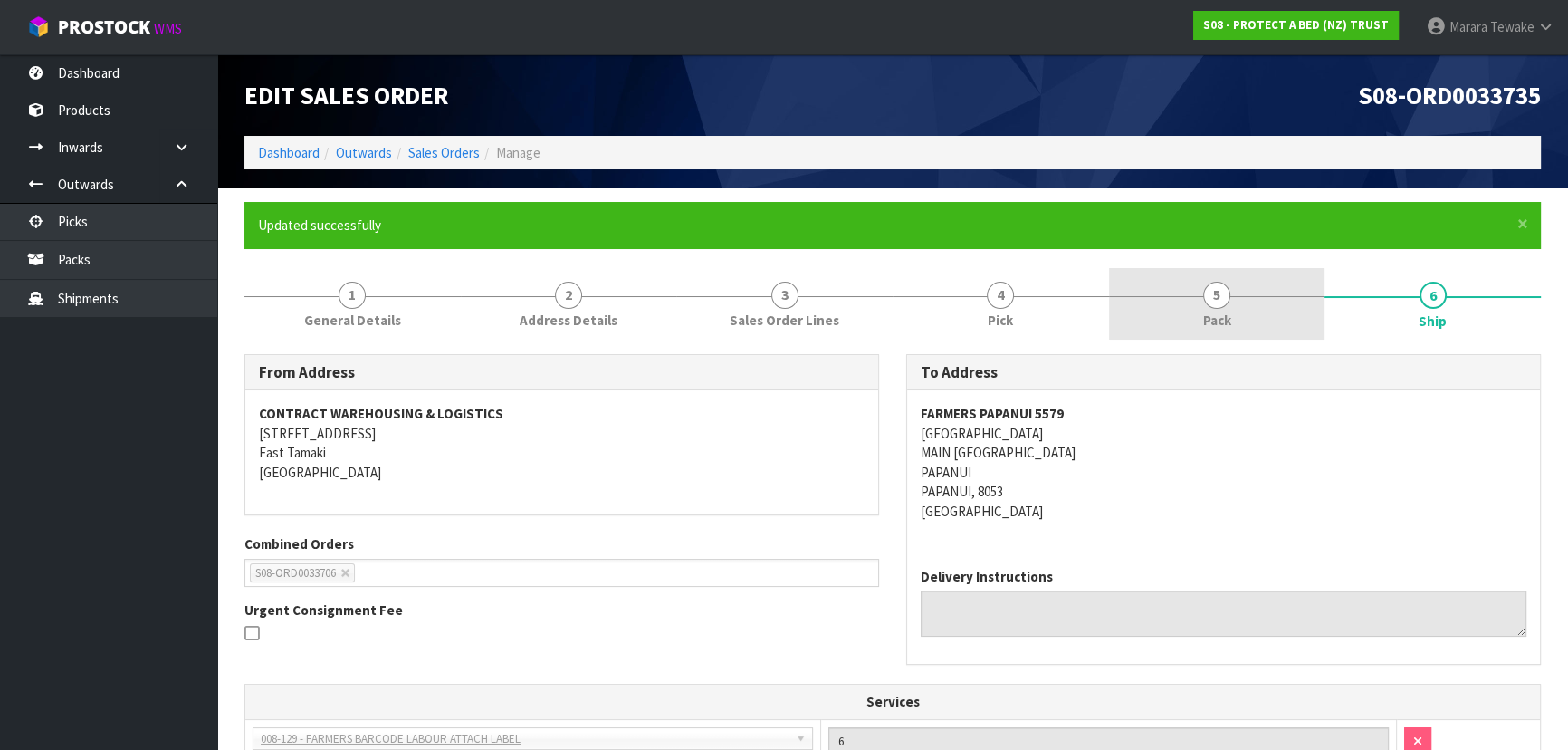
click at [1266, 276] on link "5 Pack" at bounding box center [1218, 303] width 216 height 71
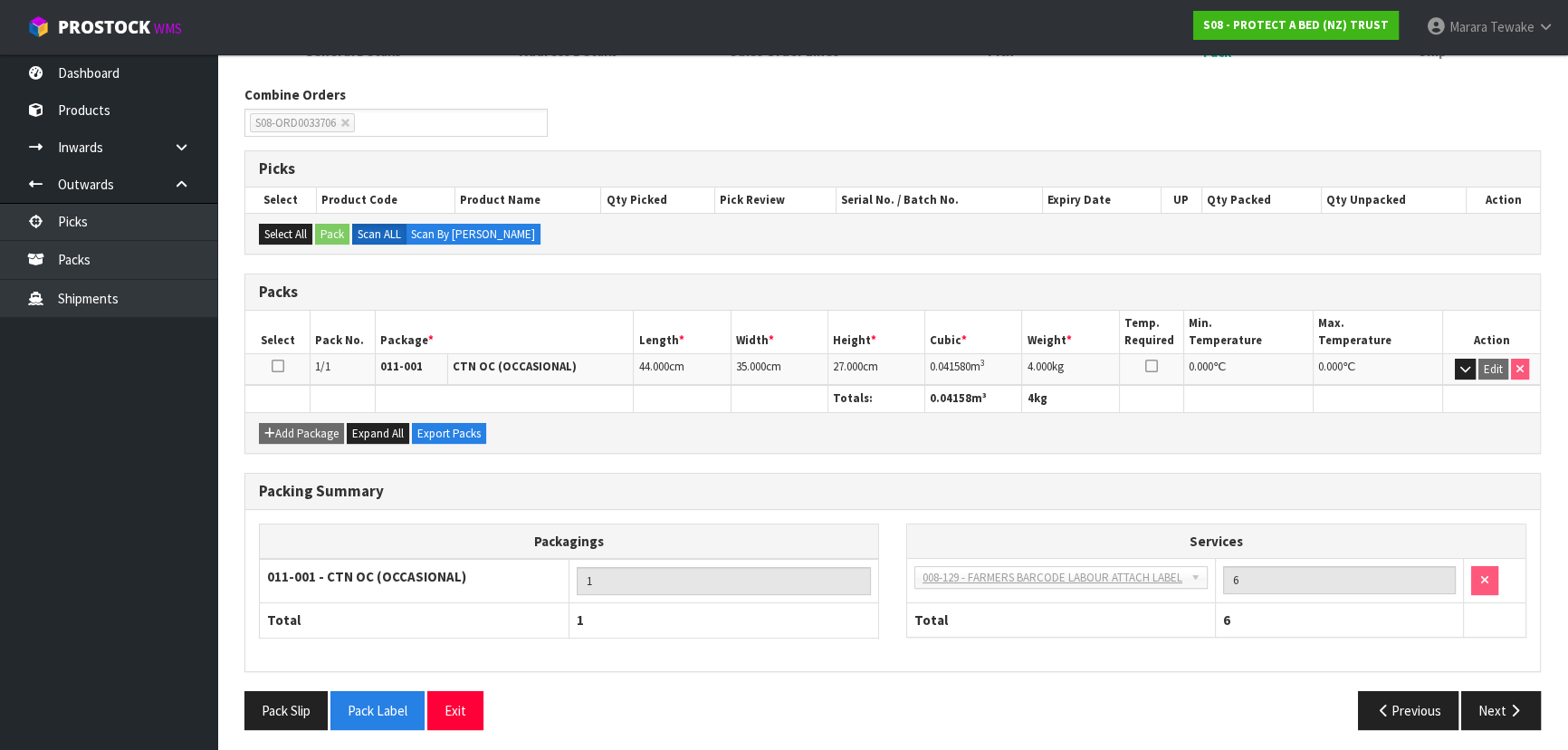
scroll to position [272, 0]
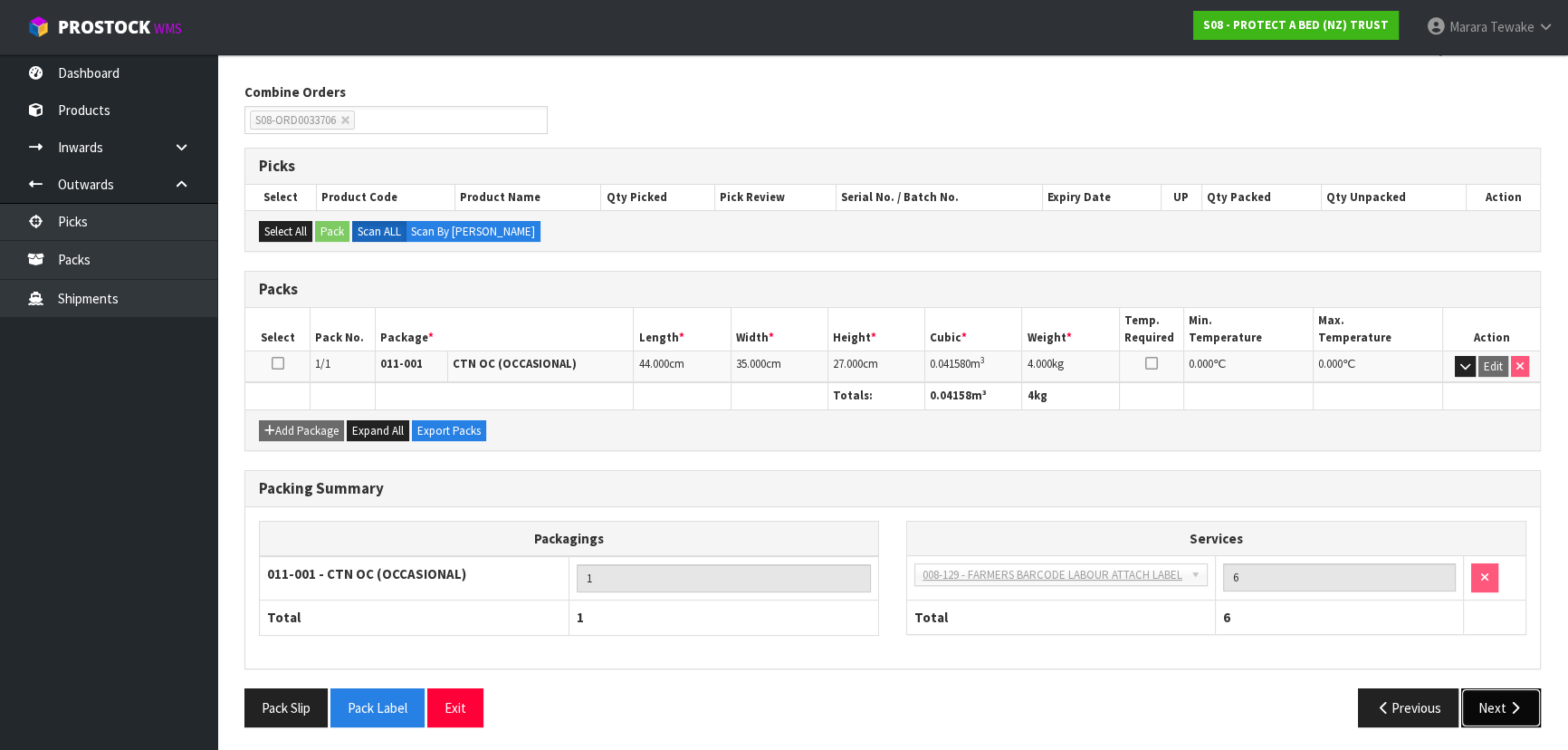
click at [1503, 702] on button "Next" at bounding box center [1501, 707] width 80 height 39
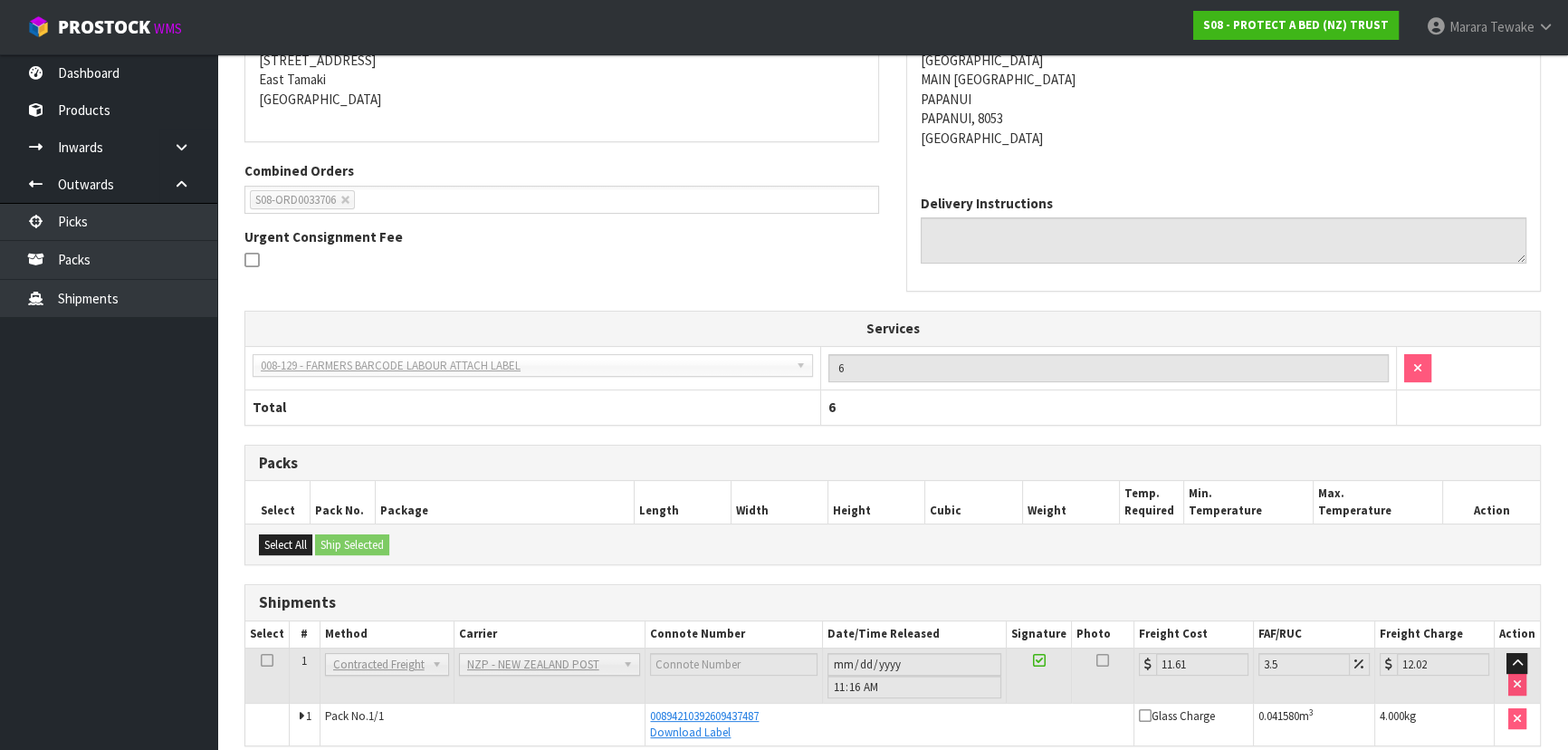
scroll to position [453, 0]
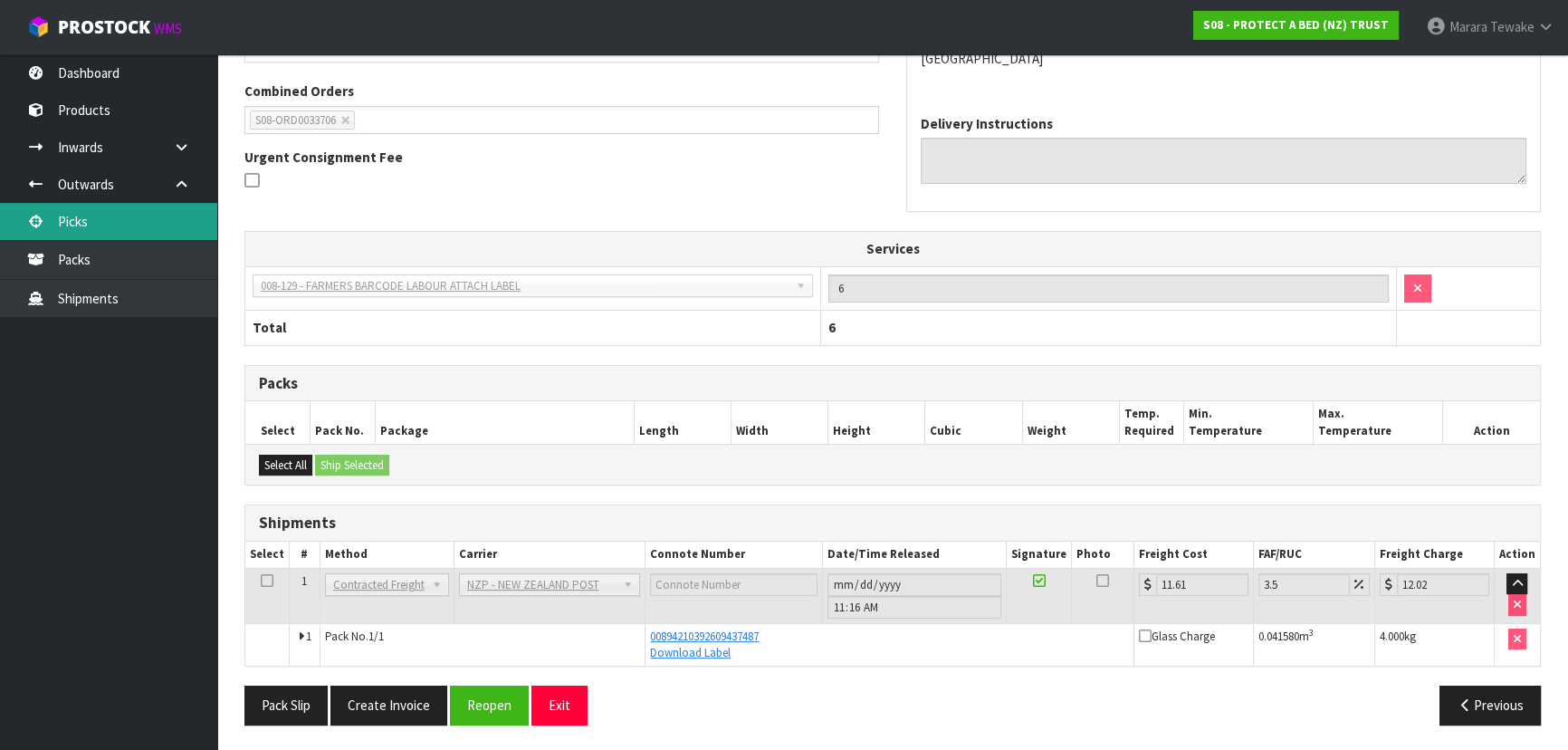
click at [120, 217] on link "Picks" at bounding box center [108, 221] width 217 height 37
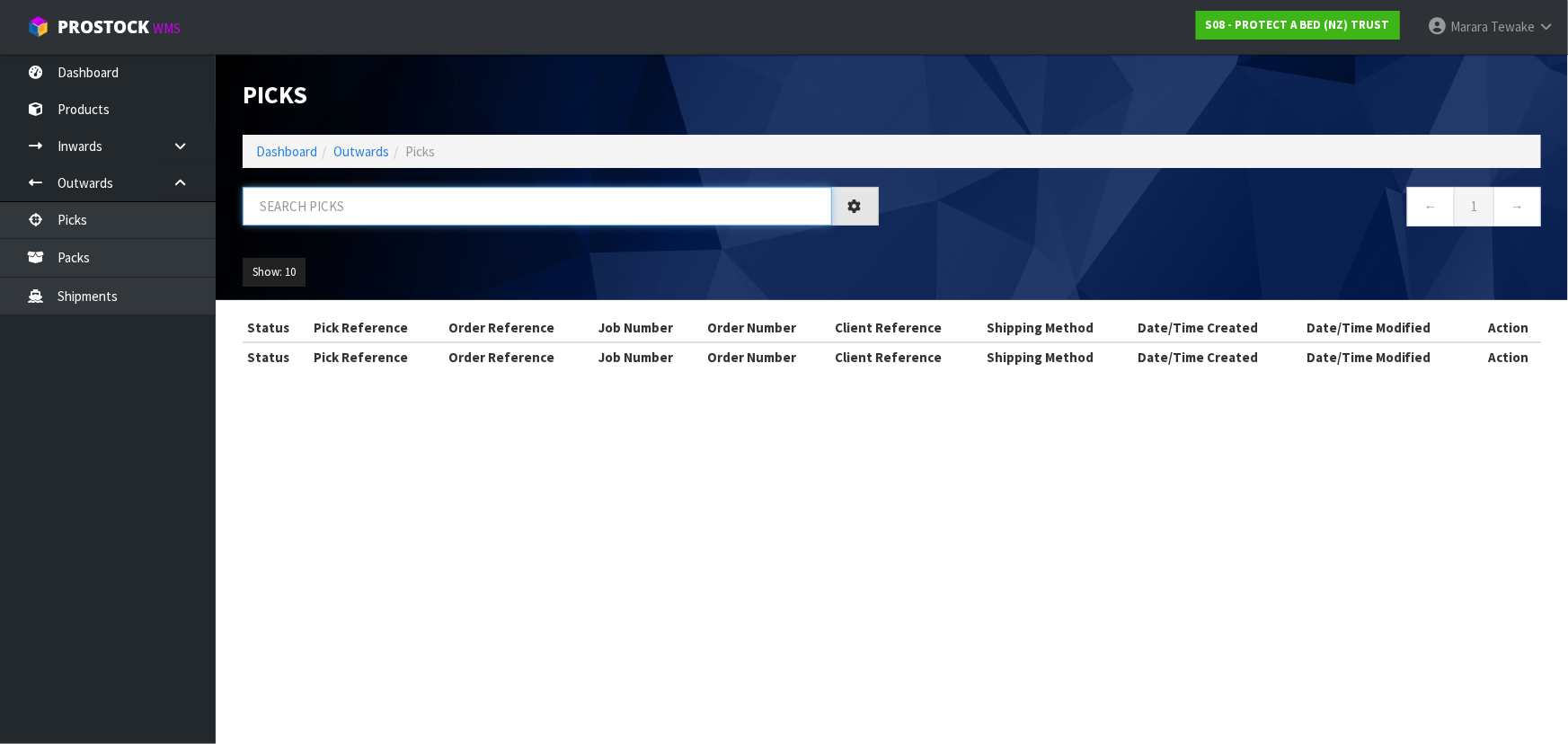
click at [327, 199] on input "text" at bounding box center [537, 206] width 589 height 39
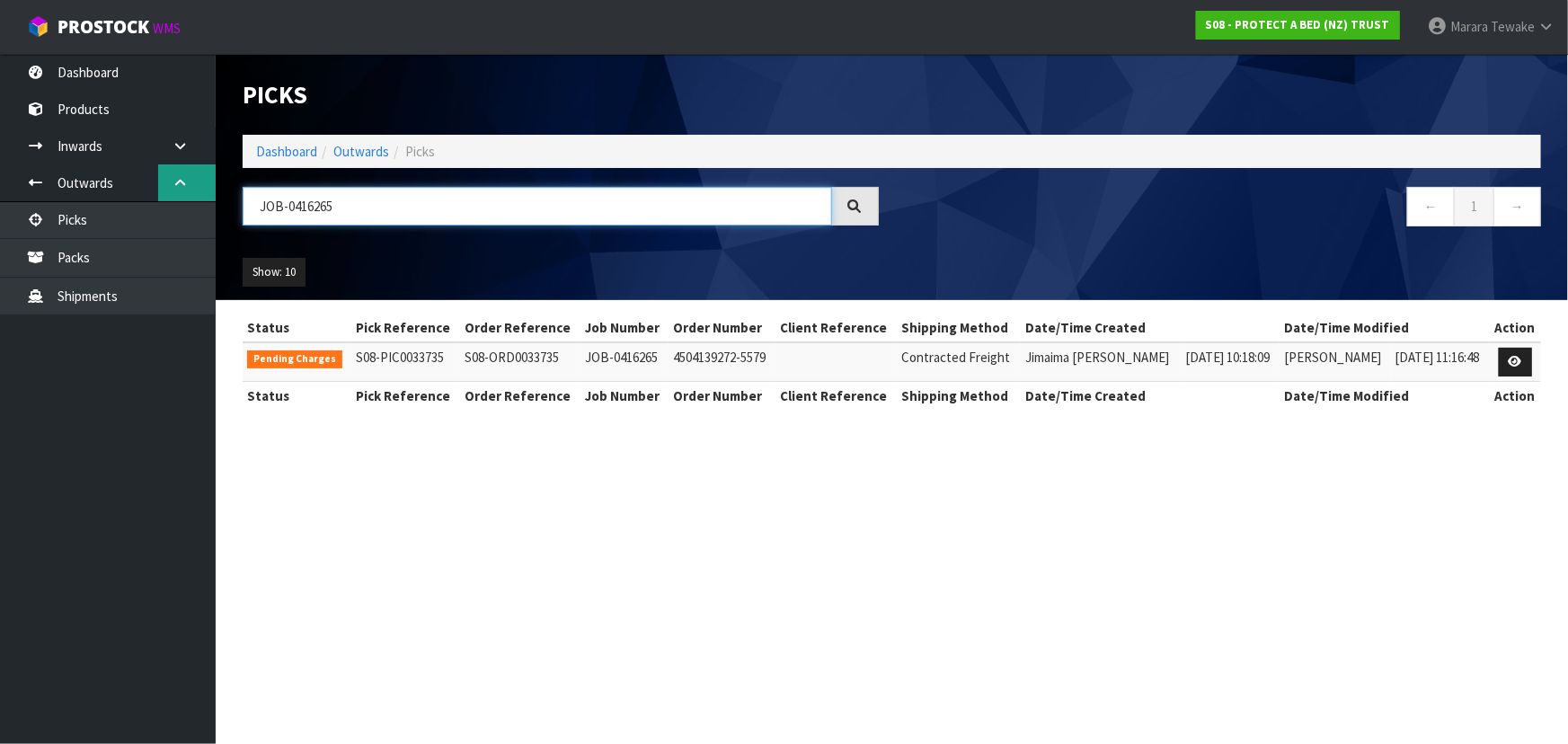
drag, startPoint x: 358, startPoint y: 208, endPoint x: 207, endPoint y: 165, distance: 157.0
click at [207, 165] on body "Toggle navigation ProStock WMS S08 - PROTECT A BED (NZ) TRUST Marara Tewake Log…" at bounding box center [784, 372] width 1568 height 744
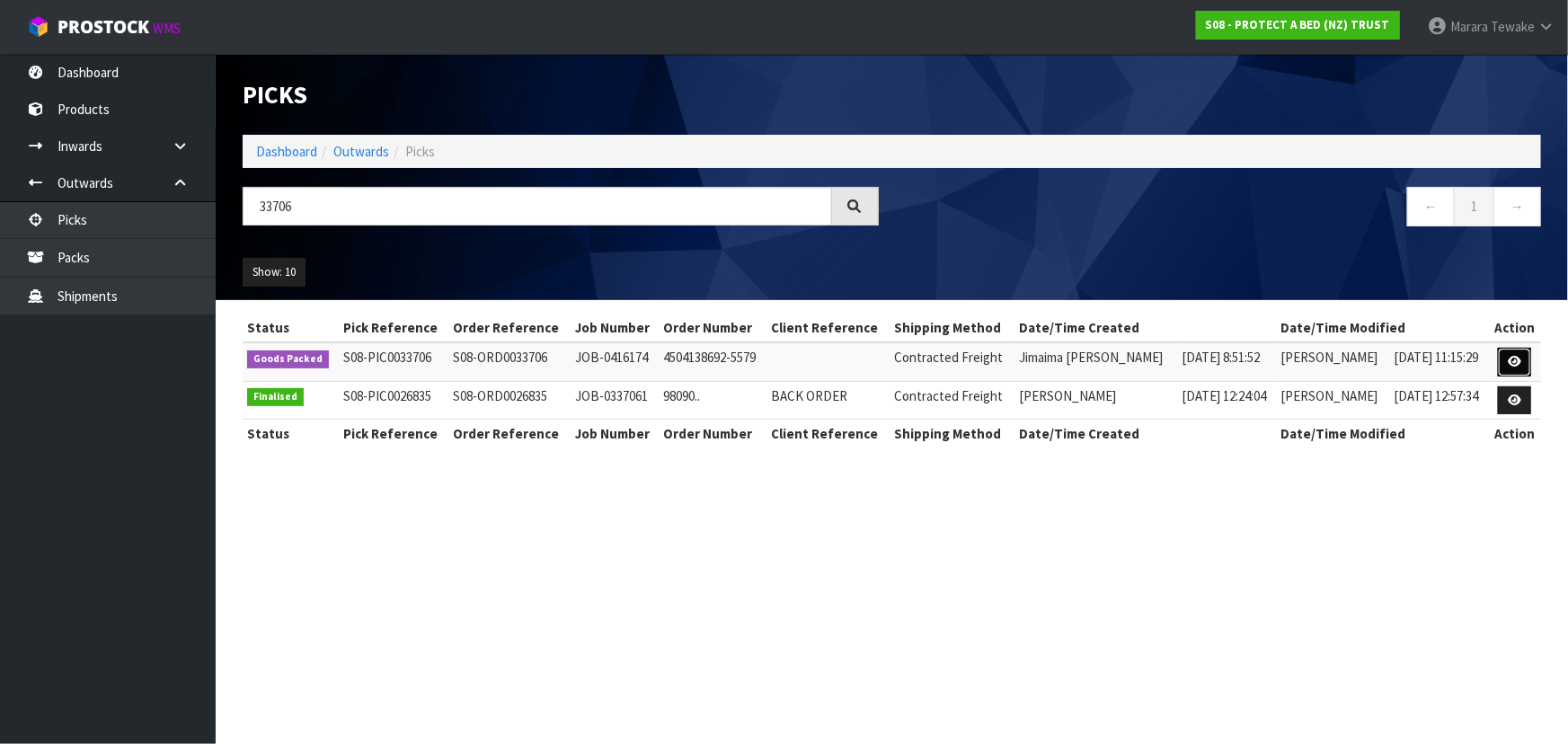
click at [1517, 360] on icon at bounding box center [1514, 361] width 14 height 12
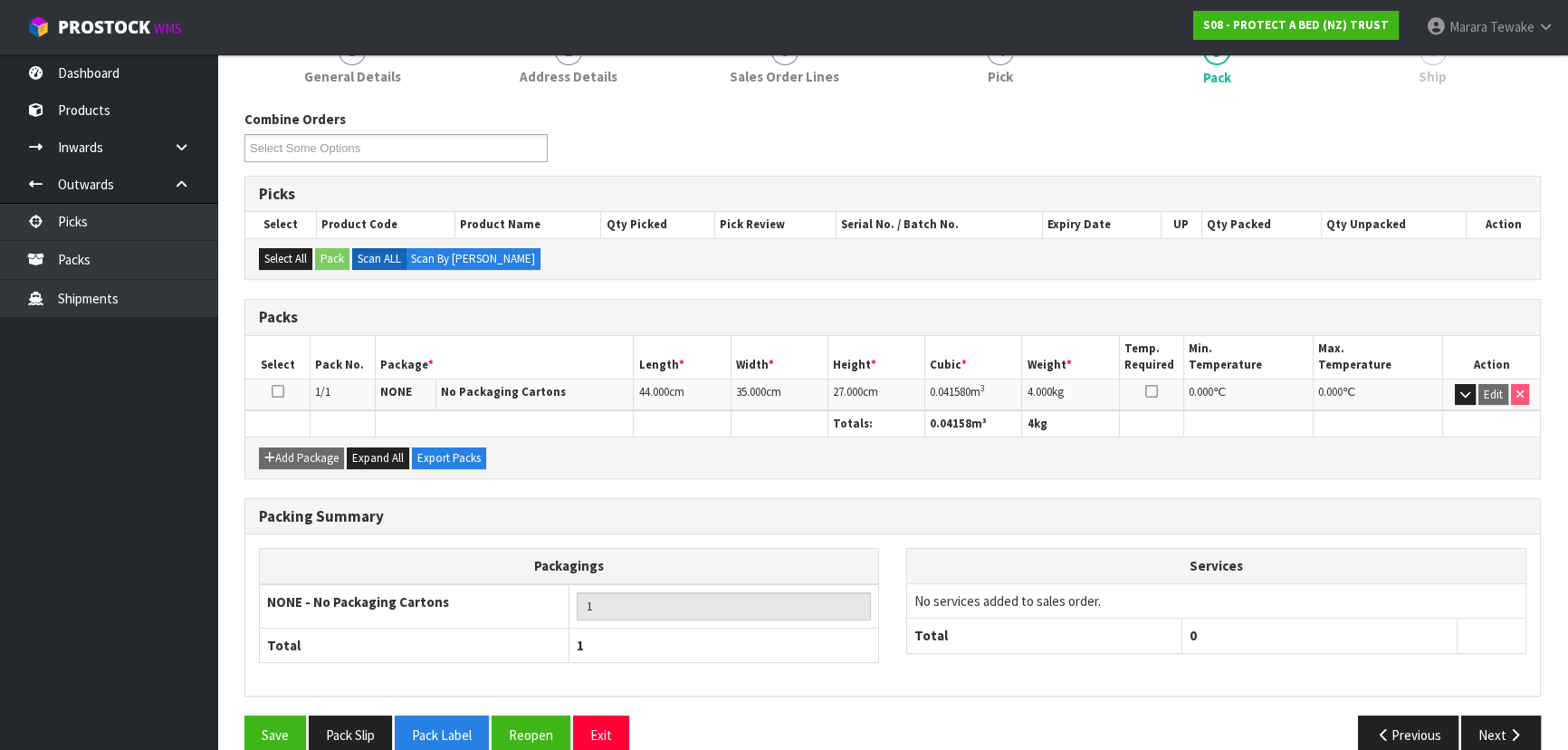
scroll to position [206, 0]
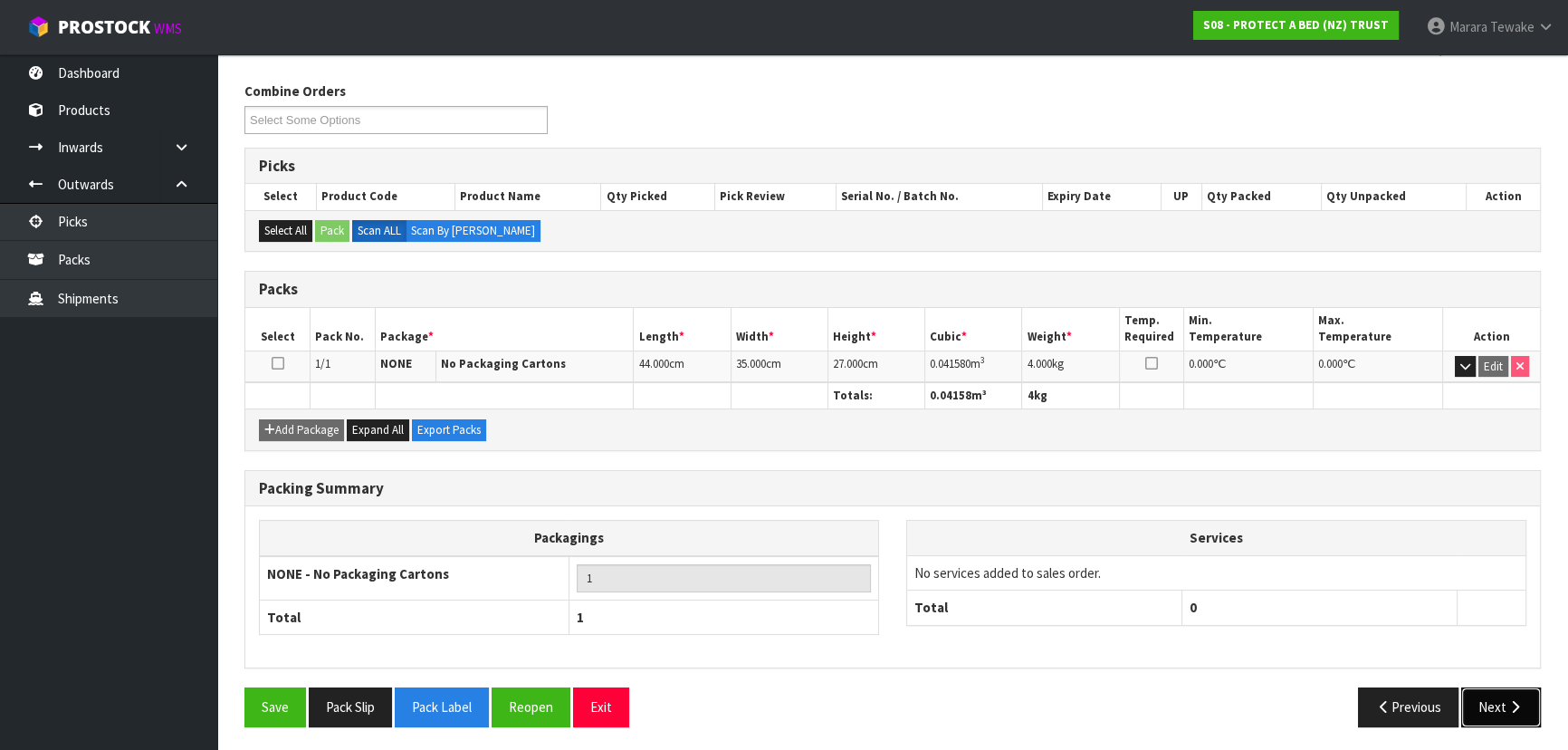
click at [1511, 700] on icon "button" at bounding box center [1515, 707] width 18 height 14
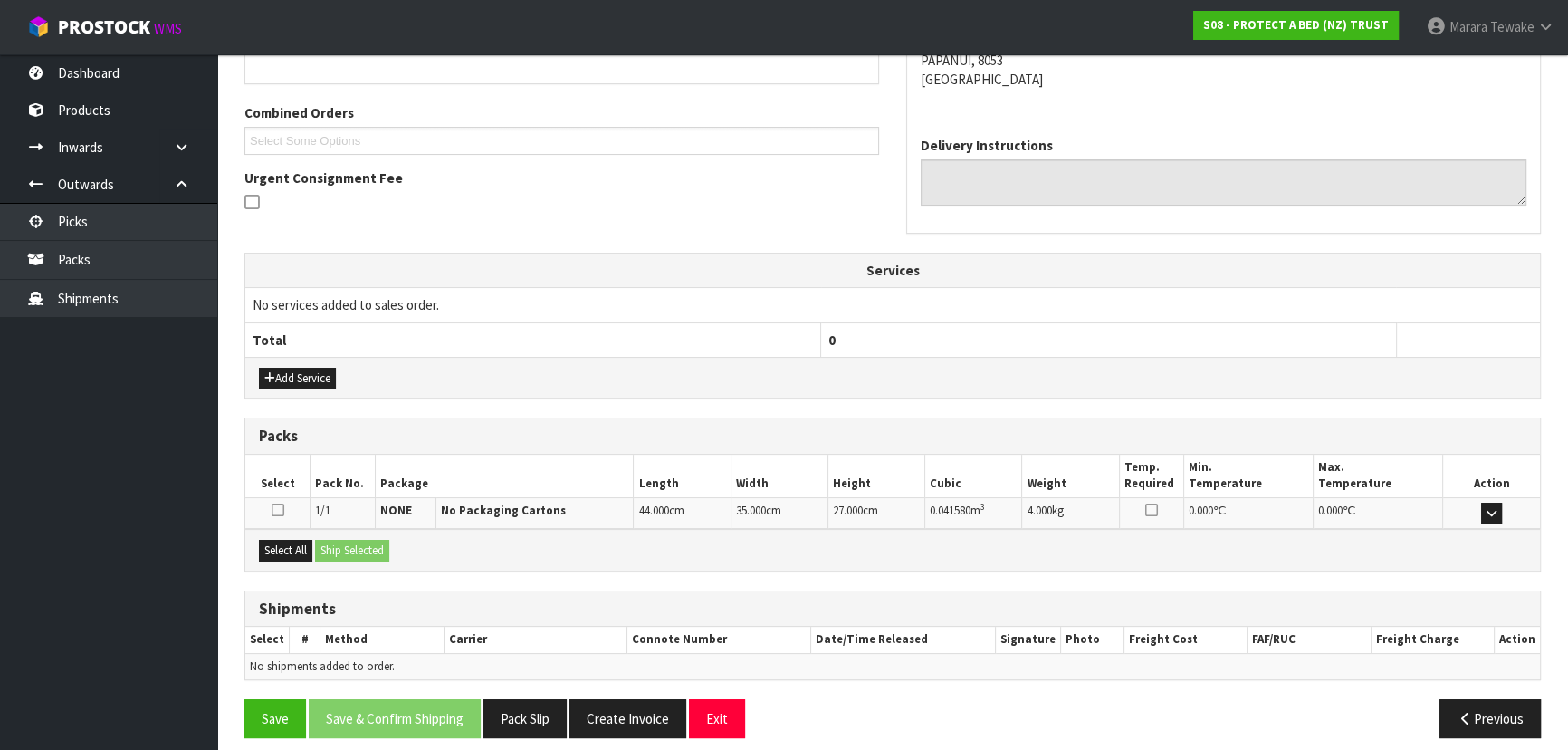
scroll to position [377, 0]
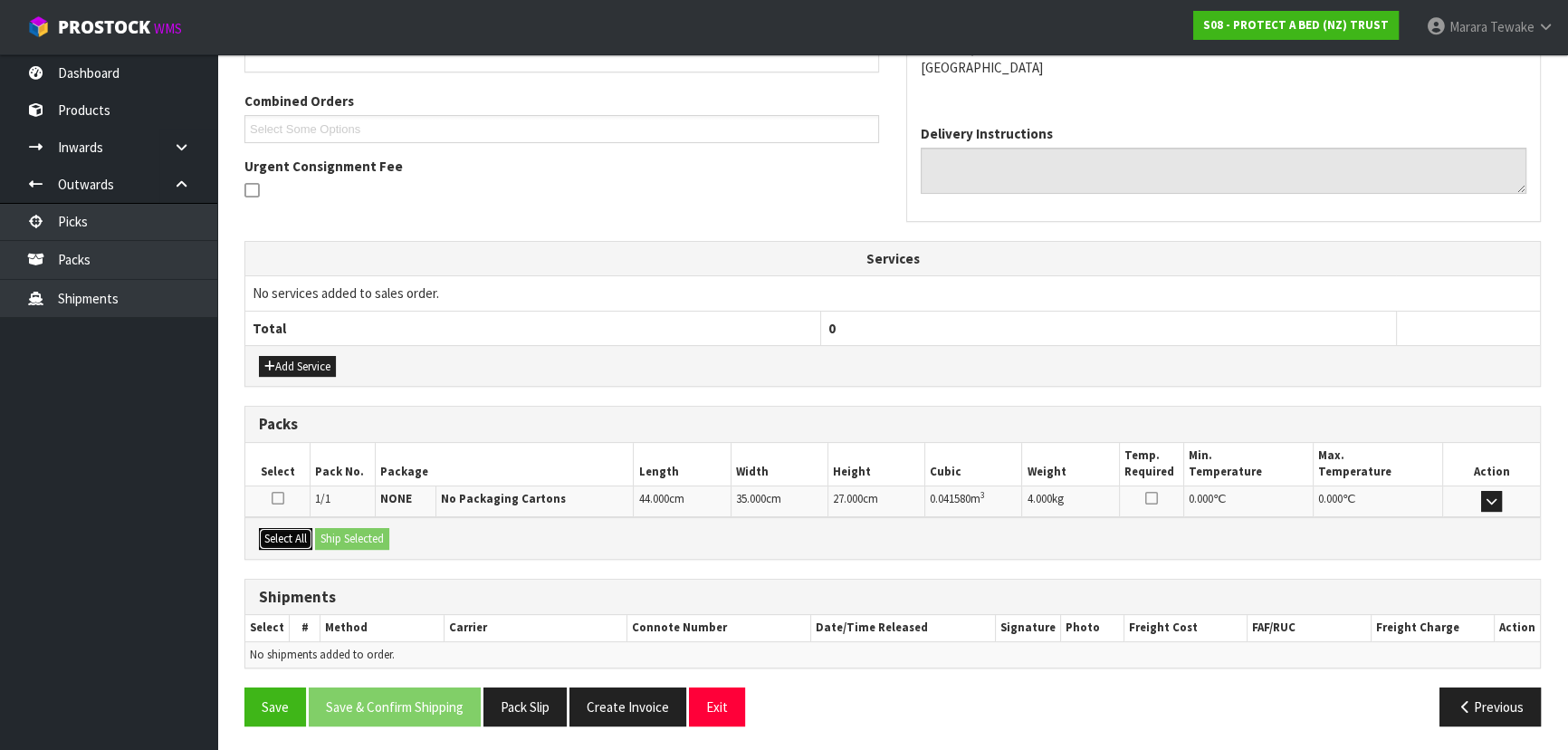
click at [283, 529] on button "Select All" at bounding box center [286, 539] width 54 height 22
click at [339, 537] on button "Ship Selected" at bounding box center [352, 539] width 74 height 22
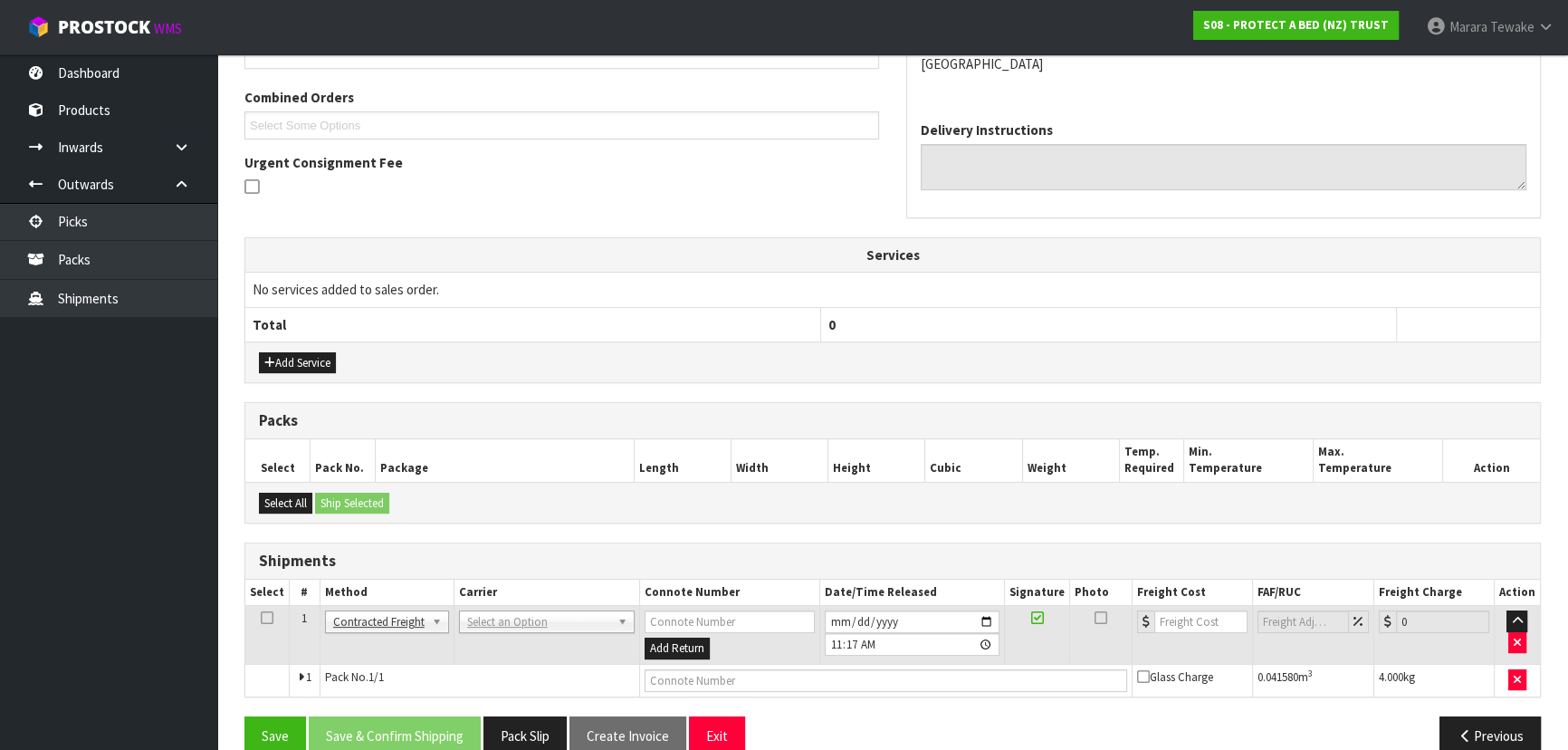
scroll to position [410, 0]
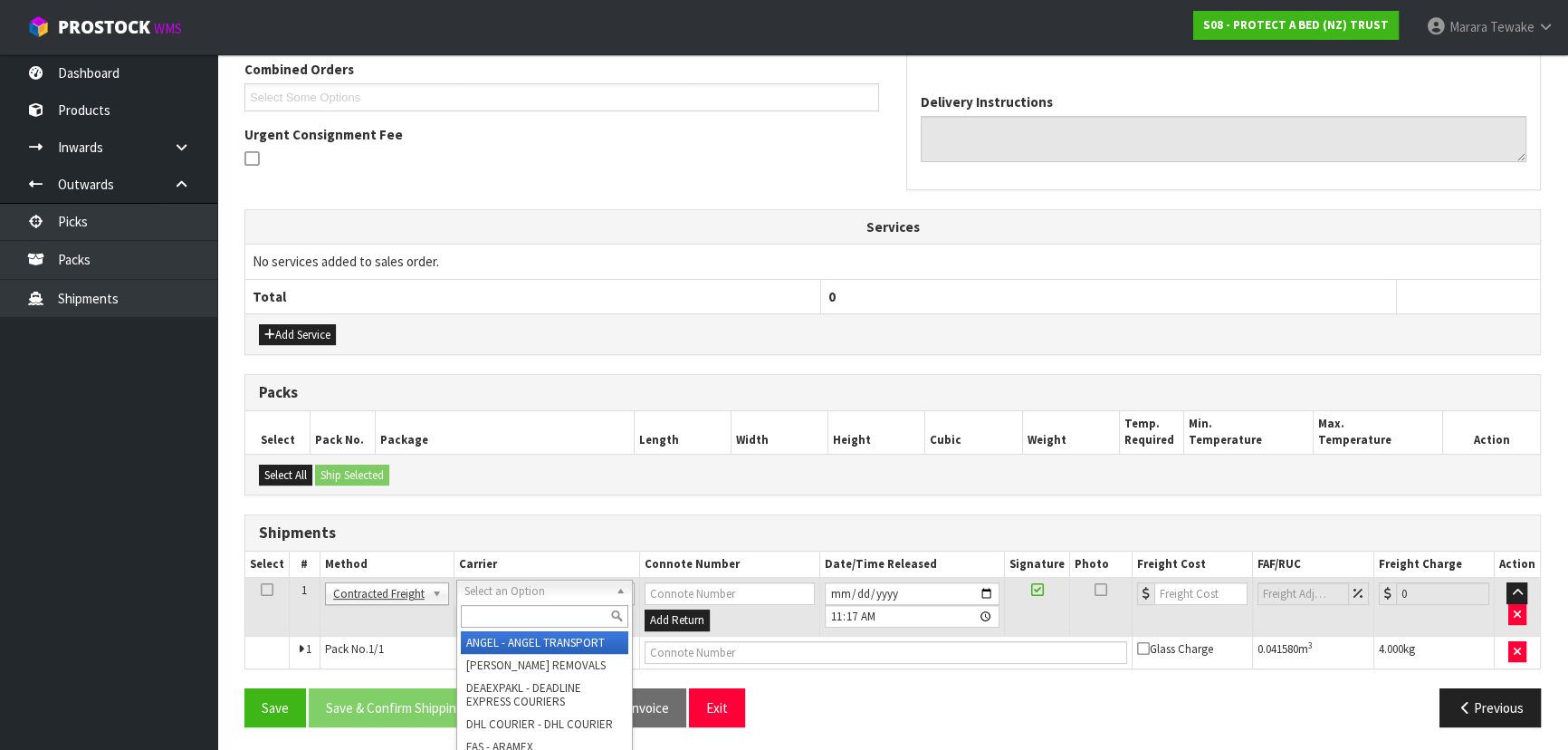
click at [535, 609] on input "text" at bounding box center [544, 616] width 167 height 22
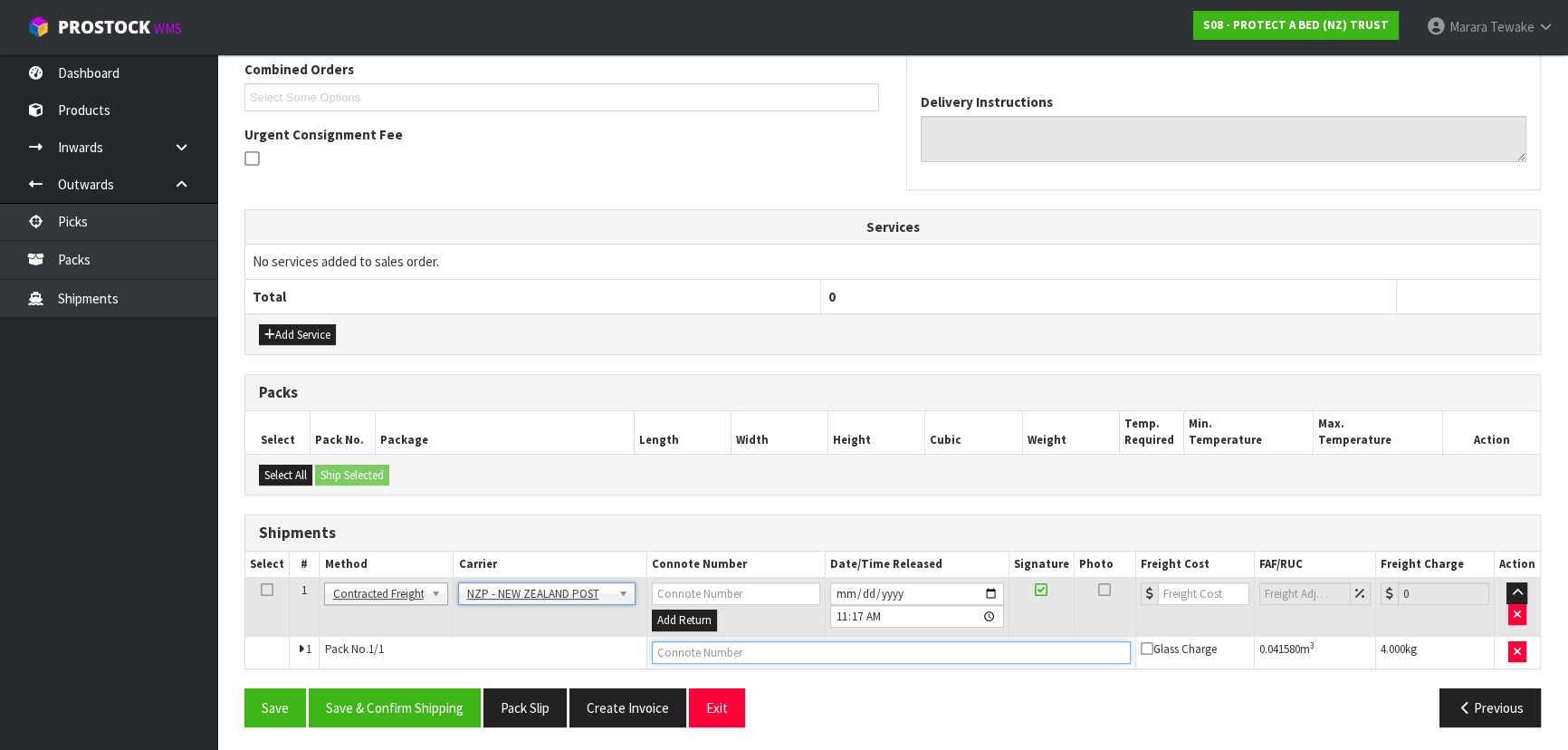
click at [686, 648] on input "text" at bounding box center [891, 652] width 479 height 22
click at [244, 688] on button "Save" at bounding box center [275, 707] width 62 height 39
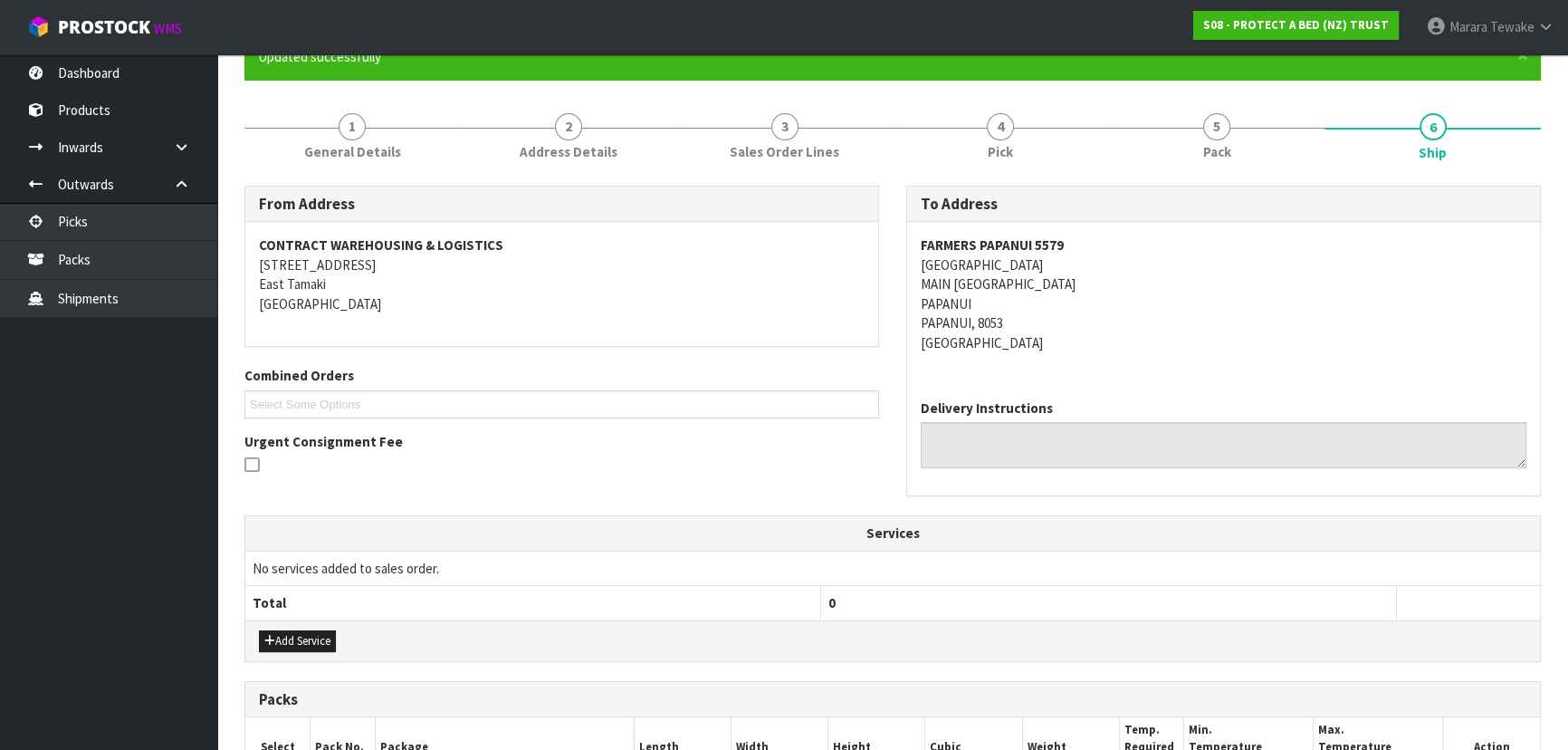
scroll to position [475, 0]
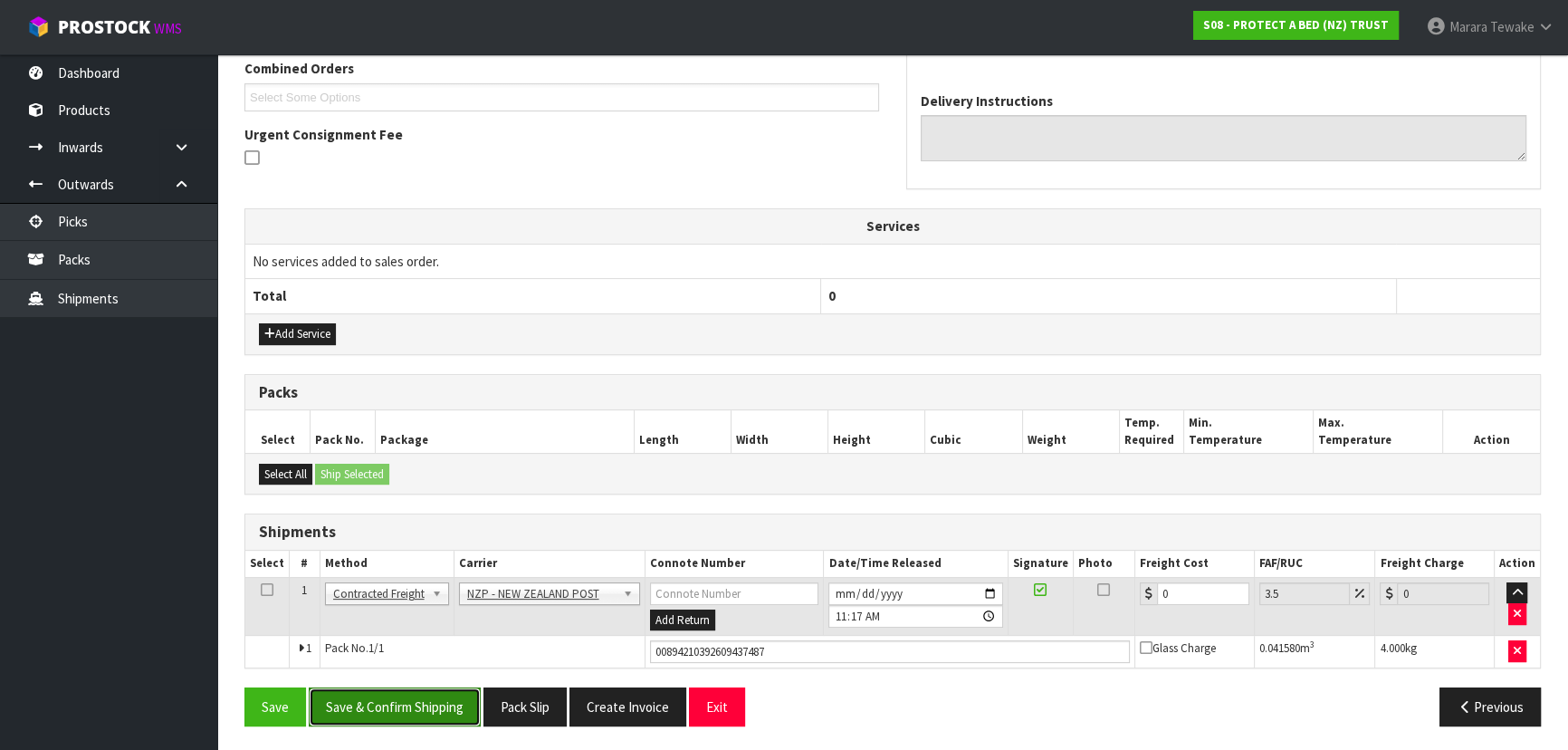
click at [435, 699] on button "Save & Confirm Shipping" at bounding box center [395, 707] width 172 height 39
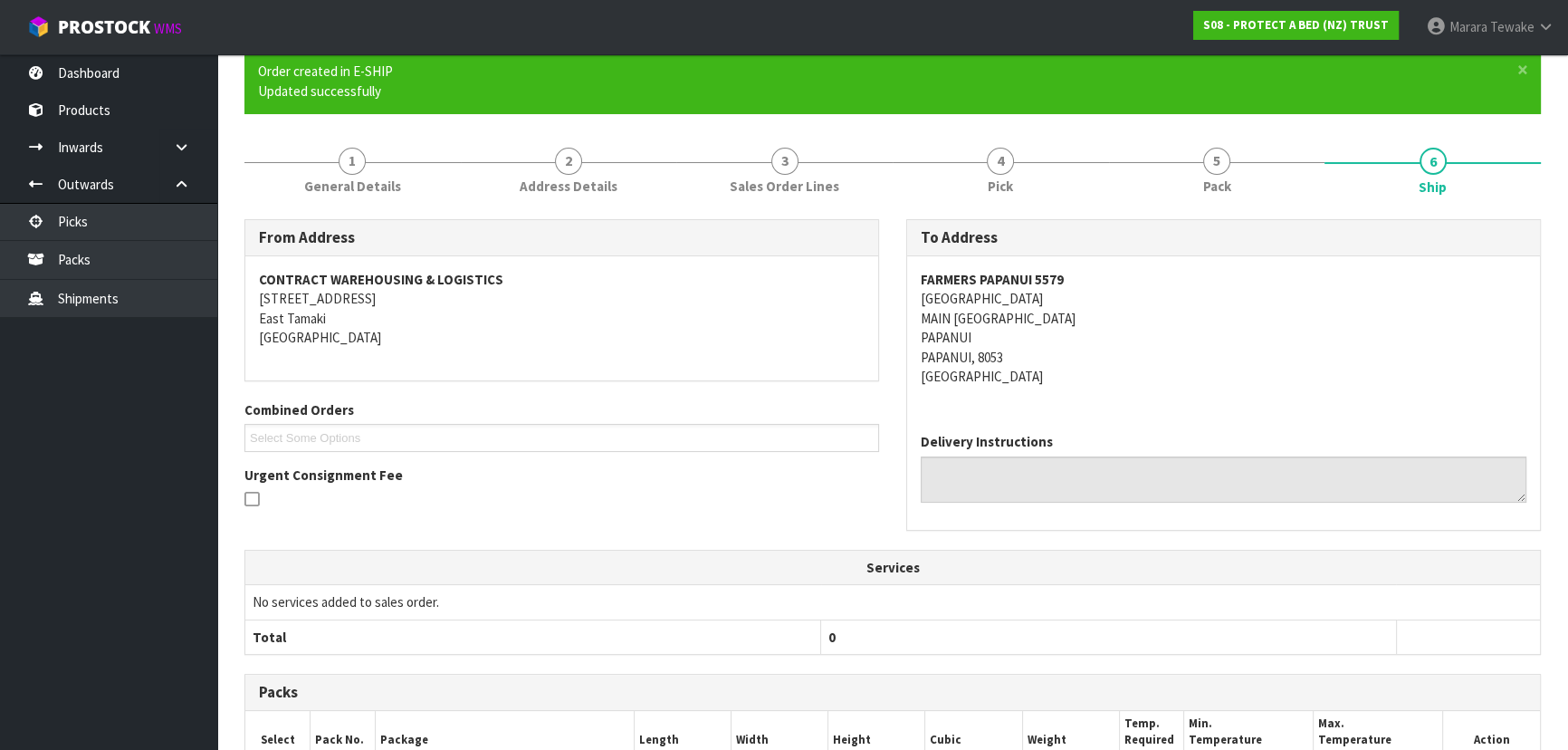
scroll to position [450, 0]
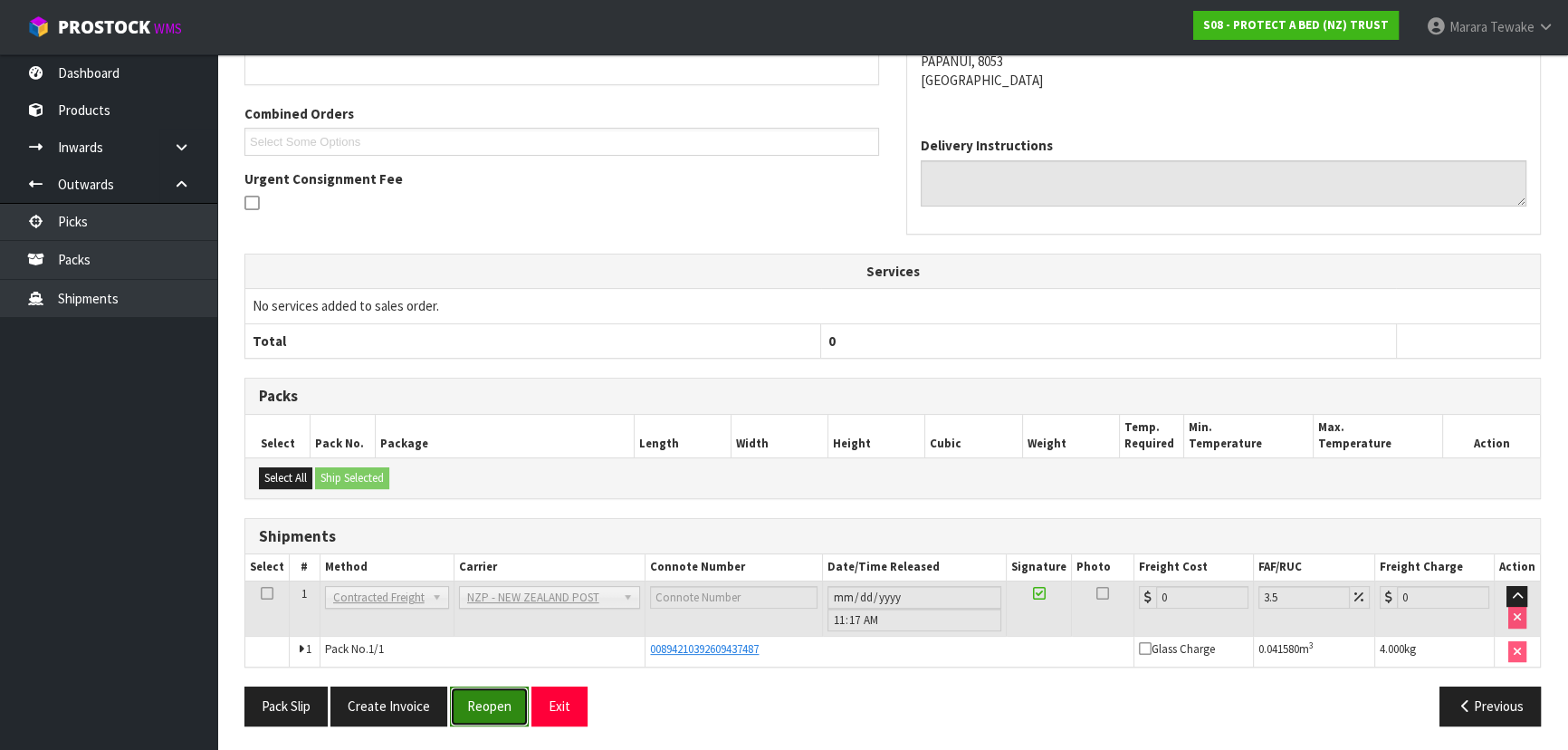
click at [486, 706] on button "Reopen" at bounding box center [489, 706] width 79 height 39
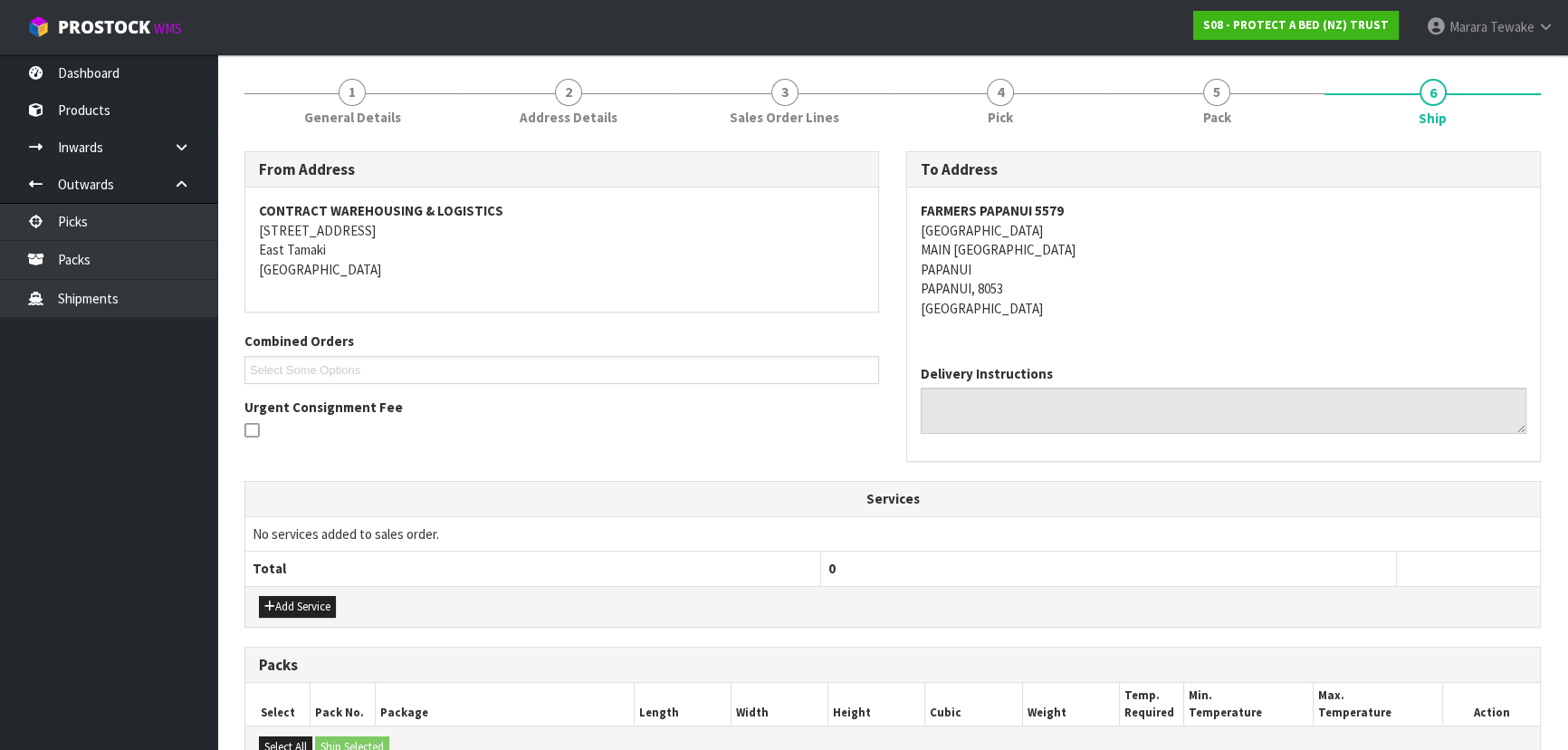
scroll to position [475, 0]
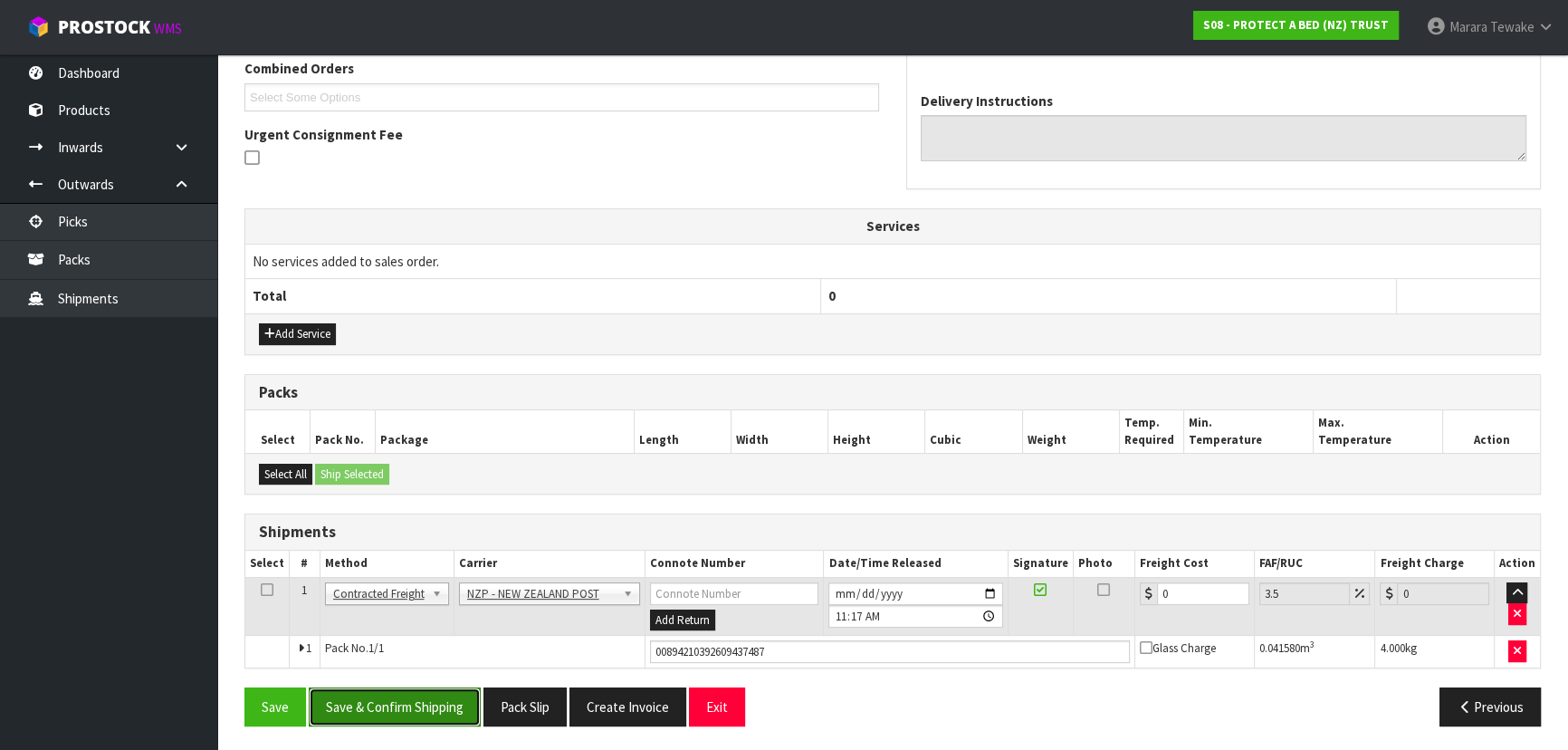
click at [402, 715] on button "Save & Confirm Shipping" at bounding box center [395, 707] width 172 height 39
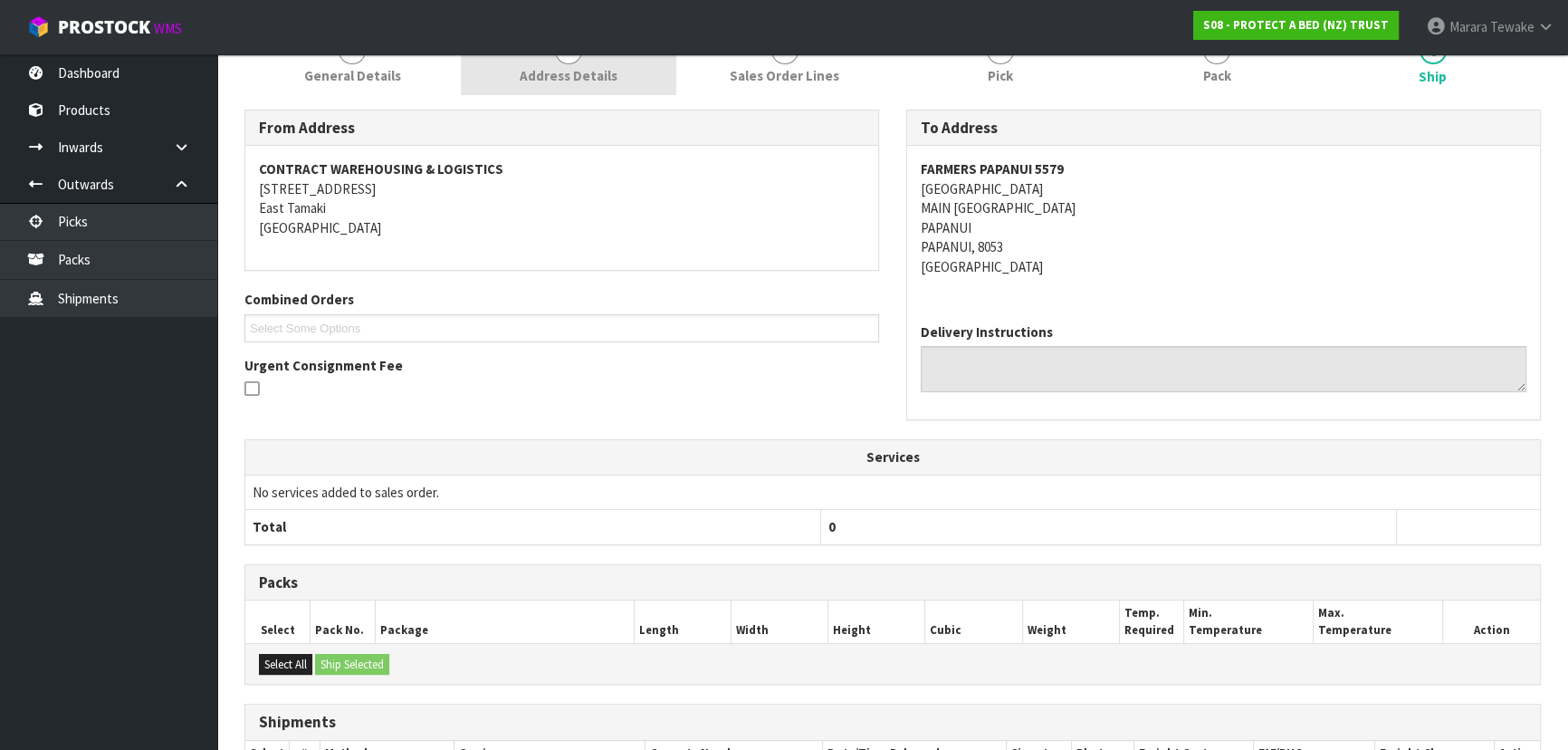
scroll to position [0, 0]
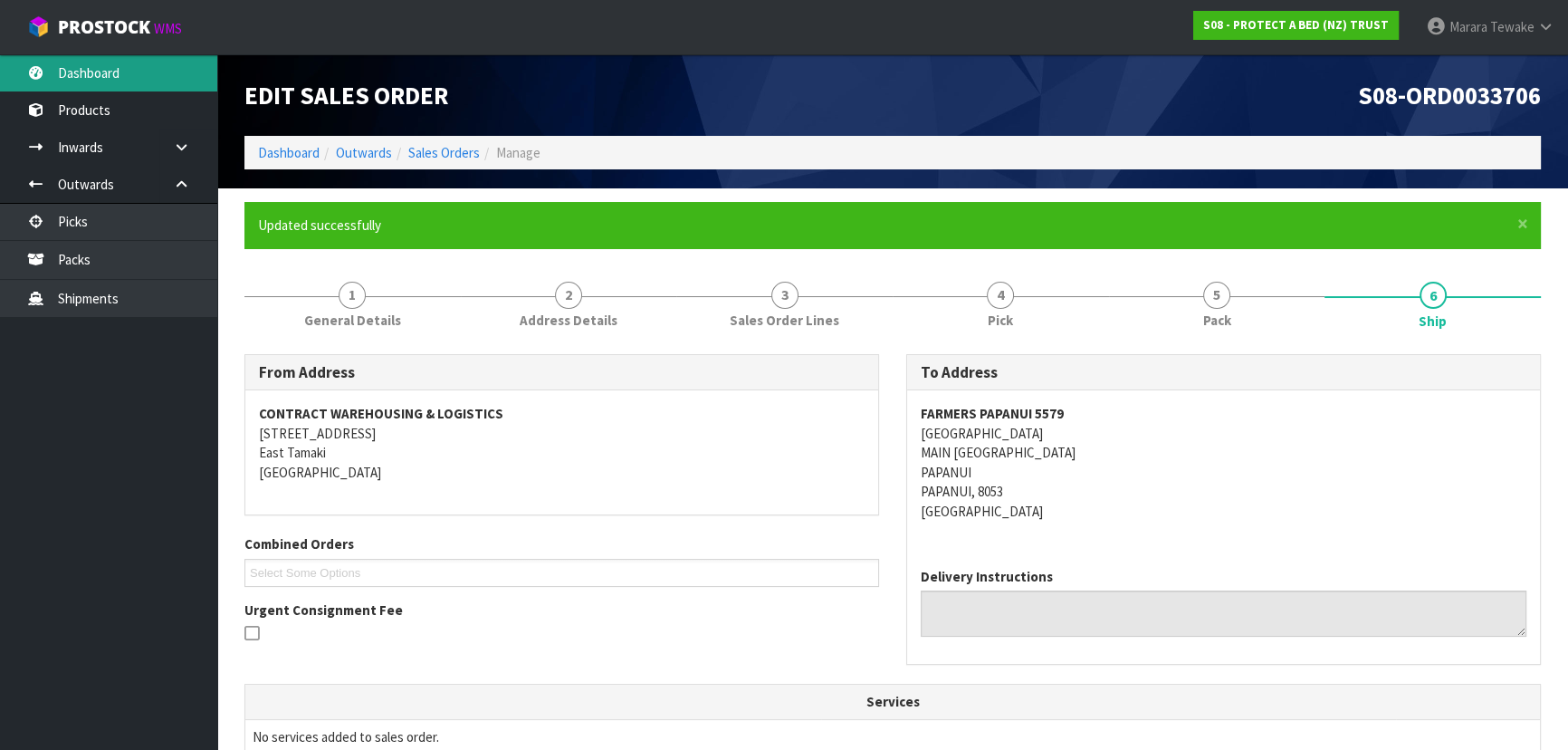
click at [110, 82] on link "Dashboard" at bounding box center [108, 73] width 217 height 37
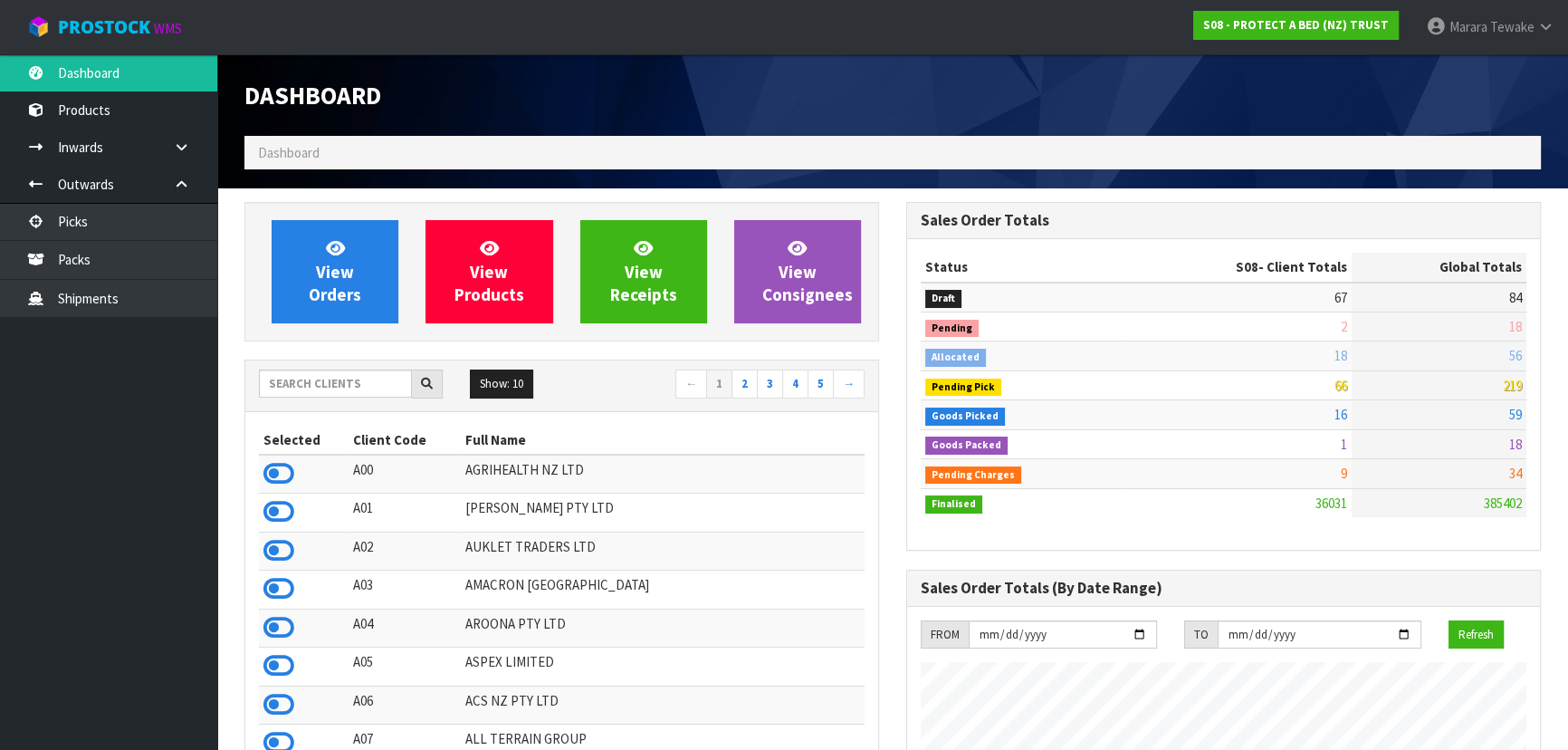
scroll to position [1370, 661]
click at [313, 386] on input "text" at bounding box center [335, 384] width 153 height 28
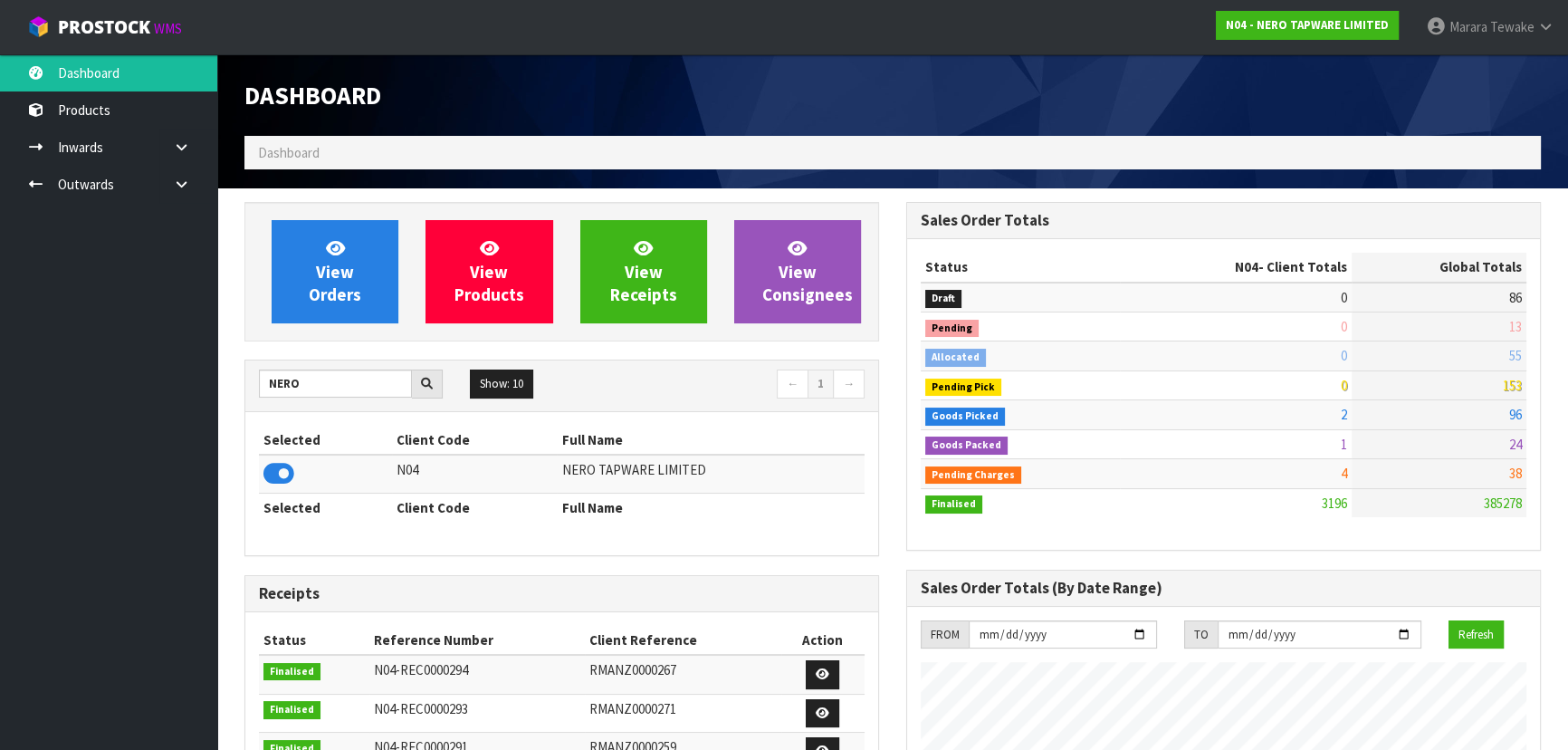
scroll to position [1427, 661]
drag, startPoint x: 324, startPoint y: 390, endPoint x: 209, endPoint y: 368, distance: 117.1
click at [209, 368] on body "Toggle navigation ProStock WMS N04 - NERO TAPWARE LIMITED Marara Tewake Logout …" at bounding box center [784, 375] width 1568 height 750
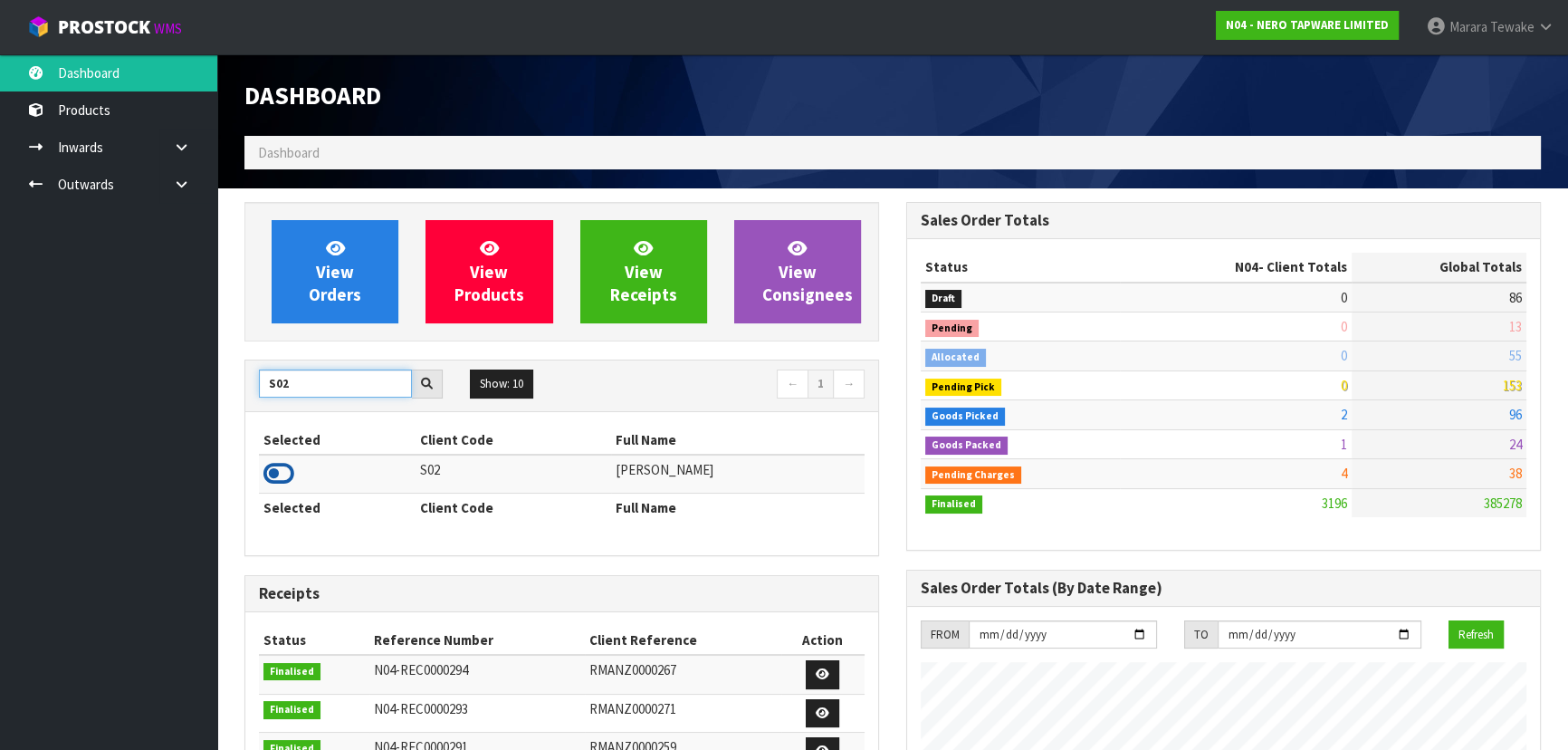
type input "S02"
click at [282, 480] on icon at bounding box center [278, 473] width 31 height 27
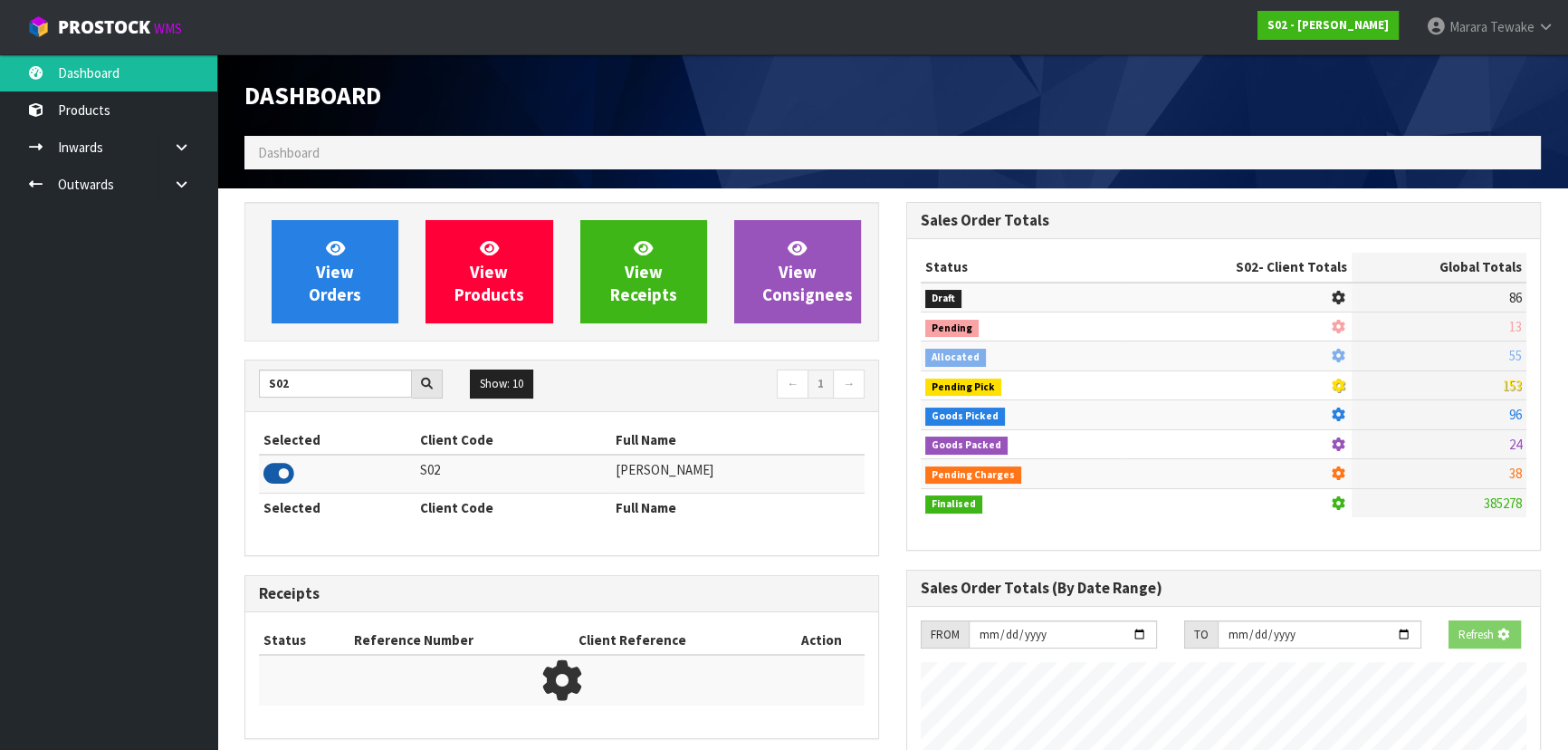
scroll to position [1370, 661]
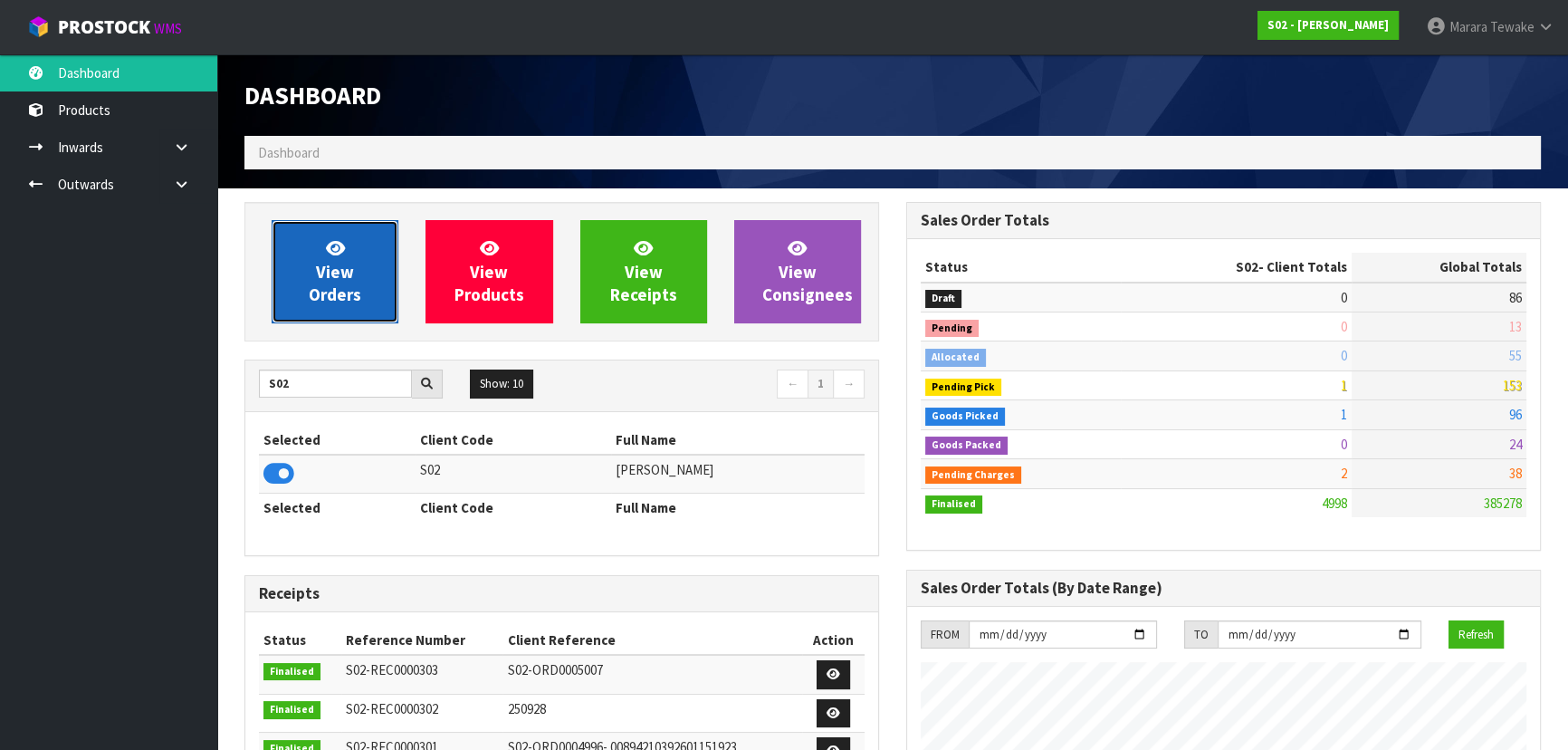
click at [373, 291] on link "View Orders" at bounding box center [335, 272] width 127 height 104
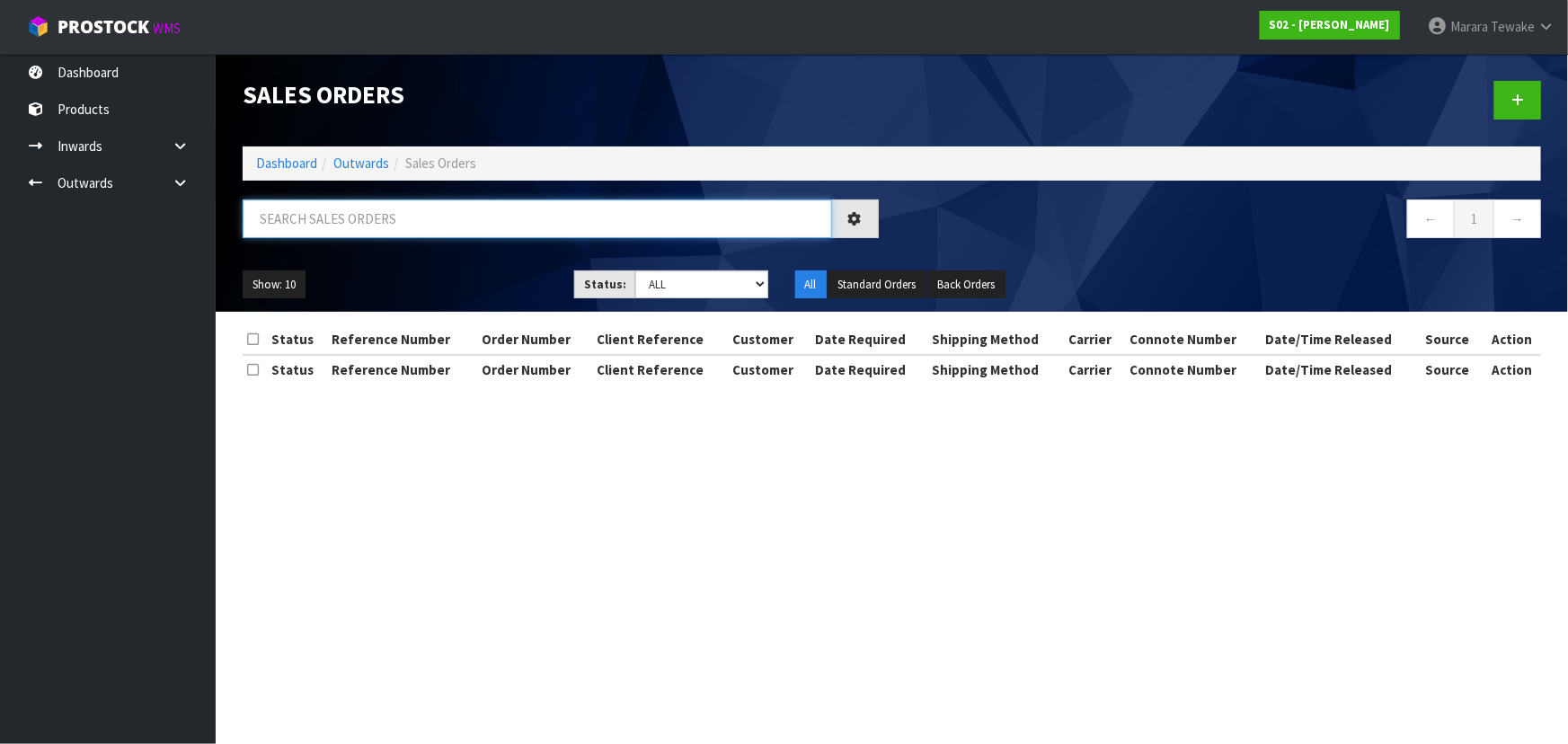
click at [345, 211] on input "text" at bounding box center [537, 218] width 589 height 39
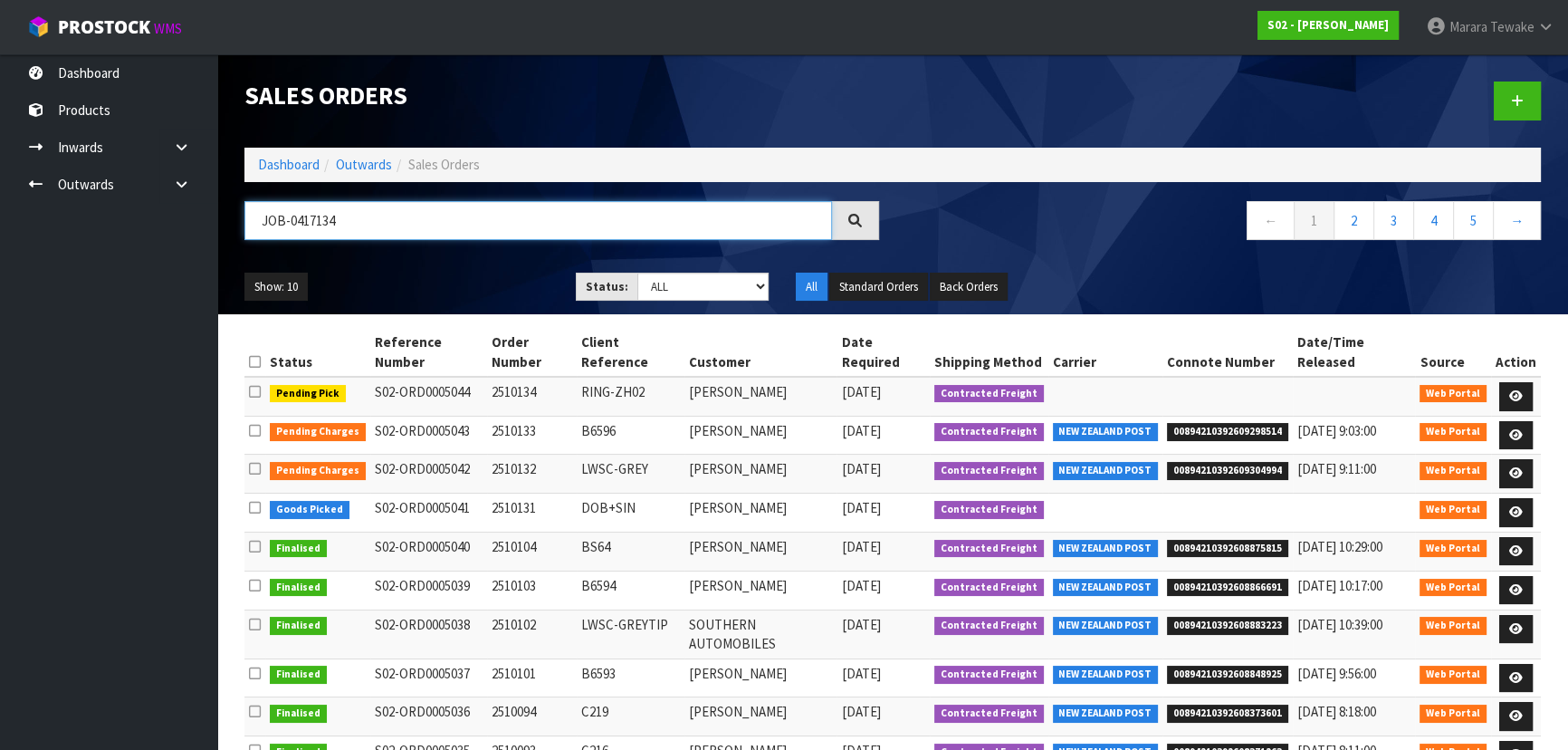
type input "JOB-0417134"
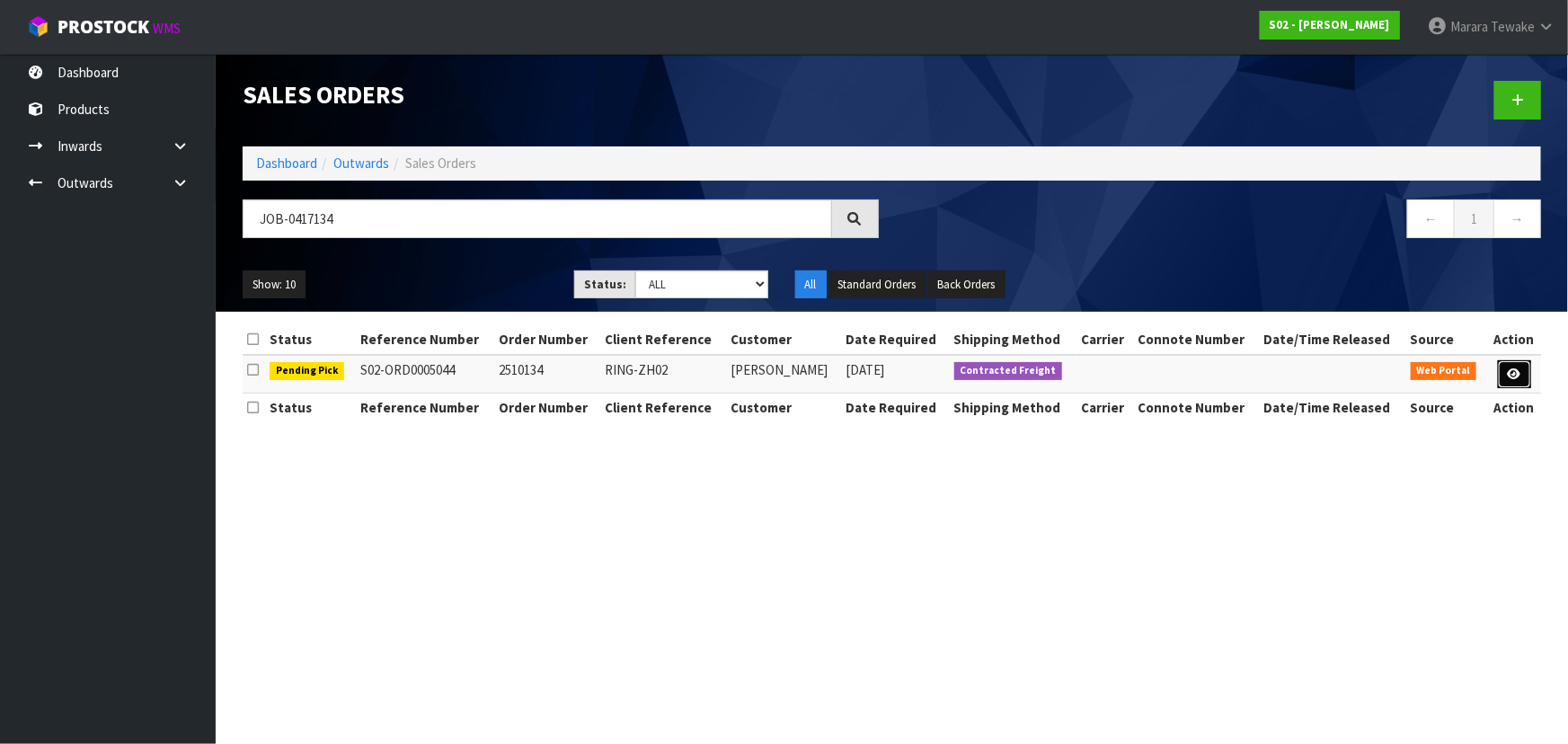
click at [1511, 373] on icon at bounding box center [1514, 374] width 14 height 12
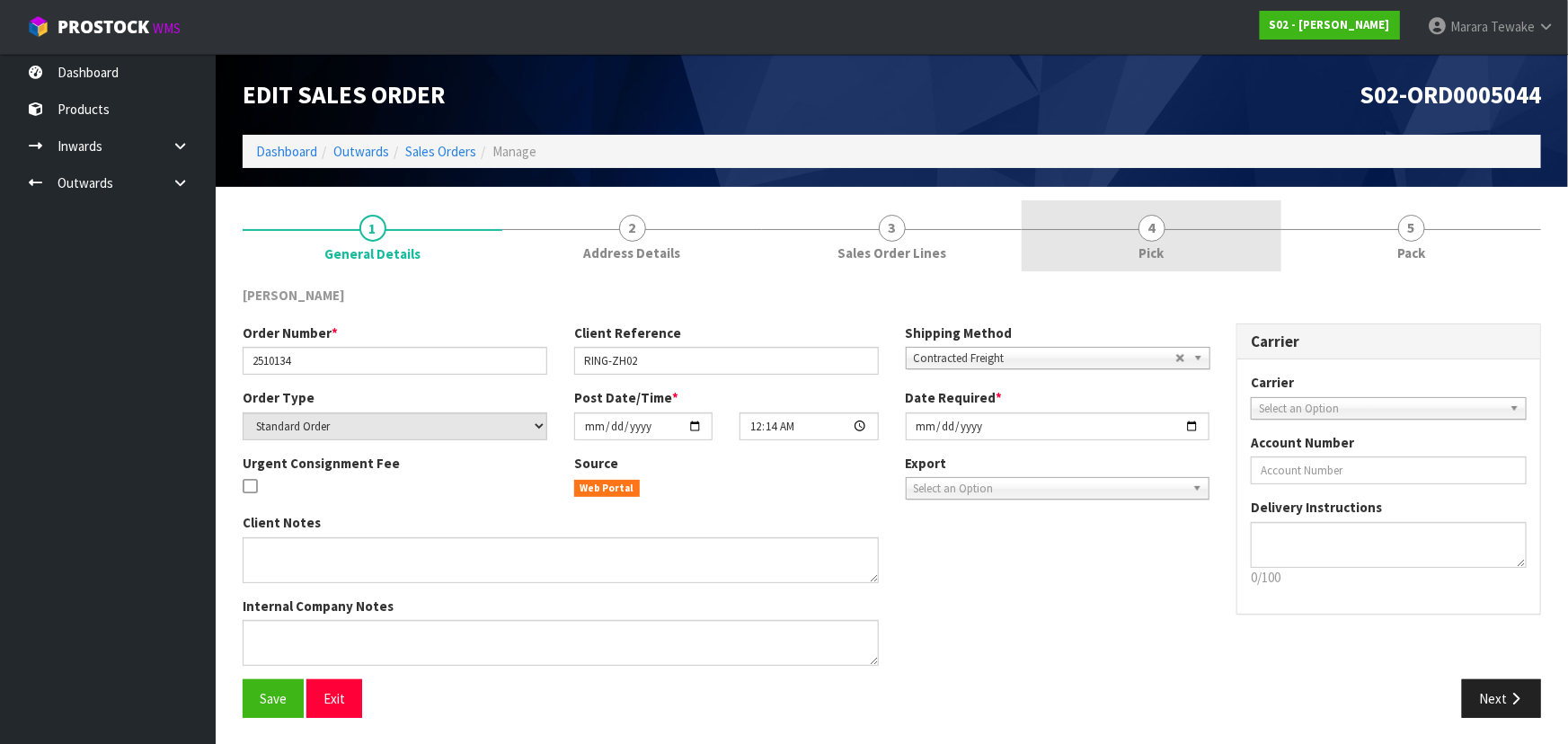
click at [1207, 238] on link "4 Pick" at bounding box center [1151, 235] width 260 height 71
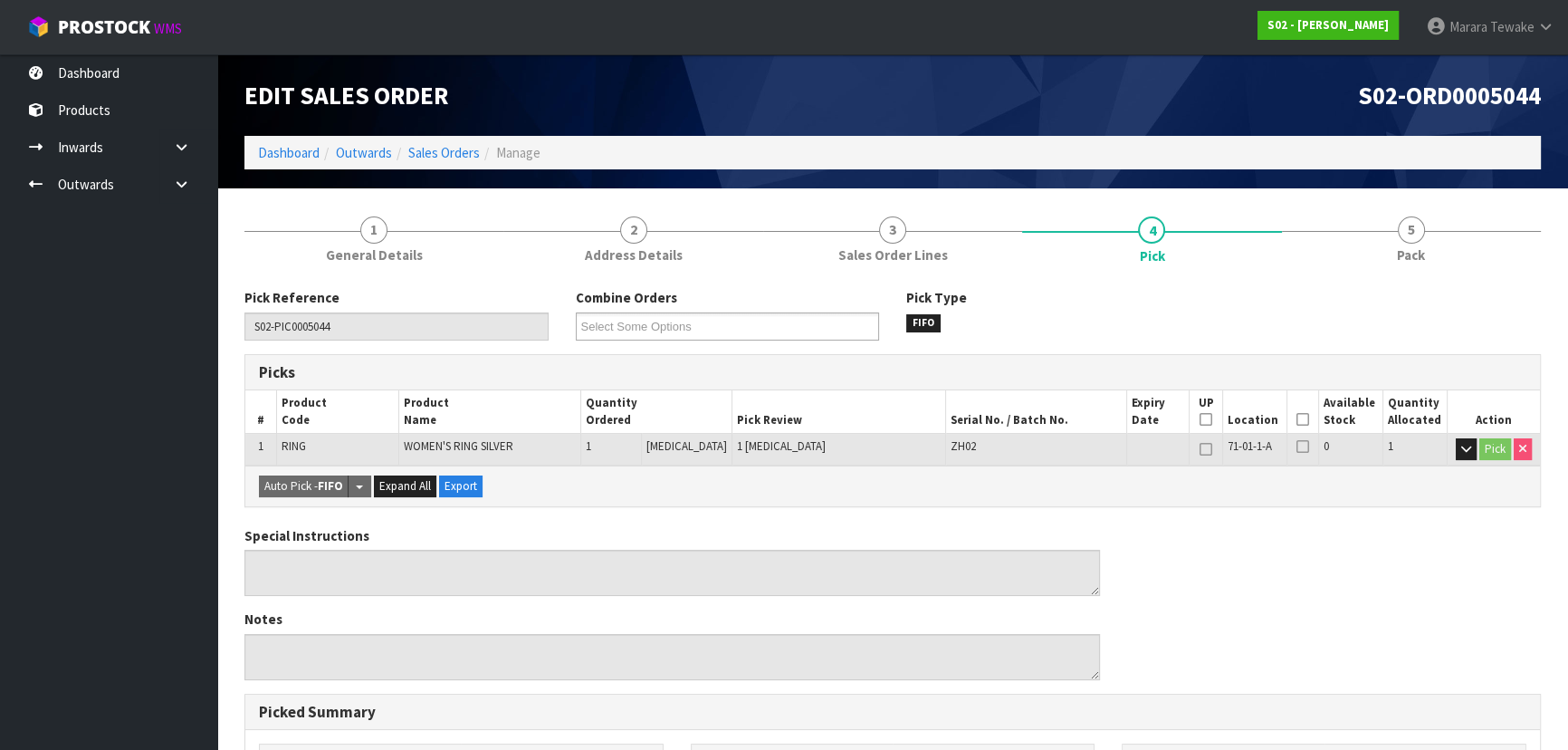
drag, startPoint x: 1289, startPoint y: 409, endPoint x: 1294, endPoint y: 415, distance: 7.8
click at [1290, 409] on th "Picked" at bounding box center [1303, 412] width 31 height 43
click at [1296, 419] on icon at bounding box center [1303, 419] width 13 height 1
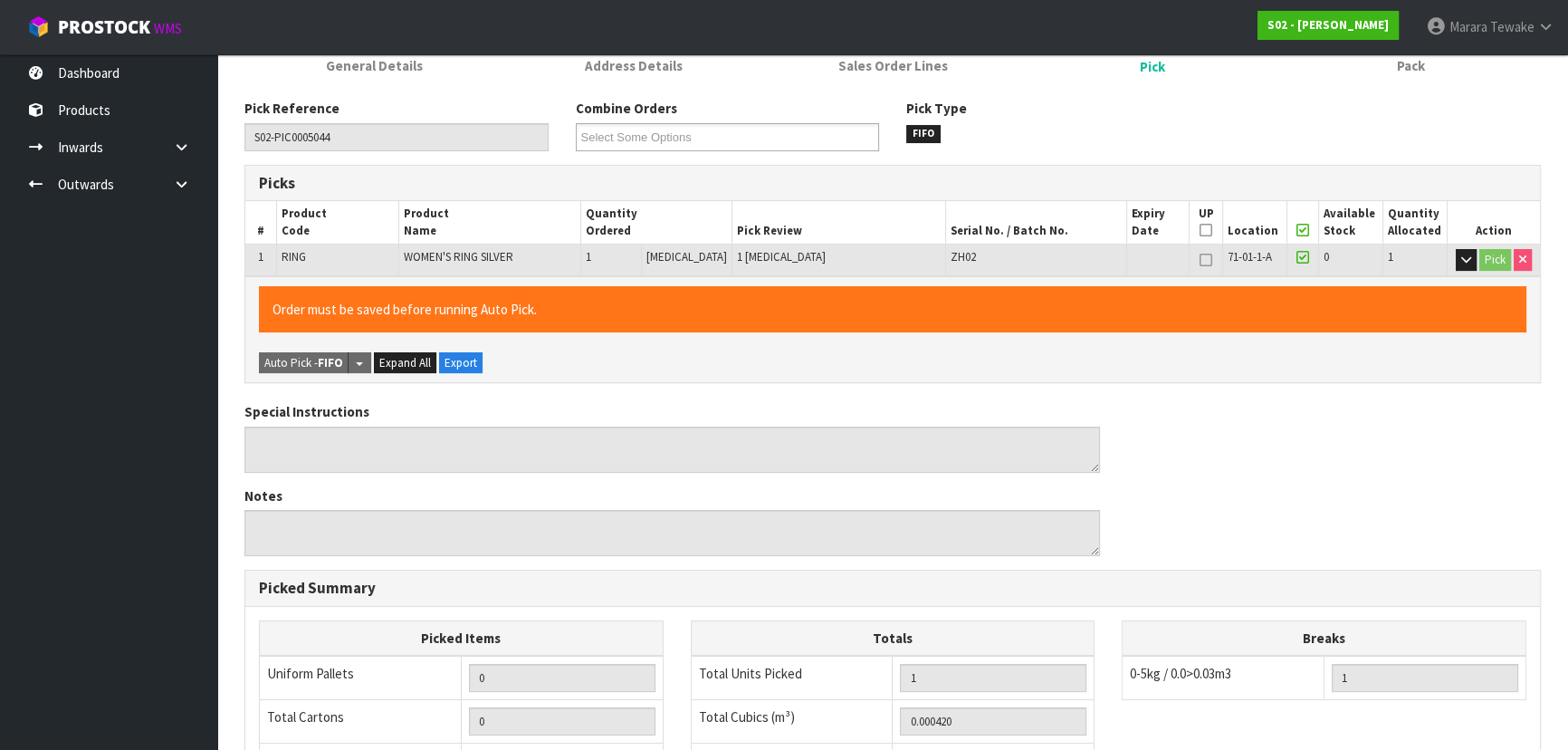
scroll to position [505, 0]
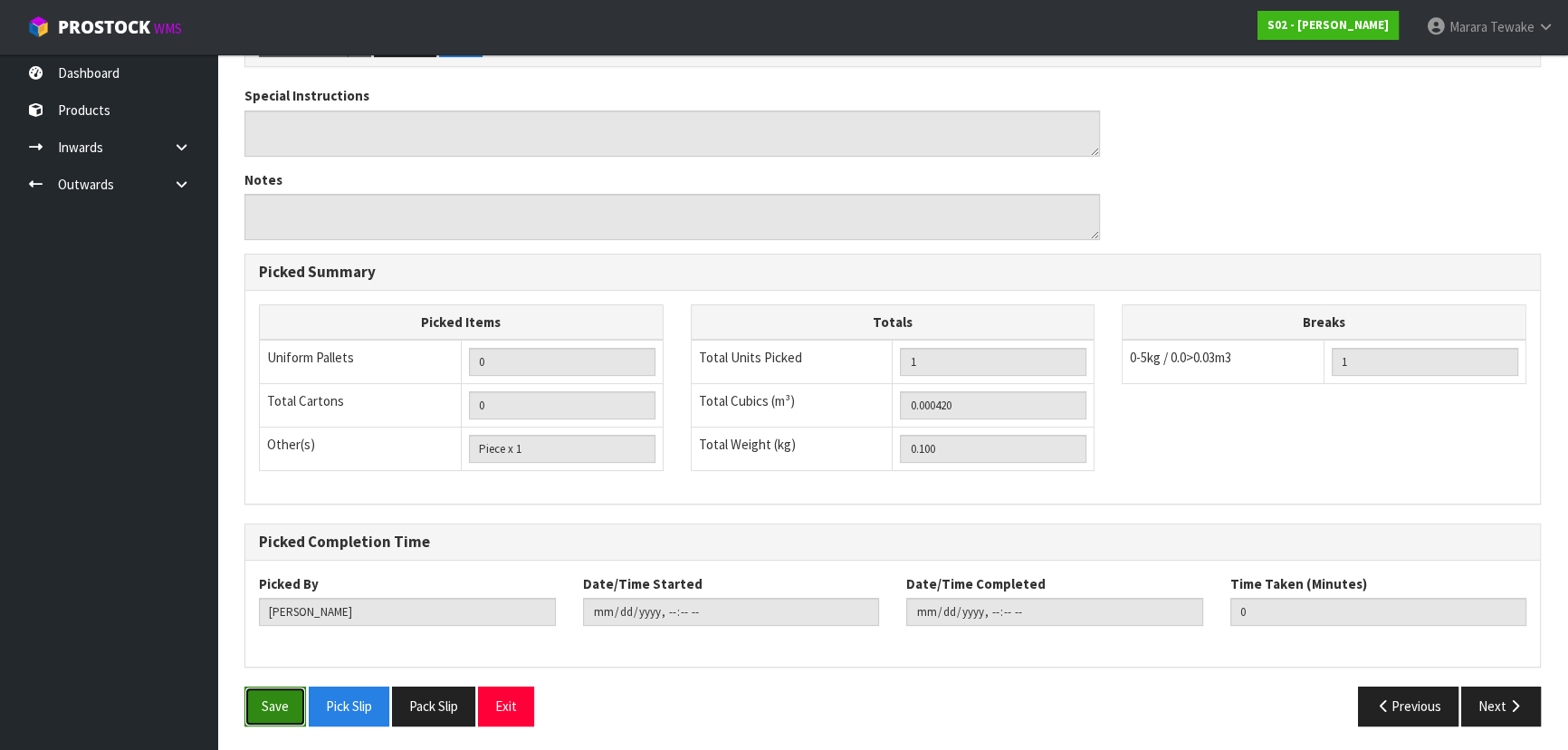
drag, startPoint x: 275, startPoint y: 684, endPoint x: 374, endPoint y: 678, distance: 99.2
click at [275, 686] on button "Save" at bounding box center [275, 706] width 62 height 39
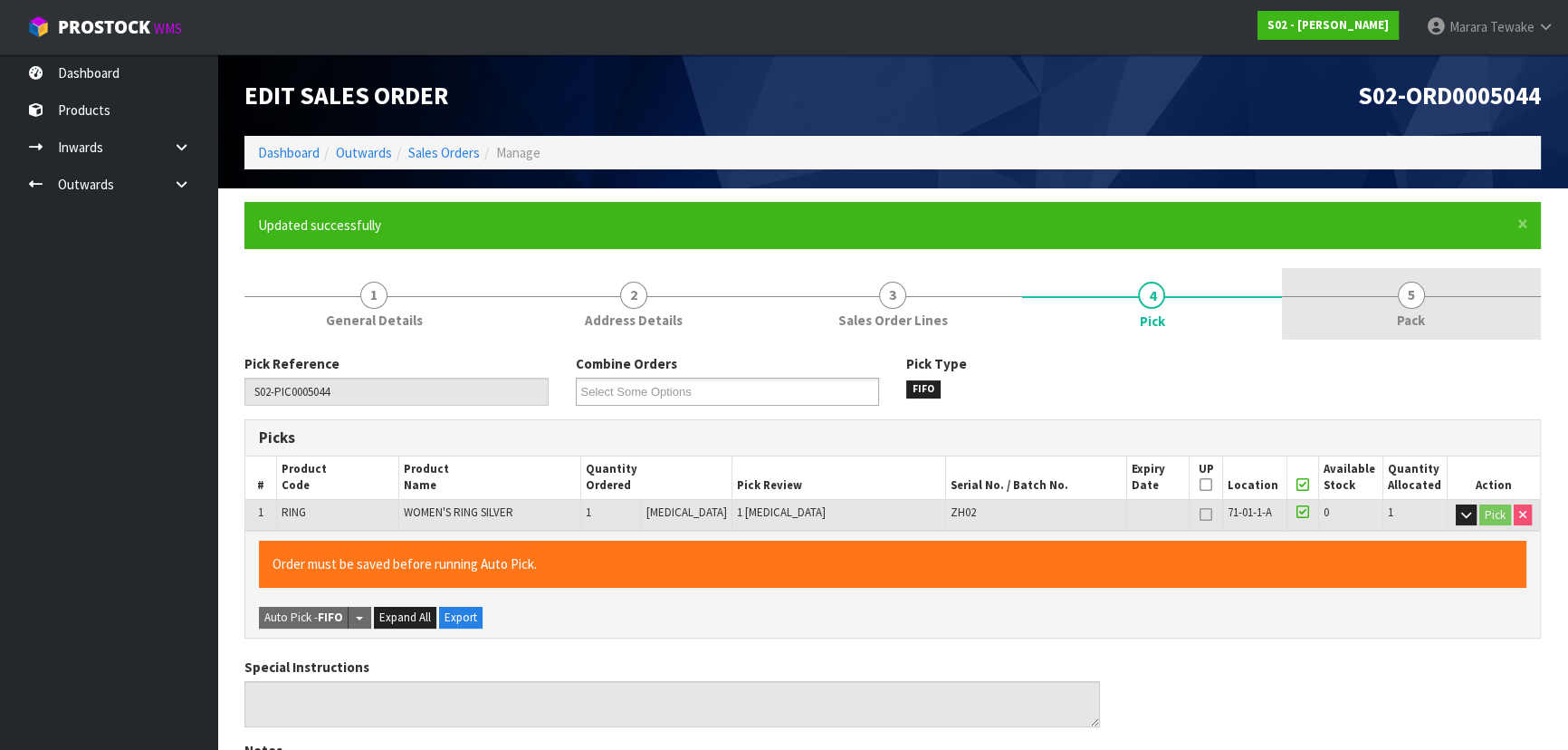
type input "Marara Tewake"
type input "2025-10-13T09:24:23"
drag, startPoint x: 1434, startPoint y: 307, endPoint x: 1380, endPoint y: 318, distance: 55.1
click at [1434, 306] on link "5 Pack" at bounding box center [1412, 303] width 259 height 71
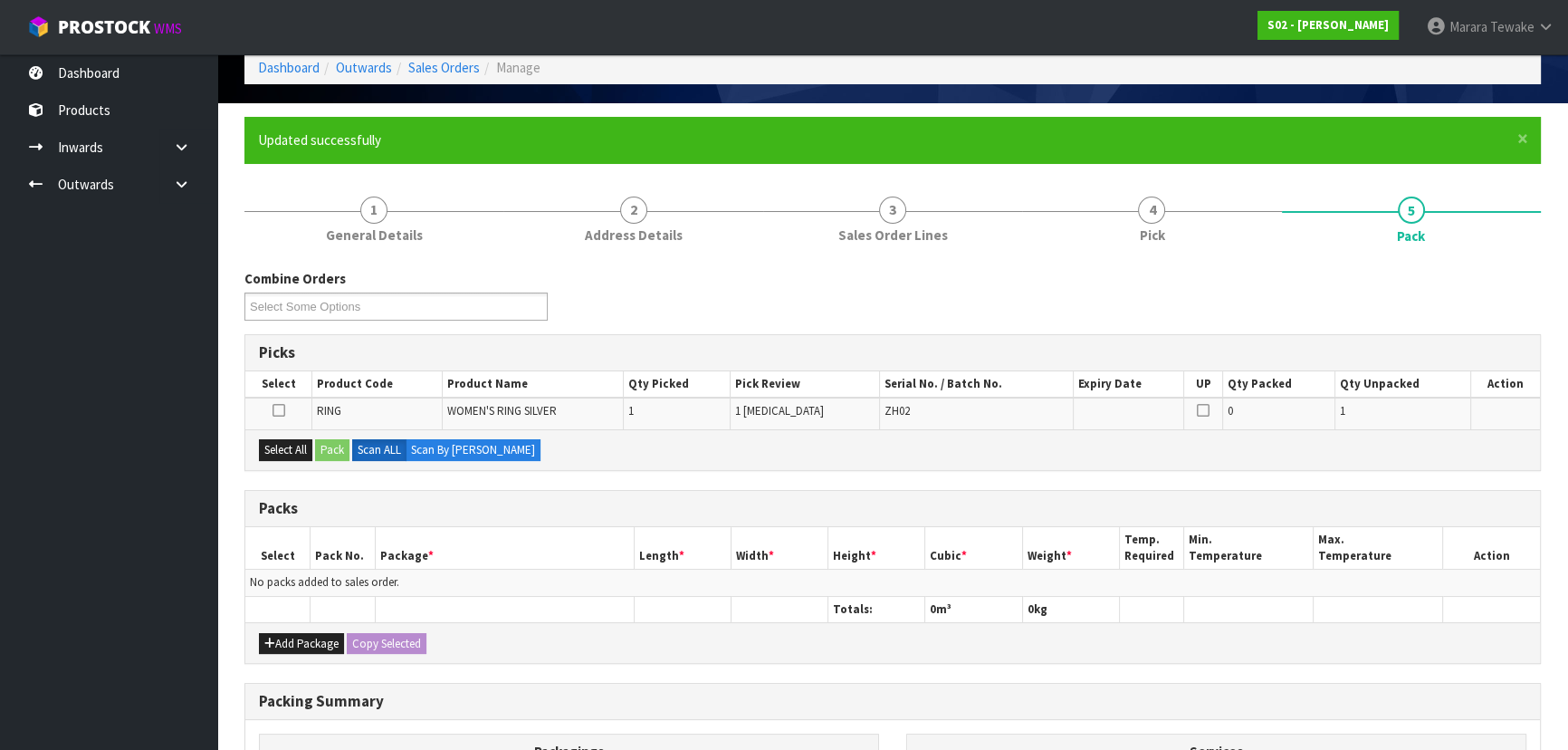
scroll to position [164, 0]
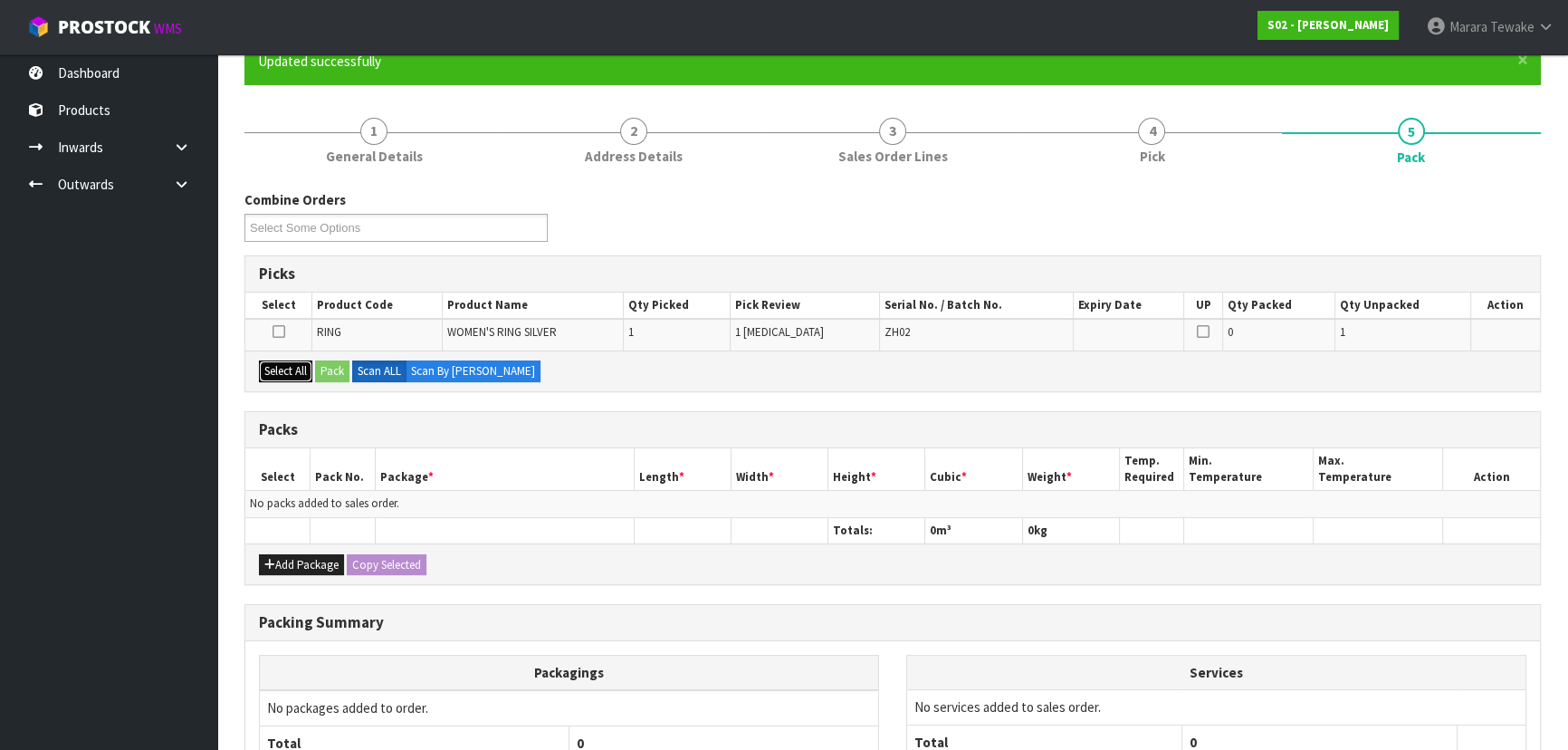
drag, startPoint x: 306, startPoint y: 366, endPoint x: 327, endPoint y: 364, distance: 21.1
click at [307, 365] on button "Select All" at bounding box center [286, 372] width 54 height 22
click at [328, 364] on button "Pack" at bounding box center [332, 372] width 34 height 22
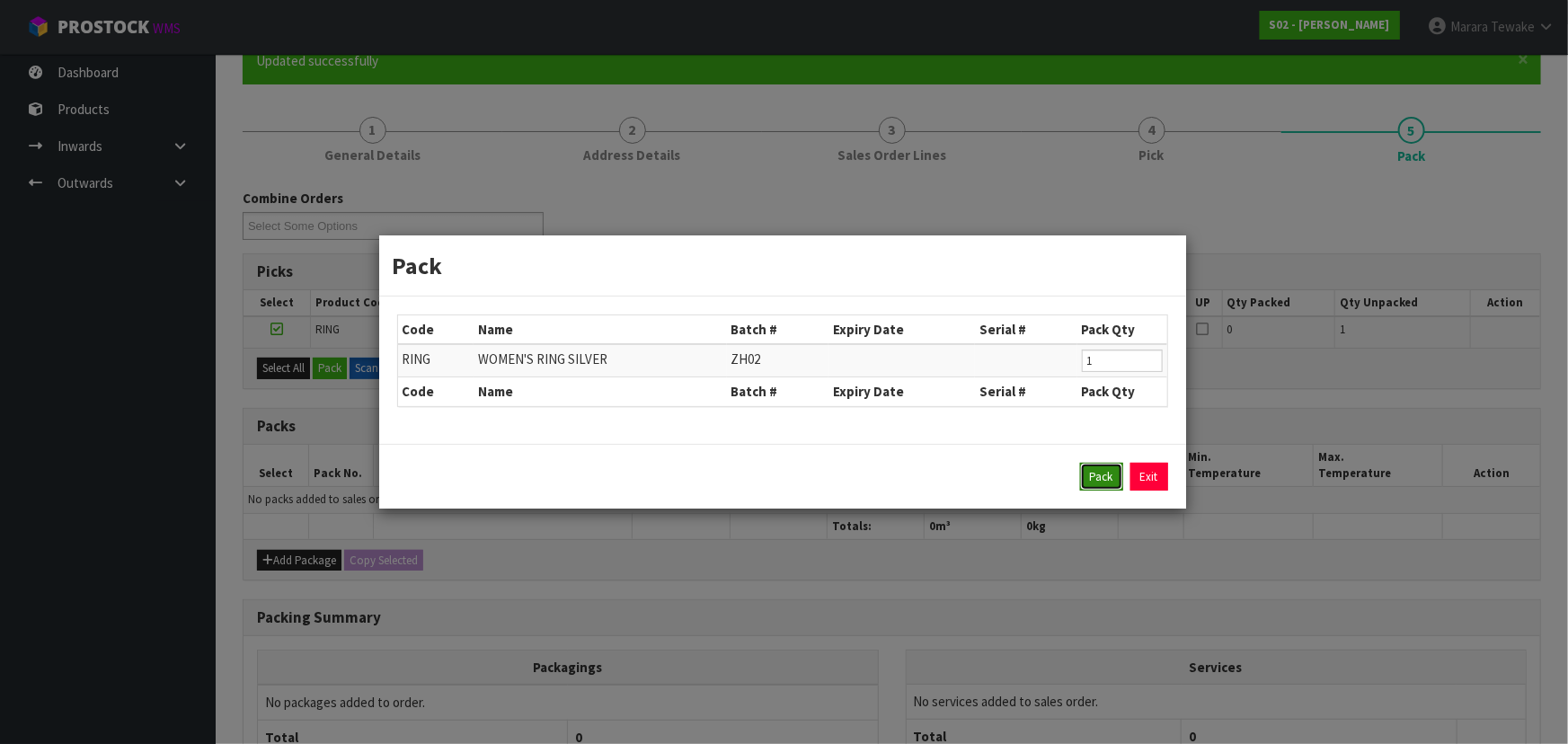
drag, startPoint x: 1087, startPoint y: 470, endPoint x: 1045, endPoint y: 467, distance: 42.1
click at [1086, 469] on button "Pack" at bounding box center [1101, 476] width 43 height 28
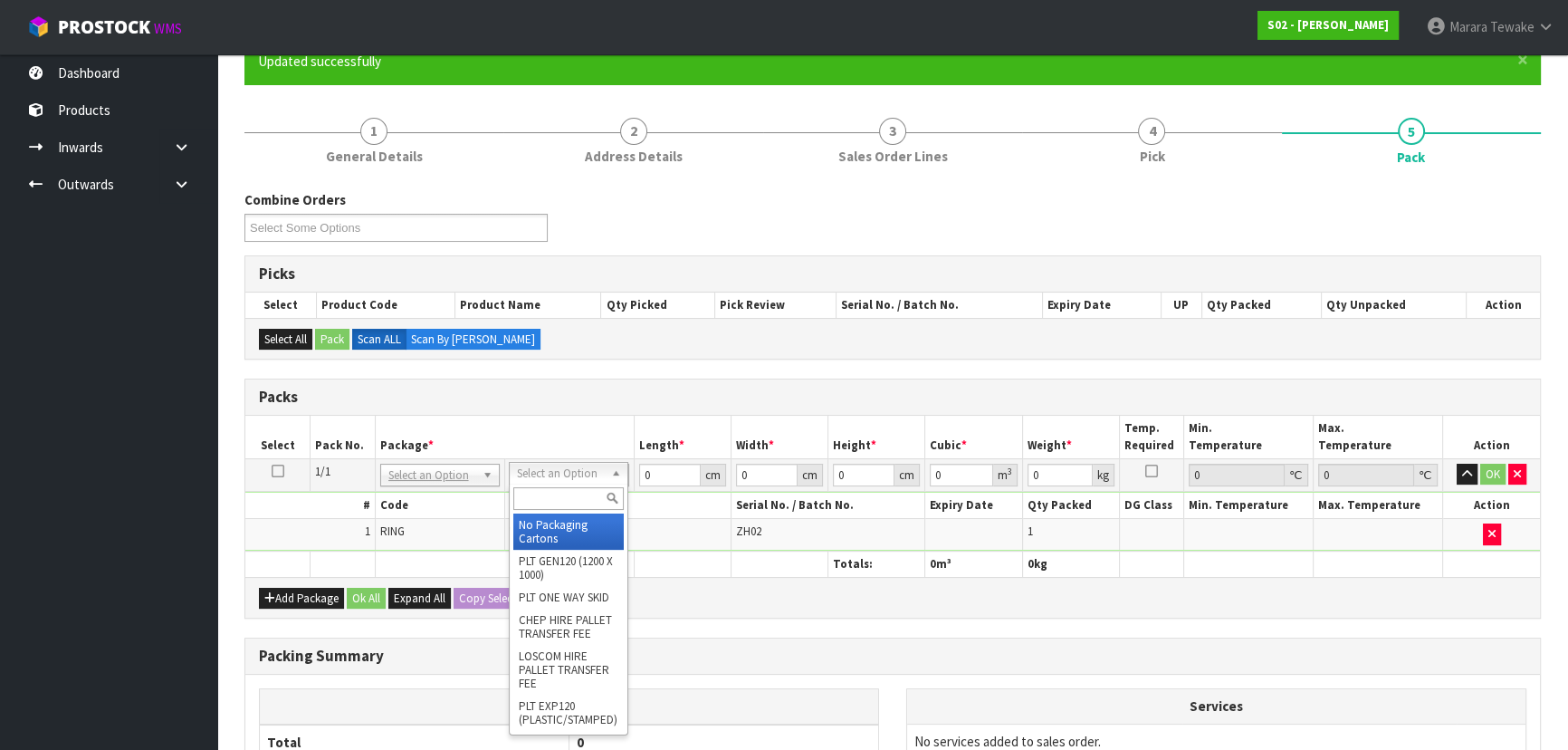
click at [557, 498] on input "text" at bounding box center [568, 498] width 110 height 22
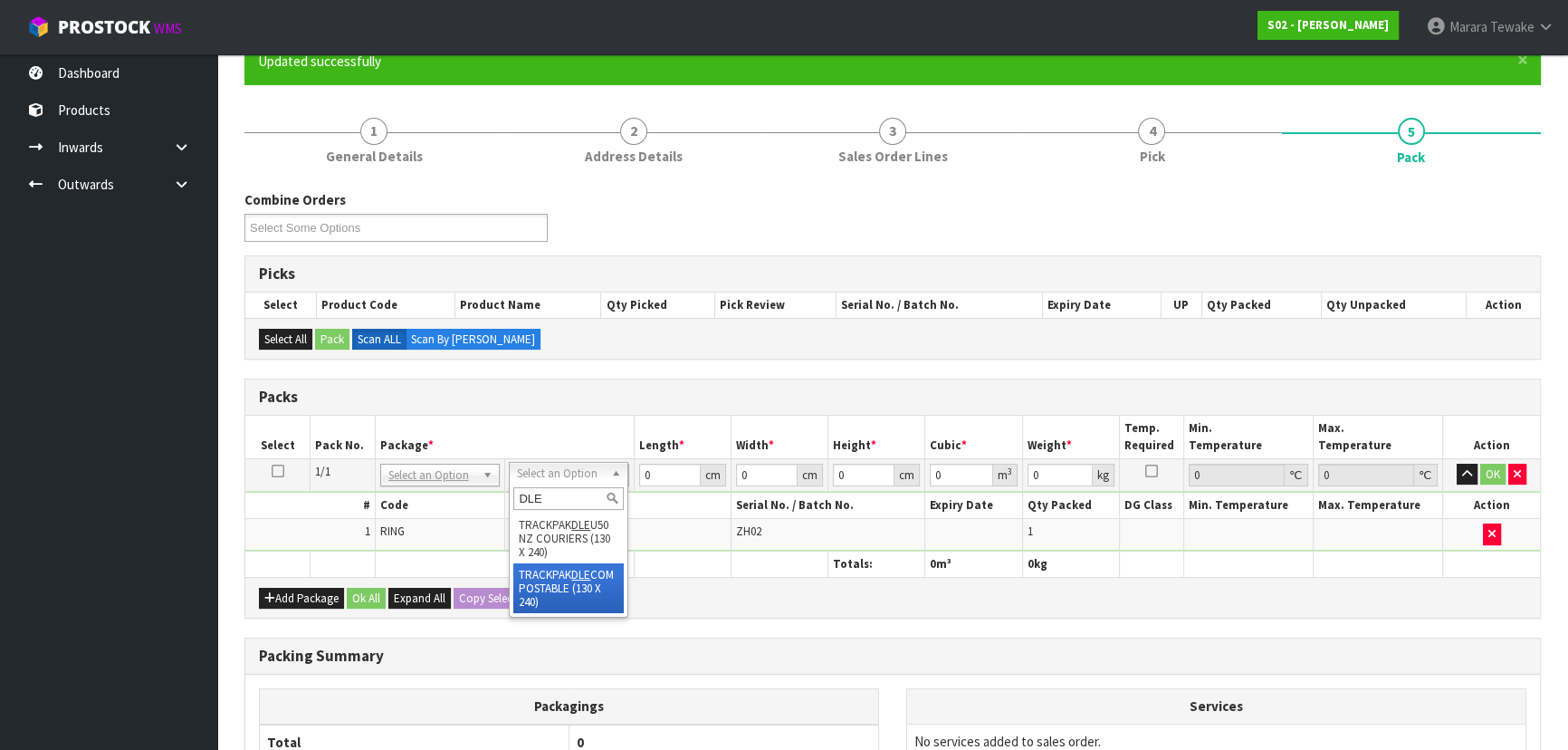
type input "DLE"
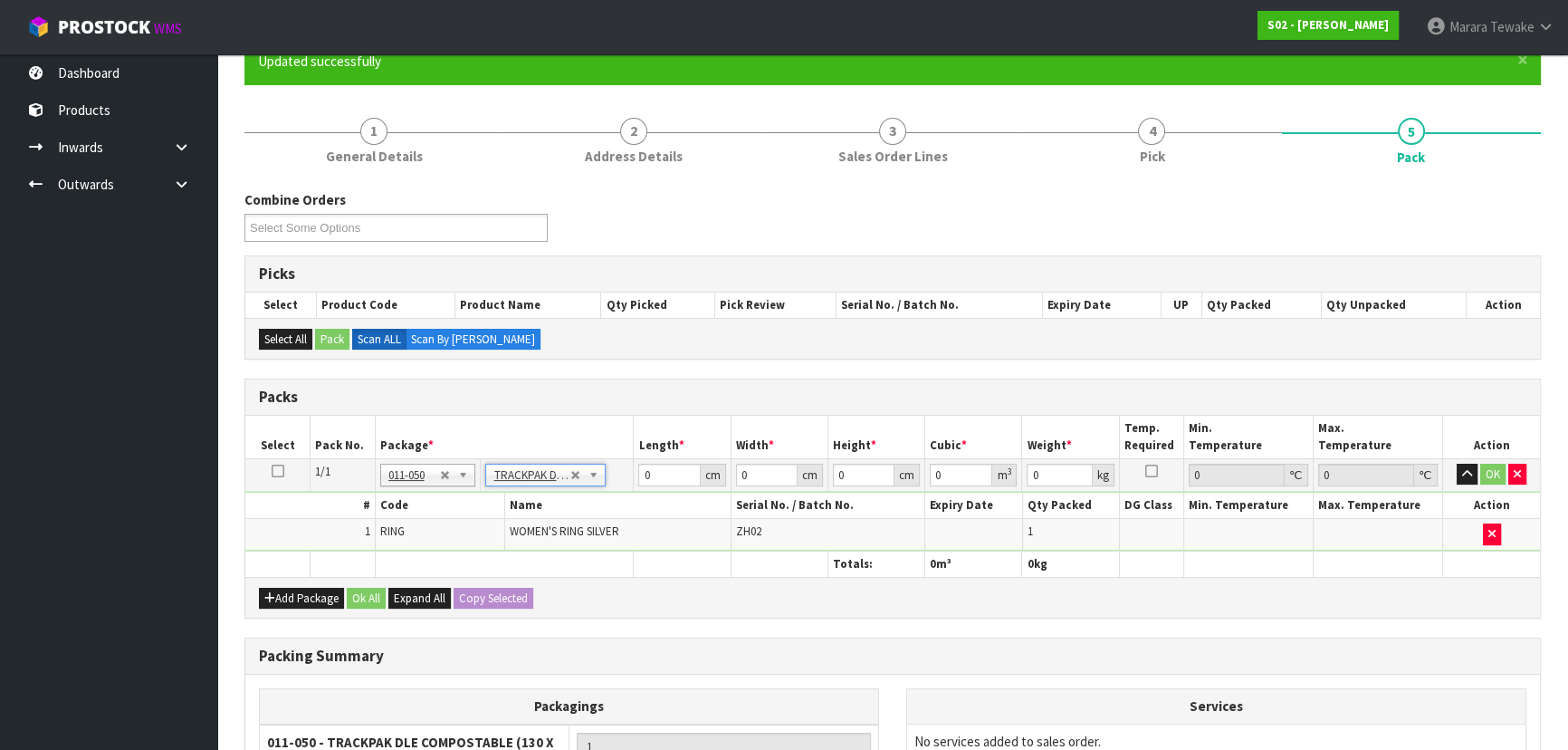
type input "13"
type input "24"
type input "0.01"
type input "0.000003"
type input "0.11"
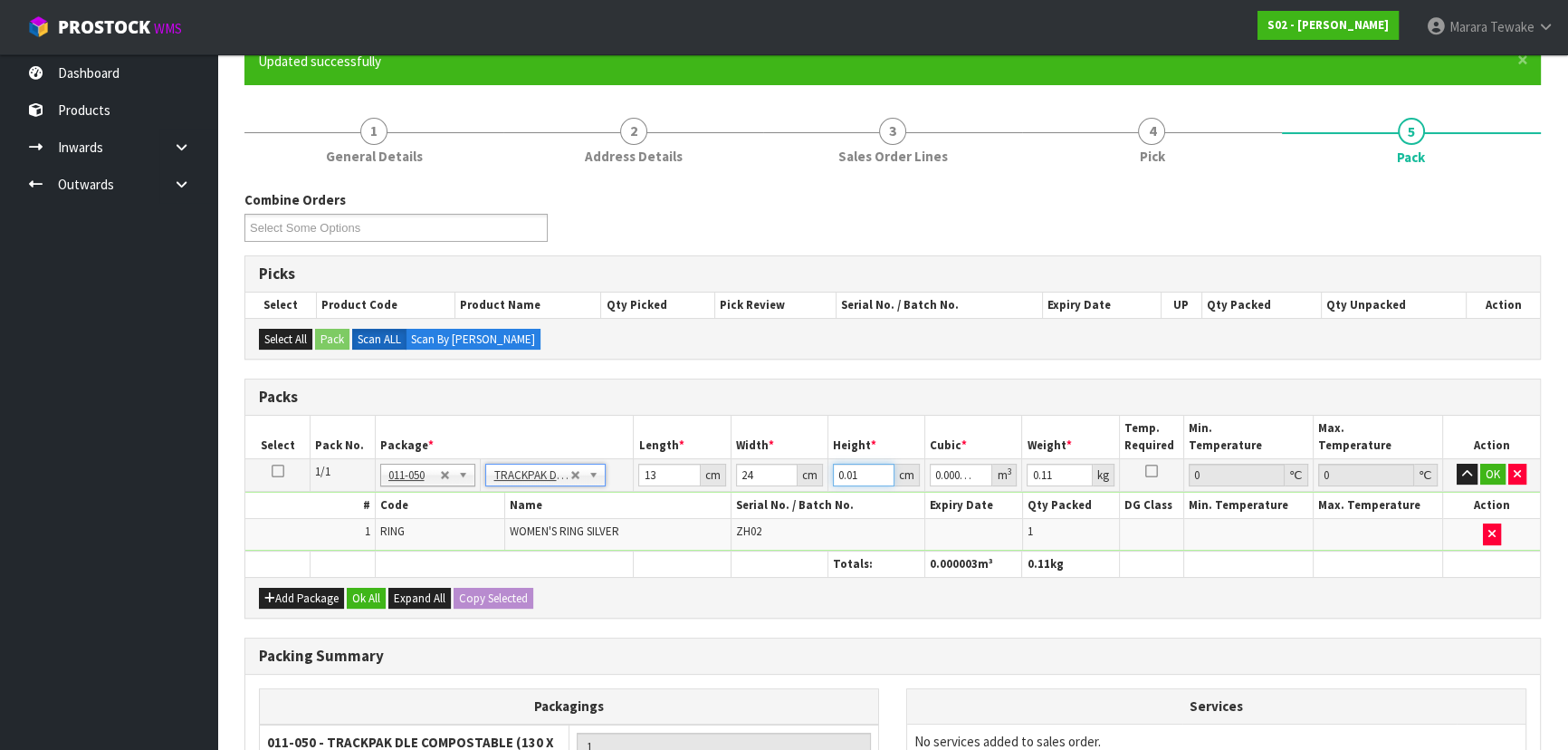
drag, startPoint x: 864, startPoint y: 480, endPoint x: 851, endPoint y: 481, distance: 13.0
click at [851, 481] on input "0.01" at bounding box center [864, 474] width 62 height 22
click at [868, 473] on input "0.01" at bounding box center [864, 474] width 62 height 22
drag, startPoint x: 865, startPoint y: 472, endPoint x: 832, endPoint y: 474, distance: 33.1
click at [833, 474] on input "0.01" at bounding box center [864, 474] width 62 height 22
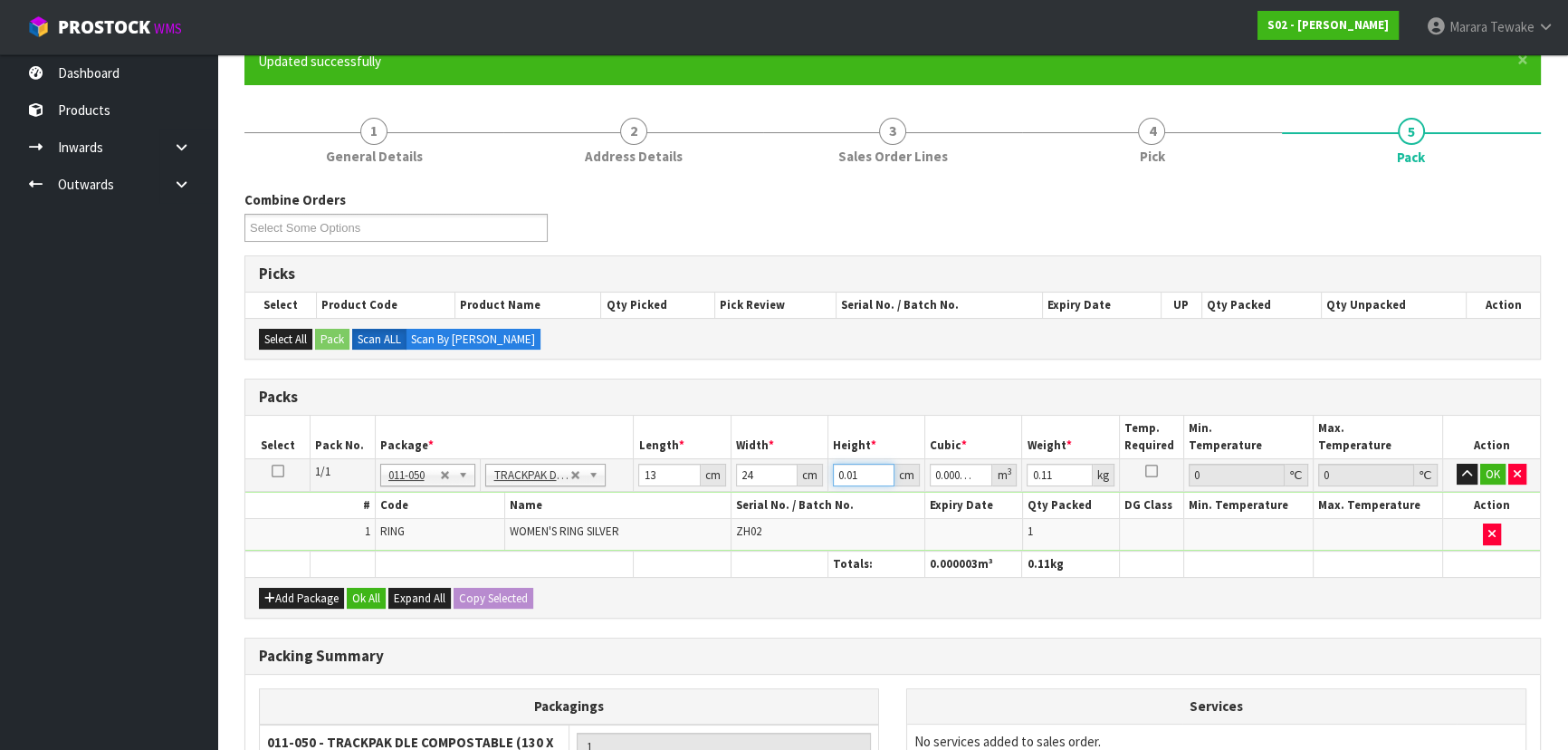
type input "6"
type input "0.001872"
type input "6"
click at [1496, 467] on button "OK" at bounding box center [1492, 474] width 25 height 22
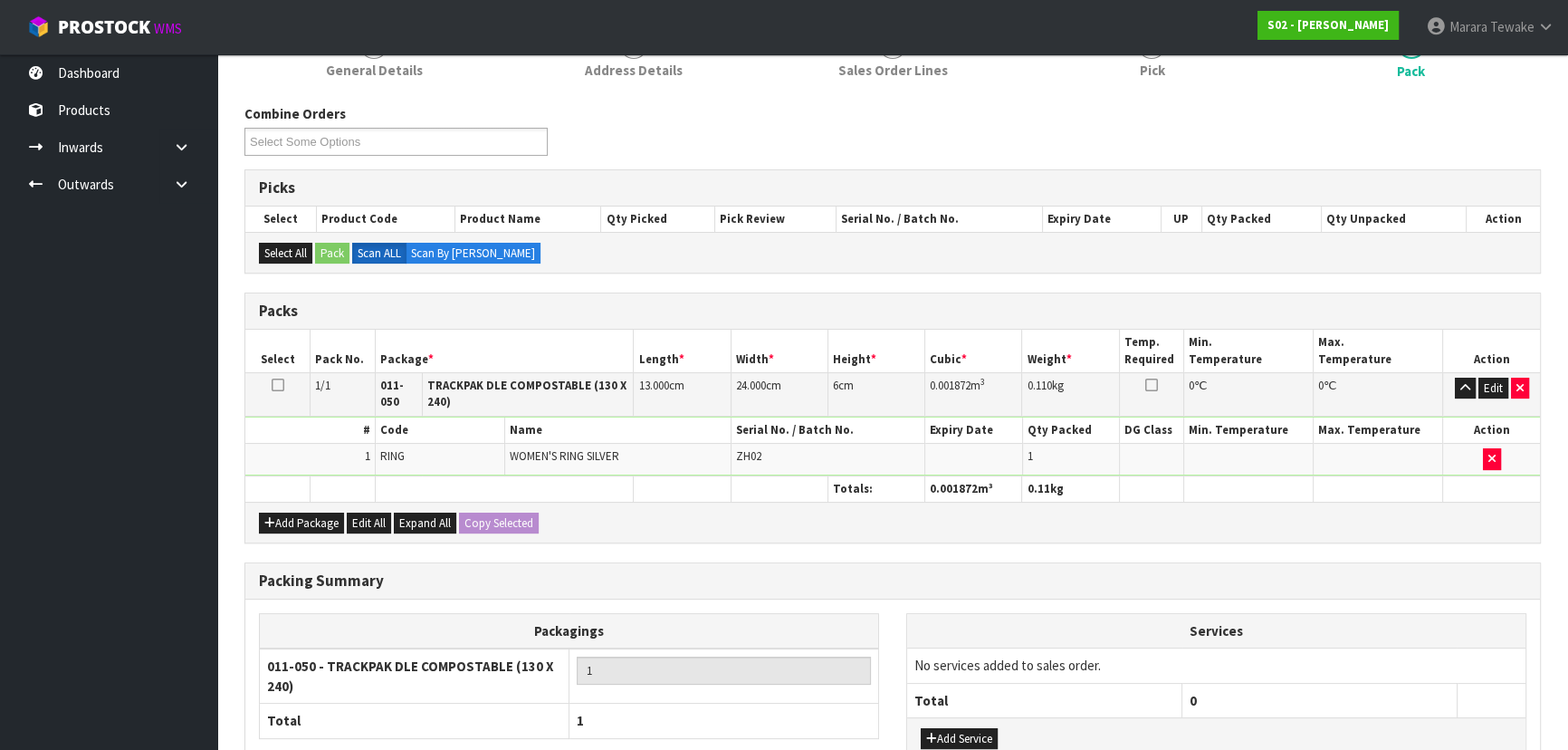
scroll to position [394, 0]
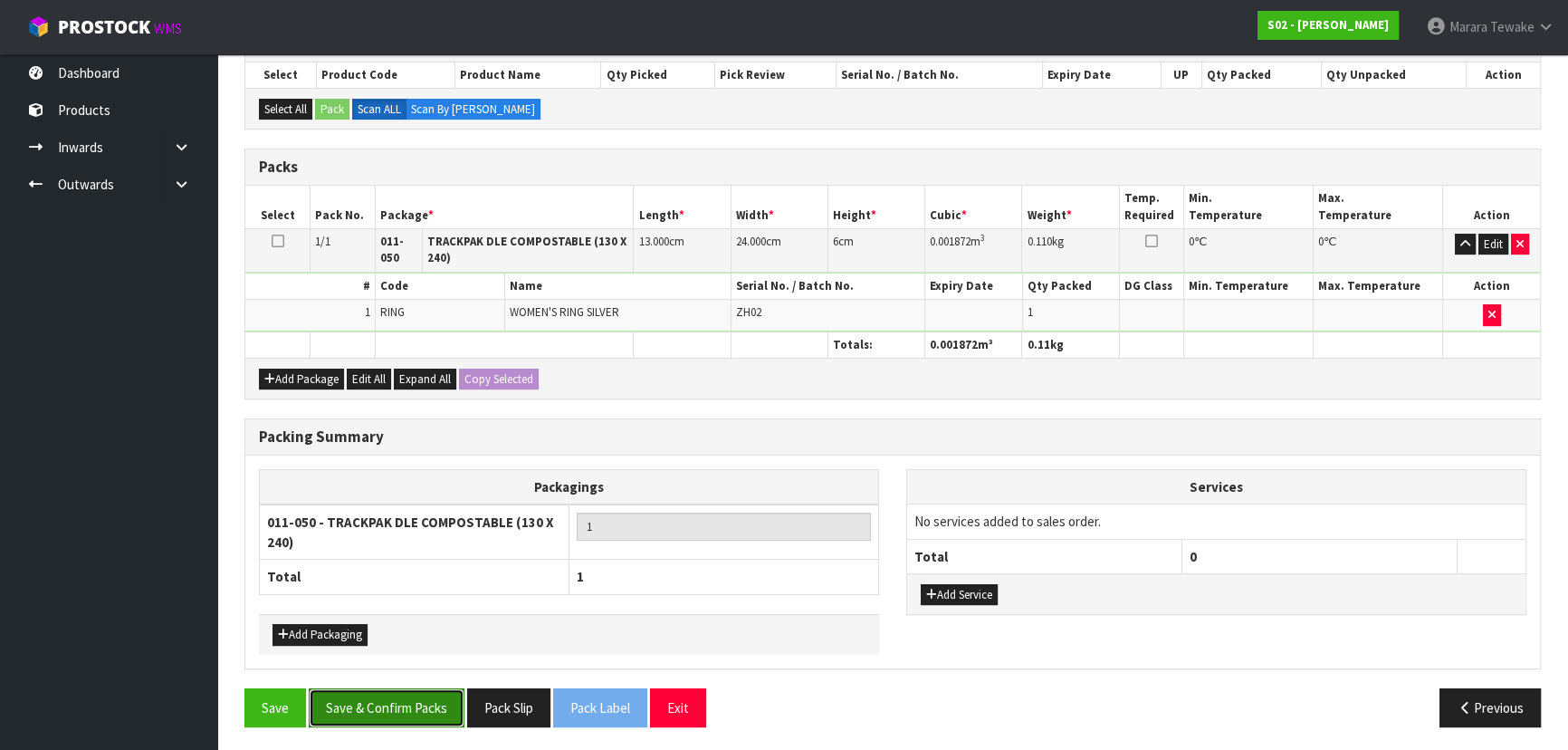
click at [381, 691] on button "Save & Confirm Packs" at bounding box center [386, 707] width 155 height 39
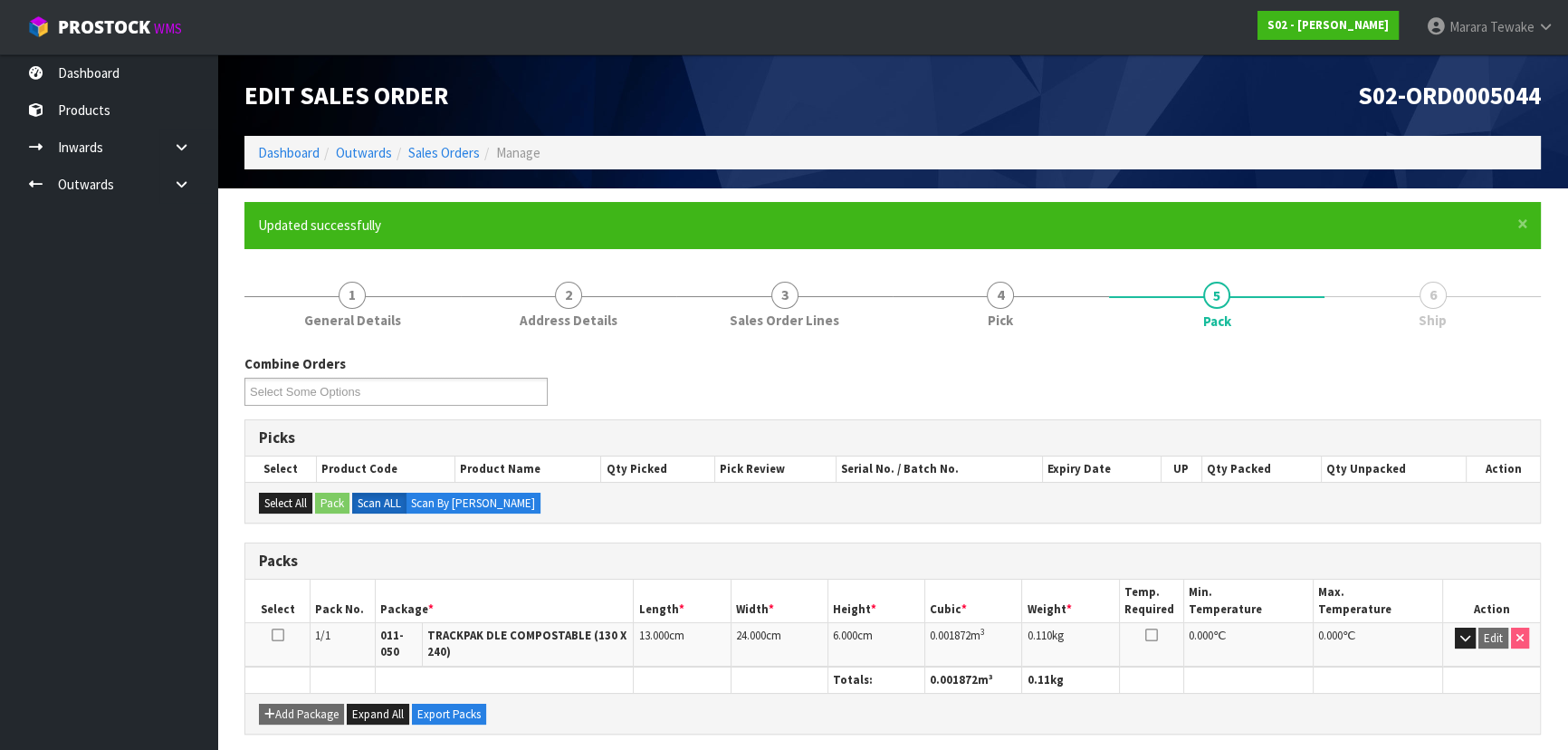
scroll to position [295, 0]
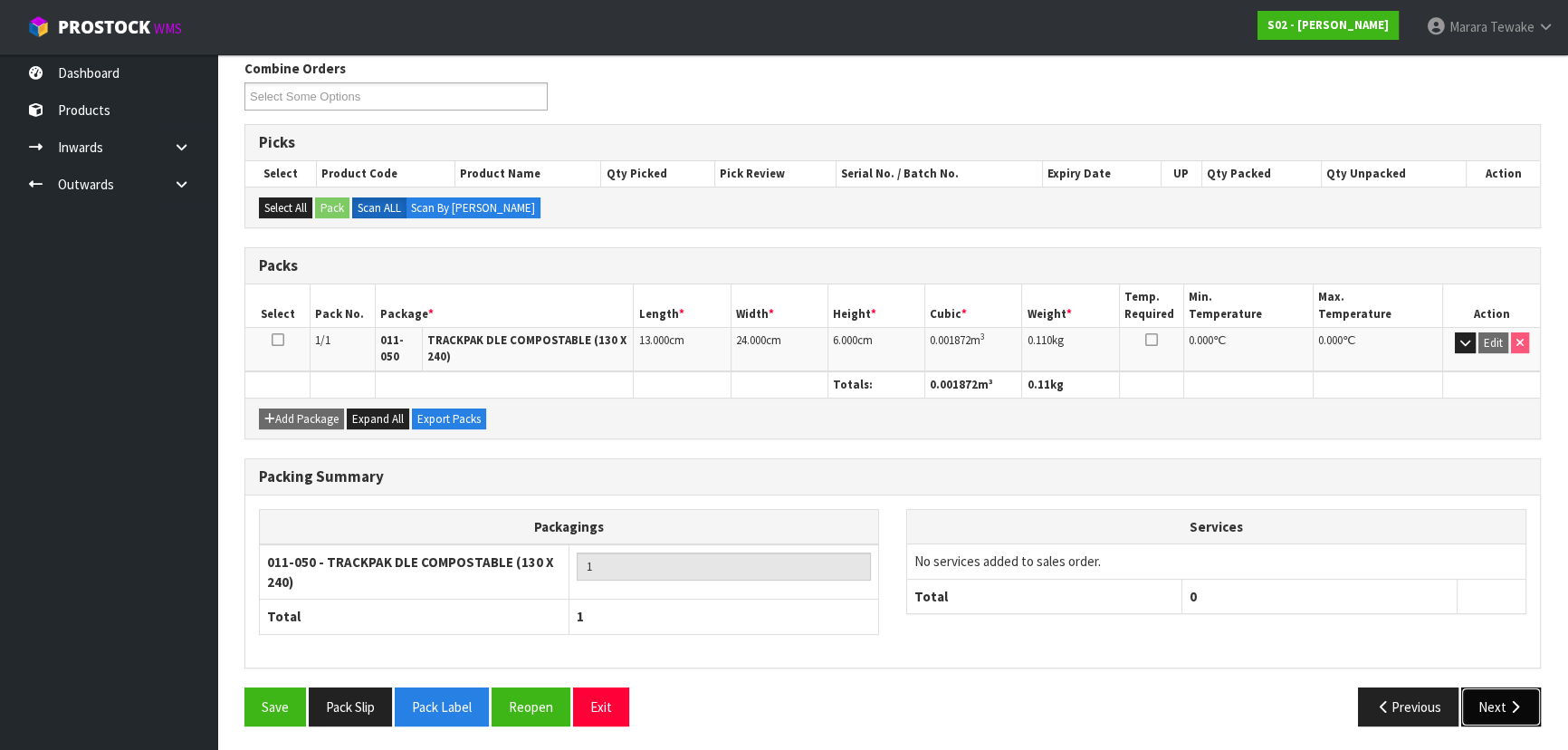
click at [1512, 700] on icon "button" at bounding box center [1515, 707] width 18 height 14
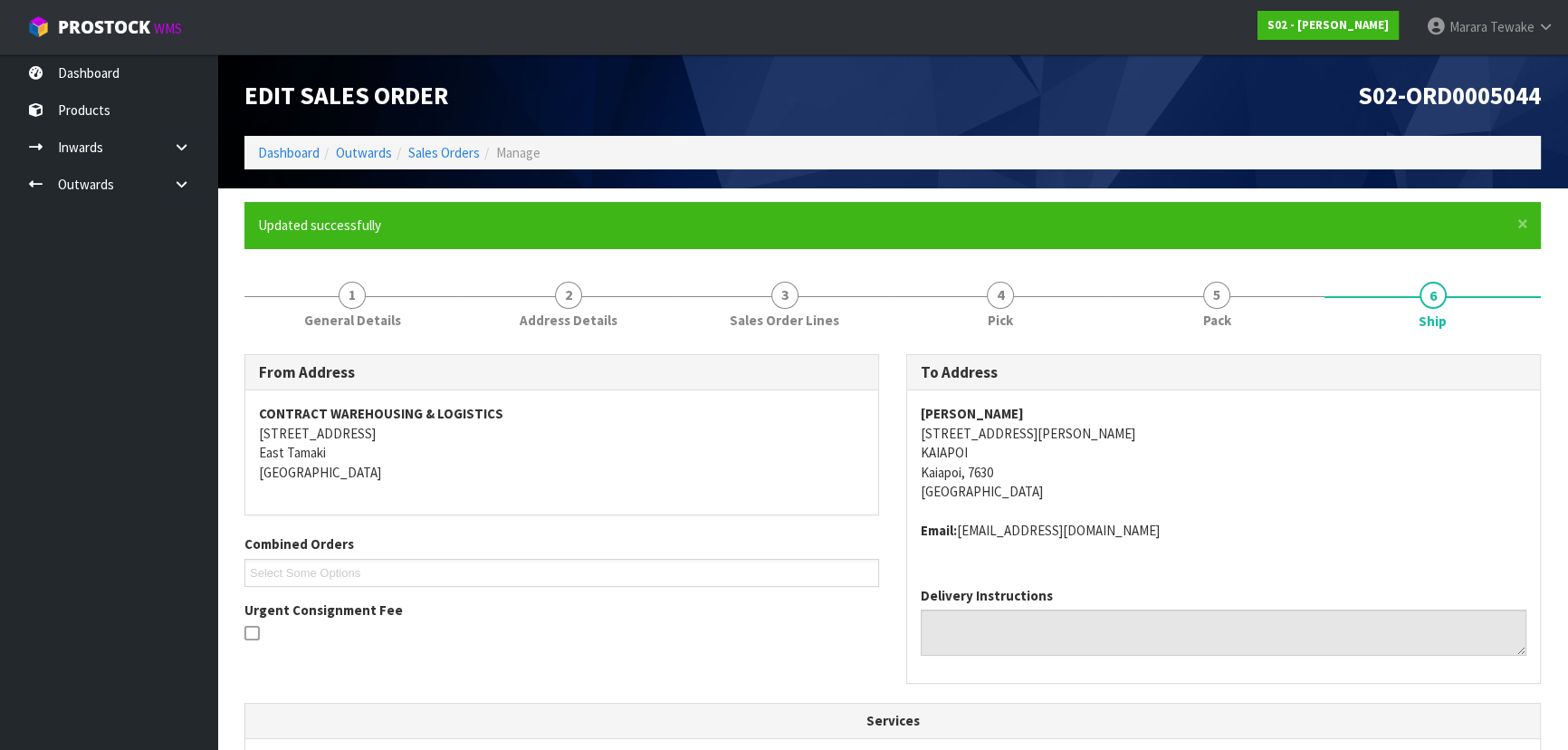
scroll to position [474, 0]
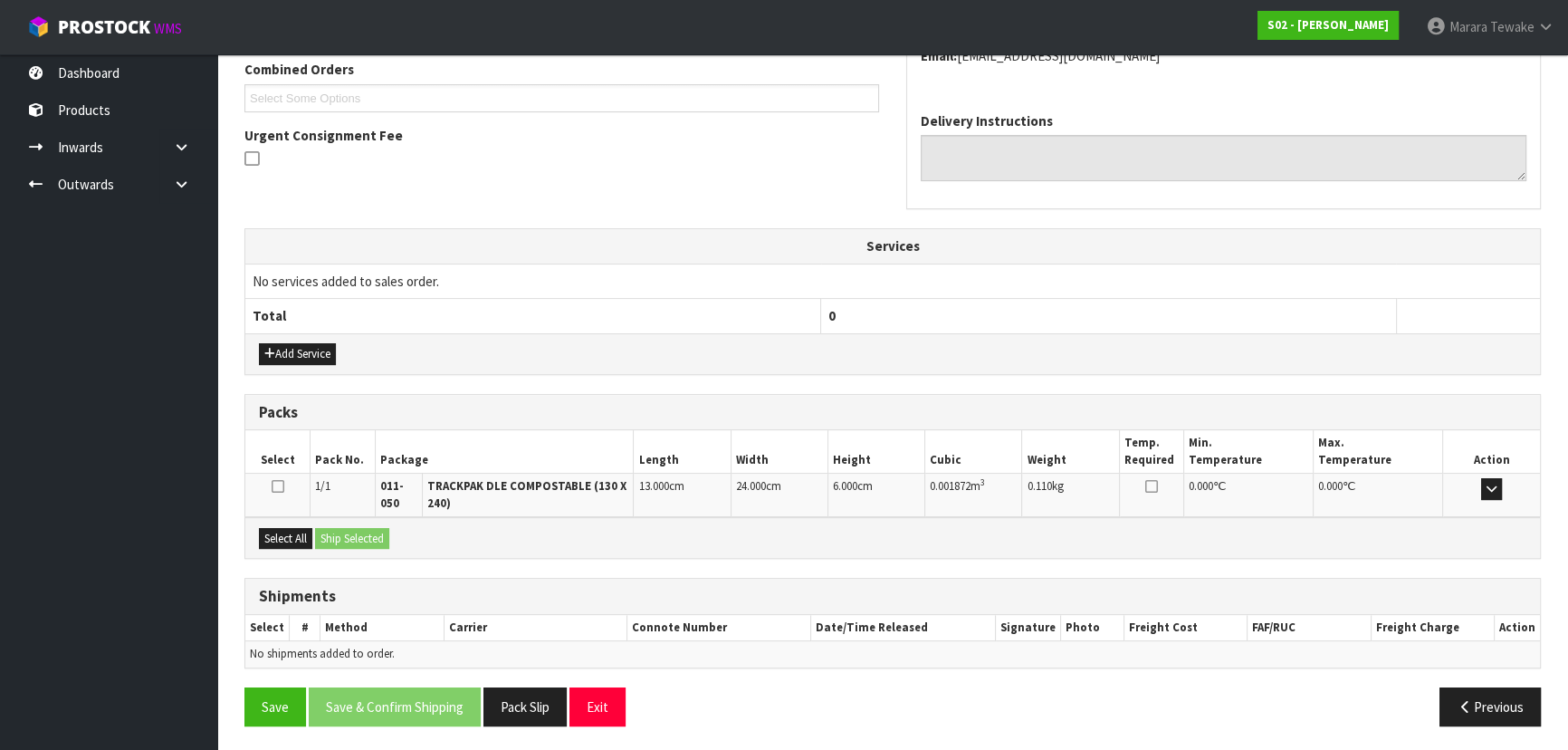
click at [289, 521] on div "Select All Ship Selected" at bounding box center [892, 537] width 1294 height 41
click at [294, 535] on button "Select All" at bounding box center [286, 539] width 54 height 22
click at [345, 535] on button "Ship Selected" at bounding box center [352, 539] width 74 height 22
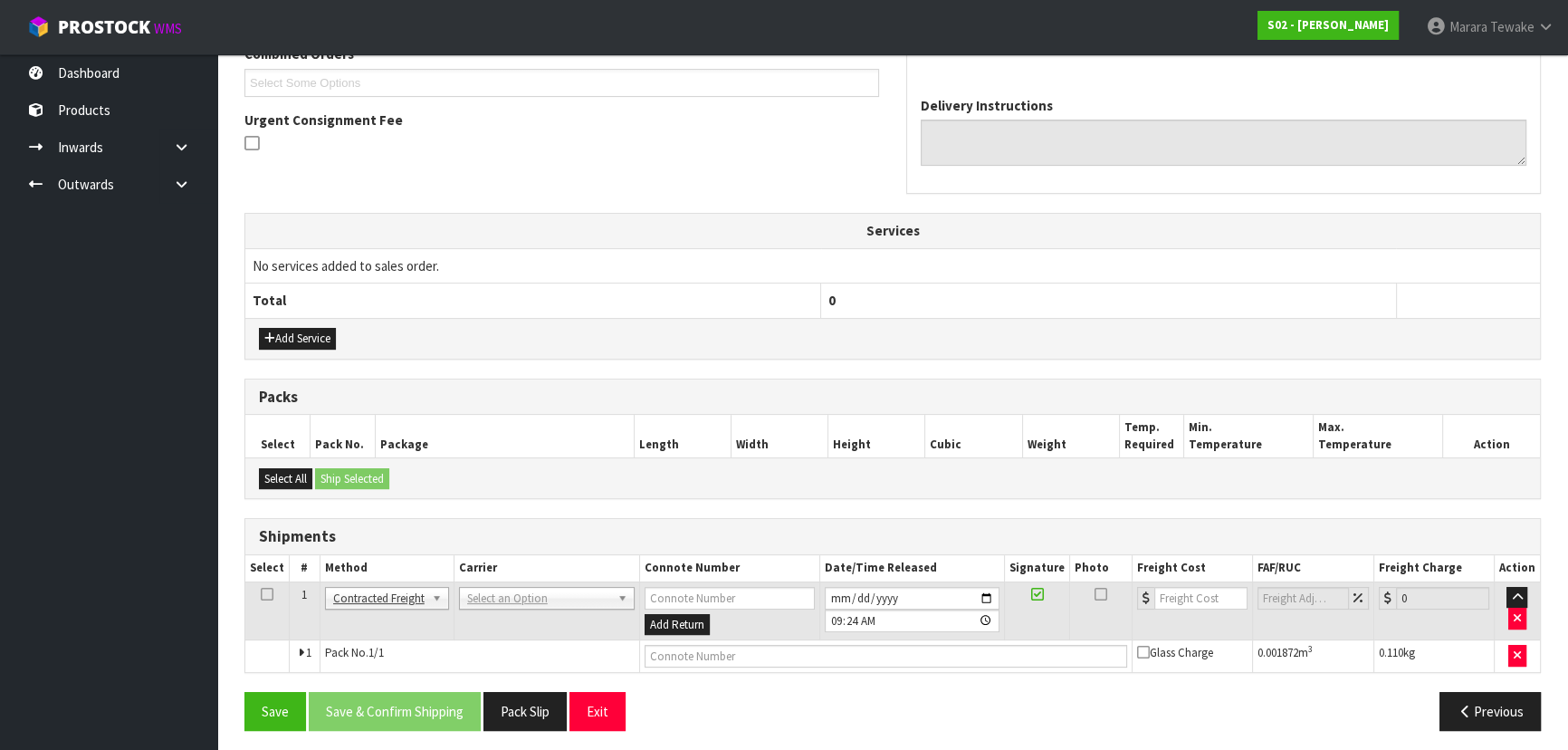
scroll to position [495, 0]
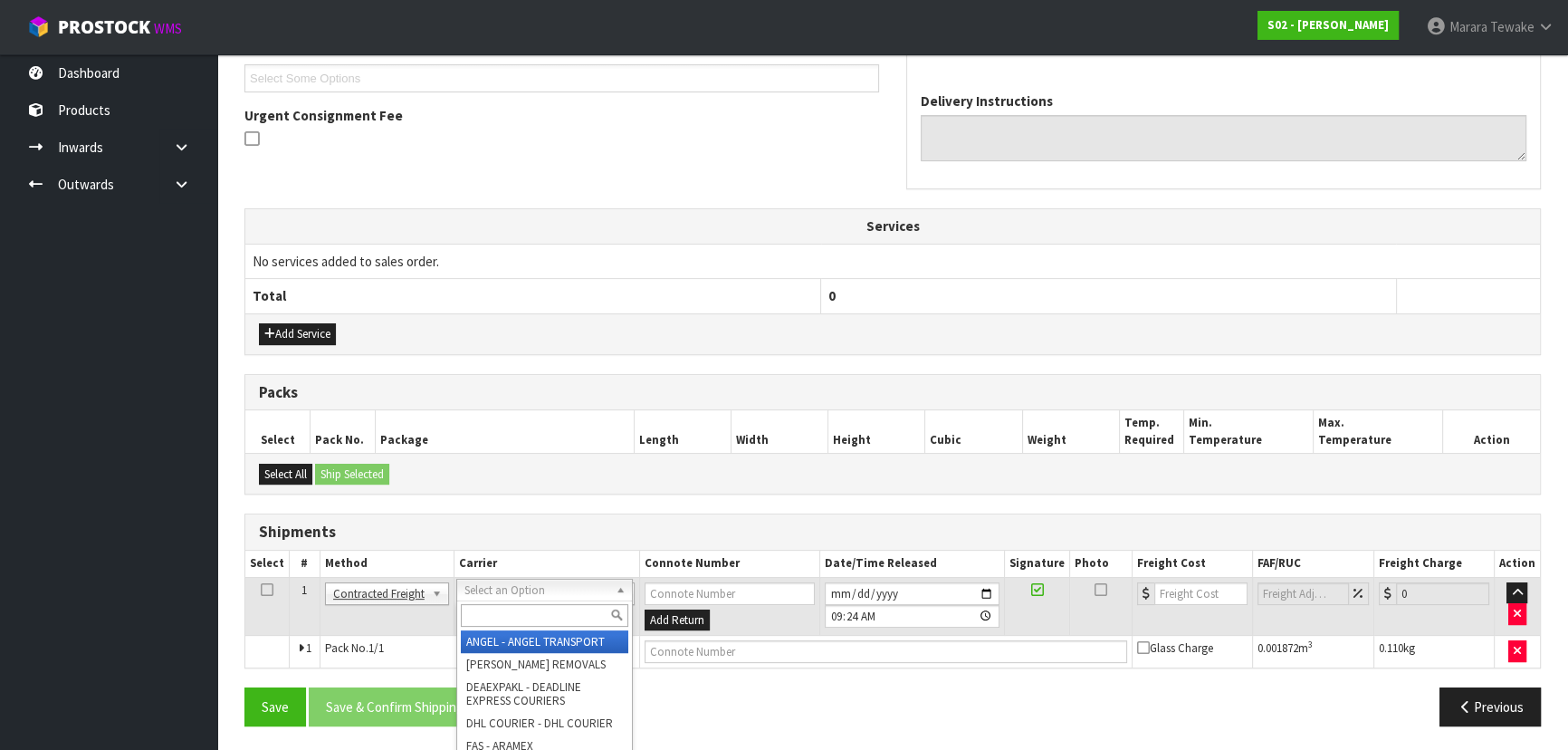
click at [527, 607] on input "text" at bounding box center [544, 615] width 167 height 22
type input "NZP"
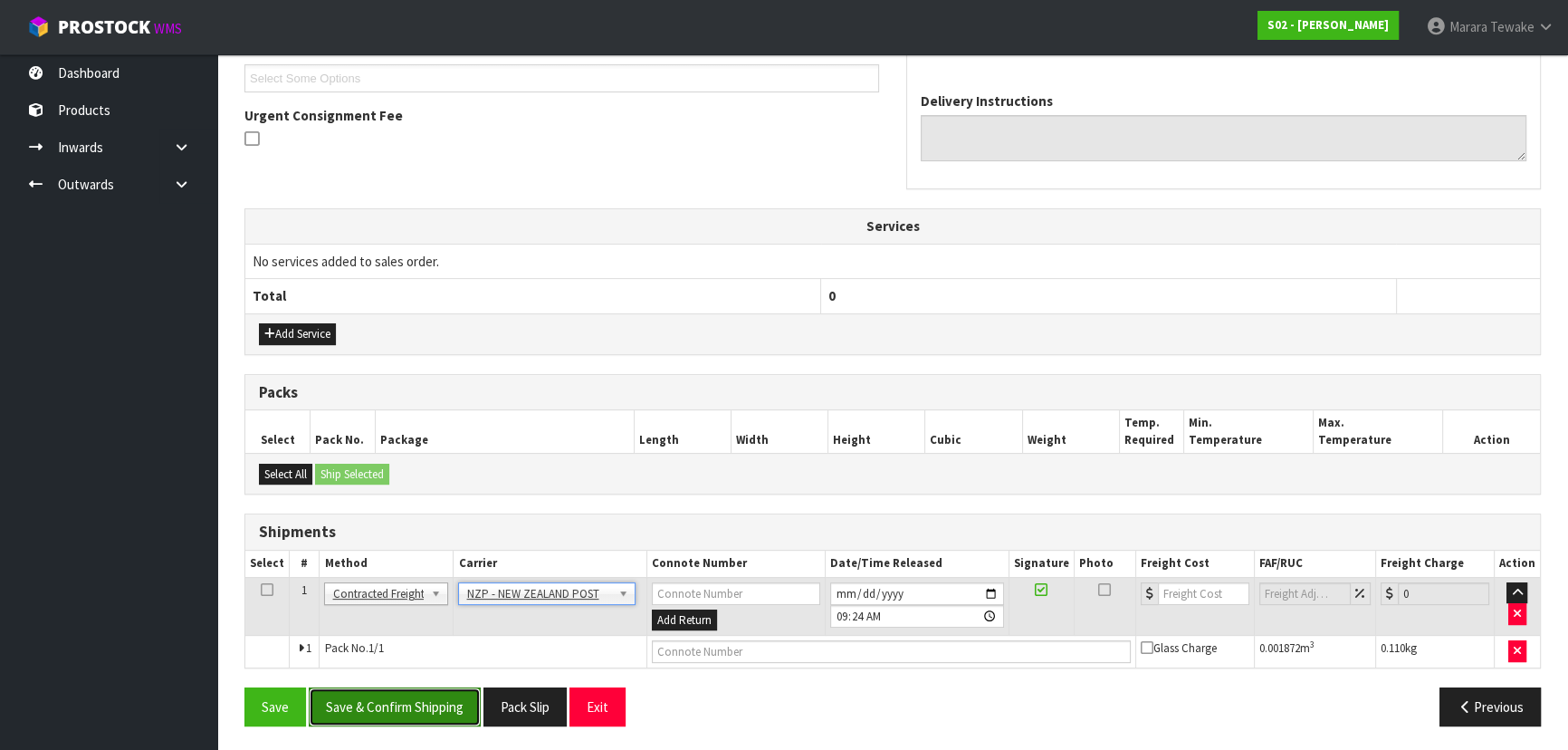
click at [394, 721] on button "Save & Confirm Shipping" at bounding box center [395, 707] width 172 height 39
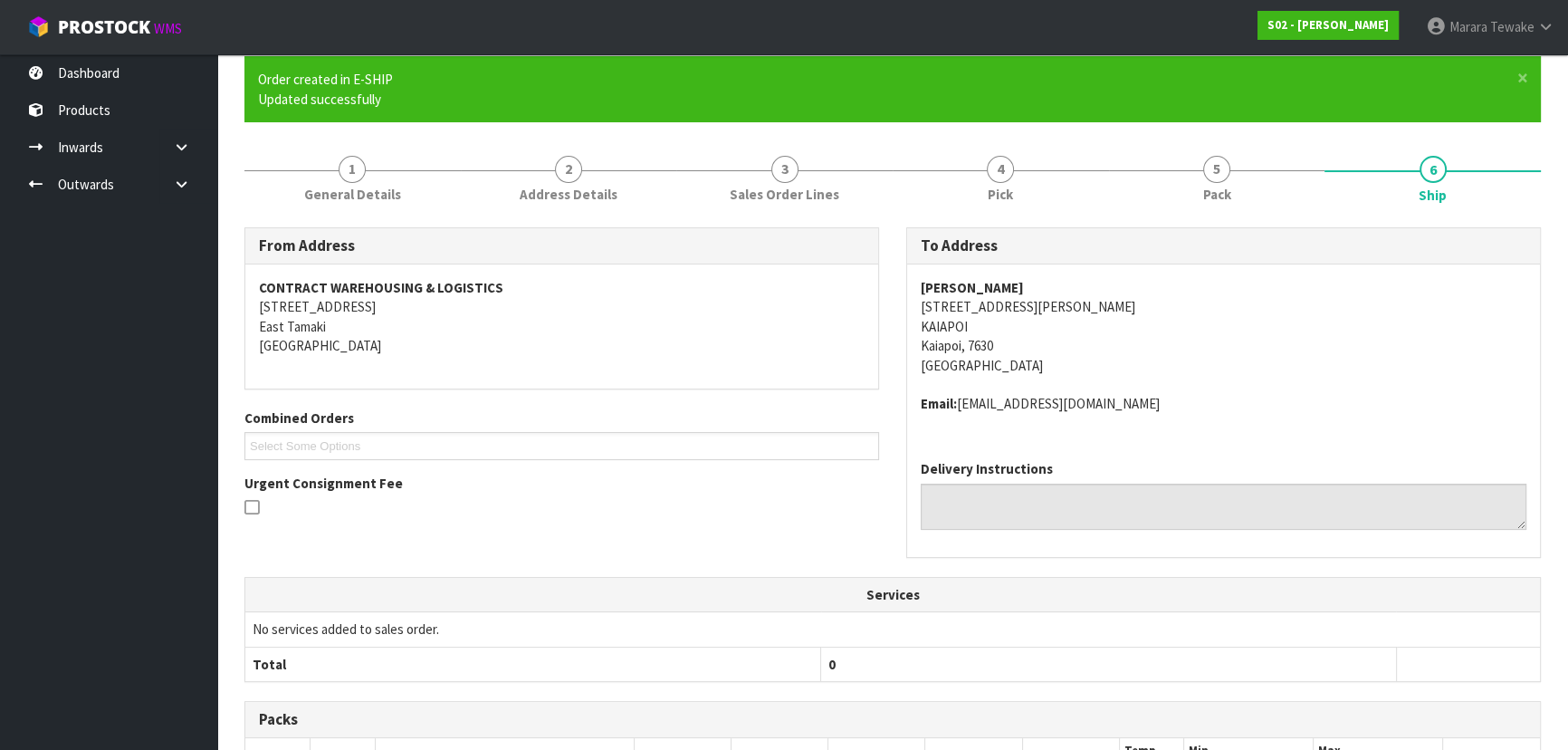
scroll to position [469, 0]
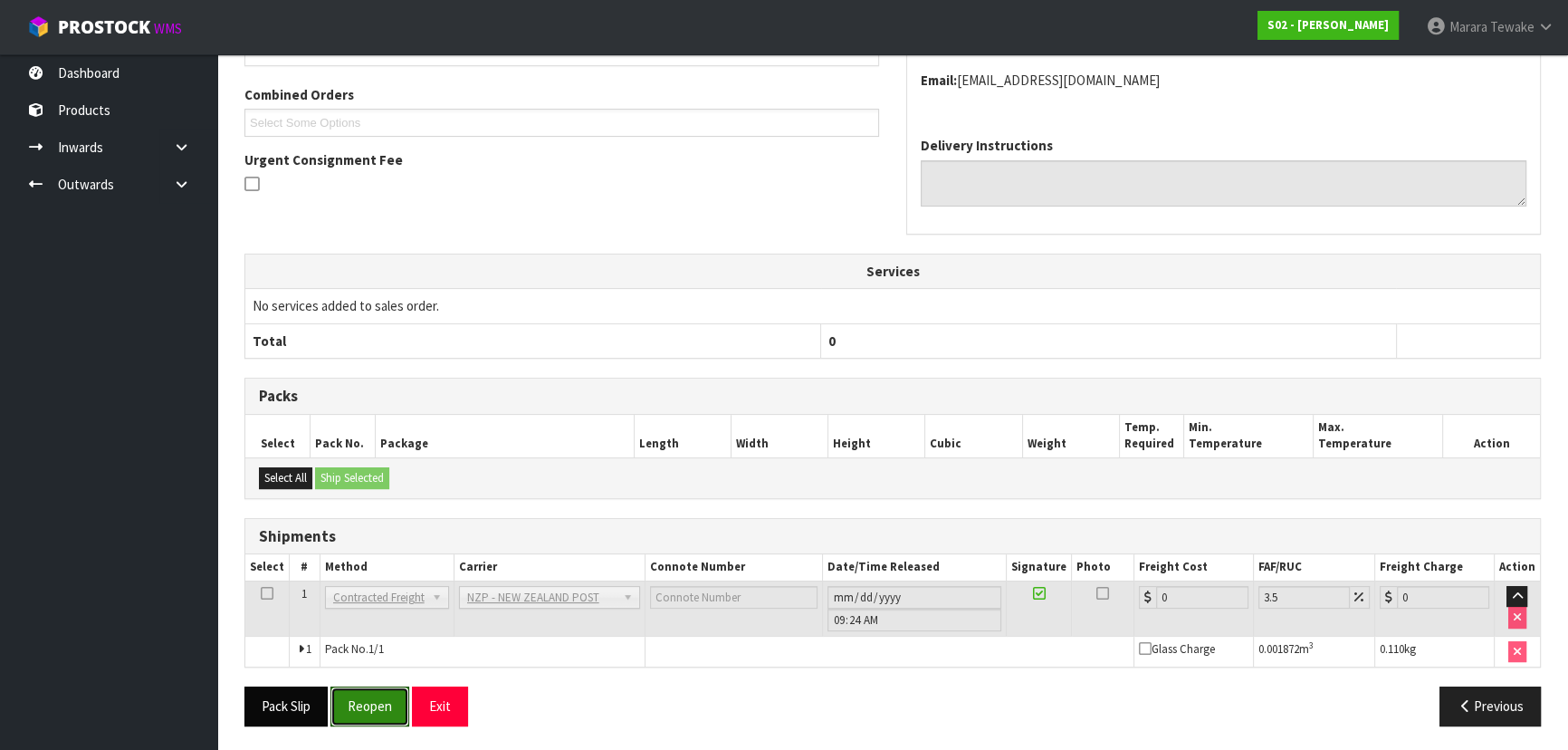
drag, startPoint x: 359, startPoint y: 708, endPoint x: 275, endPoint y: 706, distance: 84.0
click at [348, 708] on button "Reopen" at bounding box center [369, 706] width 79 height 39
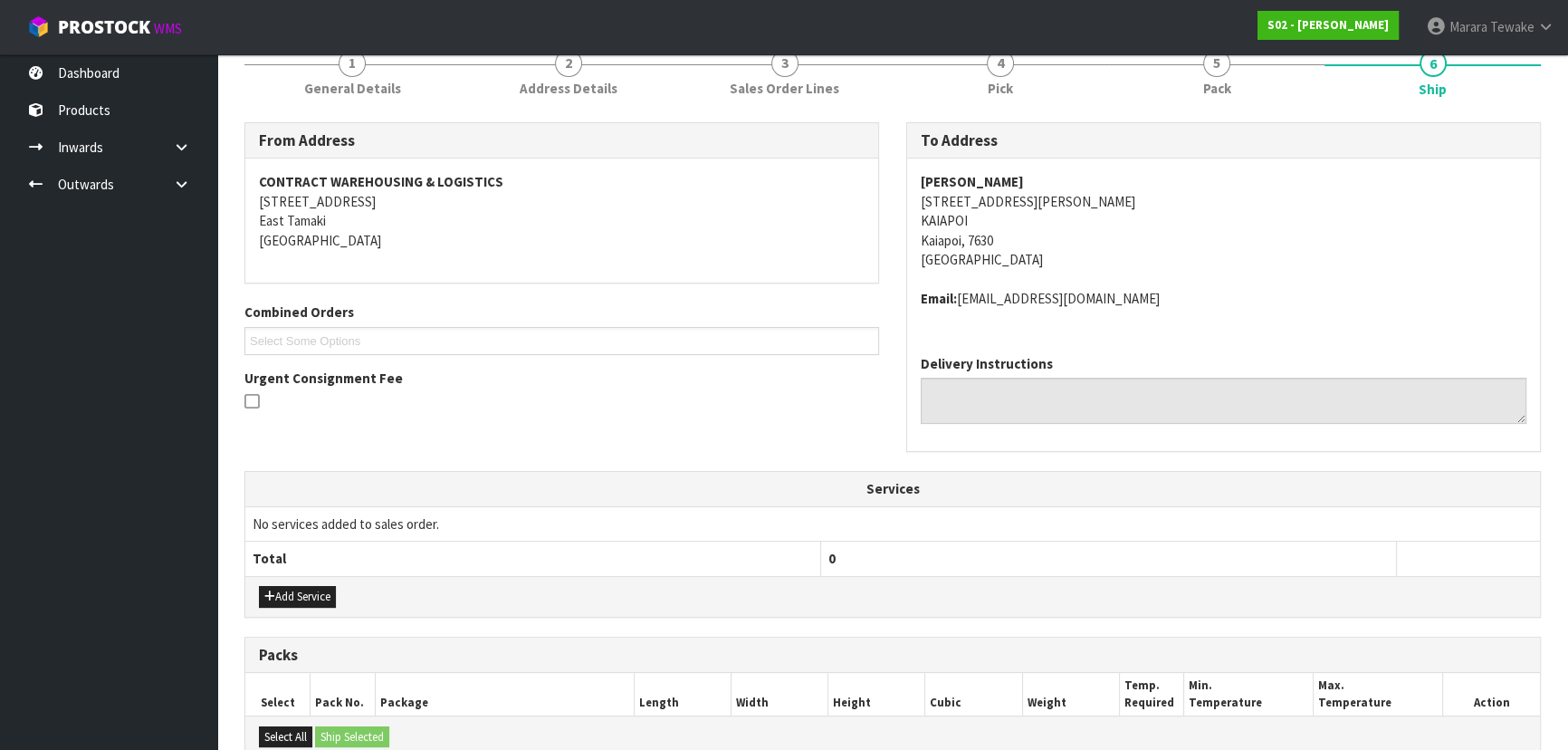
scroll to position [495, 0]
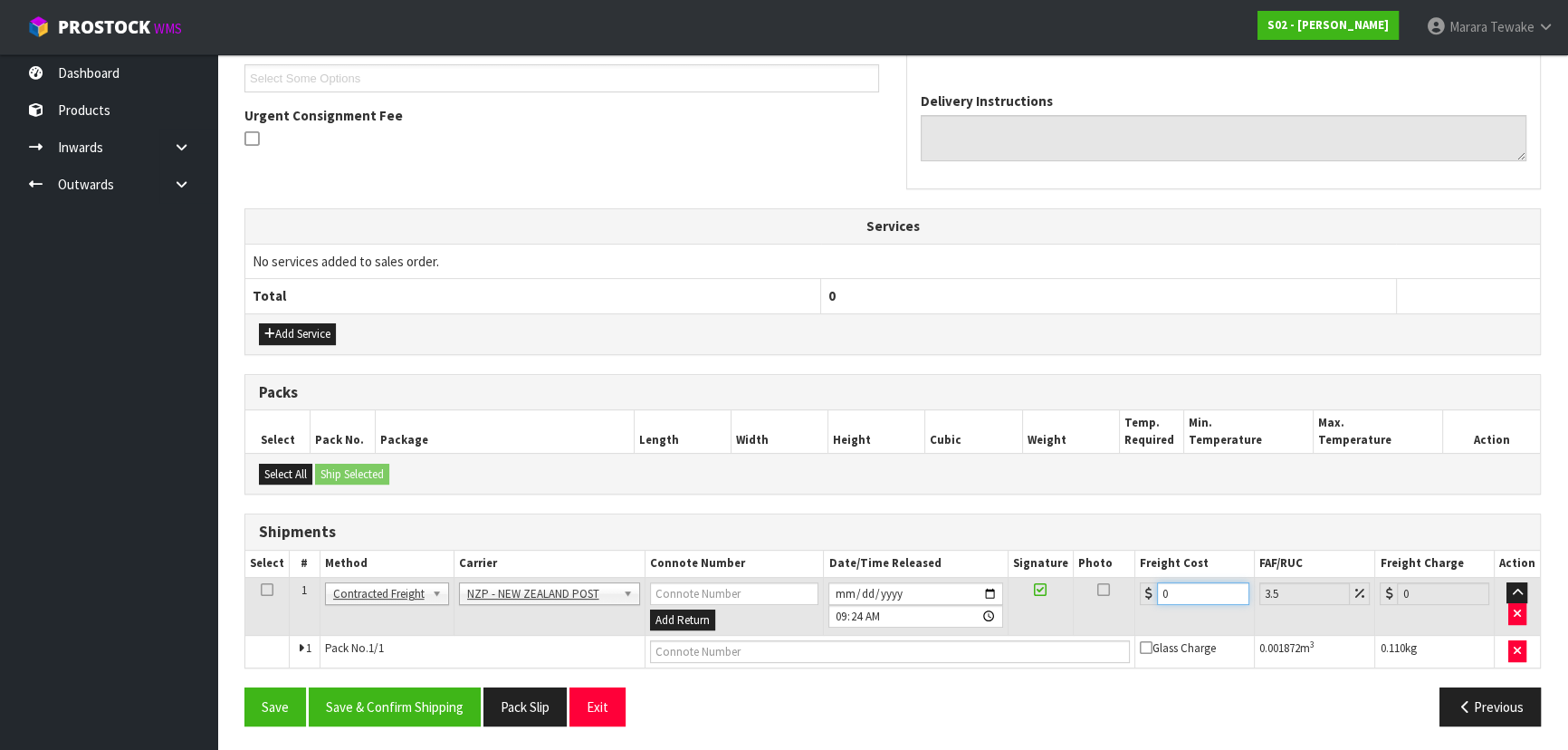
drag, startPoint x: 1156, startPoint y: 583, endPoint x: 1103, endPoint y: 549, distance: 63.0
click at [1114, 560] on table "Select # Method Carrier Connote Number Date/Time Released Signature Photo Freig…" at bounding box center [892, 609] width 1294 height 117
type input "3"
type input "3.1"
type input "3.6"
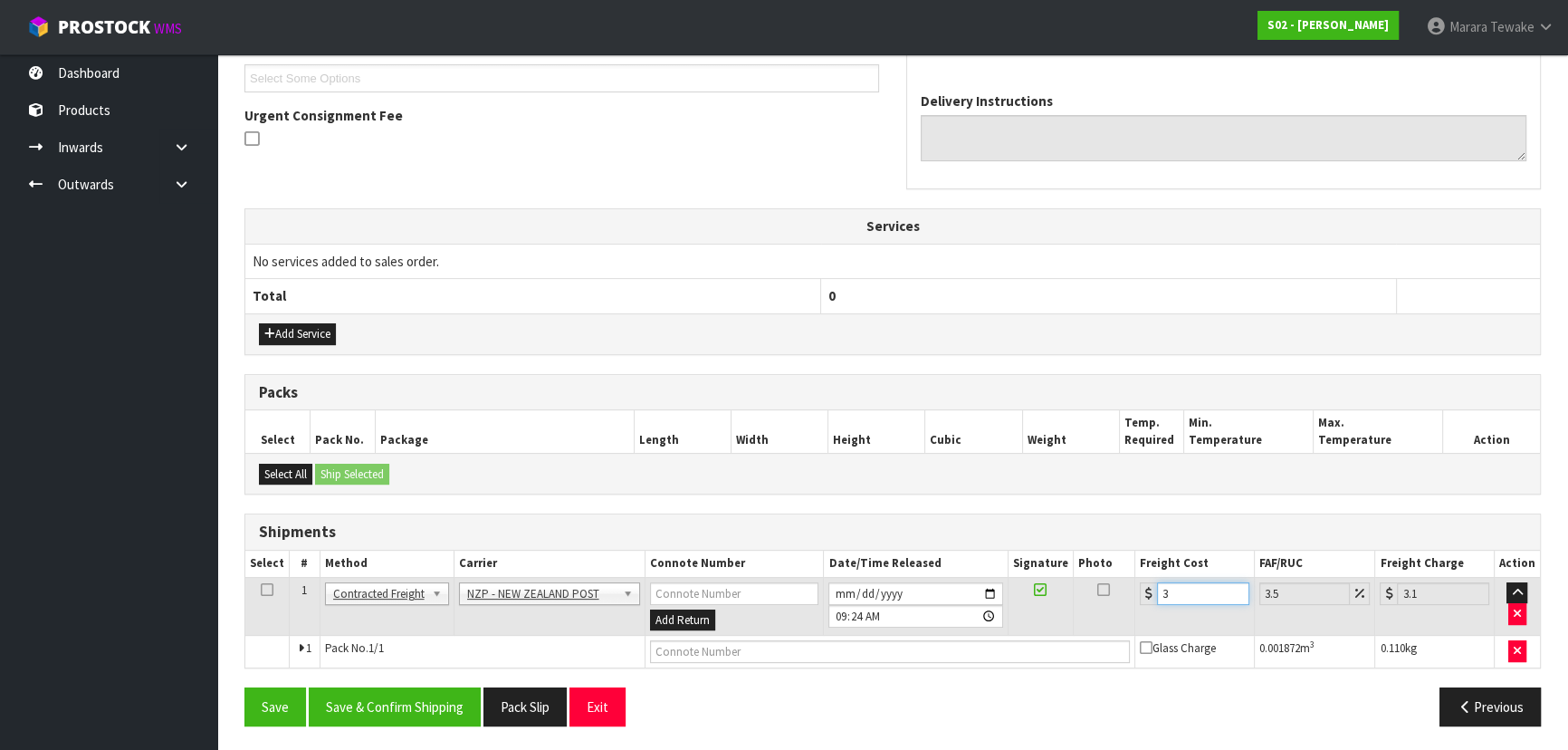
type input "3.73"
type input "3.60"
drag, startPoint x: 416, startPoint y: 684, endPoint x: 383, endPoint y: 685, distance: 33.0
click at [416, 687] on button "Save & Confirm Shipping" at bounding box center [395, 707] width 172 height 39
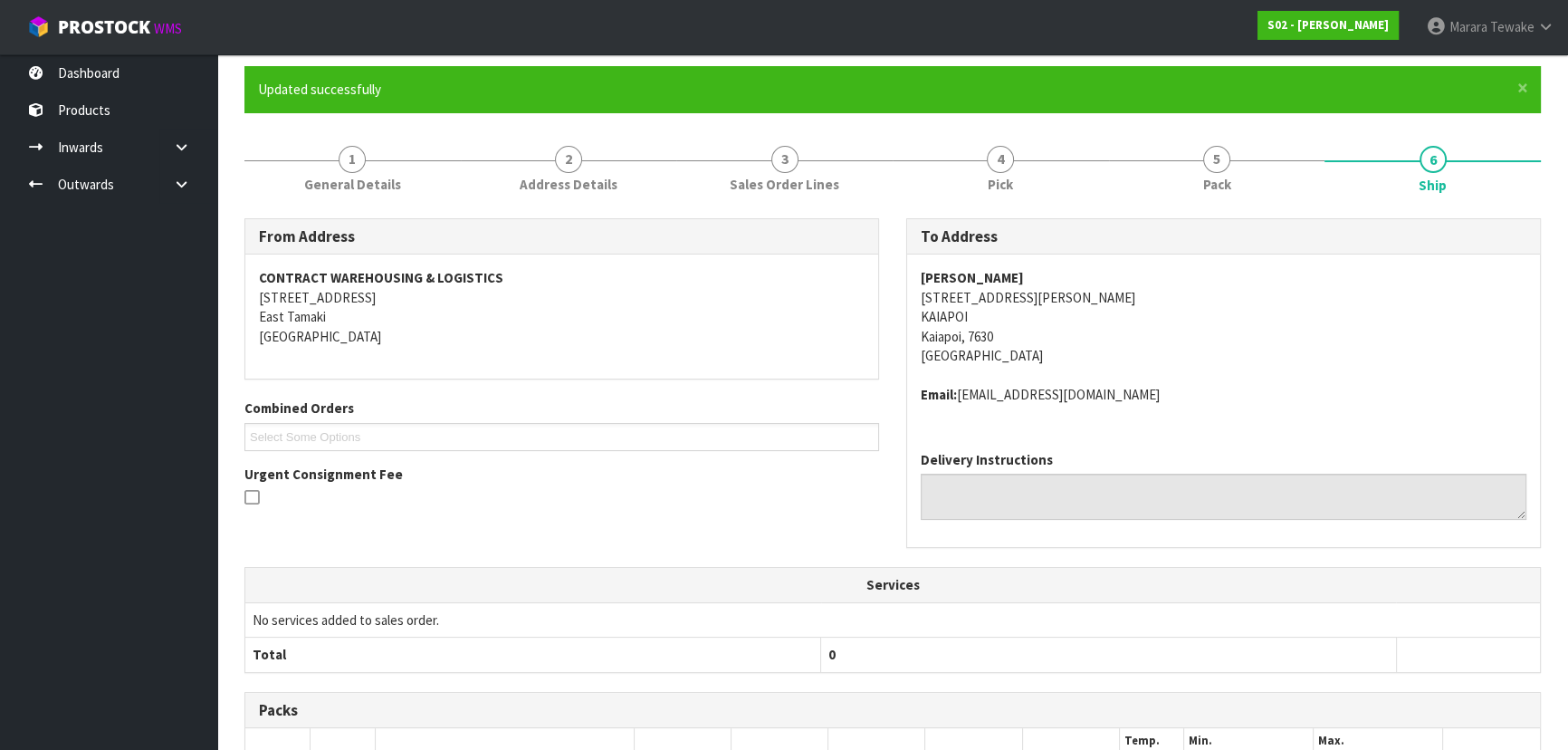
scroll to position [0, 0]
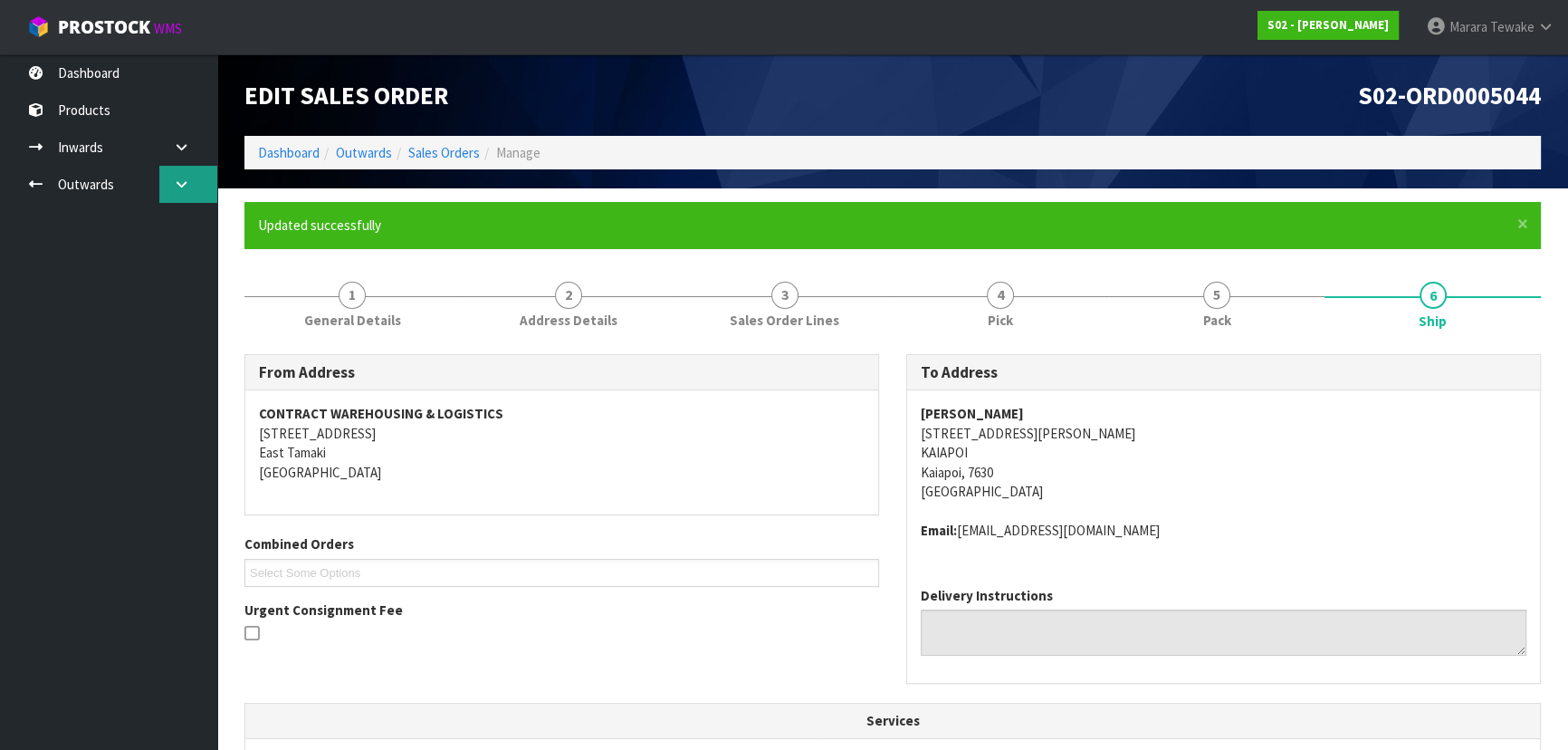
click at [174, 176] on link at bounding box center [188, 184] width 58 height 37
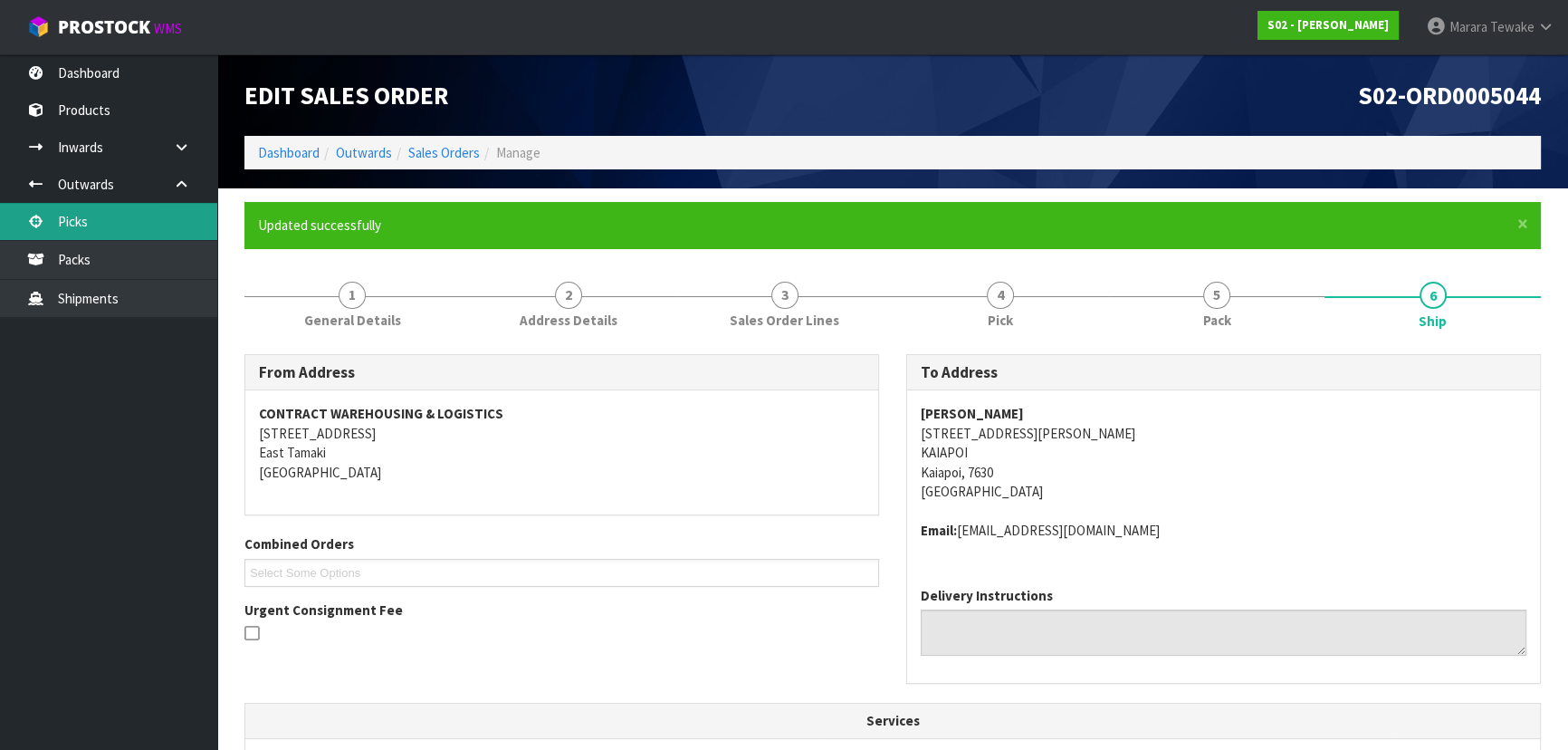
click at [133, 210] on link "Picks" at bounding box center [108, 221] width 217 height 37
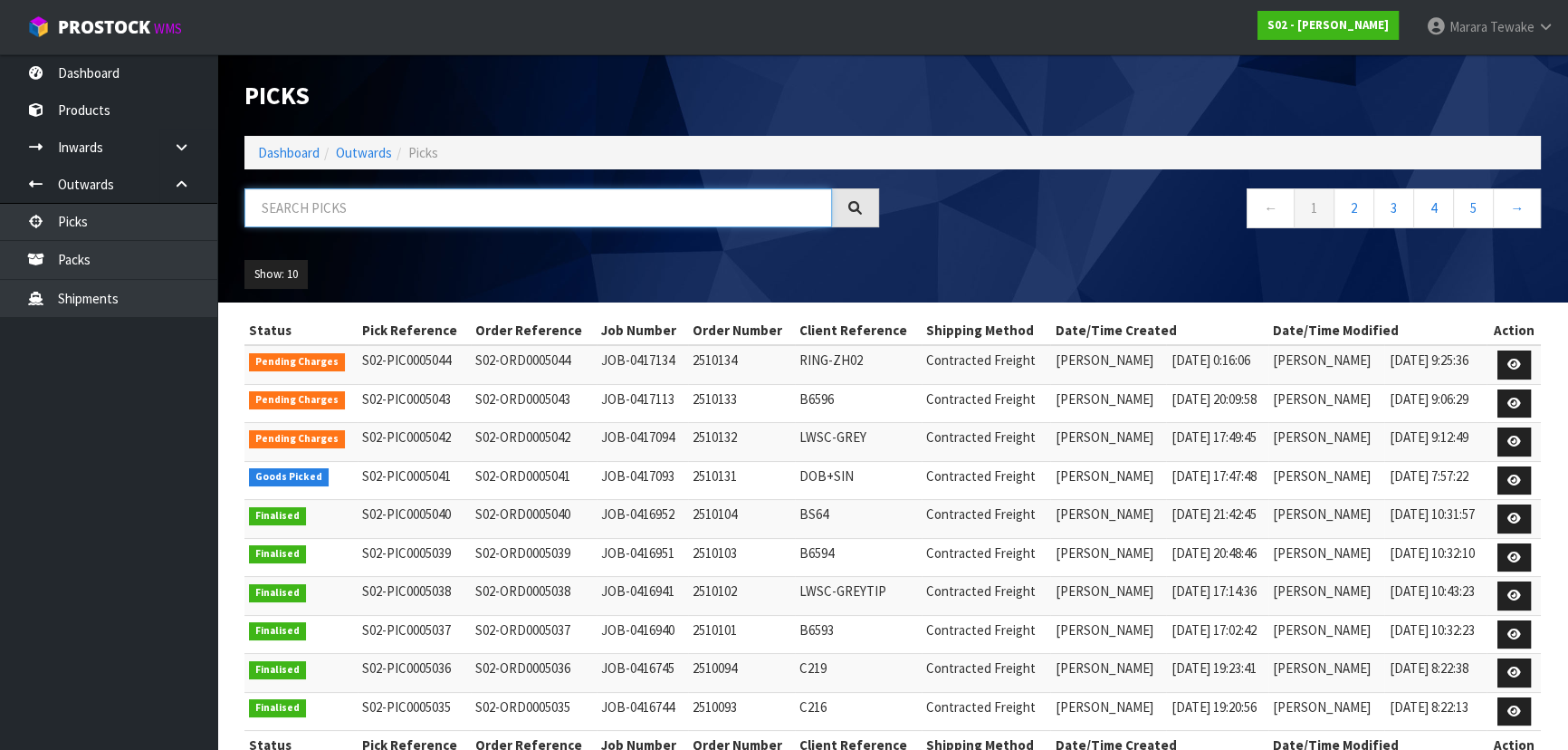
click at [326, 199] on input "text" at bounding box center [538, 208] width 588 height 39
click at [125, 72] on link "Dashboard" at bounding box center [108, 73] width 217 height 37
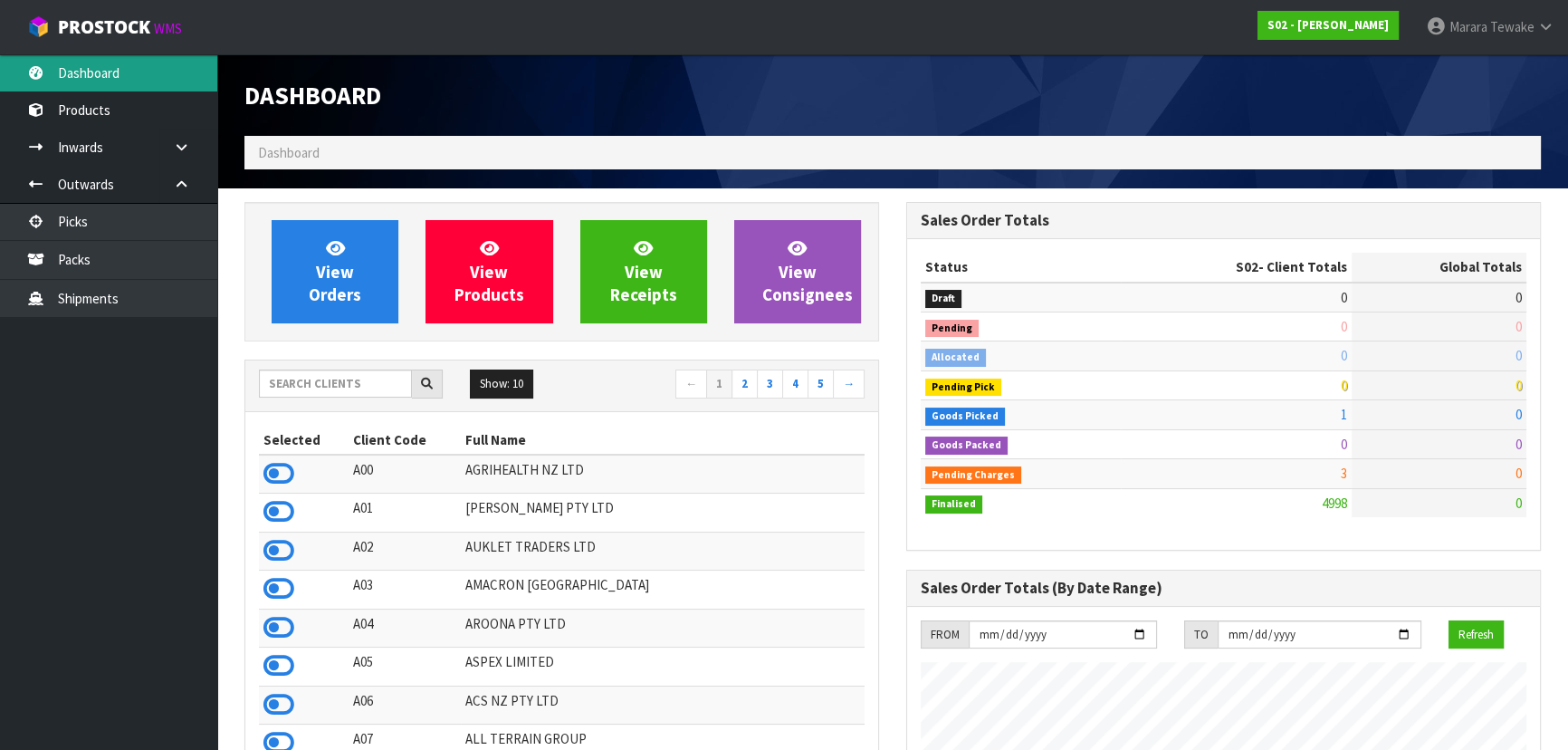
scroll to position [1370, 661]
click at [345, 389] on input "text" at bounding box center [335, 384] width 153 height 28
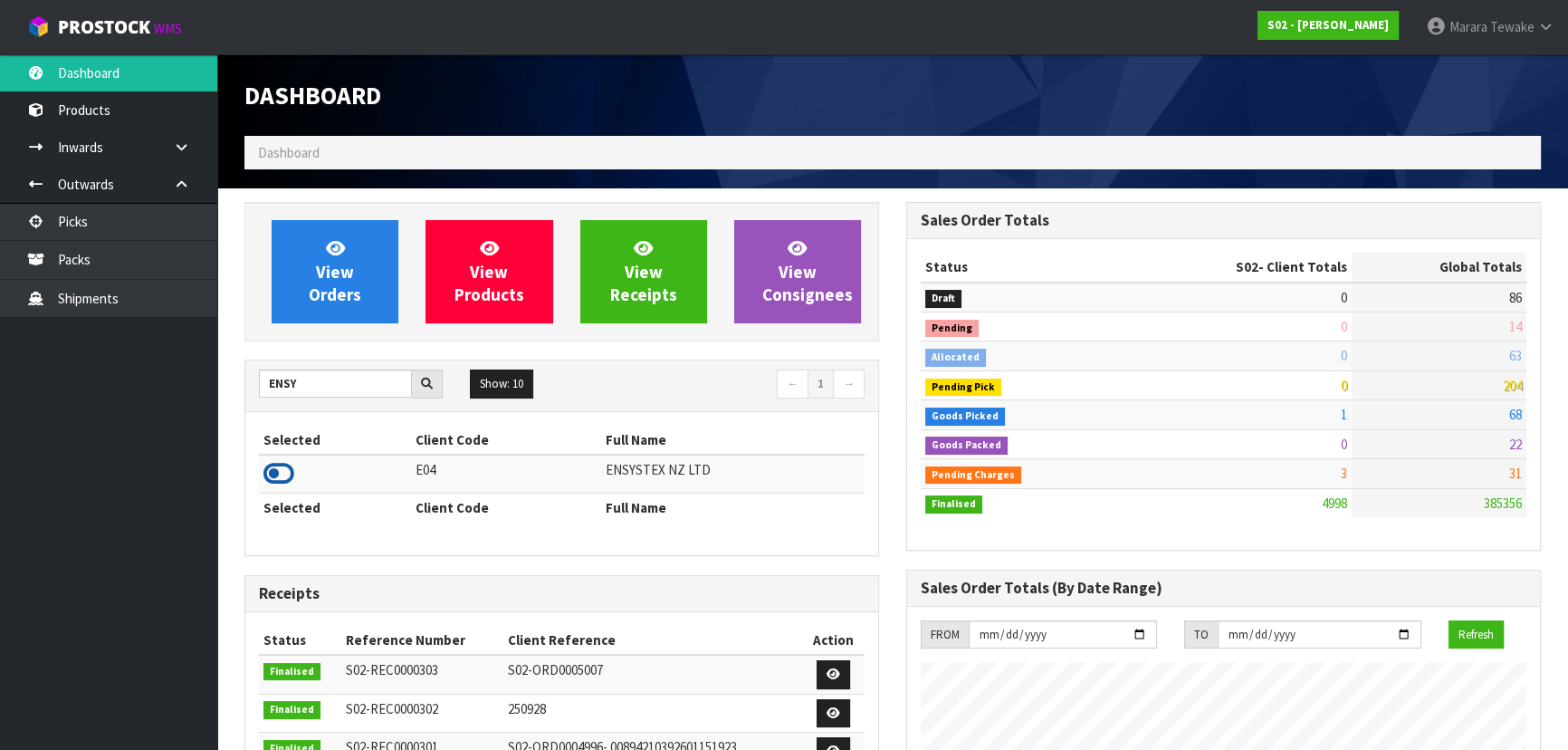
click at [275, 486] on icon at bounding box center [278, 473] width 31 height 27
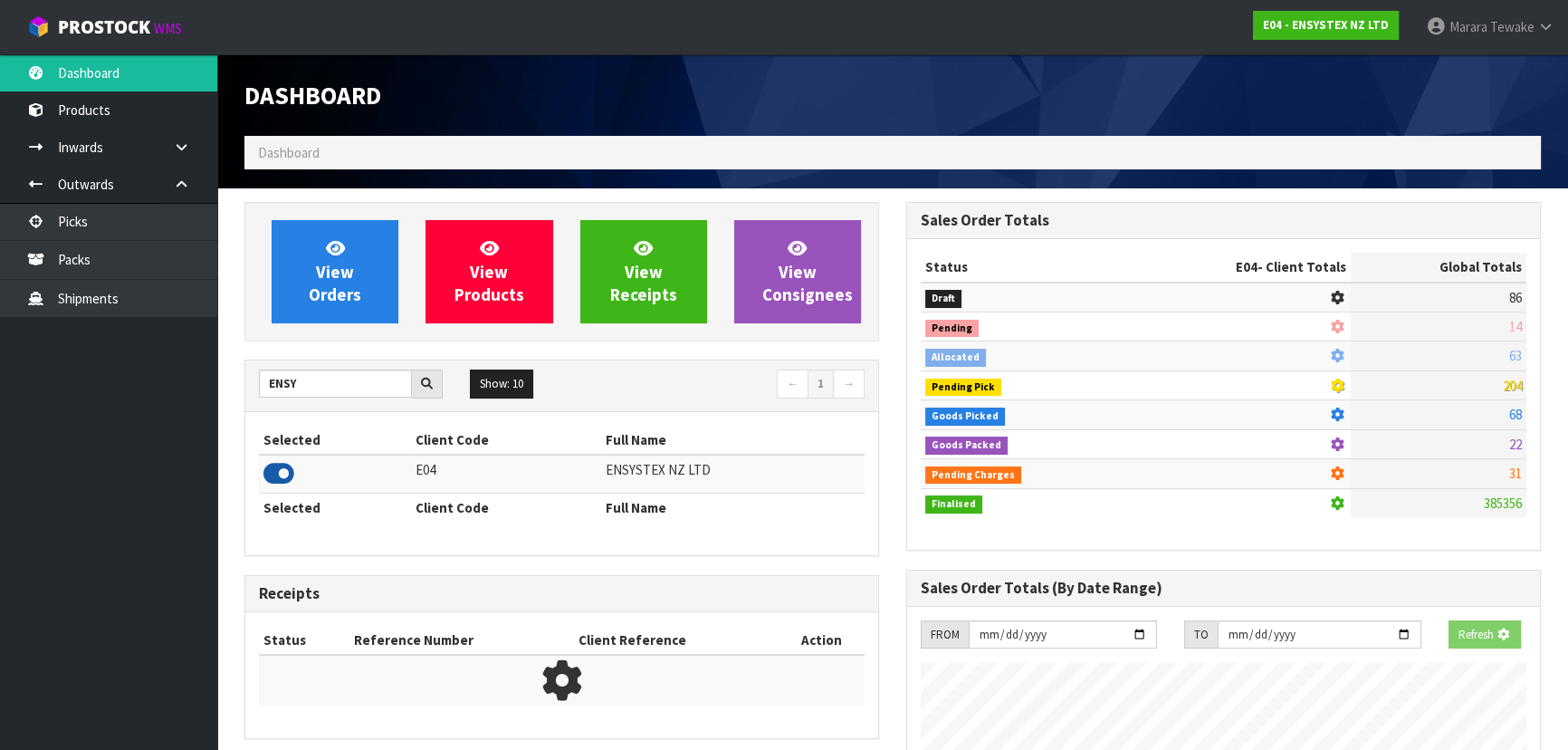
scroll to position [1427, 661]
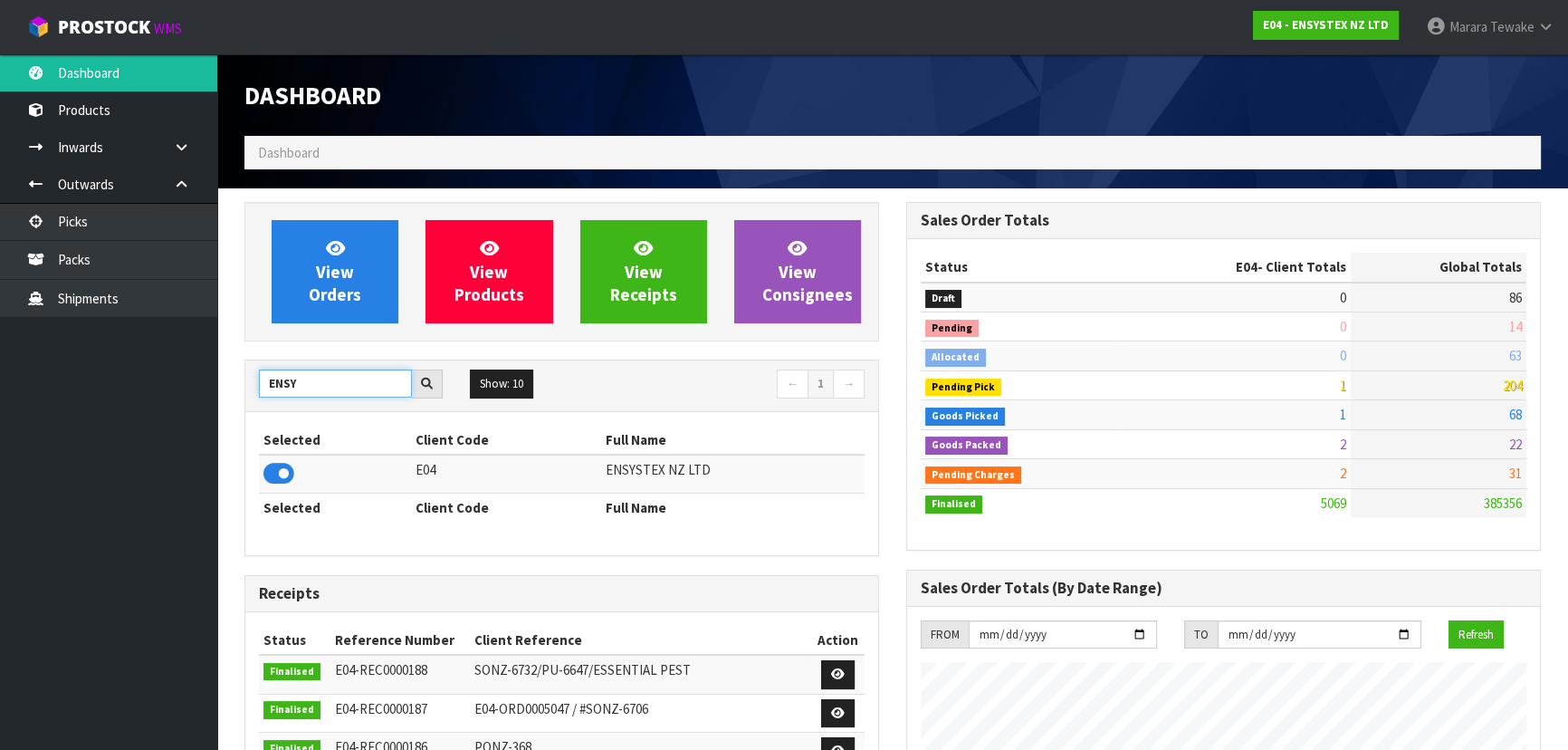
drag, startPoint x: 312, startPoint y: 387, endPoint x: 262, endPoint y: 377, distance: 51.0
click at [274, 382] on input "ENSY" at bounding box center [335, 384] width 153 height 28
type input "E"
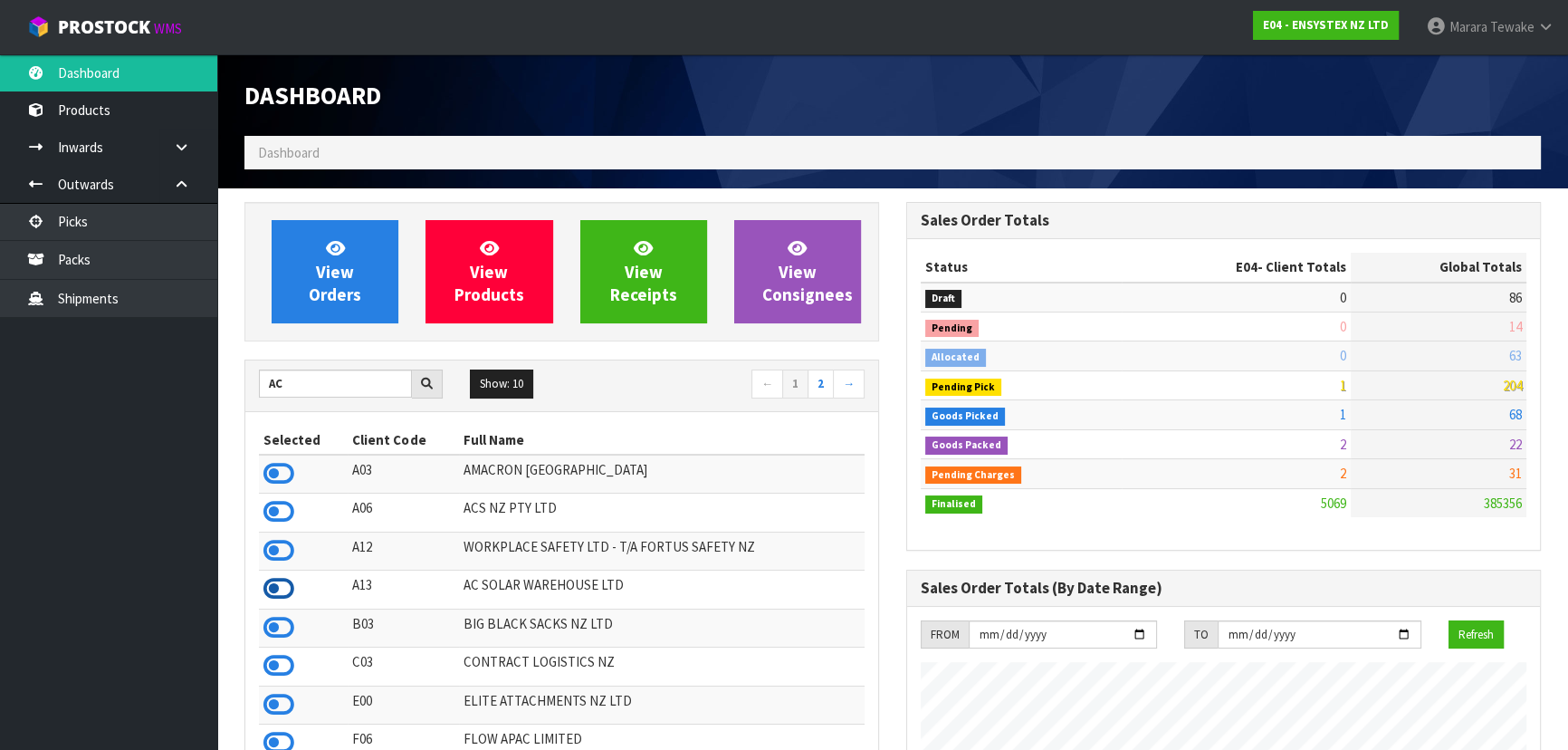
click at [274, 589] on icon at bounding box center [278, 588] width 31 height 27
drag, startPoint x: 314, startPoint y: 382, endPoint x: 219, endPoint y: 384, distance: 95.0
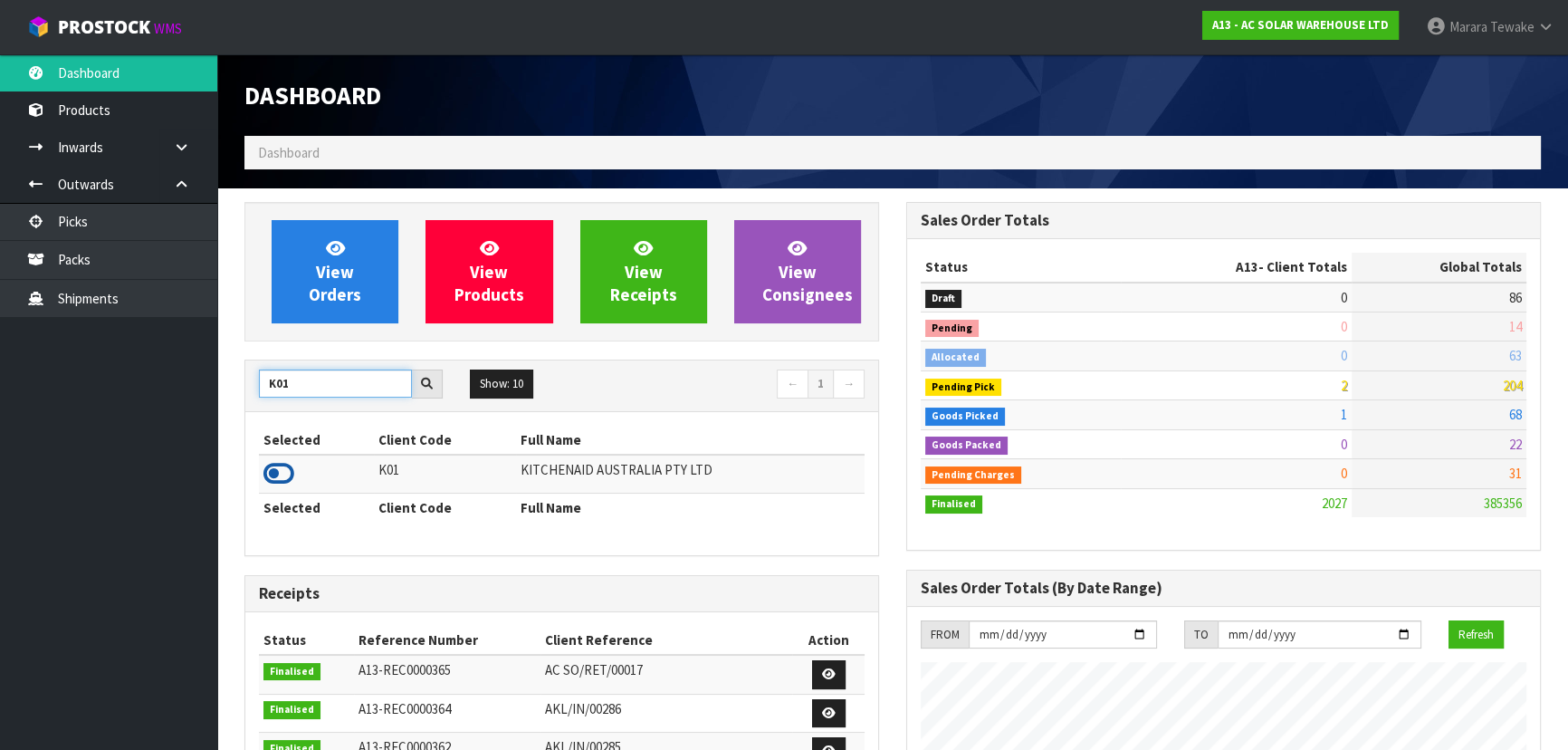
type input "K01"
click at [269, 469] on icon at bounding box center [278, 473] width 31 height 27
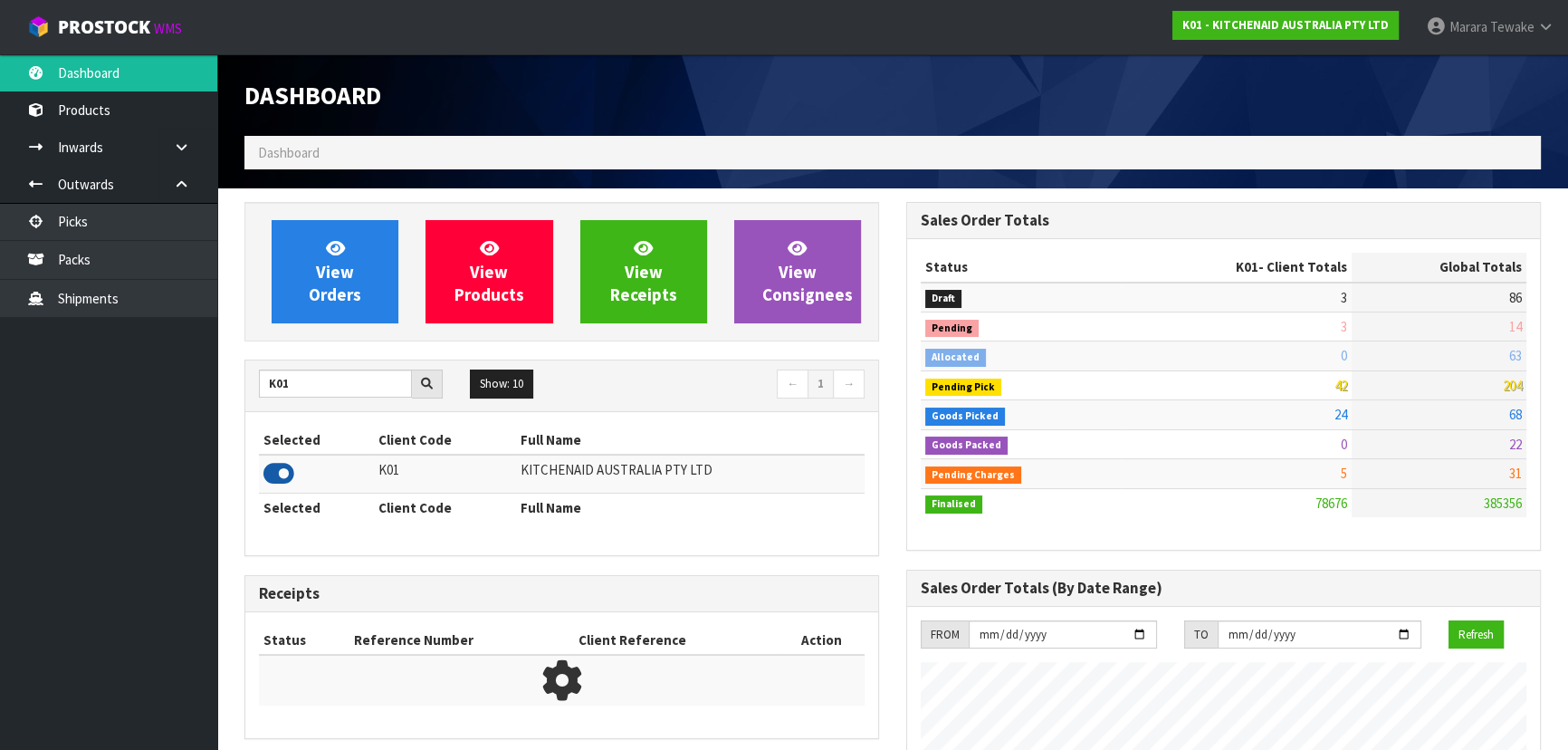
scroll to position [1370, 661]
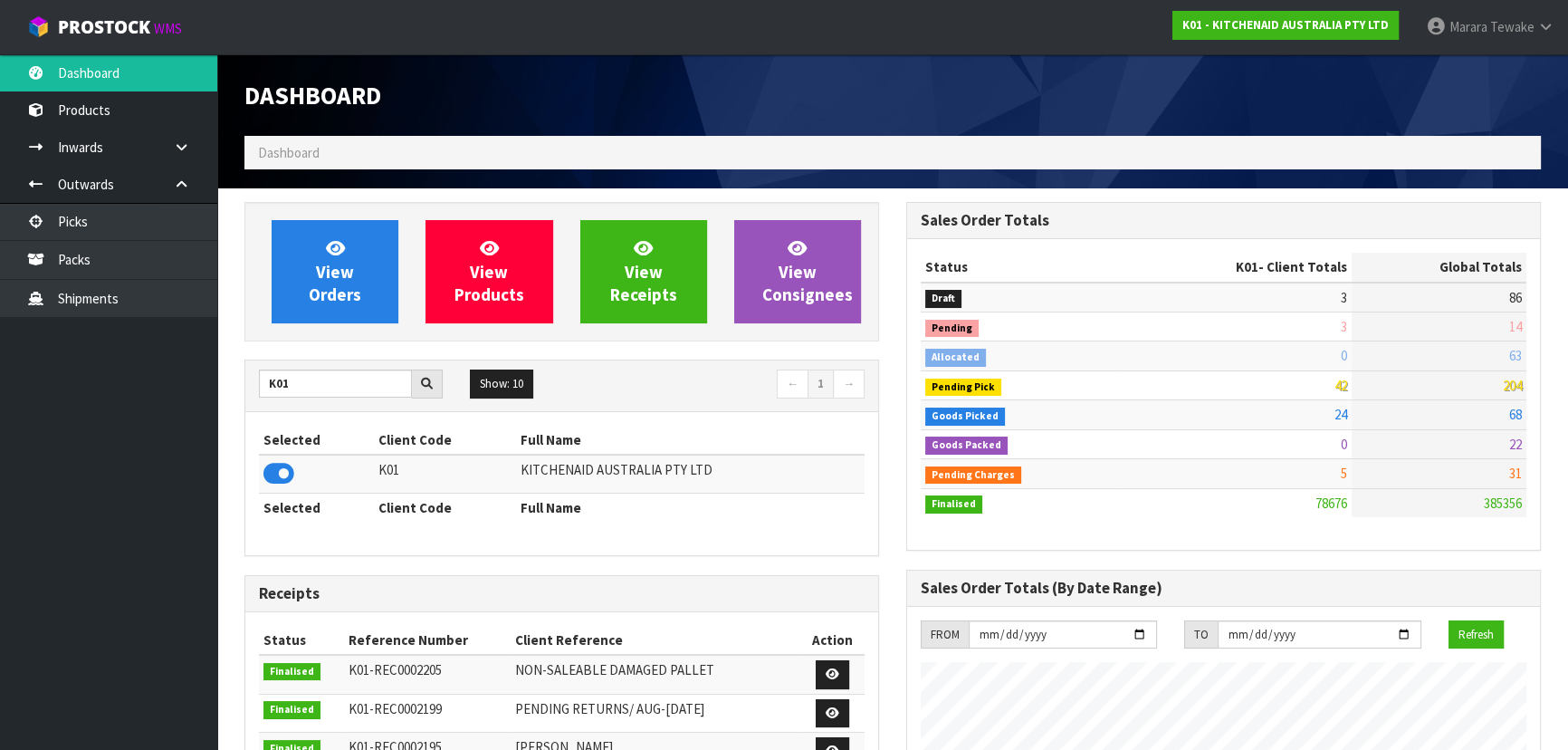
scroll to position [1370, 661]
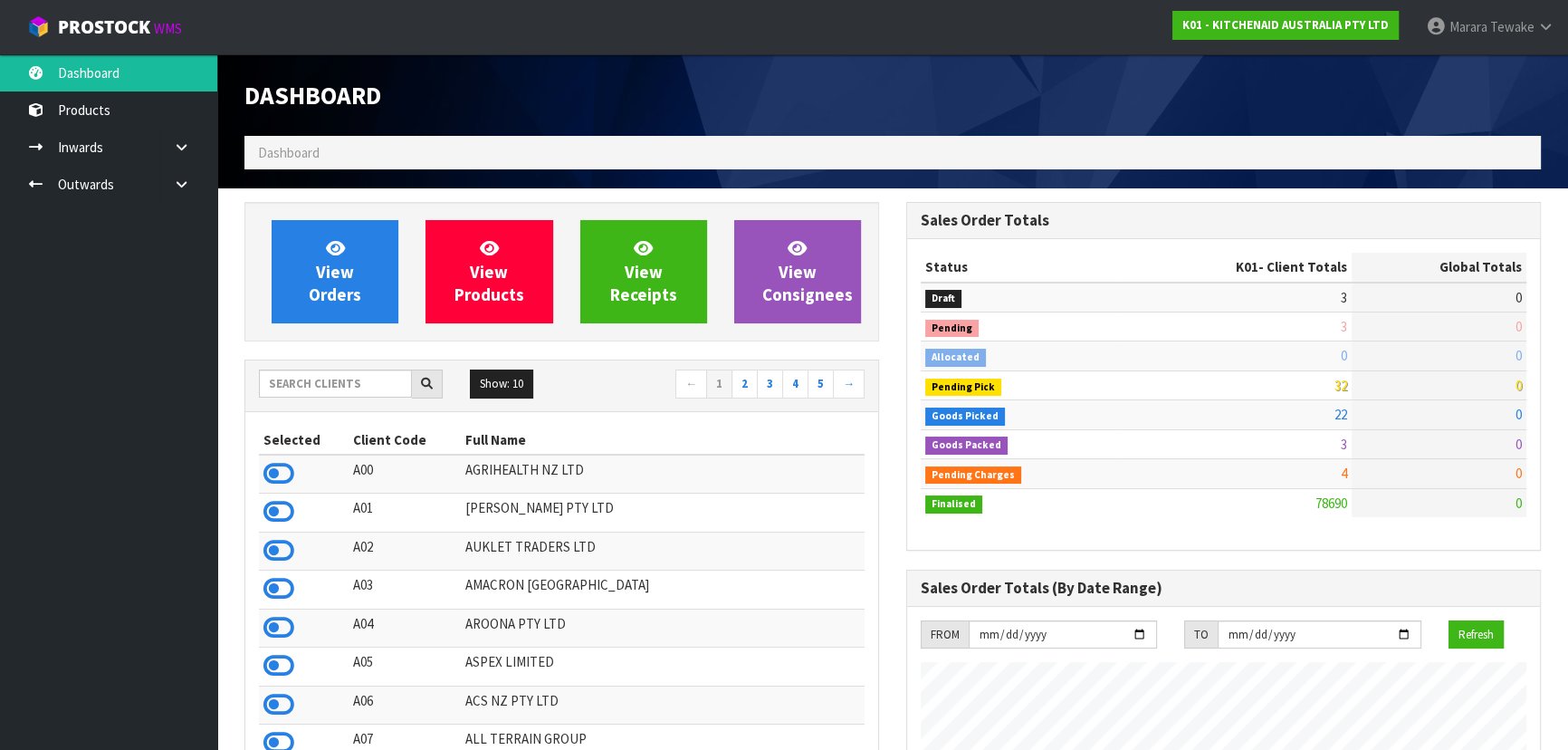
scroll to position [1370, 661]
click at [285, 386] on input "text" at bounding box center [335, 384] width 153 height 28
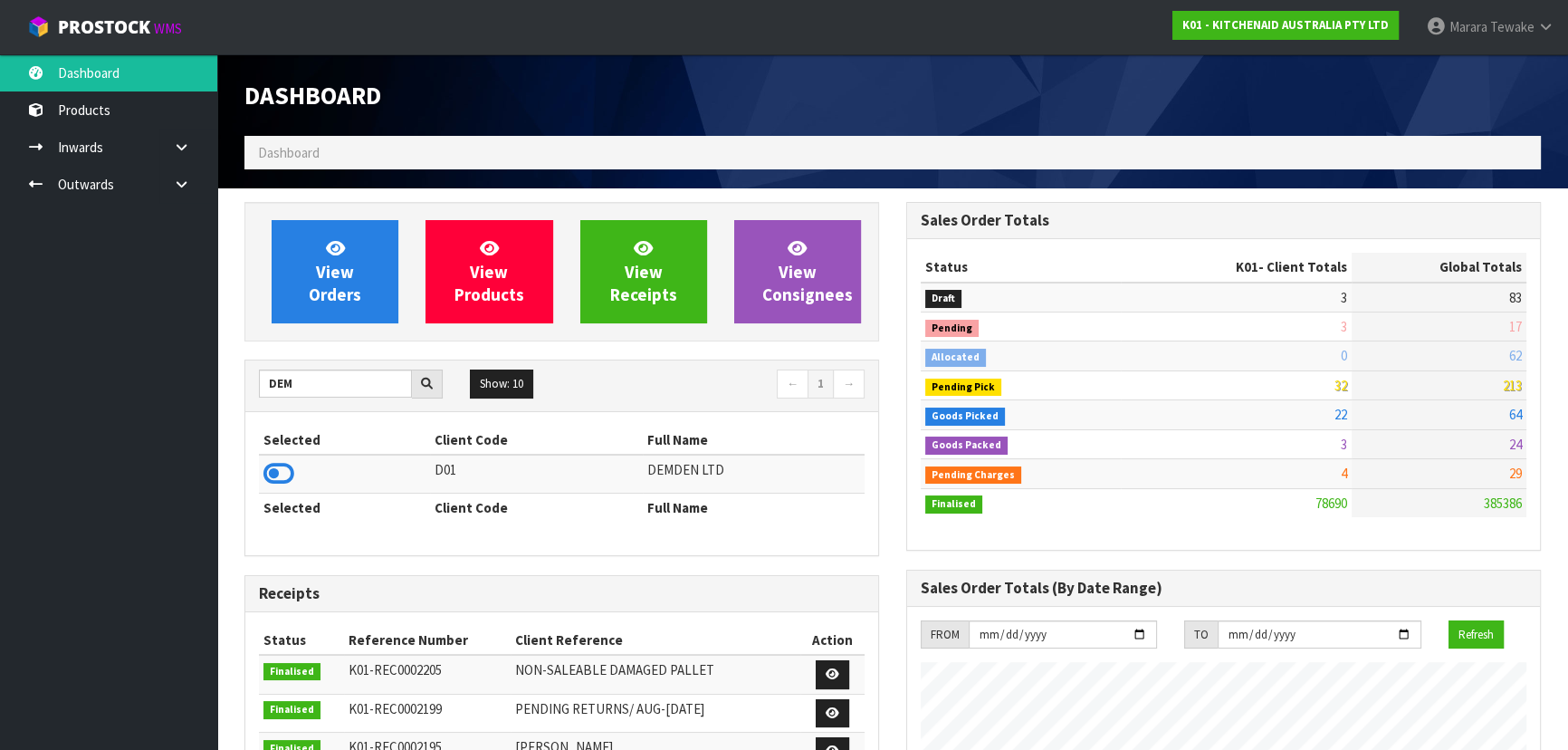
type input "DEM"
click at [274, 458] on td at bounding box center [344, 474] width 171 height 39
click at [284, 460] on icon at bounding box center [278, 473] width 31 height 27
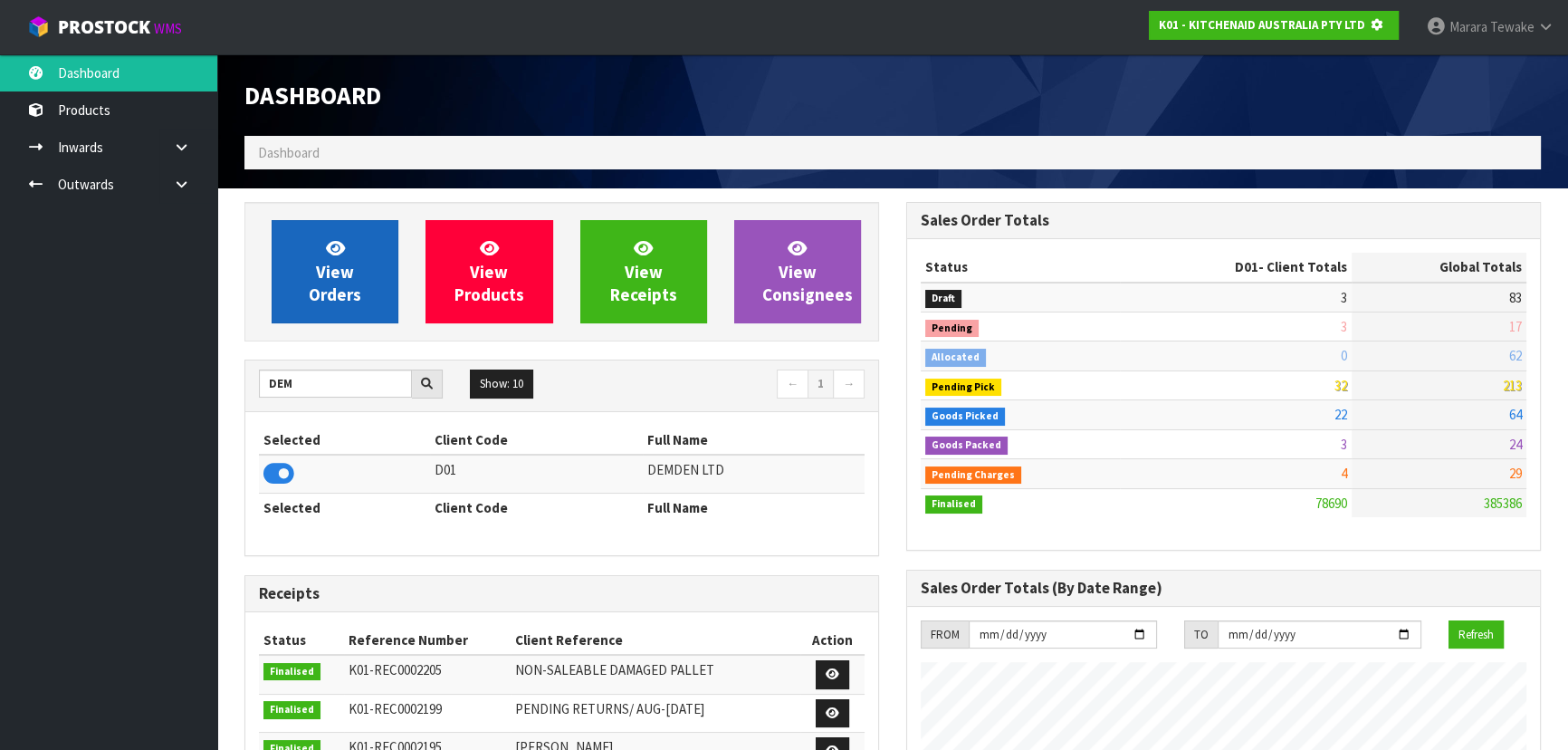
scroll to position [1127, 661]
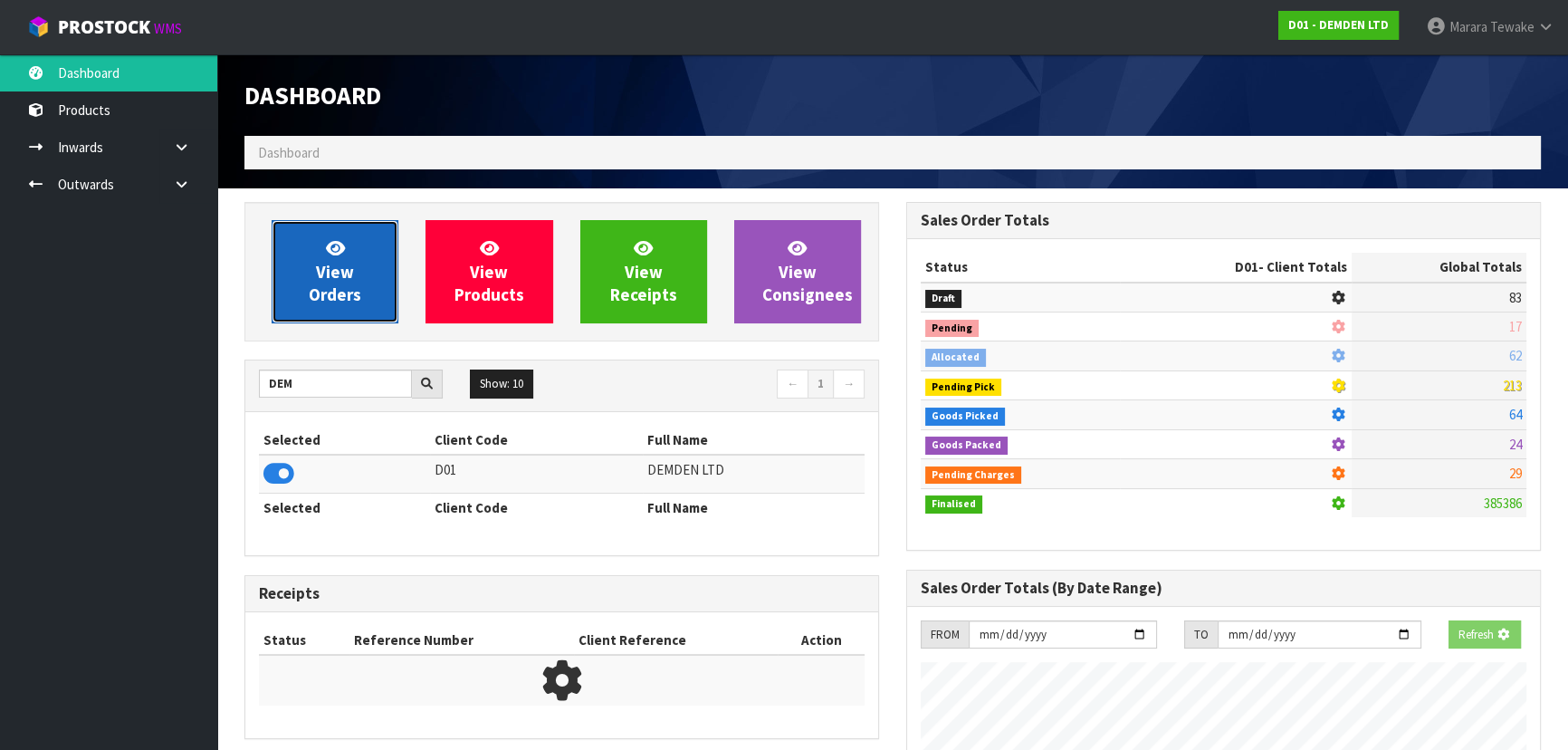
click at [337, 275] on span "View Orders" at bounding box center [335, 271] width 53 height 68
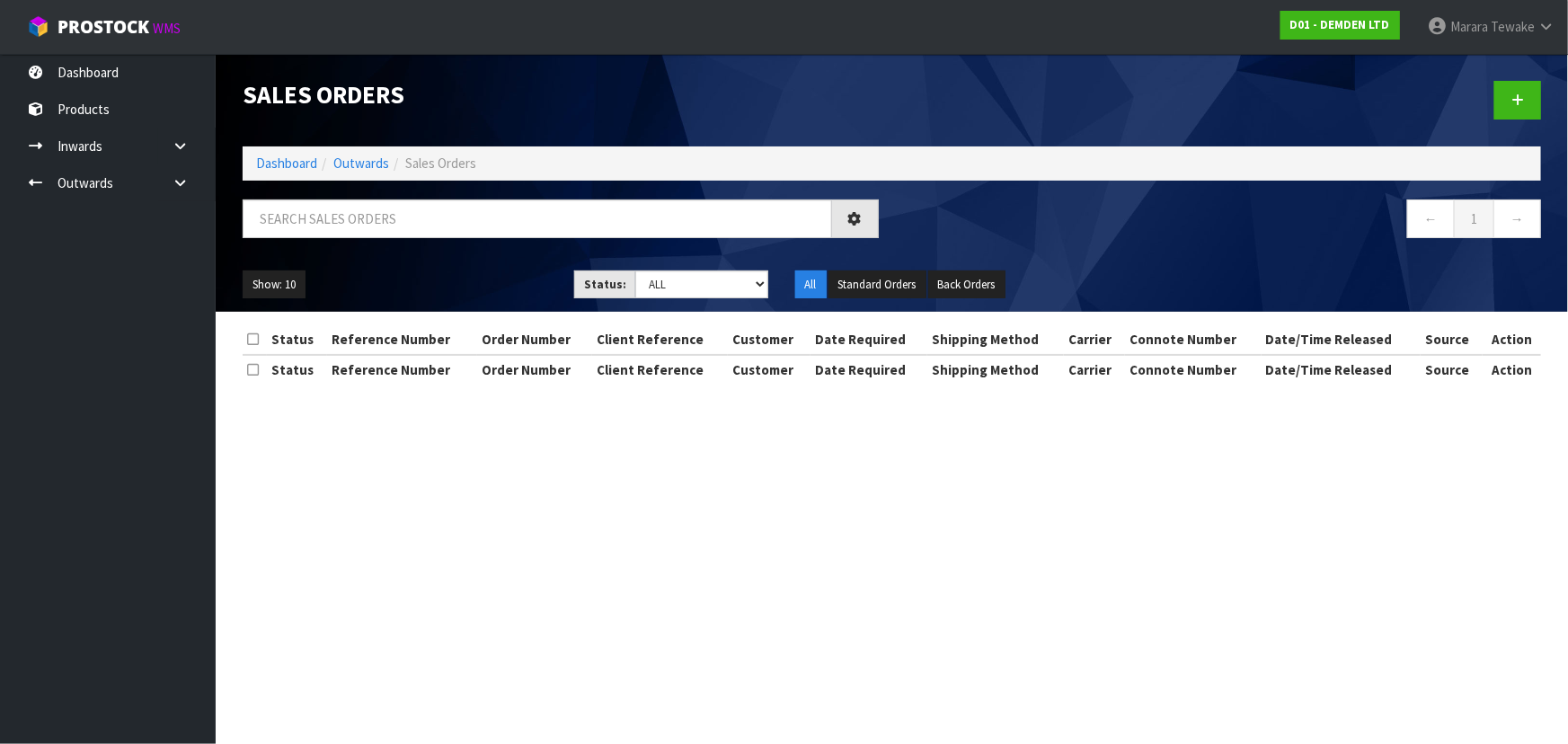
click at [328, 289] on ul "Show: 10 5 10 25 50" at bounding box center [395, 284] width 305 height 28
click at [340, 224] on input "text" at bounding box center [534, 218] width 584 height 39
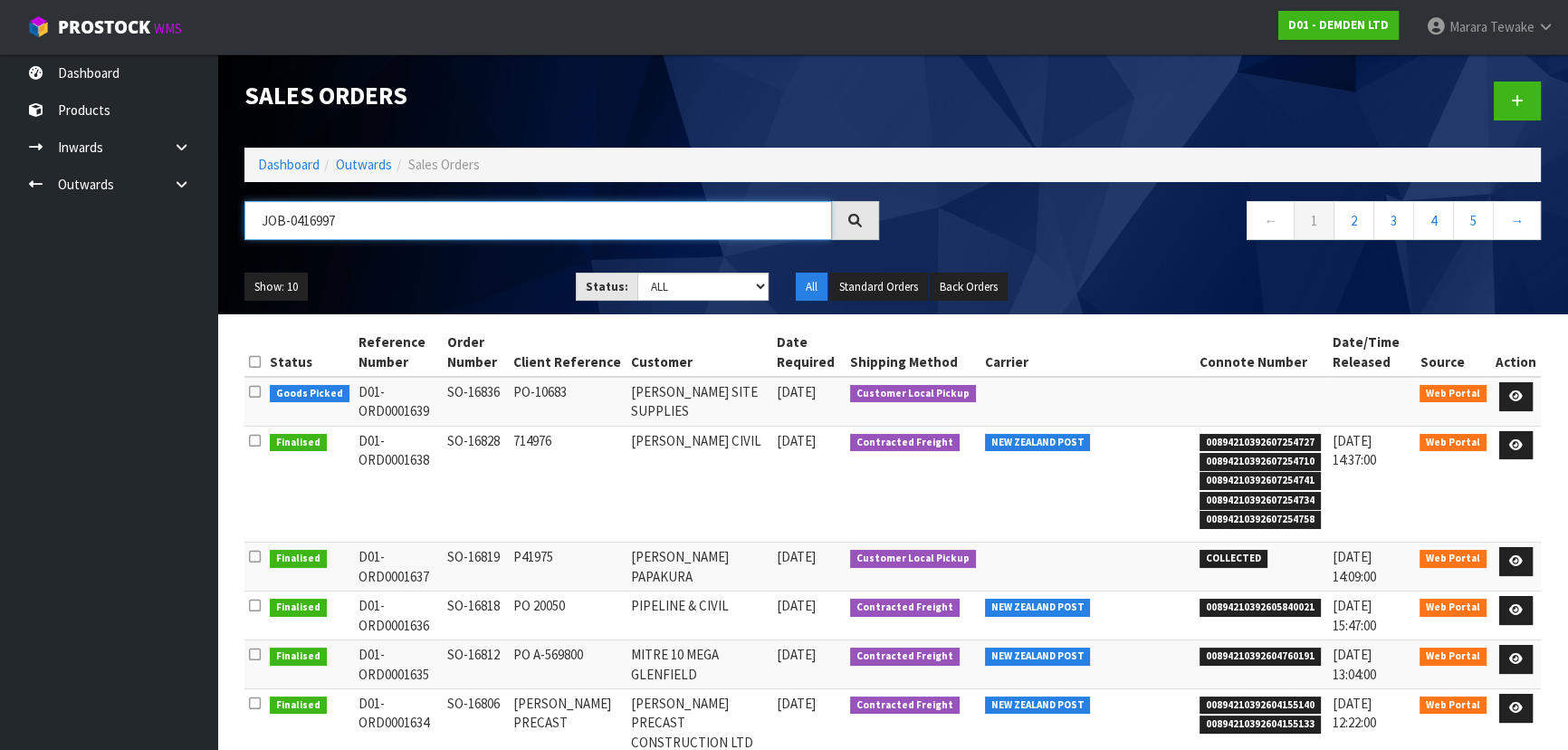
type input "JOB-0416997"
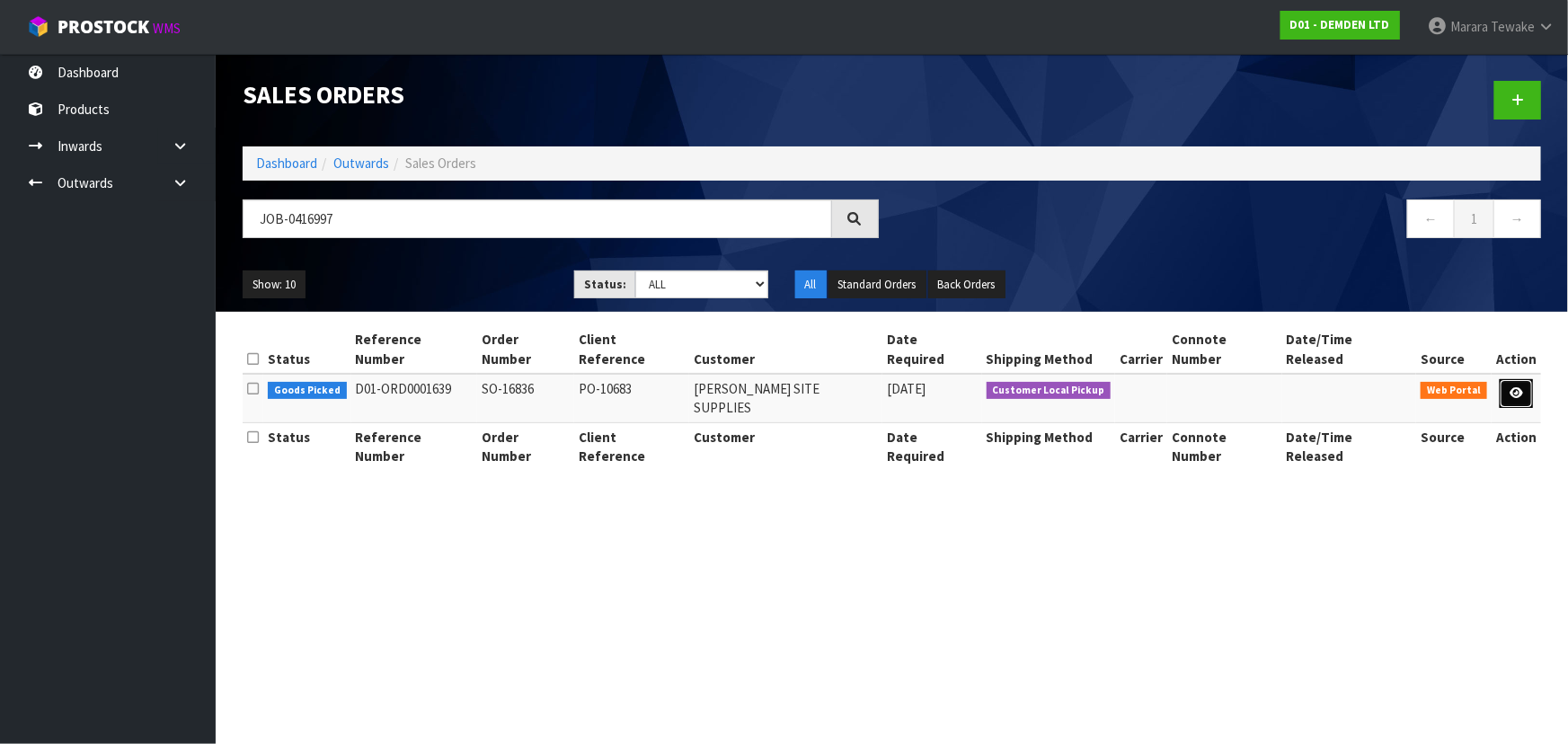
click at [1503, 379] on link at bounding box center [1516, 393] width 33 height 28
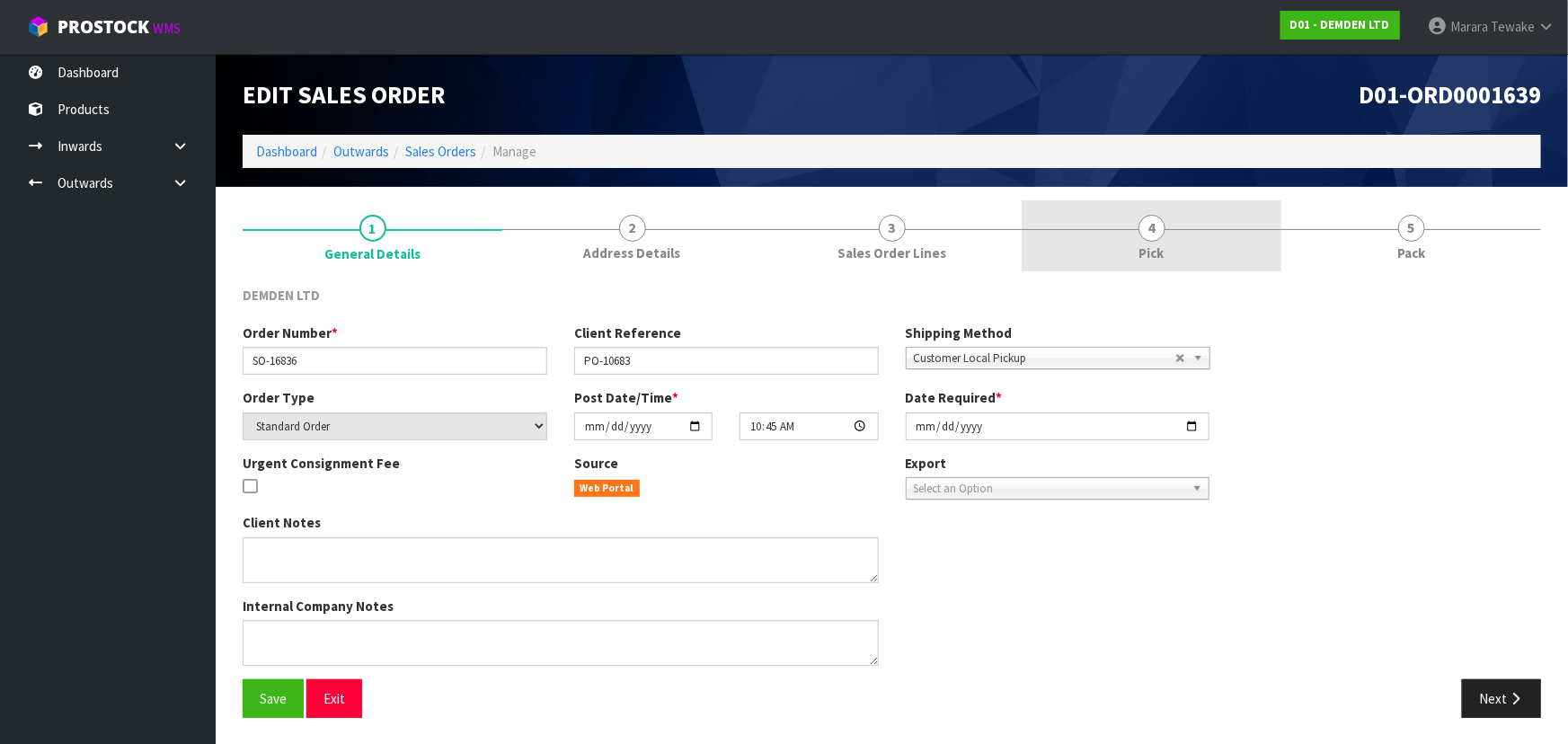
click at [1196, 270] on div "1 General Details 2 Address Details 3 Sales Order Lines 4 Pick 5 Pack DEMDEN LT…" at bounding box center [891, 465] width 1298 height 531
click at [1176, 248] on link "4 Pick" at bounding box center [1151, 235] width 260 height 71
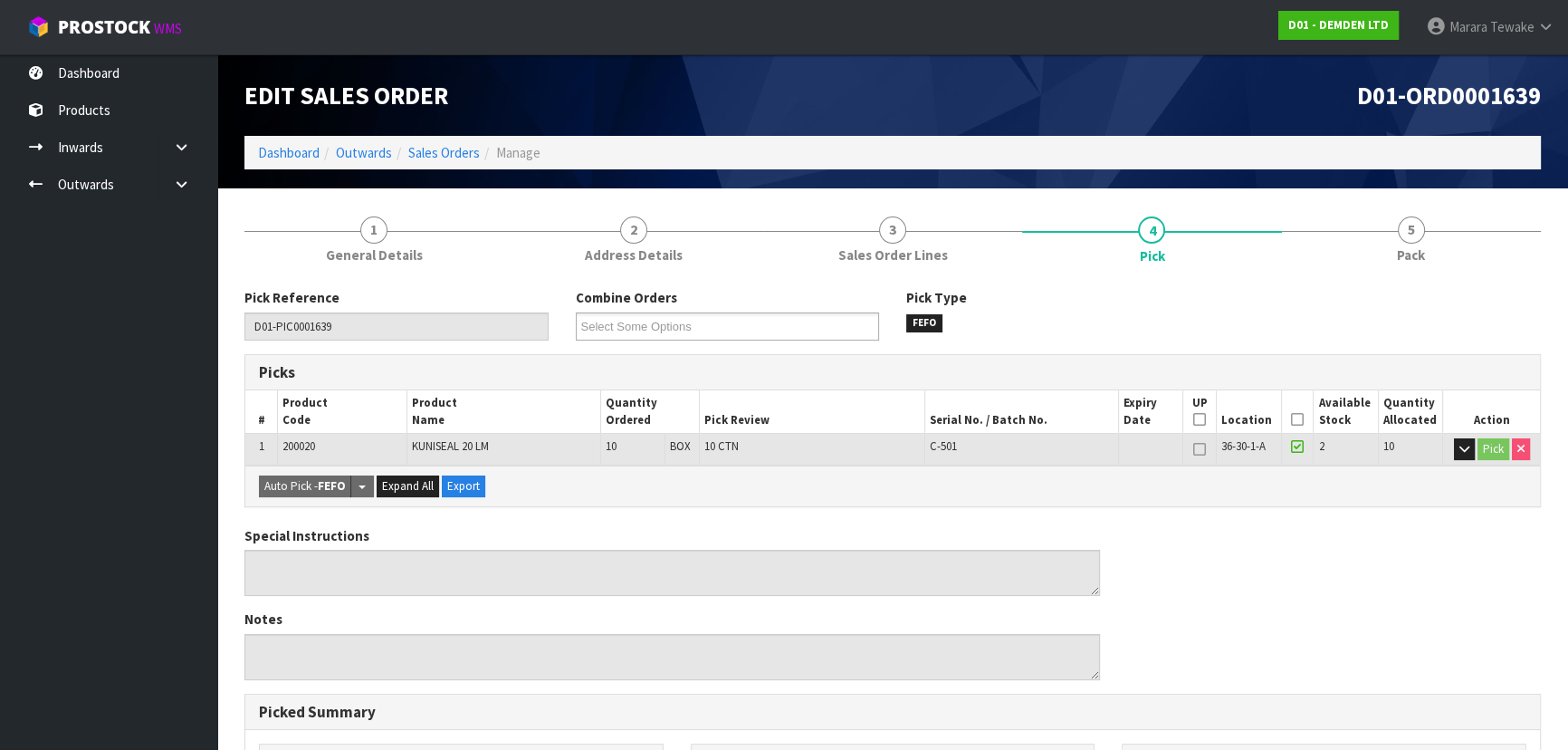
click at [1296, 419] on icon at bounding box center [1297, 419] width 13 height 1
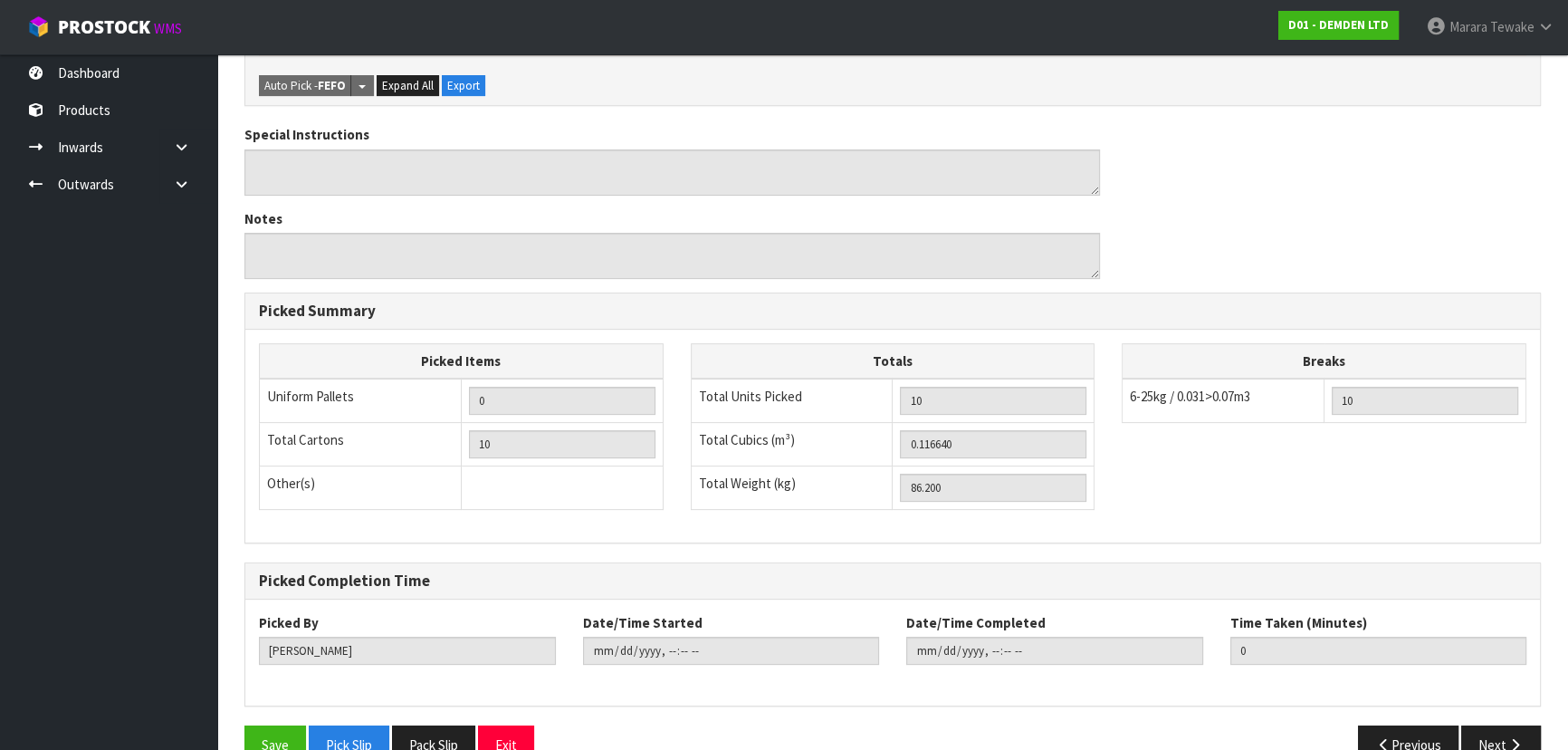
scroll to position [494, 0]
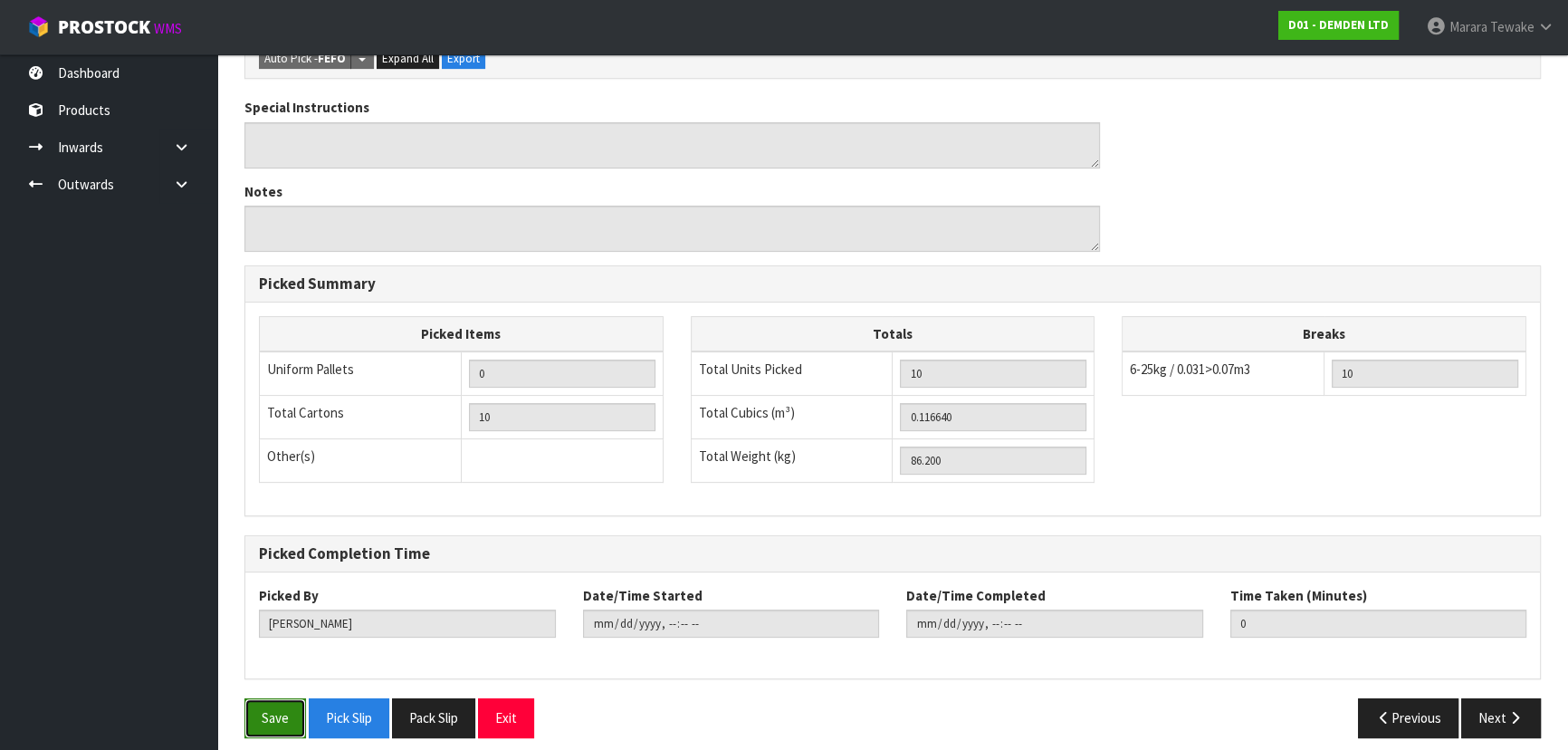
drag, startPoint x: 288, startPoint y: 714, endPoint x: 346, endPoint y: 682, distance: 66.2
click at [288, 709] on button "Save" at bounding box center [275, 718] width 62 height 39
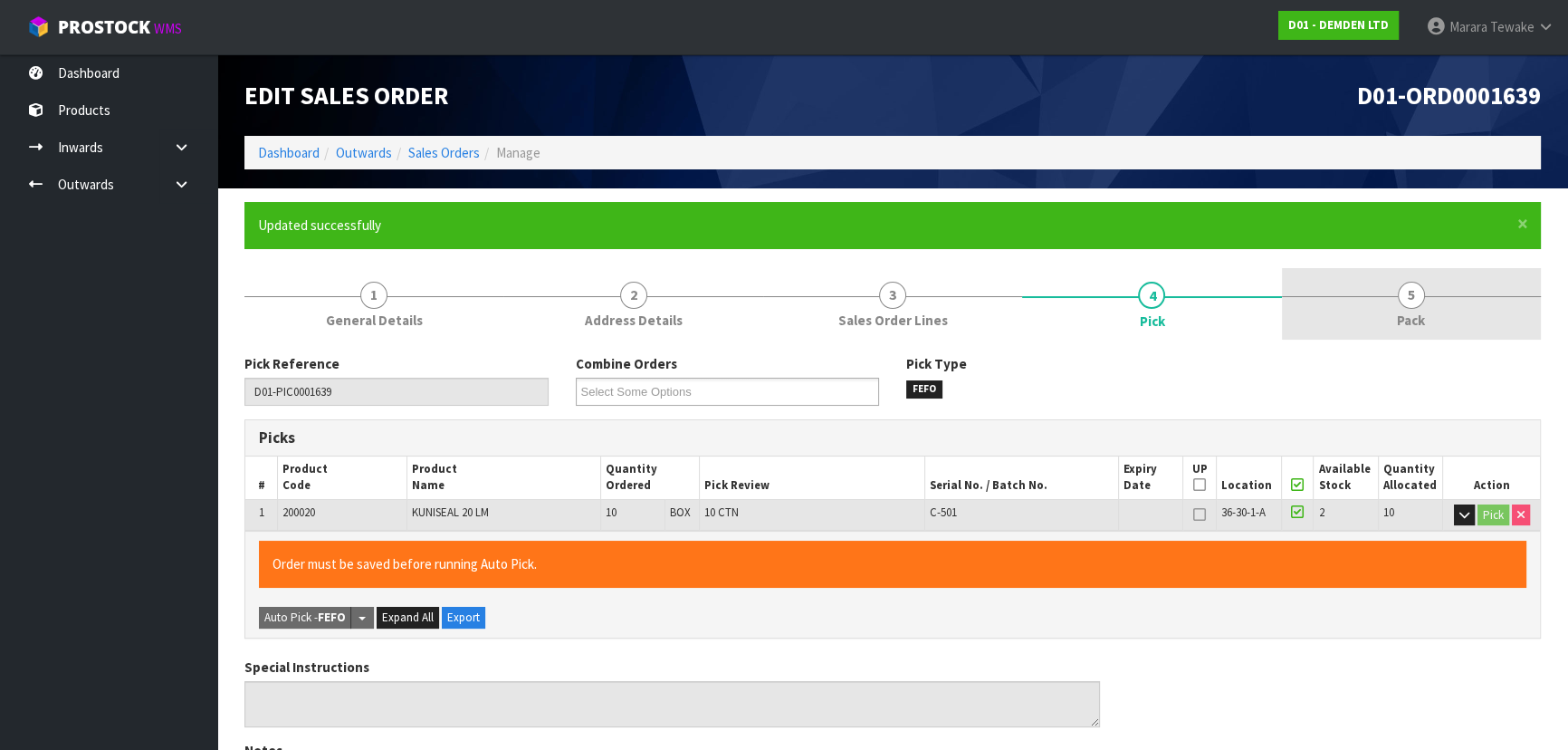
click at [1378, 309] on link "5 Pack" at bounding box center [1412, 303] width 259 height 71
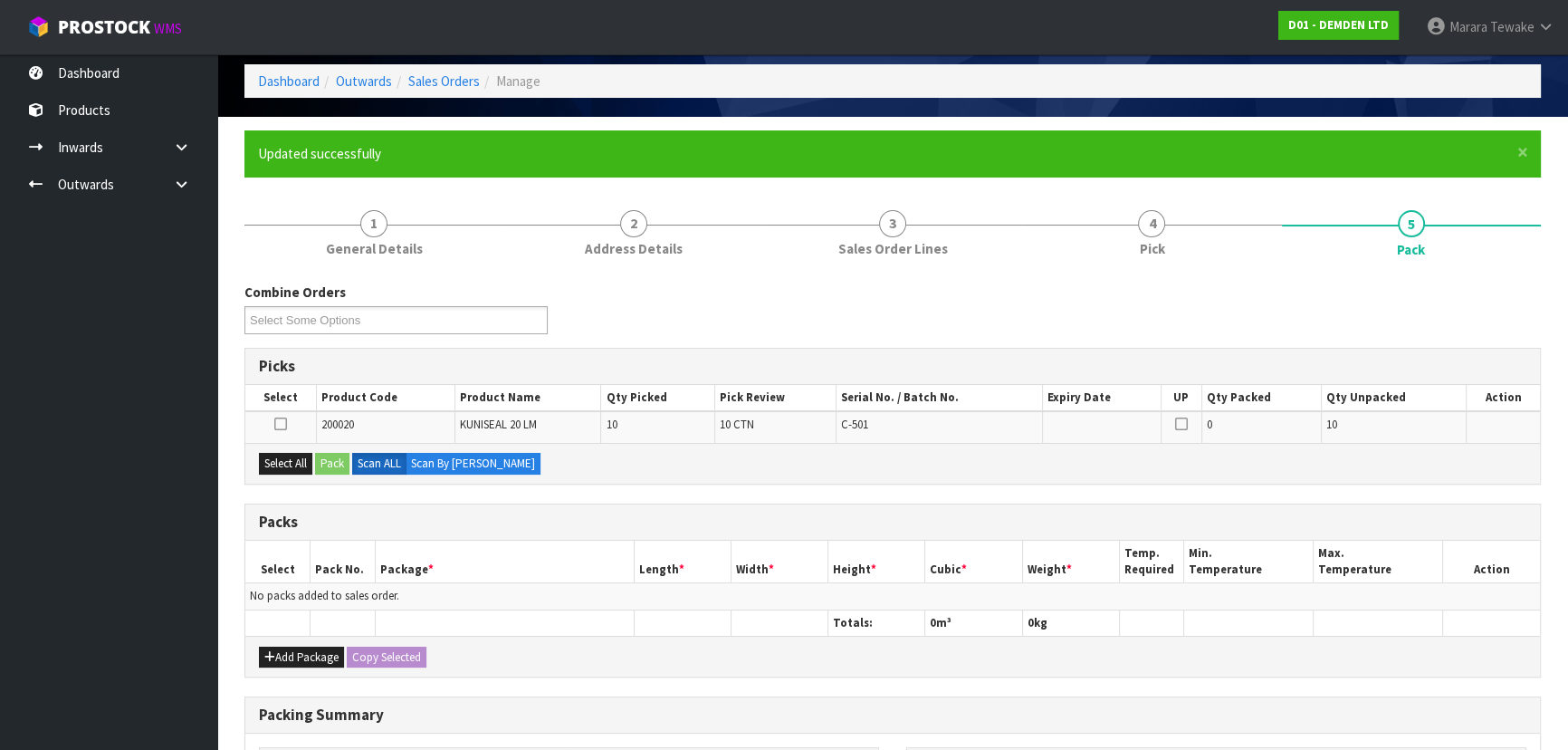
scroll to position [164, 0]
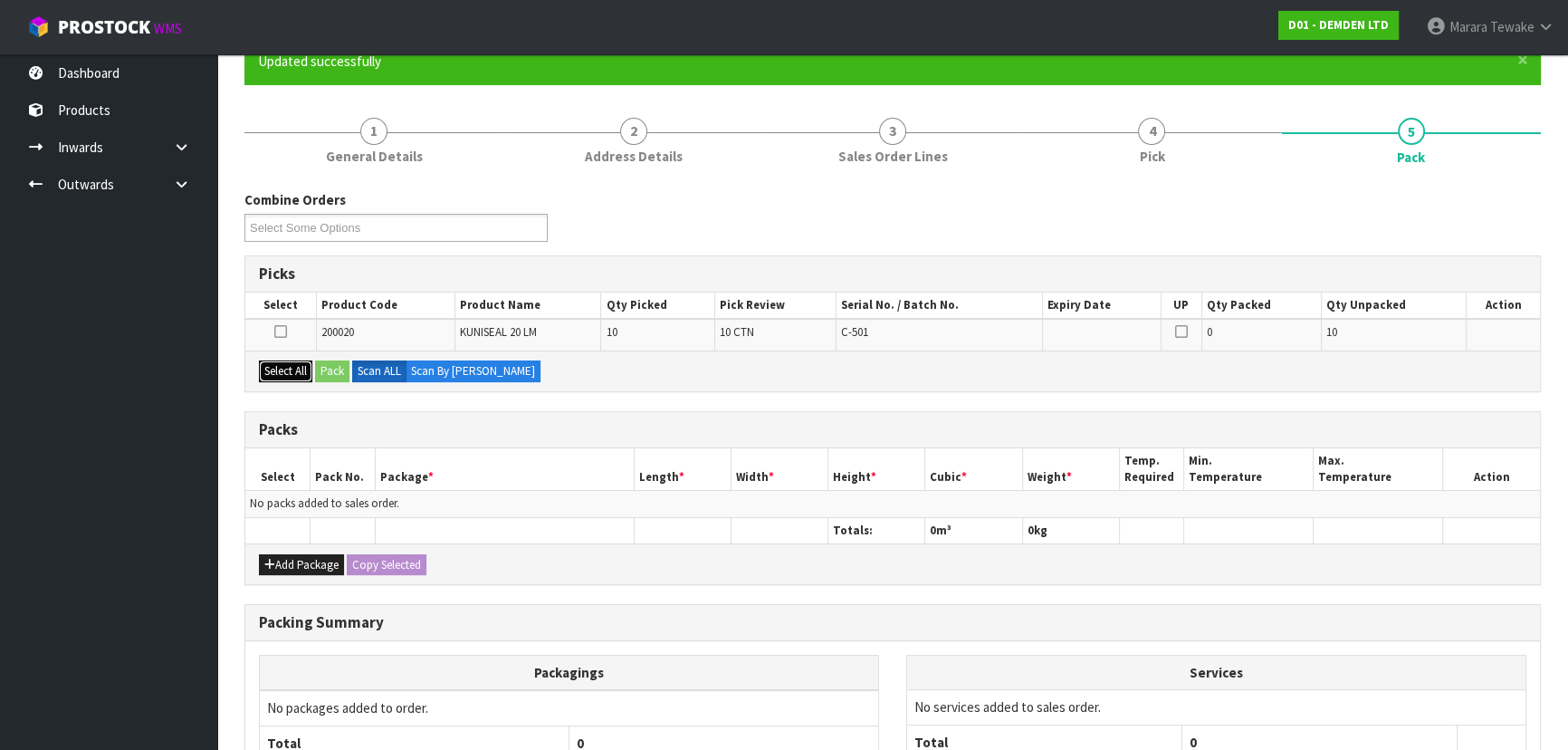
click at [281, 361] on button "Select All" at bounding box center [286, 372] width 54 height 22
click at [341, 367] on button "Pack" at bounding box center [332, 372] width 34 height 22
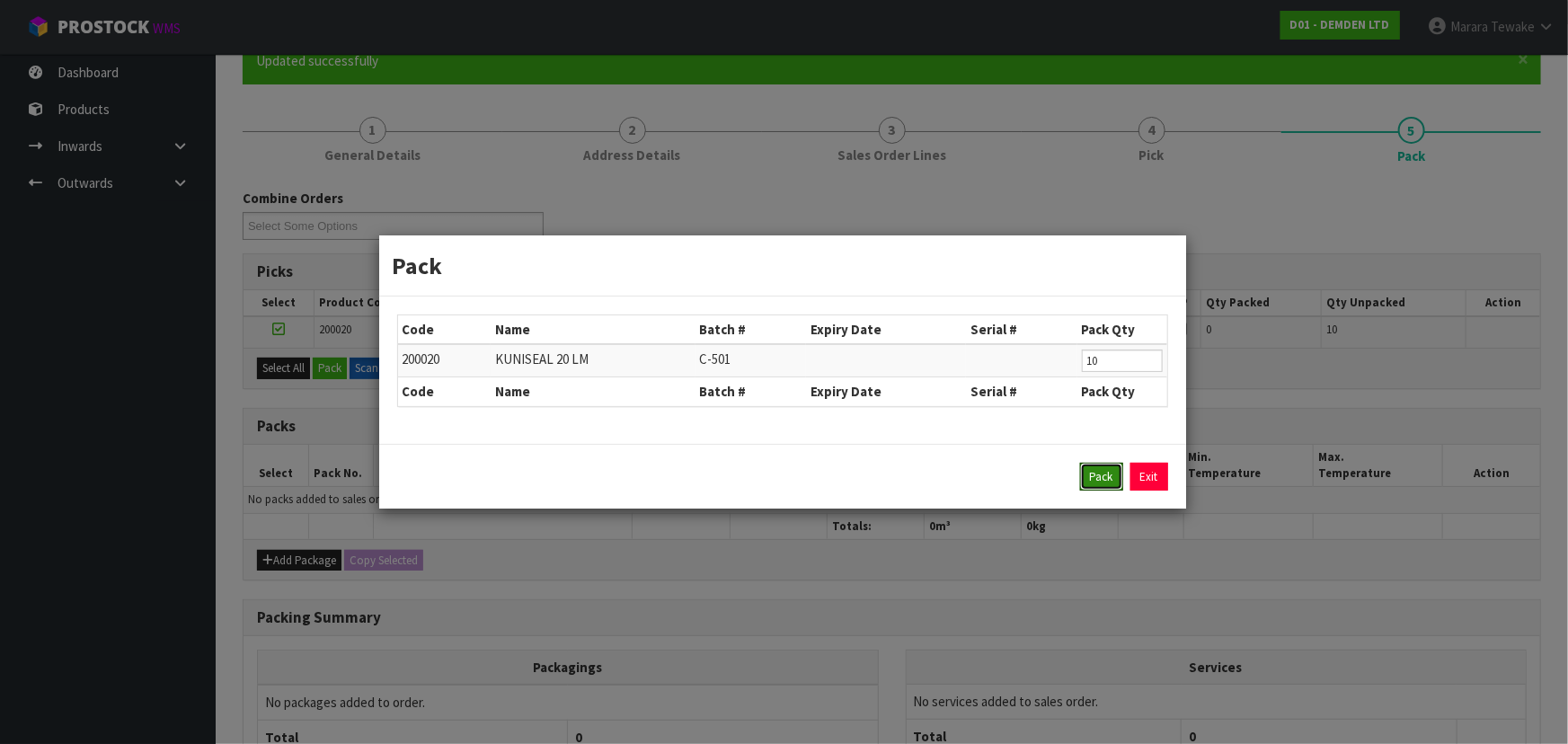
click at [1089, 476] on button "Pack" at bounding box center [1101, 476] width 43 height 28
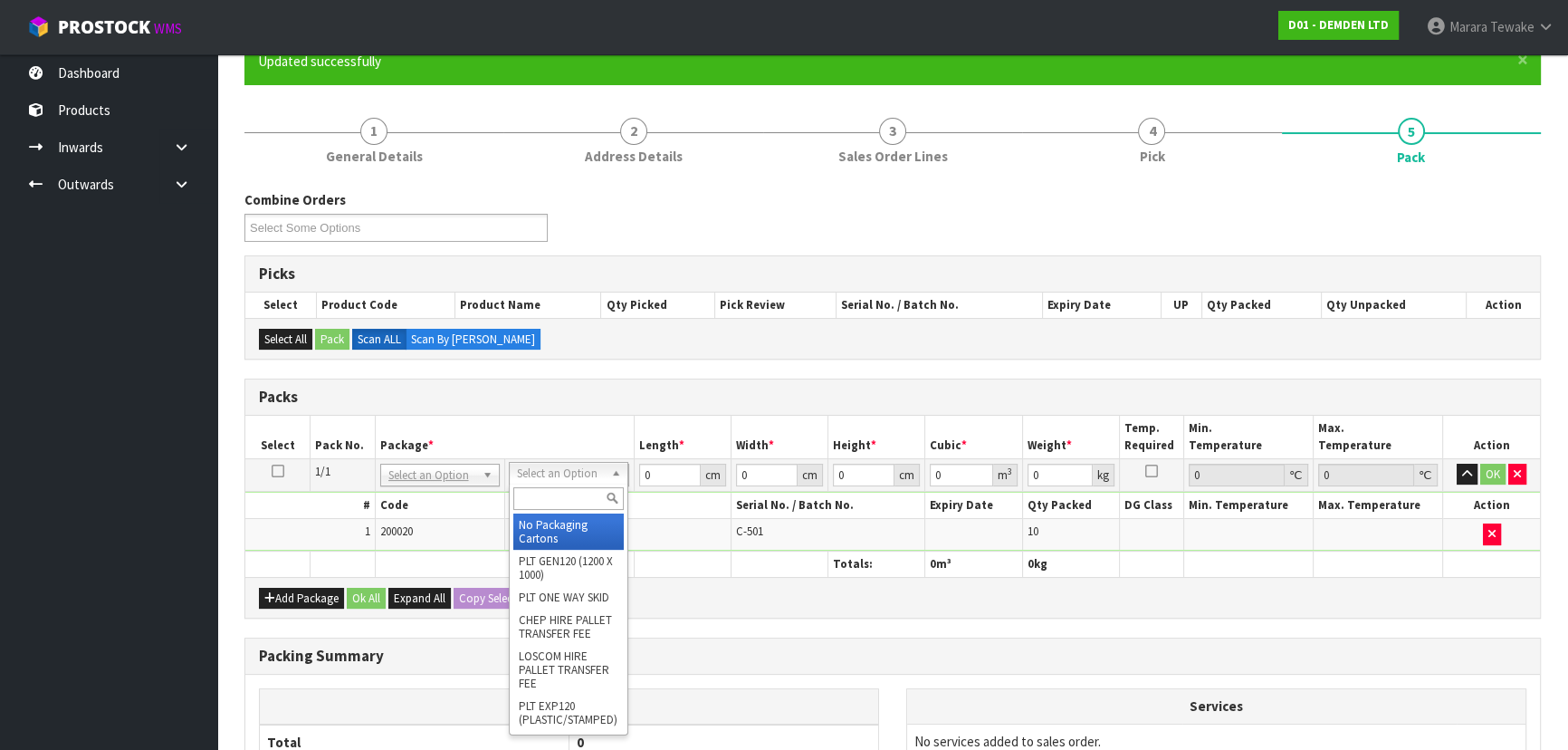
click at [568, 504] on input "text" at bounding box center [568, 498] width 110 height 22
type input "RETURN"
drag, startPoint x: 586, startPoint y: 547, endPoint x: 583, endPoint y: 535, distance: 12.4
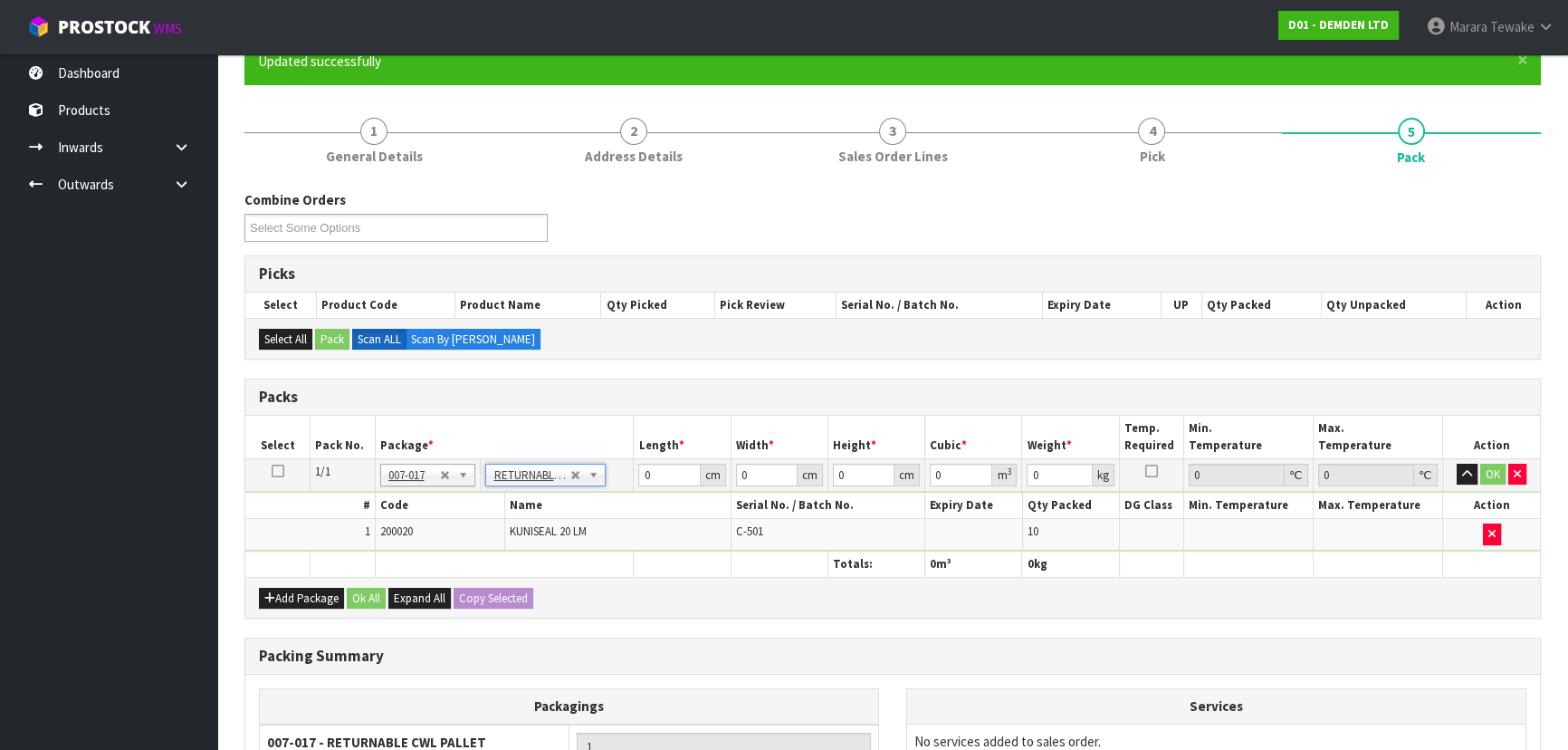
type input "86.2"
drag, startPoint x: 650, startPoint y: 474, endPoint x: 612, endPoint y: 461, distance: 40.2
click at [612, 461] on tr "1/1 NONE 007-001 007-002 007-004 007-009 007-013 007-014 007-015 007-017 007-01…" at bounding box center [892, 474] width 1294 height 32
type input "120"
type input "100"
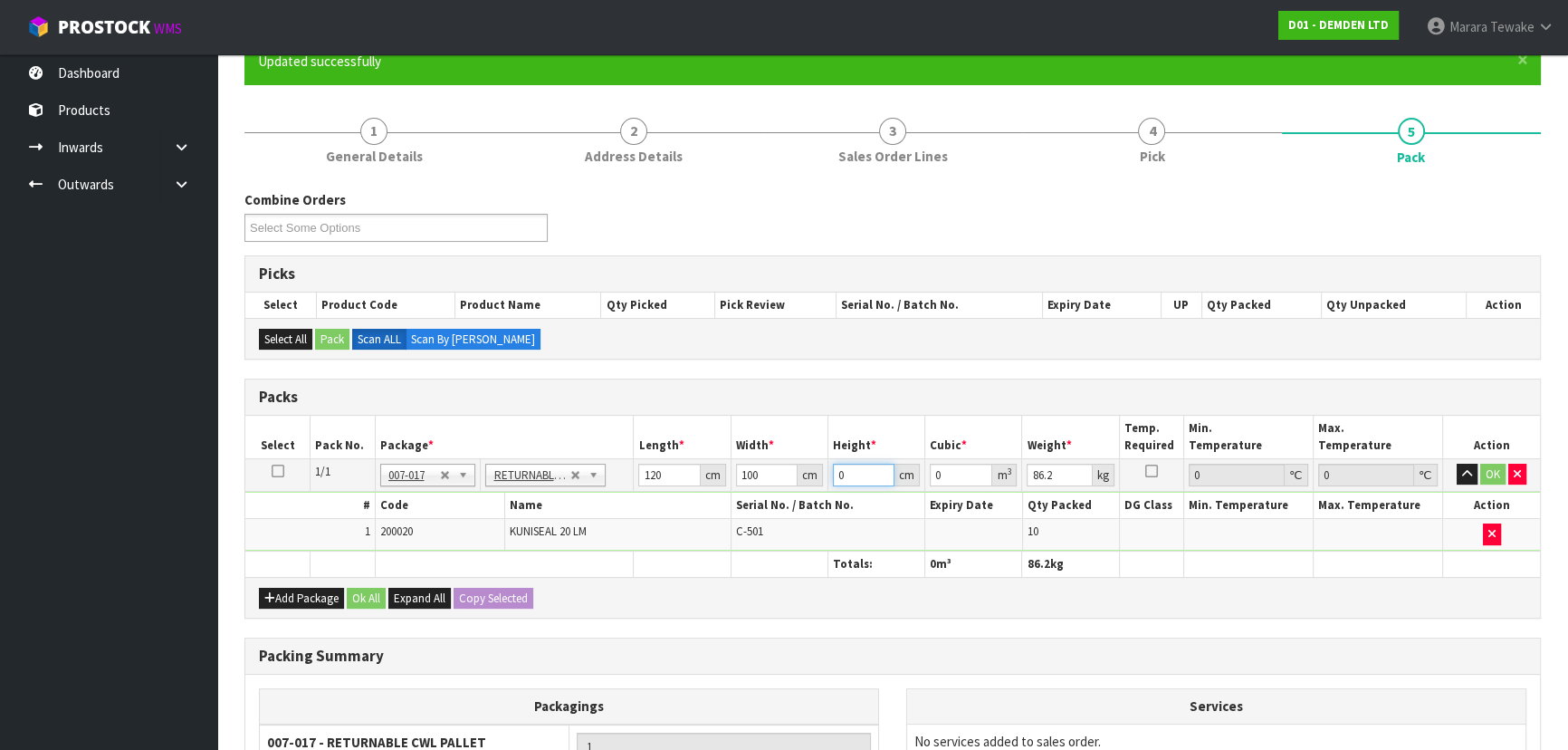
type input "2"
type input "0.024"
type input "20"
type input "0.24"
type input "2"
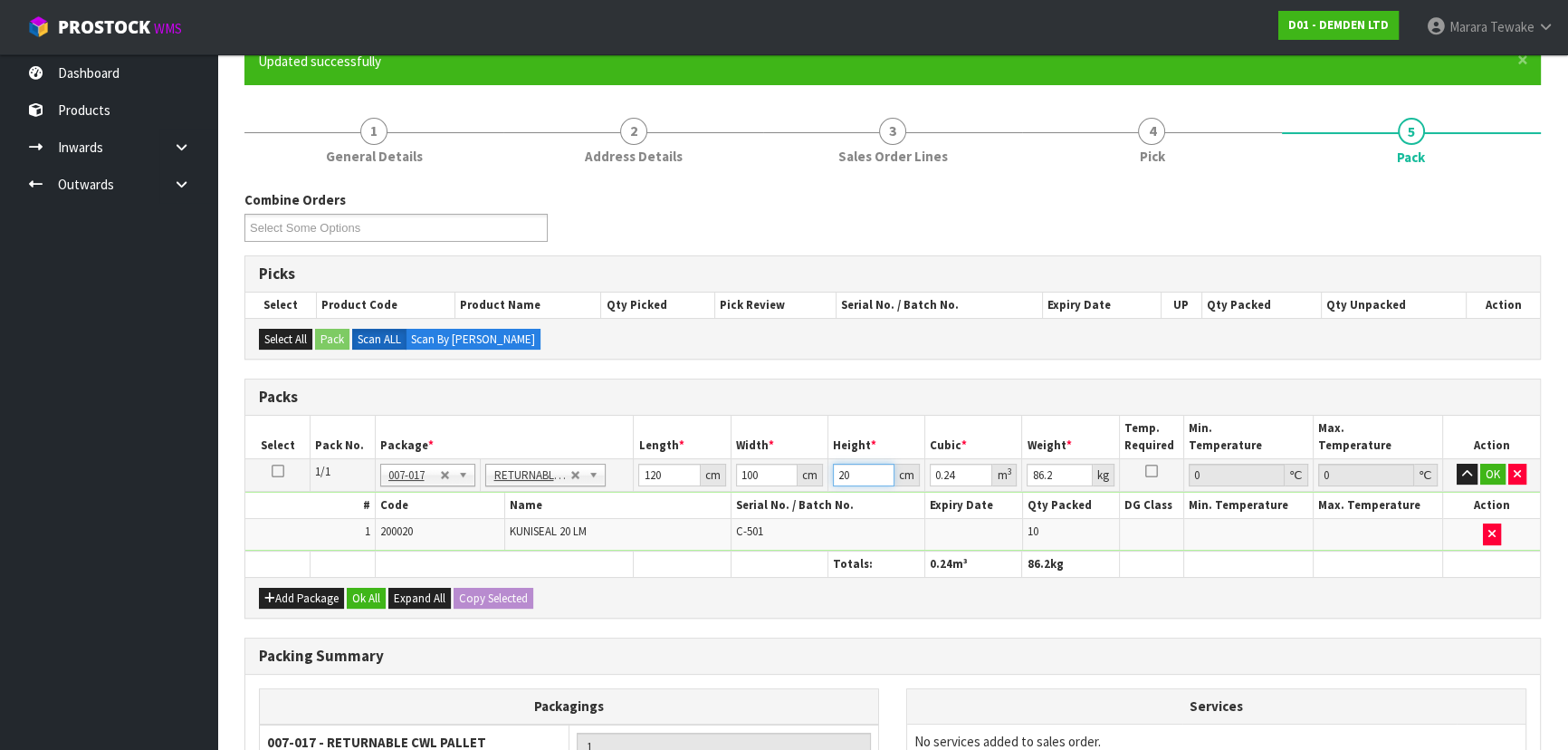
type input "0.024"
type input "0"
type input "1"
type input "0.012"
type input "15"
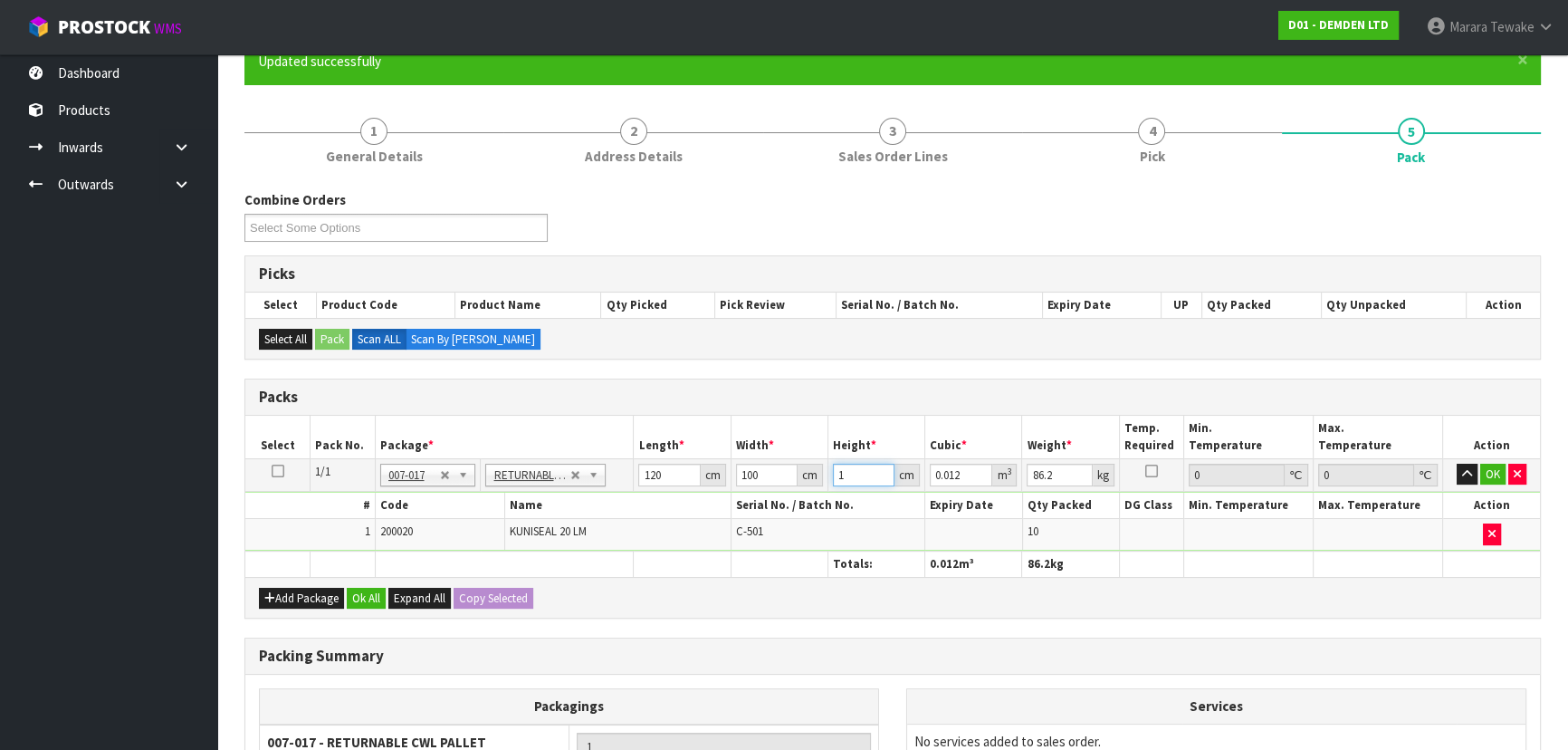
type input "0.18"
type input "15"
type input "87"
click at [1499, 463] on button "OK" at bounding box center [1492, 474] width 25 height 22
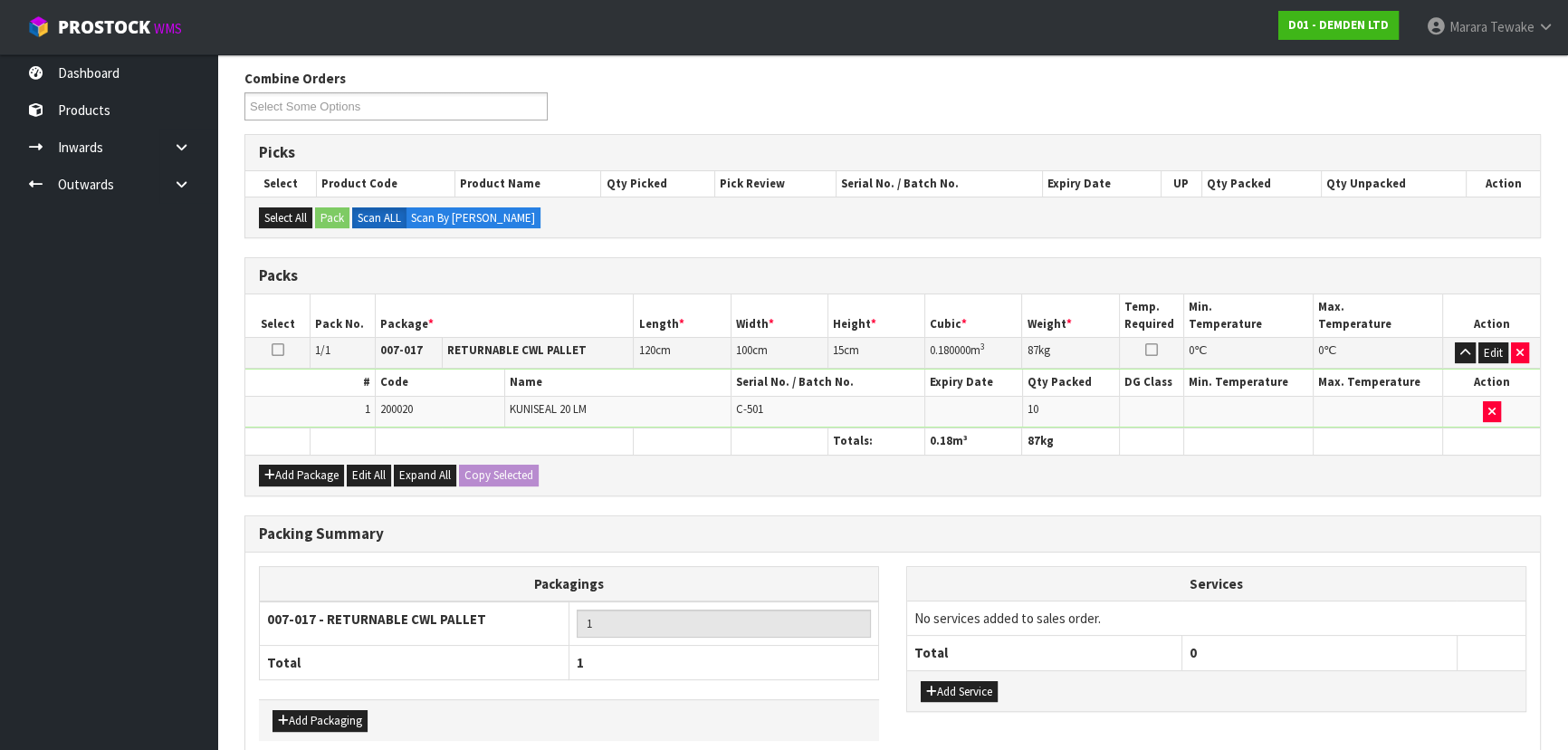
scroll to position [372, 0]
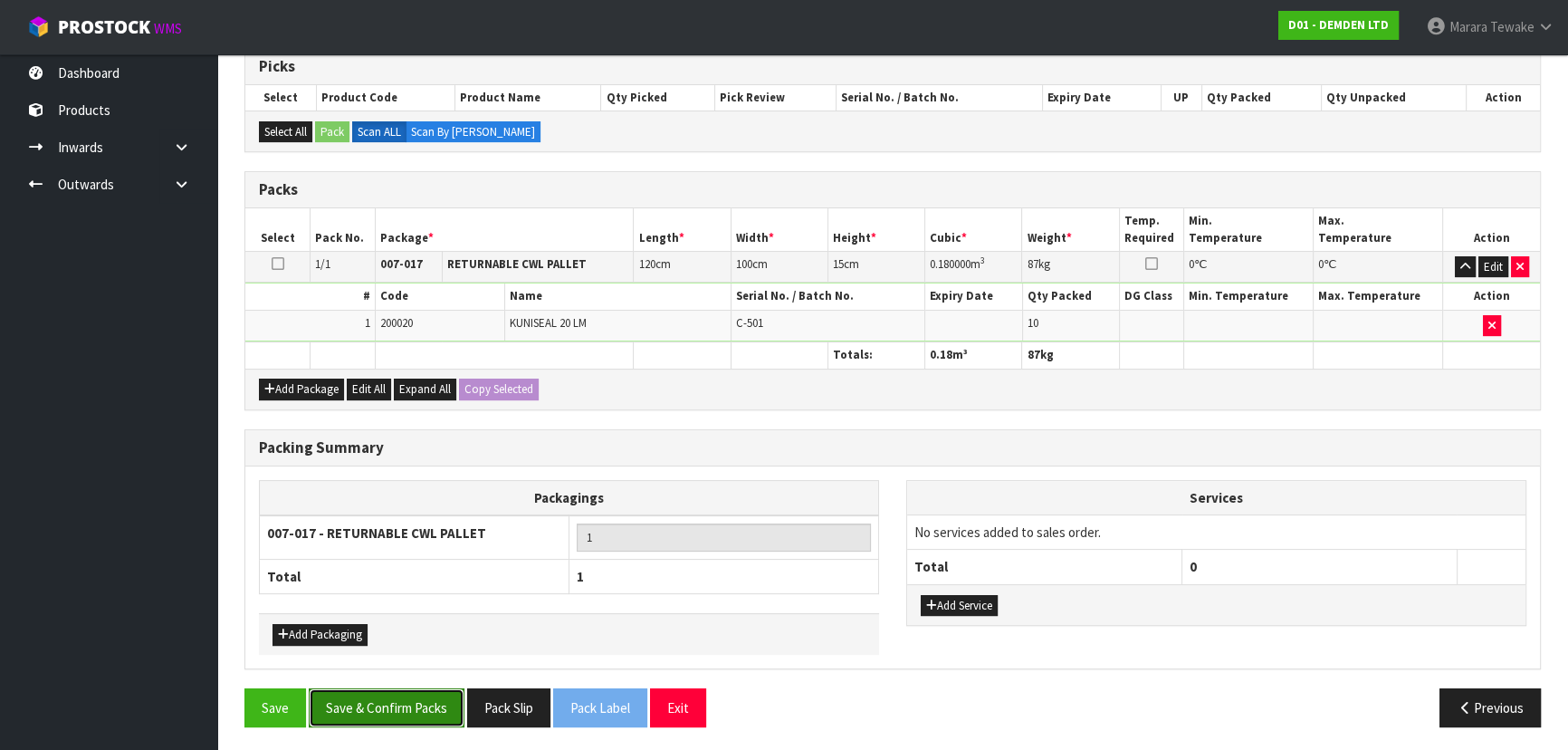
click at [350, 697] on button "Save & Confirm Packs" at bounding box center [386, 707] width 155 height 39
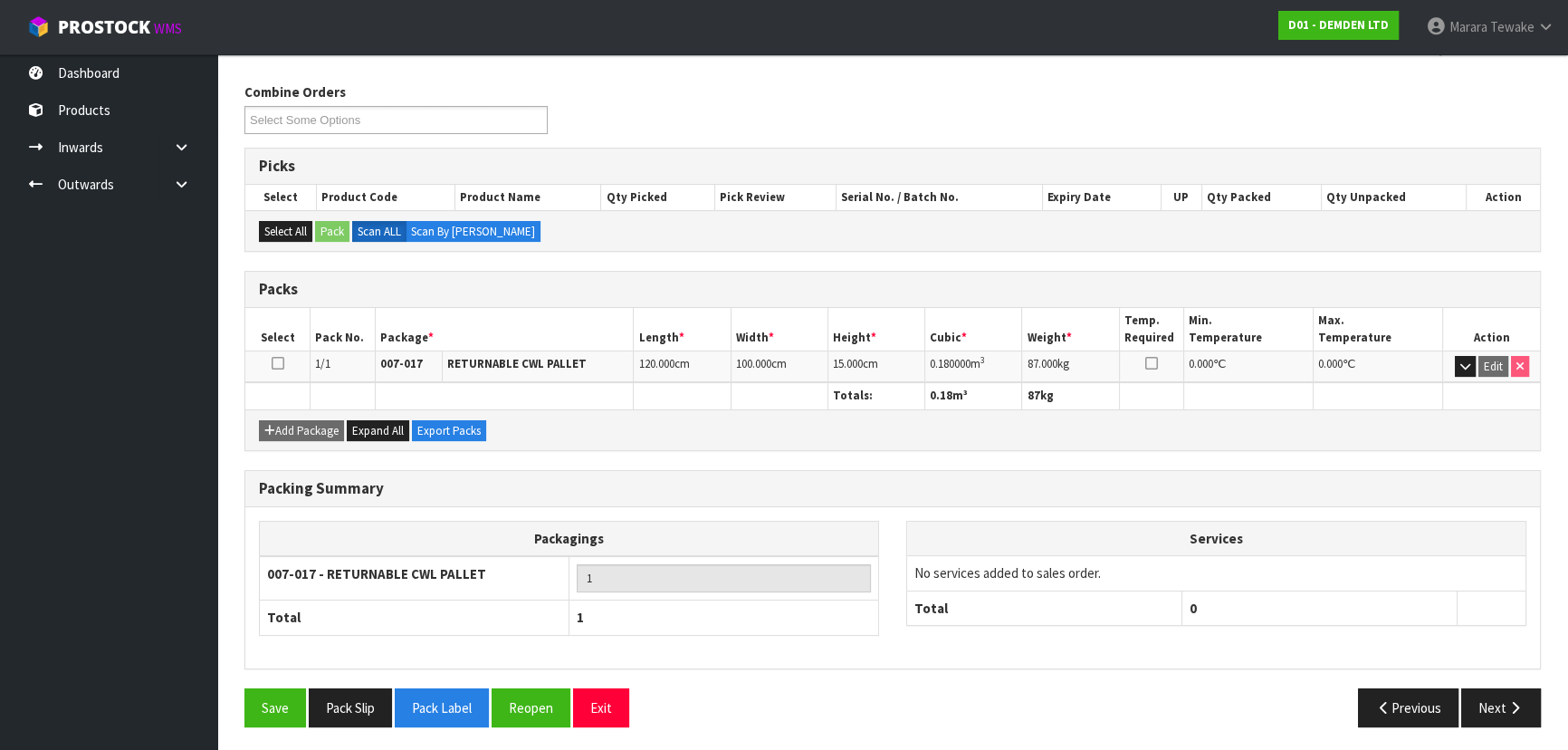
scroll to position [0, 0]
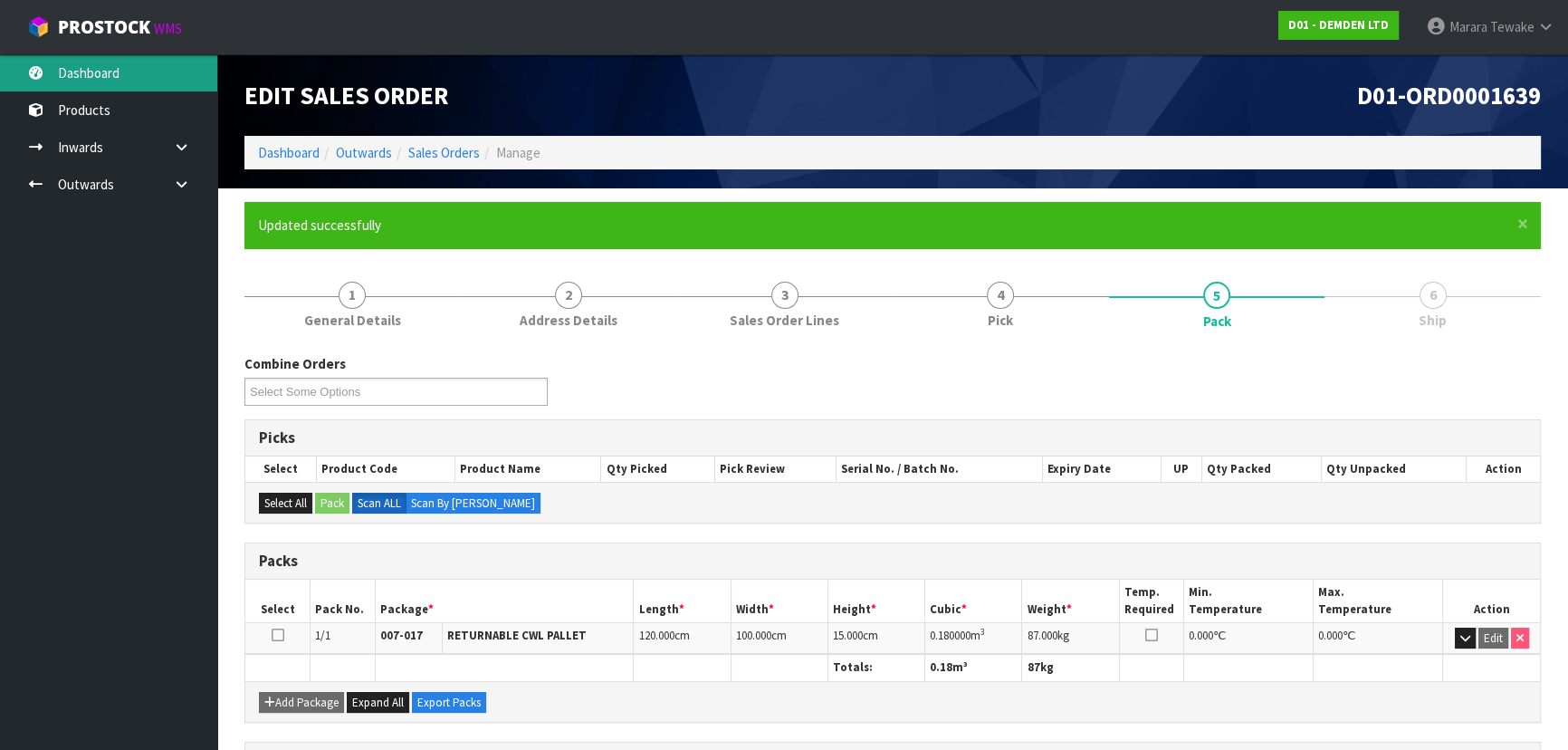
click at [150, 74] on link "Dashboard" at bounding box center [108, 73] width 217 height 37
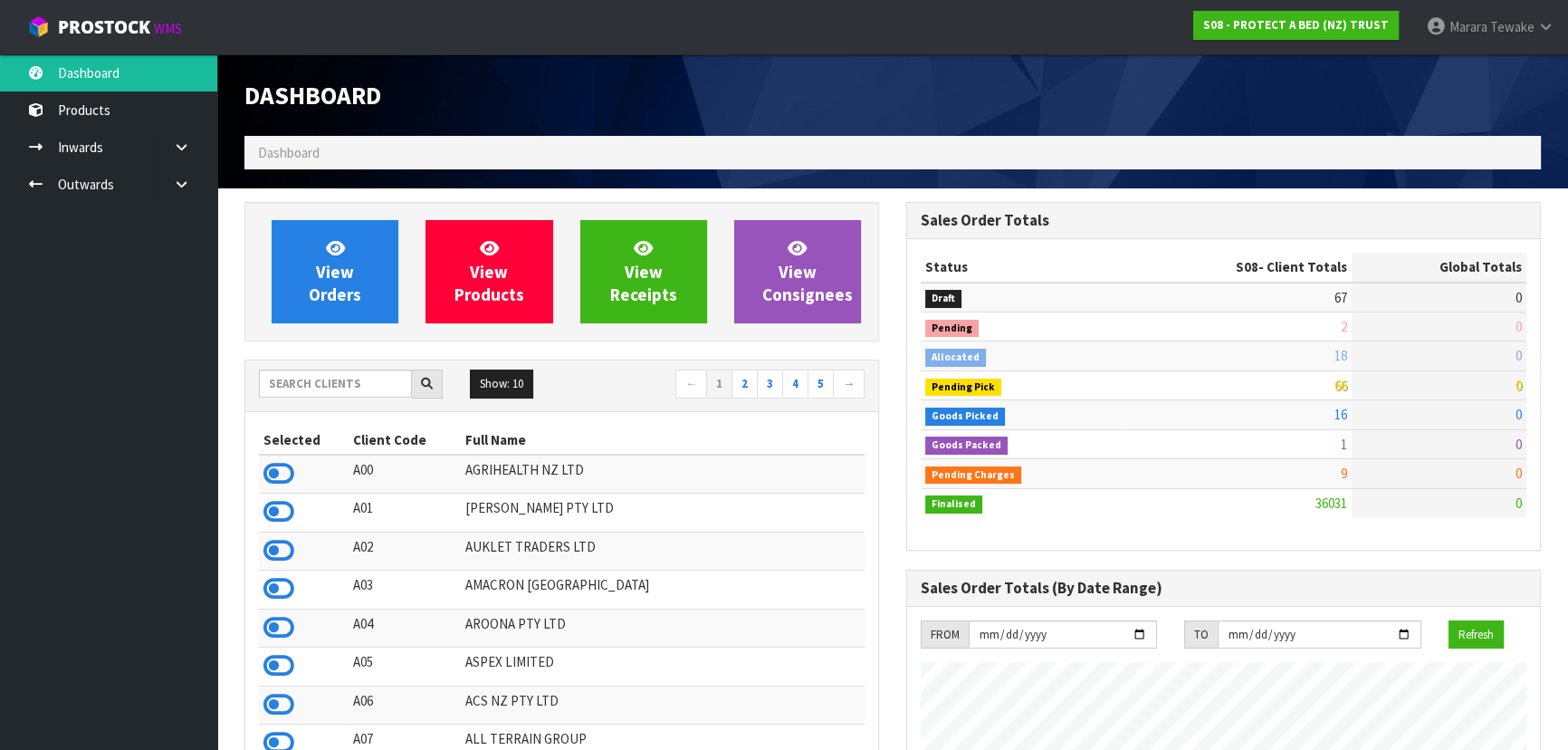
scroll to position [1370, 661]
click at [370, 385] on input "text" at bounding box center [335, 384] width 153 height 28
type input "JOB-0415933"
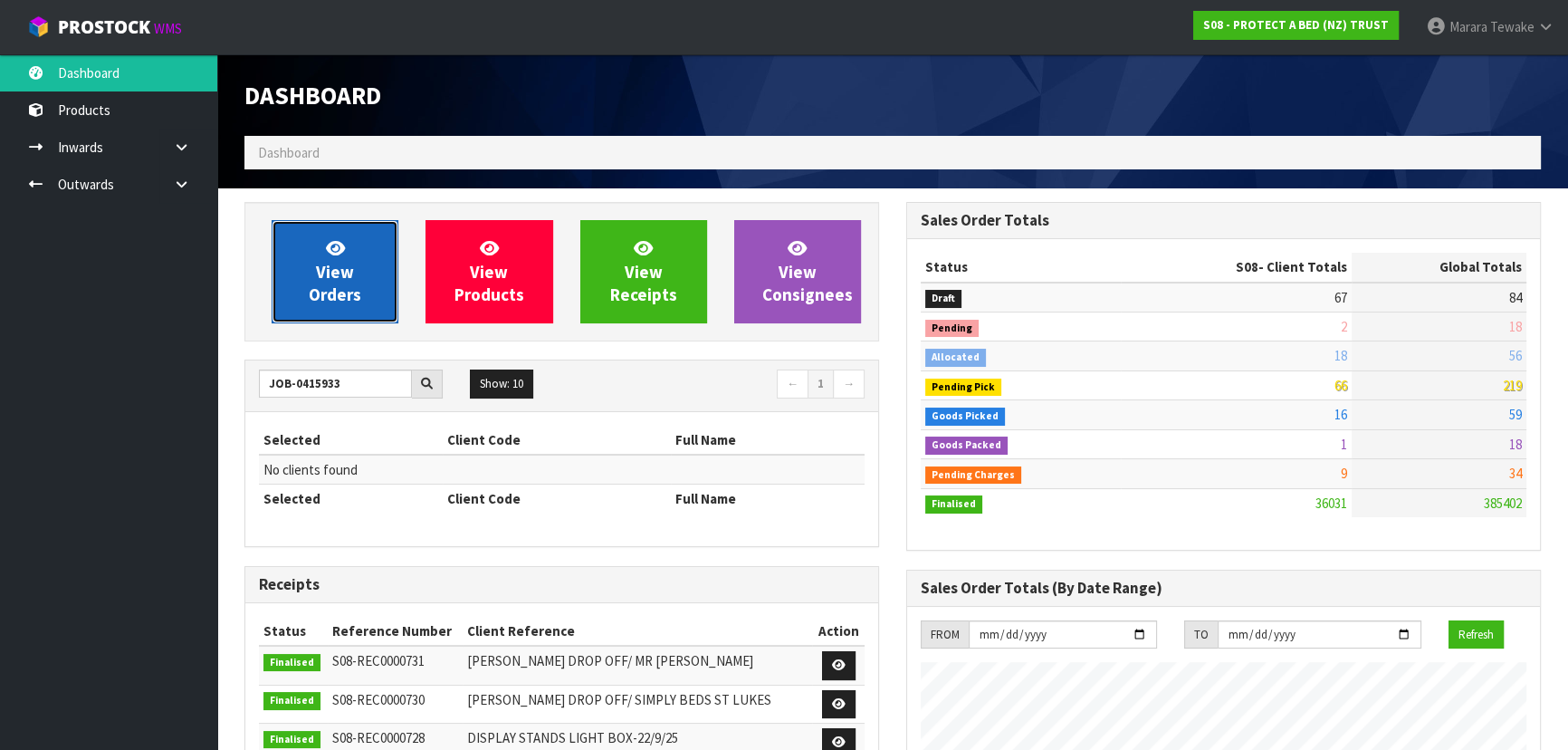
click at [316, 300] on span "View Orders" at bounding box center [335, 271] width 53 height 68
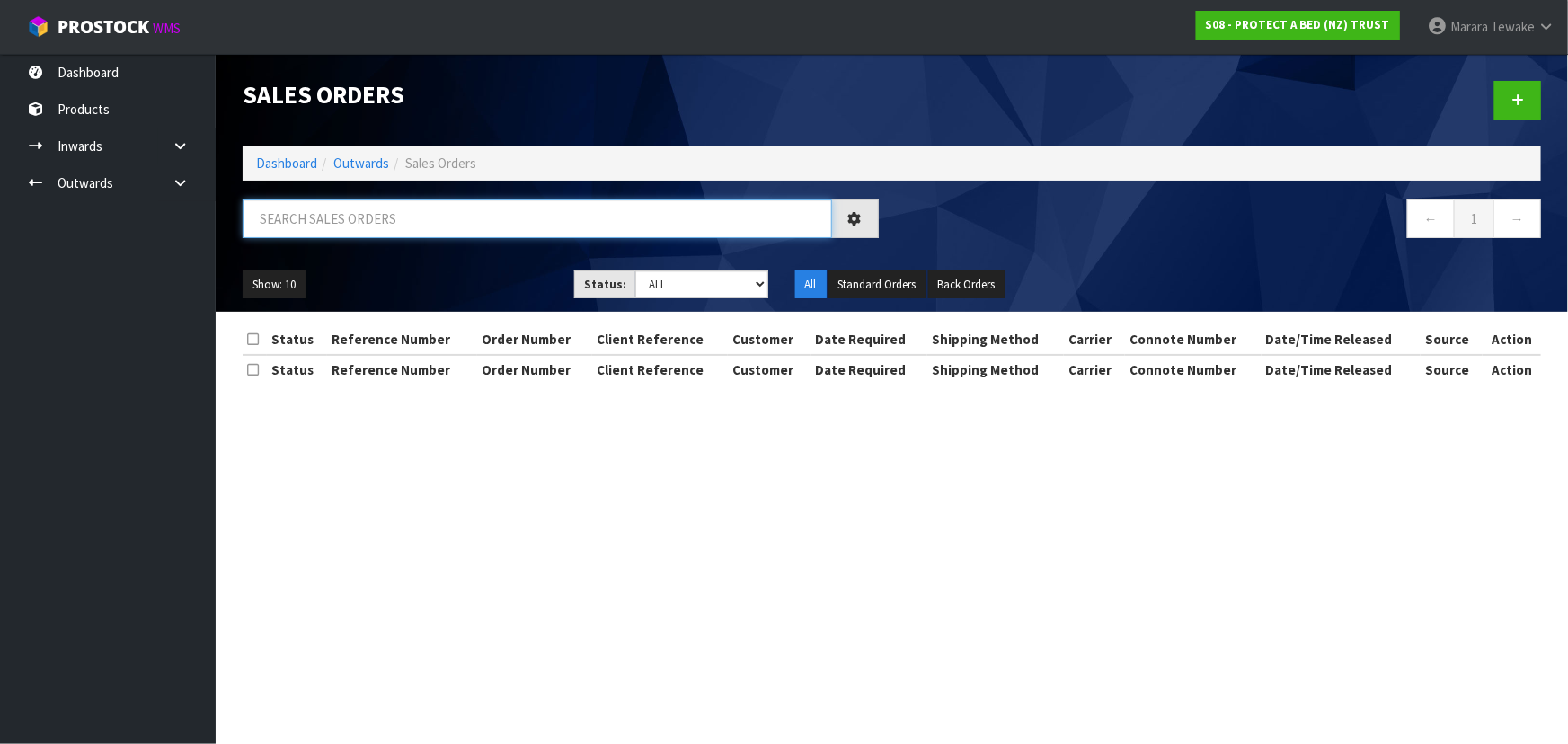
click at [416, 217] on input "text" at bounding box center [537, 218] width 589 height 39
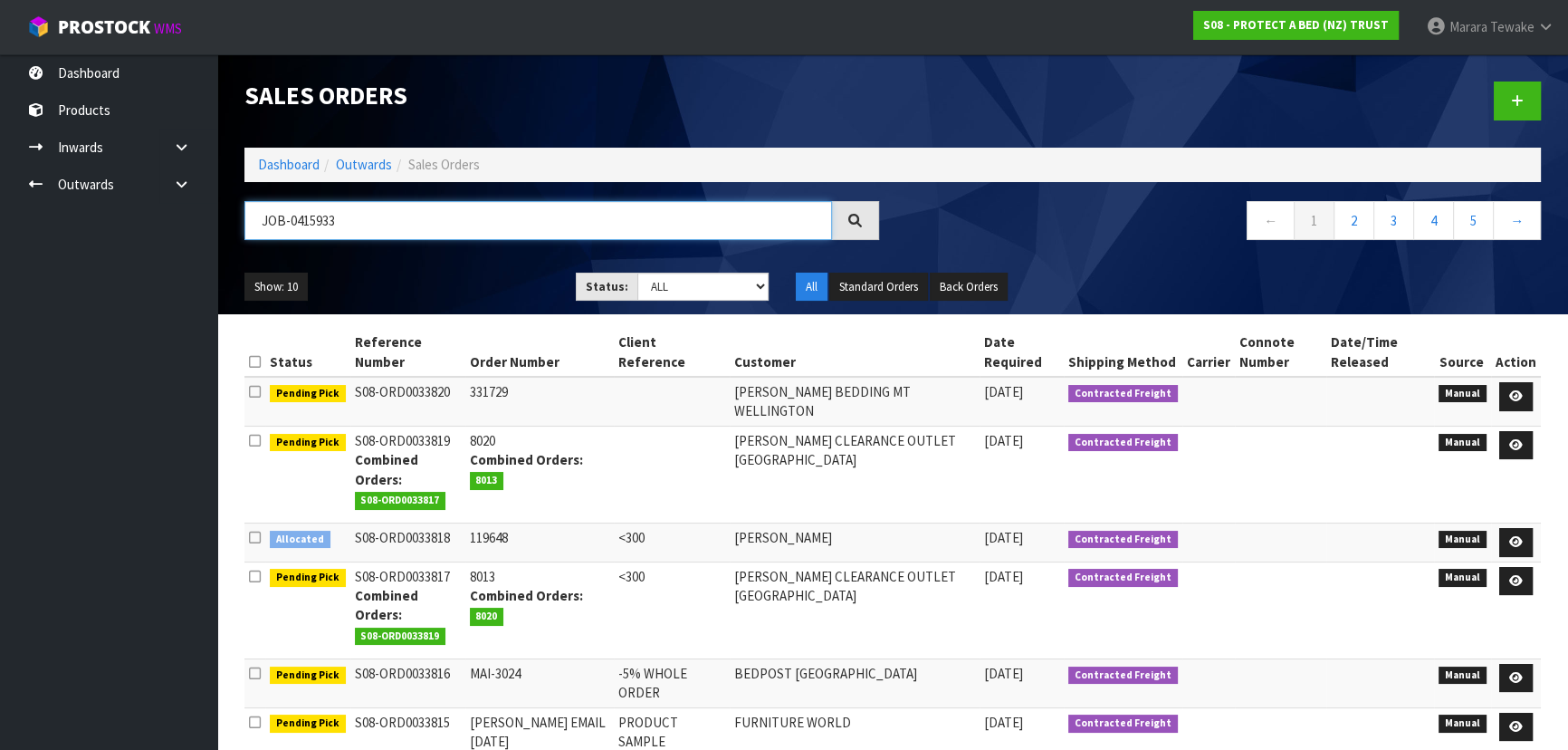
type input "JOB-0415933"
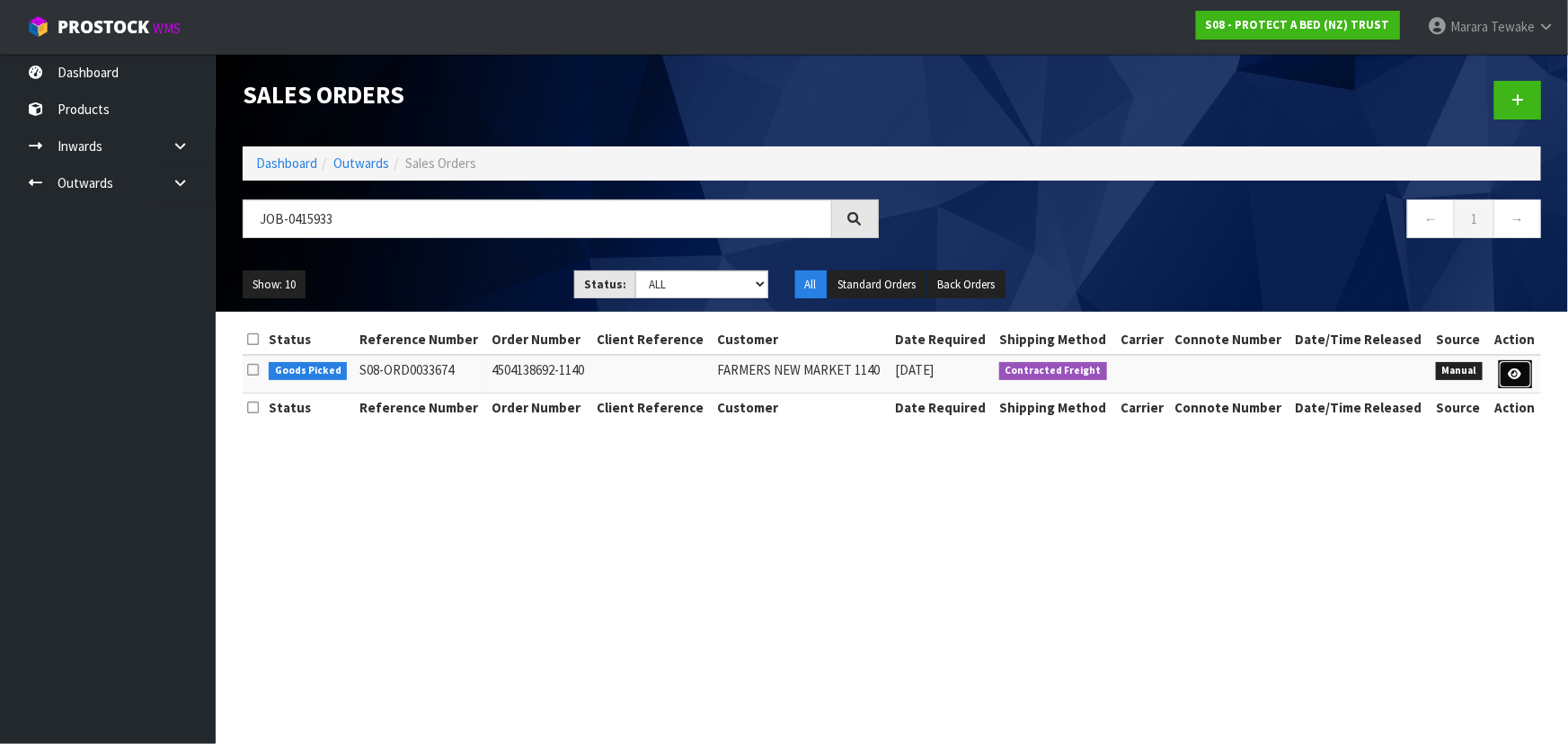
click at [1510, 378] on icon at bounding box center [1515, 374] width 14 height 12
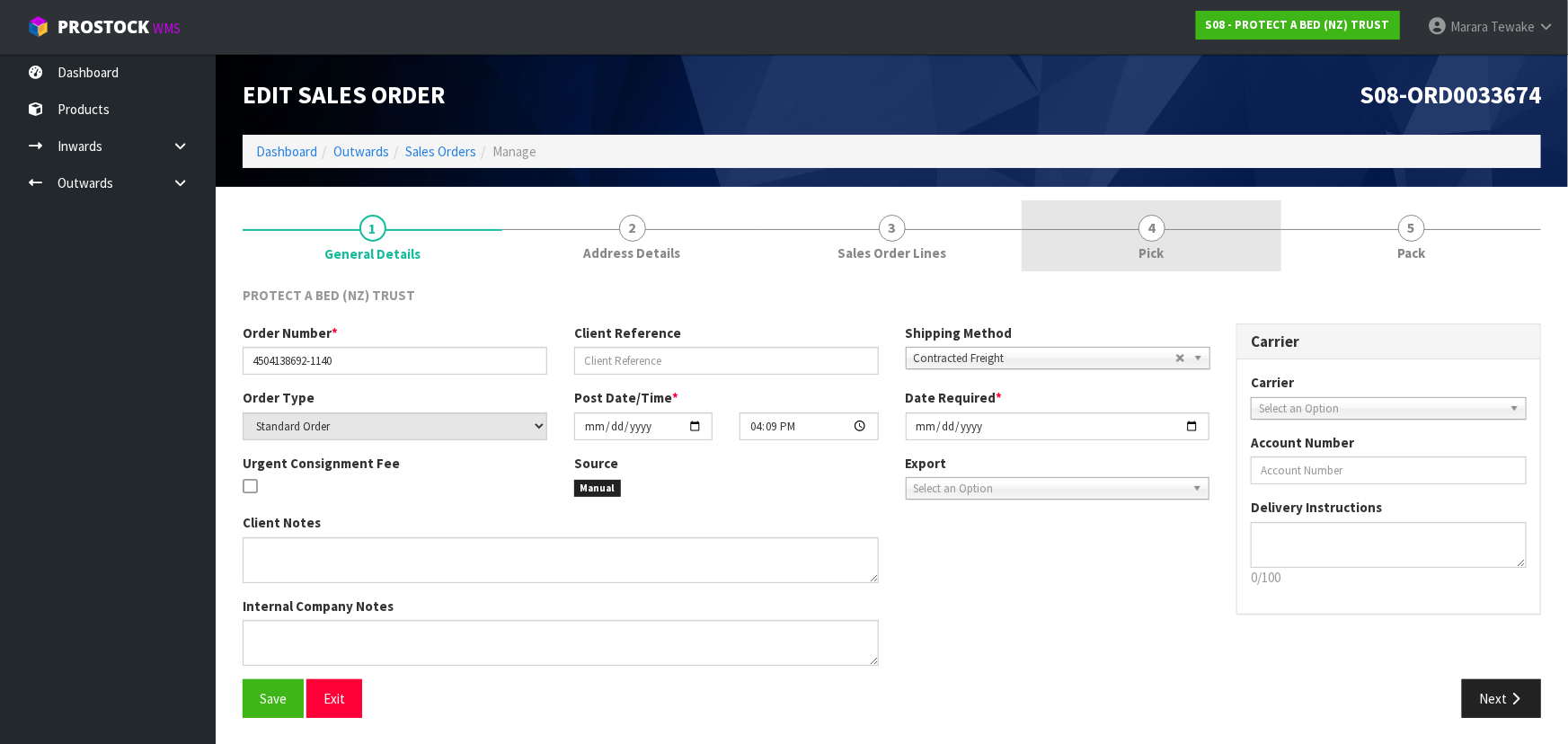
click at [1245, 220] on link "4 Pick" at bounding box center [1151, 235] width 260 height 71
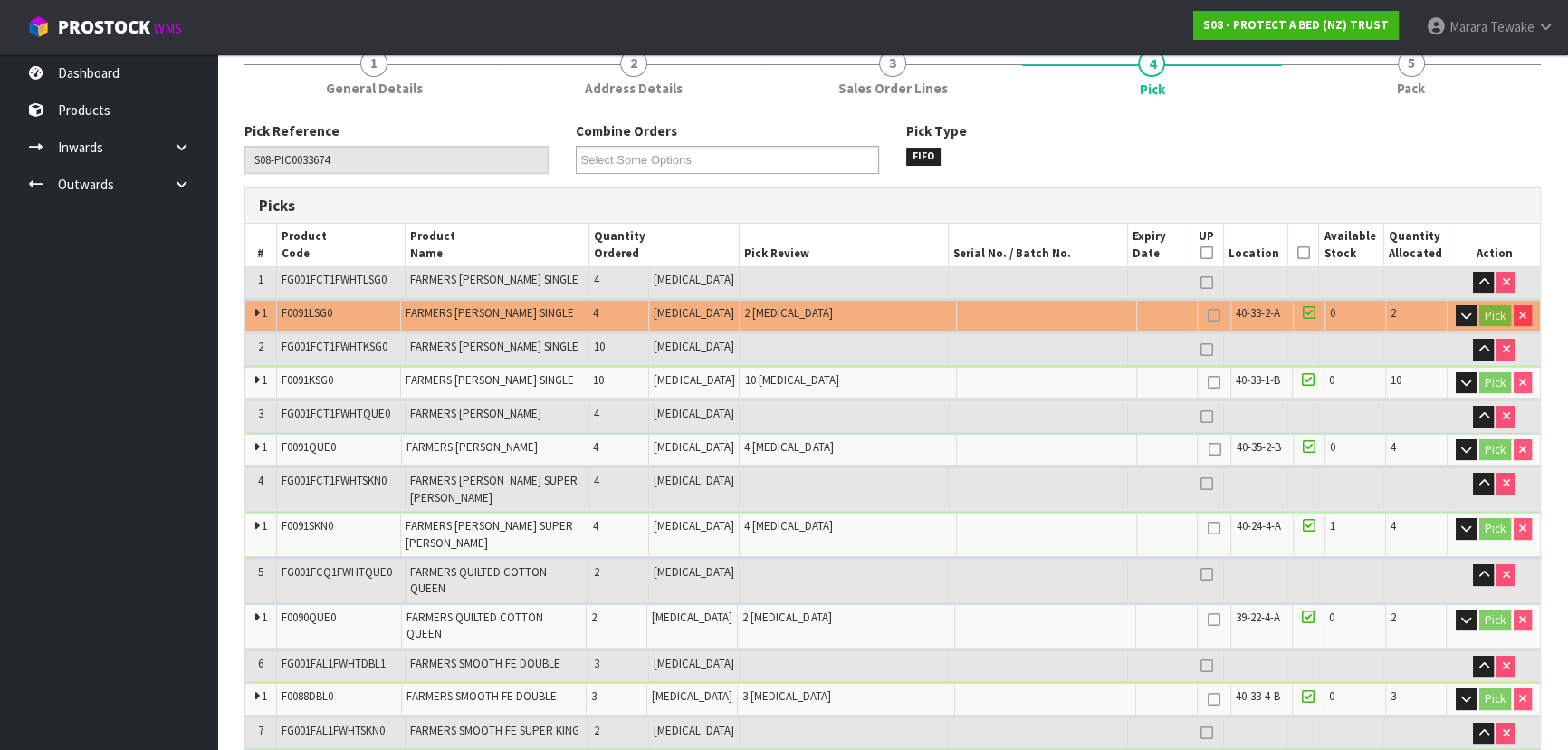
scroll to position [164, 0]
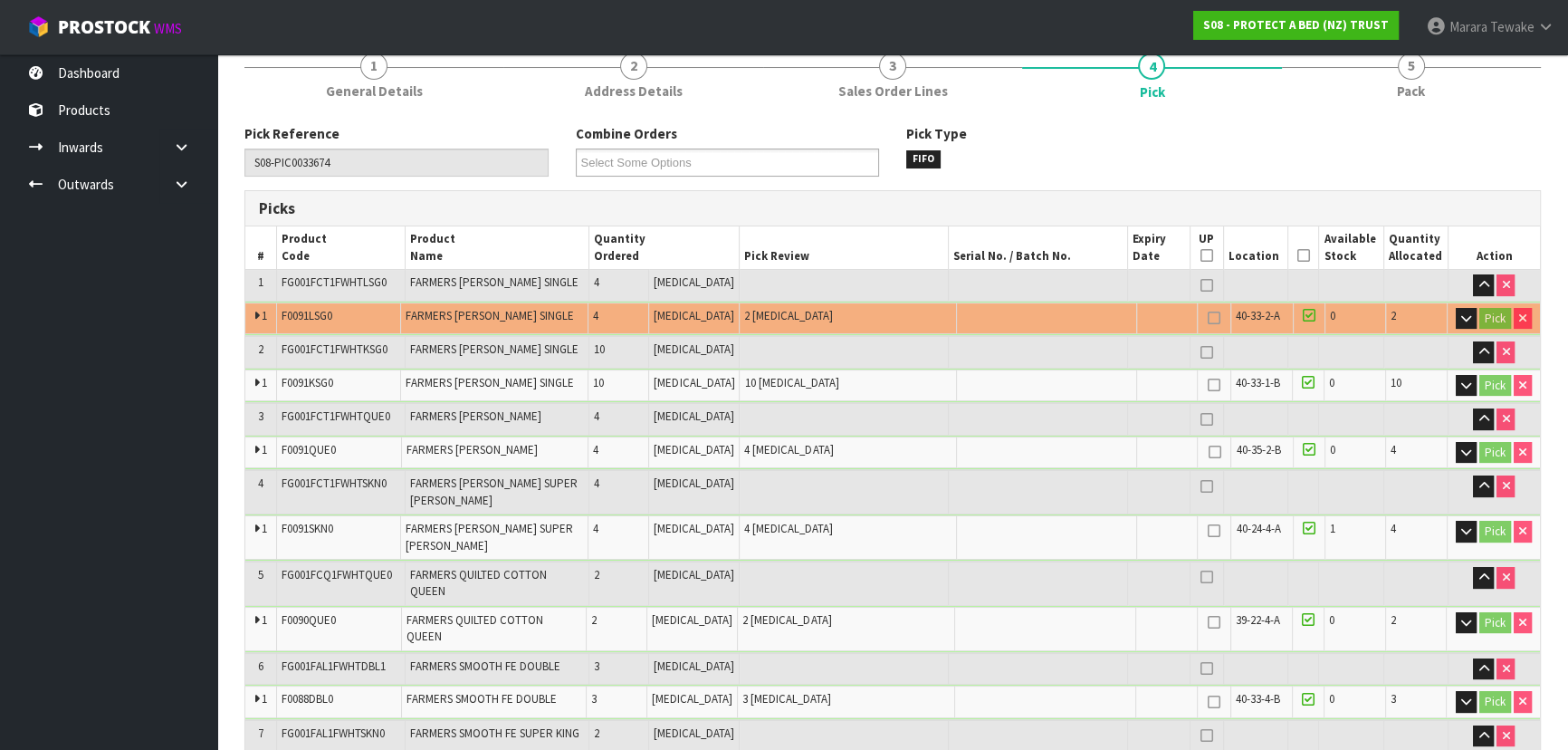
click at [1300, 255] on icon at bounding box center [1304, 255] width 13 height 1
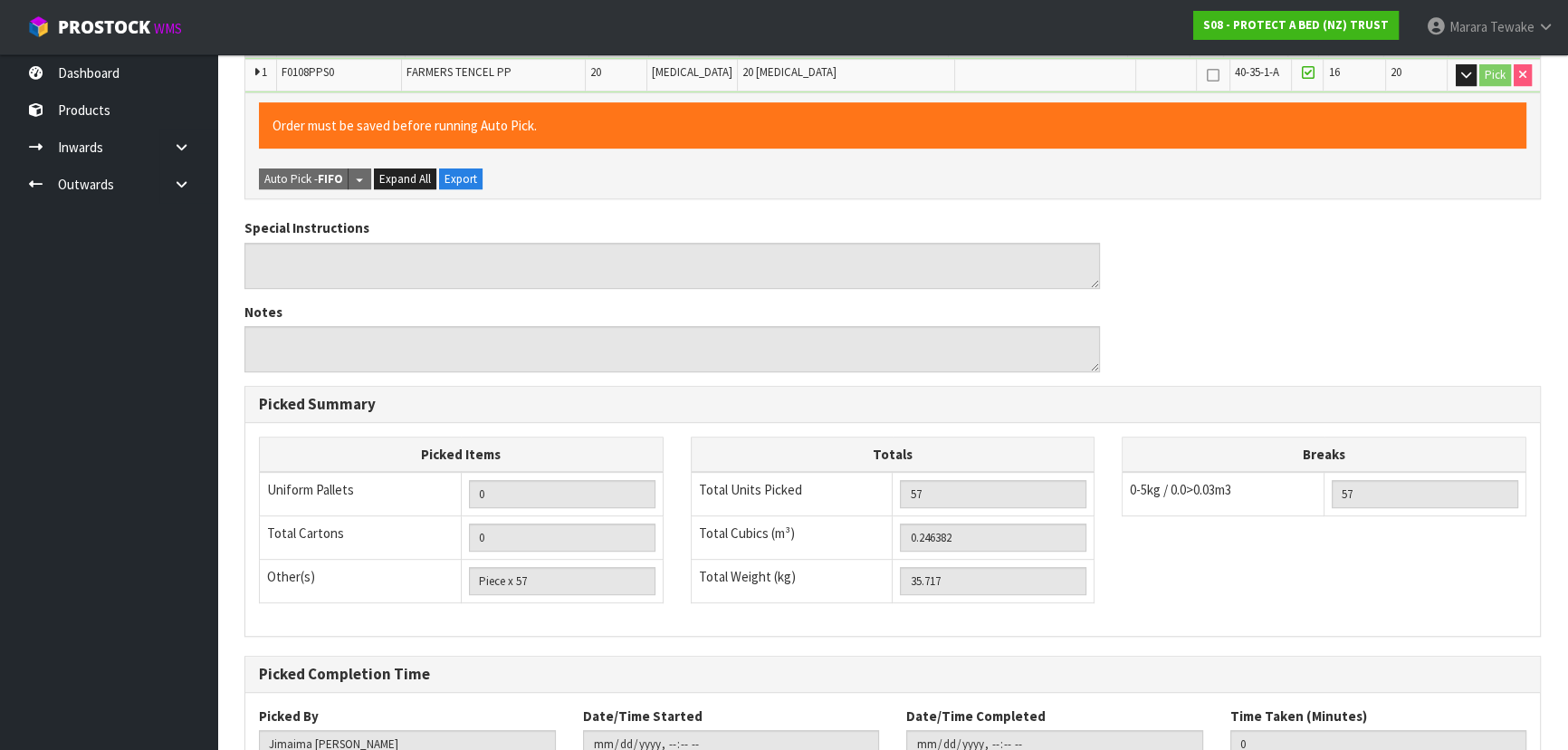
scroll to position [1068, 0]
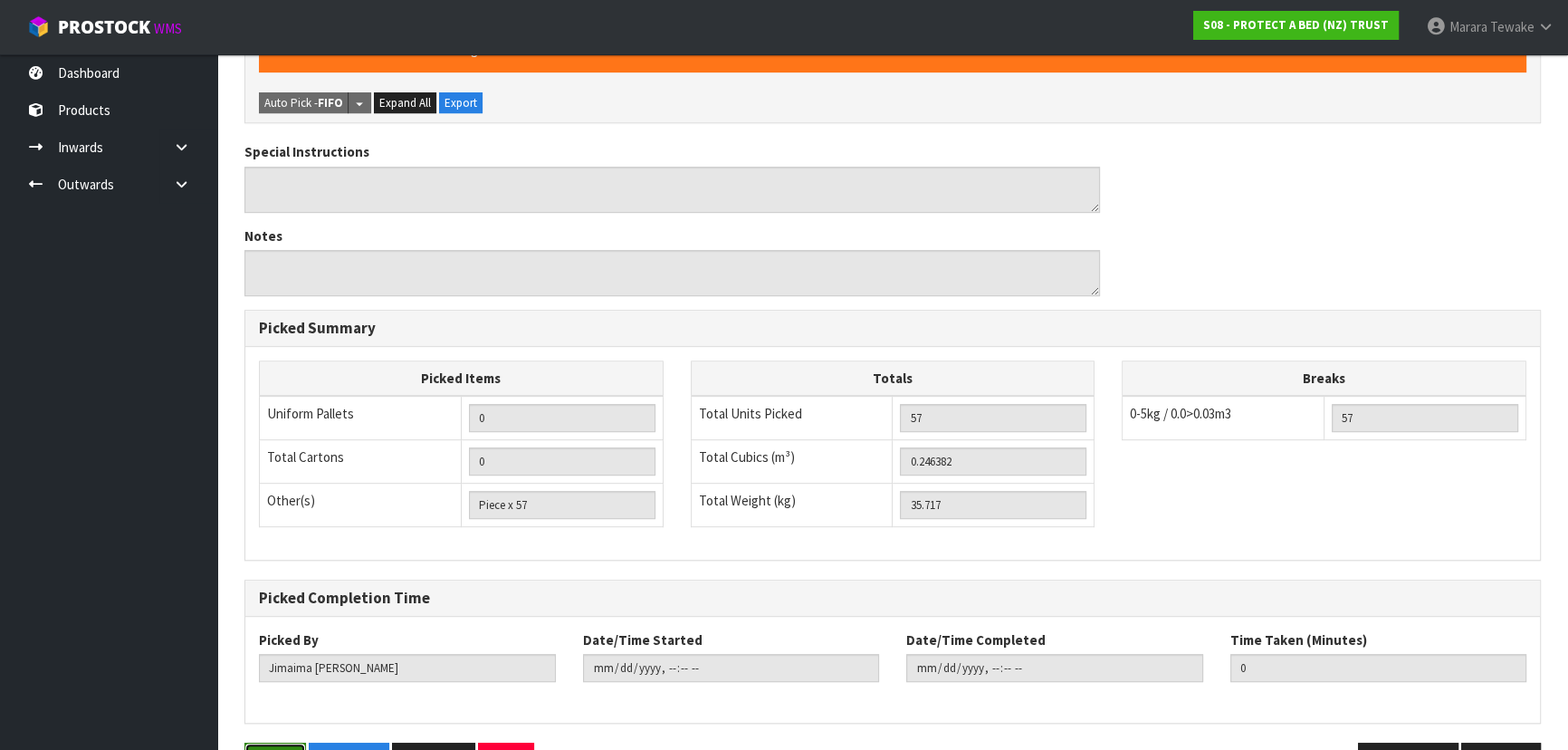
click at [252, 743] on button "Save" at bounding box center [275, 762] width 62 height 39
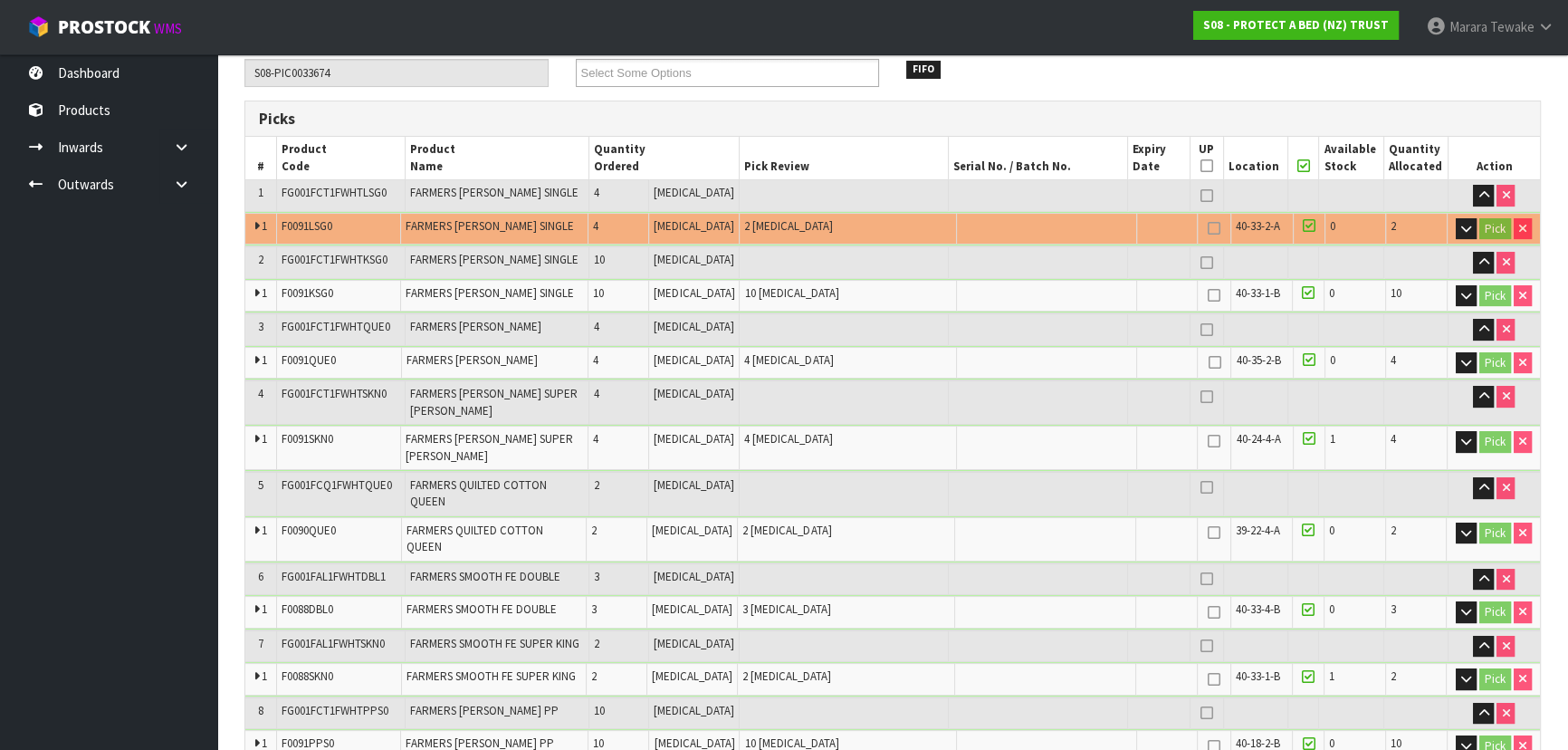
scroll to position [0, 0]
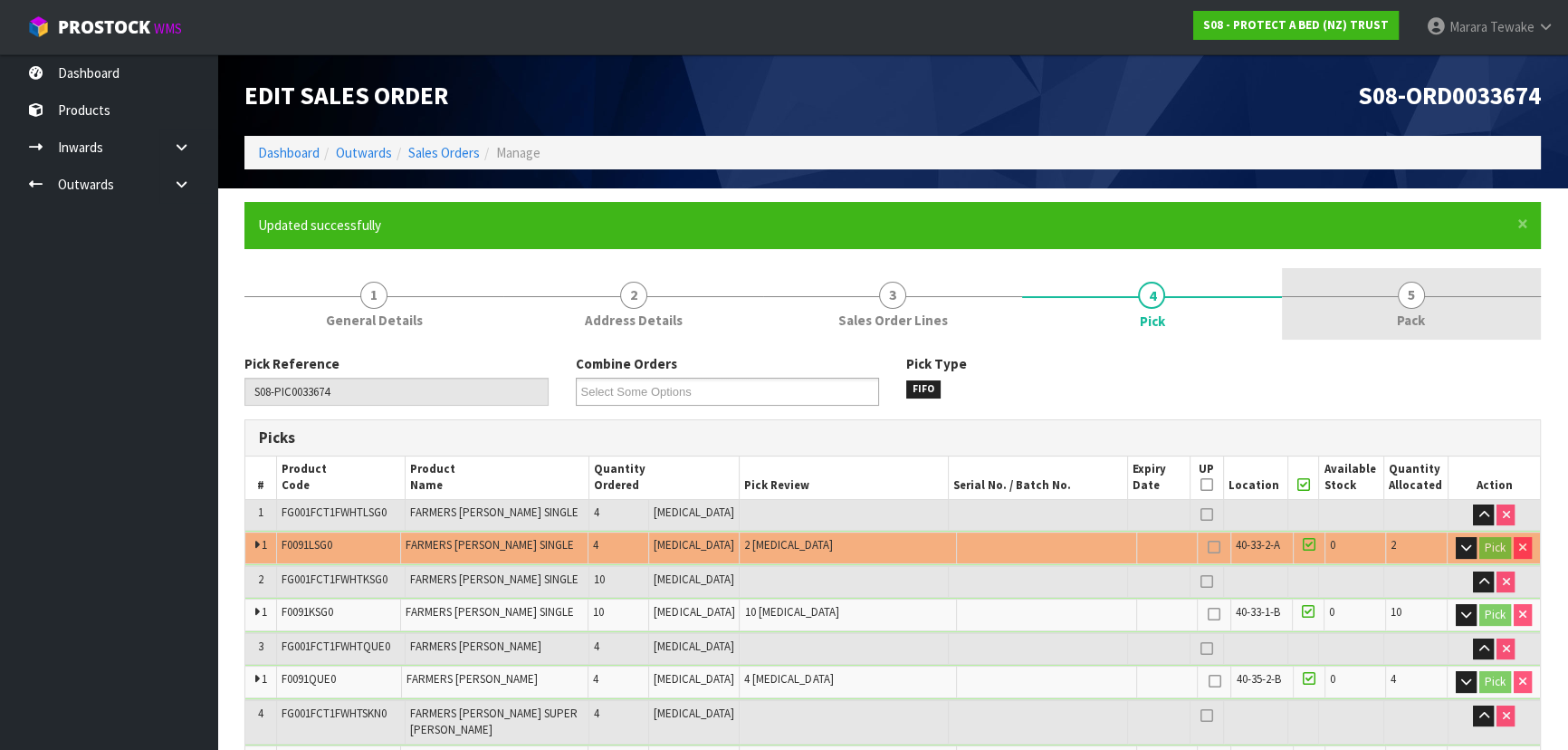
click at [1371, 303] on link "5 Pack" at bounding box center [1412, 303] width 259 height 71
